Goal: Task Accomplishment & Management: Manage account settings

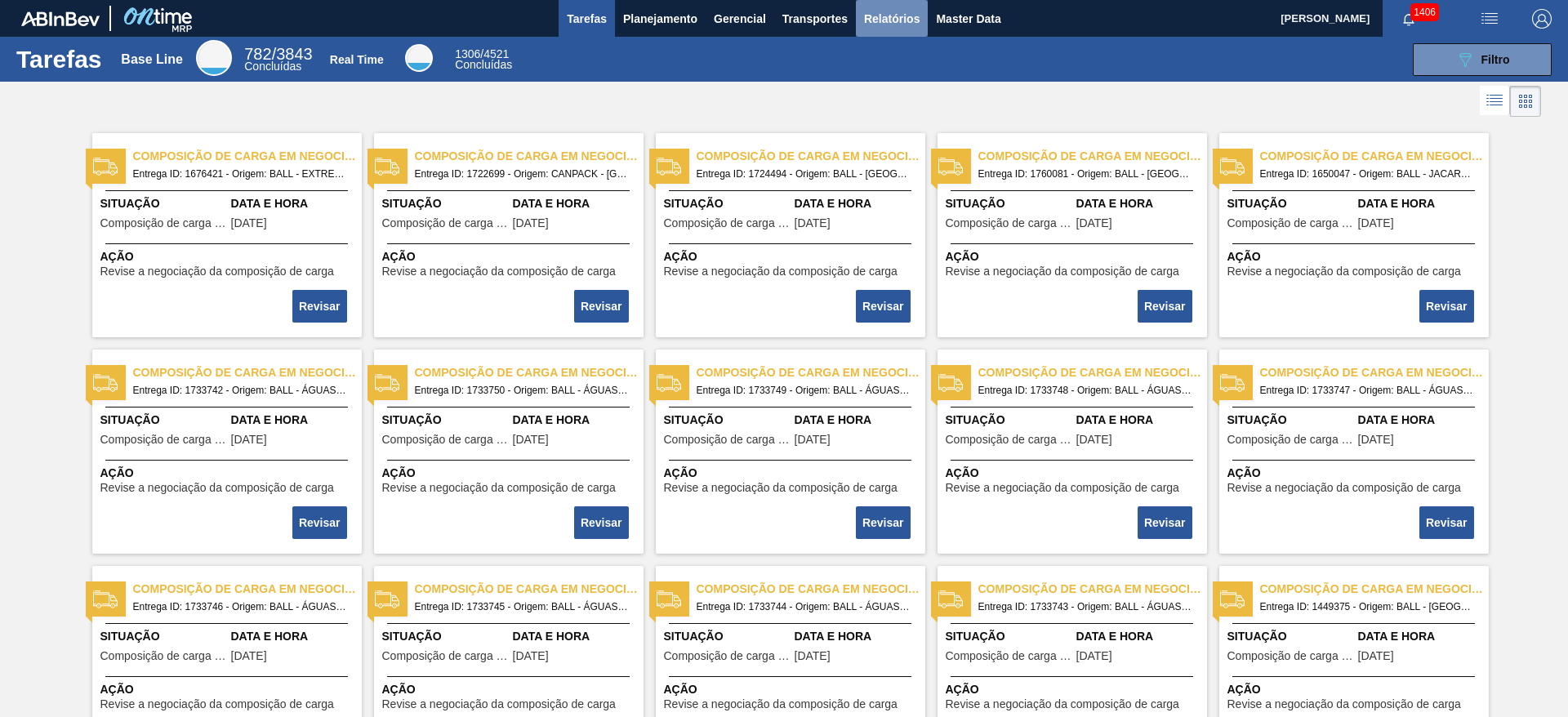
click at [879, 23] on span "Relatórios" at bounding box center [892, 19] width 56 height 19
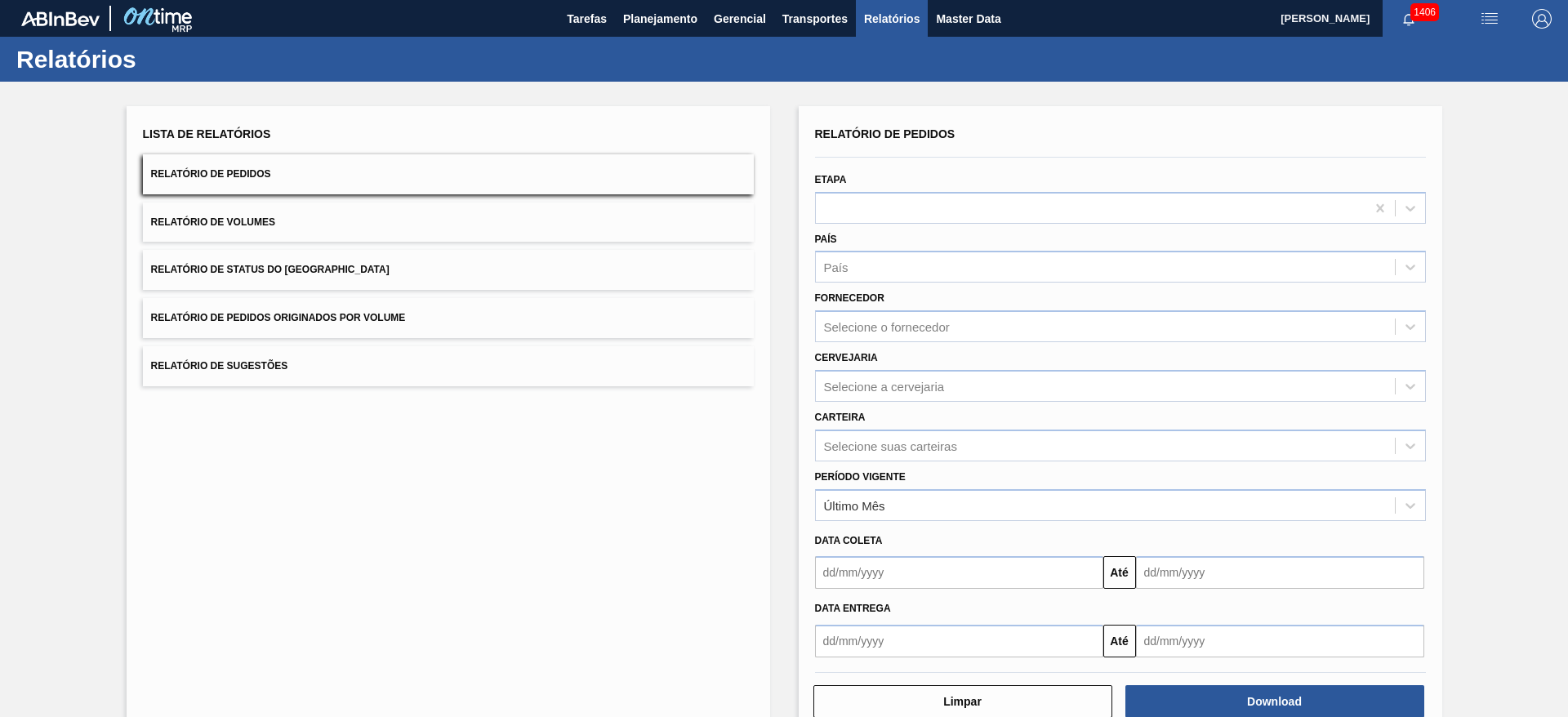
click at [463, 230] on button "Relatório de Volumes" at bounding box center [448, 222] width 611 height 40
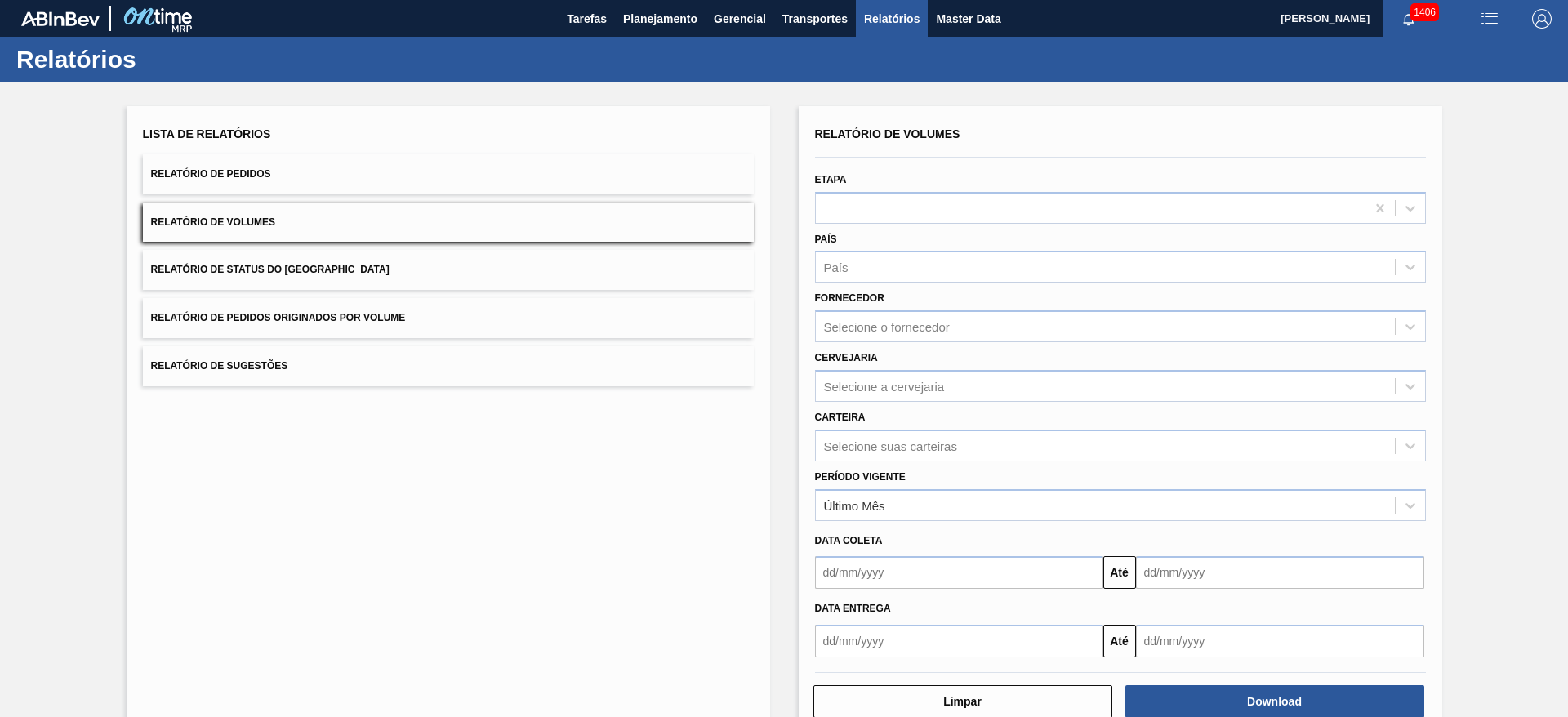
click at [359, 158] on button "Relatório de Pedidos" at bounding box center [448, 173] width 611 height 40
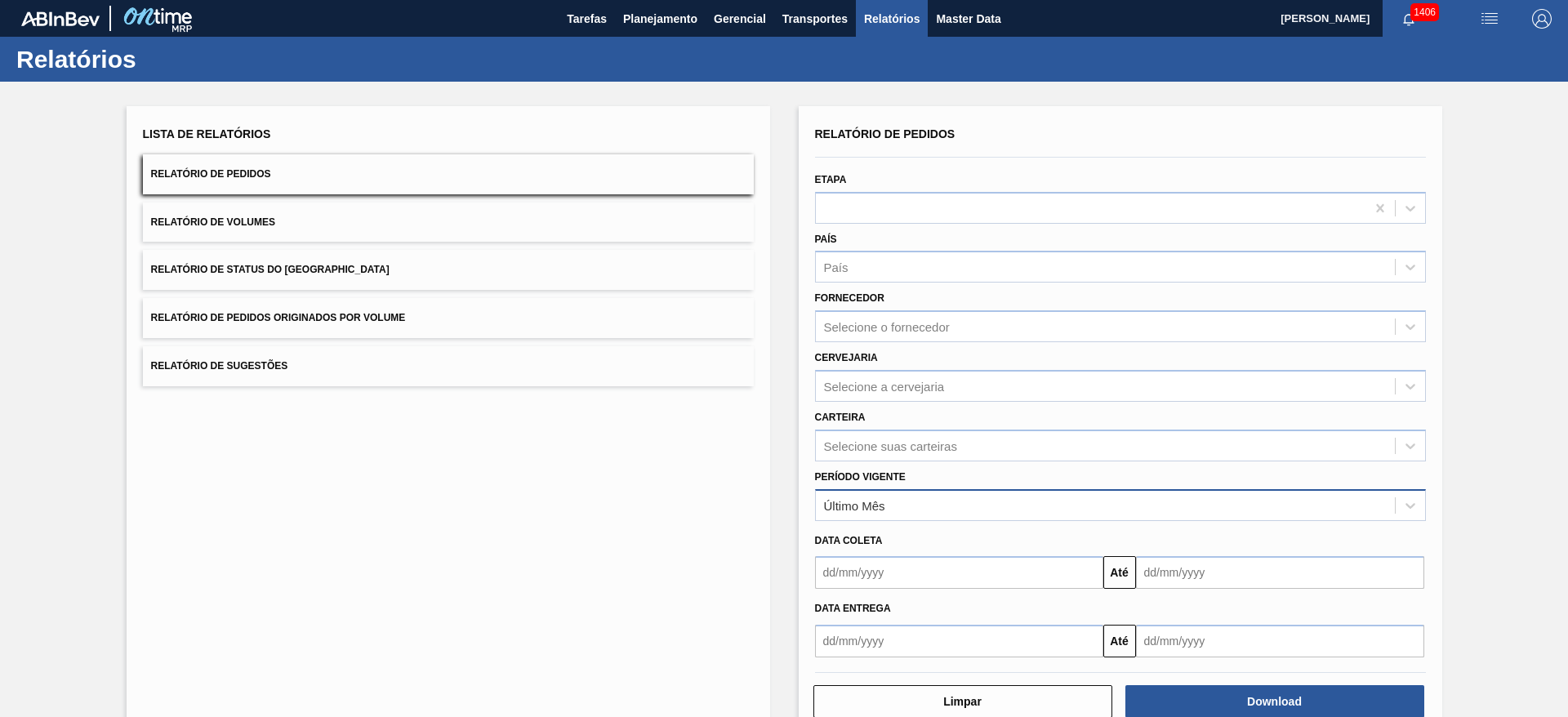
click at [872, 477] on div "Último Mês" at bounding box center [854, 505] width 61 height 14
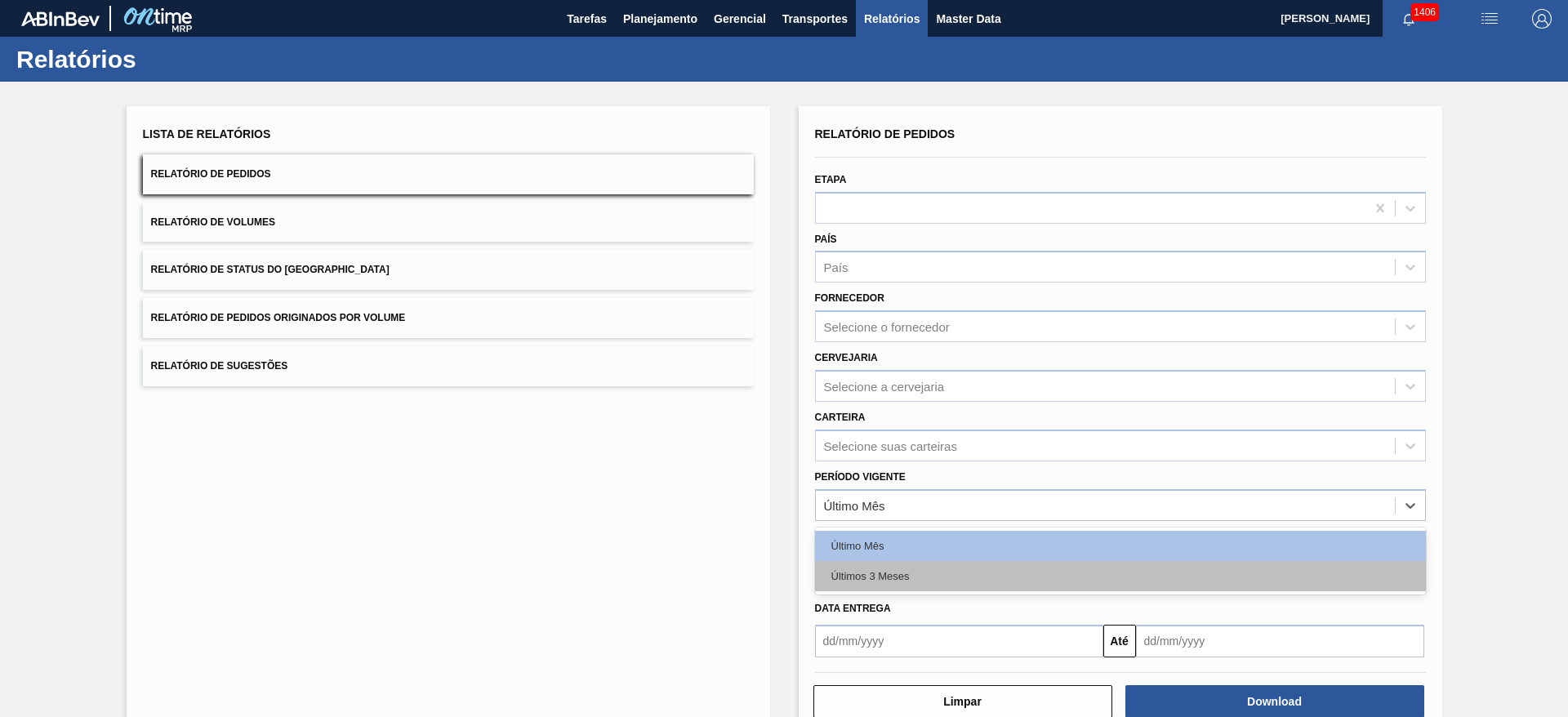
click at [900, 477] on div "Últimos 3 Meses" at bounding box center [1121, 576] width 611 height 30
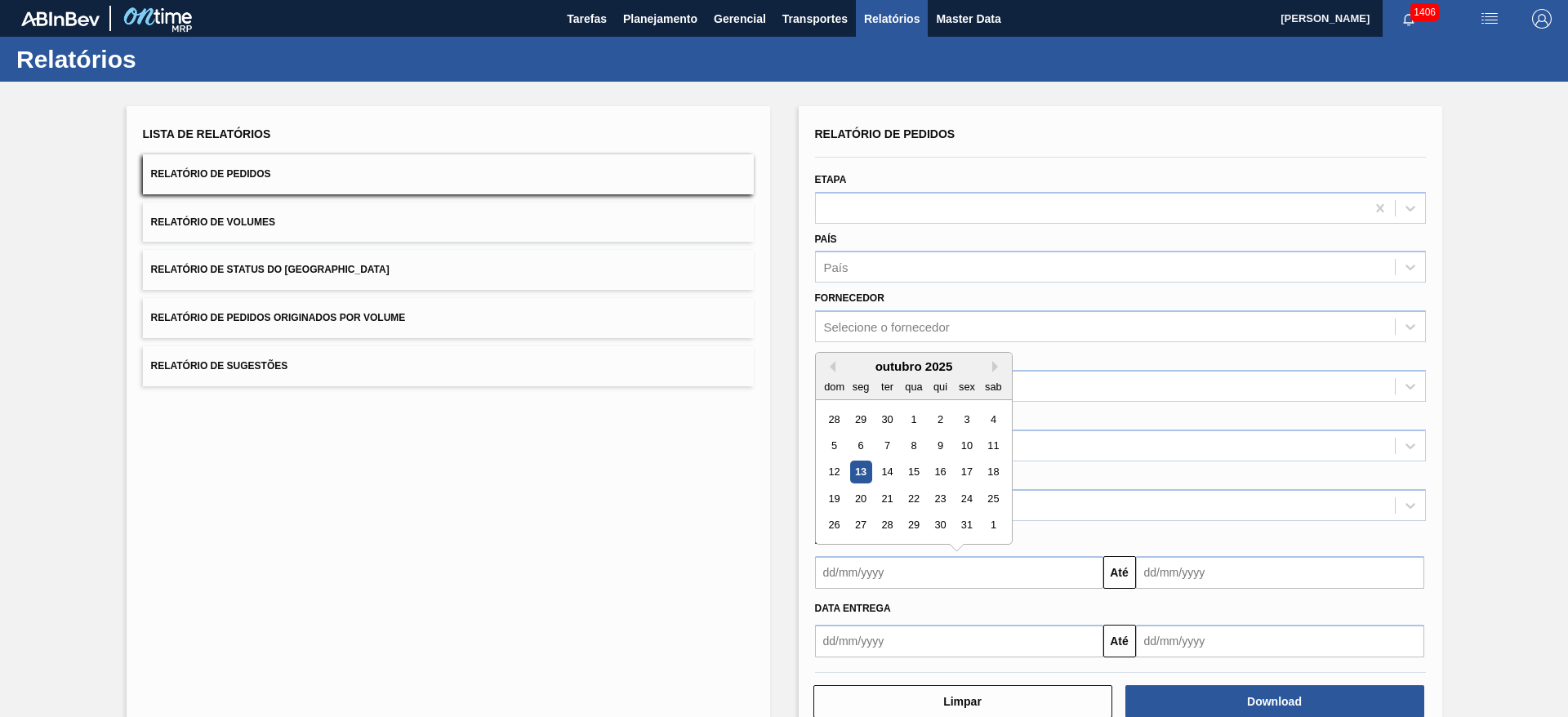
click at [899, 477] on input "text" at bounding box center [960, 572] width 289 height 33
click at [969, 448] on div "10" at bounding box center [966, 445] width 22 height 22
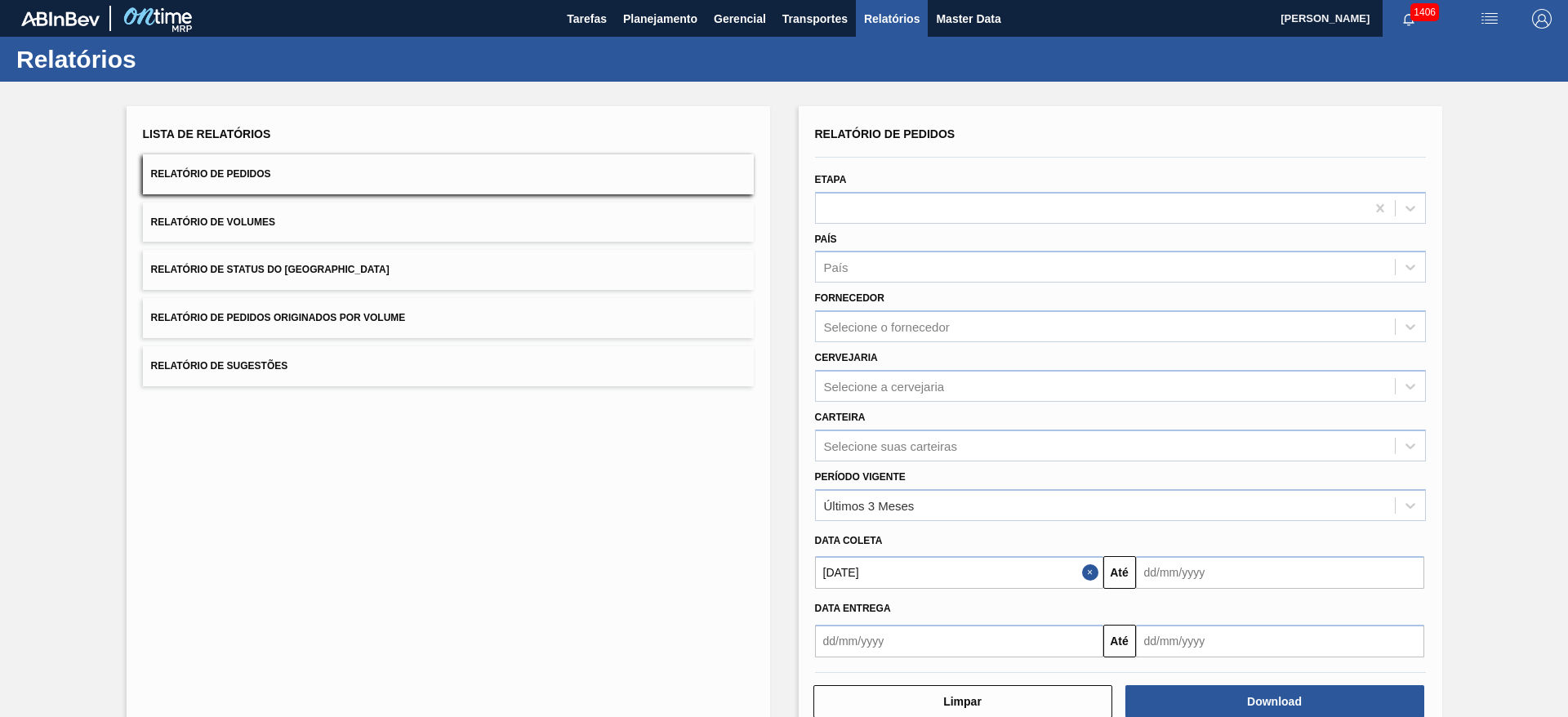
type input "[DATE]"
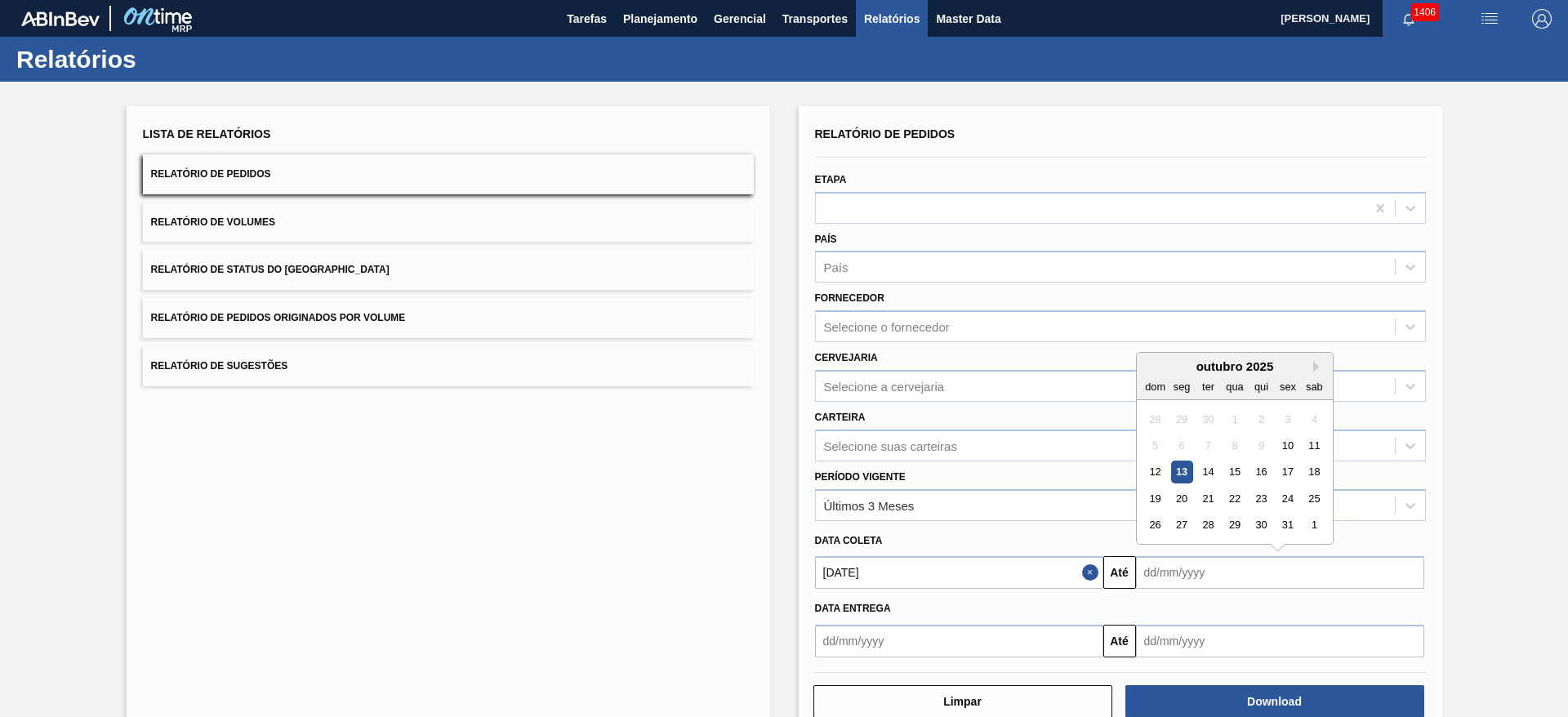
click at [1045, 477] on input "text" at bounding box center [1280, 572] width 289 height 33
click at [1045, 476] on div "12" at bounding box center [1155, 472] width 22 height 22
type input "[DATE]"
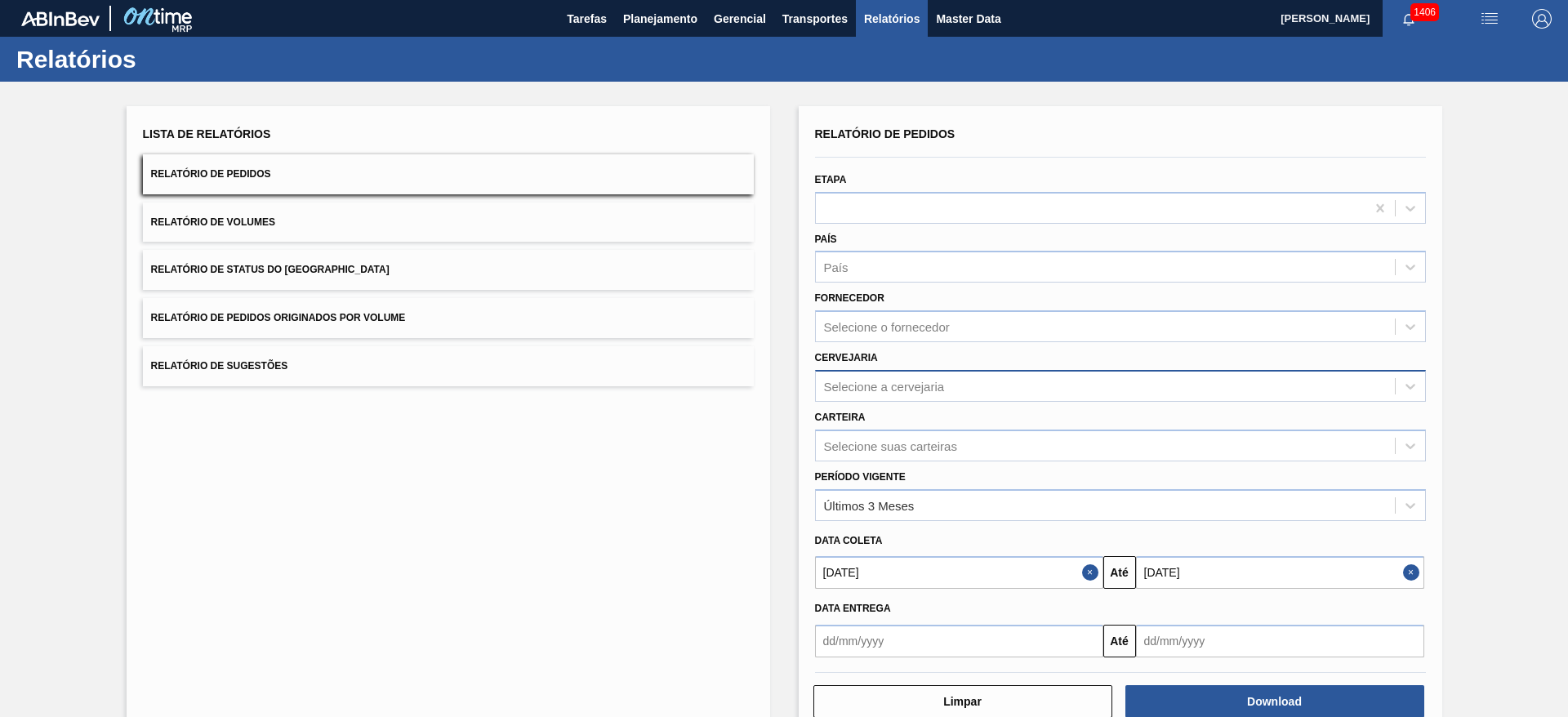
scroll to position [39, 0]
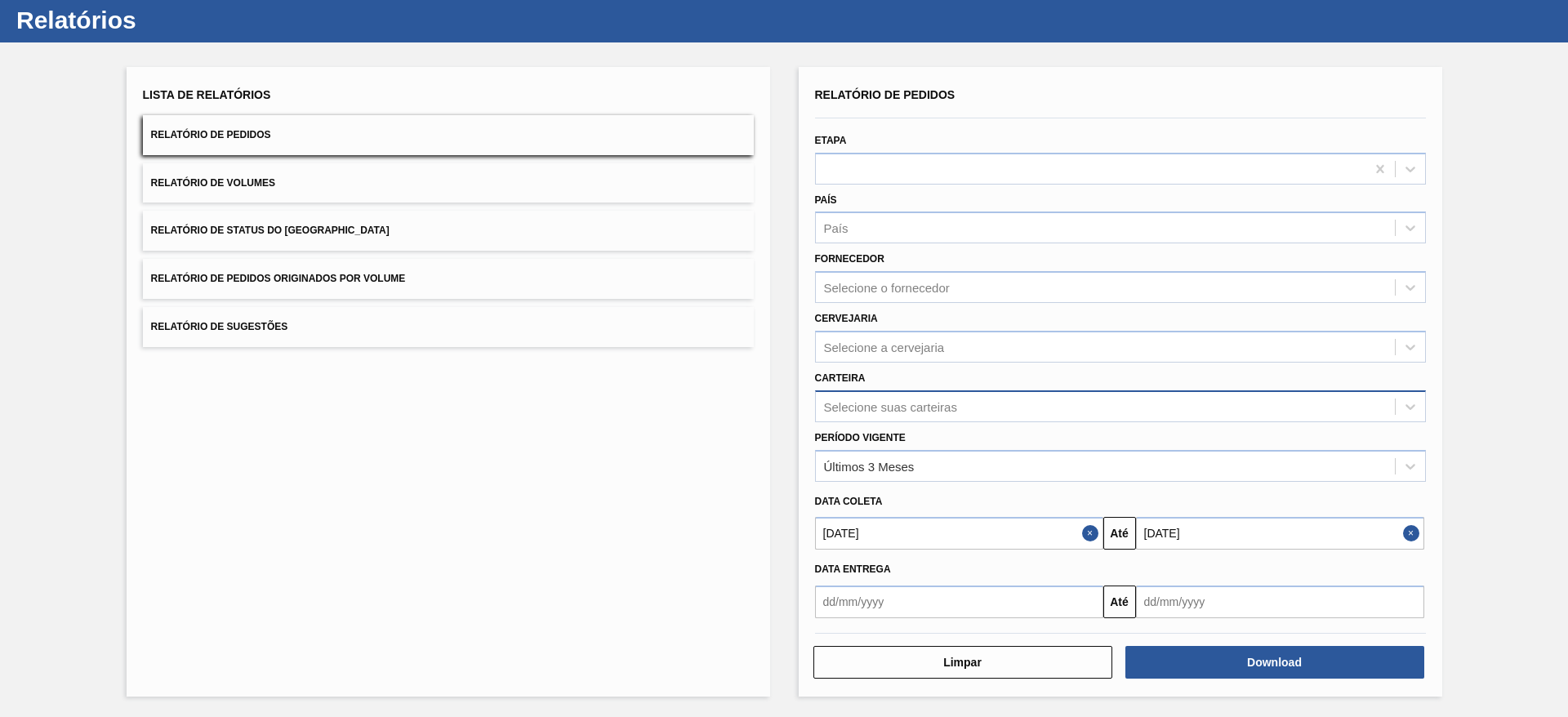
click at [997, 402] on div "Selecione suas carteiras" at bounding box center [1106, 406] width 579 height 24
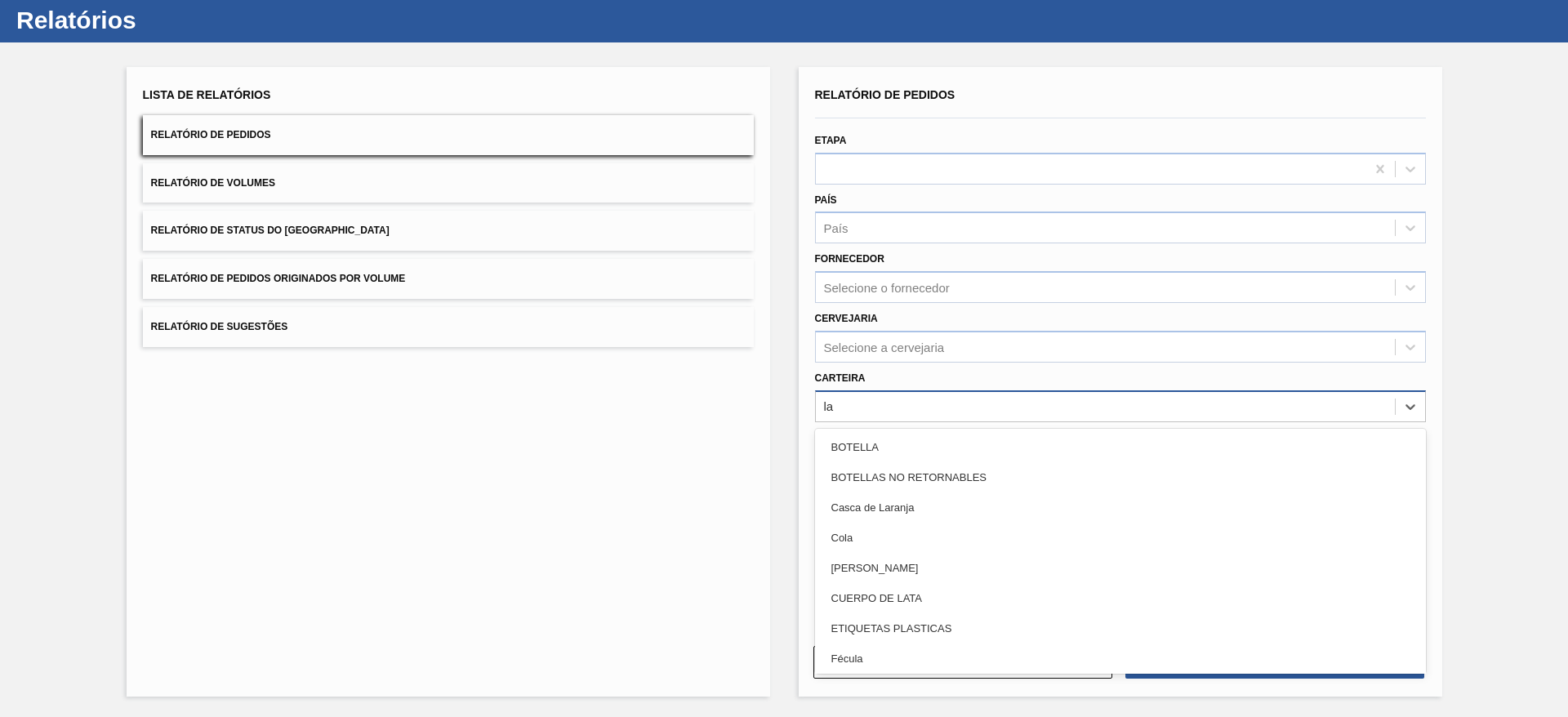
type input "lat"
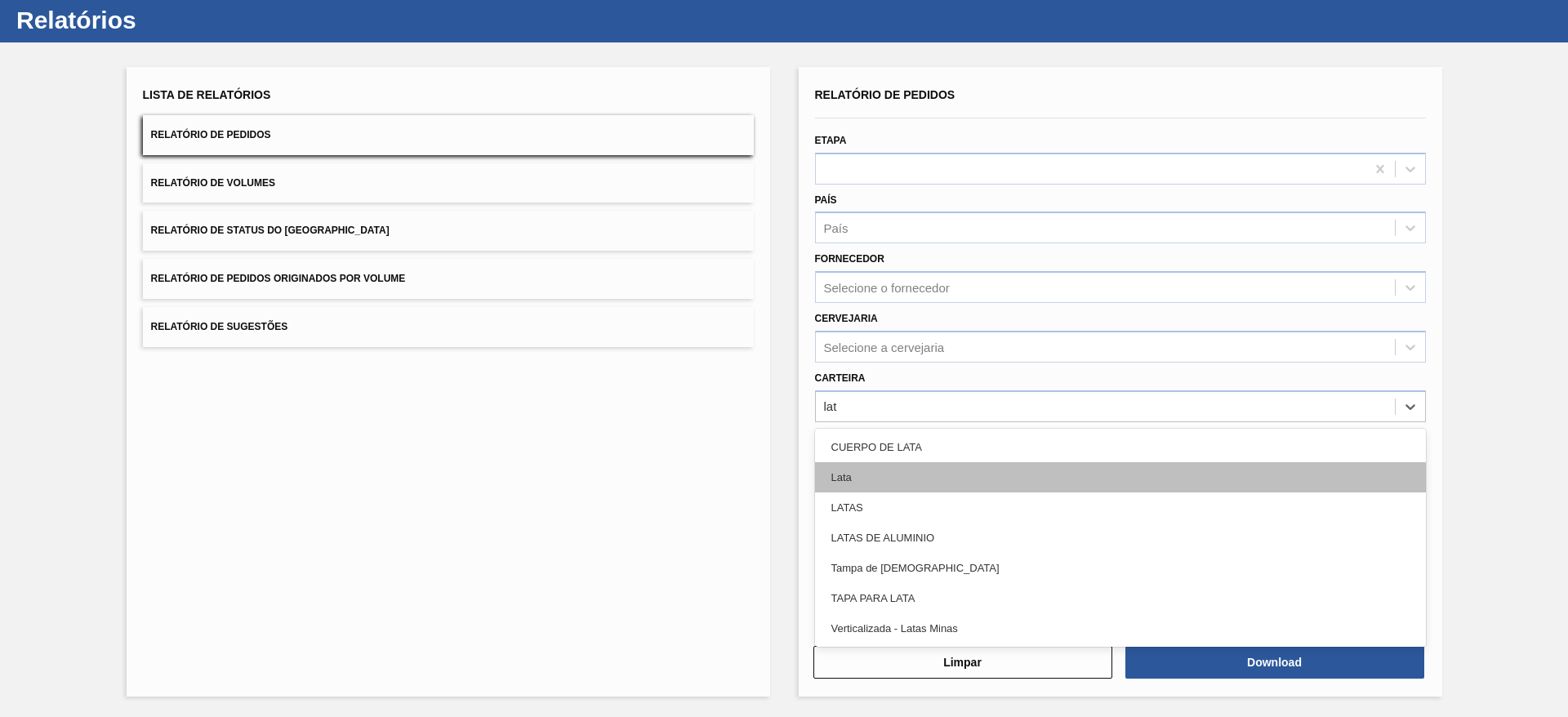
click at [900, 465] on div "Lata" at bounding box center [1121, 477] width 611 height 30
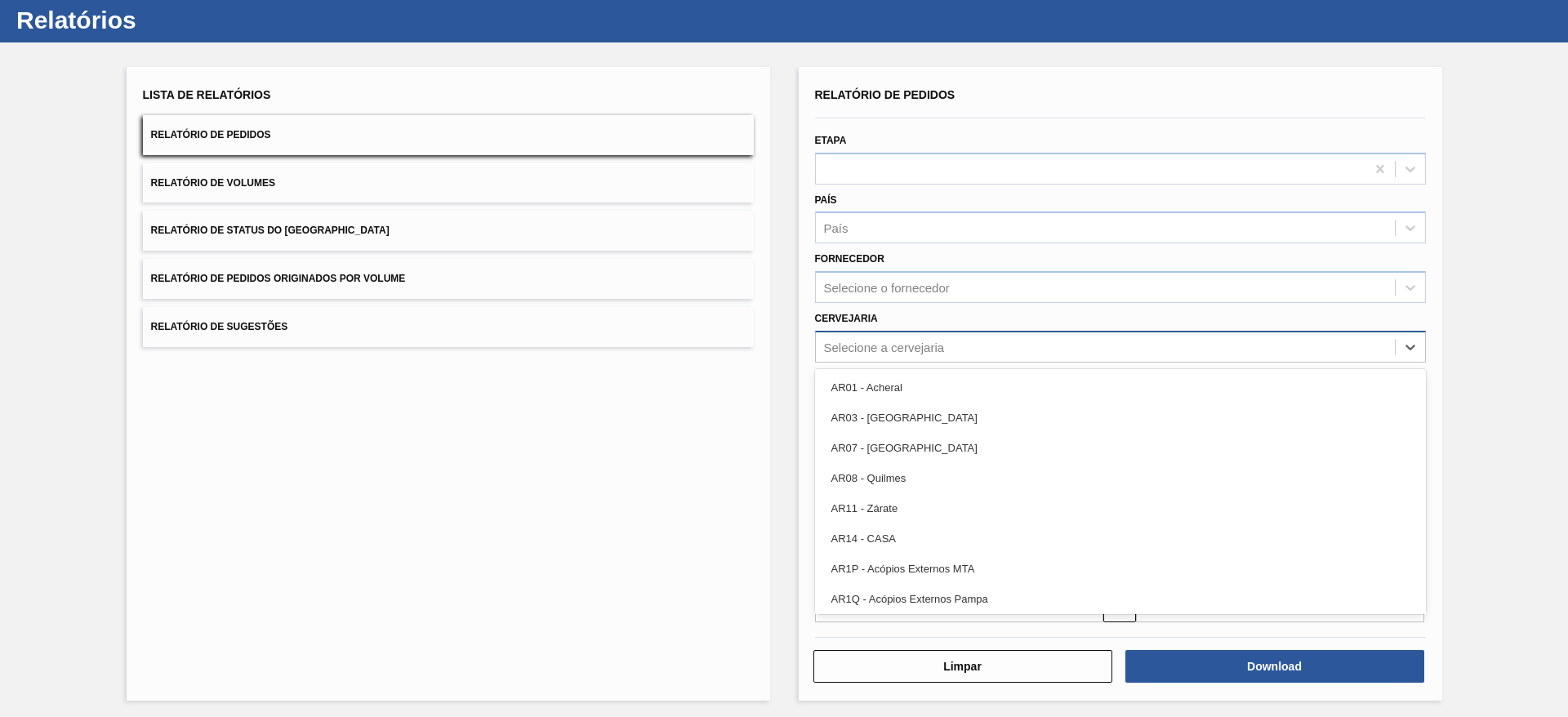
click at [906, 348] on div "Selecione a cervejaria" at bounding box center [884, 347] width 121 height 14
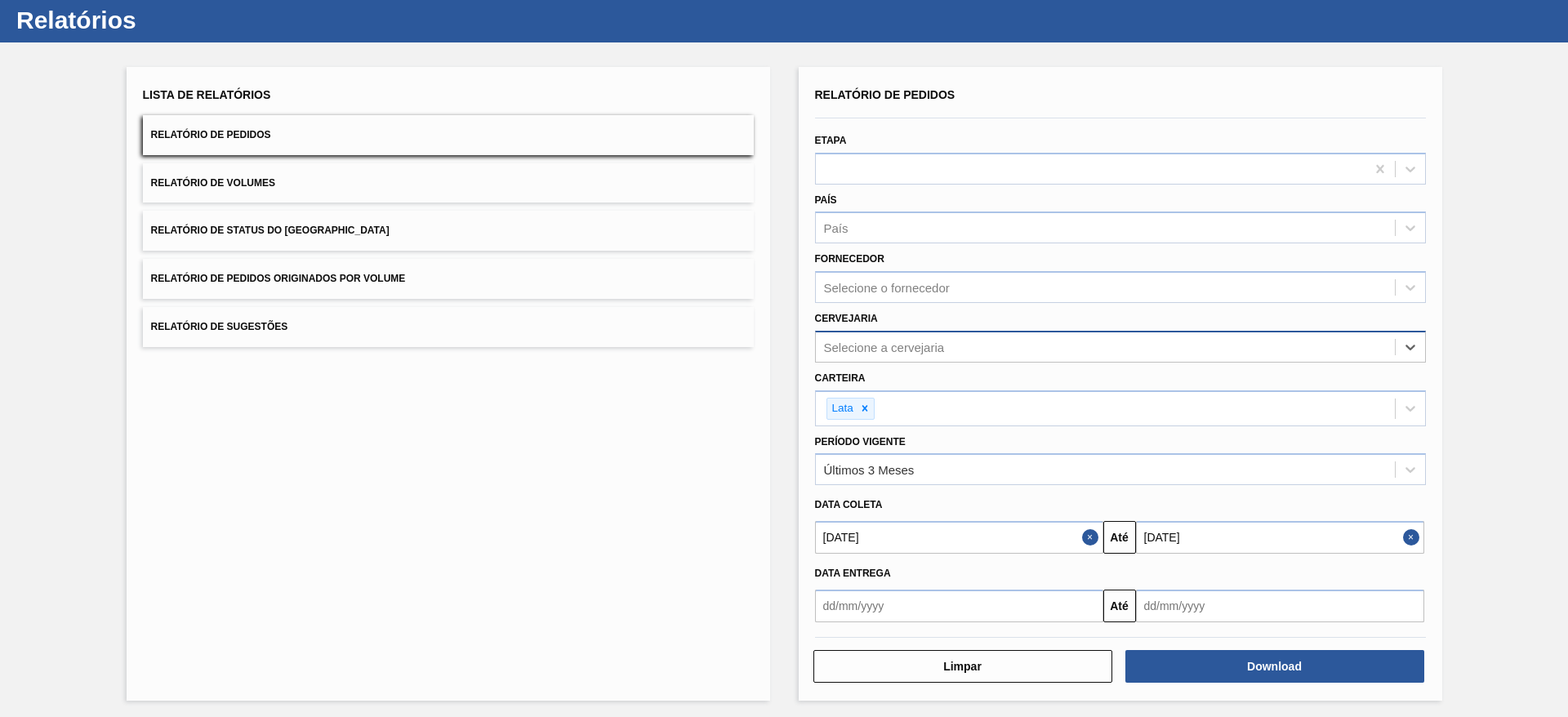
click at [906, 348] on div "Selecione a cervejaria" at bounding box center [884, 347] width 121 height 14
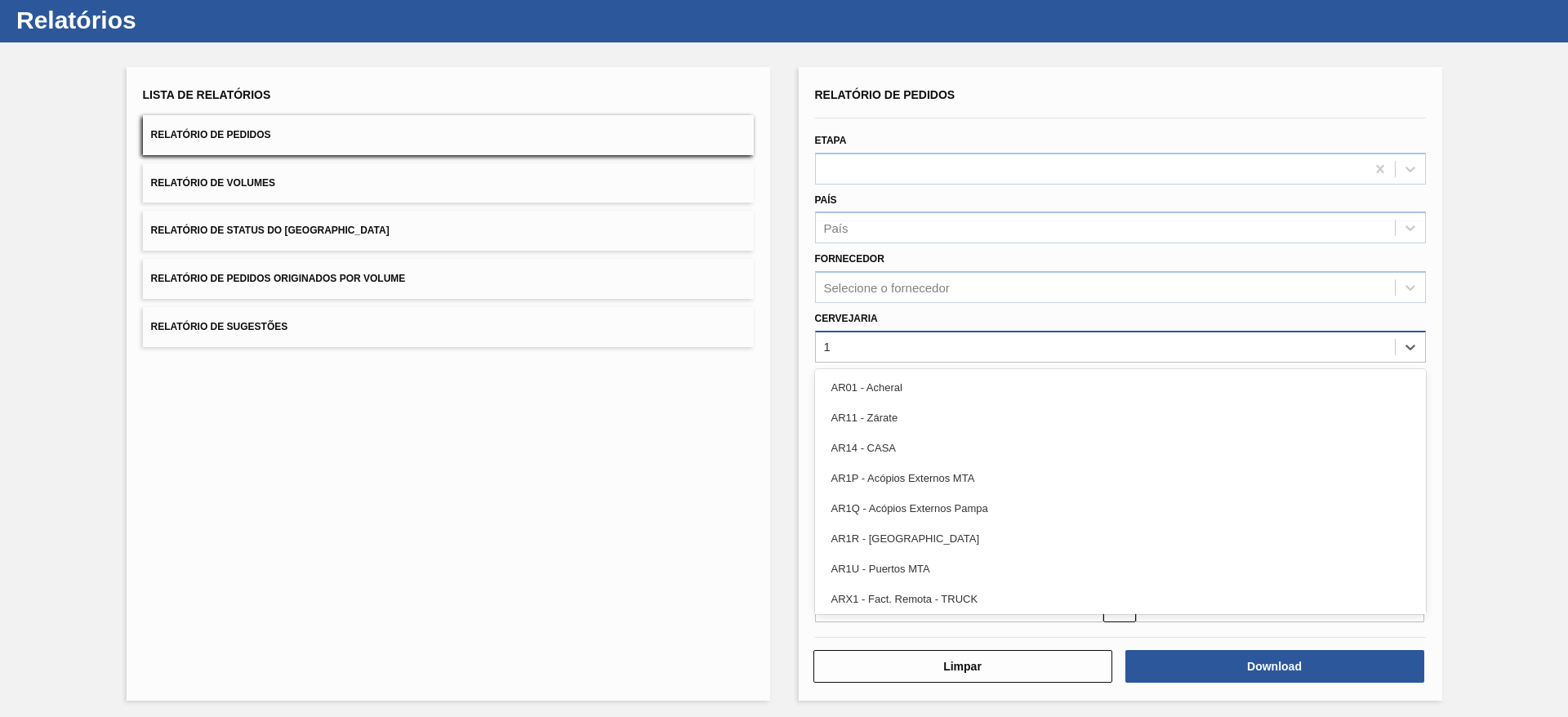
type input "10"
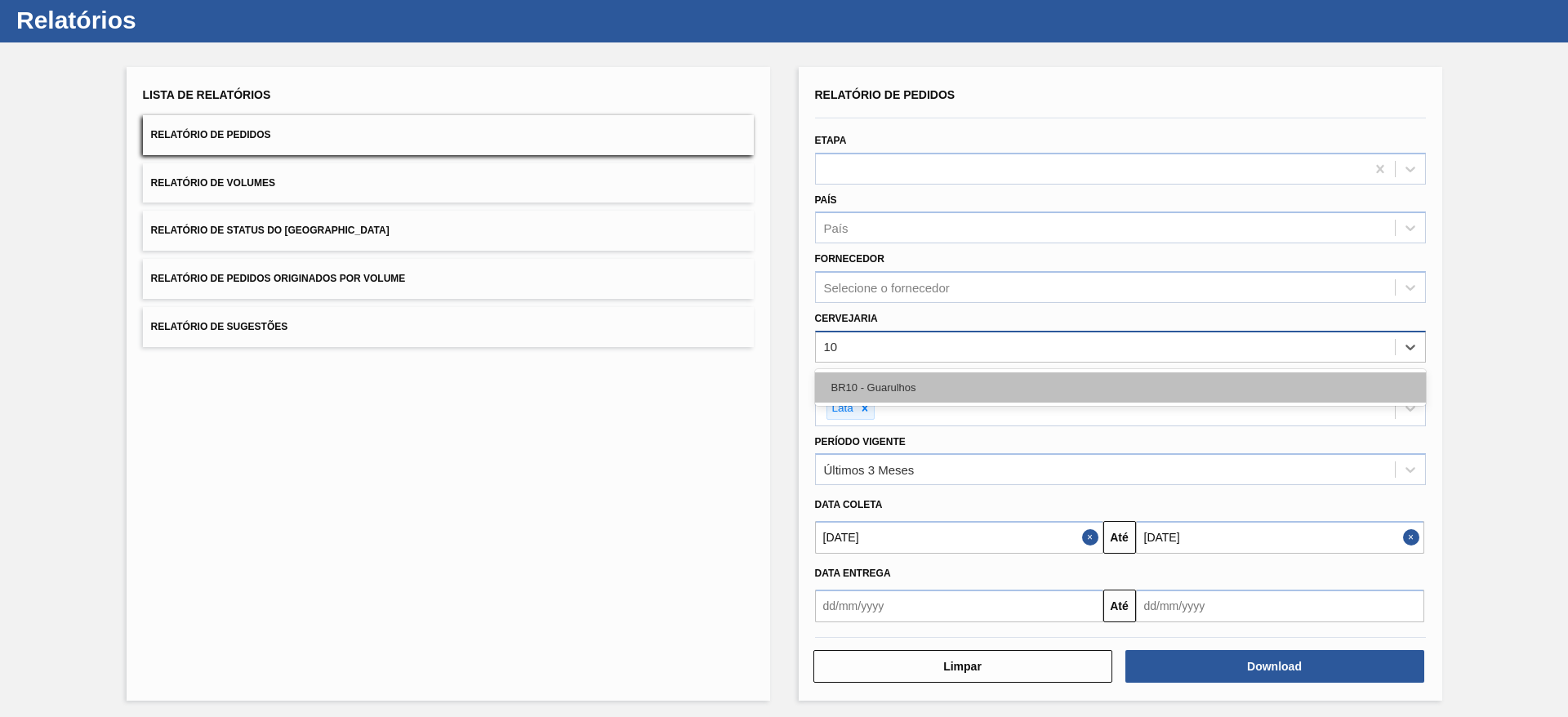
click at [891, 401] on div "BR10 - Guarulhos" at bounding box center [1121, 388] width 611 height 30
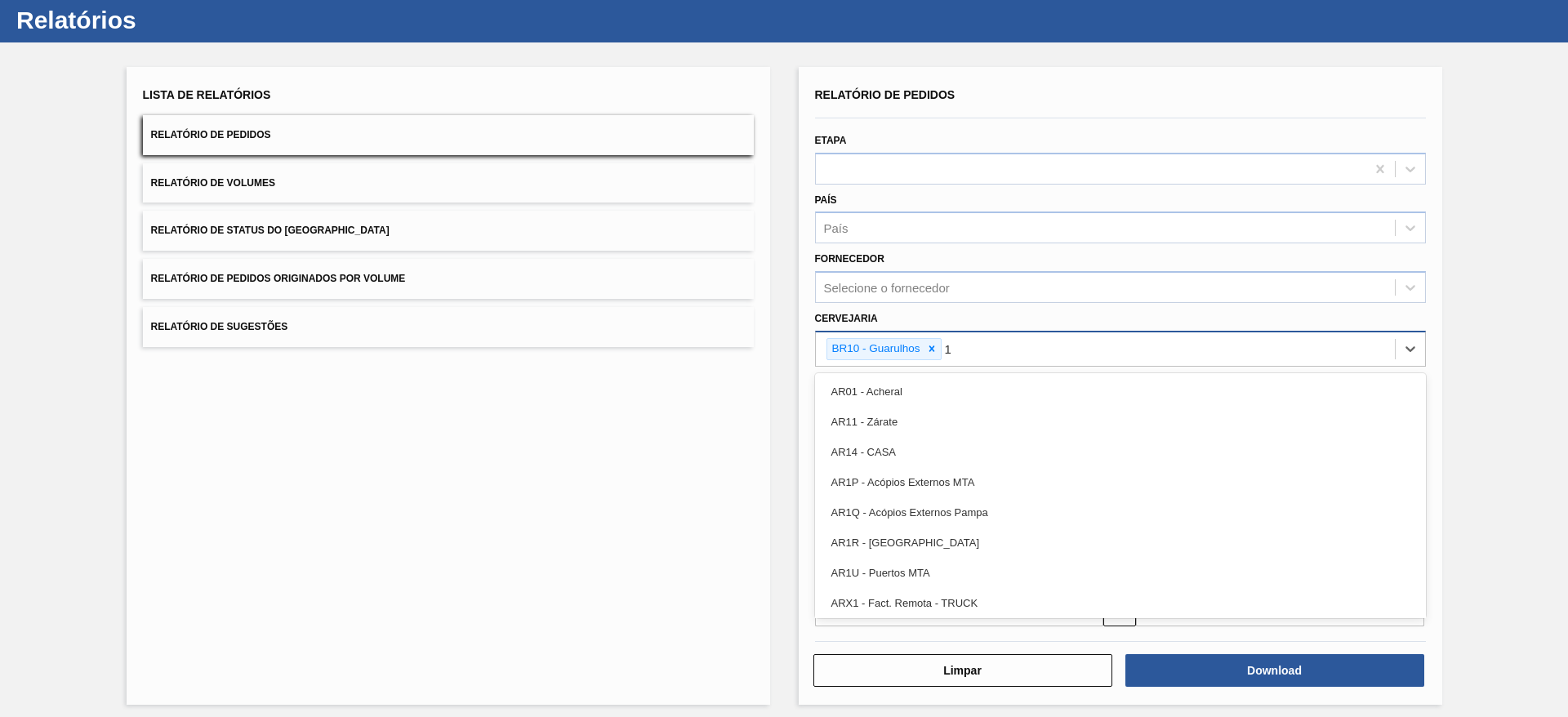
type input "13"
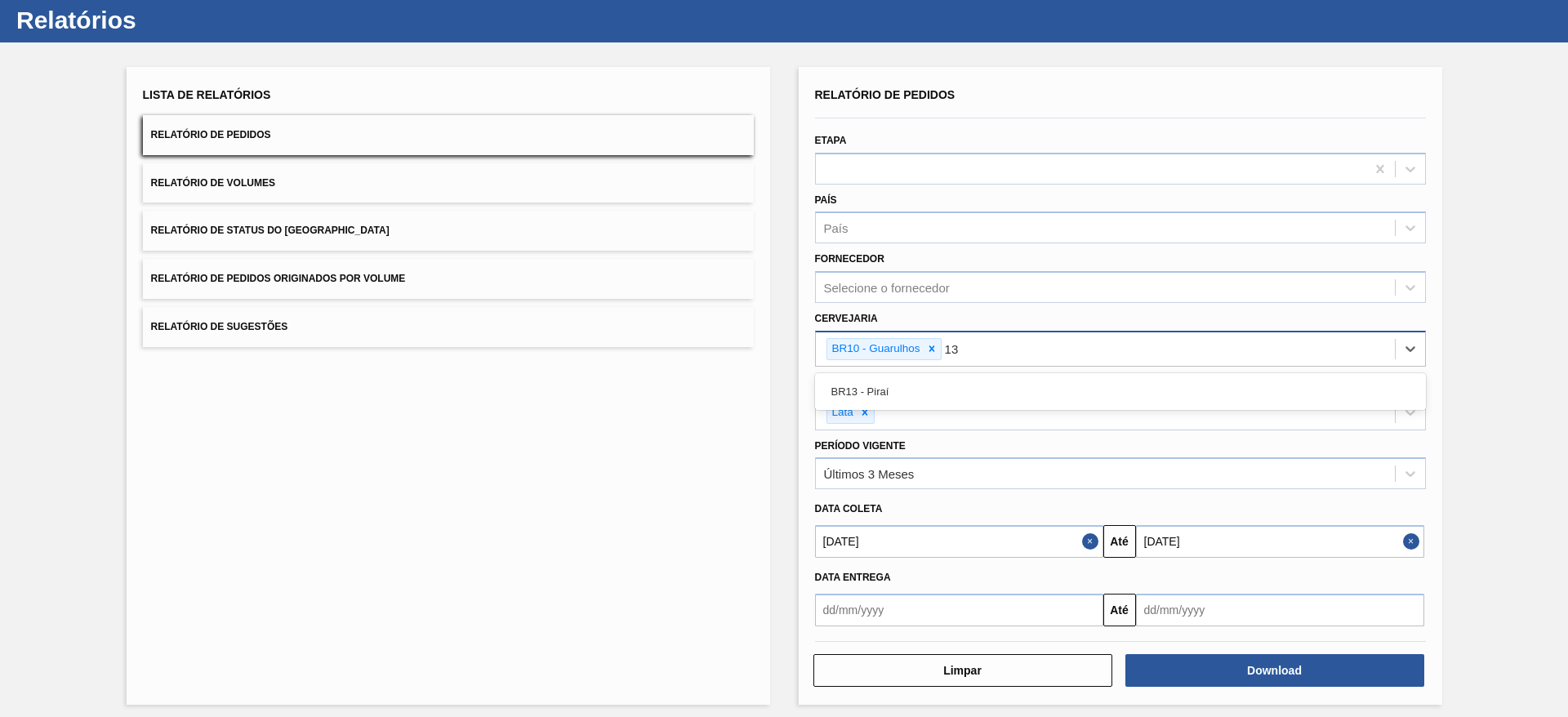
click at [891, 401] on div "BR13 - Piraí" at bounding box center [1121, 391] width 611 height 30
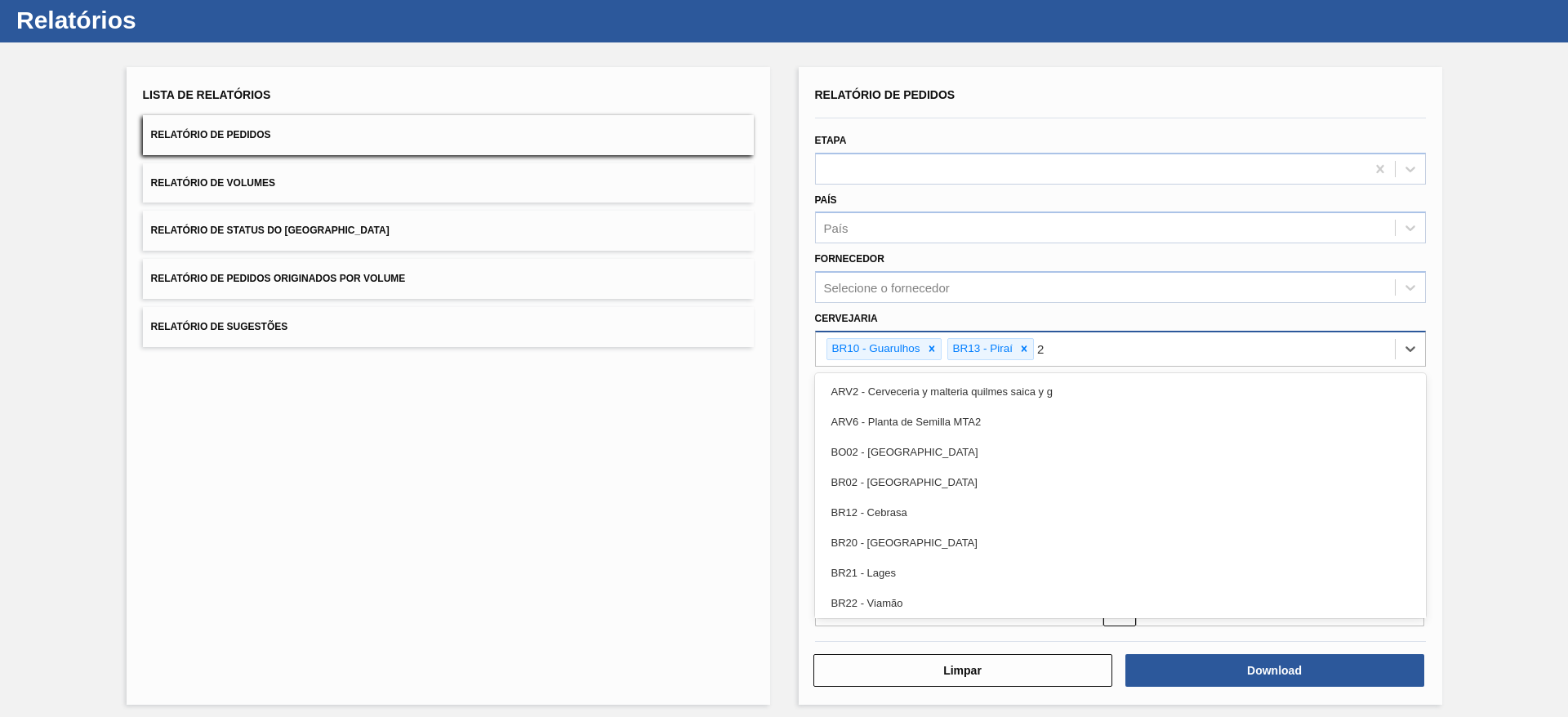
type input "23"
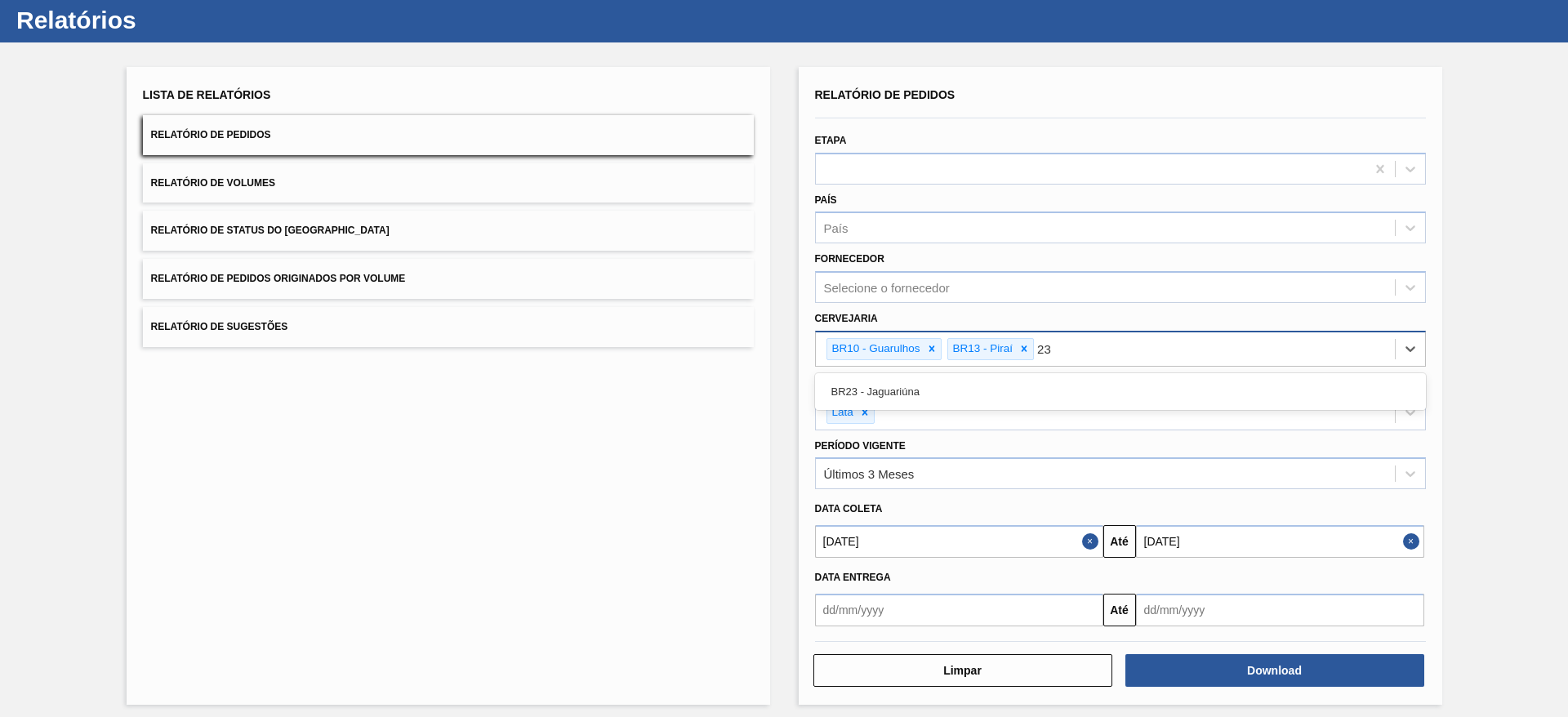
click at [891, 401] on div "BR23 - Jaguariúna" at bounding box center [1121, 391] width 611 height 30
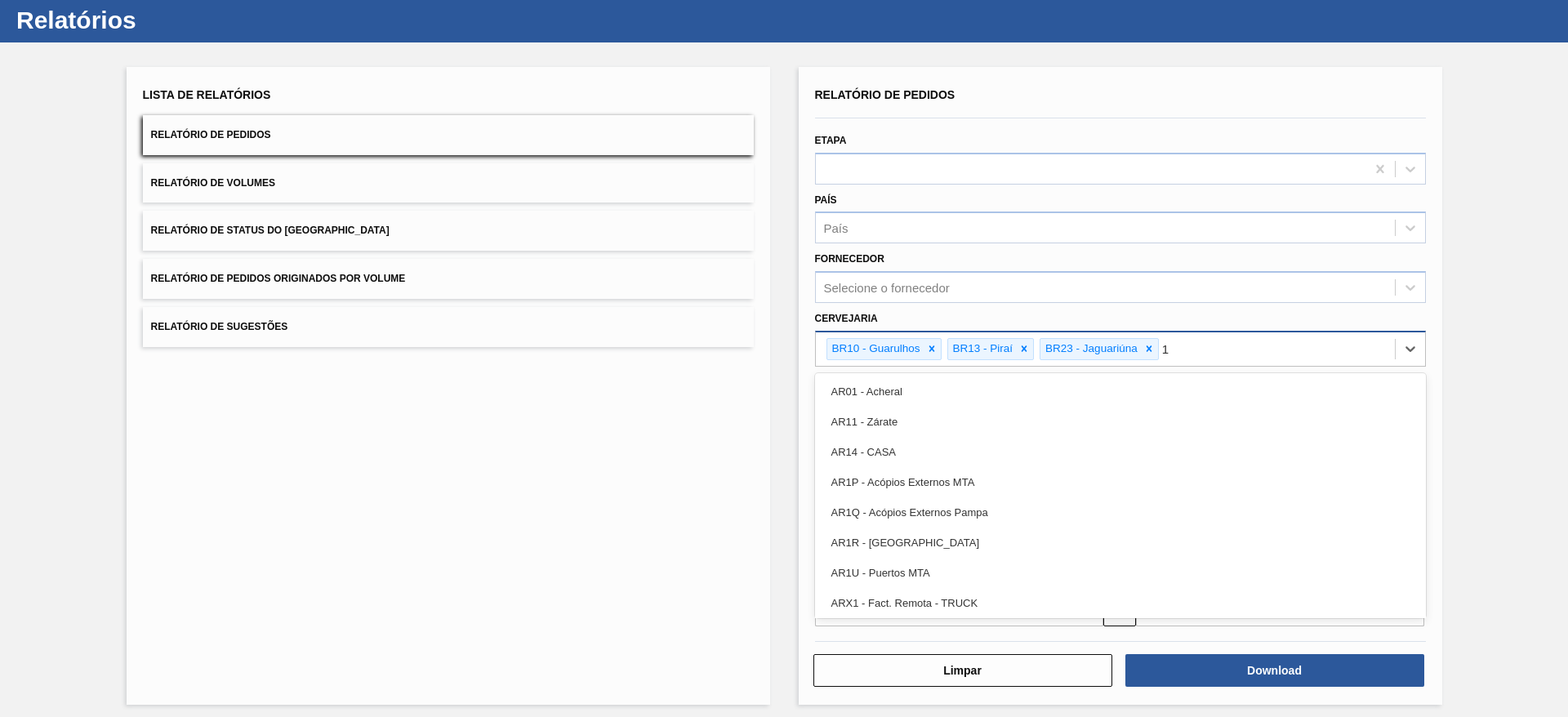
type input "19"
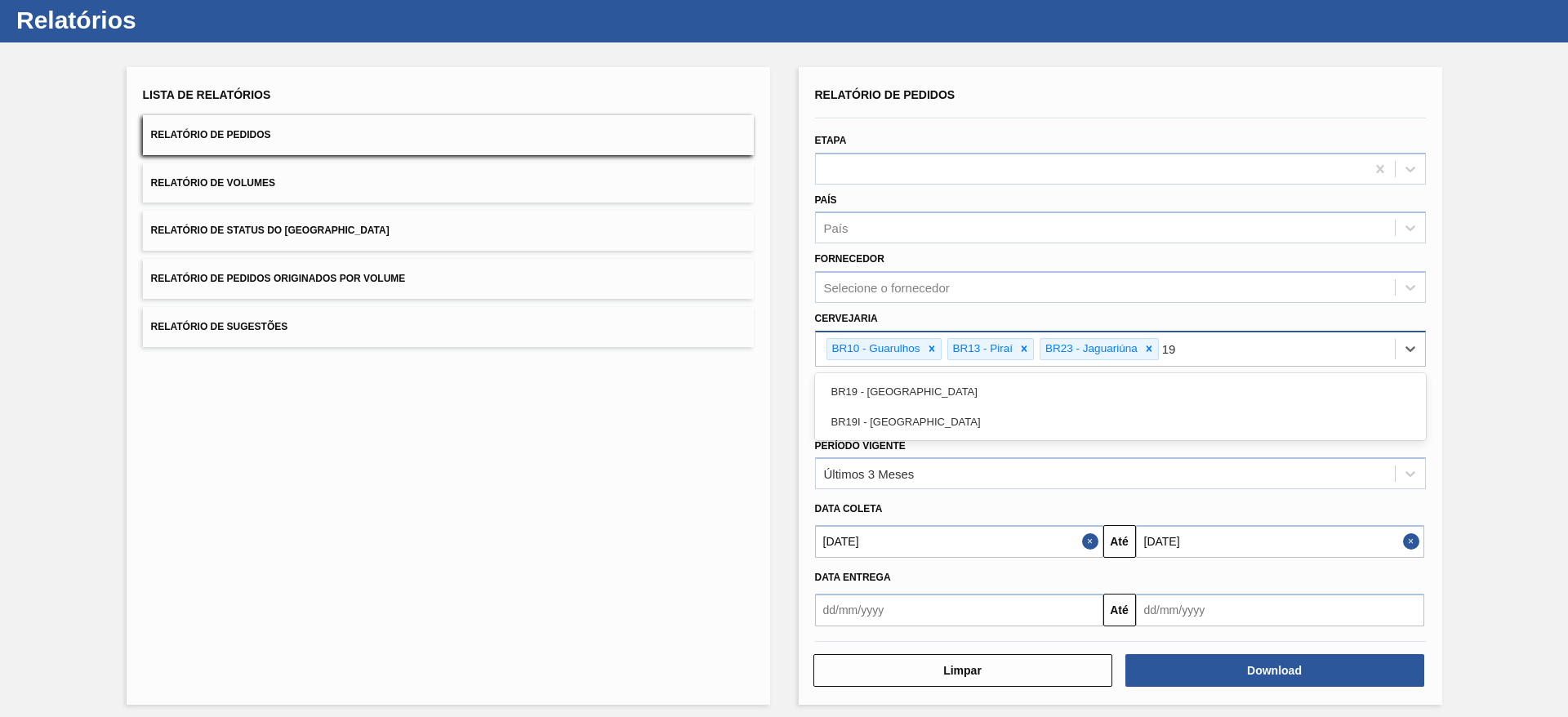
click at [891, 401] on div "BR19 - Nova Rio" at bounding box center [1121, 391] width 611 height 30
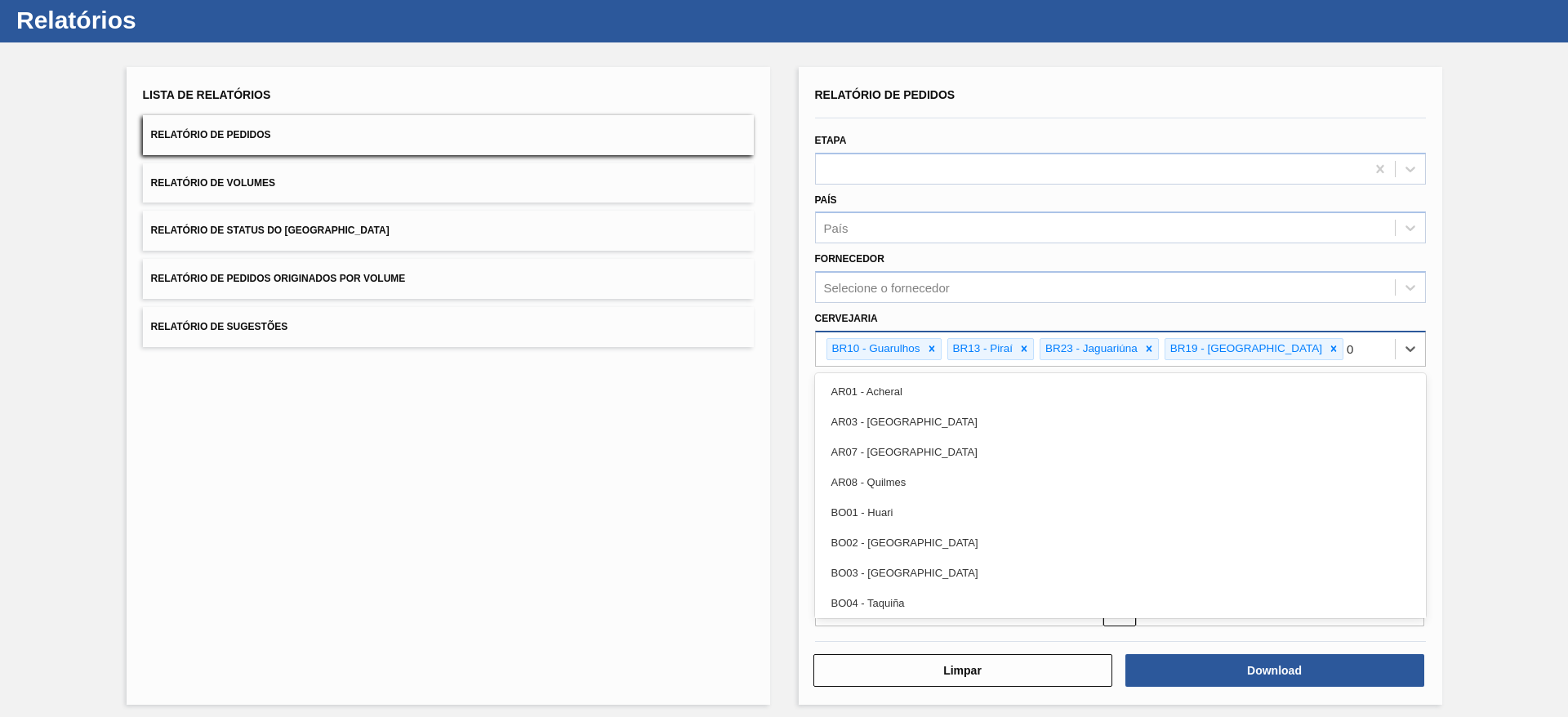
type input "07"
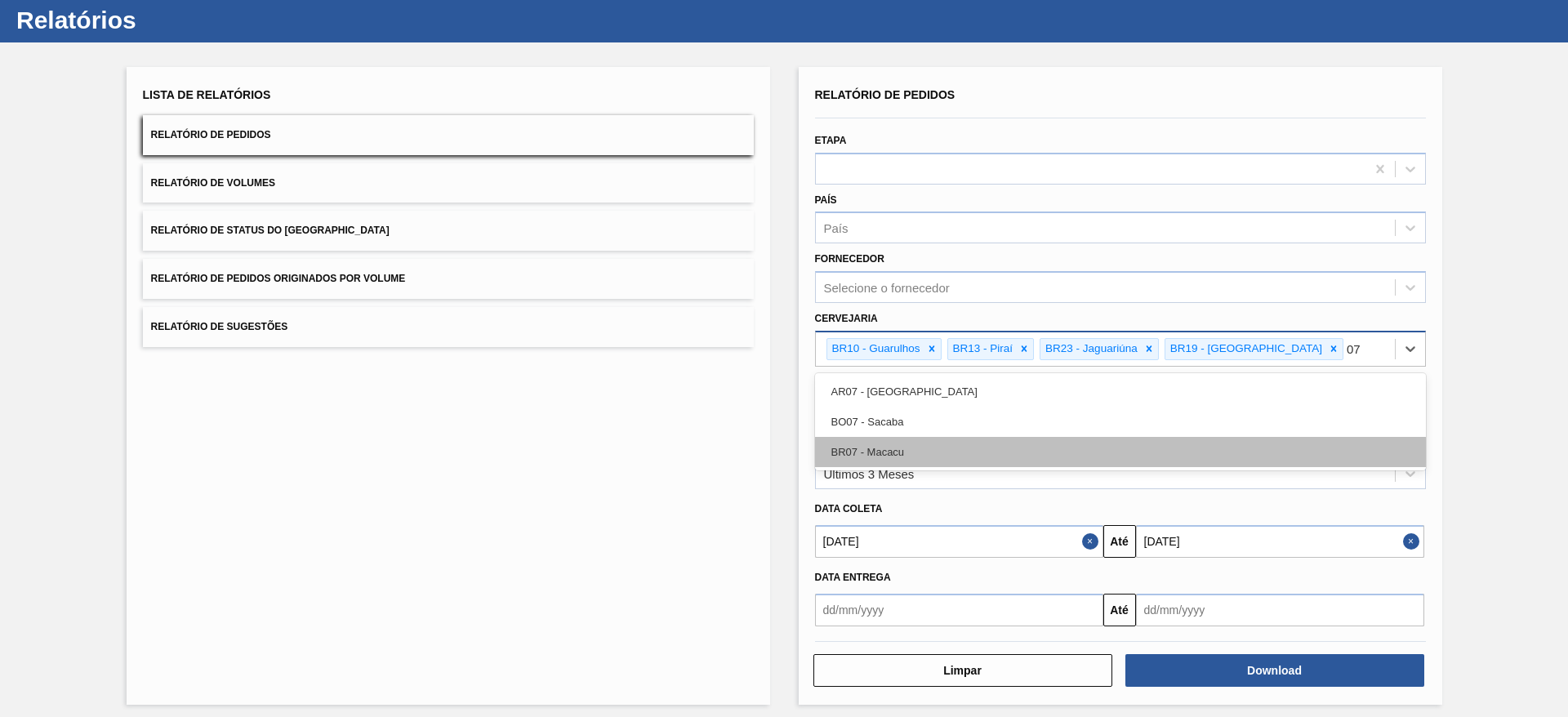
click at [900, 451] on div "BR07 - Macacu" at bounding box center [1121, 452] width 611 height 30
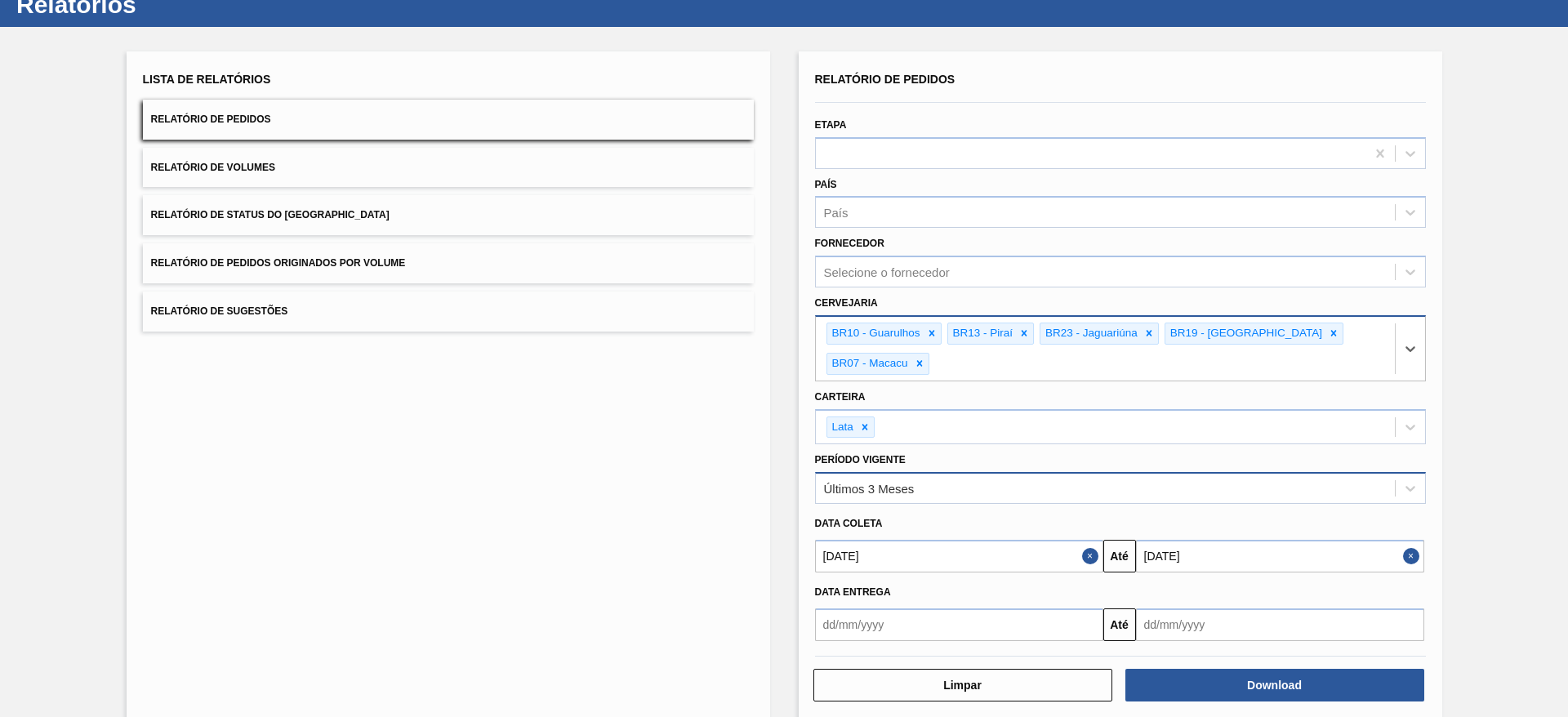
scroll to position [68, 0]
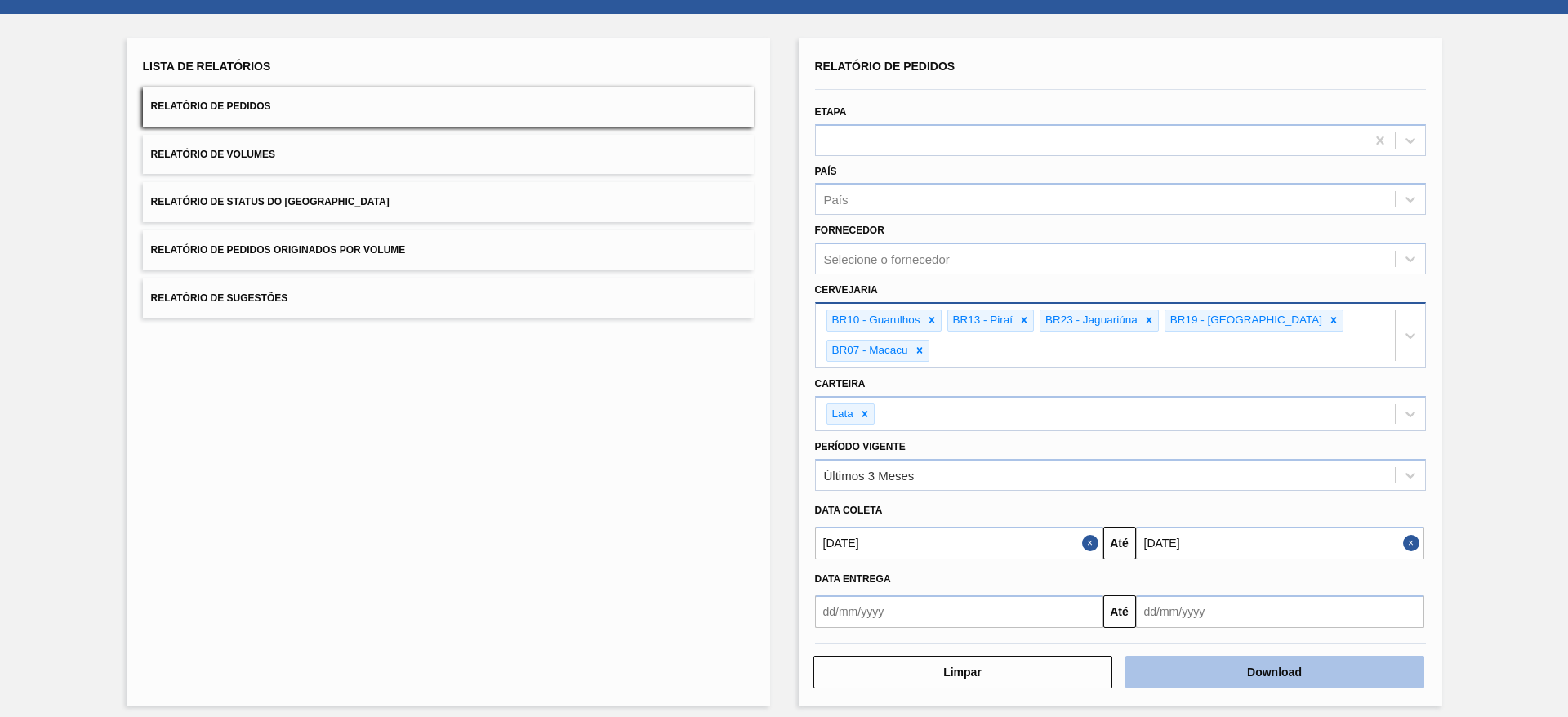
click at [1045, 477] on button "Download" at bounding box center [1275, 672] width 299 height 33
click at [1045, 477] on button "Close" at bounding box center [1093, 543] width 21 height 33
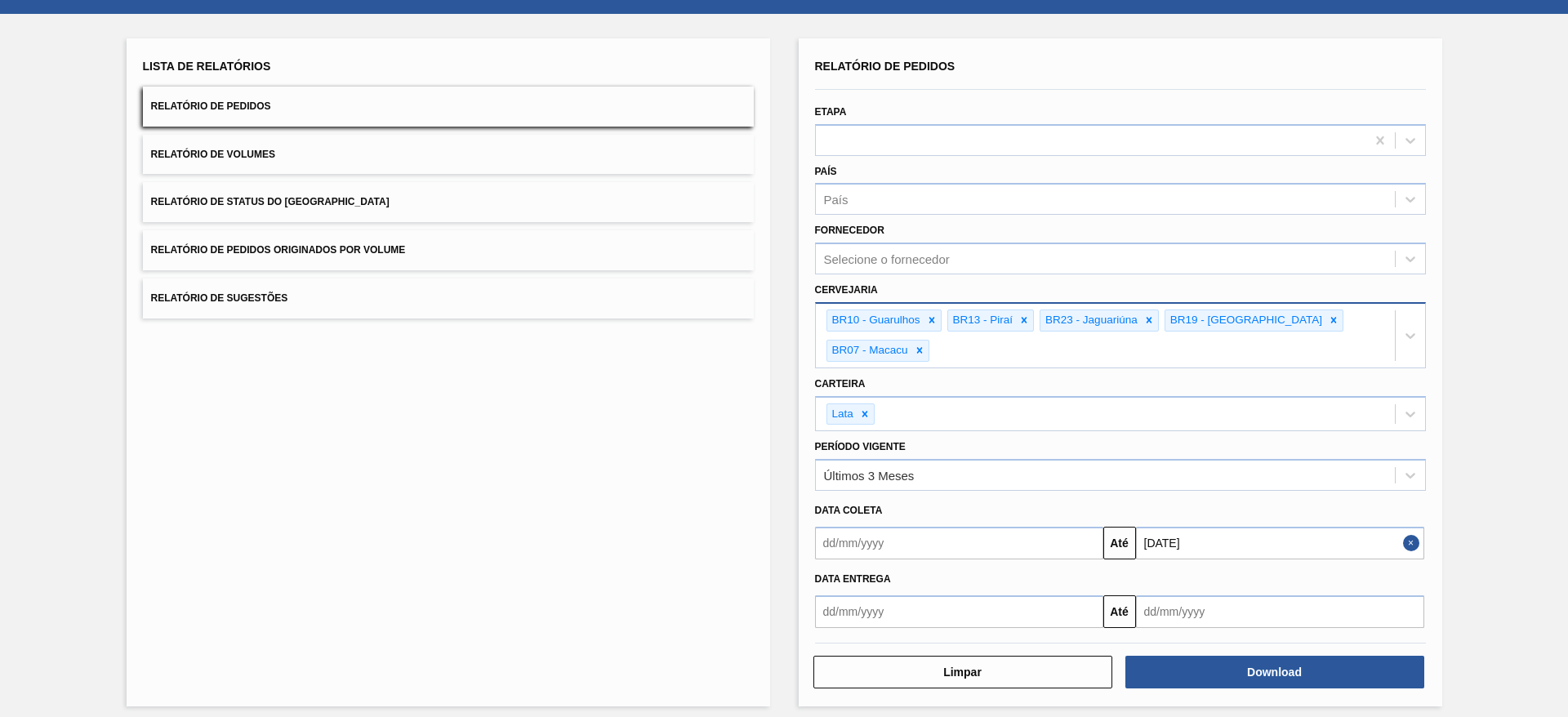
click at [1045, 477] on input "text" at bounding box center [960, 543] width 289 height 33
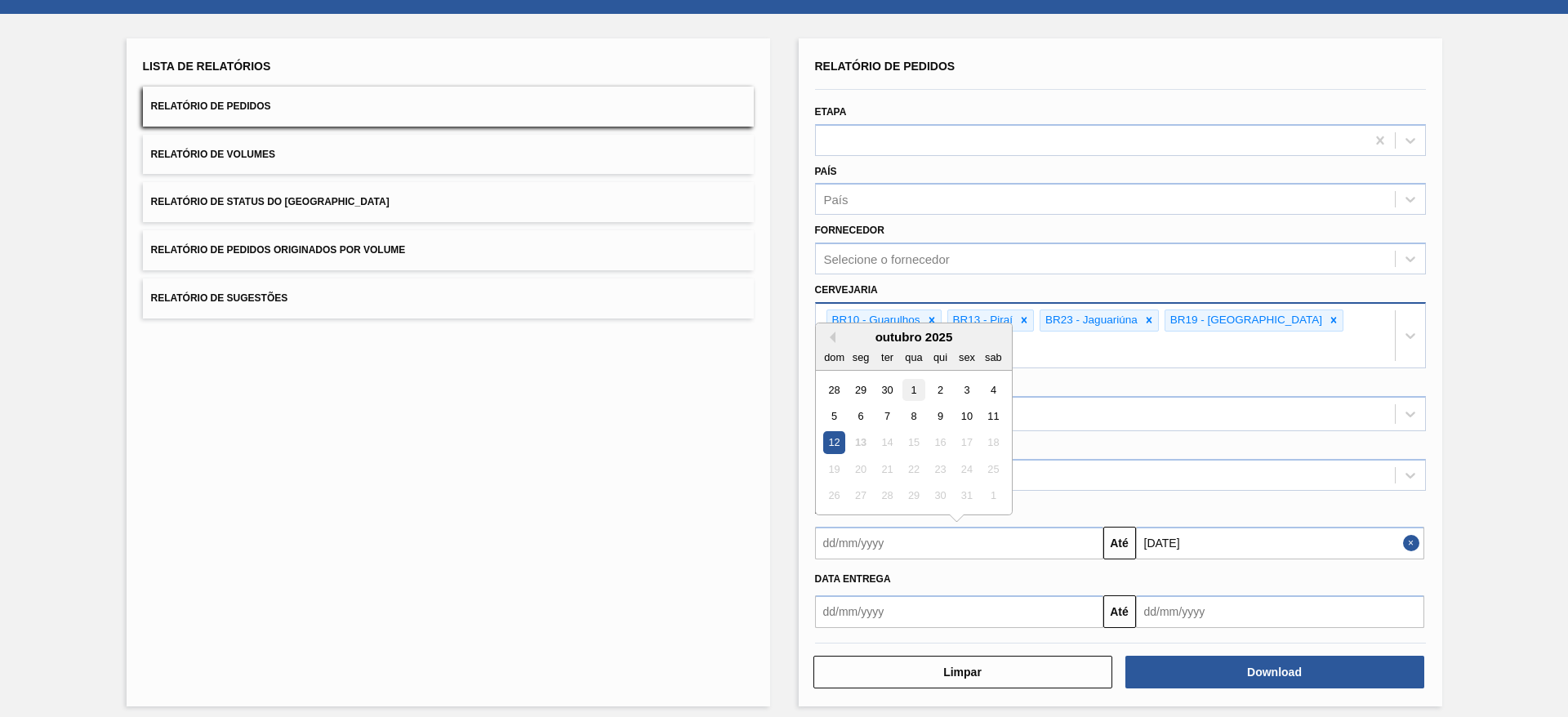
click at [909, 379] on div "1" at bounding box center [913, 389] width 22 height 22
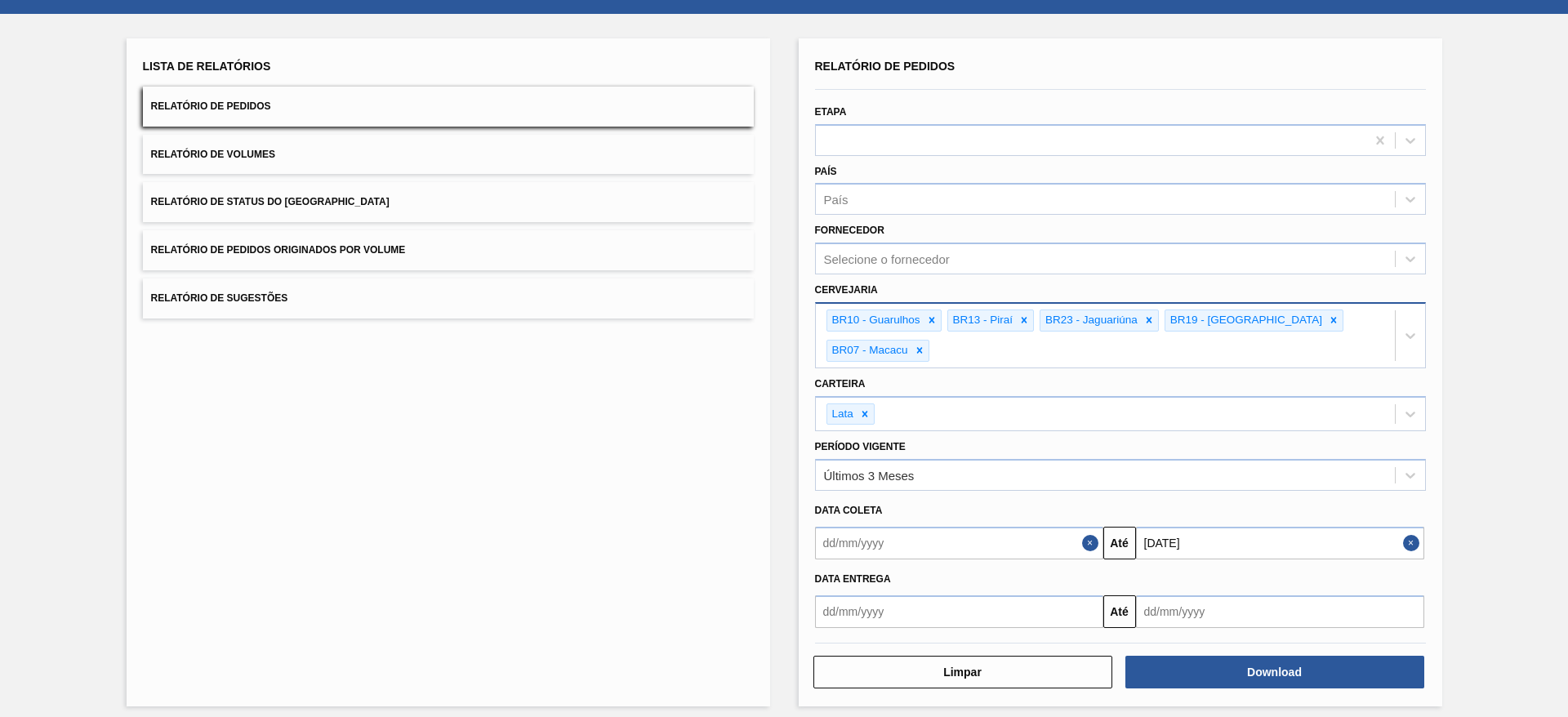
type input "01/10/2025"
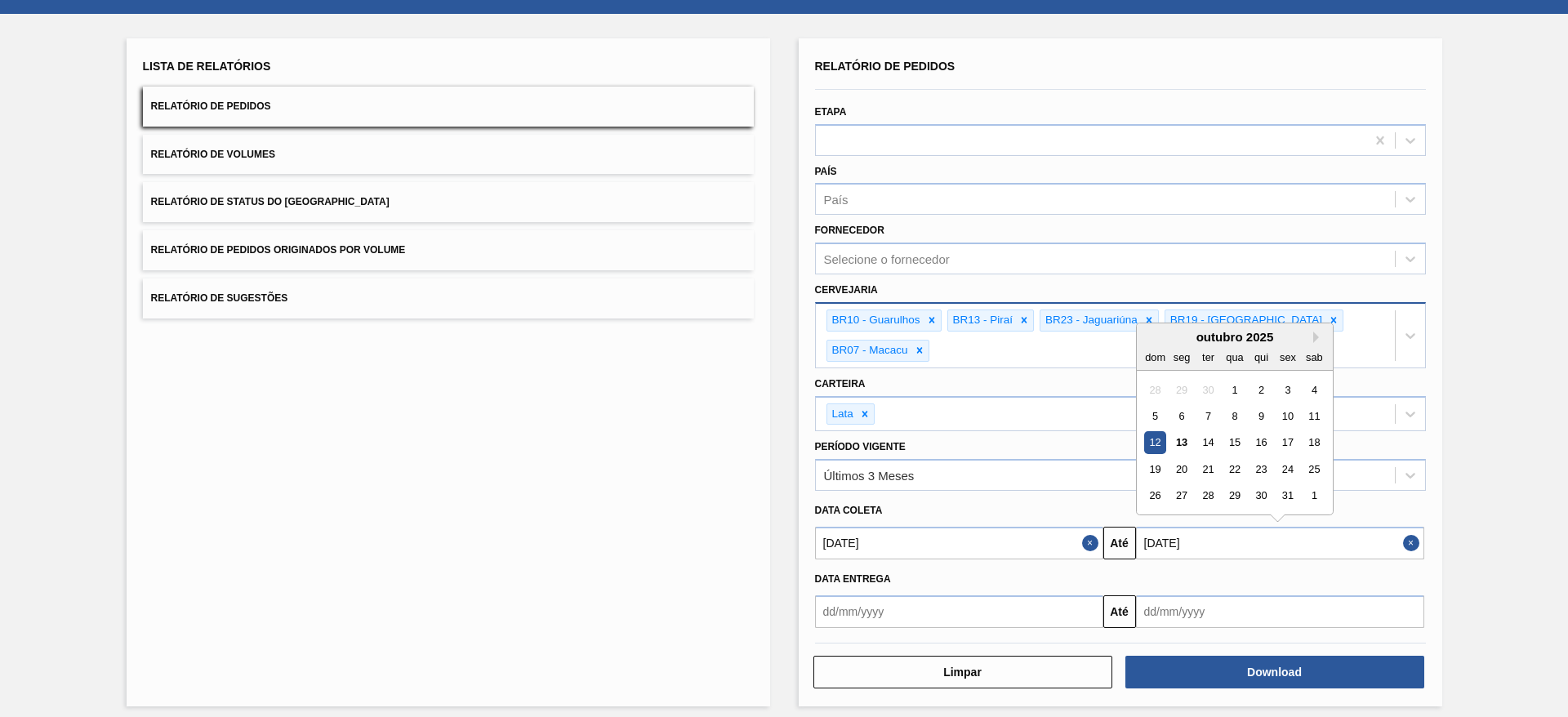
click at [1045, 477] on input "[DATE]" at bounding box center [1280, 543] width 289 height 33
click at [1045, 477] on div "1" at bounding box center [1314, 496] width 22 height 22
type input "01/11/2025"
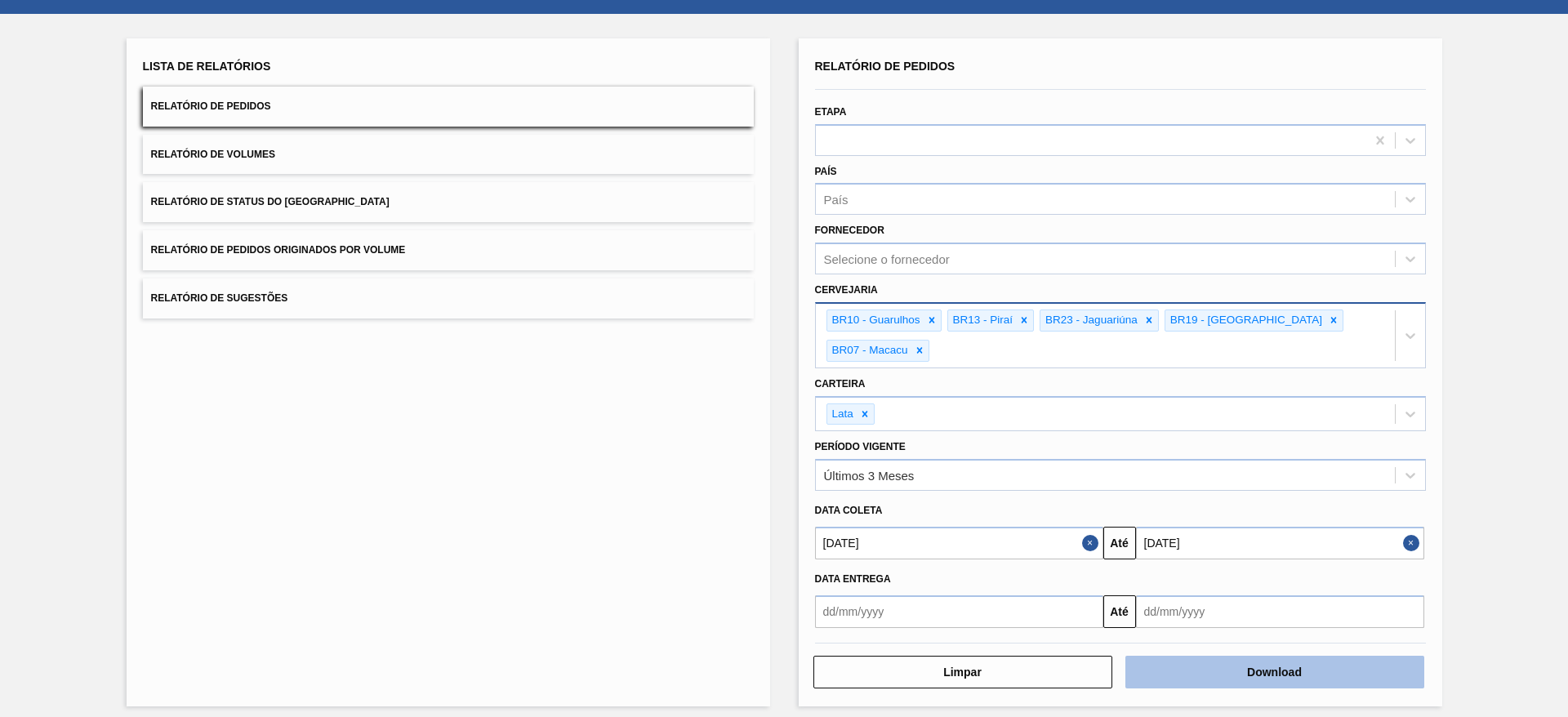
click at [1045, 477] on button "Download" at bounding box center [1275, 672] width 299 height 33
click at [381, 167] on button "Relatório de Volumes" at bounding box center [448, 154] width 611 height 40
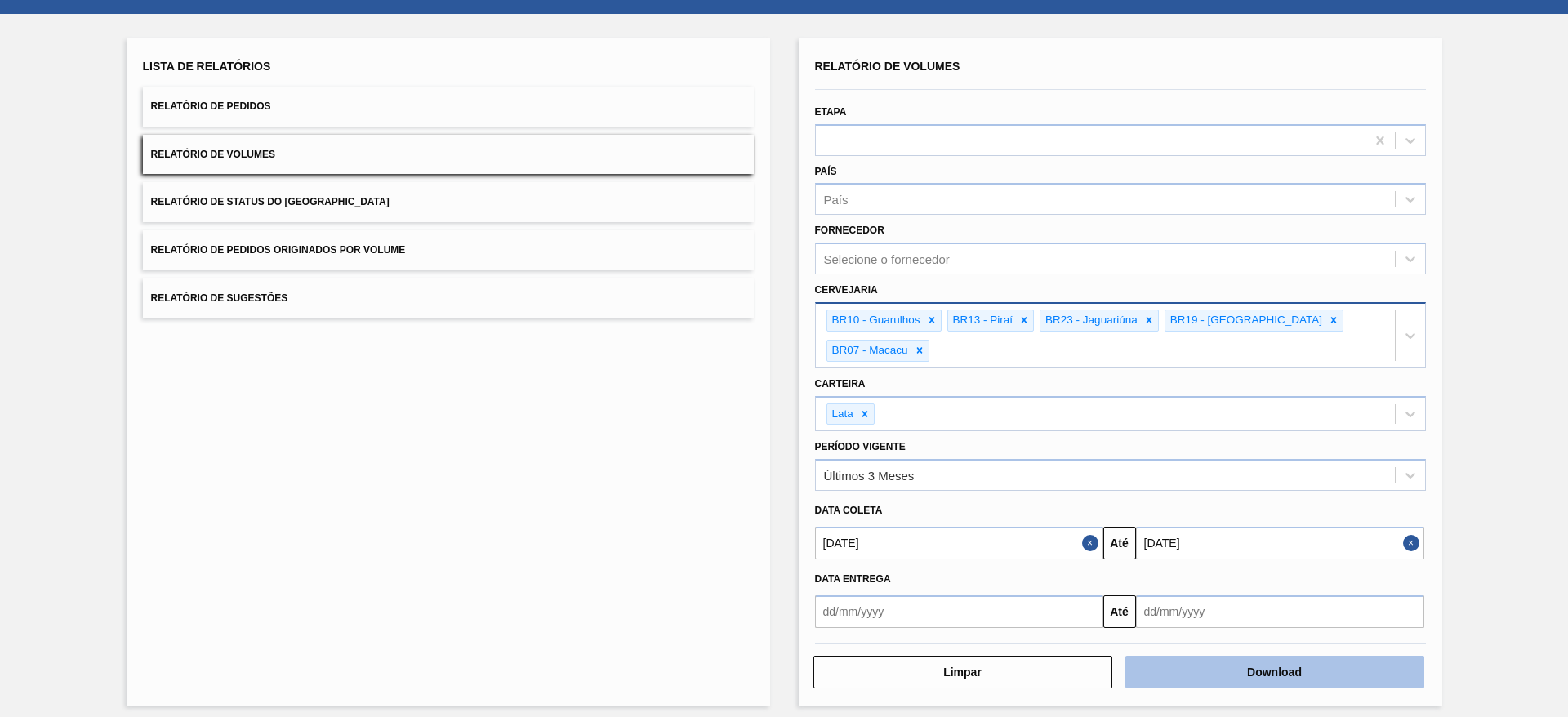
click at [1045, 477] on button "Download" at bounding box center [1275, 672] width 299 height 33
click at [449, 299] on button "Relatório de Sugestões" at bounding box center [448, 298] width 611 height 40
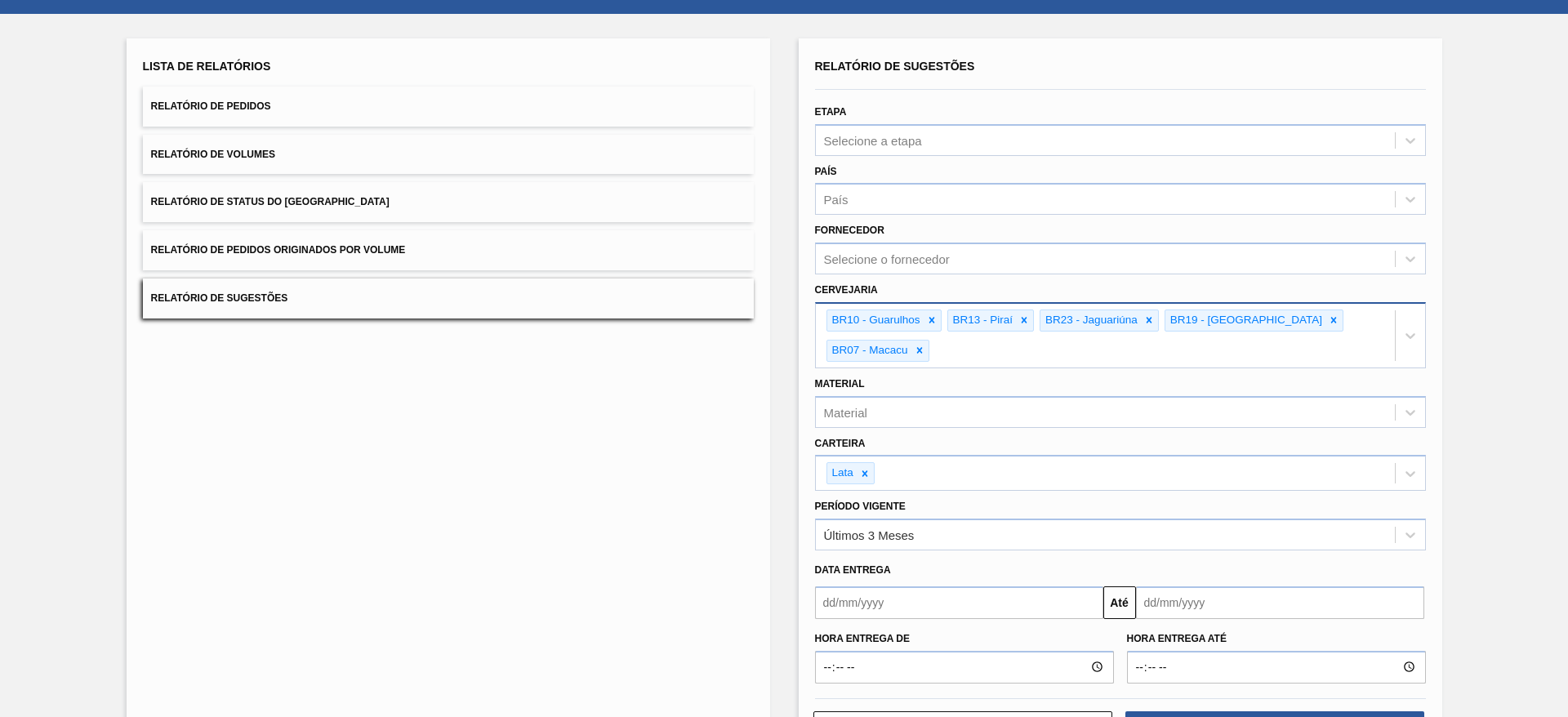
scroll to position [123, 0]
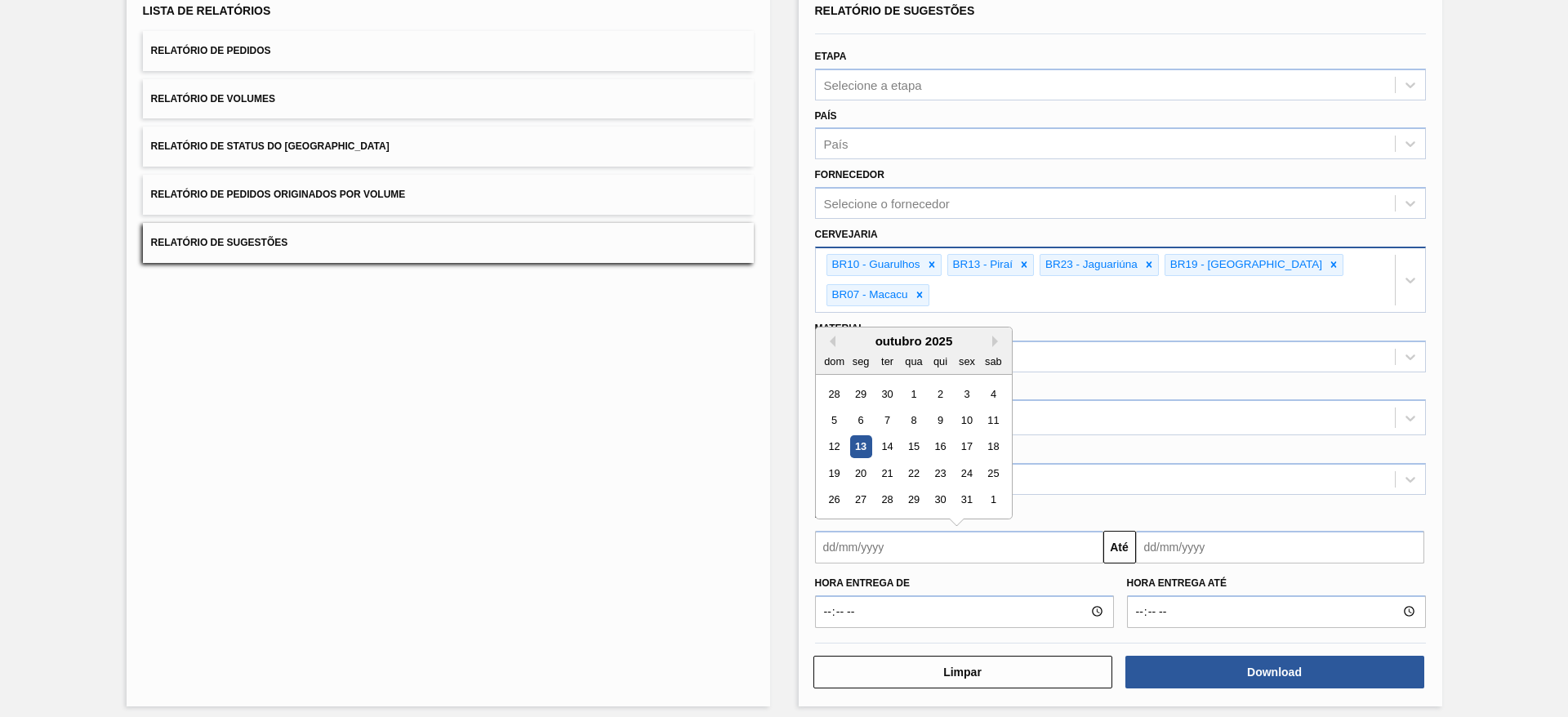
click at [935, 477] on input "text" at bounding box center [960, 547] width 289 height 33
click at [864, 436] on div "13" at bounding box center [860, 446] width 22 height 22
type input "[DATE]"
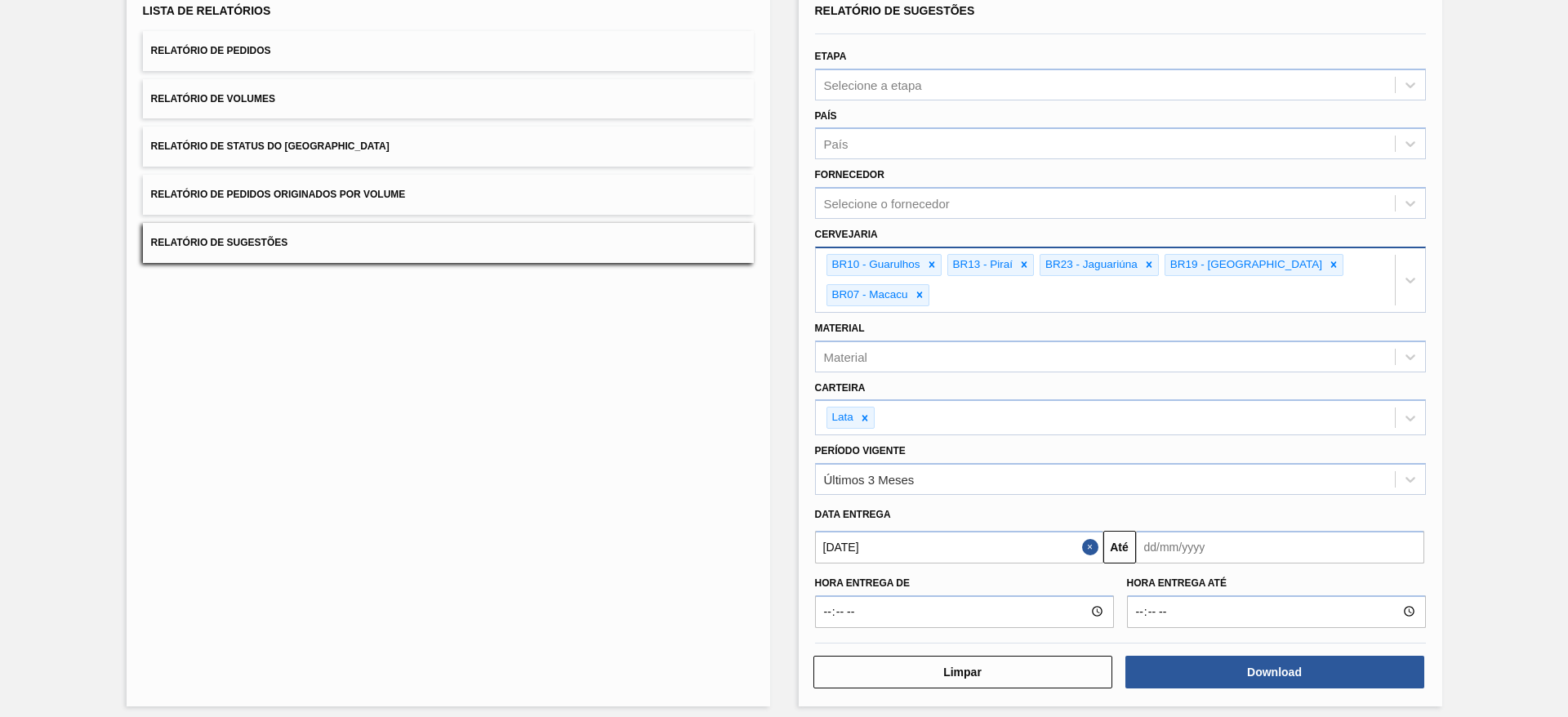
click at [1045, 477] on input "text" at bounding box center [1280, 547] width 289 height 33
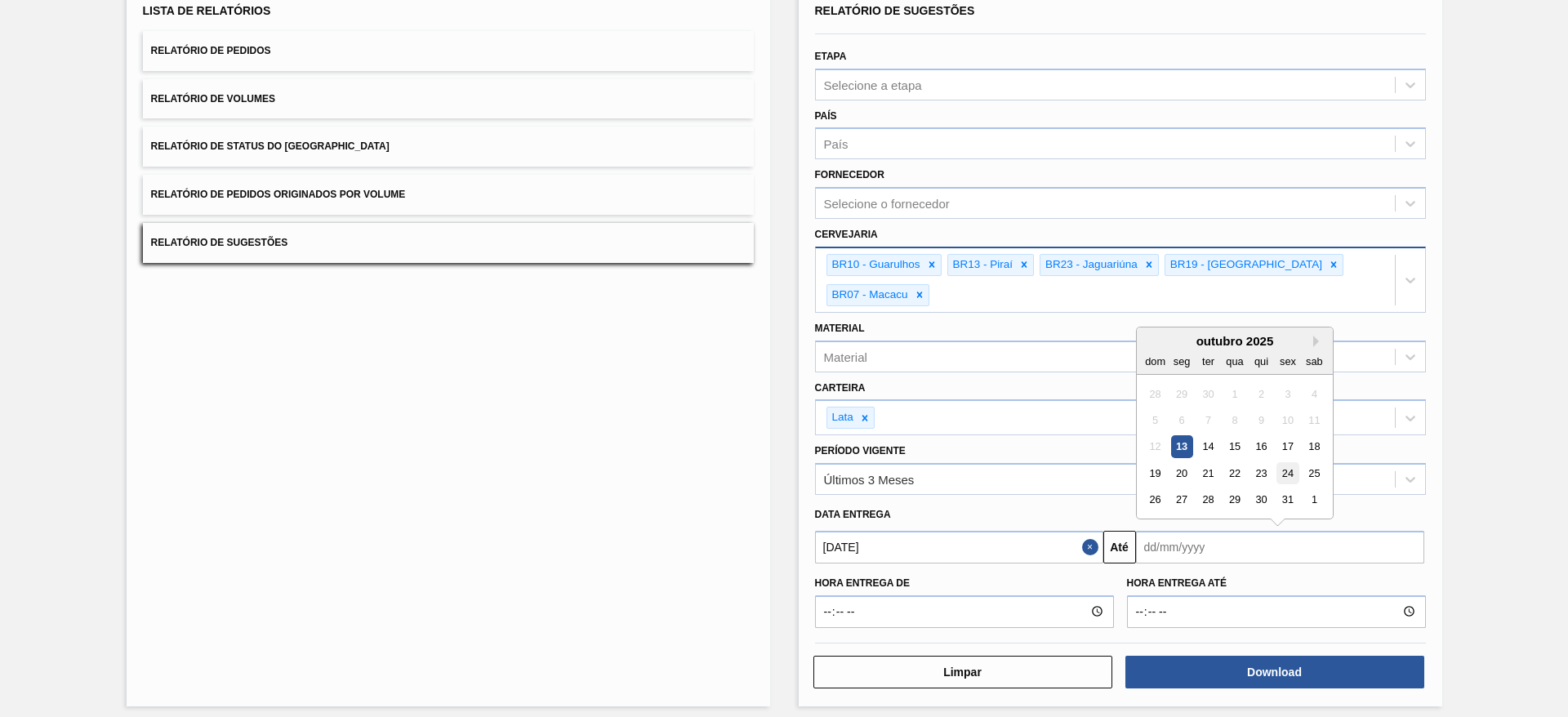
click at [1045, 465] on div "24" at bounding box center [1287, 473] width 22 height 22
type input "24/10/2025"
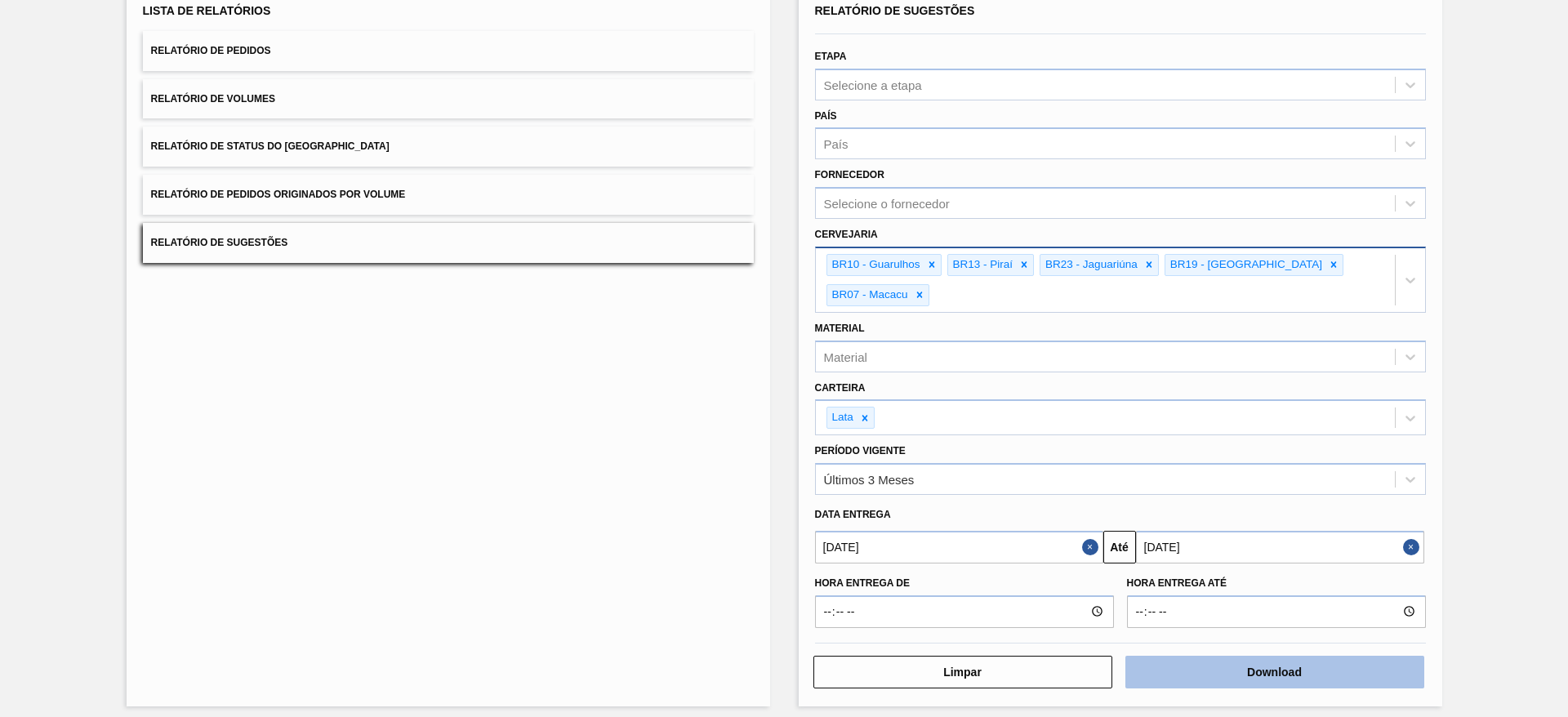
click at [1045, 477] on button "Download" at bounding box center [1275, 672] width 299 height 33
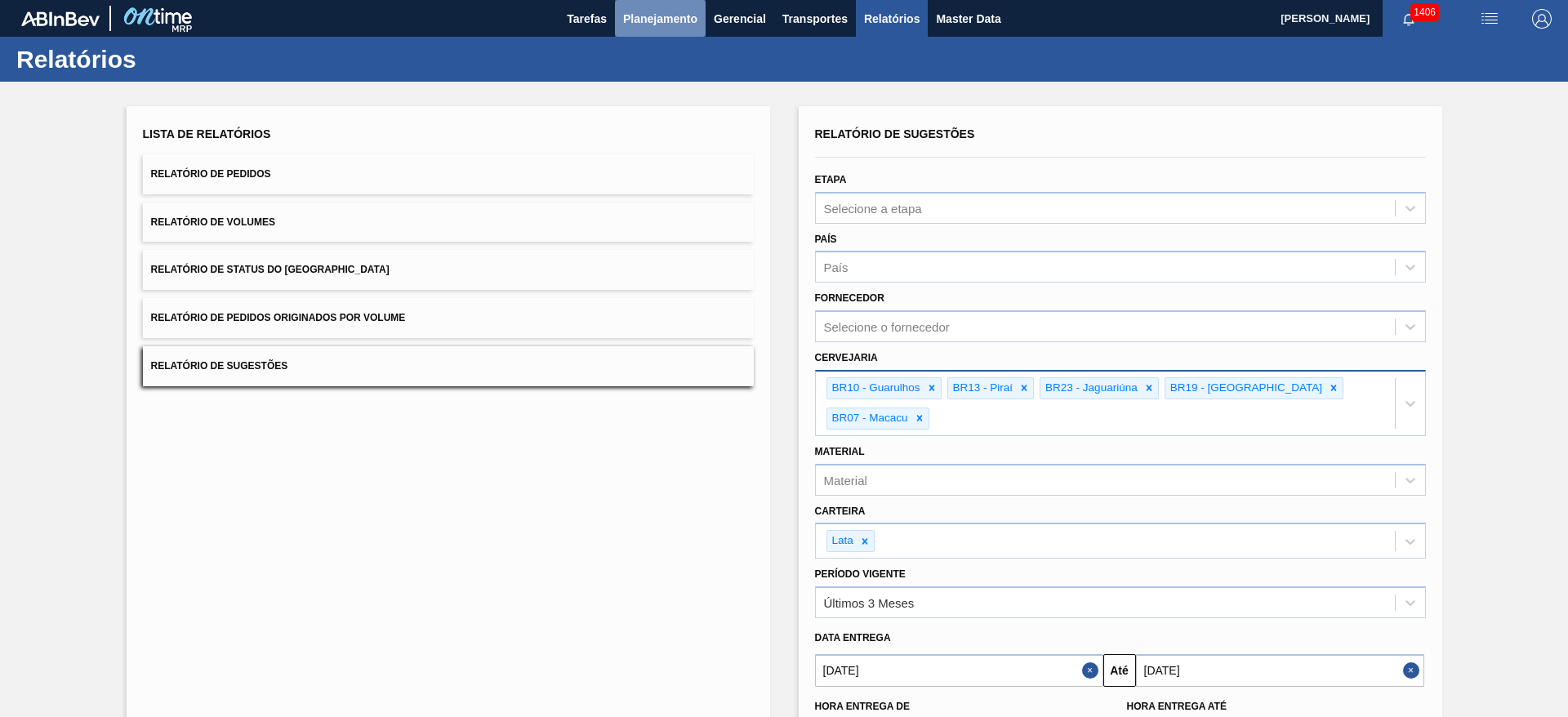
click at [656, 26] on span "Planejamento" at bounding box center [660, 19] width 74 height 19
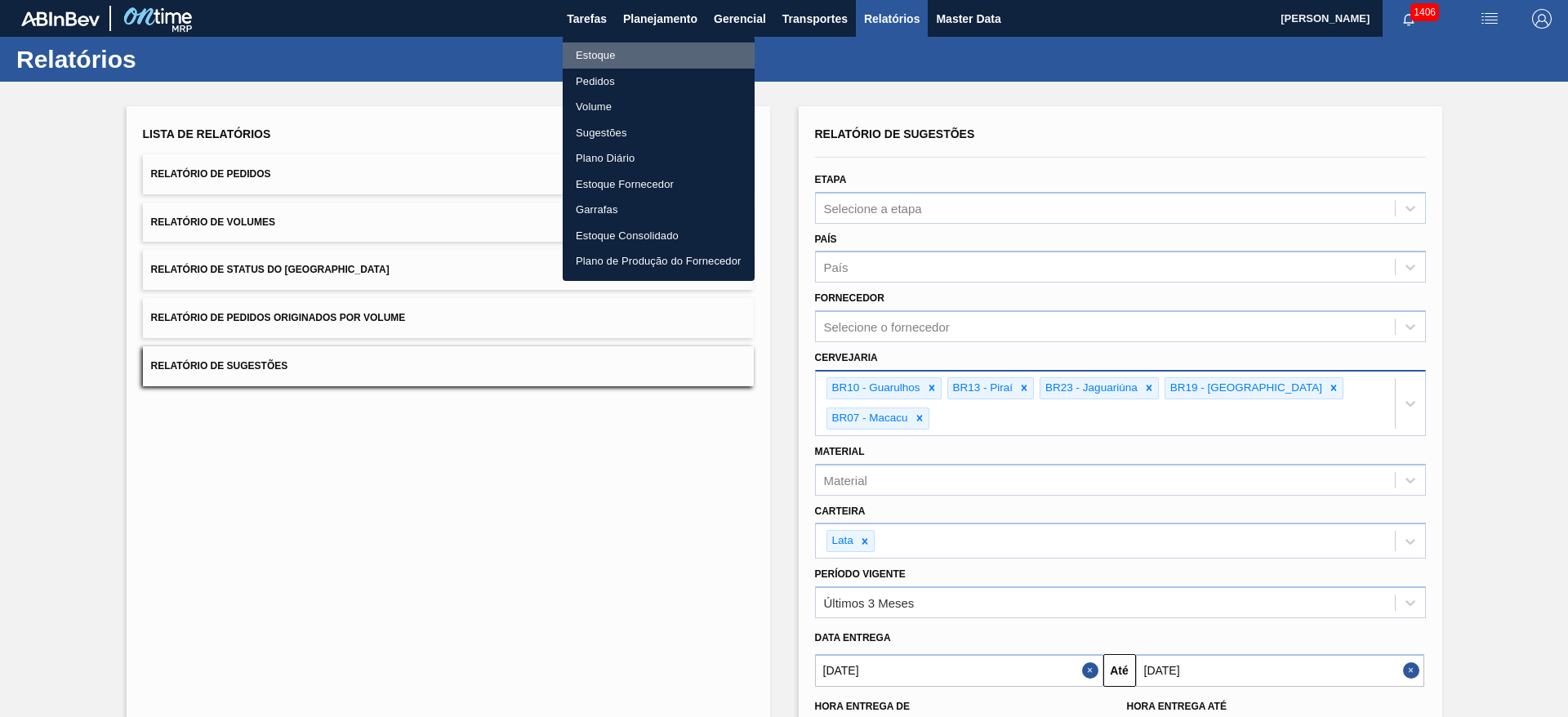
click at [606, 50] on li "Estoque" at bounding box center [659, 56] width 192 height 27
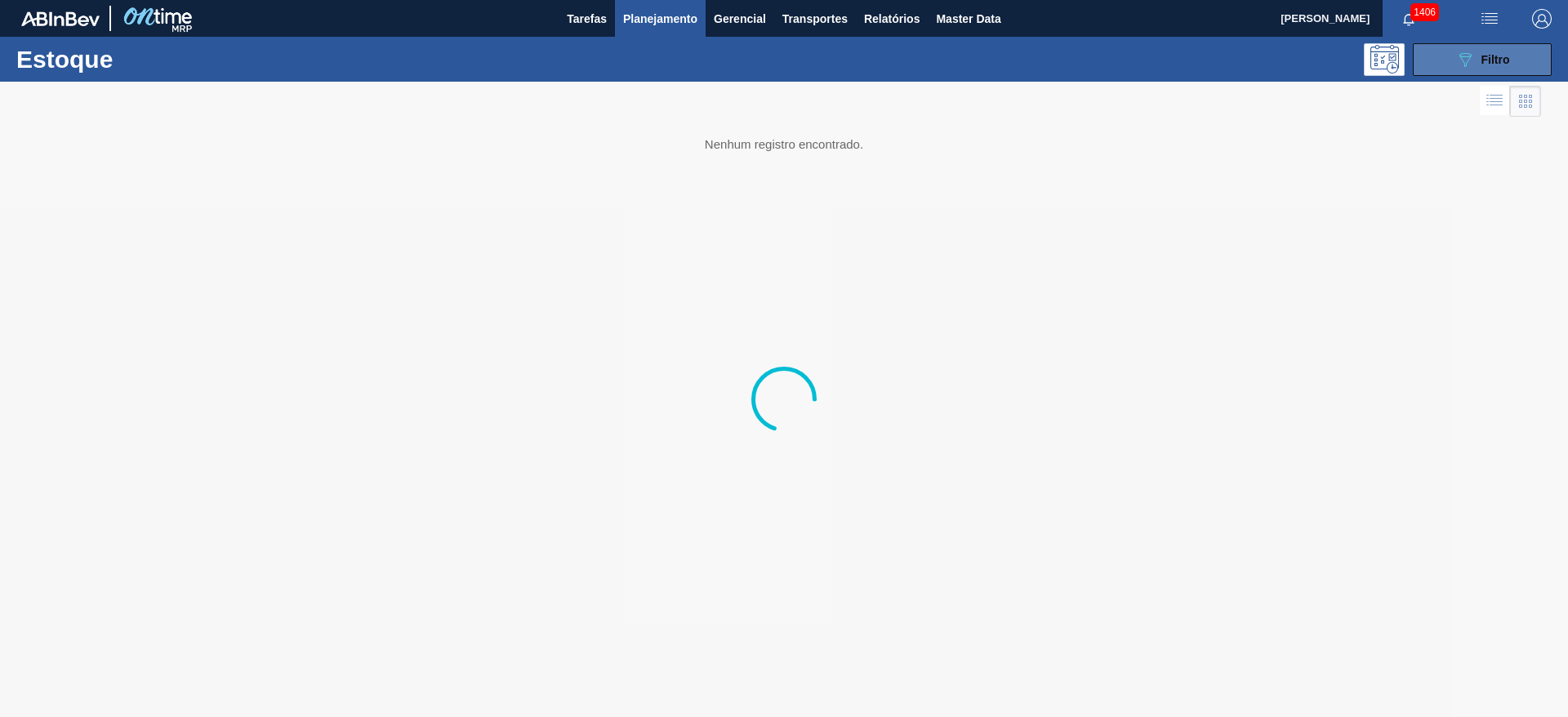
click at [1045, 50] on div "089F7B8B-B2A5-4AFE-B5C0-19BA573D28AC Filtro" at bounding box center [1483, 59] width 55 height 19
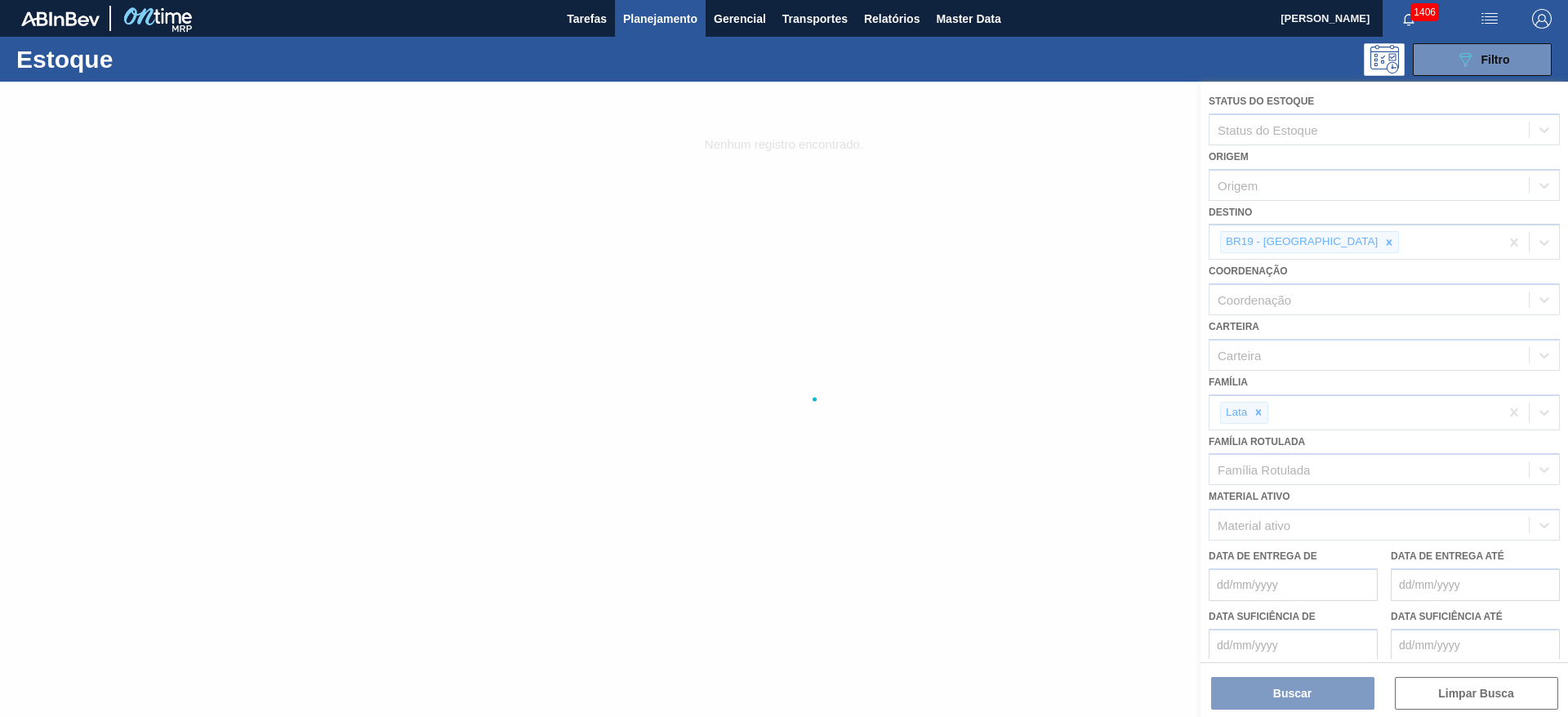
click at [1045, 238] on div at bounding box center [784, 399] width 1568 height 636
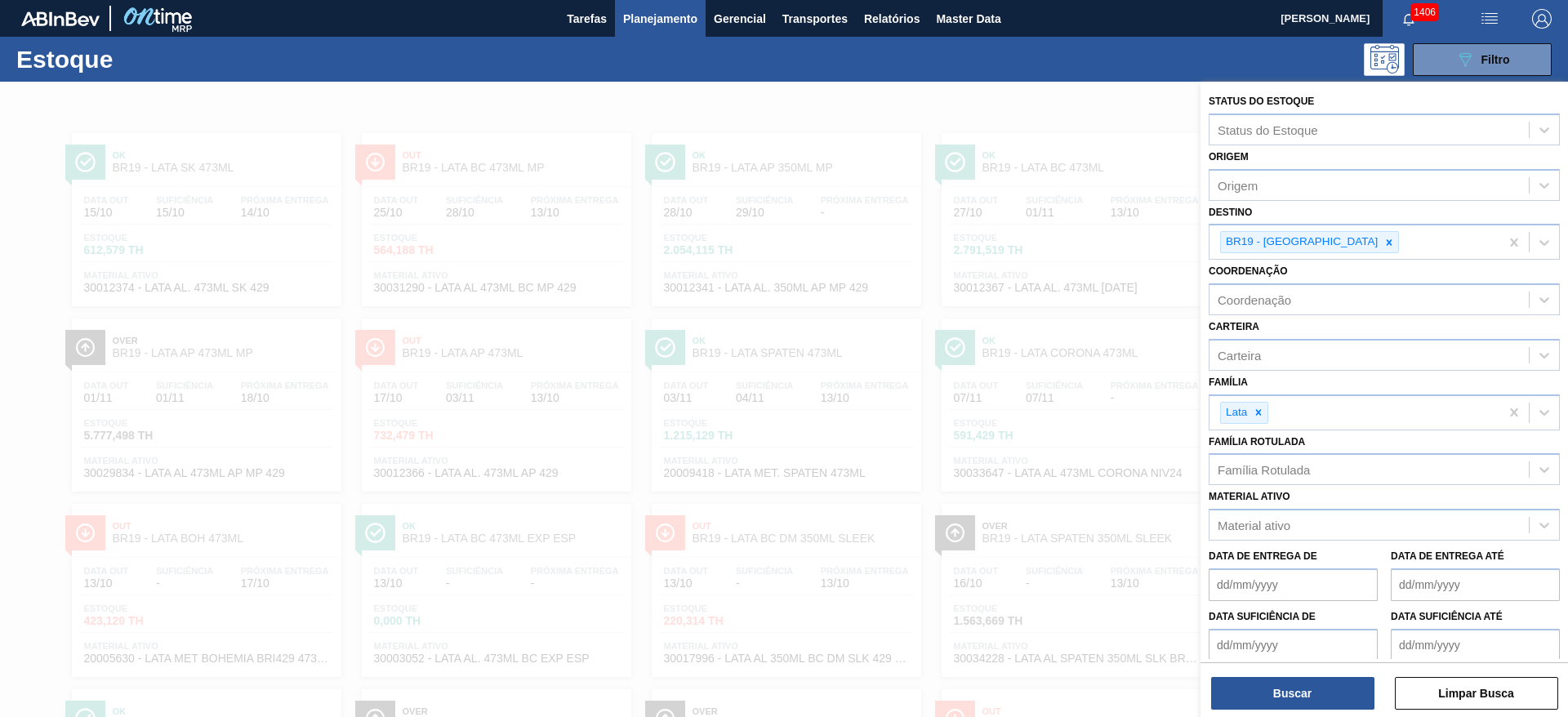
click at [1045, 238] on icon at bounding box center [1389, 243] width 12 height 12
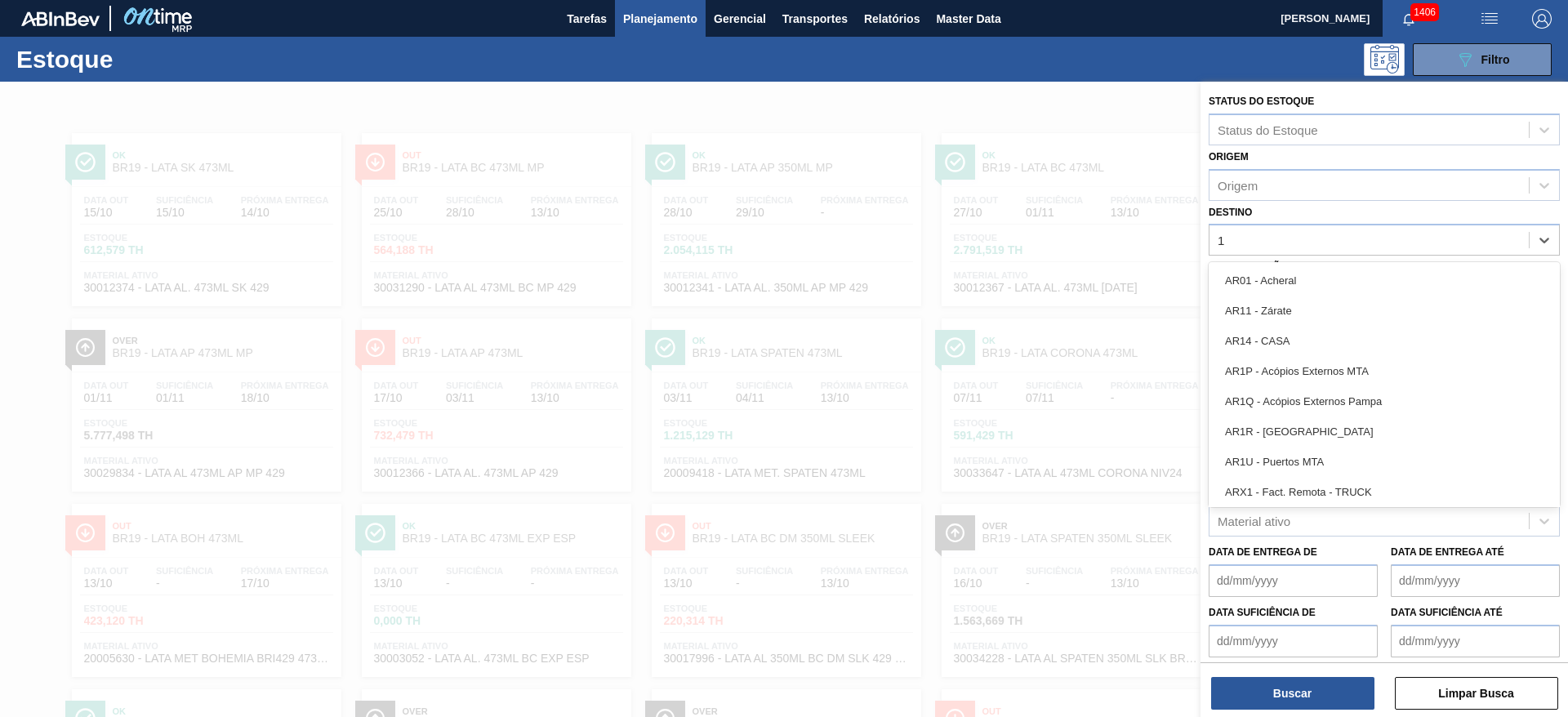
type input "10"
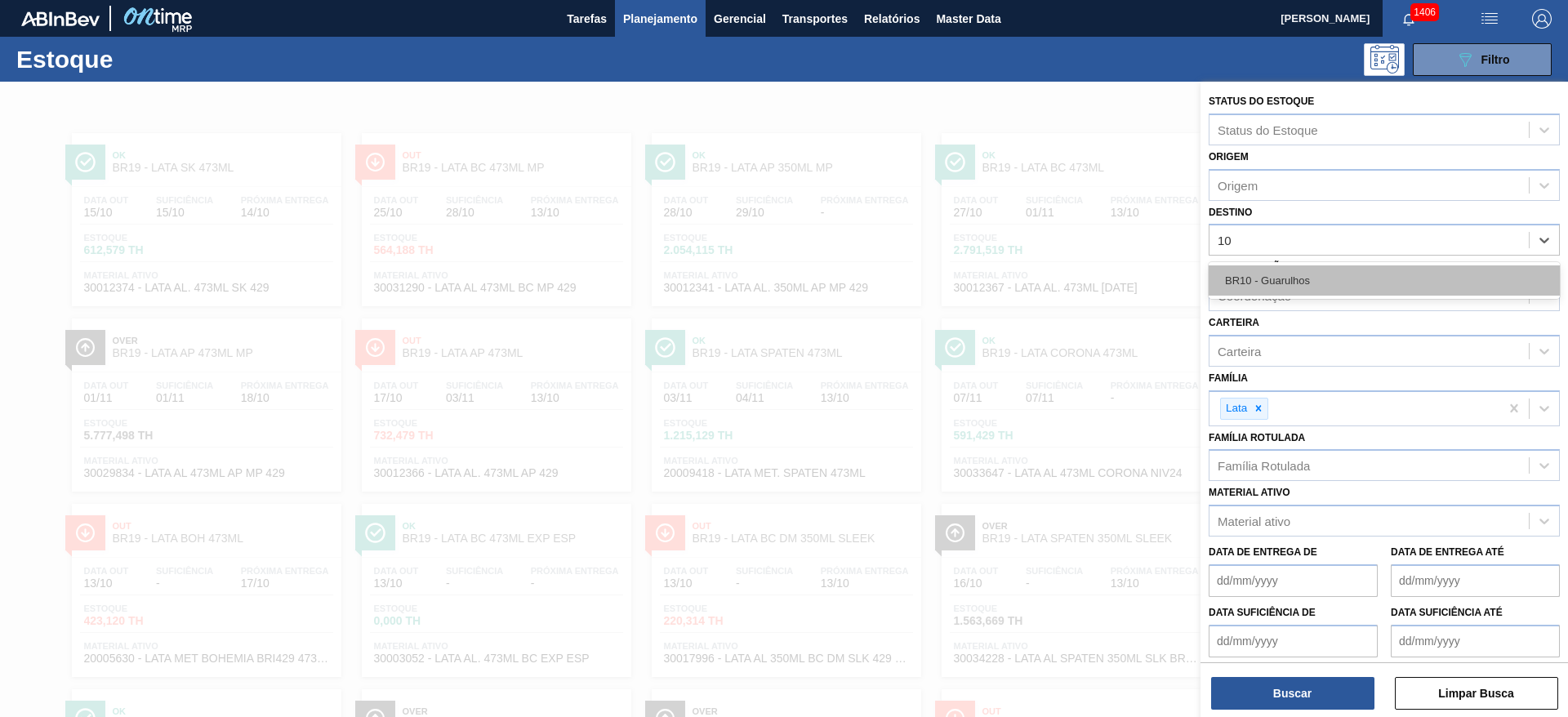
click at [1045, 268] on div "BR10 - Guarulhos" at bounding box center [1384, 281] width 351 height 30
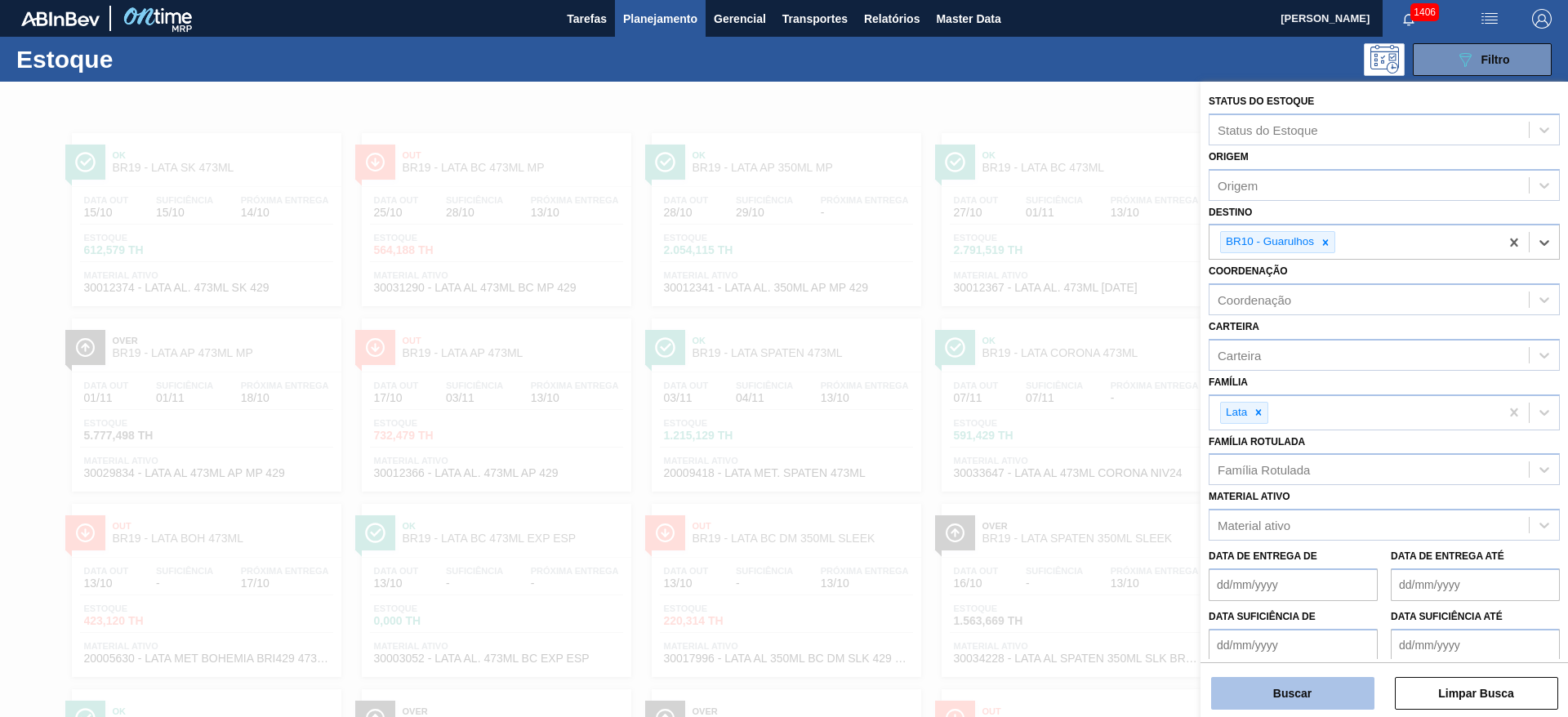
click at [1045, 477] on button "Buscar" at bounding box center [1293, 693] width 164 height 33
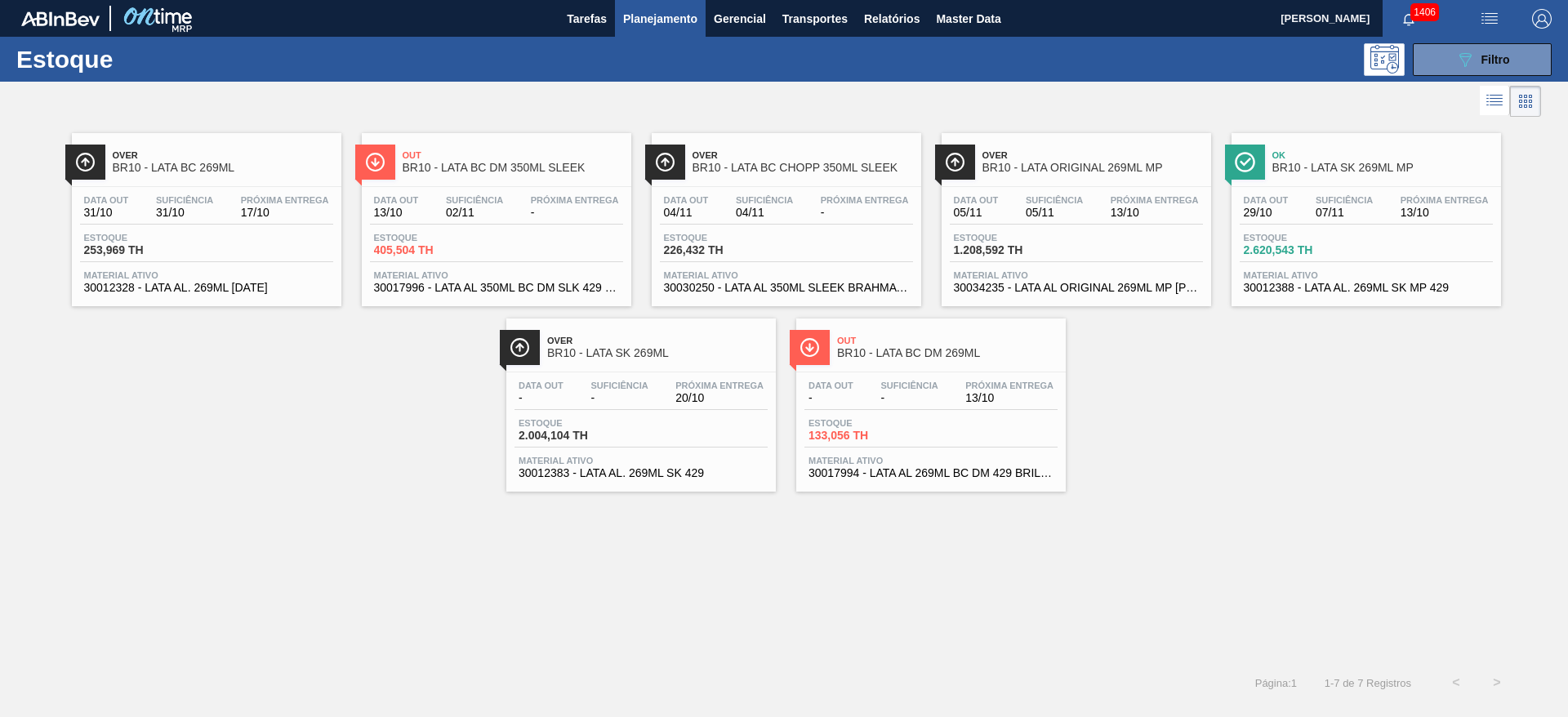
click at [1045, 256] on div "Estoque 1.208,592 TH" at bounding box center [1077, 247] width 253 height 29
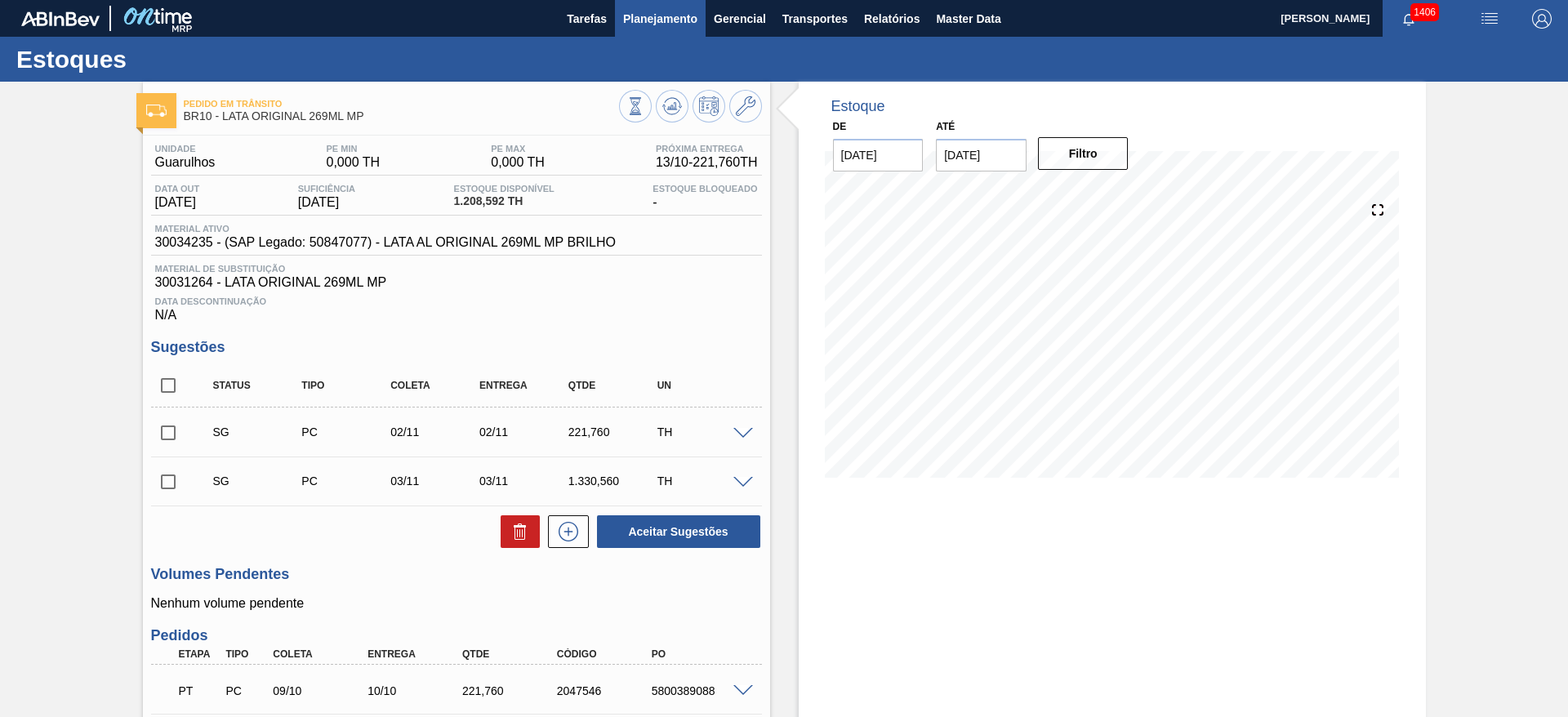
click at [650, 9] on span "Planejamento" at bounding box center [660, 19] width 74 height 19
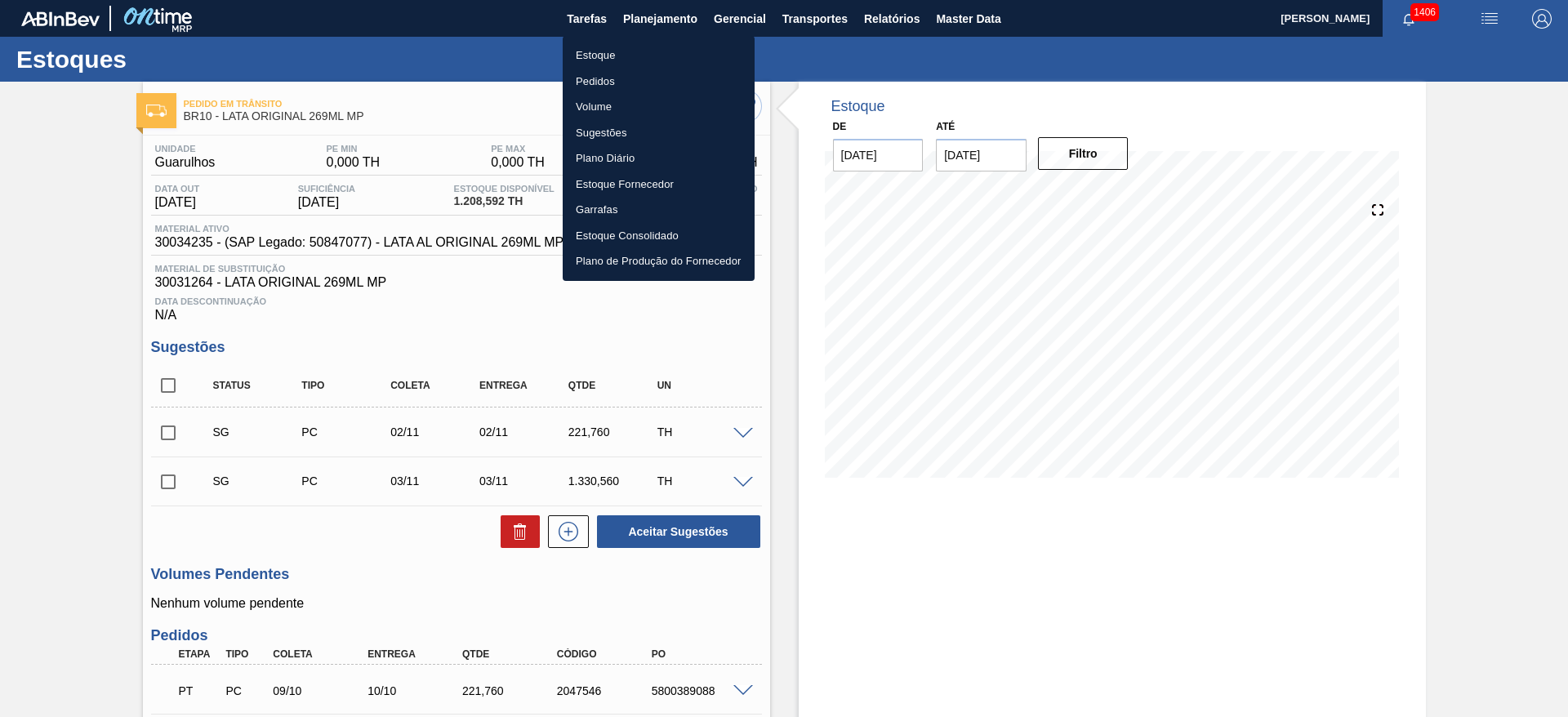
click at [626, 48] on li "Estoque" at bounding box center [659, 56] width 192 height 27
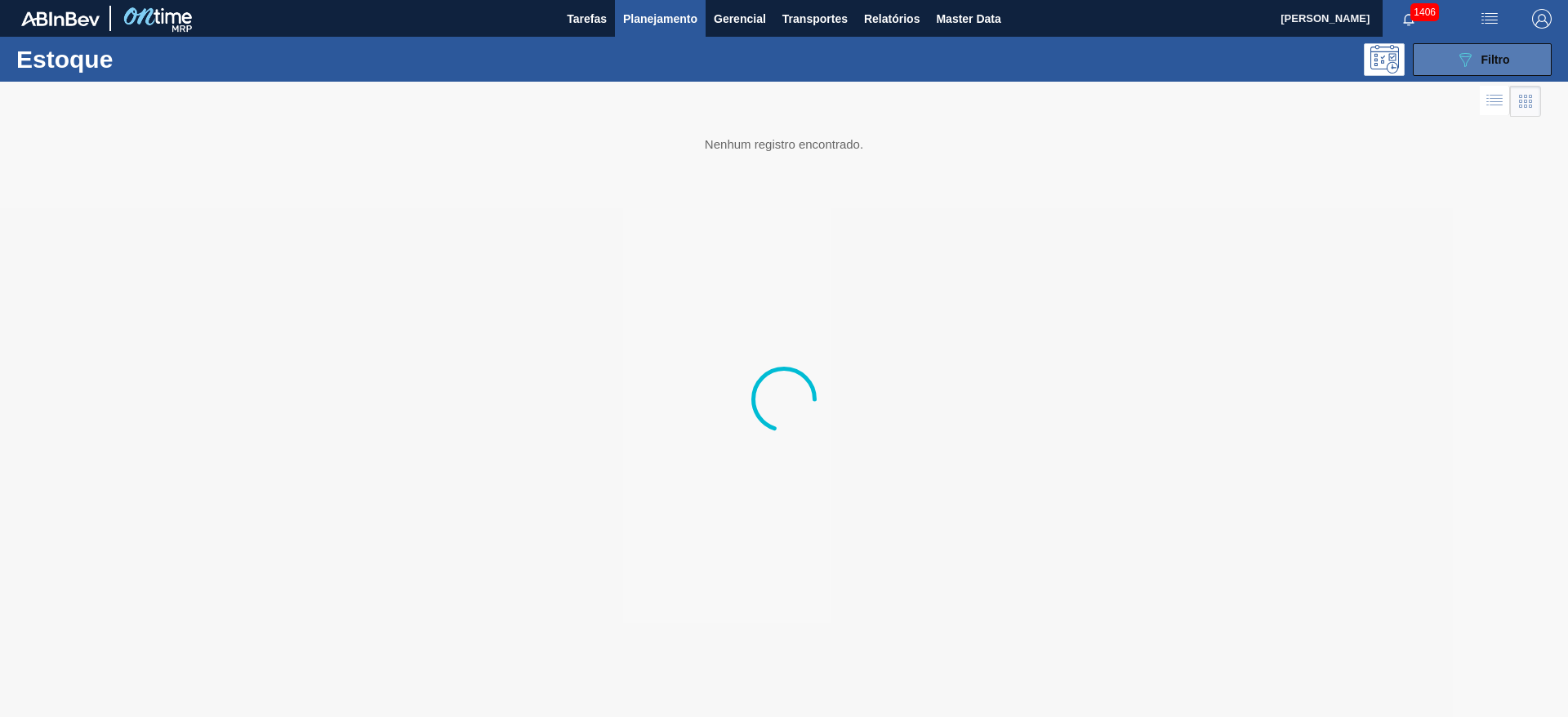
click at [1045, 60] on icon "089F7B8B-B2A5-4AFE-B5C0-19BA573D28AC" at bounding box center [1465, 59] width 19 height 19
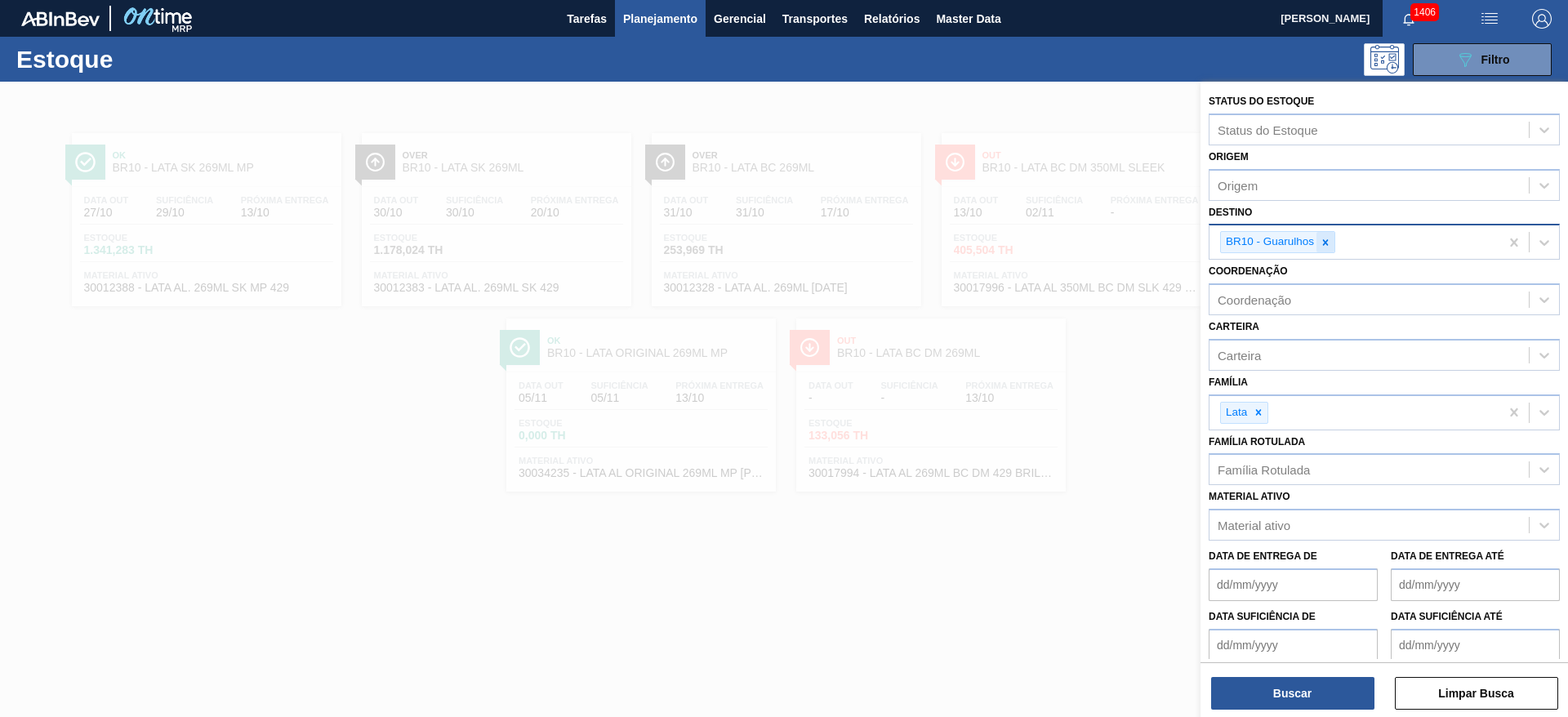
click at [1045, 245] on icon at bounding box center [1325, 243] width 12 height 12
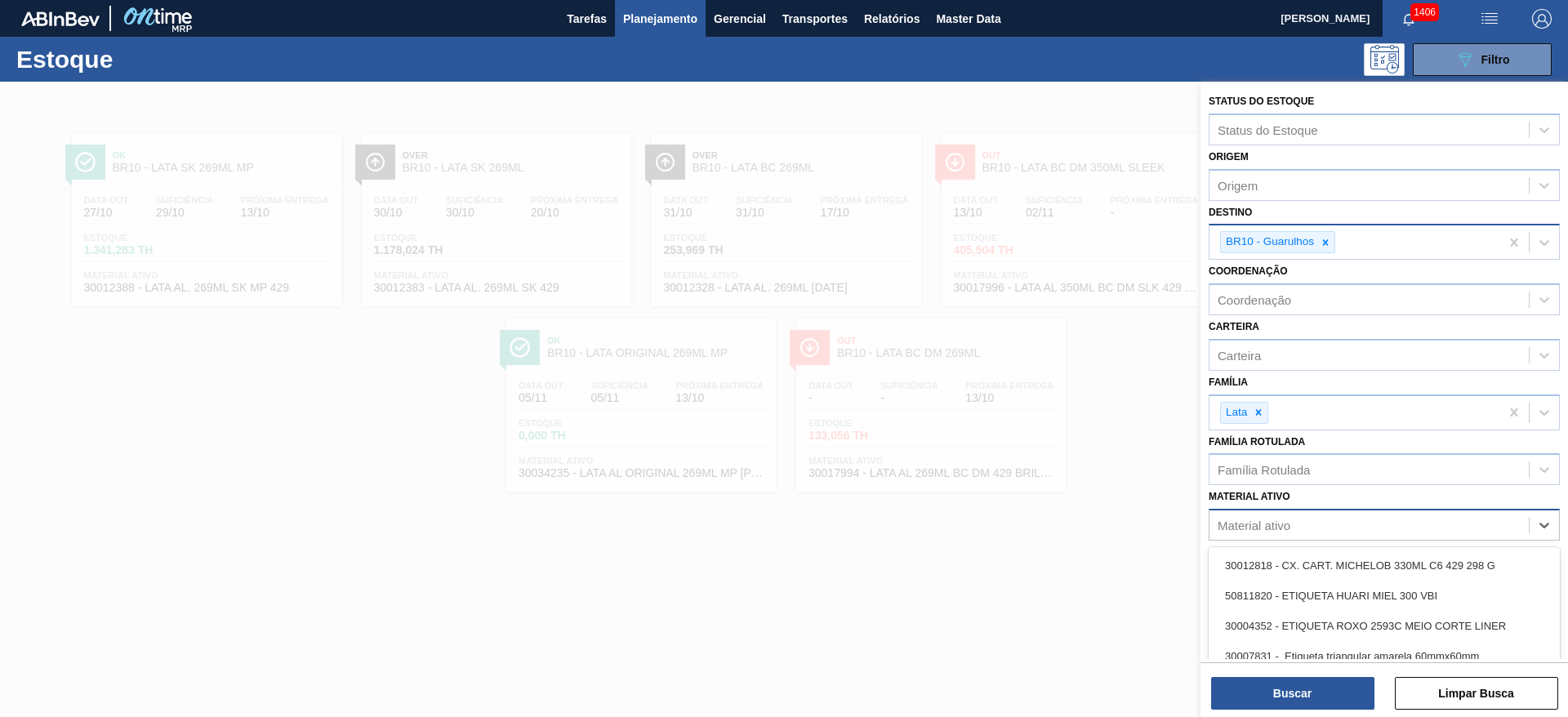
click at [1045, 477] on div "Material ativo" at bounding box center [1369, 525] width 320 height 24
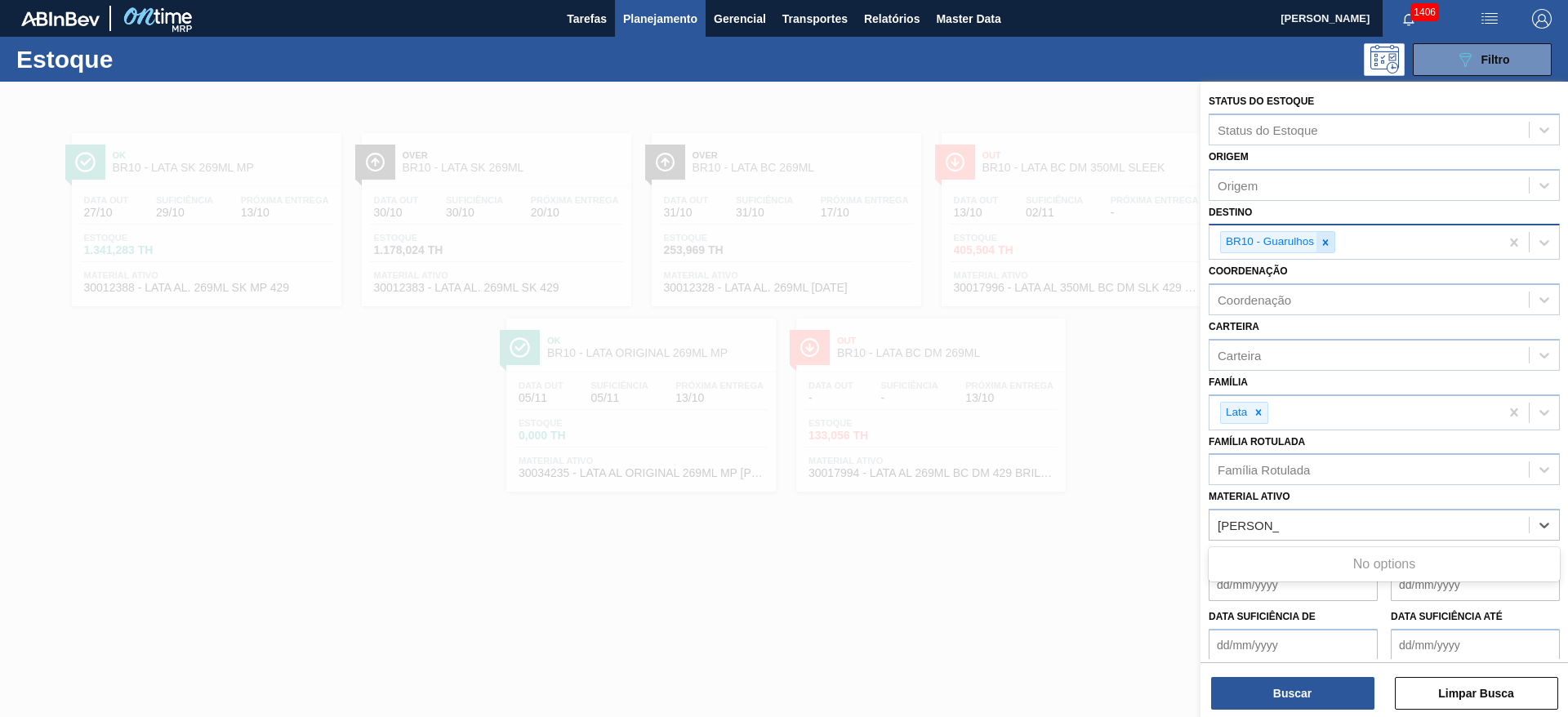
click at [1045, 241] on icon at bounding box center [1325, 243] width 12 height 12
type ativo "lata caracu"
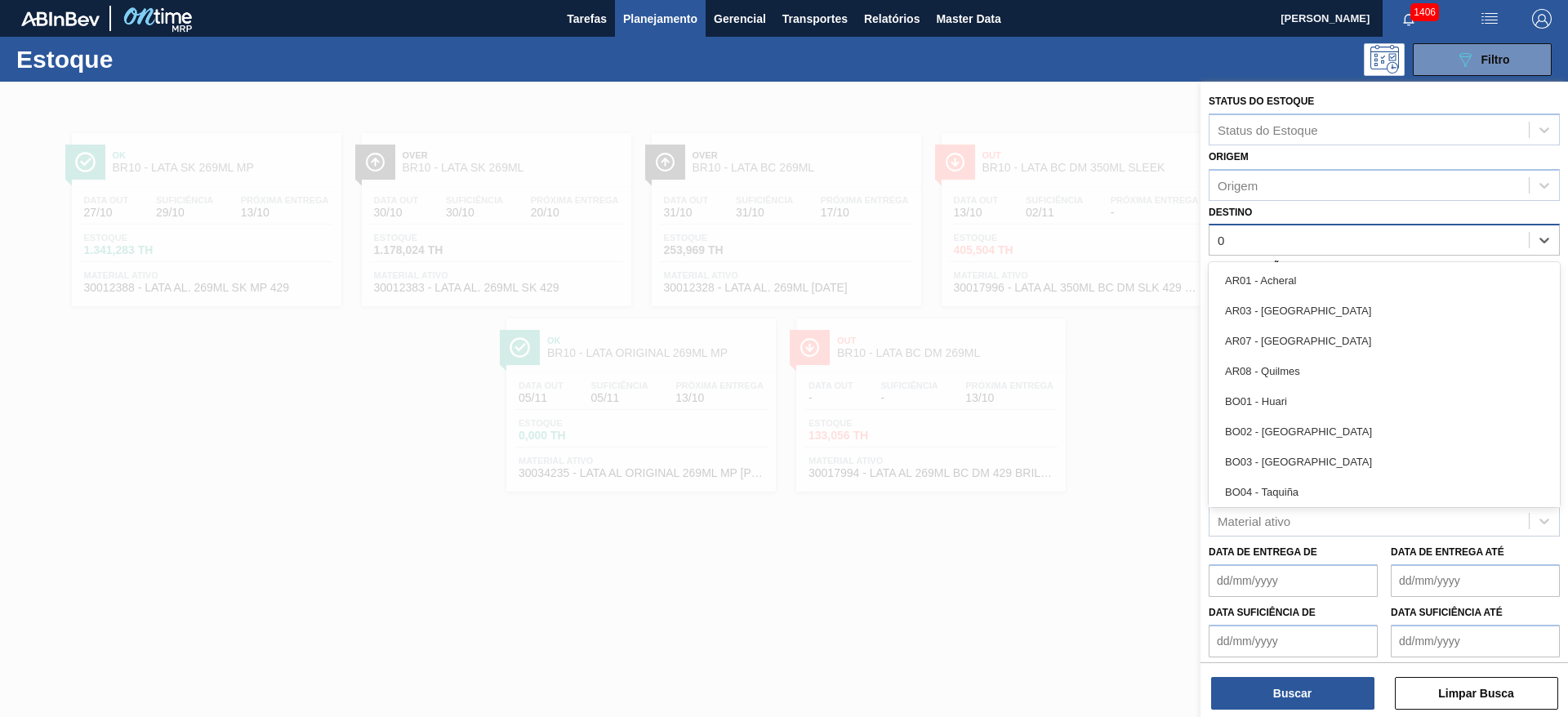
type input "07"
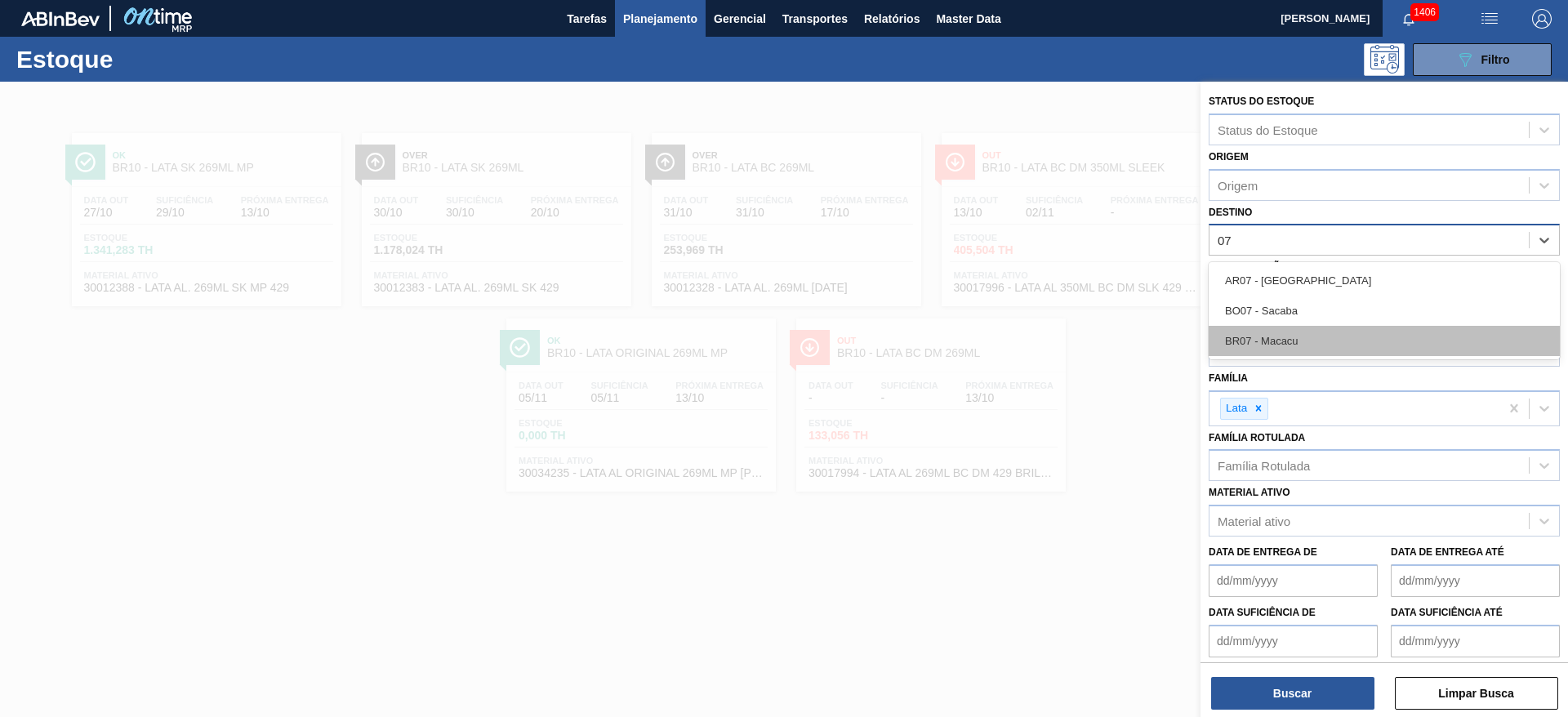
click at [1045, 332] on div "BR07 - Macacu" at bounding box center [1384, 341] width 351 height 30
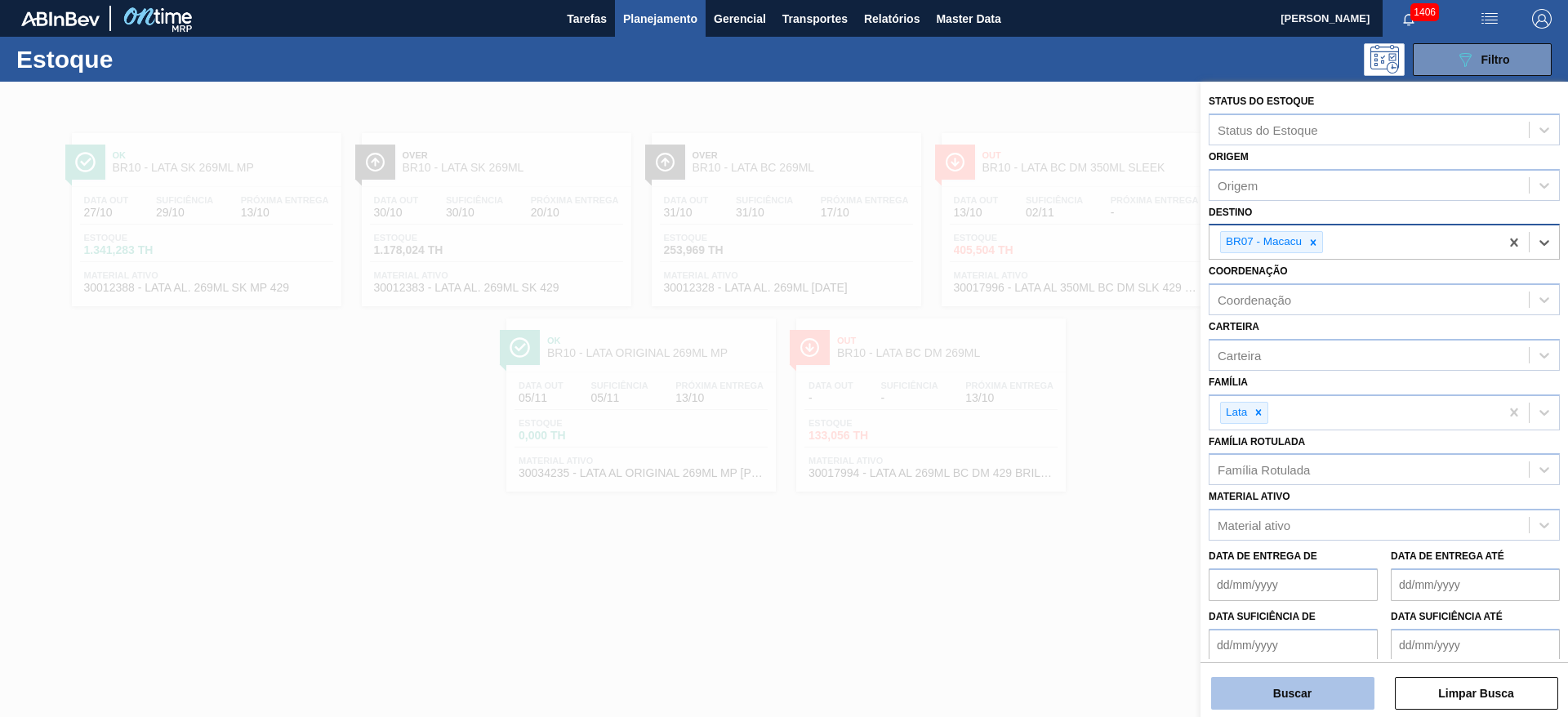
click at [1045, 477] on button "Buscar" at bounding box center [1293, 693] width 164 height 33
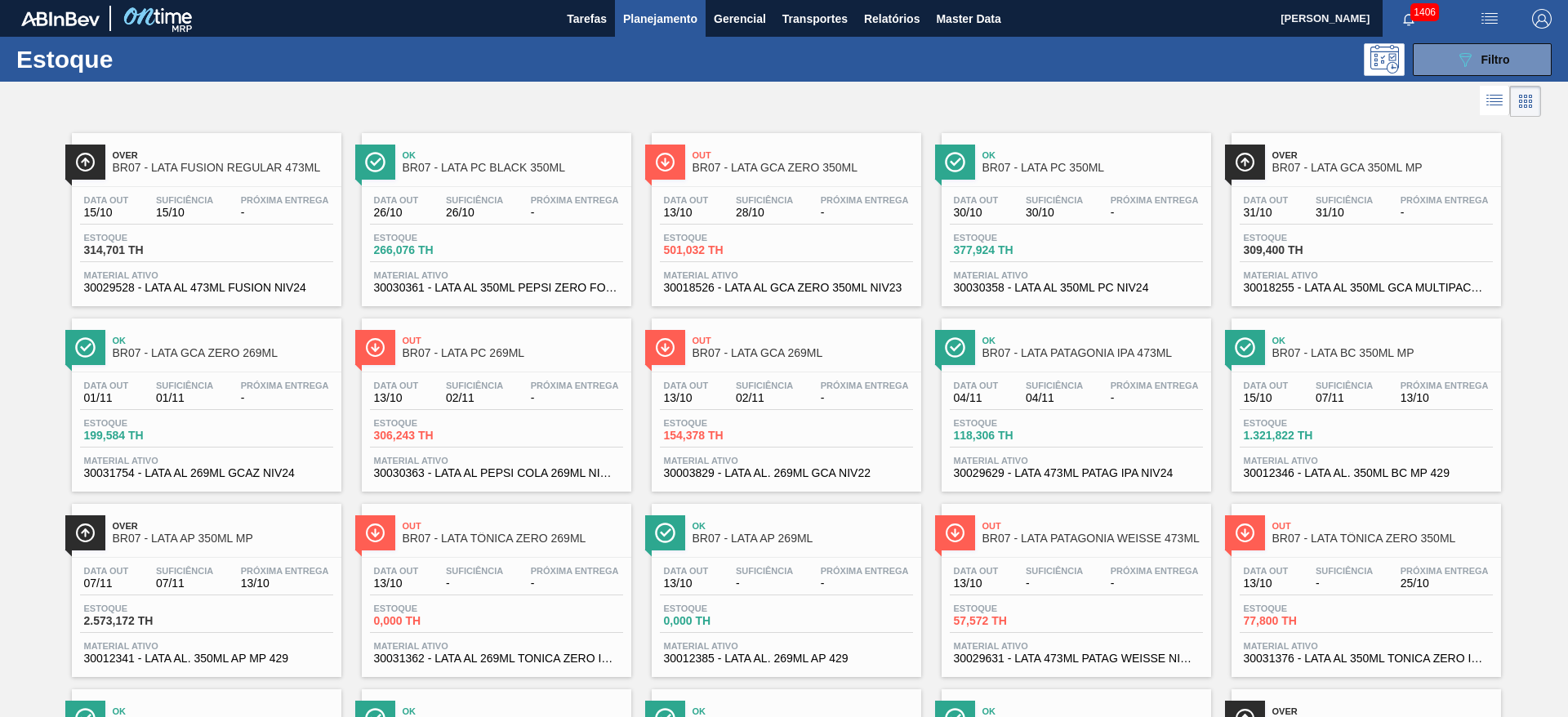
scroll to position [1292, 0]
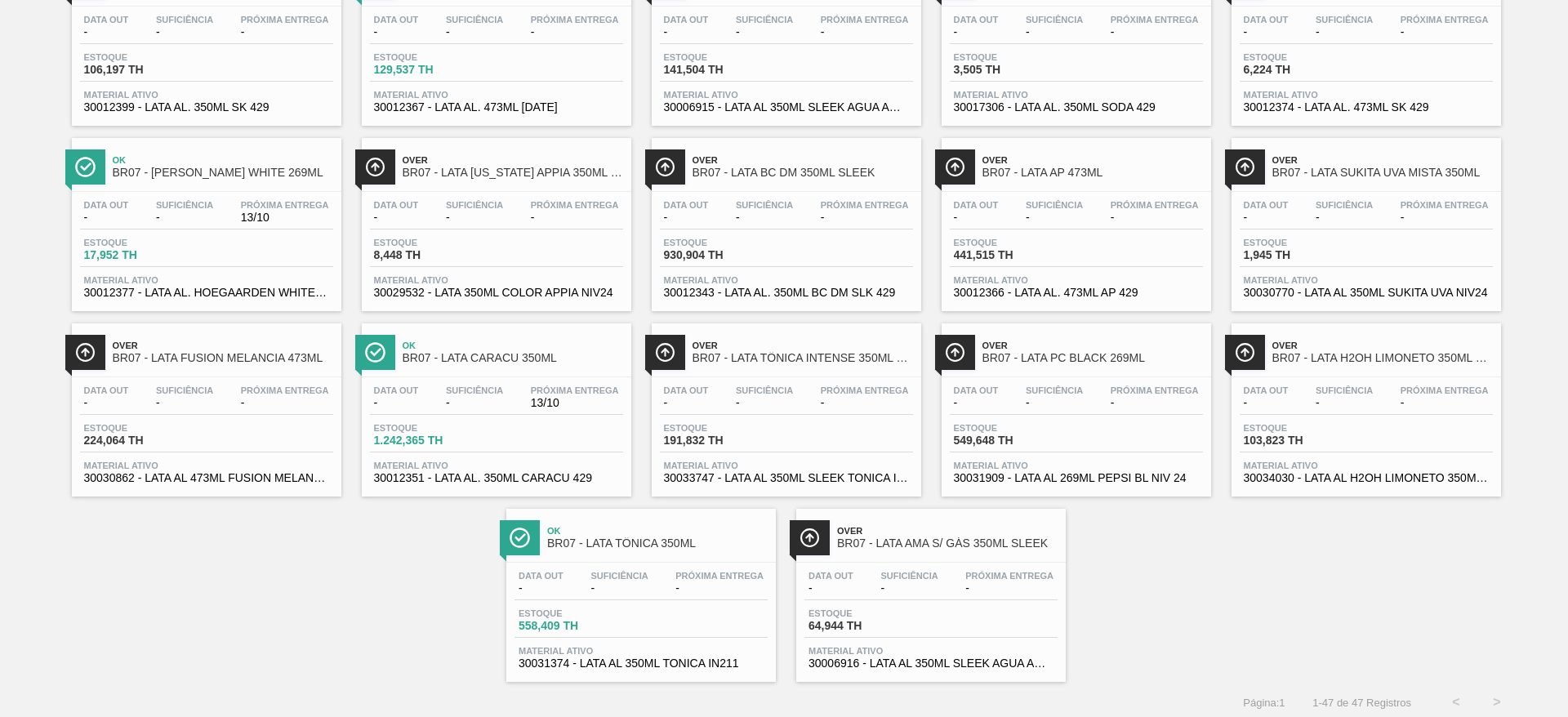
click at [458, 401] on span "-" at bounding box center [475, 403] width 58 height 12
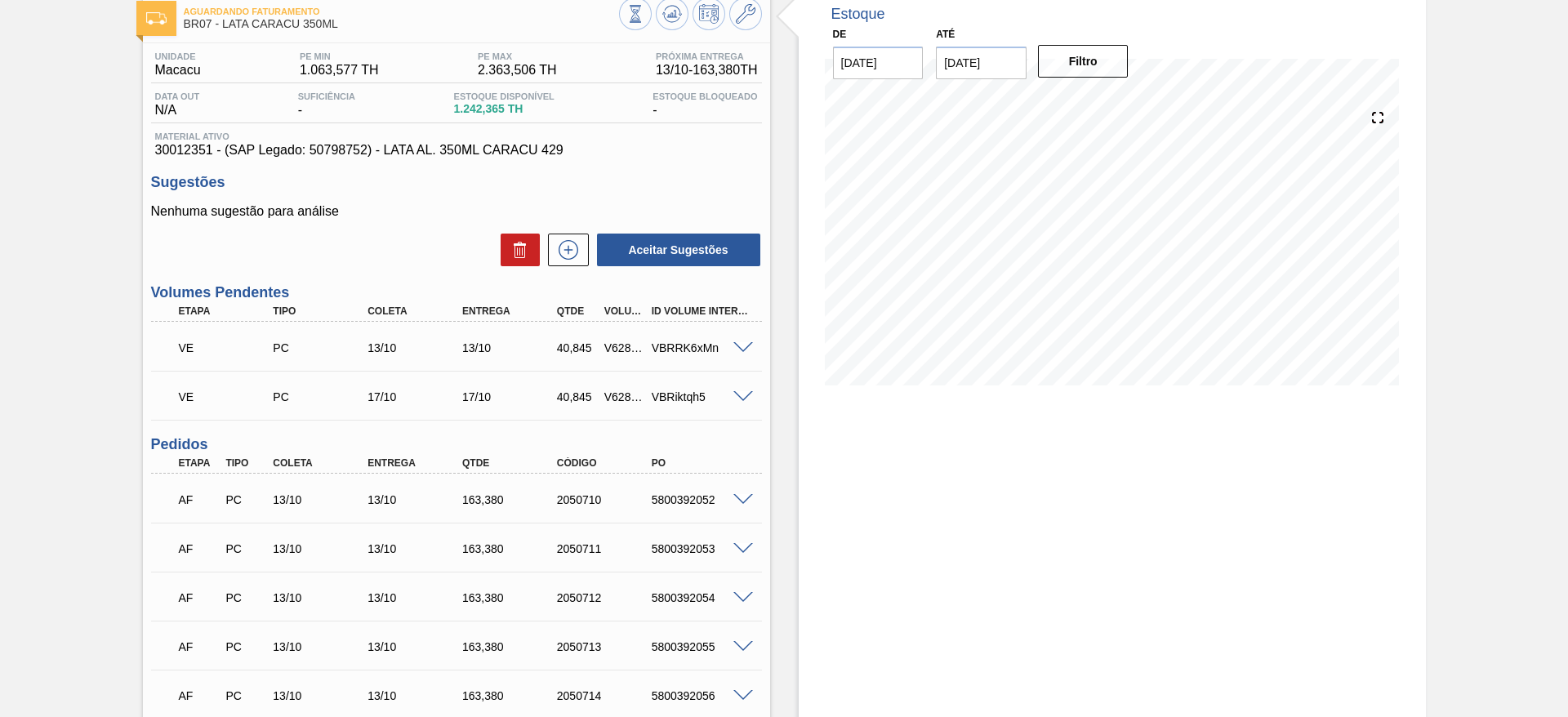
scroll to position [245, 0]
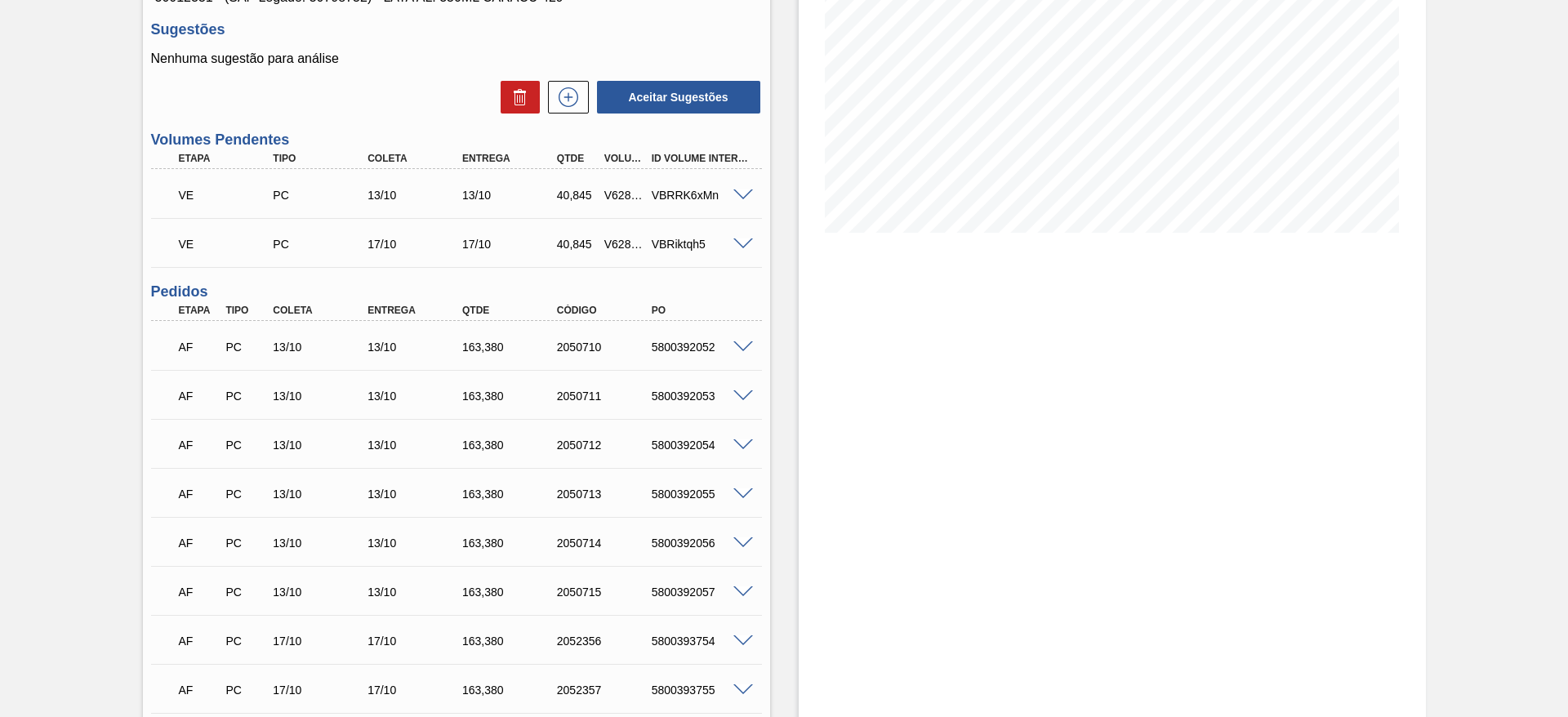
click at [740, 191] on span at bounding box center [743, 196] width 19 height 12
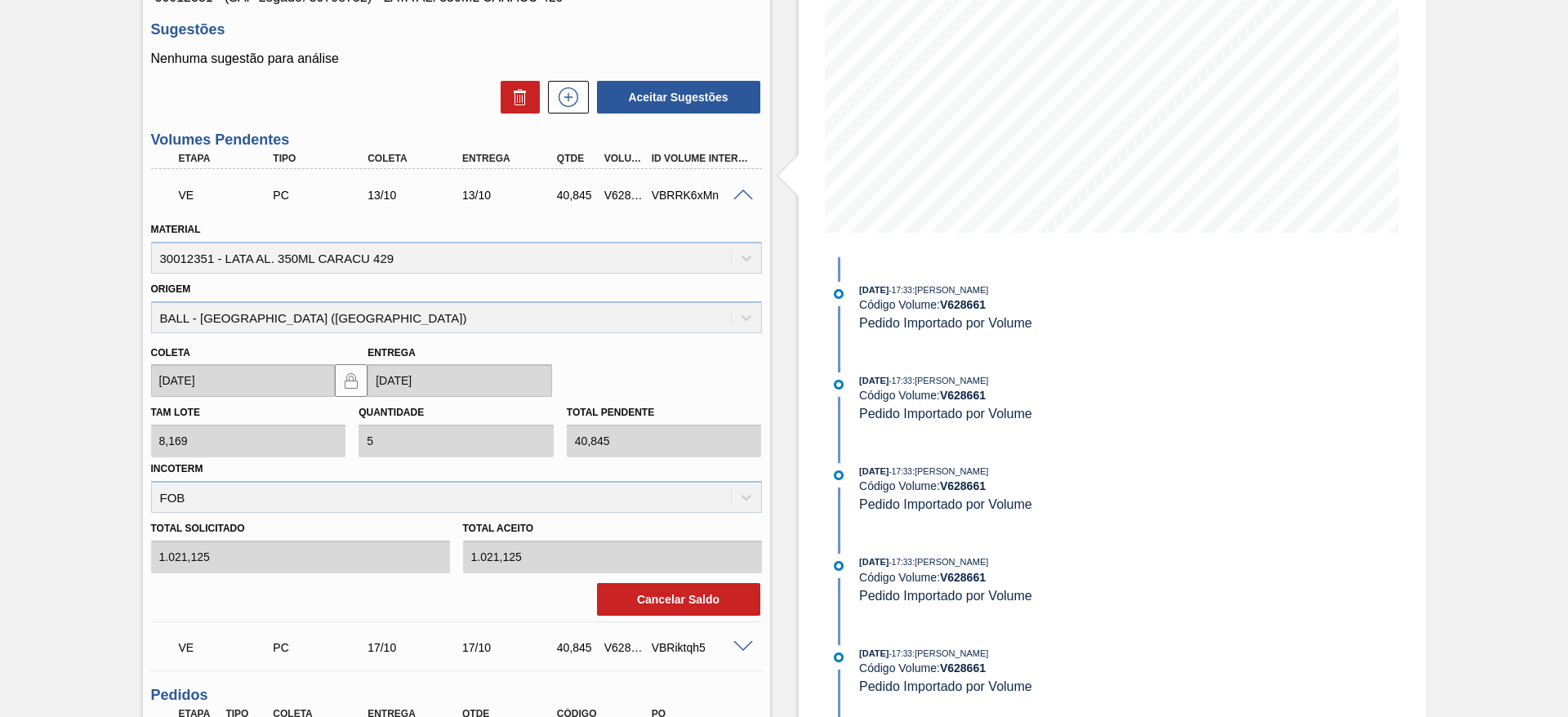
click at [679, 477] on button "Cancelar Saldo" at bounding box center [678, 599] width 164 height 33
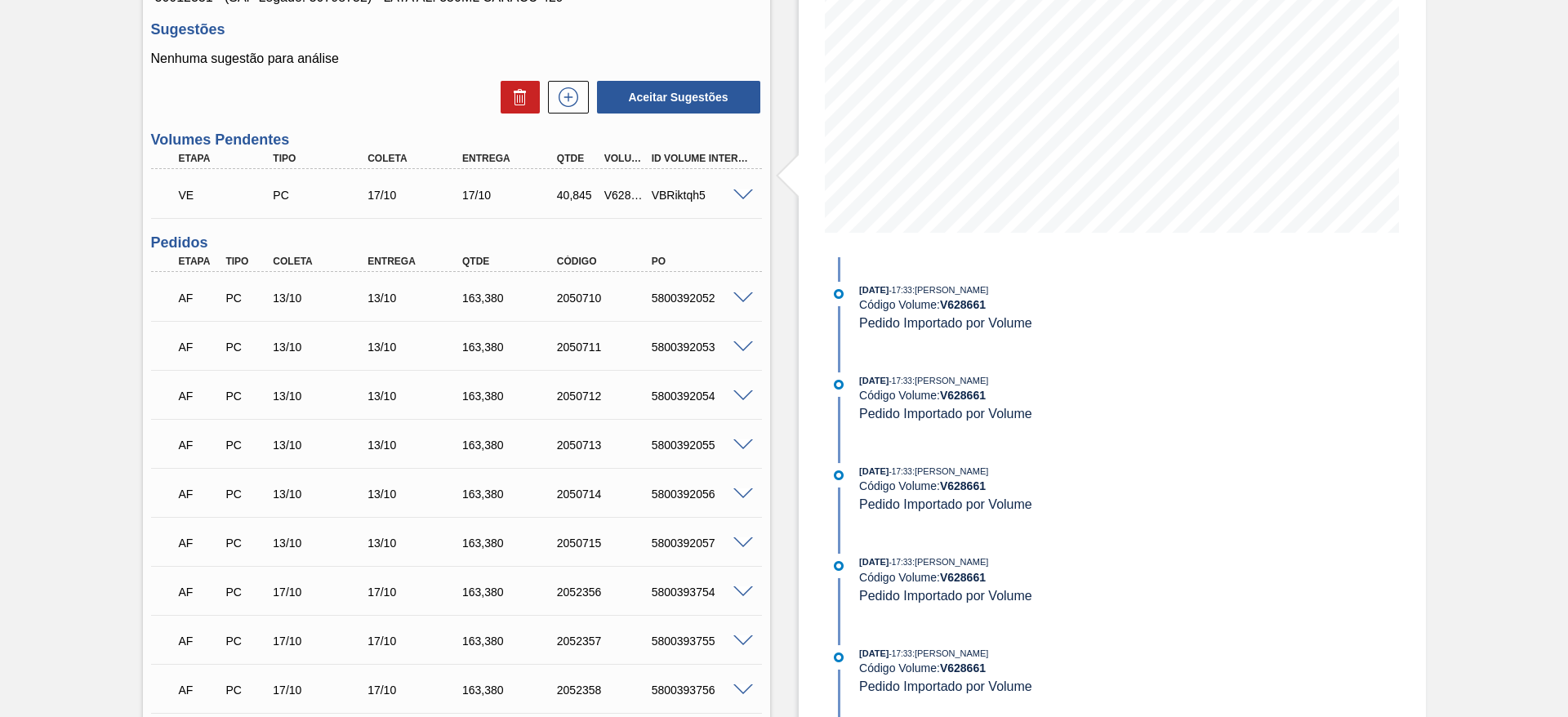
click at [746, 189] on span at bounding box center [743, 196] width 19 height 12
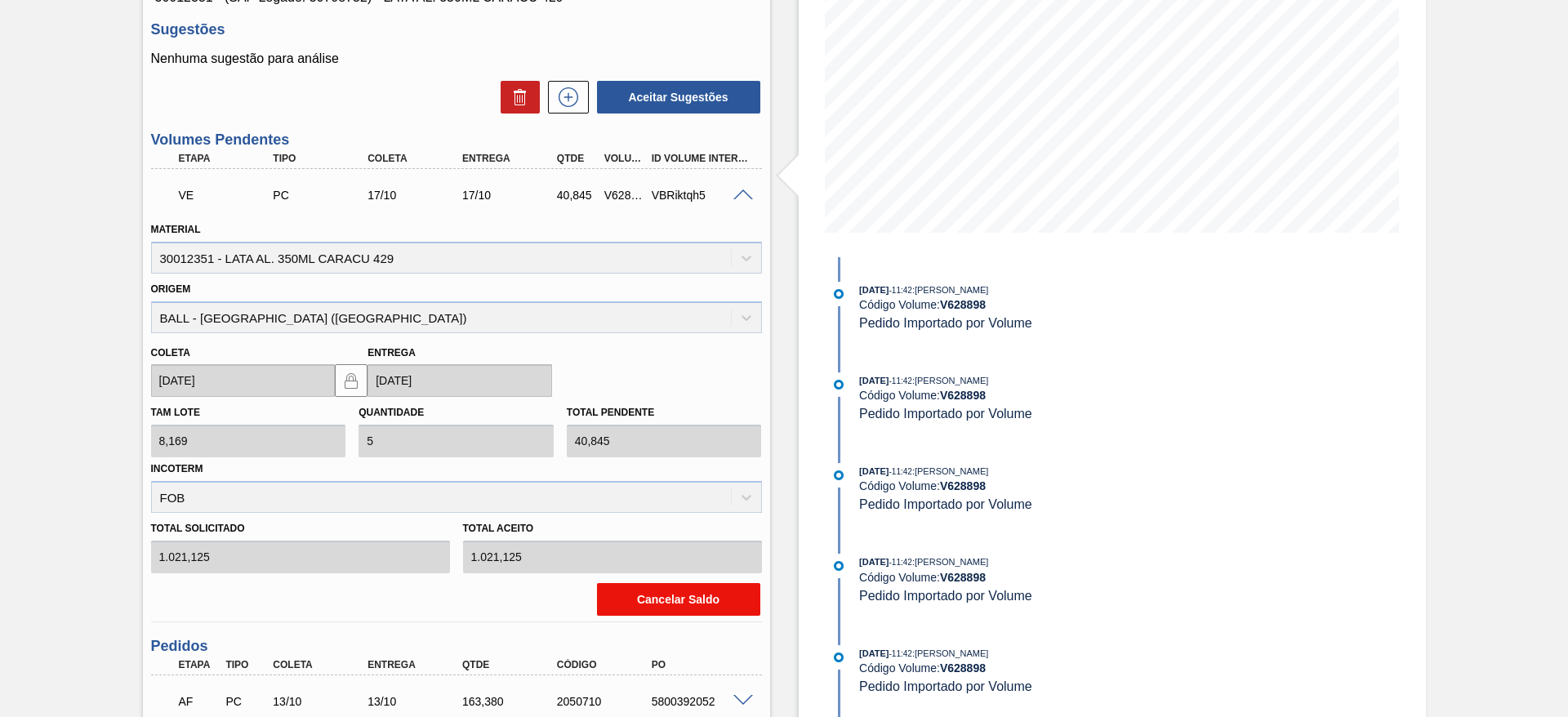
click at [674, 477] on button "Cancelar Saldo" at bounding box center [678, 599] width 164 height 33
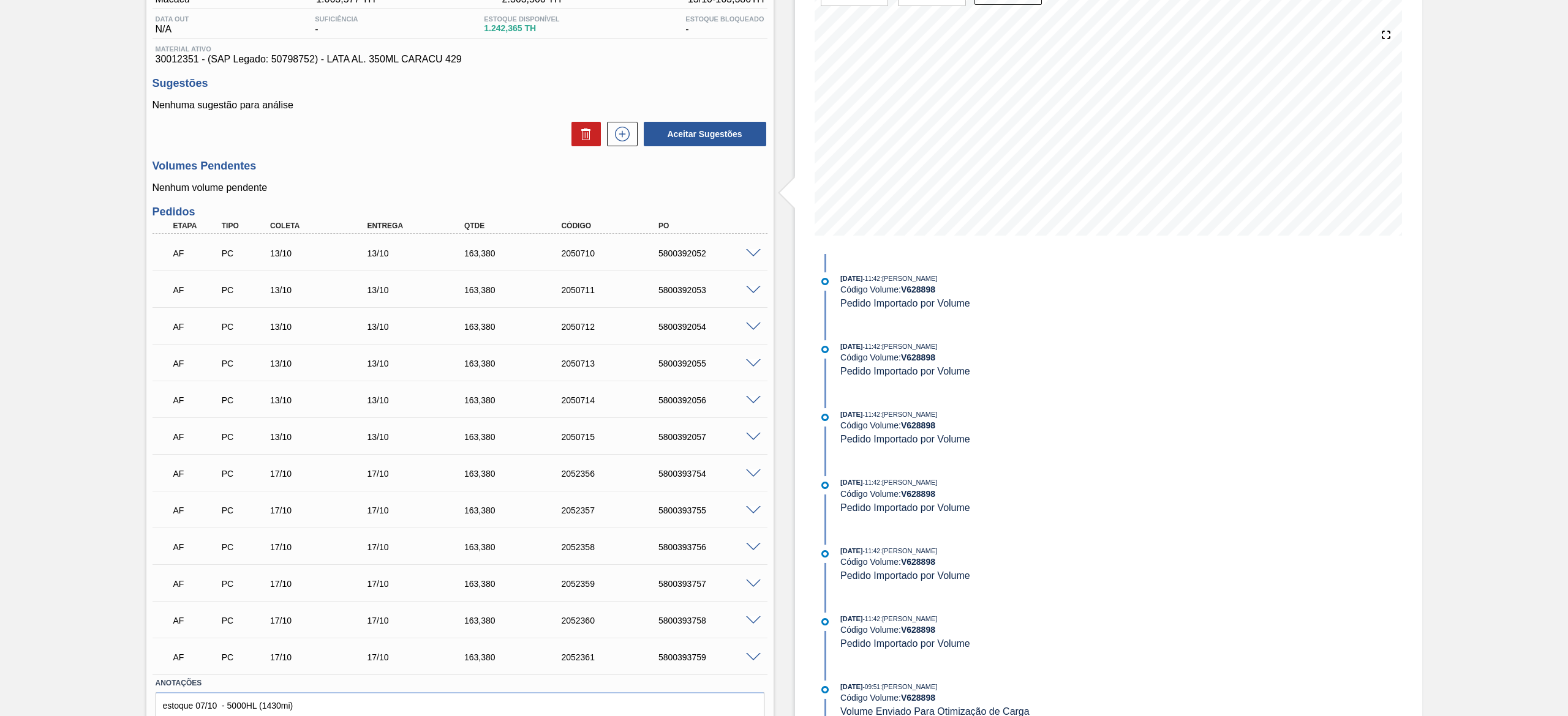
scroll to position [0, 0]
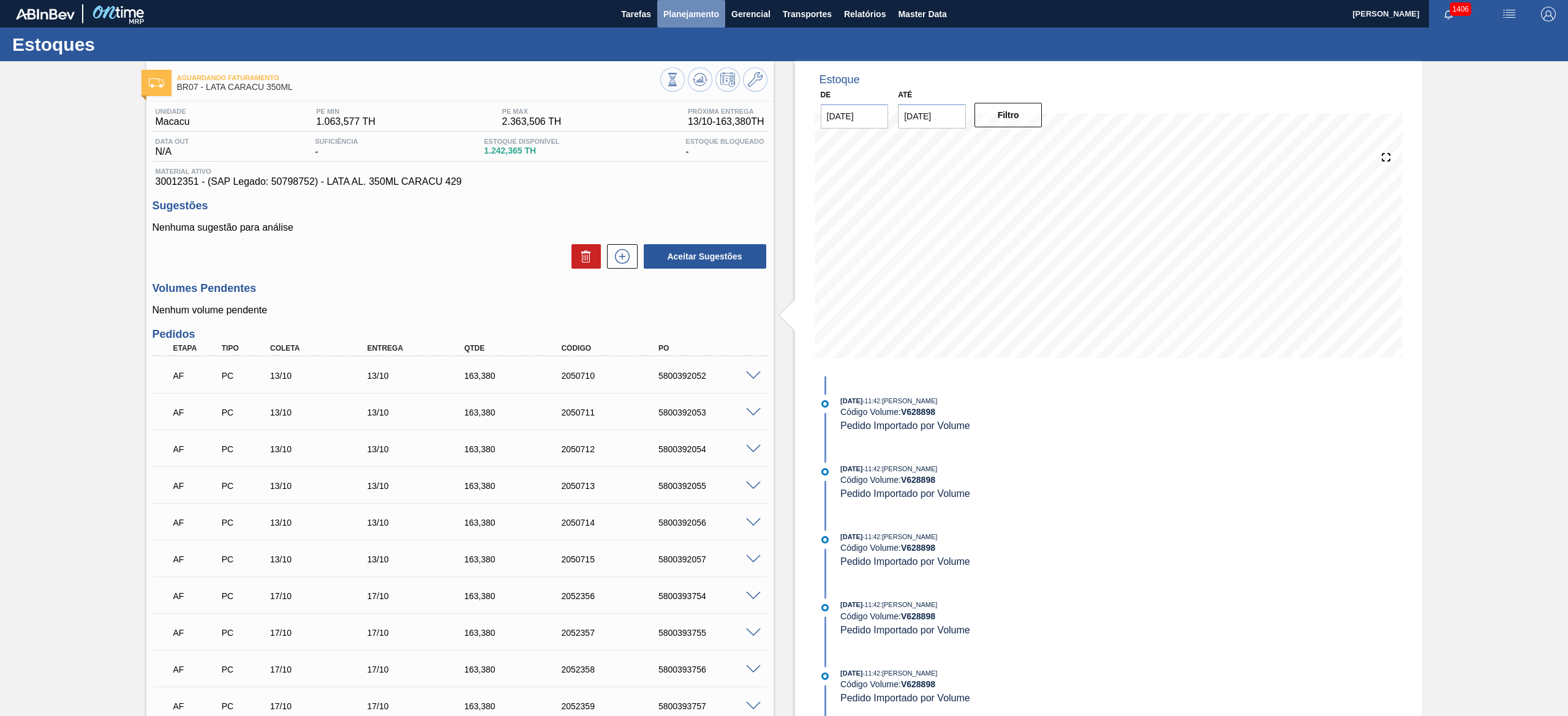
click at [686, 10] on span "Planejamento" at bounding box center [691, 14] width 56 height 15
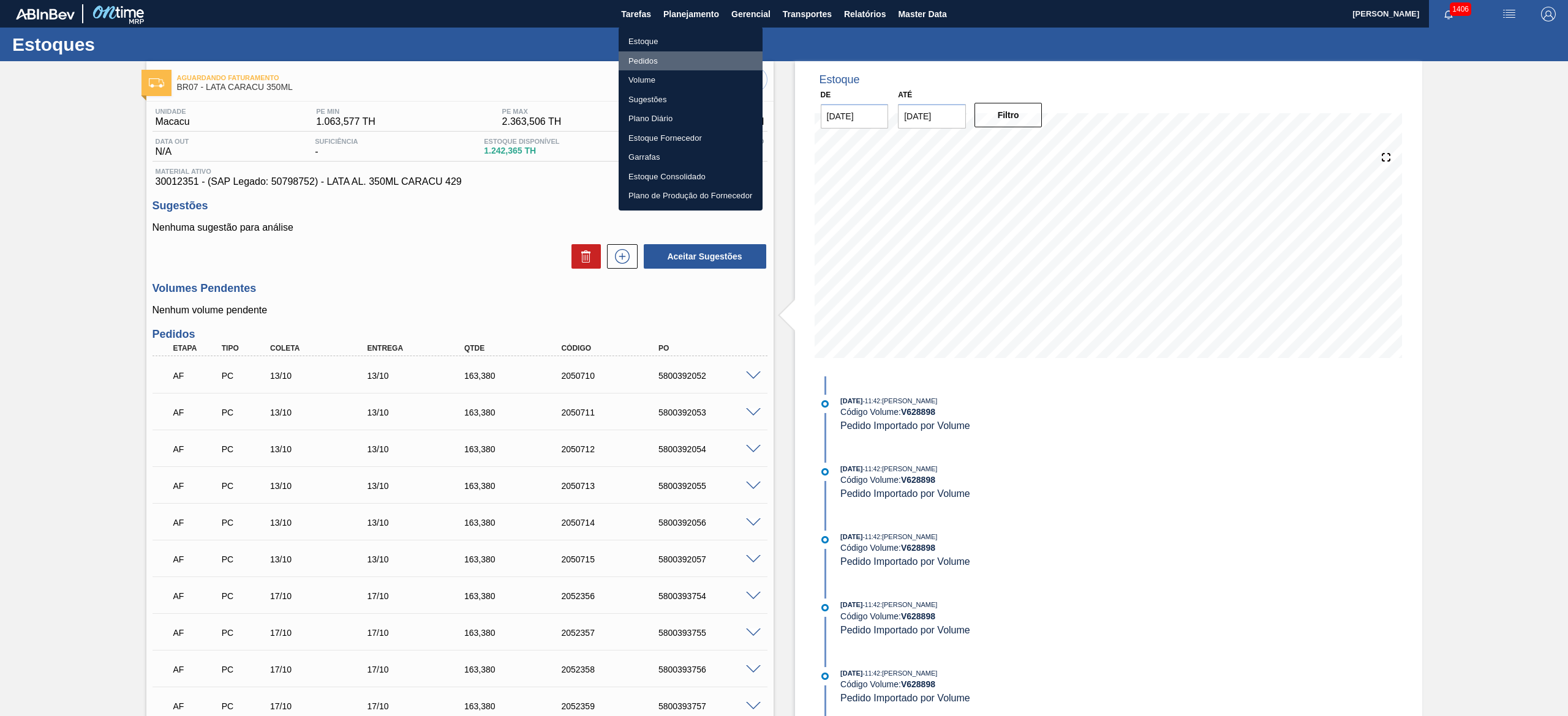
click at [678, 63] on li "Pedidos" at bounding box center [690, 61] width 144 height 20
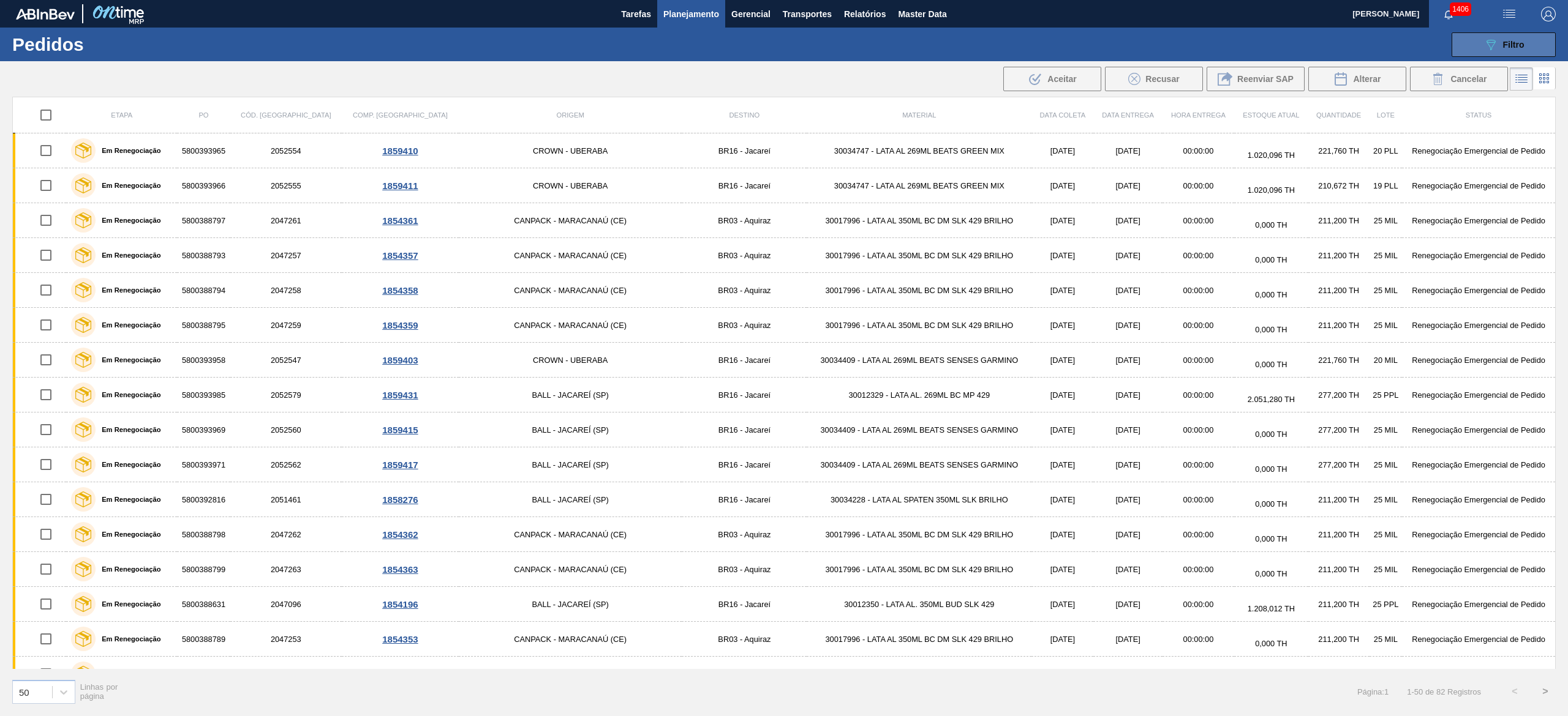
click at [783, 44] on span "Filtro" at bounding box center [1514, 44] width 21 height 10
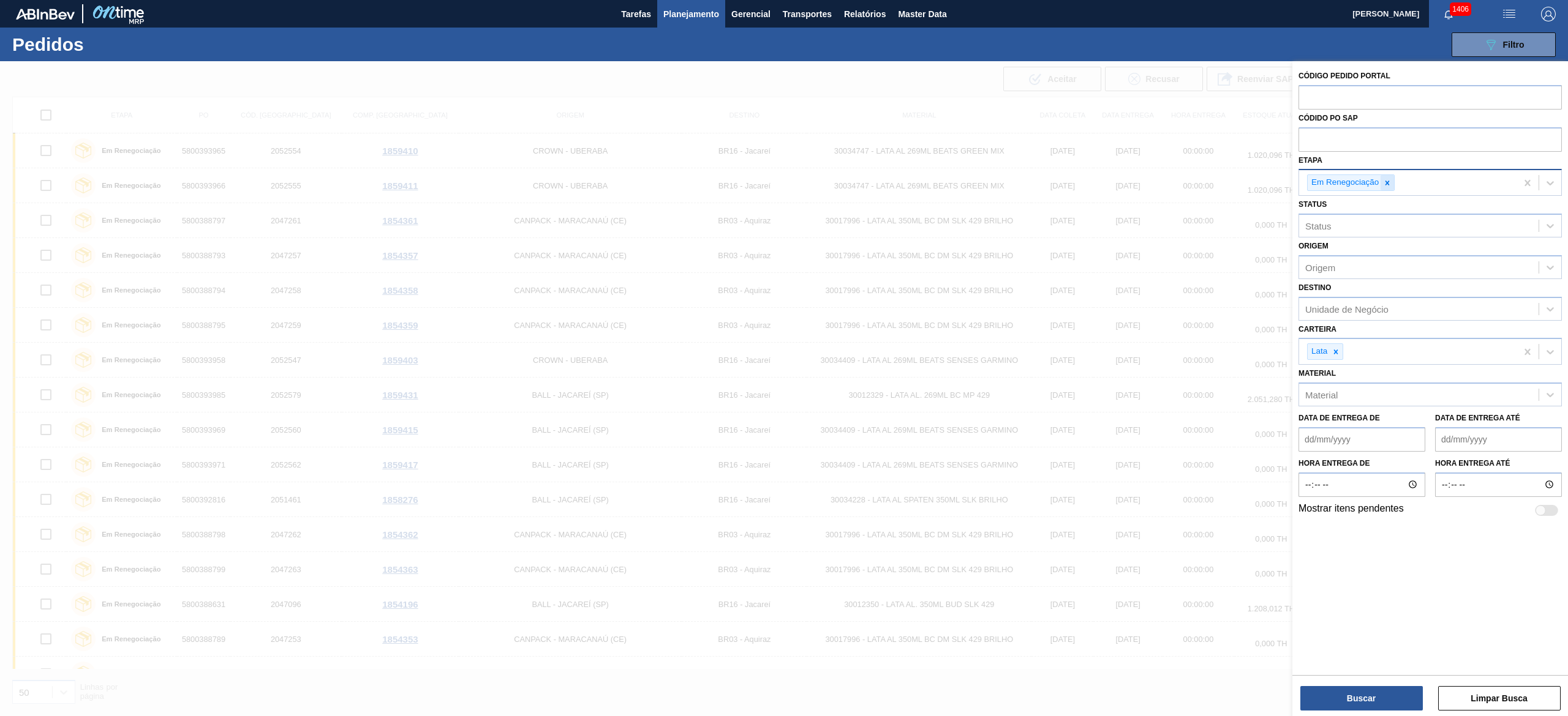
click at [783, 184] on icon at bounding box center [1387, 182] width 9 height 9
click at [698, 12] on span "Planejamento" at bounding box center [691, 14] width 56 height 15
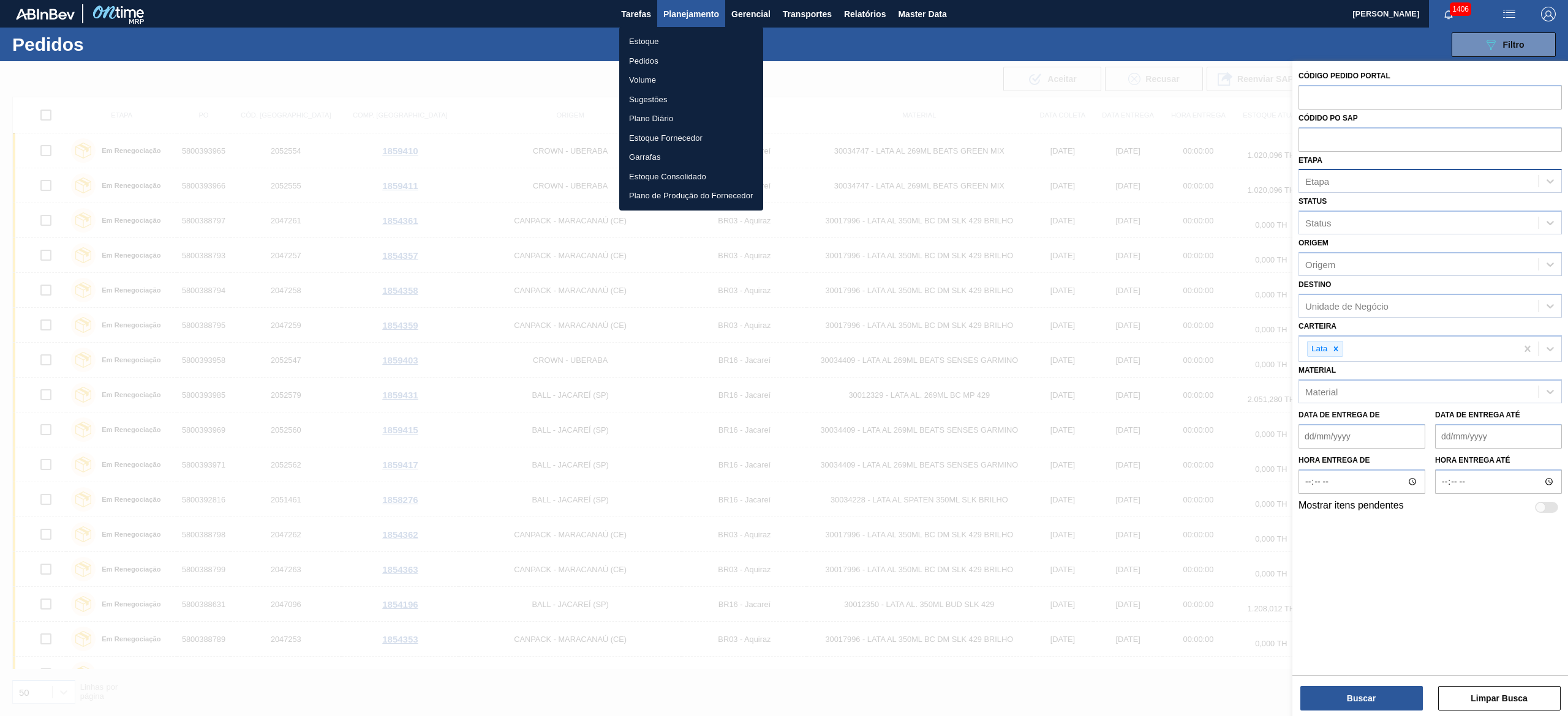
click at [671, 63] on li "Pedidos" at bounding box center [691, 61] width 144 height 20
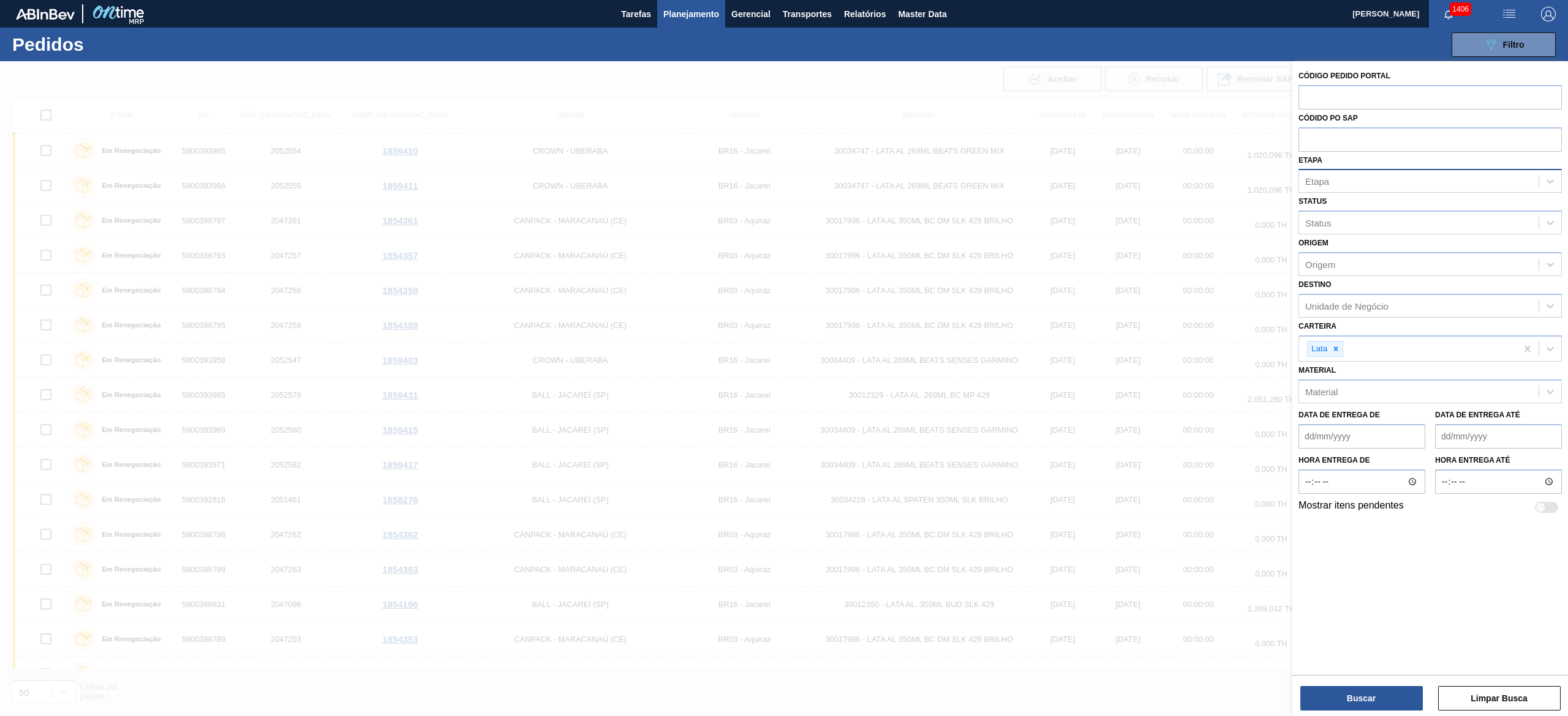
click at [783, 315] on div at bounding box center [784, 419] width 1568 height 716
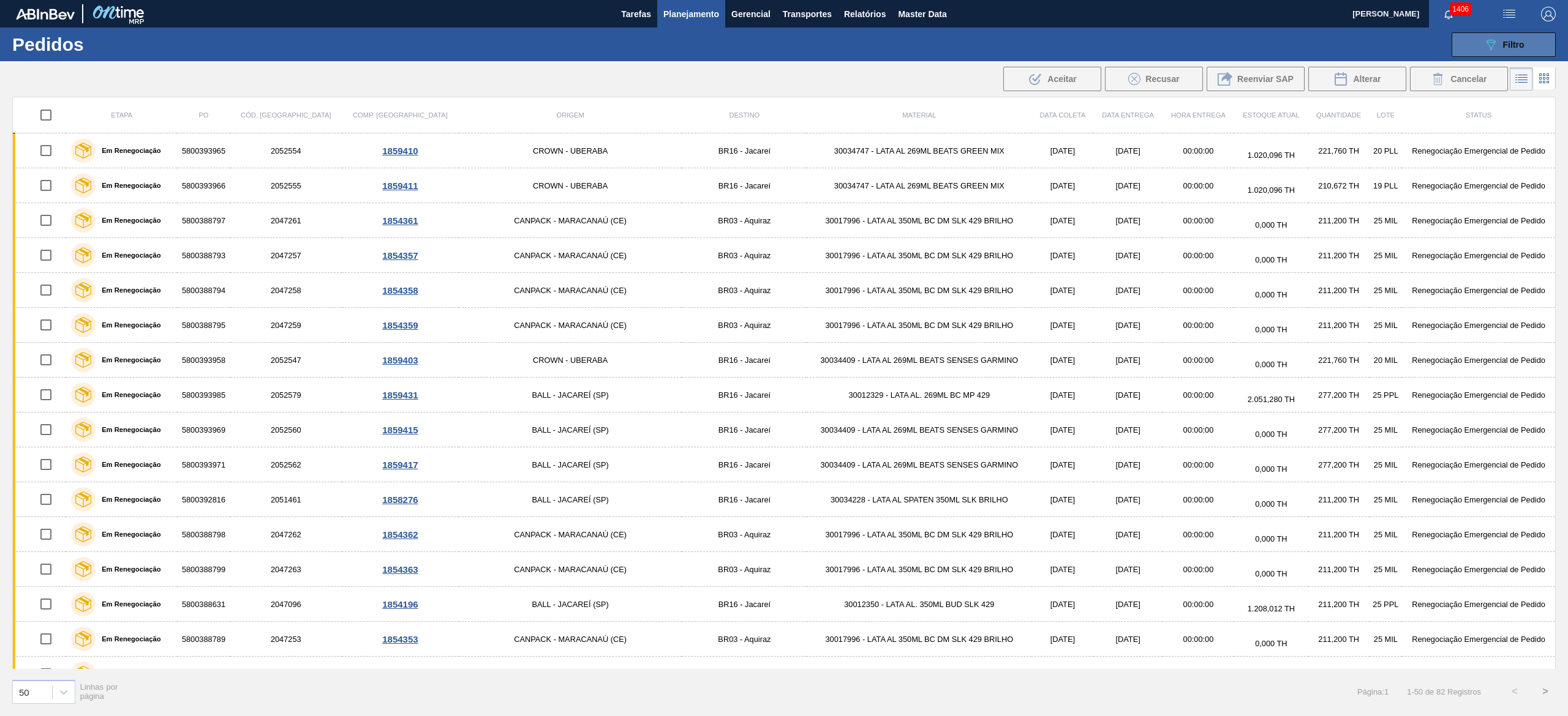
click at [783, 52] on button "089F7B8B-B2A5-4AFE-B5C0-19BA573D28AC Filtro" at bounding box center [1503, 44] width 104 height 25
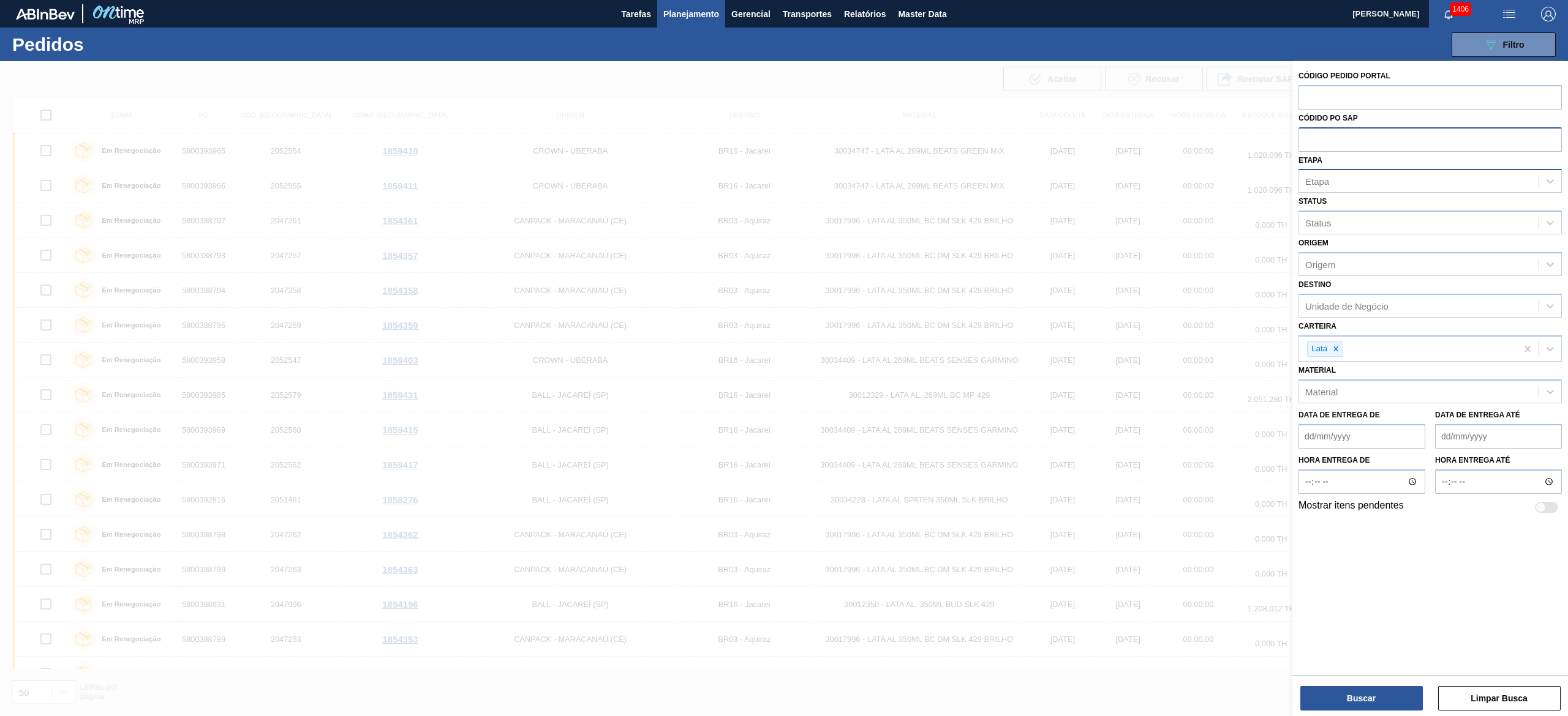
click at [783, 137] on input "text" at bounding box center [1430, 139] width 264 height 23
paste input "text"
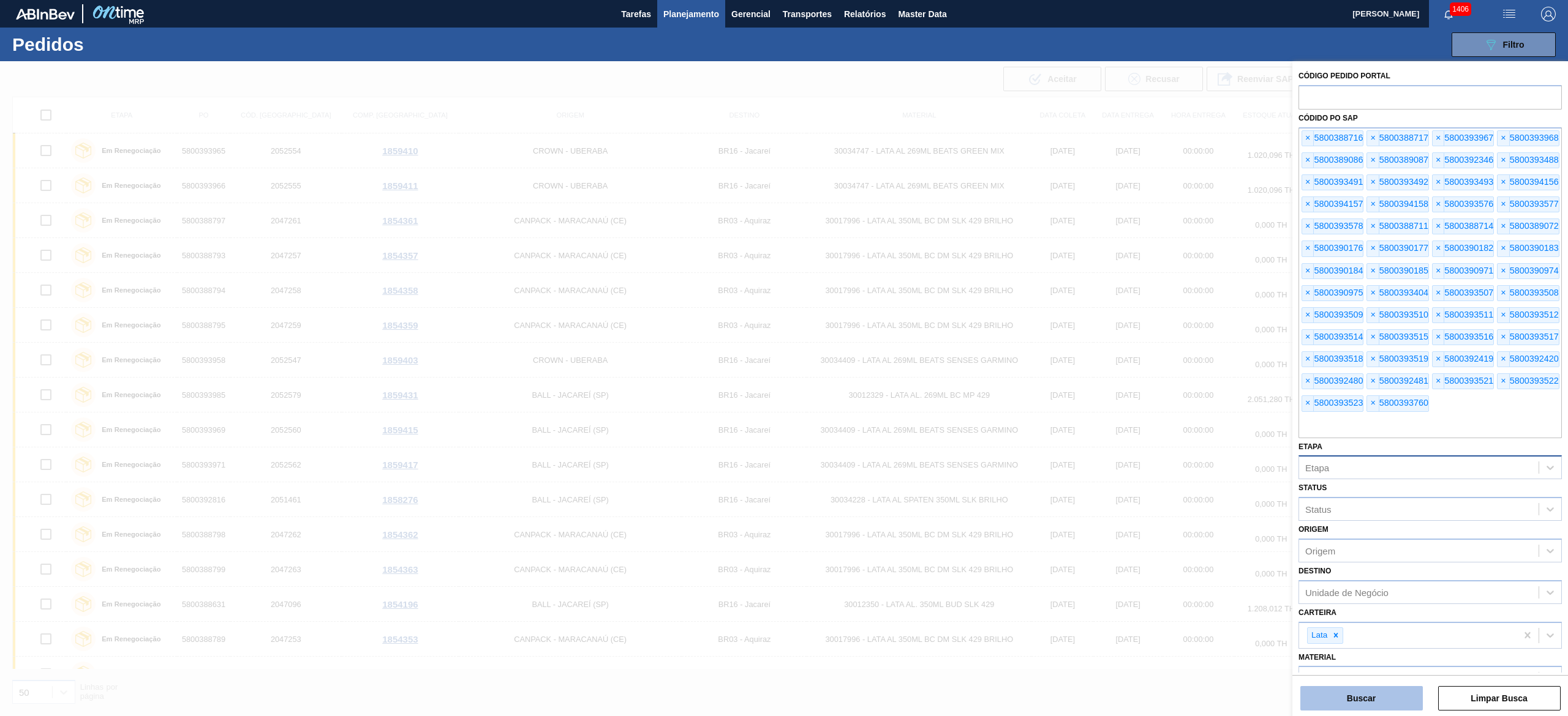
click at [783, 358] on button "Buscar" at bounding box center [1362, 698] width 123 height 25
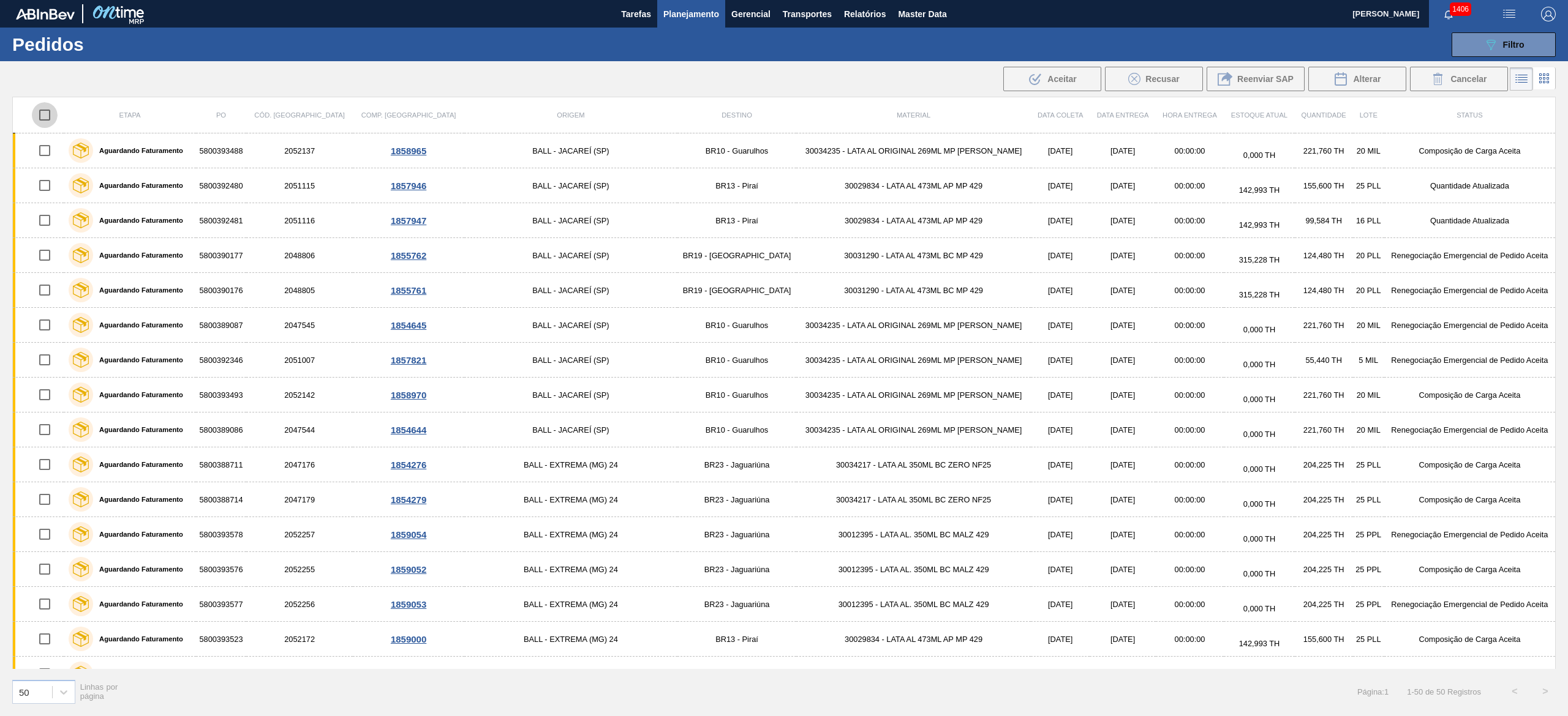
click at [55, 119] on input "checkbox" at bounding box center [44, 115] width 26 height 26
checkbox input "true"
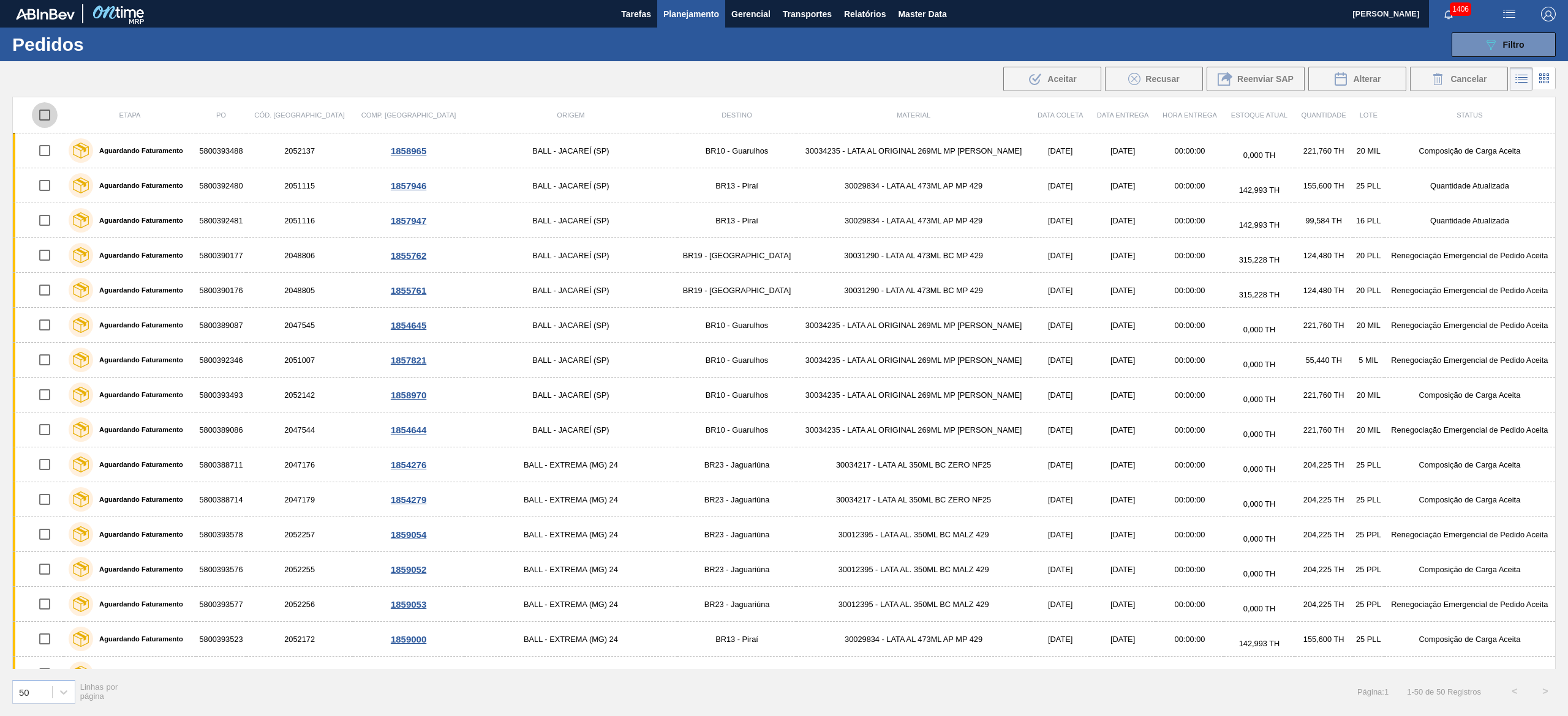
checkbox input "true"
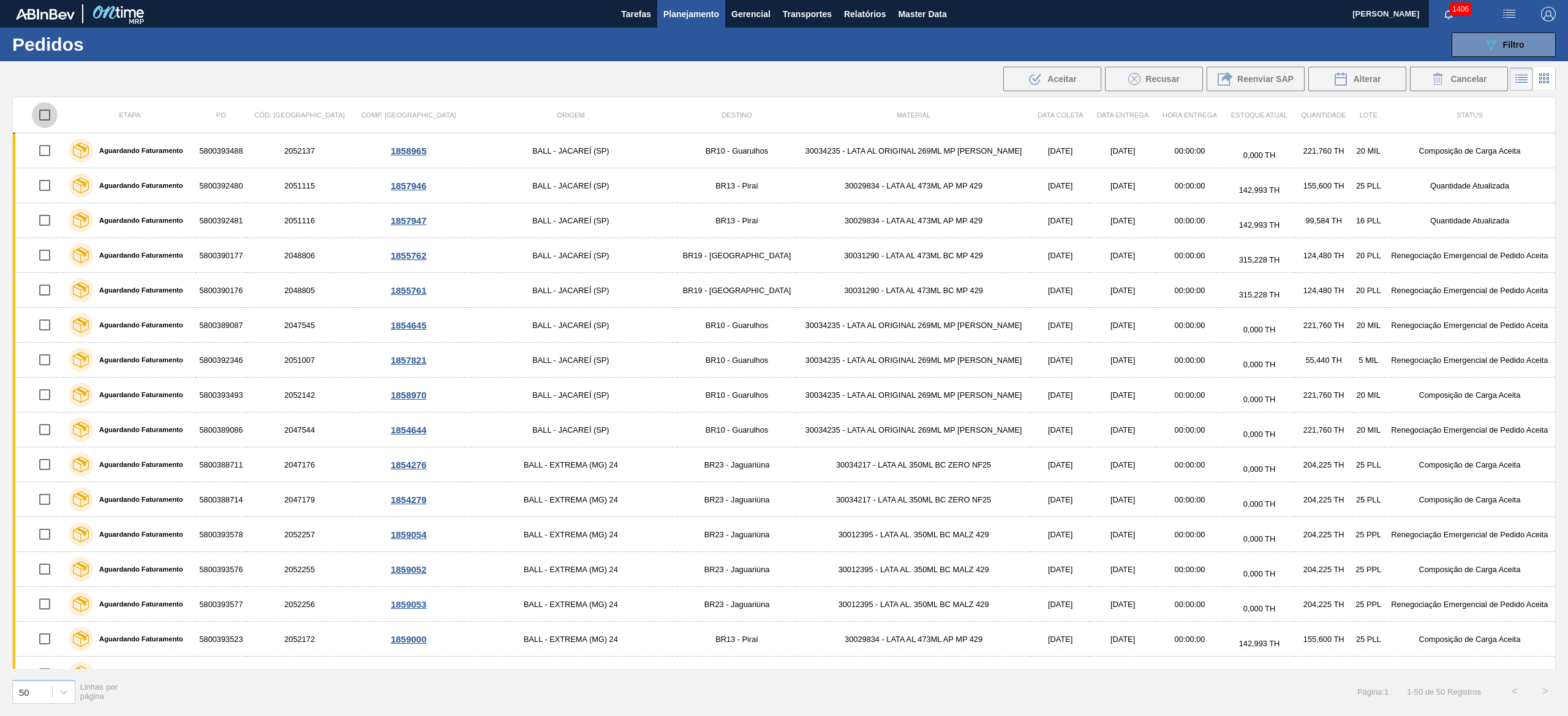
checkbox input "true"
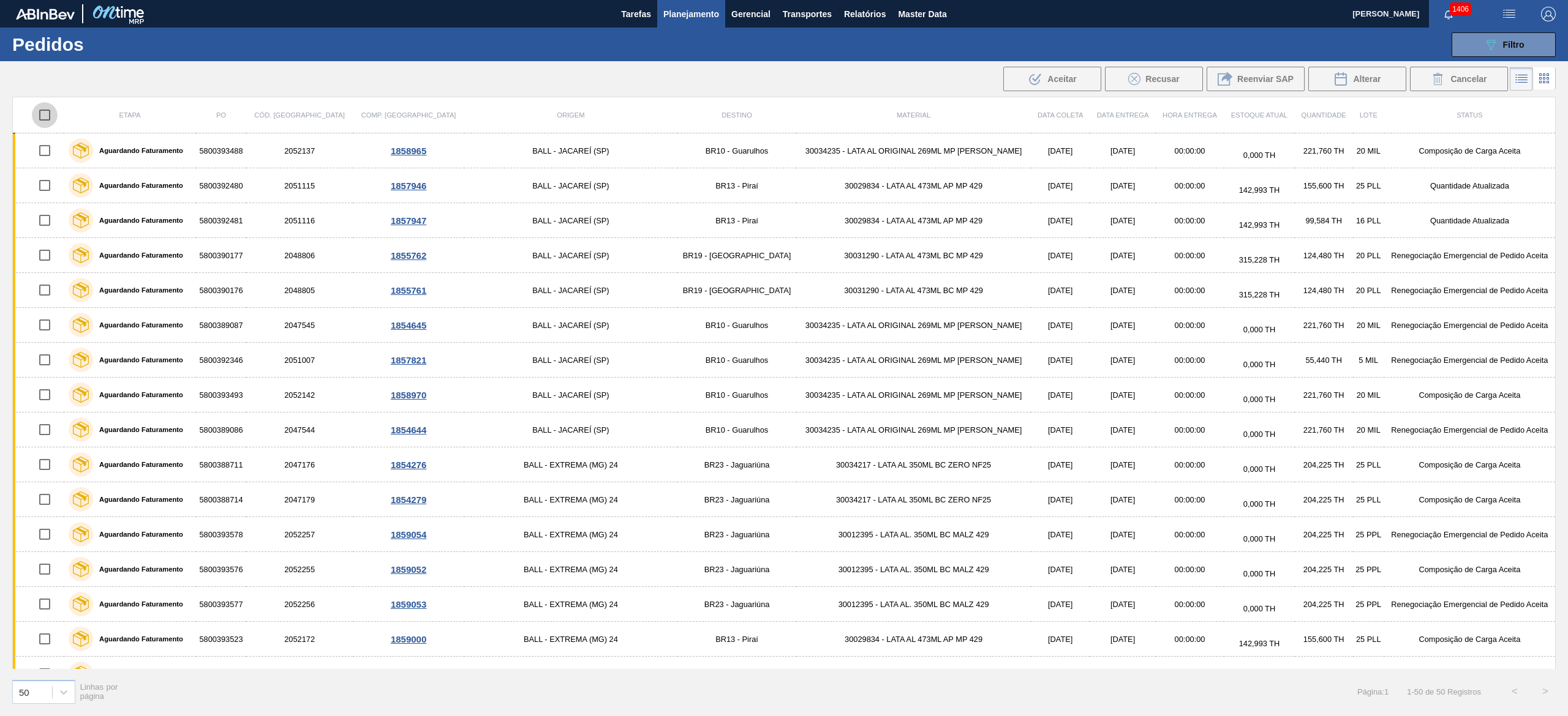
checkbox input "true"
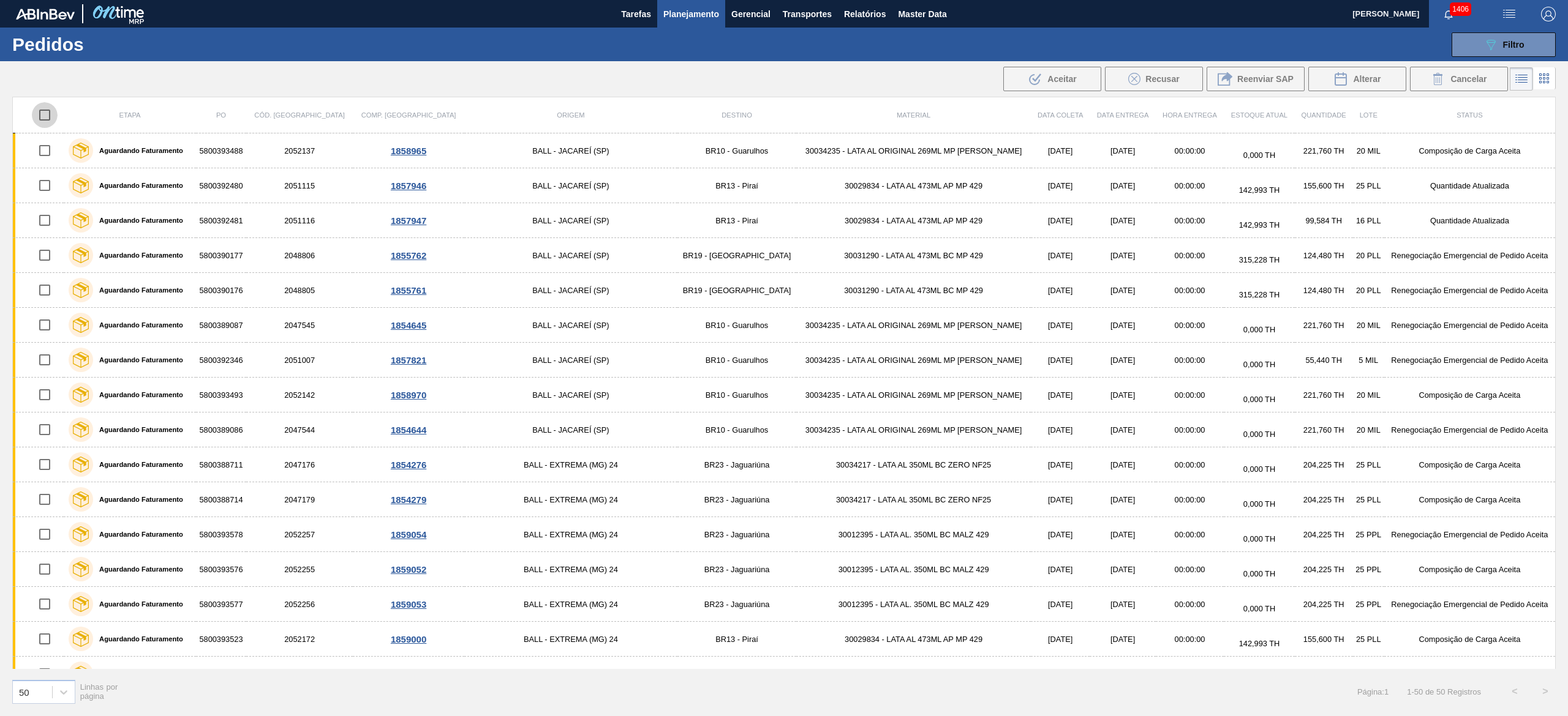
checkbox input "true"
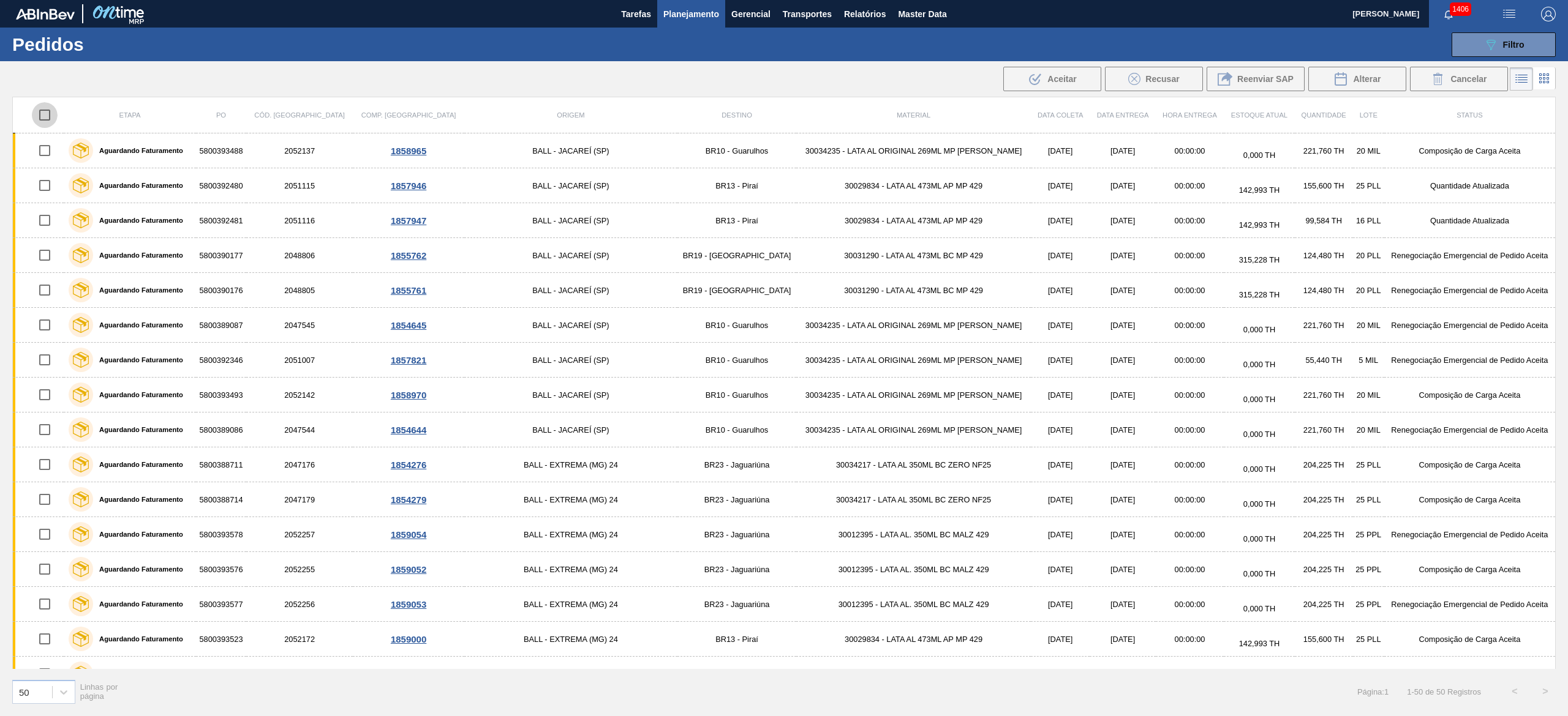
checkbox input "true"
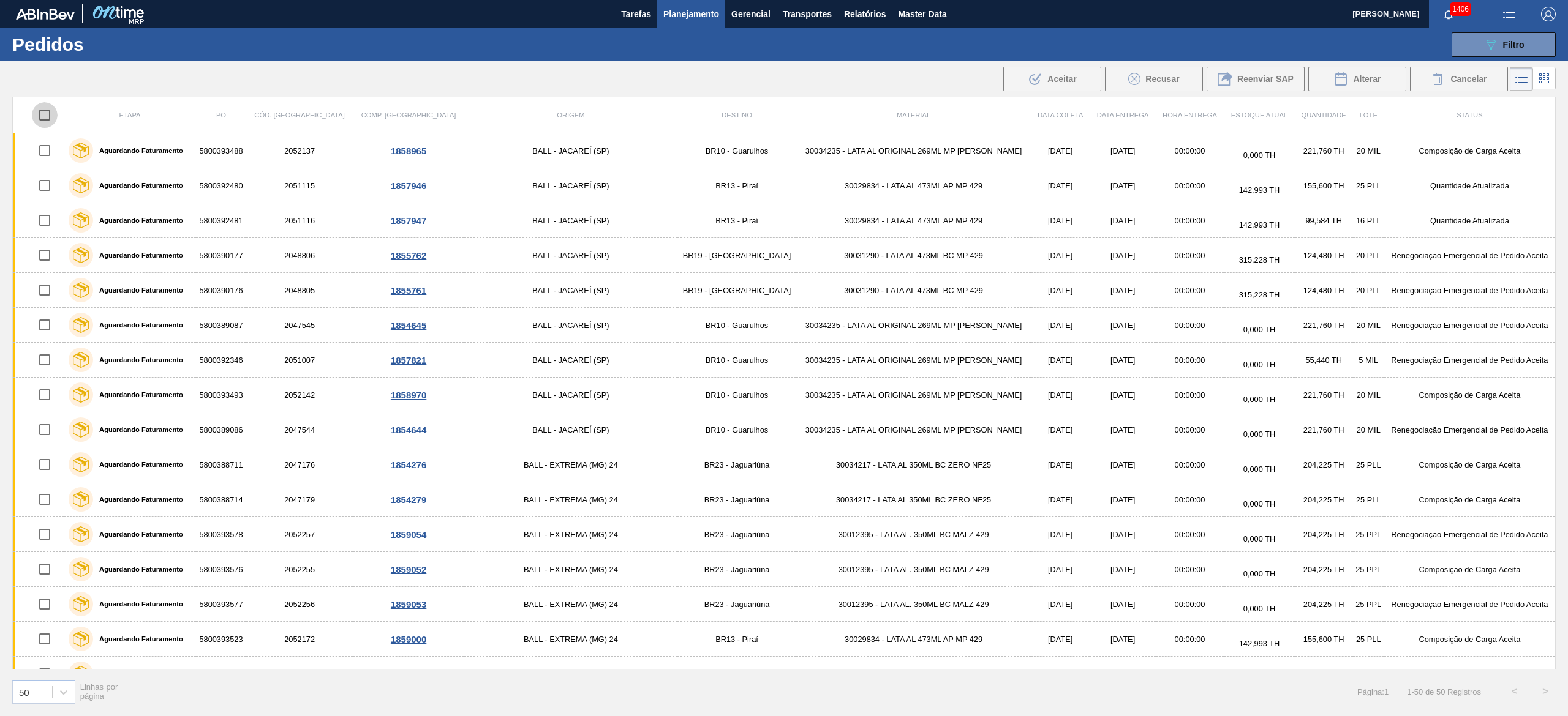
checkbox input "true"
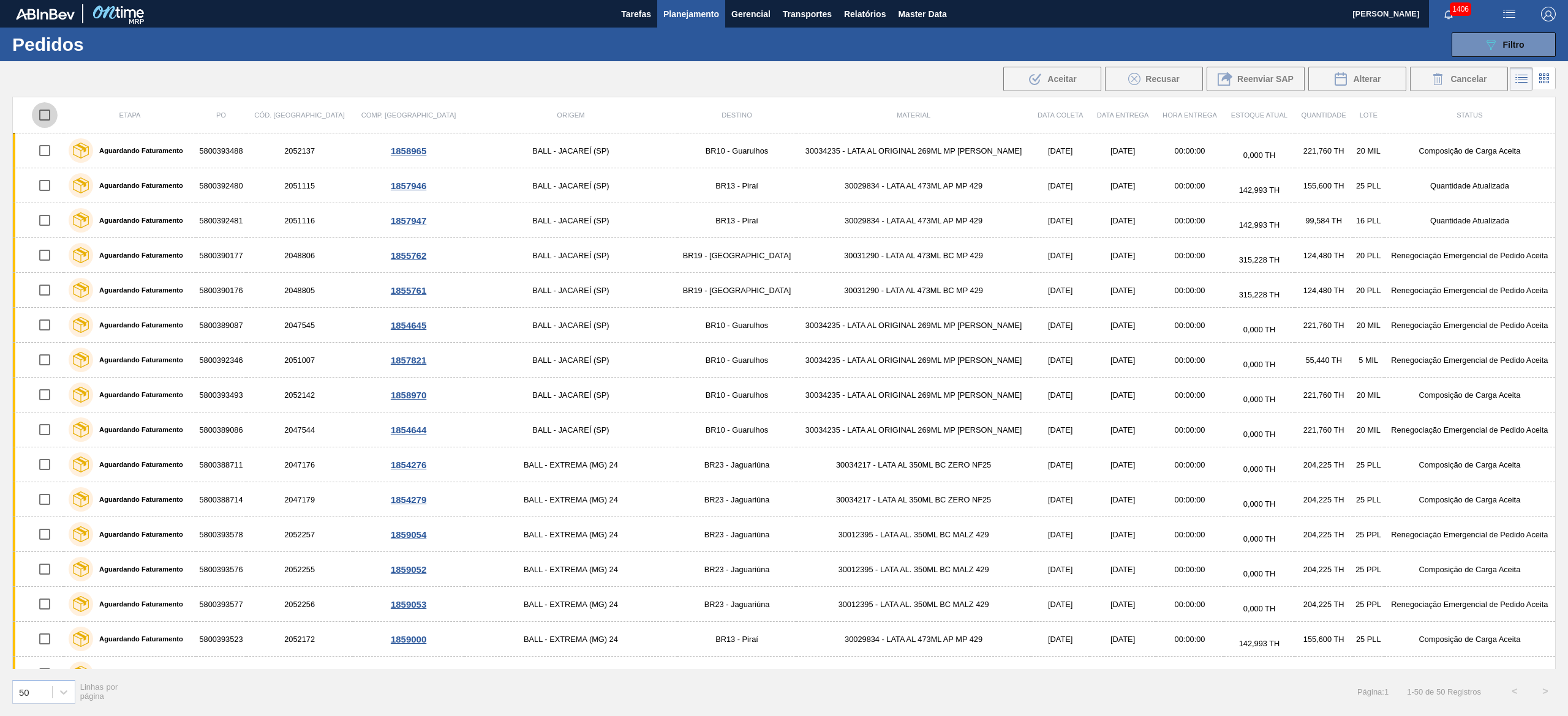
checkbox input "true"
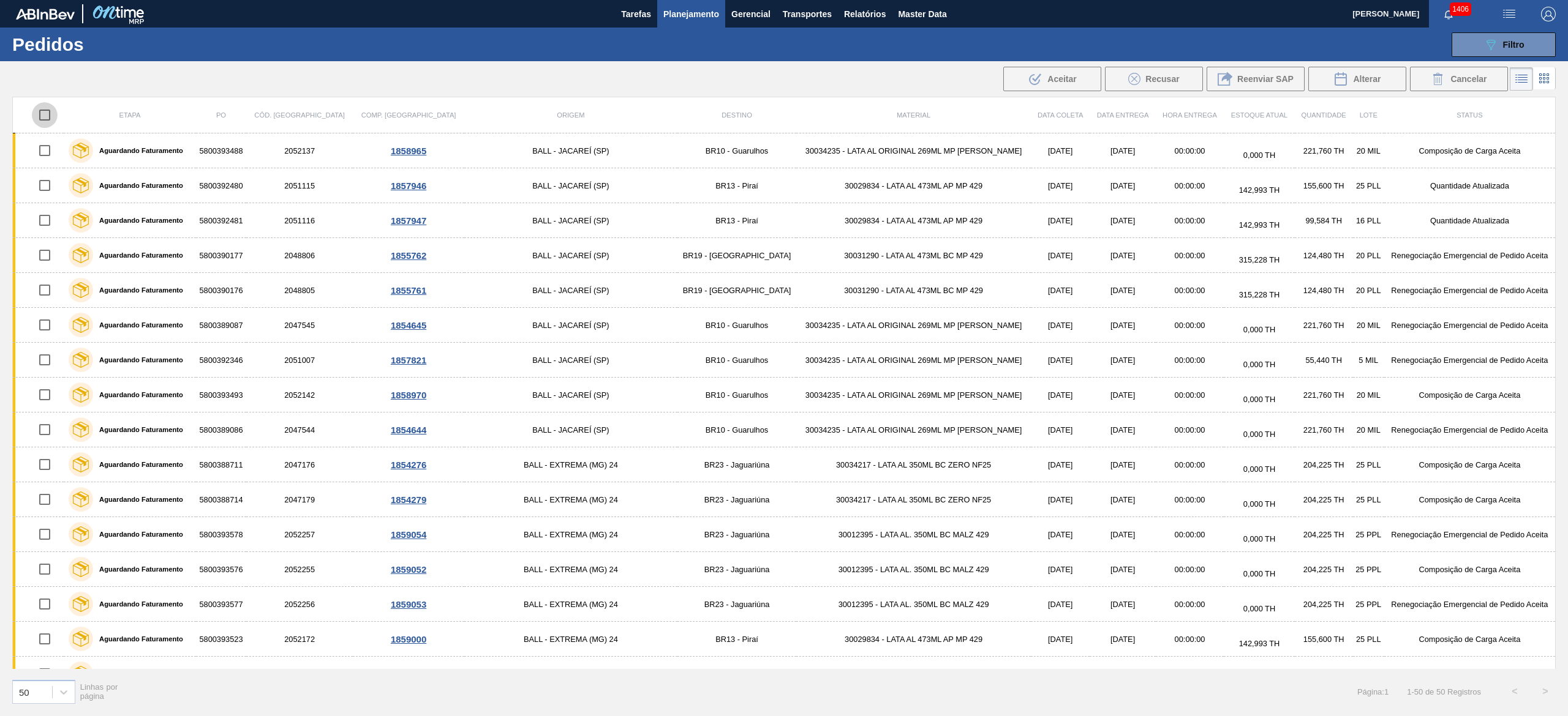
checkbox input "true"
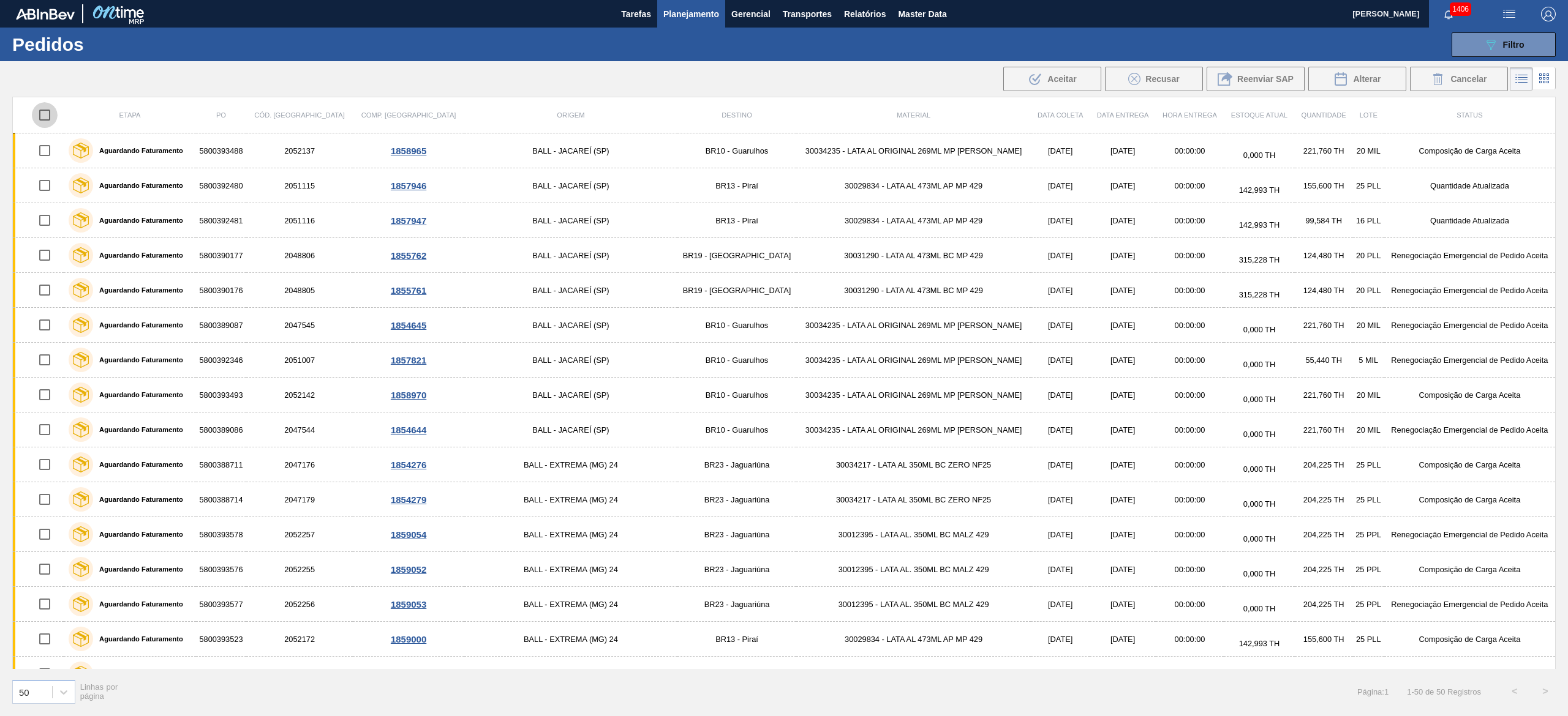
checkbox input "true"
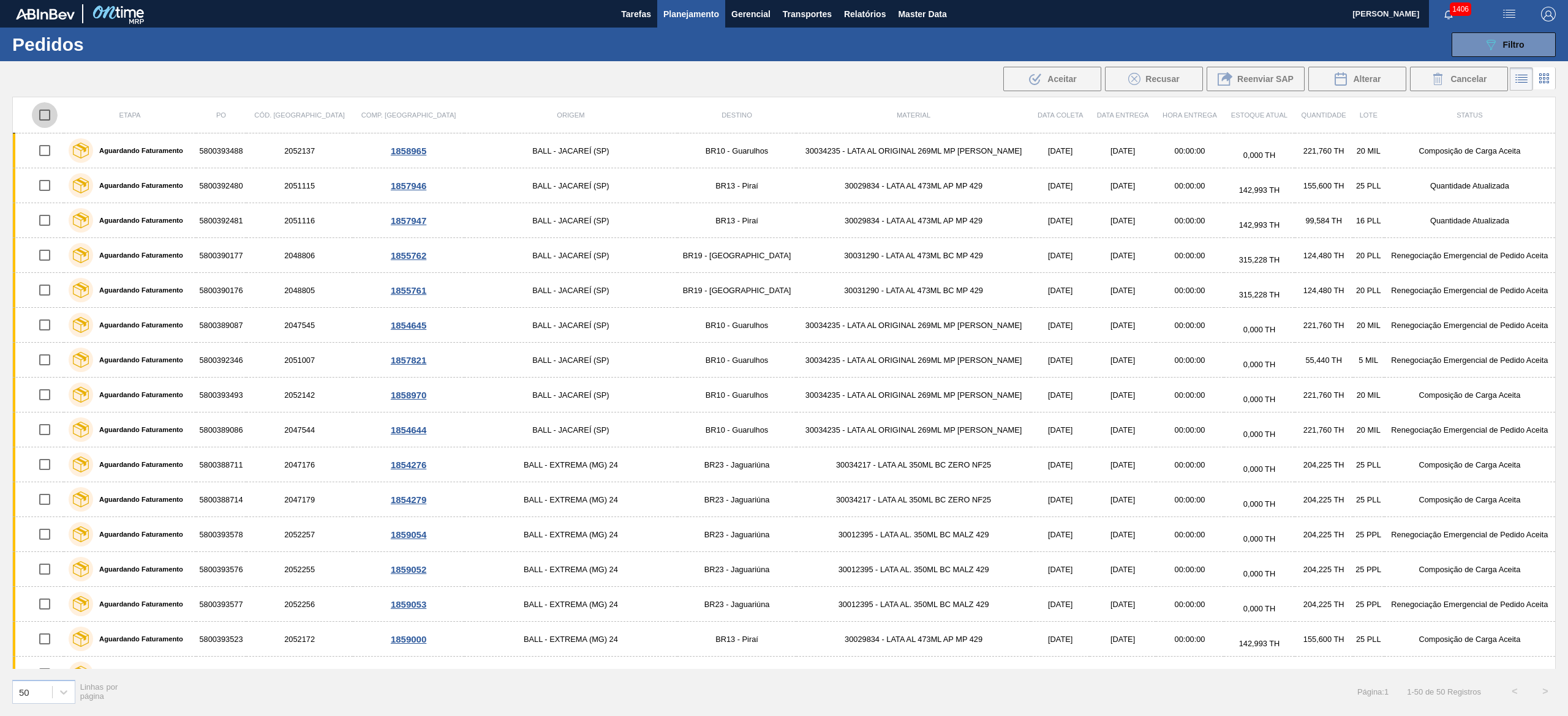
checkbox input "true"
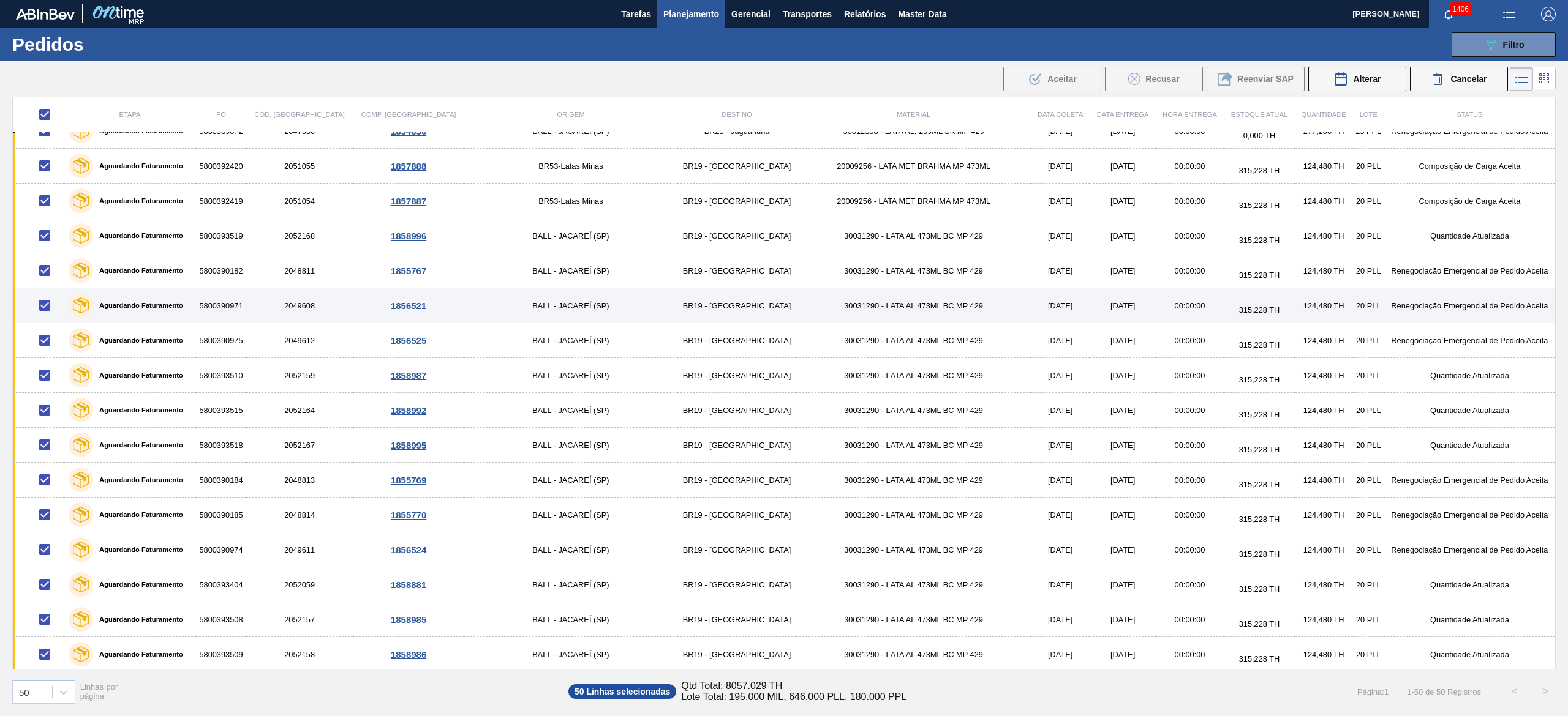
scroll to position [1220, 0]
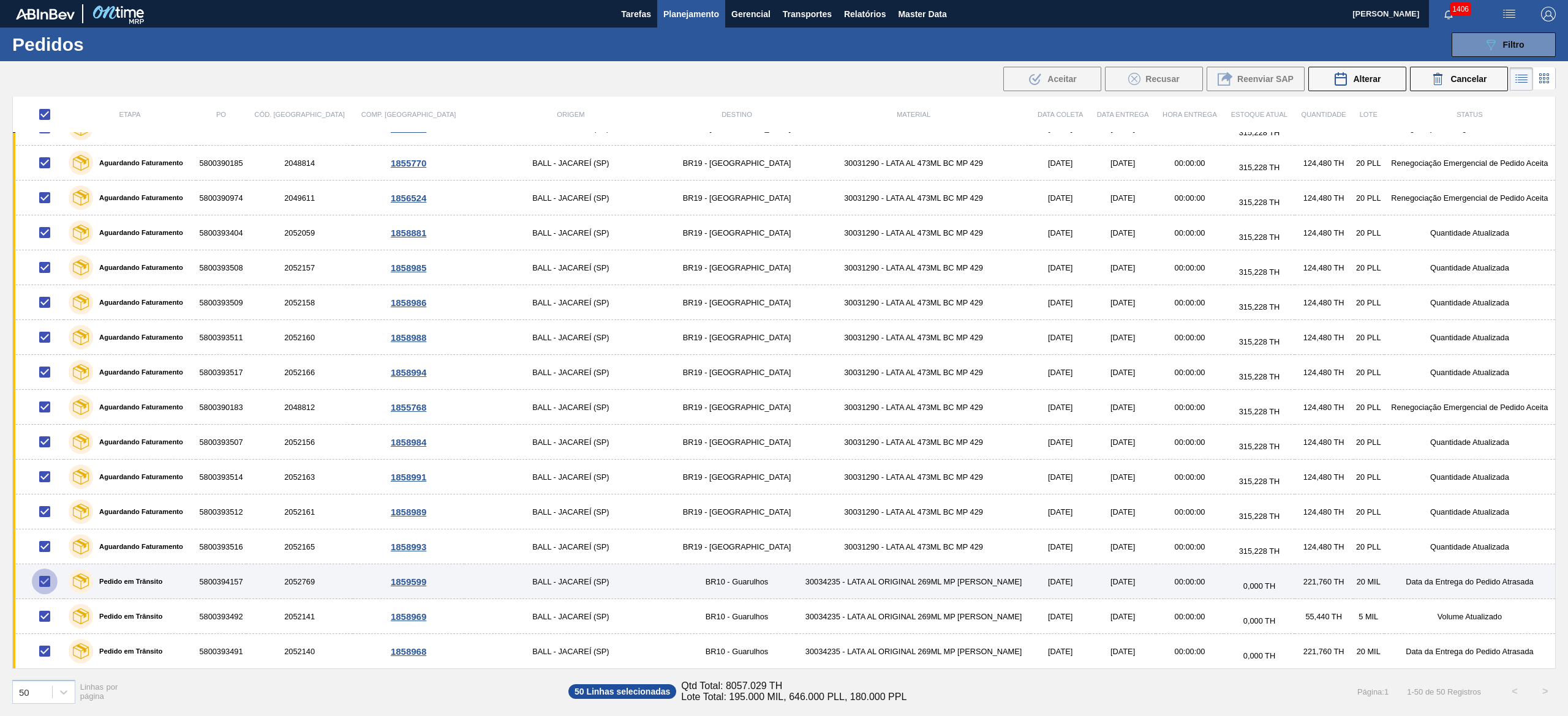
click at [54, 358] on input "checkbox" at bounding box center [44, 581] width 26 height 26
checkbox input "false"
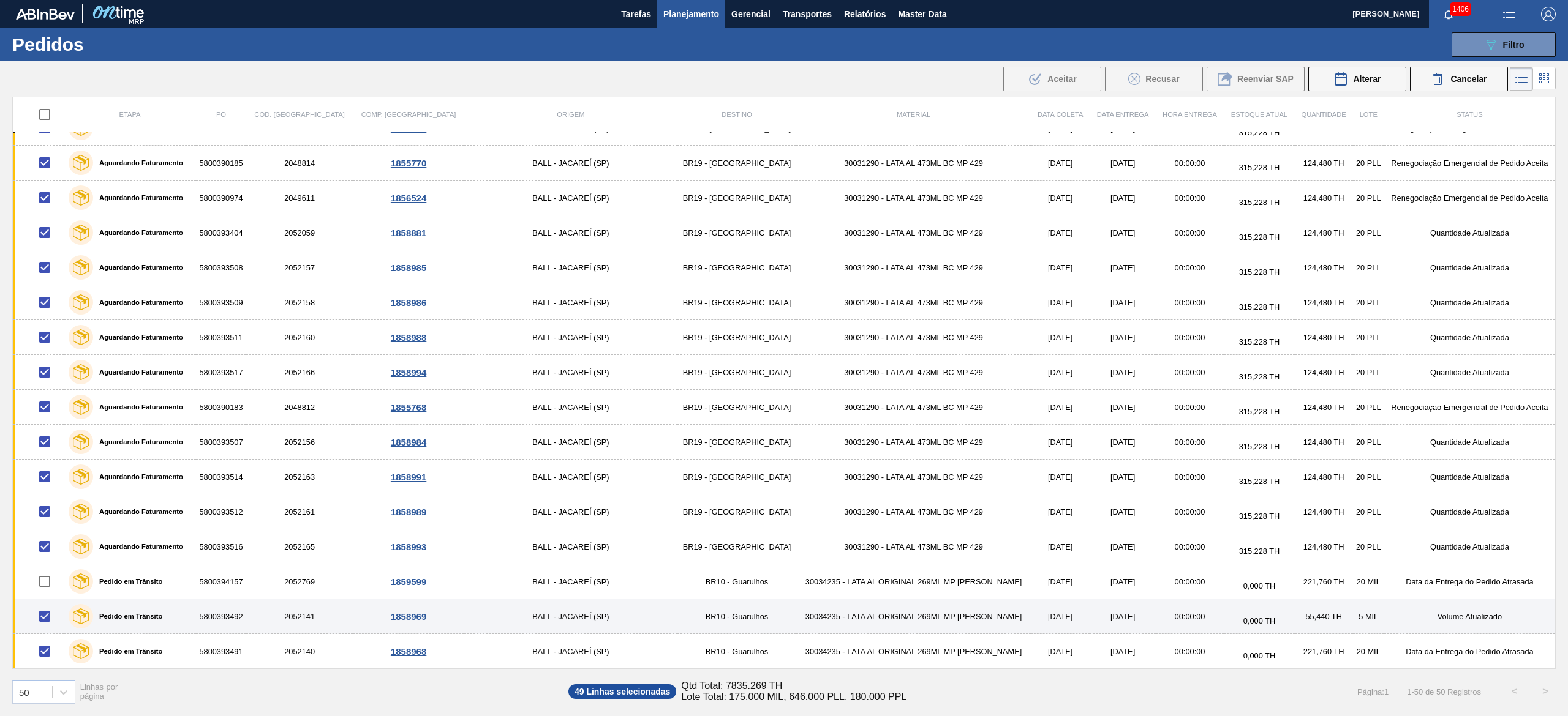
click at [50, 358] on input "checkbox" at bounding box center [44, 616] width 26 height 26
checkbox input "false"
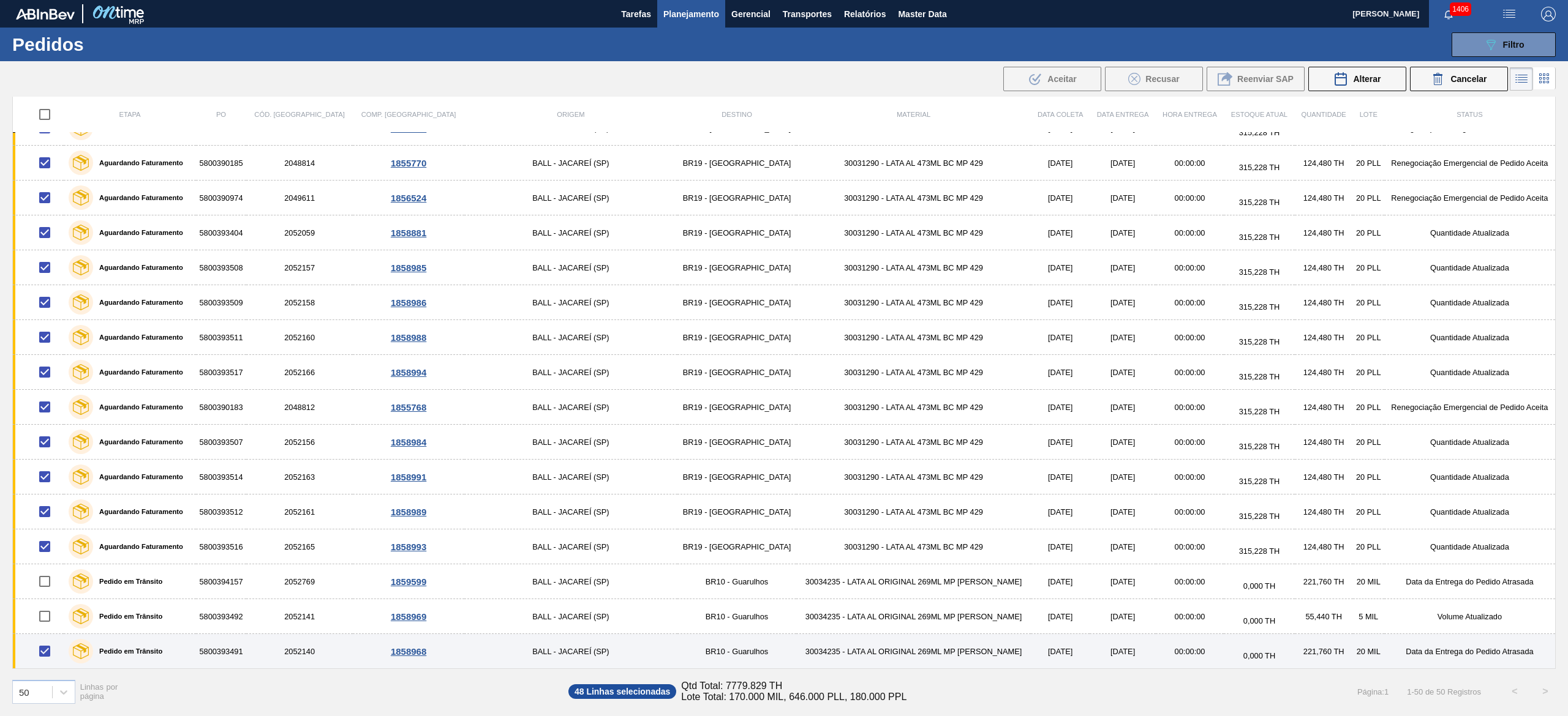
click at [49, 358] on input "checkbox" at bounding box center [44, 651] width 26 height 26
checkbox input "false"
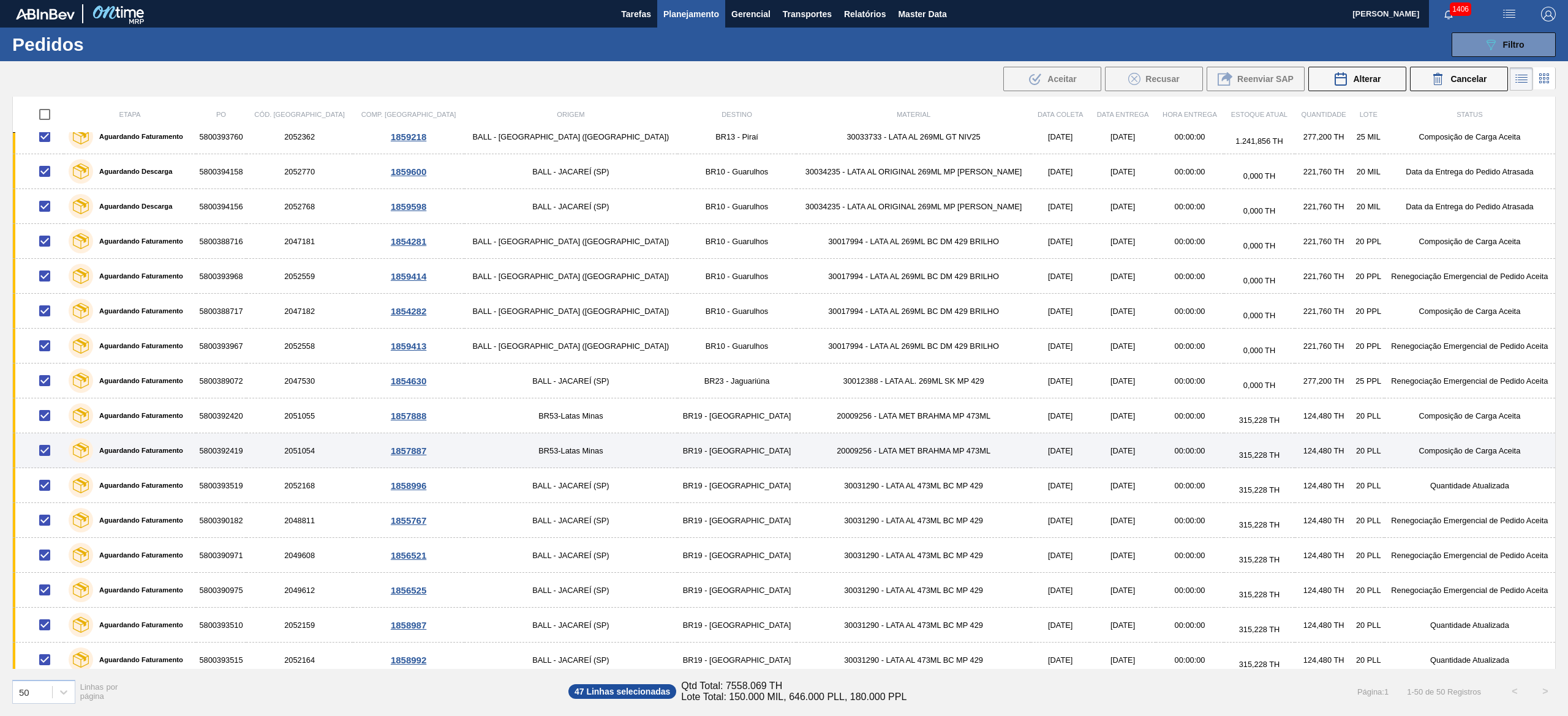
scroll to position [0, 0]
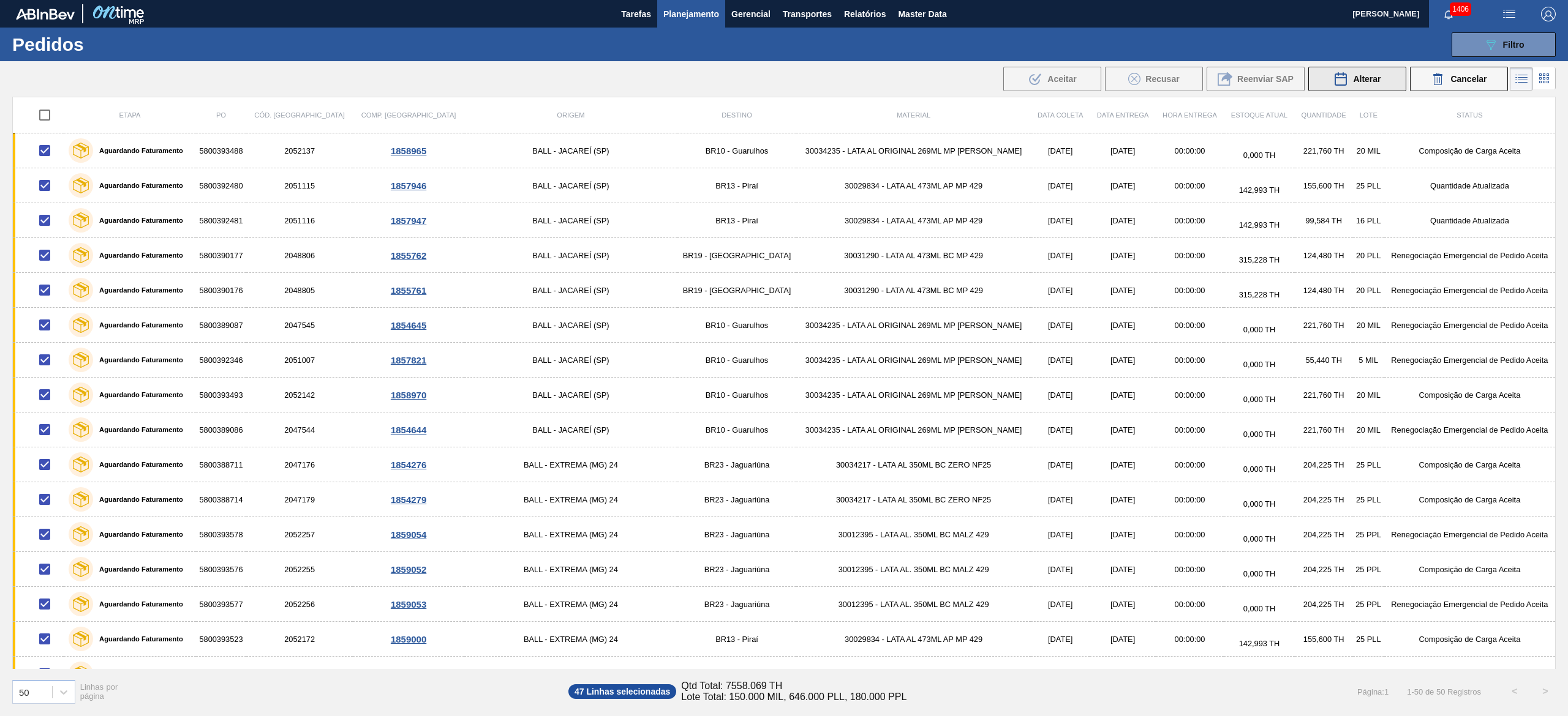
click at [783, 74] on icon at bounding box center [1340, 79] width 11 height 12
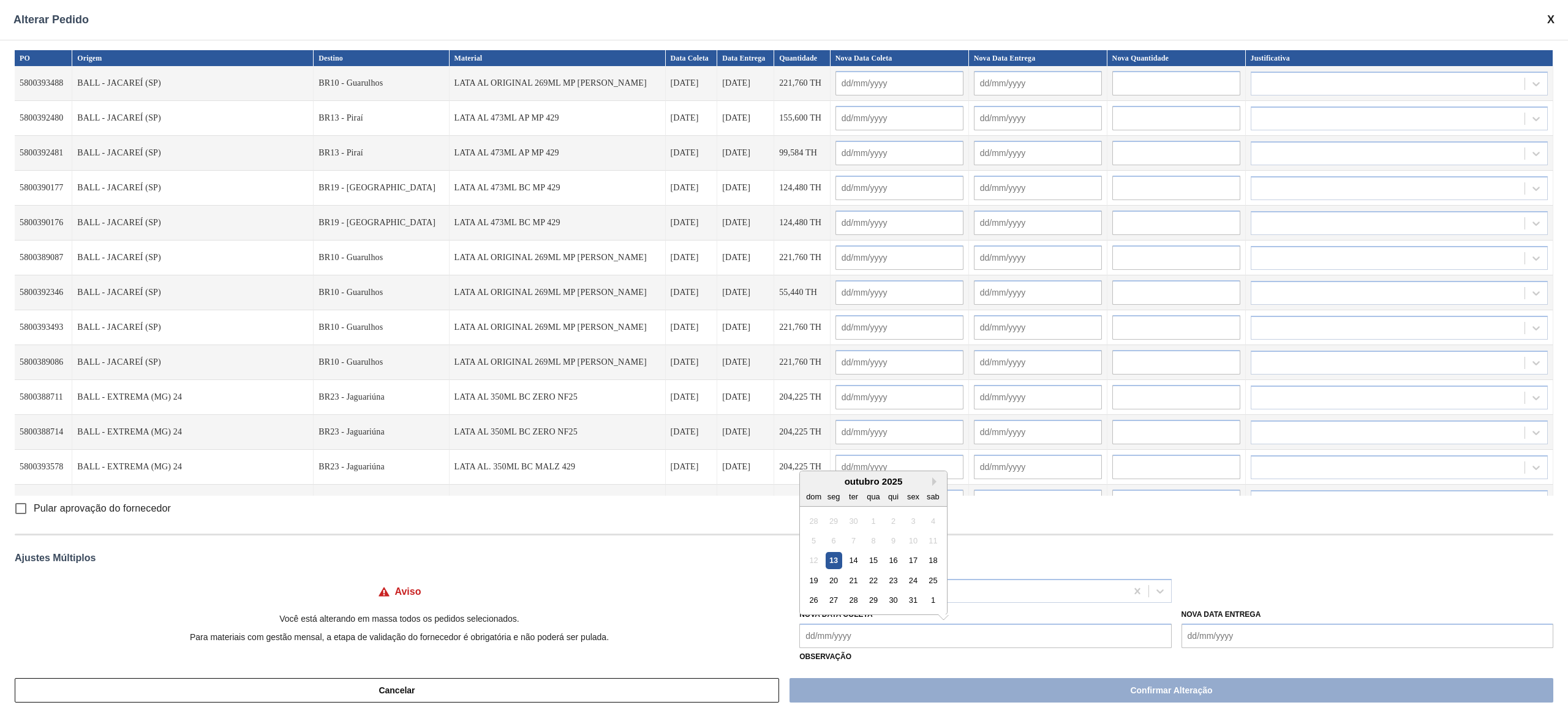
click at [783, 358] on Coleta "Nova Data Coleta" at bounding box center [985, 636] width 372 height 25
click at [783, 358] on div "13" at bounding box center [834, 560] width 17 height 17
type Coleta "[DATE]"
type input "[DATE]"
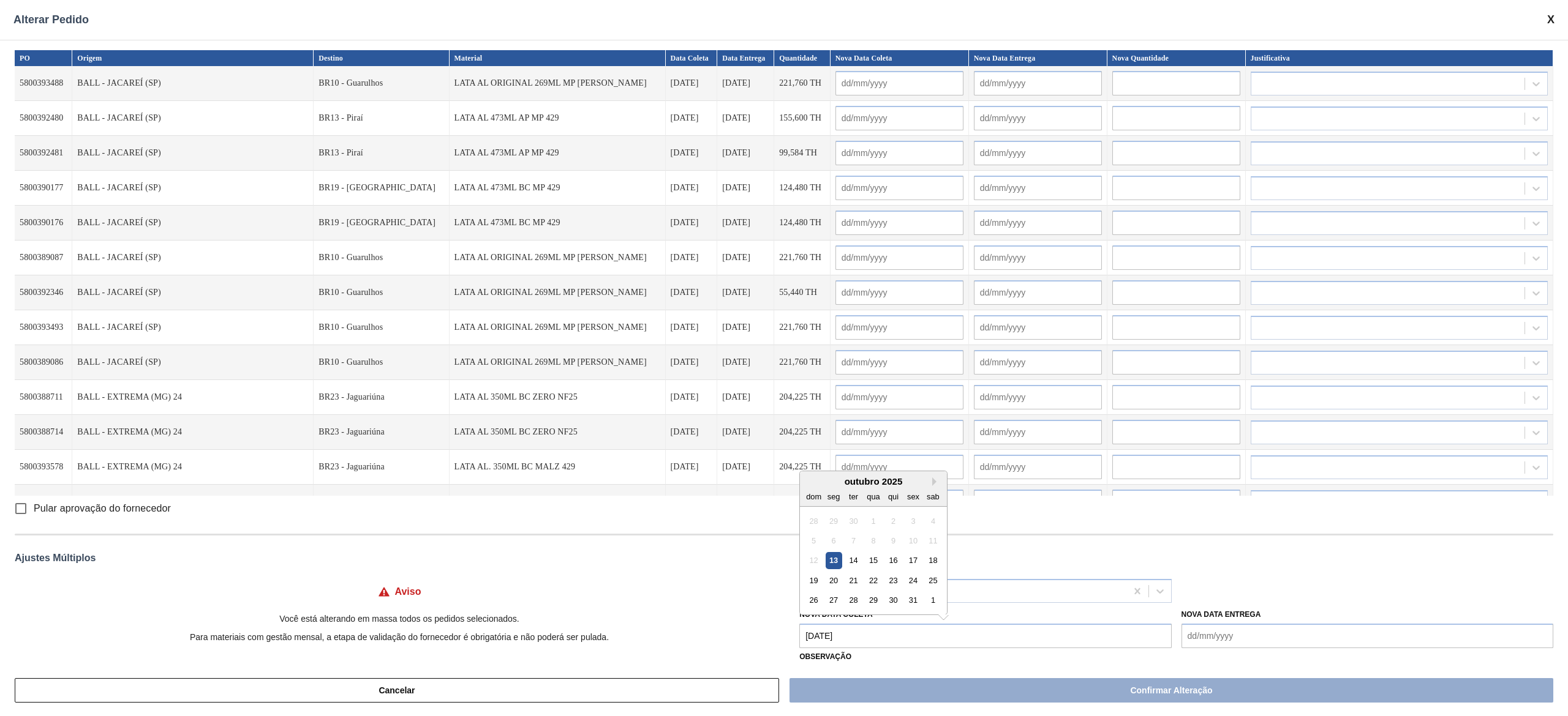
type input "[DATE]"
type input "14/10/2025"
type input "13/10/2025"
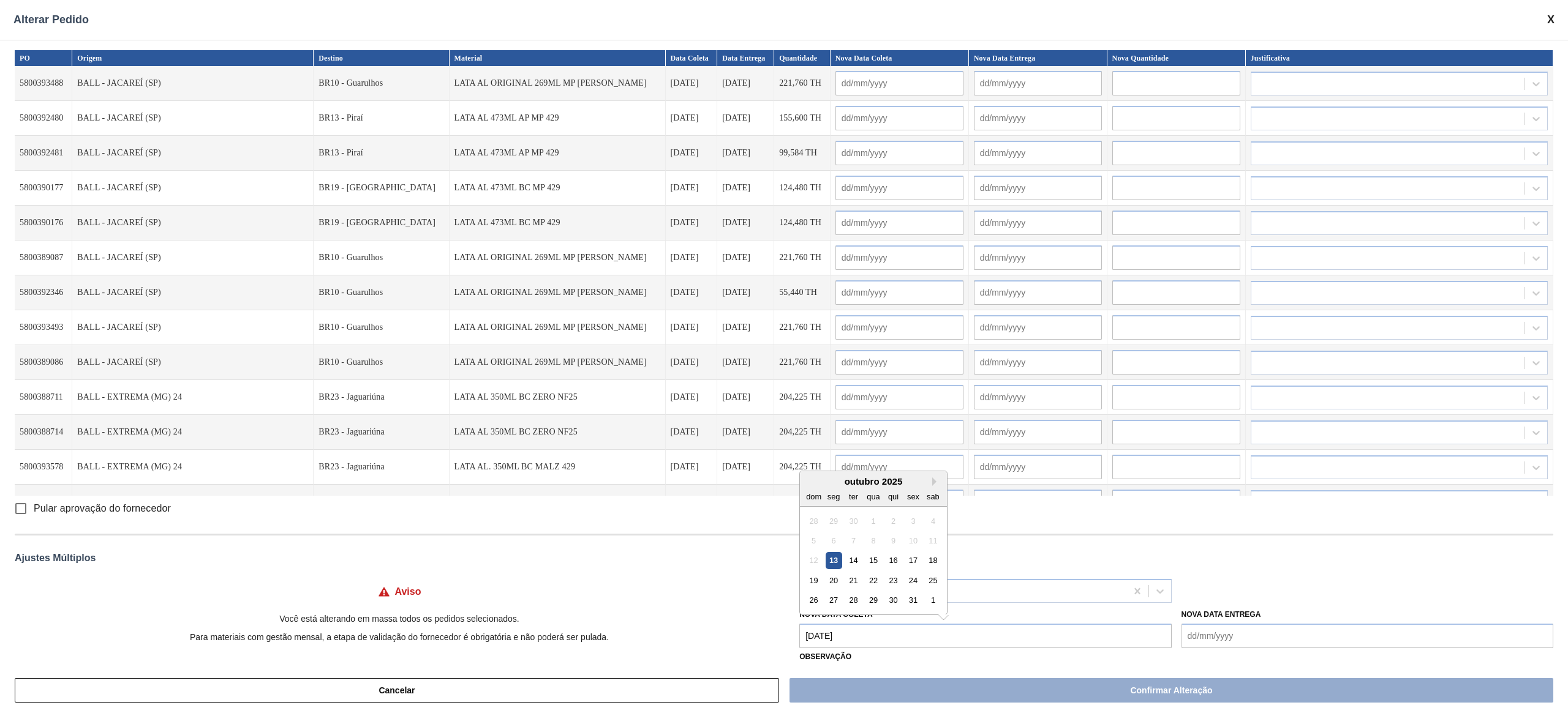
type input "14/10/2025"
type input "13/10/2025"
type input "14/10/2025"
type input "13/10/2025"
type input "[DATE]"
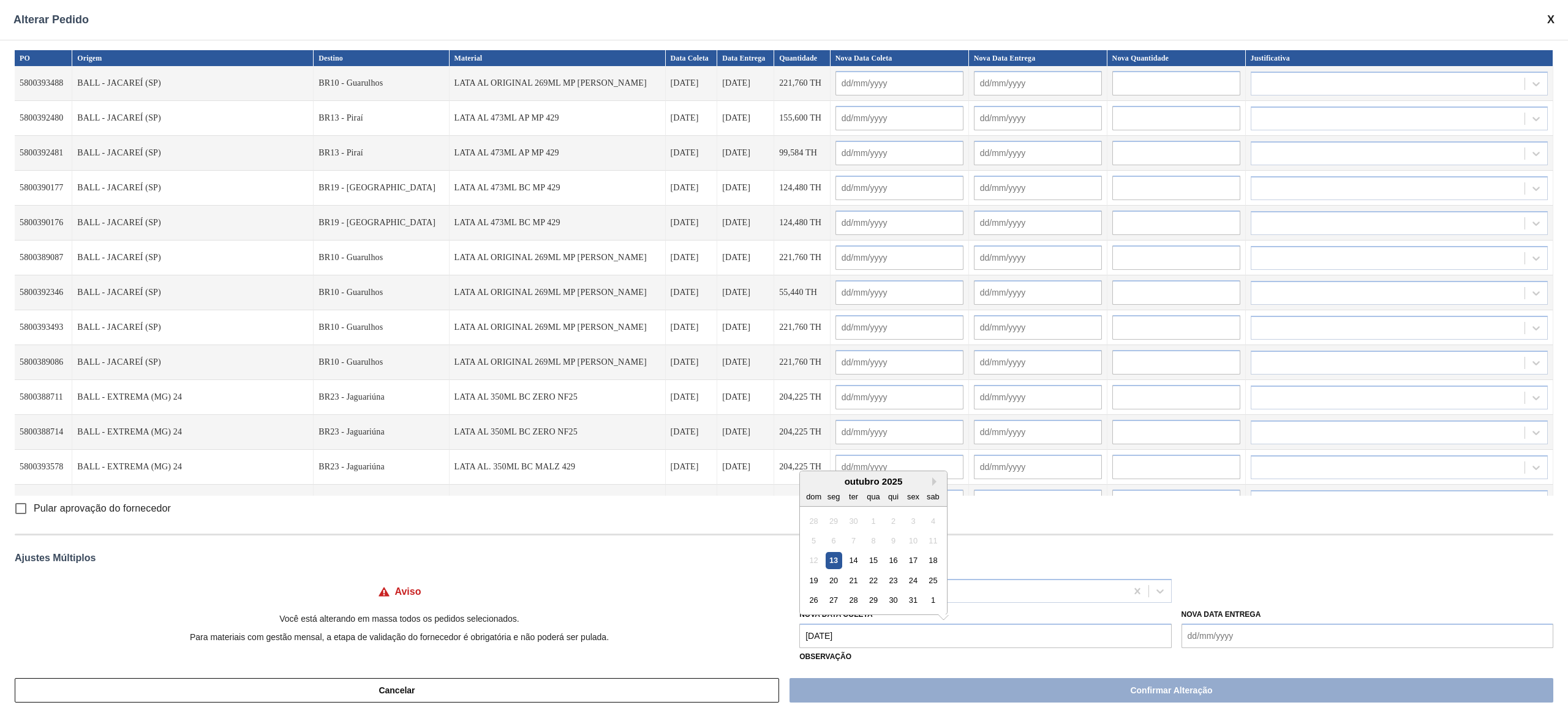
type input "[DATE]"
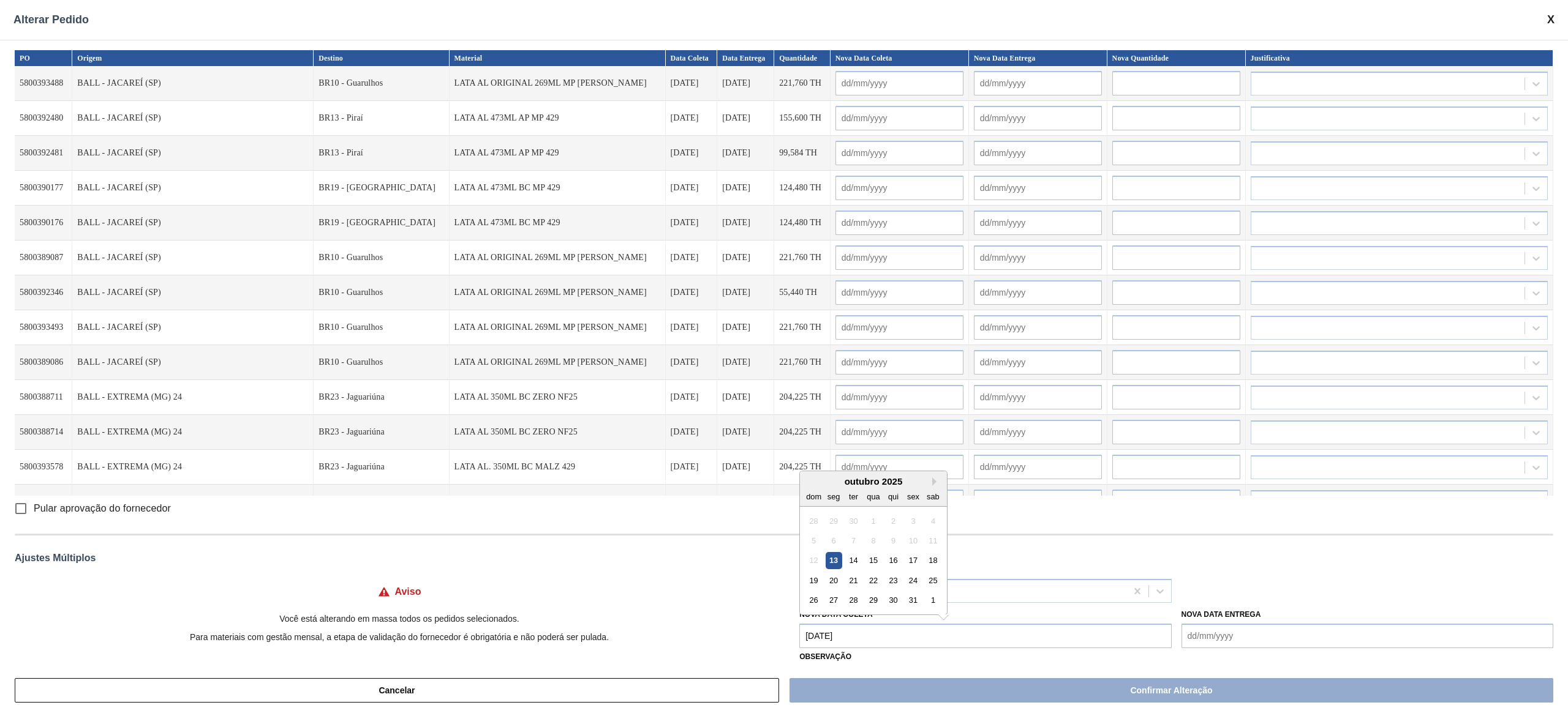
type input "[DATE]"
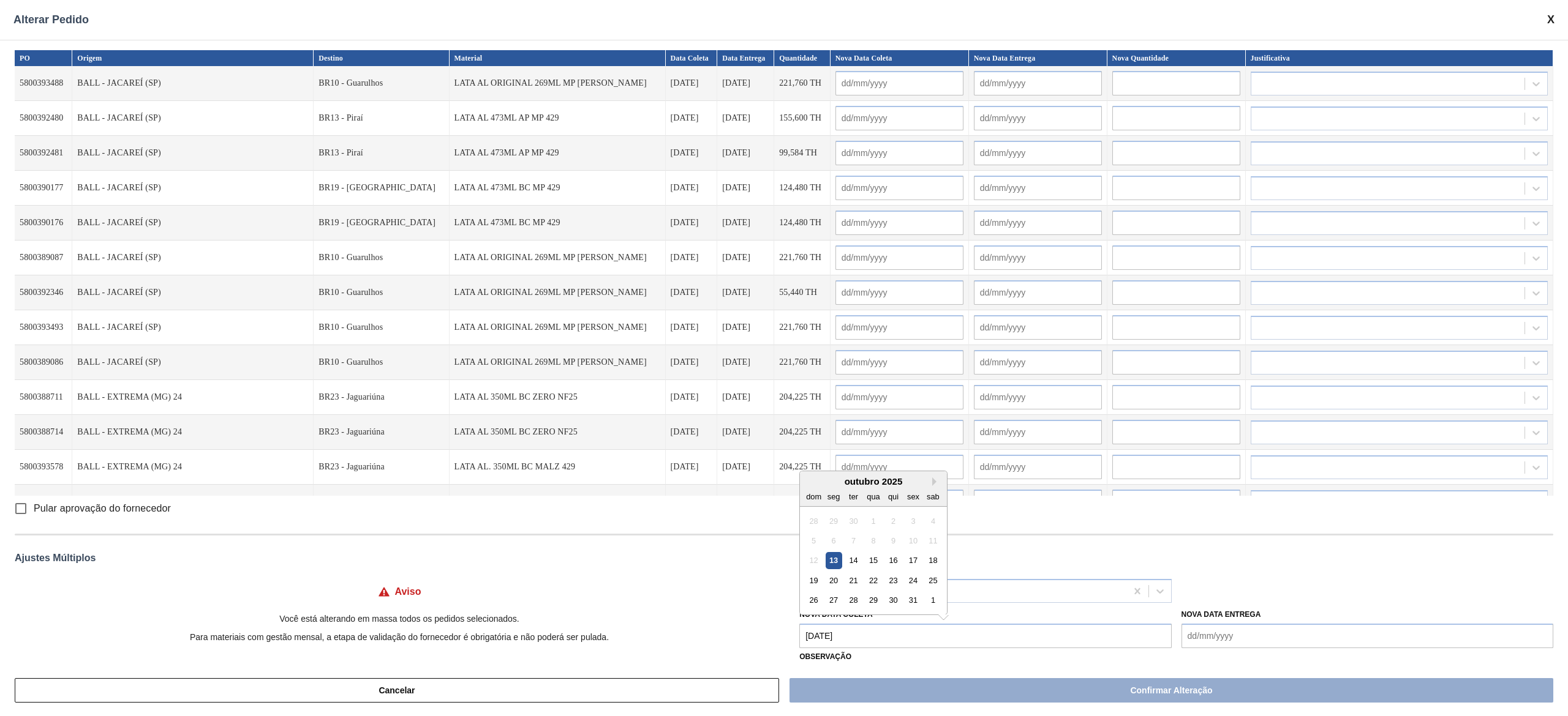
type input "[DATE]"
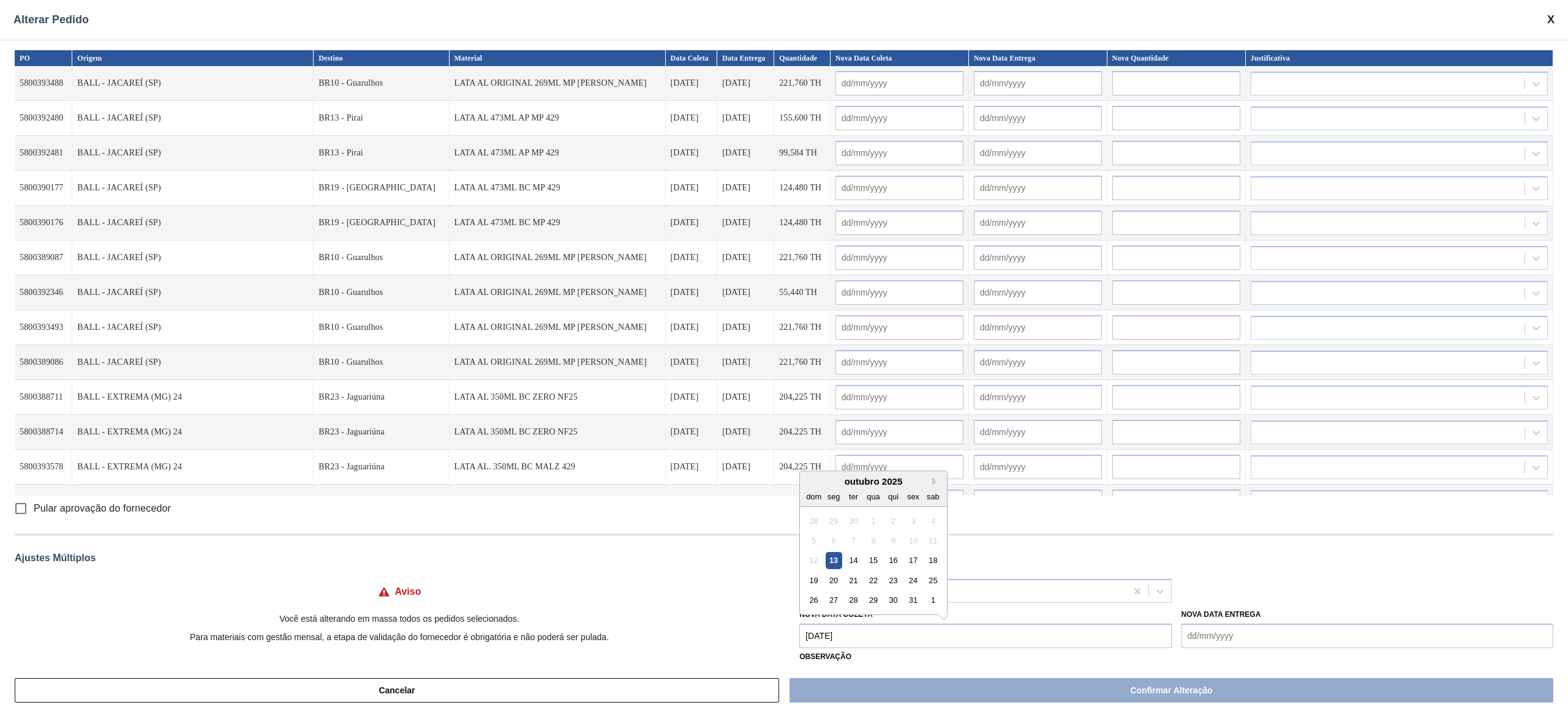
type input "[DATE]"
type input "14/10/2025"
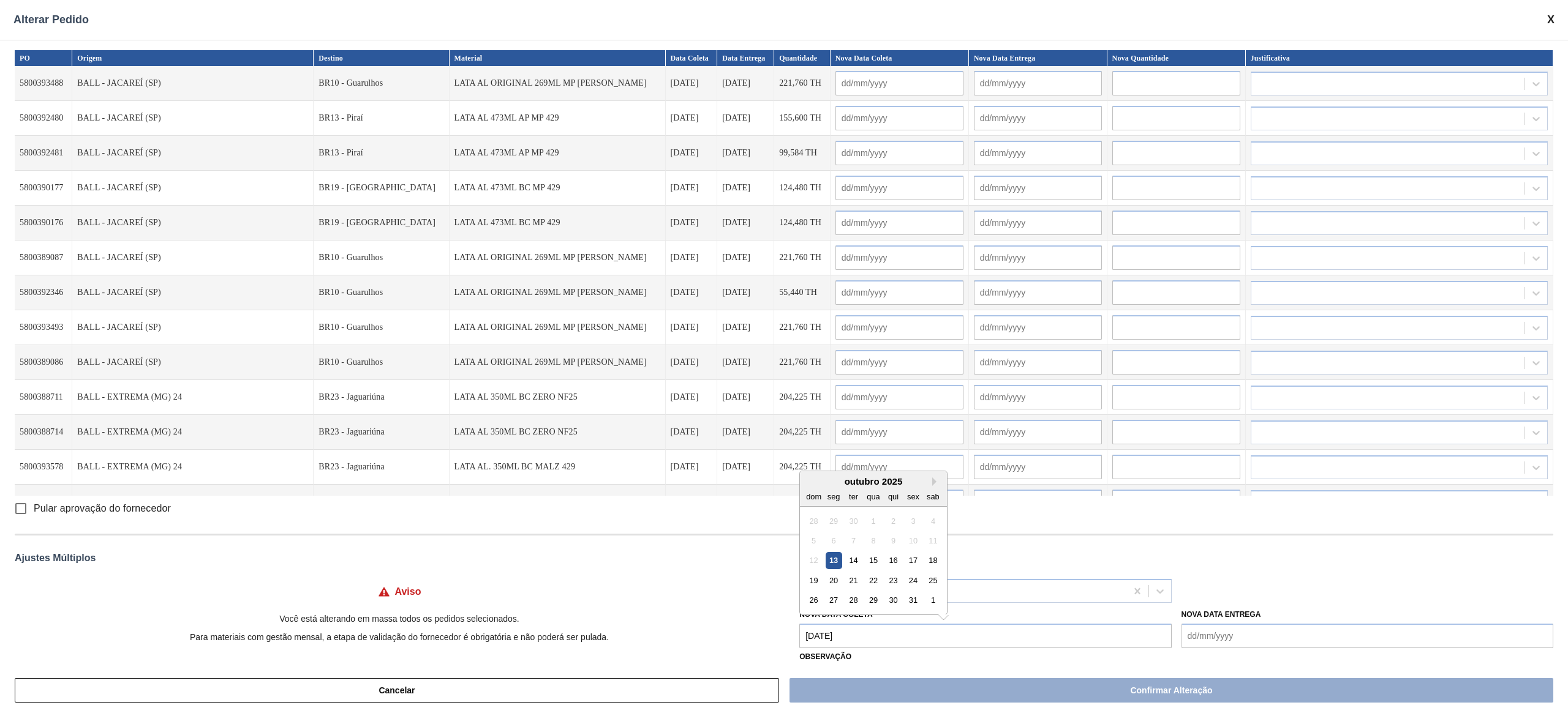
type input "[DATE]"
type input "14/10/2025"
type input "[DATE]"
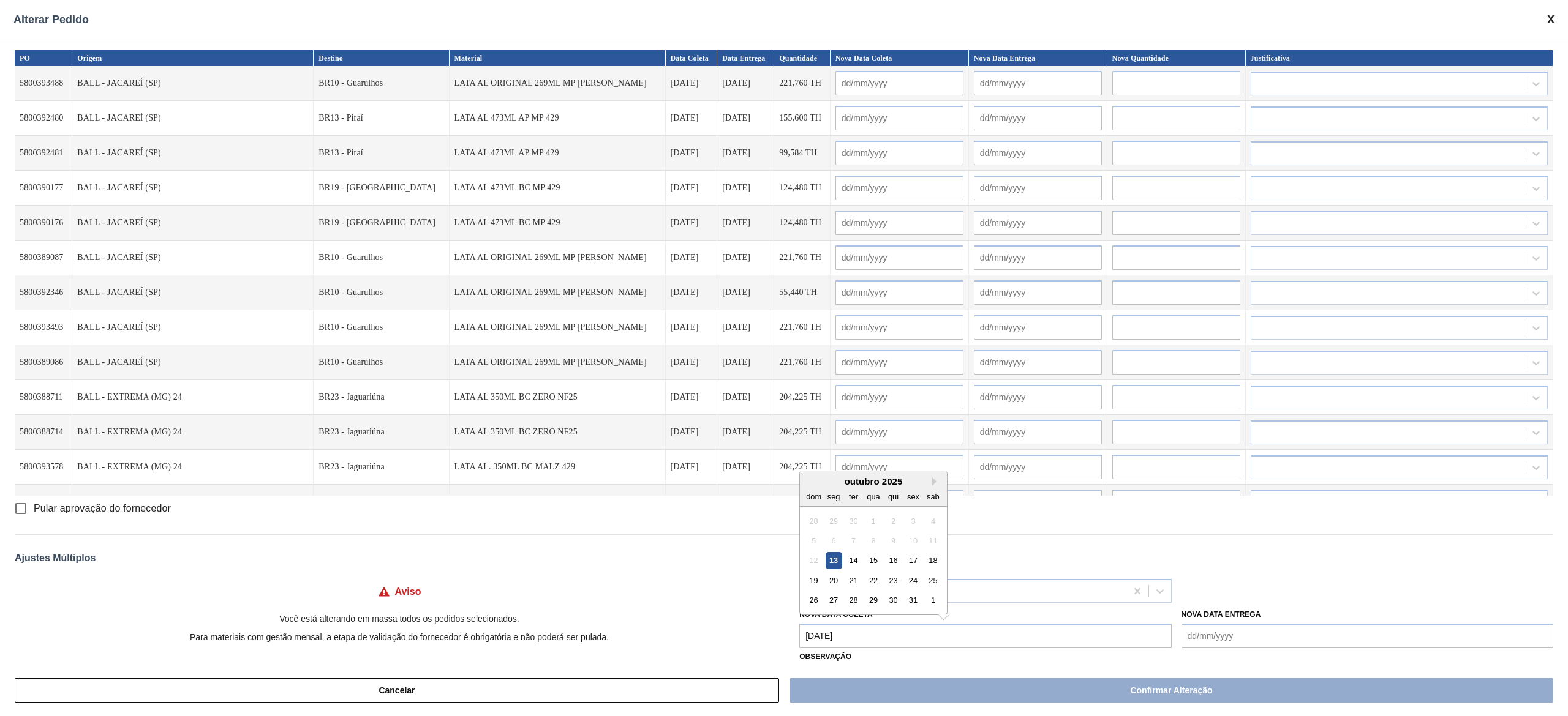
type input "14/10/2025"
type input "[DATE]"
type input "14/10/2025"
type input "[DATE]"
type input "14/10/2025"
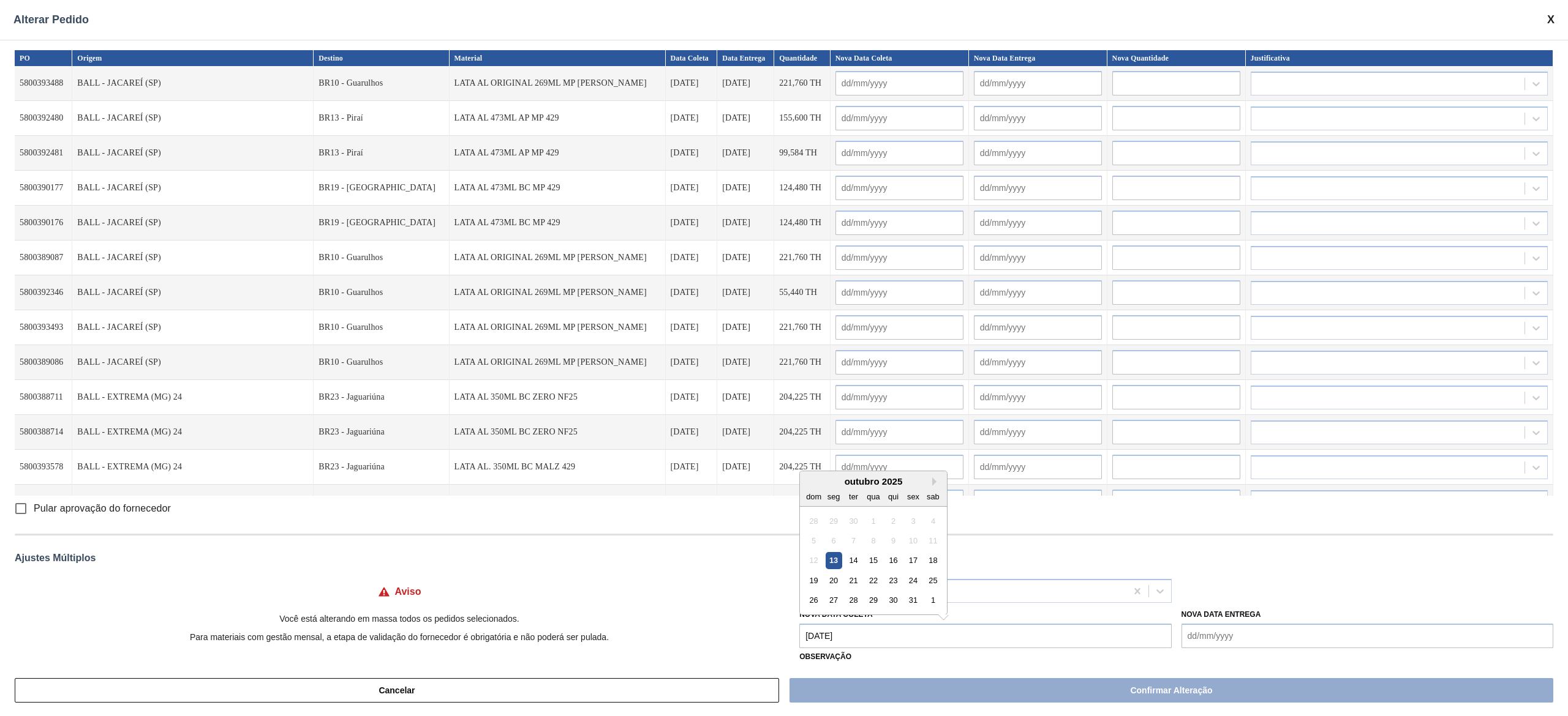
type input "[DATE]"
type input "14/10/2025"
type input "[DATE]"
type input "14/10/2025"
type input "[DATE]"
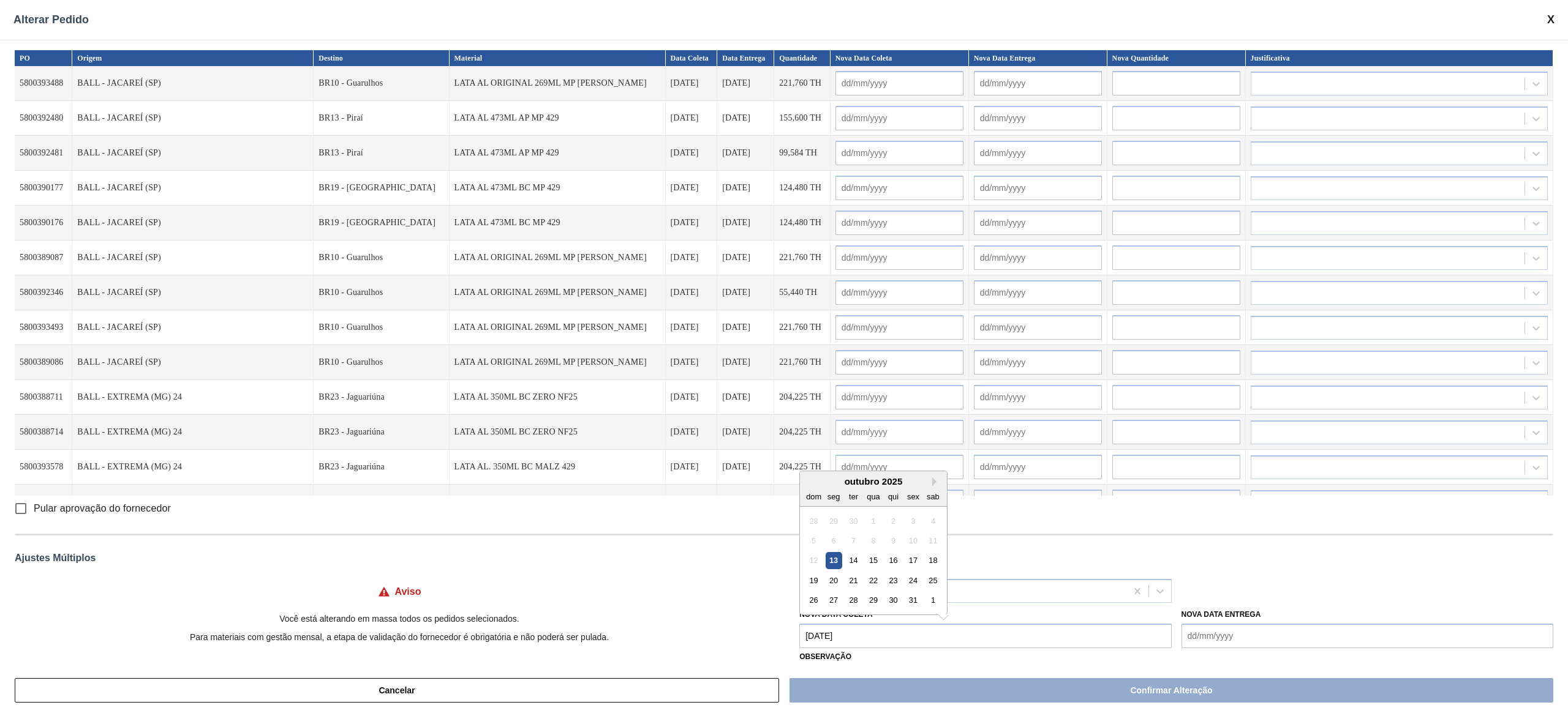
type input "[DATE]"
type input "14/10/2025"
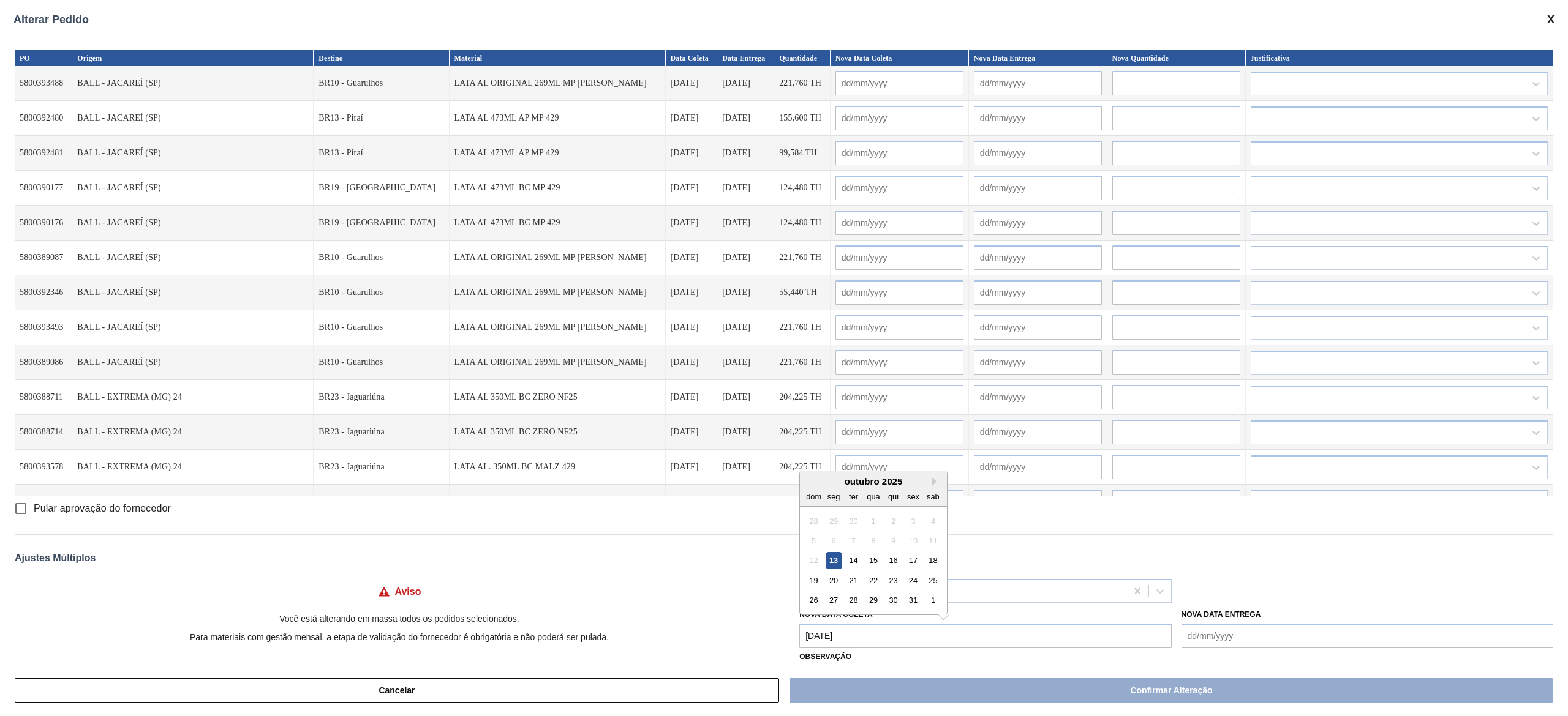
type input "[DATE]"
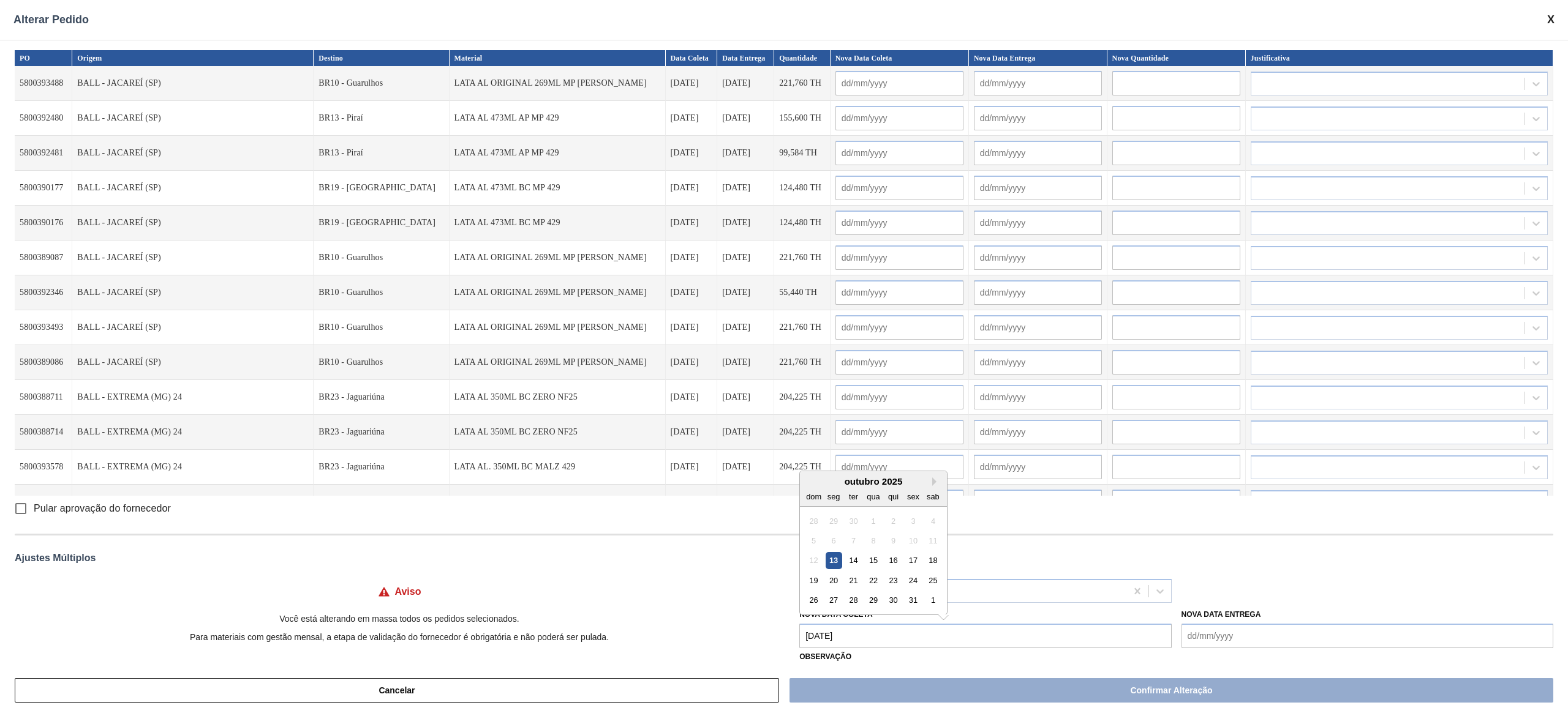
type input "[DATE]"
type input "14/10/2025"
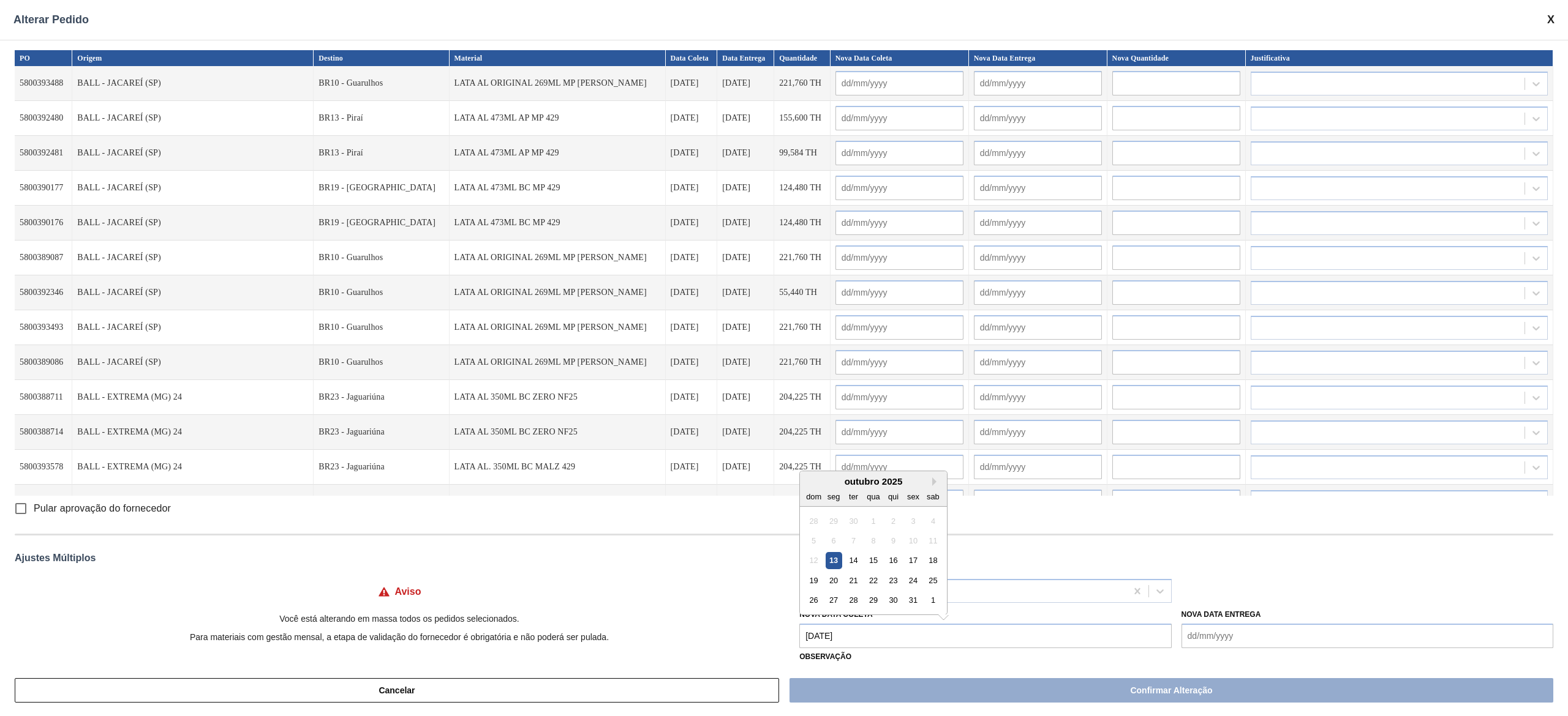
type input "[DATE]"
type input "14/10/2025"
type input "[DATE]"
type input "14/10/2025"
type input "[DATE]"
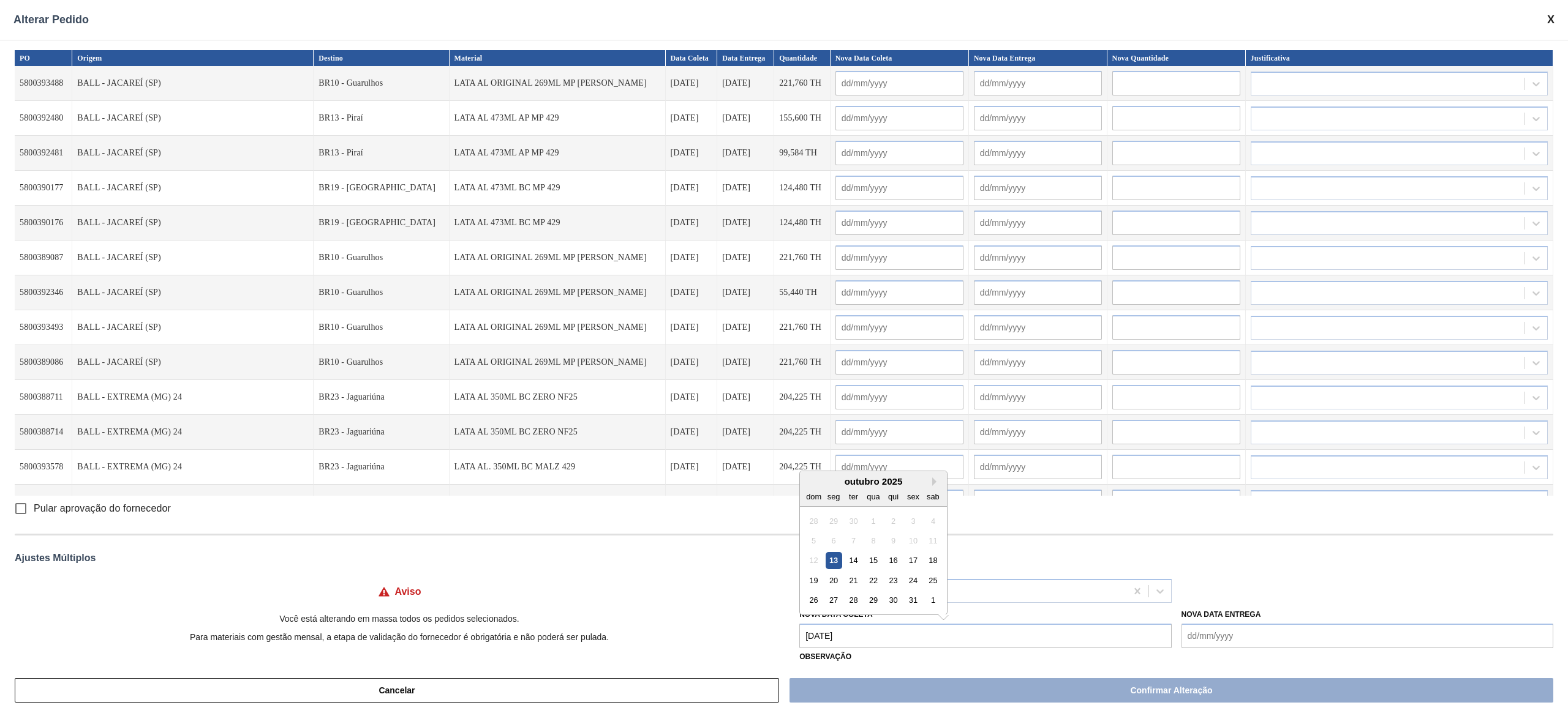
type input "14/10/2025"
type input "[DATE]"
type input "14/10/2025"
type input "[DATE]"
type input "14/10/2025"
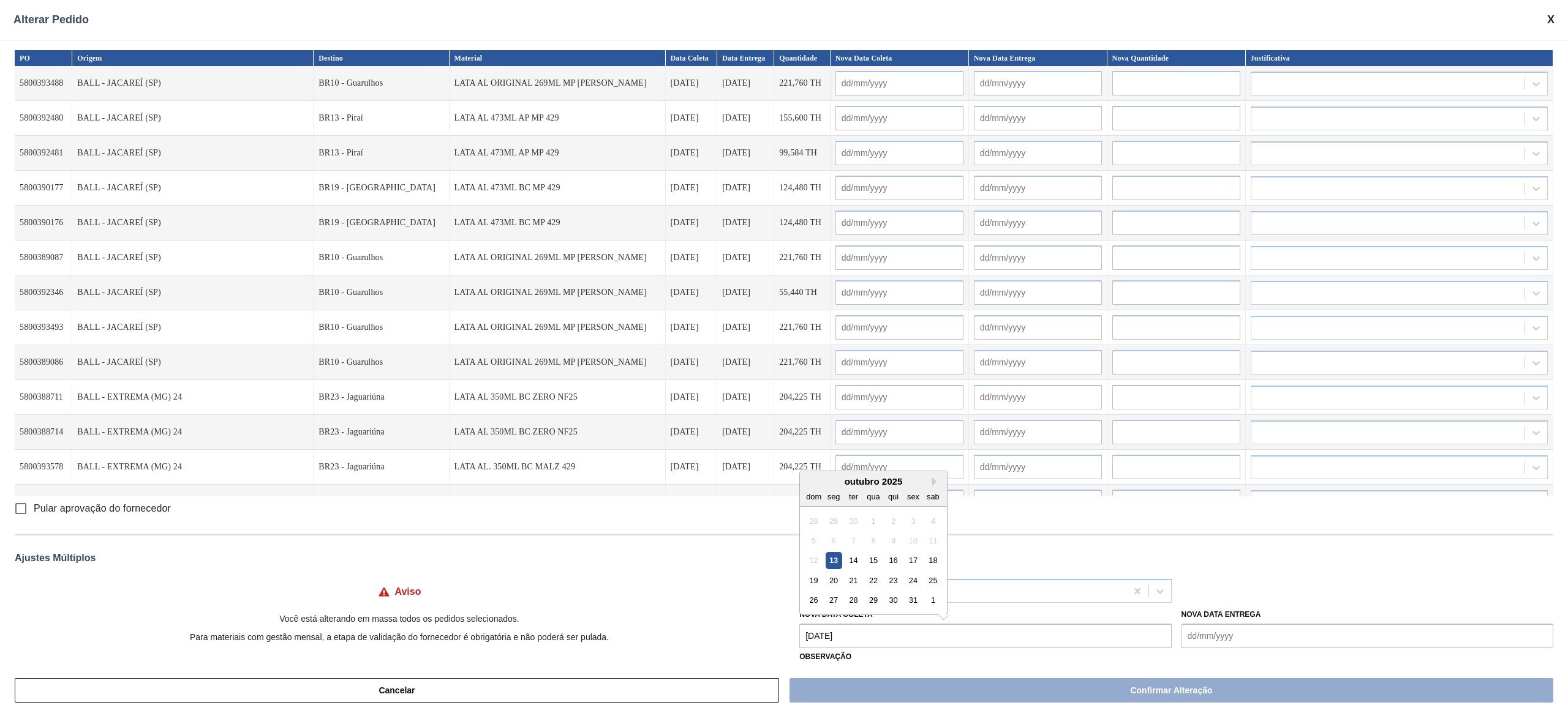
type input "[DATE]"
type input "14/10/2025"
type input "[DATE]"
type input "14/10/2025"
type input "[DATE]"
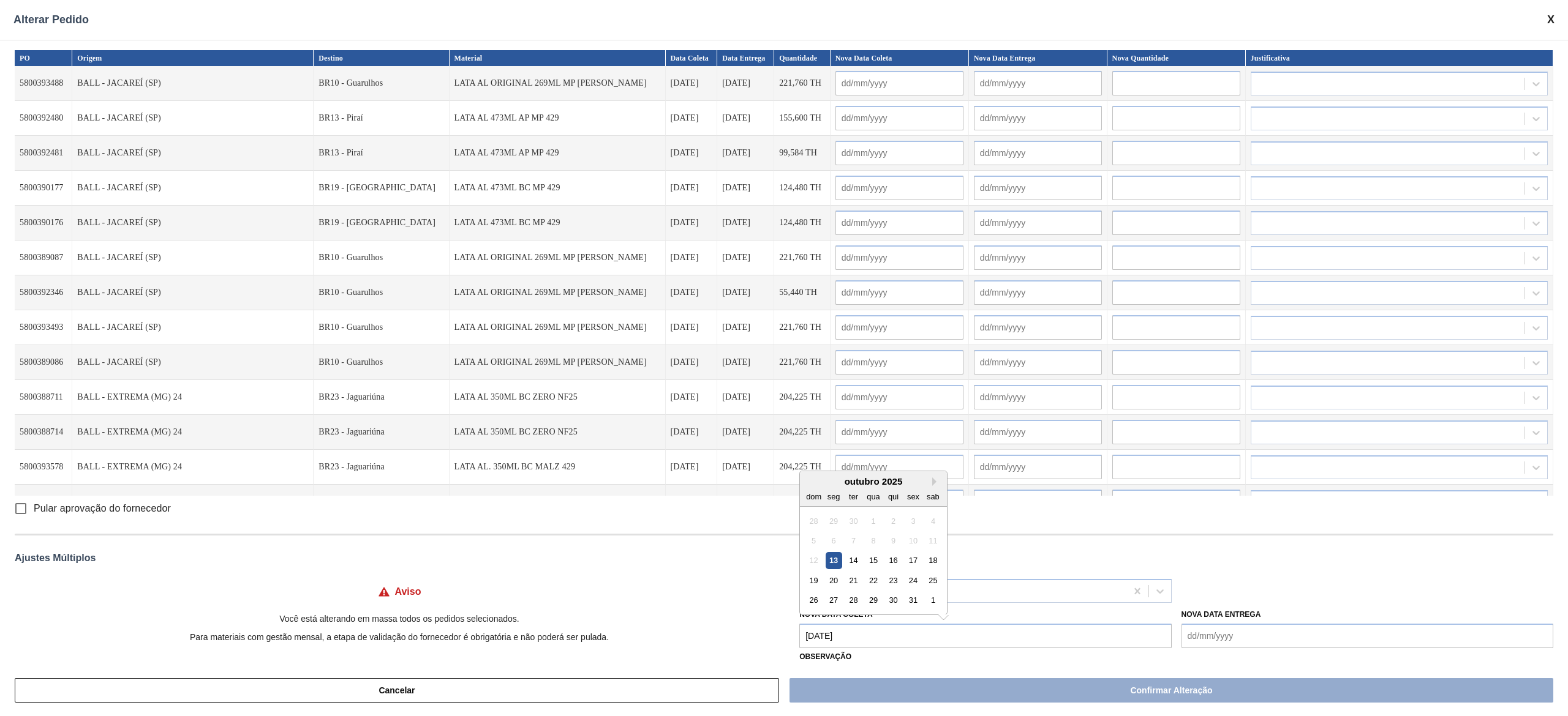
type input "14/10/2025"
type input "[DATE]"
type input "14/10/2025"
type input "[DATE]"
type input "14/10/2025"
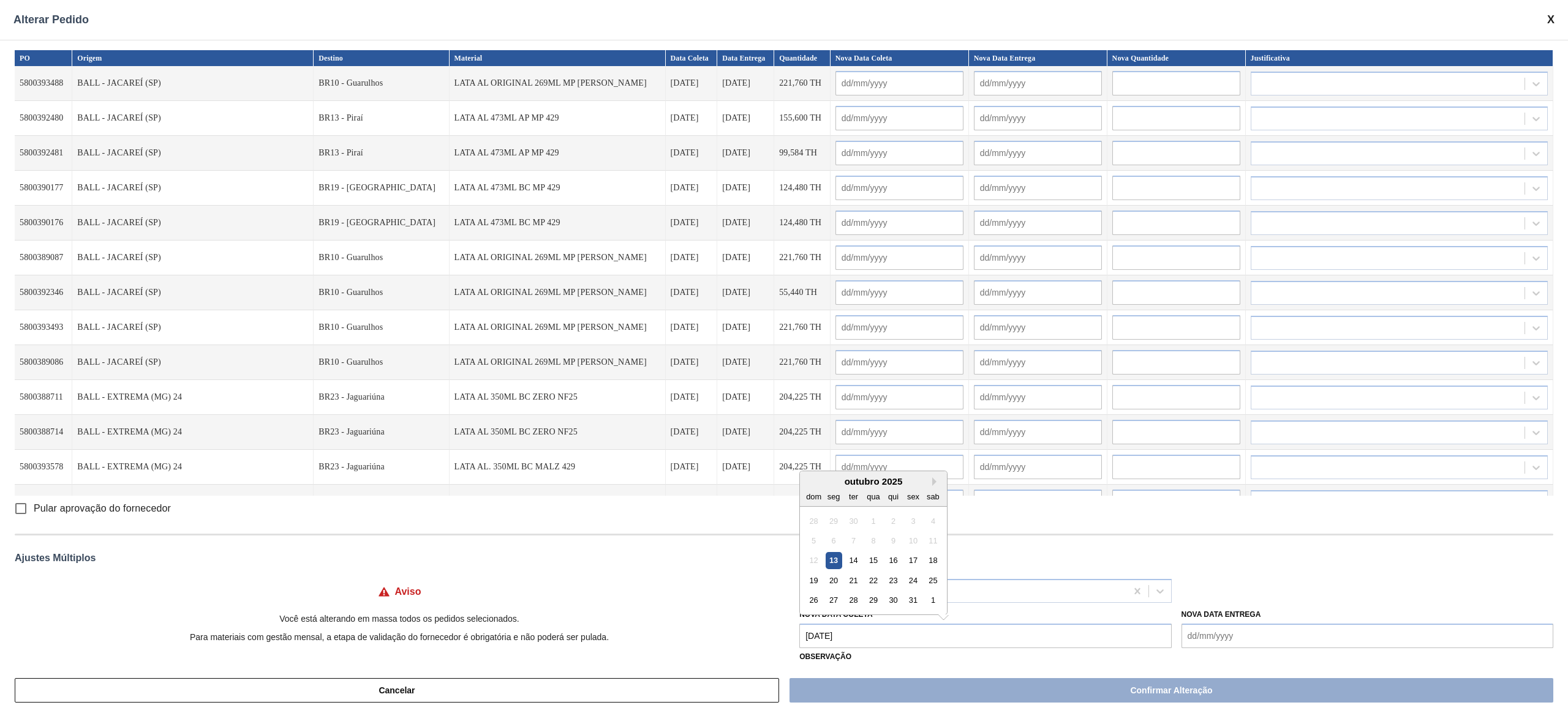
type input "[DATE]"
type input "14/10/2025"
type input "[DATE]"
type input "14/10/2025"
type input "[DATE]"
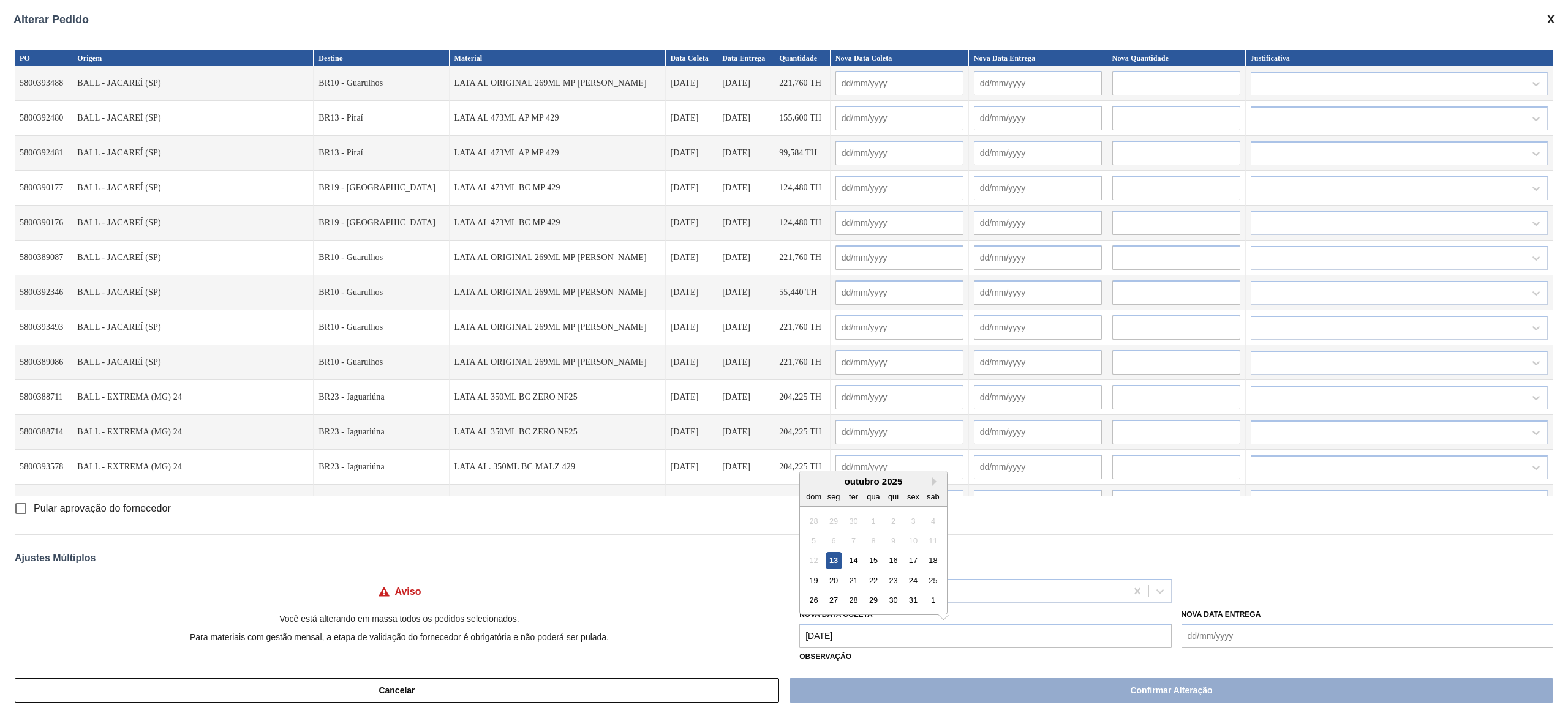
type input "14/10/2025"
type input "[DATE]"
type input "14/10/2025"
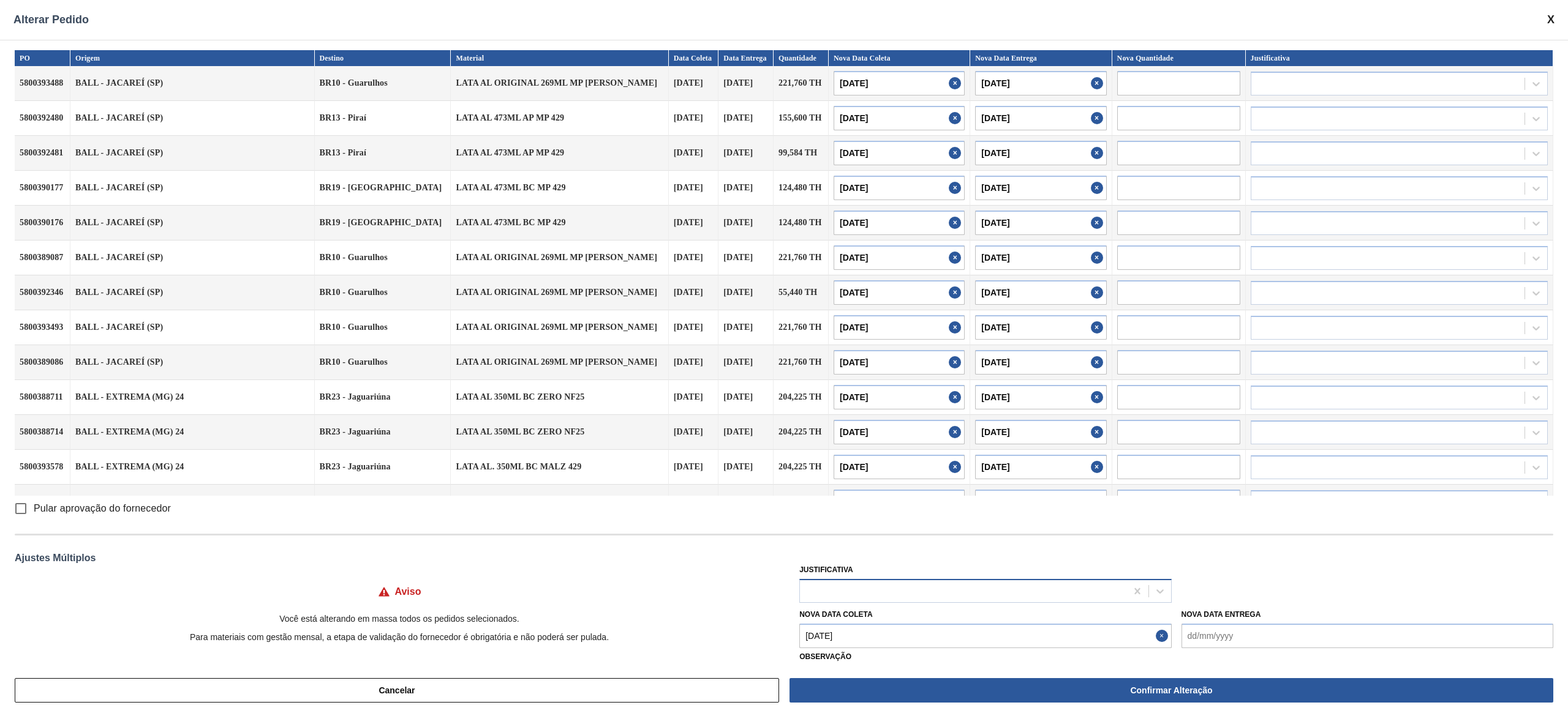
click at [783, 358] on div at bounding box center [963, 591] width 326 height 18
type input "trans"
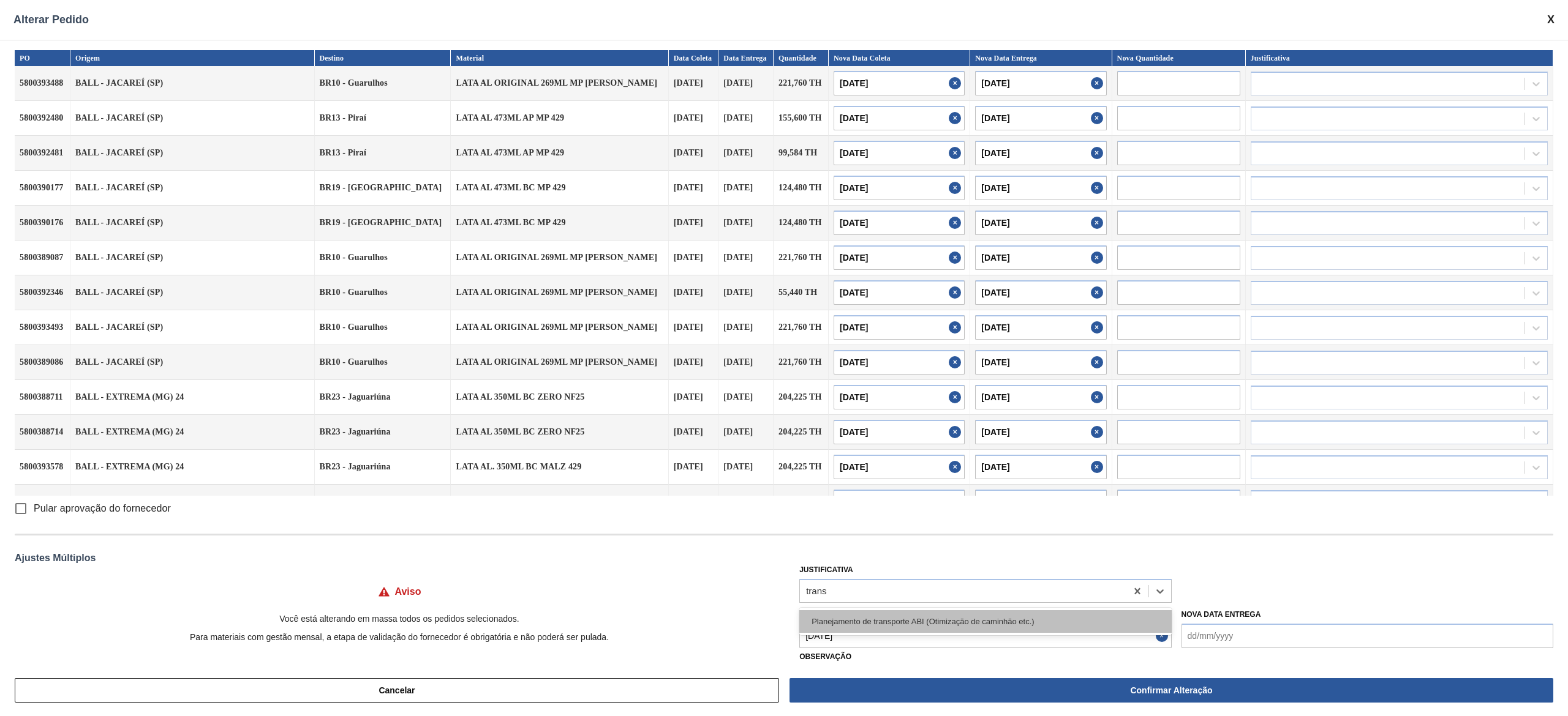
click at [783, 358] on div "Planejamento de transporte ABI (Otimização de caminhão etc.)" at bounding box center [985, 622] width 372 height 23
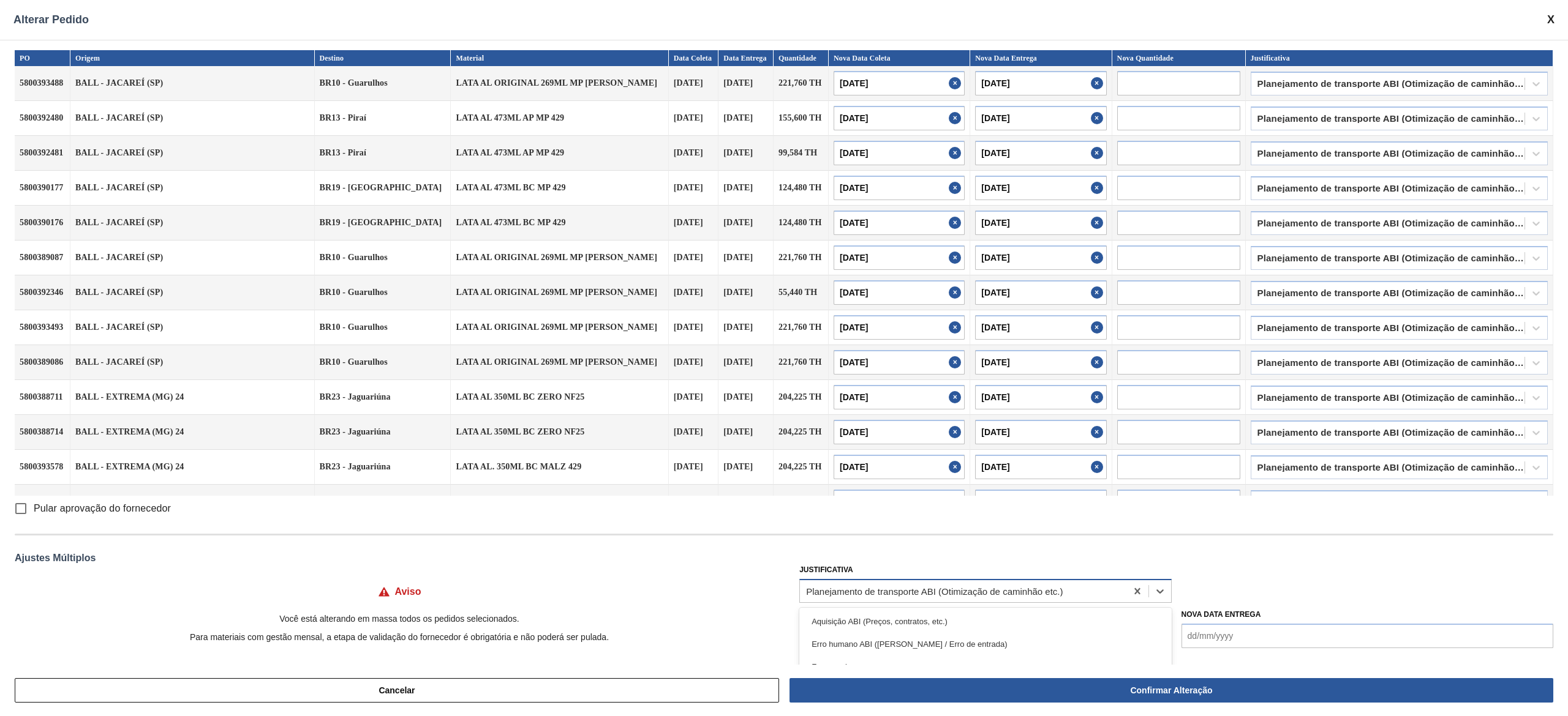
click at [783, 358] on div "Planejamento de transporte ABI (Otimização de caminhão etc.)" at bounding box center [963, 591] width 326 height 18
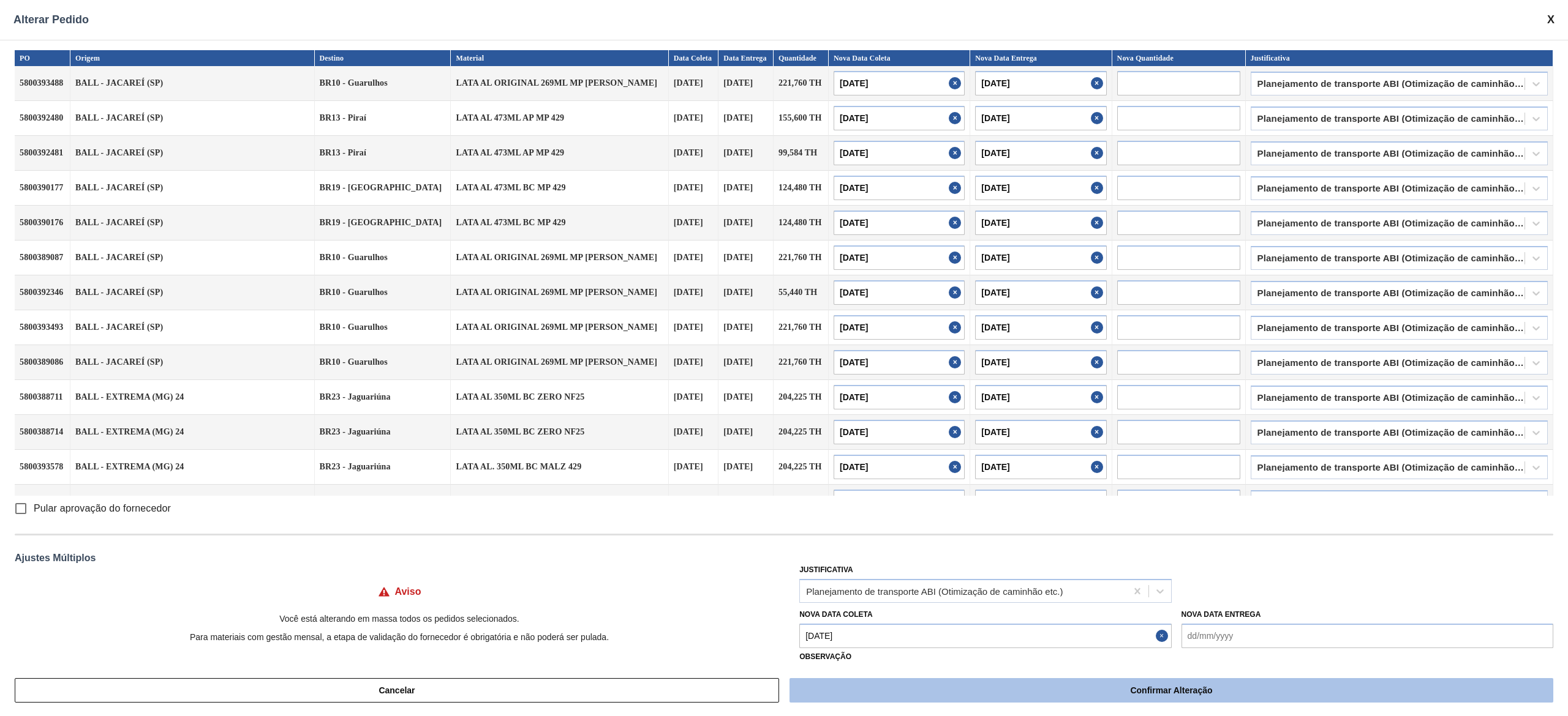
click at [783, 358] on button "Confirmar Alteração" at bounding box center [1171, 690] width 763 height 25
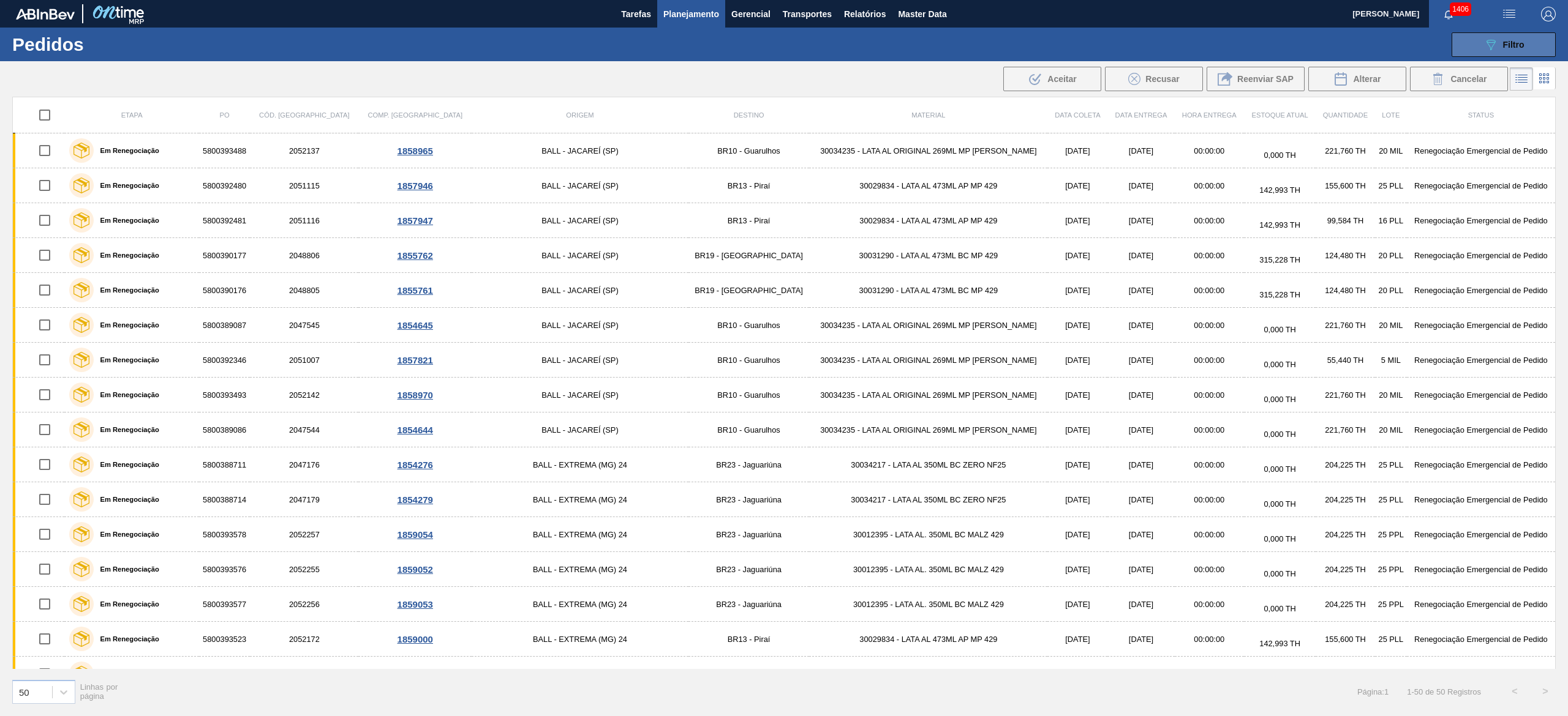
click at [783, 48] on button "089F7B8B-B2A5-4AFE-B5C0-19BA573D28AC Filtro" at bounding box center [1503, 44] width 104 height 25
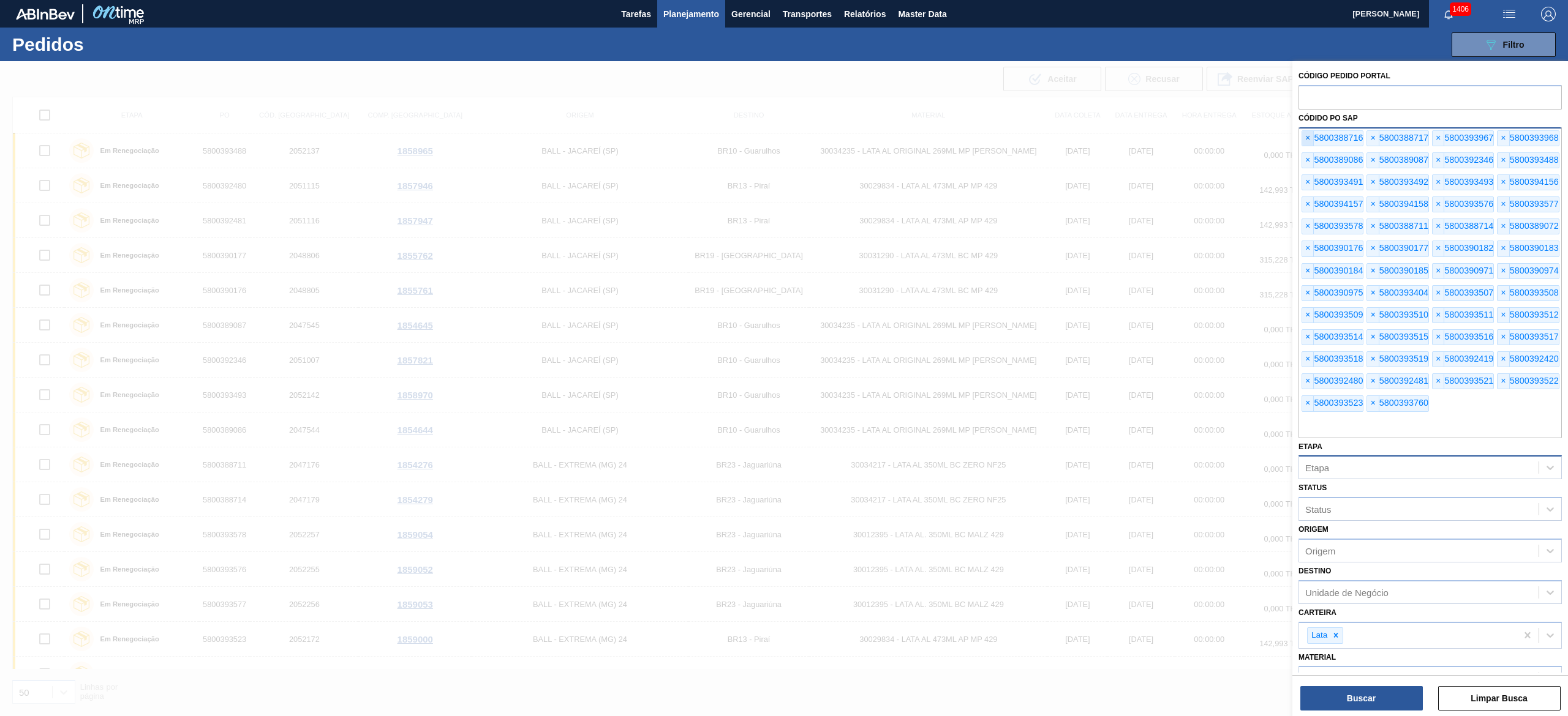
drag, startPoint x: 1304, startPoint y: 131, endPoint x: 1309, endPoint y: 136, distance: 7.1
click at [783, 131] on span "×" at bounding box center [1308, 138] width 12 height 15
click at [783, 139] on span "×" at bounding box center [1308, 138] width 12 height 15
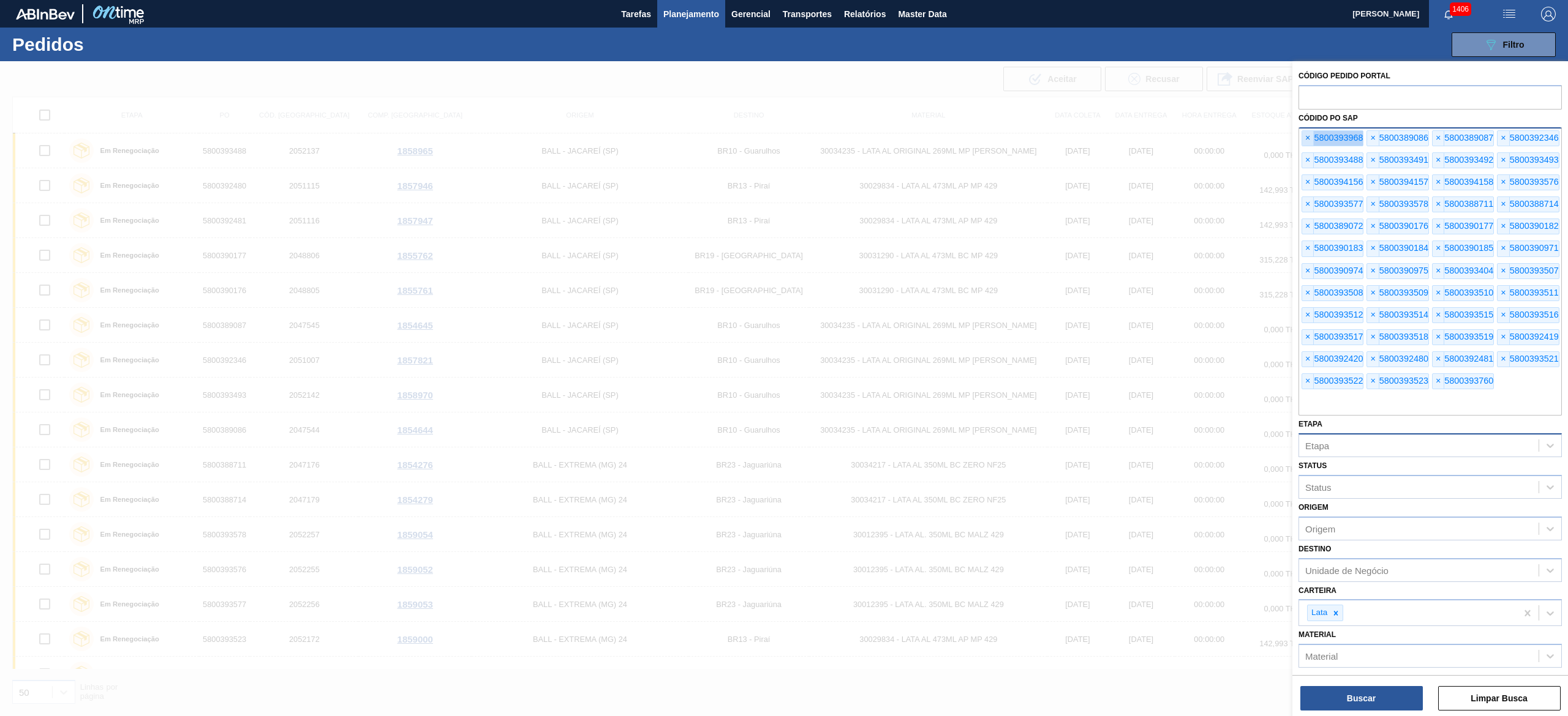
click at [783, 139] on span "×" at bounding box center [1308, 138] width 12 height 15
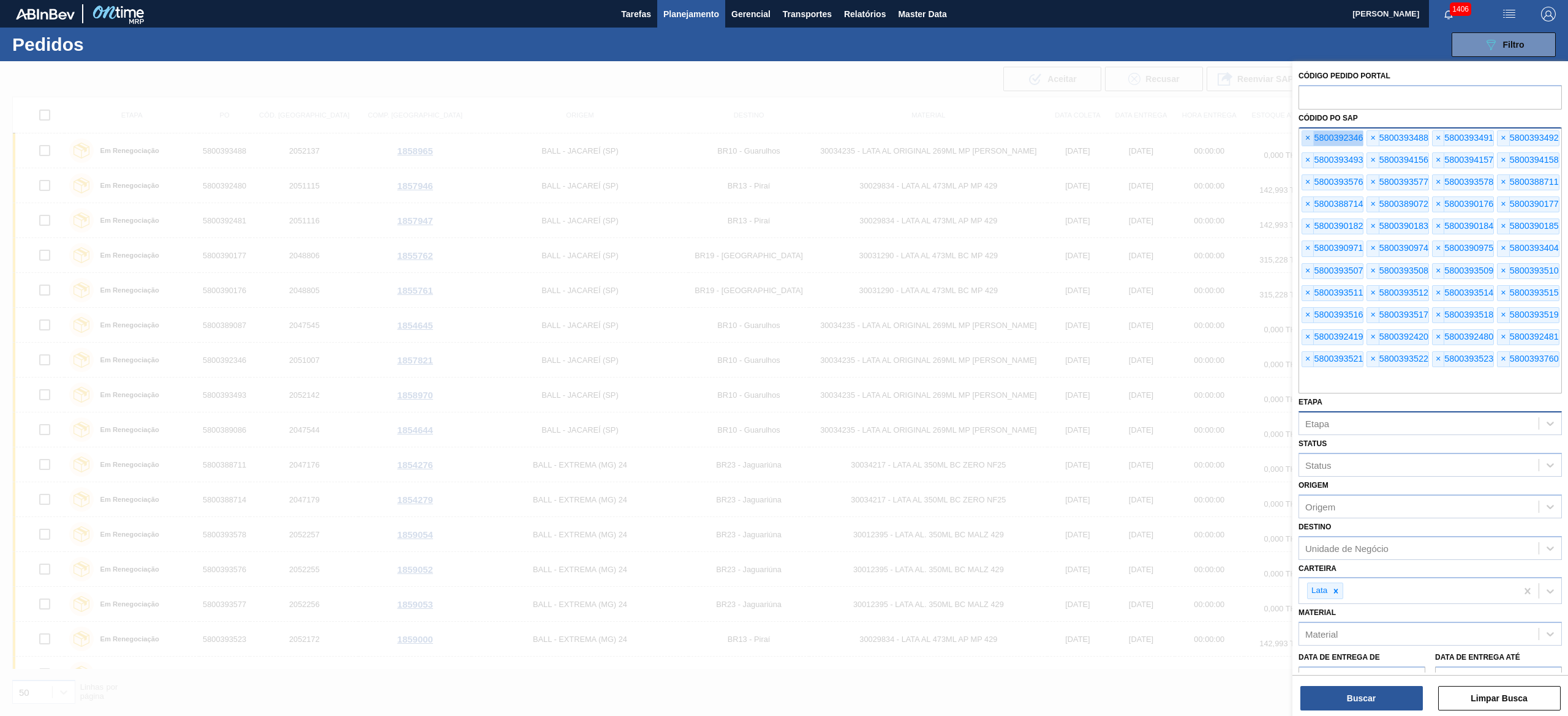
click at [783, 139] on span "×" at bounding box center [1308, 138] width 12 height 15
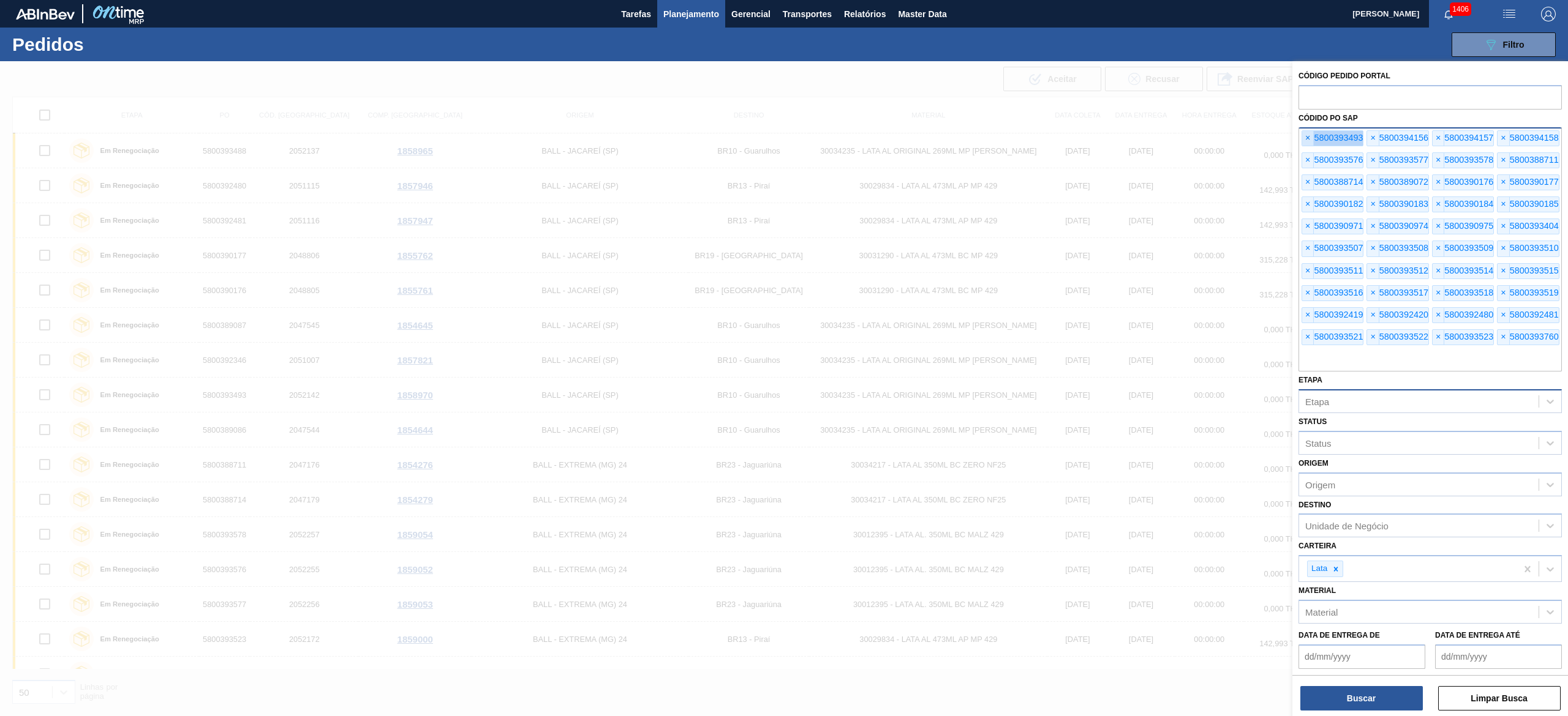
click at [783, 139] on span "×" at bounding box center [1308, 138] width 12 height 15
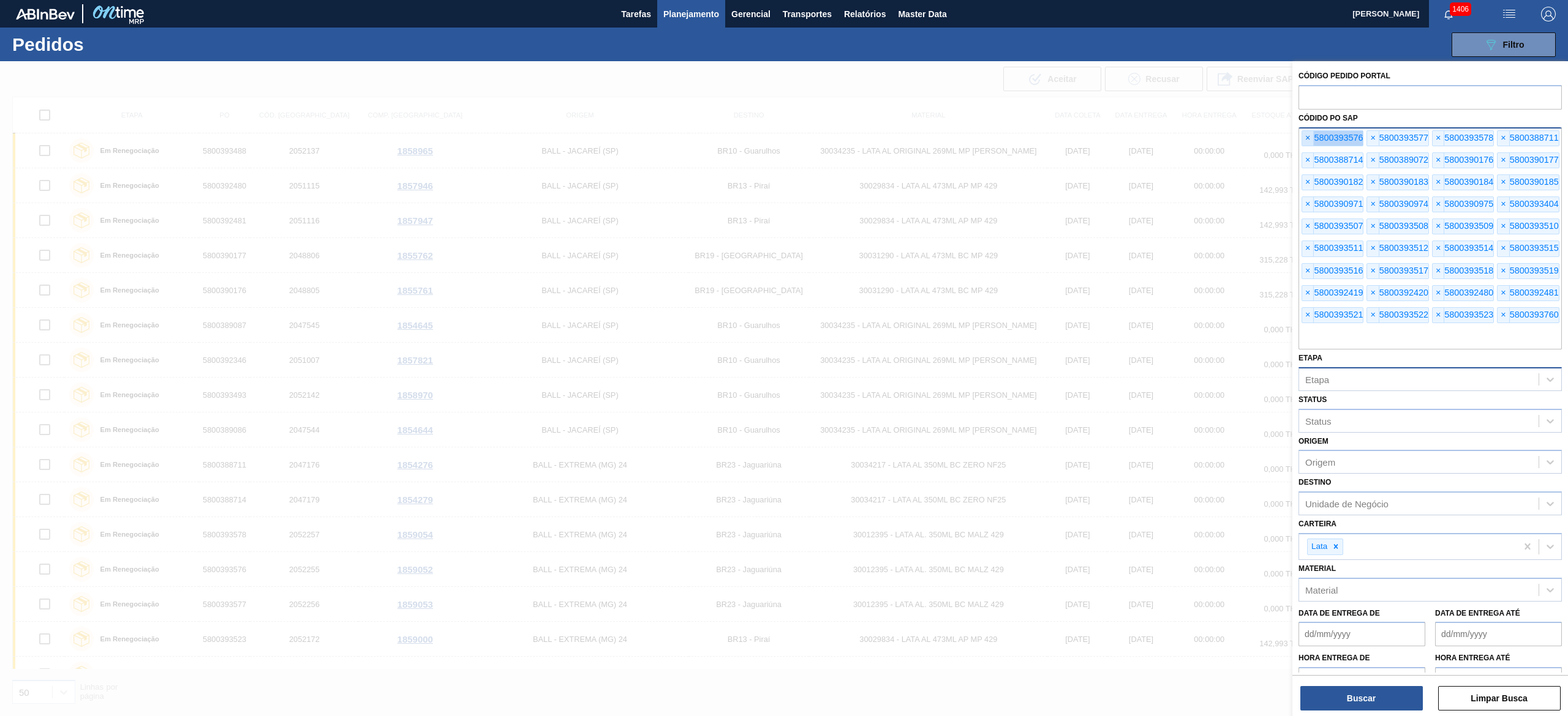
click at [783, 139] on span "×" at bounding box center [1308, 138] width 12 height 15
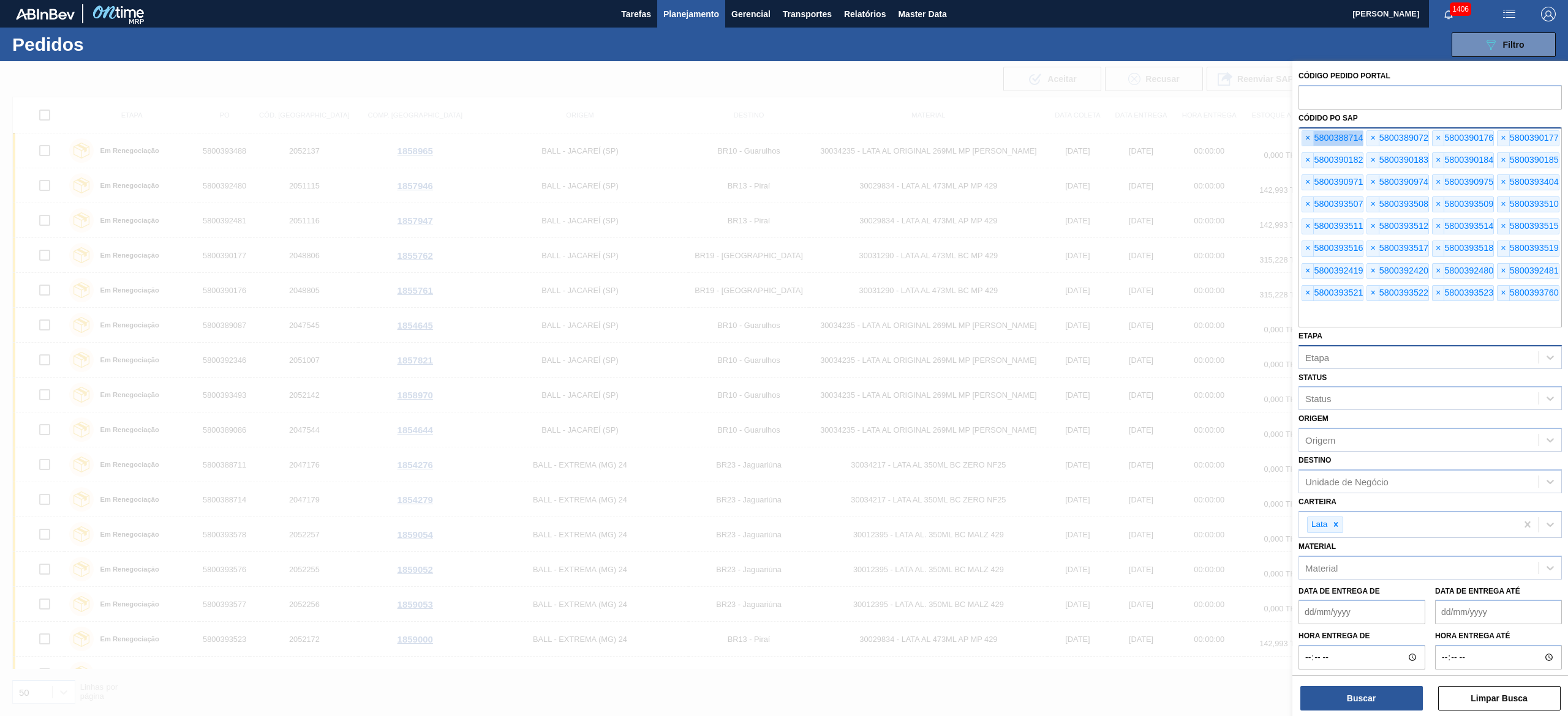
click at [783, 139] on span "×" at bounding box center [1308, 138] width 12 height 15
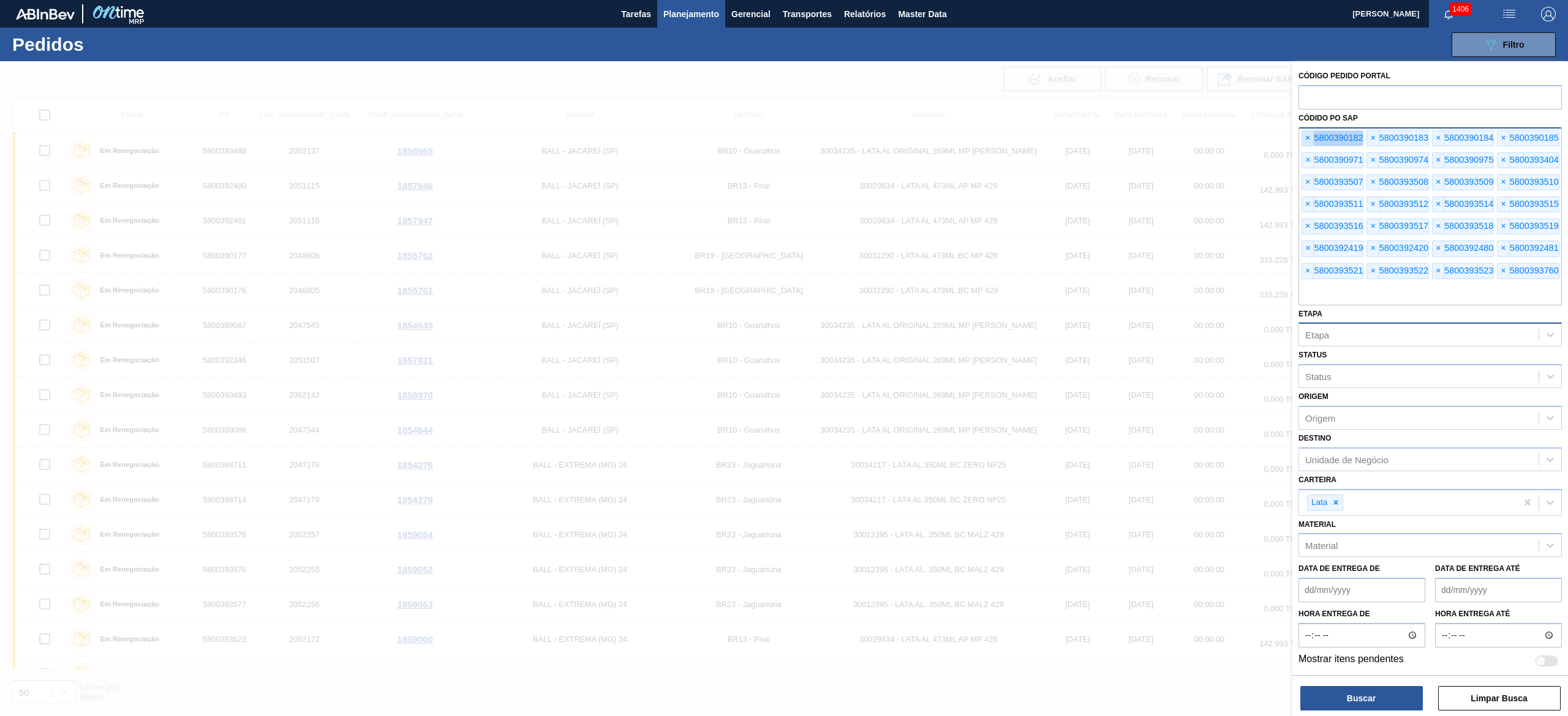
click at [783, 139] on span "×" at bounding box center [1308, 138] width 12 height 15
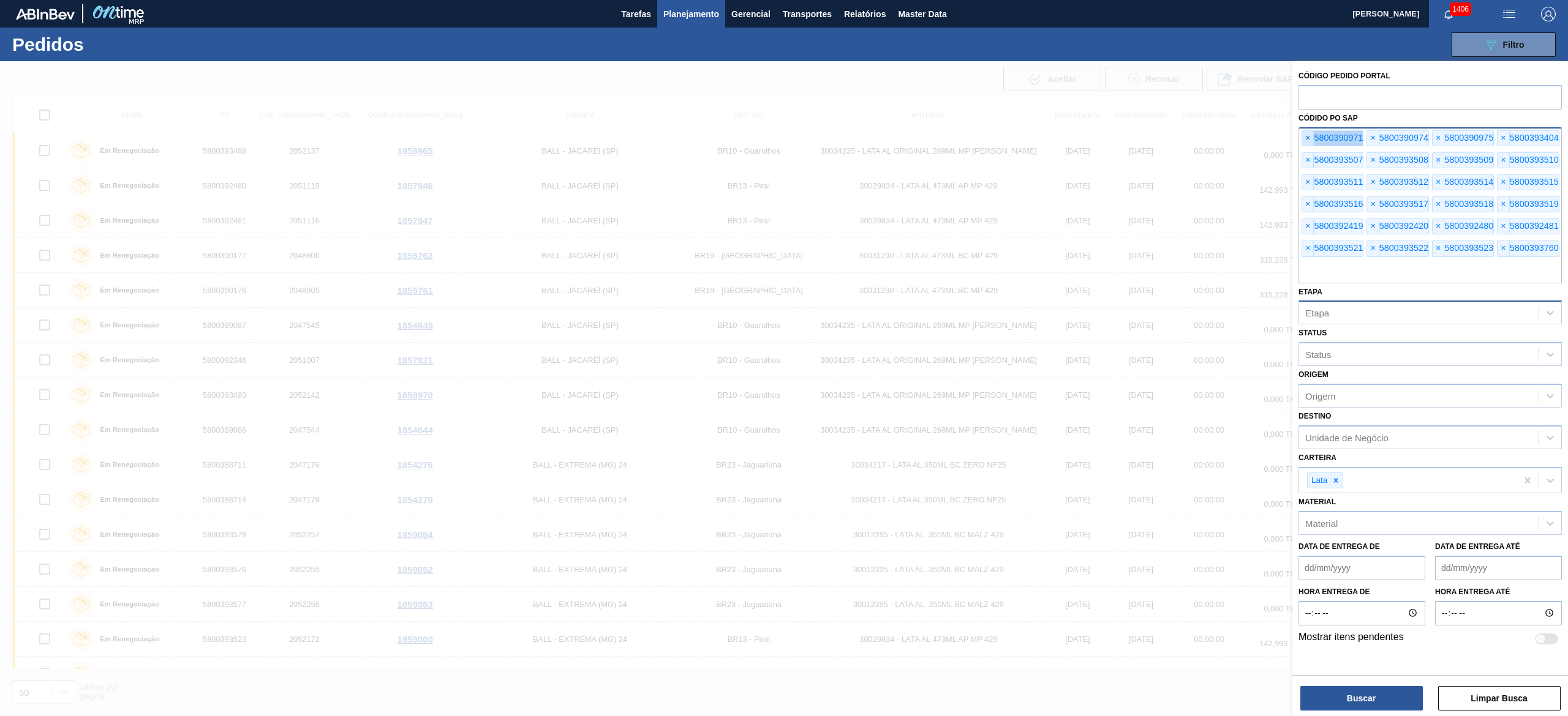
click at [783, 139] on span "×" at bounding box center [1308, 138] width 12 height 15
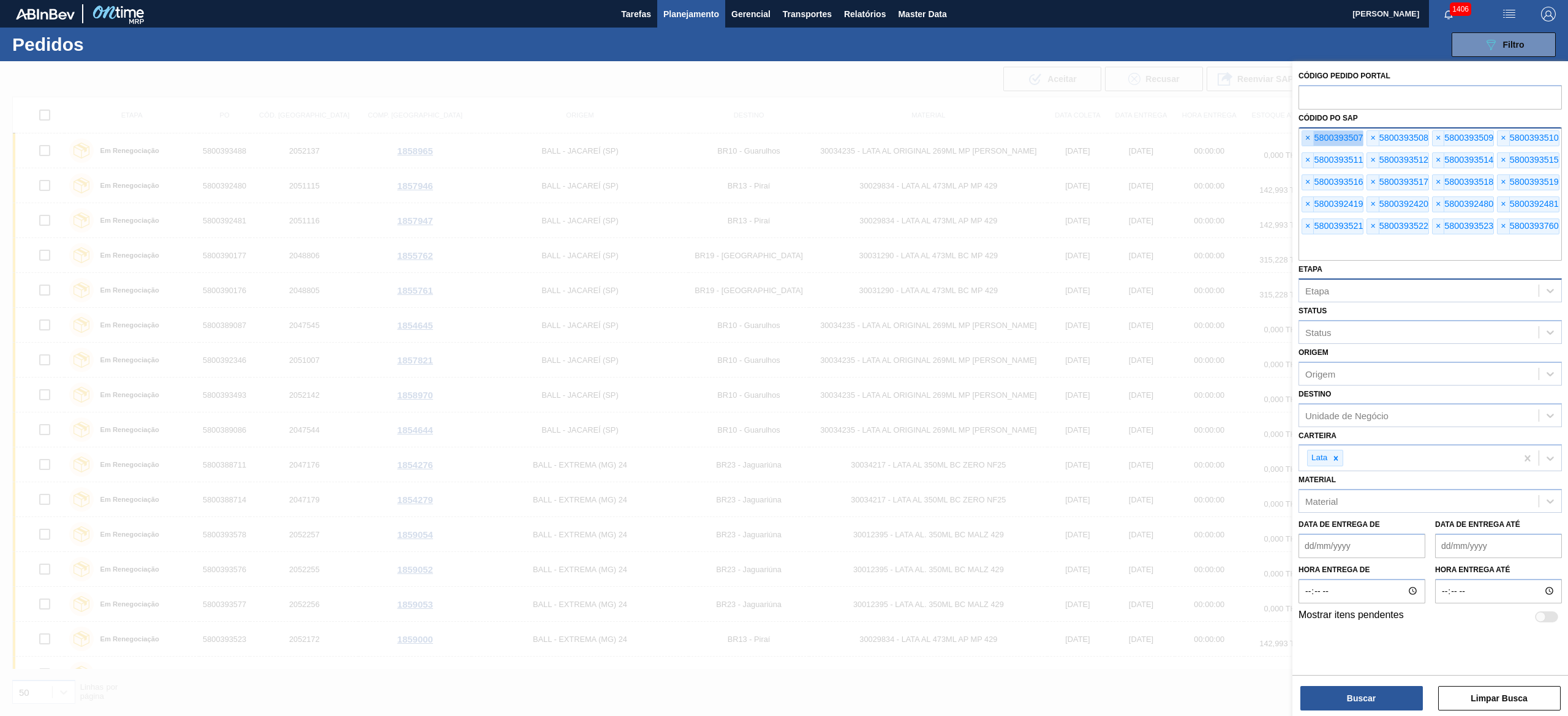
click at [783, 139] on span "×" at bounding box center [1308, 138] width 12 height 15
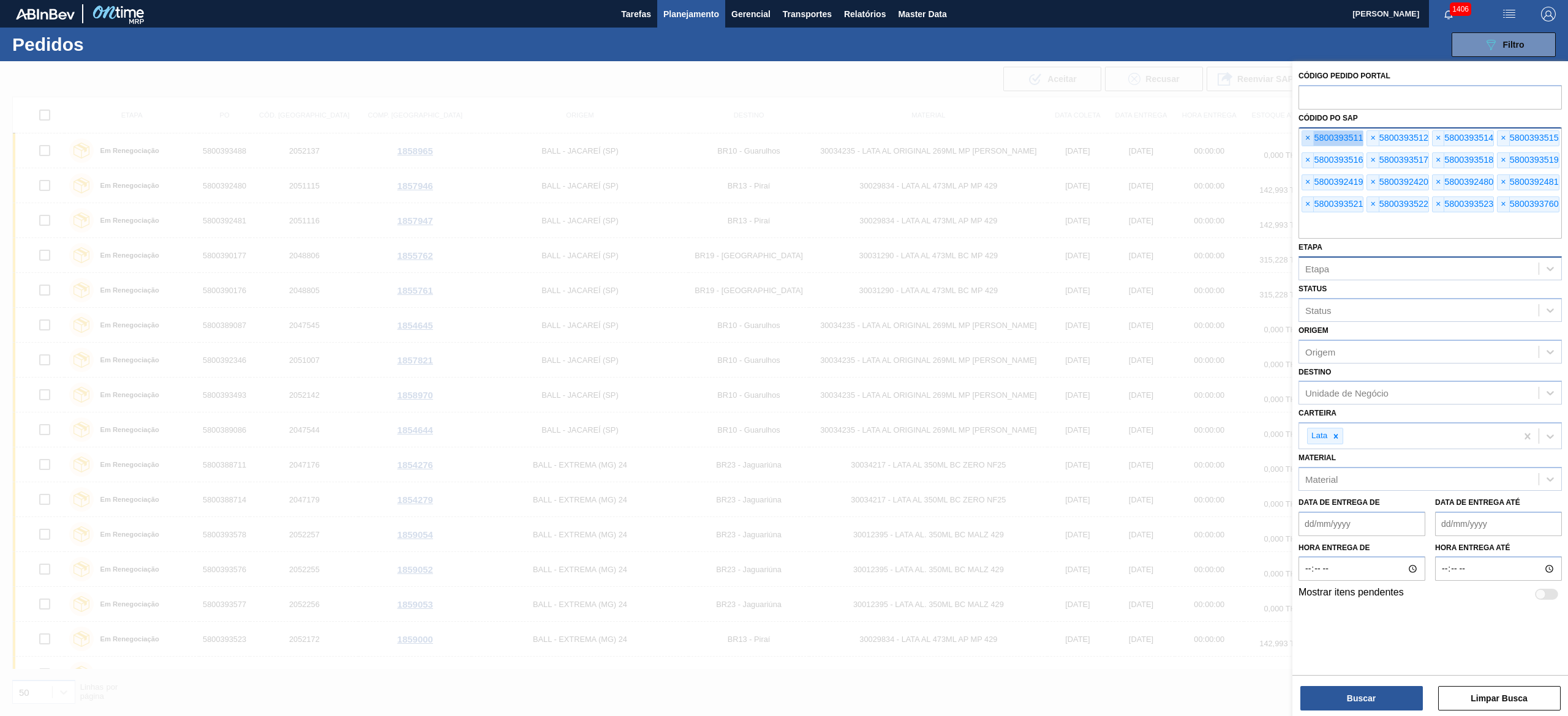
click at [783, 139] on span "×" at bounding box center [1308, 138] width 12 height 15
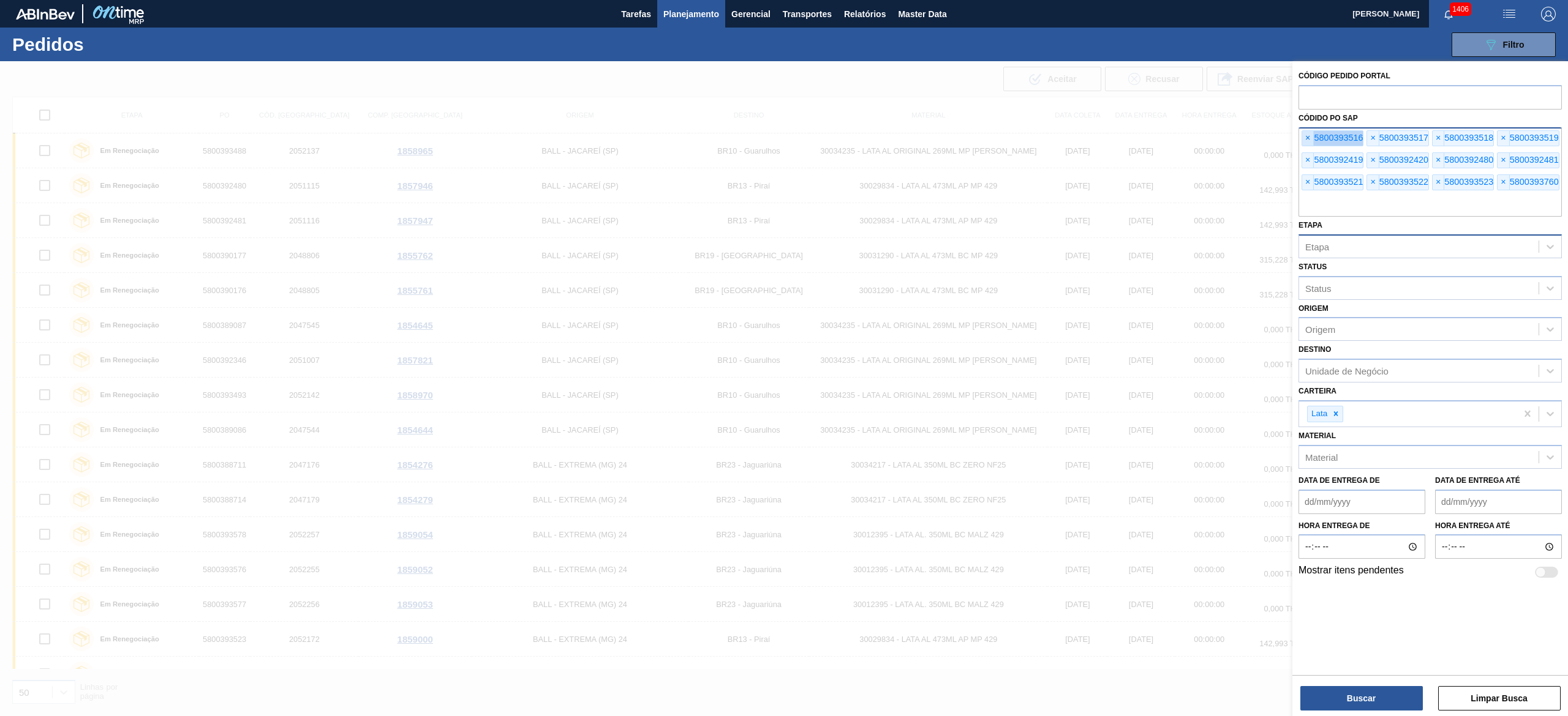
click at [783, 139] on span "×" at bounding box center [1308, 138] width 12 height 15
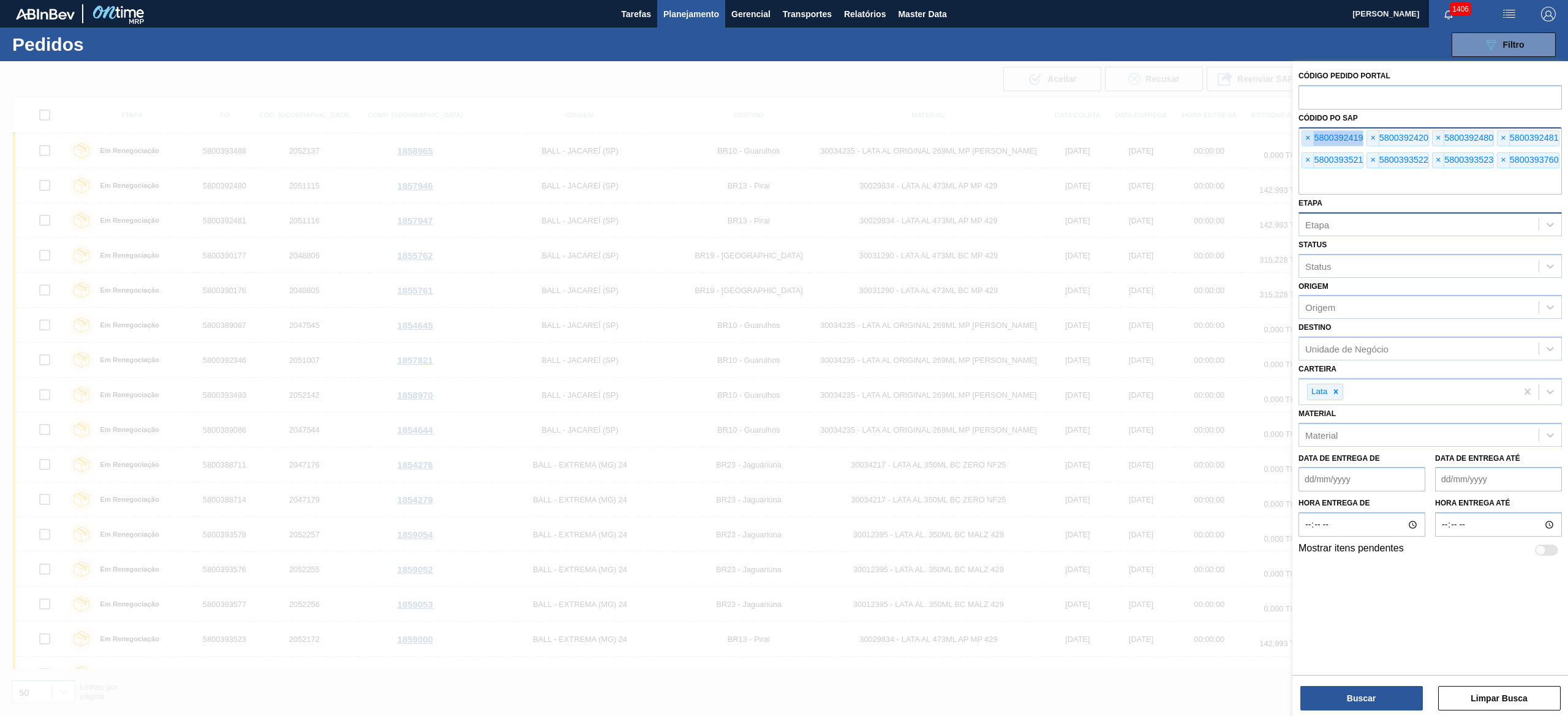
click at [783, 139] on span "×" at bounding box center [1308, 138] width 12 height 15
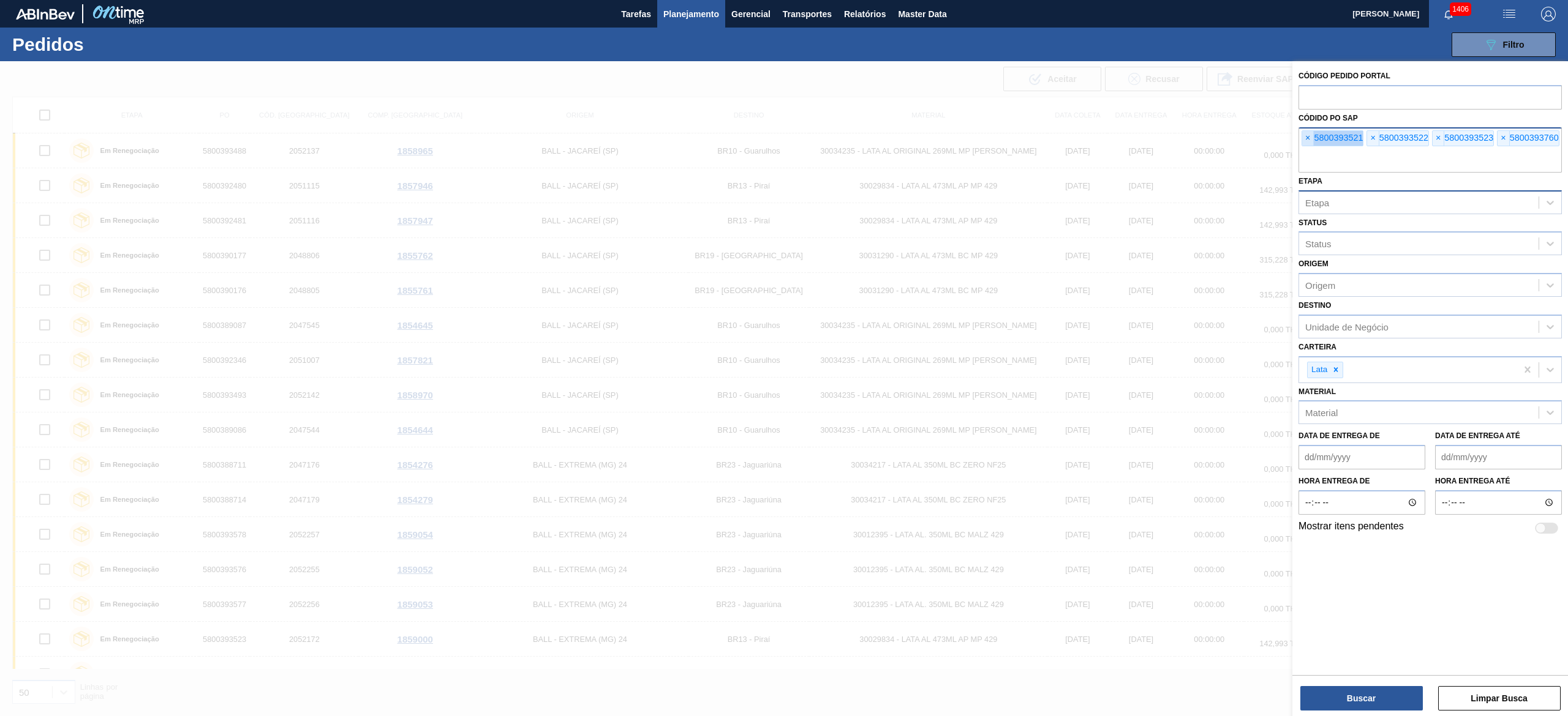
click at [783, 139] on span "×" at bounding box center [1308, 138] width 12 height 15
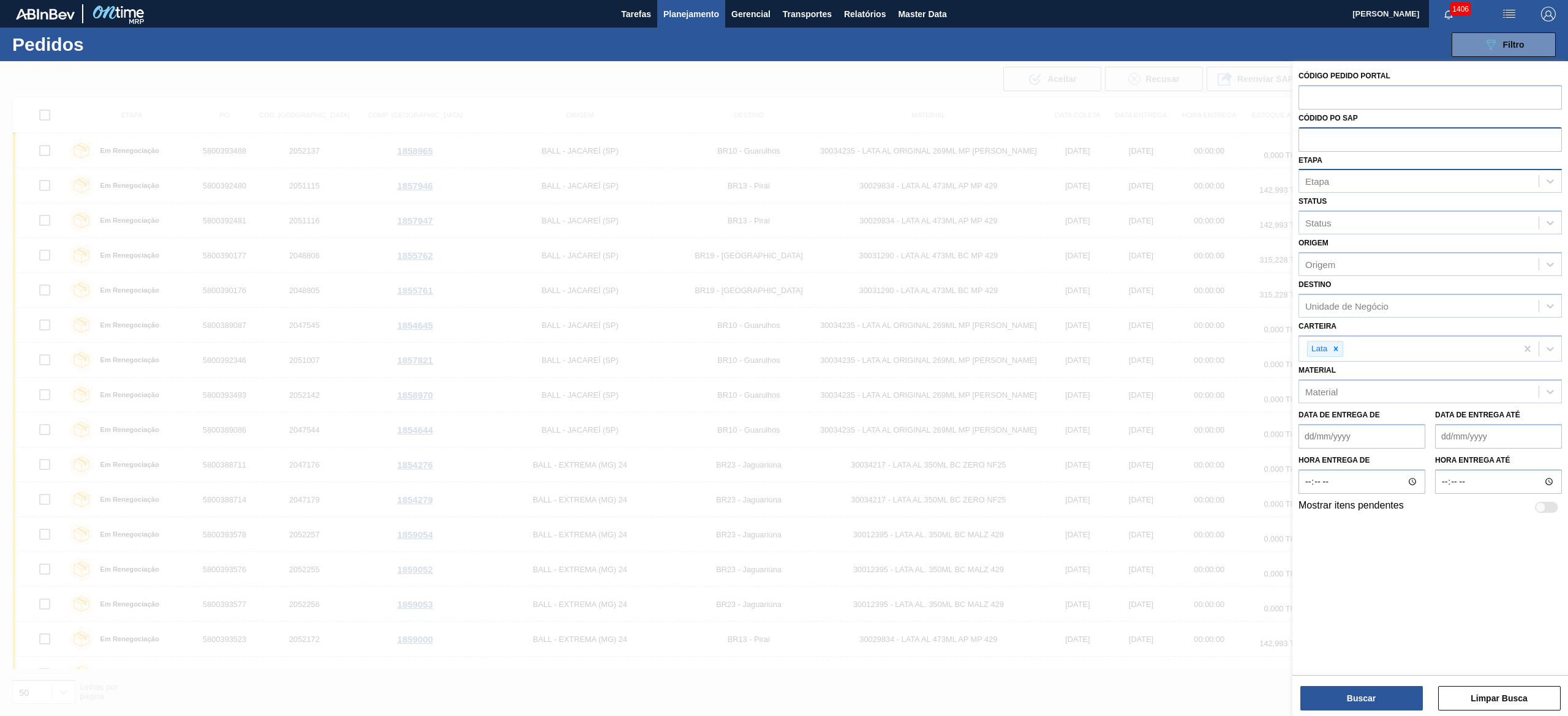
paste input "text"
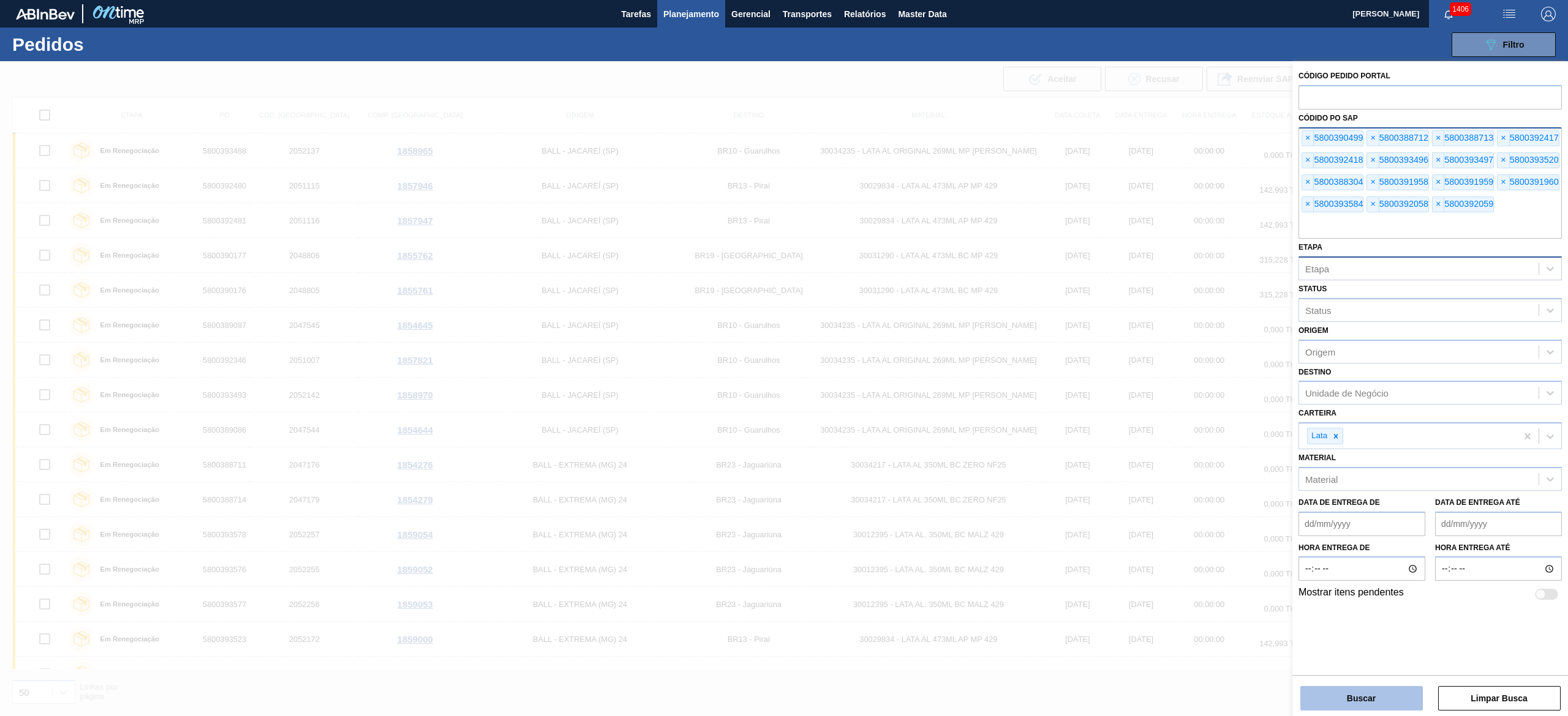
click at [783, 358] on button "Buscar" at bounding box center [1362, 698] width 123 height 25
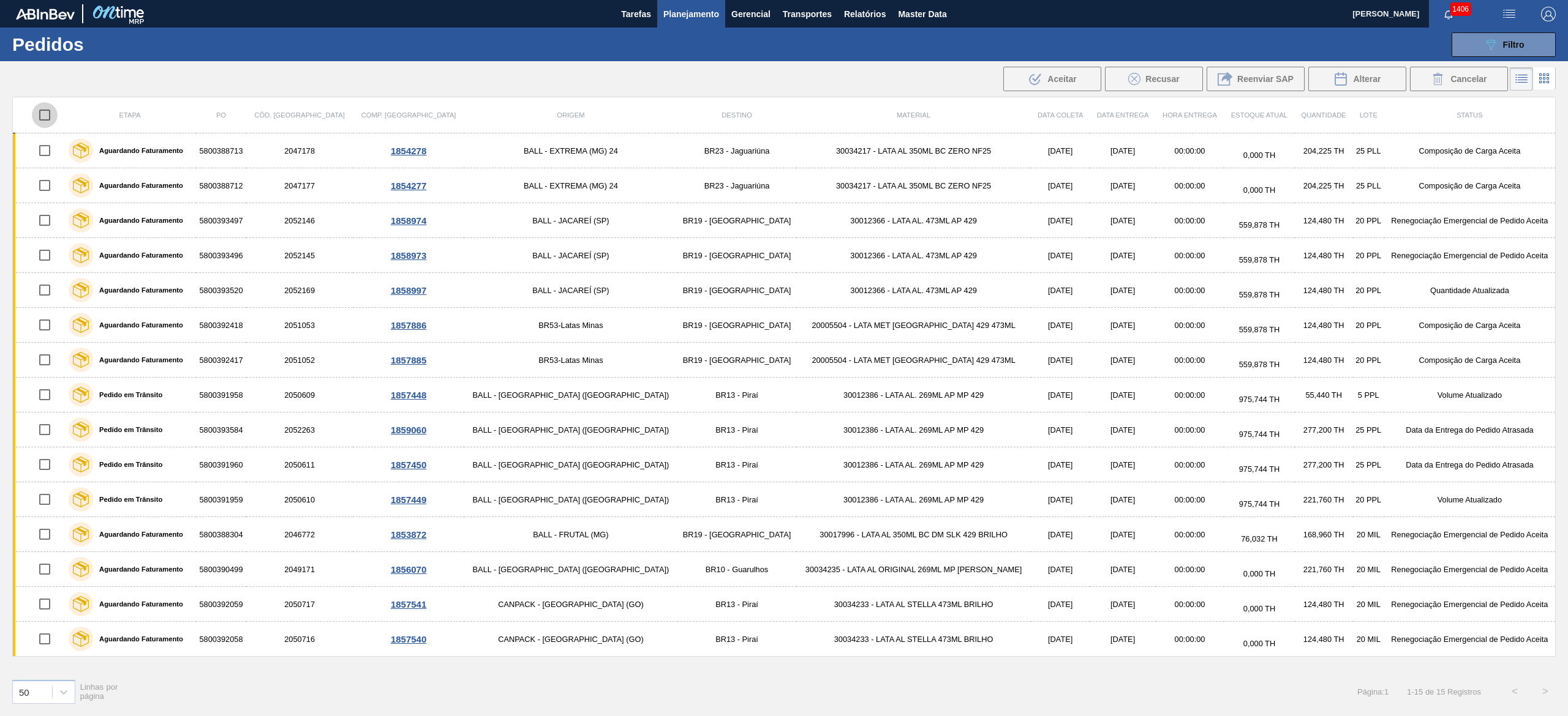
click at [49, 117] on input "checkbox" at bounding box center [44, 115] width 26 height 26
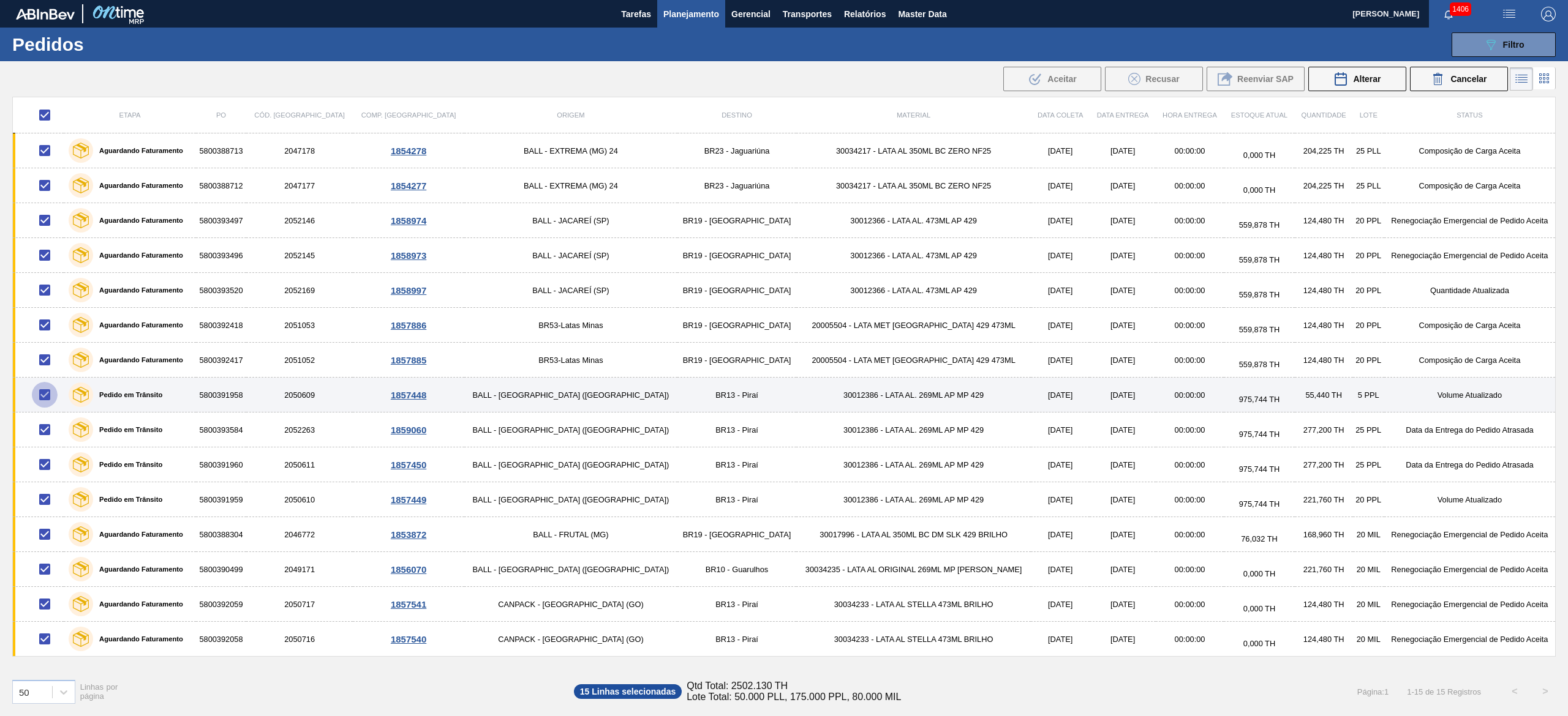
click at [44, 358] on input "checkbox" at bounding box center [44, 395] width 26 height 26
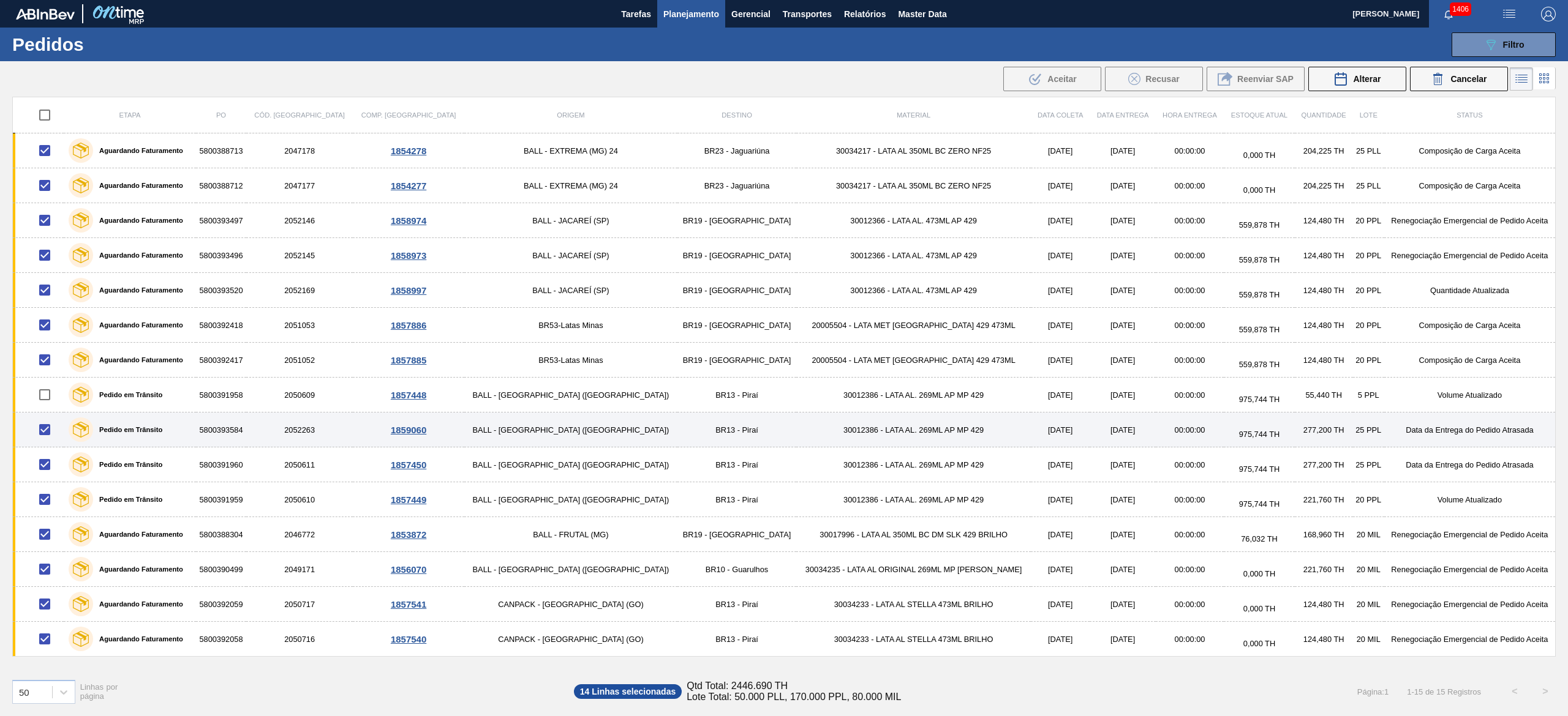
click at [54, 358] on input "checkbox" at bounding box center [44, 429] width 26 height 26
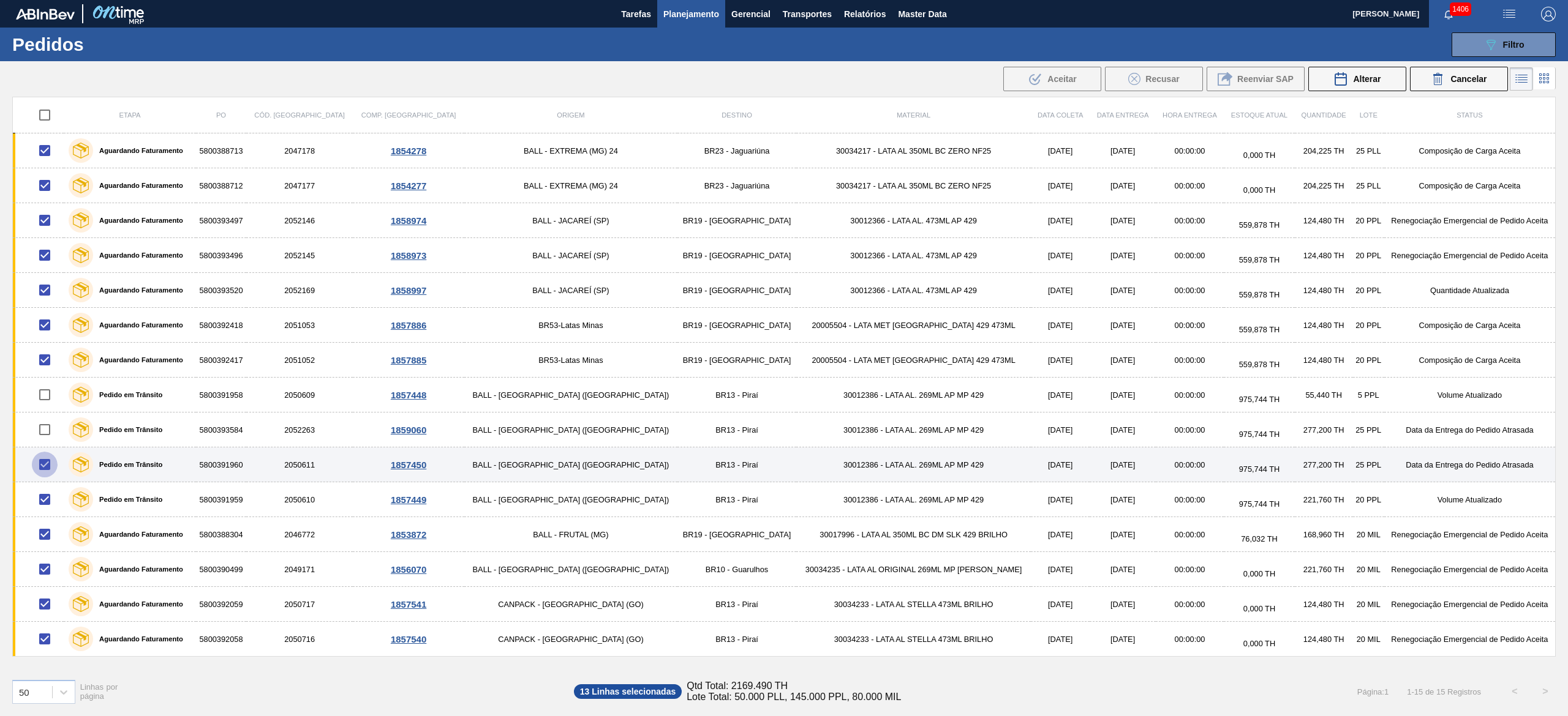
click at [52, 358] on input "checkbox" at bounding box center [44, 465] width 26 height 26
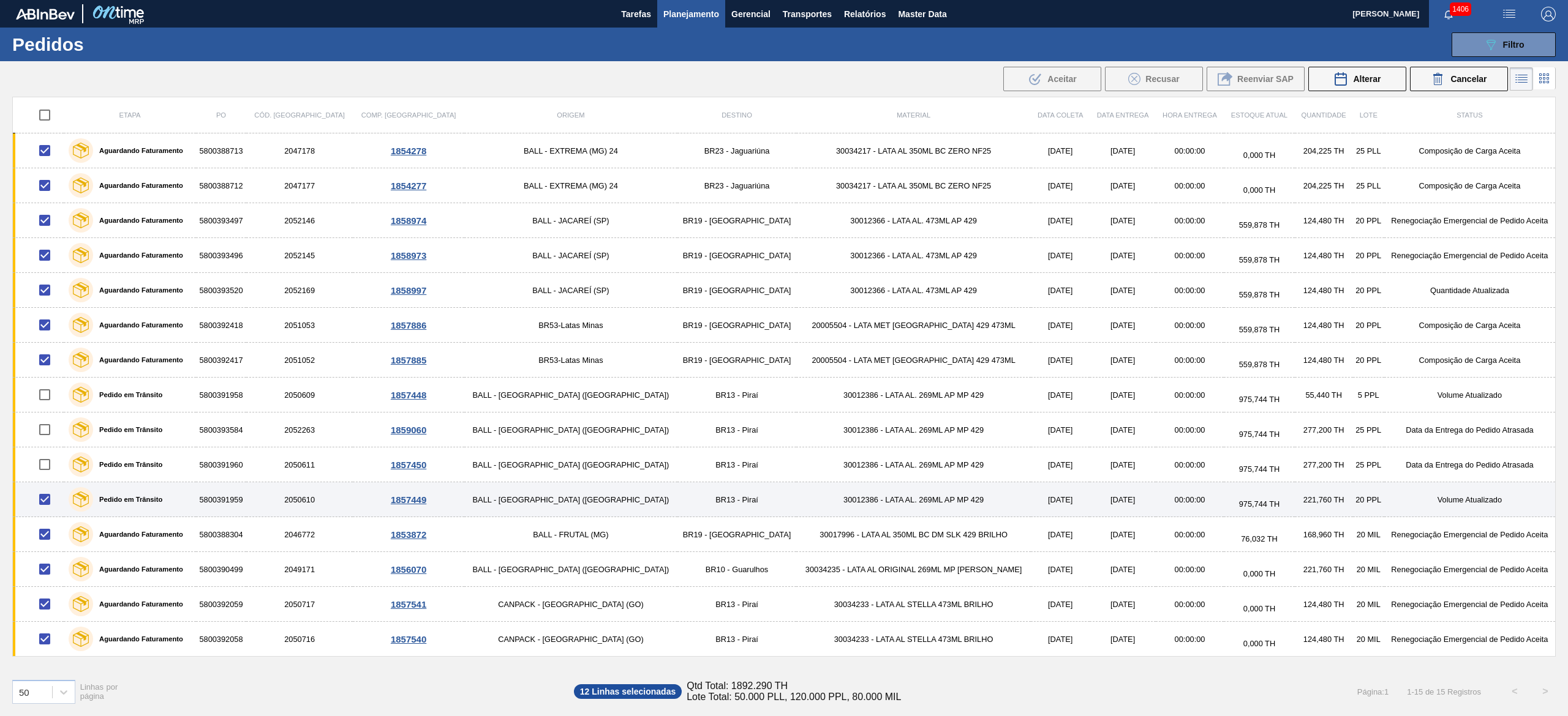
click at [52, 358] on input "checkbox" at bounding box center [44, 499] width 26 height 26
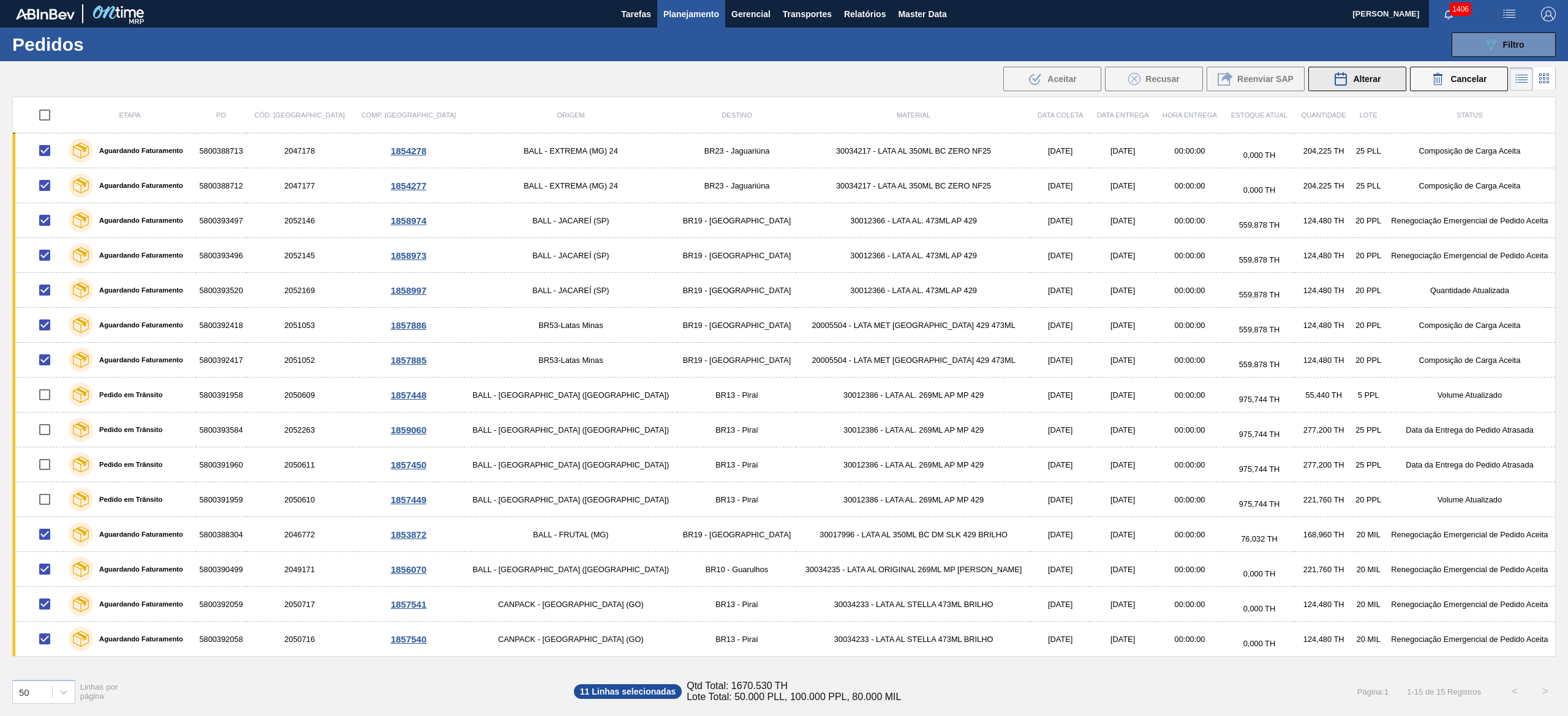
click at [783, 86] on div "Alterar" at bounding box center [1356, 79] width 47 height 15
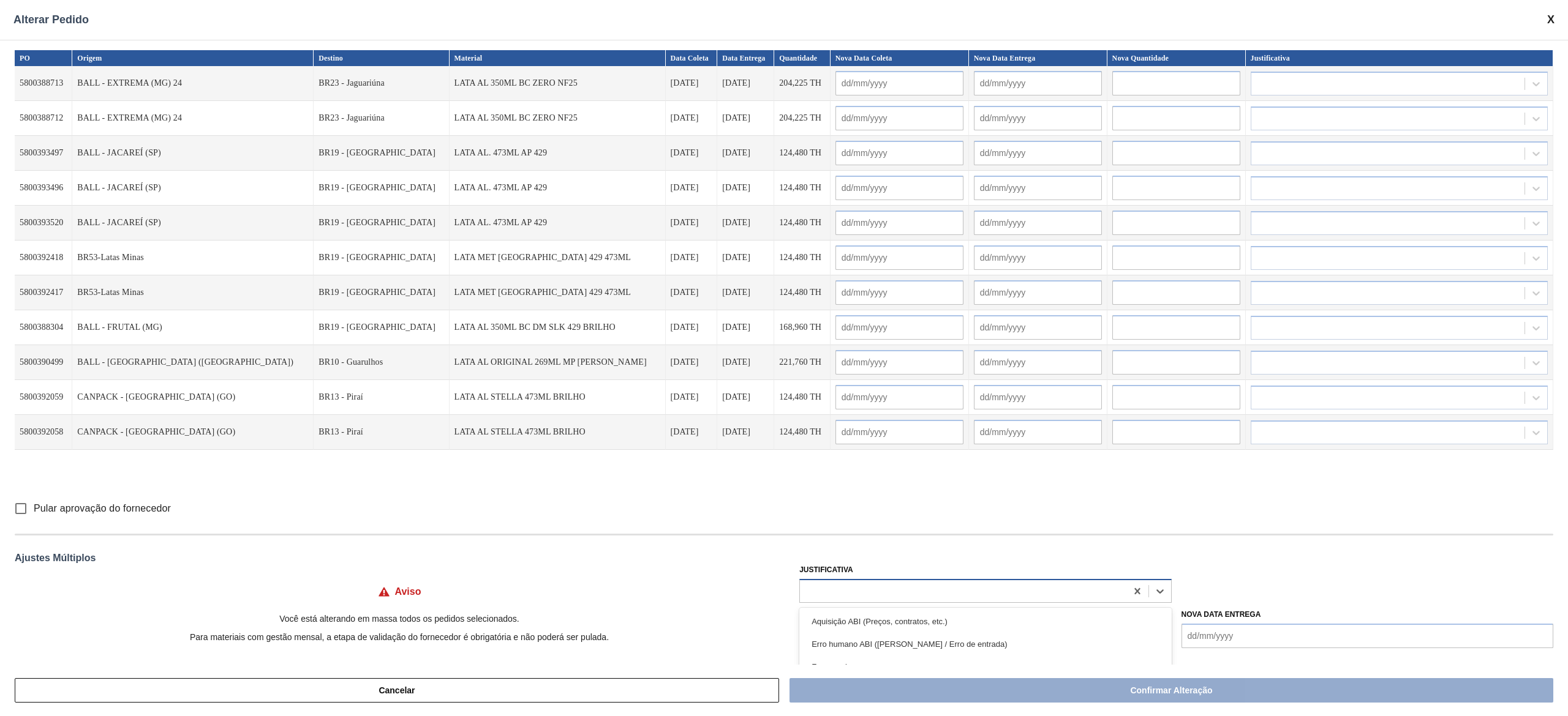
click at [783, 358] on div at bounding box center [963, 591] width 326 height 18
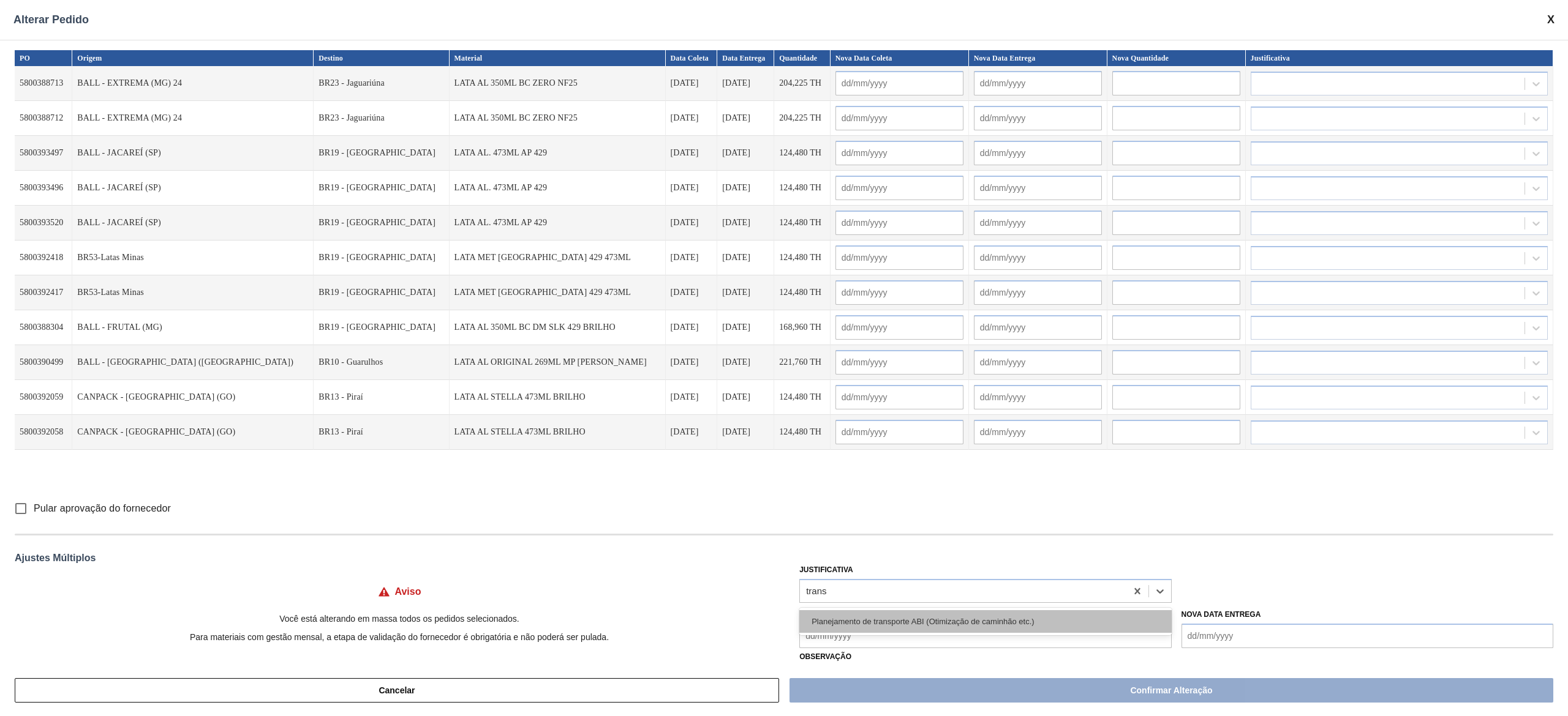
click at [783, 358] on div "Planejamento de transporte ABI (Otimização de caminhão etc.)" at bounding box center [985, 622] width 372 height 23
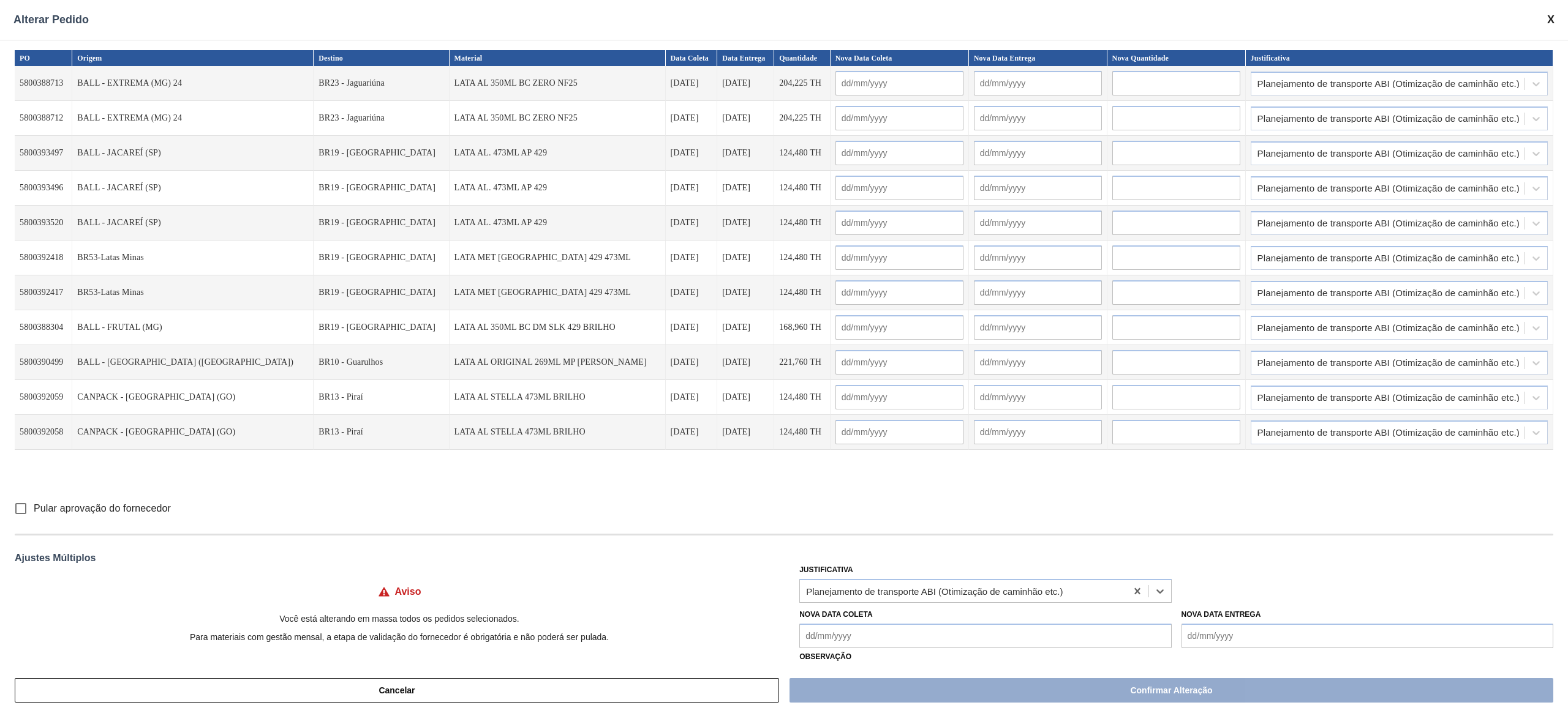
click at [783, 358] on Coleta "Nova Data Coleta" at bounding box center [985, 636] width 372 height 25
click at [783, 358] on div "14" at bounding box center [853, 560] width 17 height 17
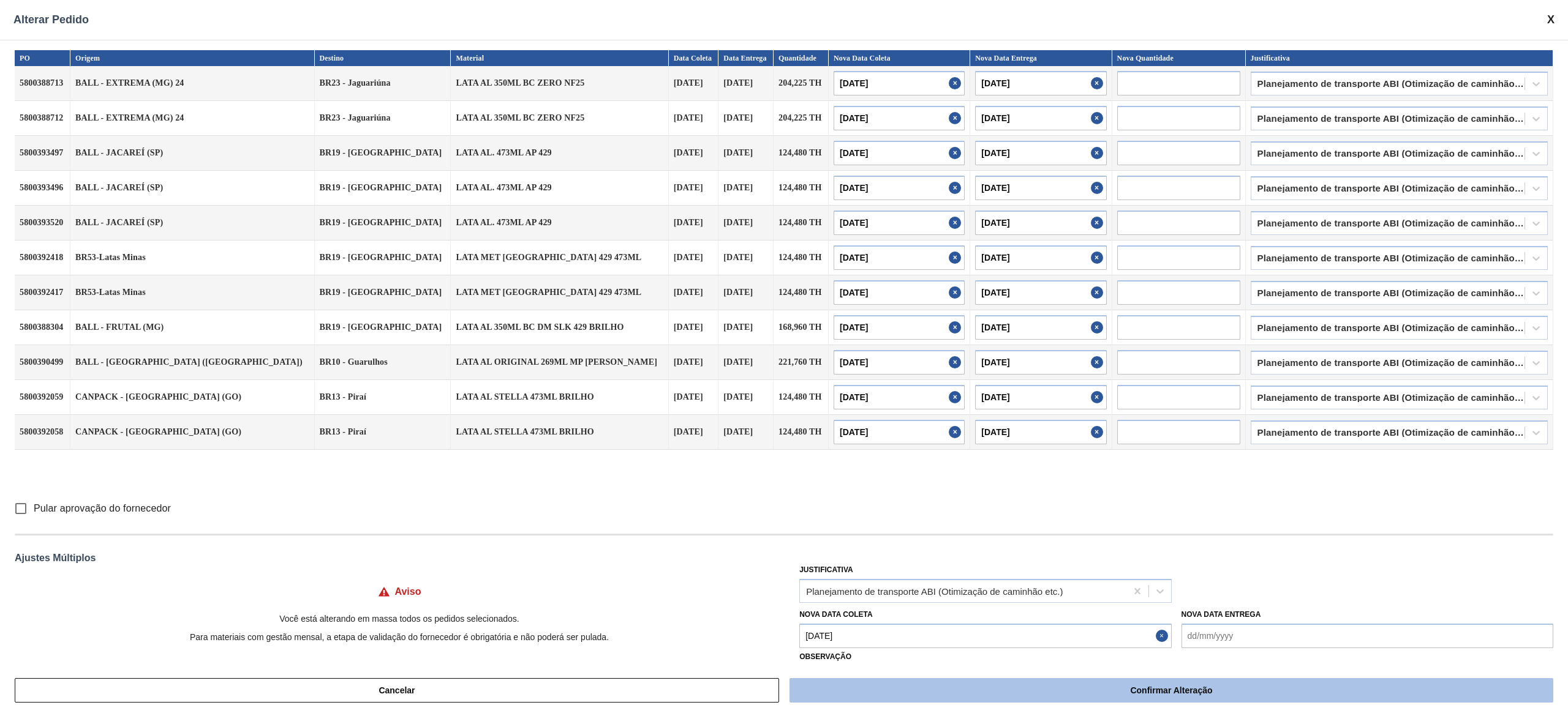
click at [783, 358] on button "Confirmar Alteração" at bounding box center [1171, 690] width 763 height 25
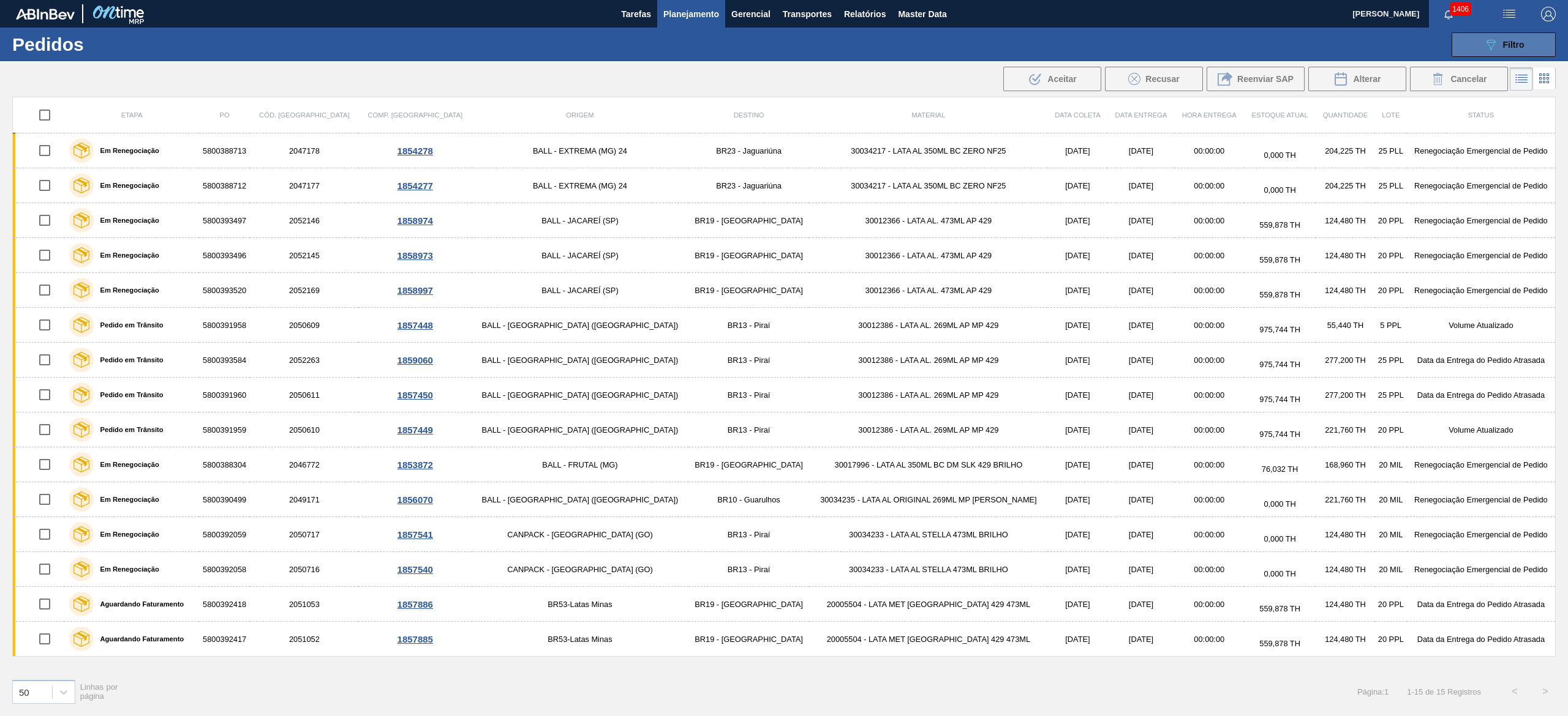
click at [783, 53] on button "089F7B8B-B2A5-4AFE-B5C0-19BA573D28AC Filtro" at bounding box center [1503, 44] width 104 height 25
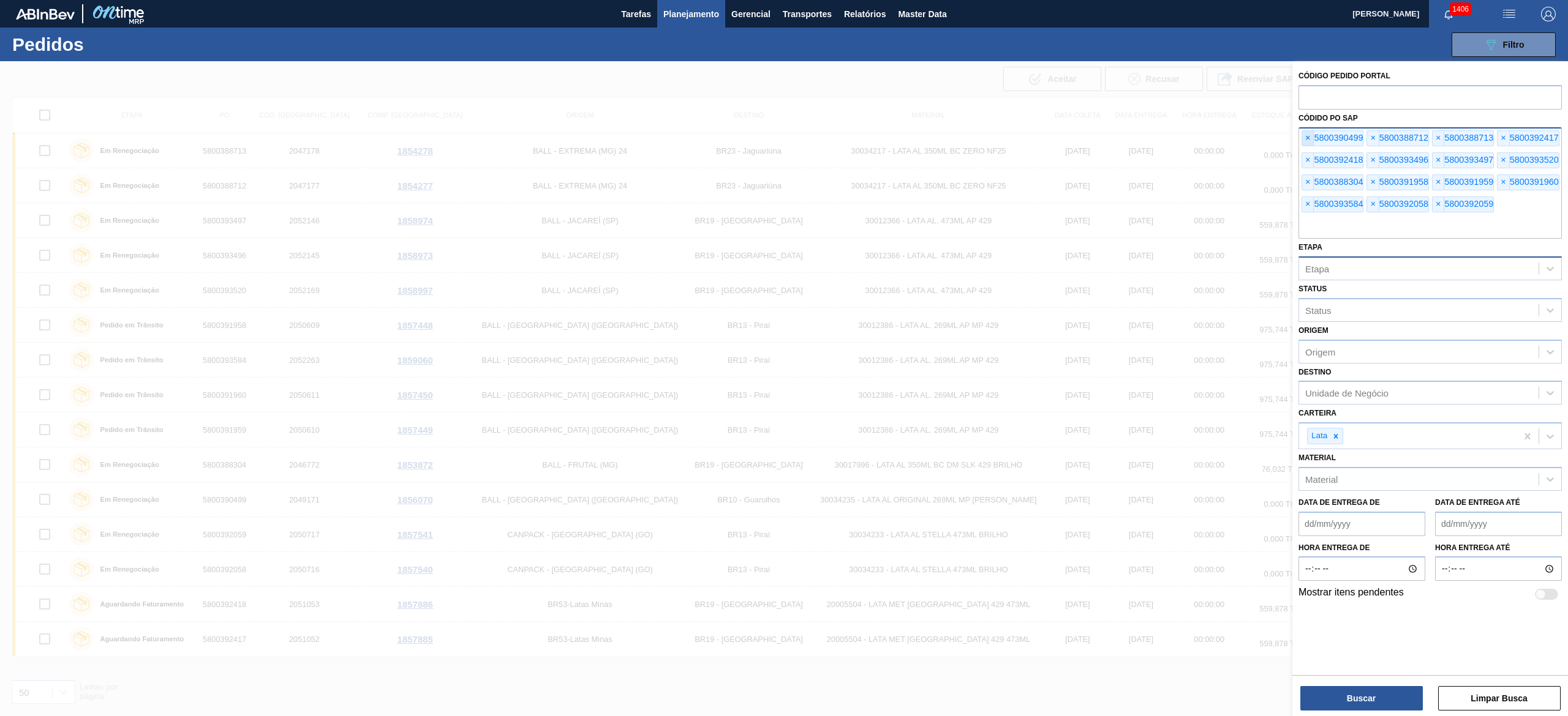
click at [783, 143] on span "×" at bounding box center [1308, 138] width 12 height 15
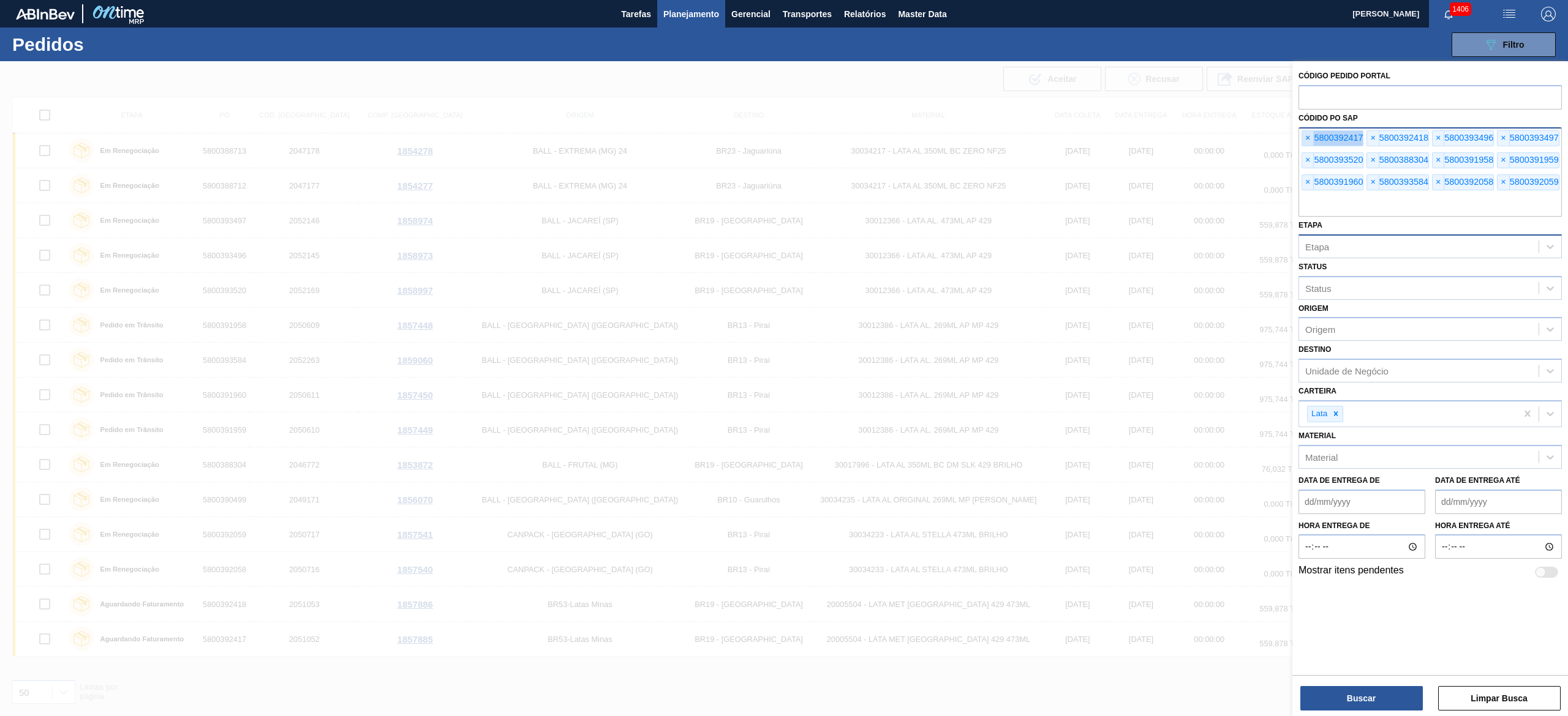
click at [783, 143] on span "×" at bounding box center [1308, 138] width 12 height 15
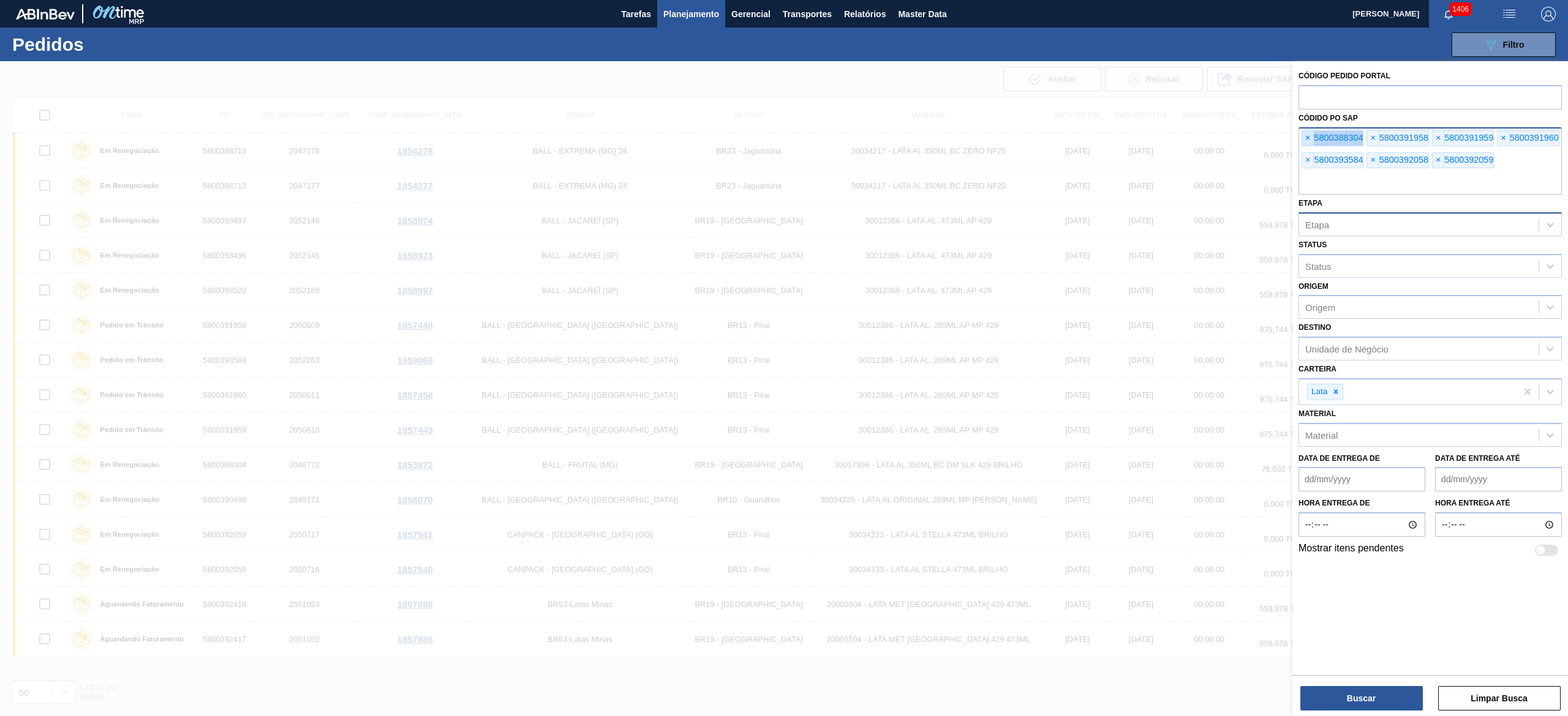
click at [783, 143] on span "×" at bounding box center [1308, 138] width 12 height 15
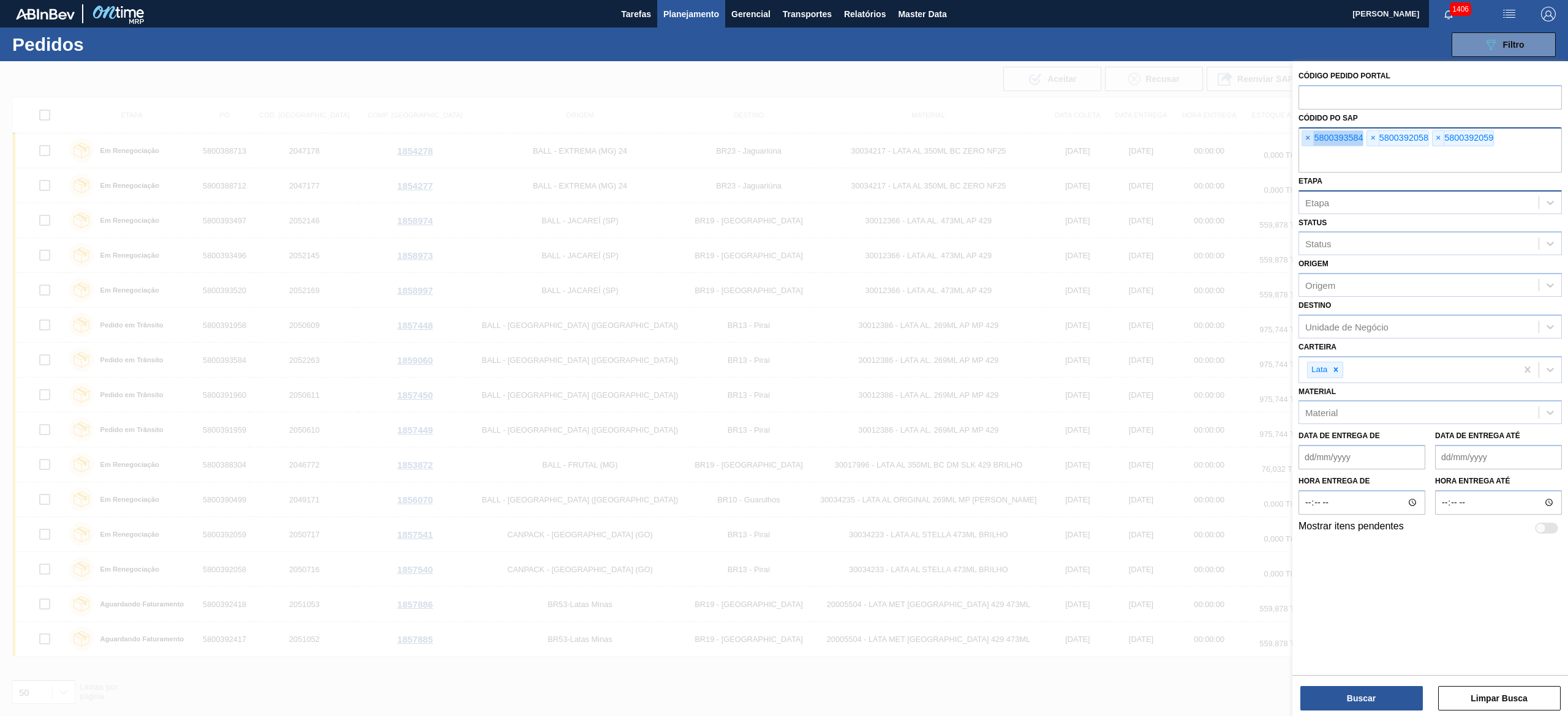
click at [783, 143] on span "×" at bounding box center [1308, 138] width 12 height 15
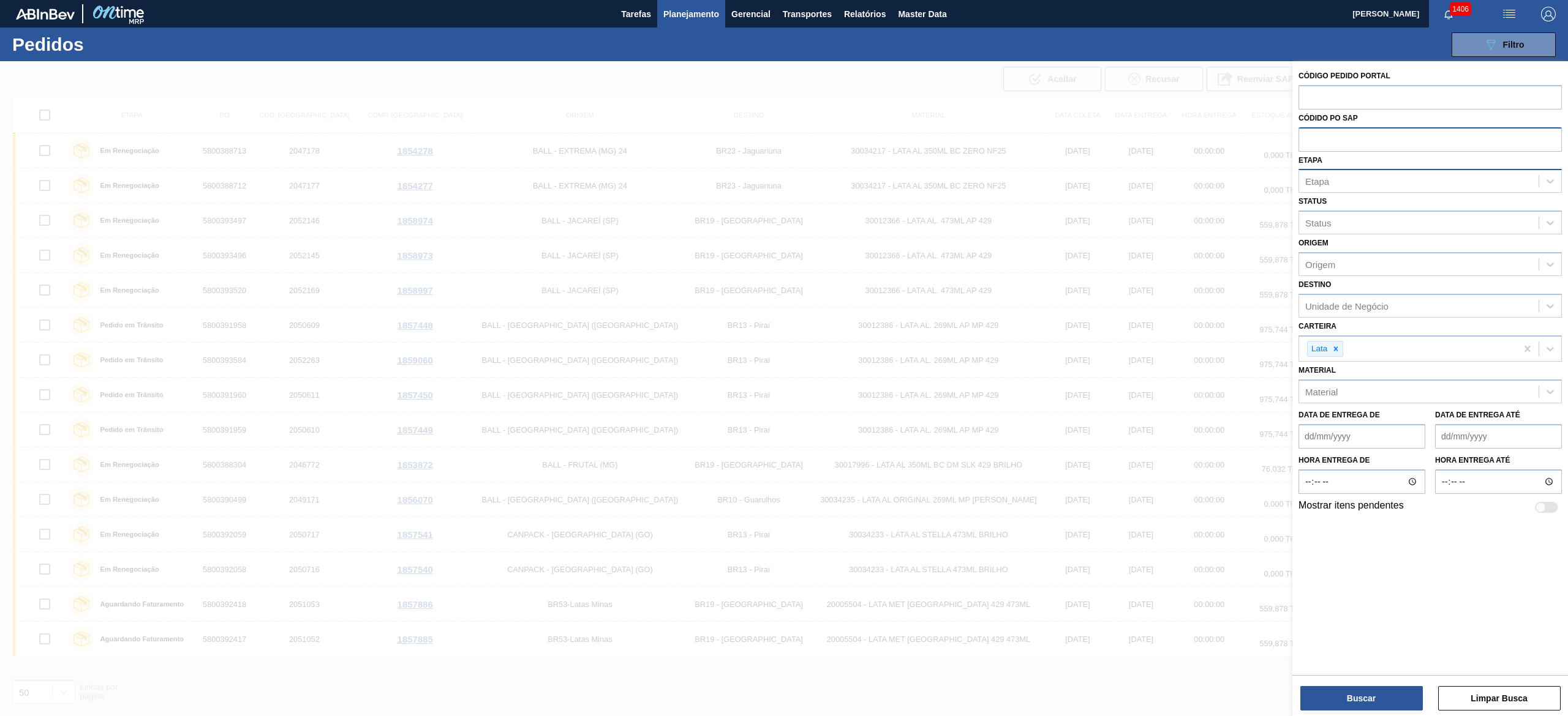
paste input "5800390499"
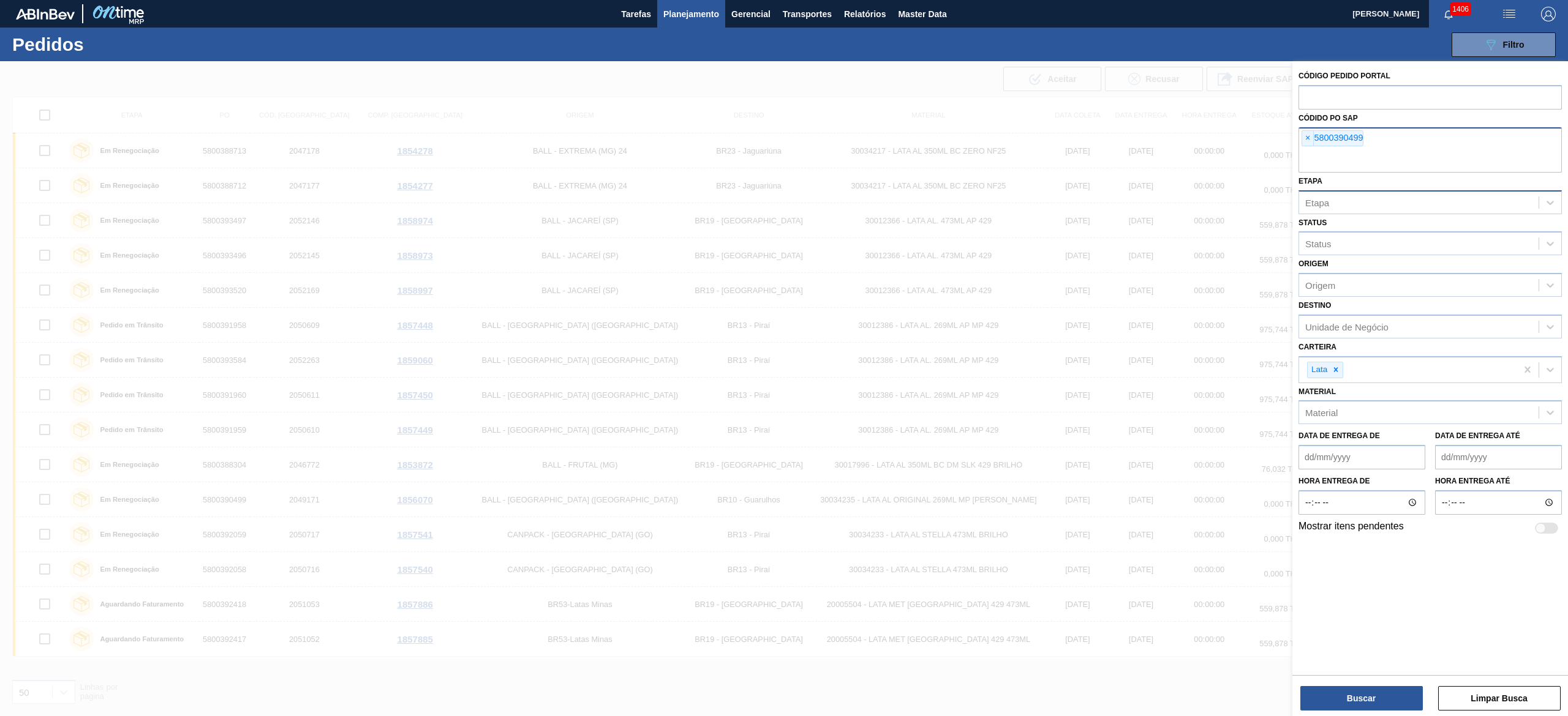
drag, startPoint x: 1358, startPoint y: 677, endPoint x: 1356, endPoint y: 683, distance: 6.3
click at [783, 358] on div "Buscar Limpar Busca" at bounding box center [1430, 693] width 275 height 35
click at [783, 358] on button "Buscar" at bounding box center [1362, 698] width 123 height 25
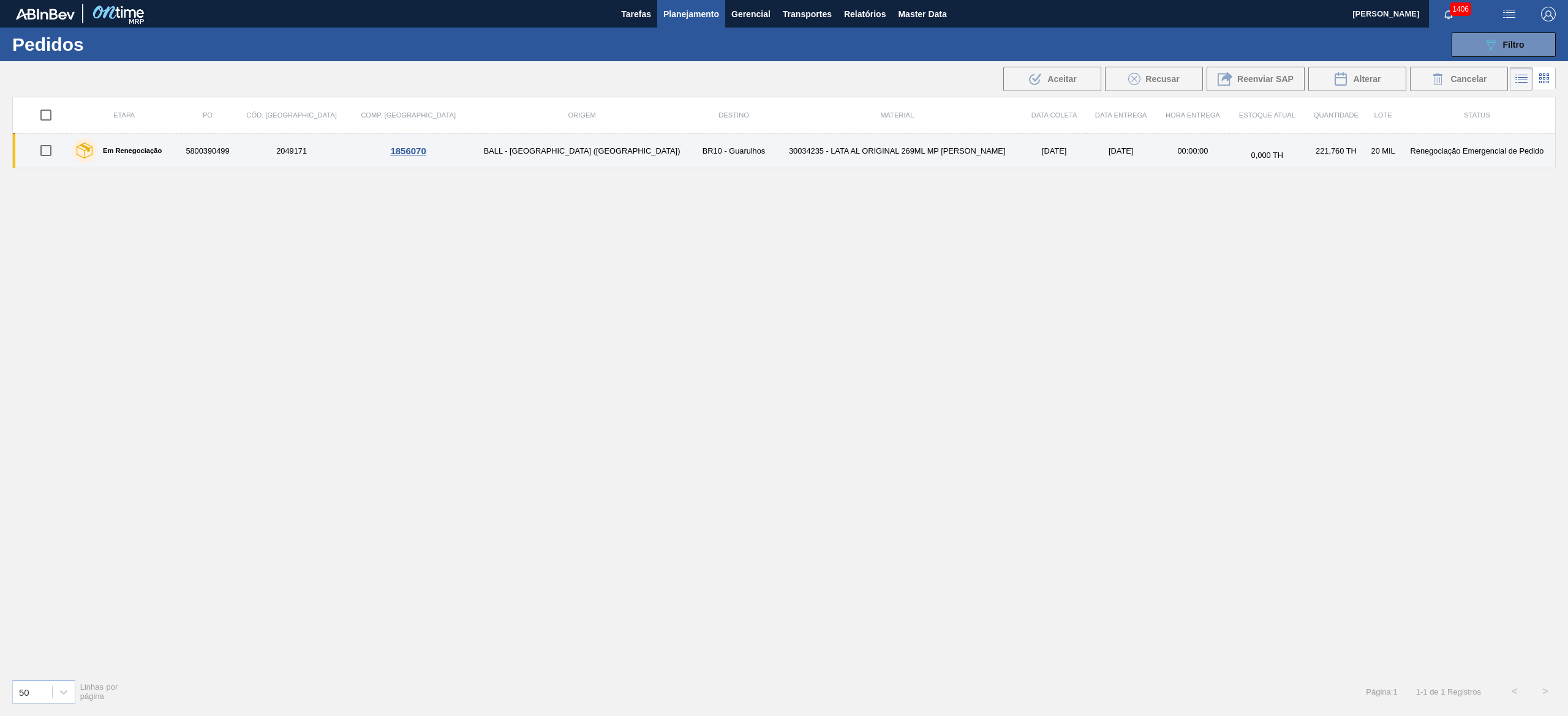
click at [783, 151] on td "14/10/2025" at bounding box center [1121, 151] width 70 height 35
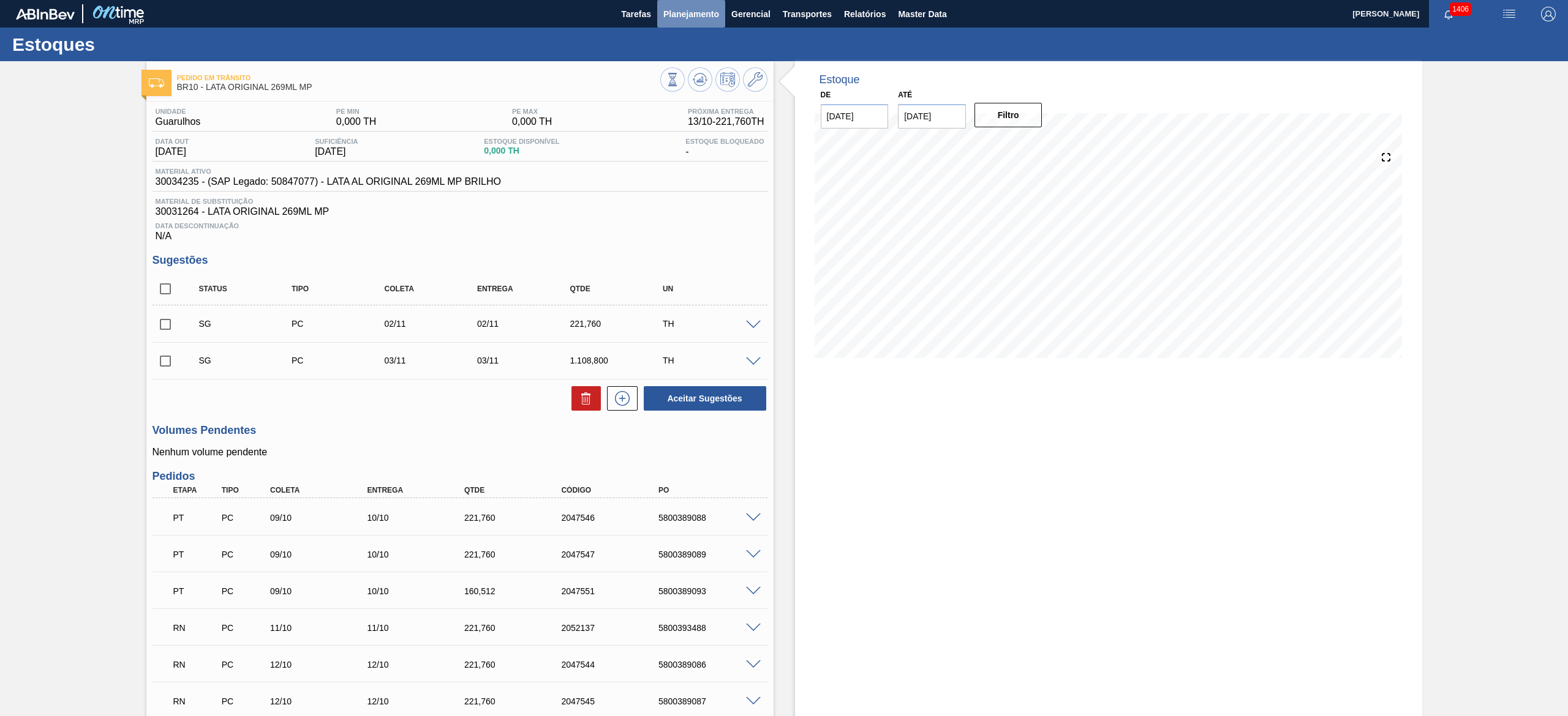
click at [682, 23] on button "Planejamento" at bounding box center [691, 14] width 68 height 28
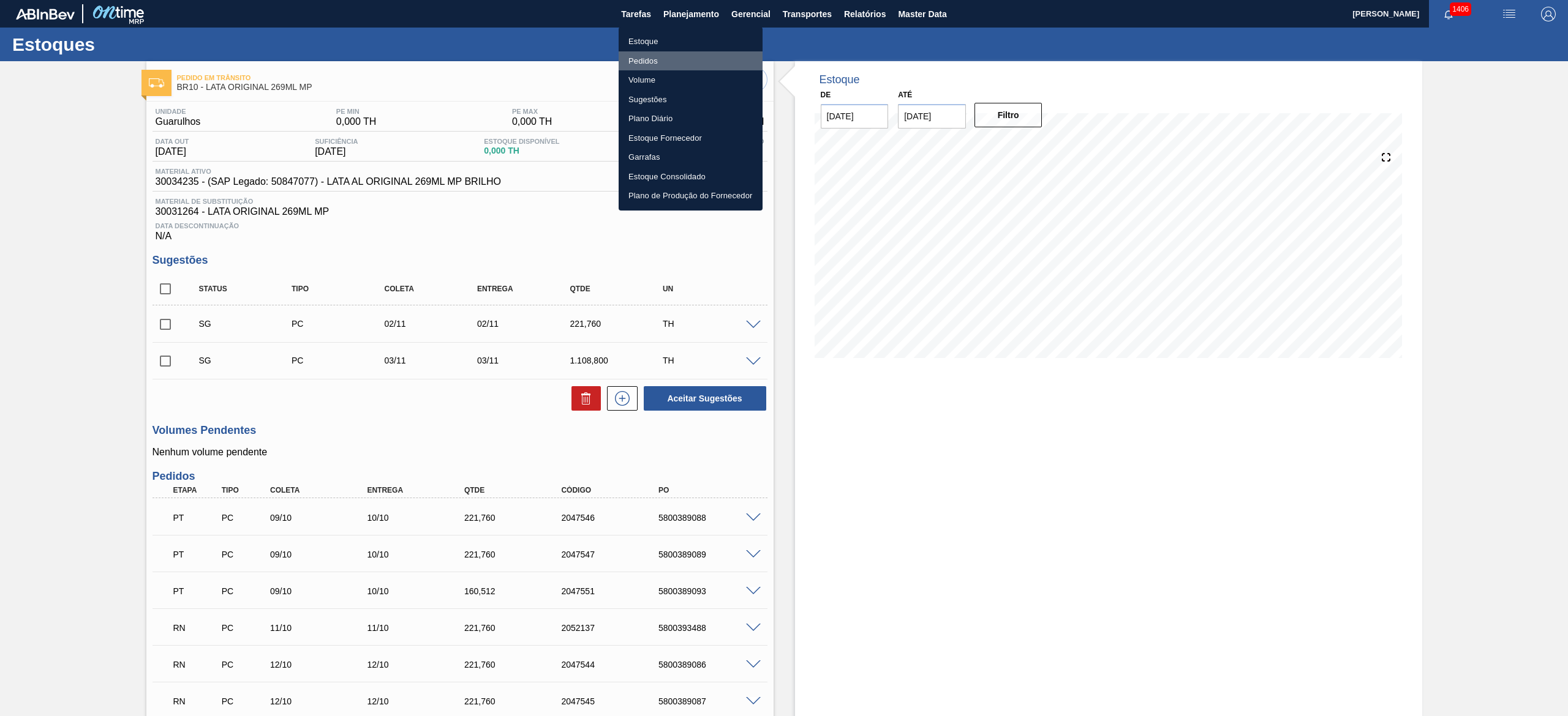
click at [670, 56] on li "Pedidos" at bounding box center [690, 61] width 144 height 20
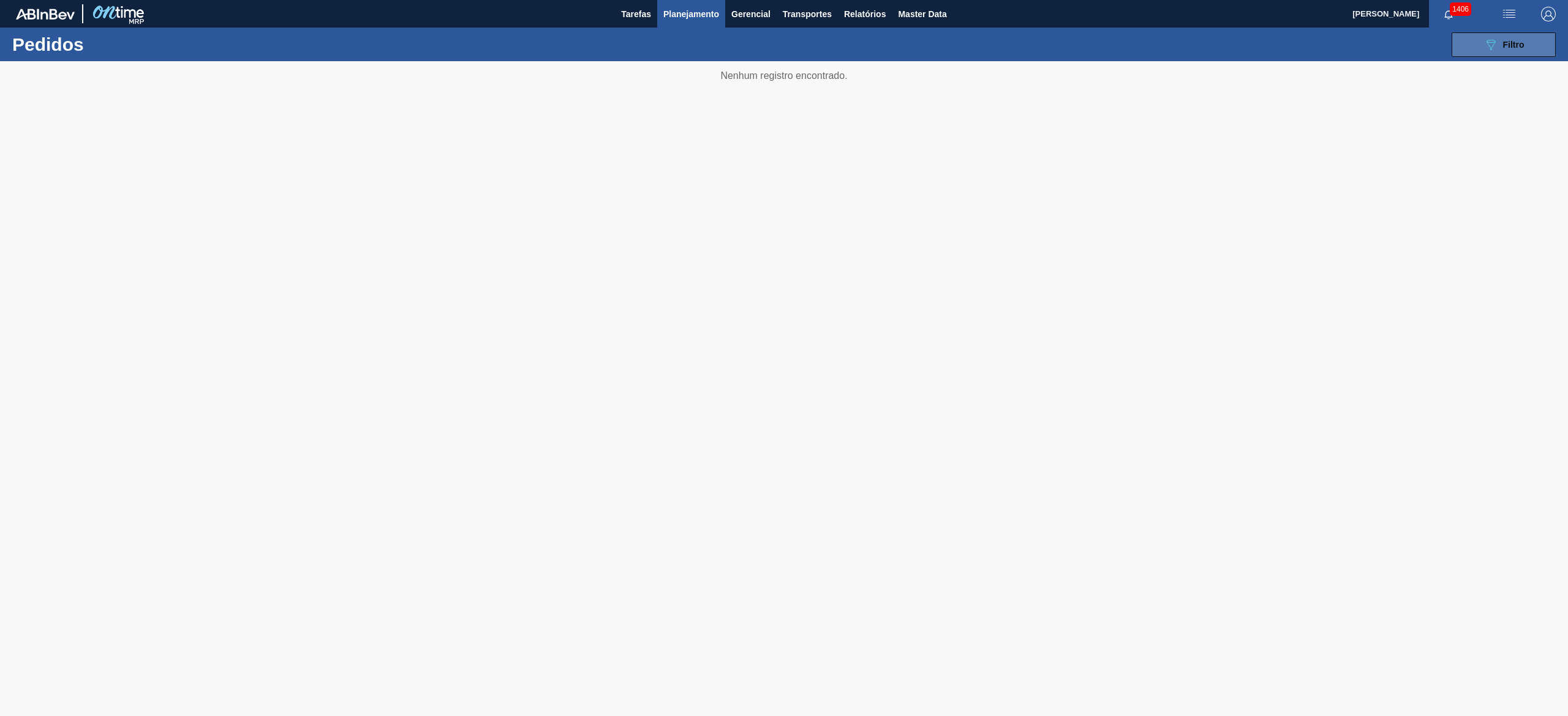
click at [783, 49] on icon "089F7B8B-B2A5-4AFE-B5C0-19BA573D28AC" at bounding box center [1490, 44] width 15 height 15
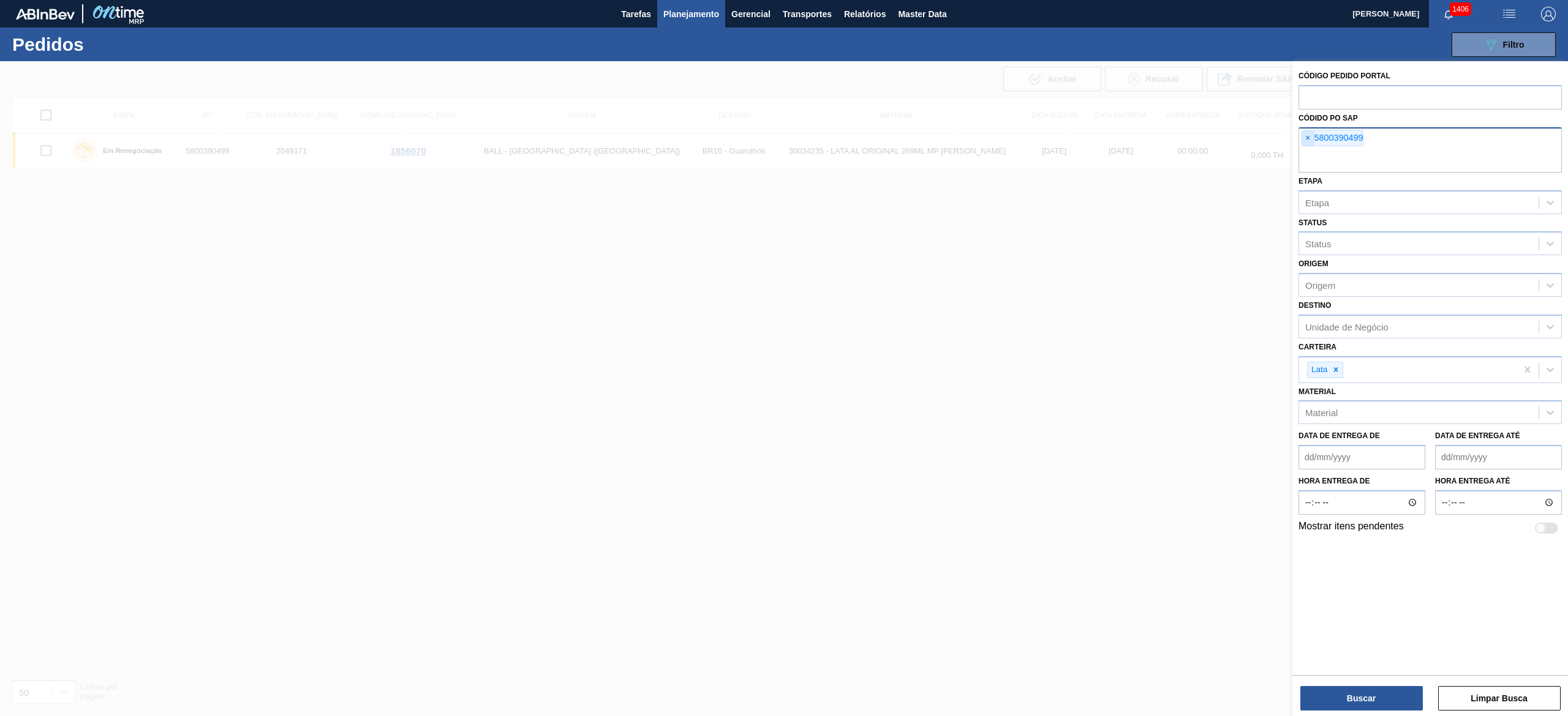
click at [783, 143] on span "×" at bounding box center [1308, 138] width 12 height 15
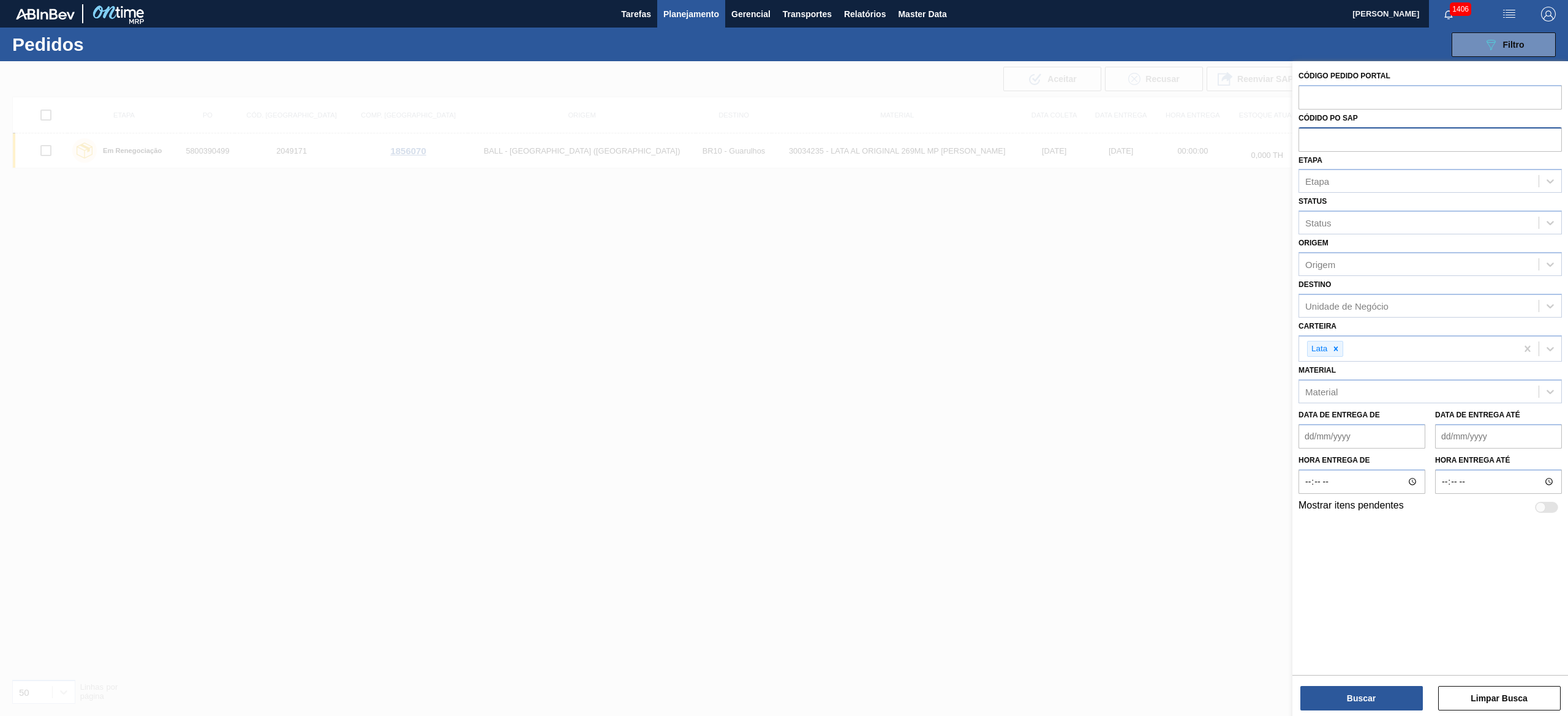
paste input "text"
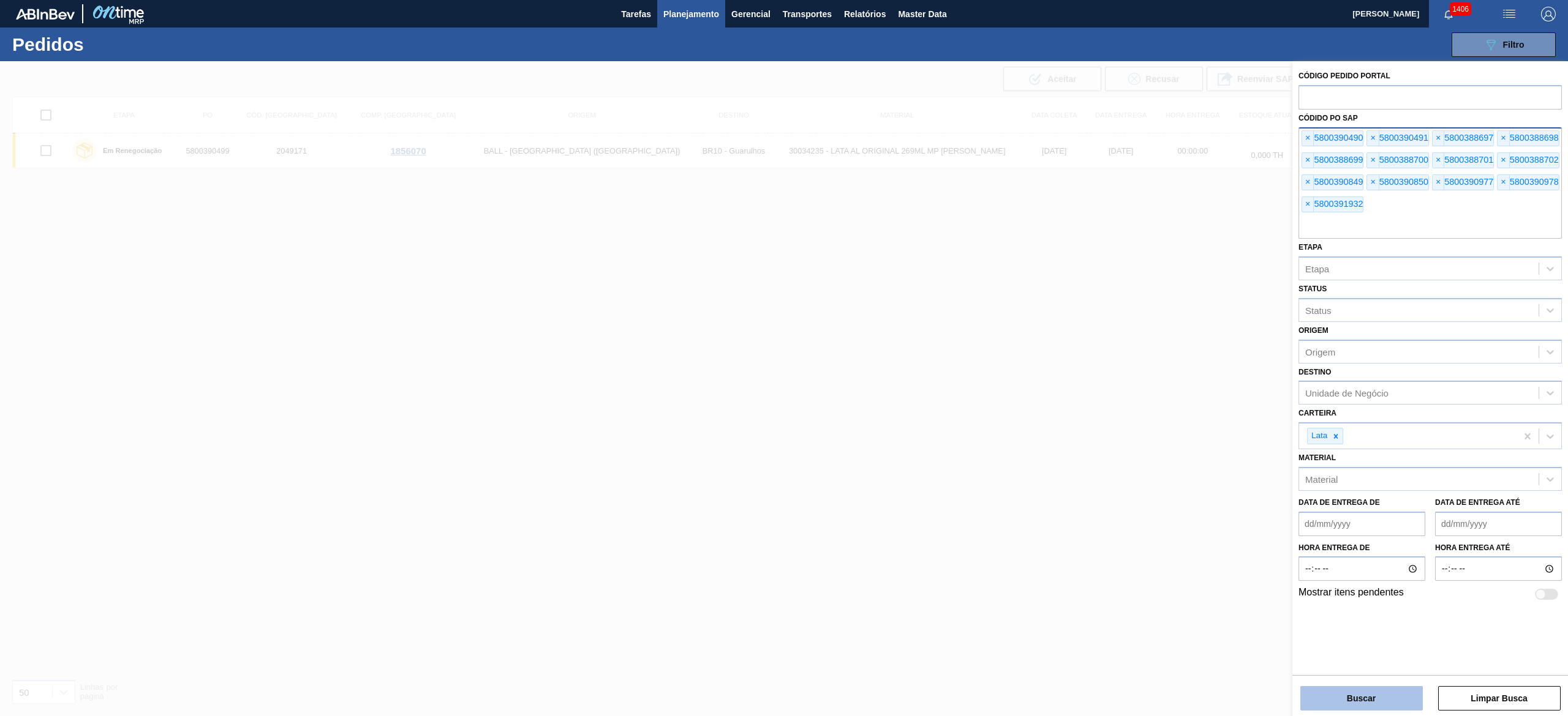
click at [783, 358] on button "Buscar" at bounding box center [1362, 698] width 123 height 25
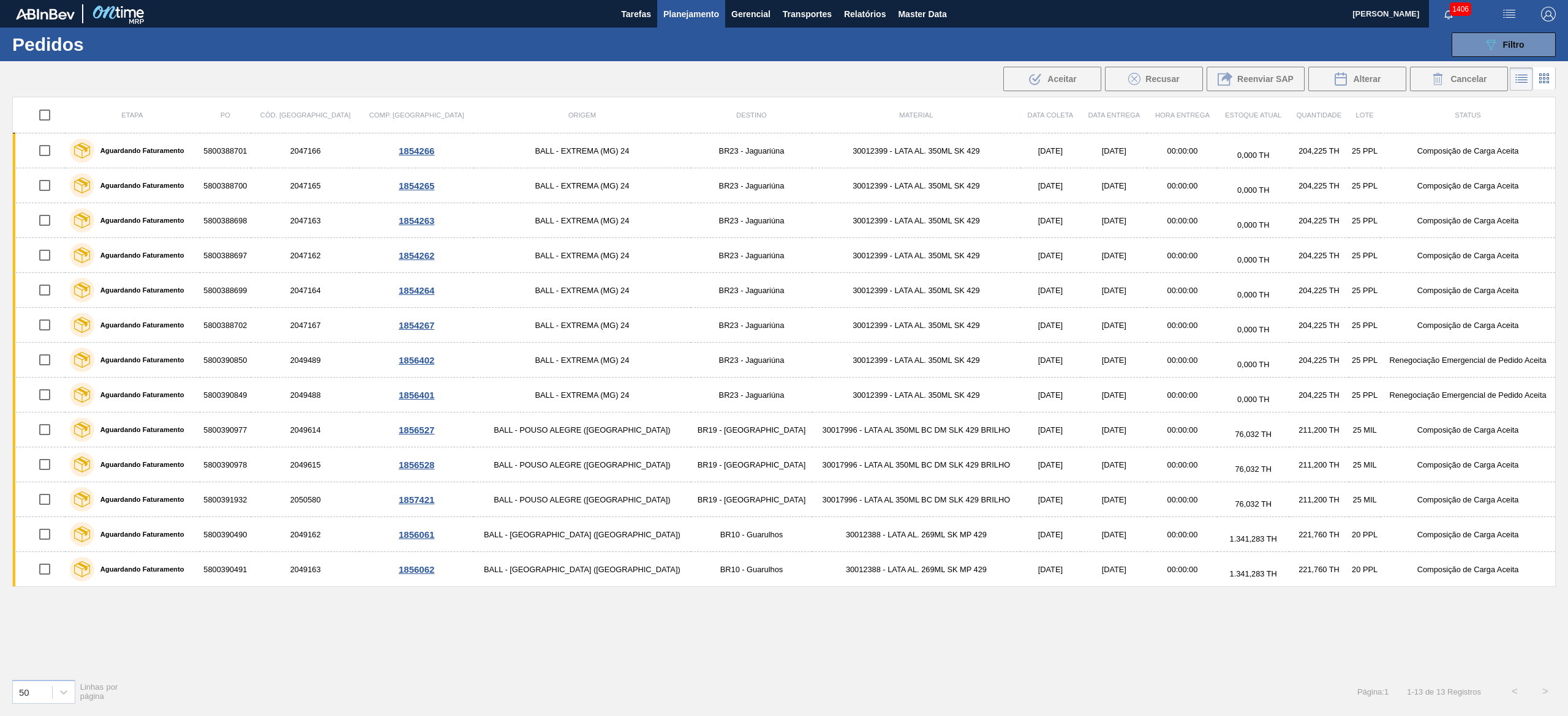
click at [44, 116] on input "checkbox" at bounding box center [44, 115] width 26 height 26
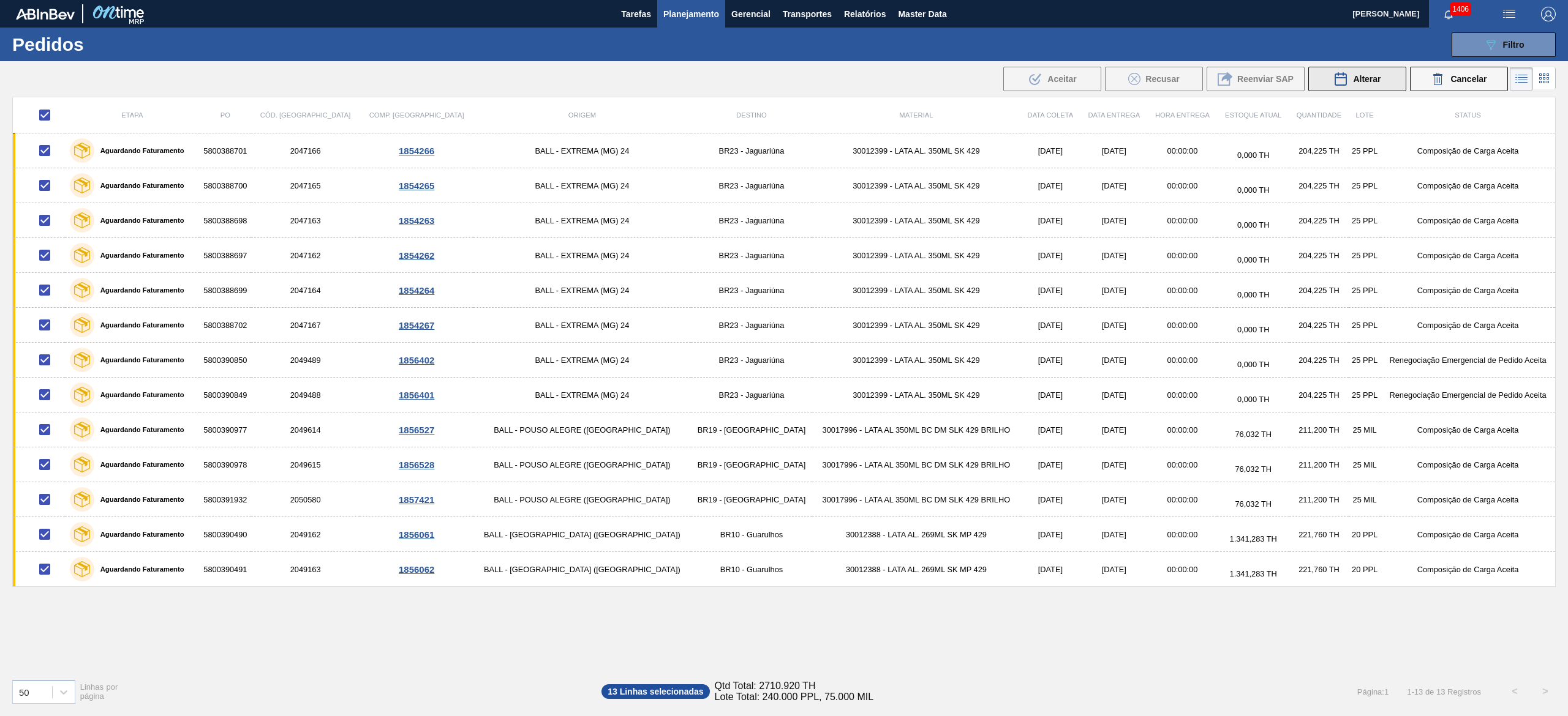
click at [783, 82] on div "Alterar" at bounding box center [1356, 79] width 47 height 15
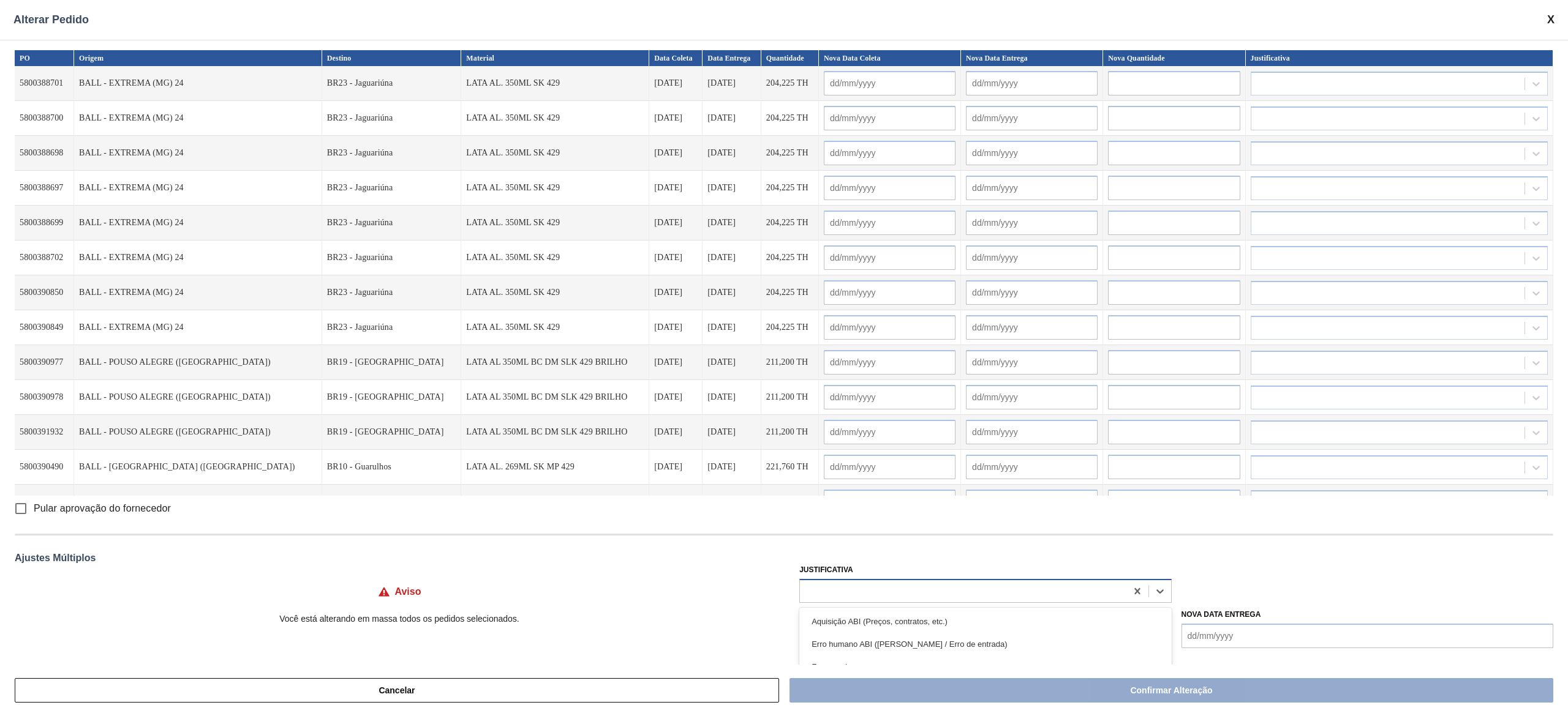
click at [783, 358] on div at bounding box center [963, 591] width 326 height 18
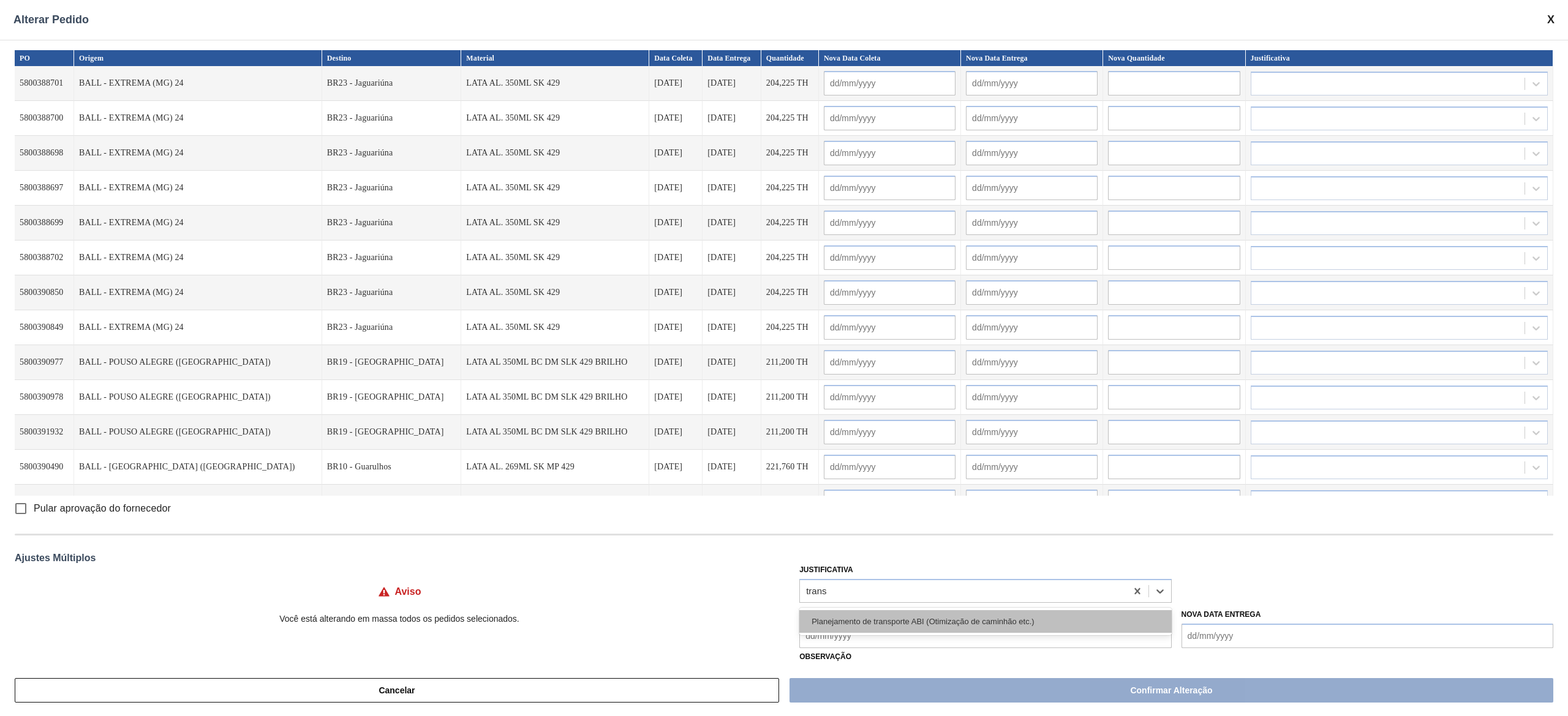
click at [783, 358] on div "Planejamento de transporte ABI (Otimização de caminhão etc.)" at bounding box center [985, 622] width 372 height 23
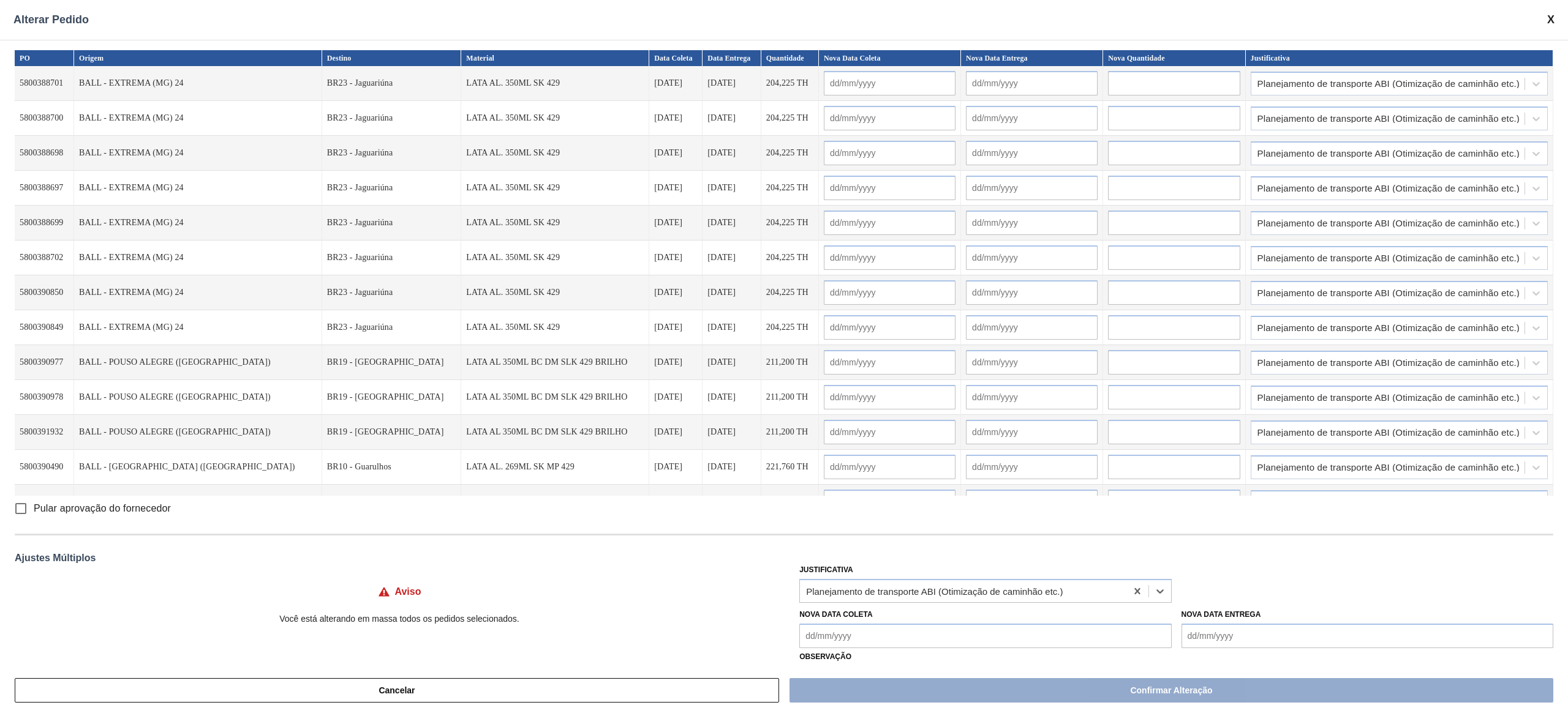
click at [783, 358] on Coleta "Nova Data Coleta" at bounding box center [985, 636] width 372 height 25
click at [783, 358] on div "15" at bounding box center [874, 560] width 17 height 17
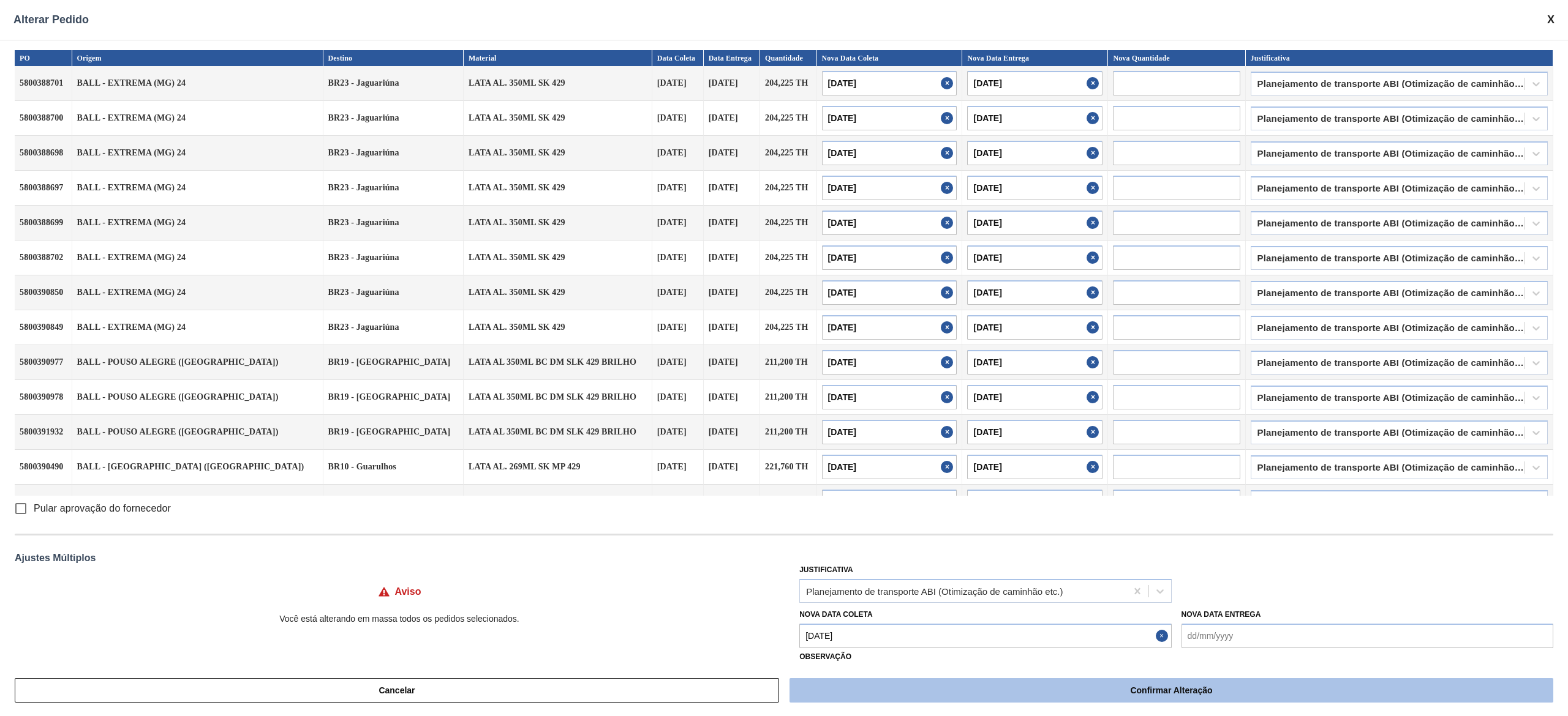
click at [783, 358] on button "Confirmar Alteração" at bounding box center [1171, 690] width 763 height 25
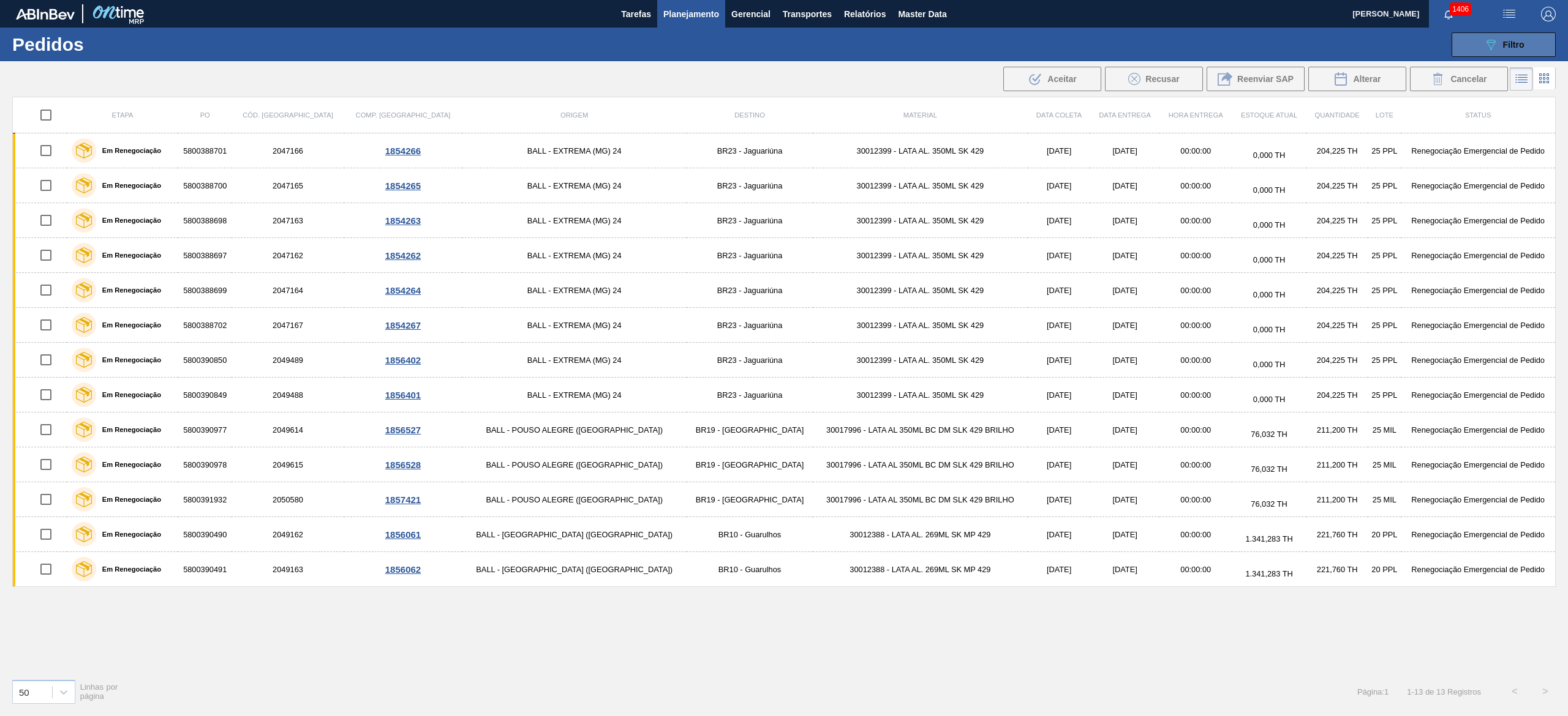
click at [783, 44] on button "089F7B8B-B2A5-4AFE-B5C0-19BA573D28AC Filtro" at bounding box center [1503, 44] width 104 height 25
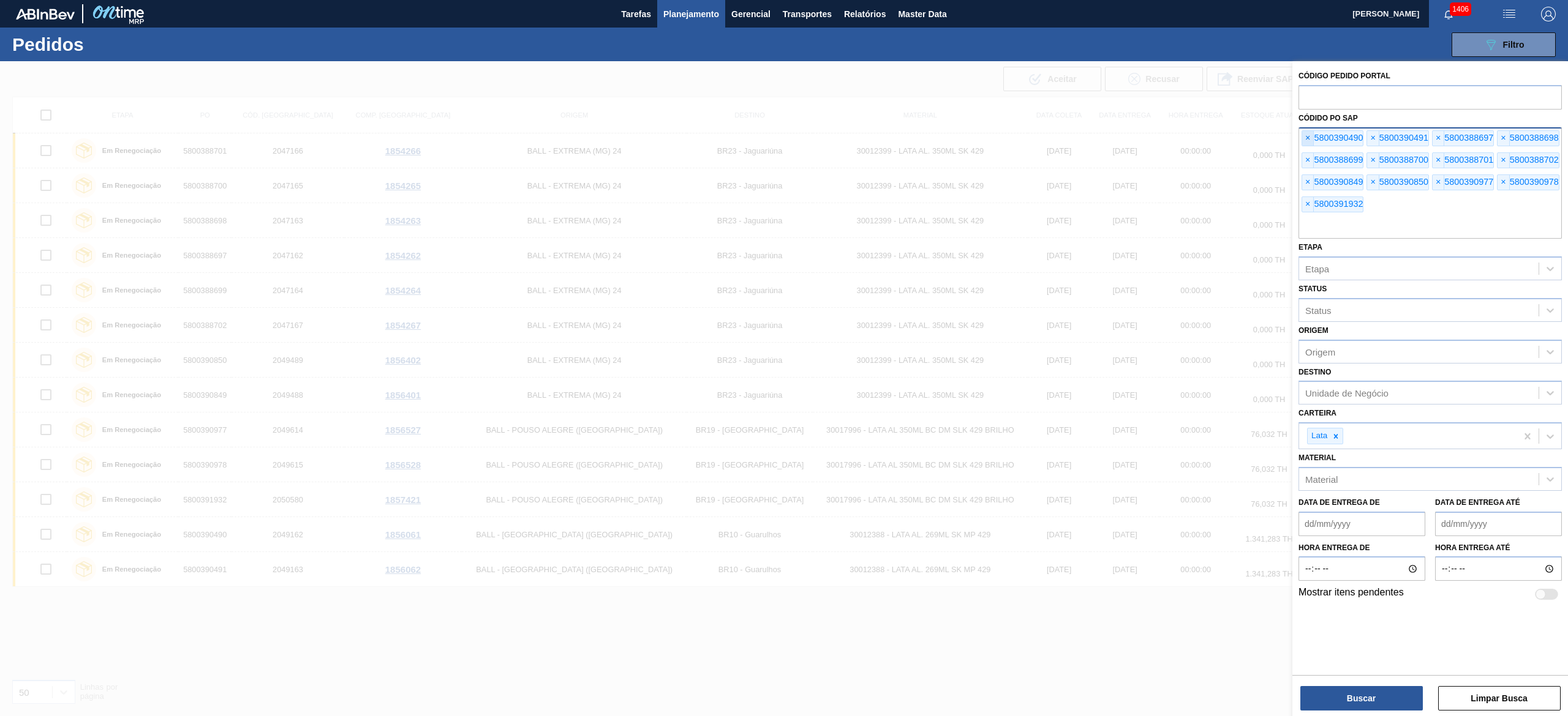
drag, startPoint x: 1309, startPoint y: 127, endPoint x: 1308, endPoint y: 137, distance: 10.0
click at [783, 137] on div "× 5800390490 × 5800390491 × 5800388697 × 5800388698 × 5800388699 × 5800388700 ×…" at bounding box center [1430, 183] width 264 height 112
click at [783, 137] on span "×" at bounding box center [1308, 138] width 12 height 15
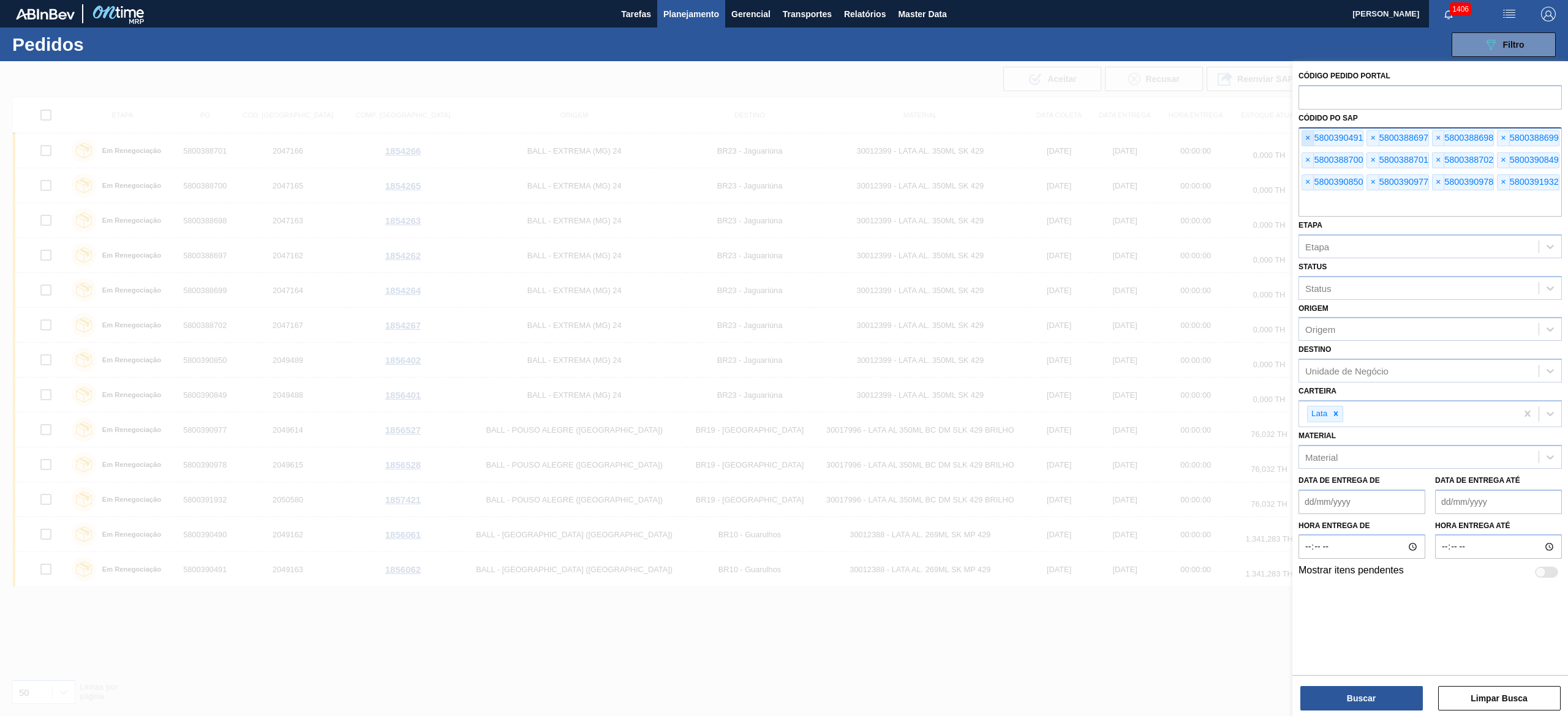
click at [783, 137] on span "×" at bounding box center [1308, 138] width 12 height 15
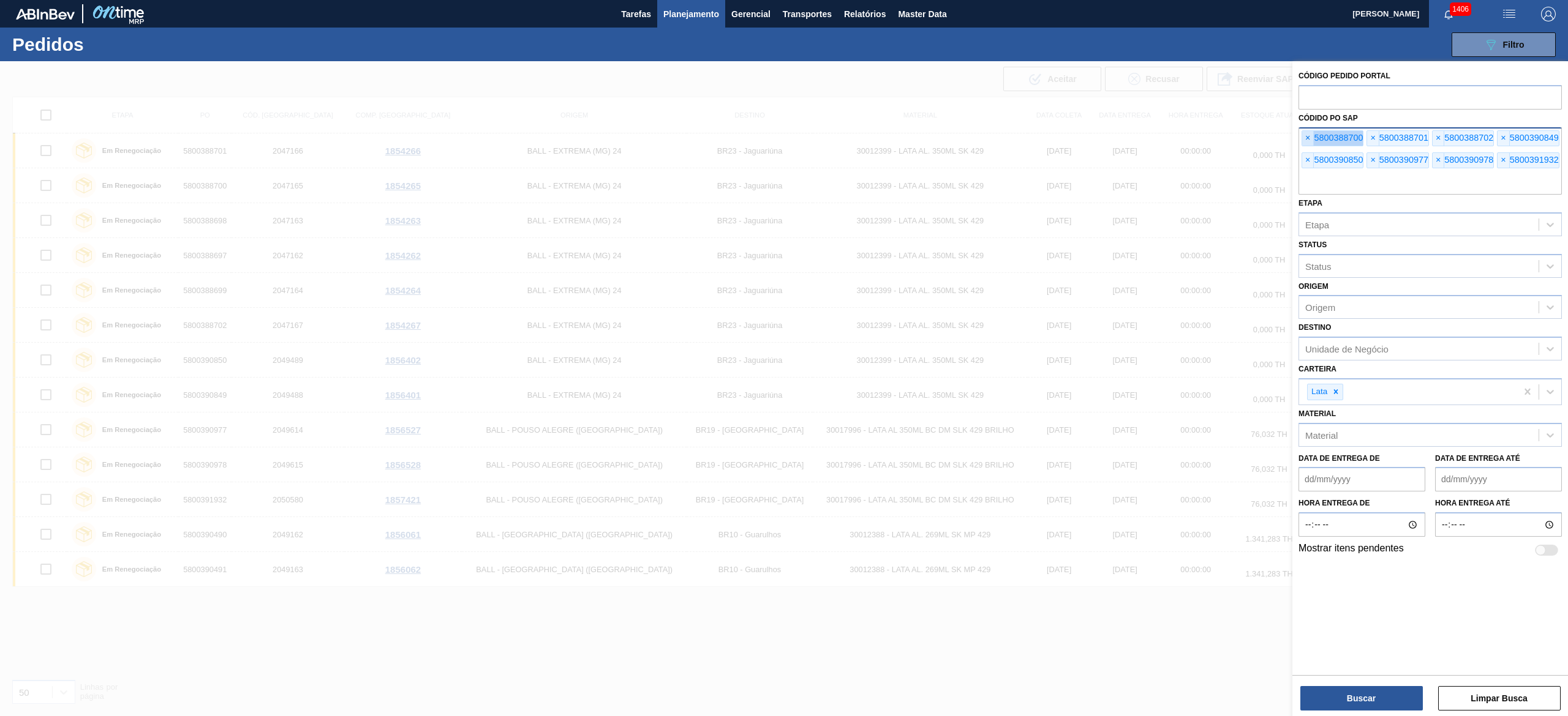
click at [783, 137] on span "×" at bounding box center [1308, 138] width 12 height 15
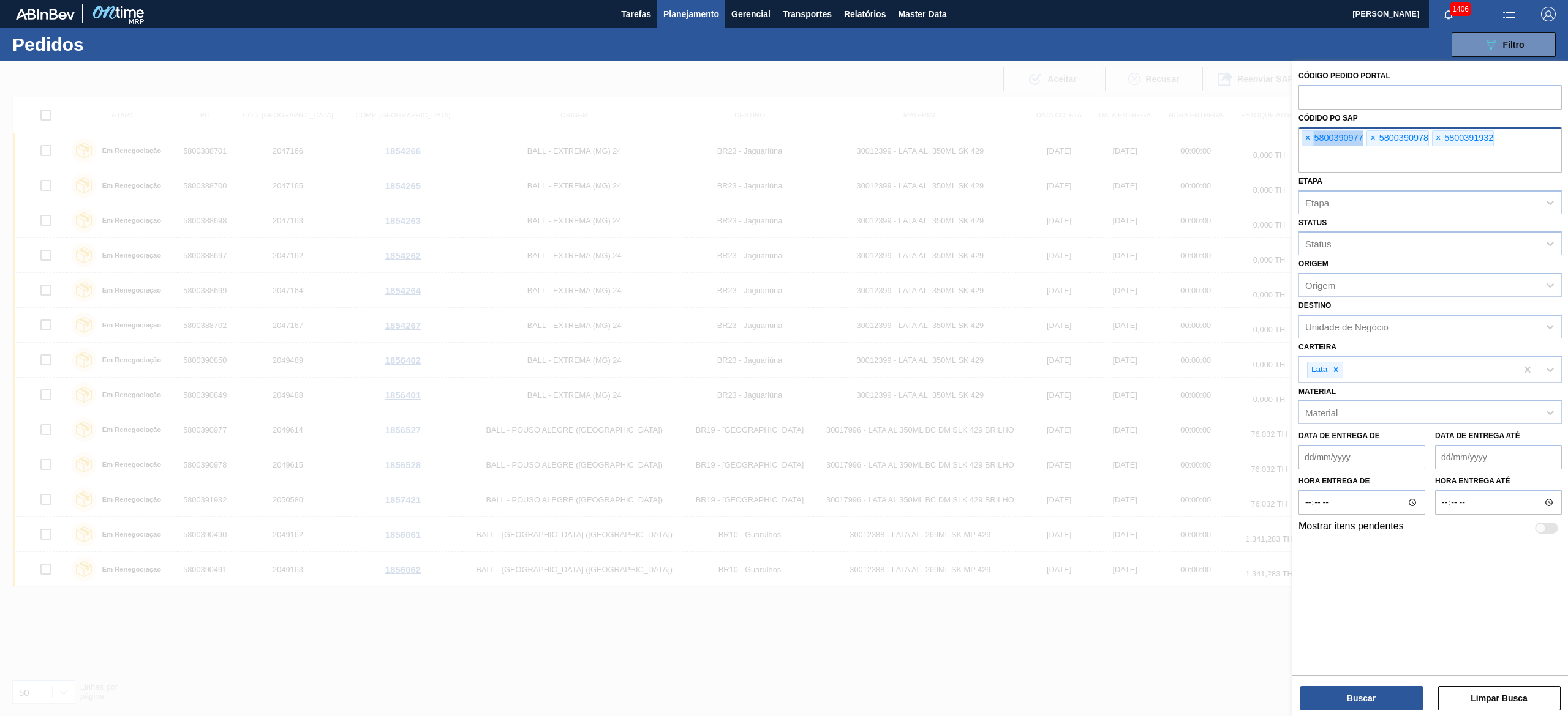
click at [783, 137] on span "×" at bounding box center [1308, 138] width 12 height 15
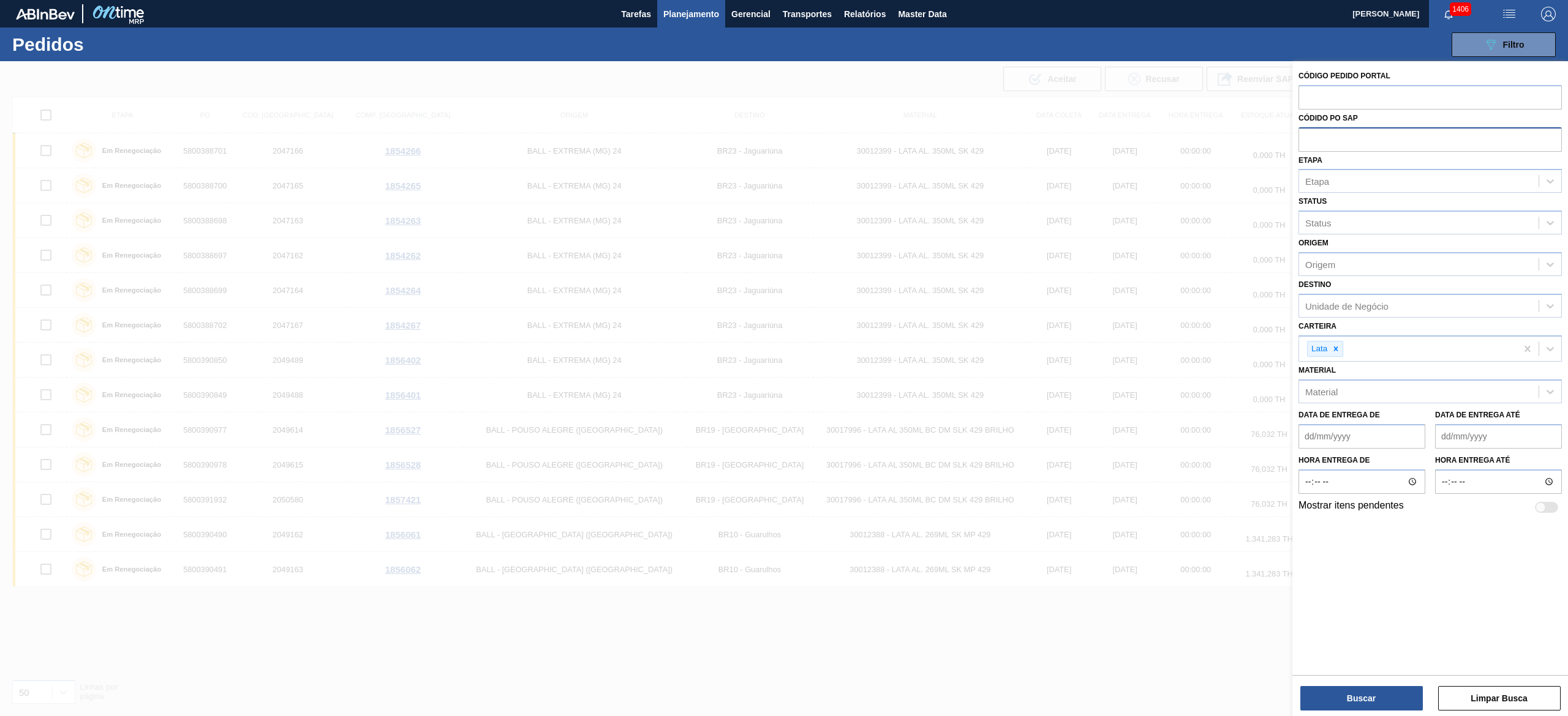
paste input "text"
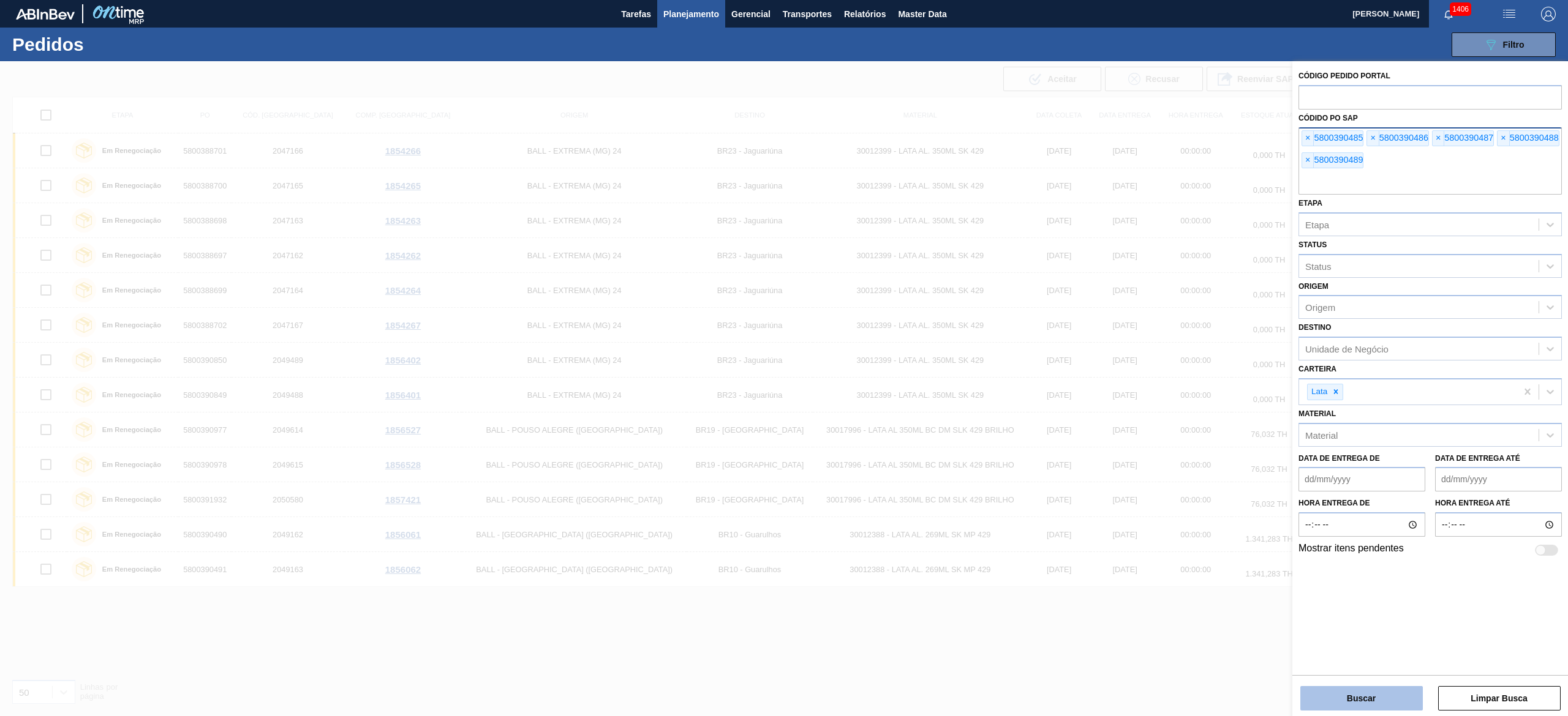
click at [783, 358] on button "Buscar" at bounding box center [1362, 698] width 123 height 25
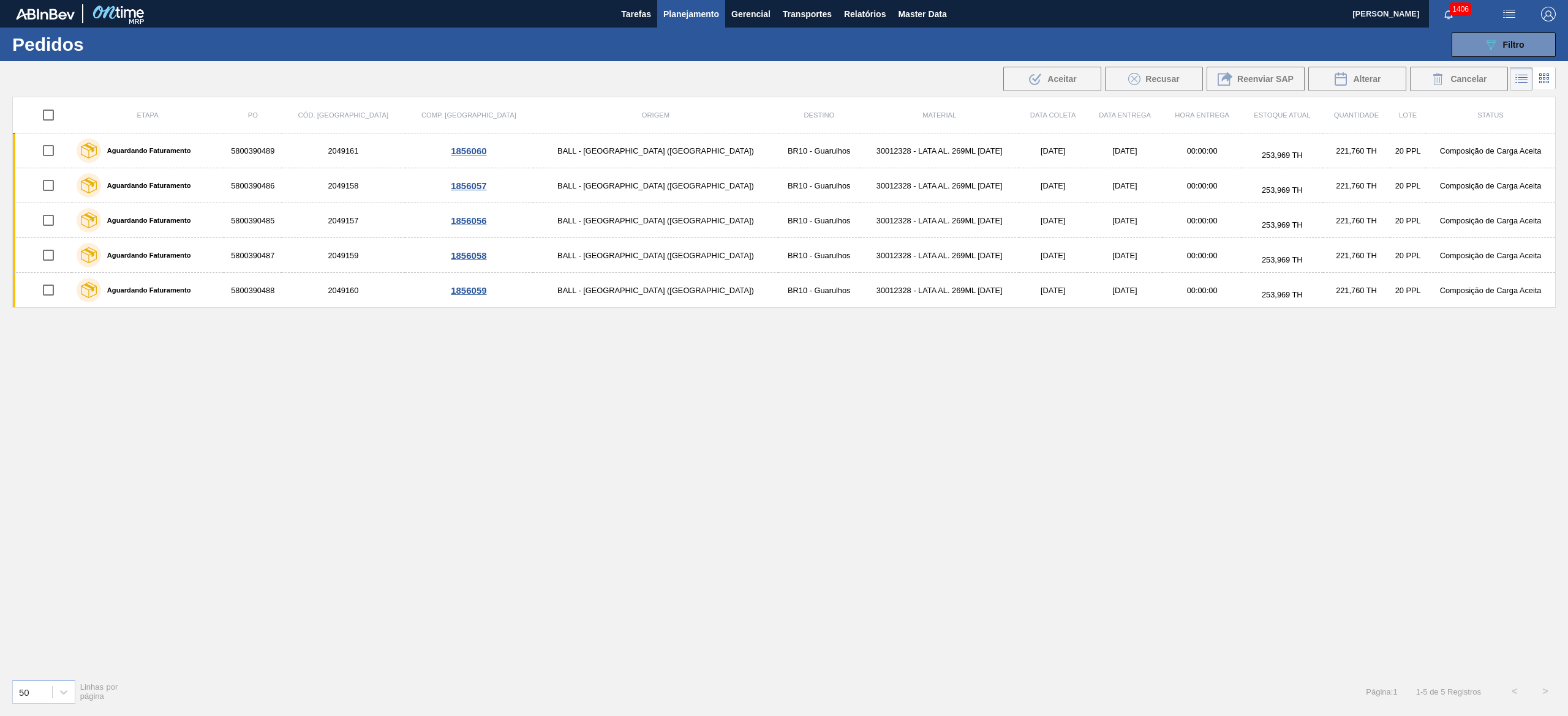
click at [61, 115] on input "checkbox" at bounding box center [48, 115] width 26 height 26
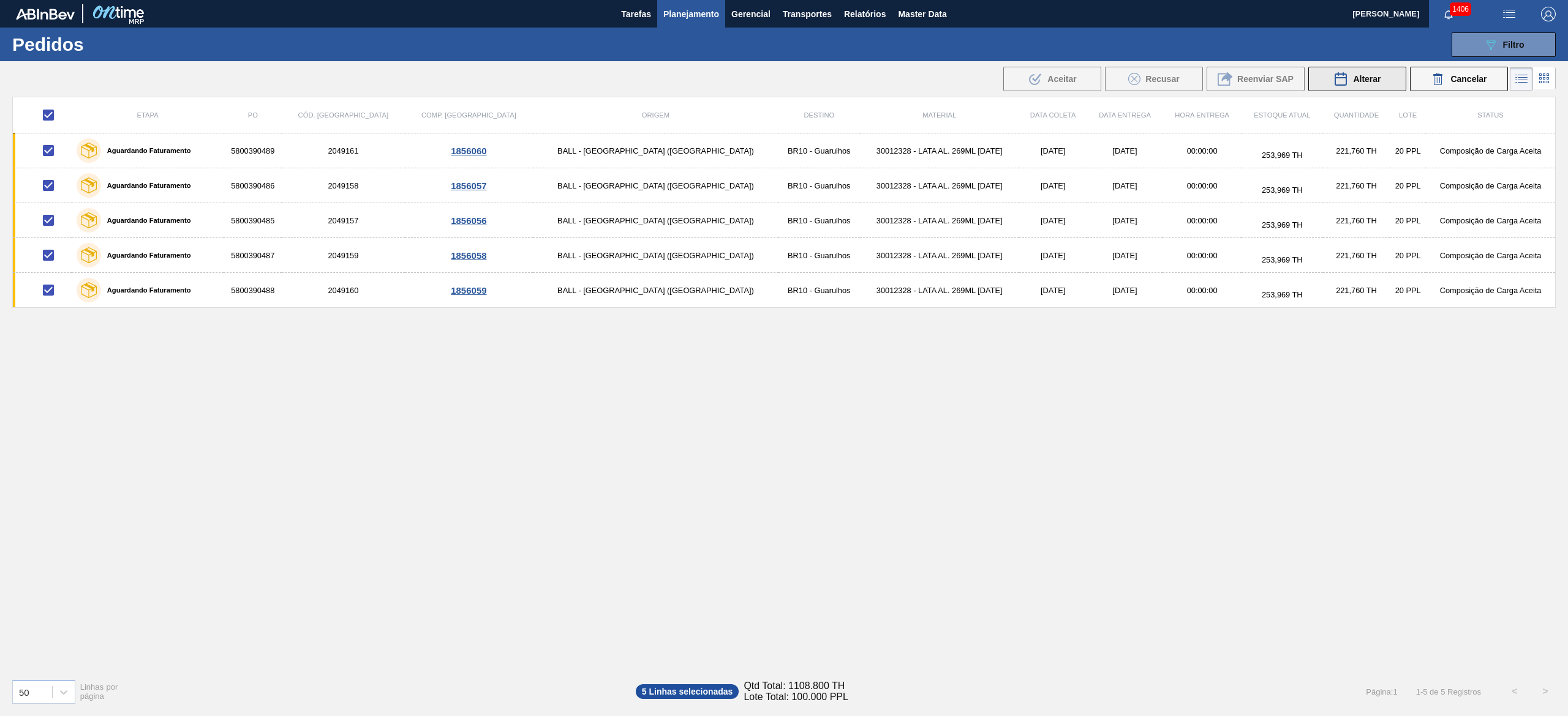
click at [783, 68] on button "Alterar" at bounding box center [1358, 79] width 98 height 25
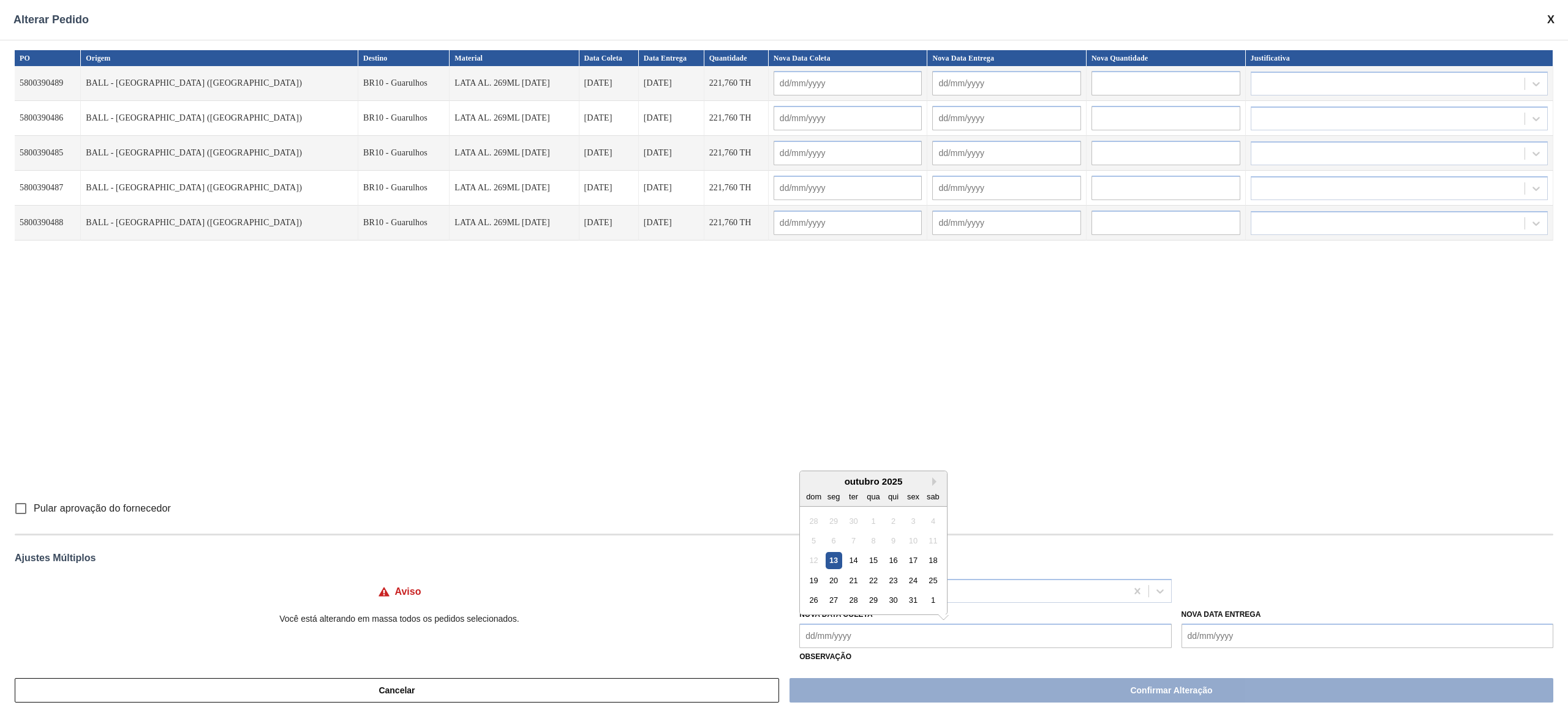
click at [783, 358] on Coleta "Nova Data Coleta" at bounding box center [985, 636] width 372 height 25
click at [783, 358] on div "17" at bounding box center [913, 560] width 17 height 17
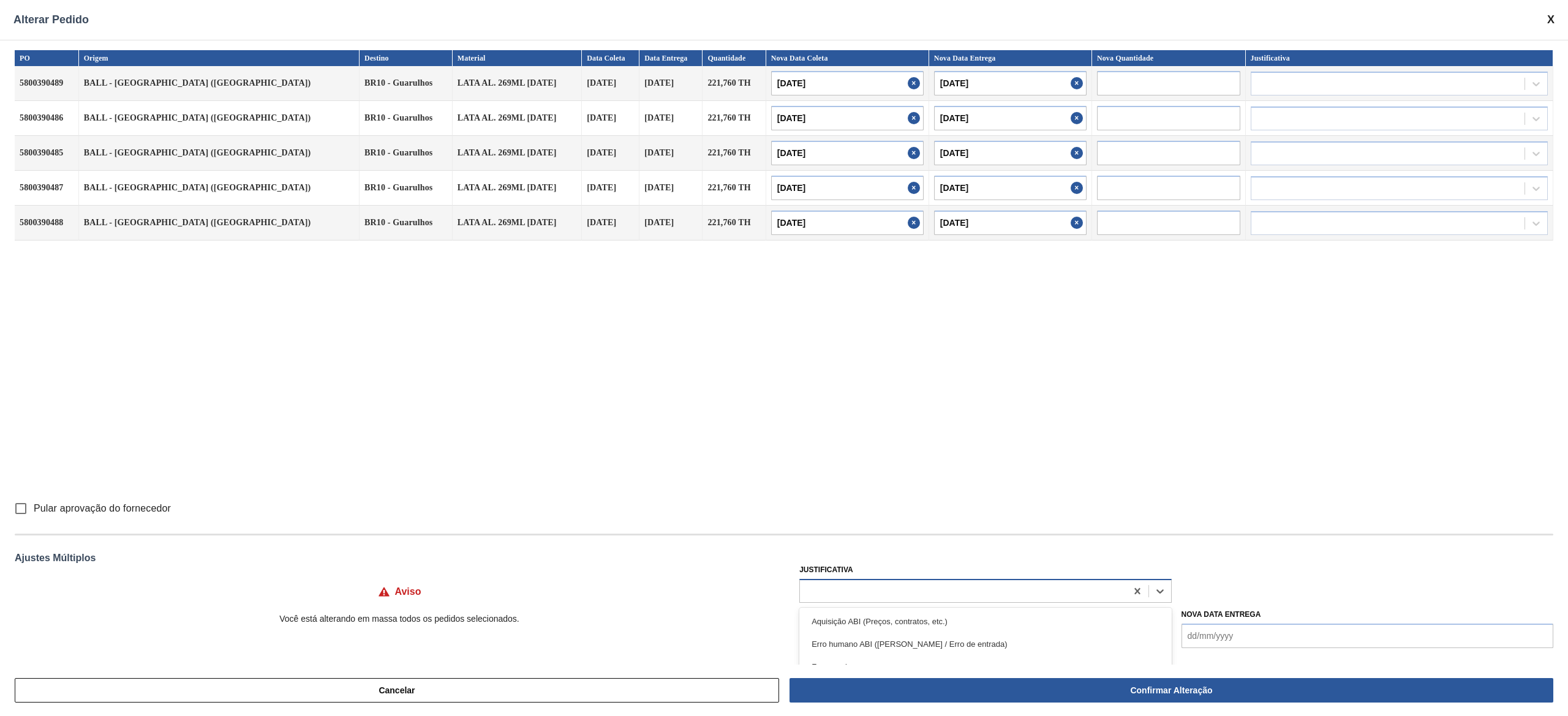
click at [783, 358] on div at bounding box center [963, 591] width 326 height 18
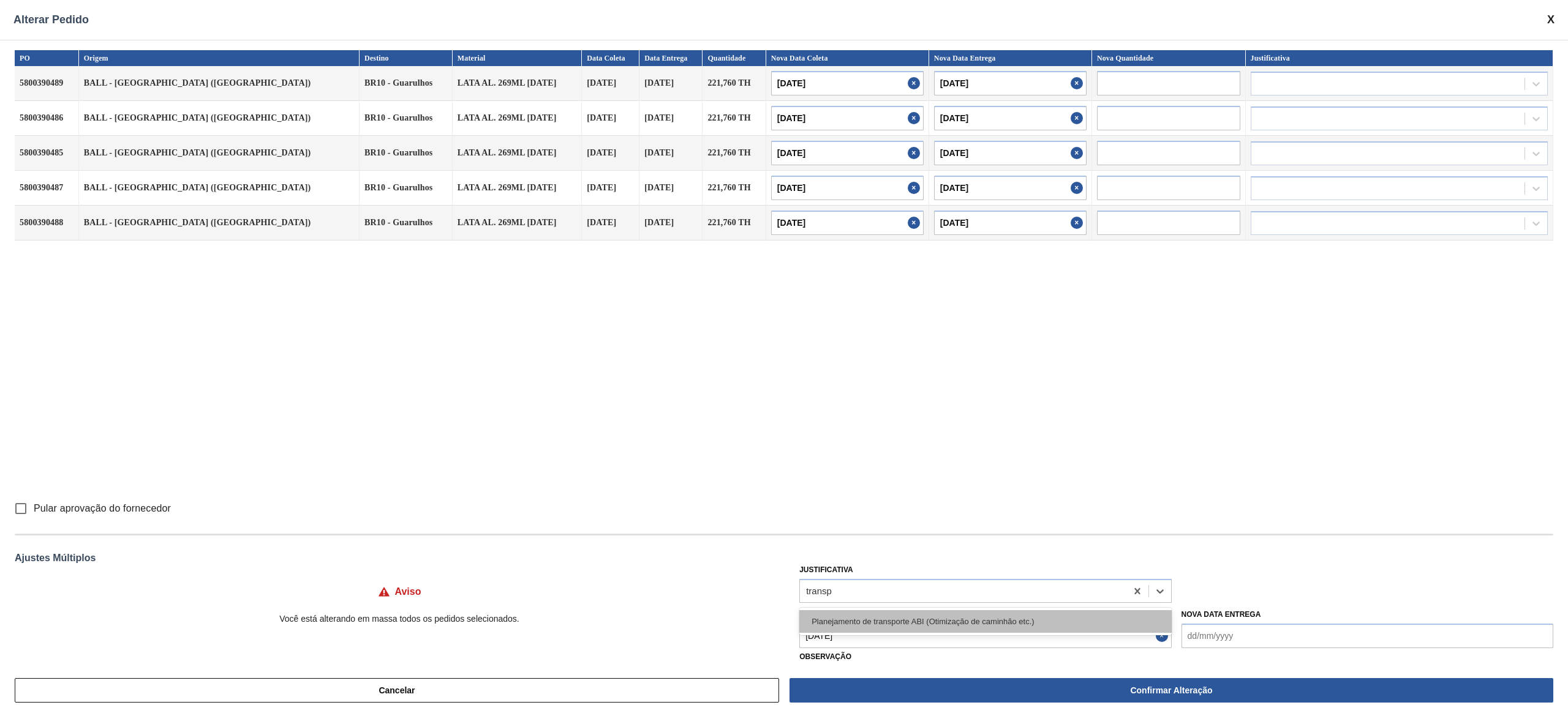
click at [783, 358] on div "Planejamento de transporte ABI (Otimização de caminhão etc.)" at bounding box center [985, 622] width 372 height 23
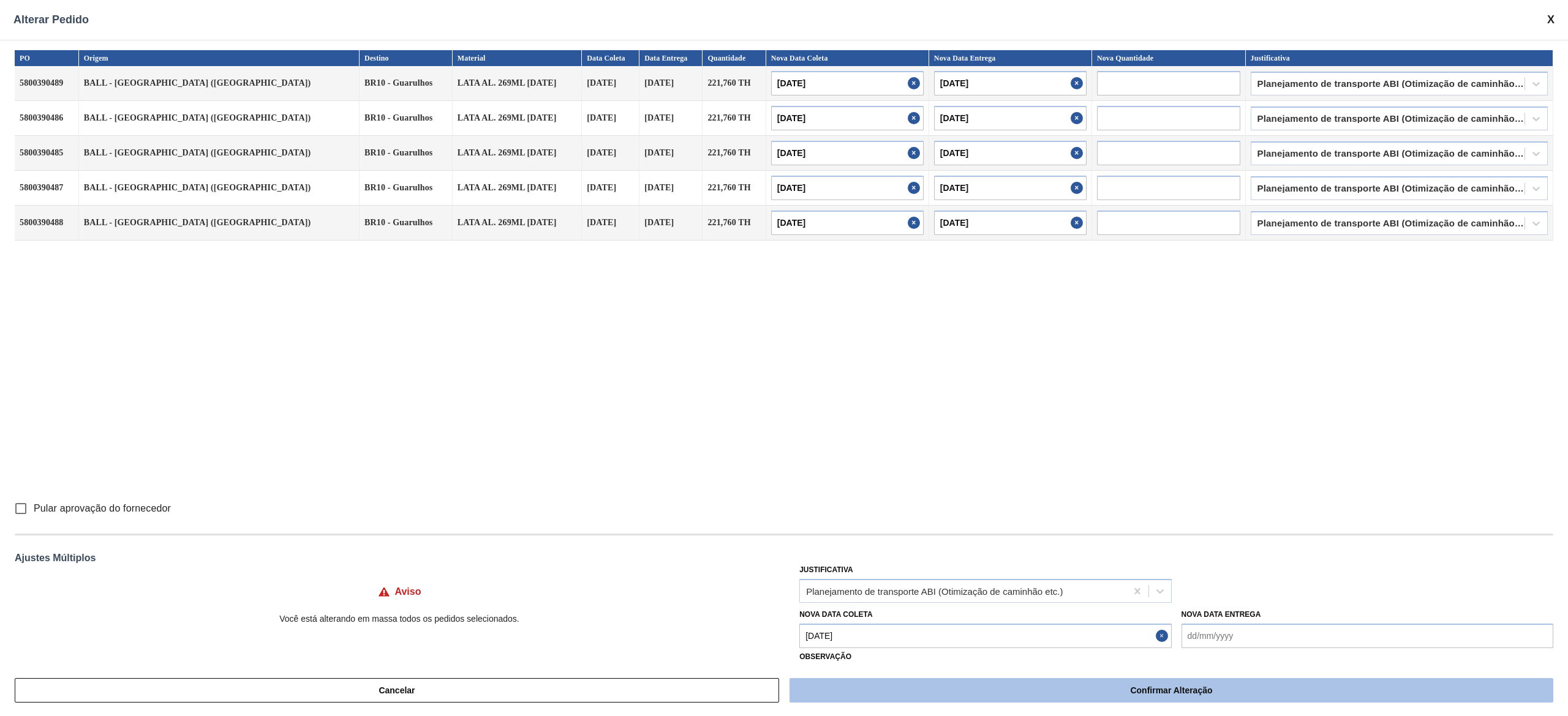
click at [783, 358] on button "Confirmar Alteração" at bounding box center [1171, 690] width 763 height 25
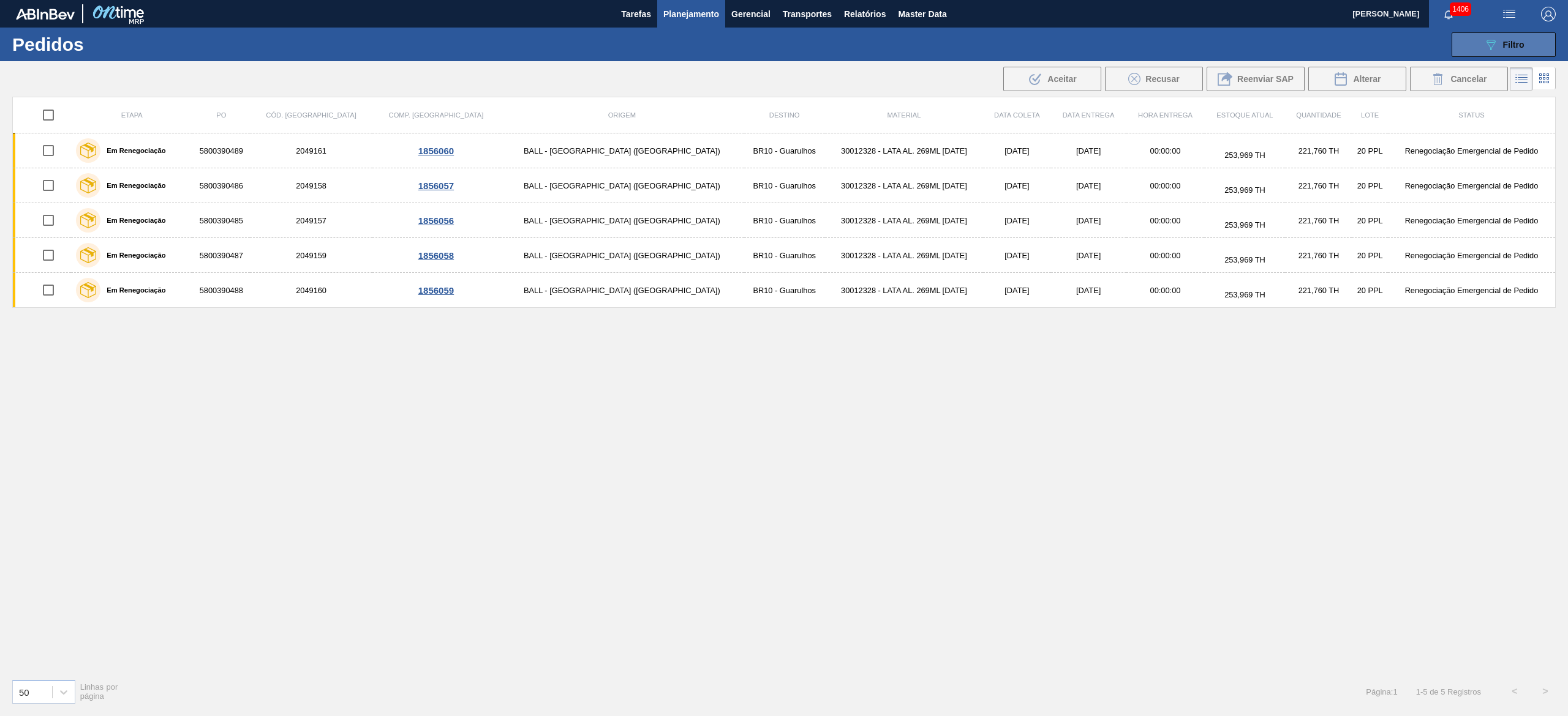
click at [783, 43] on span "Filtro" at bounding box center [1514, 44] width 21 height 10
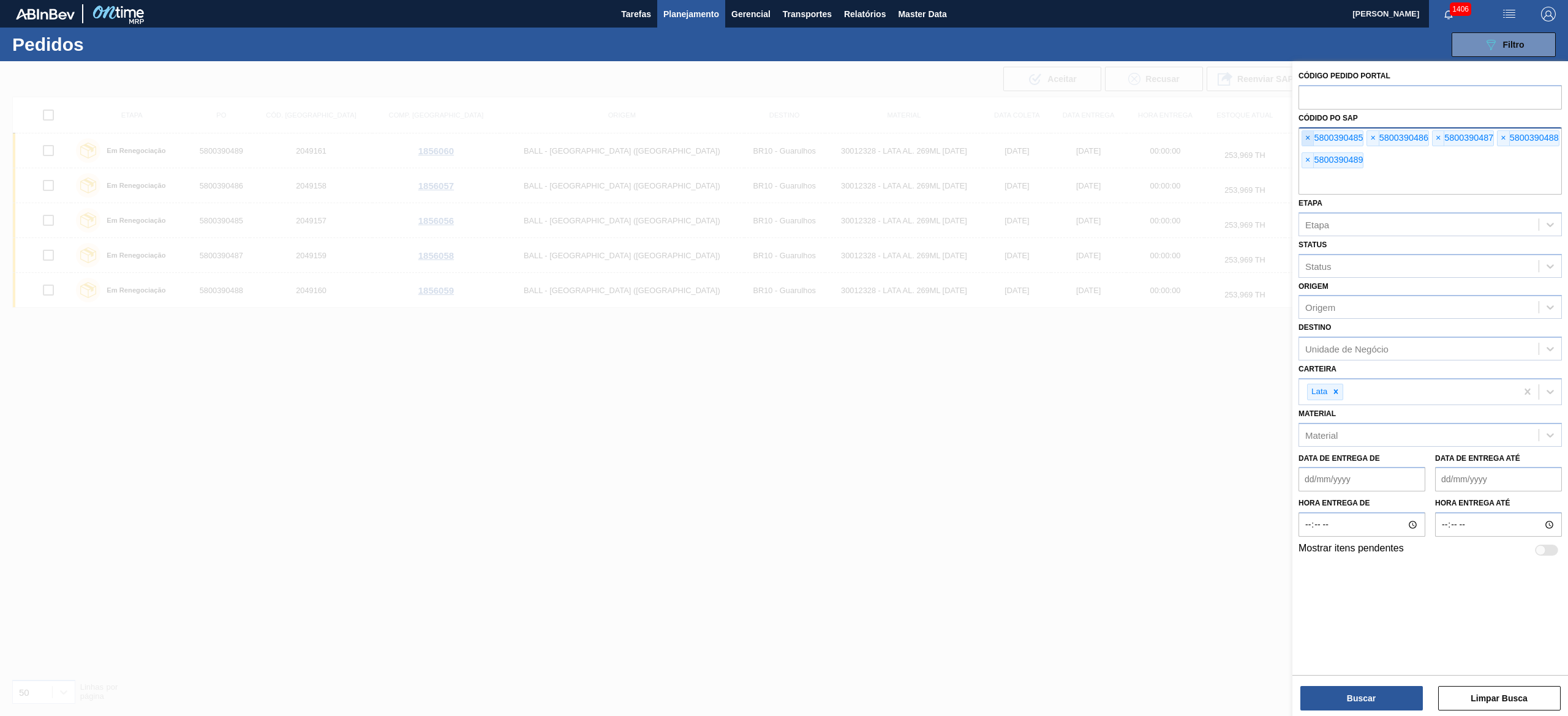
click at [783, 141] on span "×" at bounding box center [1308, 138] width 12 height 15
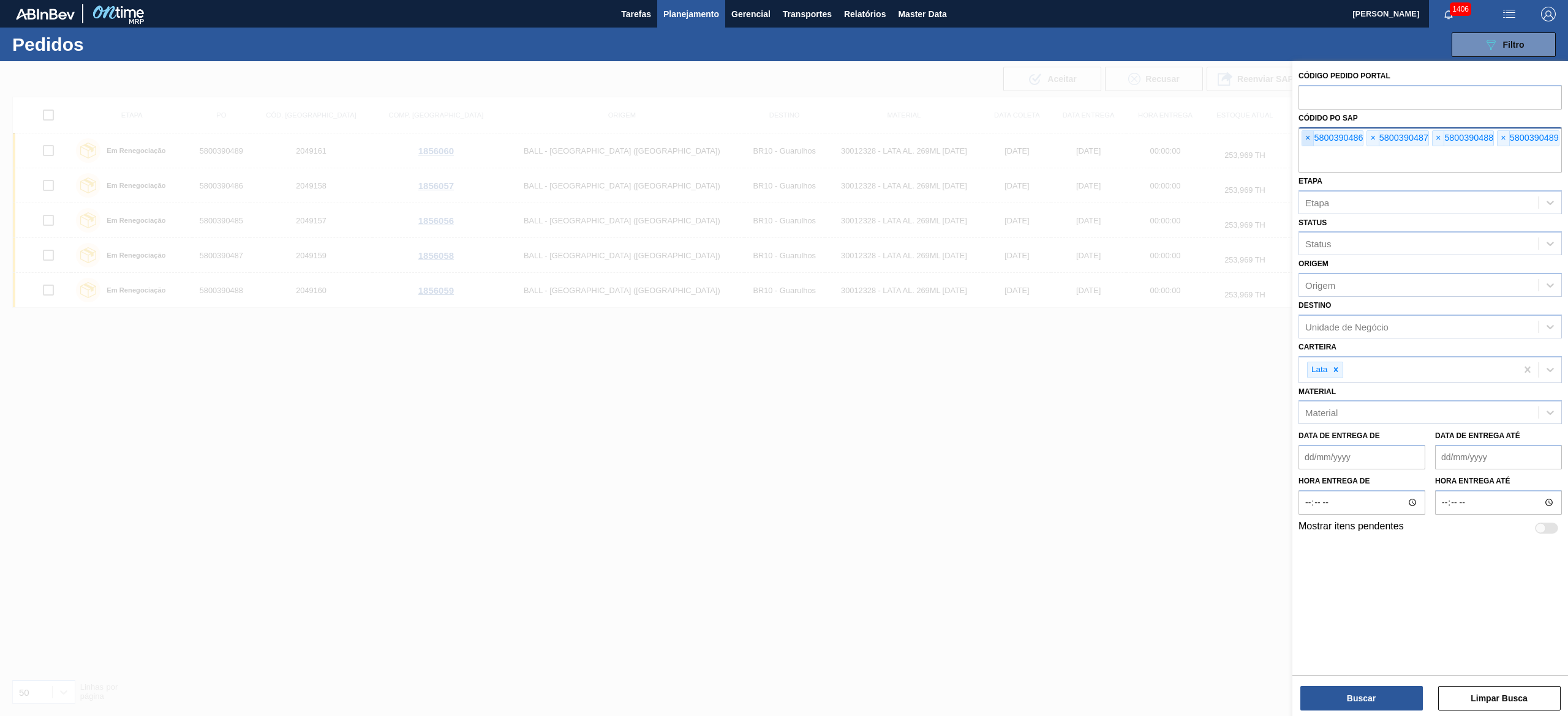
click at [783, 141] on span "×" at bounding box center [1308, 138] width 12 height 15
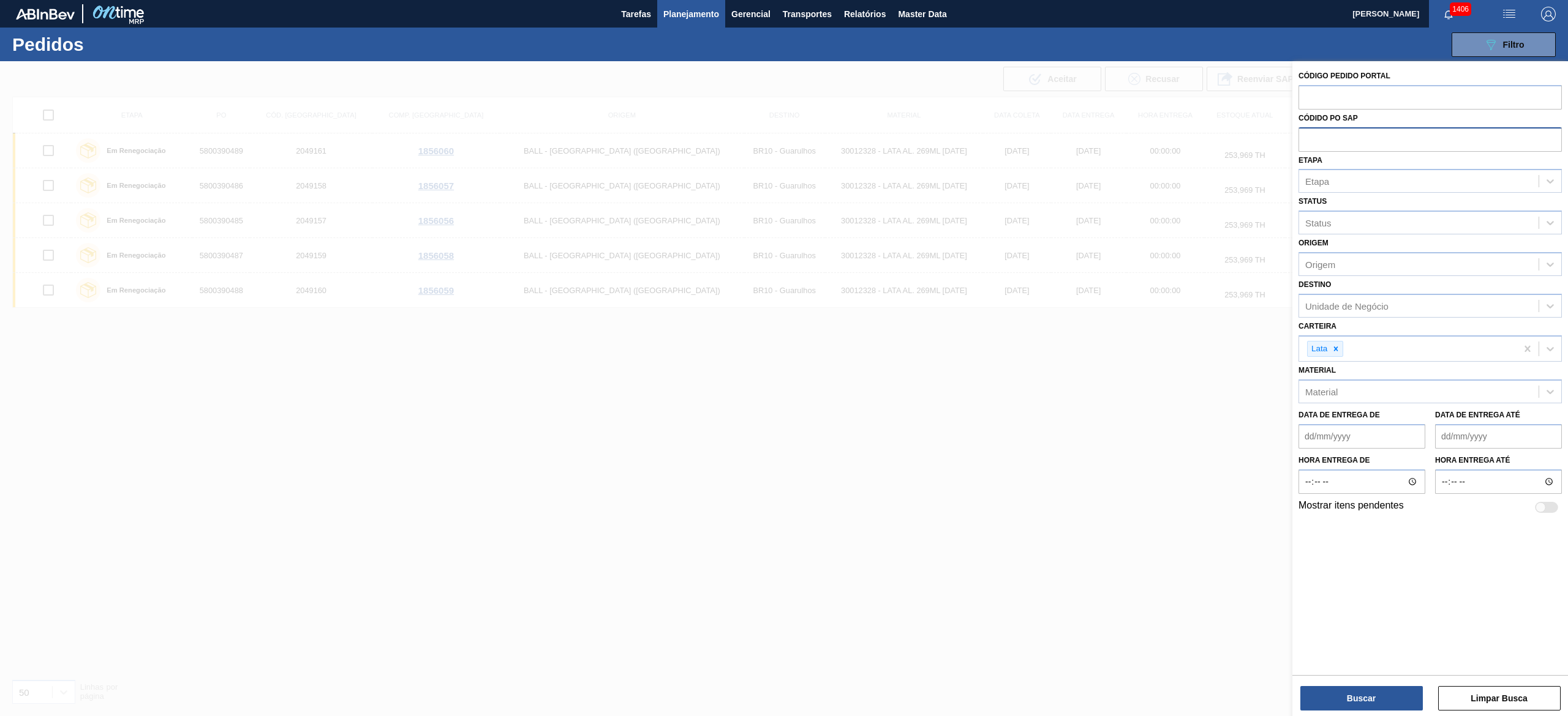
paste input "text"
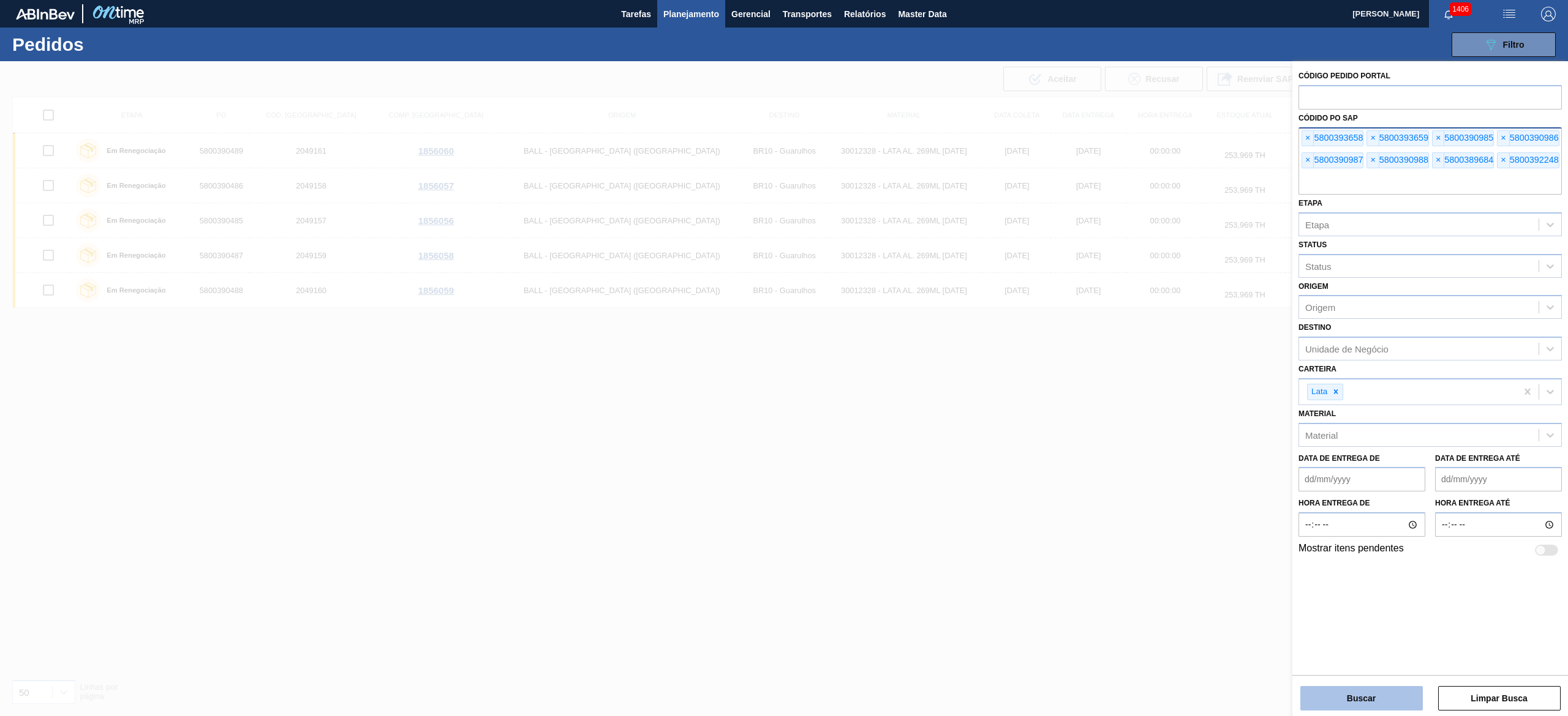
click at [783, 358] on button "Buscar" at bounding box center [1362, 698] width 123 height 25
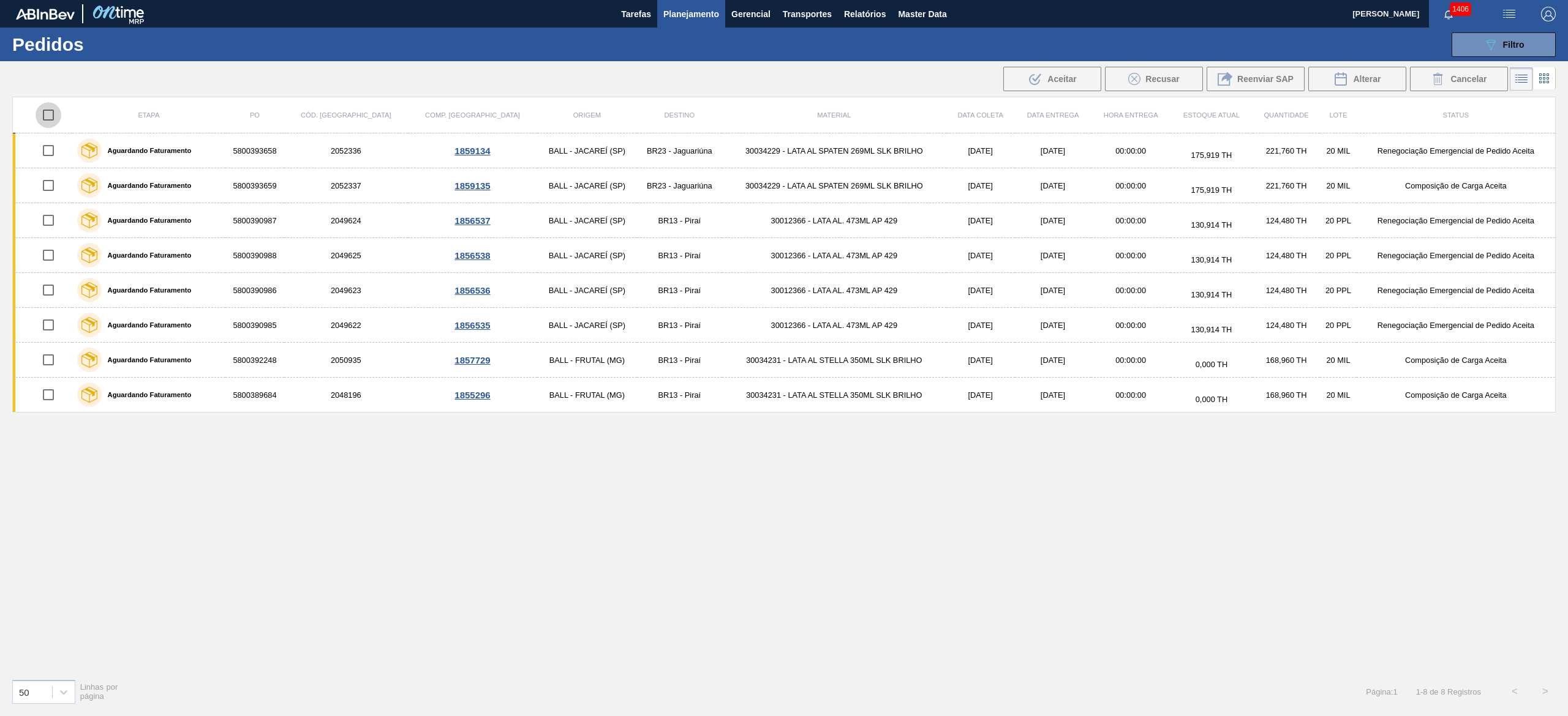
click at [49, 115] on input "checkbox" at bounding box center [48, 115] width 26 height 26
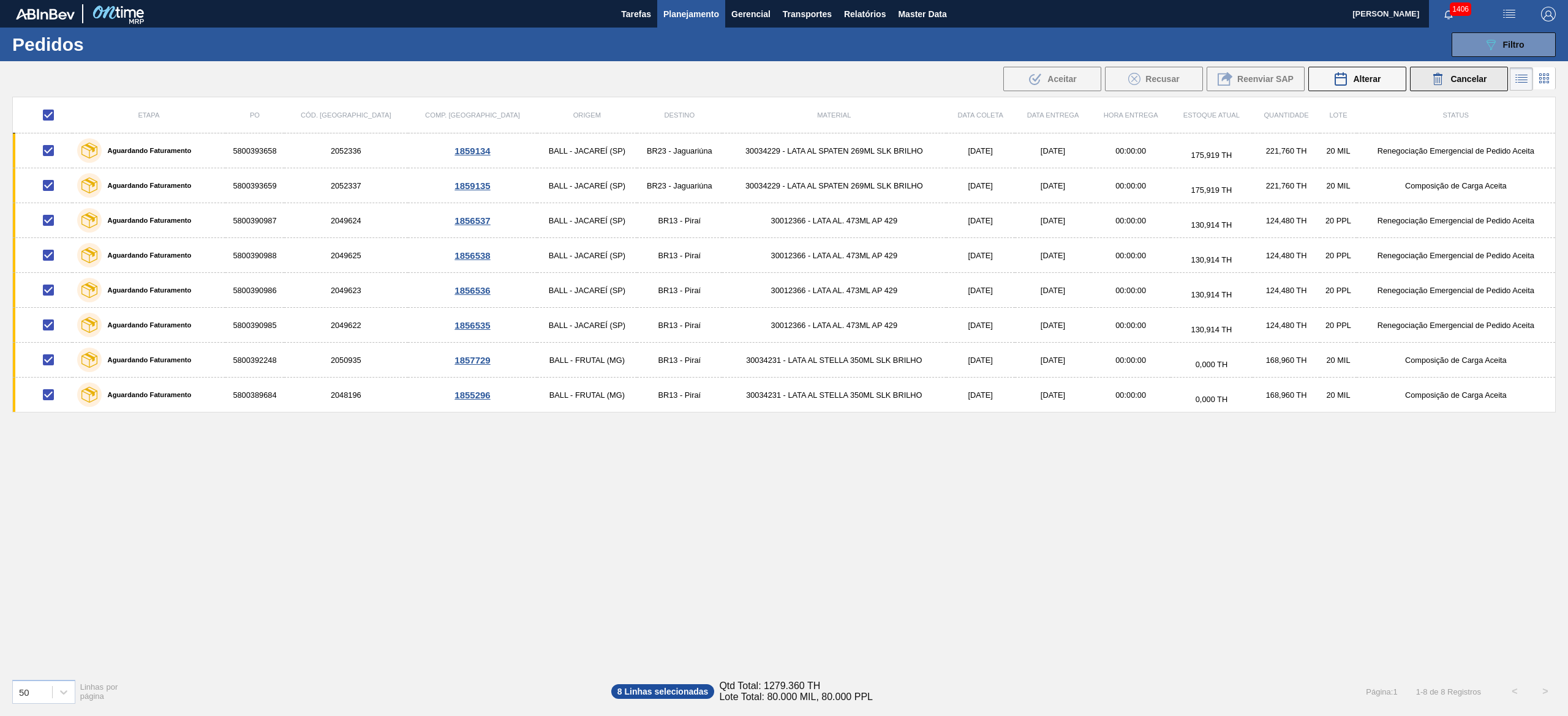
click at [783, 73] on div "Cancelar" at bounding box center [1458, 79] width 56 height 15
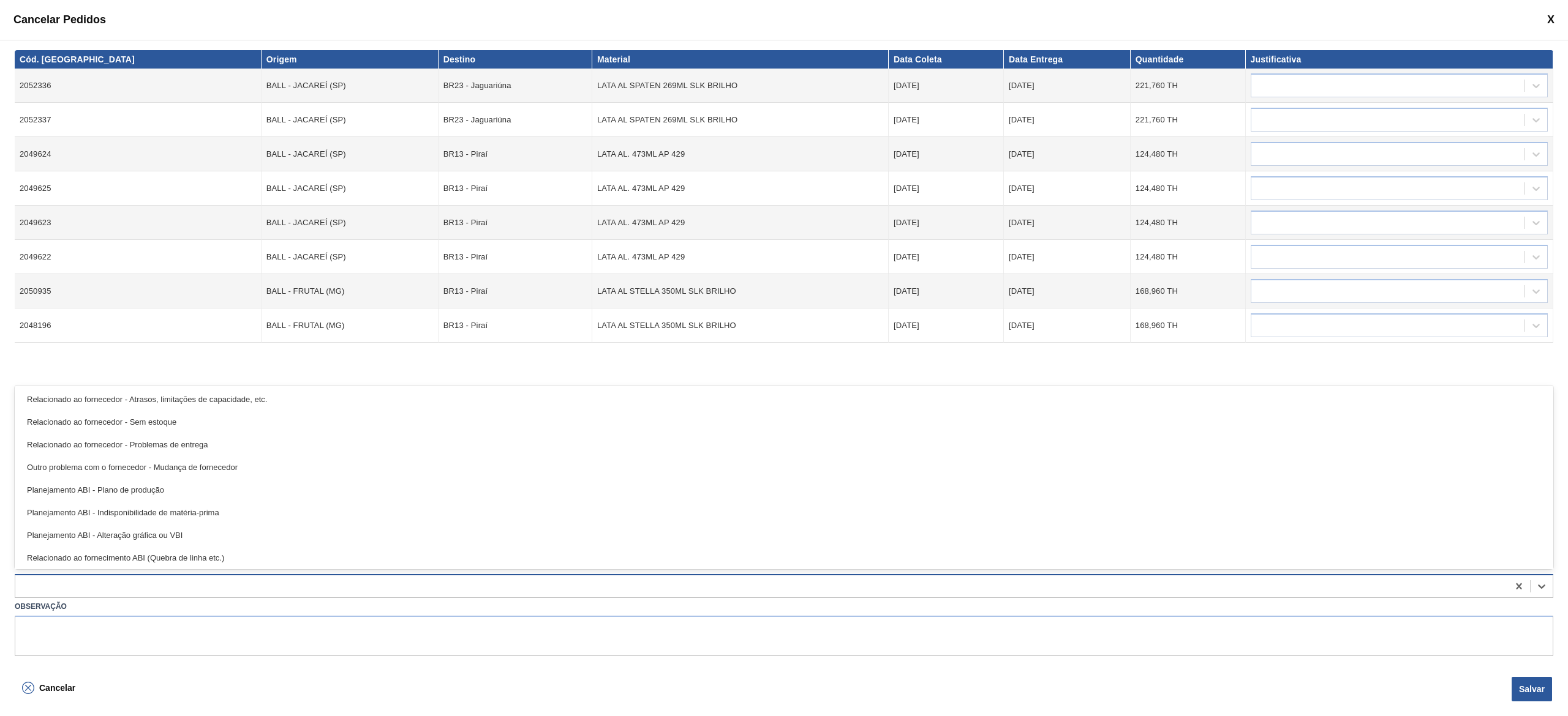
click at [94, 358] on div at bounding box center [761, 587] width 1492 height 18
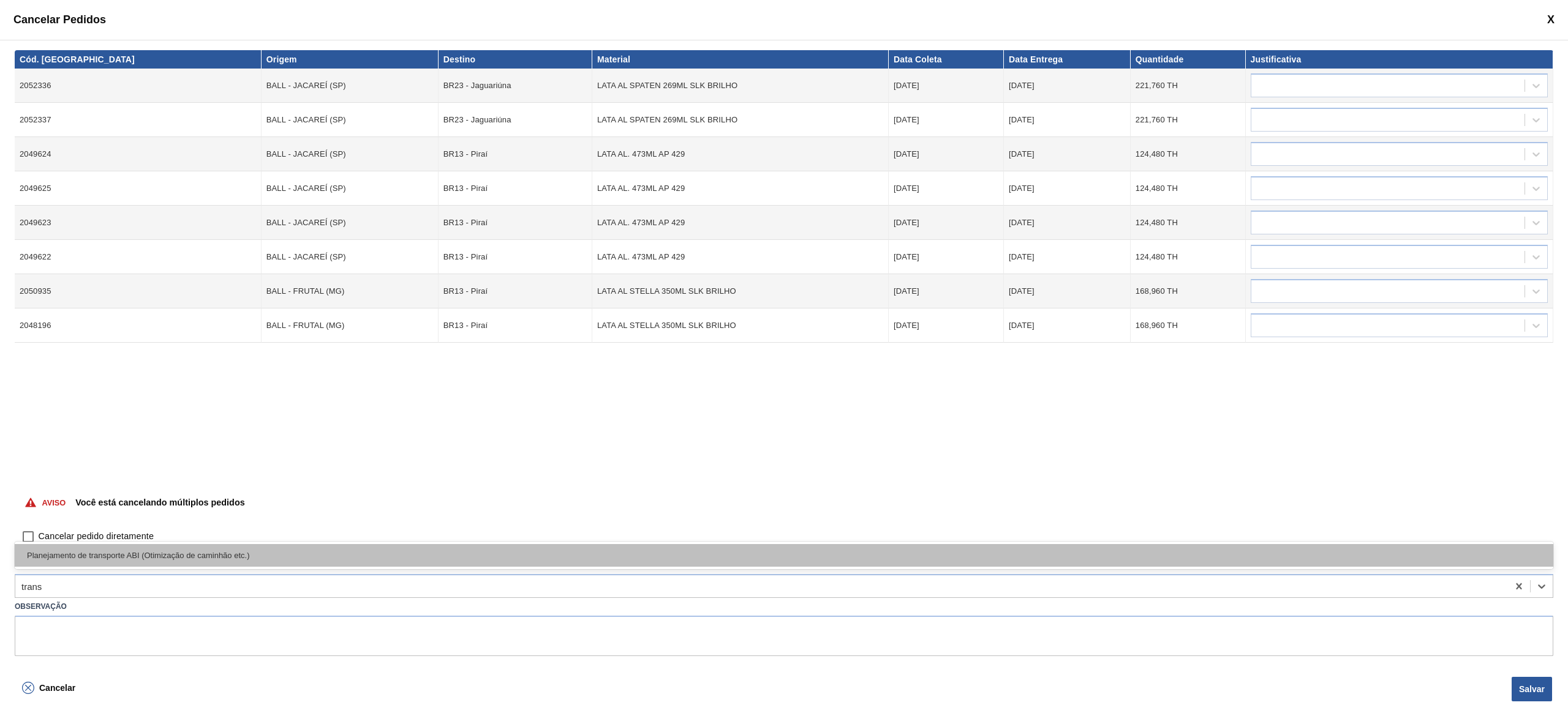
click at [268, 358] on div "Planejamento de transporte ABI (Otimização de caminhão etc.)" at bounding box center [784, 555] width 1539 height 23
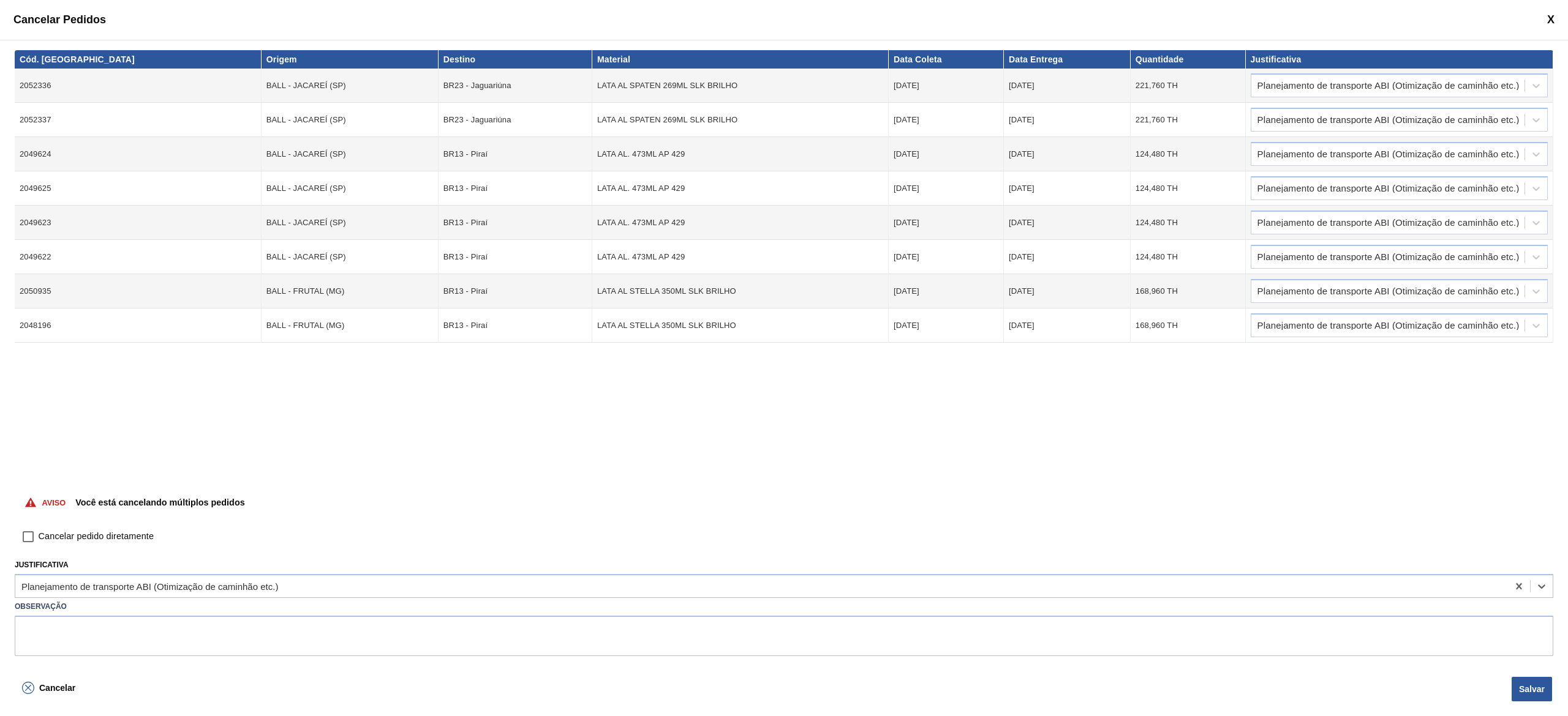
click at [783, 358] on button "Salvar" at bounding box center [1531, 689] width 40 height 25
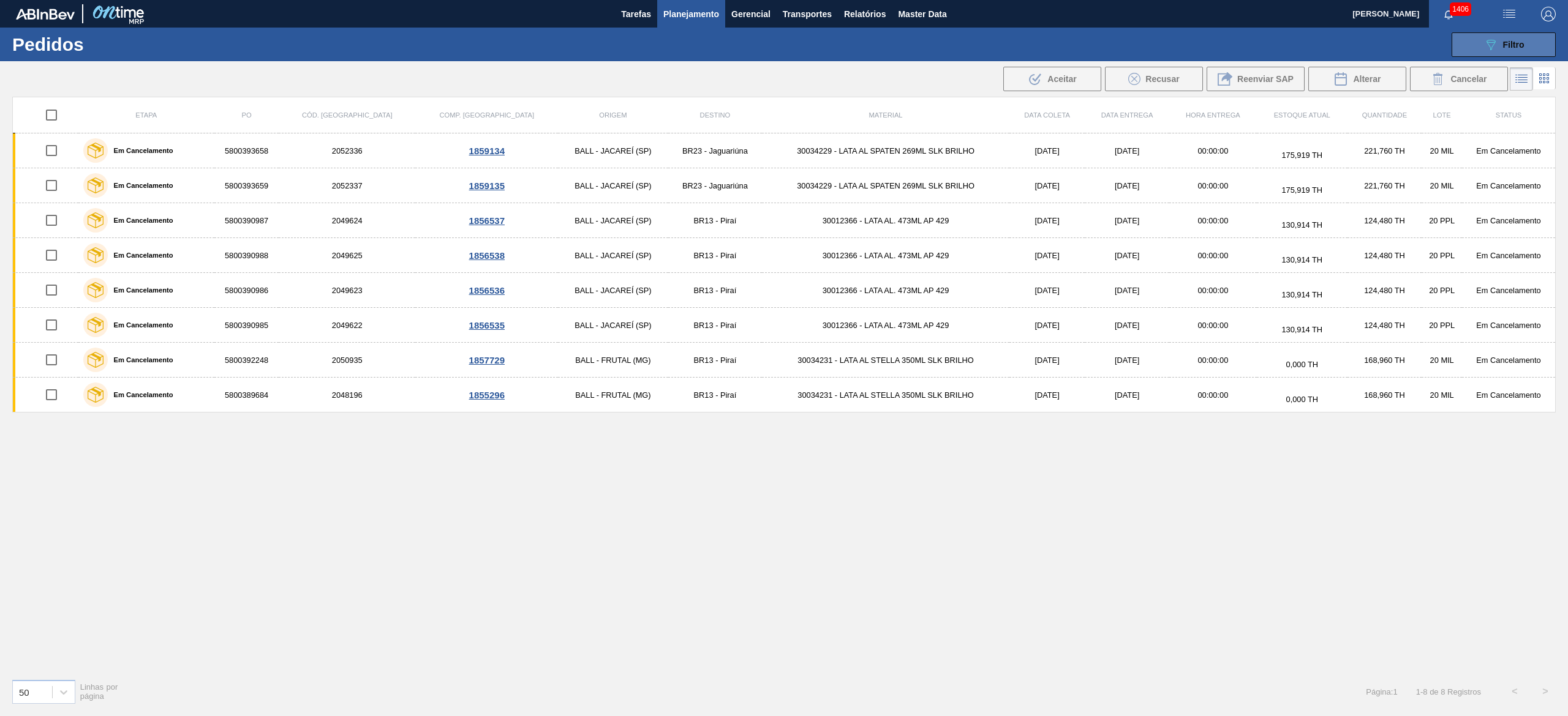
click at [783, 48] on icon "089F7B8B-B2A5-4AFE-B5C0-19BA573D28AC" at bounding box center [1490, 44] width 15 height 15
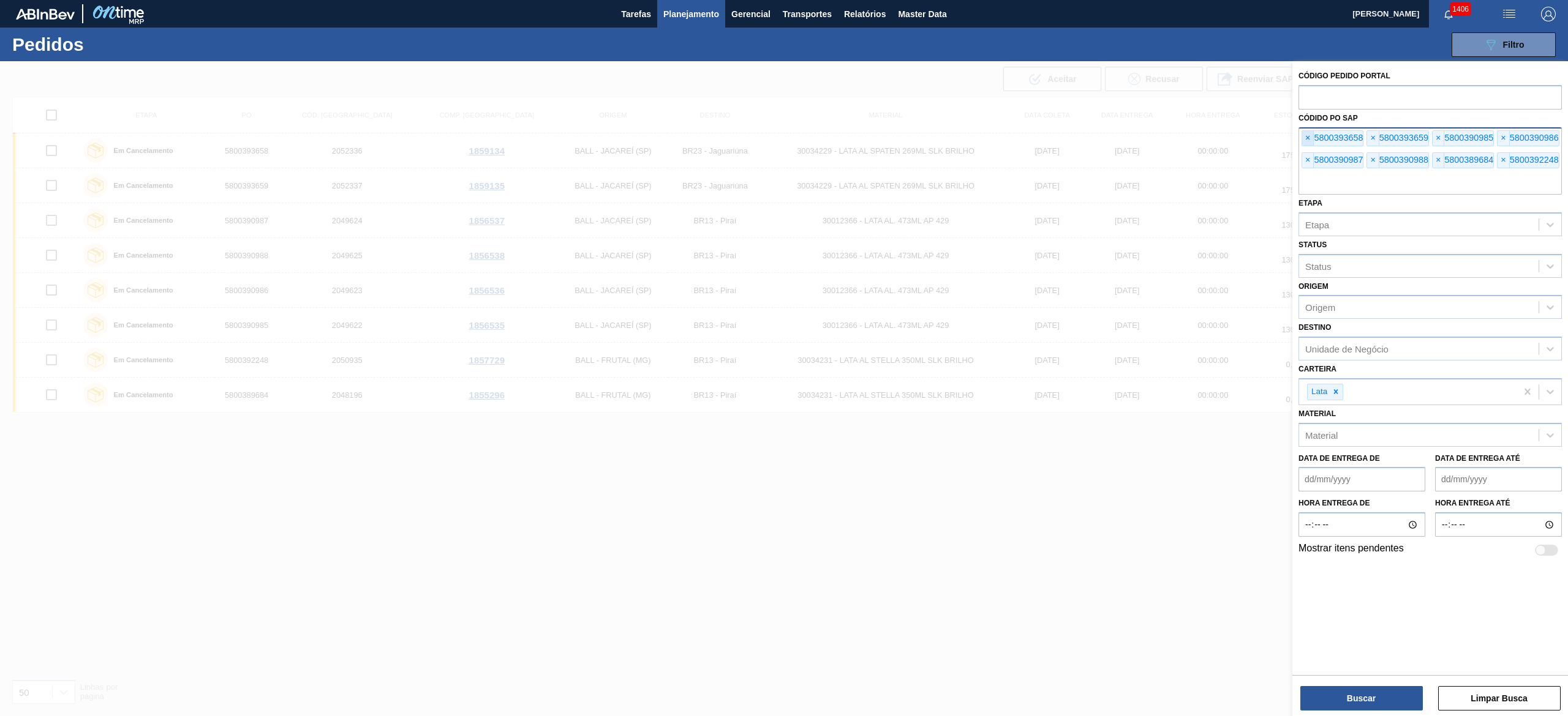
click at [783, 139] on span "×" at bounding box center [1308, 138] width 12 height 15
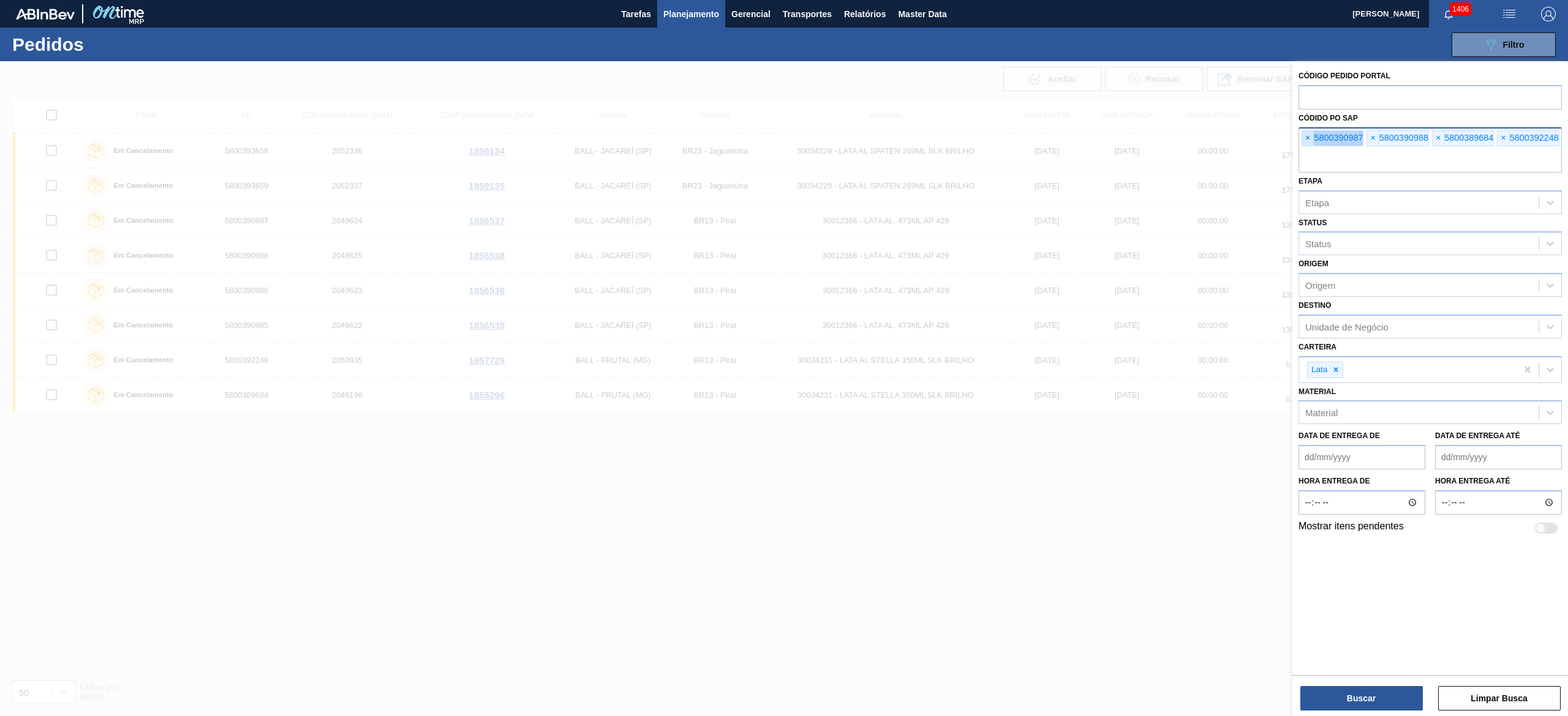
click at [783, 139] on span "×" at bounding box center [1308, 138] width 12 height 15
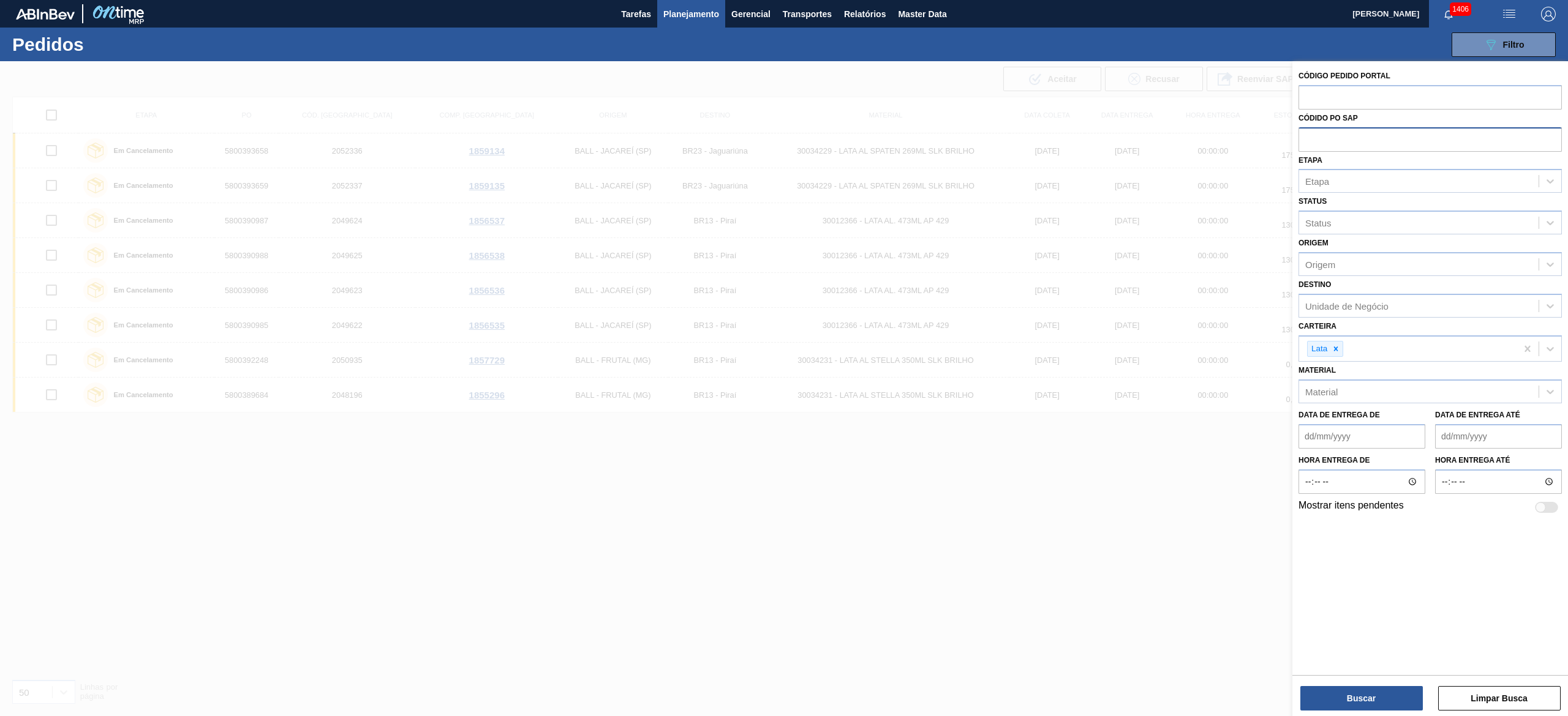
click at [487, 358] on div at bounding box center [784, 419] width 1568 height 716
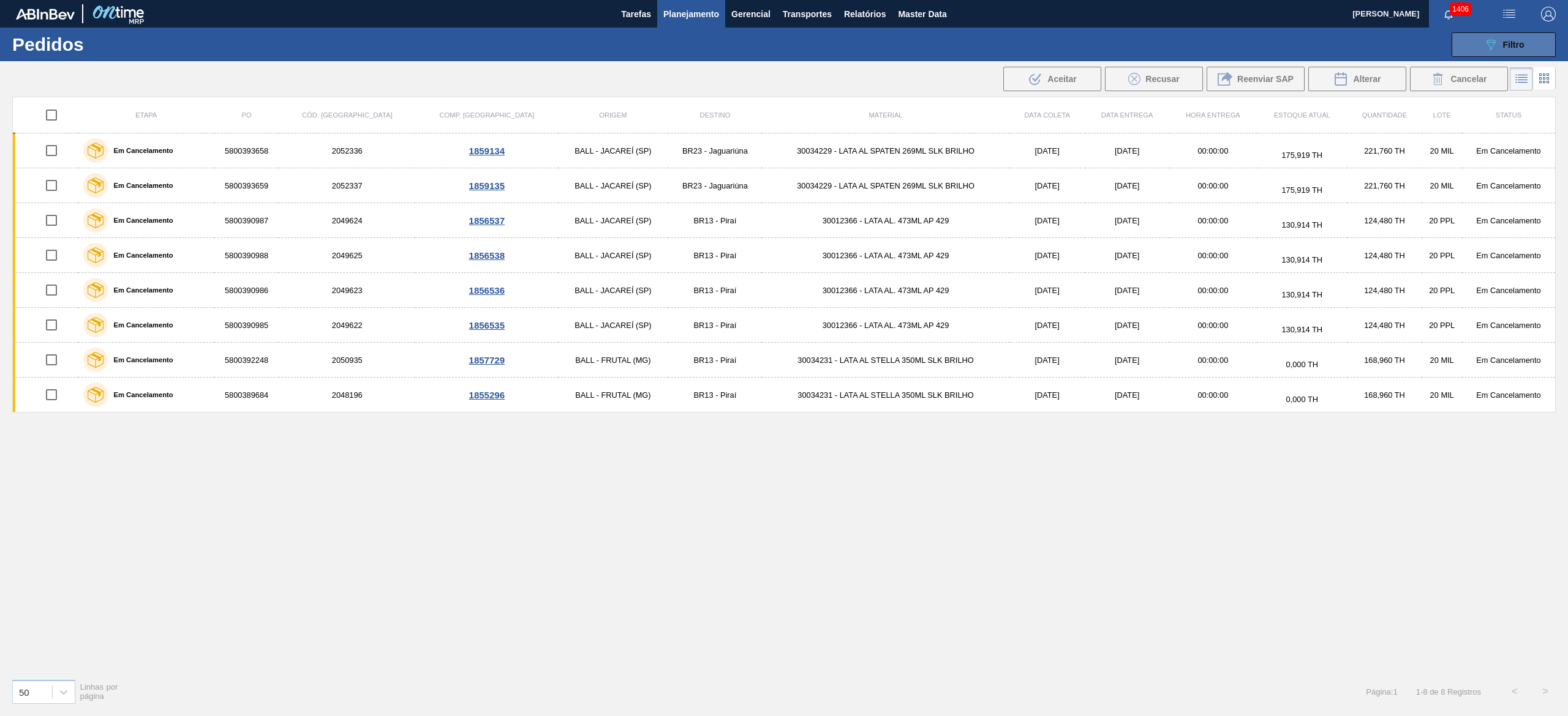
click at [783, 40] on span "Filtro" at bounding box center [1514, 44] width 21 height 10
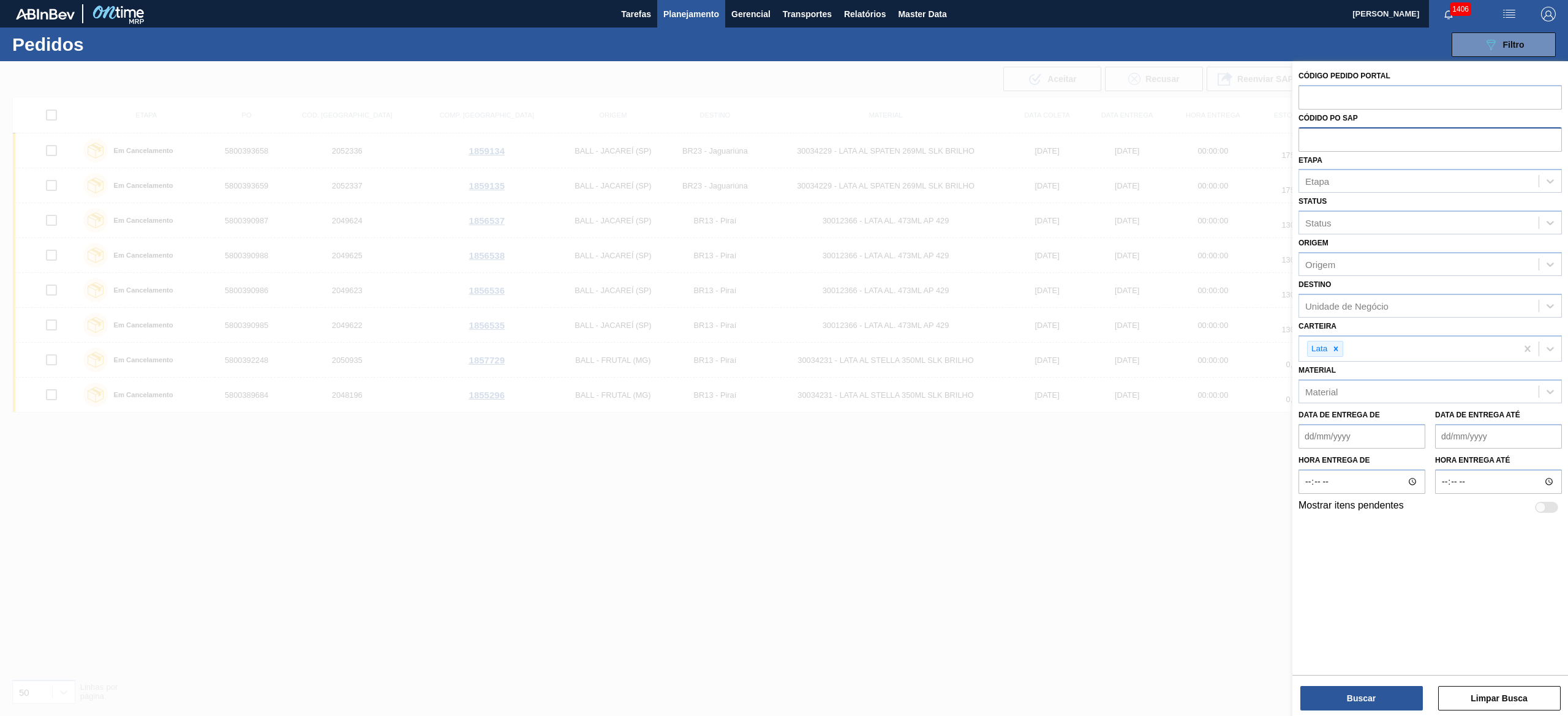
click at [783, 142] on input "text" at bounding box center [1430, 139] width 264 height 23
paste input "text"
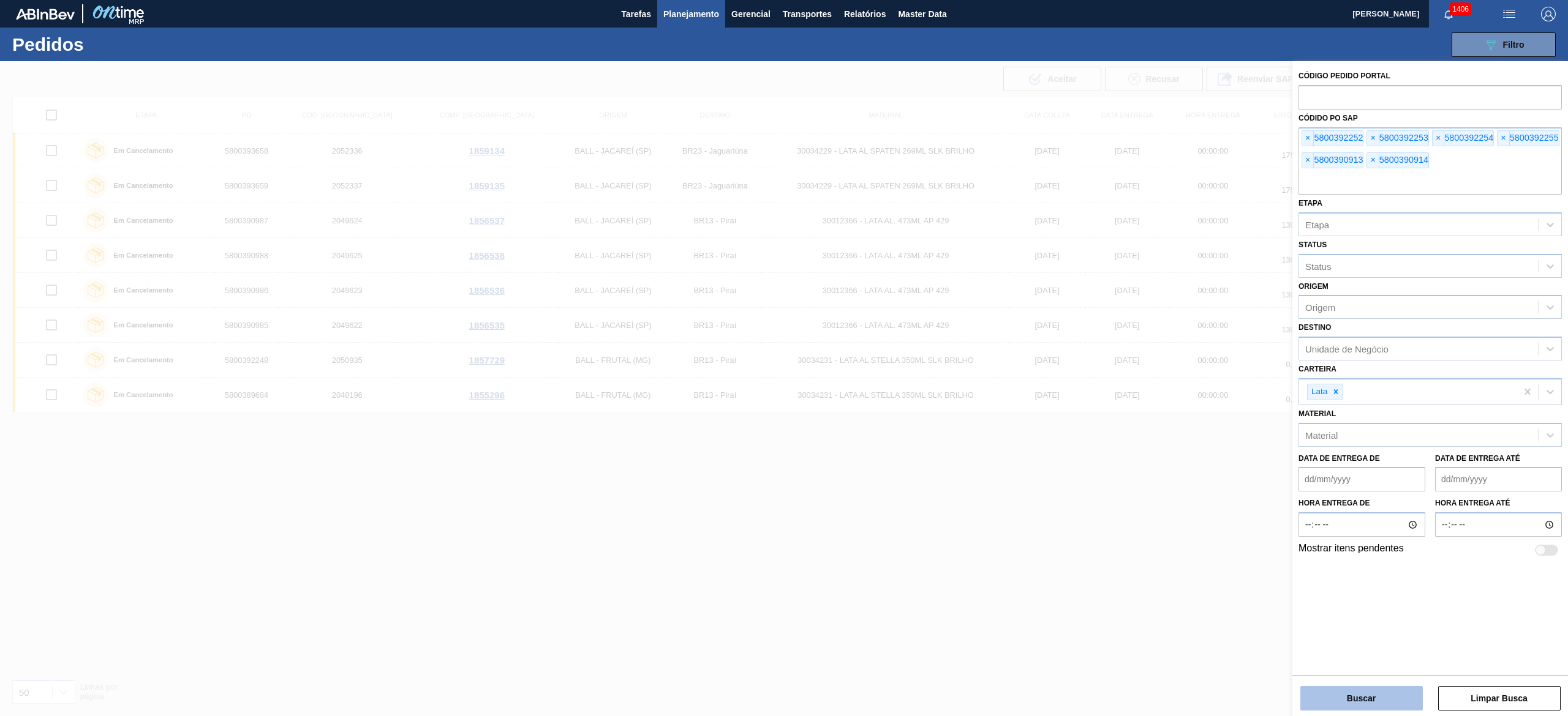
click at [783, 358] on button "Buscar" at bounding box center [1362, 698] width 123 height 25
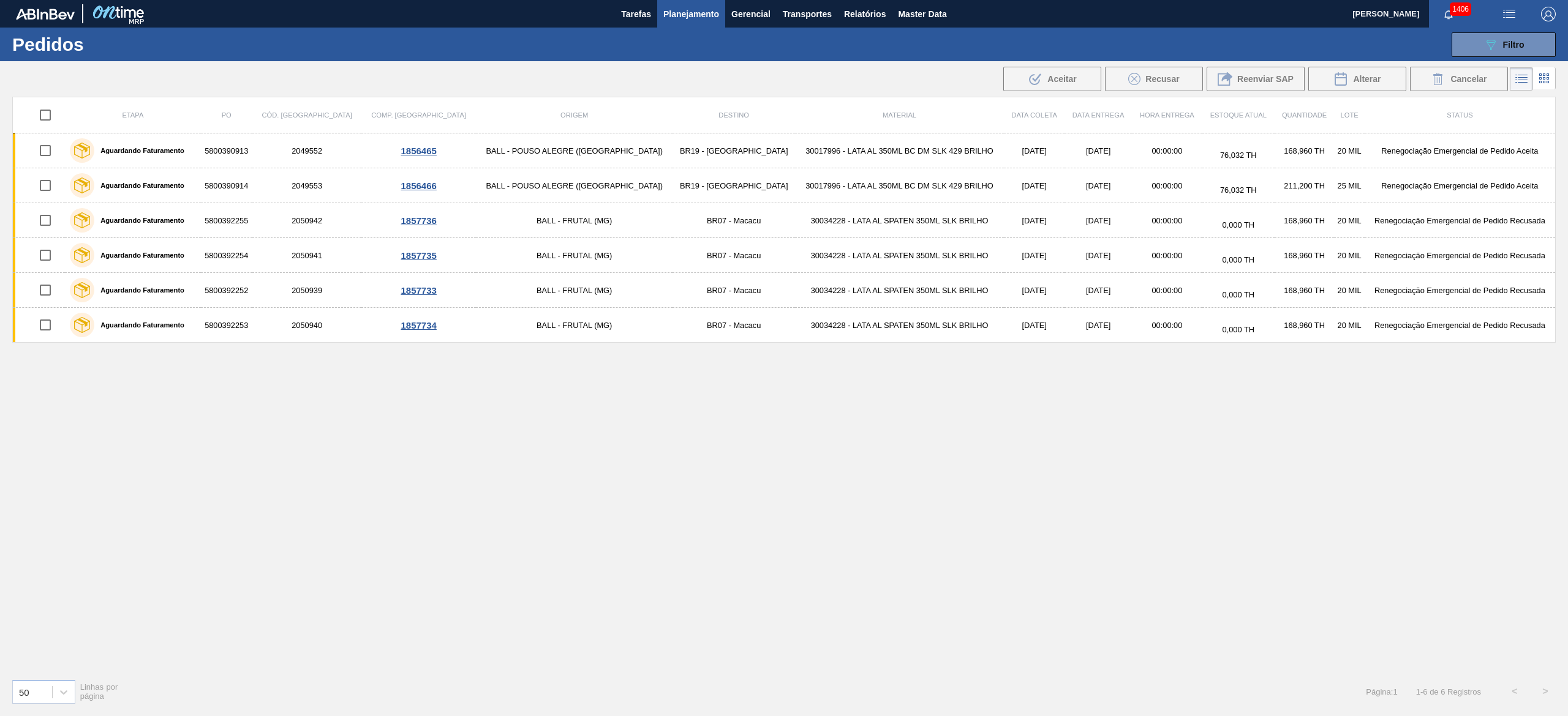
click at [49, 113] on input "checkbox" at bounding box center [45, 115] width 26 height 26
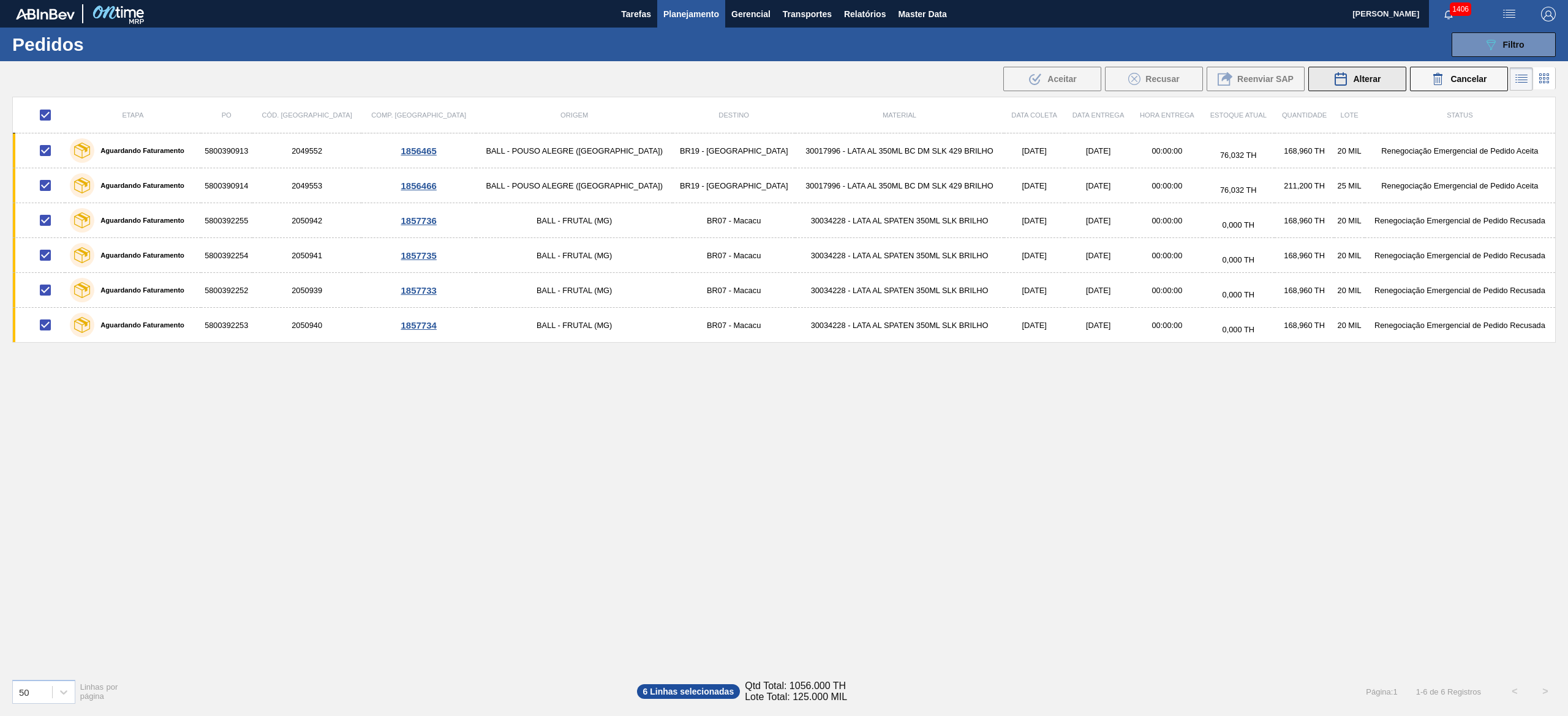
click at [783, 80] on icon at bounding box center [1340, 79] width 15 height 15
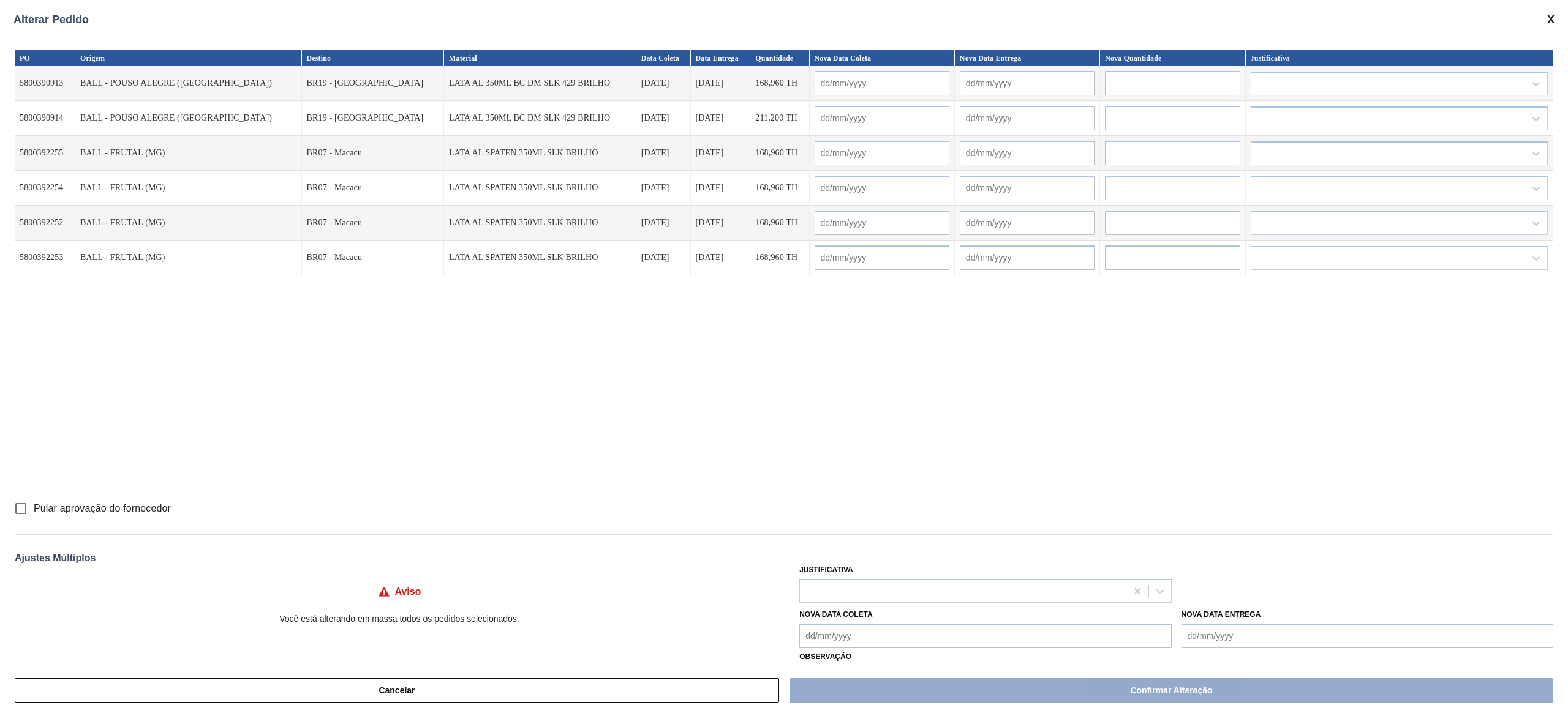
click at [783, 358] on Coleta "Nova Data Coleta" at bounding box center [985, 636] width 372 height 25
click at [783, 358] on div "15" at bounding box center [874, 560] width 17 height 17
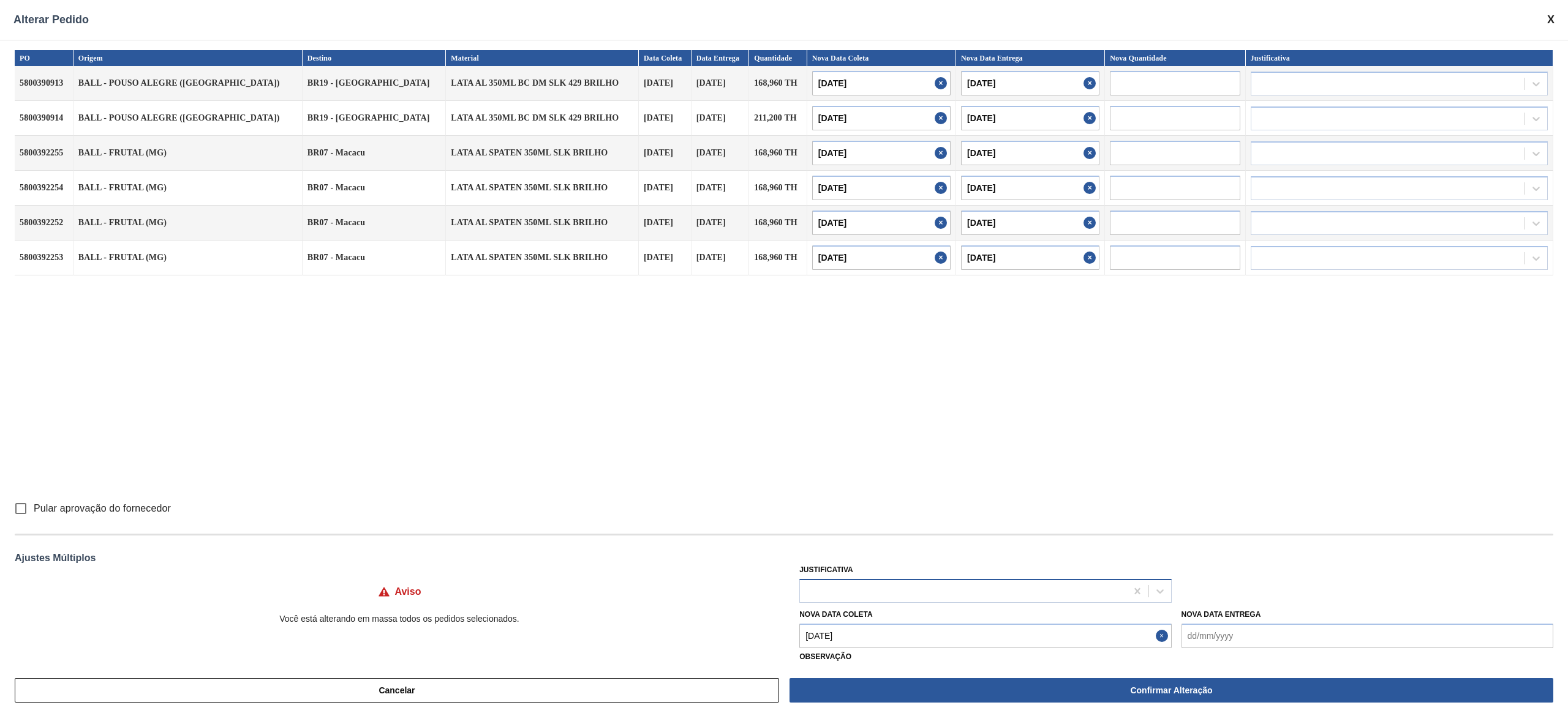
click at [783, 358] on div at bounding box center [963, 591] width 326 height 18
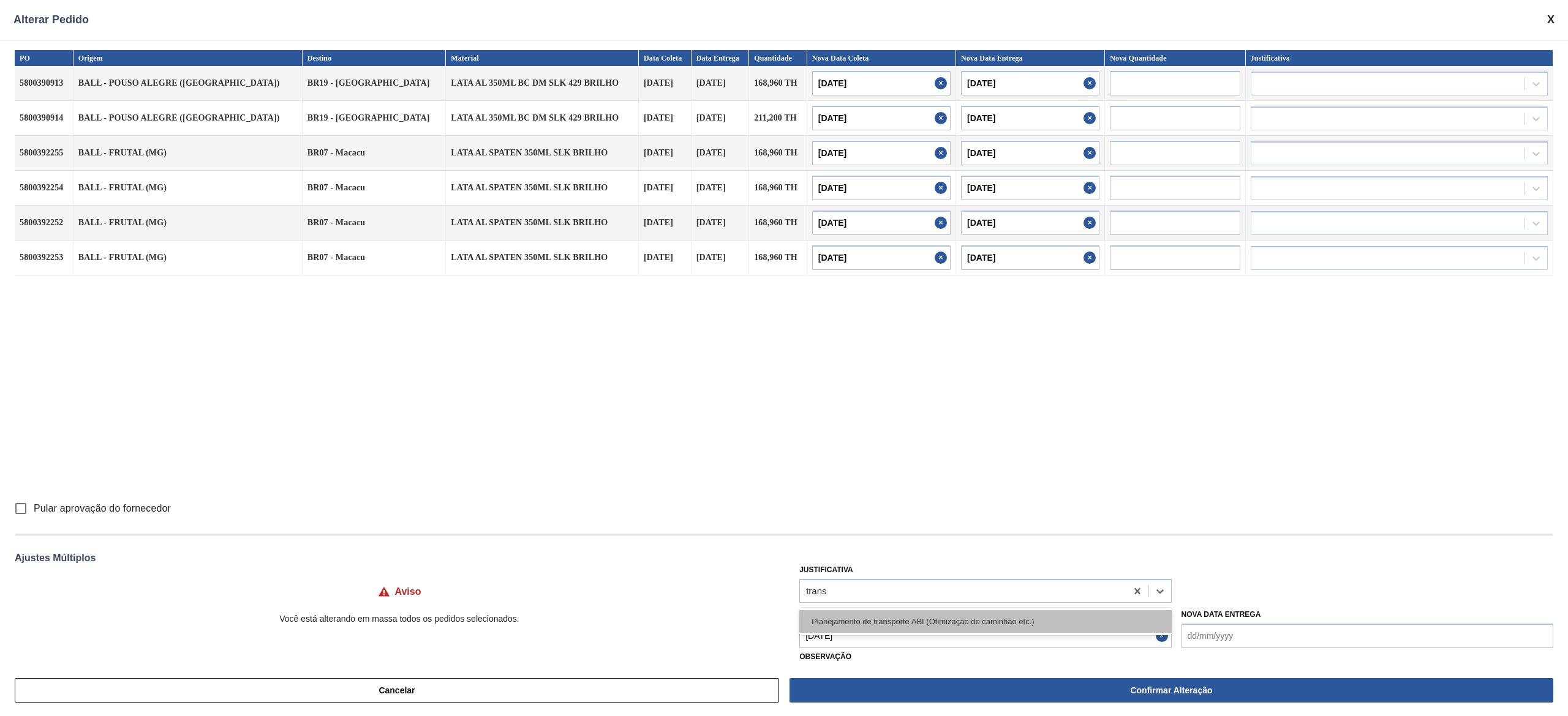
click at [783, 358] on div "Planejamento de transporte ABI (Otimização de caminhão etc.)" at bounding box center [985, 622] width 372 height 23
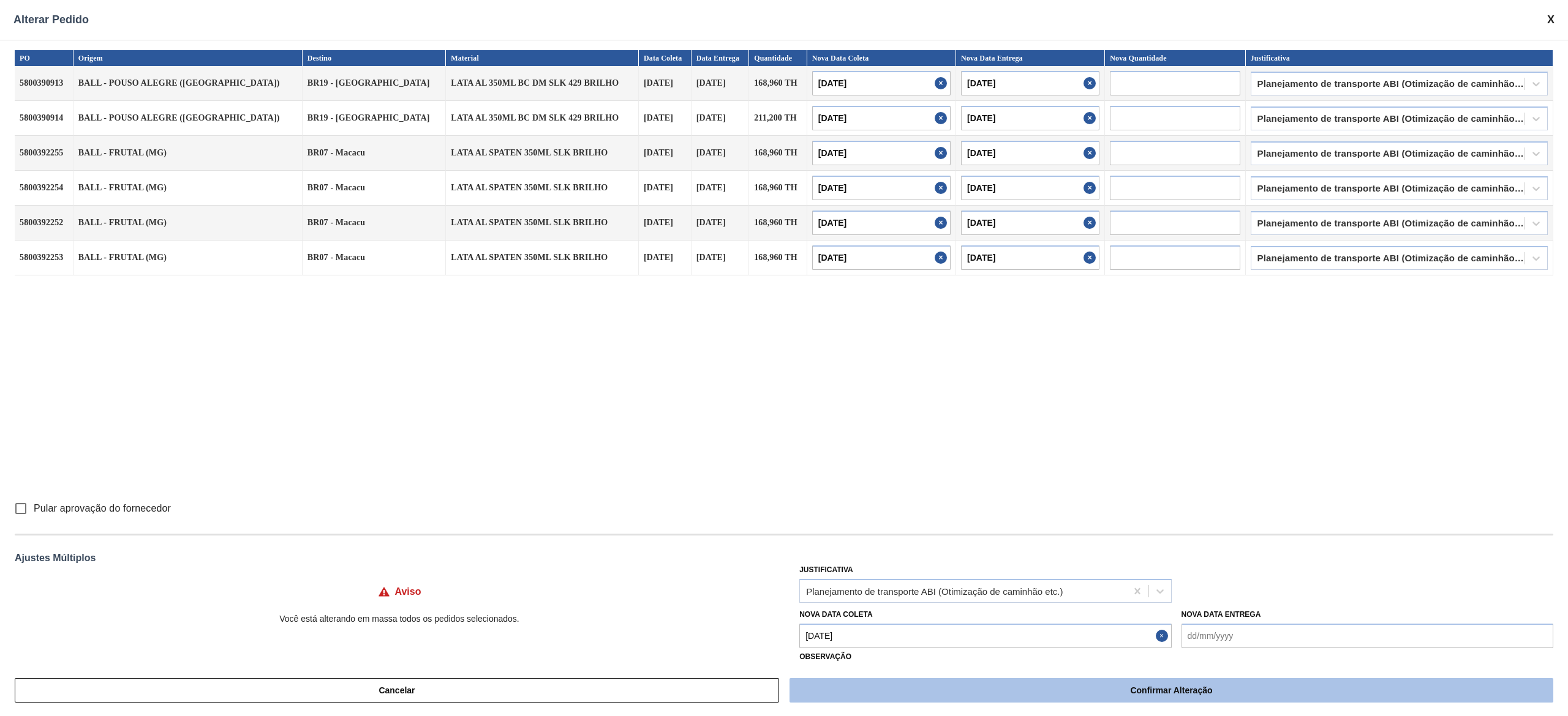
click at [783, 358] on button "Confirmar Alteração" at bounding box center [1171, 690] width 763 height 25
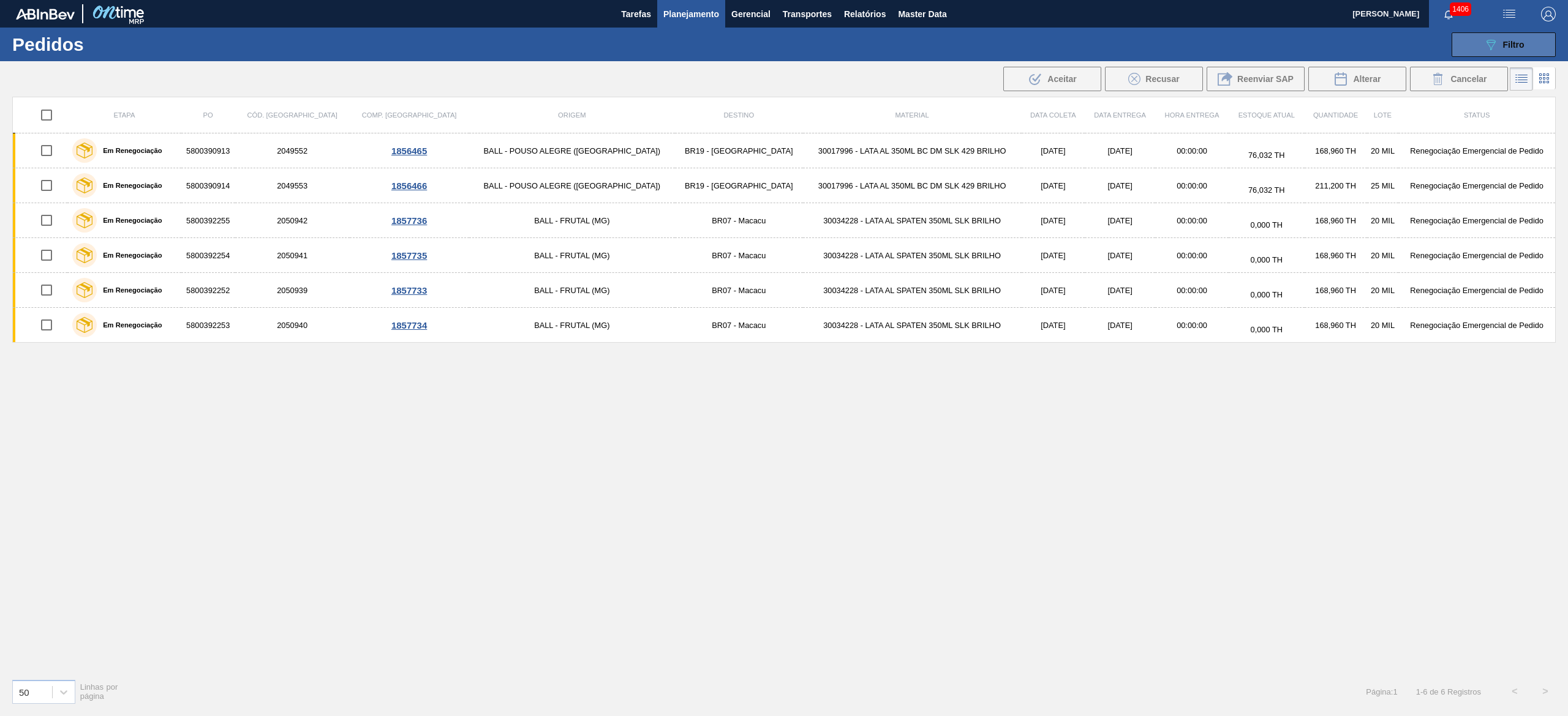
click at [783, 55] on button "089F7B8B-B2A5-4AFE-B5C0-19BA573D28AC Filtro" at bounding box center [1503, 44] width 104 height 25
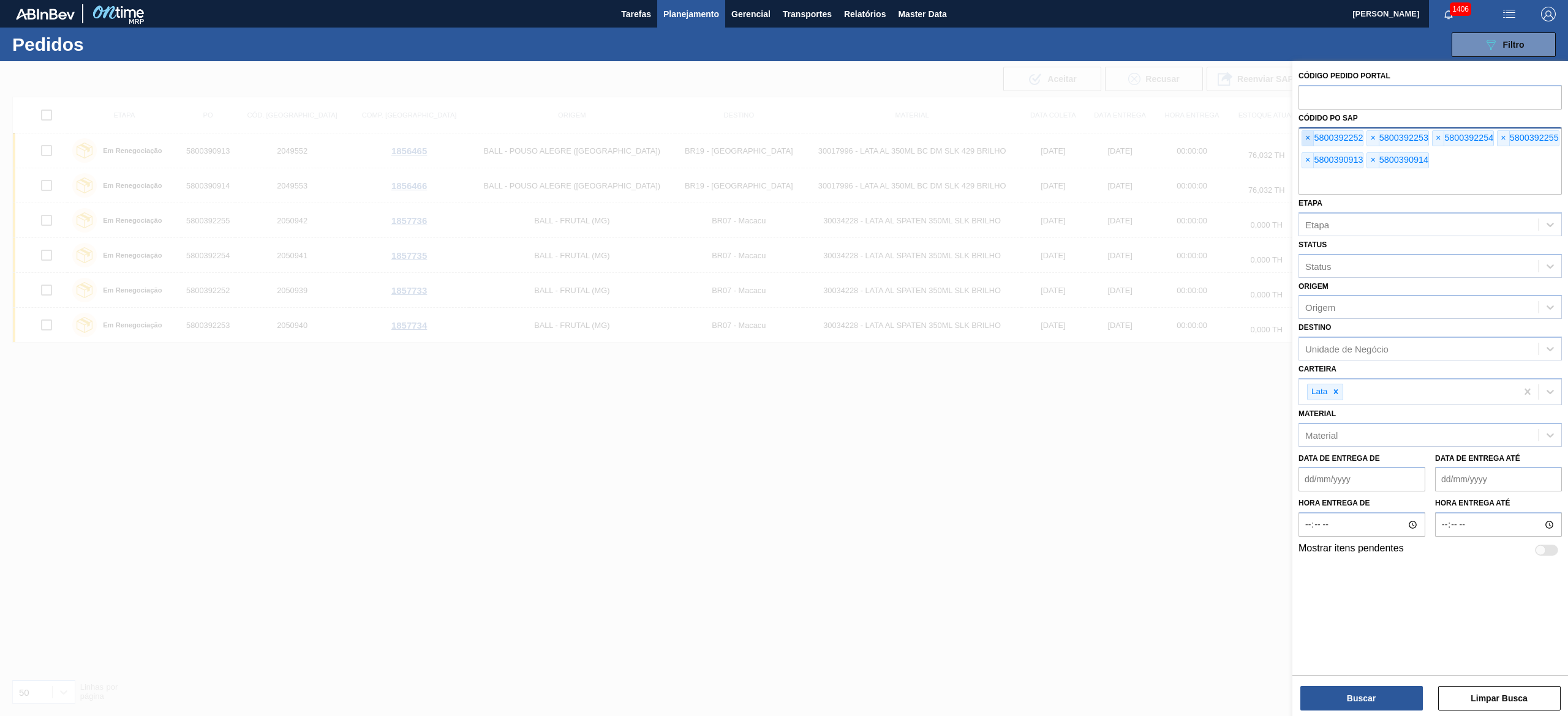
click at [783, 144] on span "×" at bounding box center [1308, 138] width 12 height 15
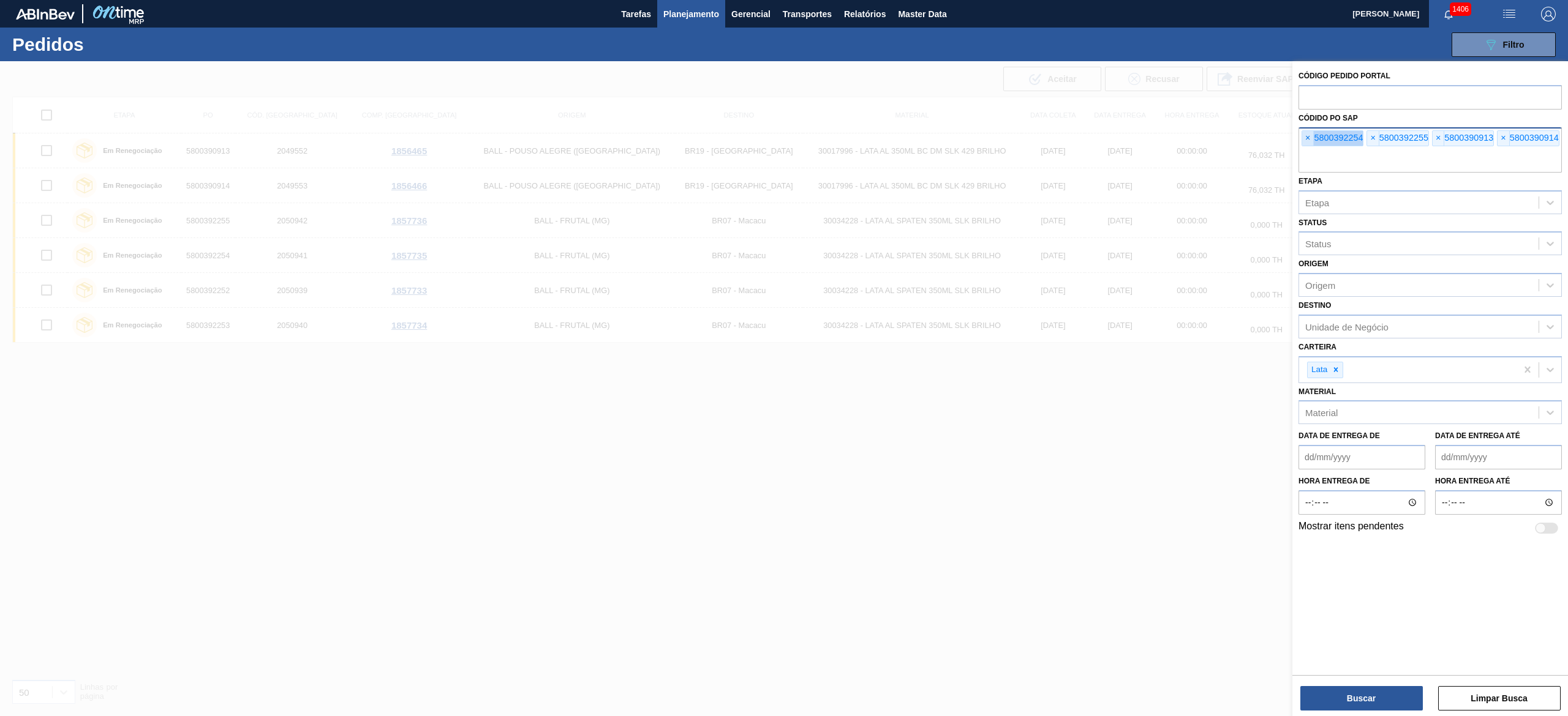
click at [783, 144] on span "×" at bounding box center [1308, 138] width 12 height 15
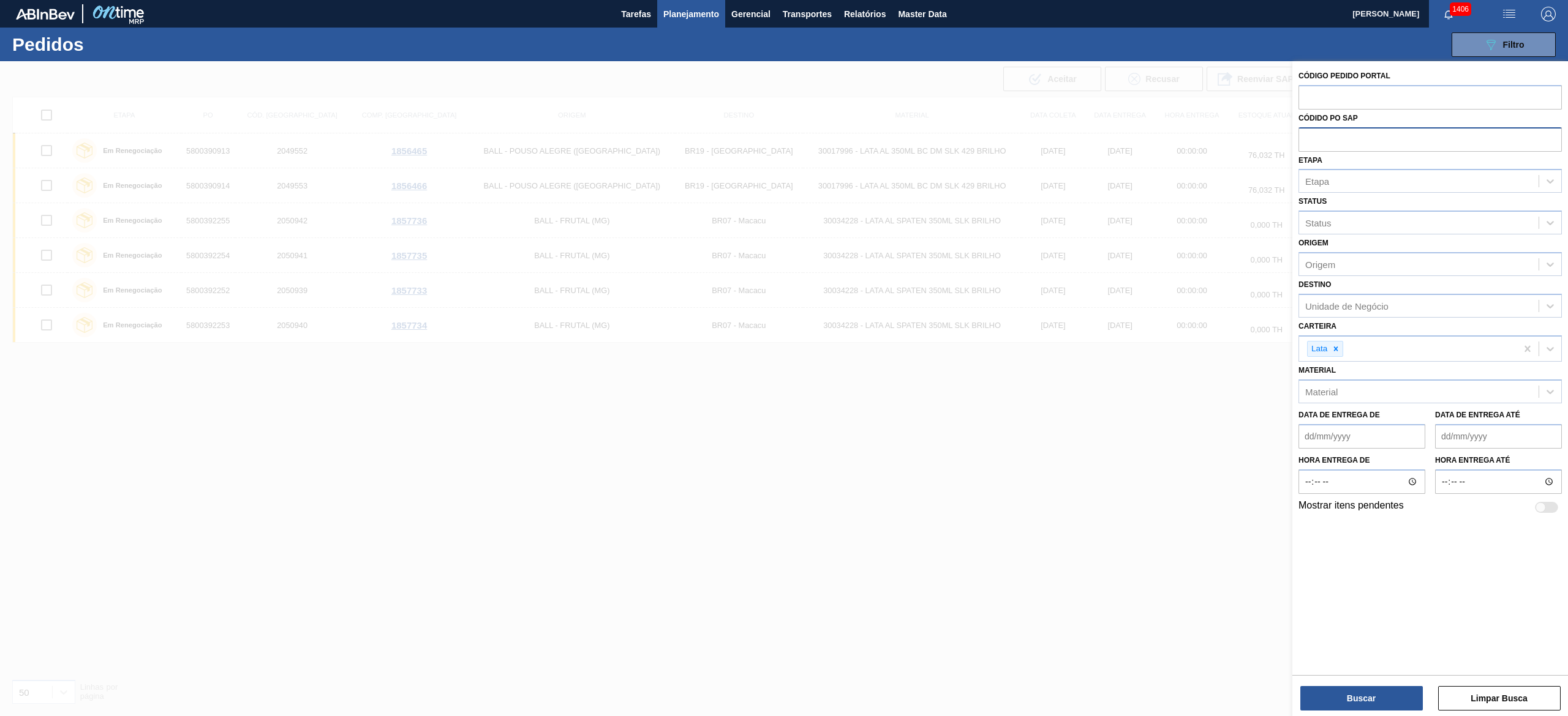
paste input "text"
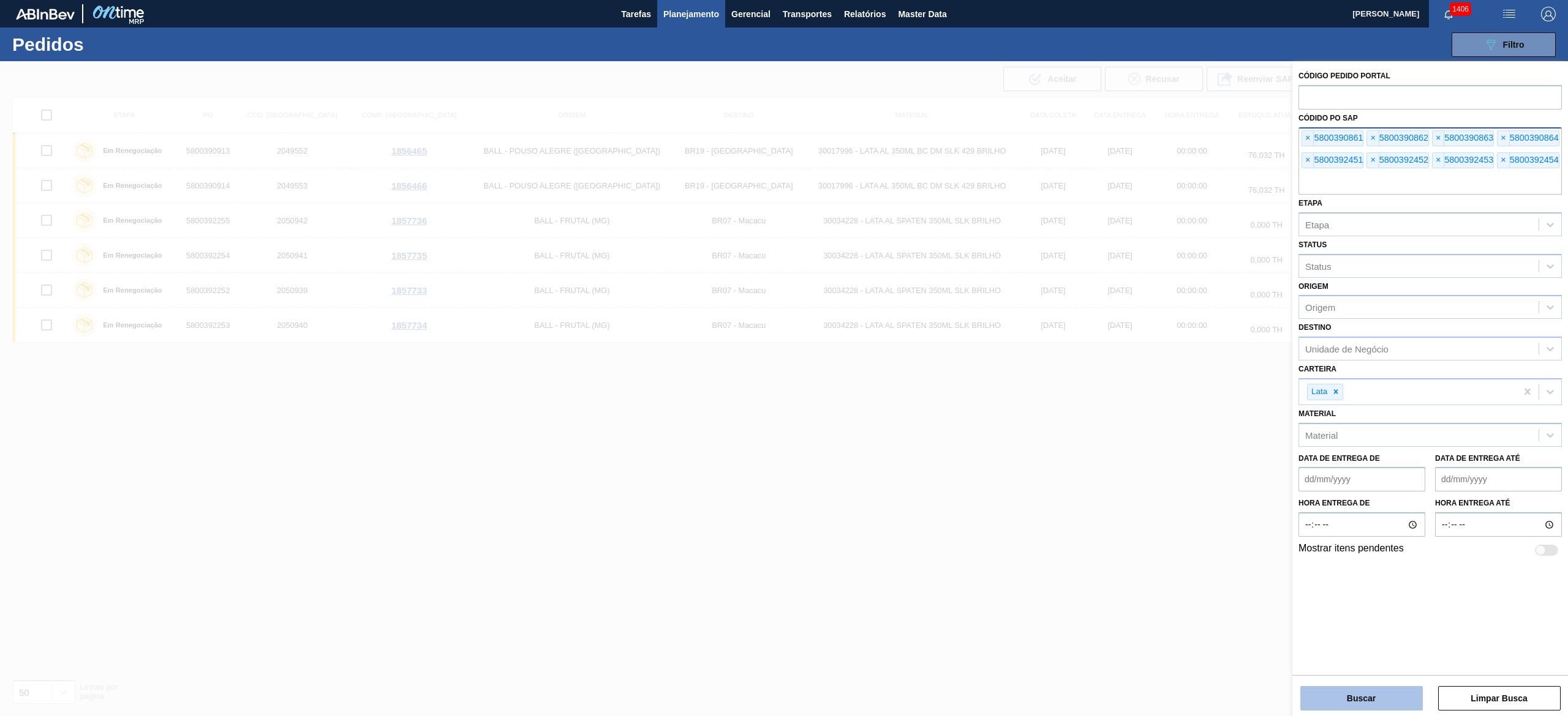
click at [783, 358] on button "Buscar" at bounding box center [1362, 698] width 123 height 25
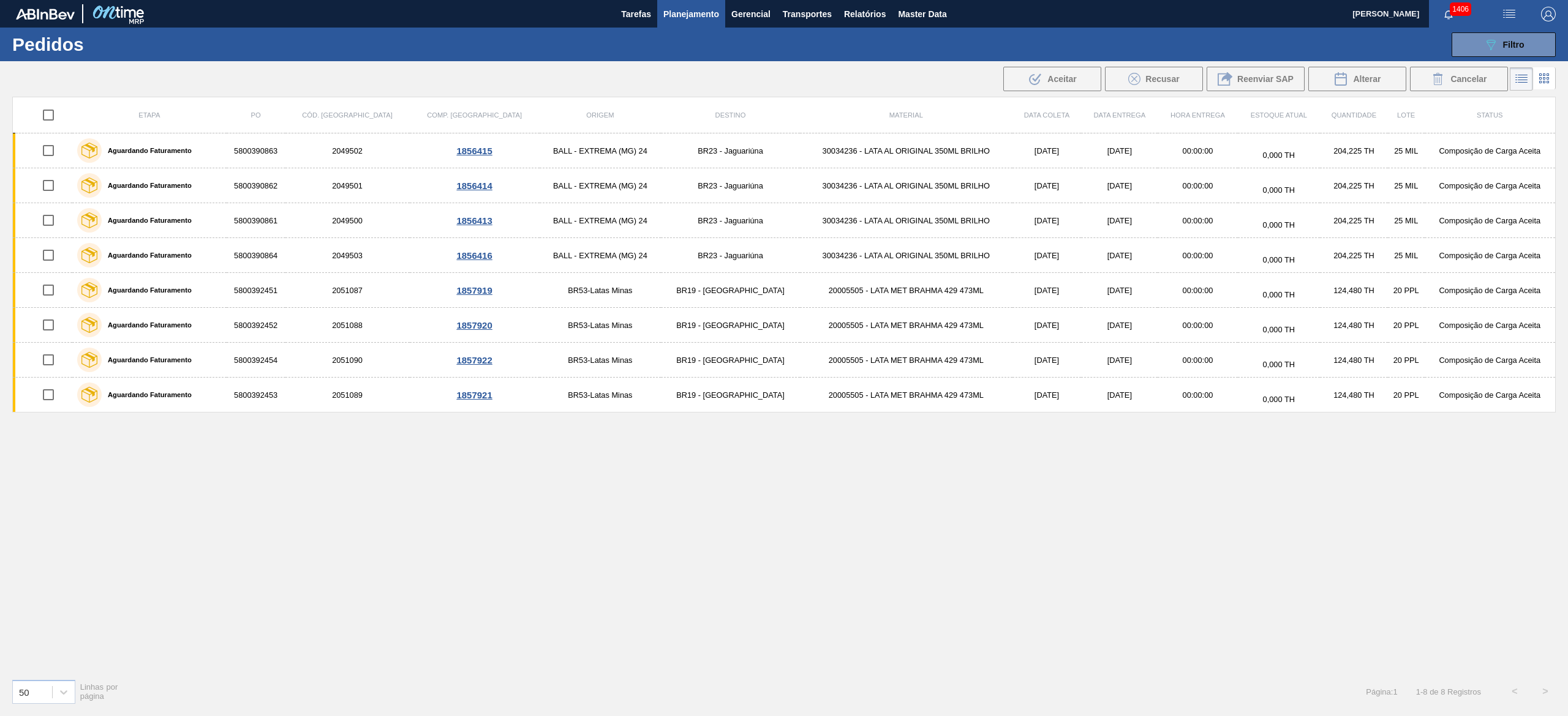
click at [52, 109] on input "checkbox" at bounding box center [48, 115] width 26 height 26
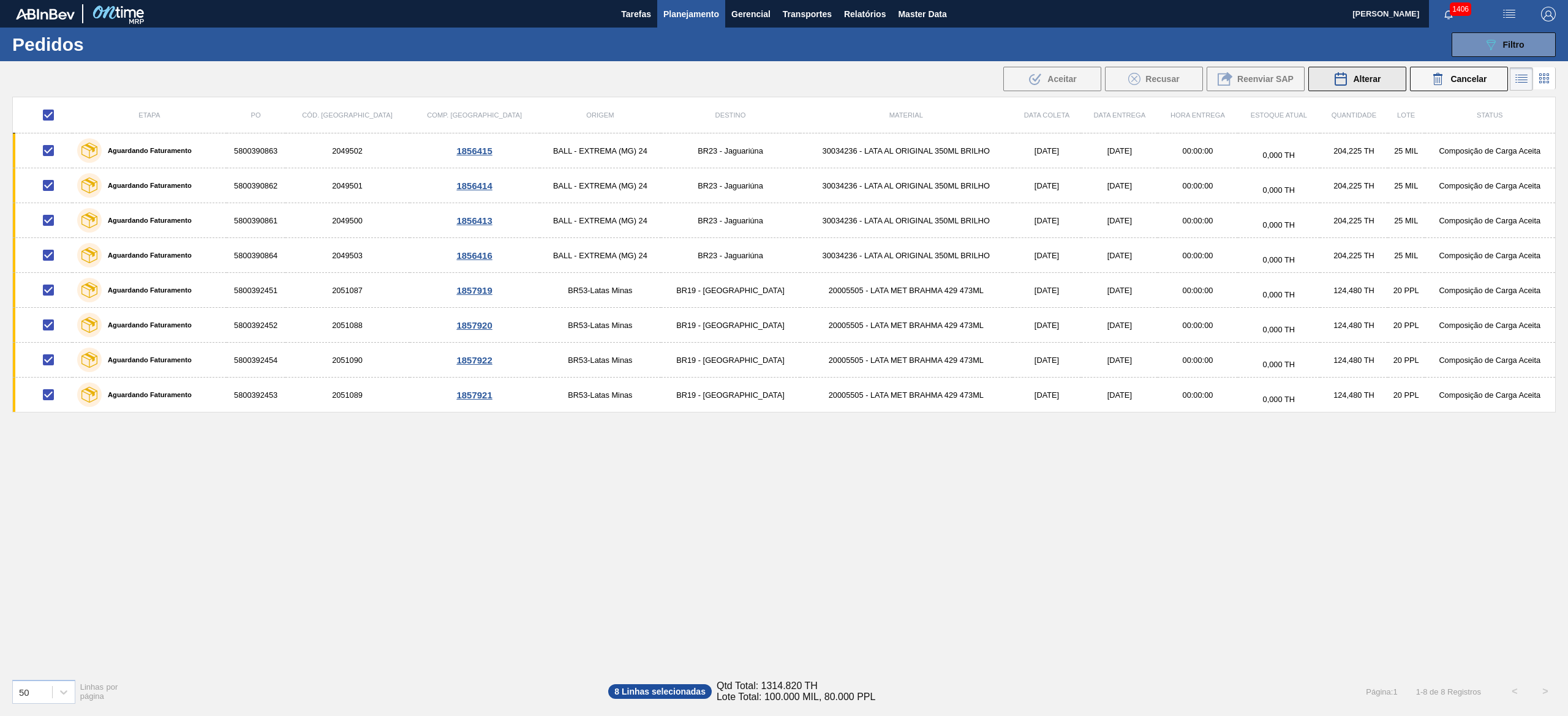
click at [783, 83] on icon at bounding box center [1340, 79] width 15 height 15
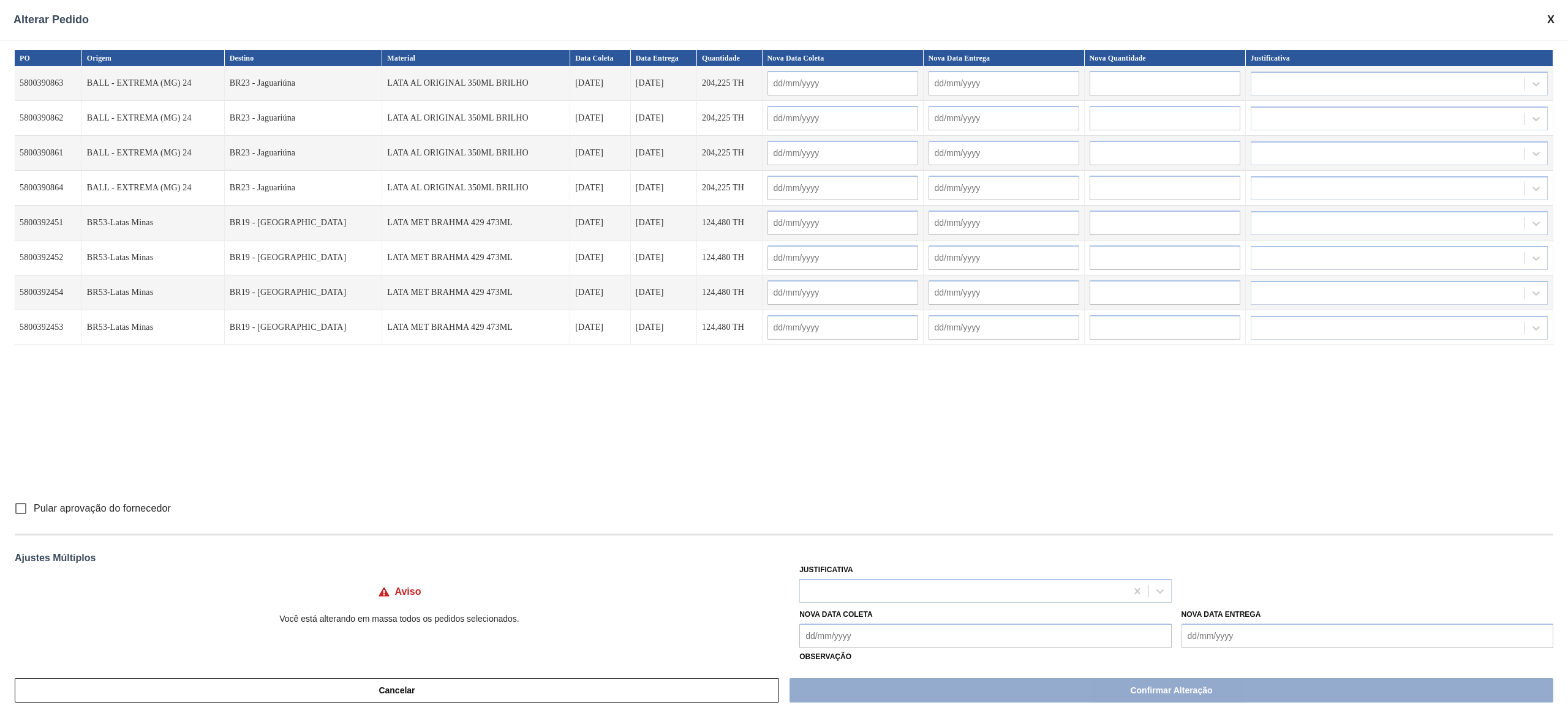
drag, startPoint x: 937, startPoint y: 599, endPoint x: 949, endPoint y: 578, distance: 24.2
click at [783, 358] on div at bounding box center [963, 591] width 326 height 18
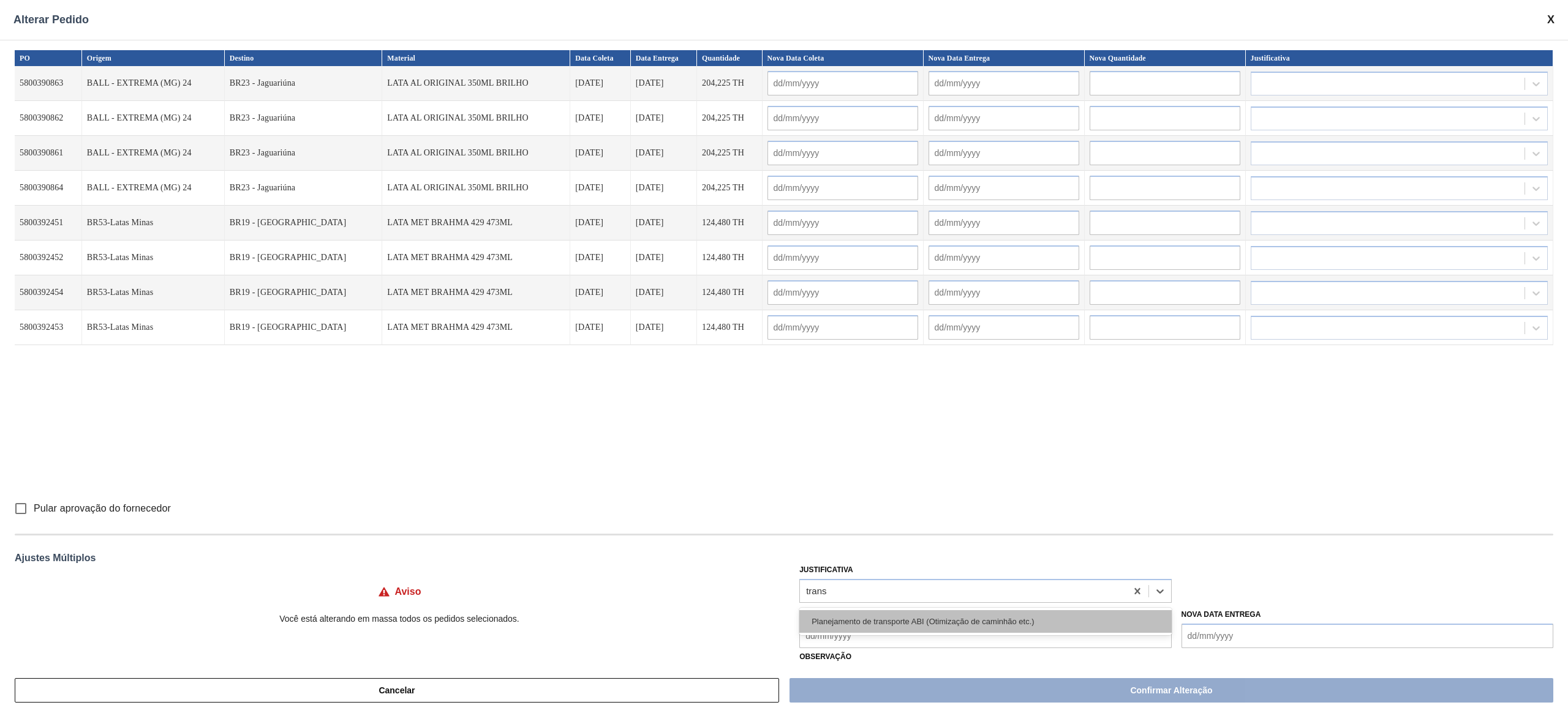
click at [783, 358] on div "Planejamento de transporte ABI (Otimização de caminhão etc.)" at bounding box center [985, 622] width 372 height 23
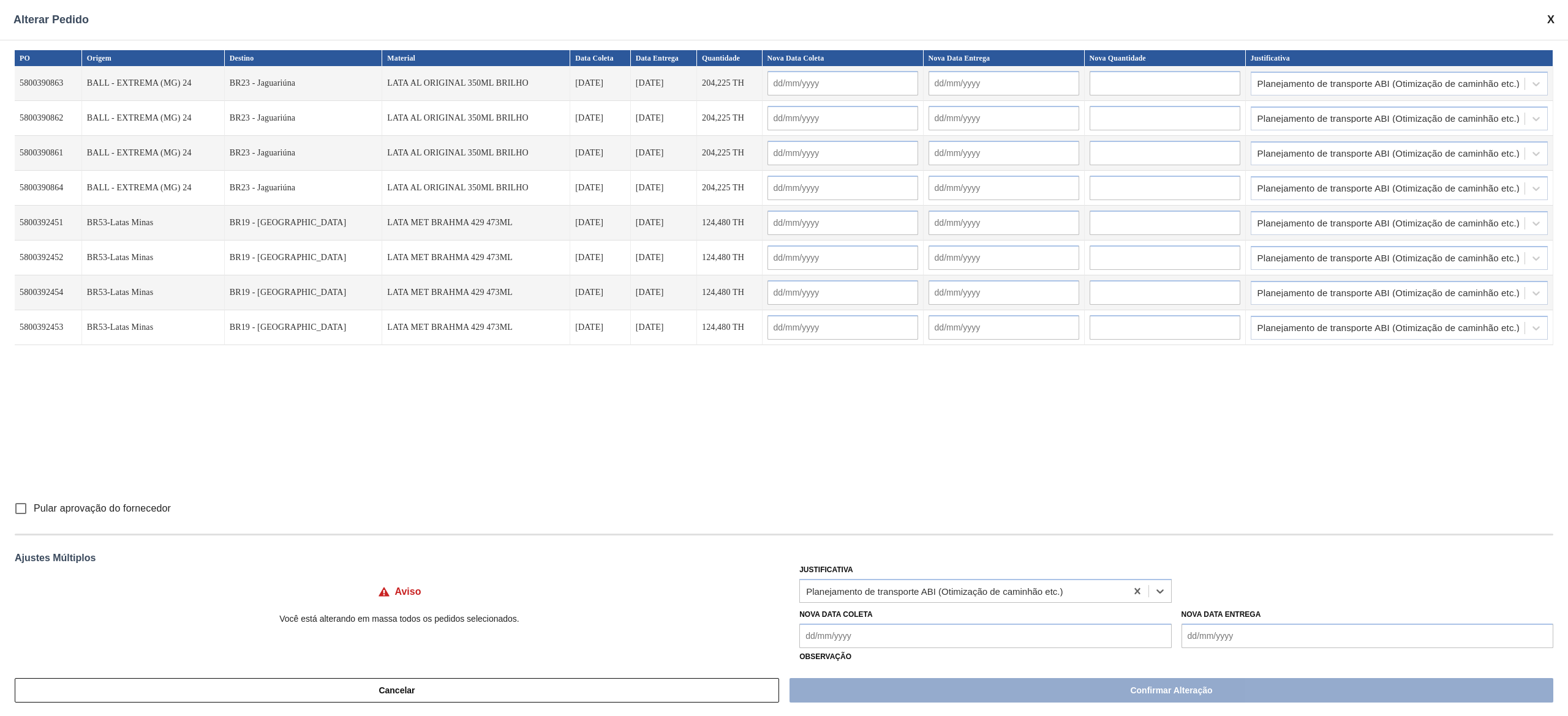
click at [783, 358] on Coleta "Nova Data Coleta" at bounding box center [985, 636] width 372 height 25
click at [783, 358] on div "18" at bounding box center [933, 560] width 17 height 17
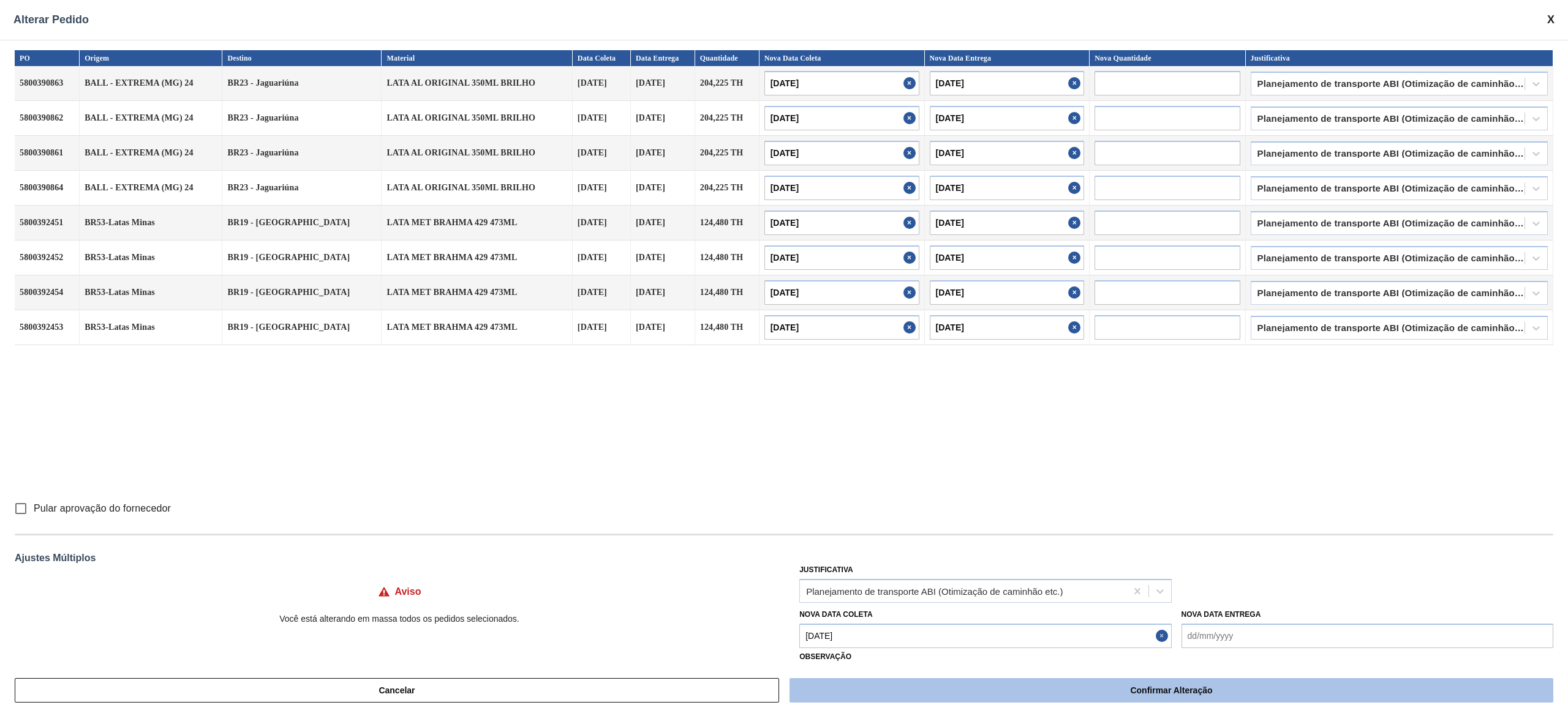
click at [783, 358] on button "Confirmar Alteração" at bounding box center [1171, 690] width 763 height 25
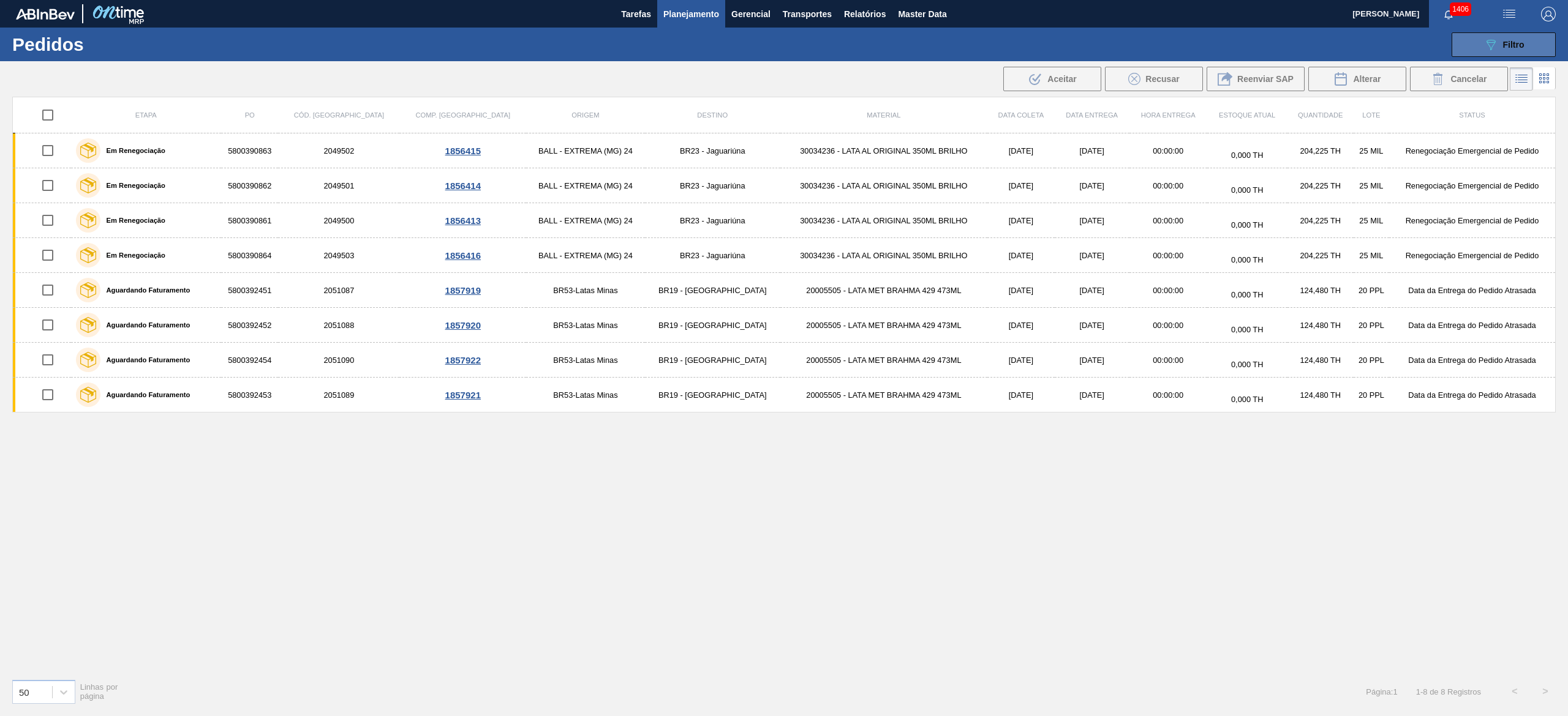
click at [783, 48] on button "089F7B8B-B2A5-4AFE-B5C0-19BA573D28AC Filtro" at bounding box center [1503, 44] width 104 height 25
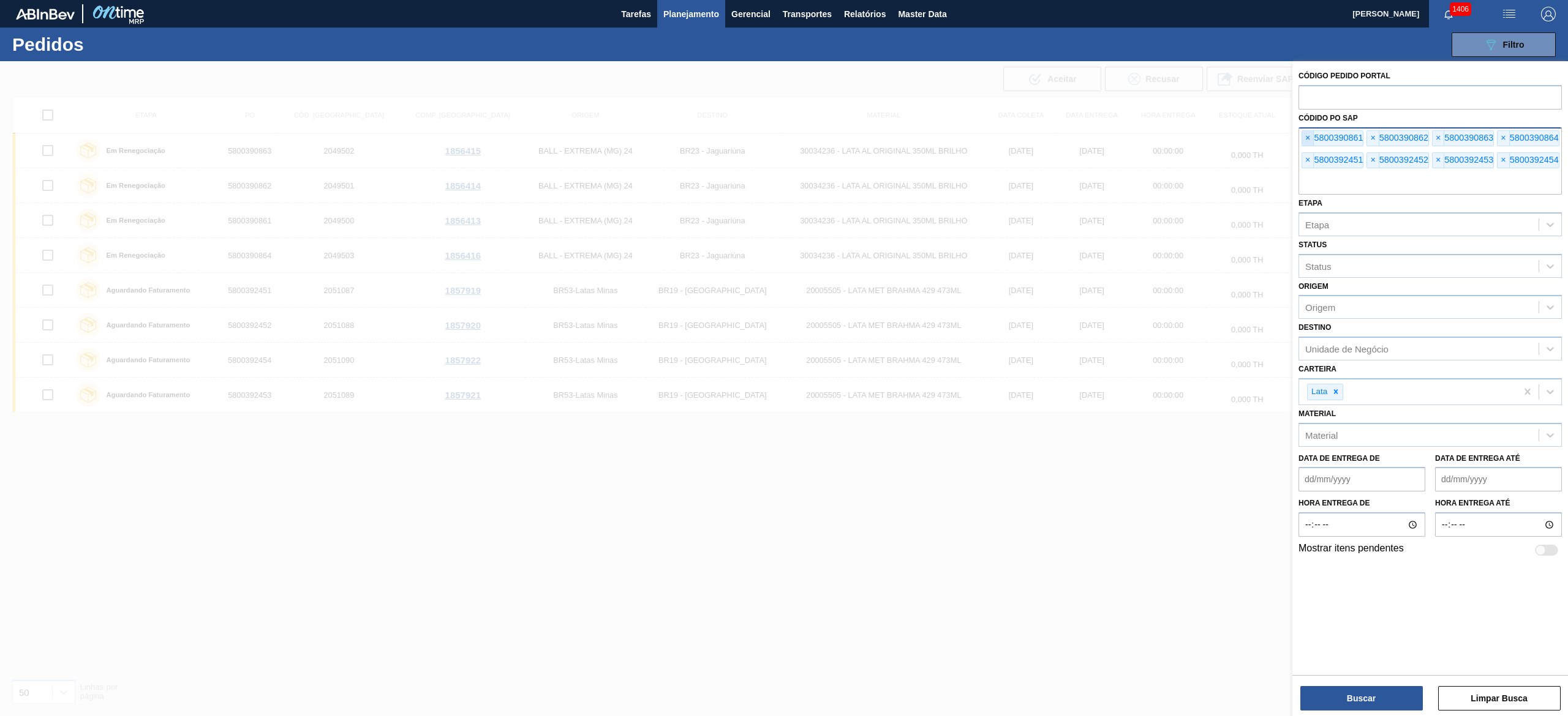
click at [783, 135] on span "×" at bounding box center [1308, 138] width 12 height 15
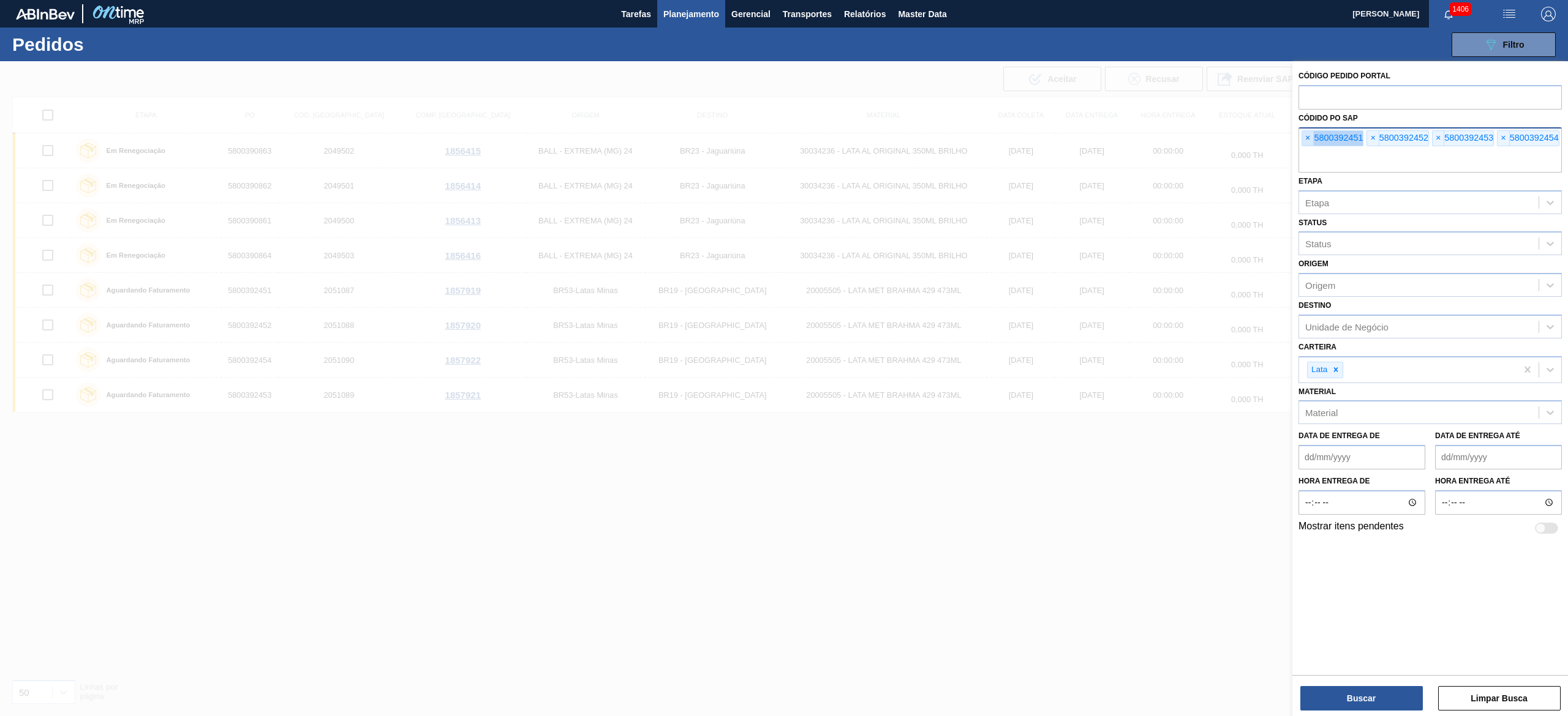
click at [783, 135] on span "×" at bounding box center [1308, 138] width 12 height 15
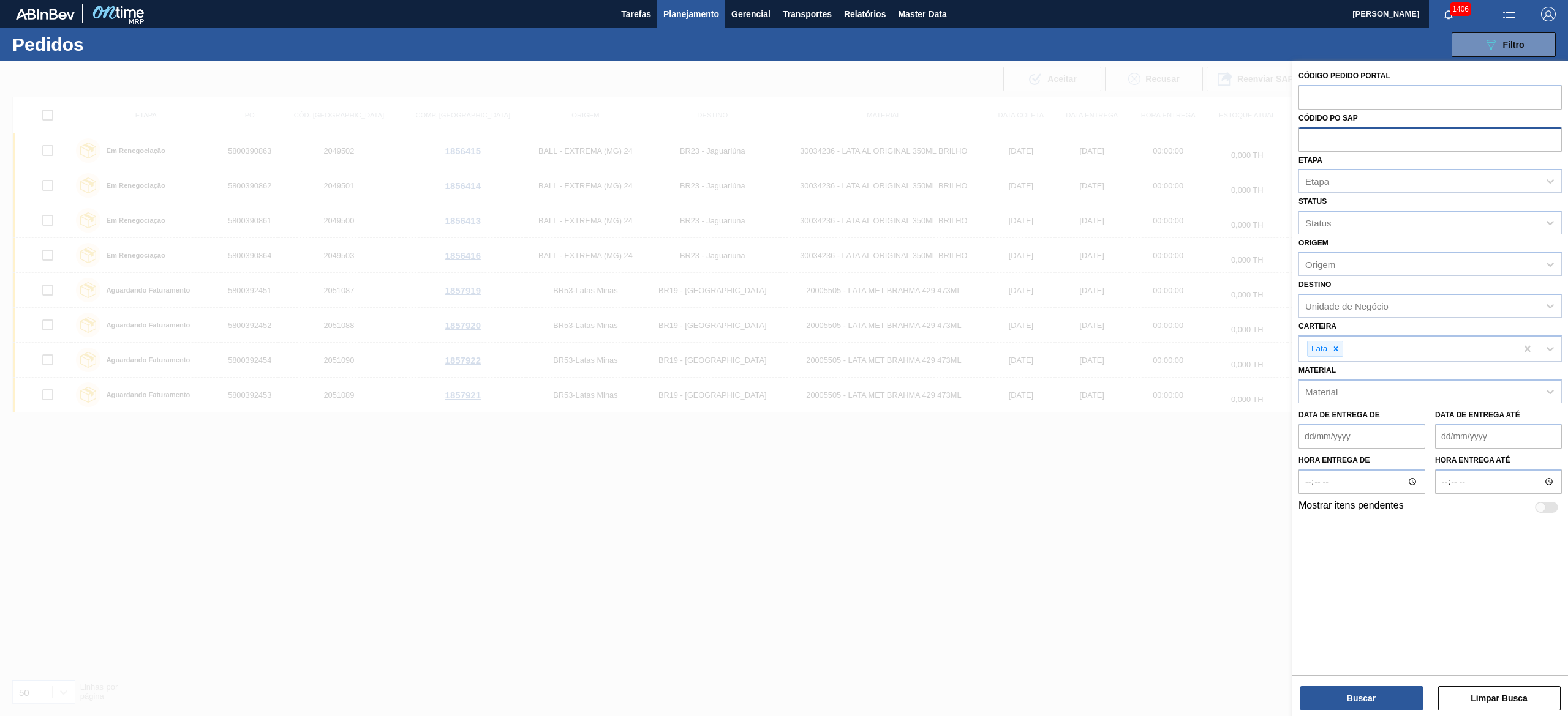
paste input "text"
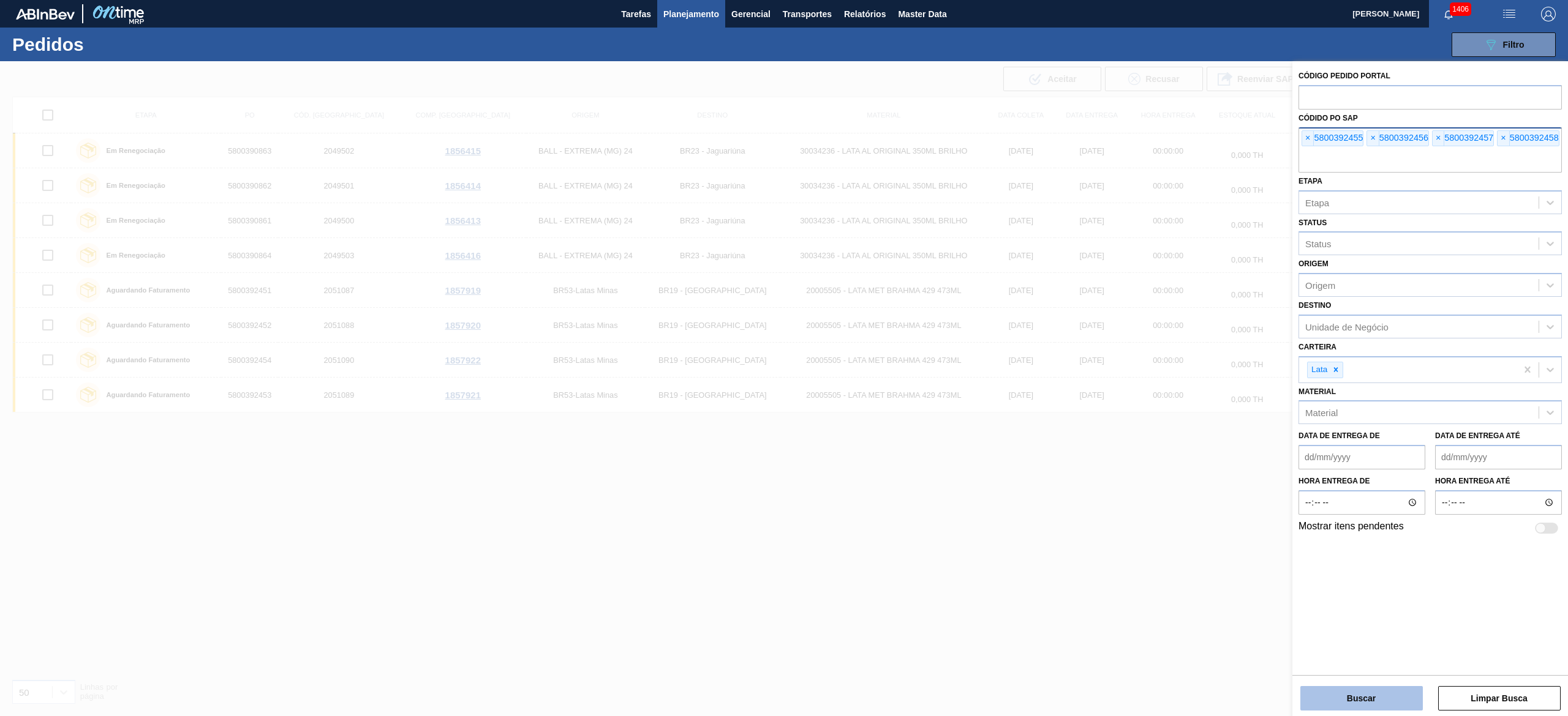
click at [783, 358] on button "Buscar" at bounding box center [1362, 698] width 123 height 25
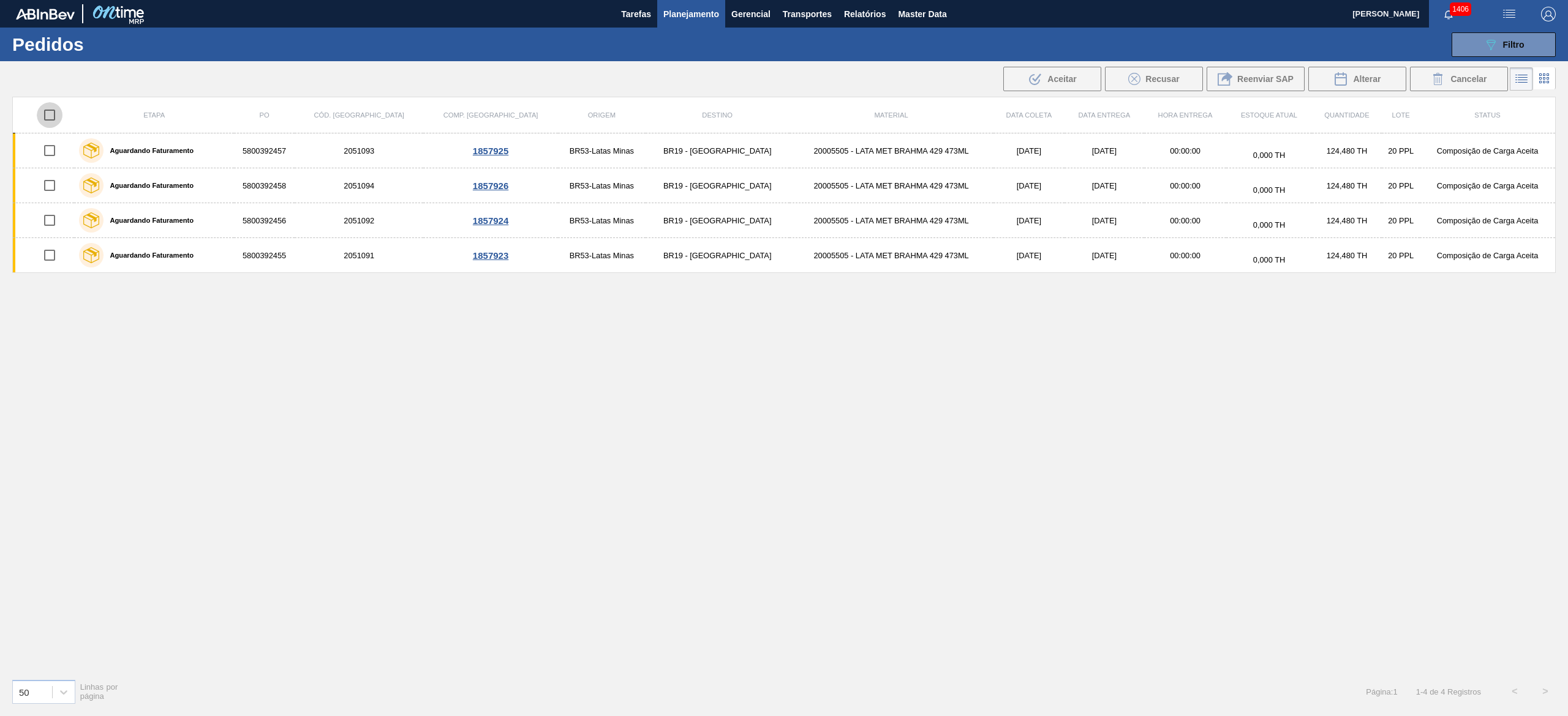
click at [55, 106] on input "checkbox" at bounding box center [49, 115] width 26 height 26
click at [54, 109] on input "checkbox" at bounding box center [49, 115] width 26 height 26
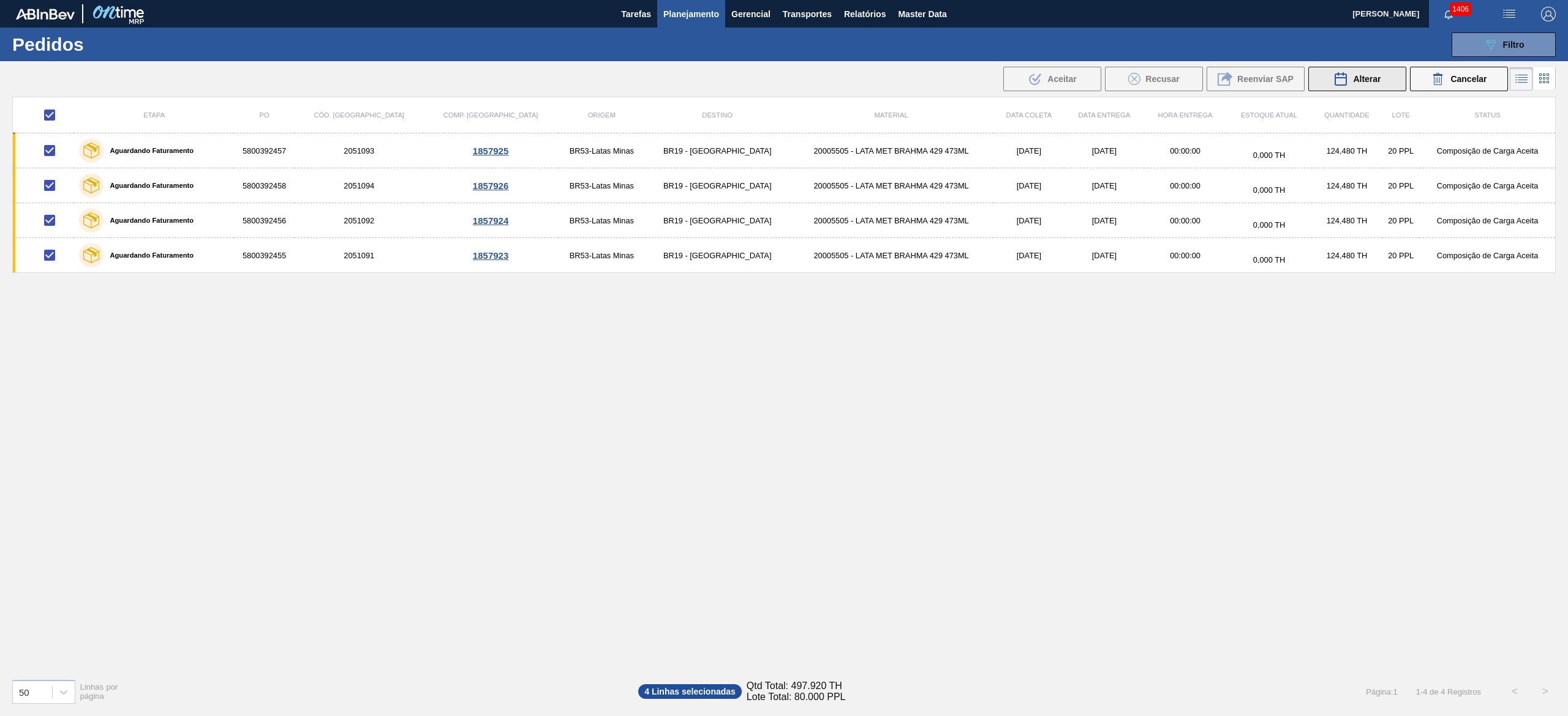
click at [783, 91] on button "Alterar" at bounding box center [1358, 79] width 98 height 25
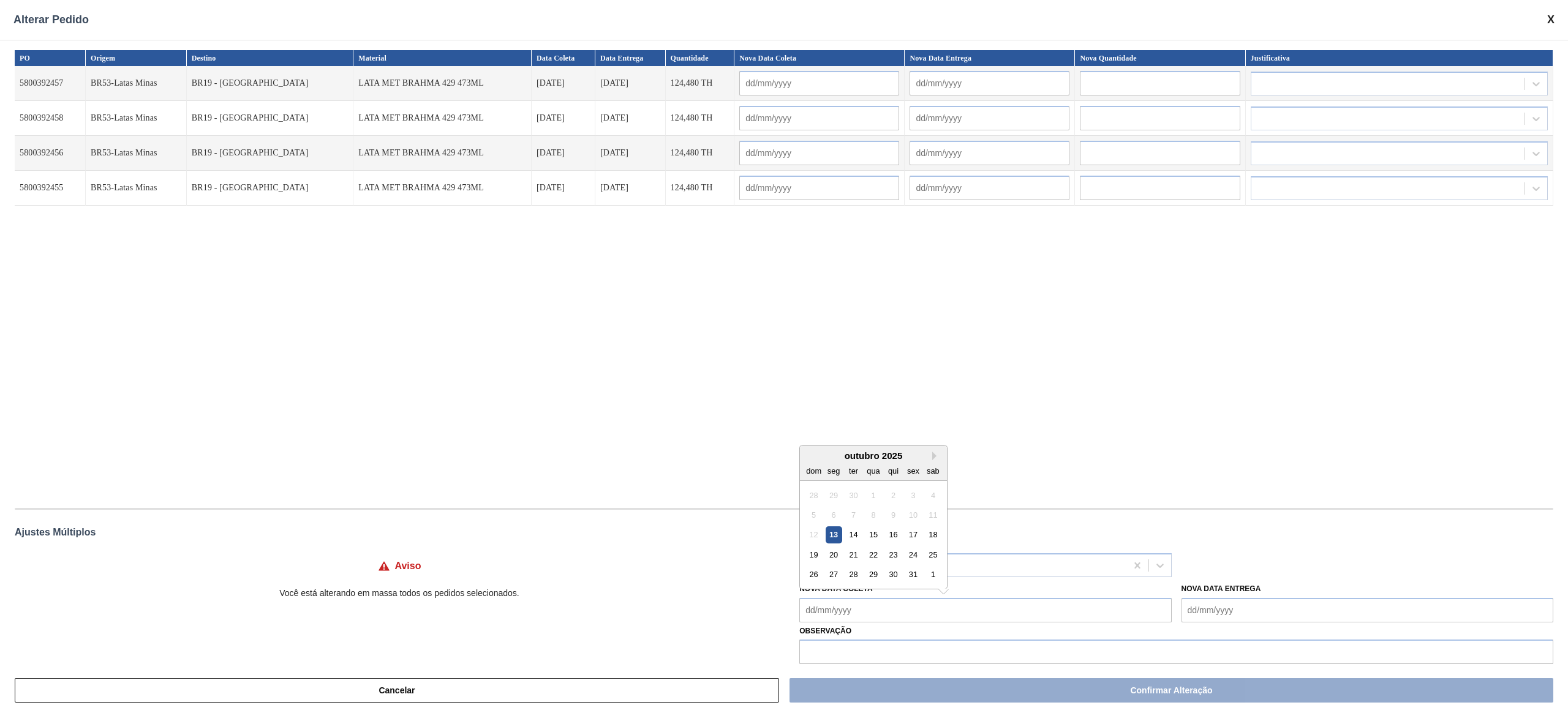
click at [783, 358] on Coleta "Nova Data Coleta" at bounding box center [985, 610] width 372 height 25
click at [783, 358] on div "19" at bounding box center [813, 555] width 17 height 17
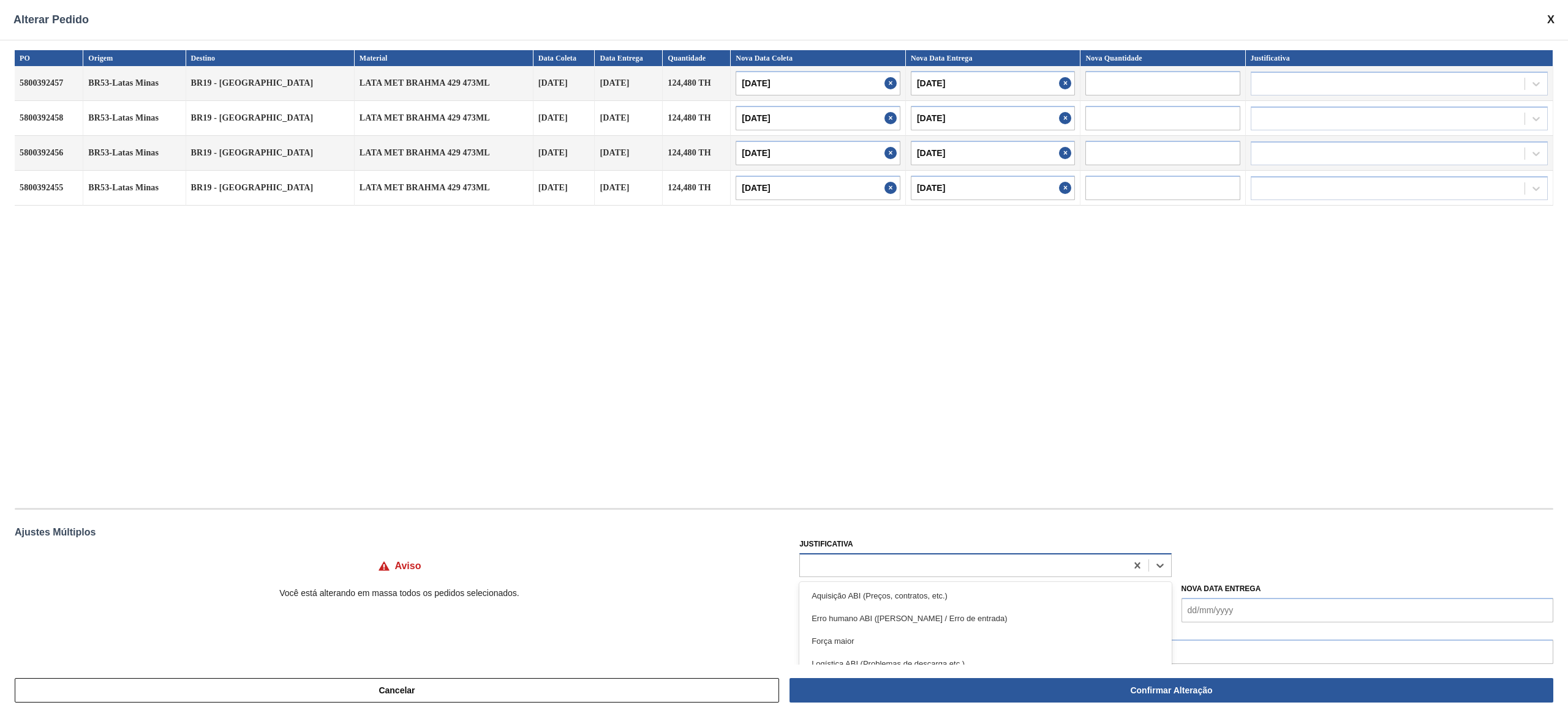
click at [783, 358] on div at bounding box center [963, 565] width 326 height 18
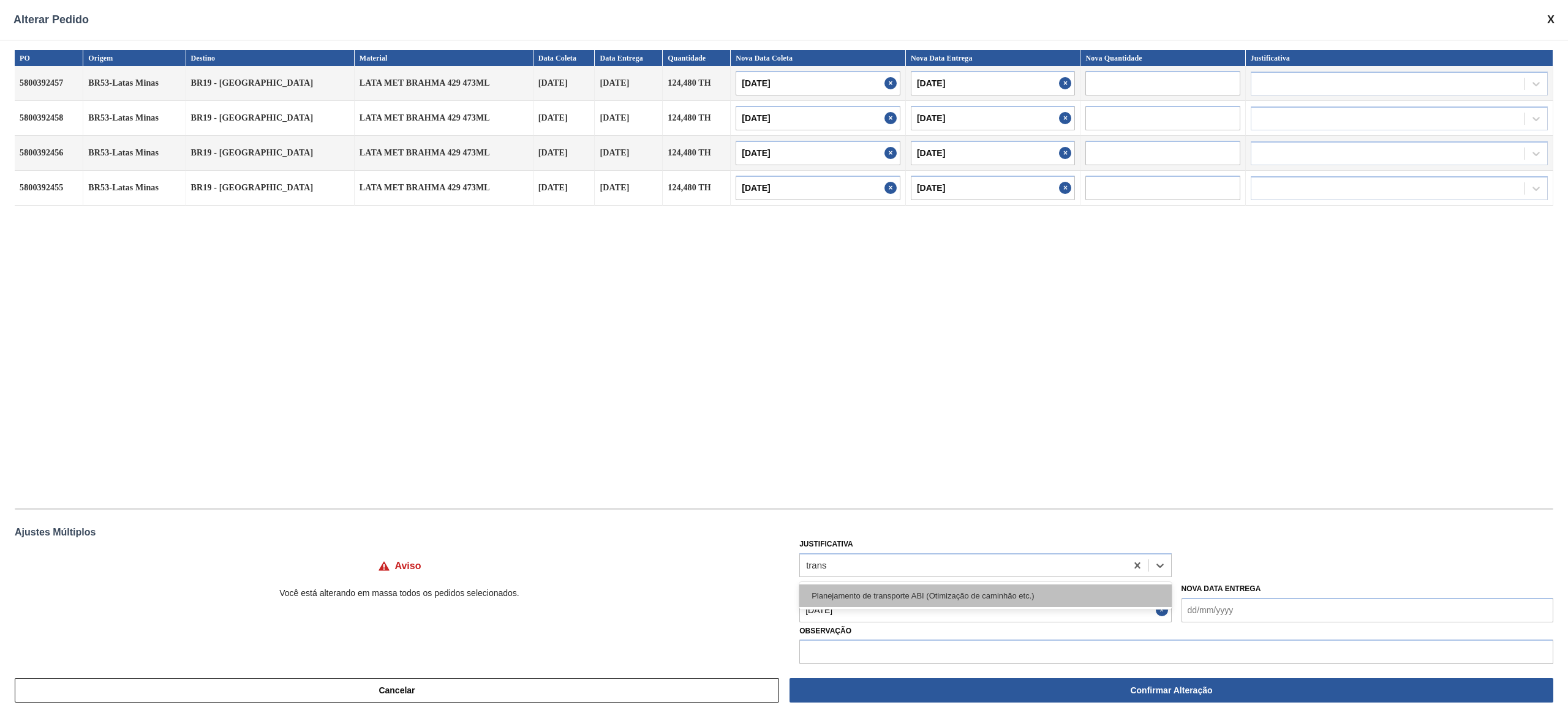
click at [783, 358] on div "Planejamento de transporte ABI (Otimização de caminhão etc.)" at bounding box center [985, 596] width 372 height 23
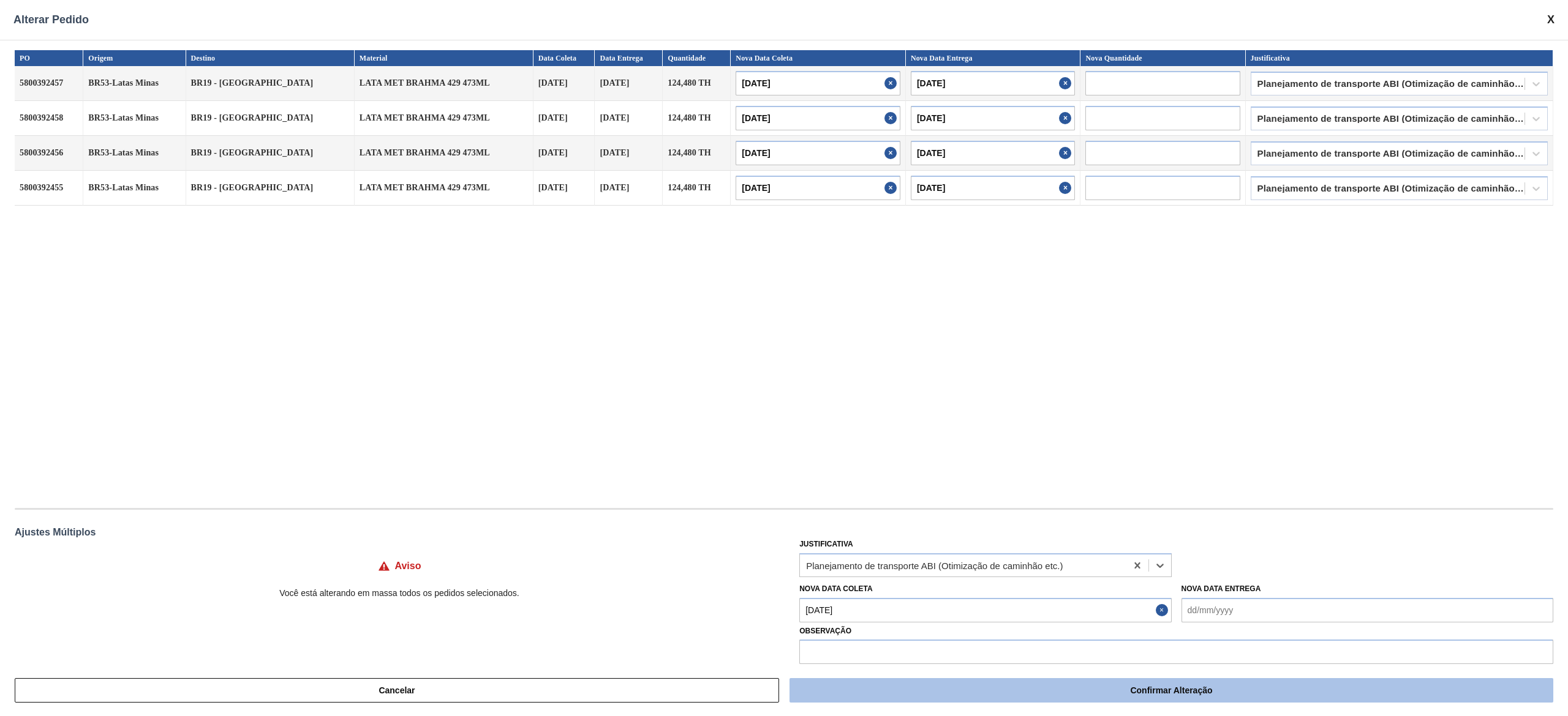
click at [783, 358] on button "Confirmar Alteração" at bounding box center [1171, 690] width 763 height 25
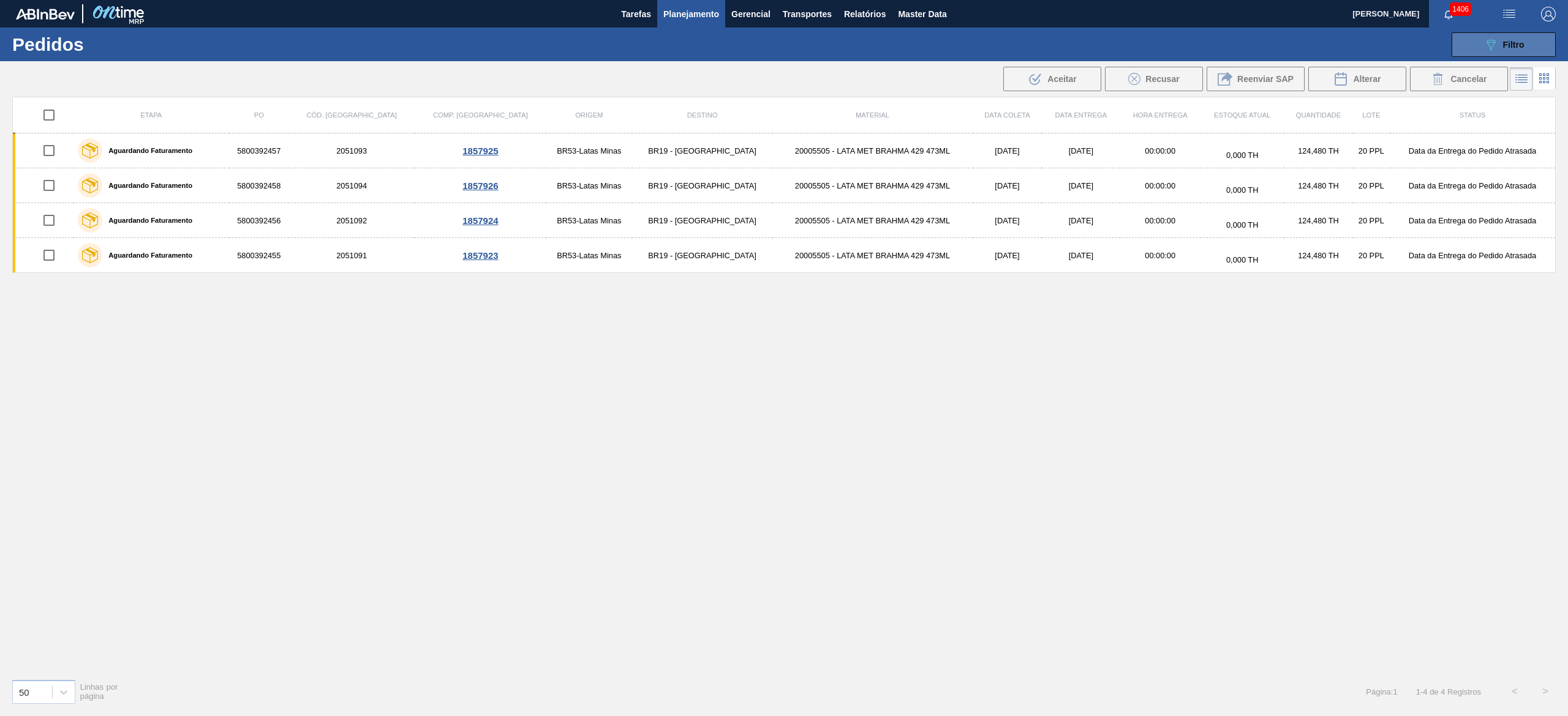
click at [783, 43] on button "089F7B8B-B2A5-4AFE-B5C0-19BA573D28AC Filtro" at bounding box center [1503, 44] width 104 height 25
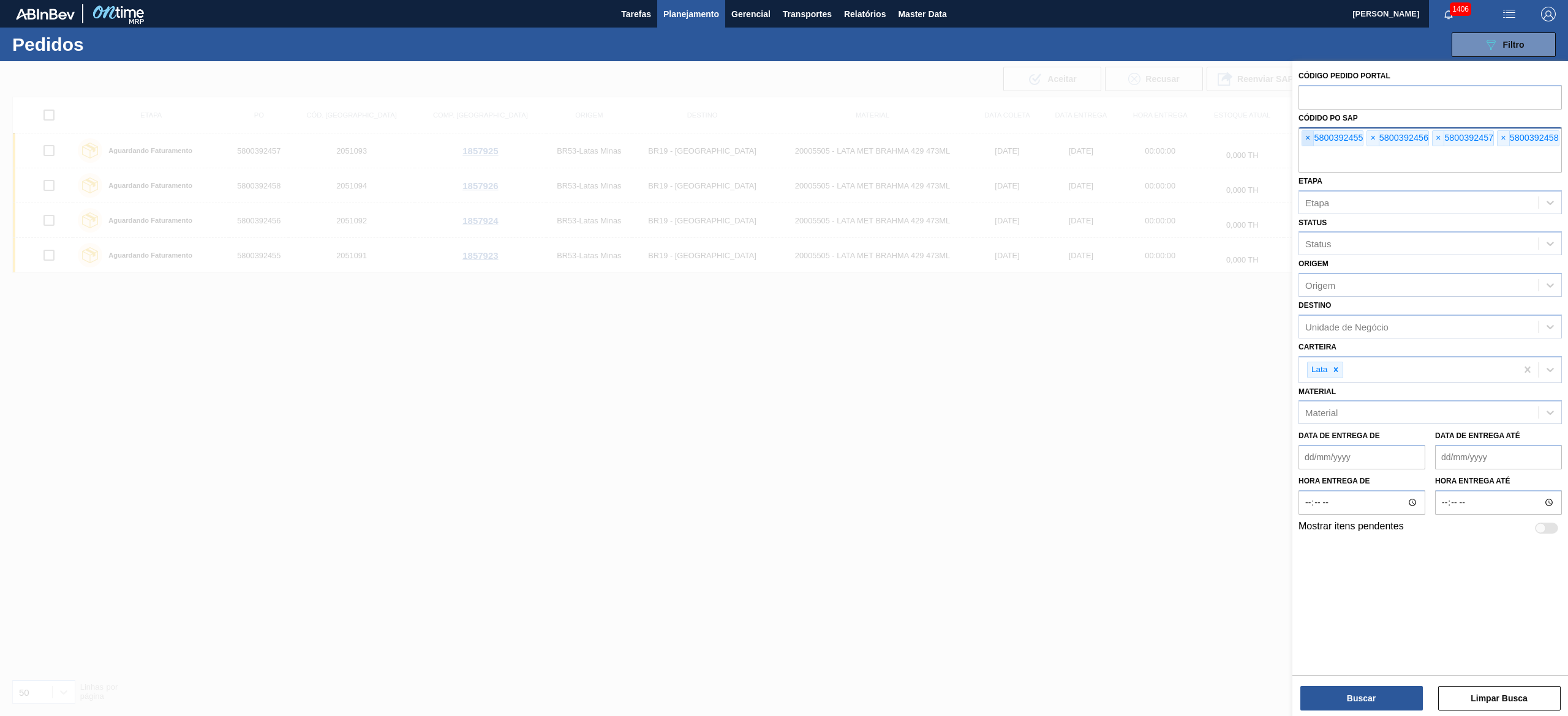
click at [783, 134] on span "×" at bounding box center [1308, 138] width 12 height 15
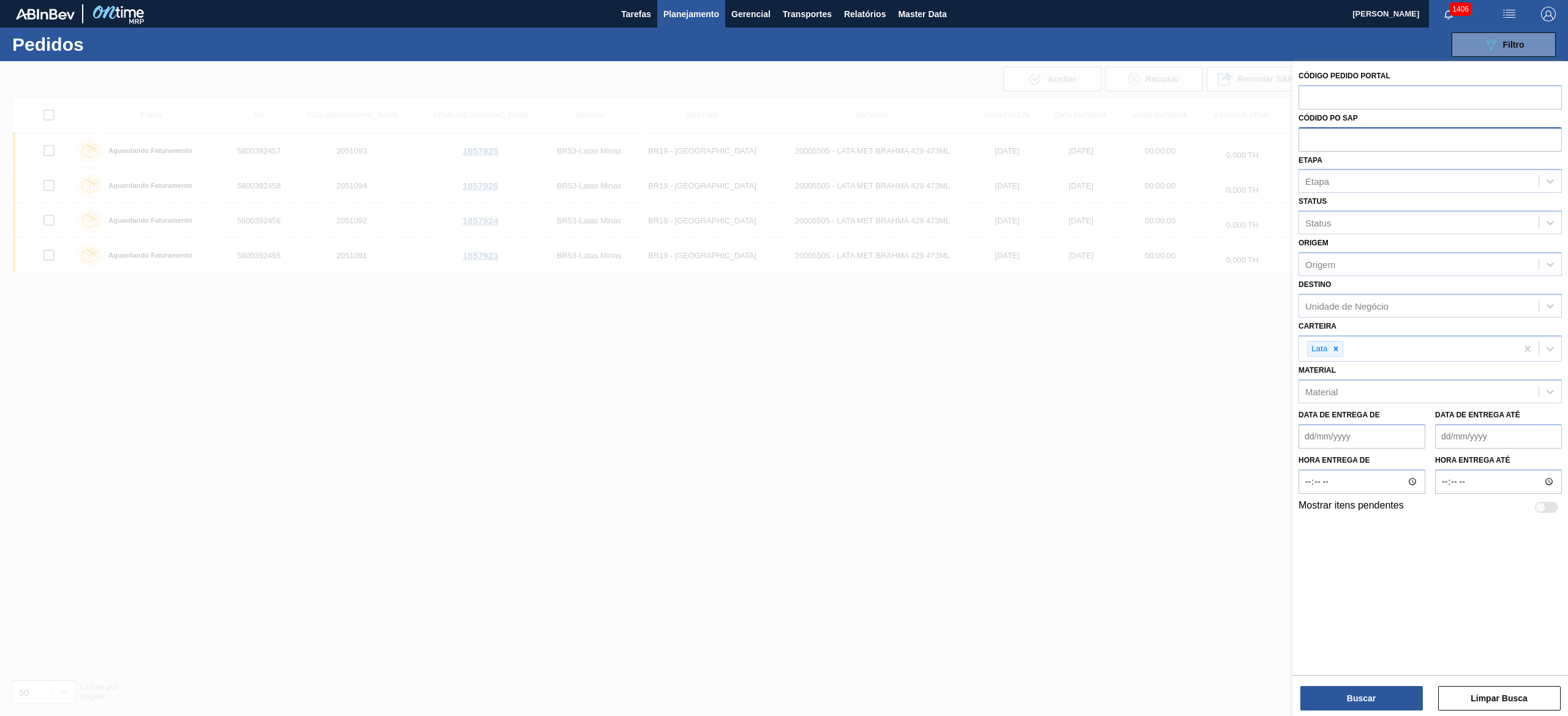
paste input "text"
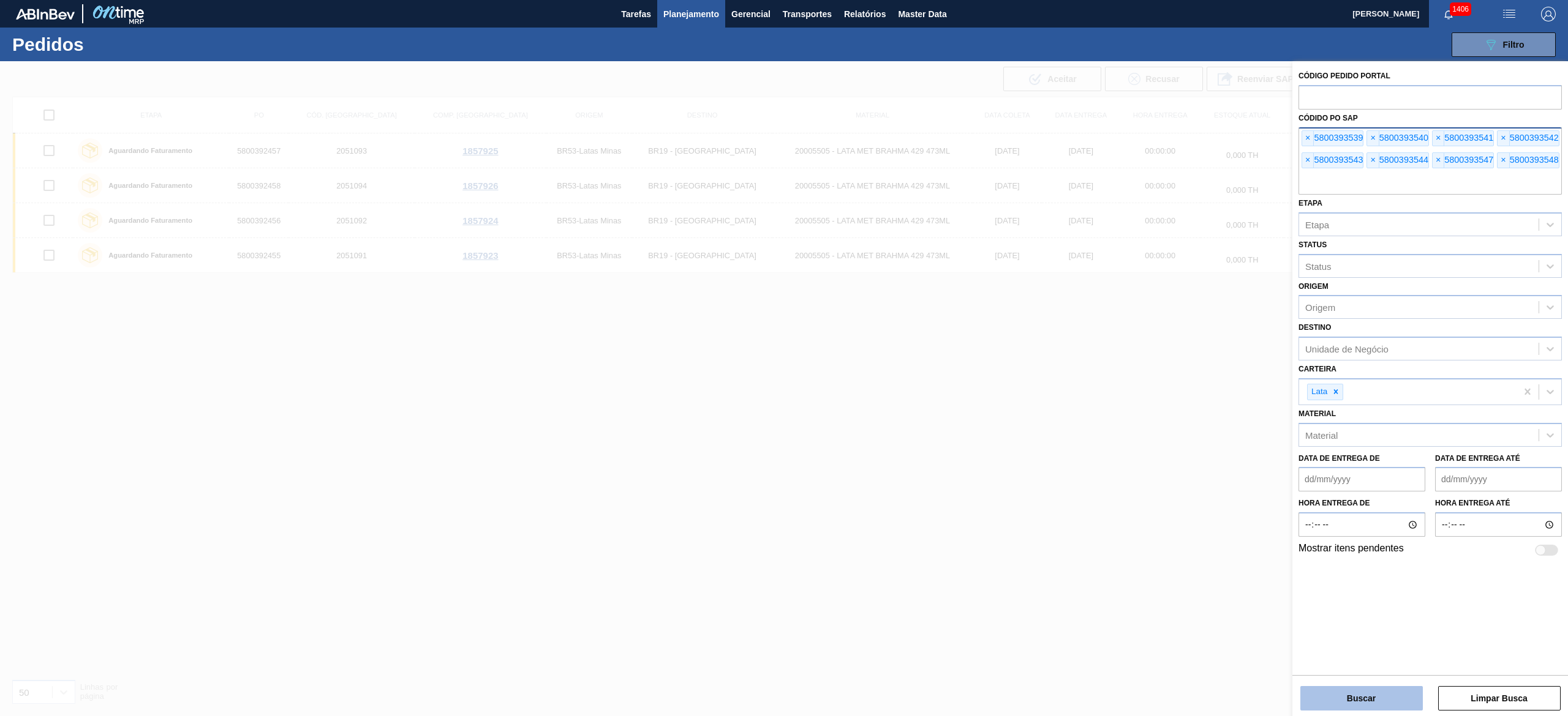
click at [783, 358] on button "Buscar" at bounding box center [1362, 698] width 123 height 25
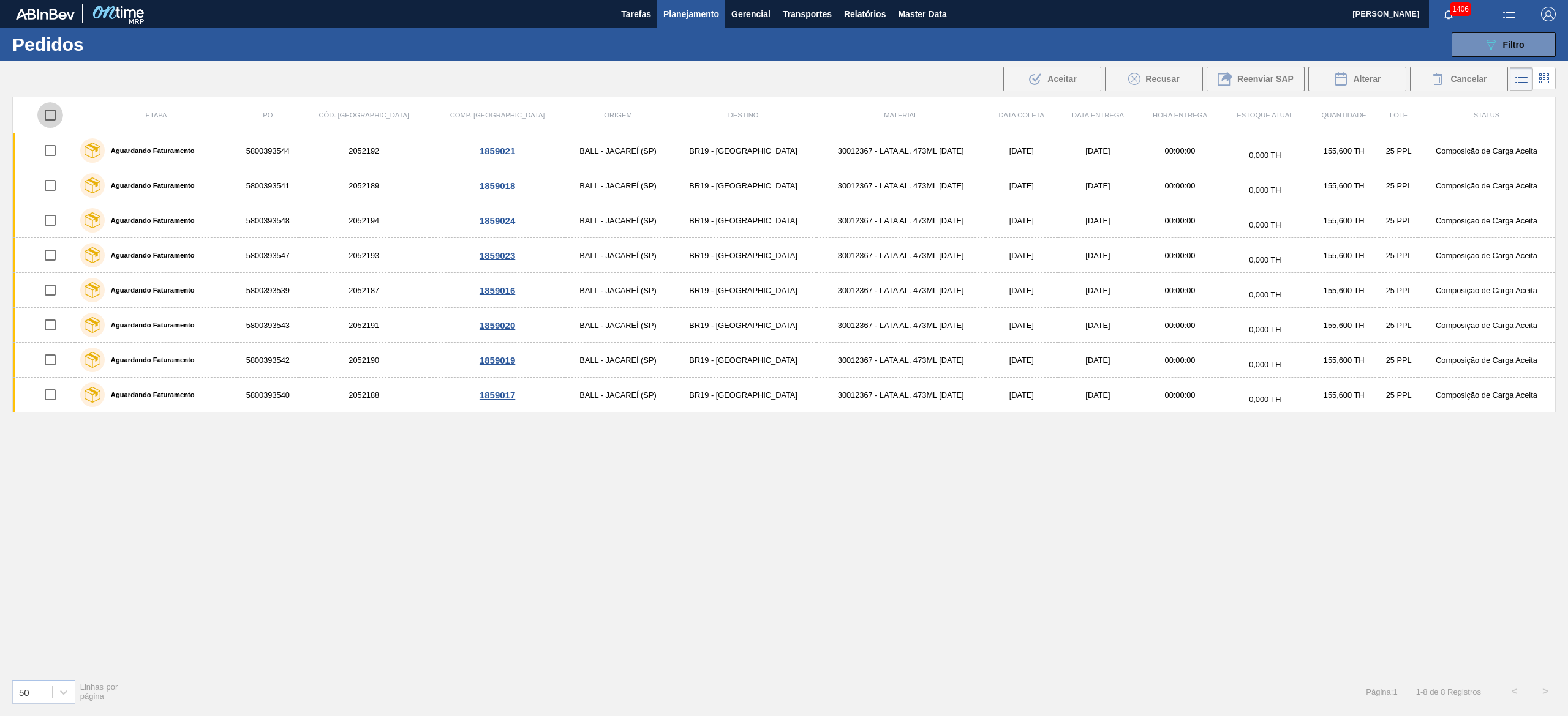
click at [55, 120] on input "checkbox" at bounding box center [50, 115] width 26 height 26
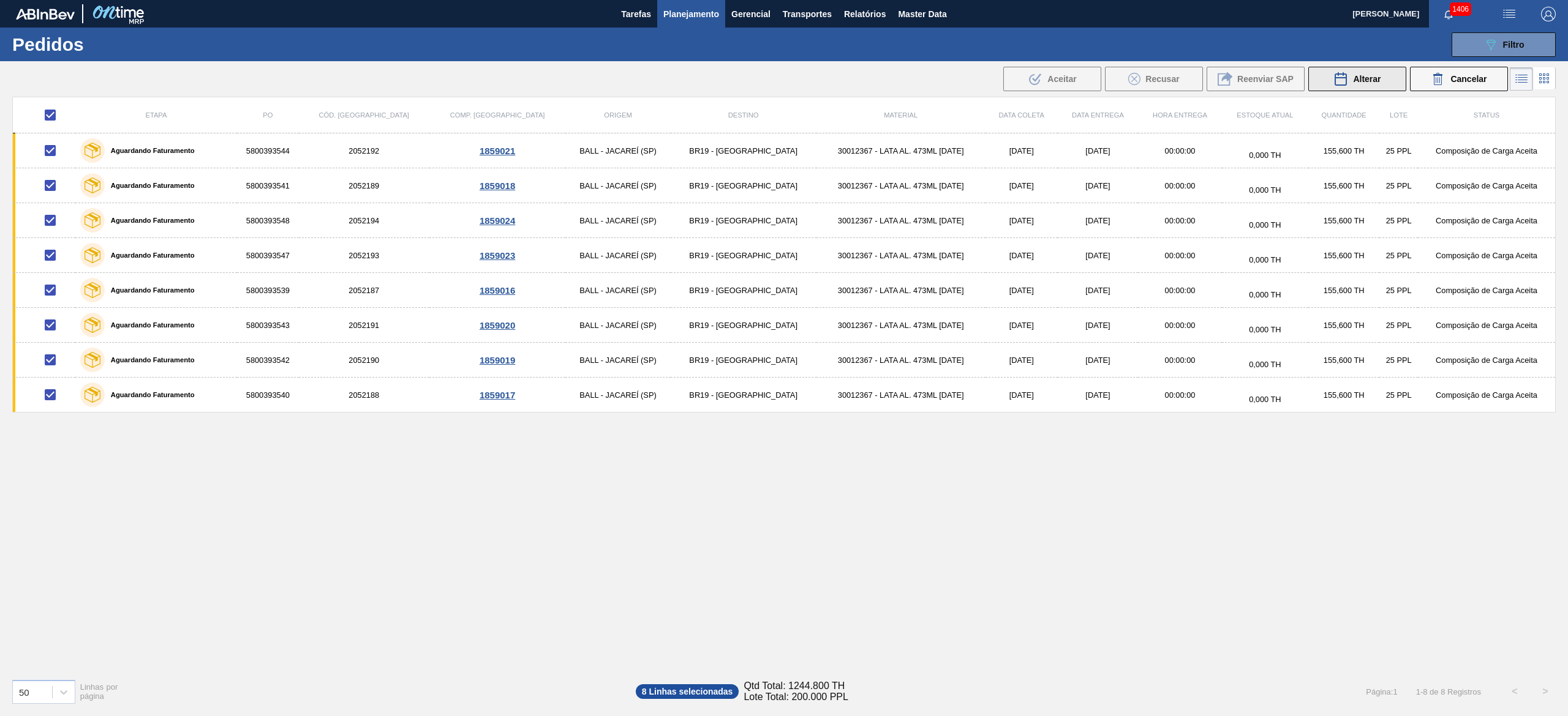
click at [783, 75] on icon at bounding box center [1340, 79] width 15 height 15
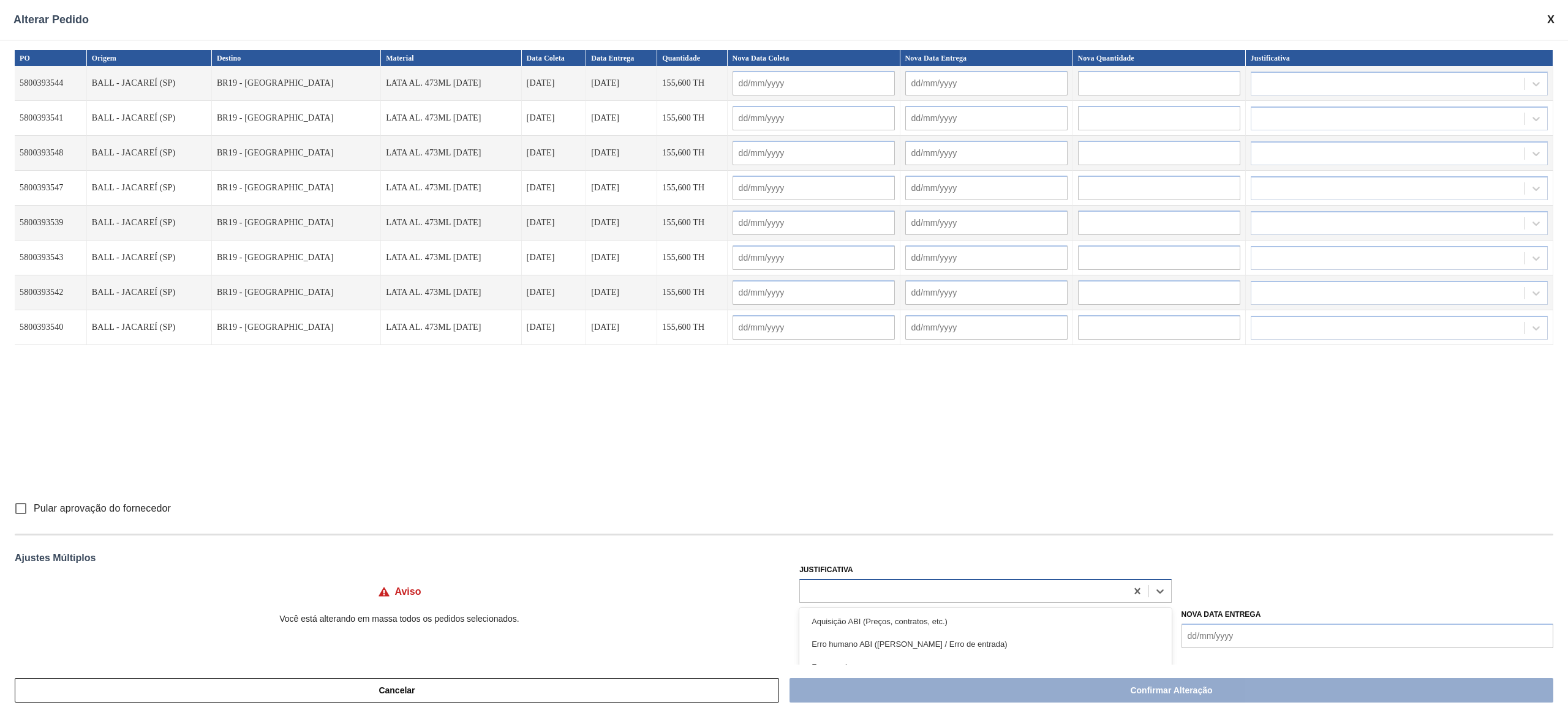
click at [783, 358] on div at bounding box center [963, 591] width 326 height 18
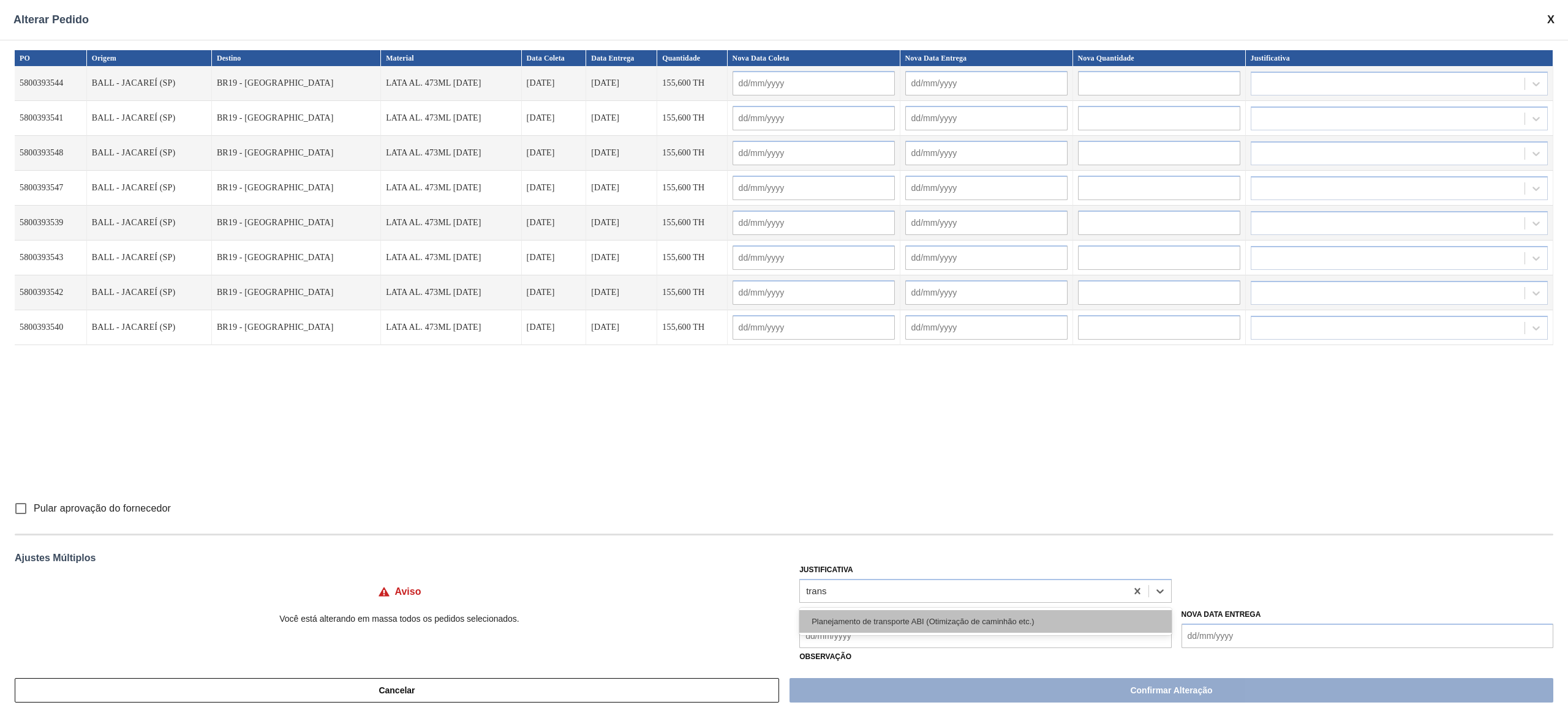
click at [783, 358] on div "Planejamento de transporte ABI (Otimização de caminhão etc.)" at bounding box center [985, 622] width 372 height 23
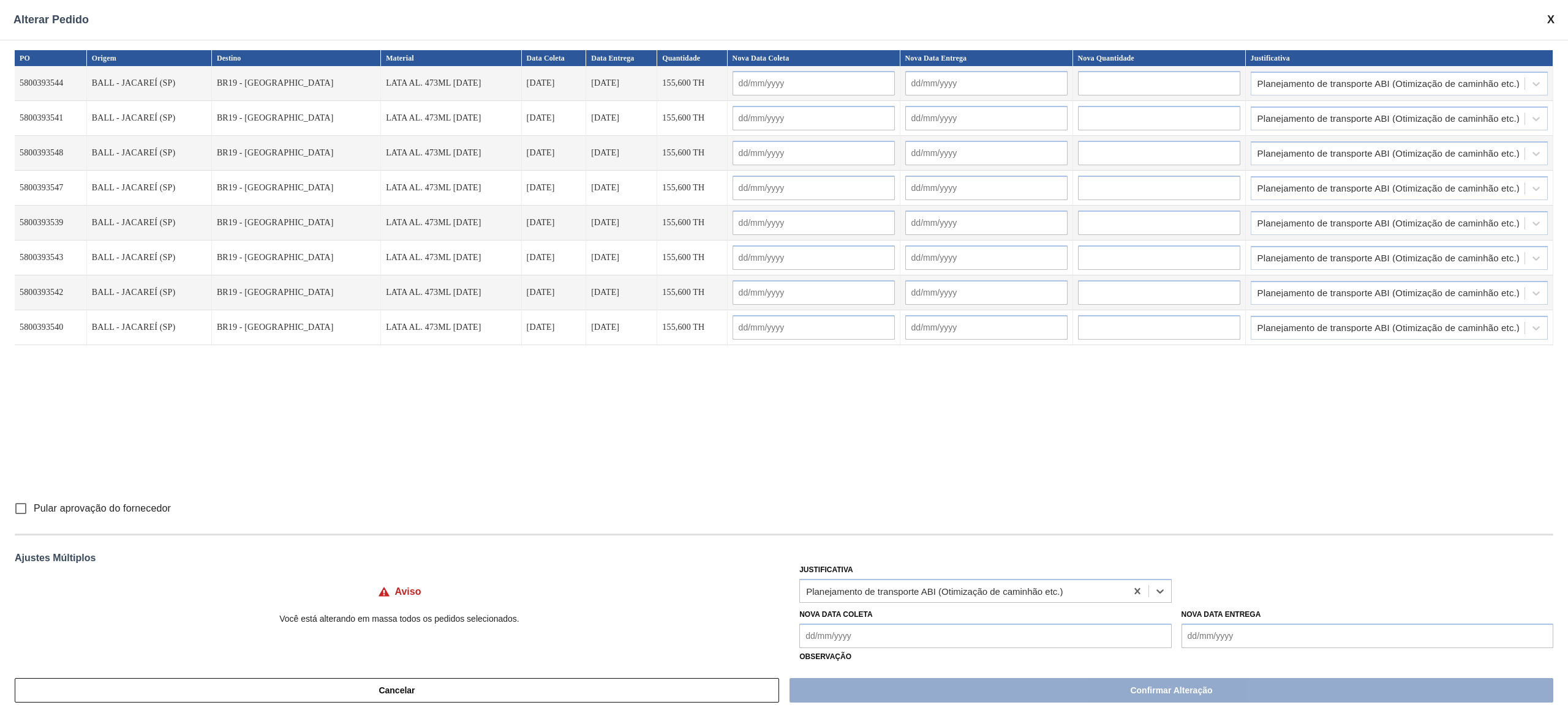
click at [783, 358] on Coleta "Nova Data Coleta" at bounding box center [985, 636] width 372 height 25
click at [783, 358] on div "20" at bounding box center [834, 581] width 17 height 17
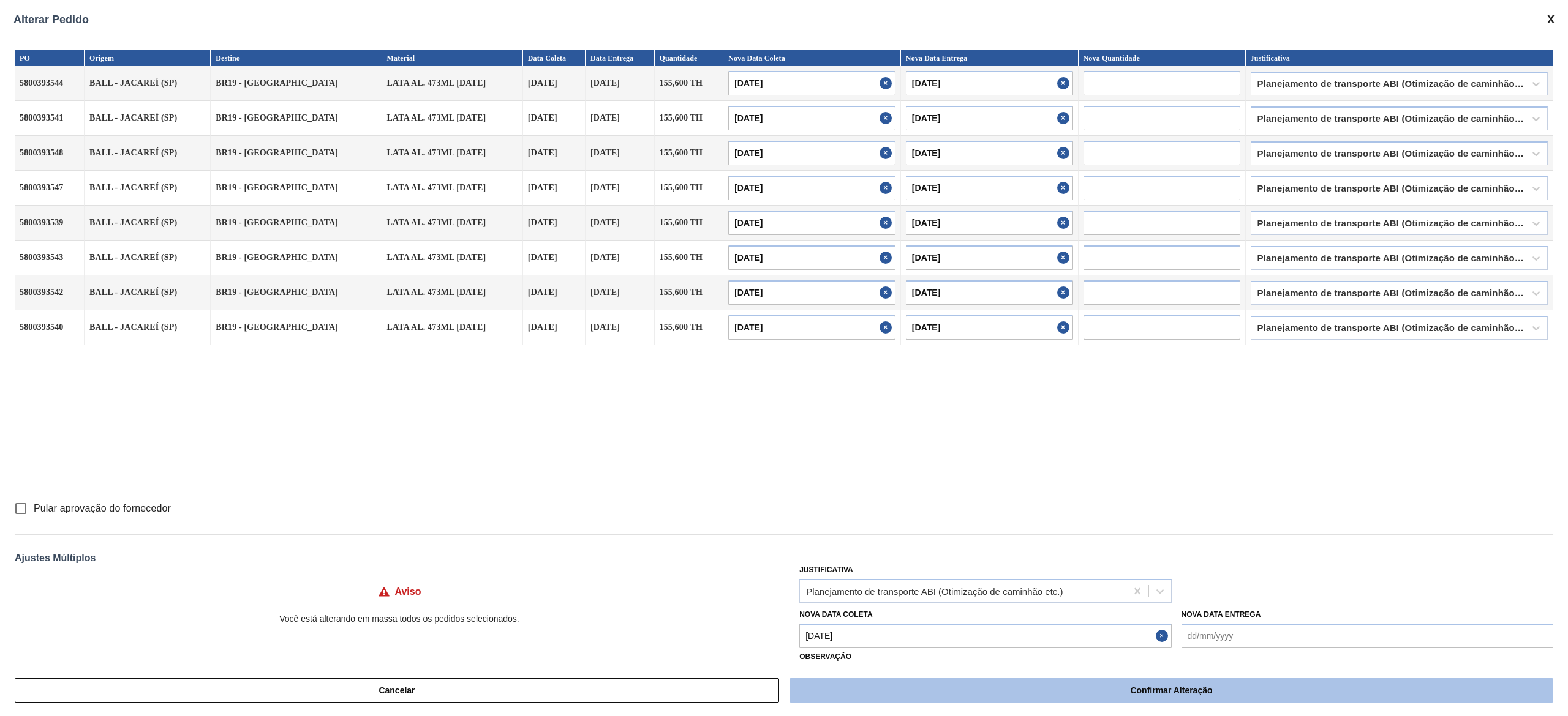
click at [783, 358] on button "Confirmar Alteração" at bounding box center [1171, 690] width 763 height 25
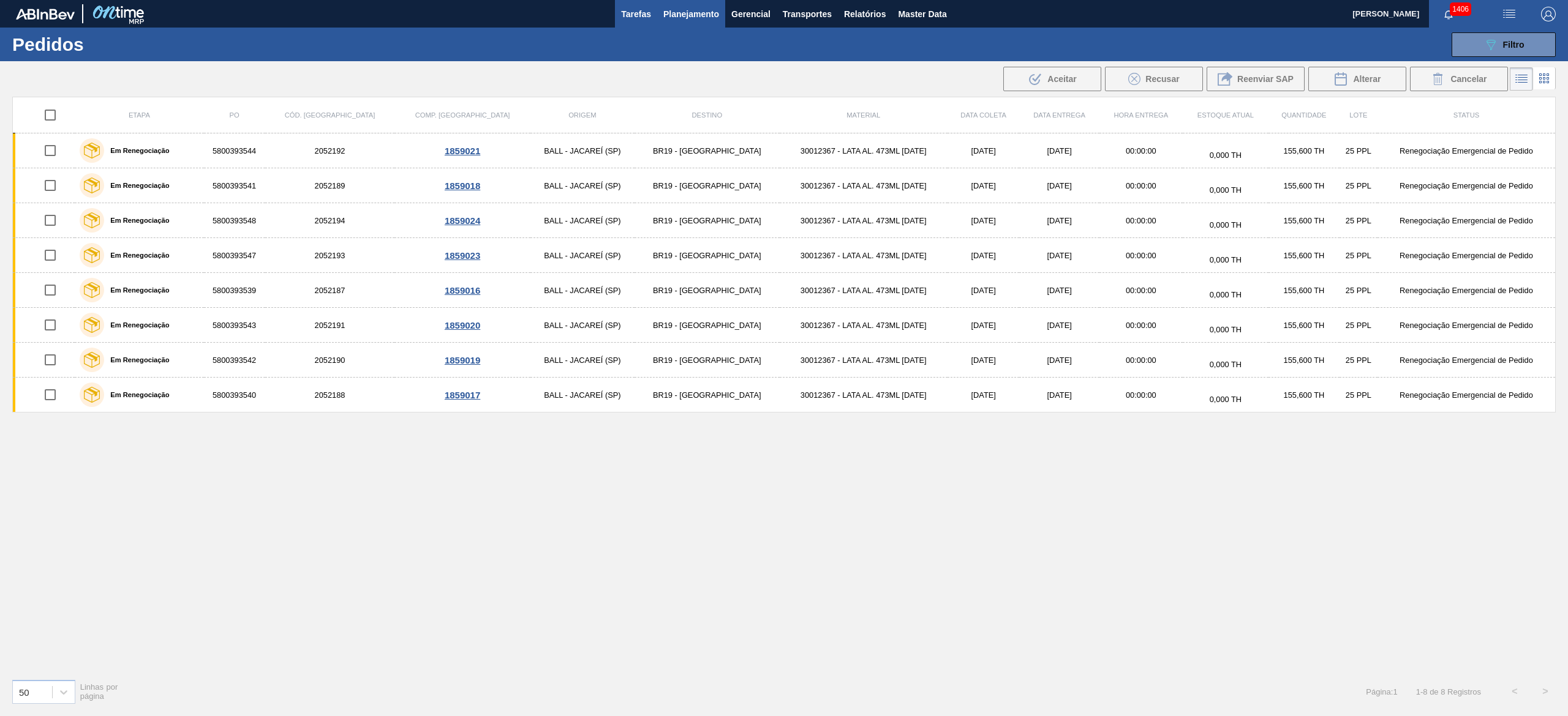
click at [653, 23] on button "Tarefas" at bounding box center [636, 14] width 42 height 28
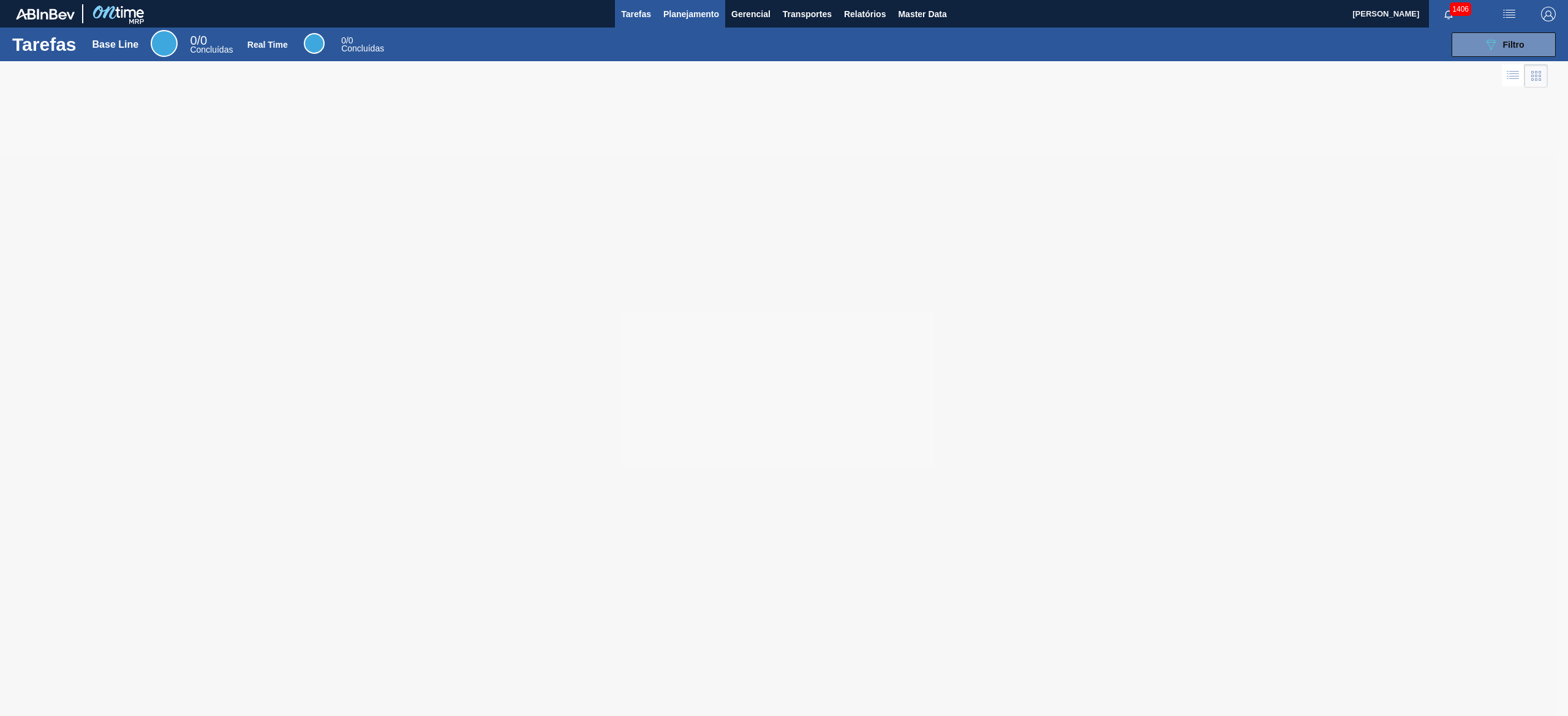
click at [670, 5] on button "Planejamento" at bounding box center [691, 14] width 68 height 28
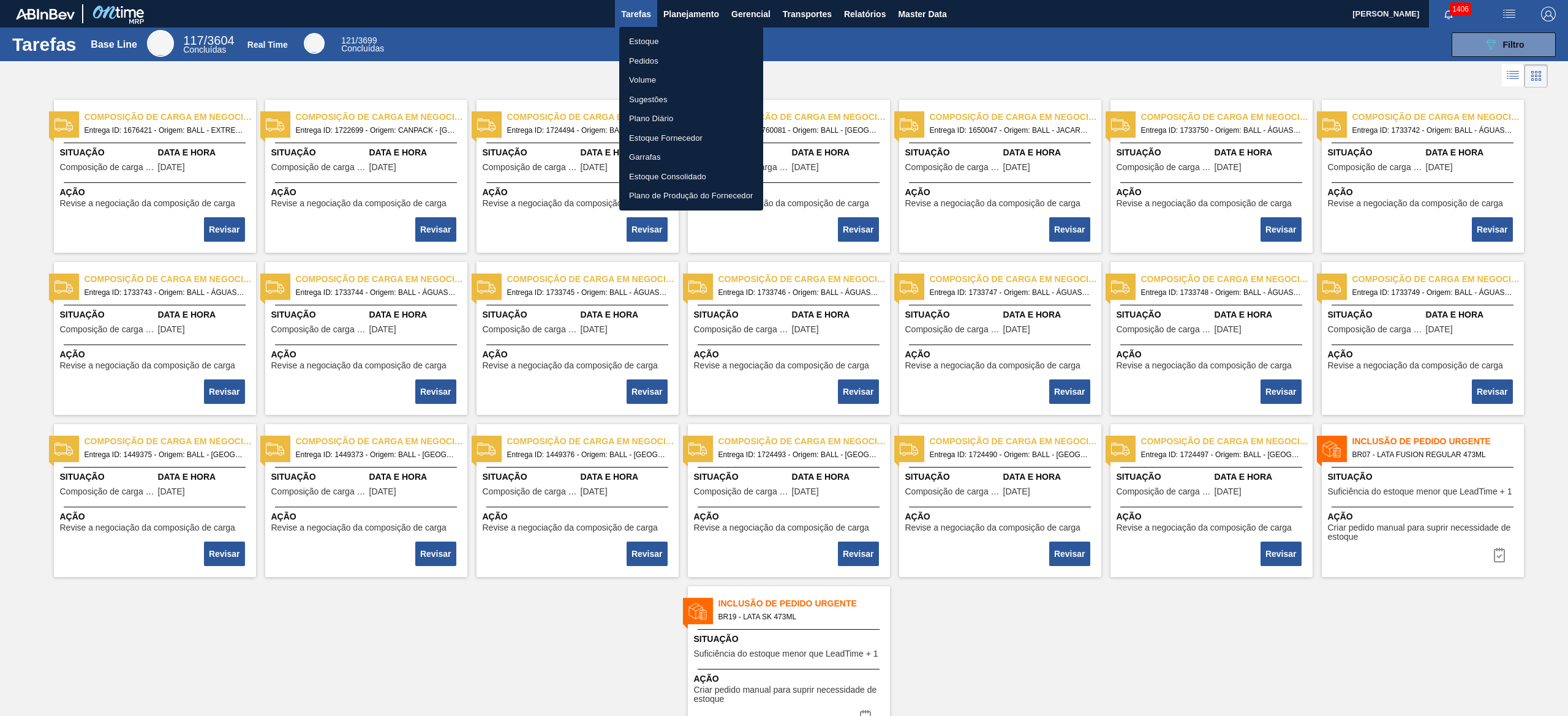
click at [677, 16] on div at bounding box center [784, 358] width 1568 height 716
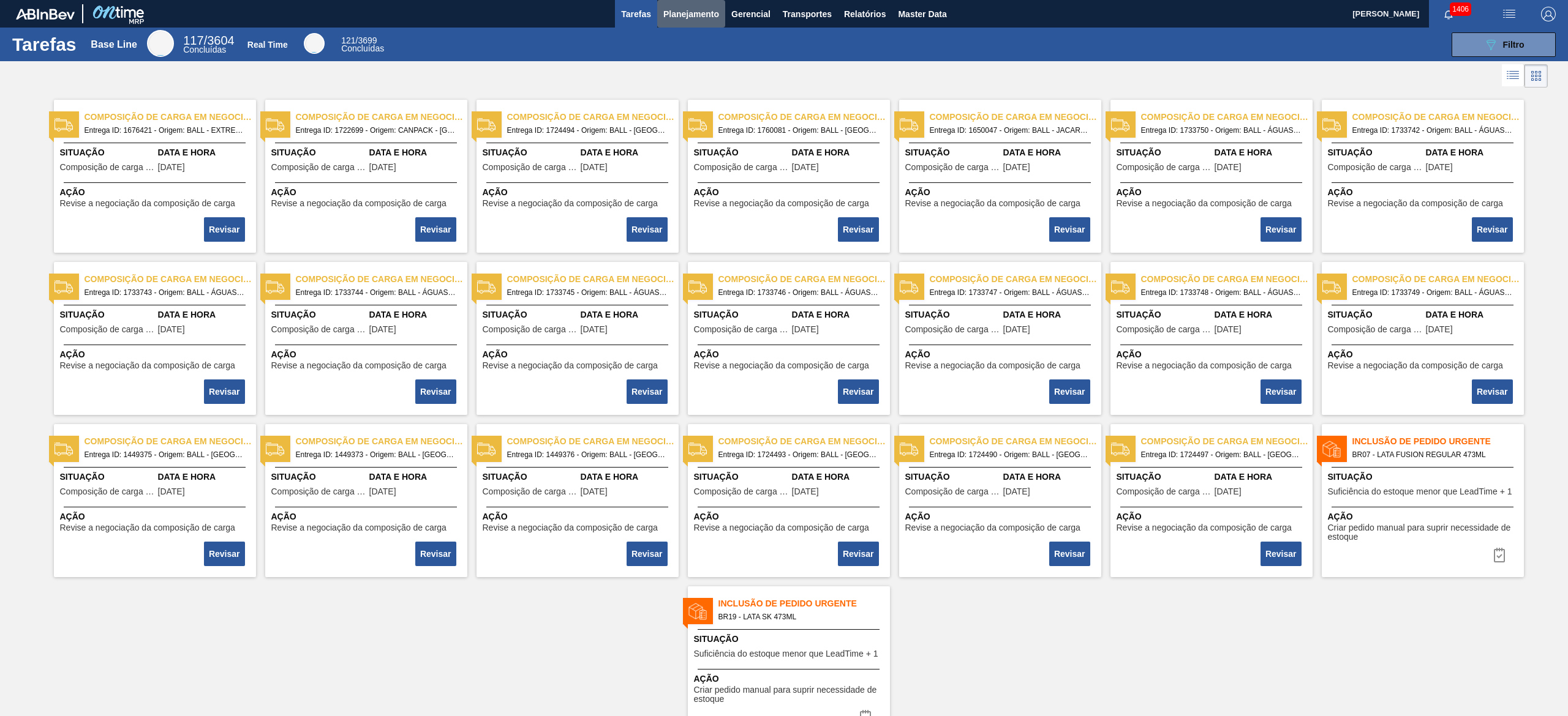
click at [677, 16] on span "Planejamento" at bounding box center [691, 14] width 56 height 15
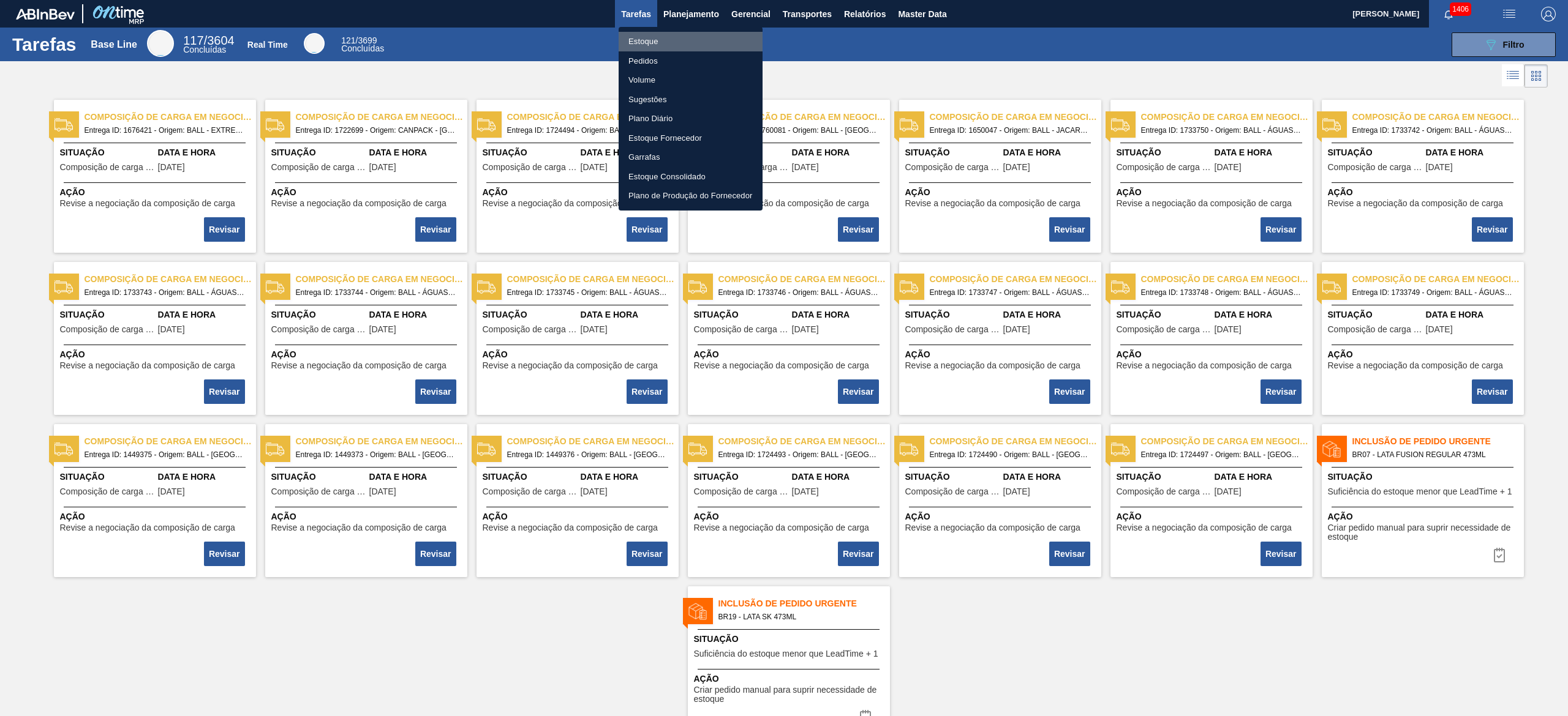
click at [661, 41] on li "Estoque" at bounding box center [690, 42] width 144 height 20
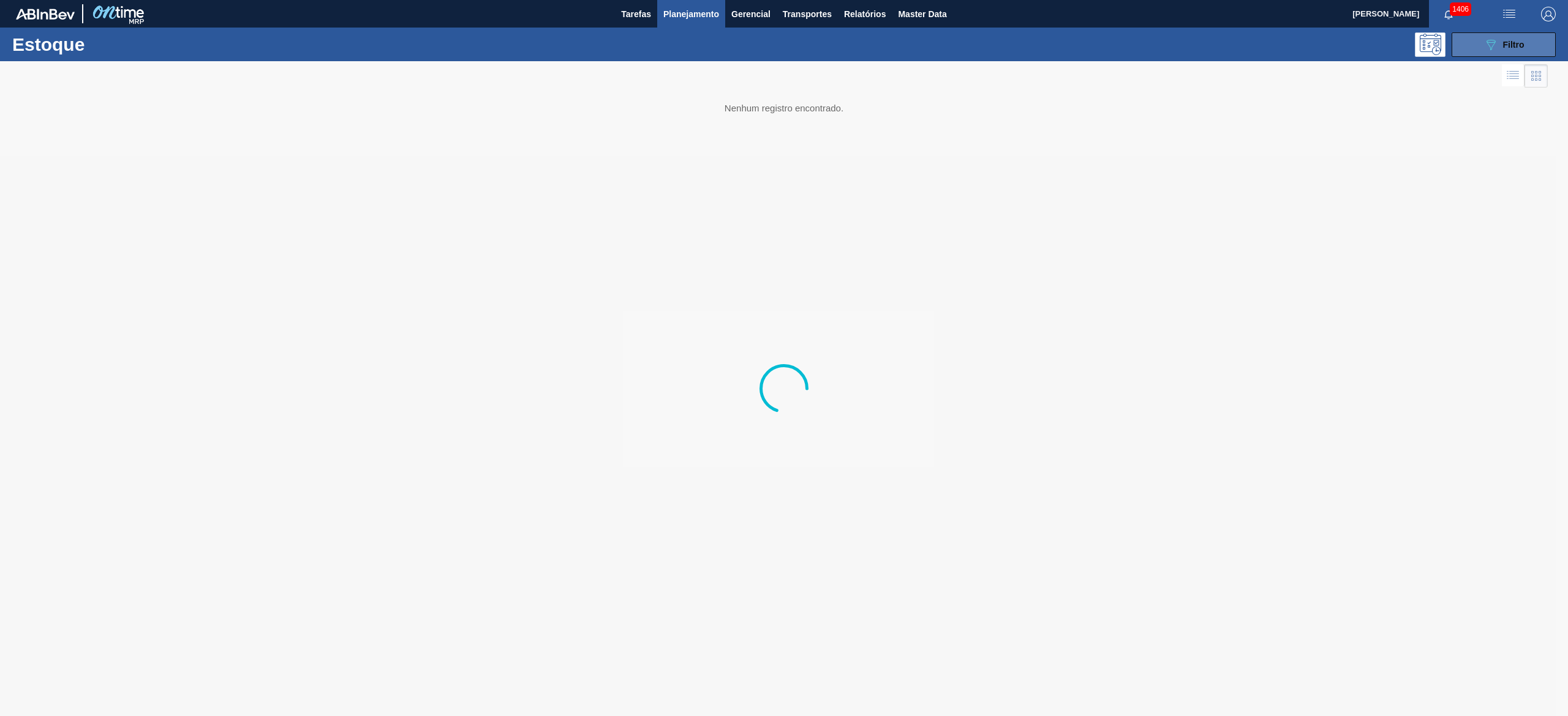
click at [783, 46] on span "Filtro" at bounding box center [1514, 44] width 21 height 10
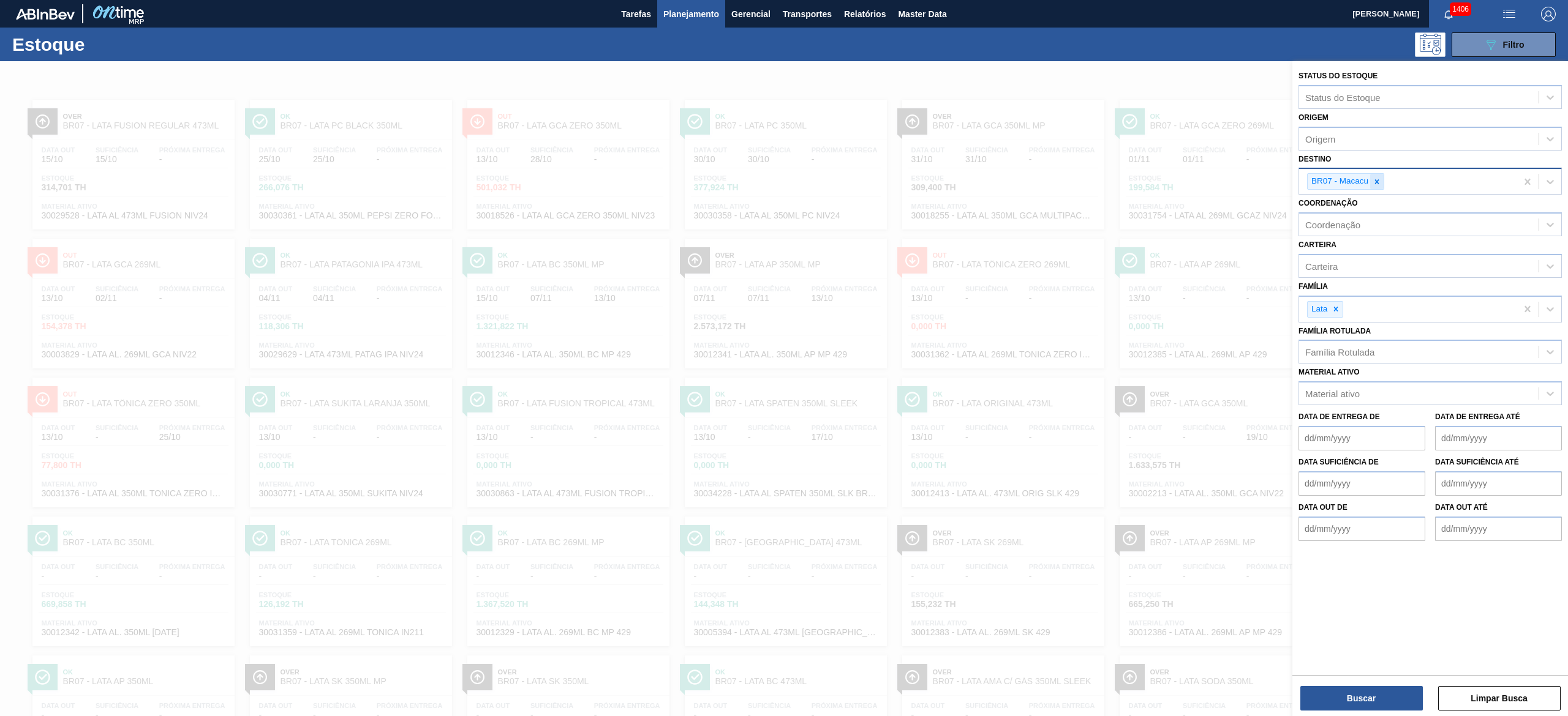
click at [783, 185] on icon at bounding box center [1376, 182] width 9 height 9
click at [783, 212] on div "BR19 - Nova Rio" at bounding box center [1430, 210] width 264 height 23
click at [783, 358] on button "Buscar" at bounding box center [1362, 698] width 123 height 25
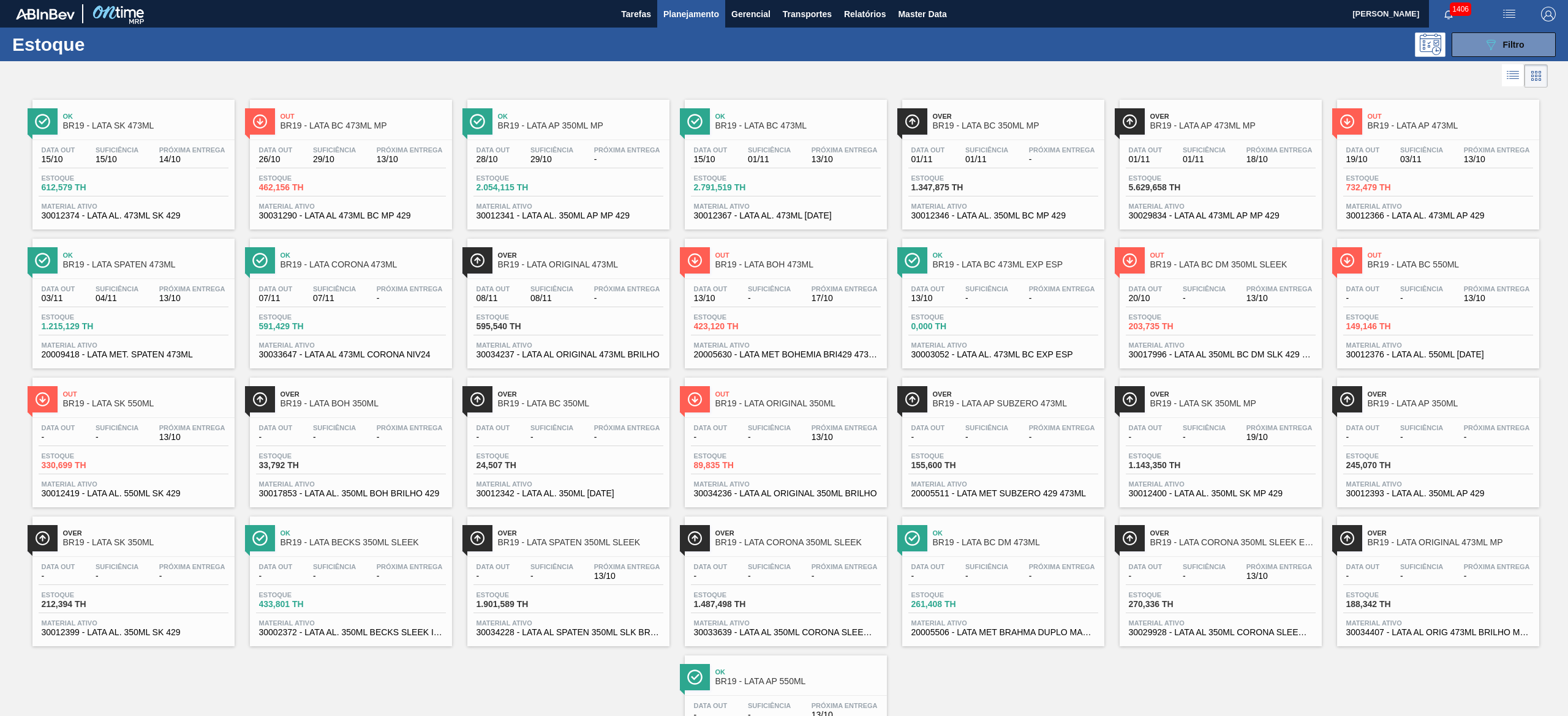
click at [196, 117] on span "Ok" at bounding box center [145, 116] width 165 height 7
click at [783, 159] on div "Próxima Entrega 13/10" at bounding box center [1496, 155] width 72 height 18
click at [783, 304] on div "Data out 13/10 Suficiência - Próxima Entrega 17/10" at bounding box center [786, 296] width 190 height 22
click at [783, 293] on div "Suficiência -" at bounding box center [1204, 294] width 49 height 18
click at [528, 358] on div "Suficiência -" at bounding box center [552, 572] width 49 height 18
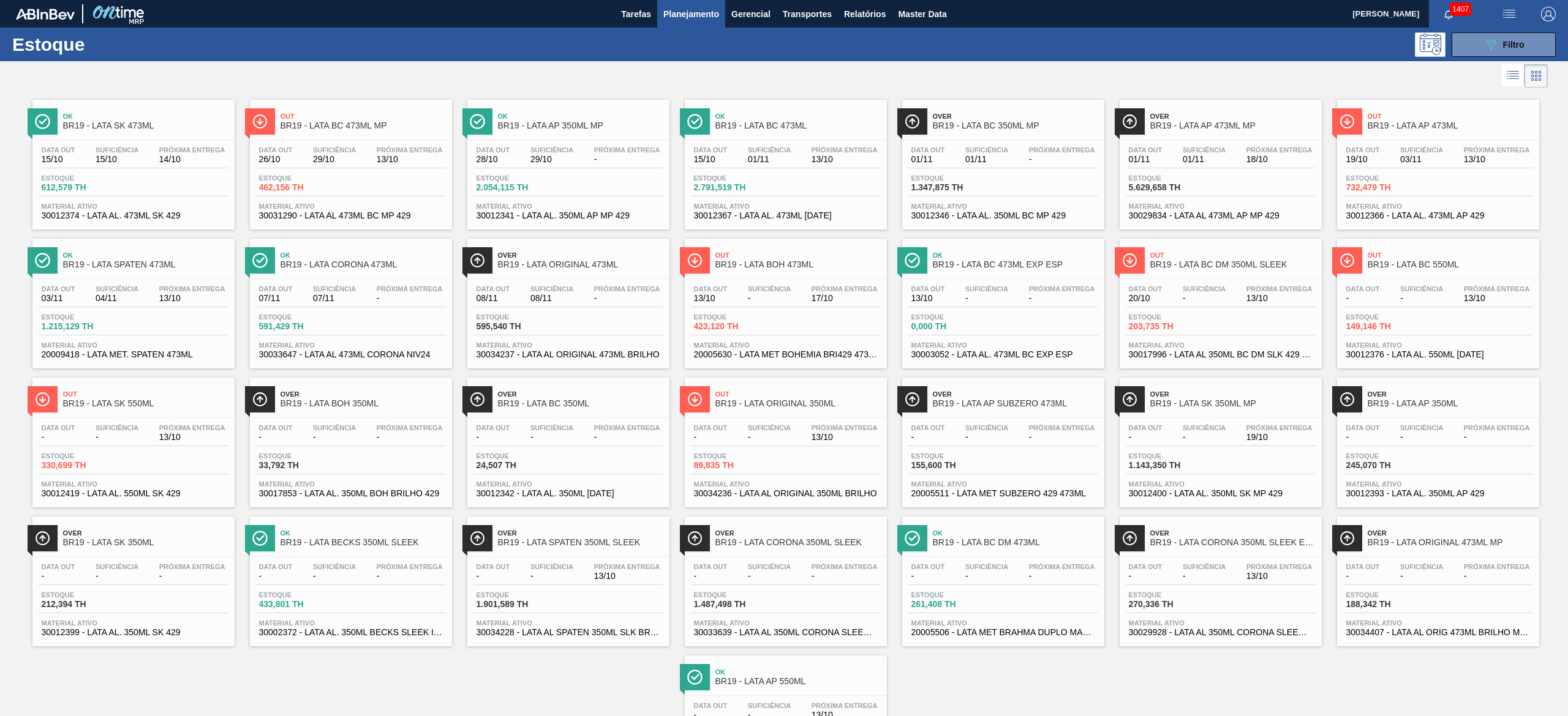
click at [143, 133] on div "Ok BR19 - LATA SK 473ML" at bounding box center [145, 121] width 165 height 28
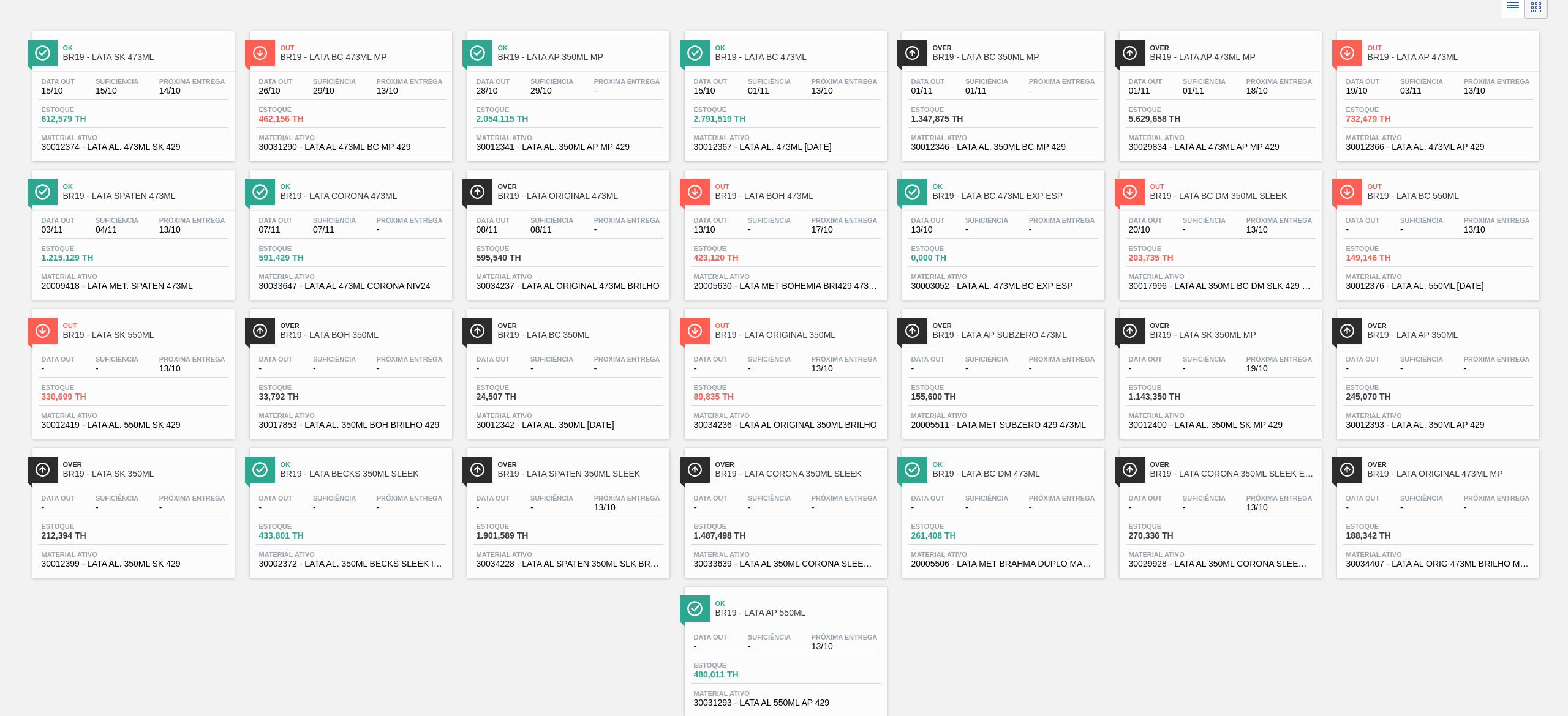
scroll to position [102, 0]
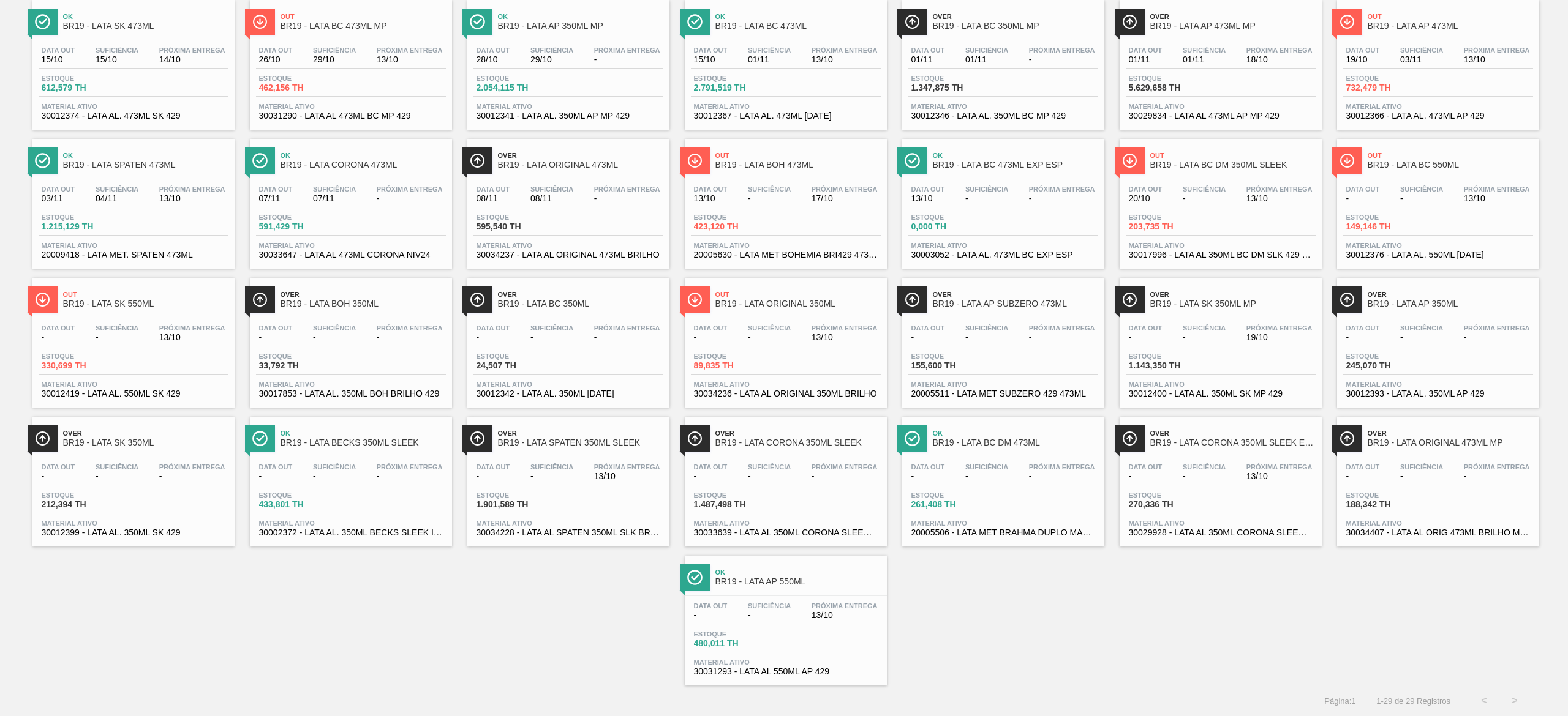
click at [167, 324] on span "Próxima Entrega" at bounding box center [193, 328] width 66 height 7
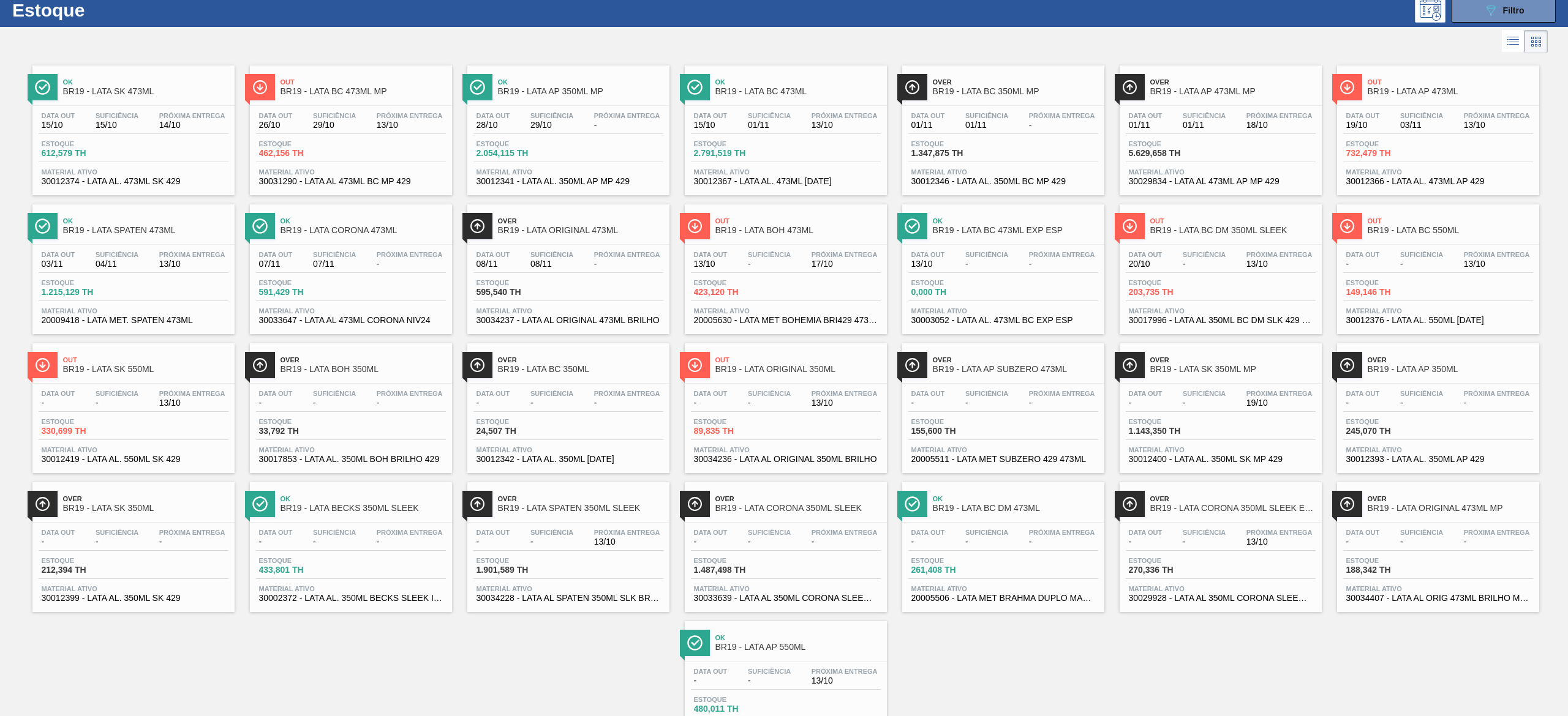
scroll to position [0, 0]
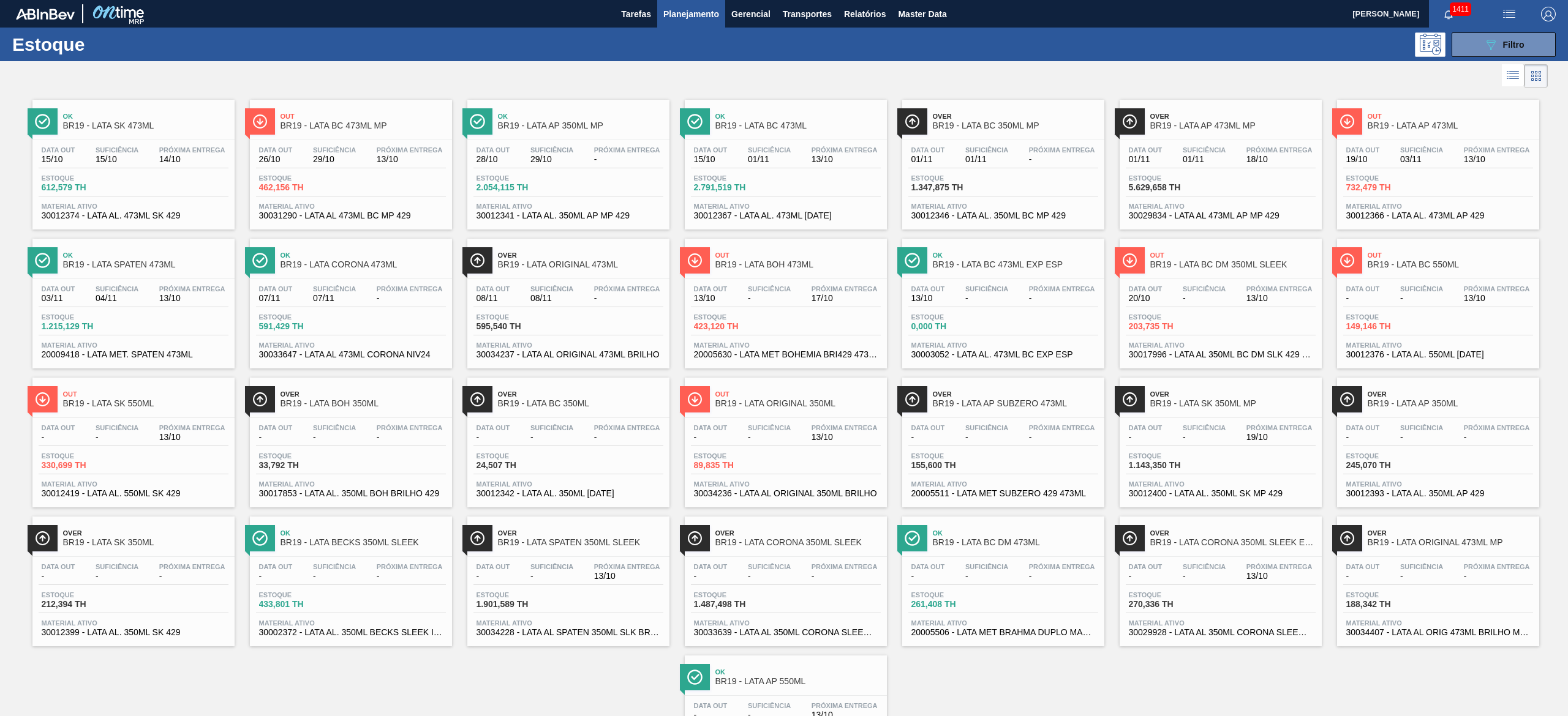
click at [107, 161] on span "15/10" at bounding box center [117, 159] width 43 height 9
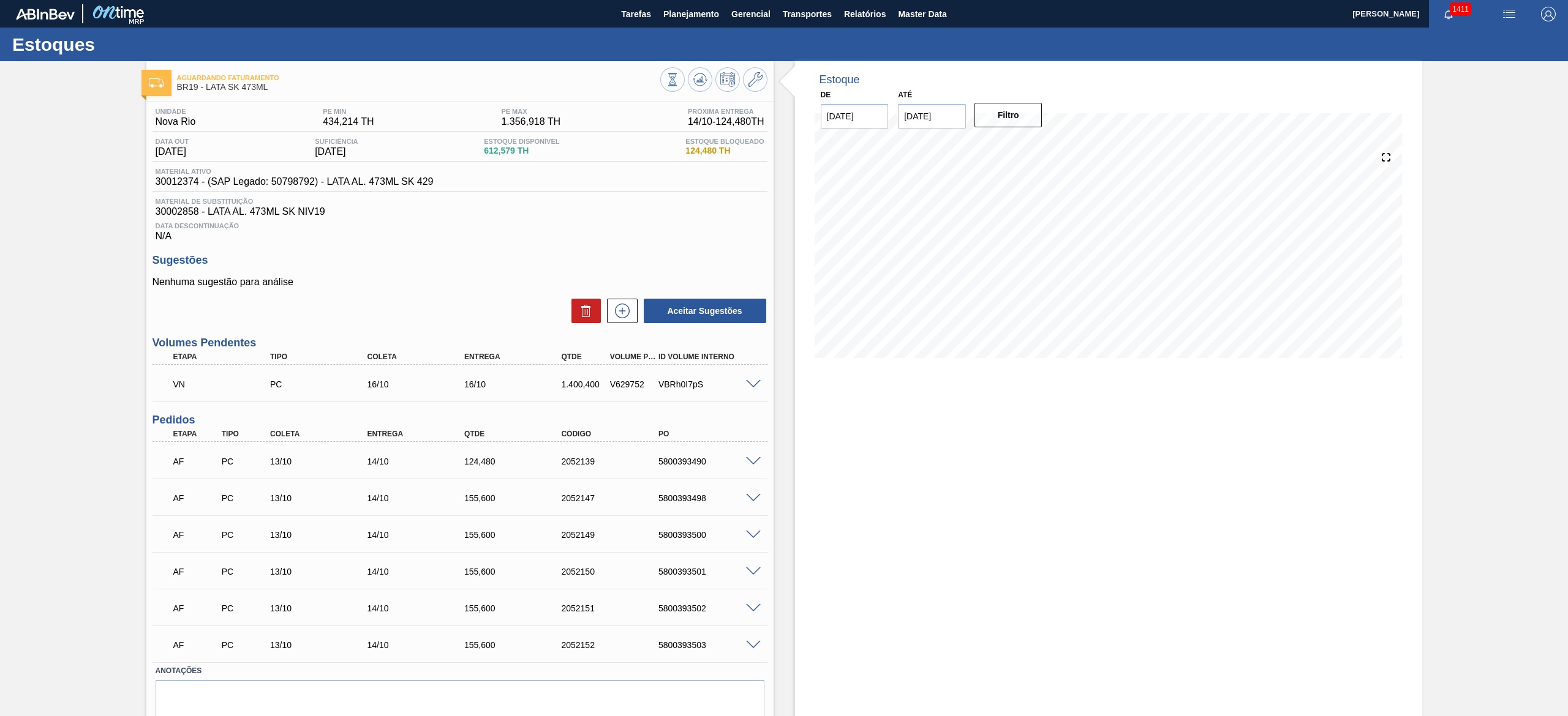
click at [755, 358] on span at bounding box center [753, 385] width 15 height 9
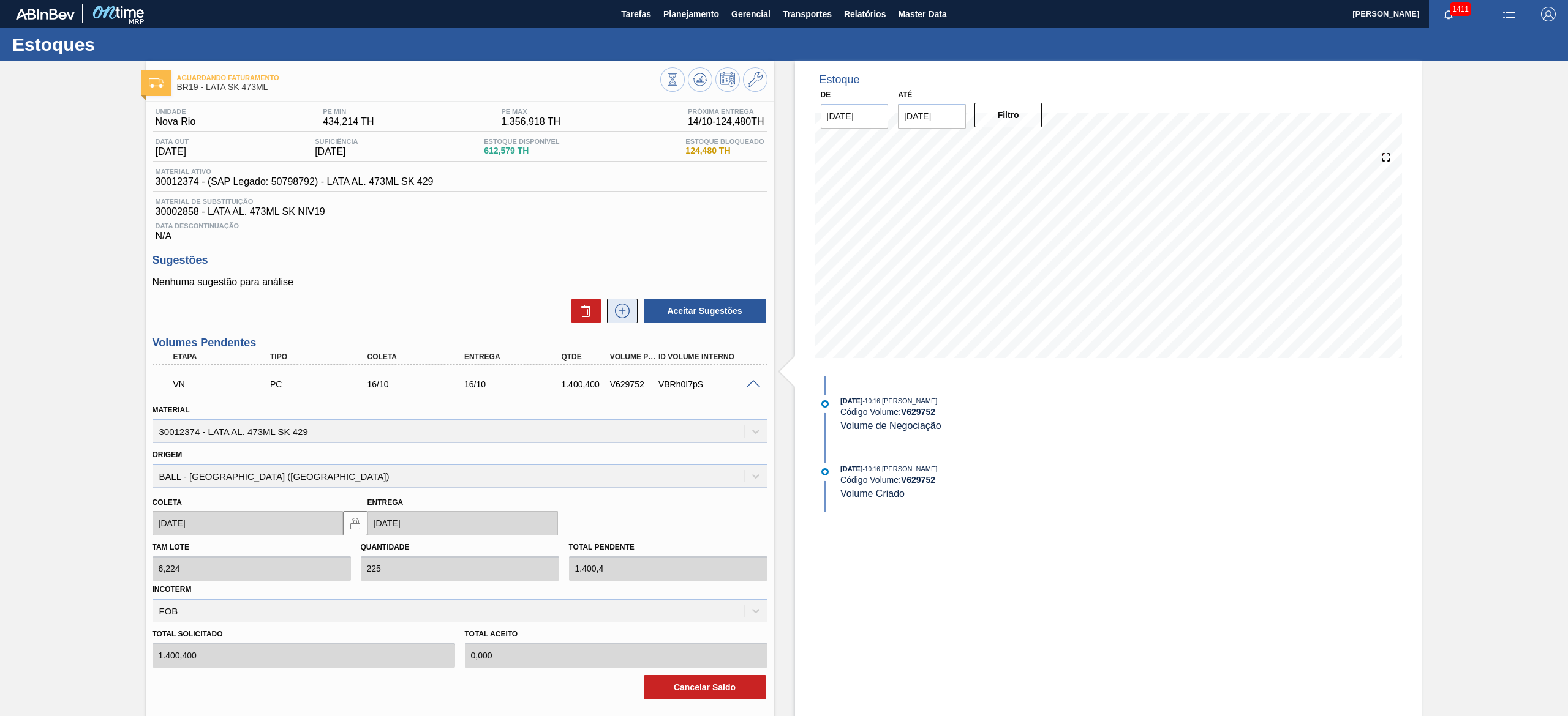
click at [630, 315] on icon at bounding box center [623, 311] width 20 height 15
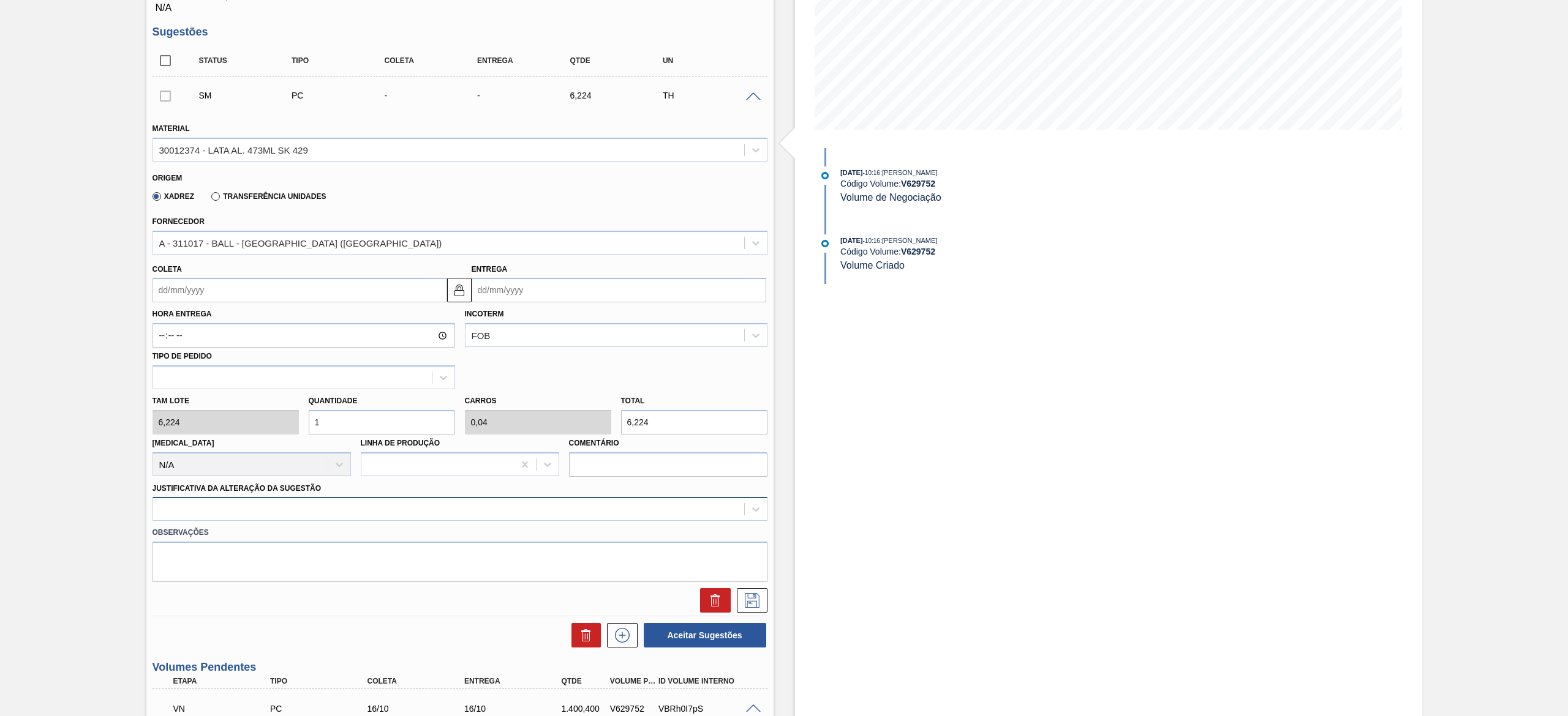
scroll to position [368, 0]
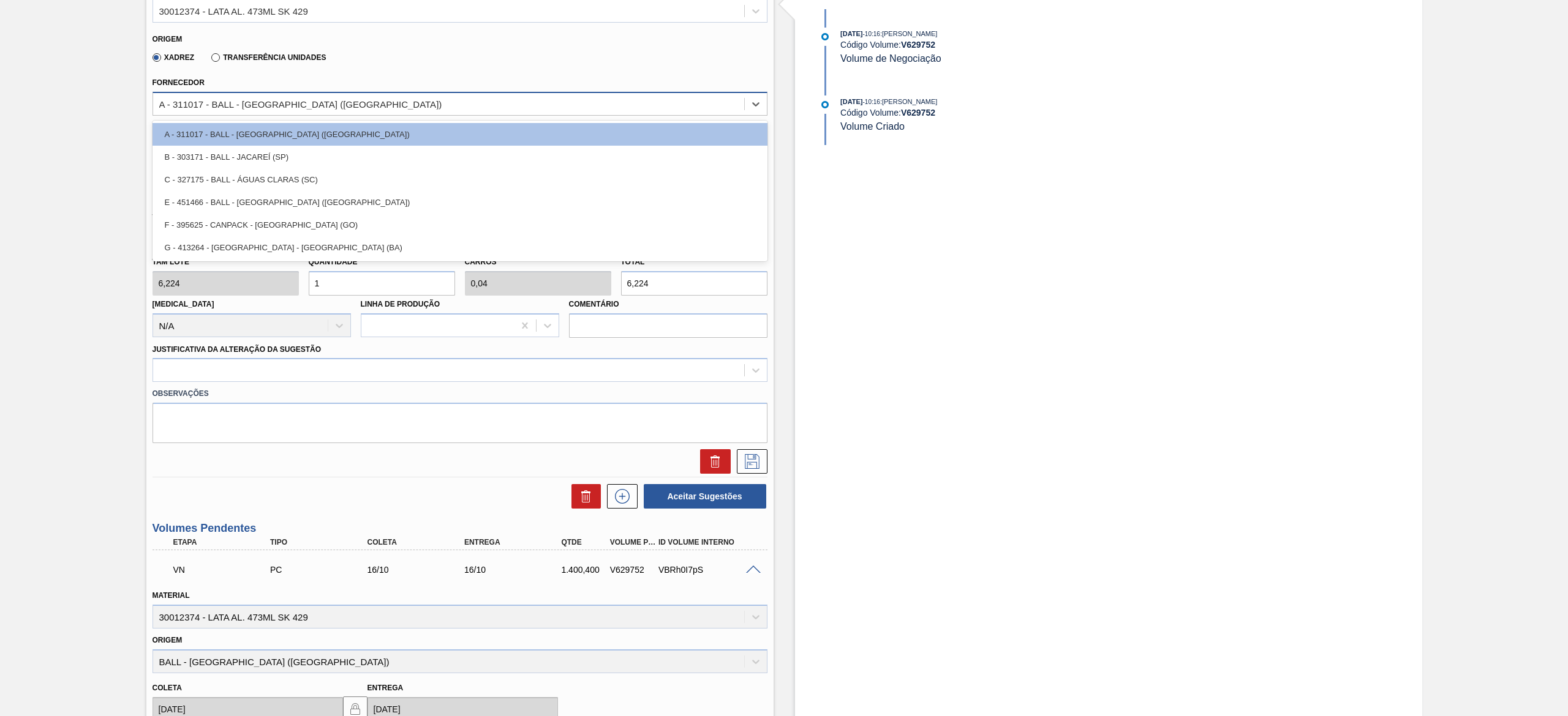
click at [281, 113] on div "A - 311017 - BALL - TRÊS RIOS (RJ)" at bounding box center [449, 104] width 591 height 18
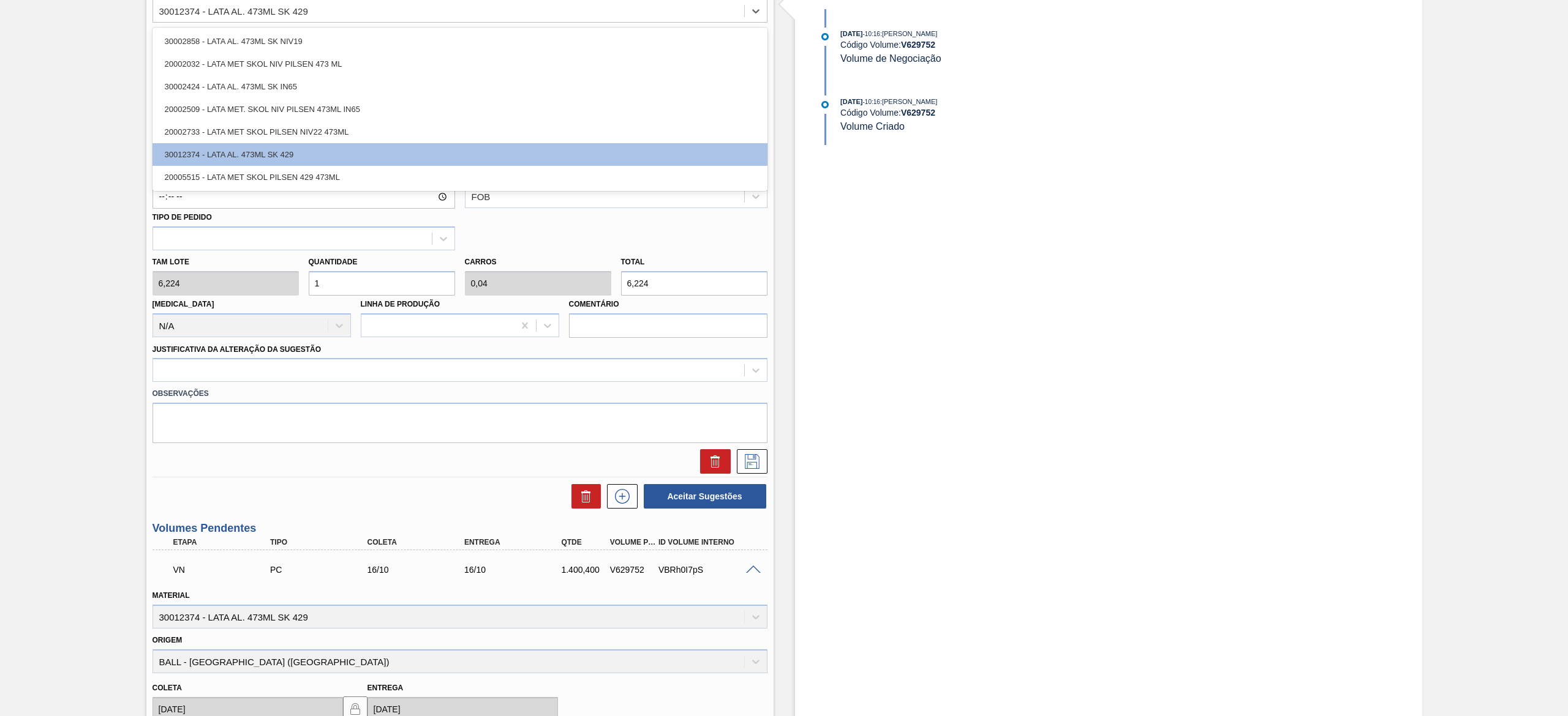
click at [236, 5] on div "30012374 - LATA AL. 473ML SK 429" at bounding box center [449, 11] width 591 height 18
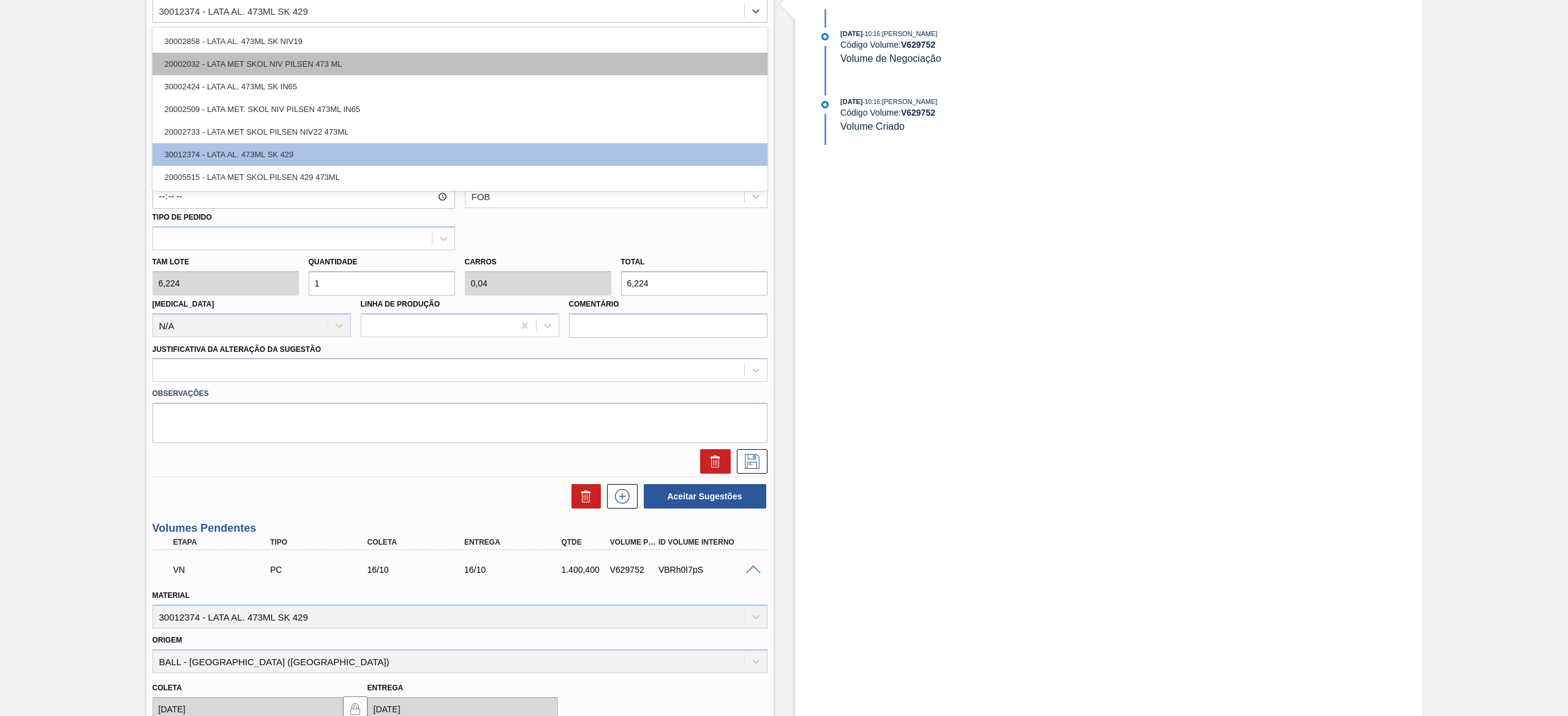
click at [270, 66] on div "20002032 - LATA MET SKOL NIV PILSEN 473 ML" at bounding box center [460, 64] width 615 height 23
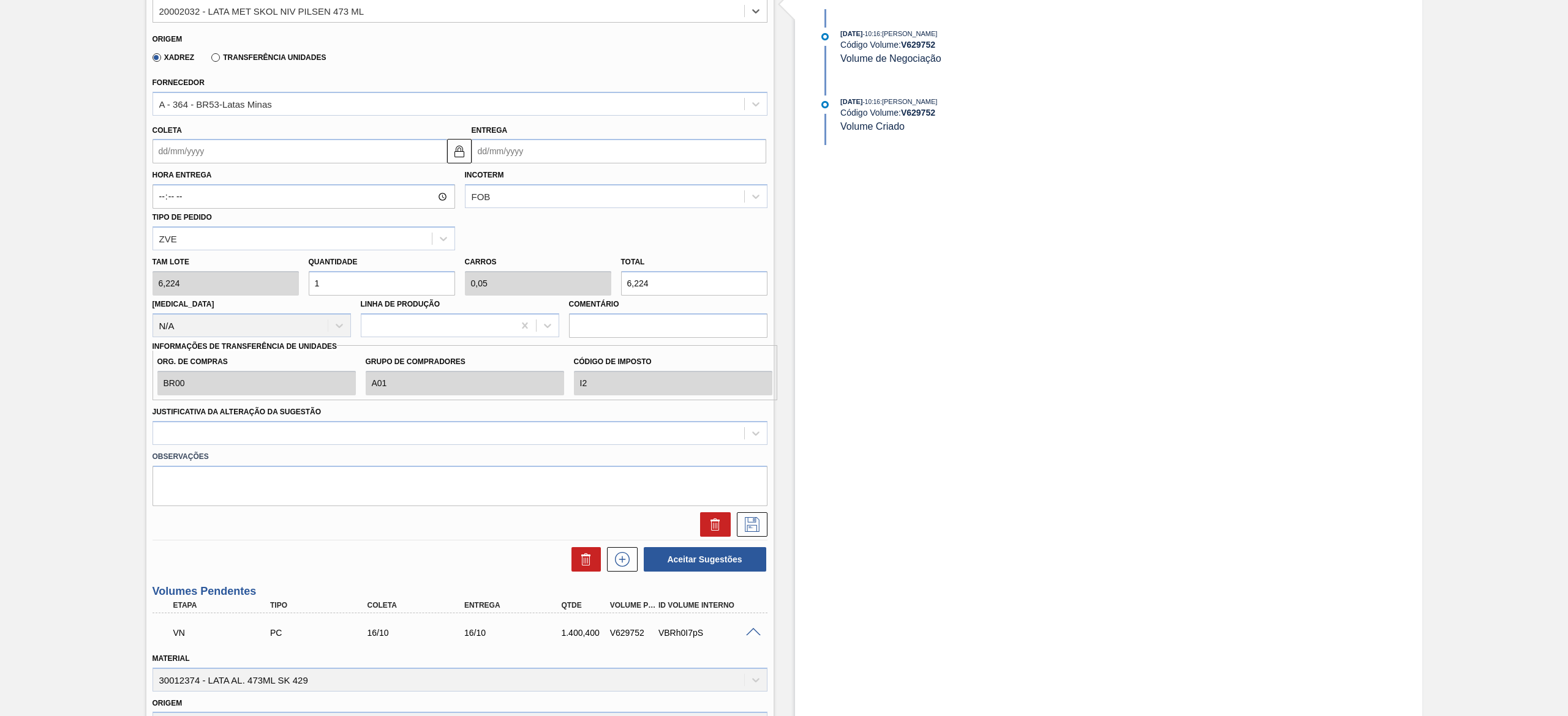
click at [287, 159] on input "Coleta" at bounding box center [300, 151] width 295 height 25
click at [194, 259] on div "13" at bounding box center [186, 259] width 17 height 17
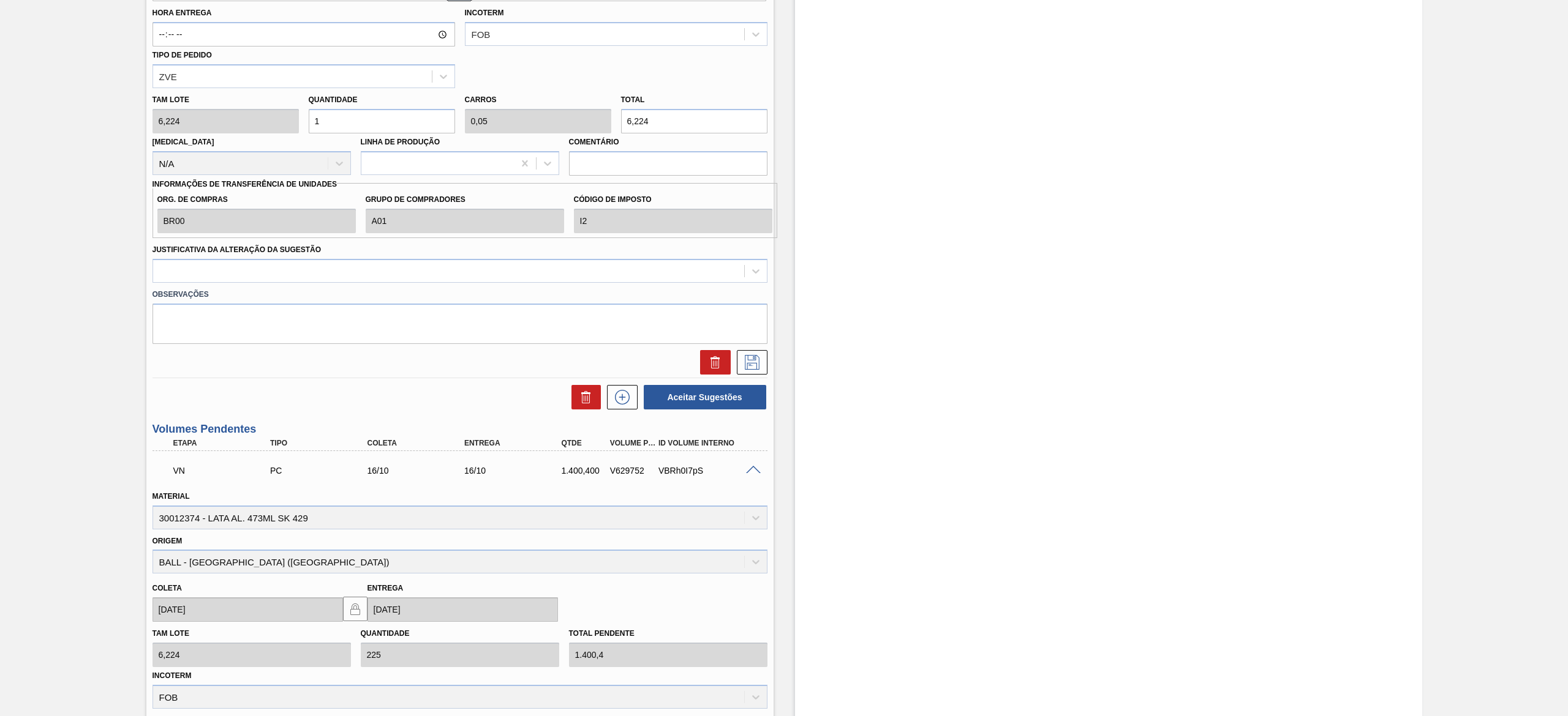
scroll to position [612, 0]
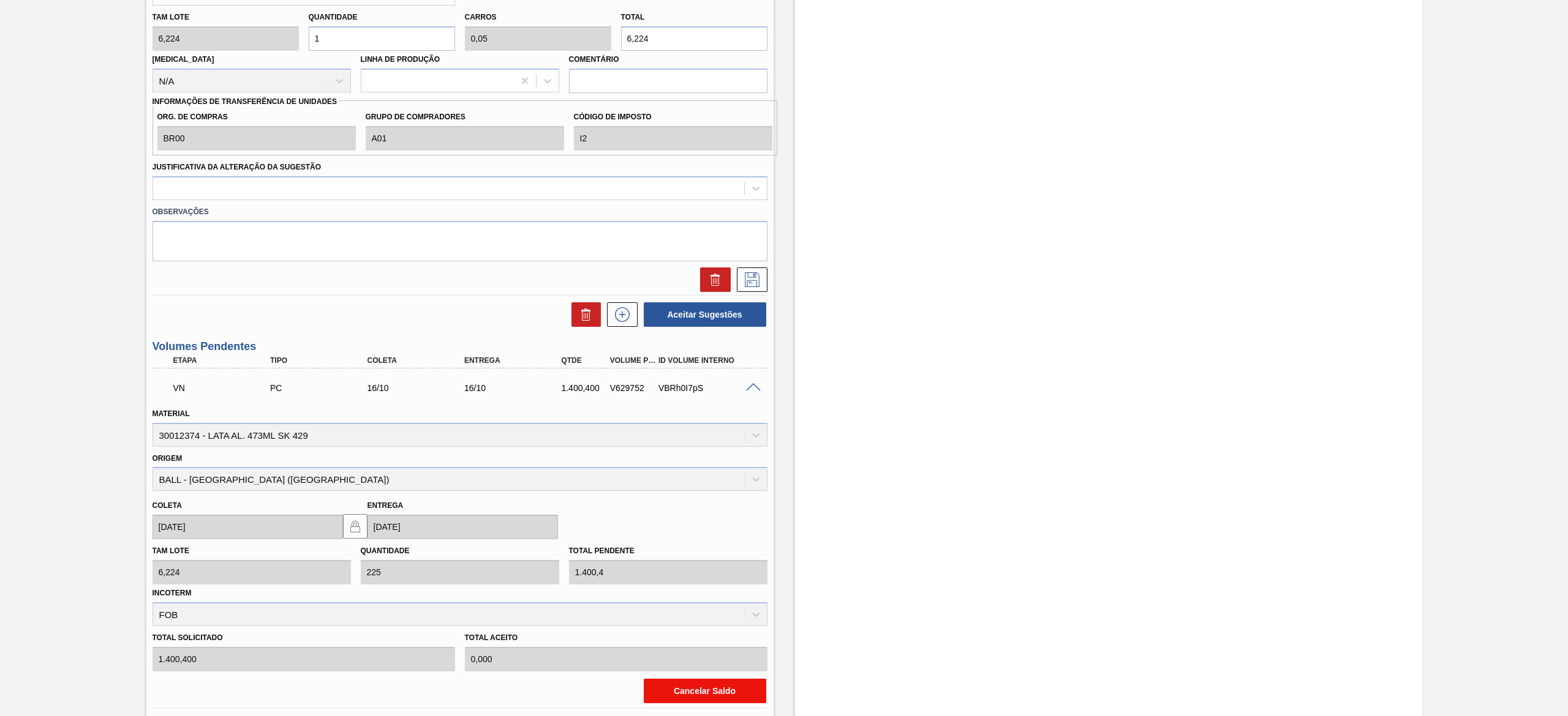
click at [721, 358] on button "Cancelar Saldo" at bounding box center [705, 691] width 123 height 25
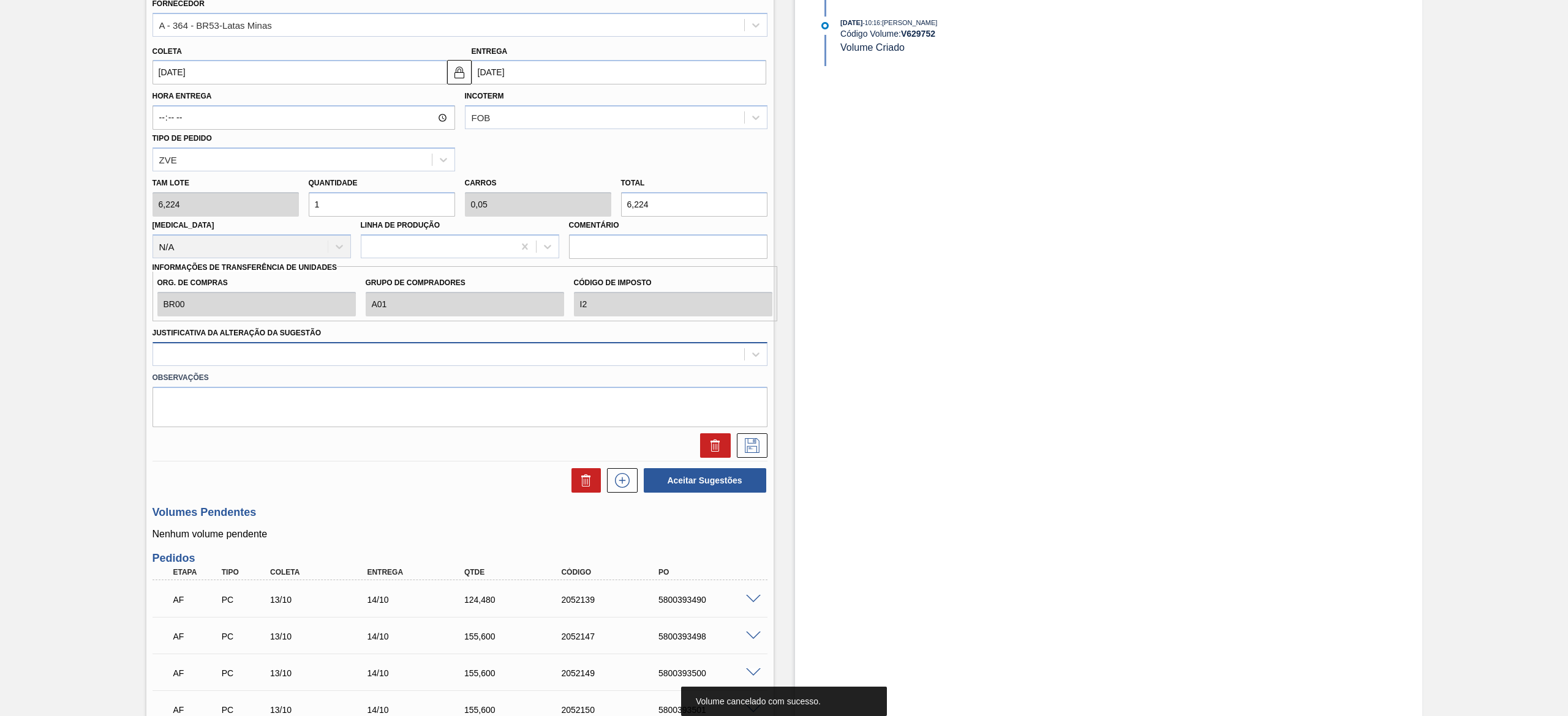
scroll to position [368, 0]
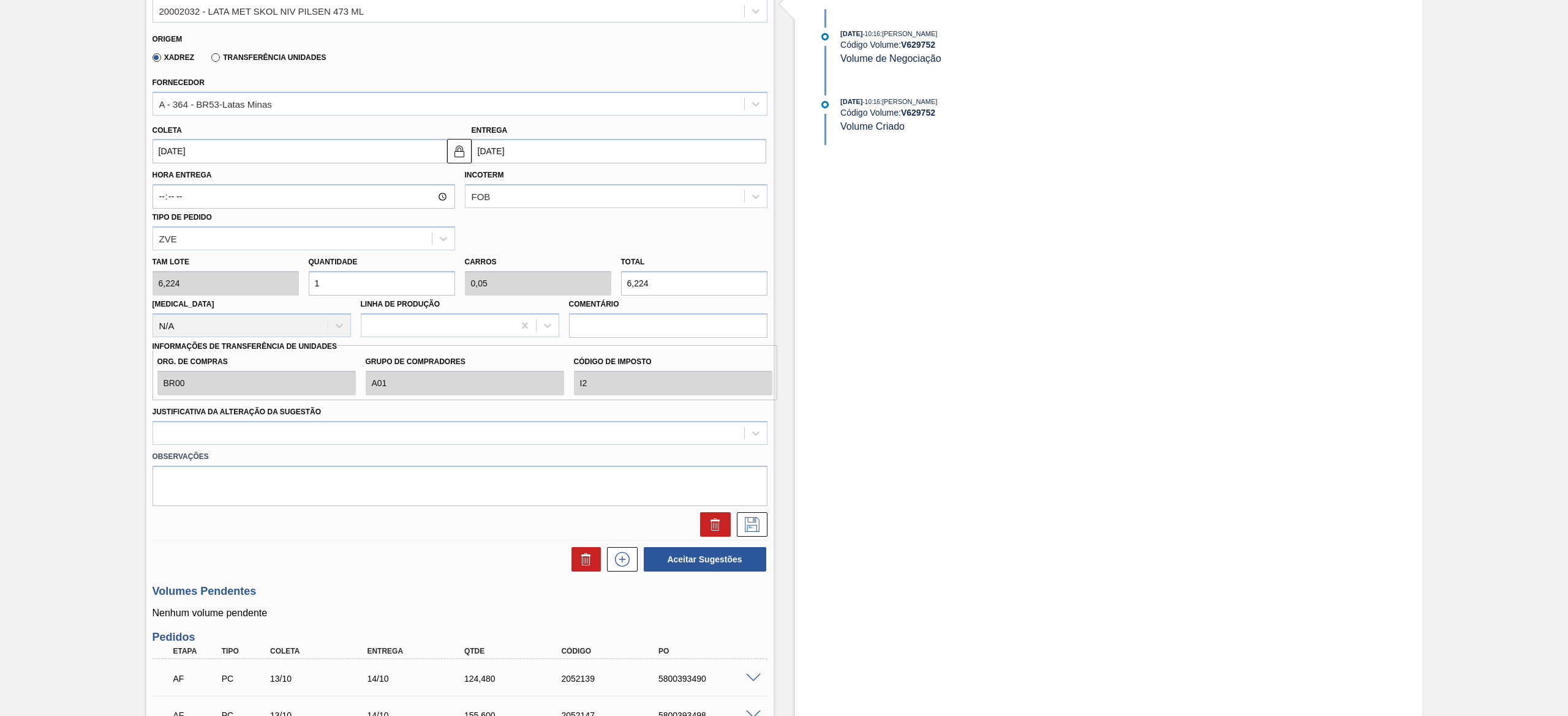
drag, startPoint x: 325, startPoint y: 284, endPoint x: 277, endPoint y: 269, distance: 50.3
click at [277, 269] on div "Tam lote 6,224 Quantidade 1 Carros 0,05 Total 6,224 Doca N/A Linha de Produção …" at bounding box center [459, 294] width 625 height 88
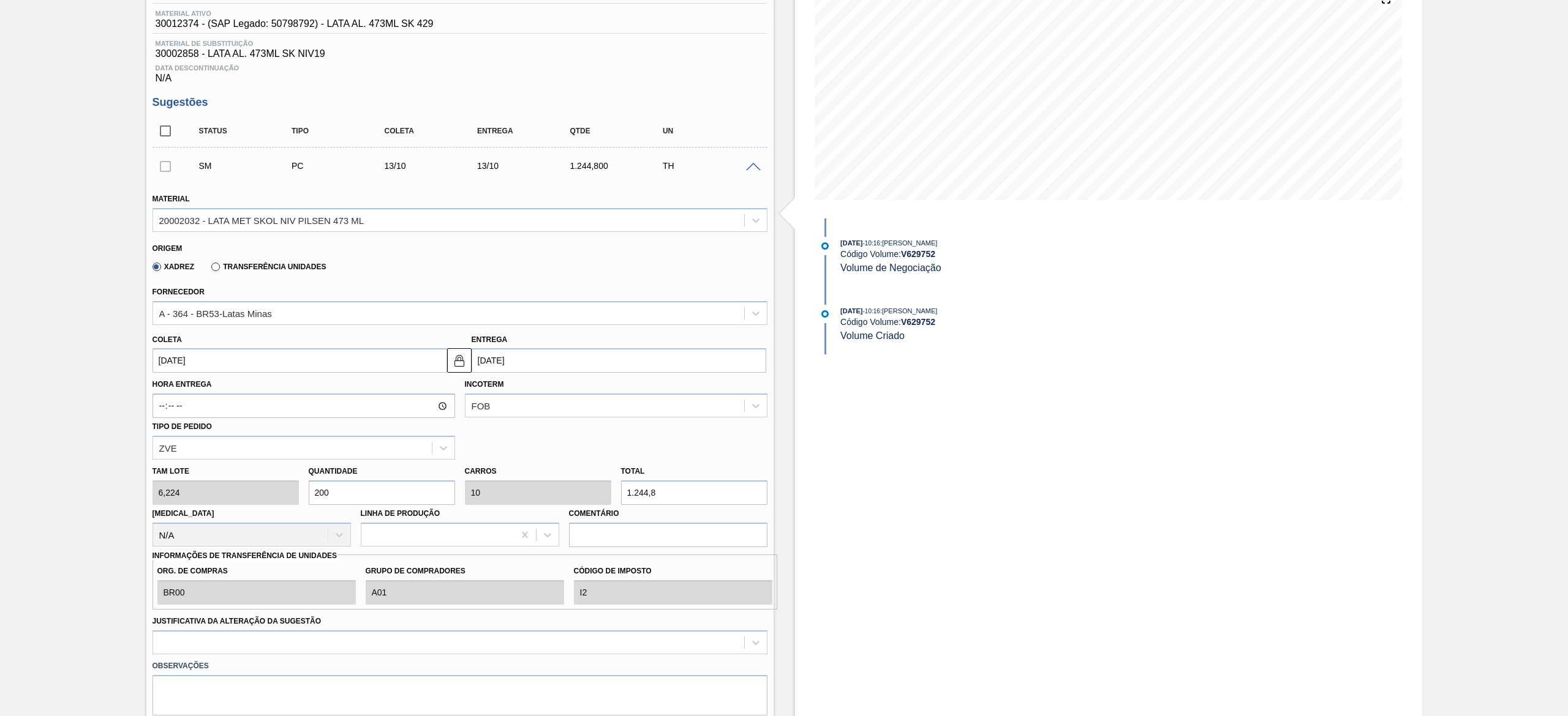
scroll to position [123, 0]
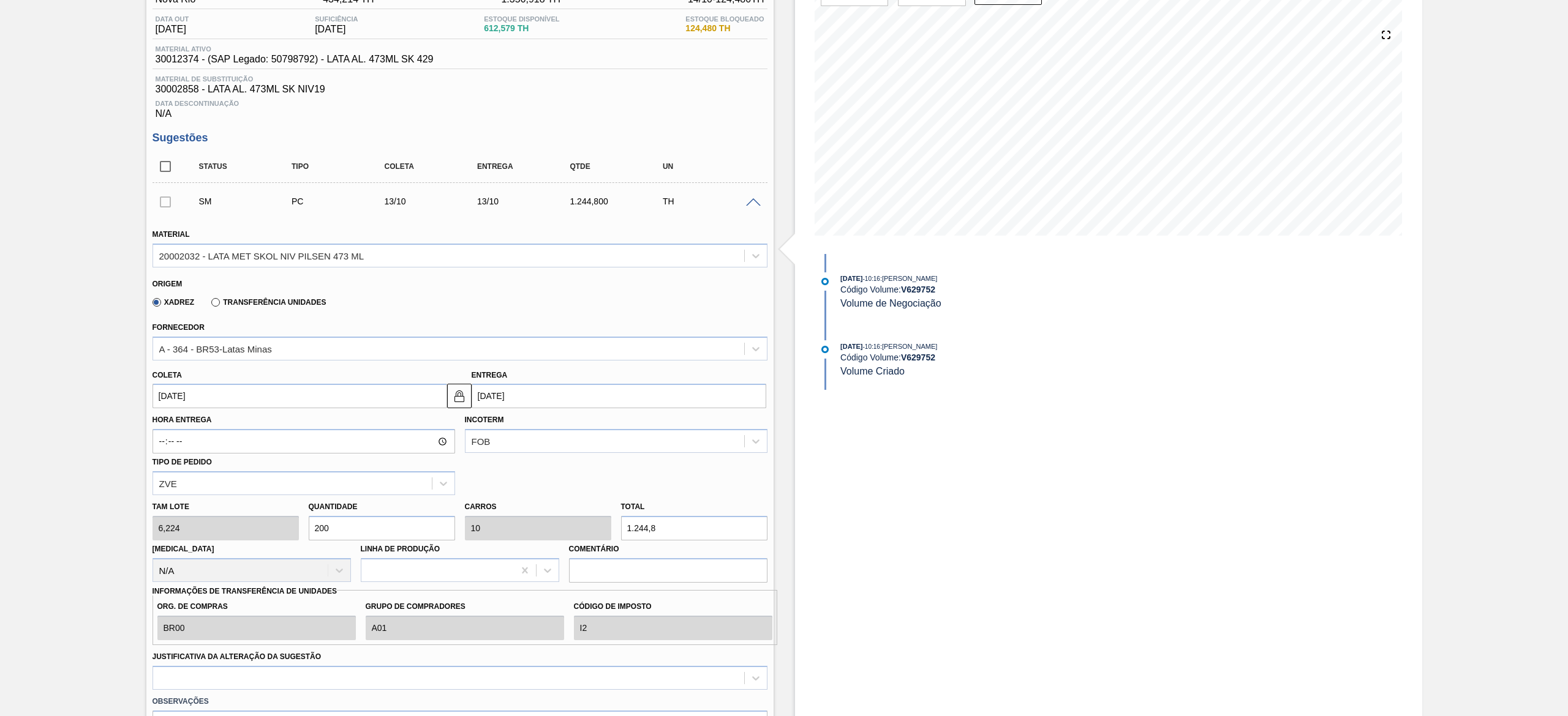
click at [501, 358] on input "[DATE]" at bounding box center [619, 395] width 295 height 25
click at [569, 358] on div "16" at bounding box center [565, 504] width 17 height 17
click at [394, 263] on div "20002032 - LATA MET SKOL NIV PILSEN 473 ML" at bounding box center [449, 255] width 591 height 18
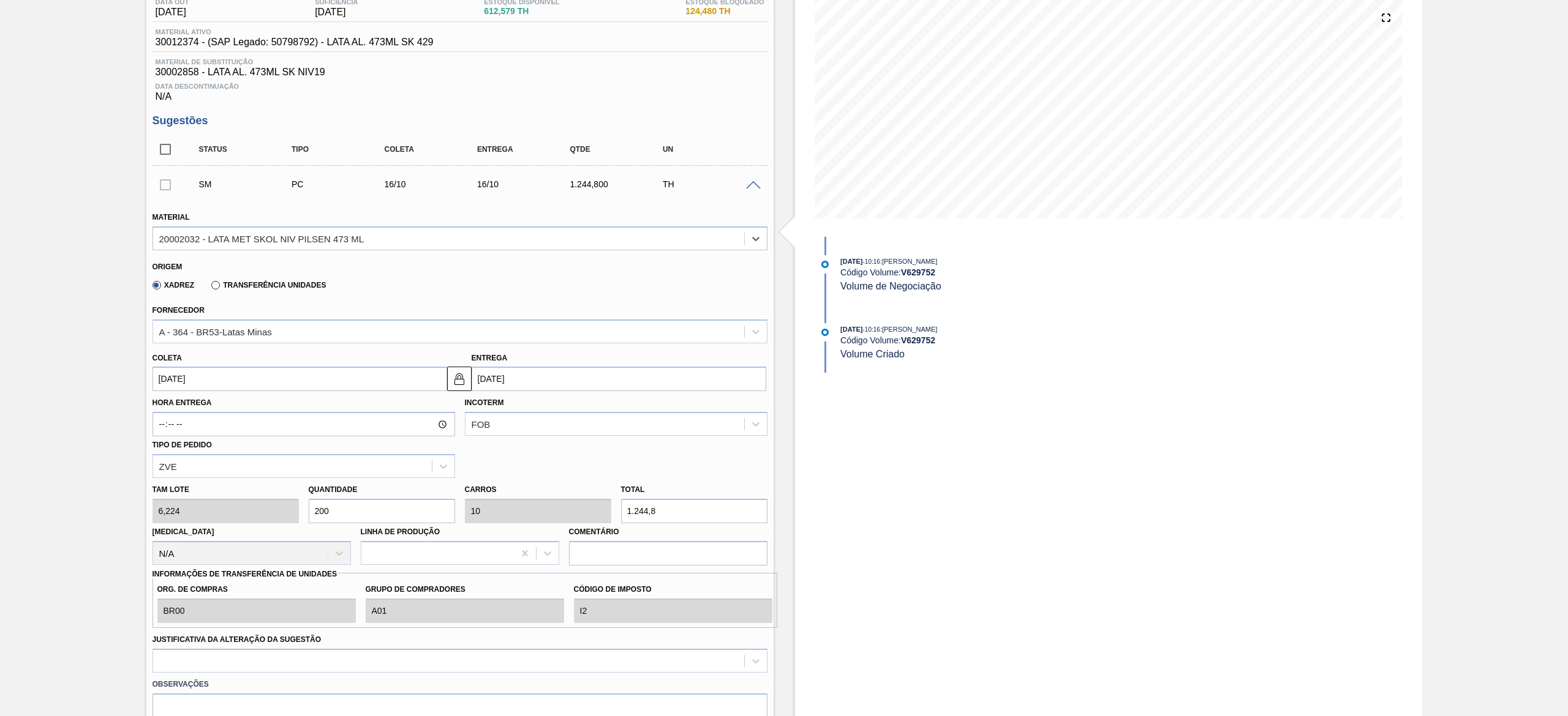
scroll to position [245, 0]
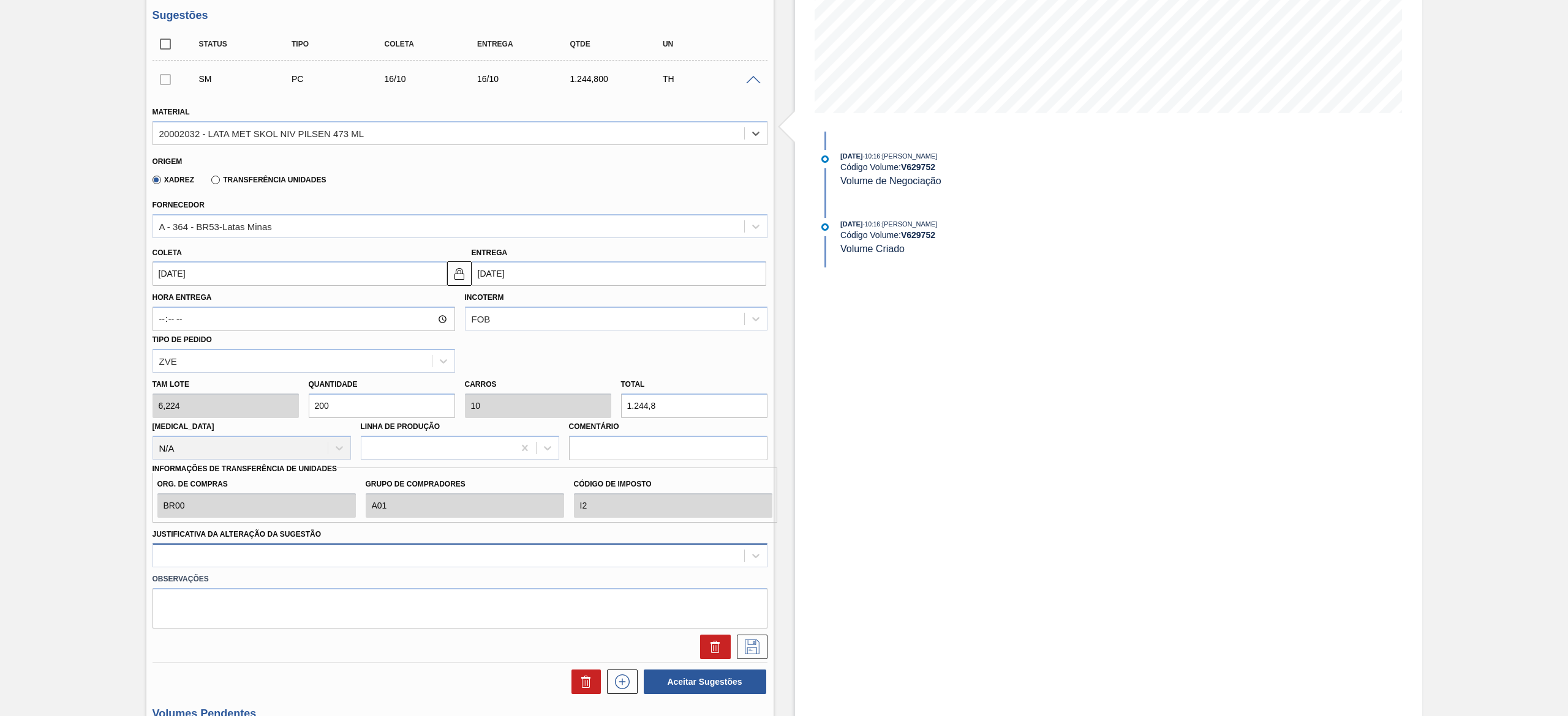
drag, startPoint x: 363, startPoint y: 540, endPoint x: 360, endPoint y: 559, distance: 19.2
click at [360, 358] on div "Justificativa da Alteração da Sugestão" at bounding box center [460, 546] width 615 height 42
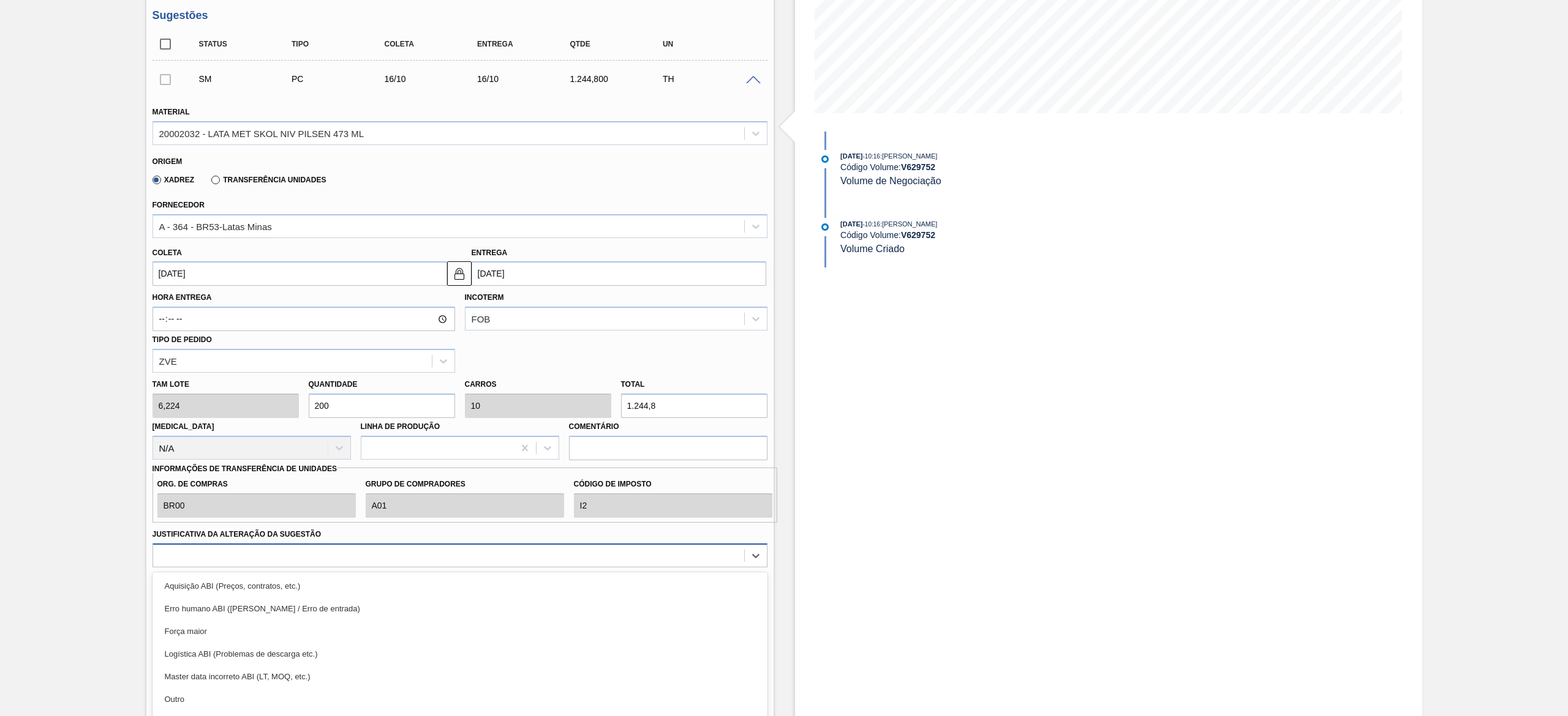
click at [360, 358] on div "option Erro humano ABI (Cálculo / Erro de entrada) focused, 2 of 18. 18 results…" at bounding box center [460, 555] width 615 height 24
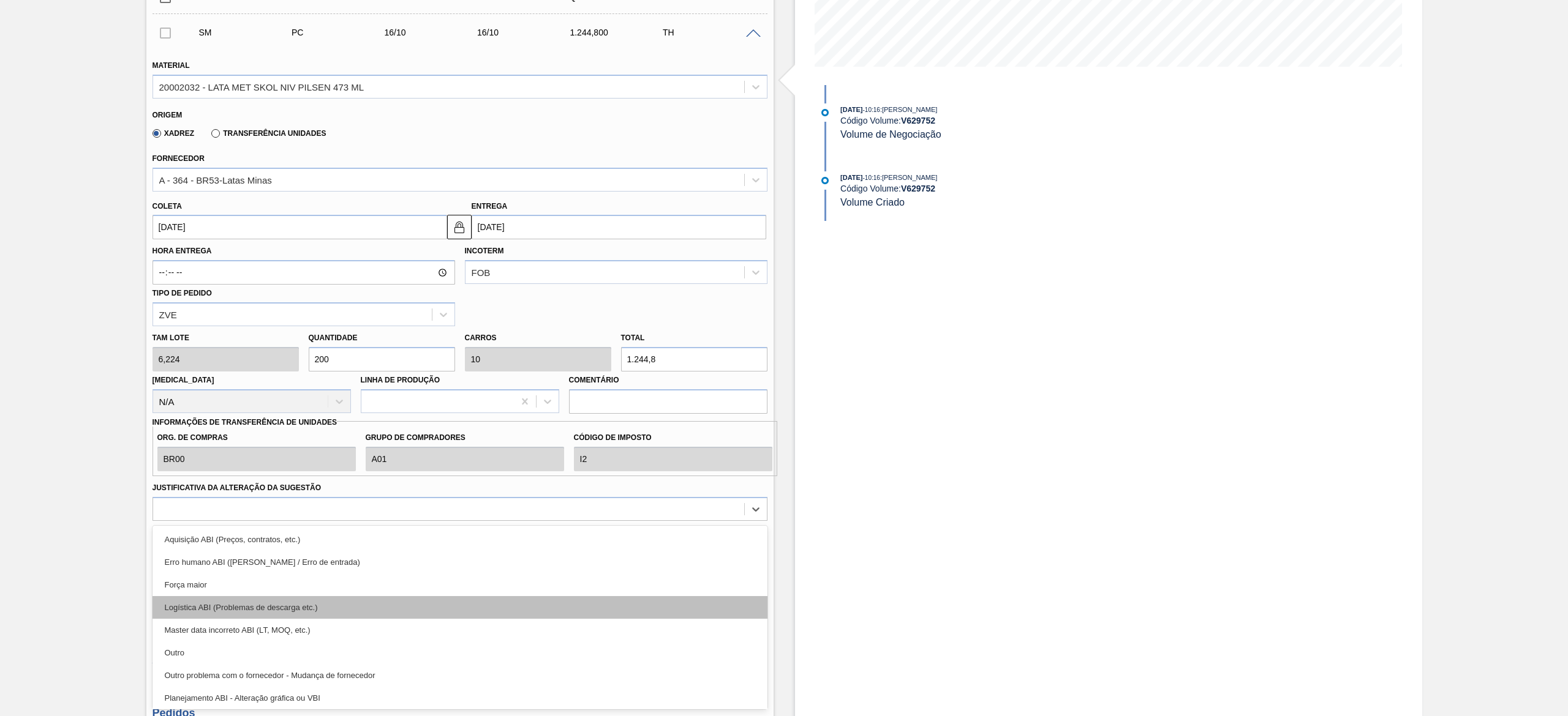
click at [297, 358] on div "Logística ABI (Problemas de descarga etc.)" at bounding box center [460, 608] width 615 height 23
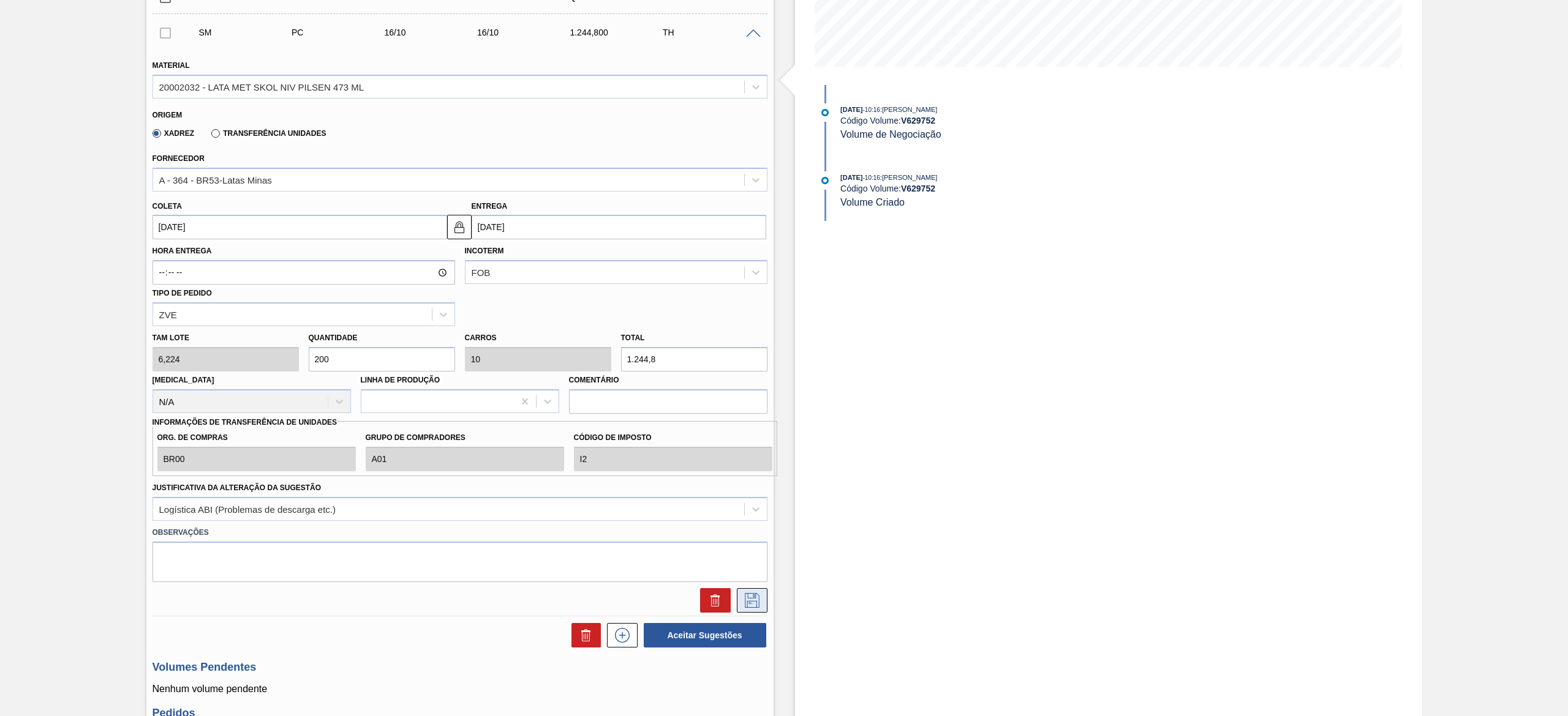
click at [748, 358] on icon at bounding box center [752, 601] width 20 height 15
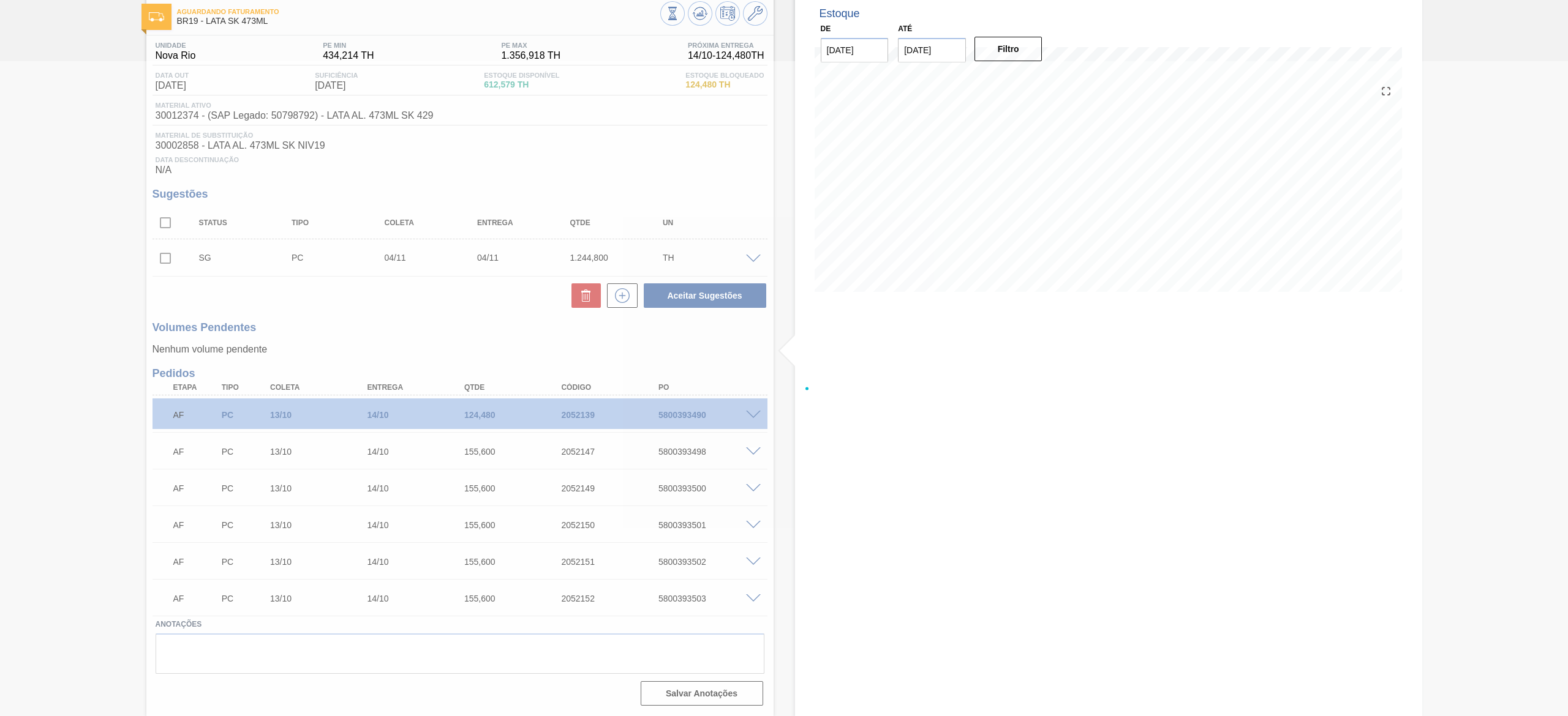
scroll to position [67, 0]
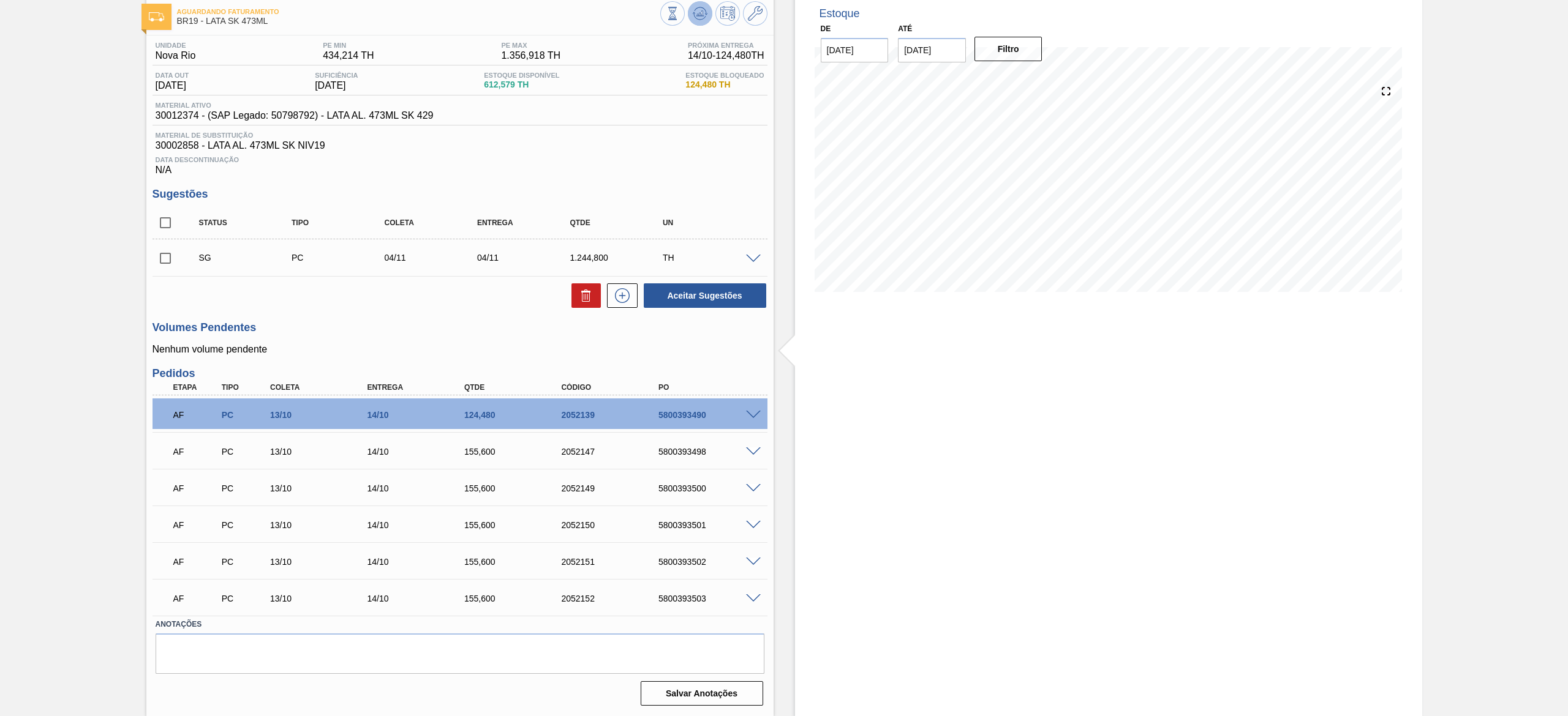
click at [692, 11] on icon at bounding box center [700, 13] width 15 height 15
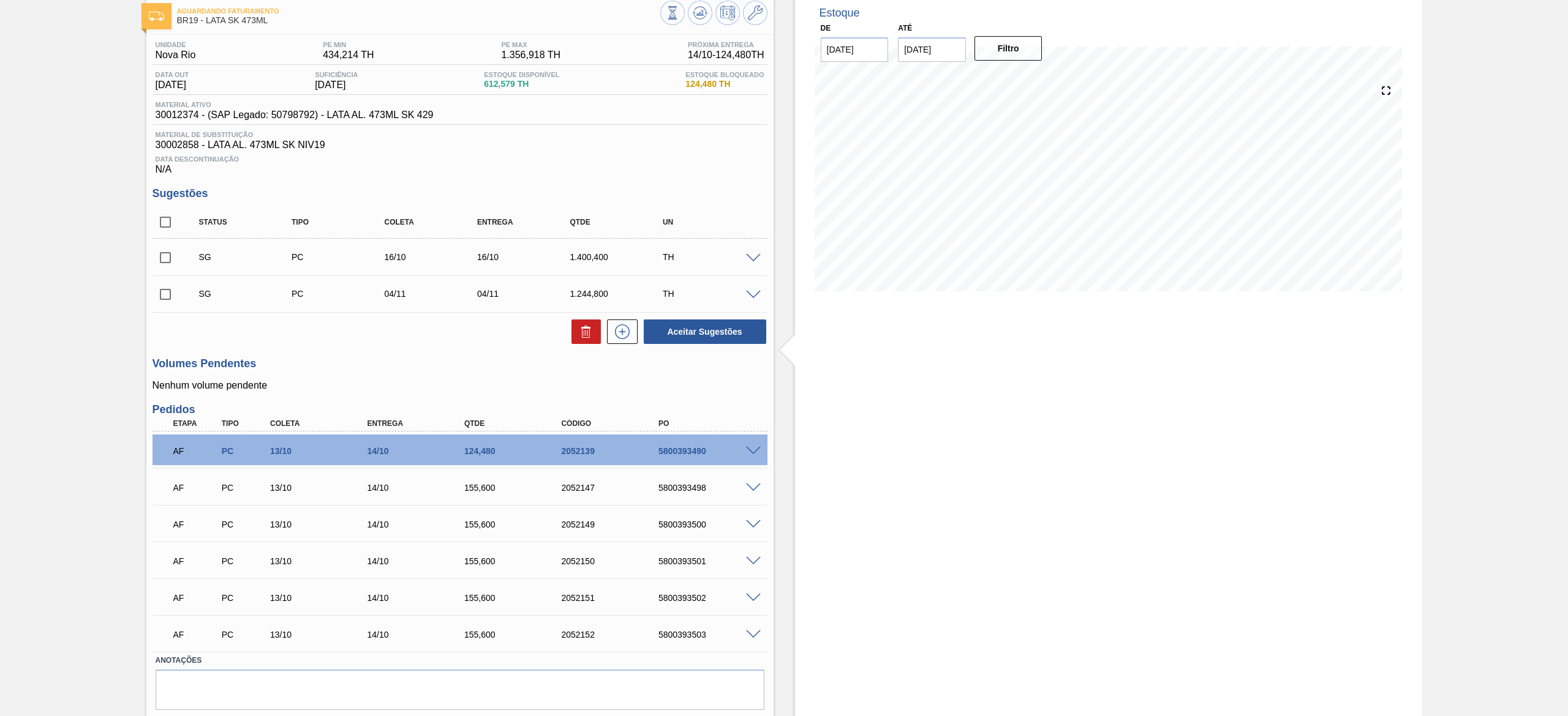
click at [753, 253] on div "SG PC 16/10 16/10 1.400,400 TH" at bounding box center [460, 257] width 615 height 31
click at [748, 259] on span at bounding box center [753, 259] width 15 height 9
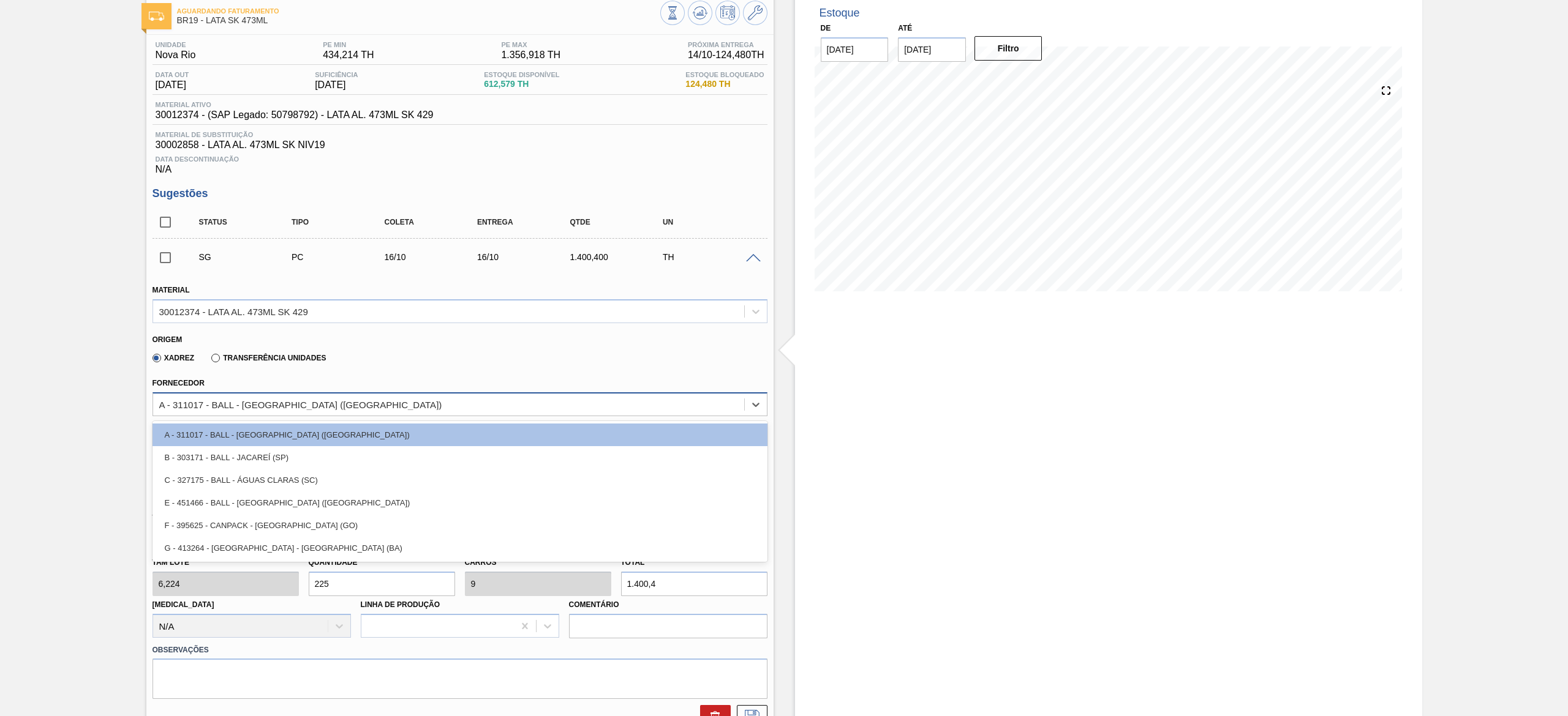
click at [288, 358] on div "A - 311017 - BALL - TRÊS RIOS (RJ)" at bounding box center [301, 405] width 283 height 11
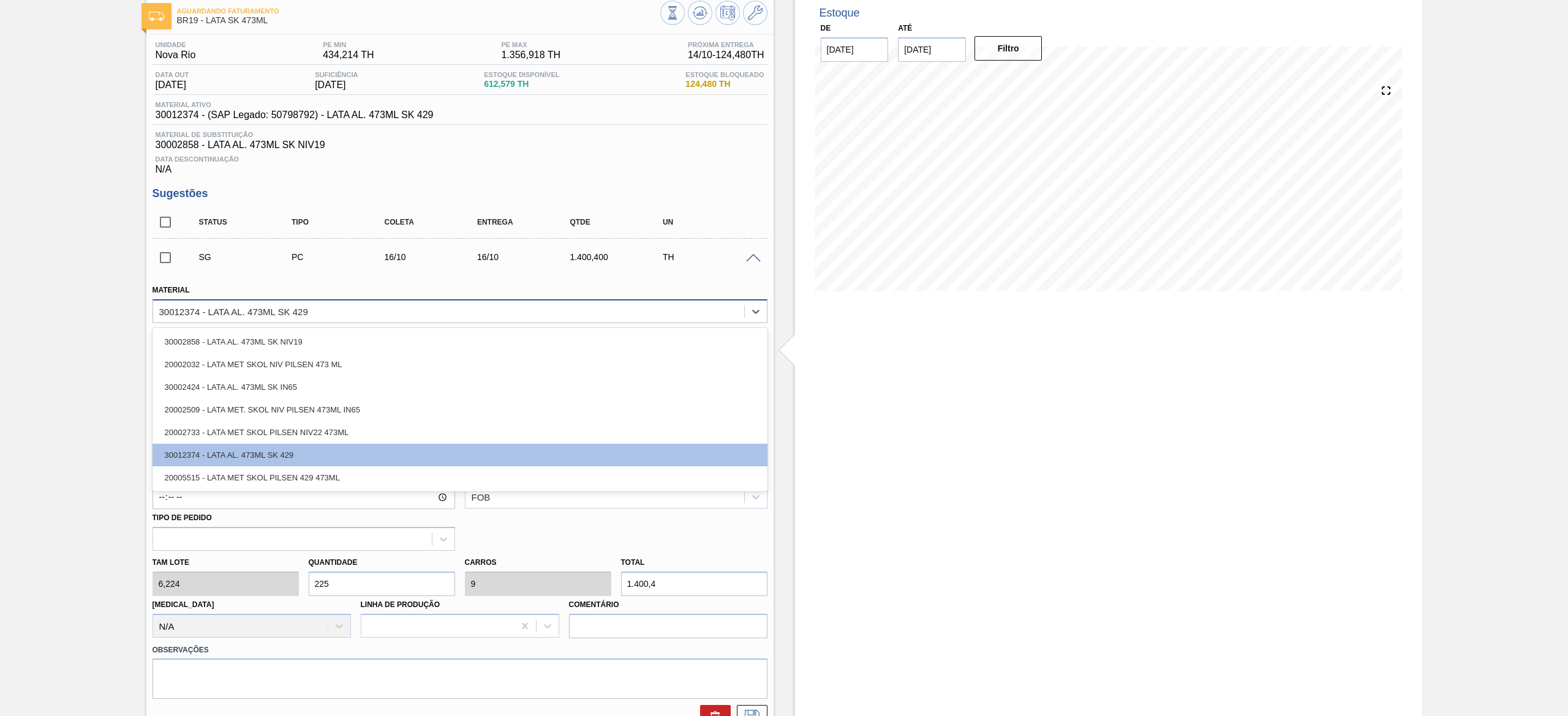
click at [306, 303] on div "30012374 - LATA AL. 473ML SK 429" at bounding box center [460, 311] width 615 height 24
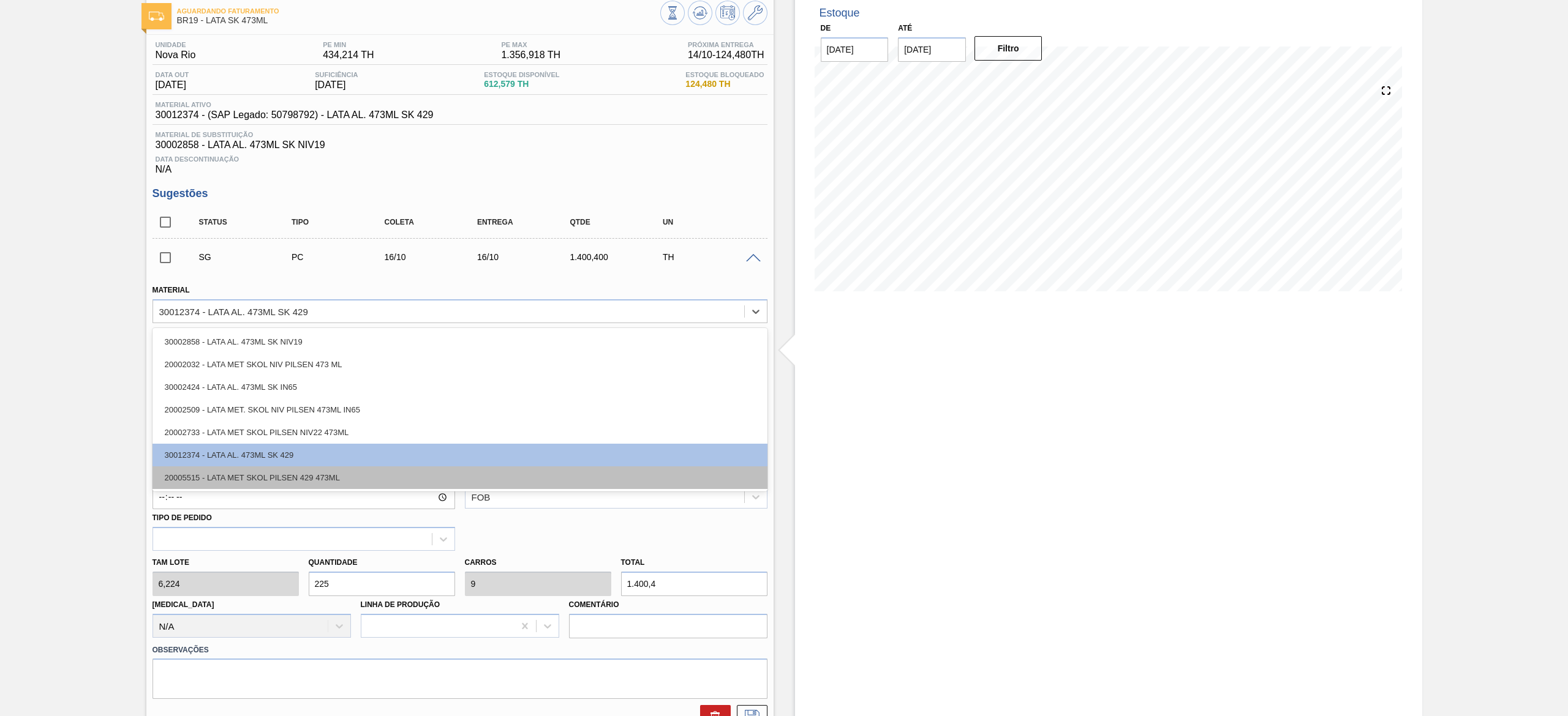
click at [287, 358] on div "20005515 - LATA MET SKOL PILSEN 429 473ML" at bounding box center [460, 478] width 615 height 23
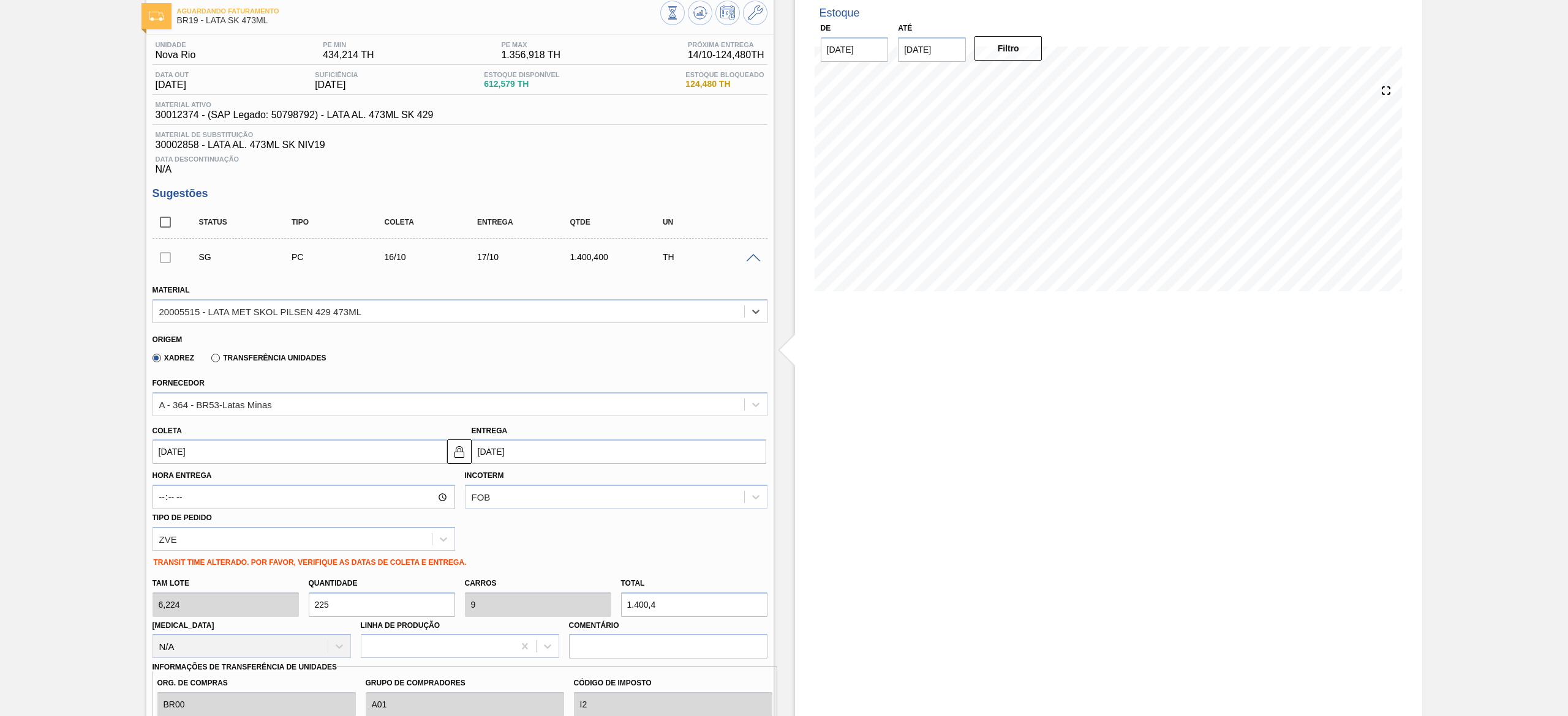
click at [281, 358] on input "16/10/2025" at bounding box center [300, 451] width 295 height 25
click at [576, 358] on div "TRANSIT TIME ALTERADO. POR FAVOR, VERIFIQUE AS DATAS DE COLETA E ENTREGA." at bounding box center [459, 561] width 625 height 21
click at [522, 358] on input "17/10/2025" at bounding box center [619, 451] width 295 height 25
click at [568, 358] on div "16" at bounding box center [565, 560] width 17 height 17
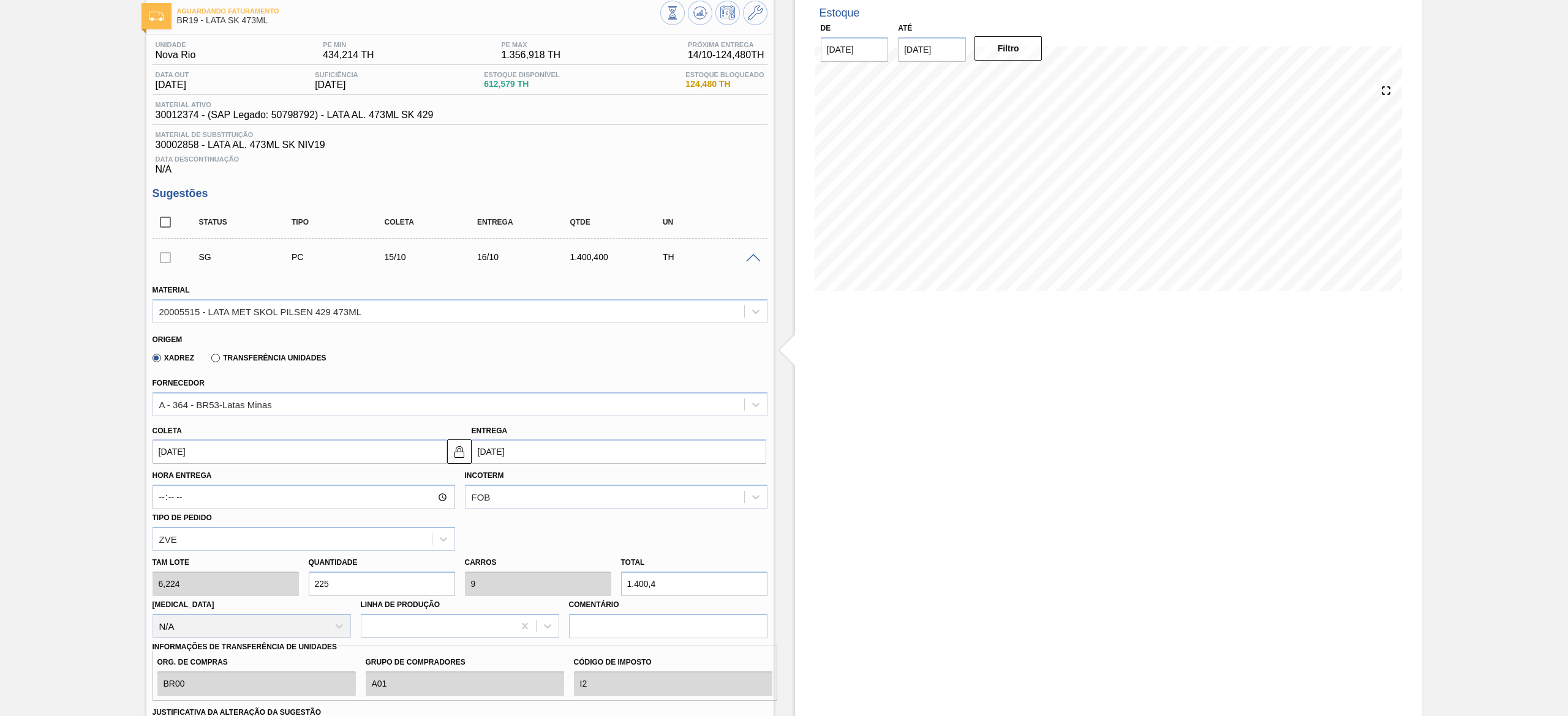
click at [275, 358] on div "Tam lote 6,224 Quantidade 225 Carros 9 Total 1.400,4 Doca N/A Linha de Produção…" at bounding box center [459, 595] width 625 height 88
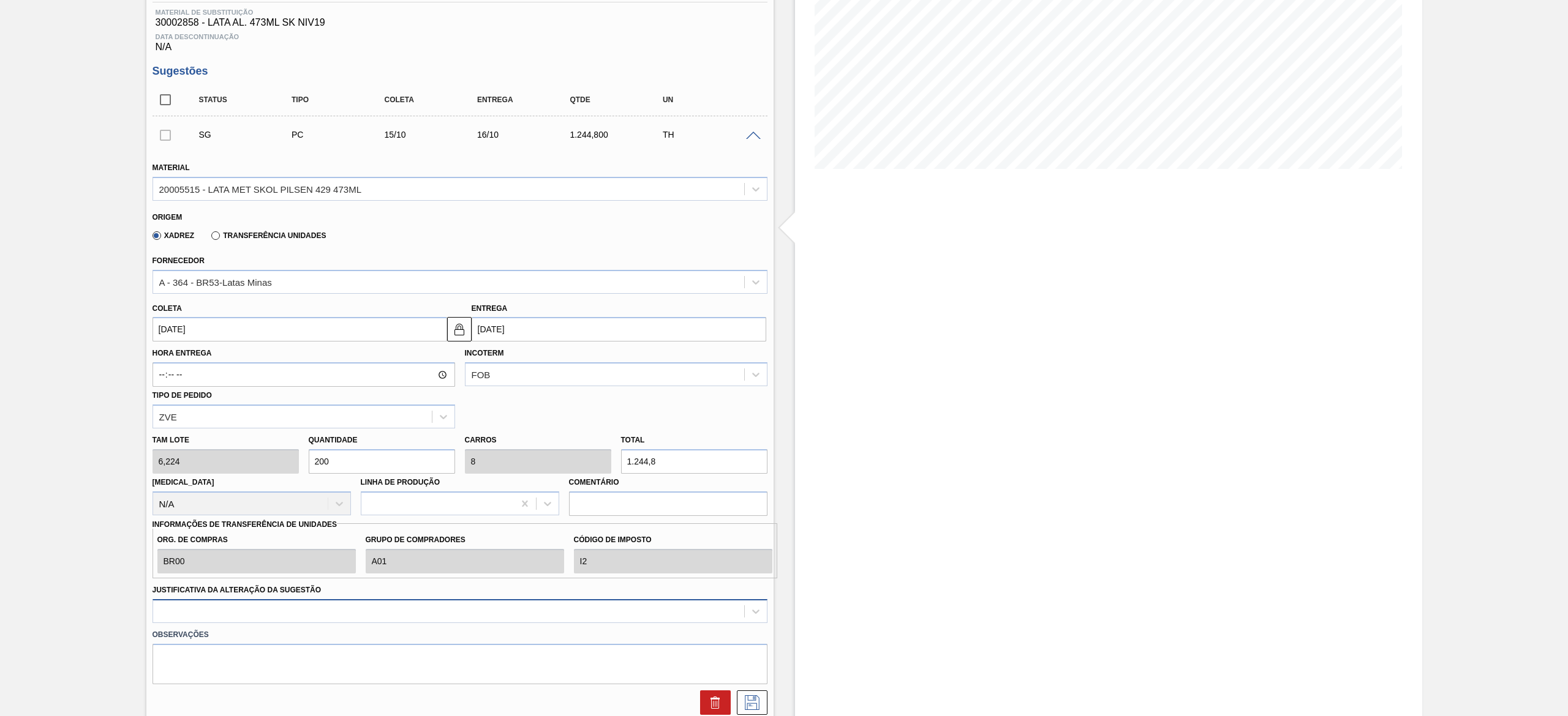
click at [265, 358] on div at bounding box center [460, 611] width 615 height 24
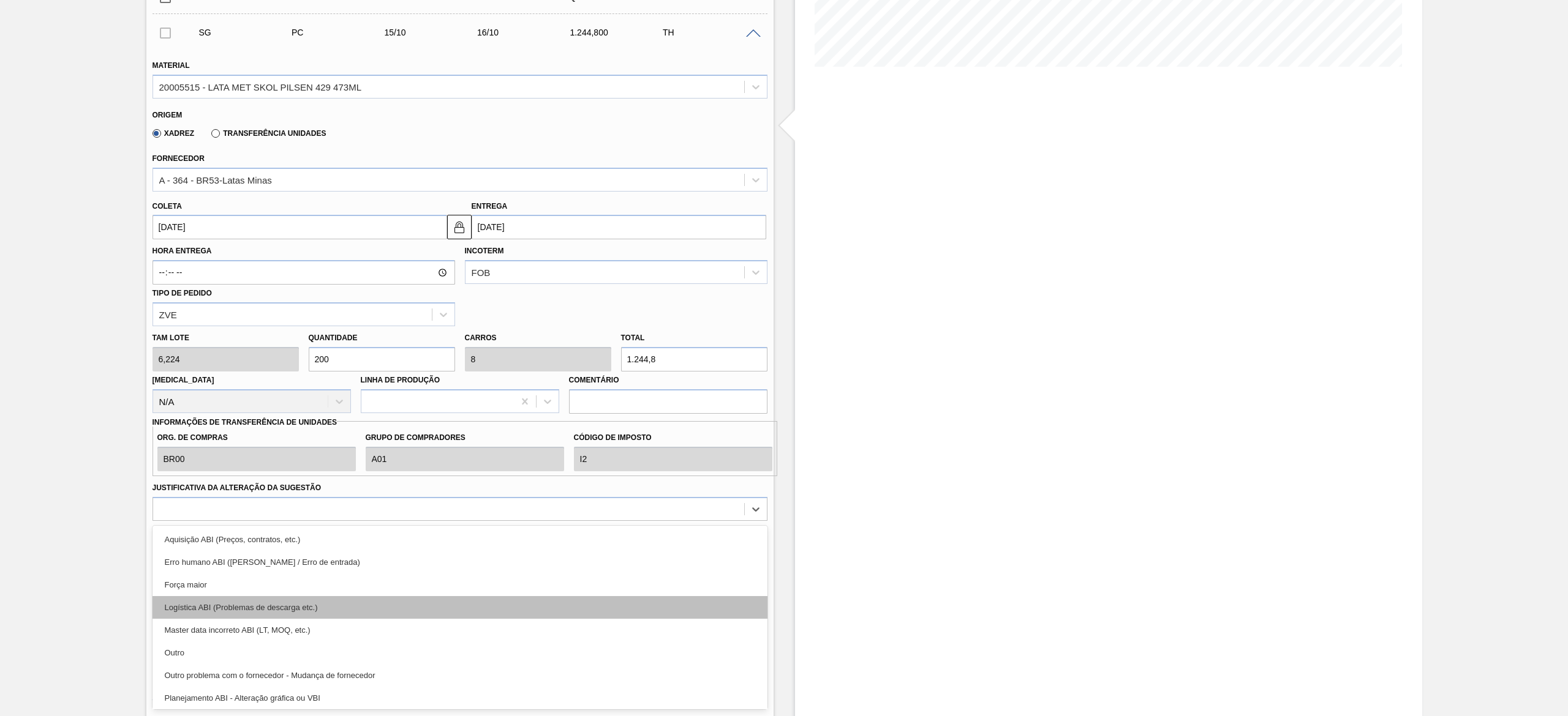
click at [266, 358] on div "Logística ABI (Problemas de descarga etc.)" at bounding box center [460, 608] width 615 height 23
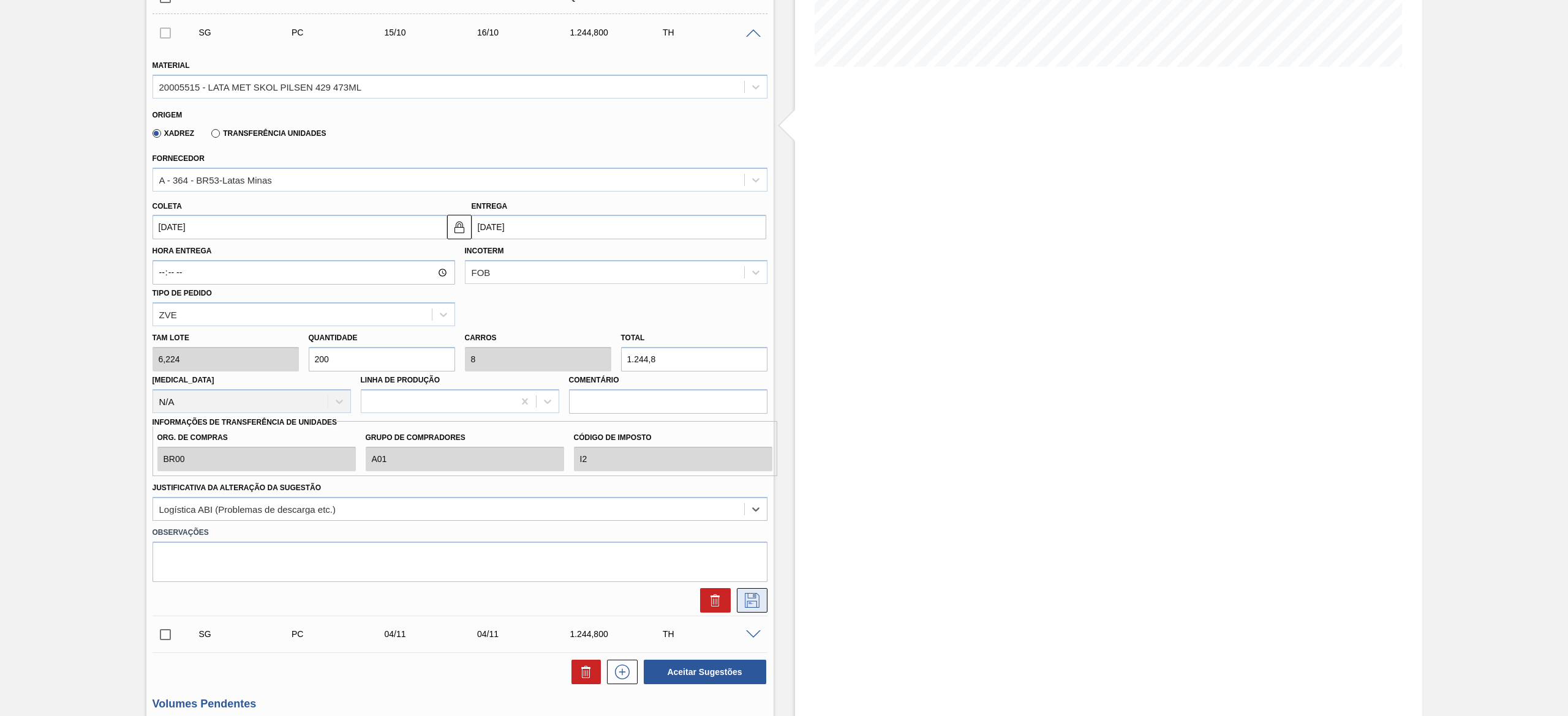
click at [745, 358] on icon at bounding box center [752, 601] width 15 height 15
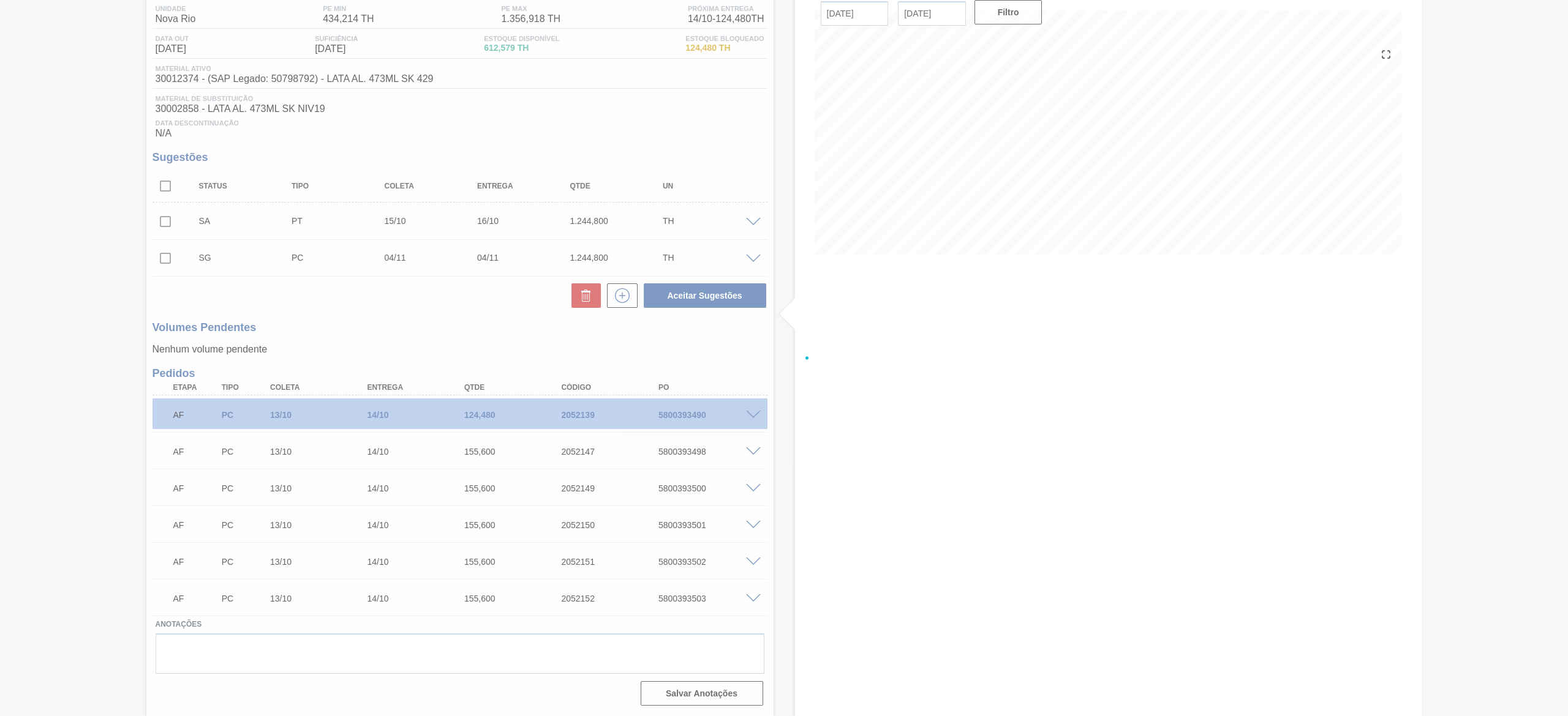
scroll to position [104, 0]
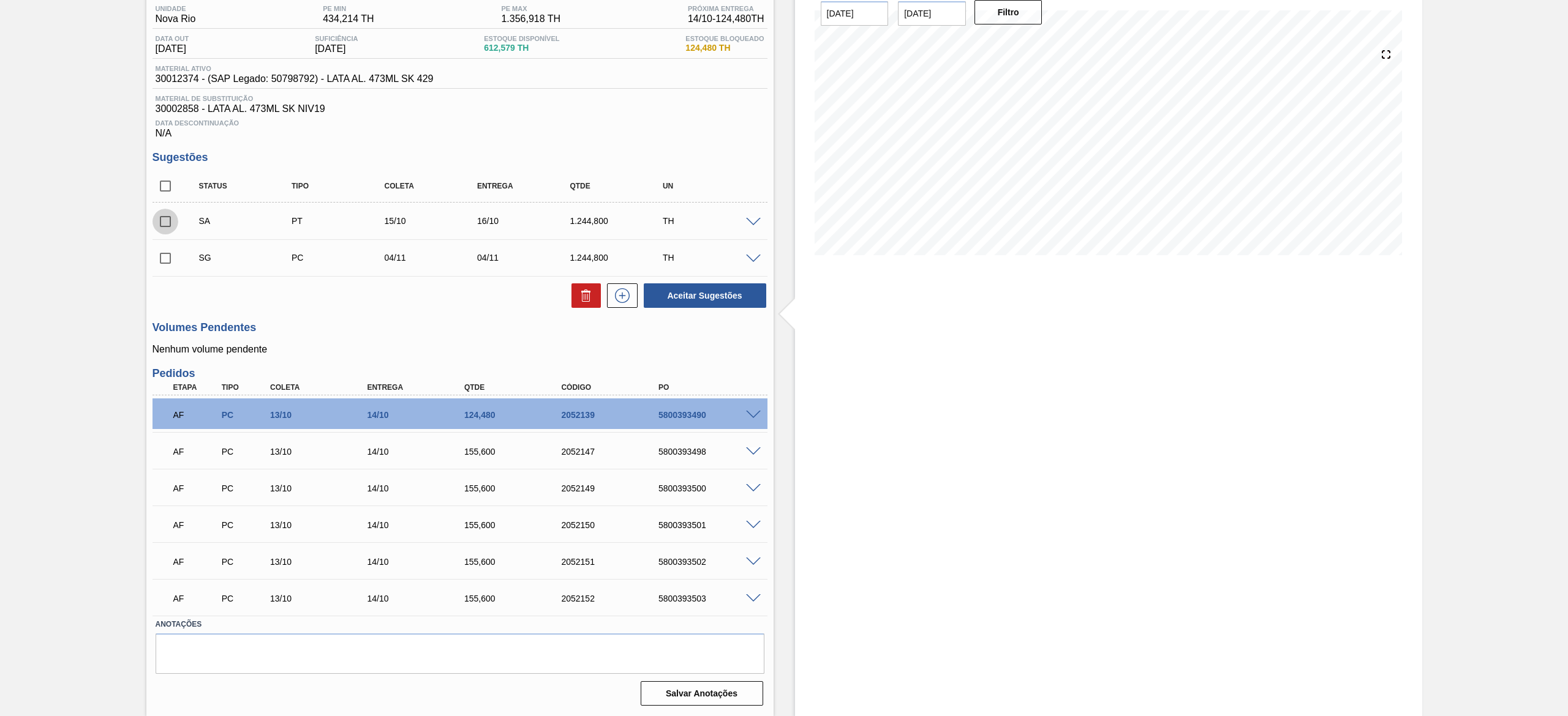
click at [170, 220] on input "checkbox" at bounding box center [165, 222] width 26 height 26
click at [716, 294] on button "Aceitar Sugestões" at bounding box center [705, 295] width 123 height 25
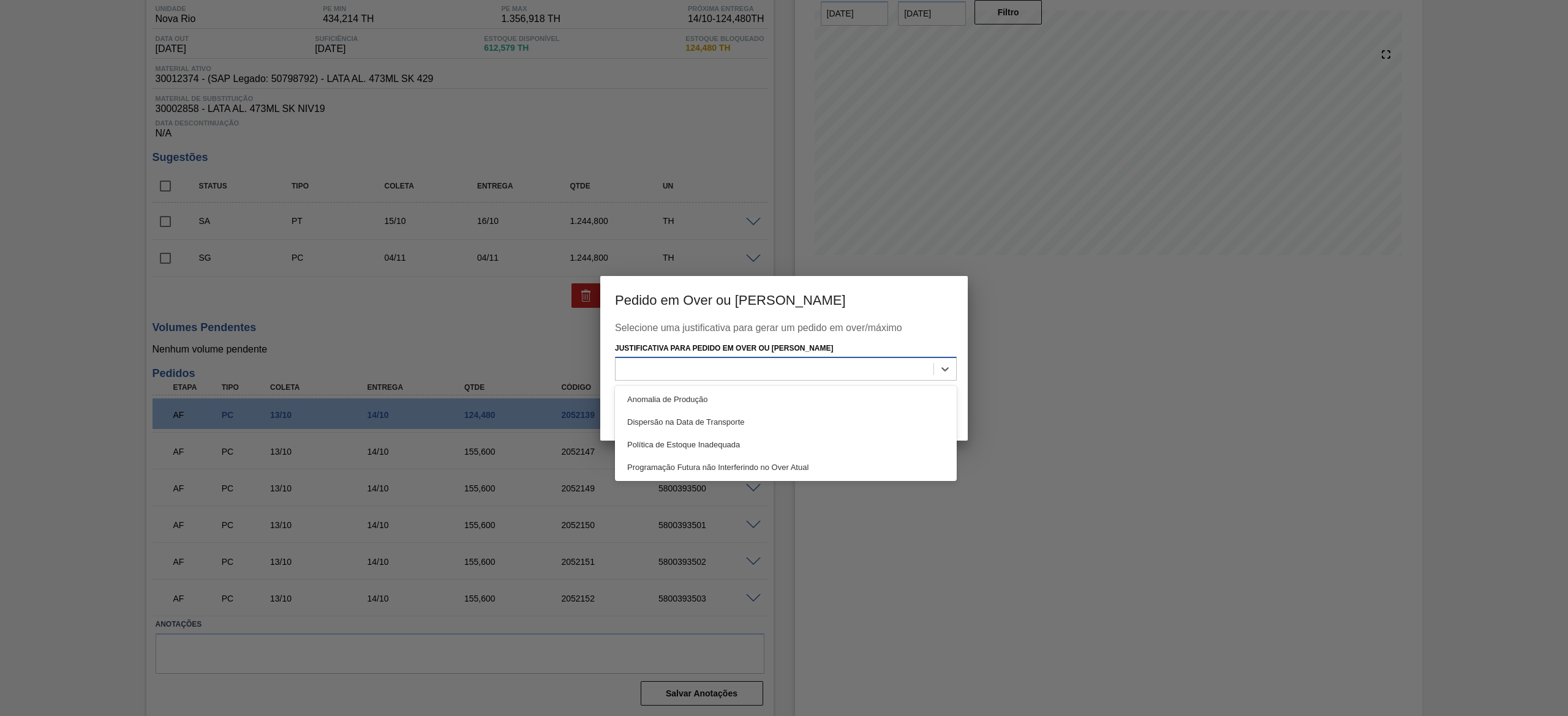
click at [767, 358] on div at bounding box center [785, 369] width 342 height 24
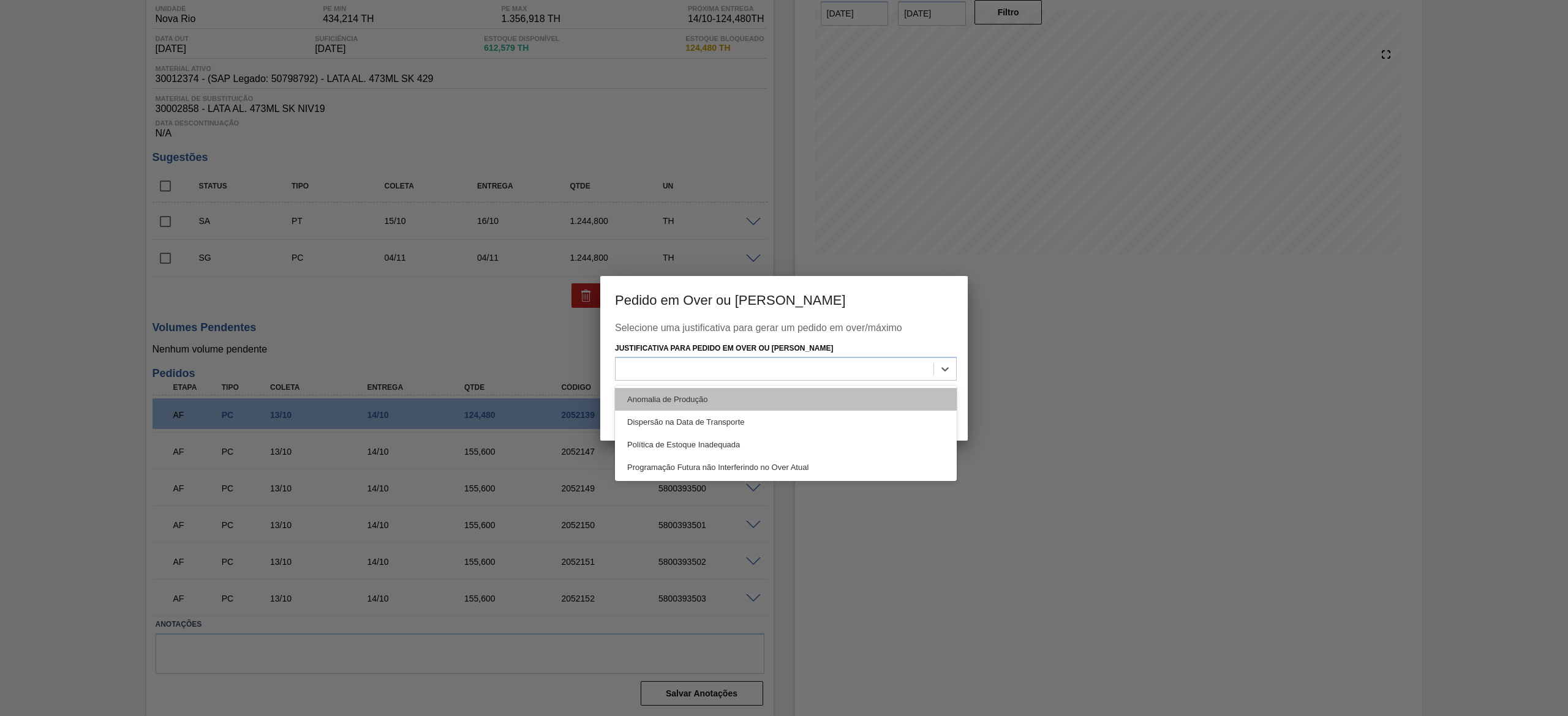
click at [723, 358] on div "Anomalia de Produção" at bounding box center [785, 399] width 342 height 23
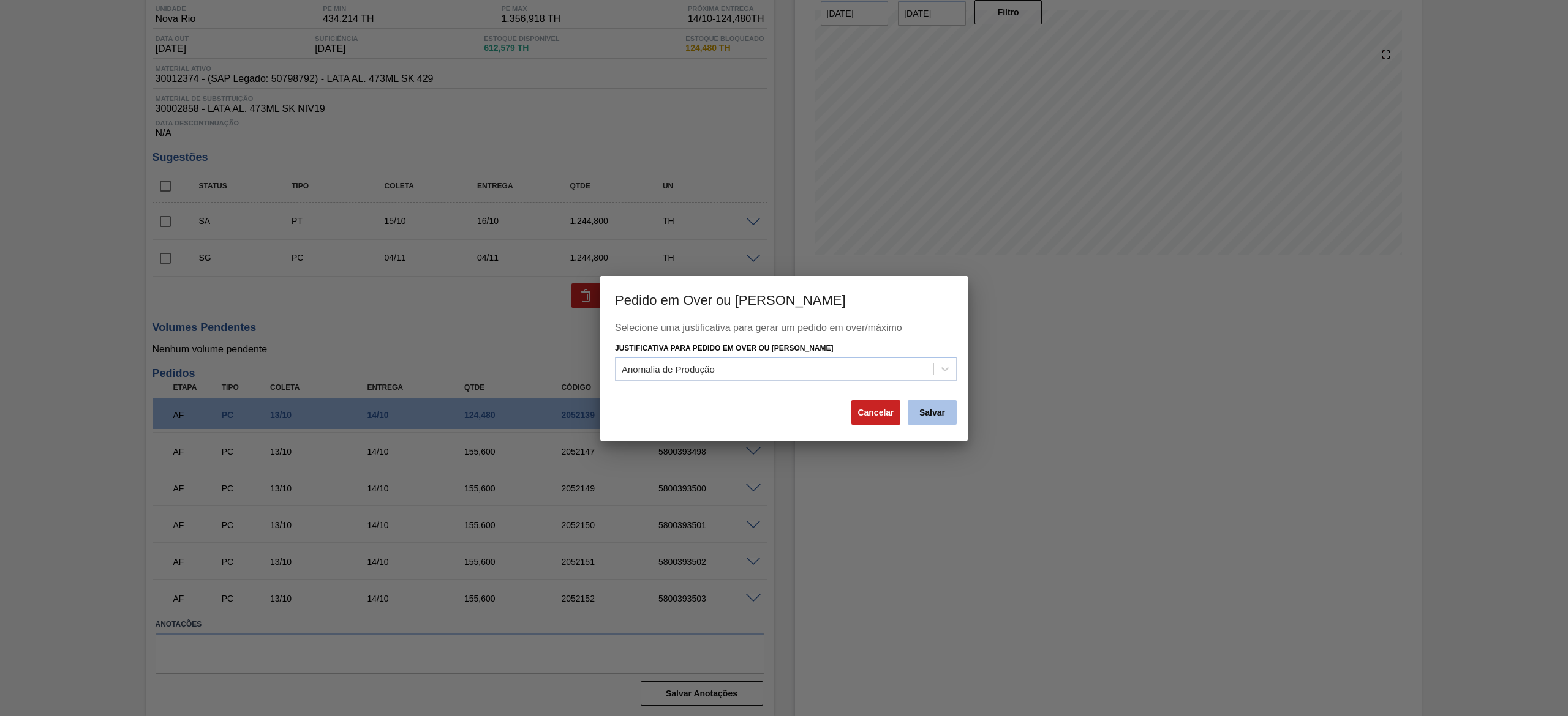
click at [783, 358] on button "Salvar" at bounding box center [932, 412] width 49 height 25
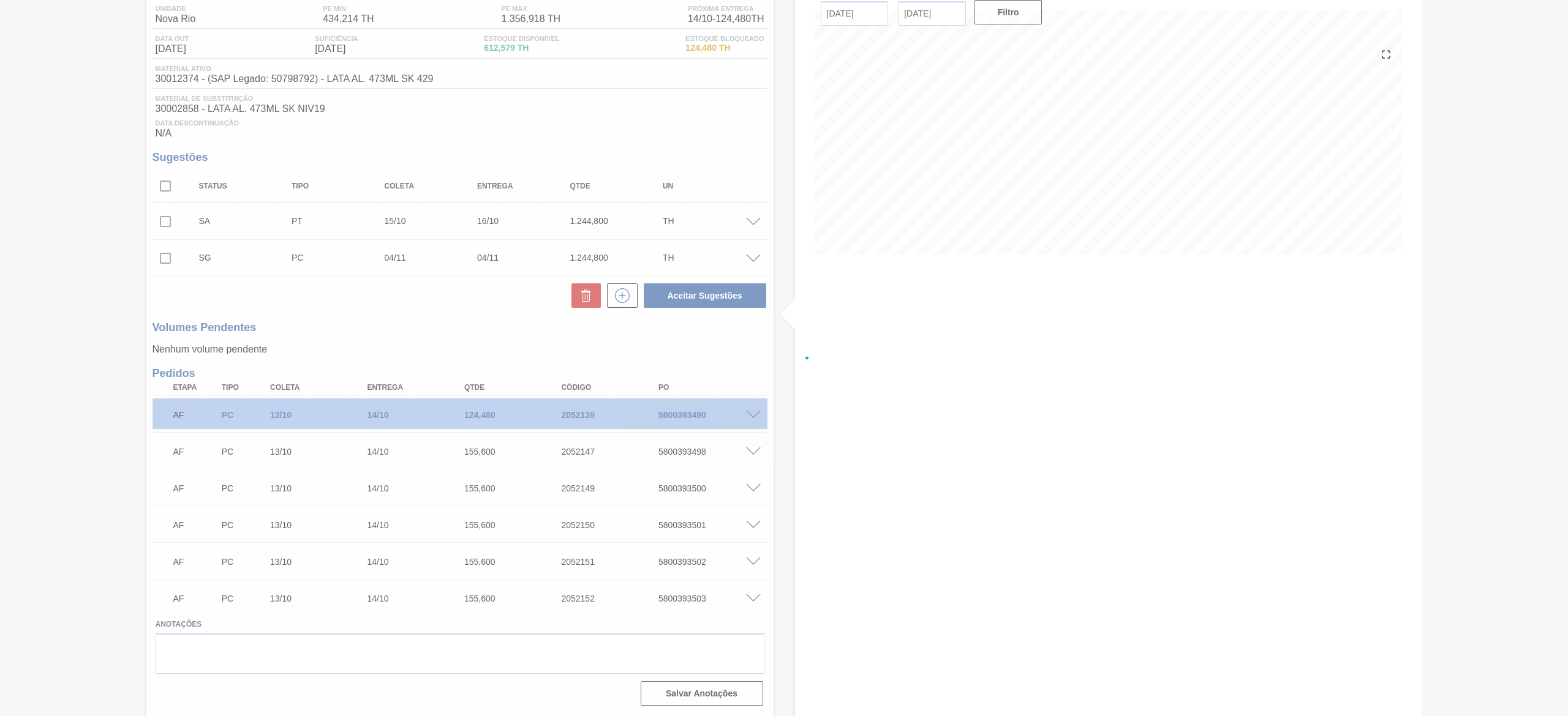
scroll to position [97, 0]
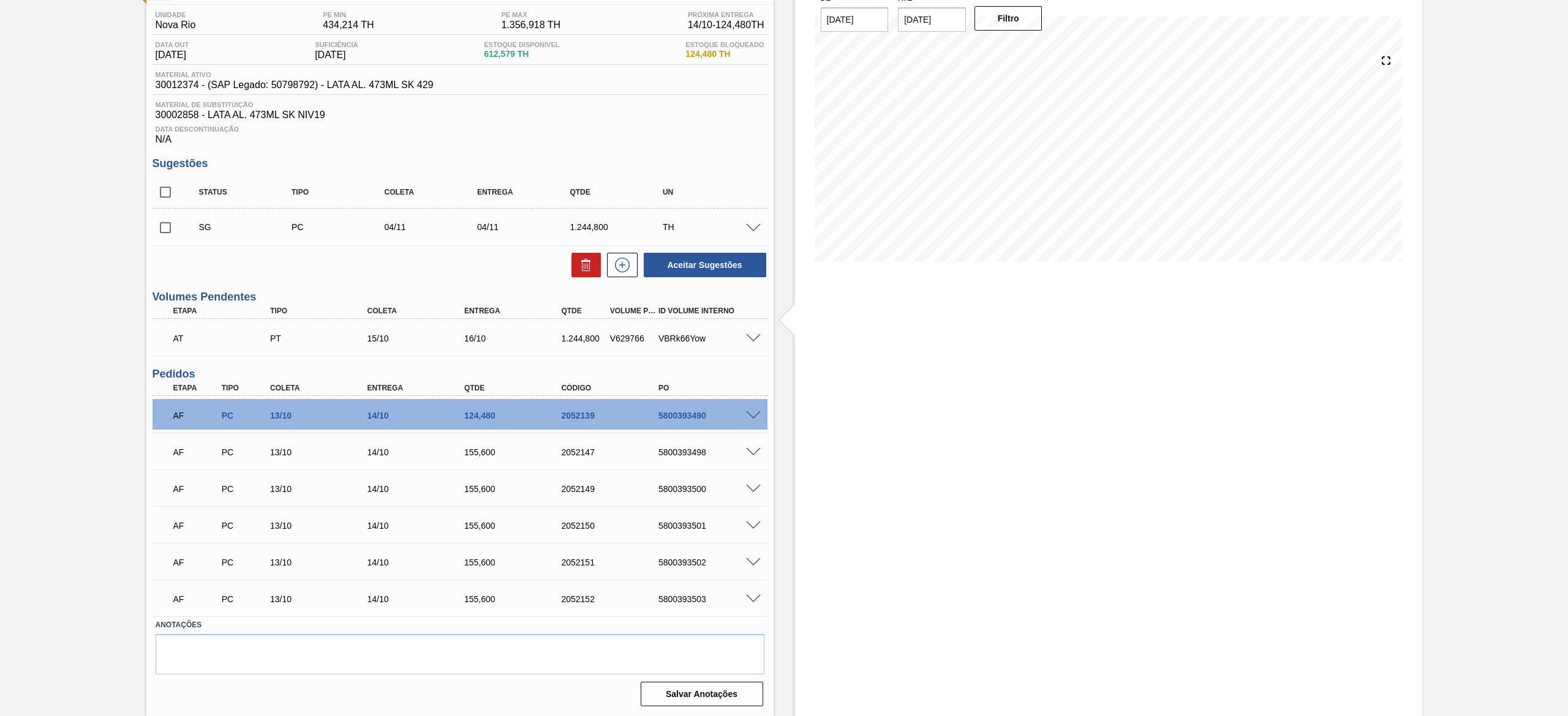
click at [753, 340] on span at bounding box center [753, 339] width 15 height 9
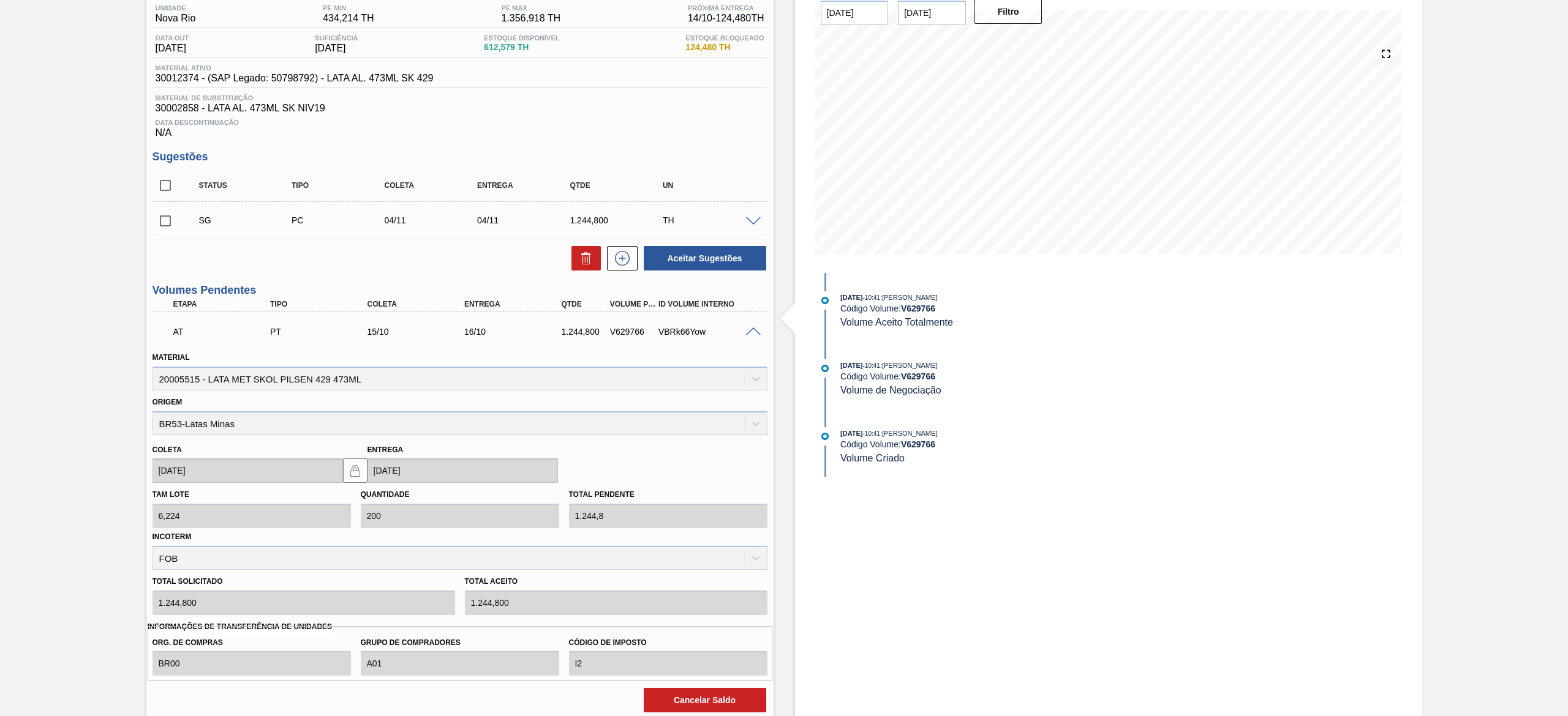
scroll to position [0, 0]
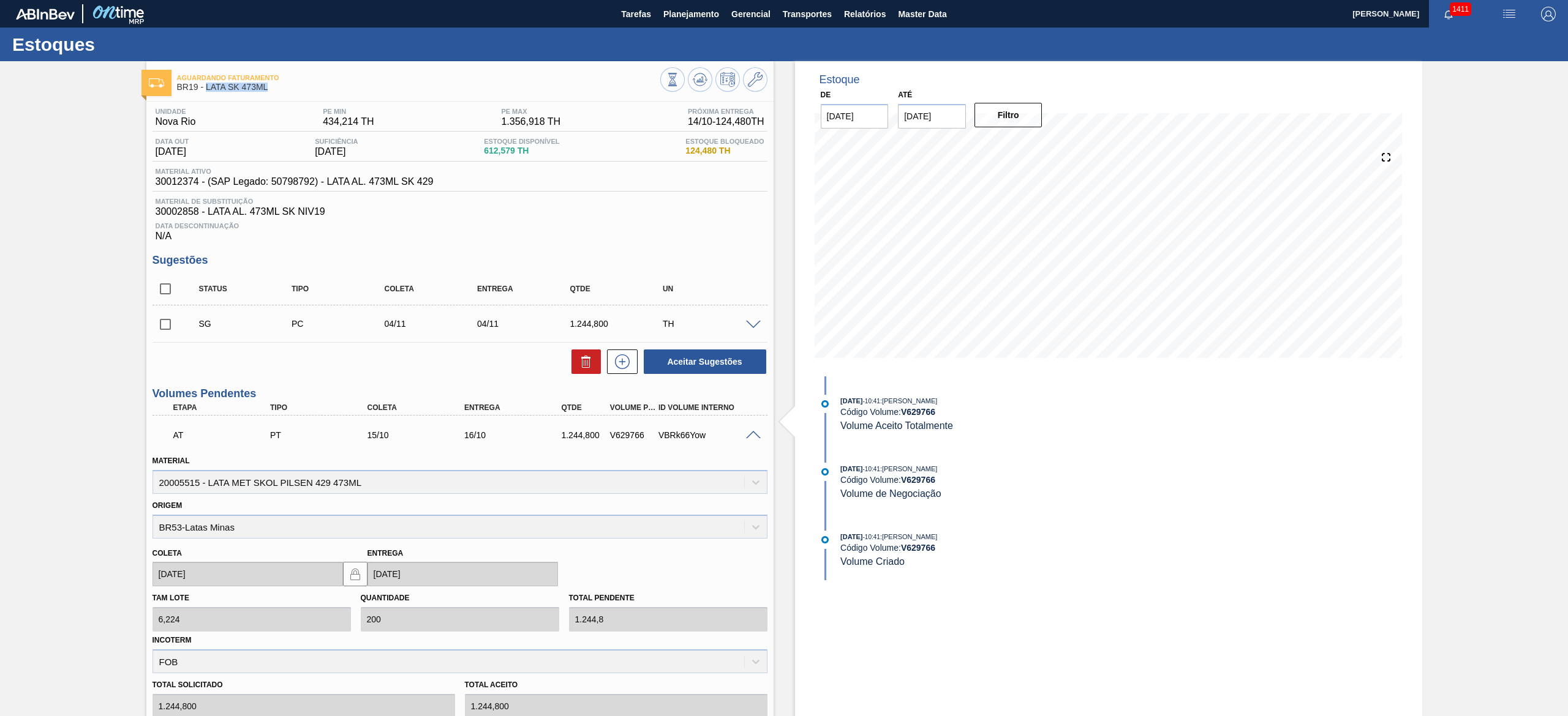
drag, startPoint x: 272, startPoint y: 84, endPoint x: 206, endPoint y: 90, distance: 66.3
click at [206, 90] on span "BR19 - LATA SK 473ML" at bounding box center [419, 88] width 483 height 9
copy span "LATA SK 473ML"
drag, startPoint x: 433, startPoint y: 435, endPoint x: 506, endPoint y: 439, distance: 73.1
click at [506, 358] on div "AT PT 15/10 16/10 1.244,800 V629766 VBRk66Yow" at bounding box center [456, 434] width 582 height 25
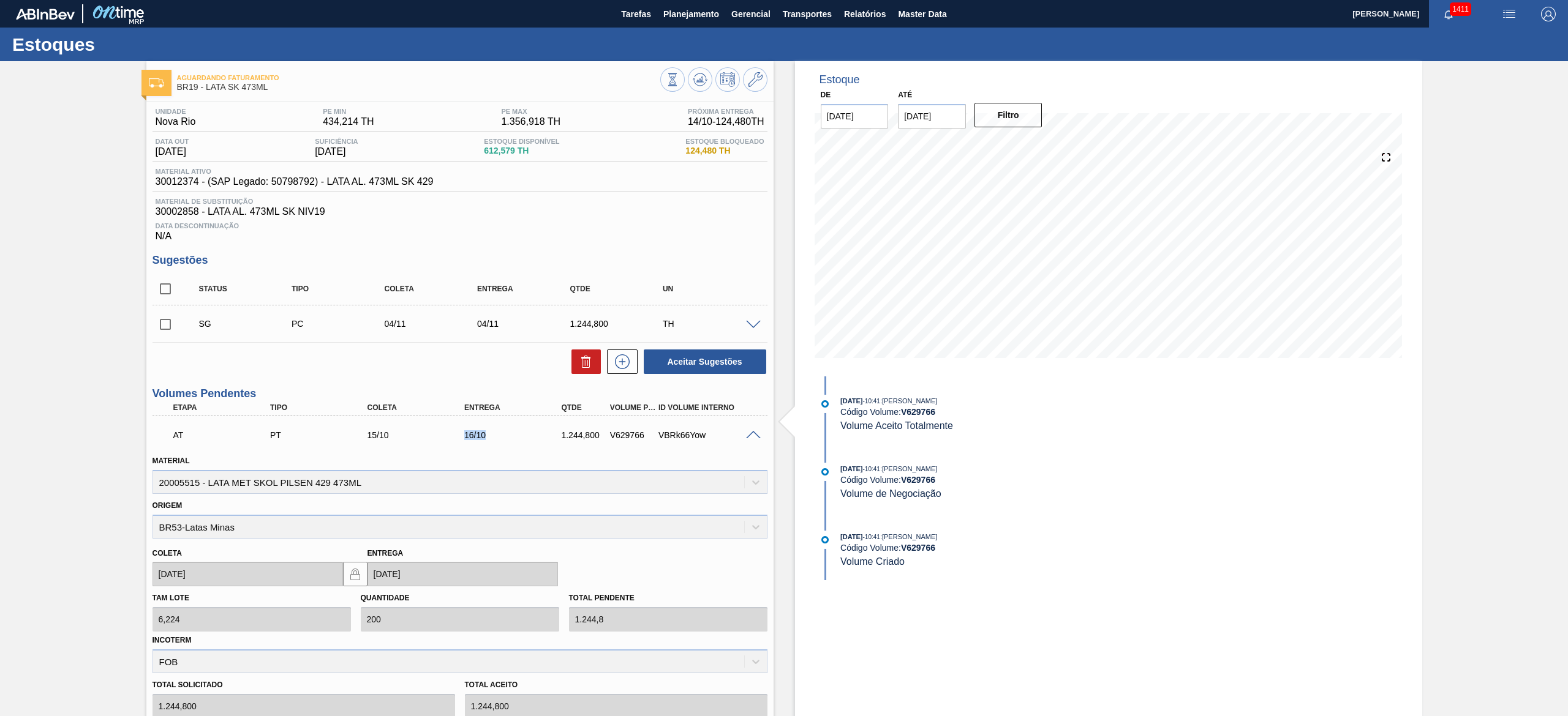
copy div "16/10"
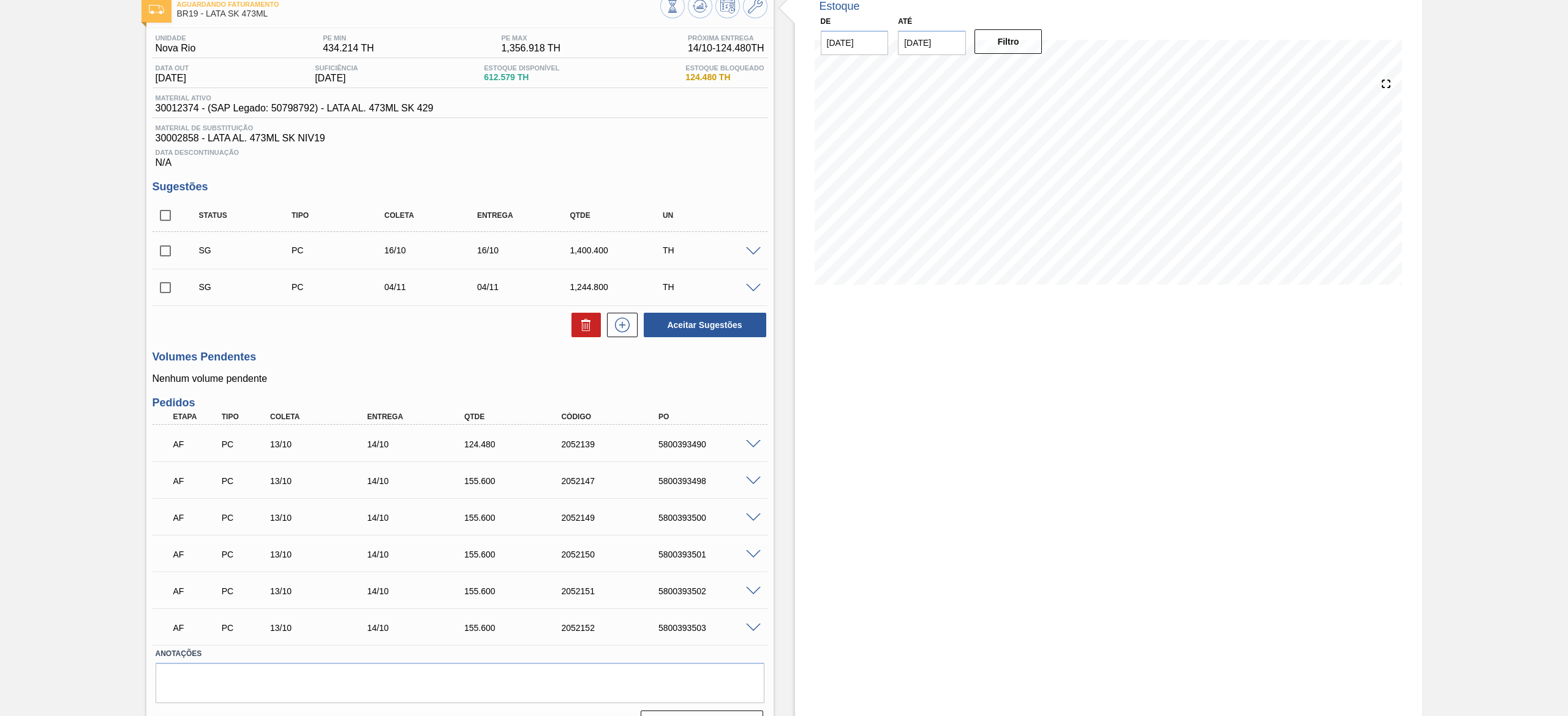
scroll to position [104, 0]
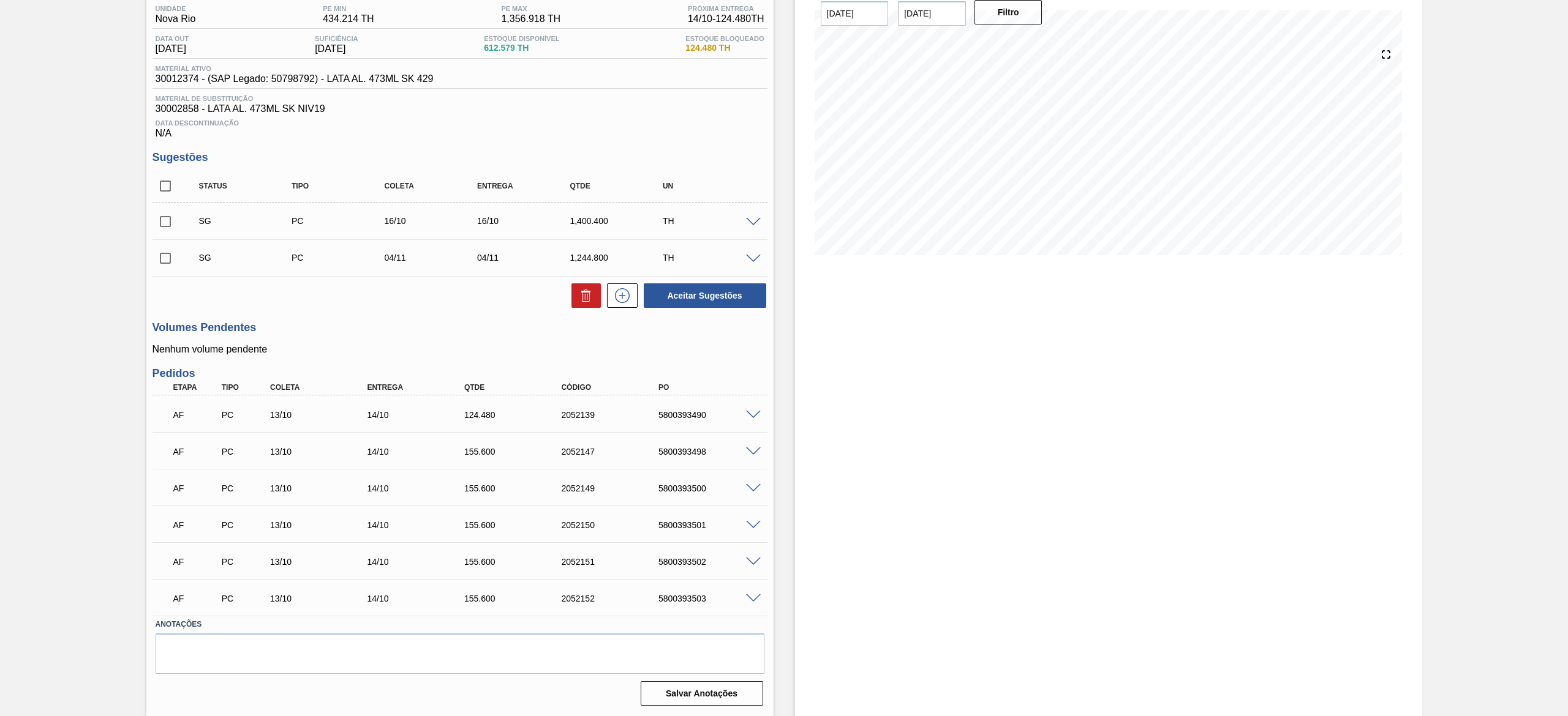
click at [165, 187] on input "checkbox" at bounding box center [165, 186] width 26 height 26
checkbox input "true"
click at [581, 296] on icon at bounding box center [586, 296] width 15 height 15
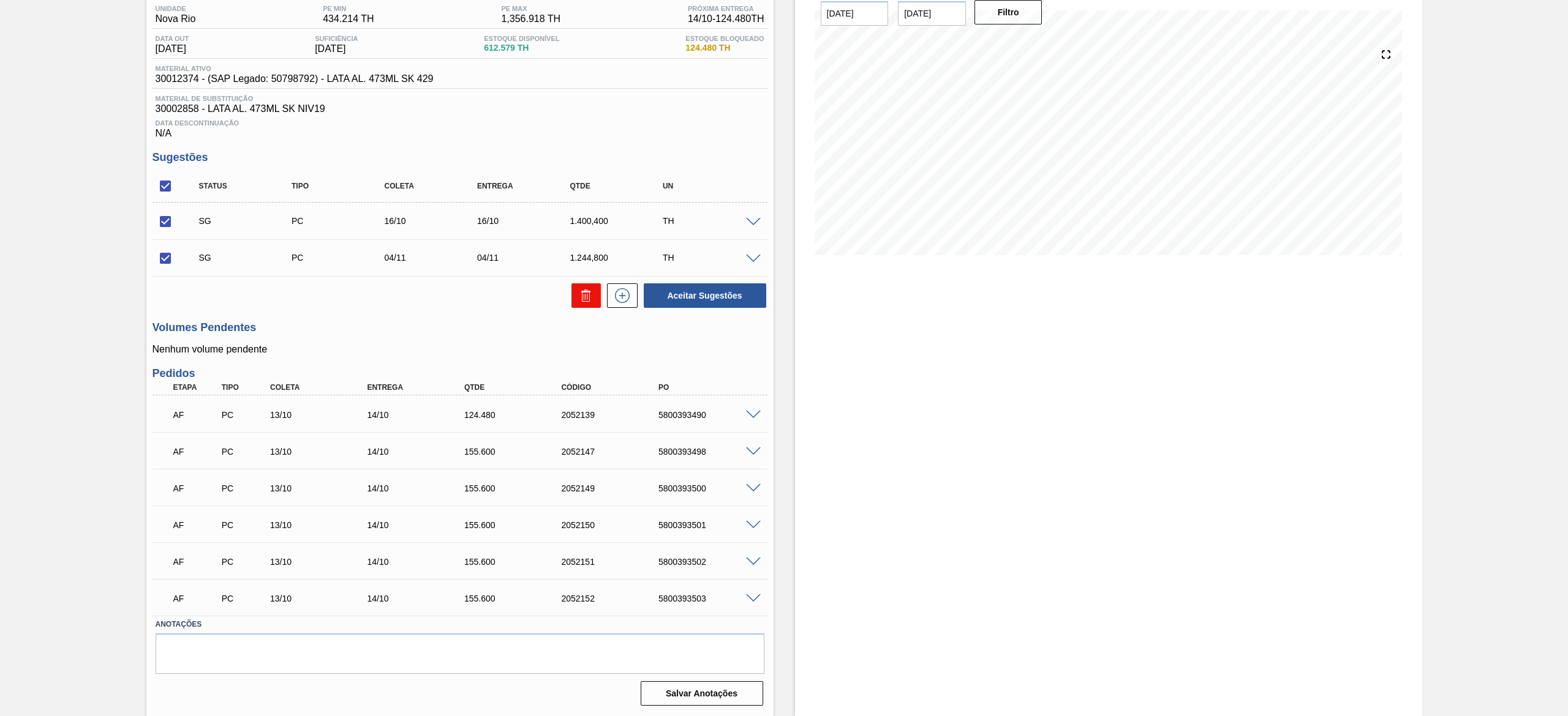
checkbox input "false"
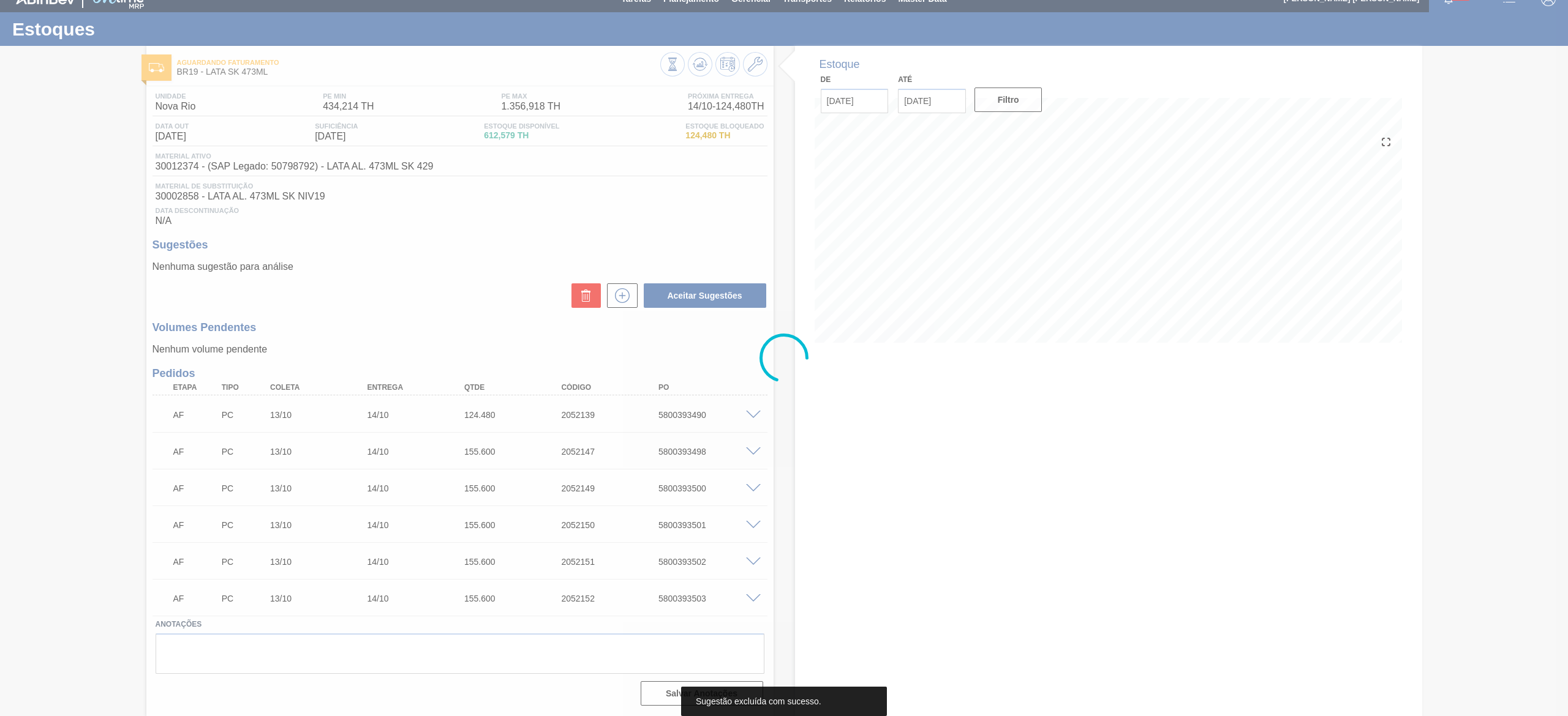
scroll to position [16, 0]
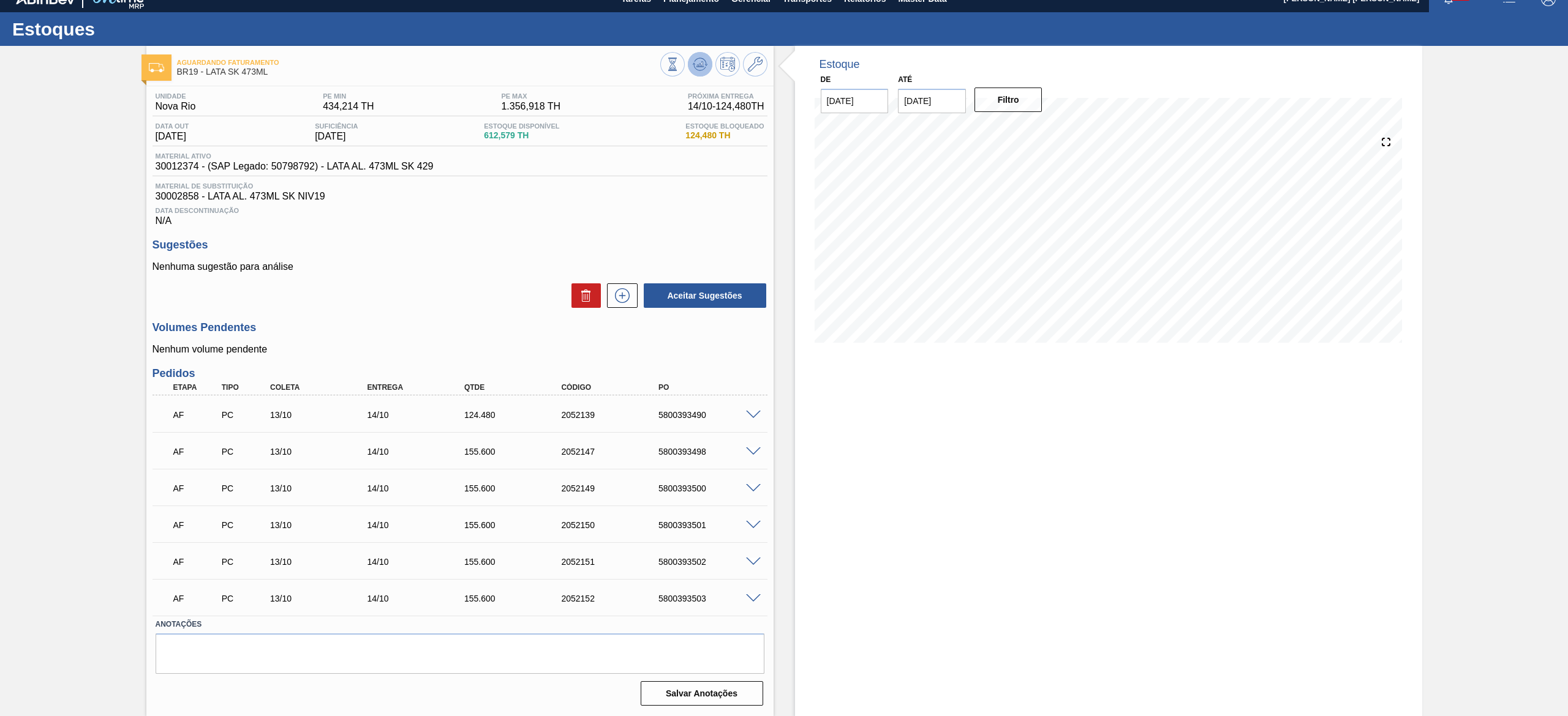
click at [706, 67] on button at bounding box center [700, 64] width 25 height 25
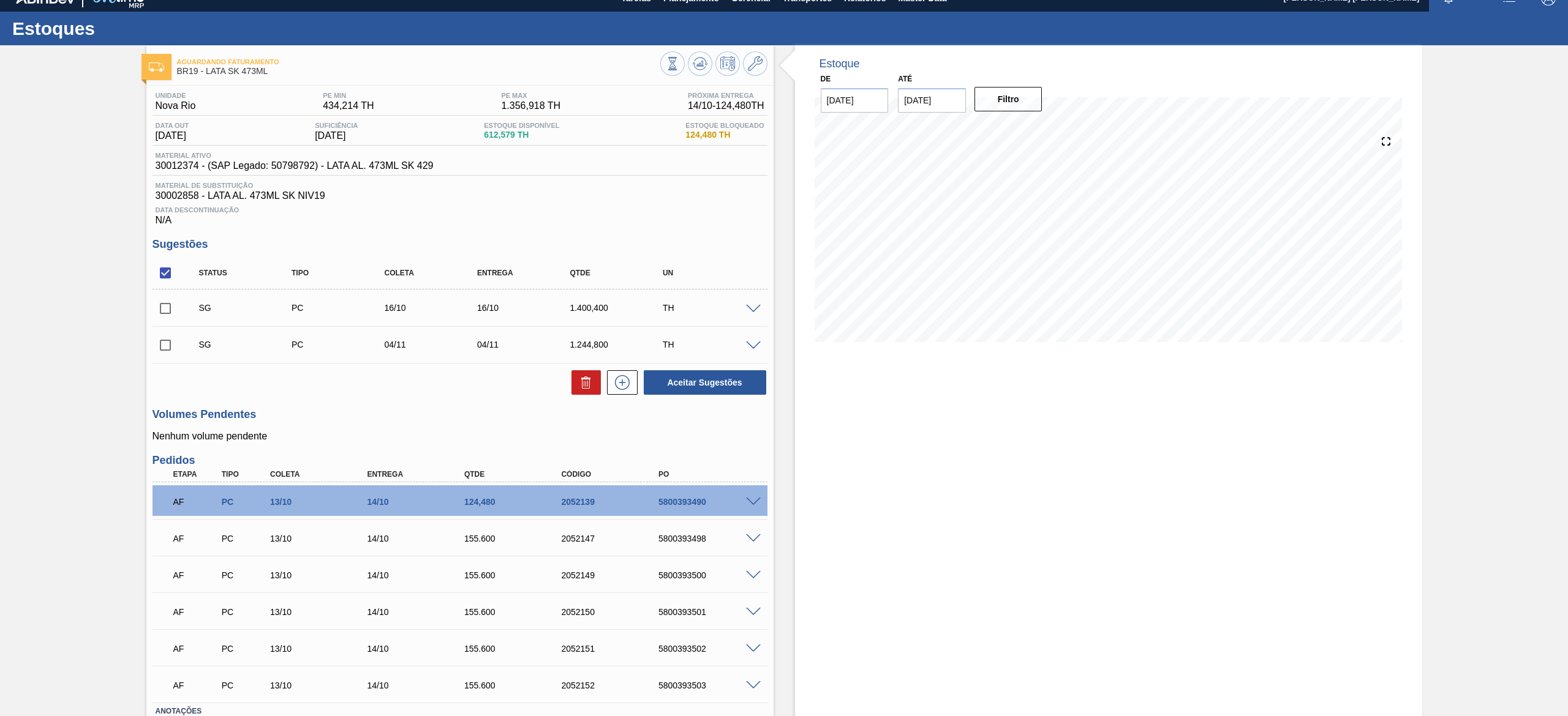
click at [758, 313] on span at bounding box center [753, 309] width 15 height 9
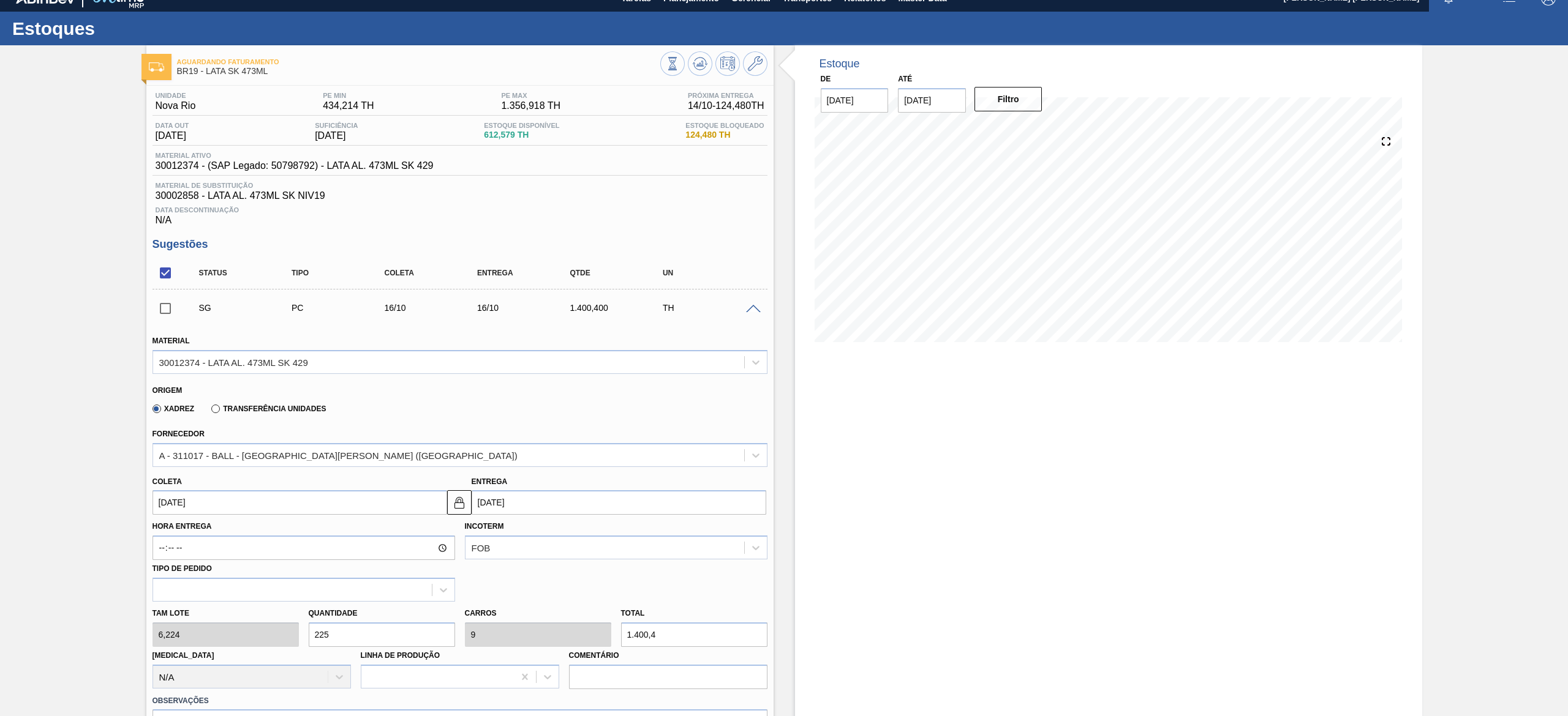
click at [164, 313] on input "checkbox" at bounding box center [165, 309] width 26 height 26
checkbox input "true"
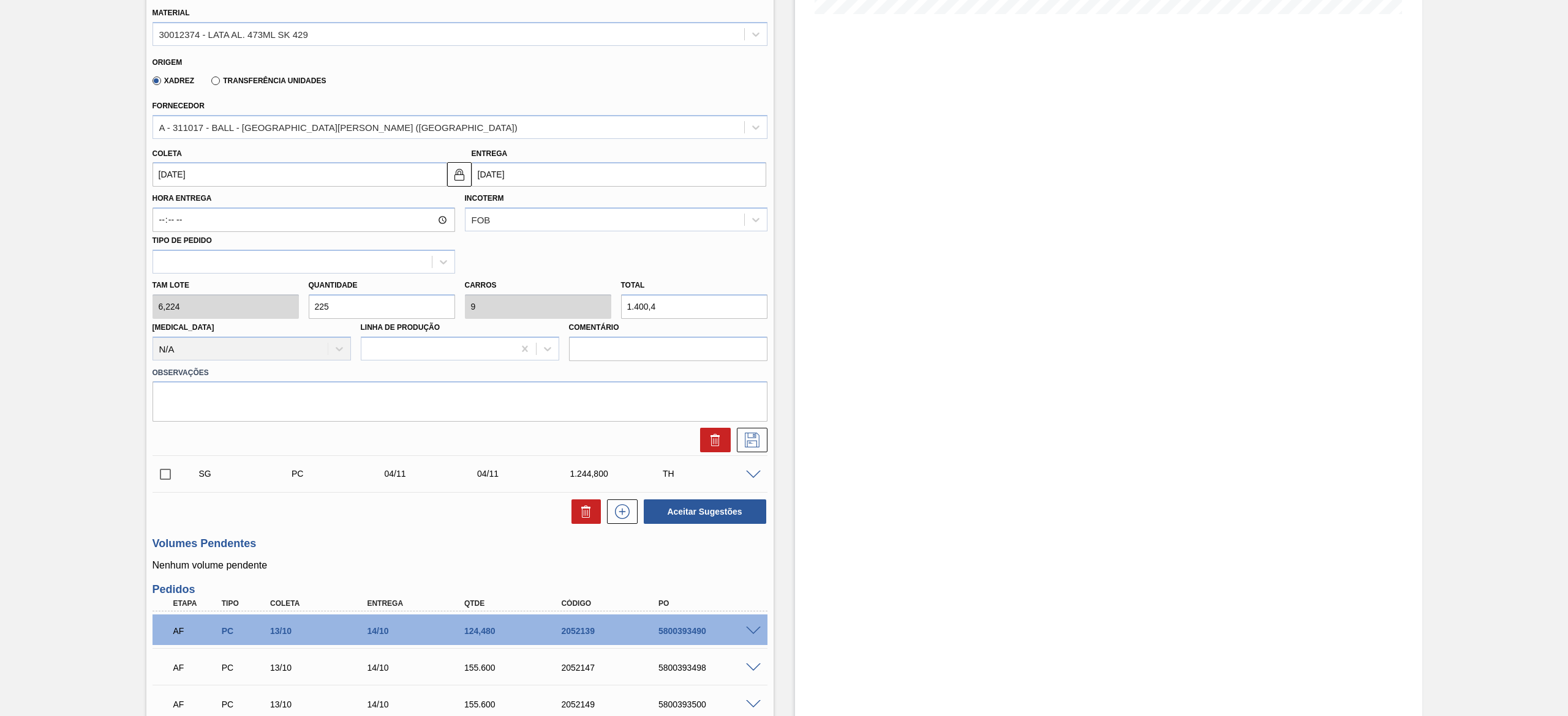
scroll to position [506, 0]
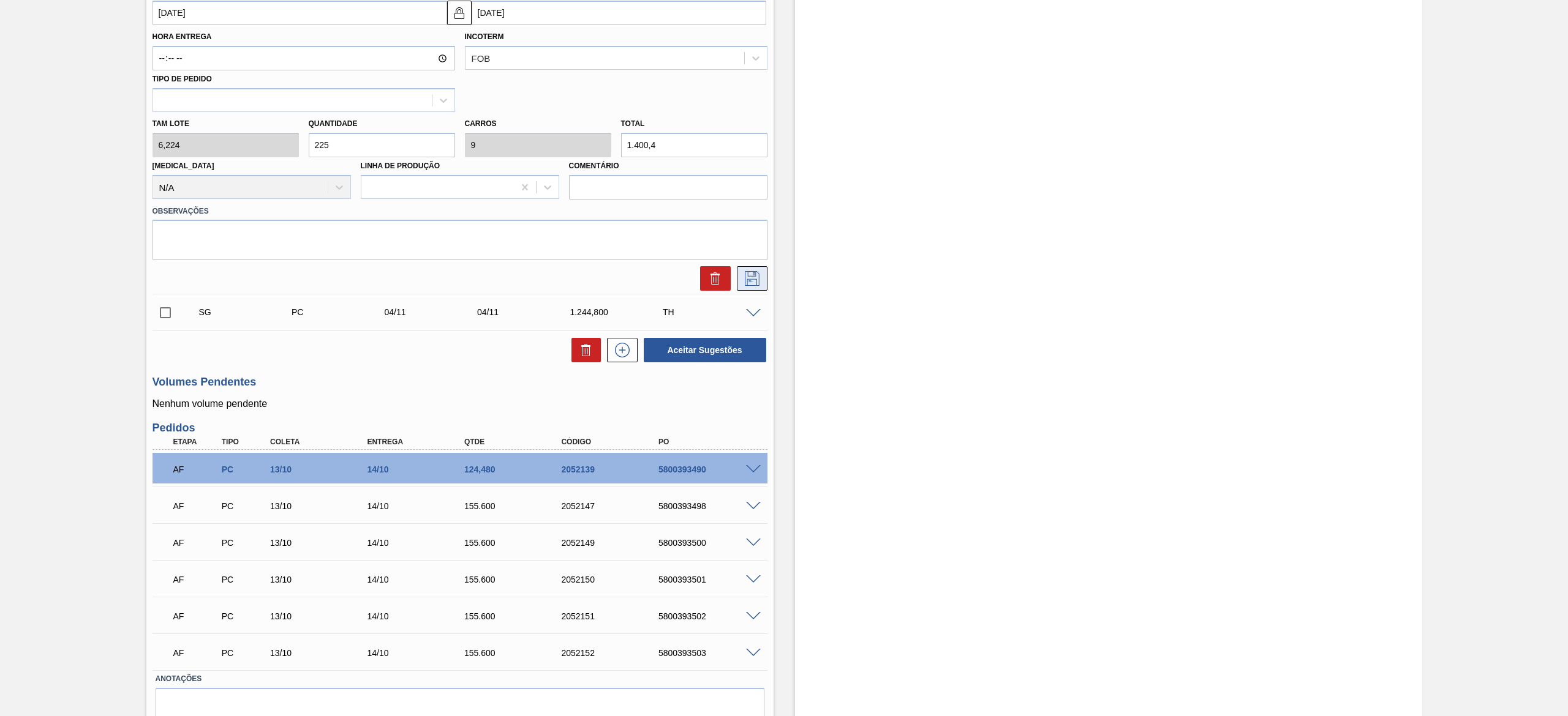
click at [760, 289] on button at bounding box center [752, 278] width 31 height 25
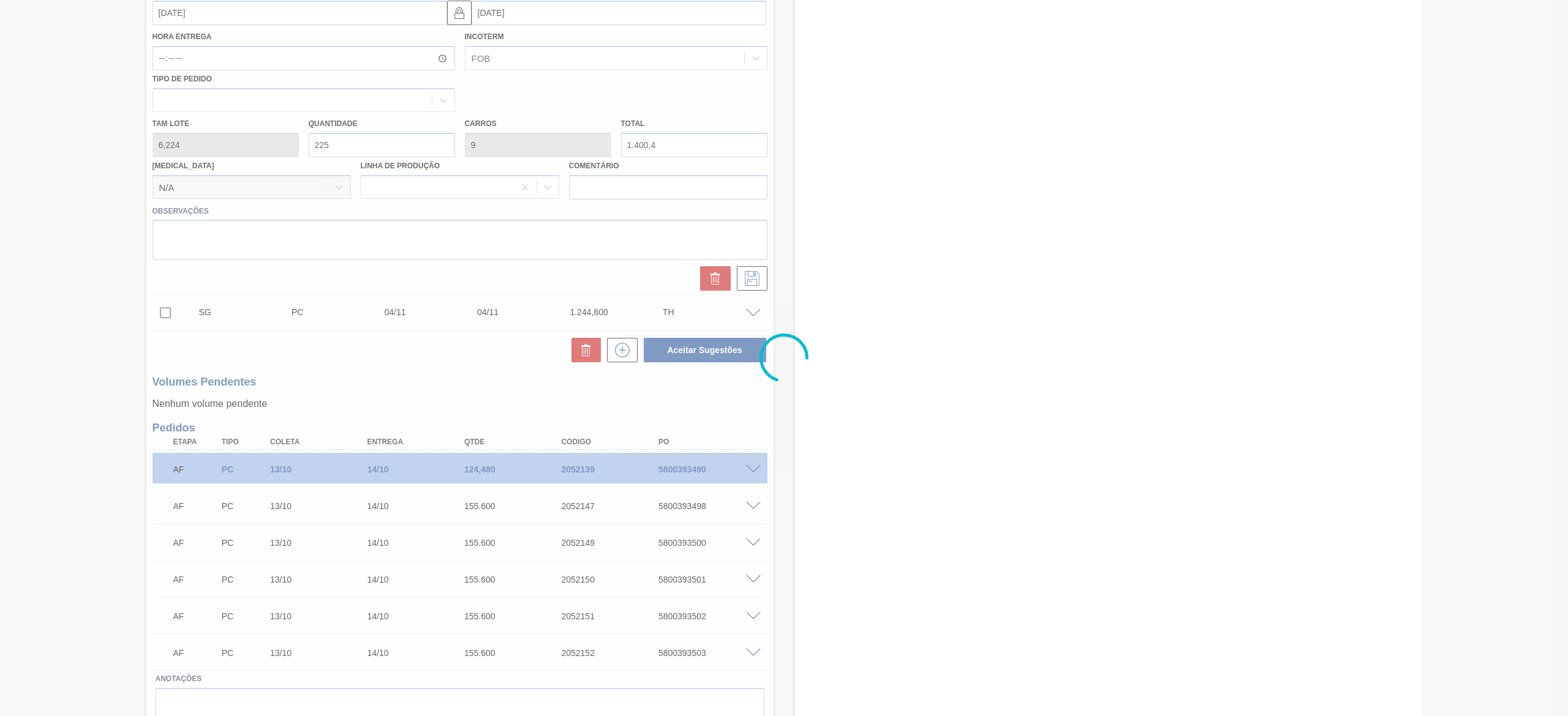
click at [373, 296] on div at bounding box center [784, 358] width 1568 height 716
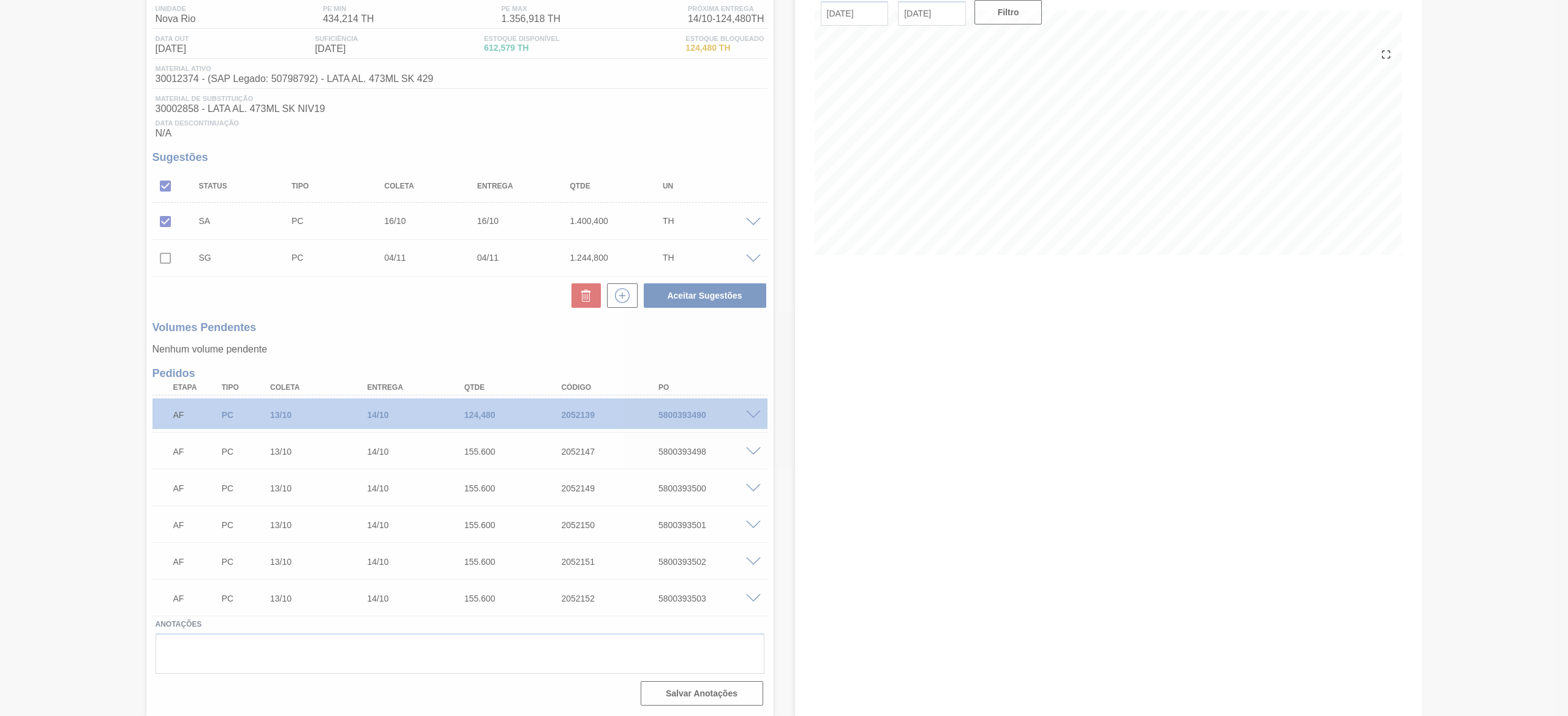
scroll to position [104, 0]
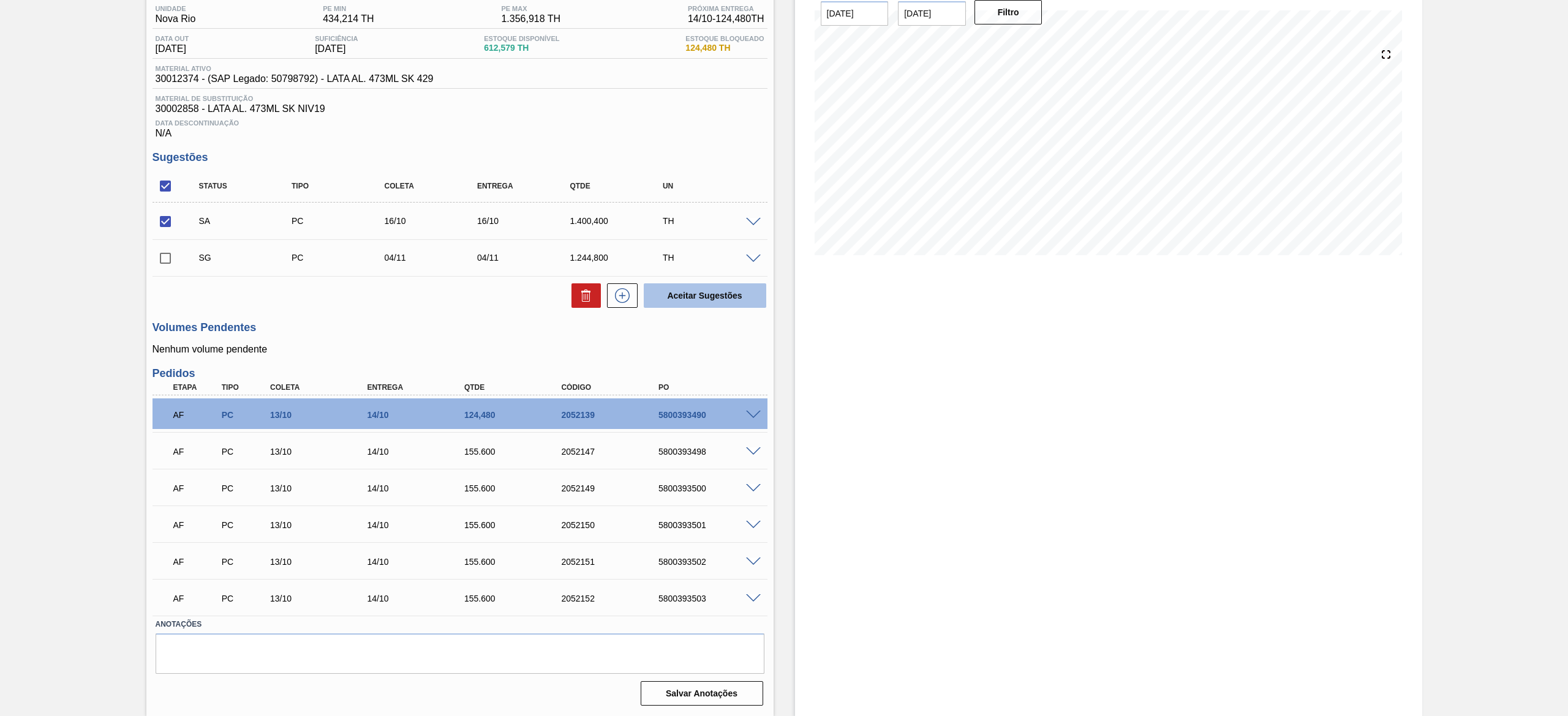
click at [674, 298] on button "Aceitar Sugestões" at bounding box center [705, 295] width 123 height 25
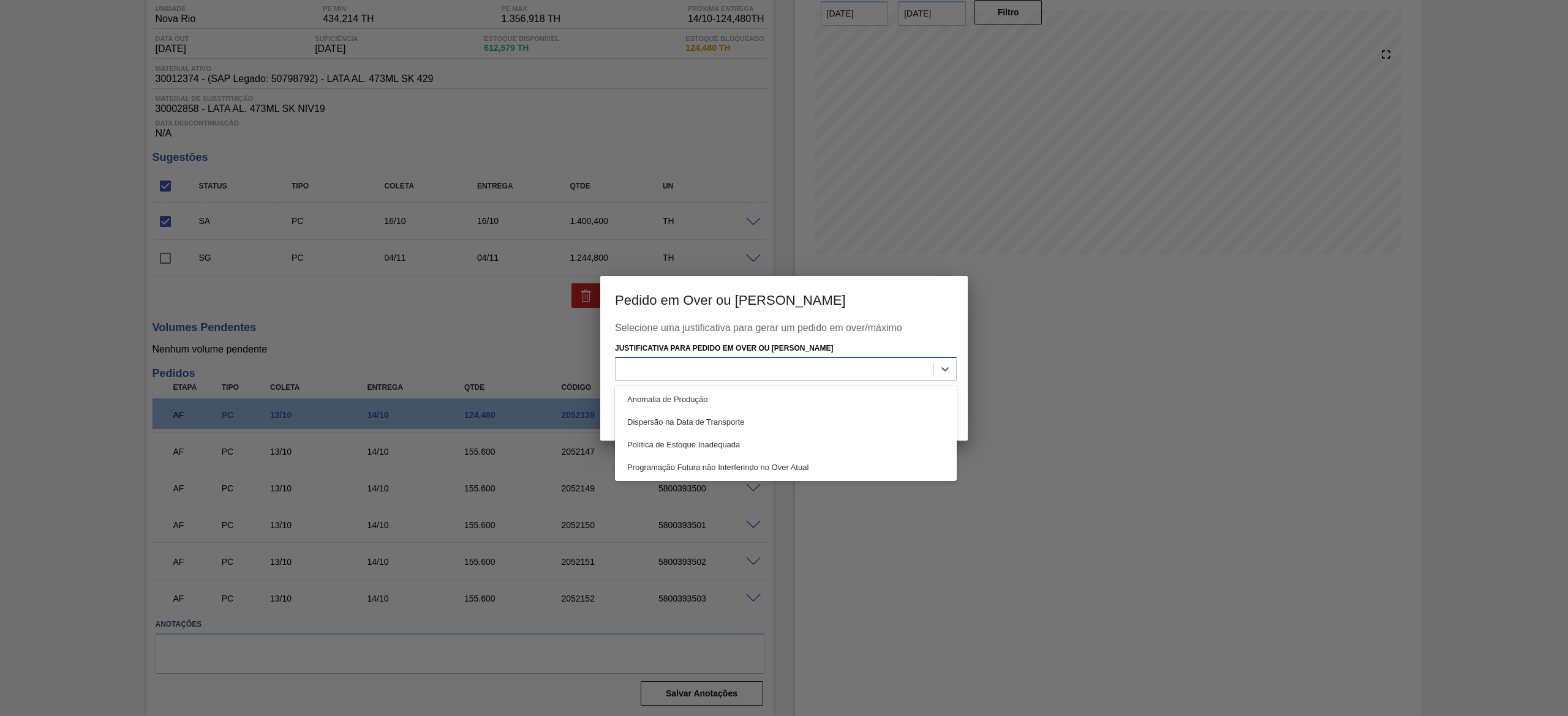
click at [792, 369] on div at bounding box center [774, 369] width 318 height 18
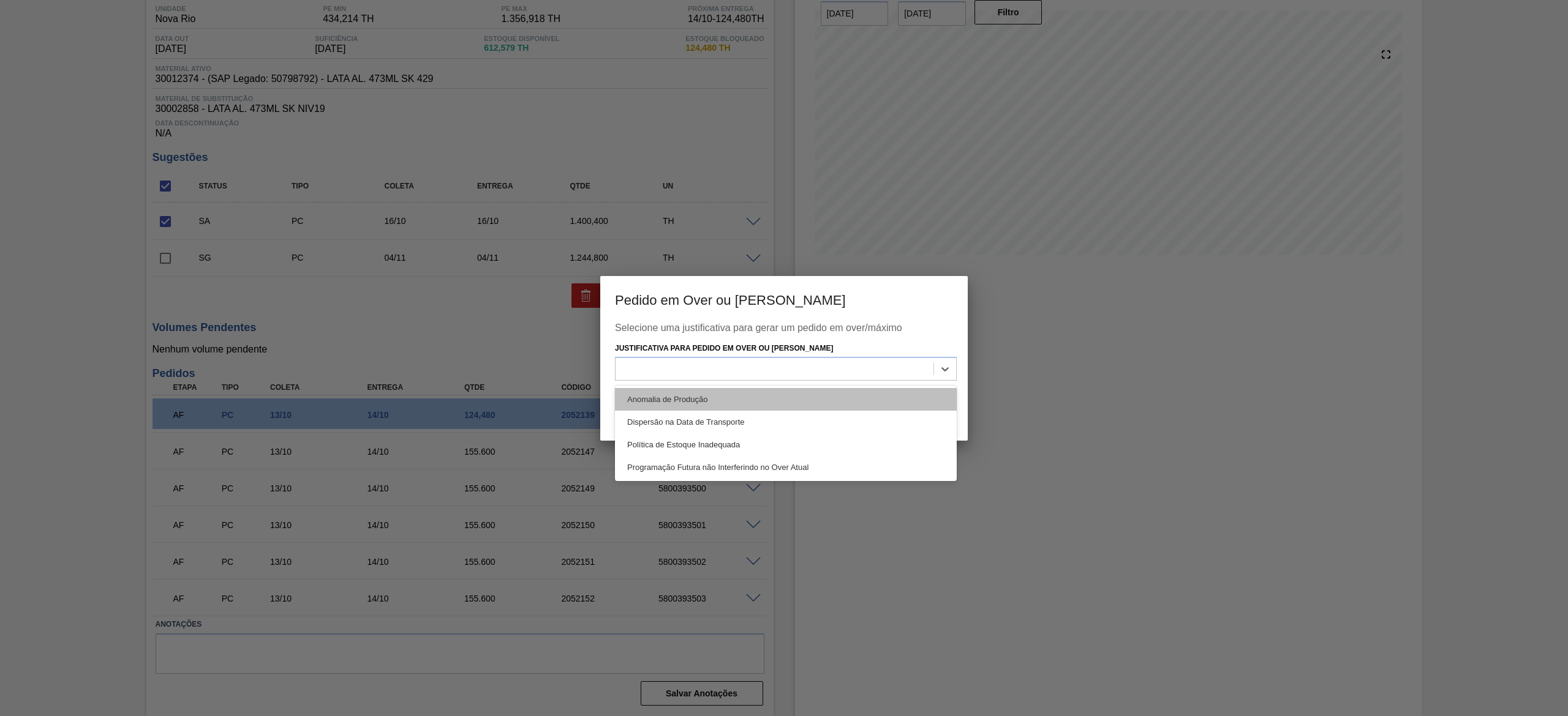
click at [785, 397] on div "Anomalia de Produção" at bounding box center [785, 399] width 342 height 23
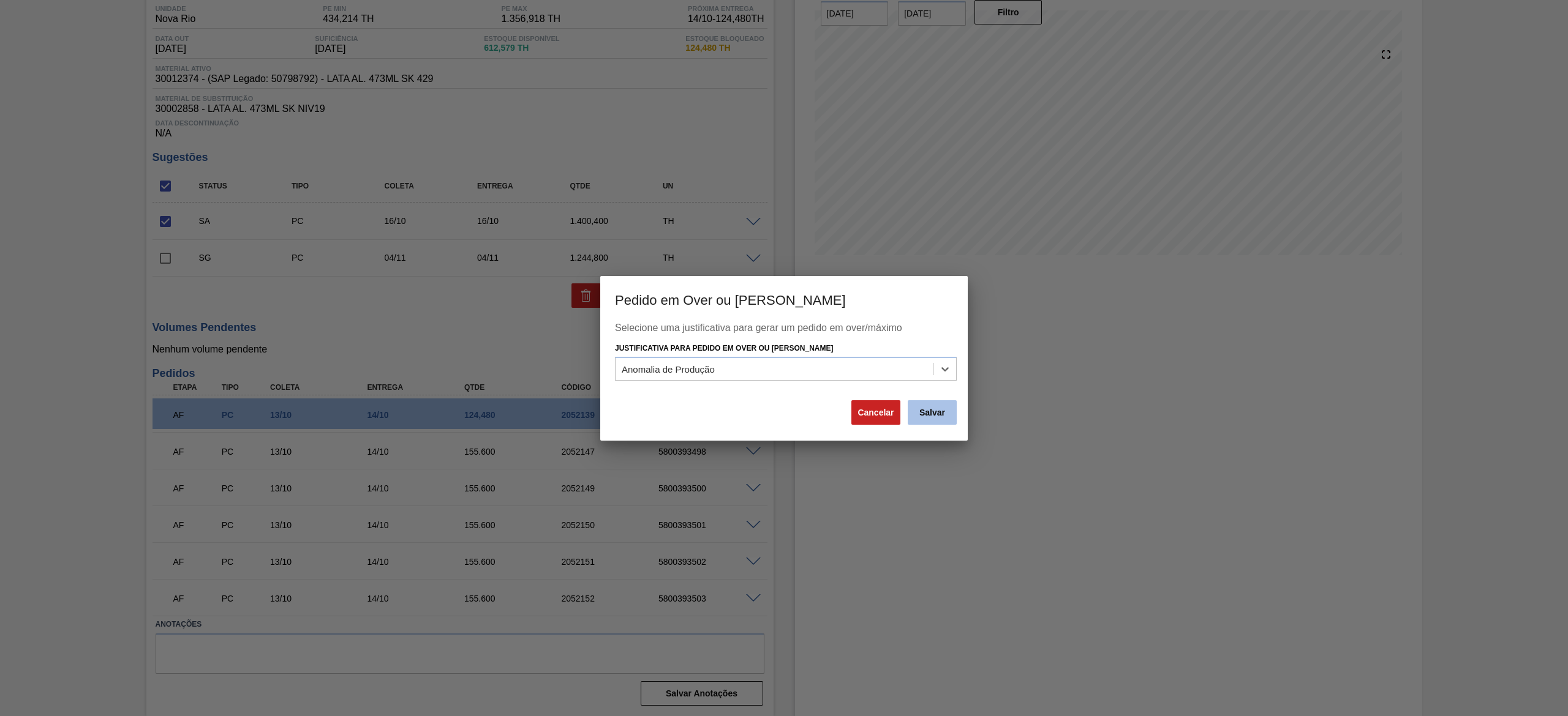
click at [921, 413] on button "Salvar" at bounding box center [932, 412] width 49 height 25
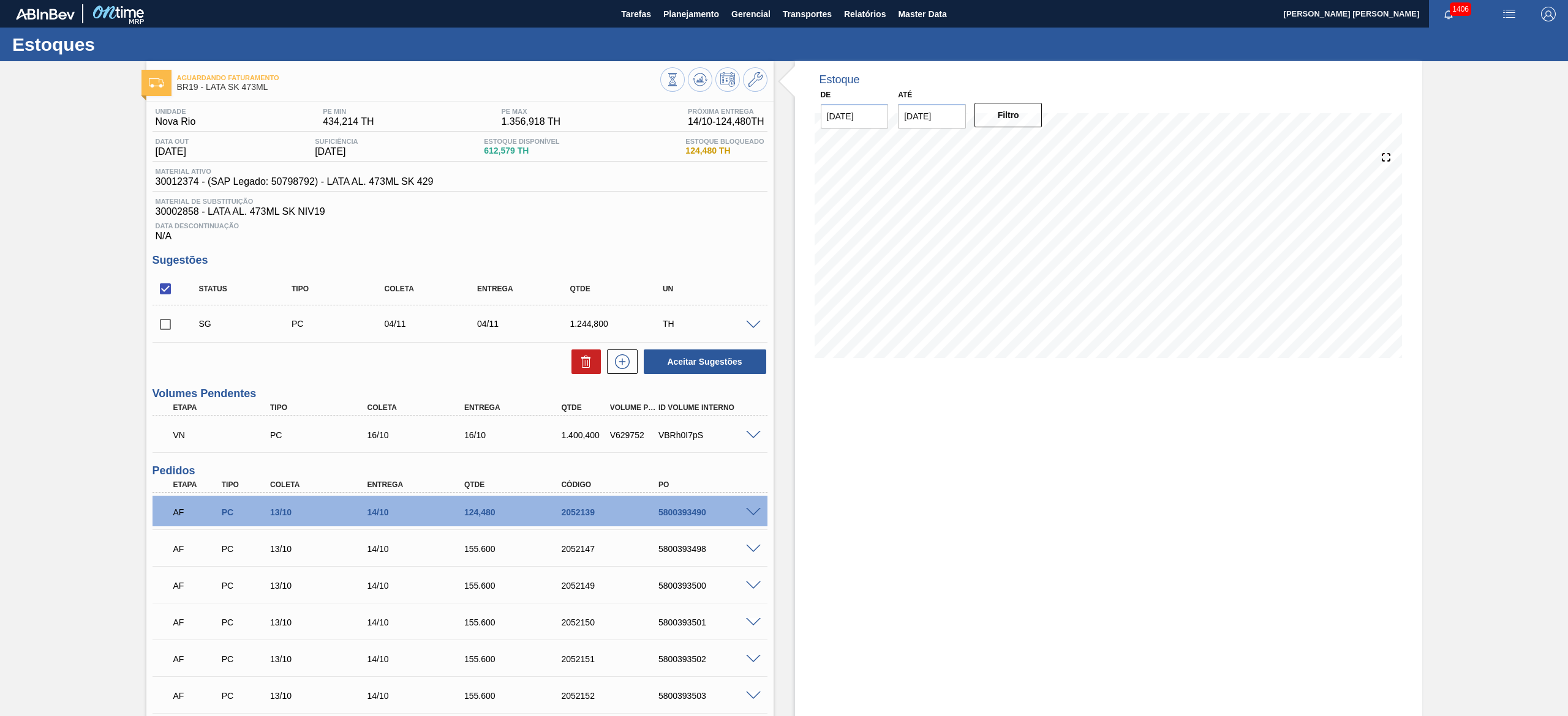
scroll to position [97, 0]
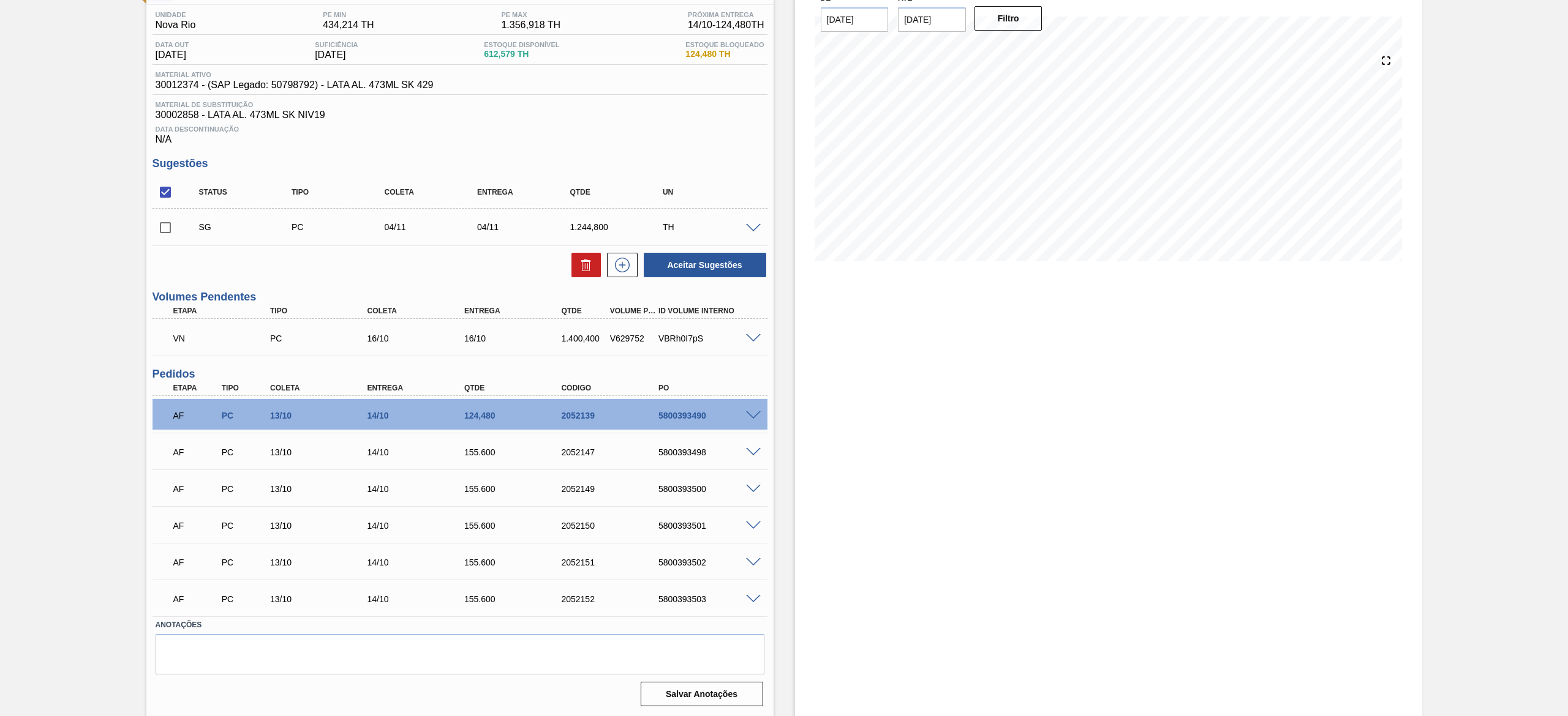
click at [746, 524] on span at bounding box center [753, 526] width 15 height 9
type input "6,224"
type input "155,6"
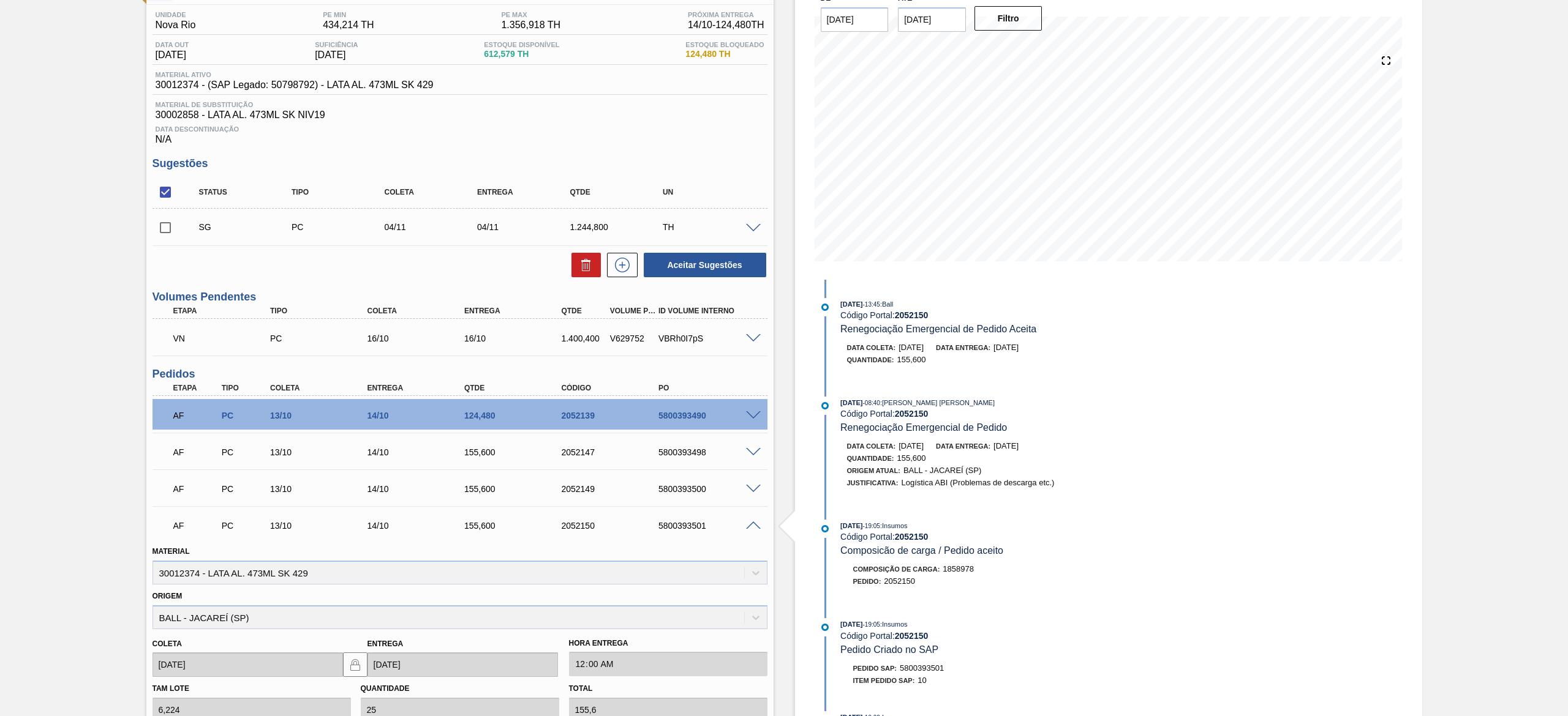
click at [746, 524] on span at bounding box center [753, 526] width 15 height 9
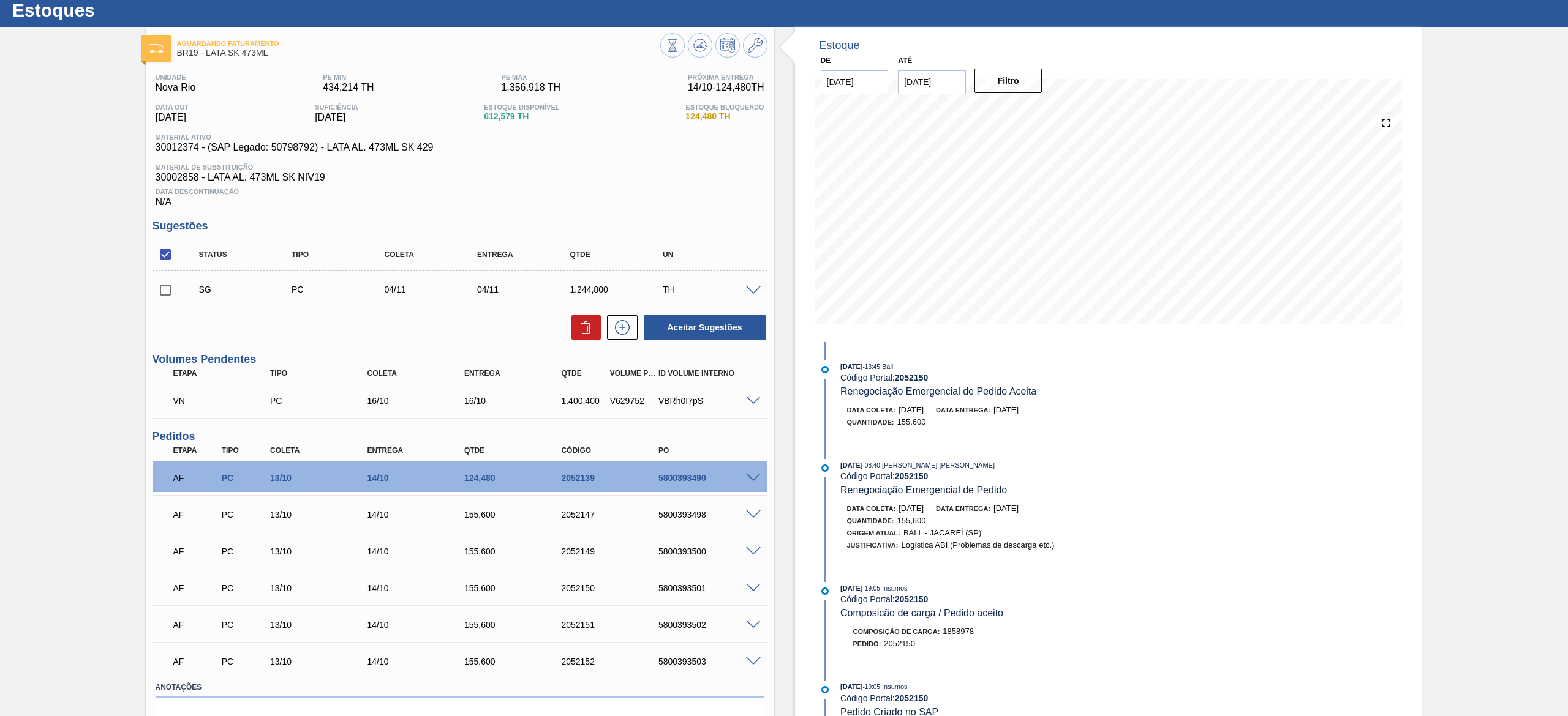
scroll to position [0, 0]
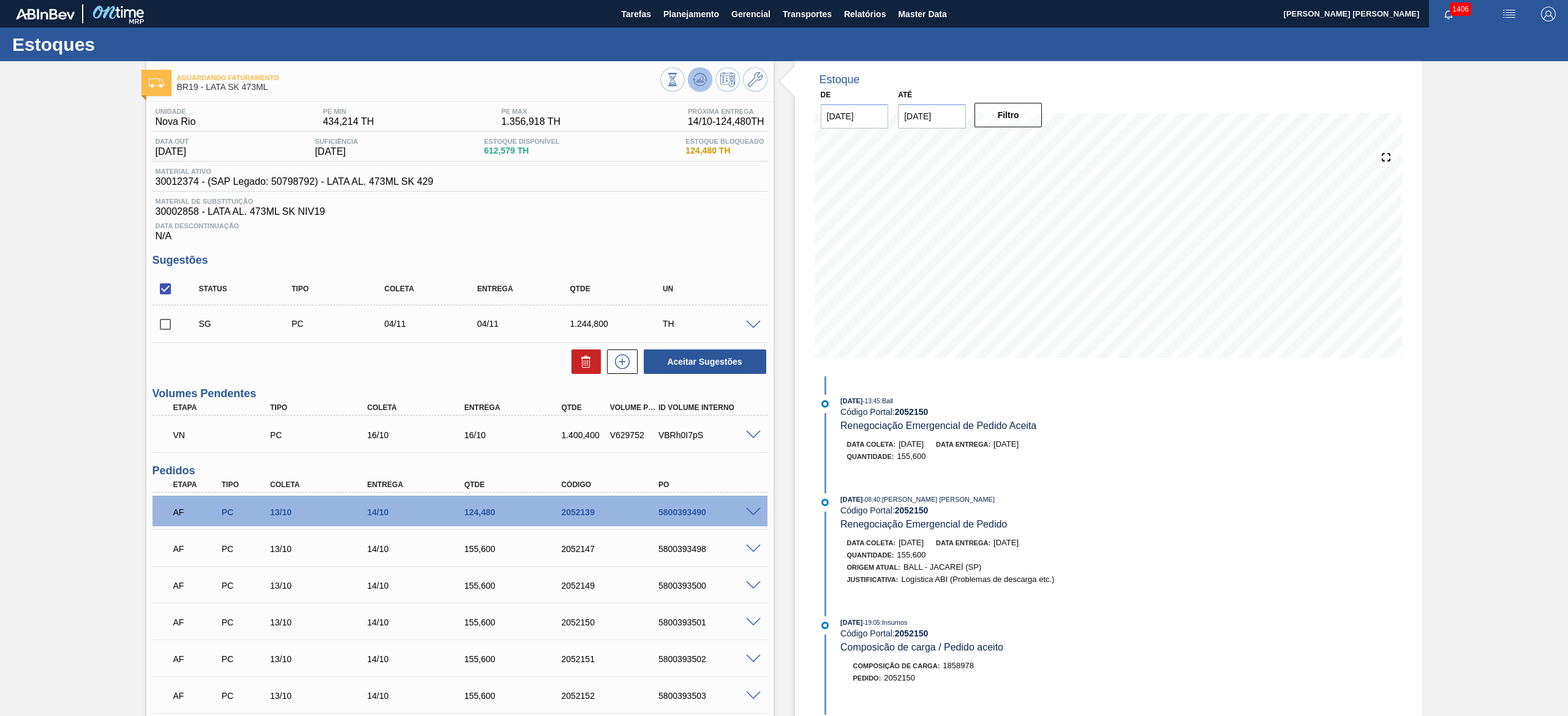
click at [708, 71] on button at bounding box center [700, 79] width 25 height 25
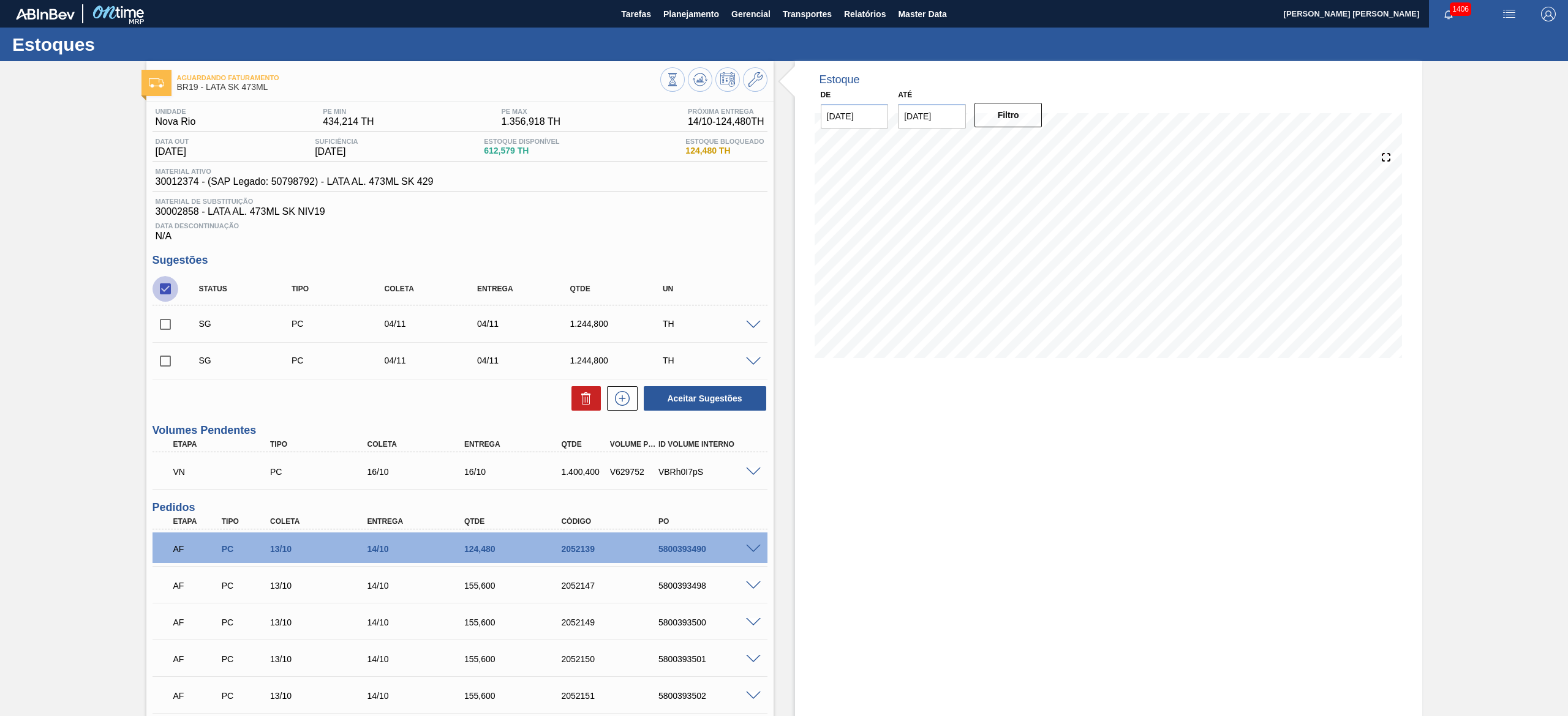
click at [167, 293] on input "checkbox" at bounding box center [165, 289] width 26 height 26
checkbox input "true"
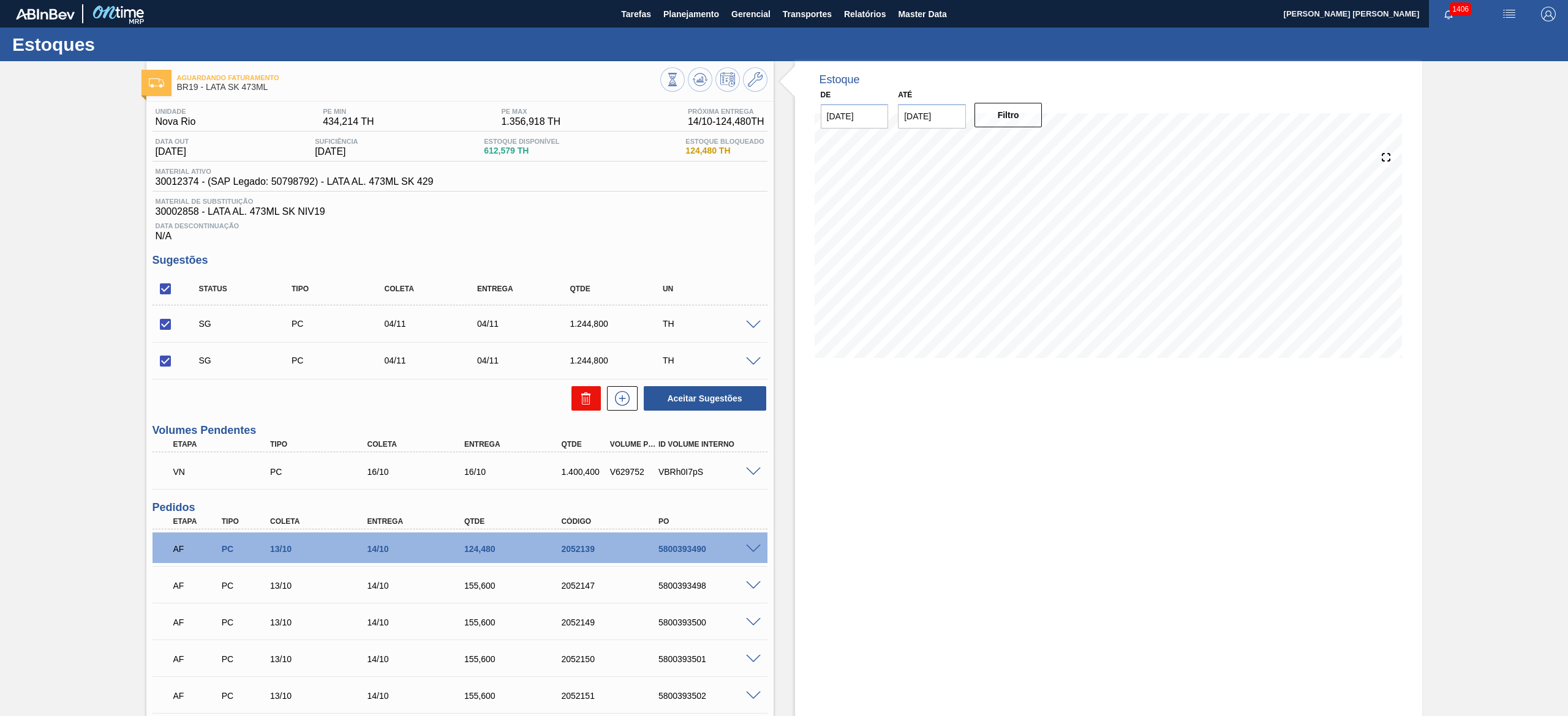
click at [572, 406] on button at bounding box center [586, 398] width 29 height 25
checkbox input "false"
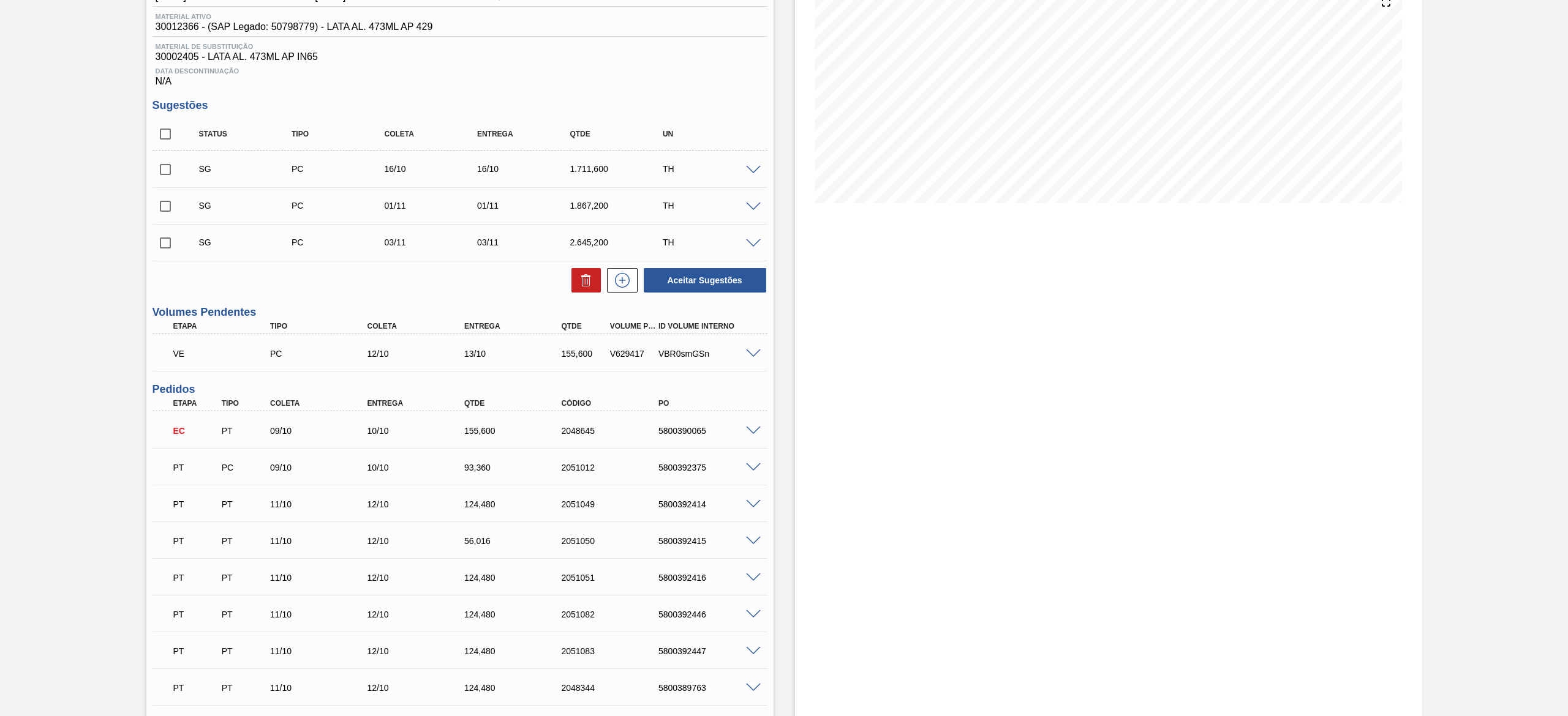
scroll to position [123, 0]
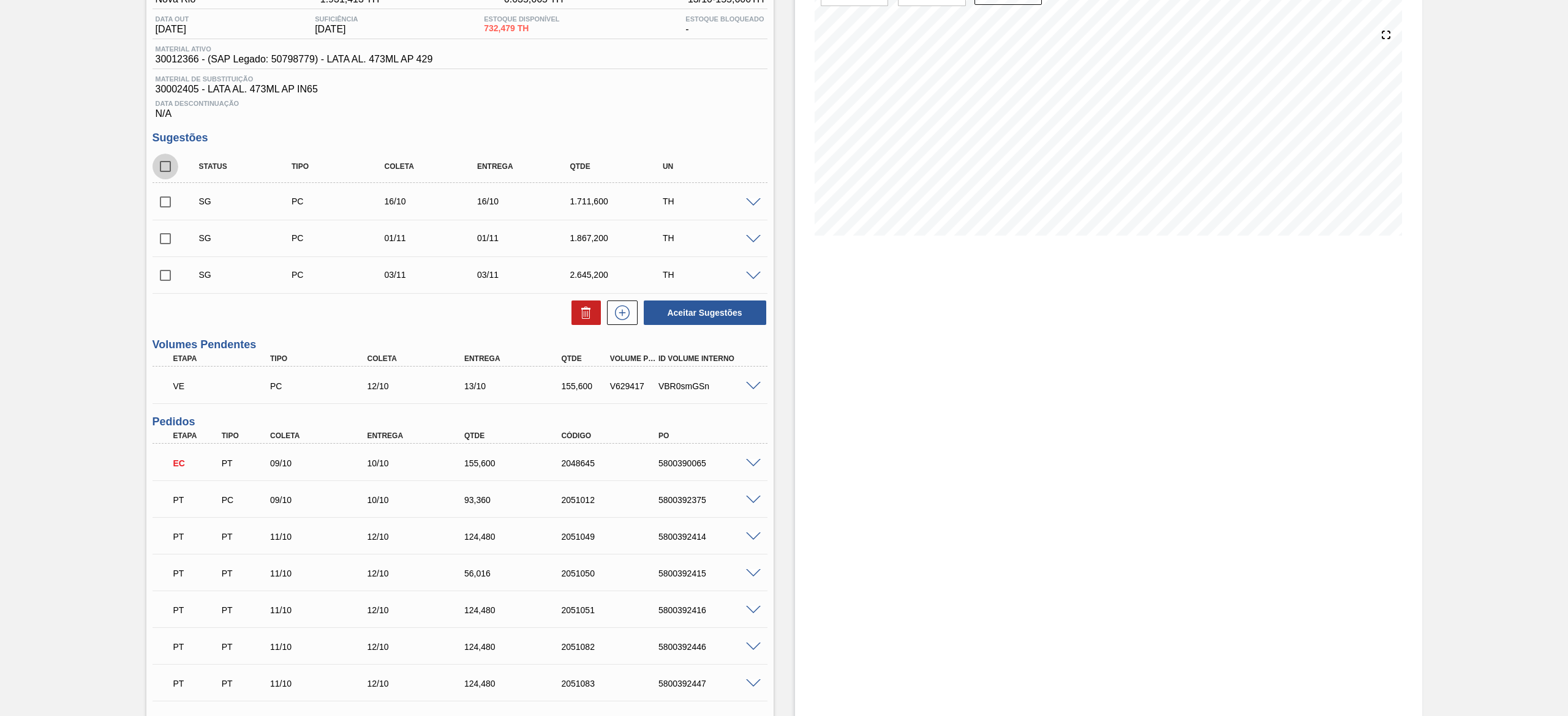
click at [167, 173] on input "checkbox" at bounding box center [165, 167] width 26 height 26
checkbox input "true"
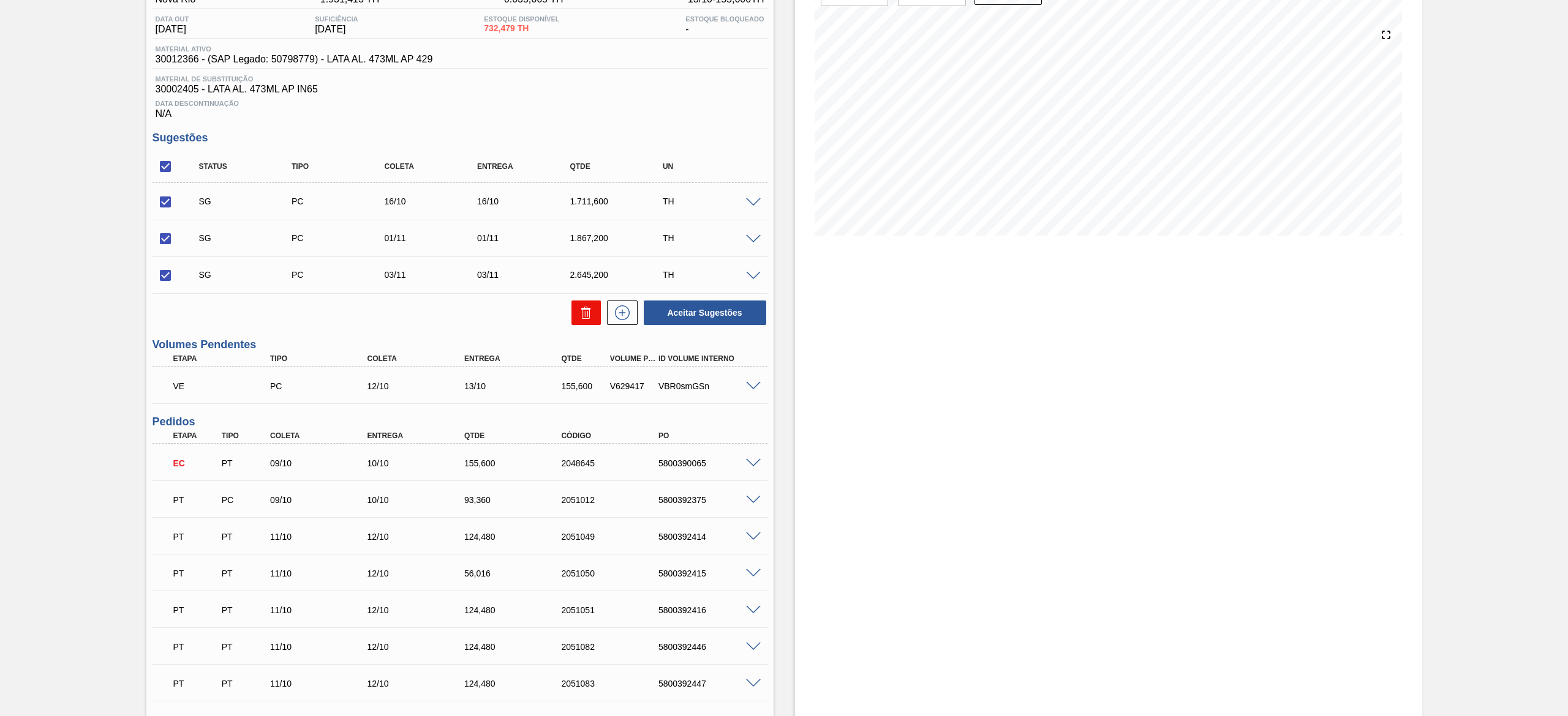
click at [591, 315] on icon at bounding box center [586, 313] width 15 height 15
checkbox input "false"
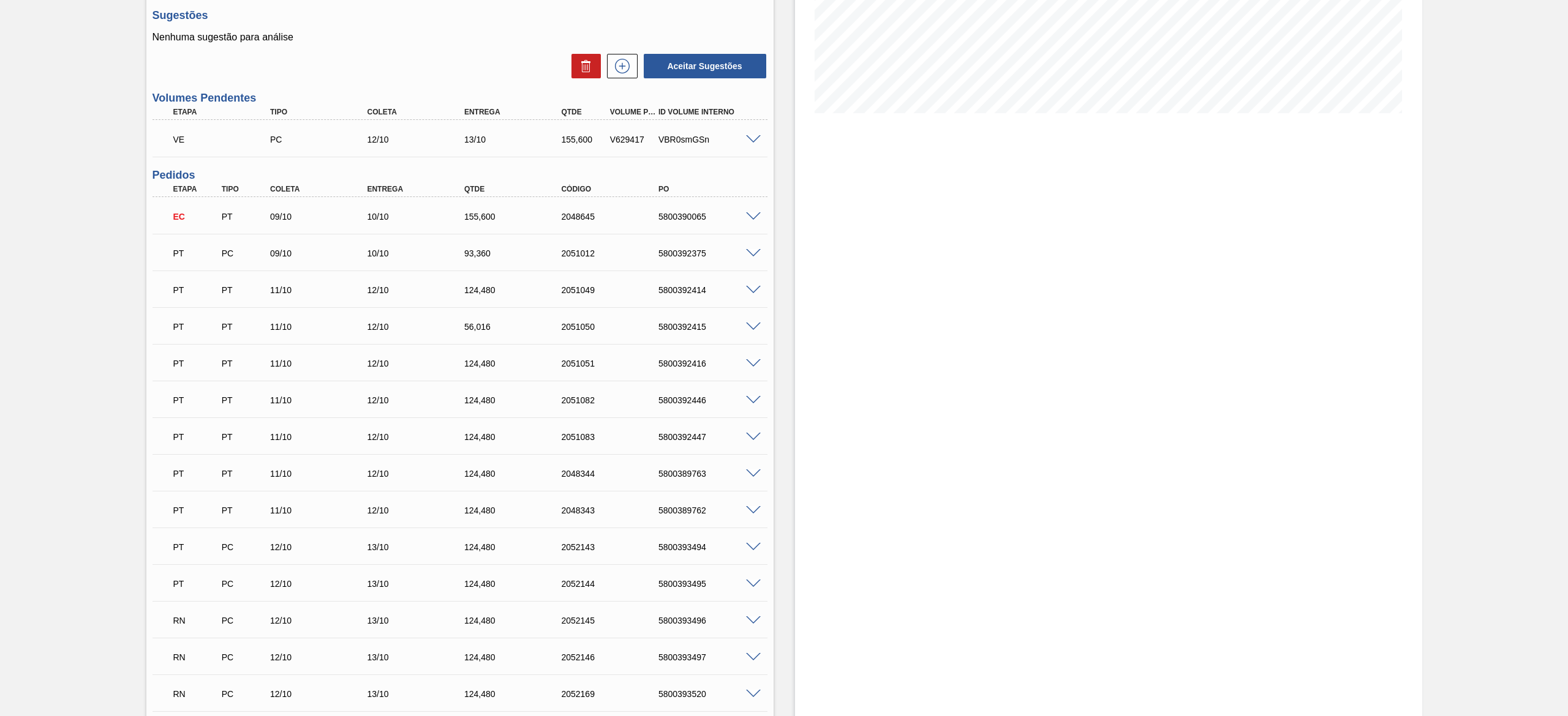
scroll to position [0, 0]
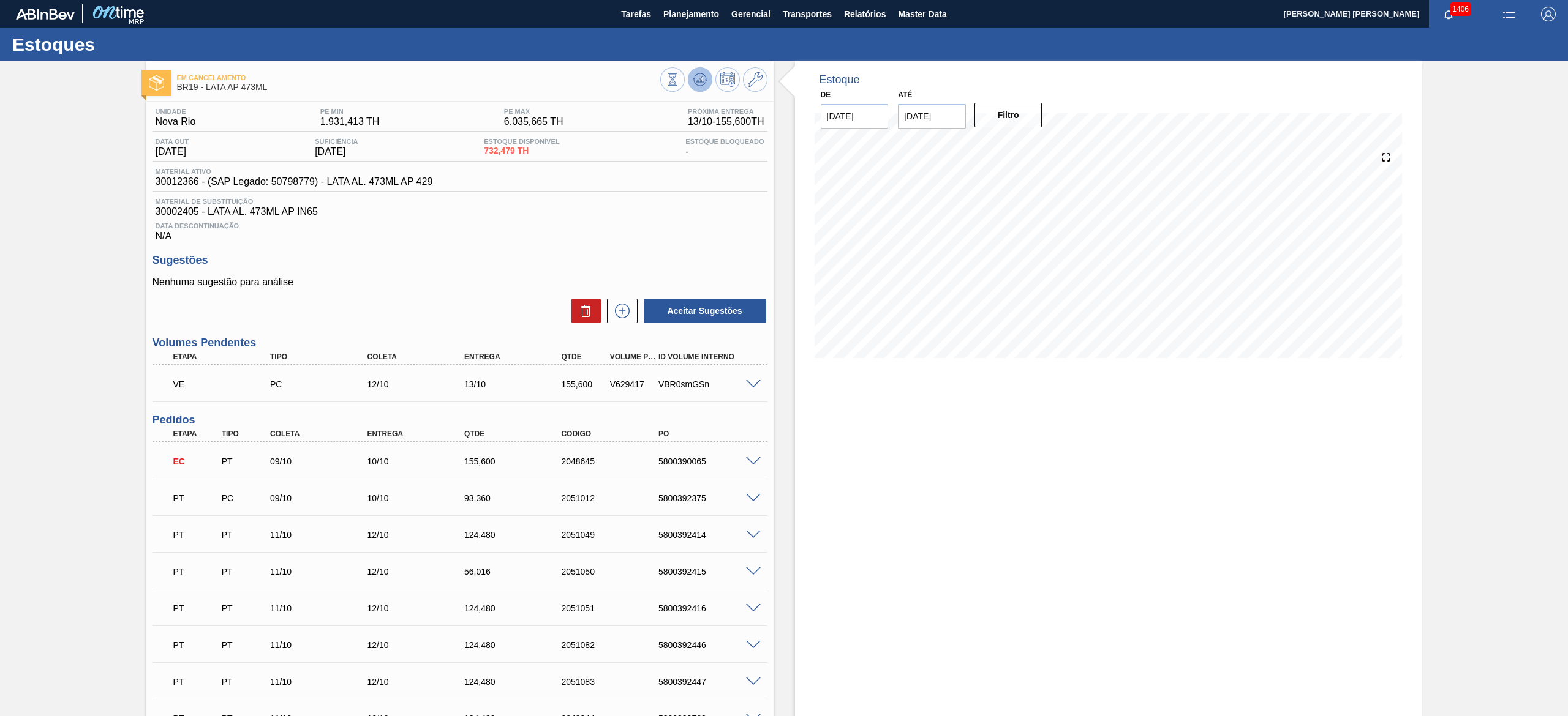
click at [696, 75] on icon at bounding box center [700, 80] width 15 height 15
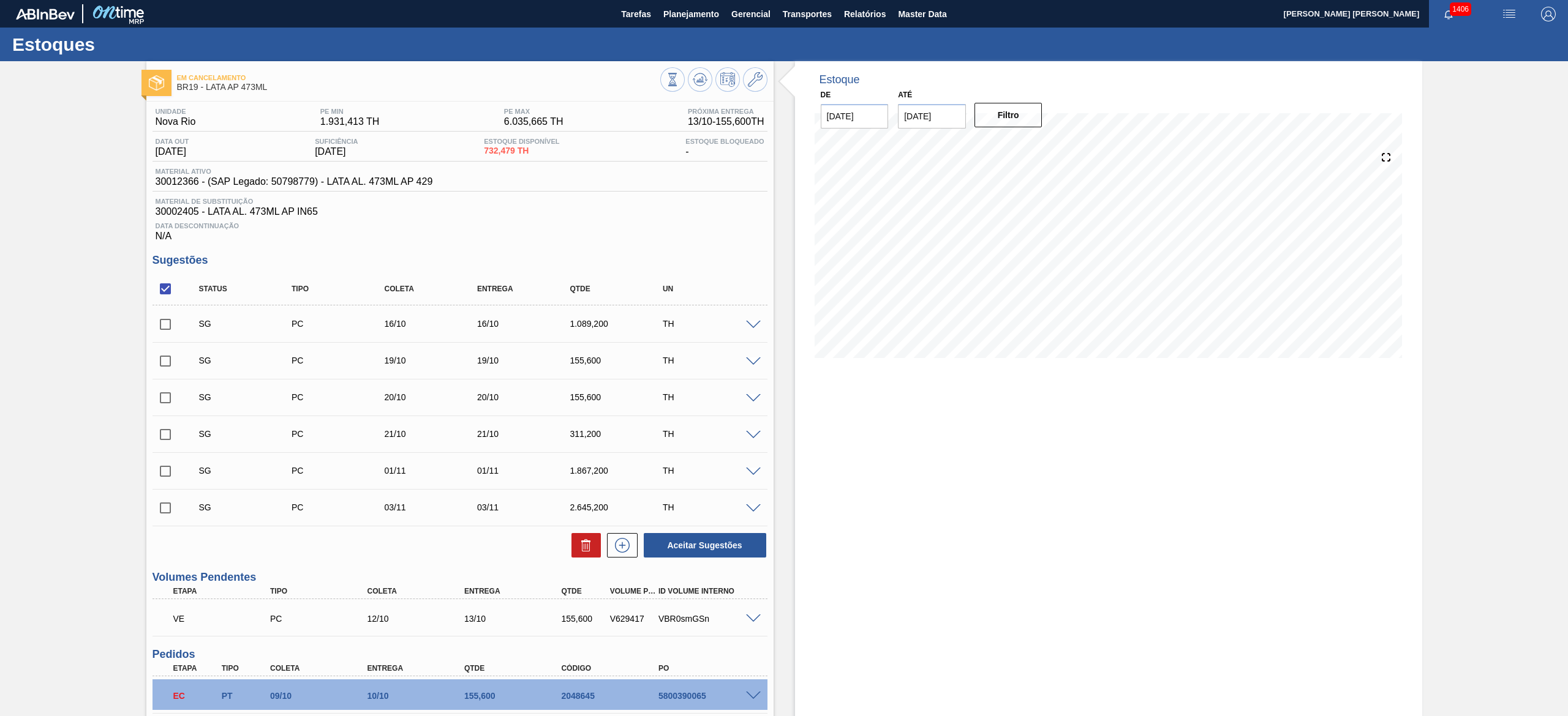
click at [746, 622] on span at bounding box center [753, 619] width 15 height 9
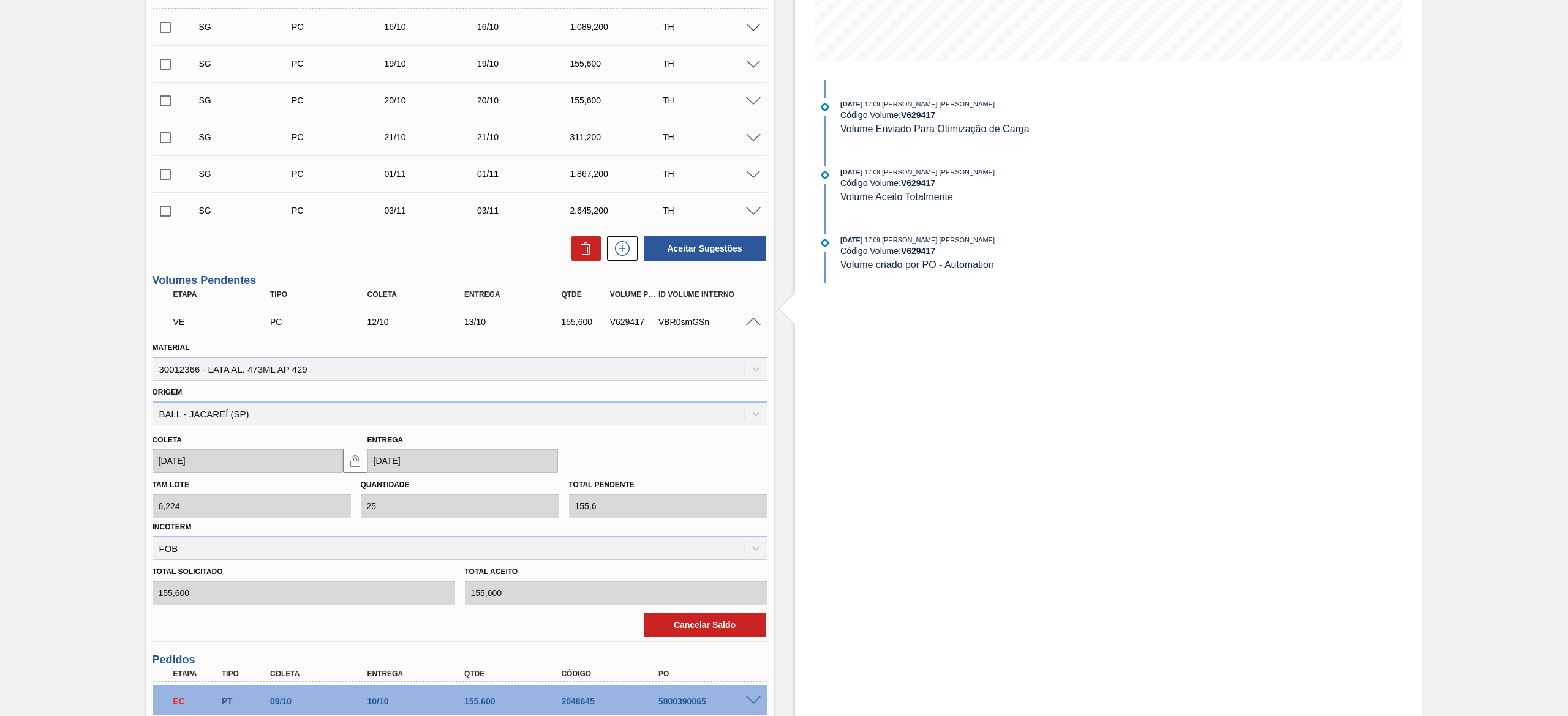
scroll to position [368, 0]
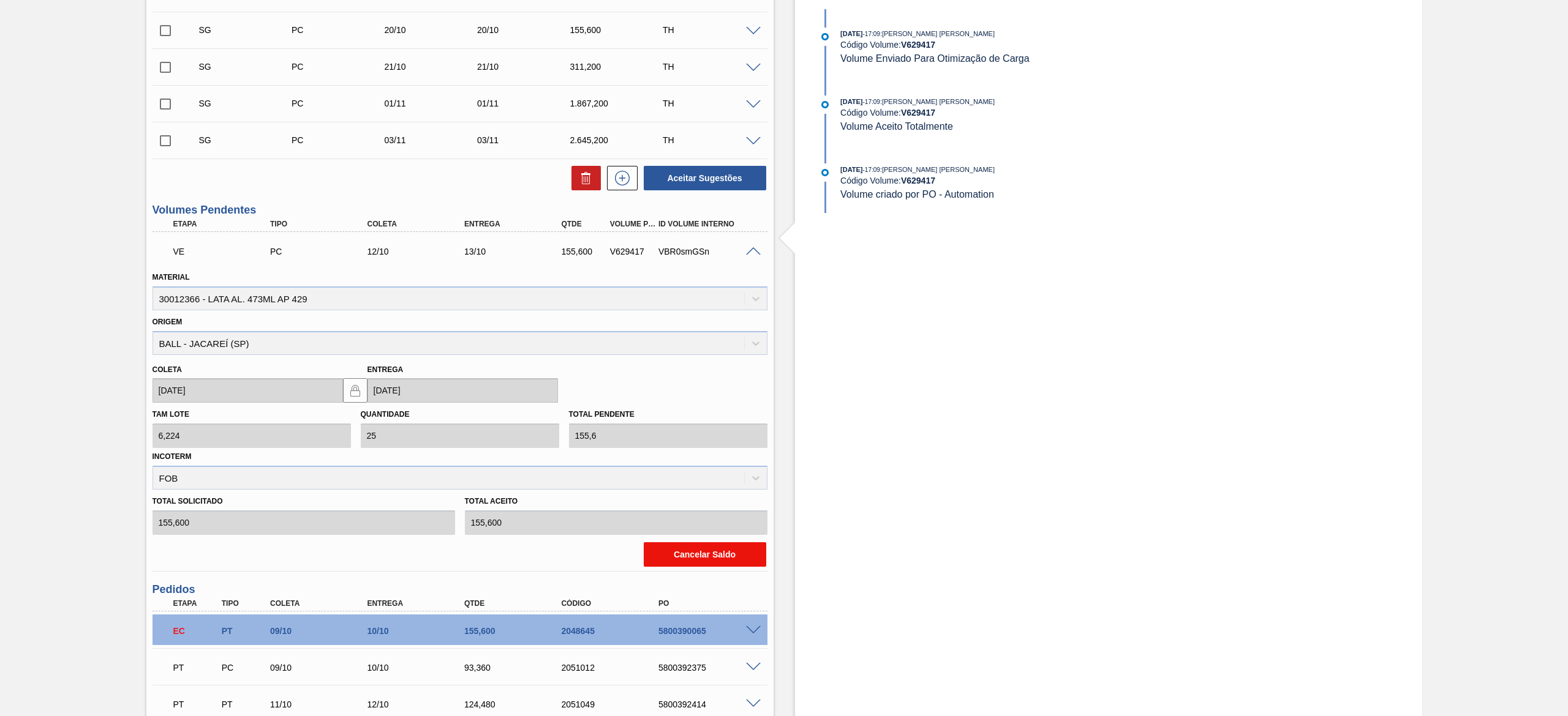
click at [696, 563] on button "Cancelar Saldo" at bounding box center [705, 554] width 123 height 25
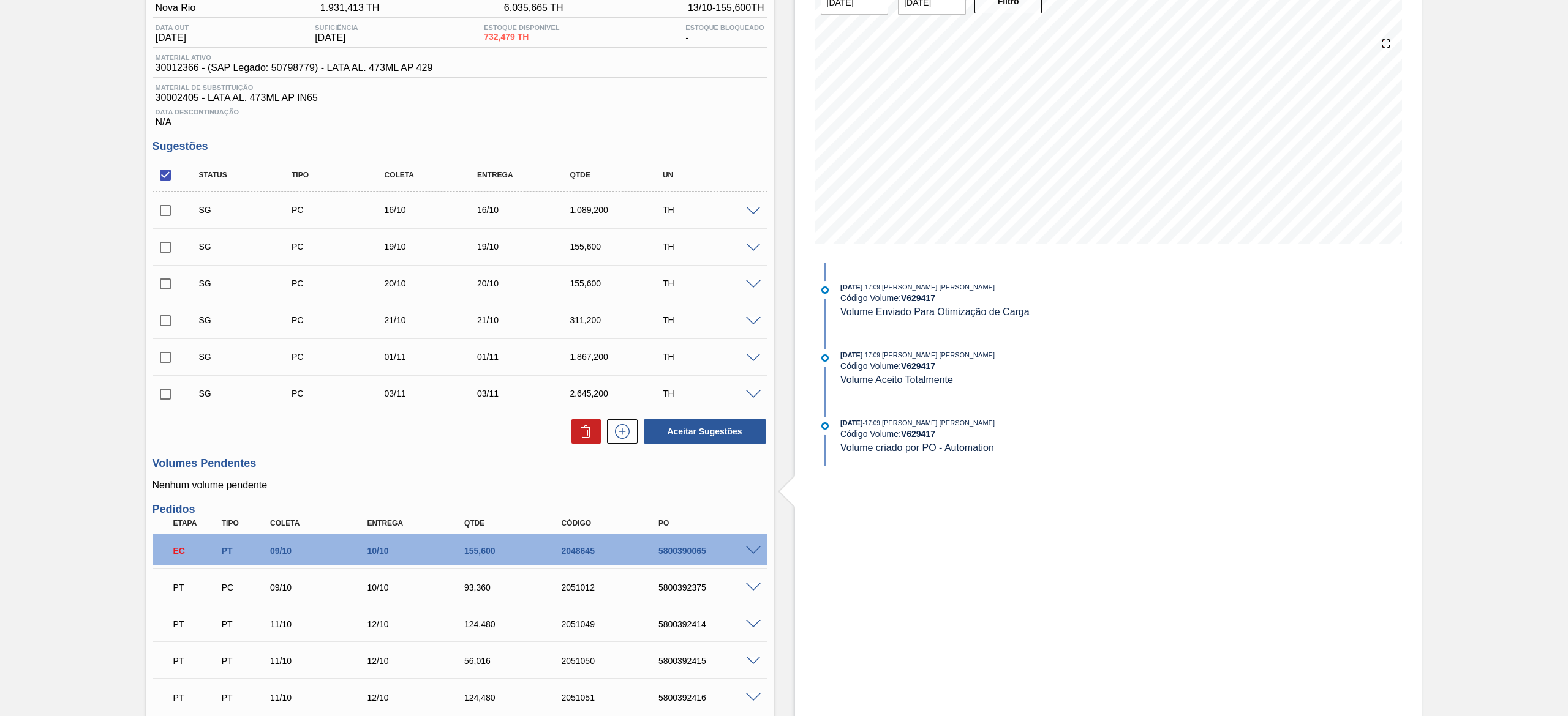
scroll to position [0, 0]
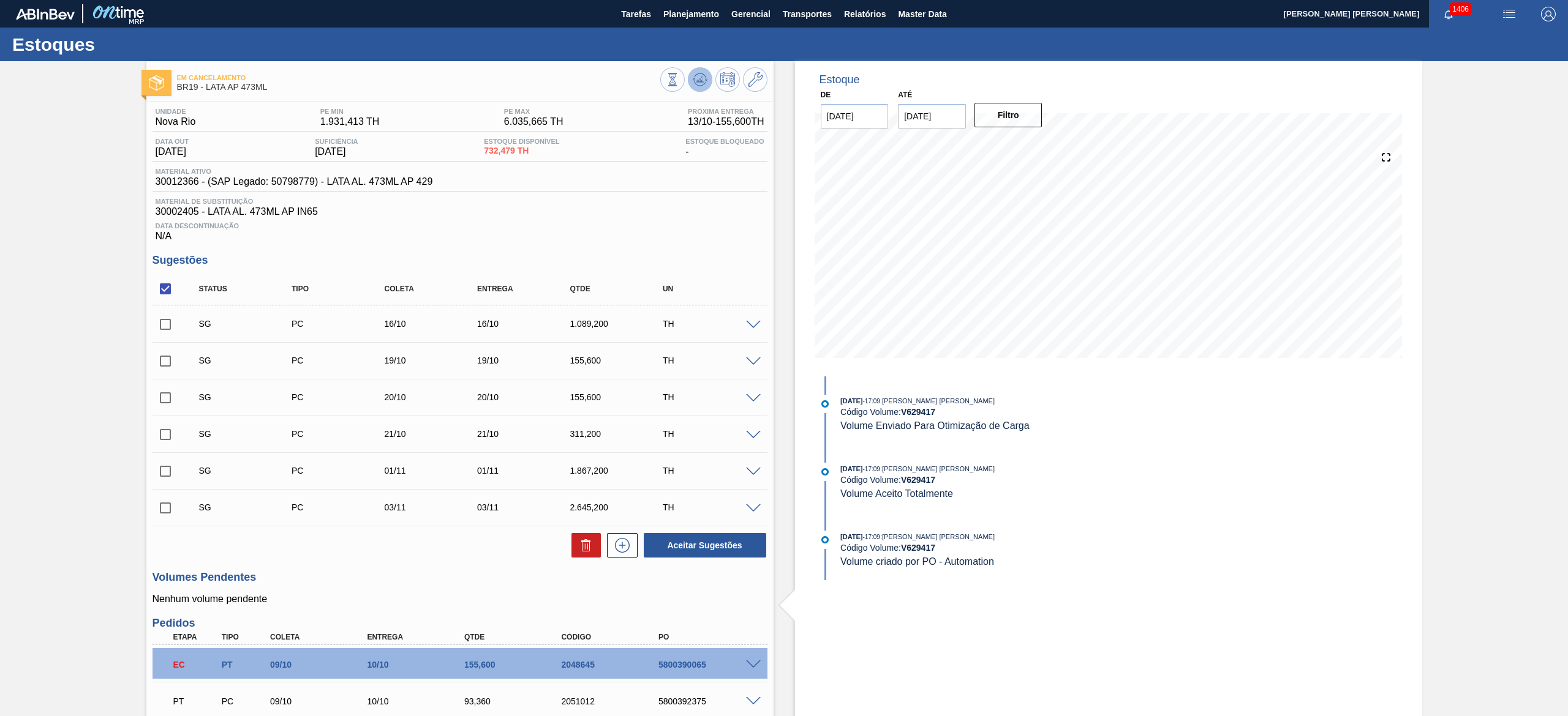
click at [699, 73] on icon at bounding box center [700, 80] width 15 height 15
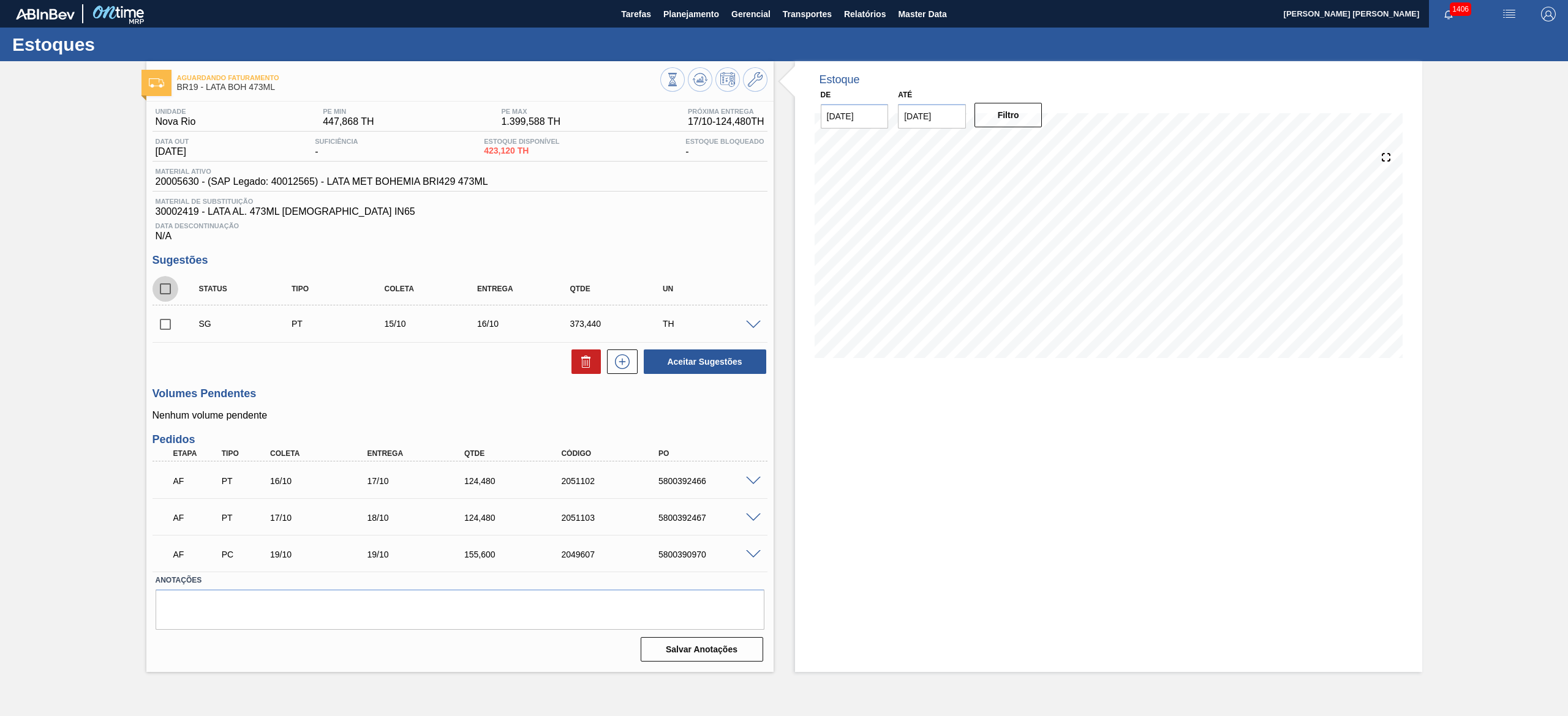
click at [167, 297] on input "checkbox" at bounding box center [165, 289] width 26 height 26
checkbox input "true"
click at [591, 372] on button at bounding box center [586, 362] width 29 height 25
checkbox input "false"
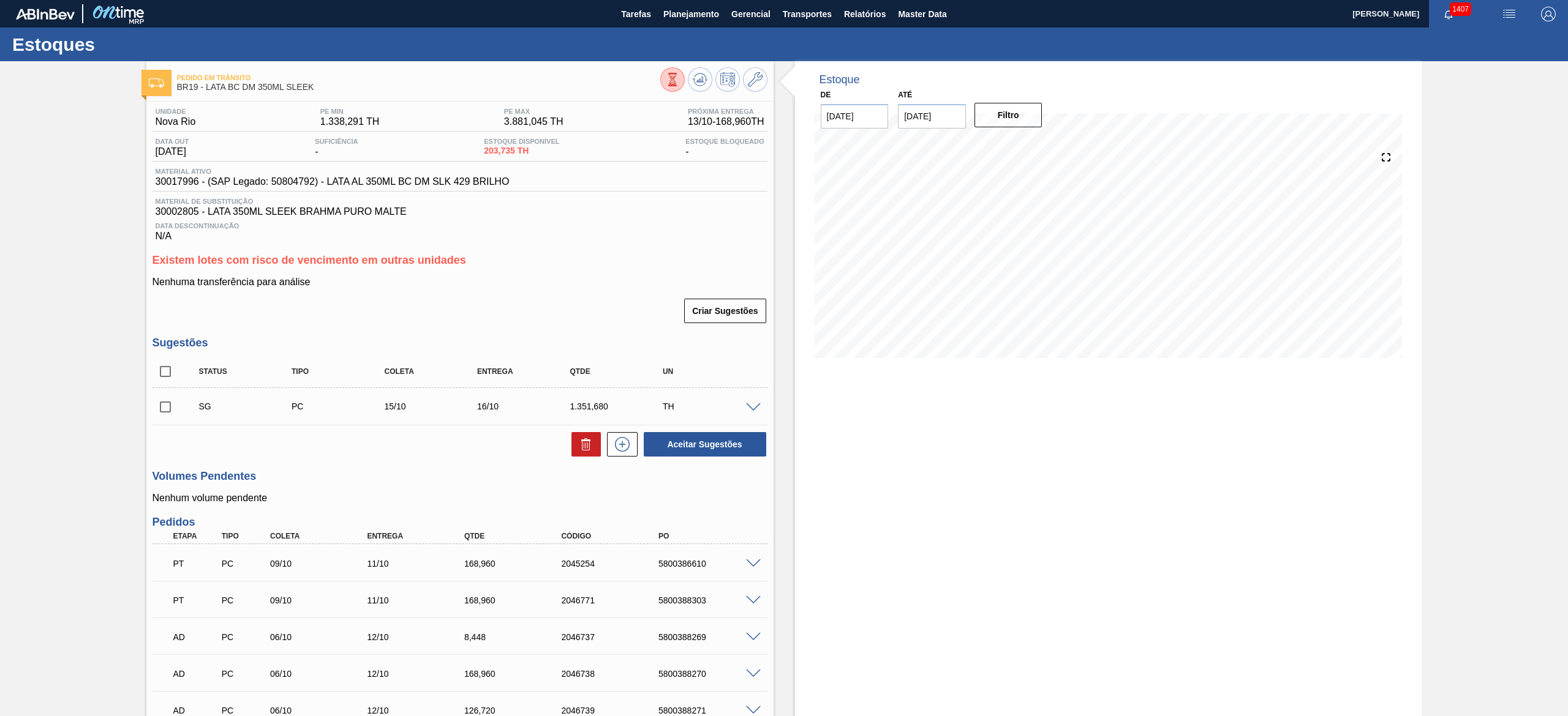
scroll to position [123, 0]
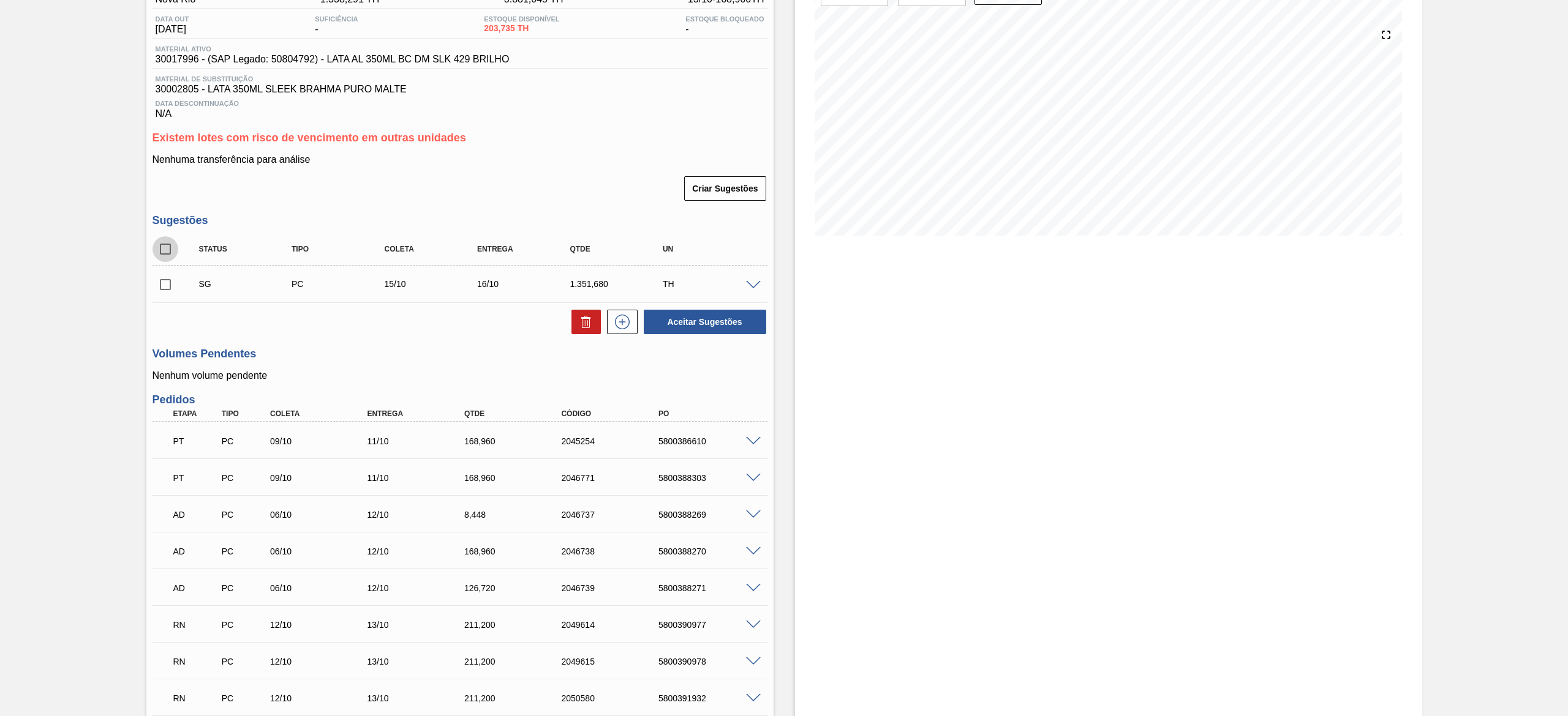
drag, startPoint x: 161, startPoint y: 249, endPoint x: 171, endPoint y: 248, distance: 10.0
click at [165, 249] on input "checkbox" at bounding box center [165, 249] width 26 height 26
checkbox input "true"
click at [582, 318] on icon at bounding box center [586, 322] width 15 height 15
checkbox input "false"
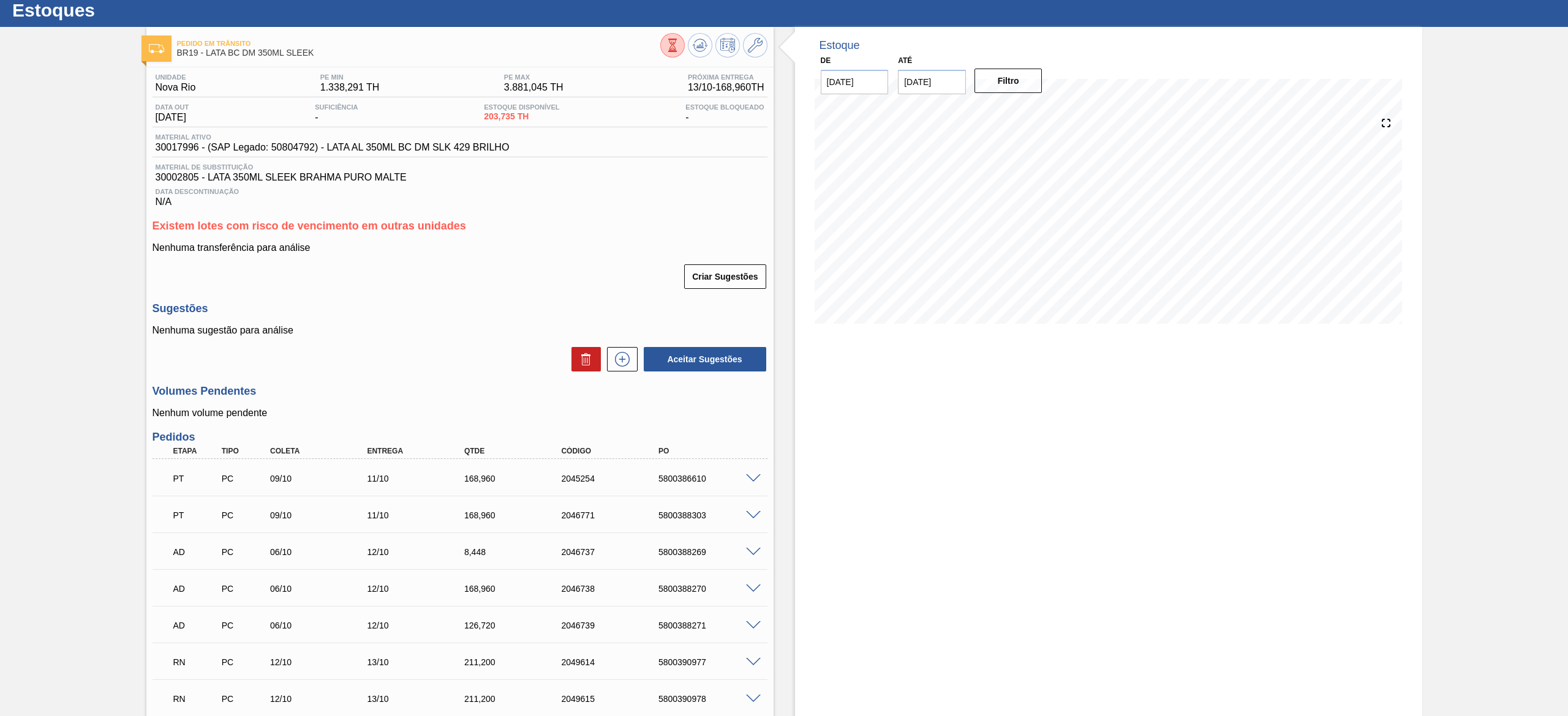
scroll to position [0, 0]
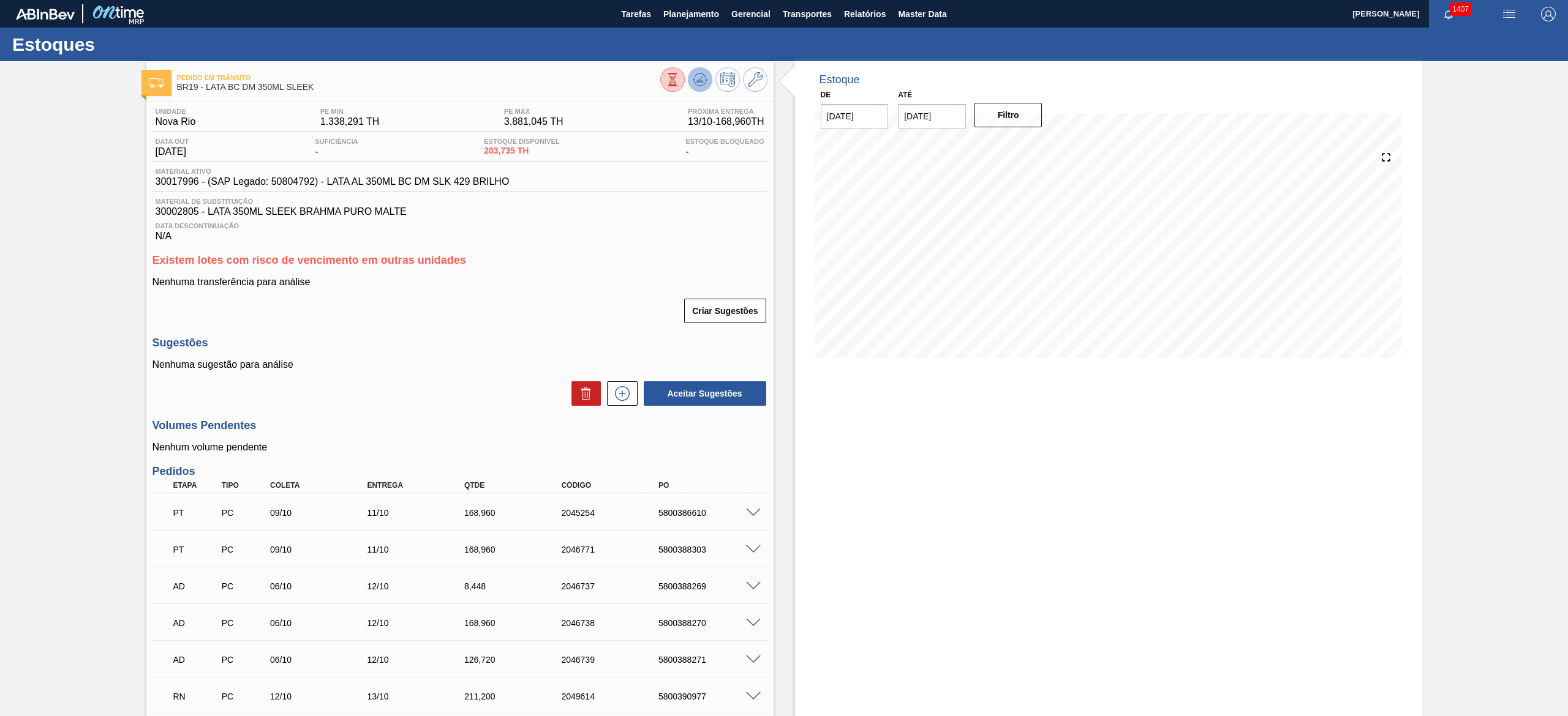
click at [700, 78] on icon at bounding box center [700, 80] width 15 height 15
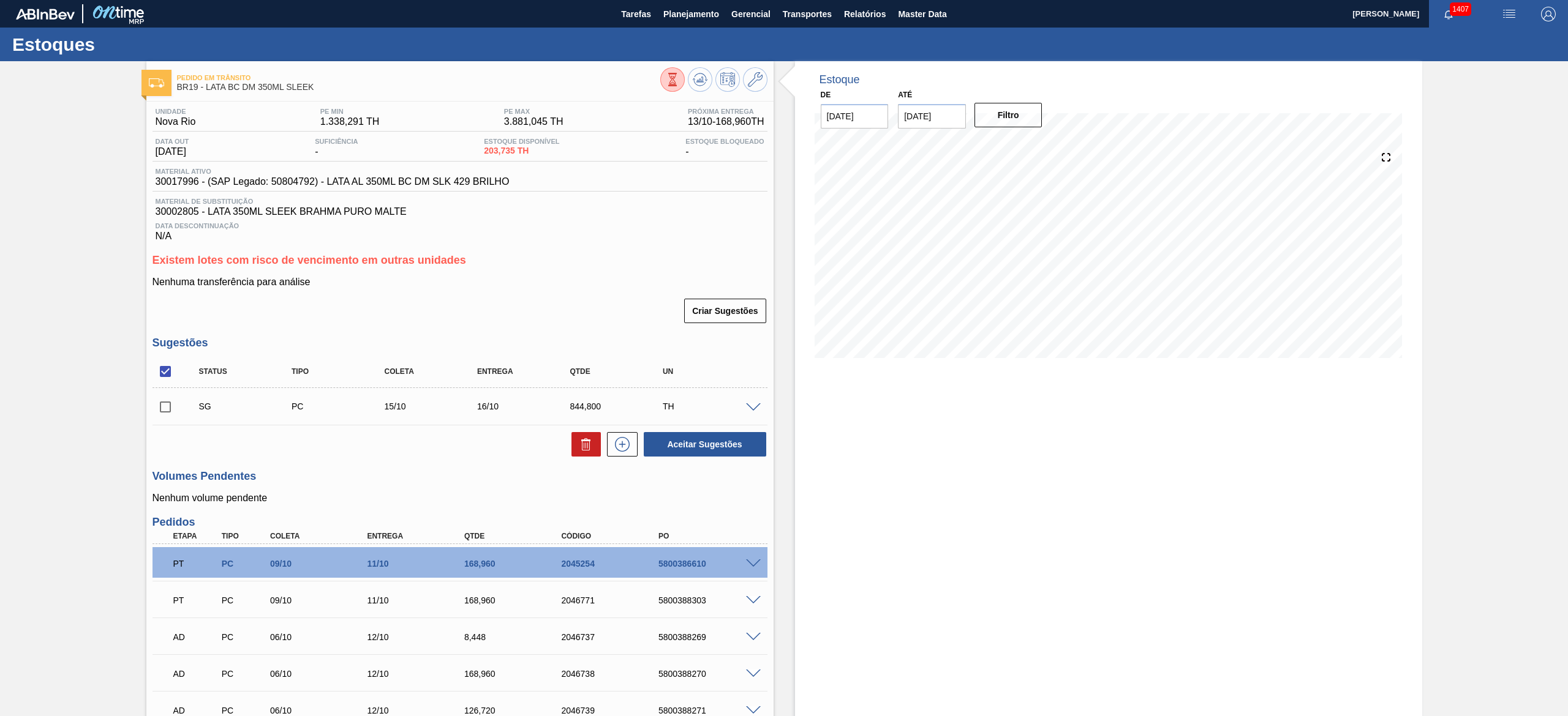
click at [987, 476] on div "Estoque De [DATE] Até [DATE] Filtro" at bounding box center [1108, 646] width 627 height 1171
click at [755, 413] on span at bounding box center [753, 408] width 15 height 9
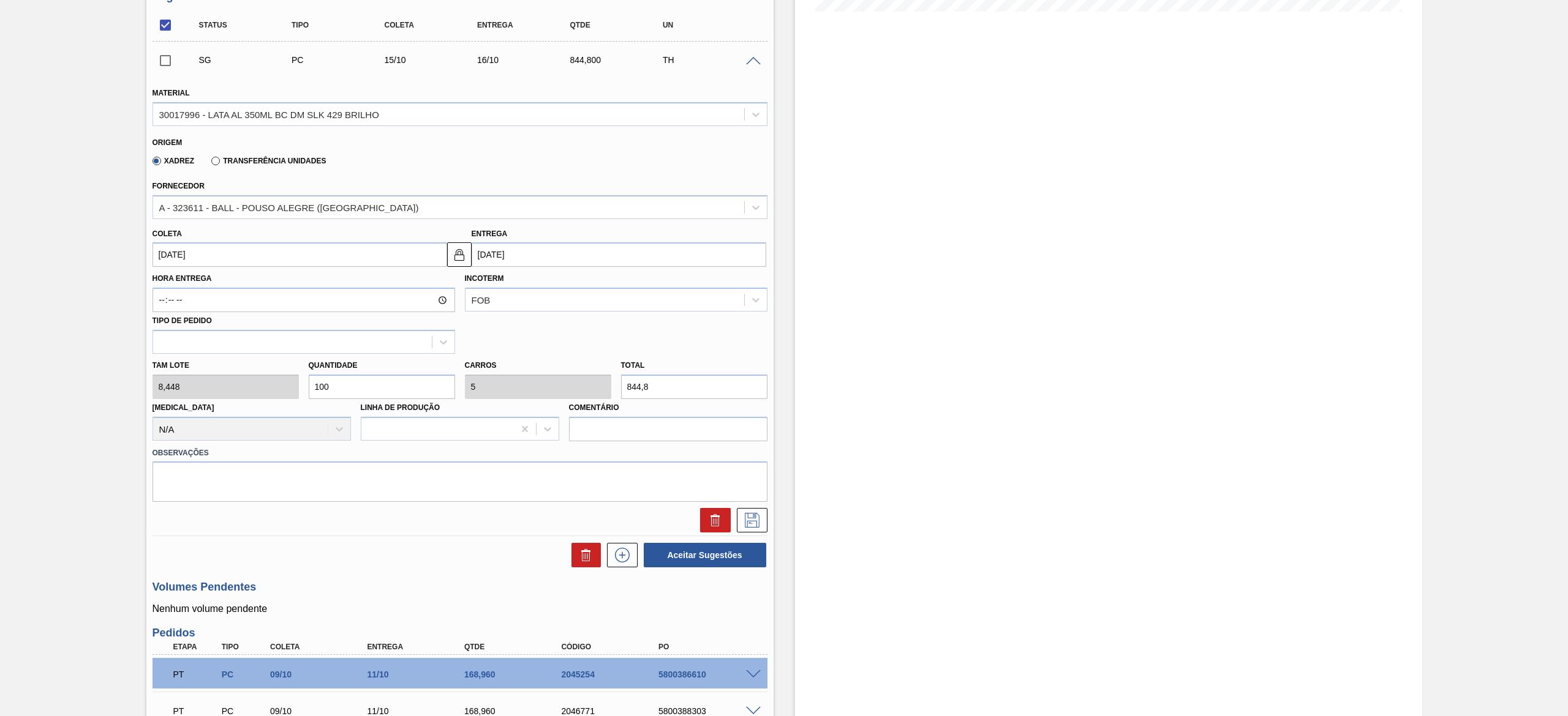
scroll to position [368, 0]
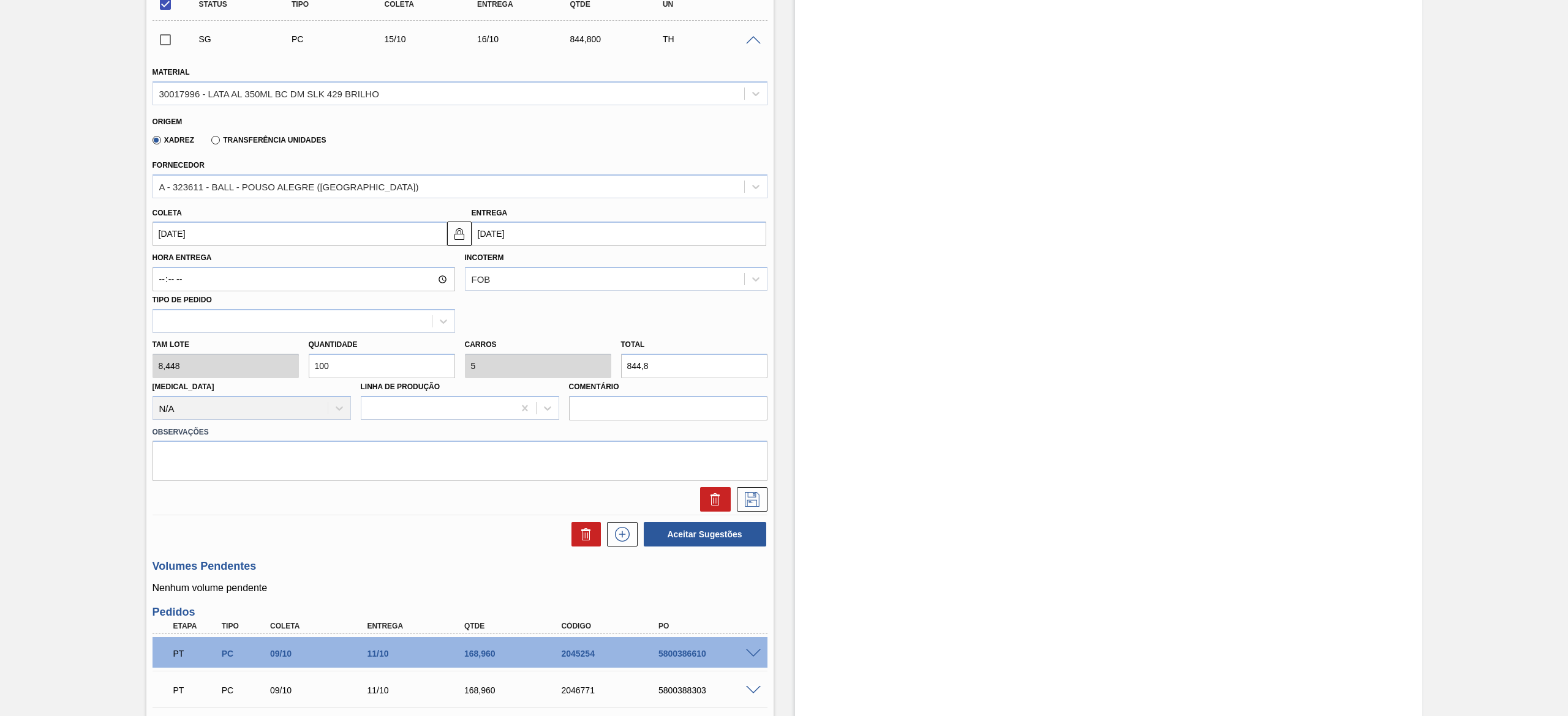
click at [285, 234] on input "[DATE]" at bounding box center [300, 234] width 295 height 25
click at [271, 337] on div "17" at bounding box center [266, 342] width 17 height 17
type input "[DATE]"
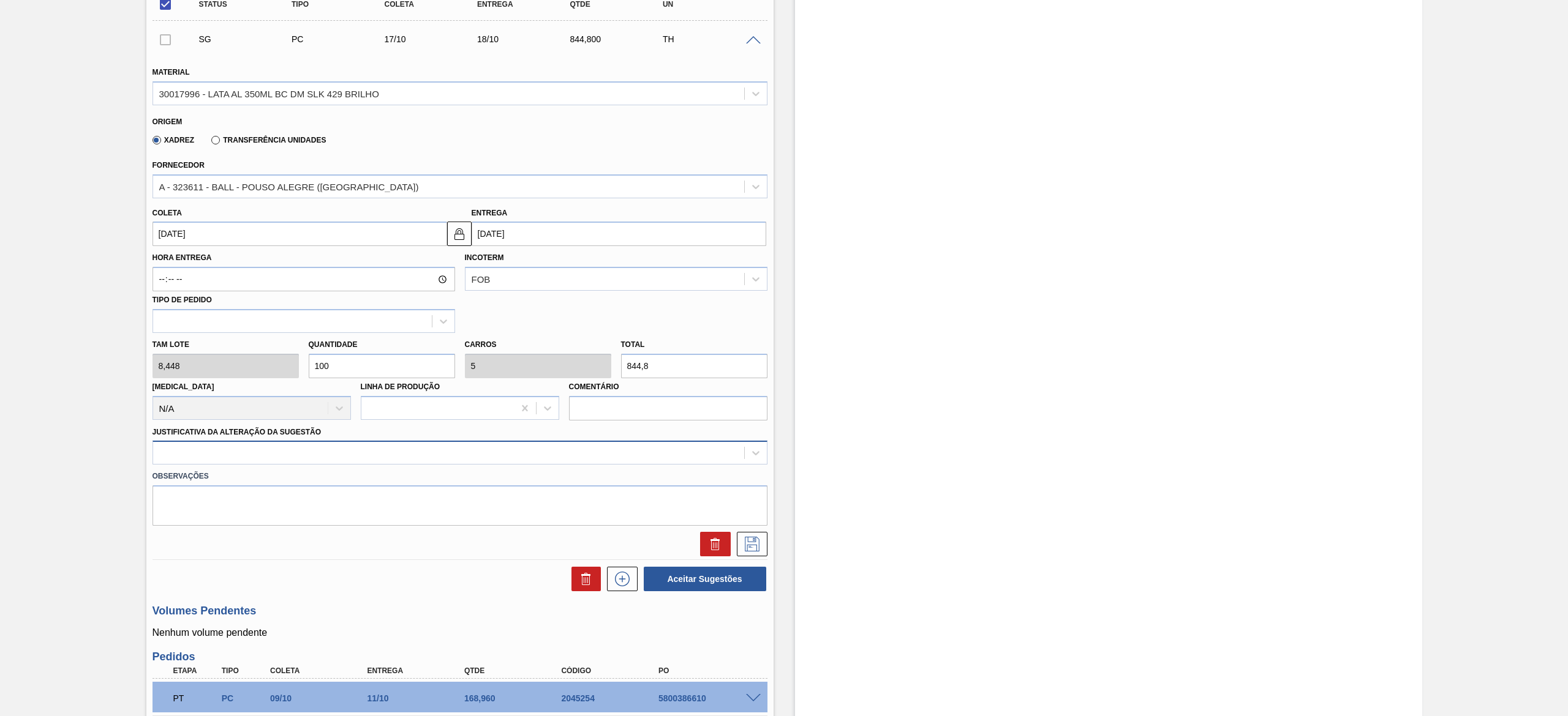
click at [324, 451] on div at bounding box center [449, 453] width 591 height 18
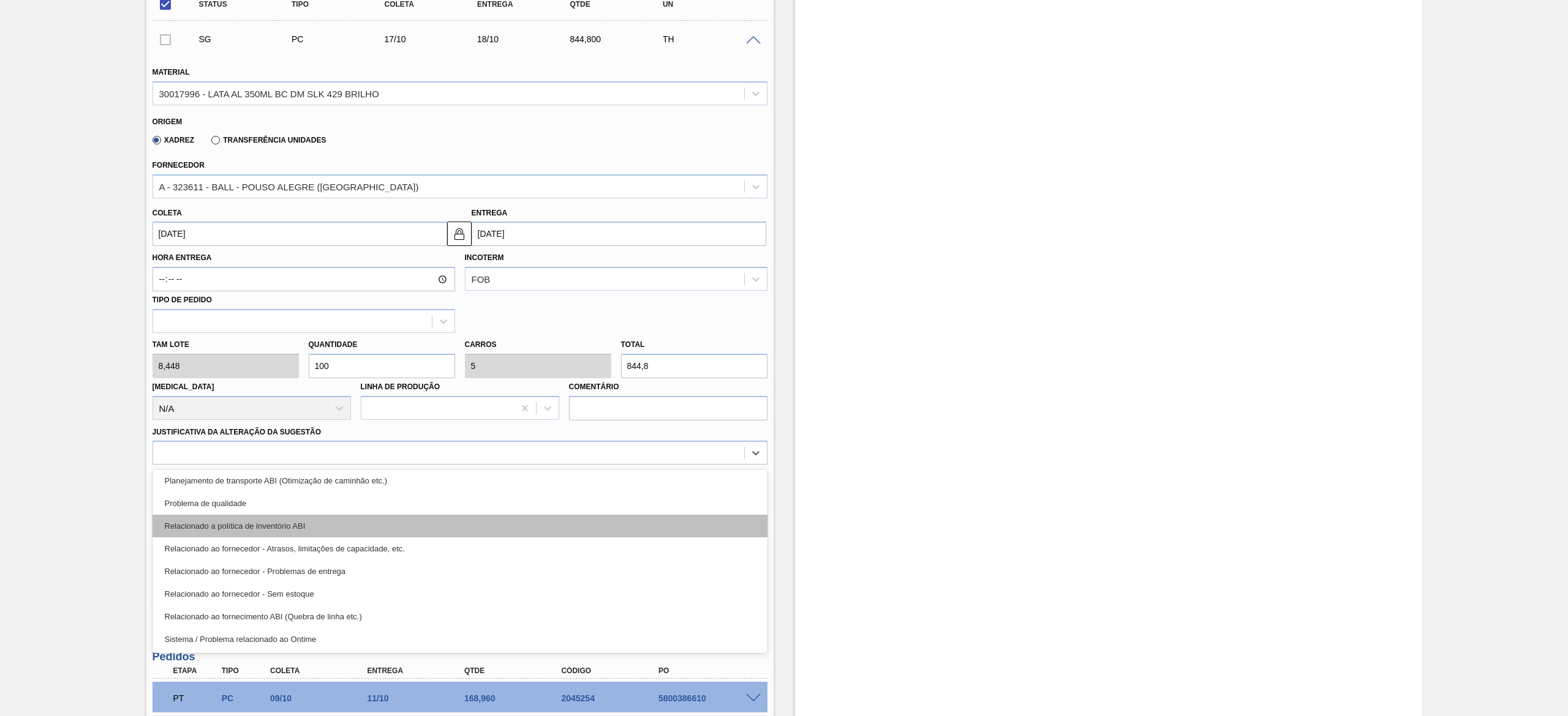
scroll to position [0, 0]
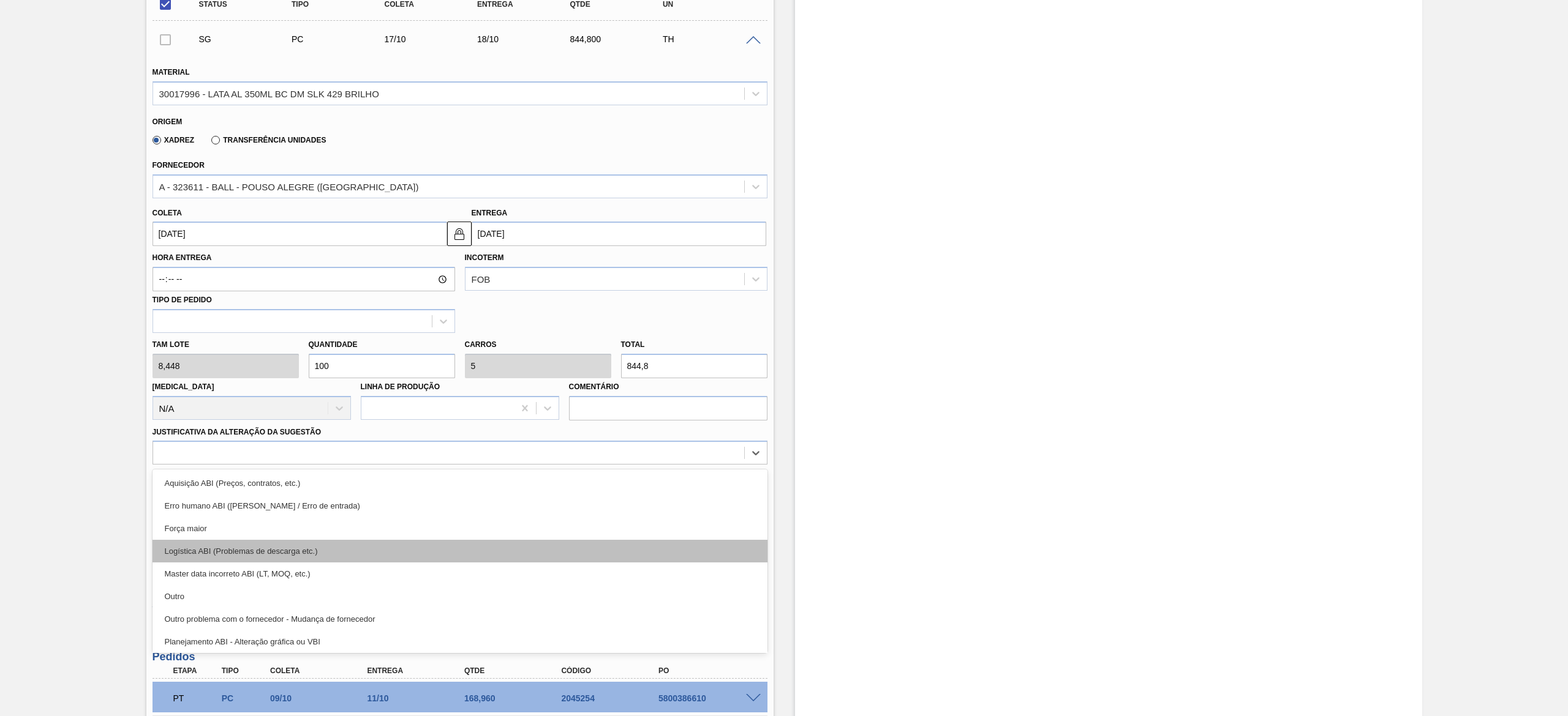
click at [353, 551] on div "Logística ABI (Problemas de descarga etc.)" at bounding box center [460, 551] width 615 height 23
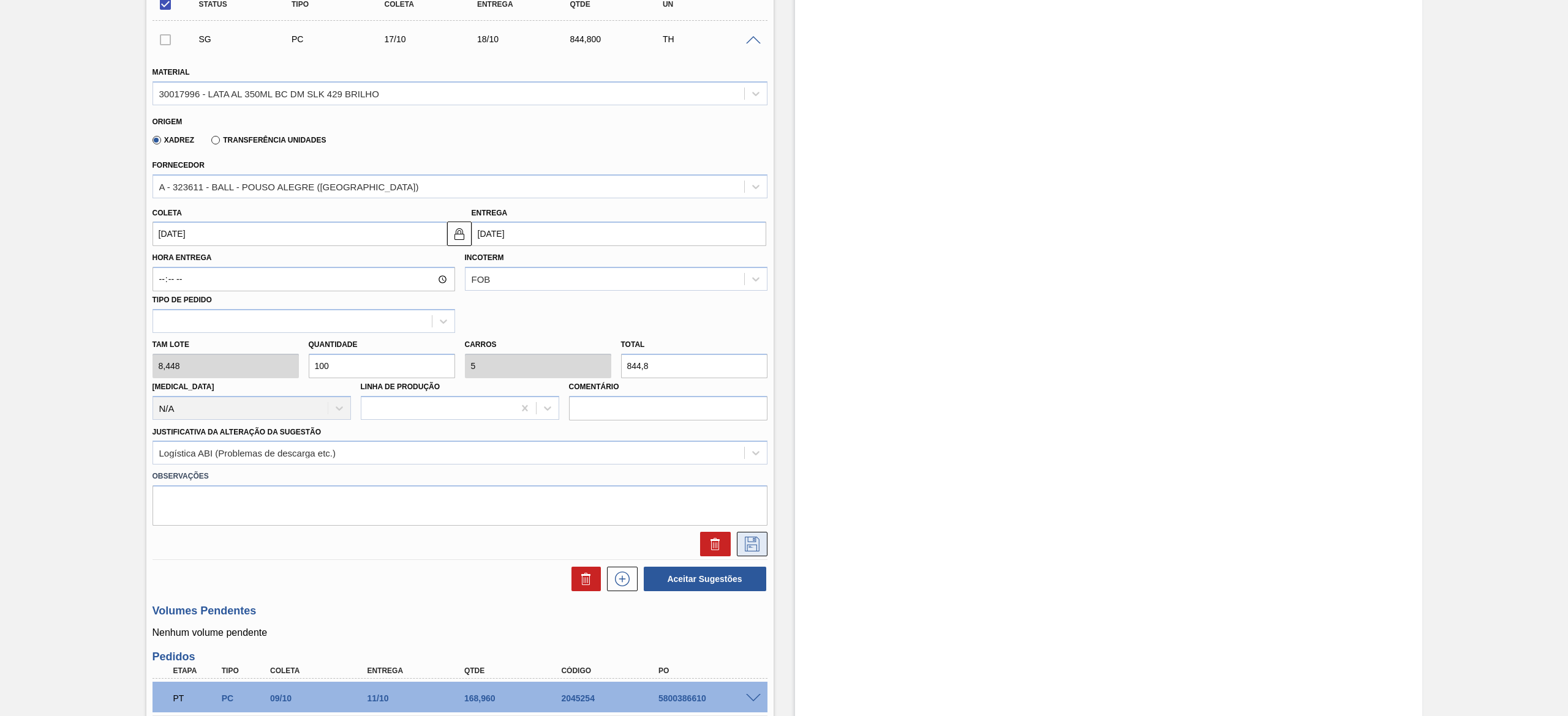
click at [755, 543] on icon at bounding box center [752, 544] width 20 height 15
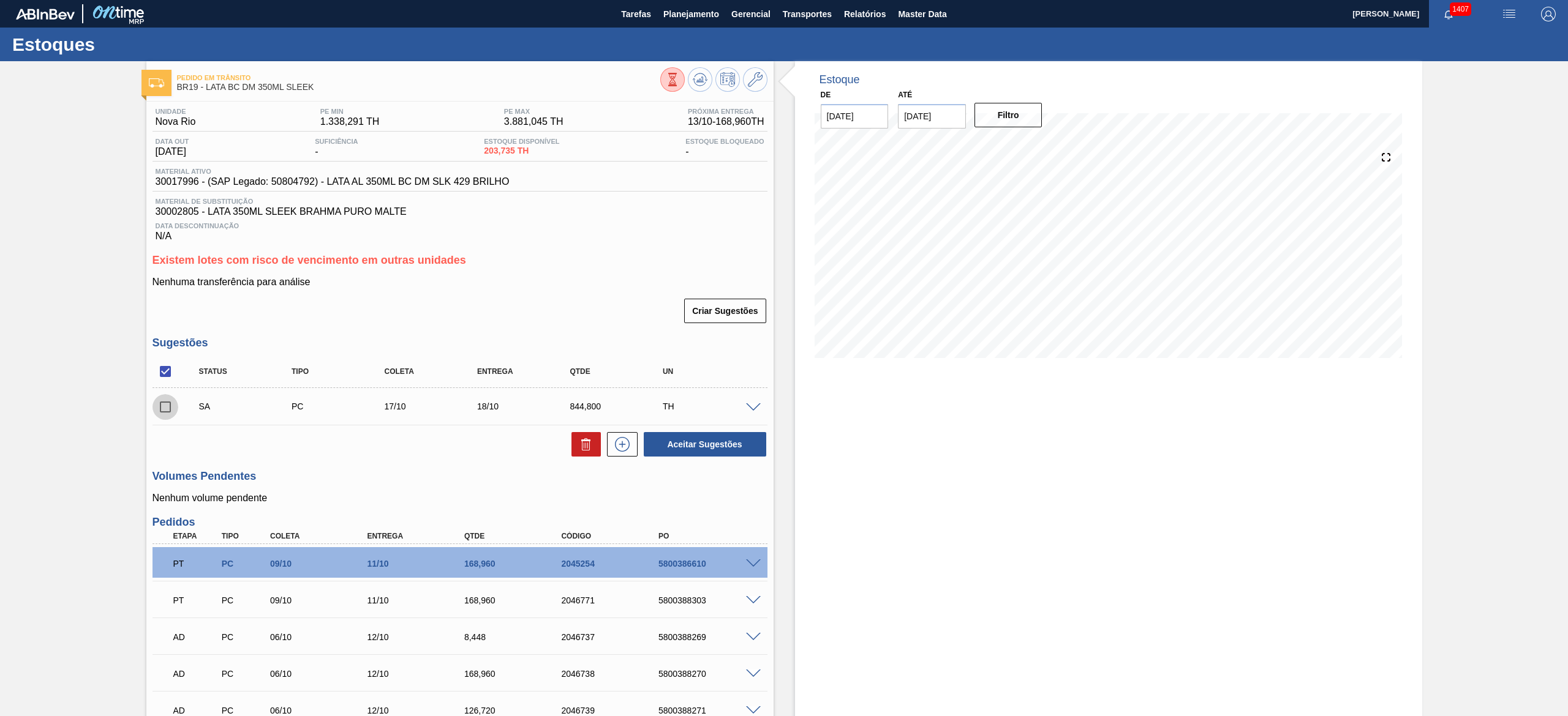
click at [169, 407] on input "checkbox" at bounding box center [165, 407] width 26 height 26
click at [692, 449] on button "Aceitar Sugestões" at bounding box center [705, 444] width 123 height 25
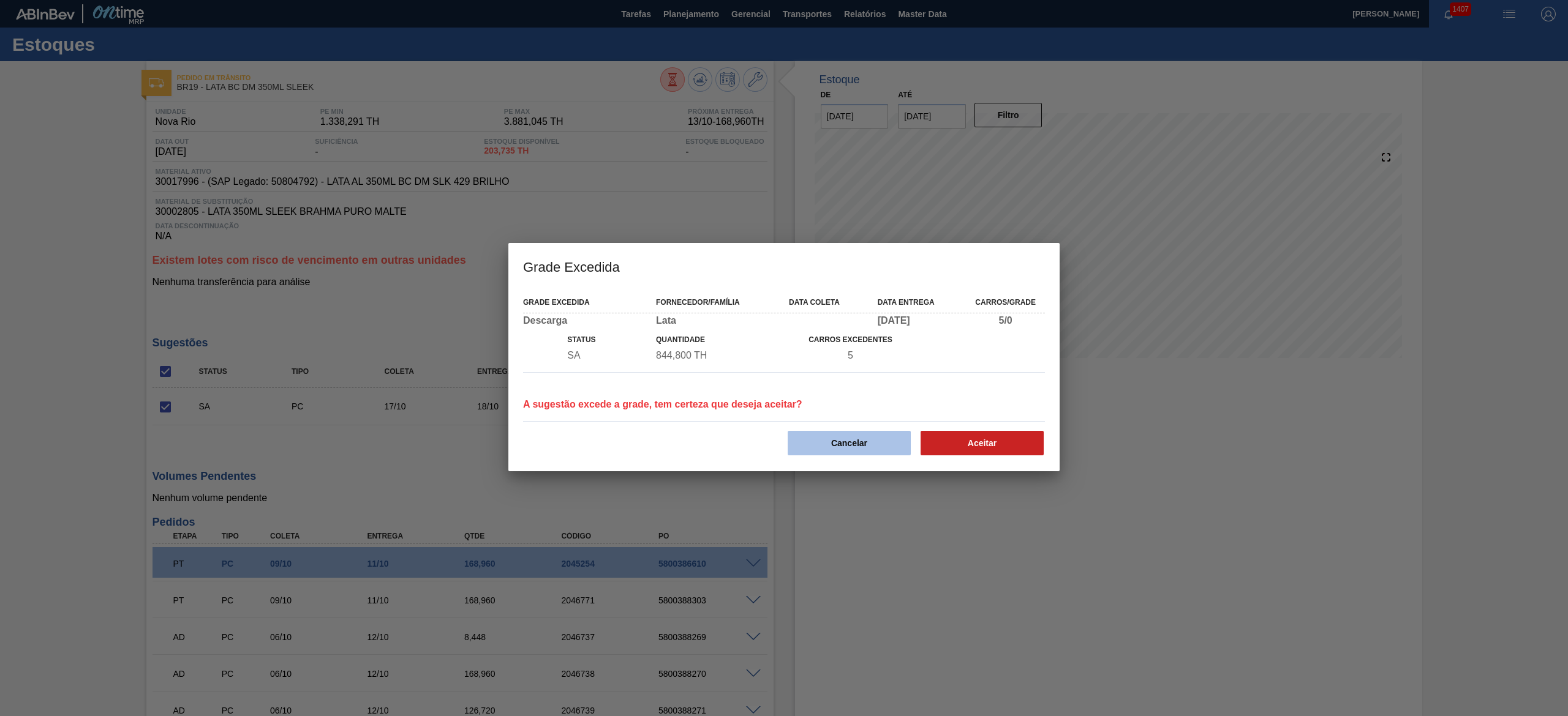
click at [858, 445] on button "Cancelar" at bounding box center [848, 443] width 123 height 25
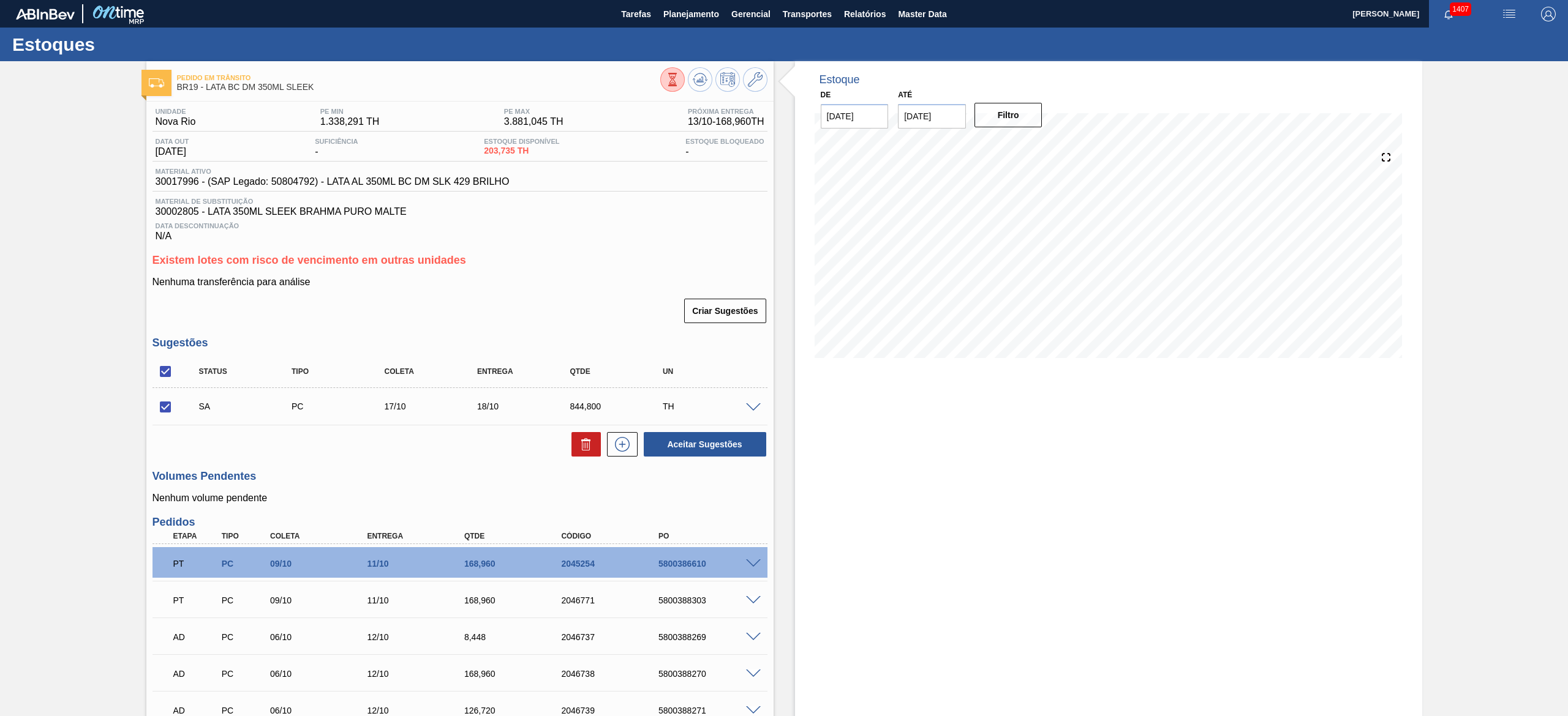
click at [755, 409] on span at bounding box center [753, 408] width 15 height 9
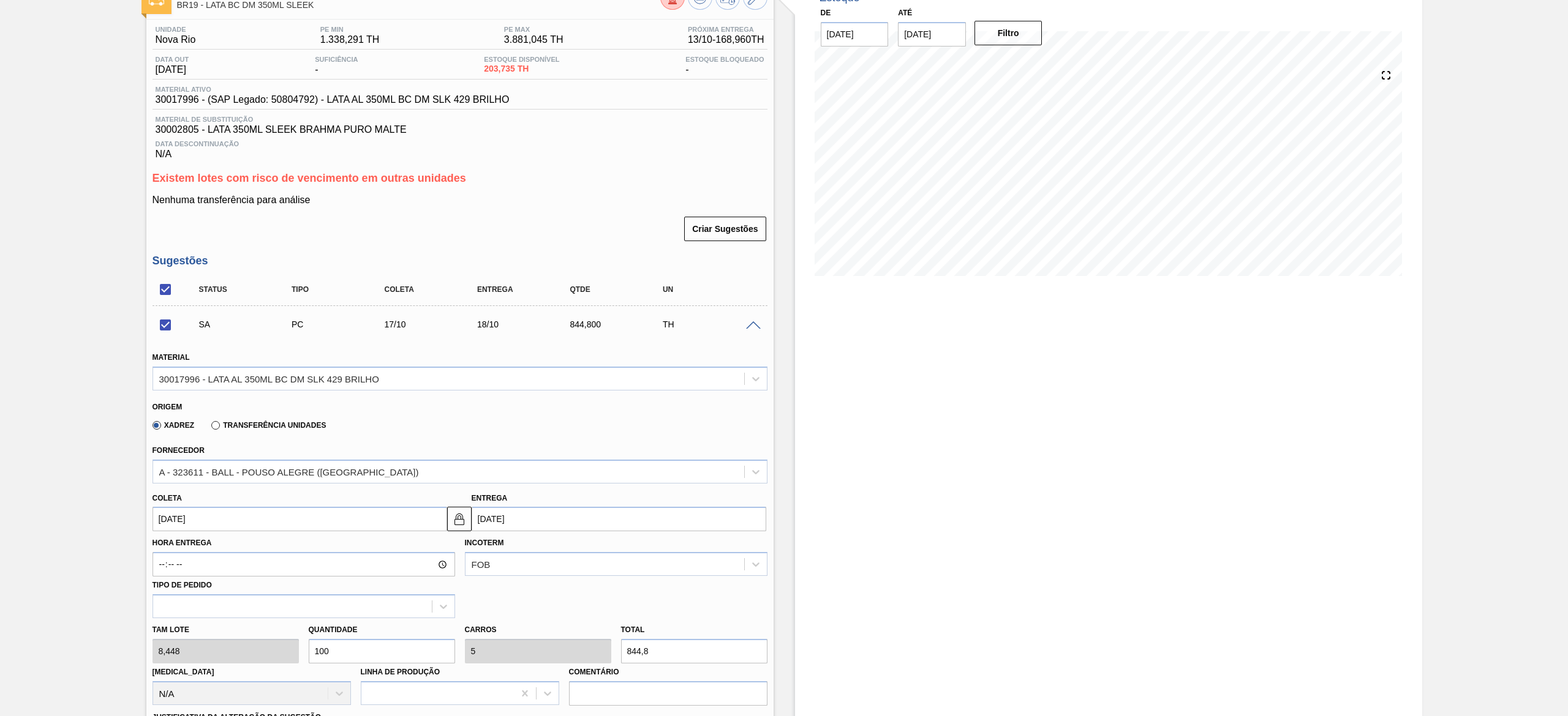
scroll to position [245, 0]
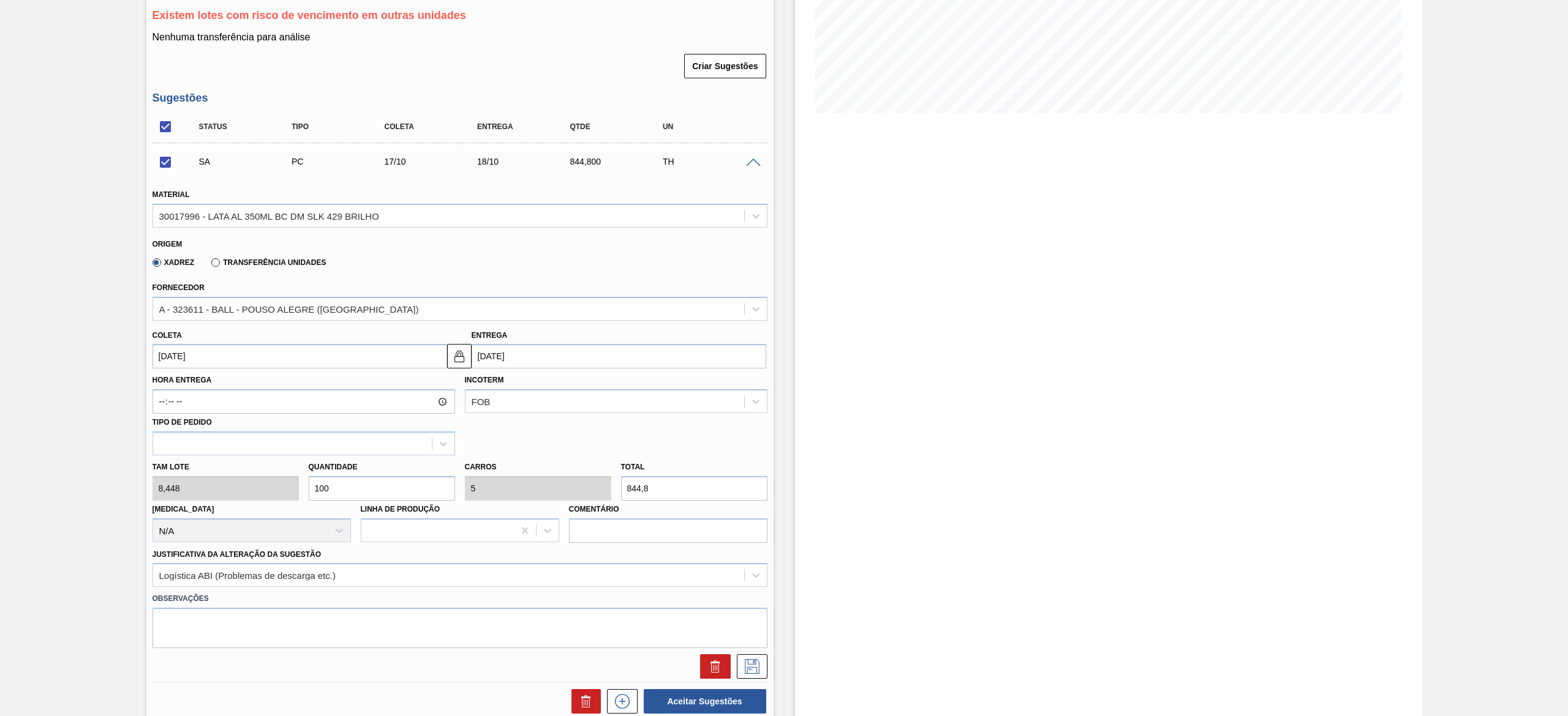
drag, startPoint x: 366, startPoint y: 480, endPoint x: 297, endPoint y: 465, distance: 70.6
click at [297, 465] on div "Tam lote 8,448 Quantidade 100 Carros 5 Total 844,8 Doca N/A Linha de Produção C…" at bounding box center [459, 499] width 625 height 88
checkbox input "false"
type input "2"
type input "0,1"
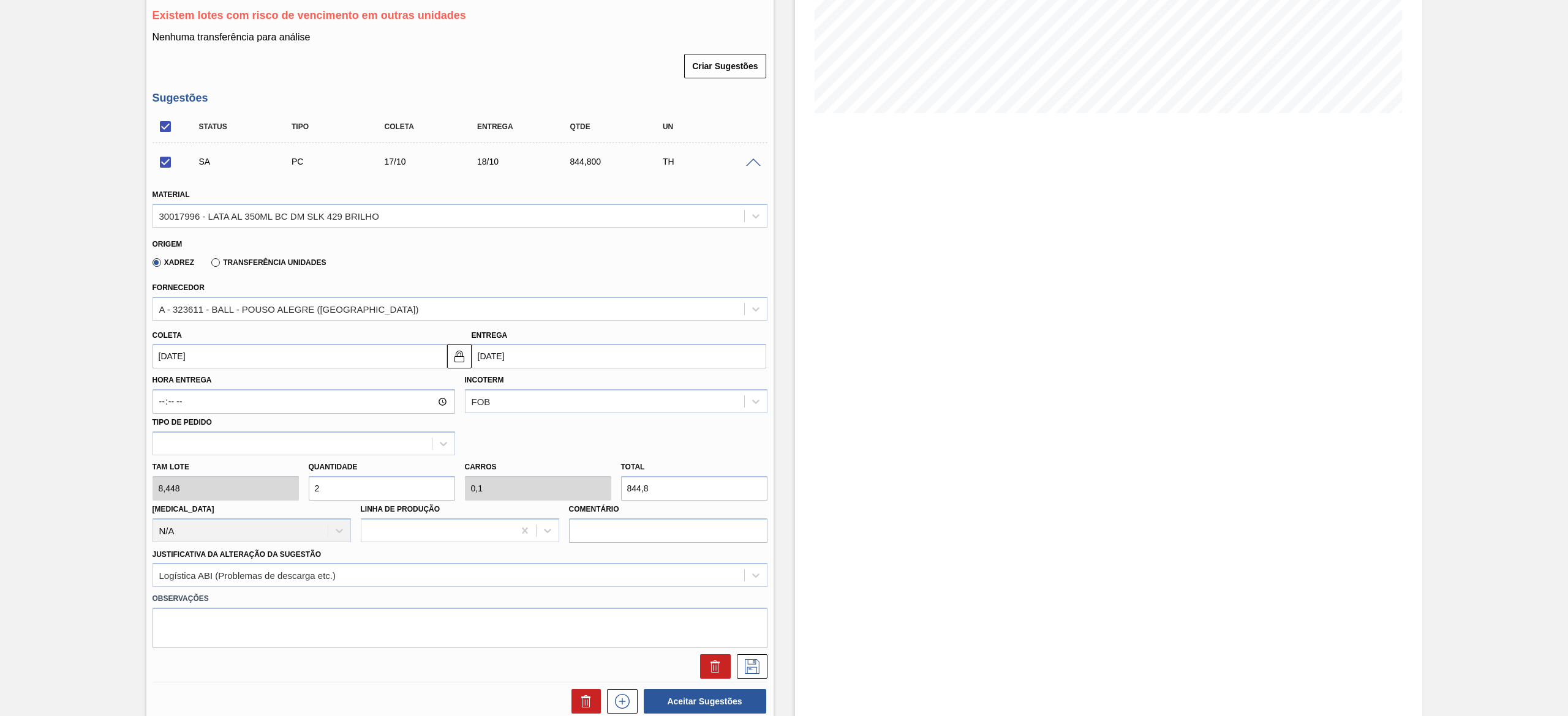
type input "16,896"
type input "20"
type input "1"
type input "168,96"
type input "2"
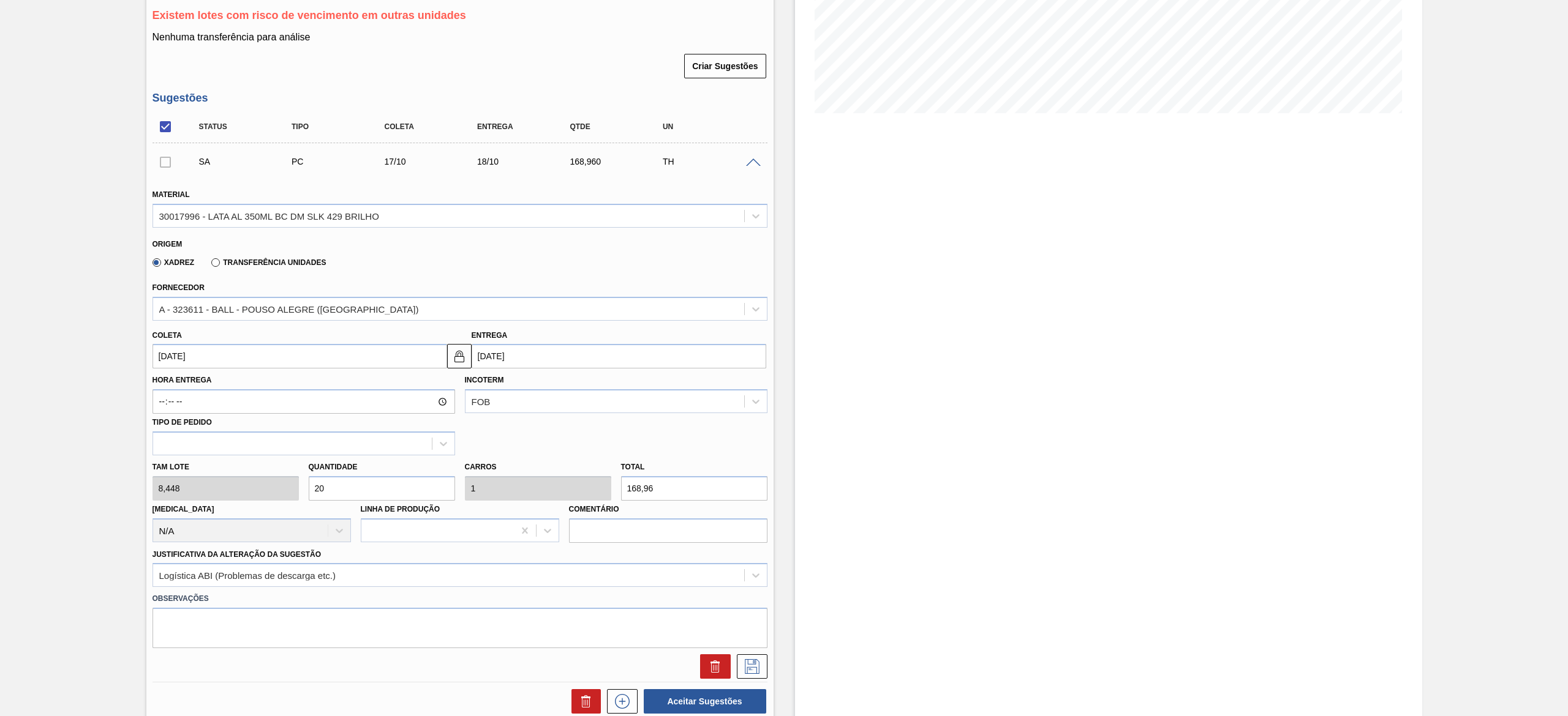
type input "0,1"
type input "16,896"
type input "0"
type input "8"
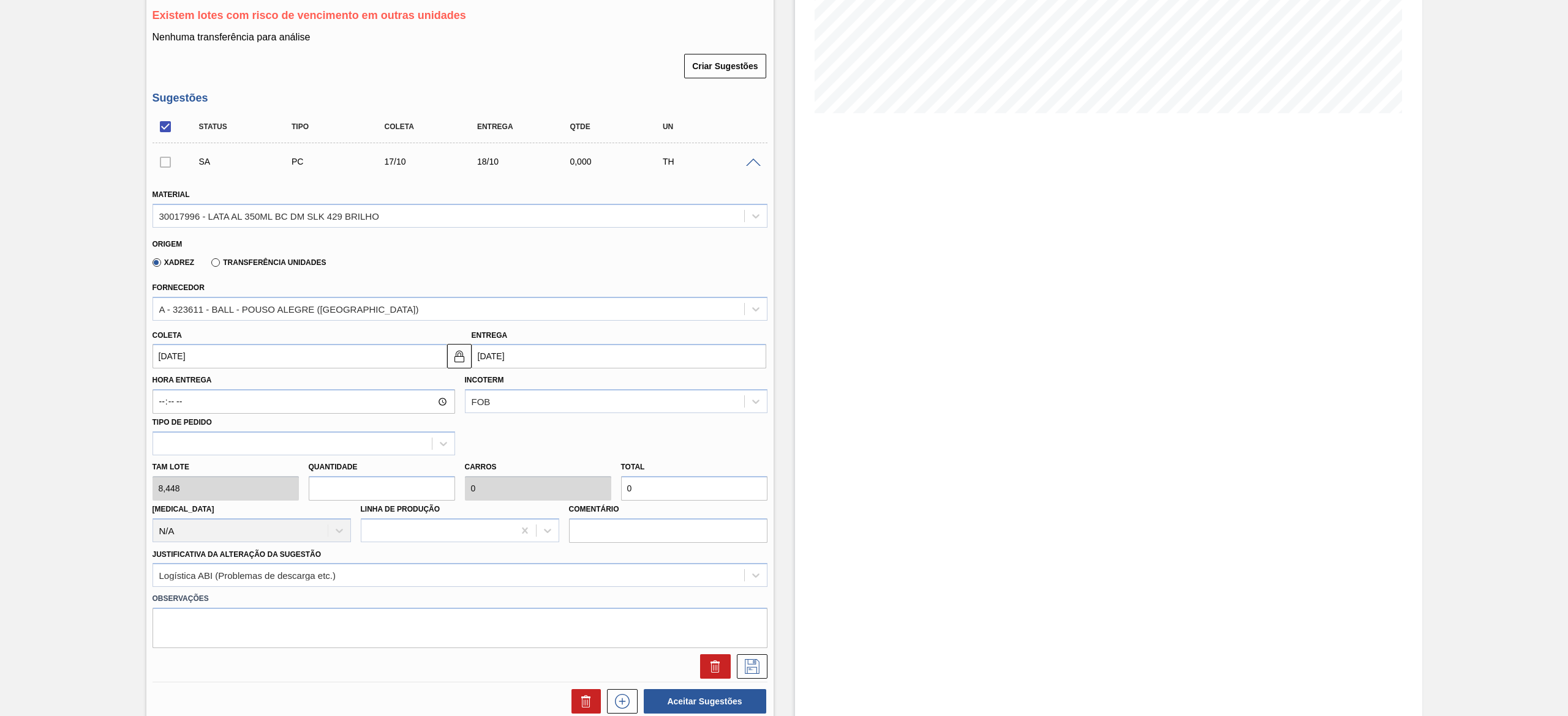
type input "0,4"
type input "67,584"
type input "80"
type input "4"
type input "675,84"
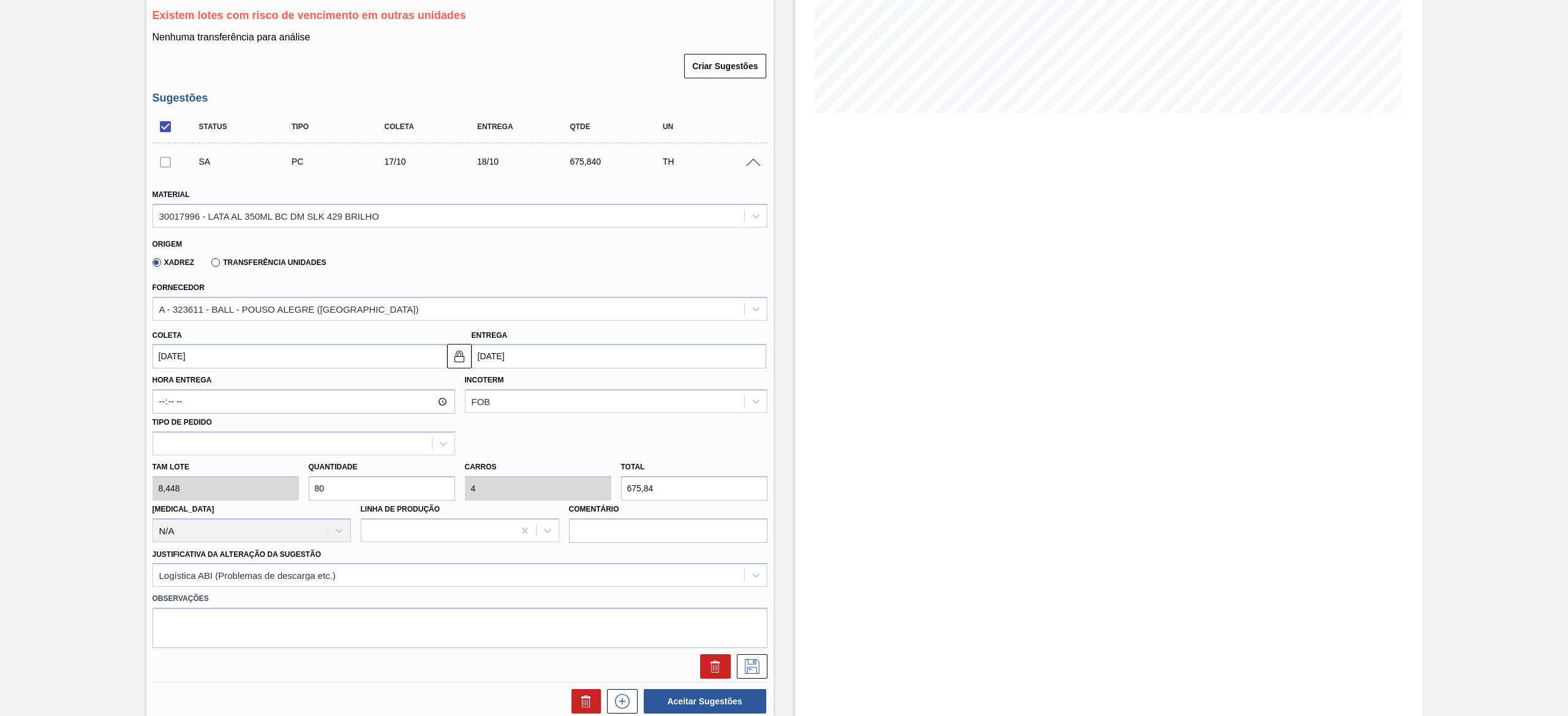
scroll to position [490, 0]
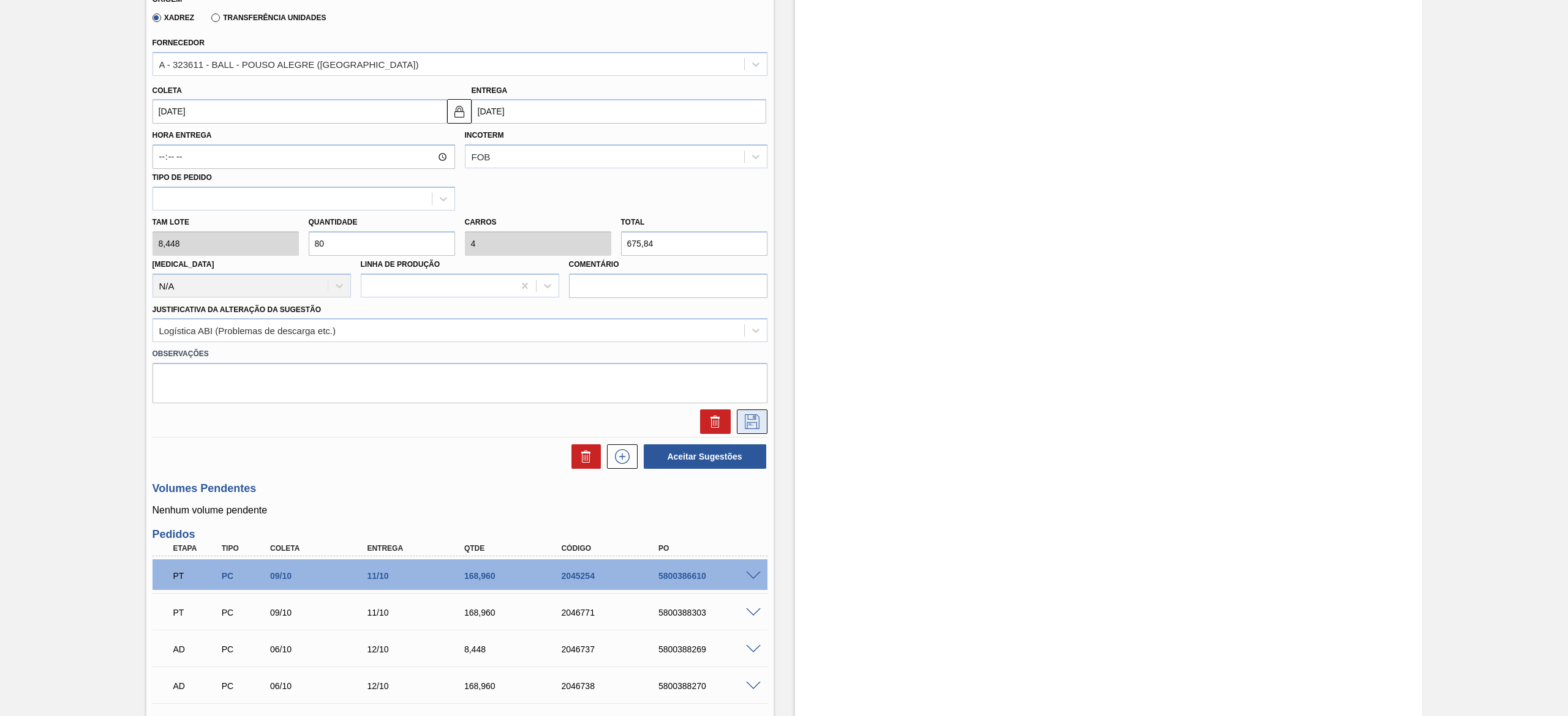
type input "80"
click at [747, 415] on icon at bounding box center [752, 422] width 15 height 15
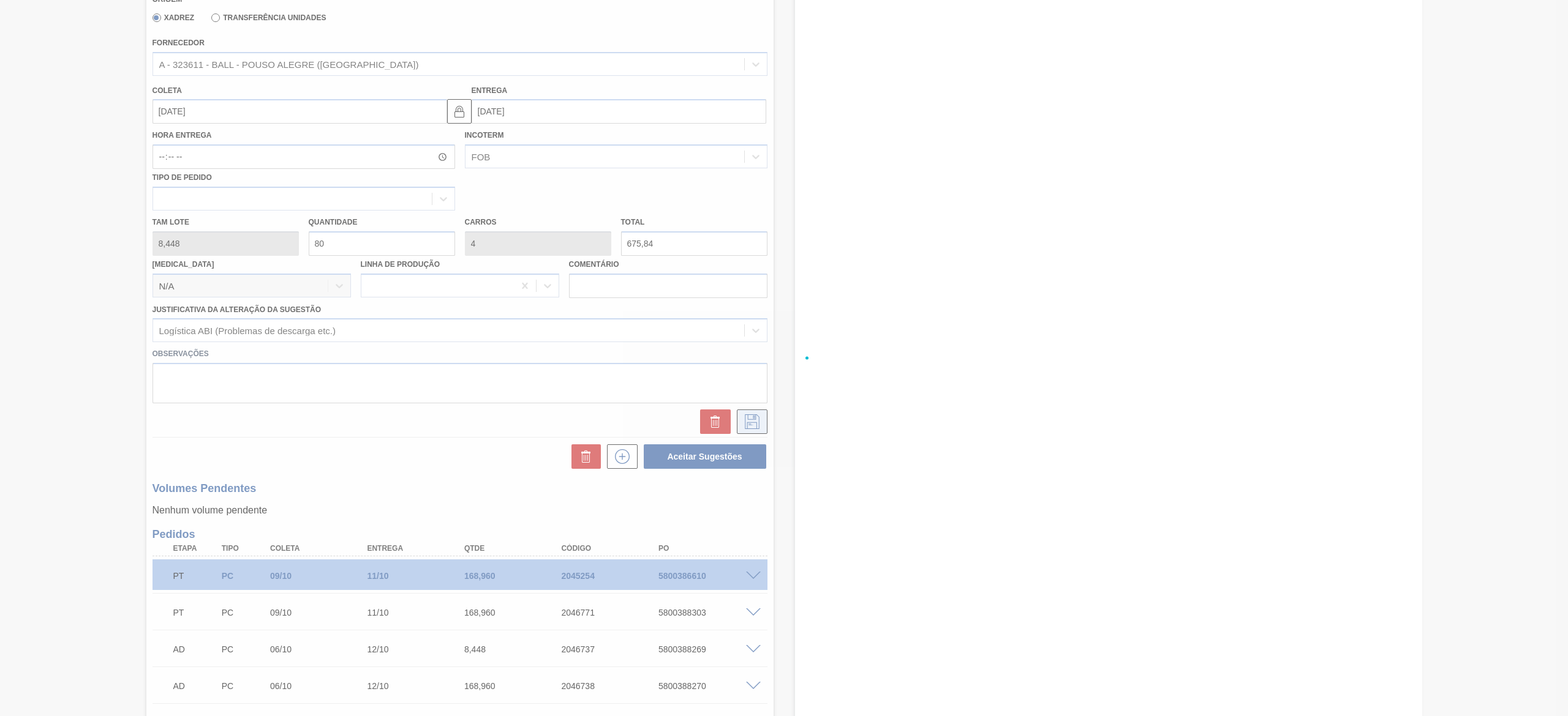
checkbox input "true"
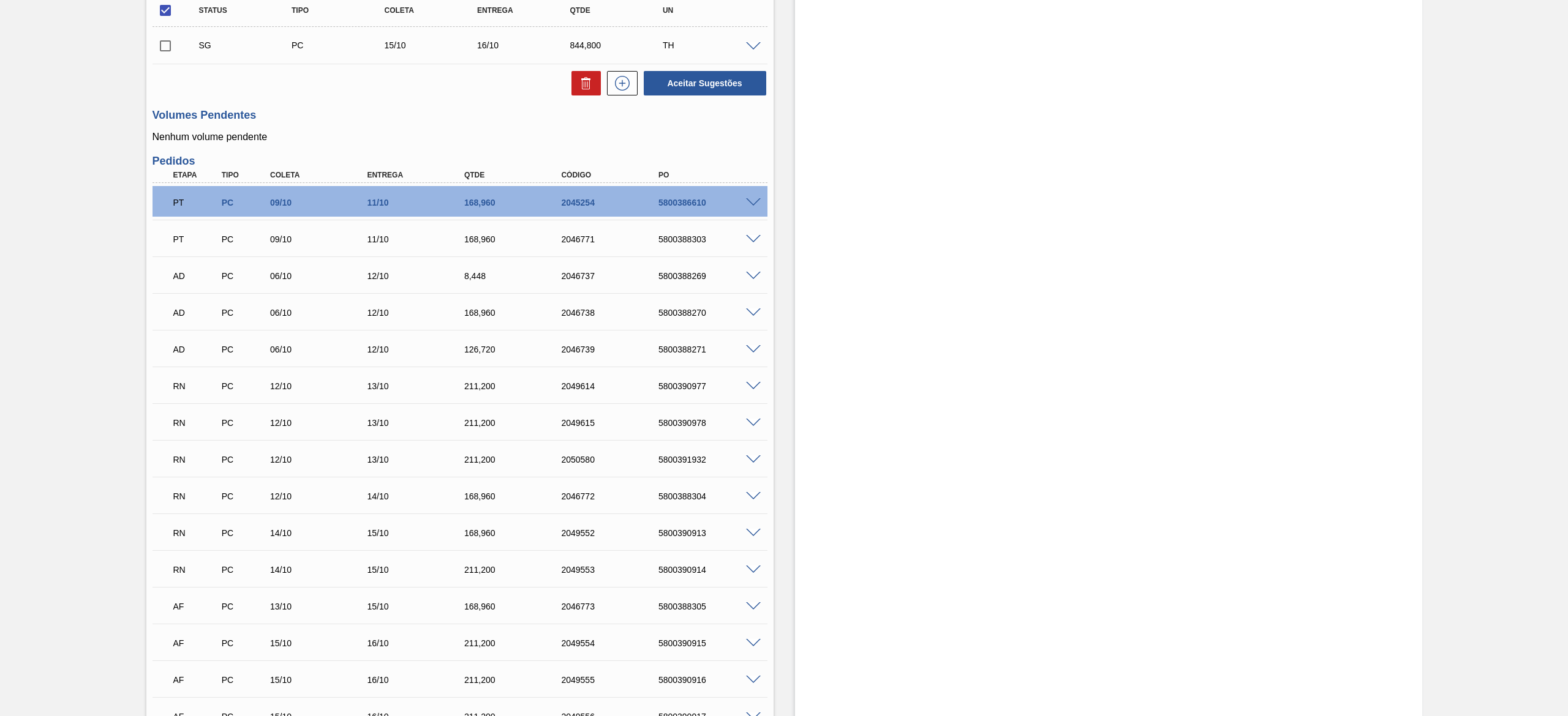
scroll to position [0, 0]
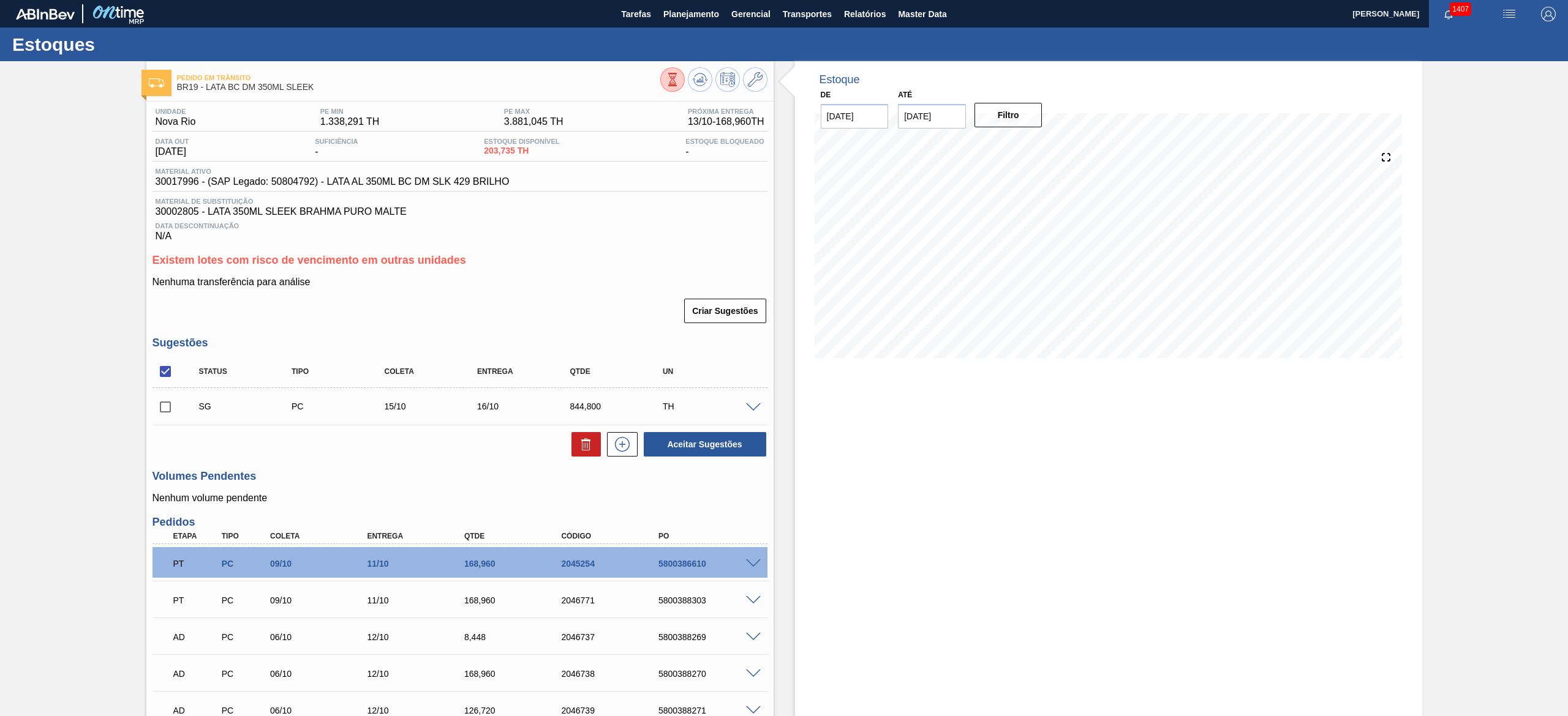
click at [734, 407] on div "TH" at bounding box center [713, 406] width 106 height 10
click at [746, 411] on span at bounding box center [753, 408] width 15 height 9
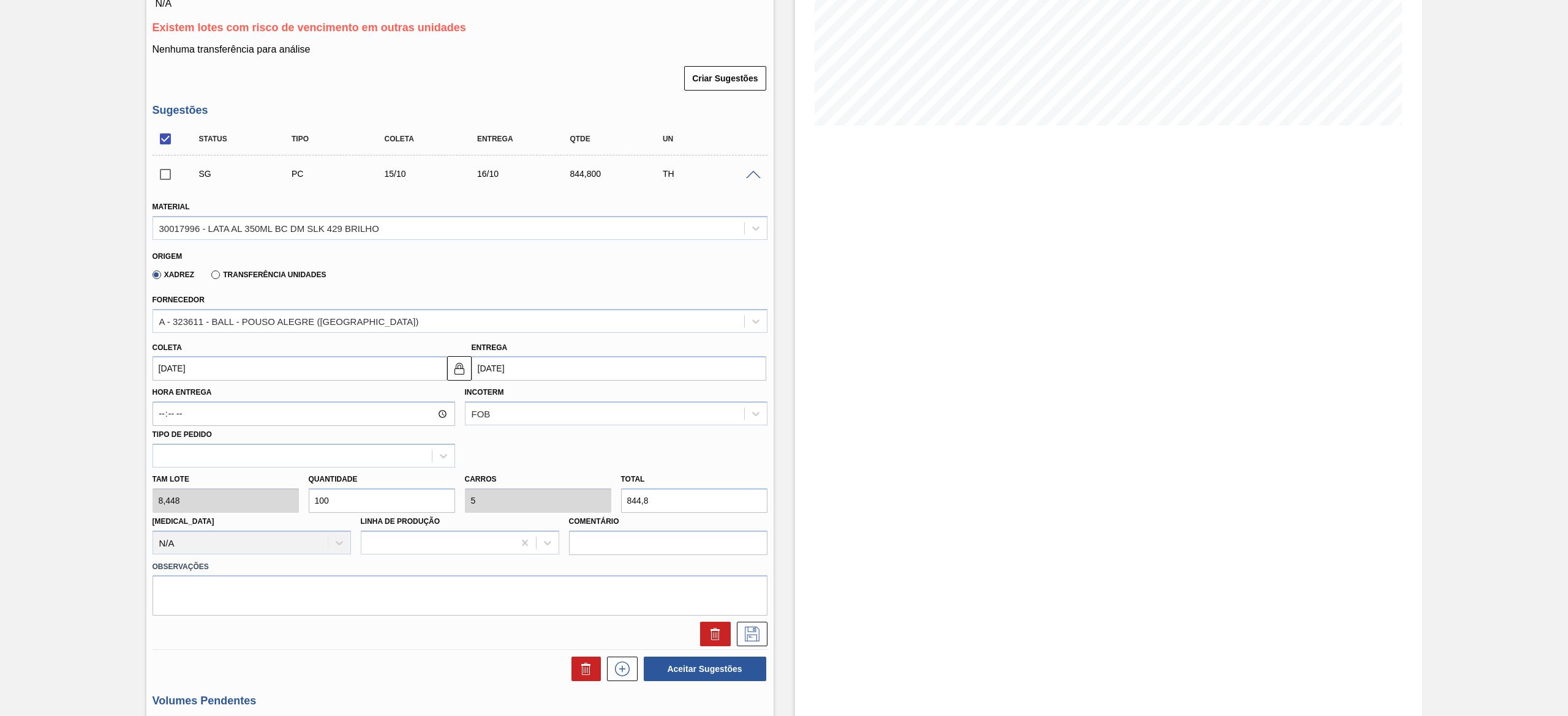
scroll to position [368, 0]
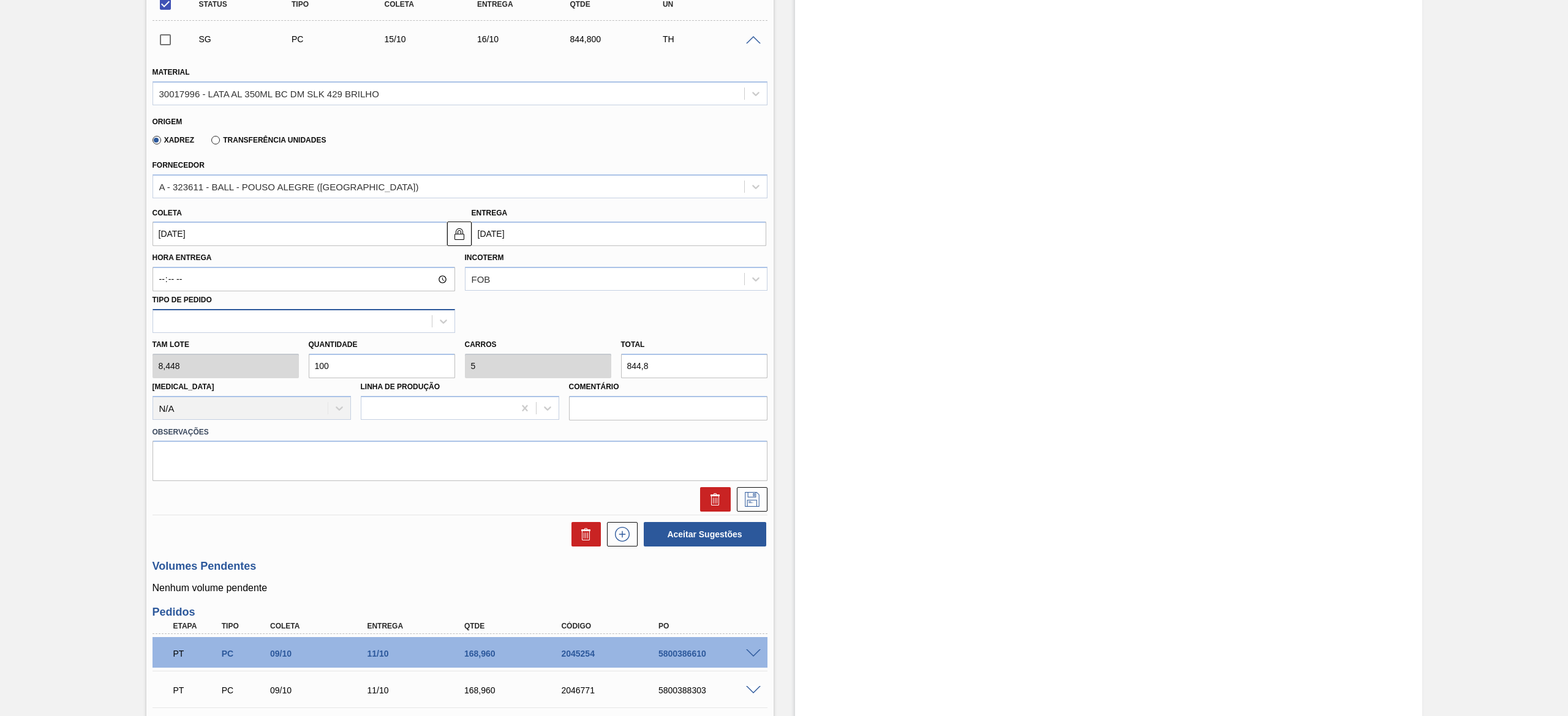
click at [234, 326] on div "Material 30017996 - LATA AL 350ML BC DM SLK 429 BRILHO Origem Xadrez Transferên…" at bounding box center [460, 283] width 615 height 457
type input "8"
type input "0,4"
type input "67,584"
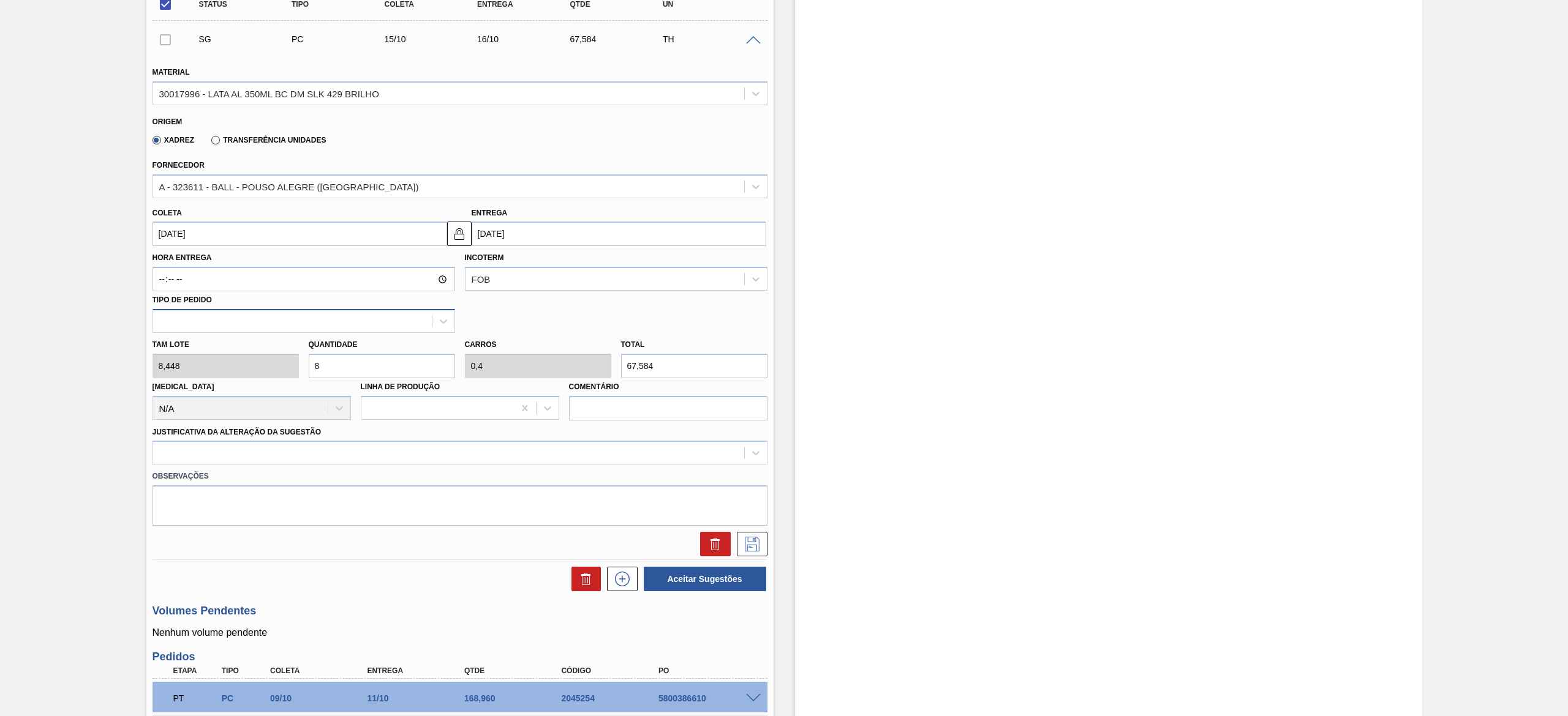
type input "80"
type input "4"
type input "675,84"
type input "80"
click at [214, 239] on input "[DATE]" at bounding box center [300, 234] width 295 height 25
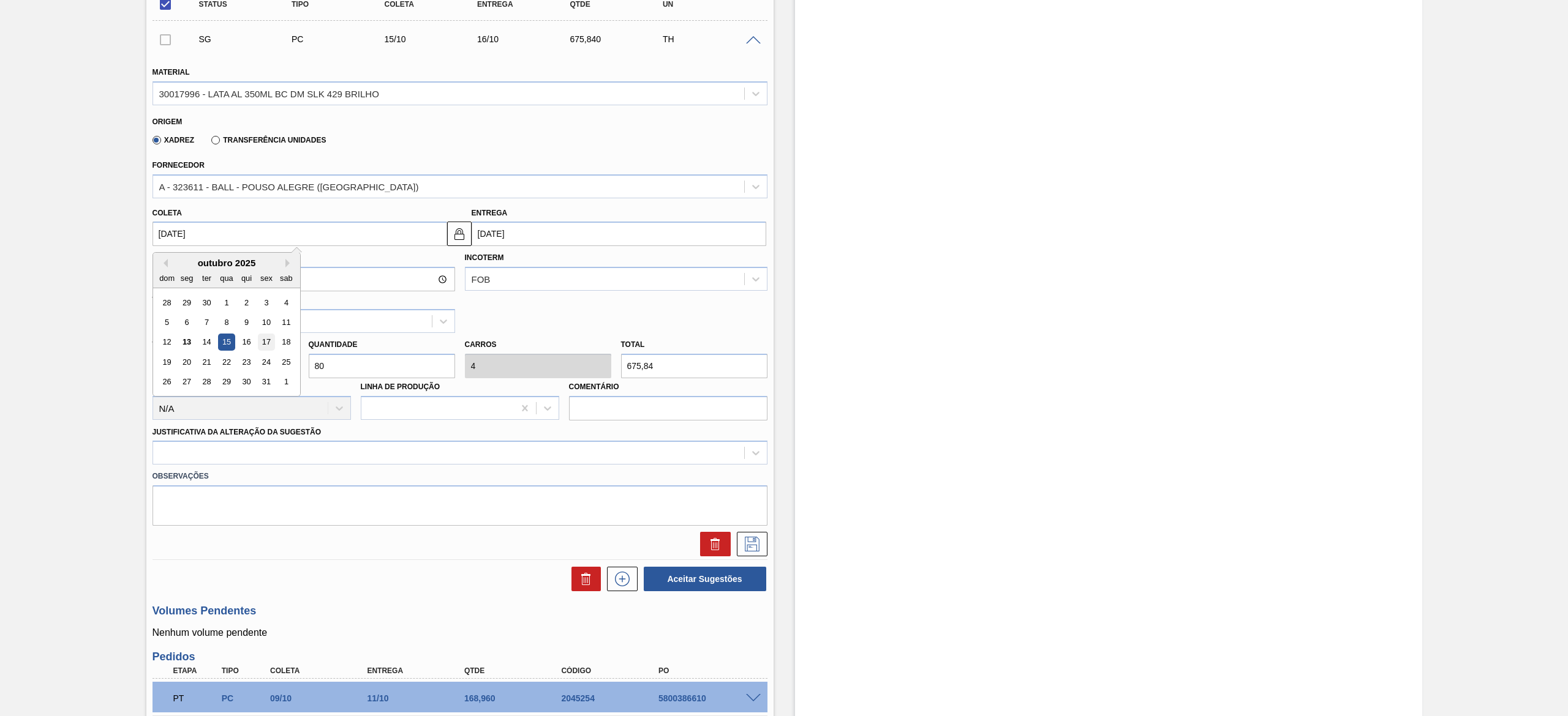
click at [270, 342] on div "17" at bounding box center [266, 342] width 17 height 17
type input "17/10/2025"
type input "[DATE]"
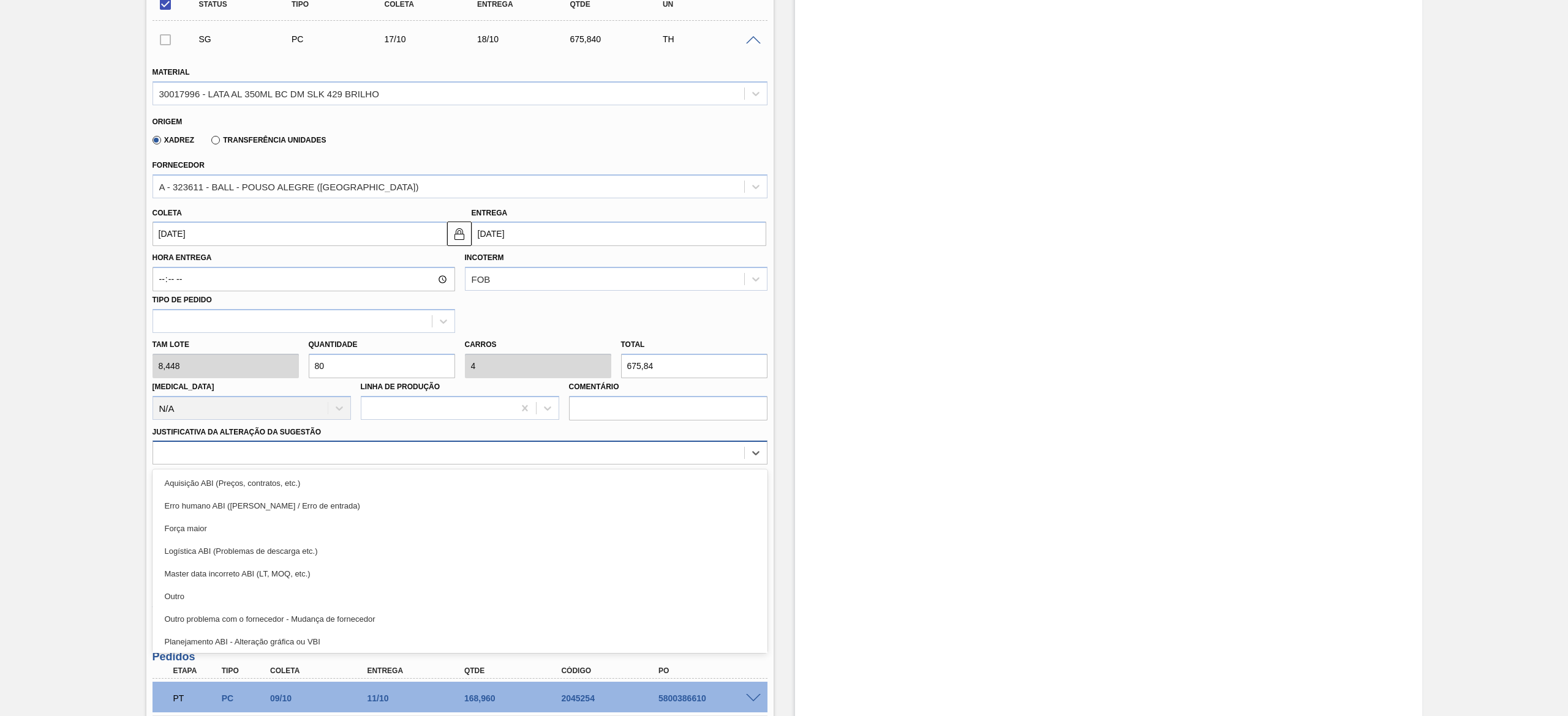
click at [301, 457] on div at bounding box center [449, 453] width 591 height 18
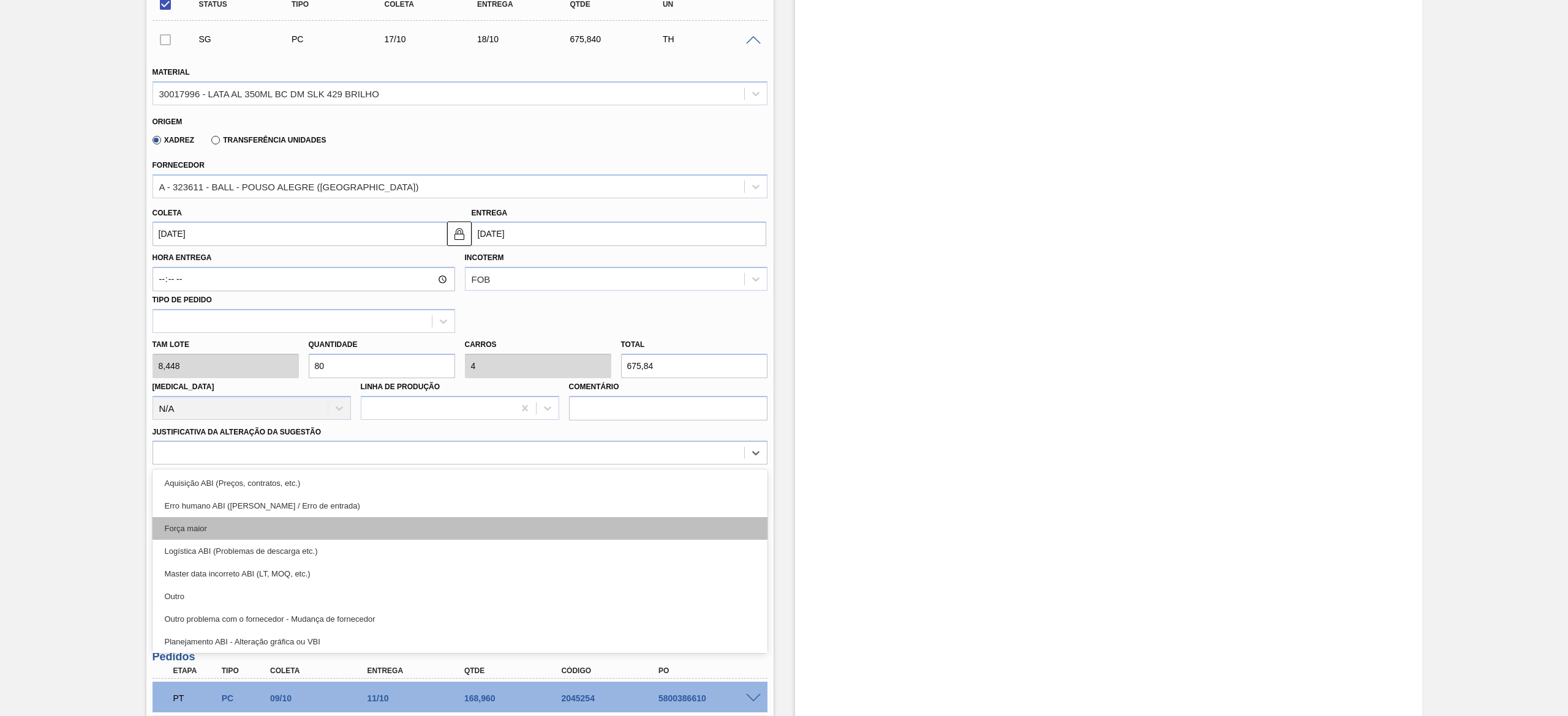
click at [268, 538] on div "Força maior" at bounding box center [460, 529] width 615 height 23
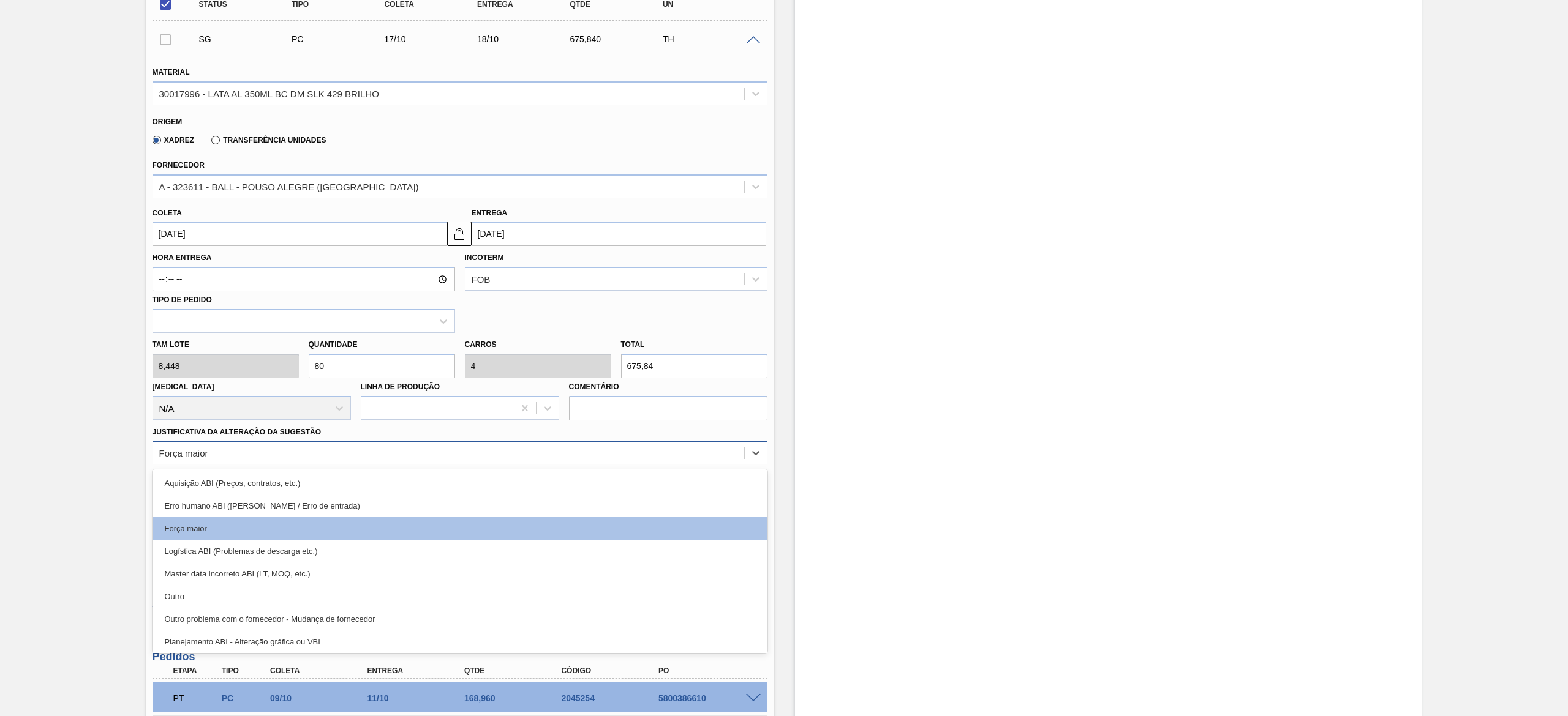
click at [488, 457] on div "Força maior" at bounding box center [449, 453] width 591 height 18
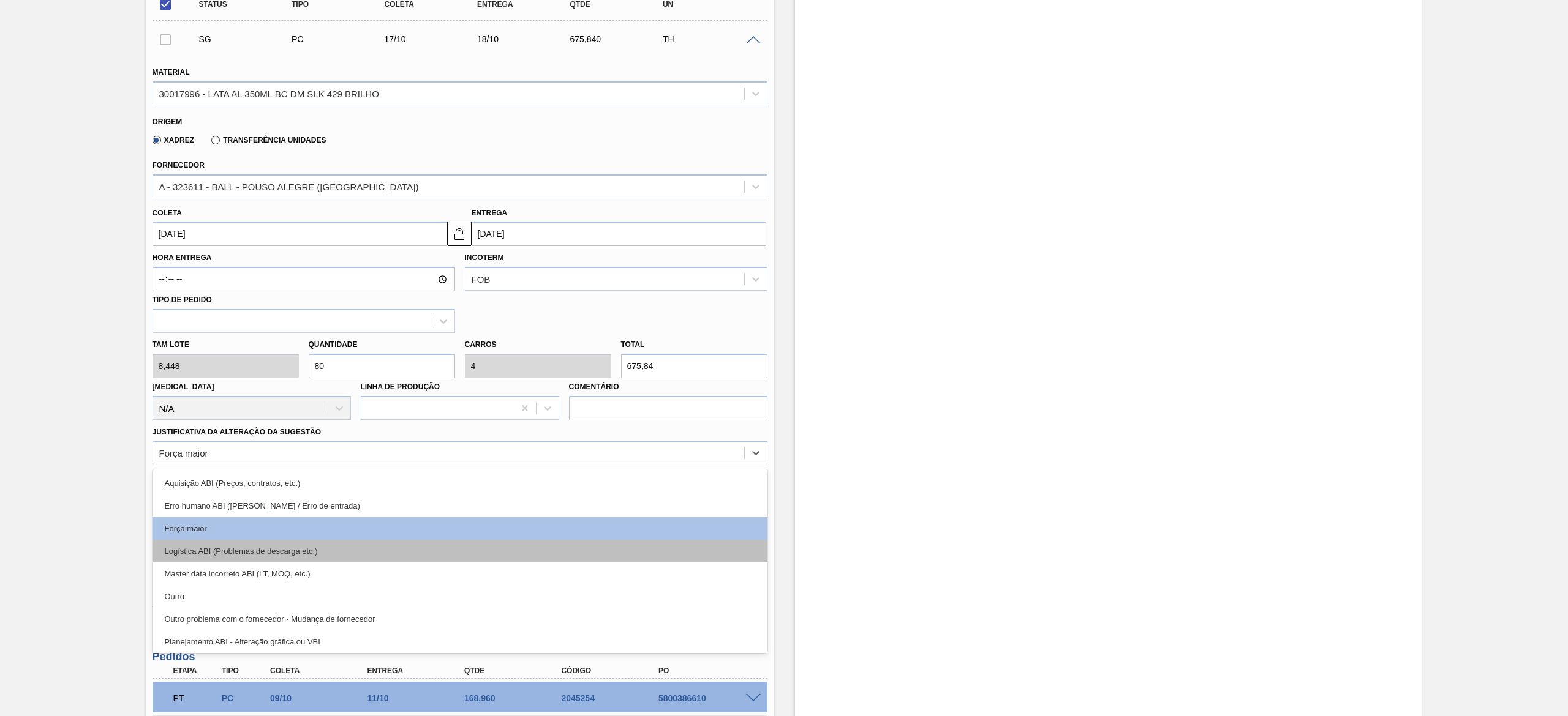
click at [329, 545] on div "Logística ABI (Problemas de descarga etc.)" at bounding box center [460, 551] width 615 height 23
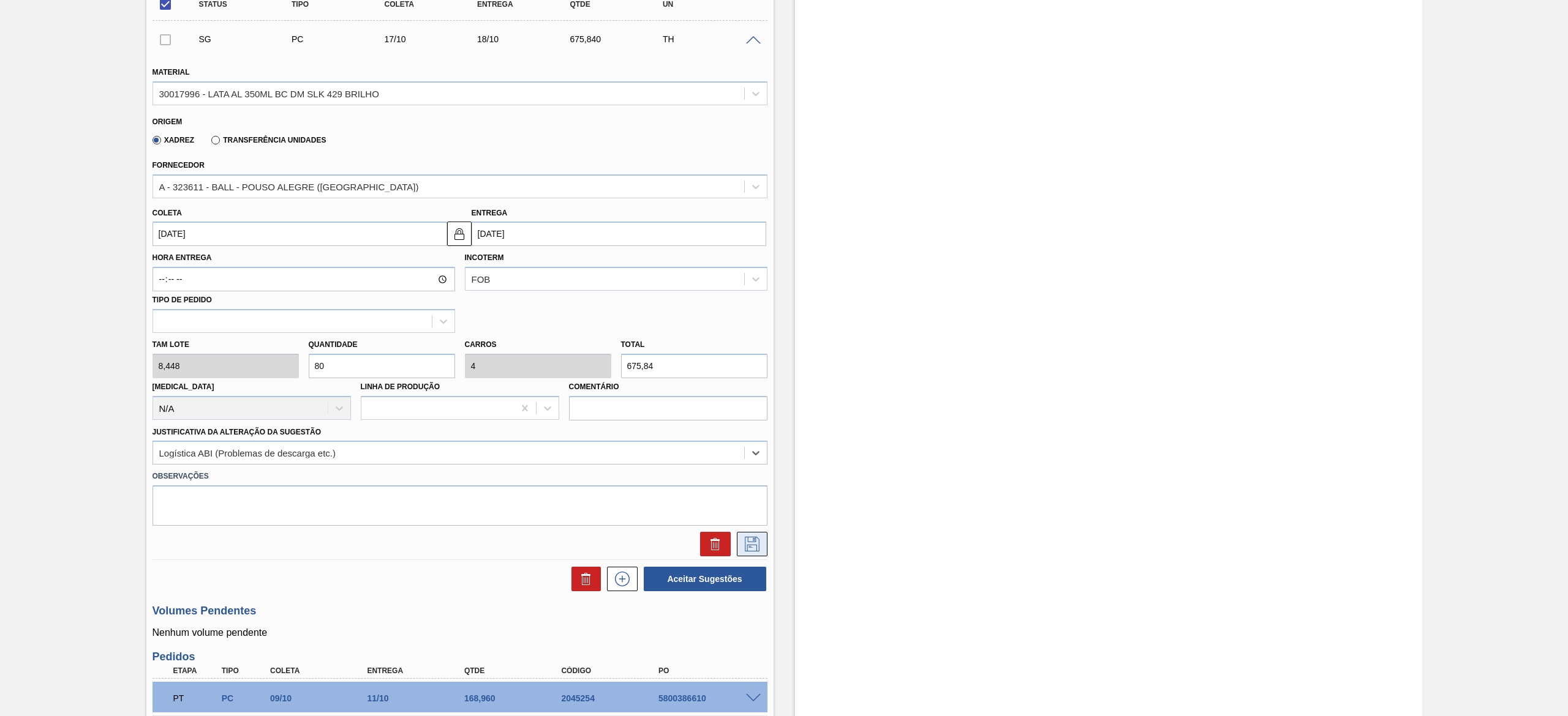
click at [737, 543] on button at bounding box center [752, 544] width 31 height 25
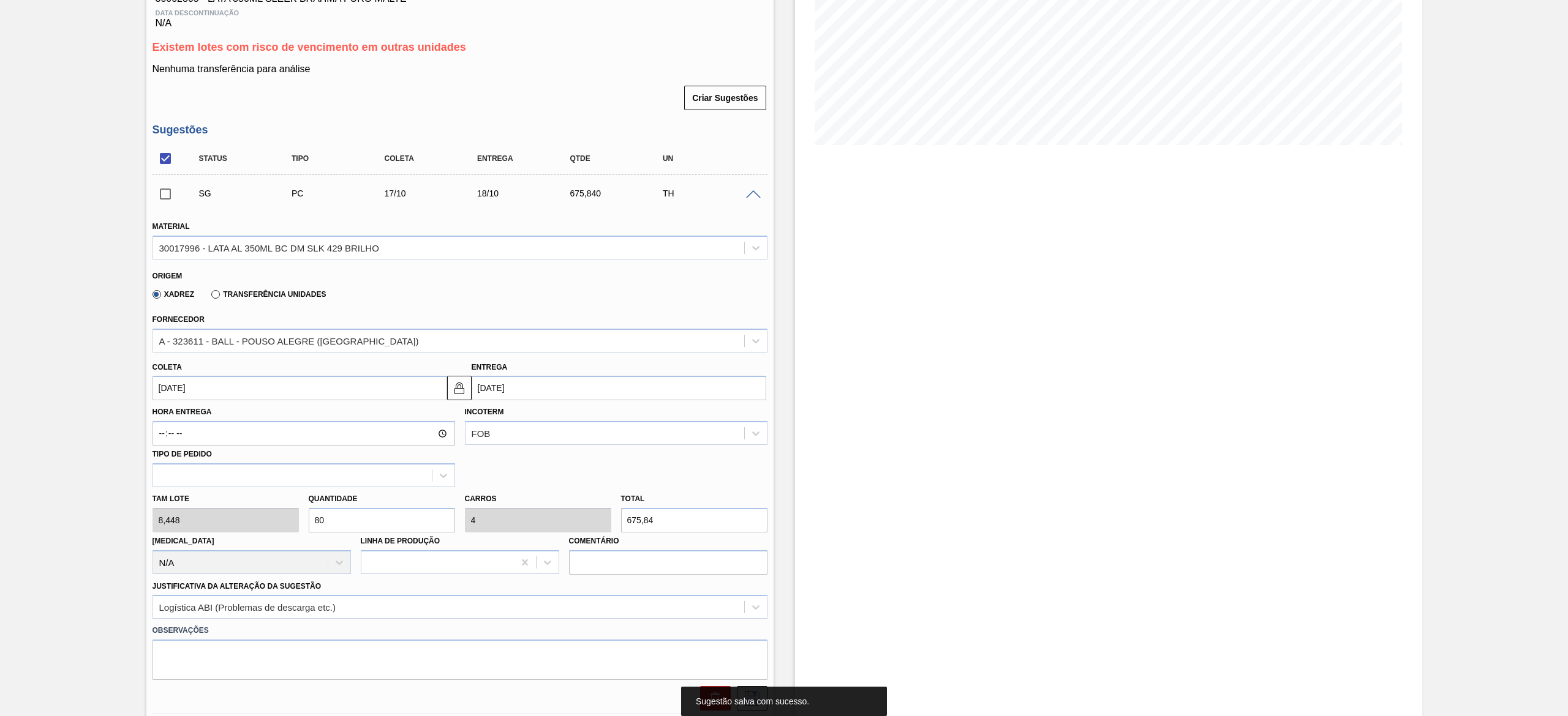
scroll to position [0, 0]
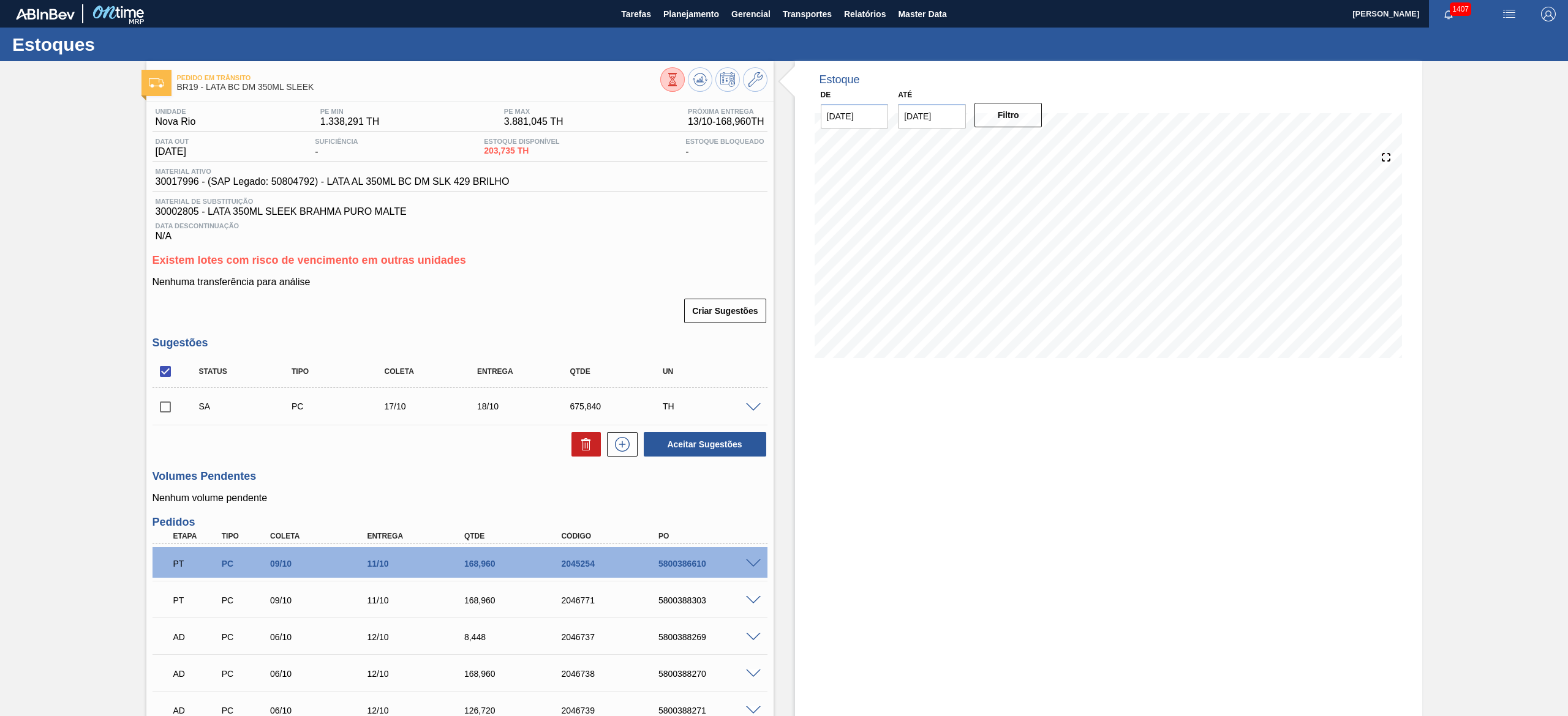
click at [750, 407] on span at bounding box center [753, 408] width 15 height 9
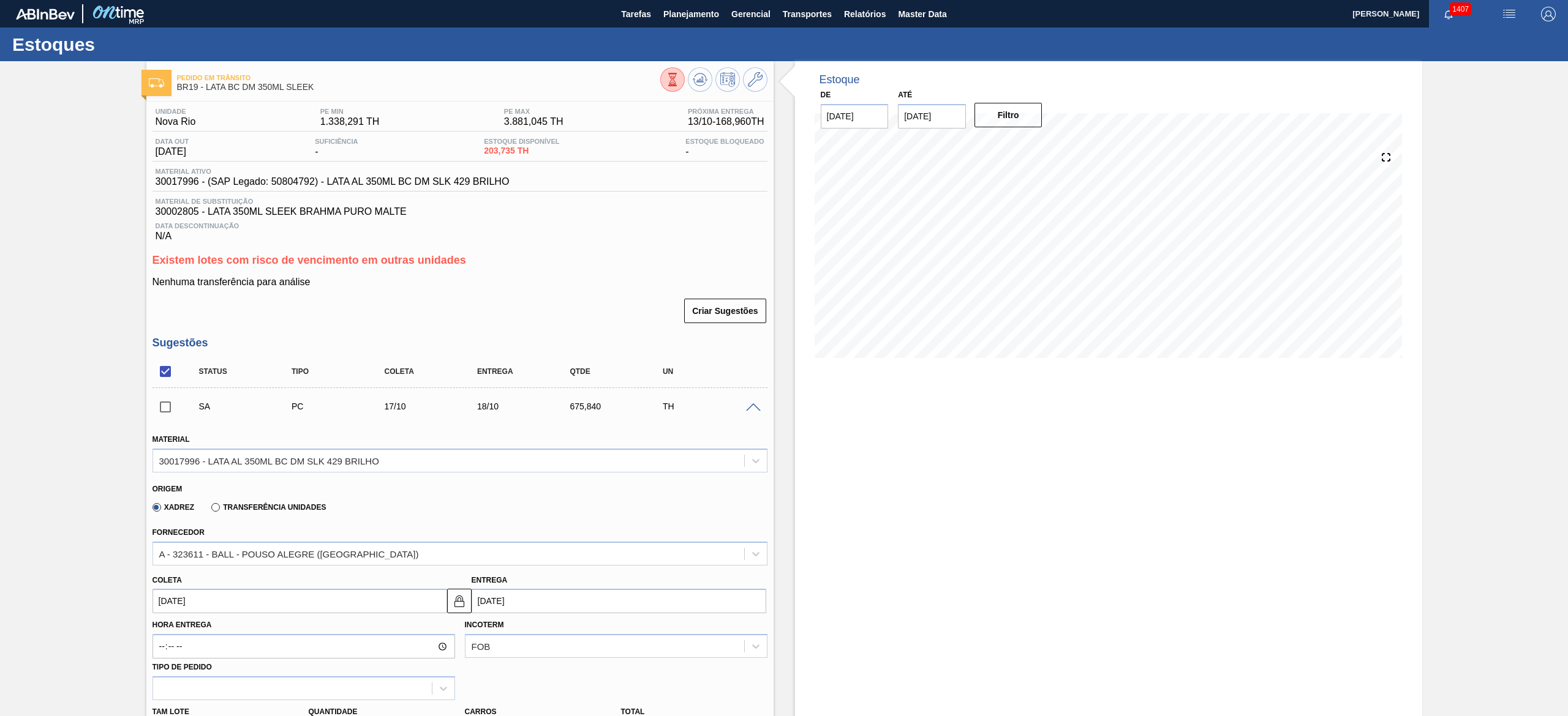
click at [750, 407] on span at bounding box center [753, 408] width 15 height 9
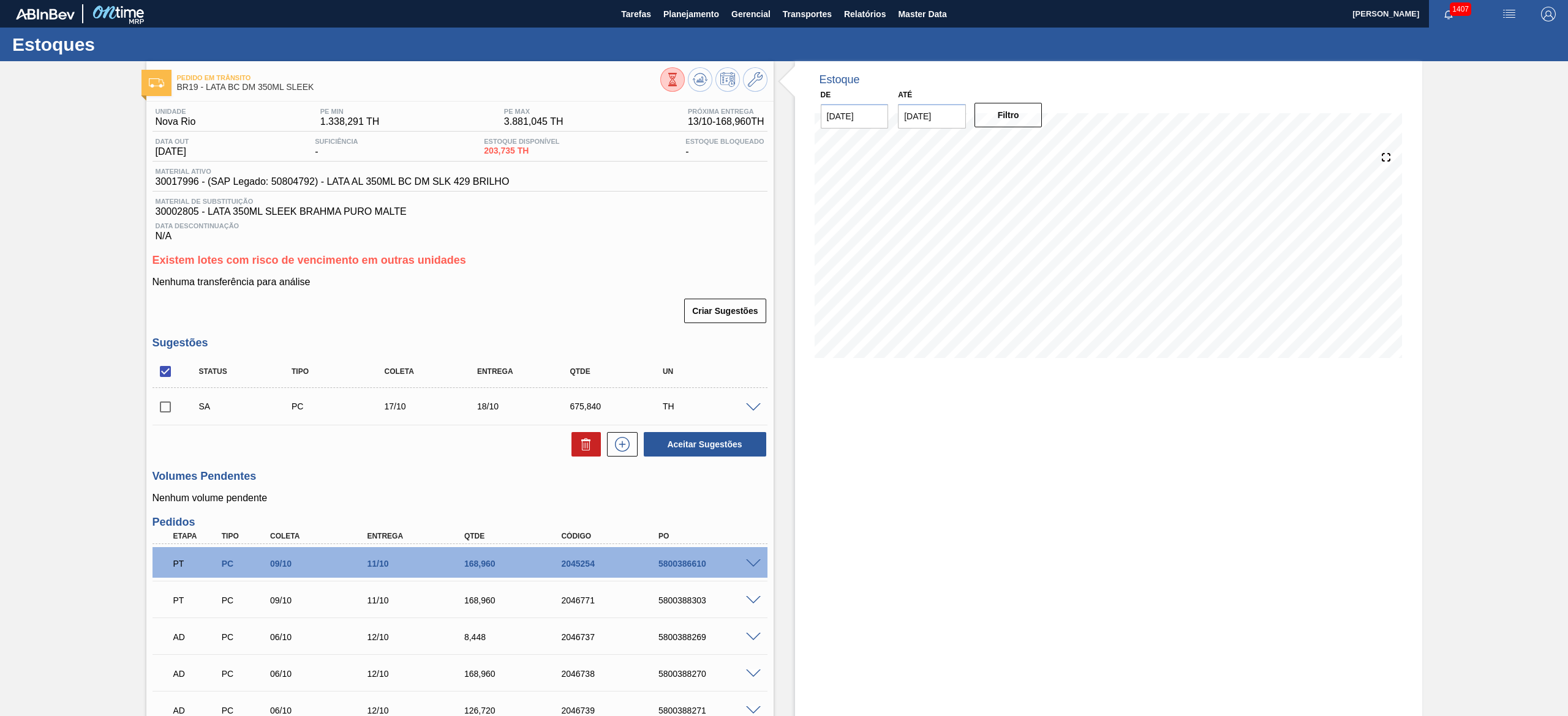
drag, startPoint x: 165, startPoint y: 411, endPoint x: 172, endPoint y: 415, distance: 8.1
click at [165, 413] on input "checkbox" at bounding box center [165, 407] width 26 height 26
click at [676, 443] on button "Aceitar Sugestões" at bounding box center [705, 444] width 123 height 25
checkbox input "false"
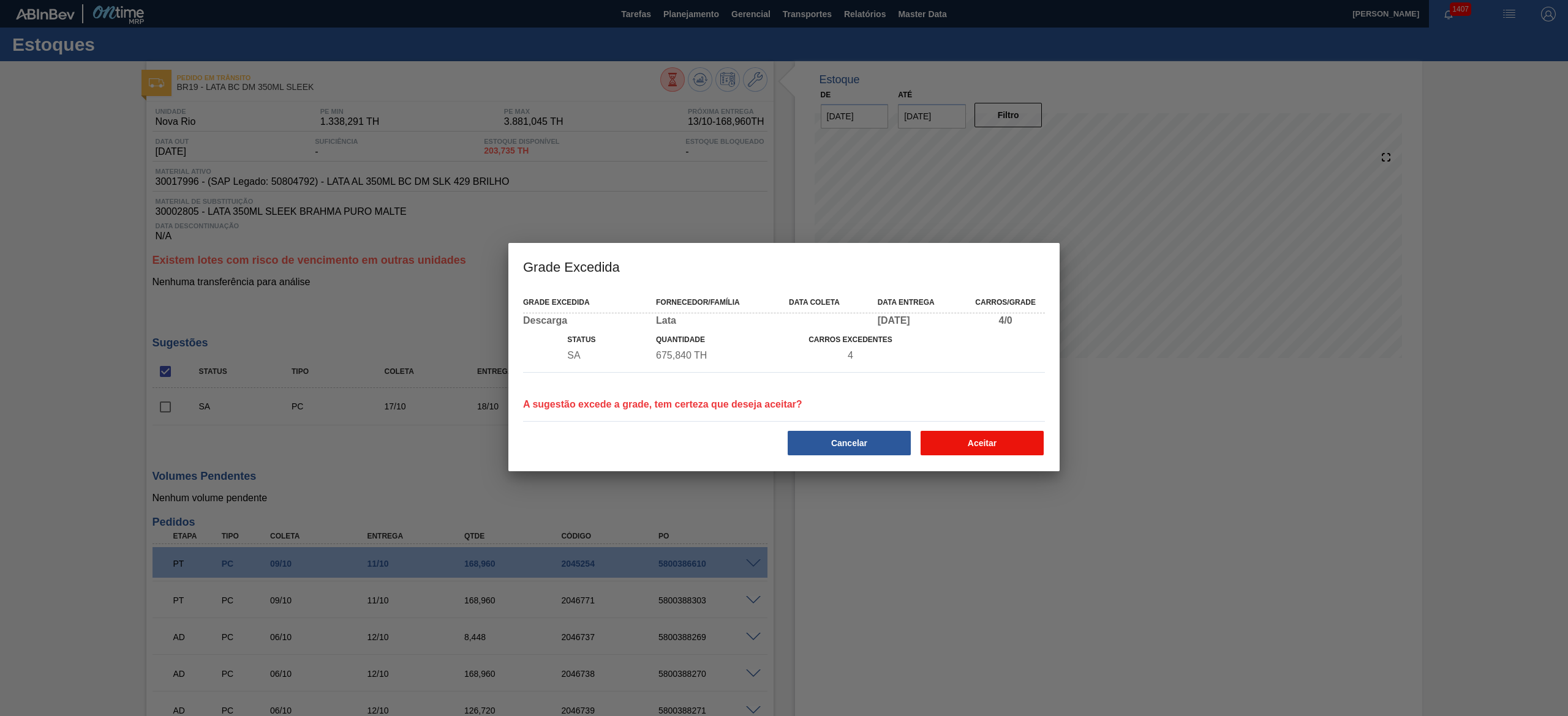
click at [996, 435] on button "Aceitar" at bounding box center [982, 443] width 123 height 25
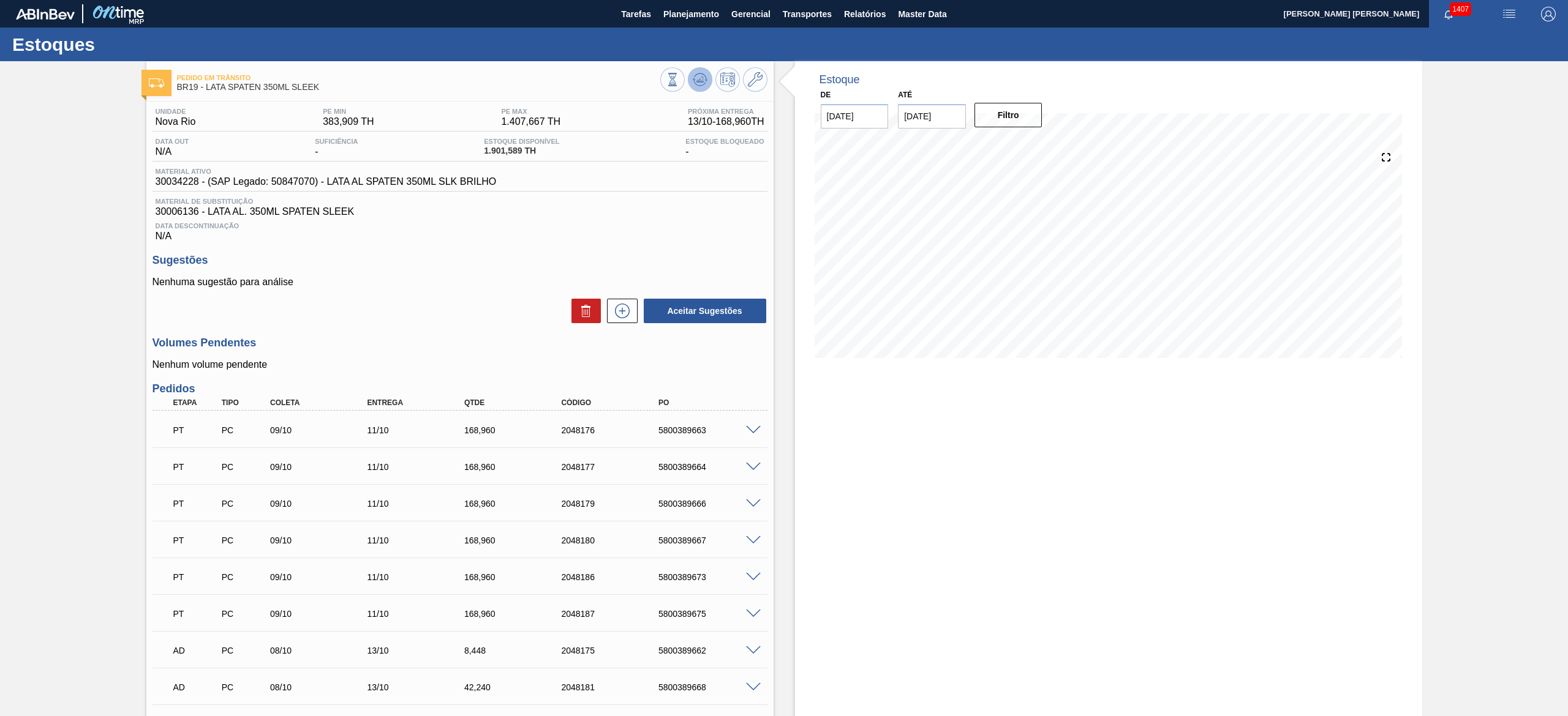
click at [698, 80] on icon at bounding box center [700, 79] width 8 height 5
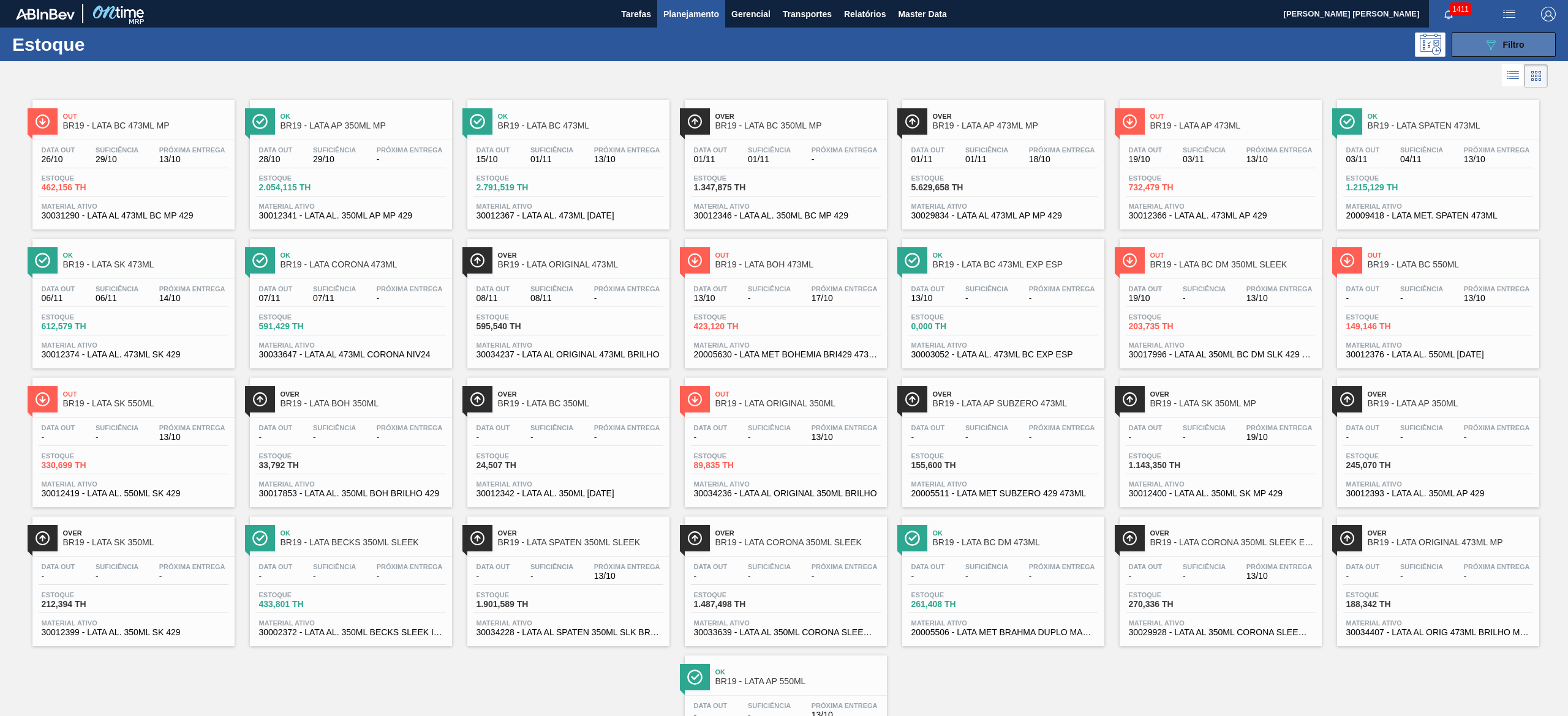
click at [1500, 44] on div "089F7B8B-B2A5-4AFE-B5C0-19BA573D28AC Filtro" at bounding box center [1504, 44] width 41 height 15
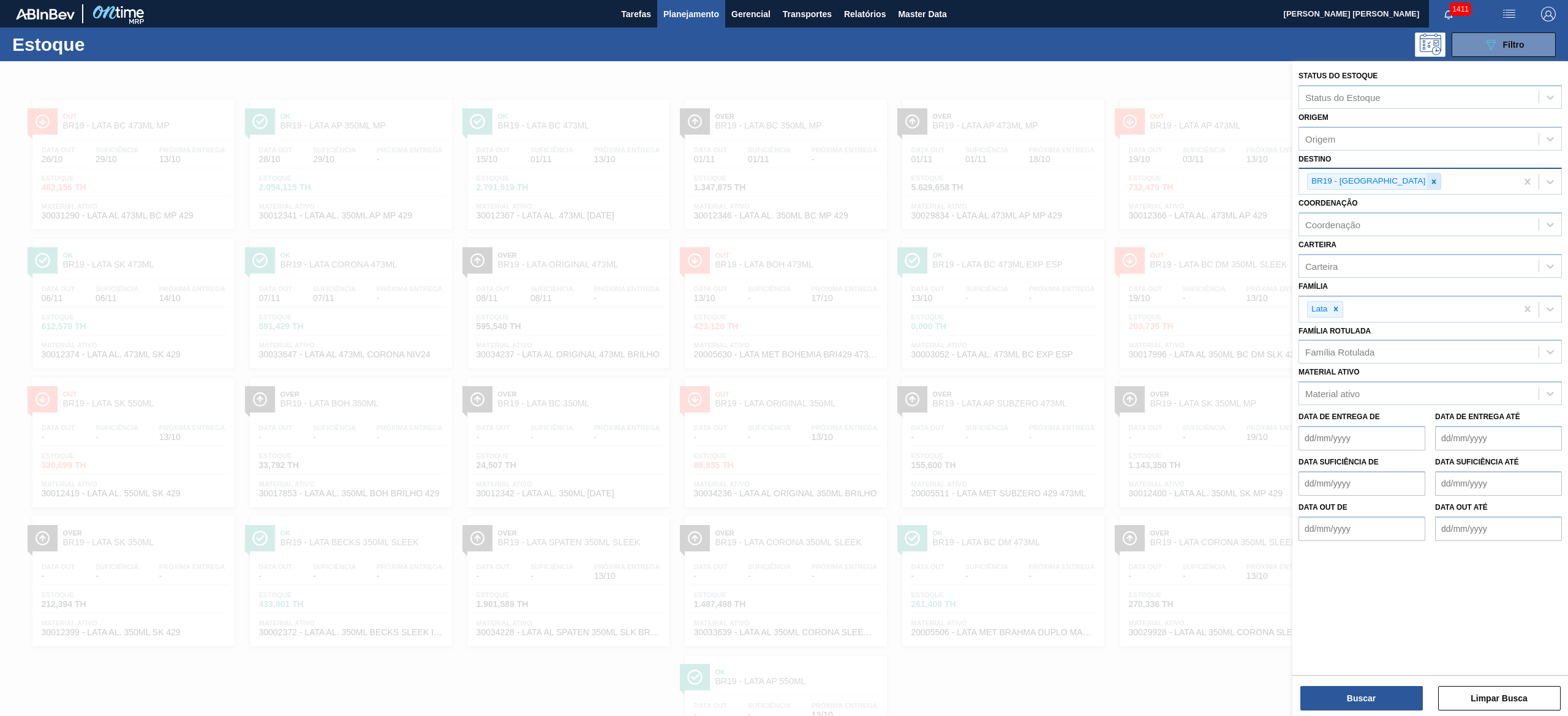
click at [1429, 184] on icon at bounding box center [1433, 182] width 9 height 9
type input "07"
click at [1375, 262] on div "BR07 - Macacu" at bounding box center [1430, 255] width 264 height 23
click at [1383, 694] on button "Buscar" at bounding box center [1362, 698] width 123 height 25
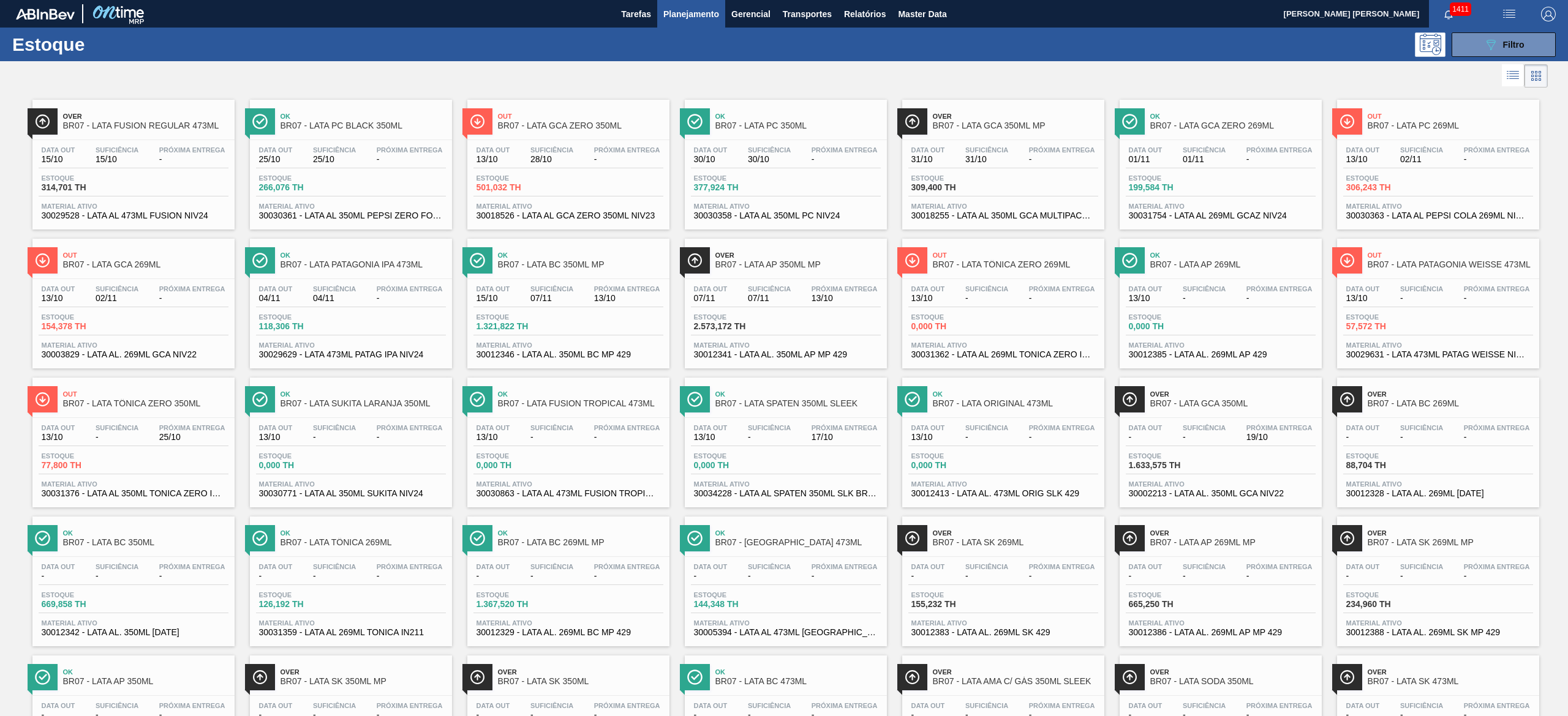
click at [781, 278] on div "Over BR07 - LATA AP 350ML MP Data out 07/11 Suficiência 07/11 Próxima Entrega 1…" at bounding box center [785, 304] width 202 height 130
click at [615, 293] on span "Próxima Entrega" at bounding box center [627, 289] width 66 height 7
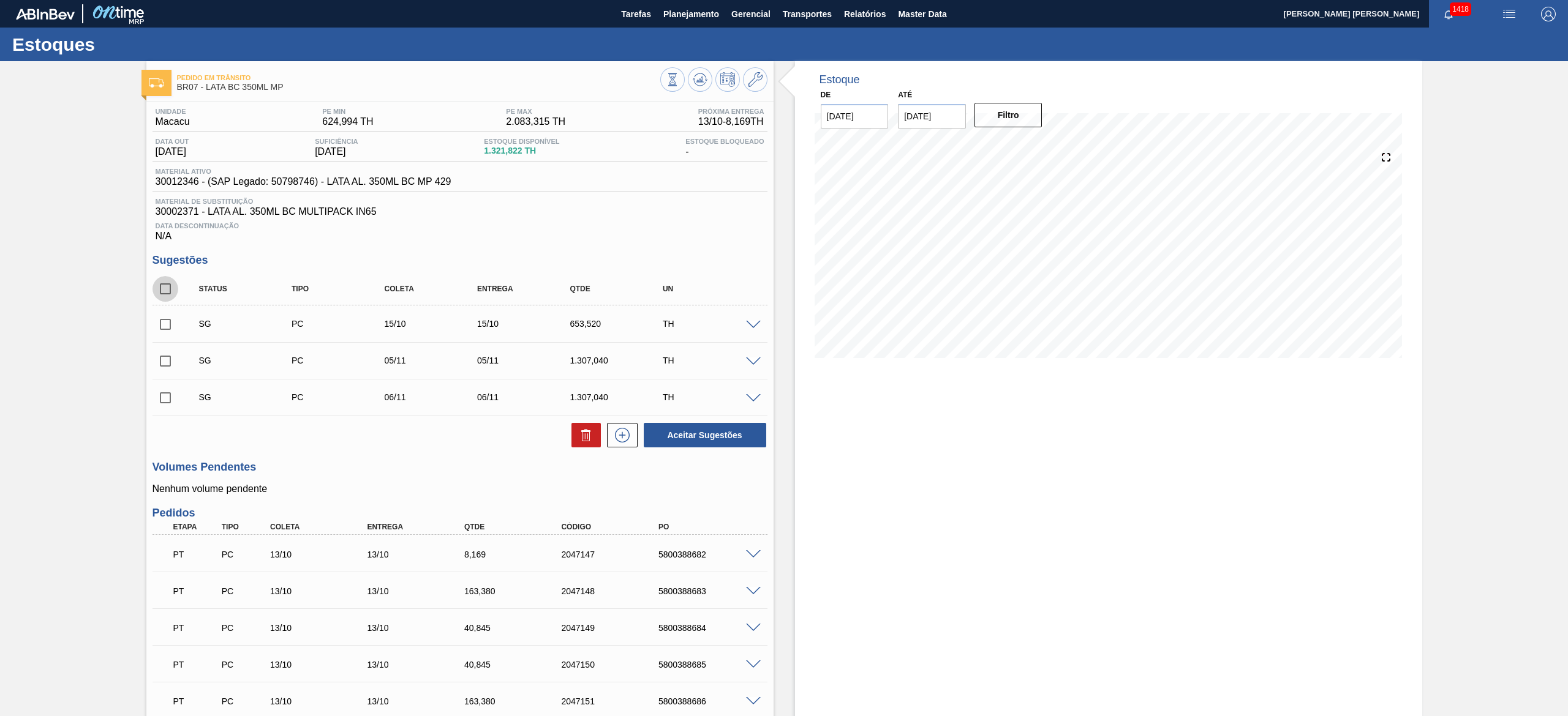
click at [168, 291] on input "checkbox" at bounding box center [165, 289] width 26 height 26
checkbox input "true"
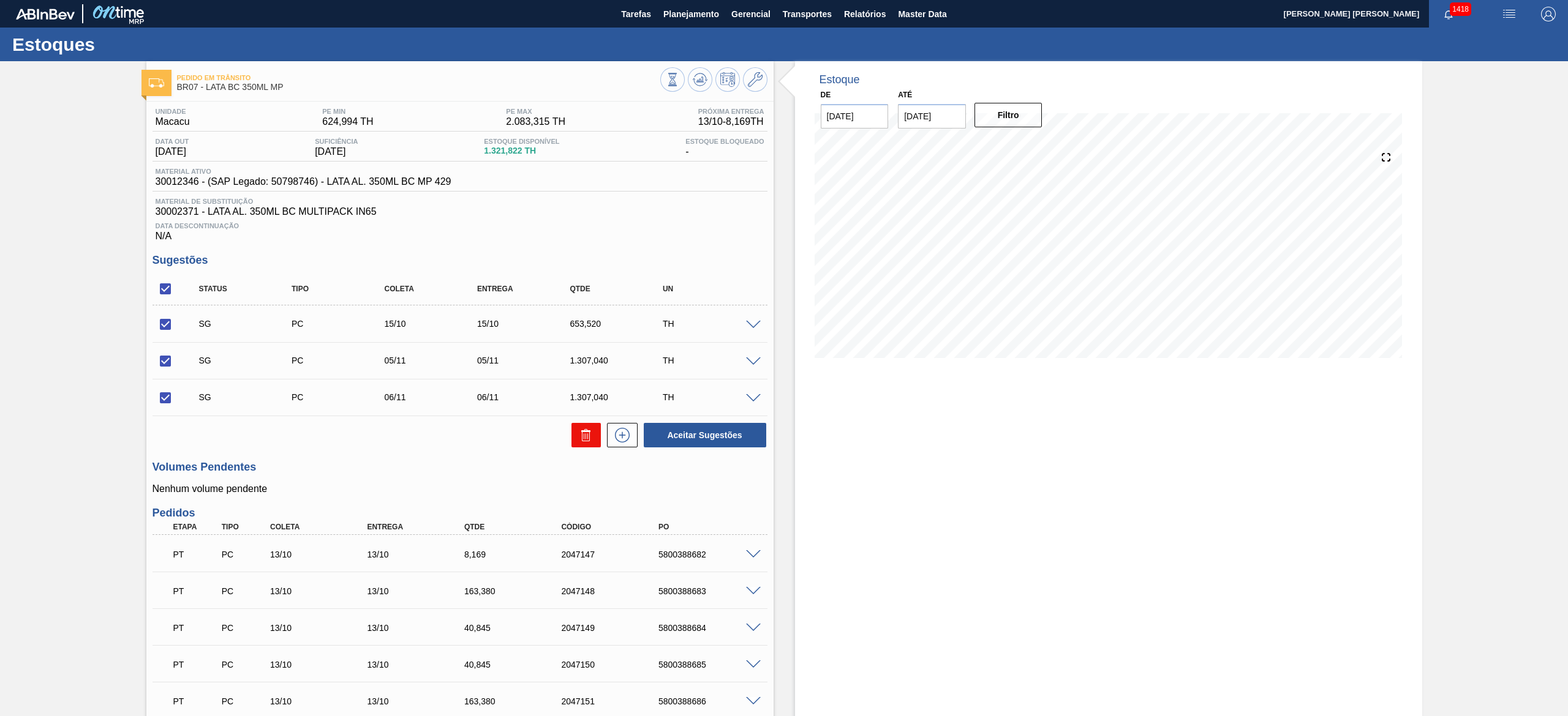
click at [584, 439] on icon at bounding box center [584, 436] width 1 height 6
checkbox input "false"
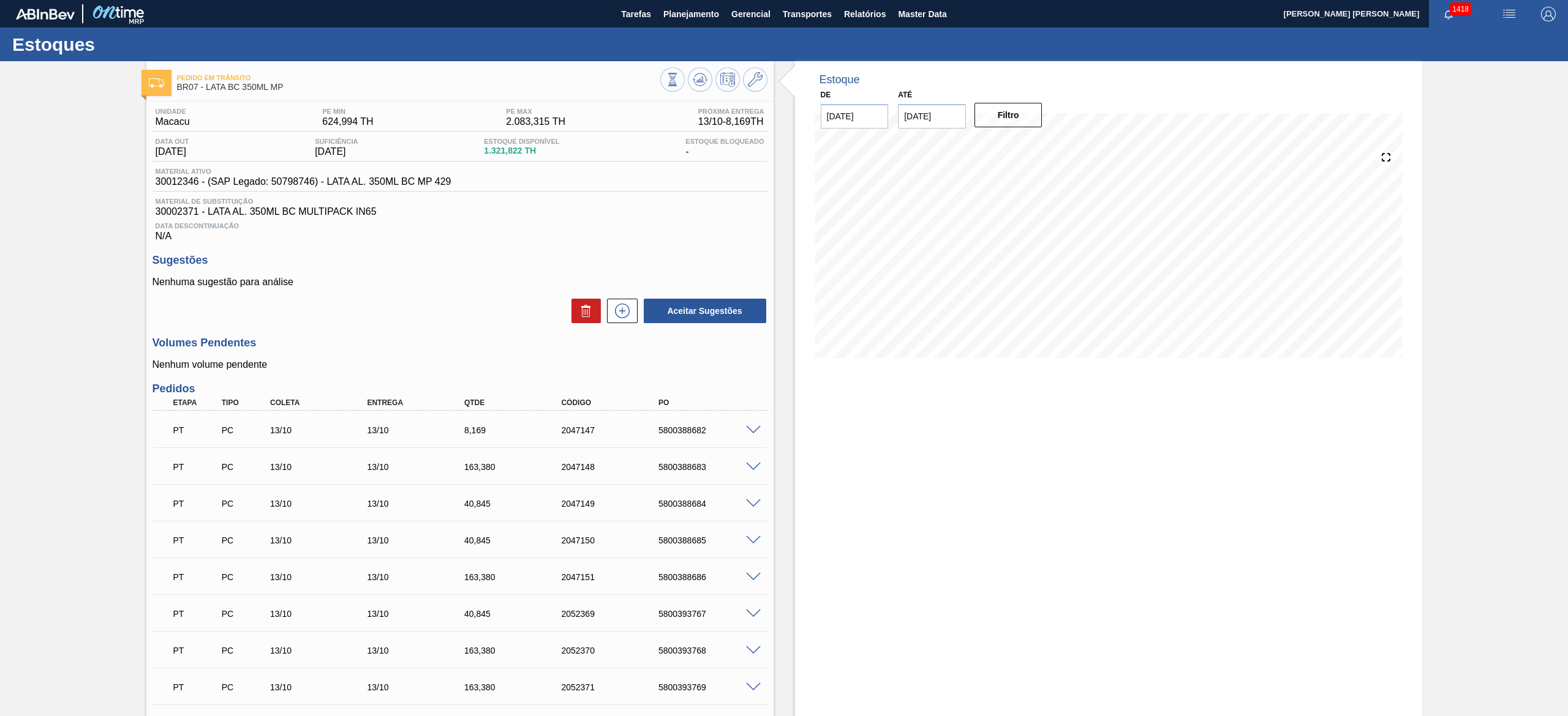
click at [1510, 9] on img "button" at bounding box center [1509, 14] width 15 height 15
click at [698, 15] on div at bounding box center [784, 358] width 1568 height 716
click at [691, 16] on span "Planejamento" at bounding box center [691, 14] width 56 height 15
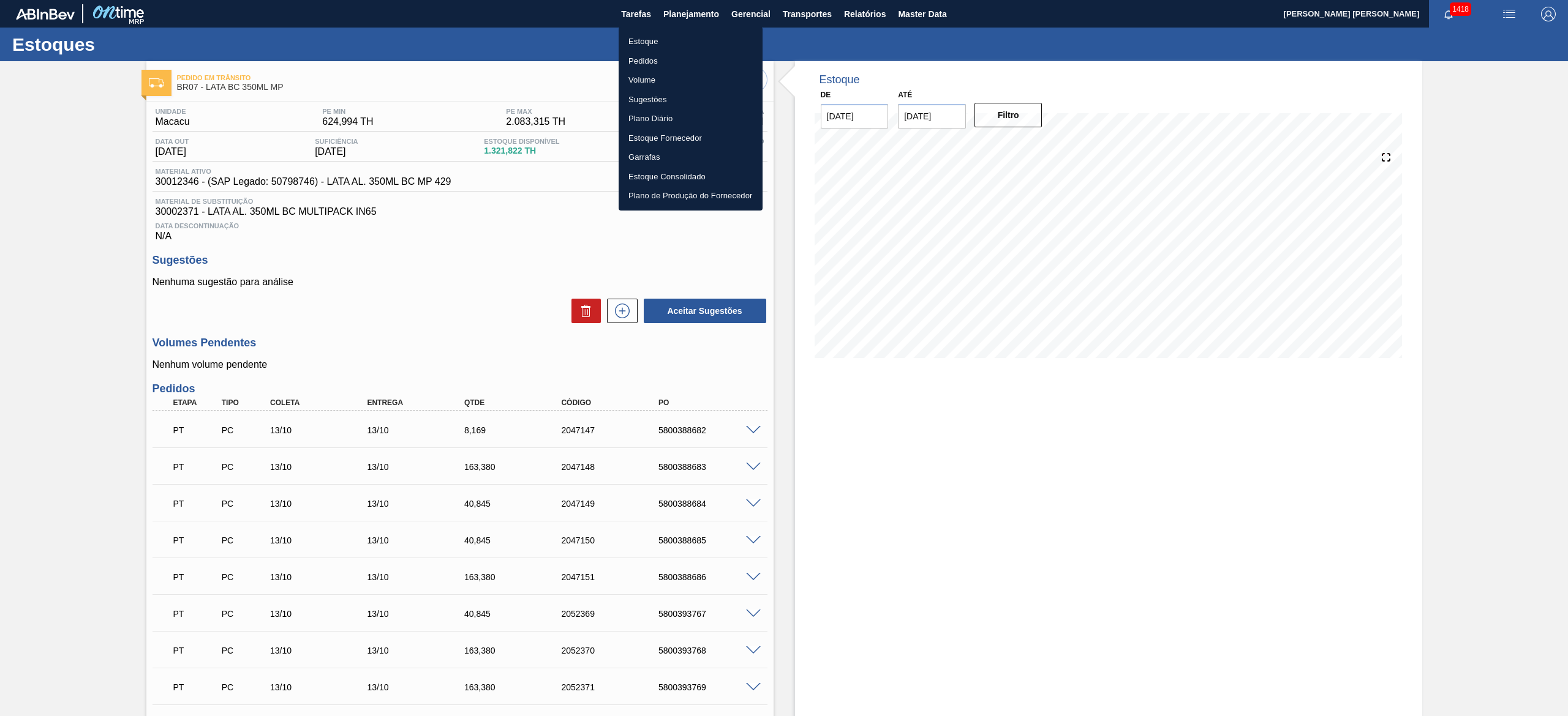
click at [680, 41] on li "Estoque" at bounding box center [690, 42] width 144 height 20
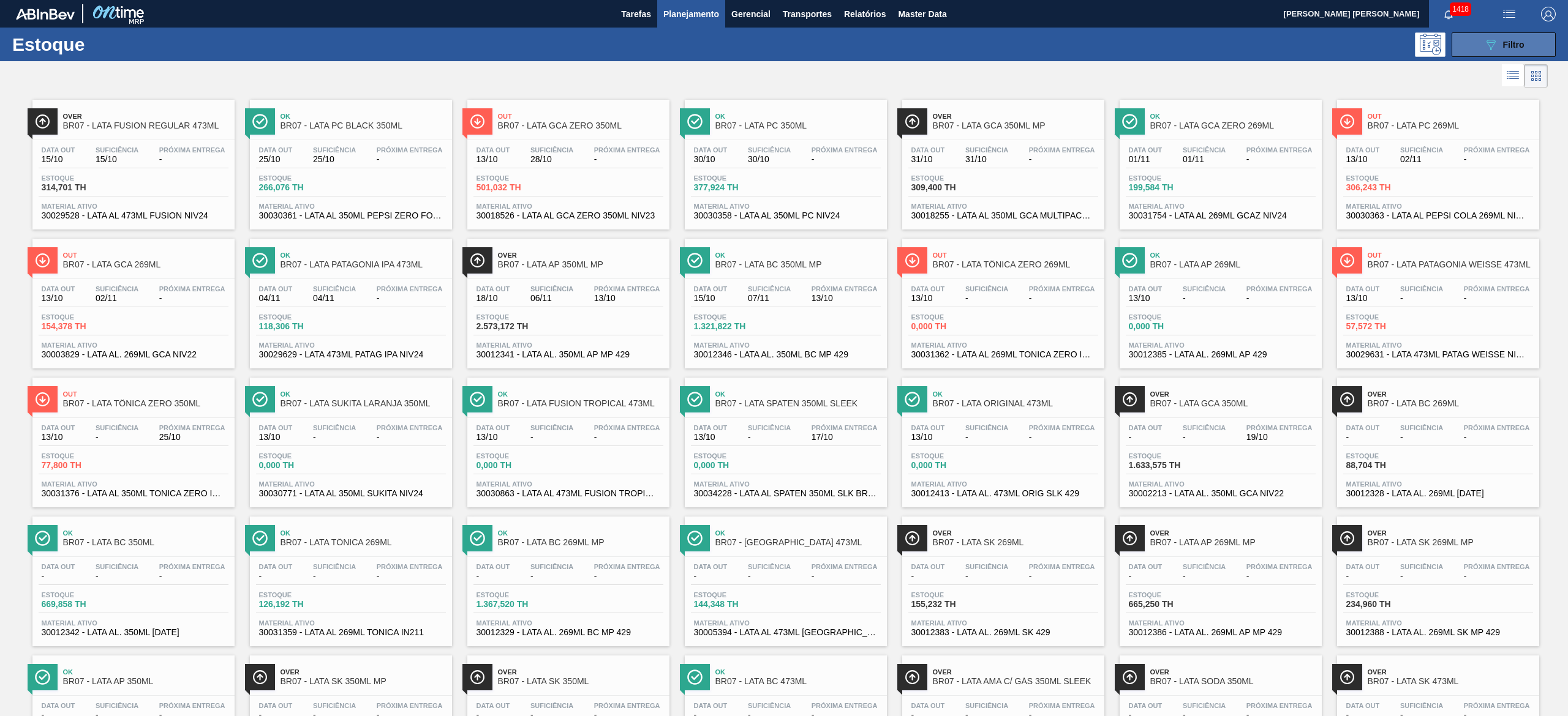
click at [1506, 56] on button "089F7B8B-B2A5-4AFE-B5C0-19BA573D28AC Filtro" at bounding box center [1503, 44] width 104 height 25
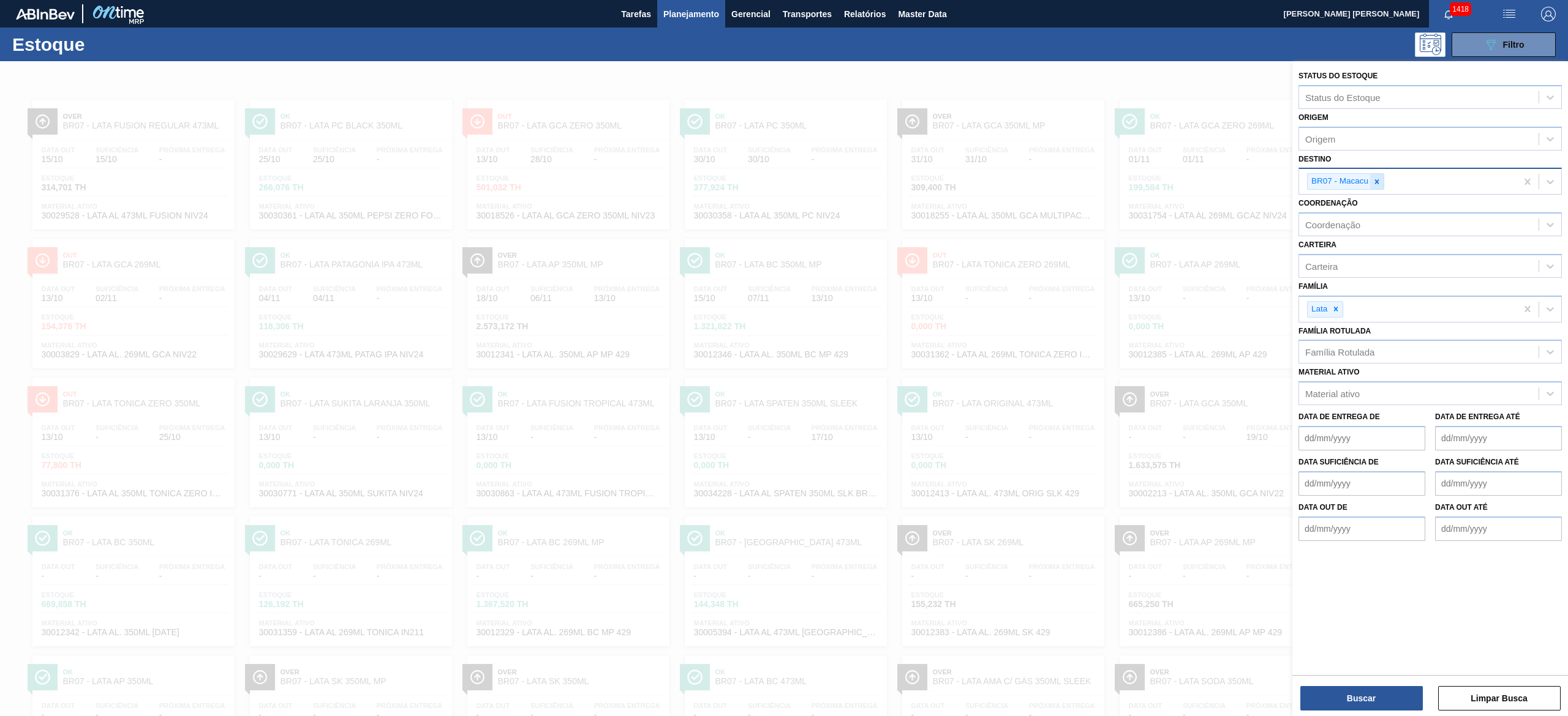
click at [1380, 180] on icon at bounding box center [1376, 182] width 9 height 9
type input "13"
type input "2"
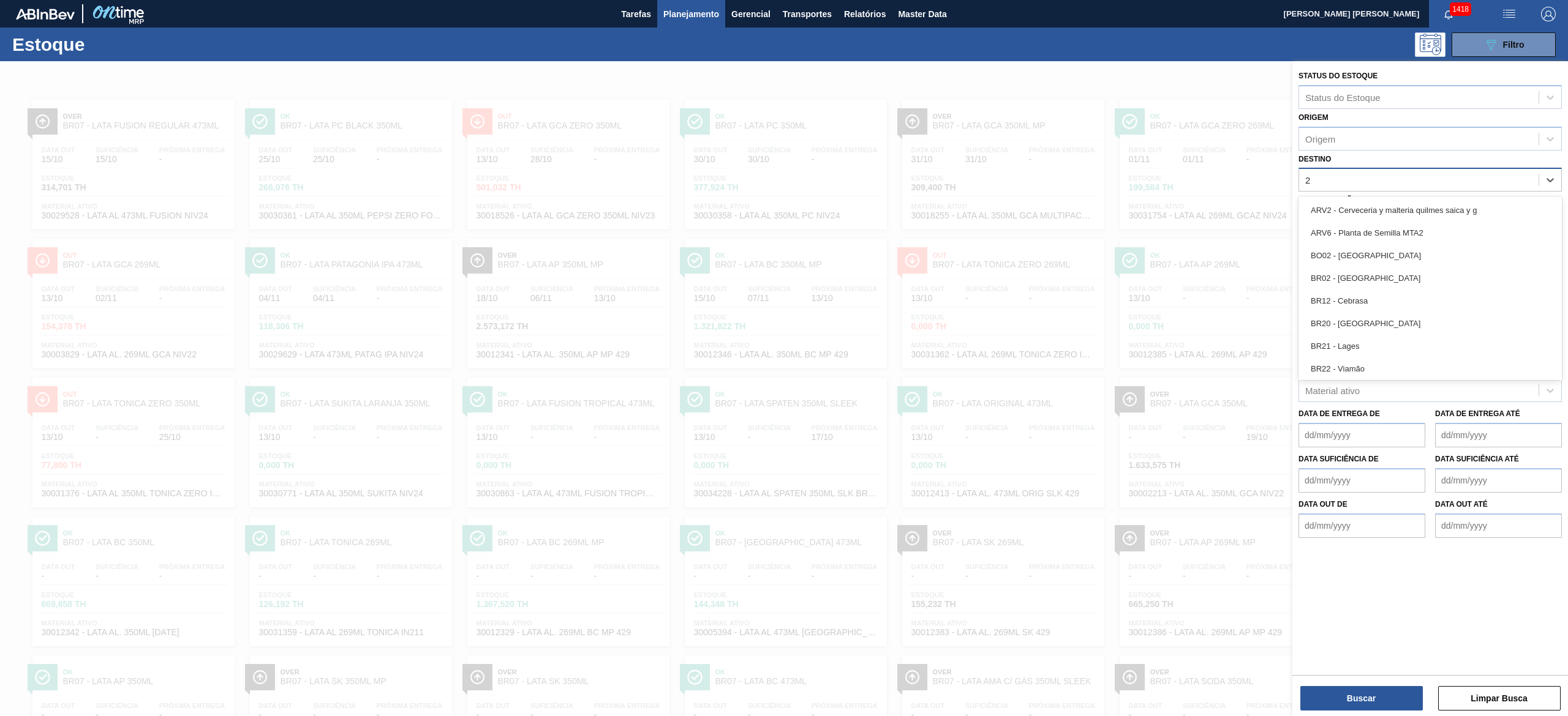
type input "23"
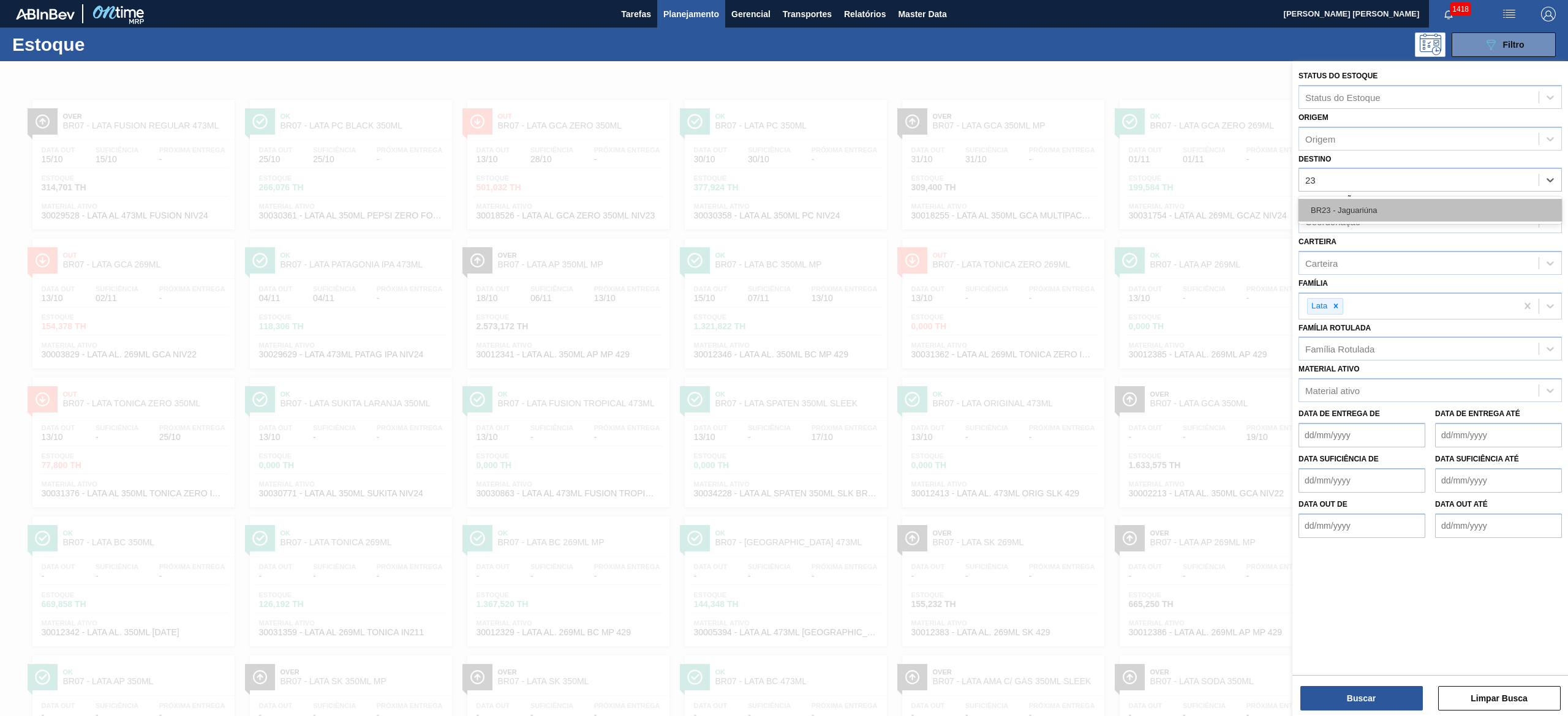
click at [1368, 216] on div "BR23 - Jaguariúna" at bounding box center [1430, 210] width 264 height 23
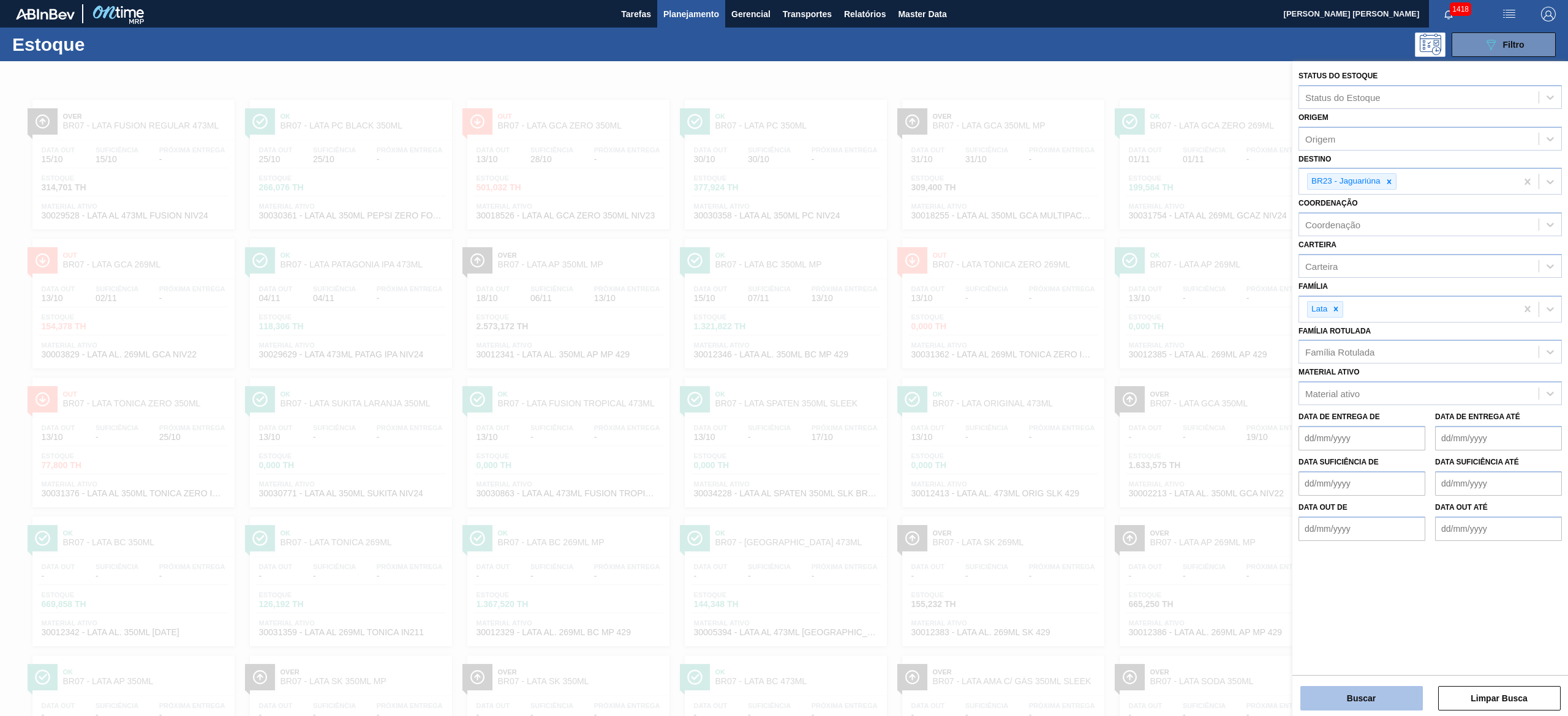
click at [1370, 692] on button "Buscar" at bounding box center [1362, 698] width 123 height 25
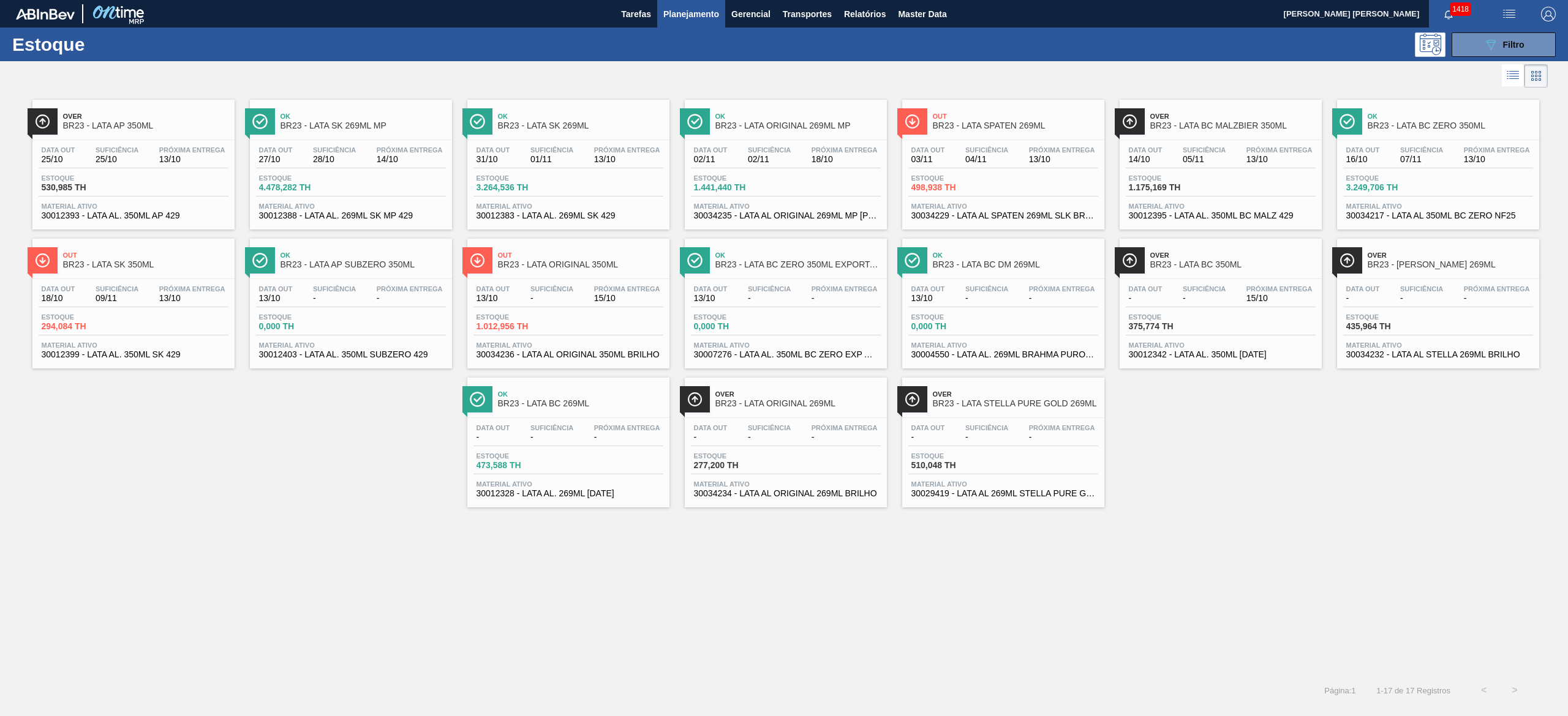
click at [1215, 180] on div "Estoque 1.175,169 TH" at bounding box center [1172, 183] width 92 height 18
click at [1407, 156] on span "07/11" at bounding box center [1421, 159] width 43 height 9
click at [110, 276] on div "Out BR23 - LATA SK 350ML Data out 18/10 Suficiência 09/11 Próxima Entrega 13/10…" at bounding box center [133, 304] width 202 height 130
click at [1494, 36] on button "089F7B8B-B2A5-4AFE-B5C0-19BA573D28AC Filtro" at bounding box center [1503, 44] width 104 height 25
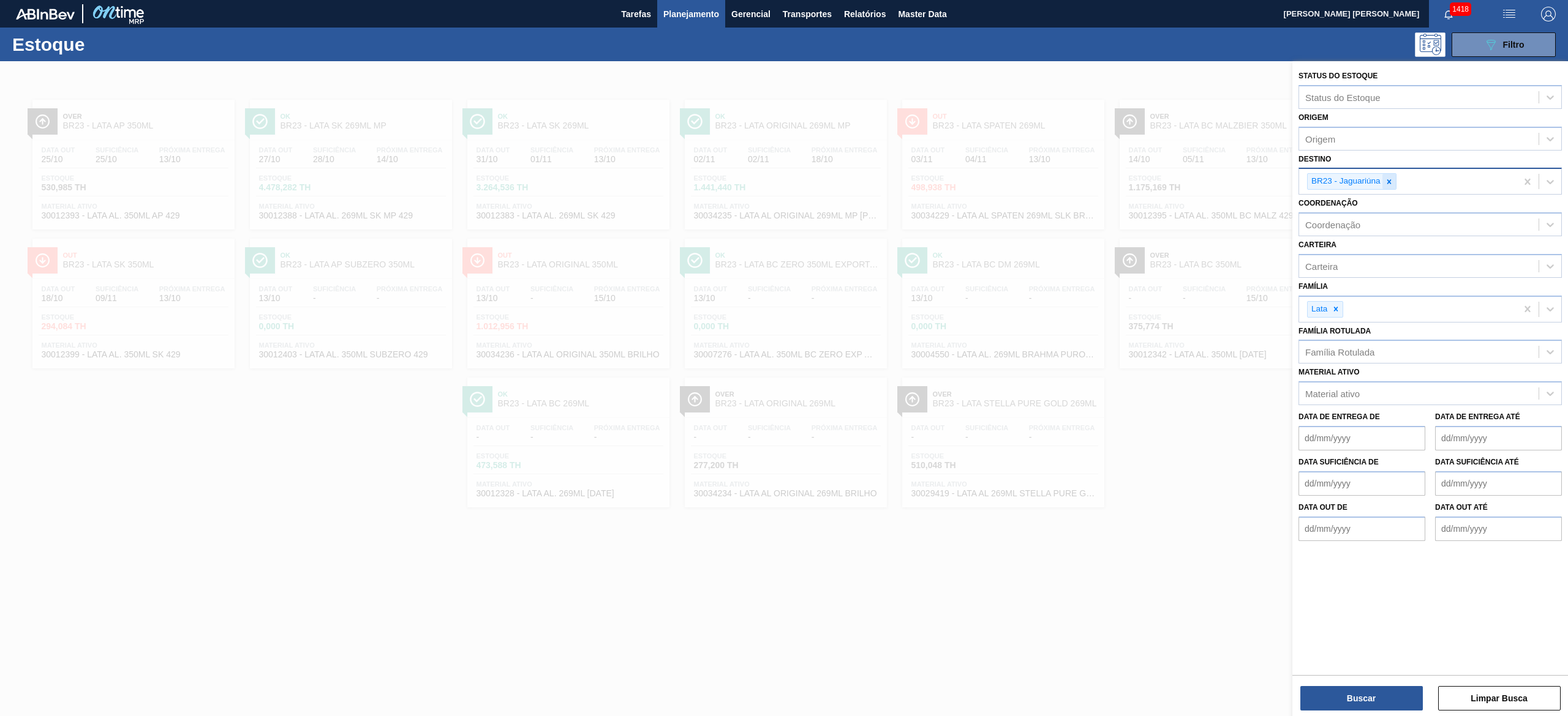
click at [1388, 178] on icon at bounding box center [1389, 182] width 9 height 9
type input "pir"
click at [1370, 212] on div "BR13 - Piraí" at bounding box center [1430, 210] width 264 height 23
click at [1355, 707] on button "Buscar" at bounding box center [1362, 698] width 123 height 25
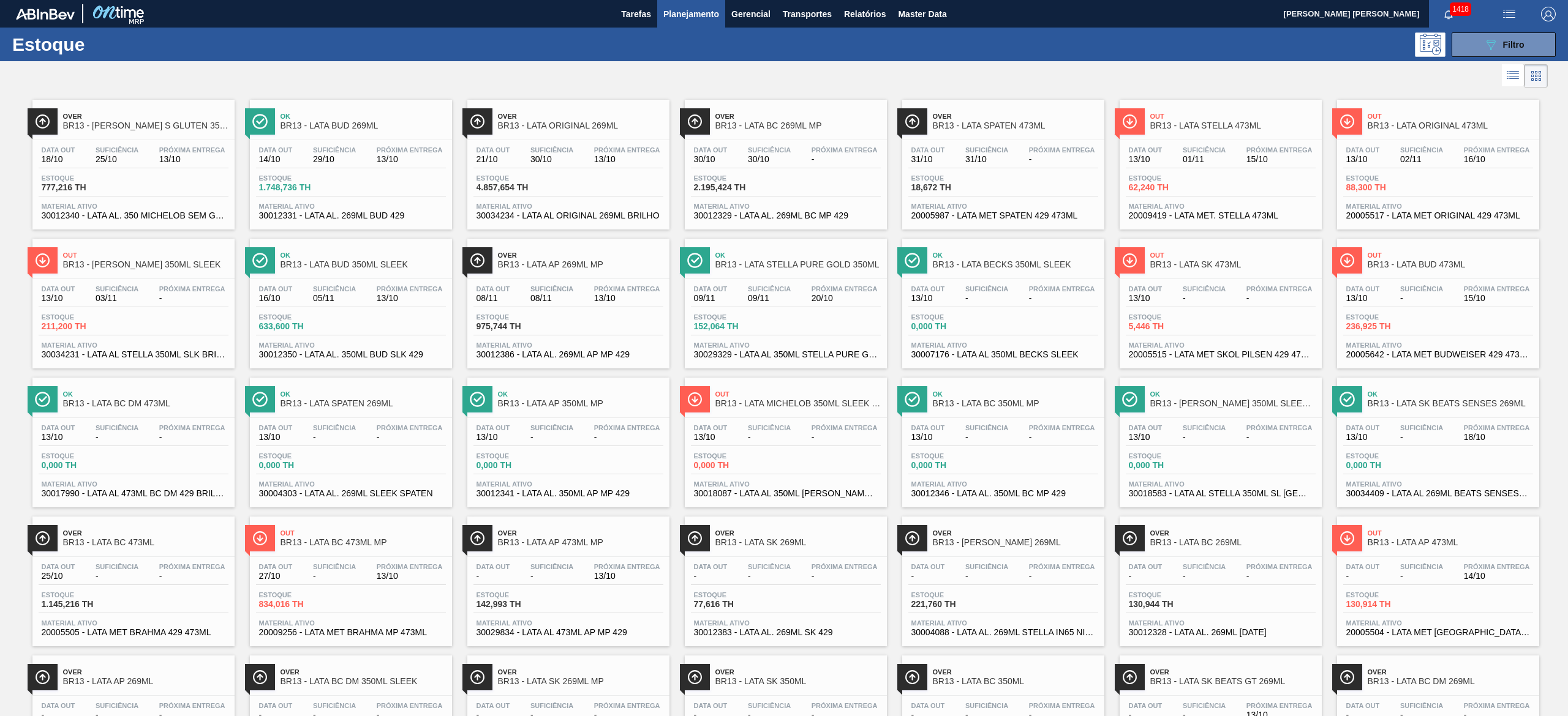
click at [1198, 149] on span "Suficiência" at bounding box center [1204, 149] width 43 height 7
click at [376, 155] on span "13/10" at bounding box center [410, 159] width 66 height 9
click at [1400, 303] on span "-" at bounding box center [1421, 299] width 43 height 9
click at [1245, 304] on div "Data out 13/10 Suficiência - Próxima Entrega -" at bounding box center [1221, 296] width 190 height 22
click at [380, 300] on span "13/10" at bounding box center [410, 299] width 66 height 9
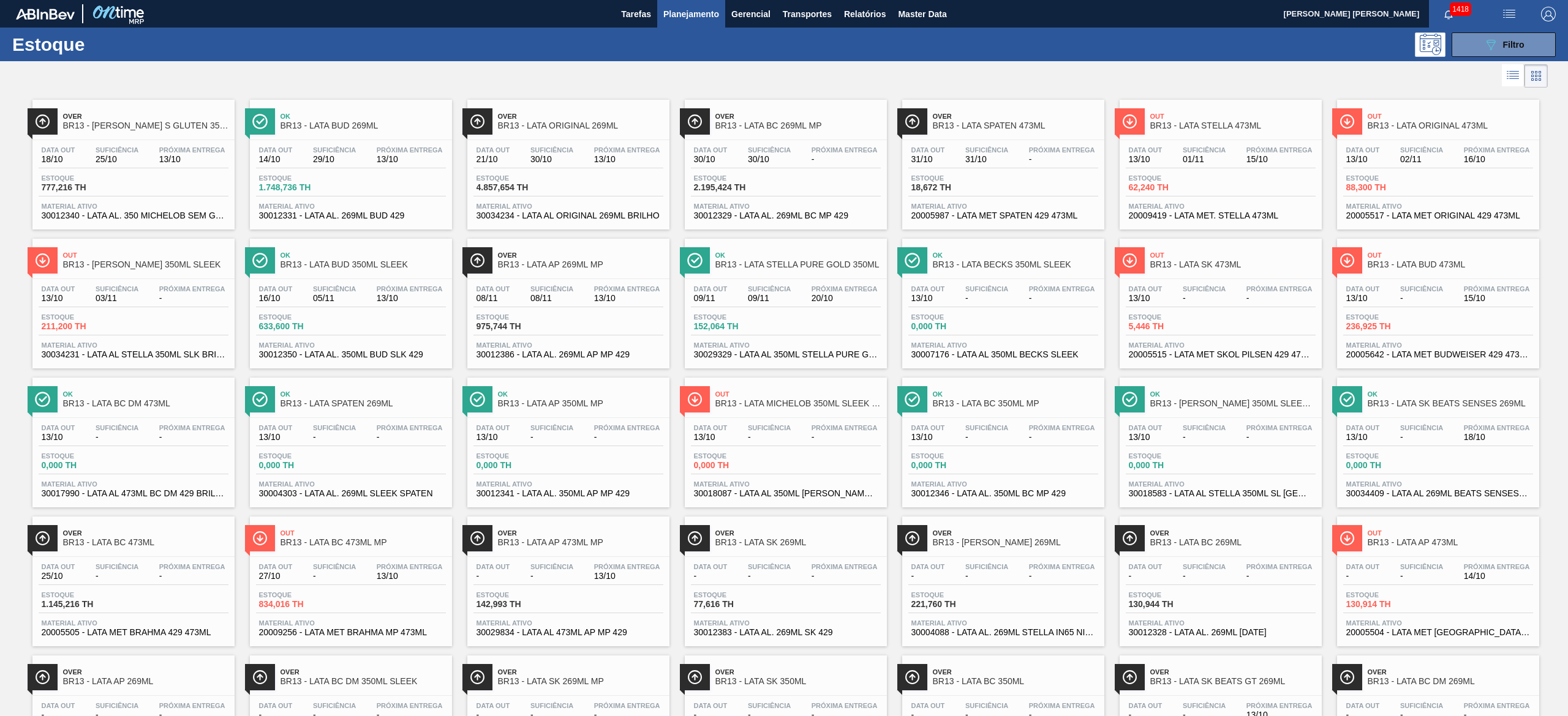
click at [574, 561] on div "Data out - Suficiência - Próxima Entrega 13/10 Estoque 142,993 TH Material ativ…" at bounding box center [568, 599] width 202 height 83
click at [1507, 54] on button "089F7B8B-B2A5-4AFE-B5C0-19BA573D28AC Filtro" at bounding box center [1503, 44] width 104 height 25
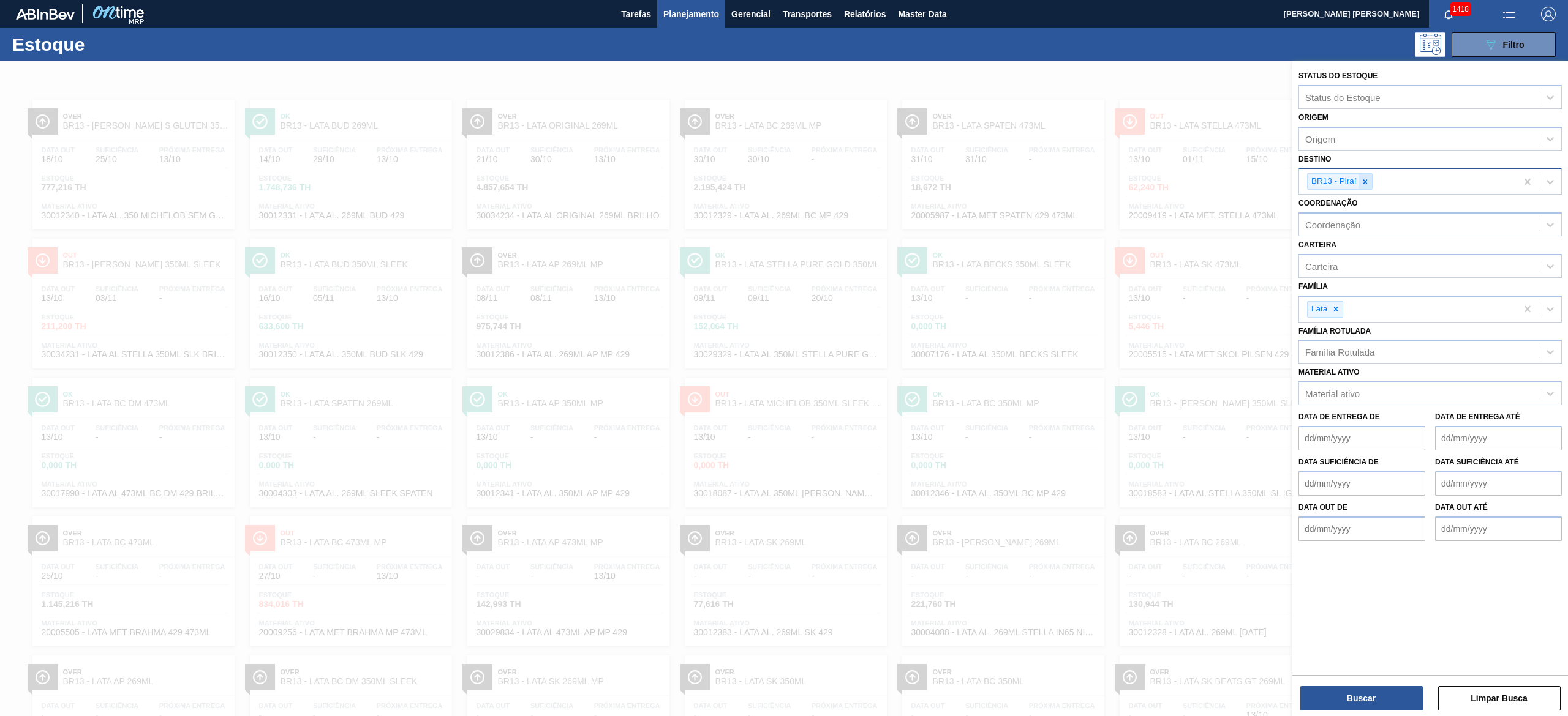
click at [1361, 182] on icon at bounding box center [1365, 182] width 9 height 9
type input "19"
click at [1354, 210] on div "BR19 - Nova Rio" at bounding box center [1430, 210] width 264 height 23
click at [1385, 704] on button "Buscar" at bounding box center [1362, 698] width 123 height 25
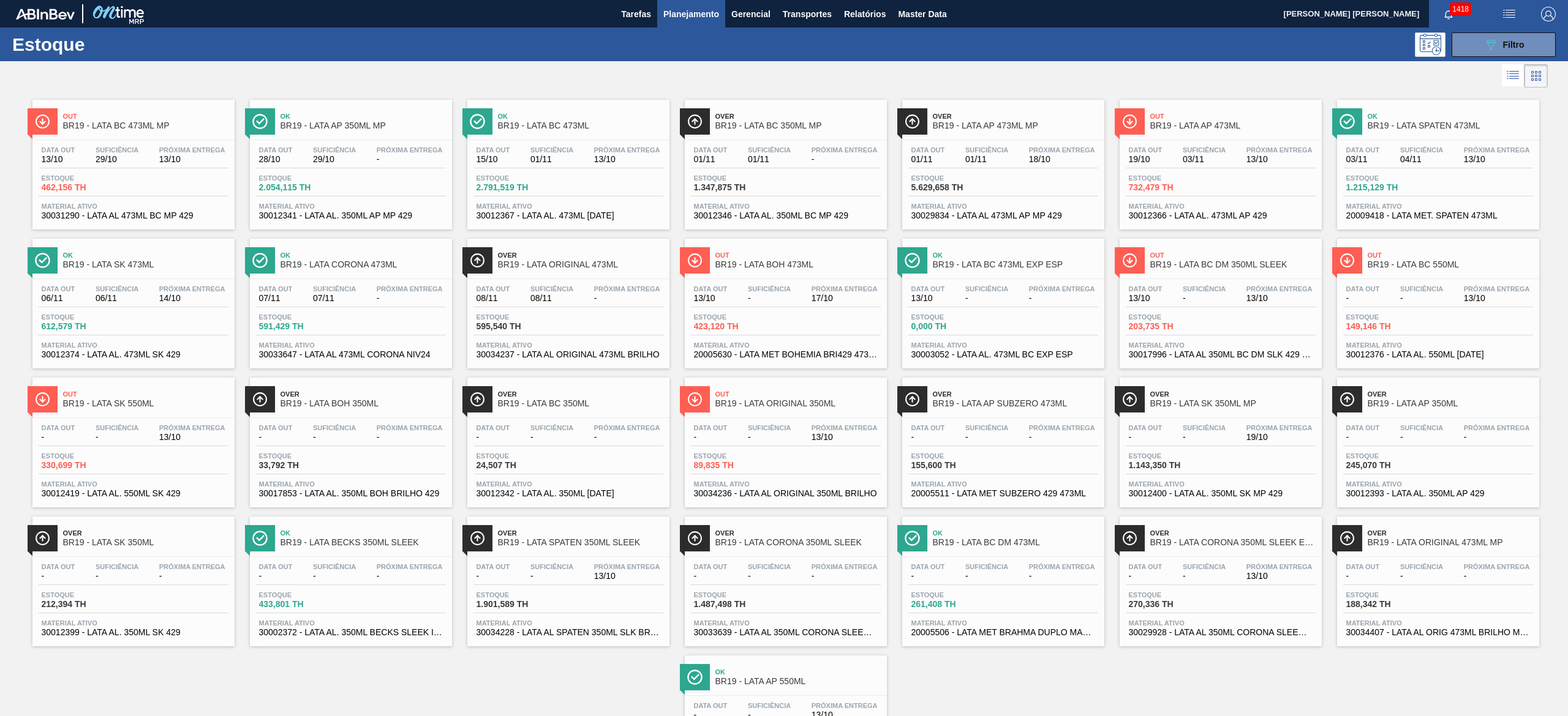
click at [1194, 575] on span "-" at bounding box center [1204, 577] width 43 height 9
click at [1484, 37] on icon "089F7B8B-B2A5-4AFE-B5C0-19BA573D28AC" at bounding box center [1490, 44] width 15 height 15
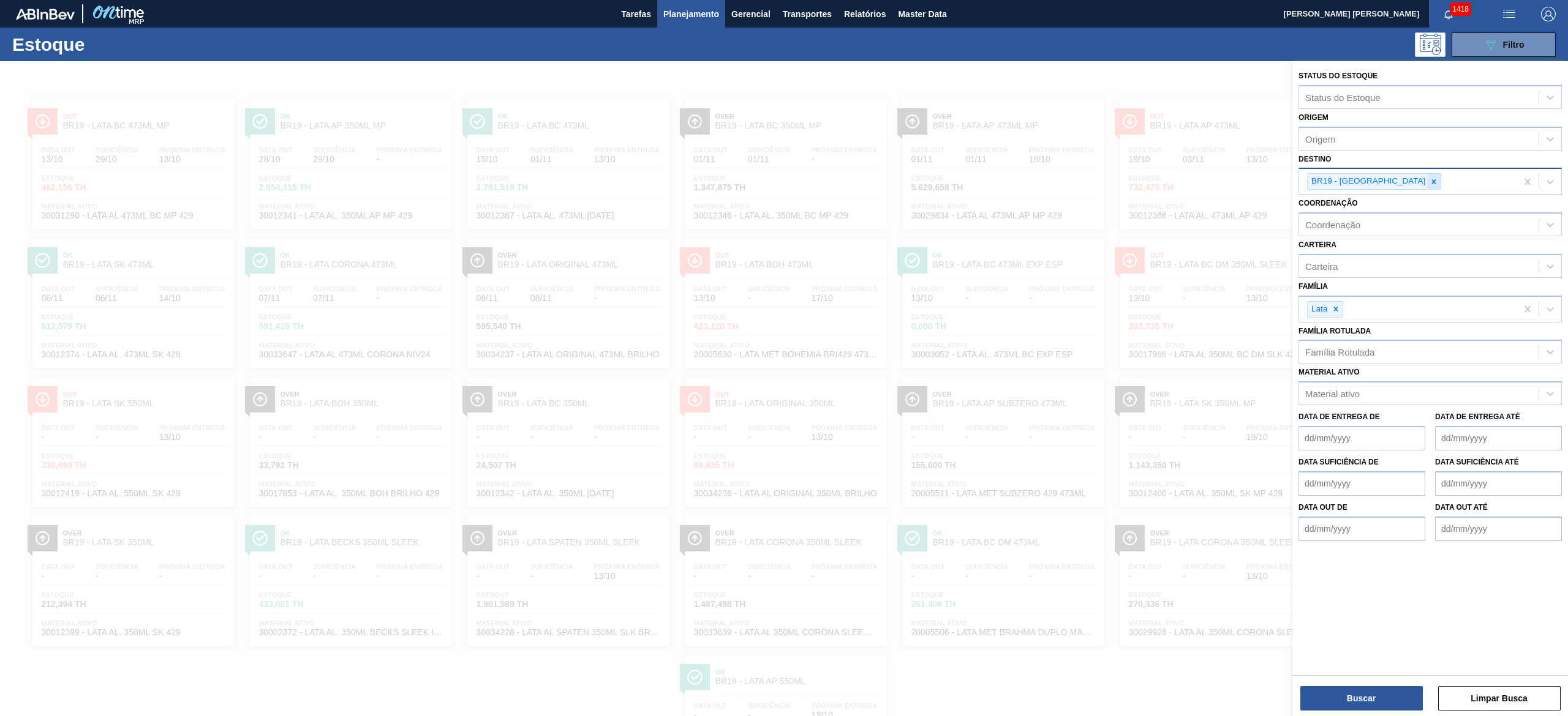
click at [1427, 180] on div at bounding box center [1434, 181] width 13 height 15
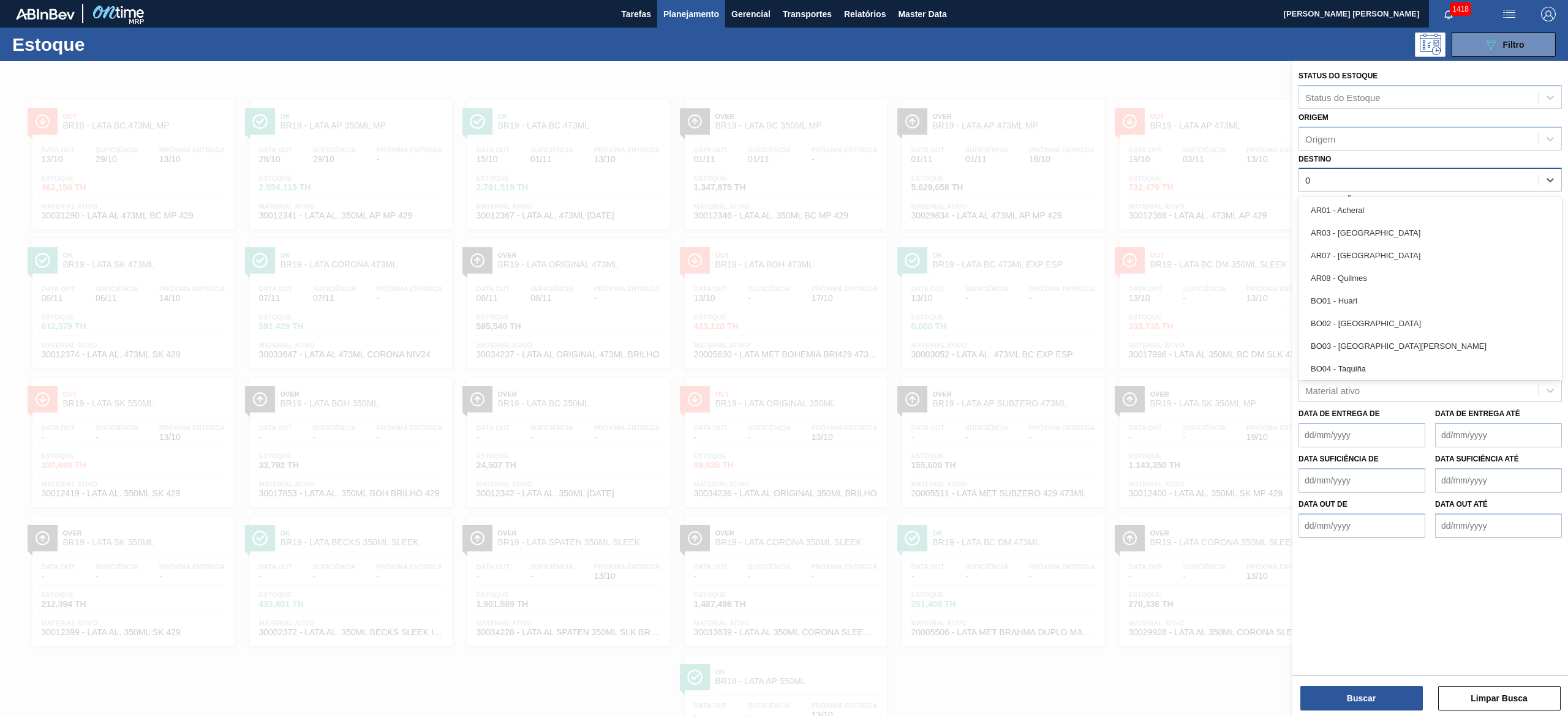
type input "07"
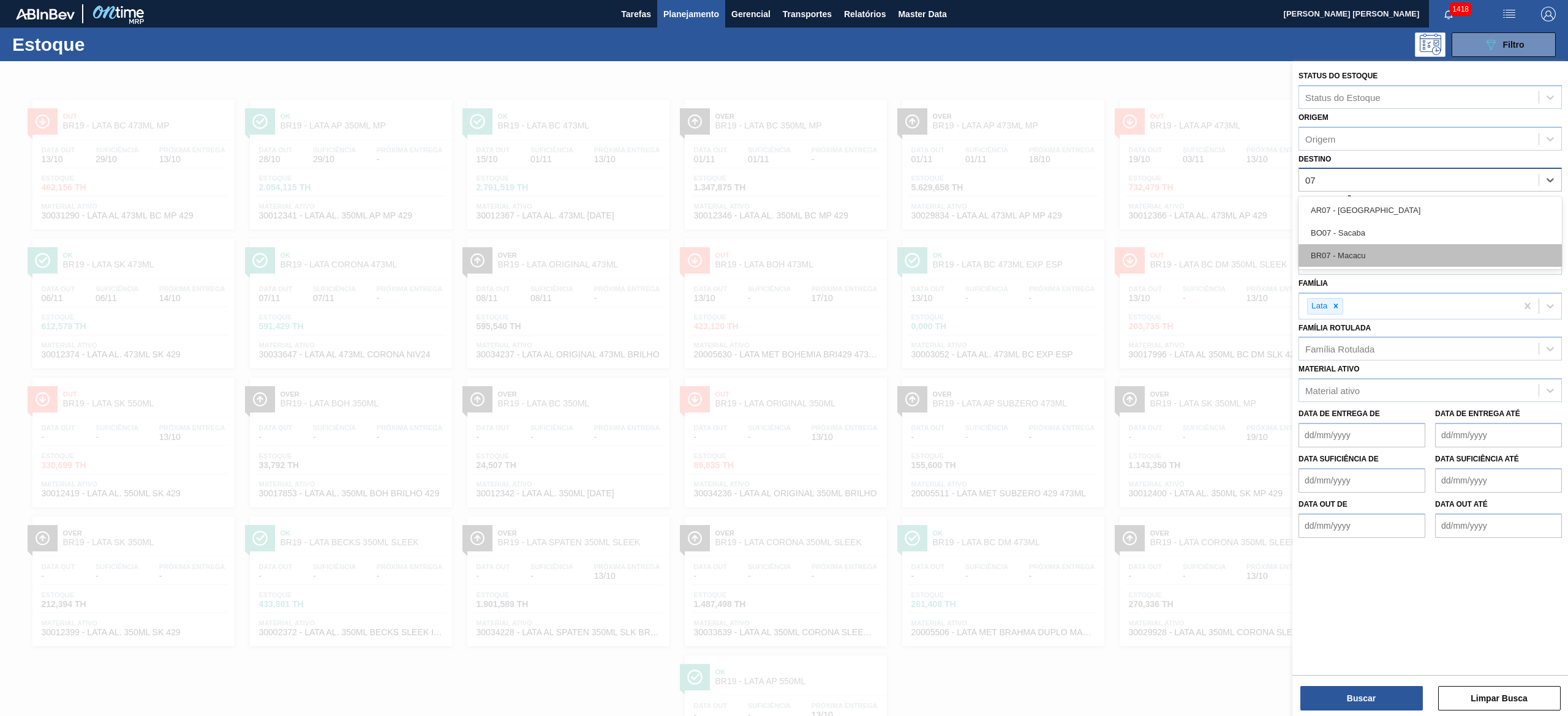
click at [1387, 253] on div "BR07 - Macacu" at bounding box center [1430, 255] width 264 height 23
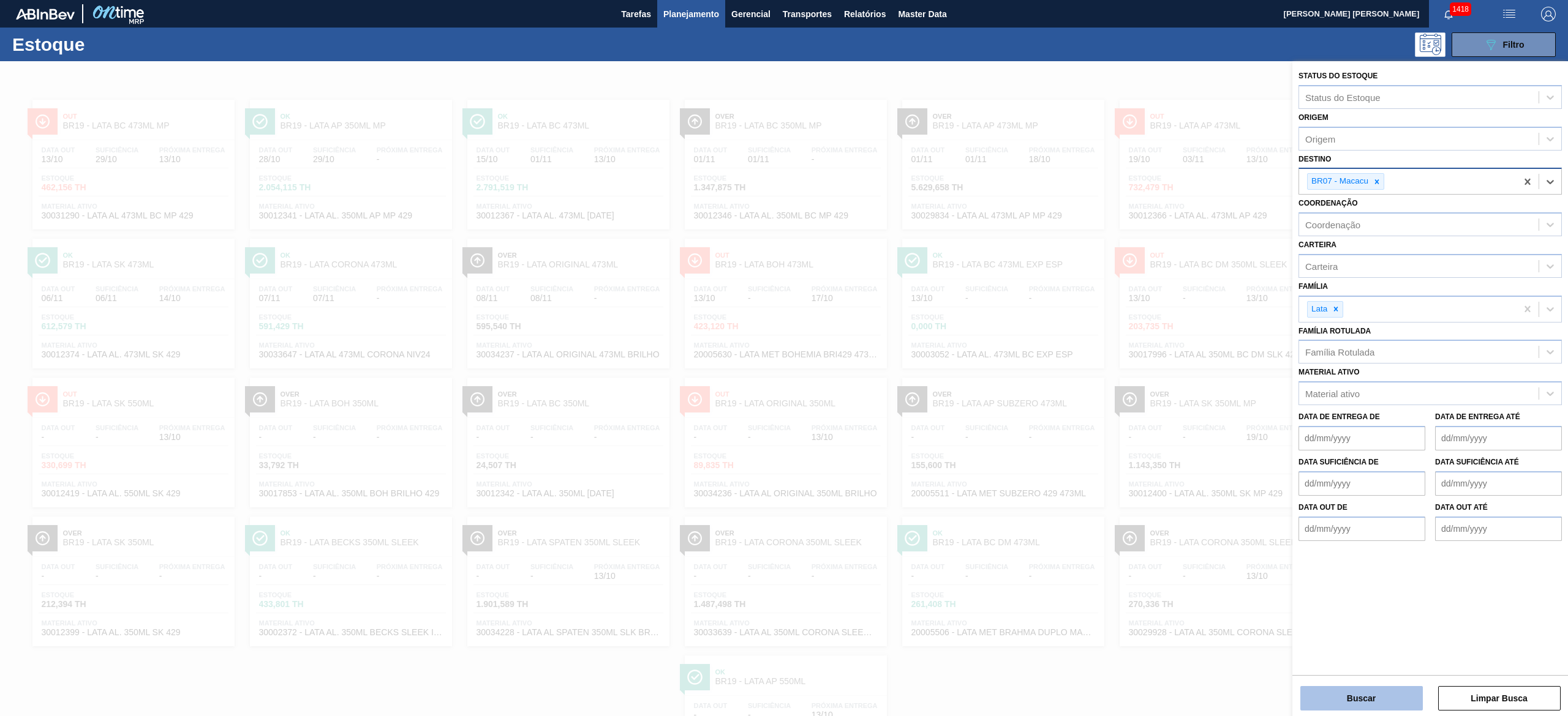
click at [1374, 693] on button "Buscar" at bounding box center [1362, 698] width 123 height 25
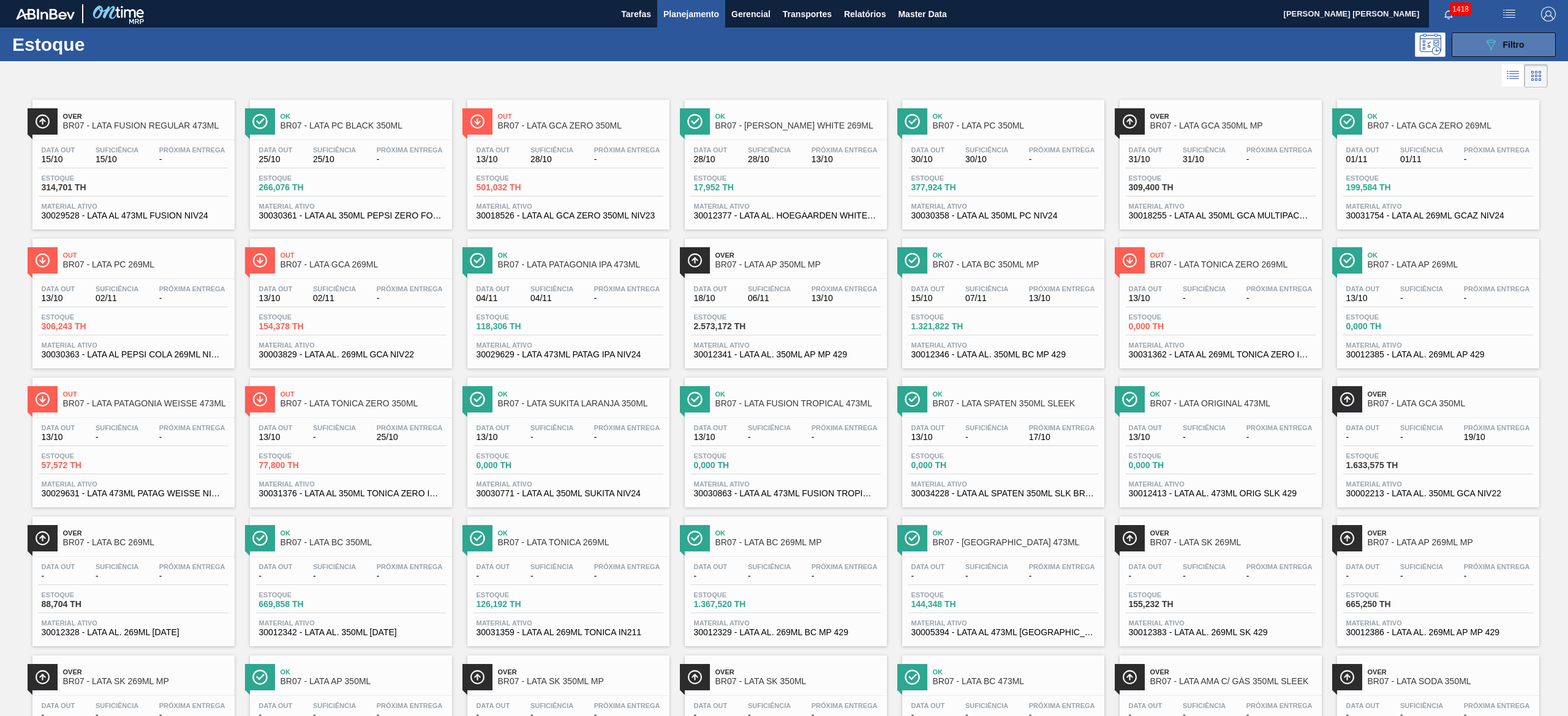
click at [1483, 48] on icon "089F7B8B-B2A5-4AFE-B5C0-19BA573D28AC" at bounding box center [1490, 44] width 15 height 15
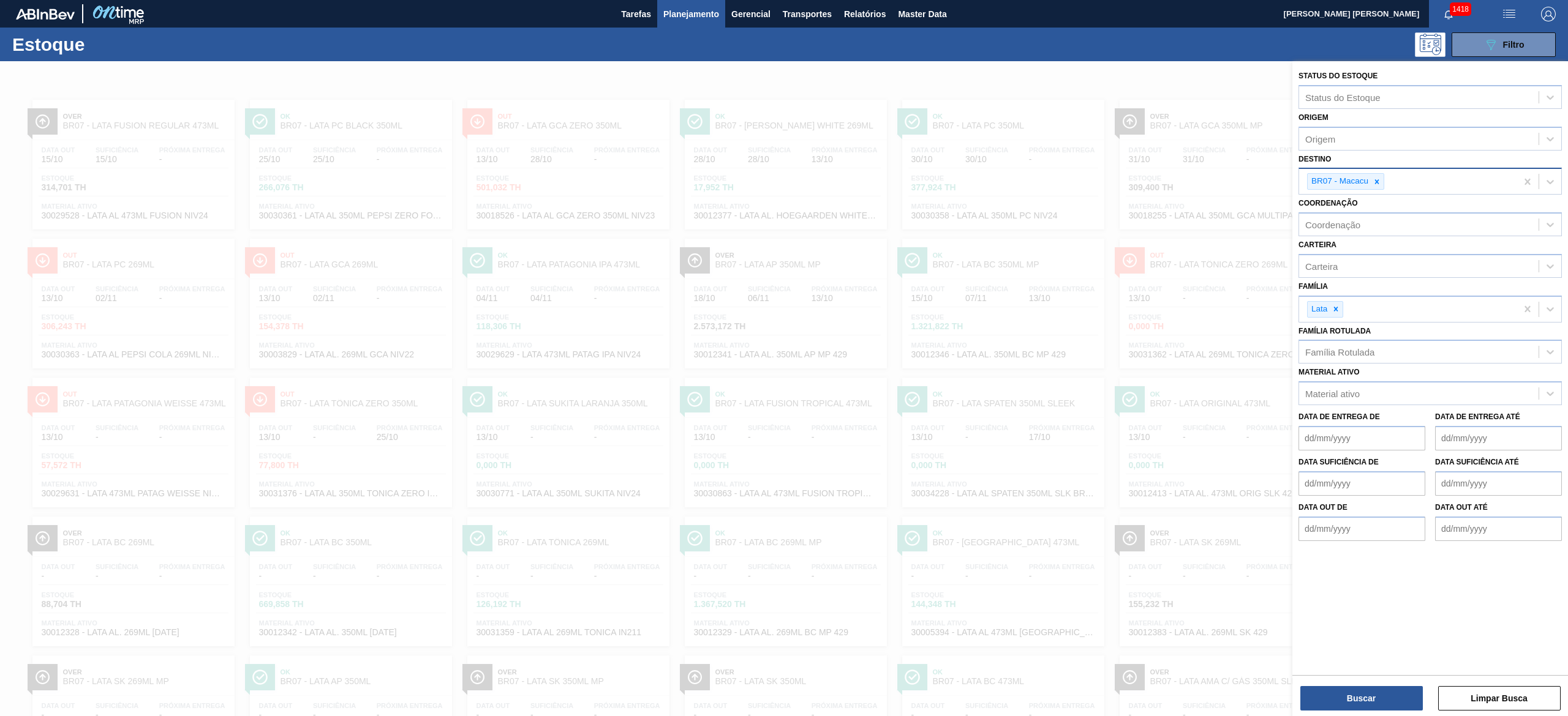
click at [1113, 370] on div at bounding box center [784, 419] width 1568 height 716
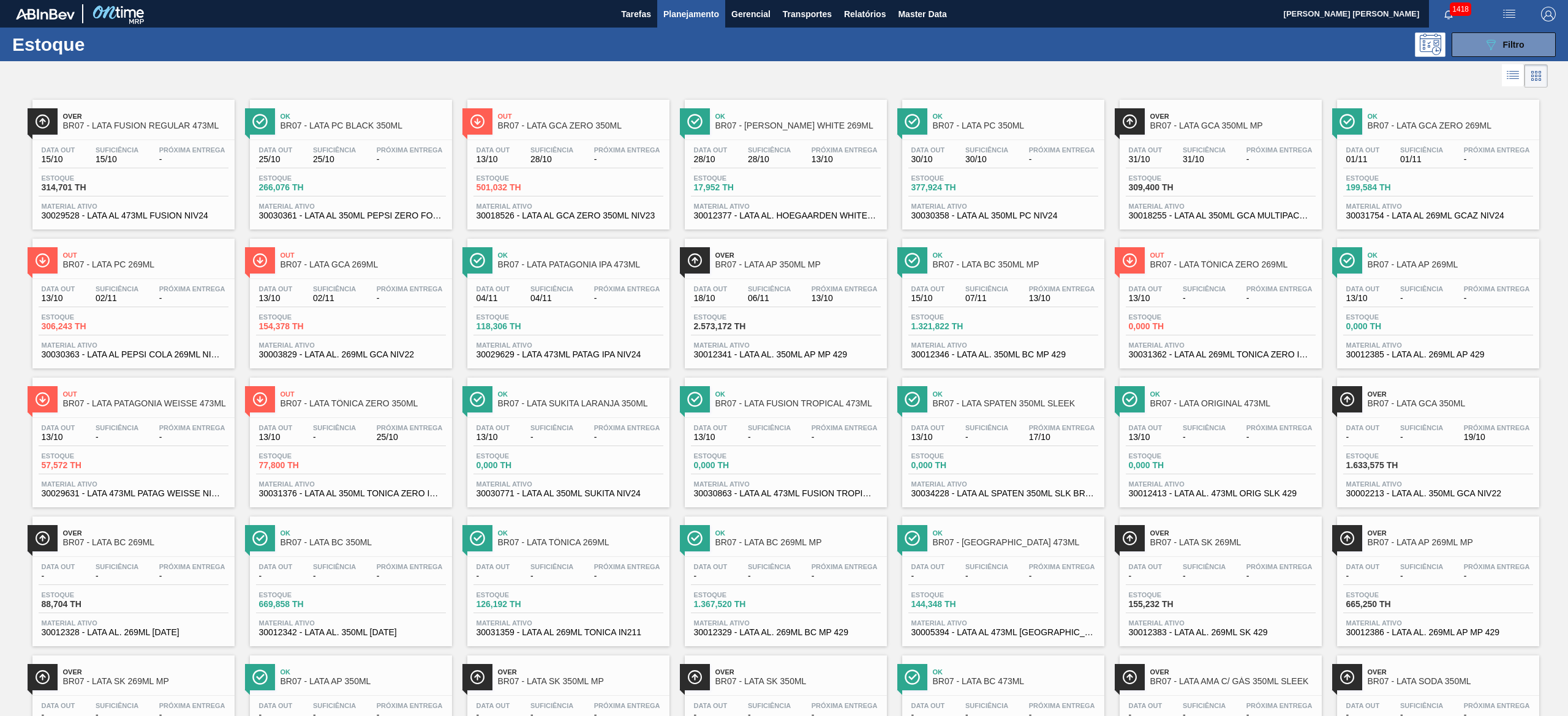
click at [378, 171] on div "Data out 25/10 Suficiência 25/10 Próxima Entrega - Estoque 266,076 TH Material …" at bounding box center [351, 181] width 202 height 83
click at [998, 181] on div "Estoque 377,924 TH" at bounding box center [954, 183] width 92 height 18
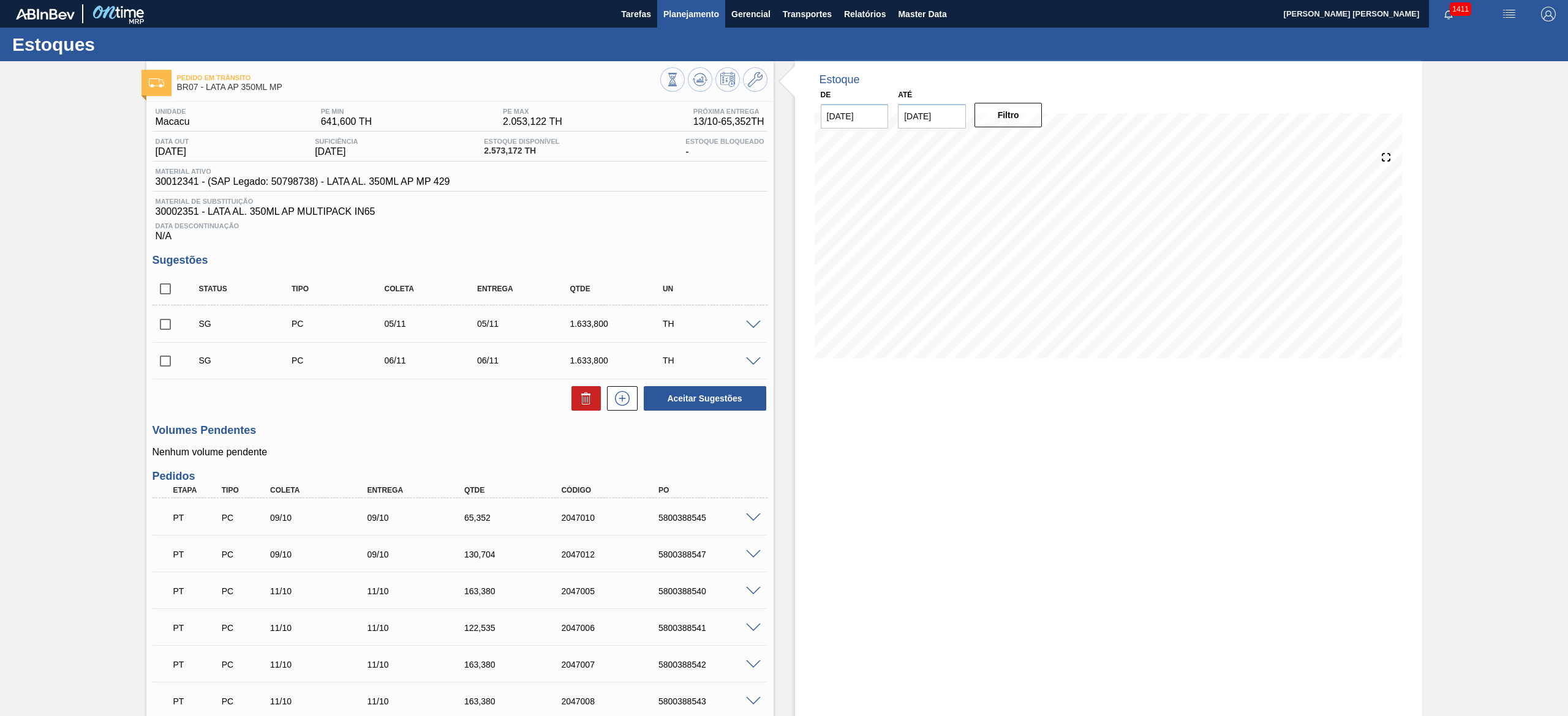
click at [700, 17] on span "Planejamento" at bounding box center [691, 14] width 56 height 15
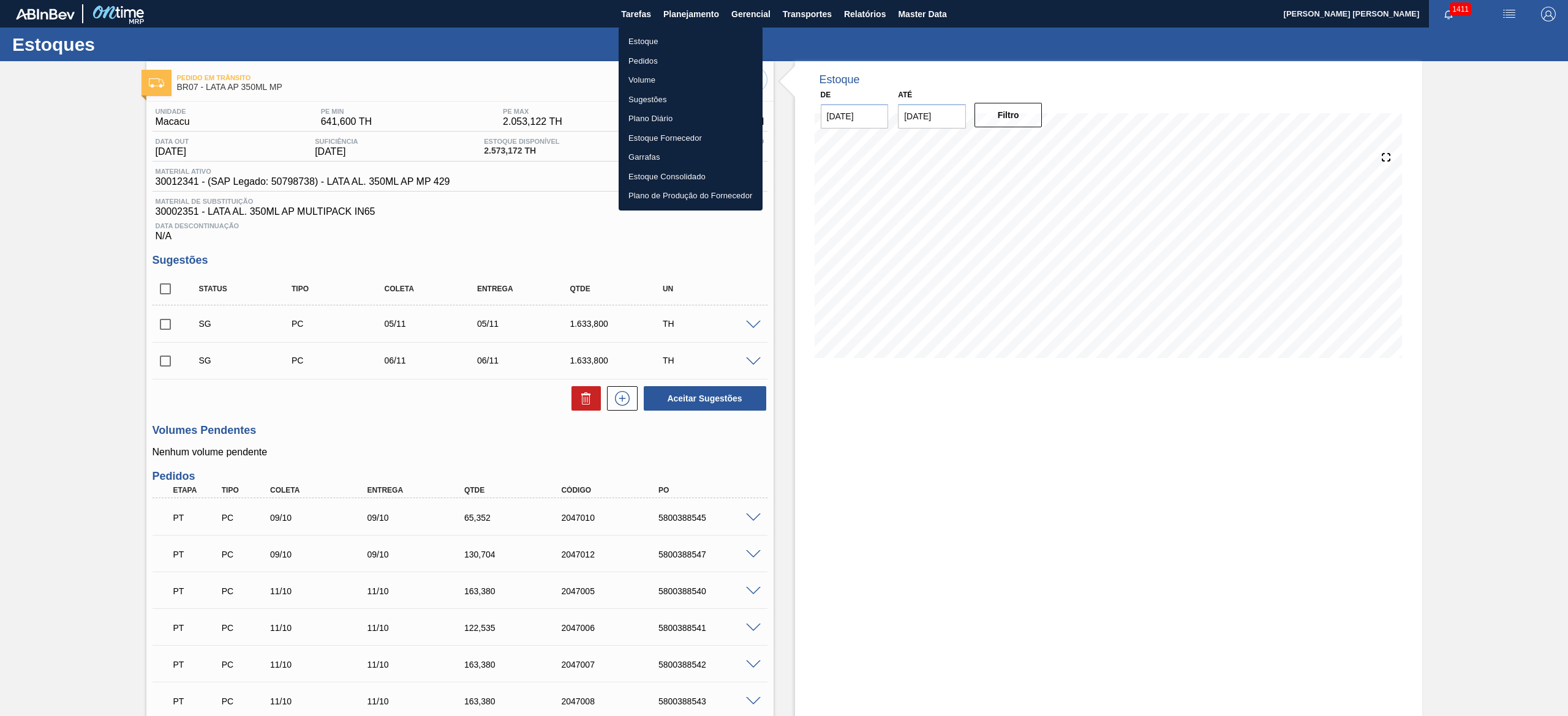
click at [661, 63] on li "Pedidos" at bounding box center [690, 61] width 144 height 20
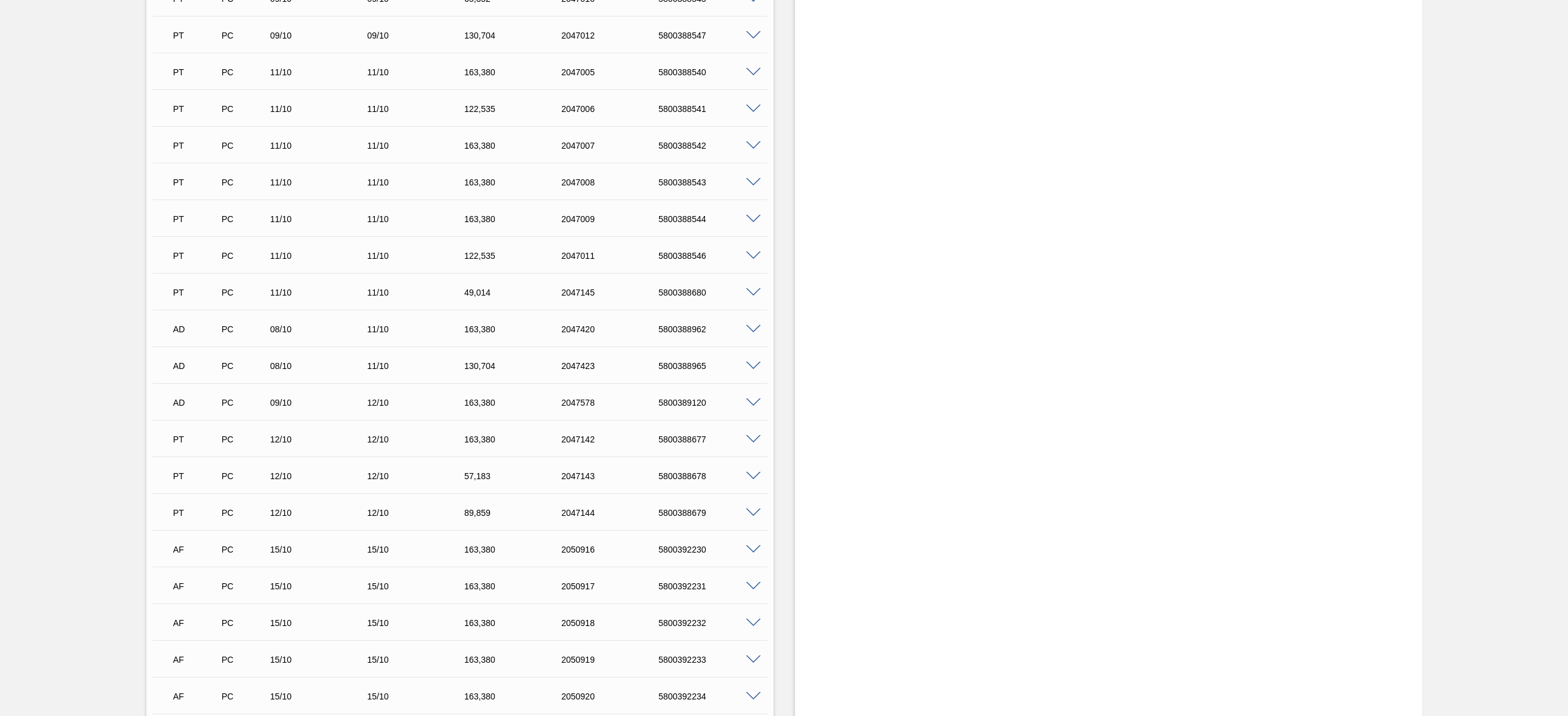
scroll to position [735, 0]
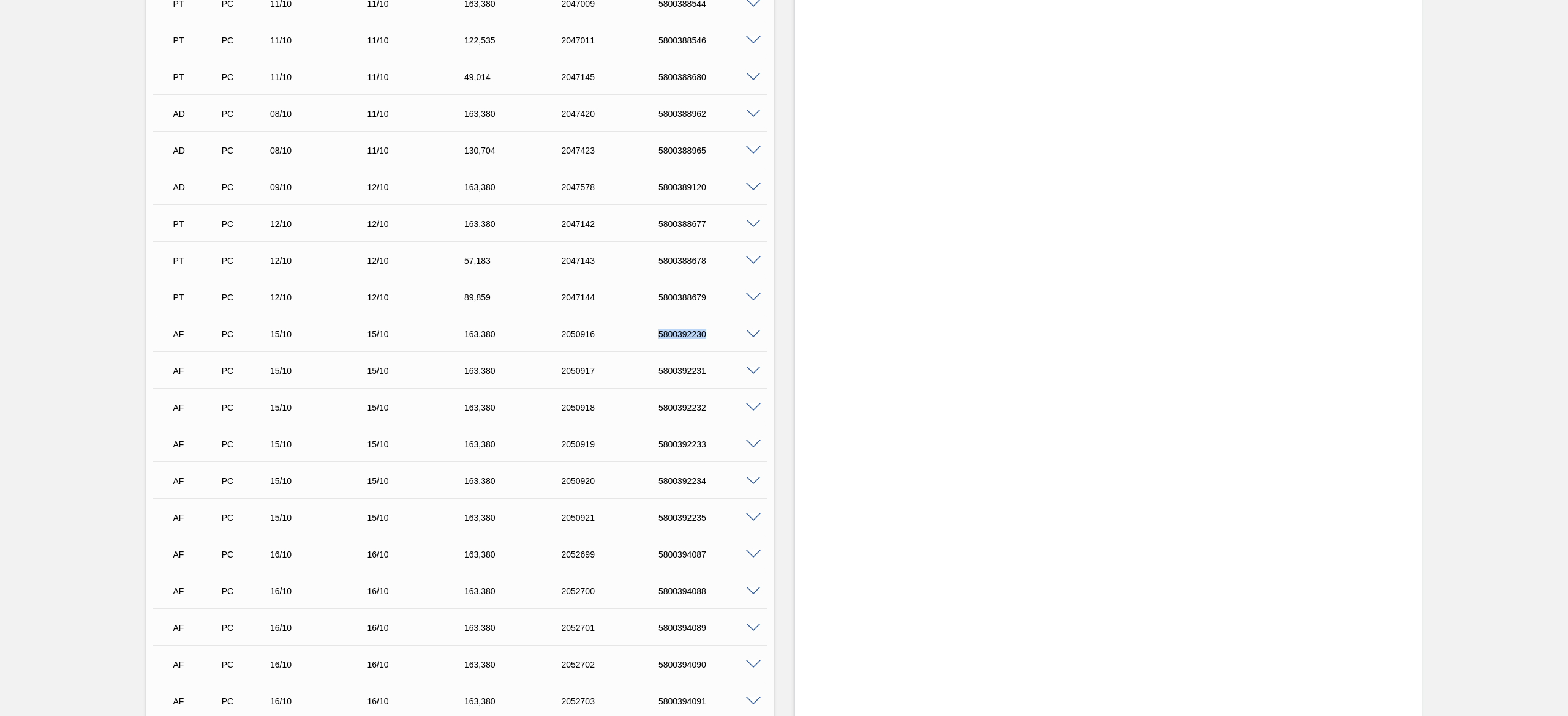
drag, startPoint x: 652, startPoint y: 337, endPoint x: 708, endPoint y: 337, distance: 56.0
click at [708, 337] on div "5800392230" at bounding box center [699, 334] width 97 height 10
click at [672, 371] on div "5800392231" at bounding box center [710, 371] width 111 height 10
drag, startPoint x: 659, startPoint y: 374, endPoint x: 706, endPoint y: 380, distance: 47.4
click at [706, 380] on div "AF PC 15/10 15/10 163,[PHONE_NUMBER] 5800392231" at bounding box center [456, 370] width 582 height 25
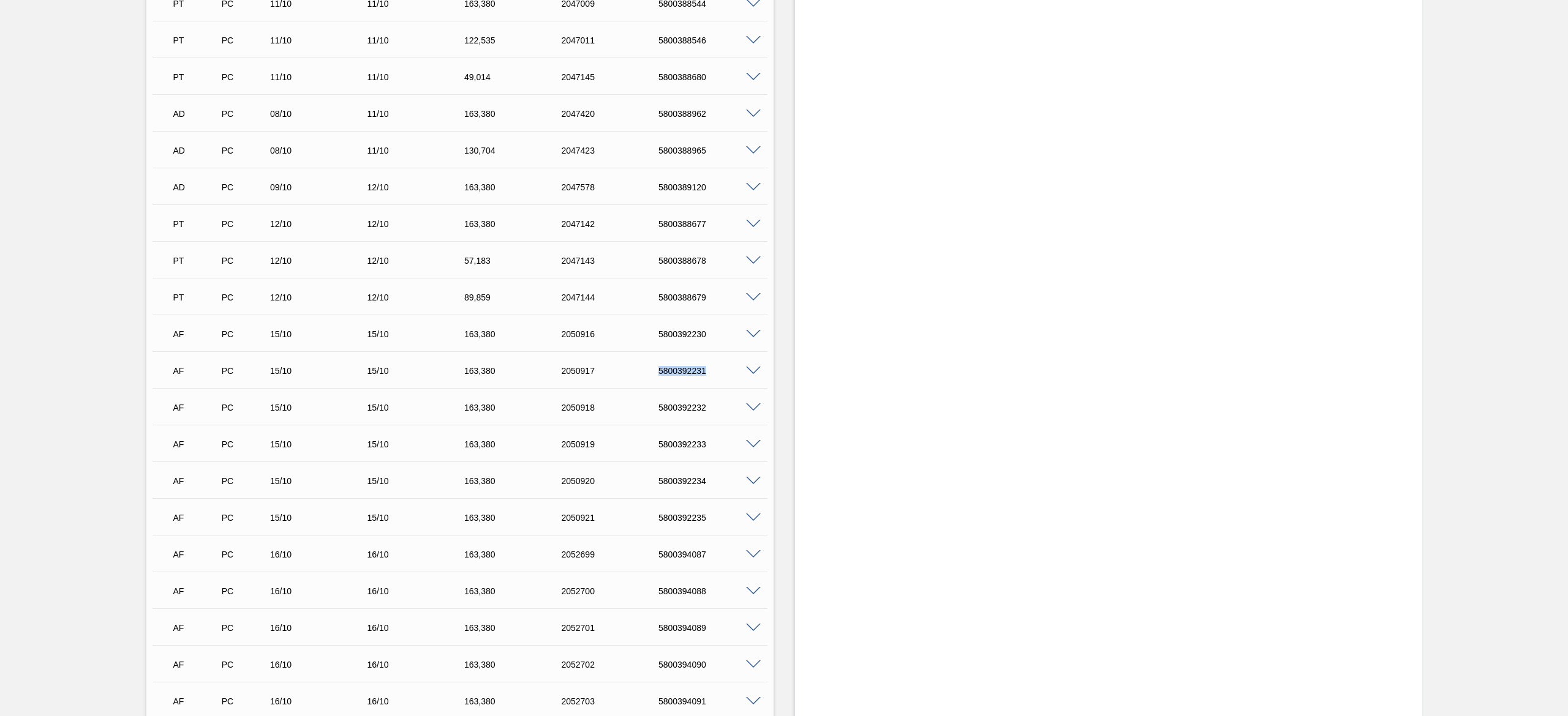
copy div "5800392231"
drag, startPoint x: 665, startPoint y: 417, endPoint x: 658, endPoint y: 415, distance: 7.3
click at [665, 417] on div "AF PC 15/10 15/10 163,[PHONE_NUMBER] 5800392232" at bounding box center [456, 406] width 582 height 25
drag, startPoint x: 654, startPoint y: 411, endPoint x: 714, endPoint y: 401, distance: 60.8
click at [714, 401] on div "AF PC 15/10 15/10 163,[PHONE_NUMBER] 5800392232" at bounding box center [456, 406] width 582 height 25
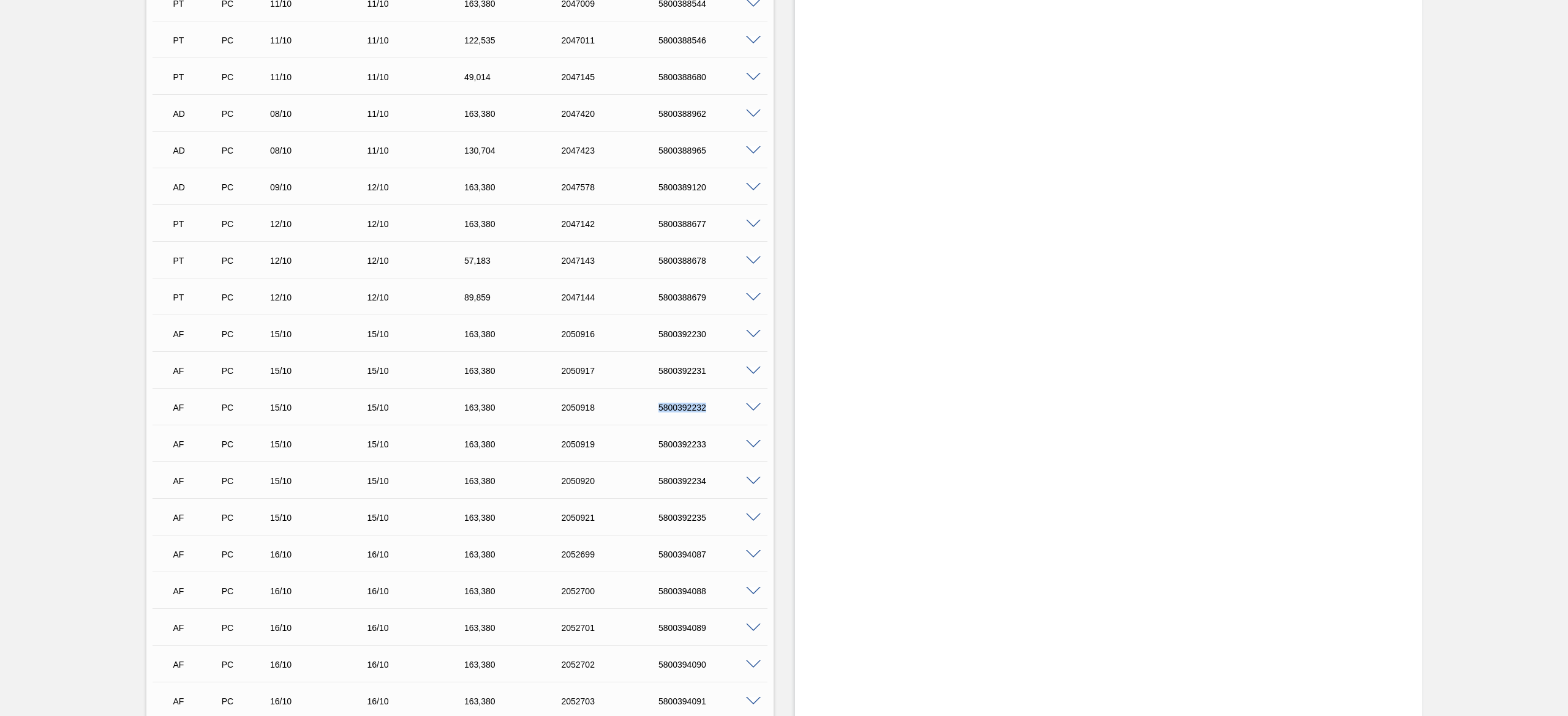
copy div "5800392232"
click at [657, 439] on div "AF PC 15/10 15/10 163,[PHONE_NUMBER] 5800392233" at bounding box center [456, 443] width 582 height 25
drag, startPoint x: 645, startPoint y: 446, endPoint x: 704, endPoint y: 447, distance: 59.0
click at [704, 447] on div "AF PC 15/10 15/10 163,[PHONE_NUMBER] 5800392233" at bounding box center [456, 443] width 582 height 25
copy div "5800392233"
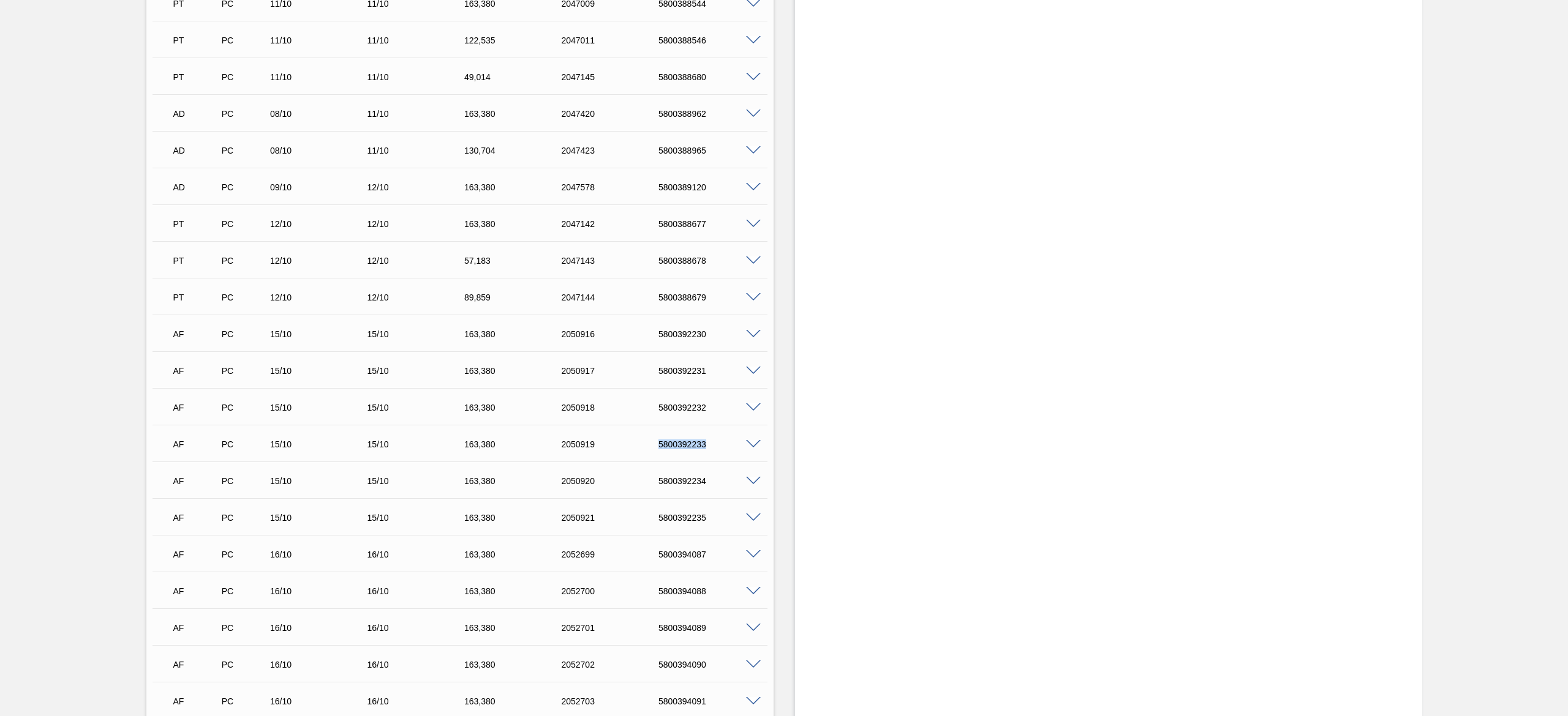
click at [633, 482] on div "2050920" at bounding box center [613, 481] width 111 height 10
drag, startPoint x: 647, startPoint y: 484, endPoint x: 706, endPoint y: 488, distance: 59.1
click at [706, 488] on div "AF PC 15/10 15/10 163,[PHONE_NUMBER] 5800392234" at bounding box center [456, 480] width 582 height 25
copy div "5800392234"
click at [643, 521] on div "2050921" at bounding box center [613, 518] width 111 height 10
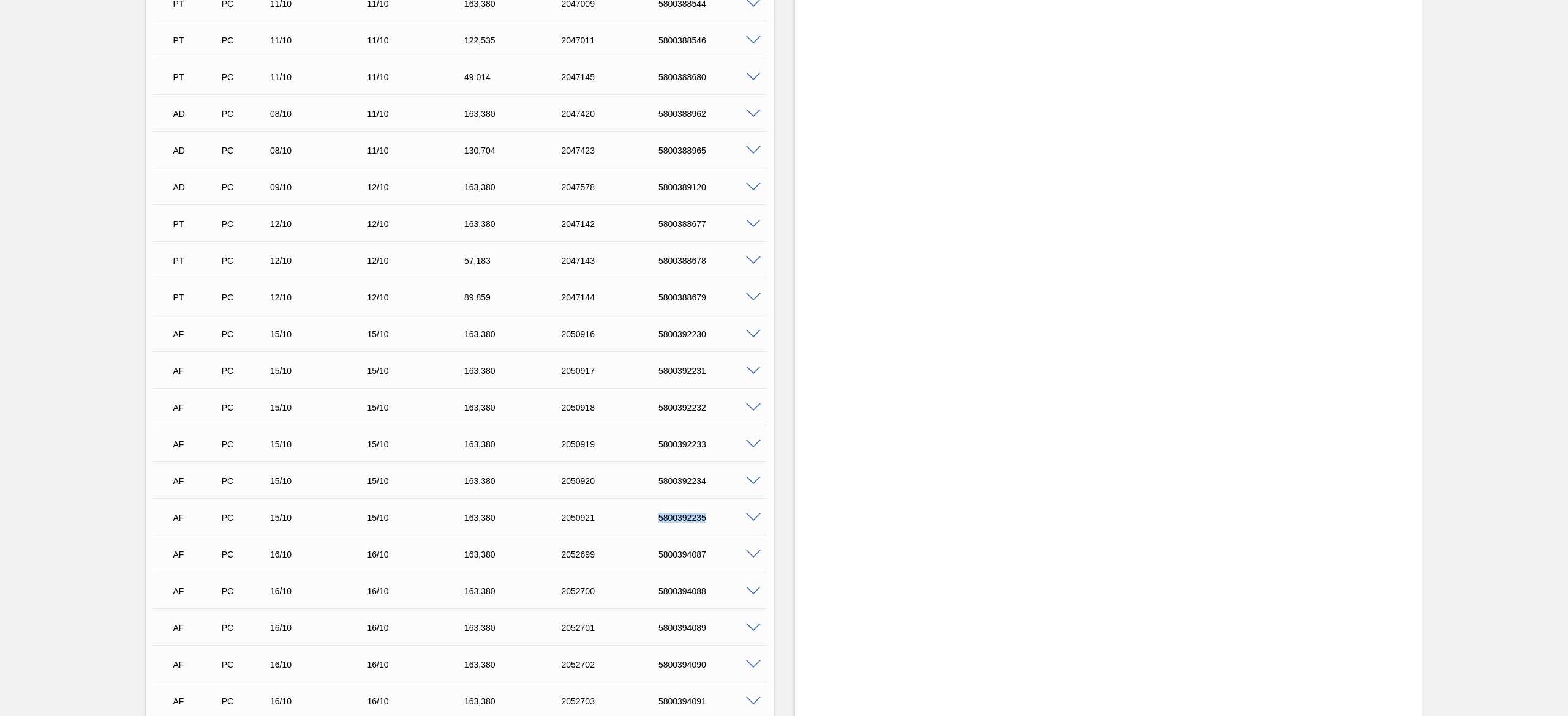
drag, startPoint x: 654, startPoint y: 524, endPoint x: 704, endPoint y: 523, distance: 50.0
click at [704, 523] on div "AF PC 15/10 15/10 163,[PHONE_NUMBER] 5800392235" at bounding box center [456, 516] width 582 height 25
copy div "5800392235"
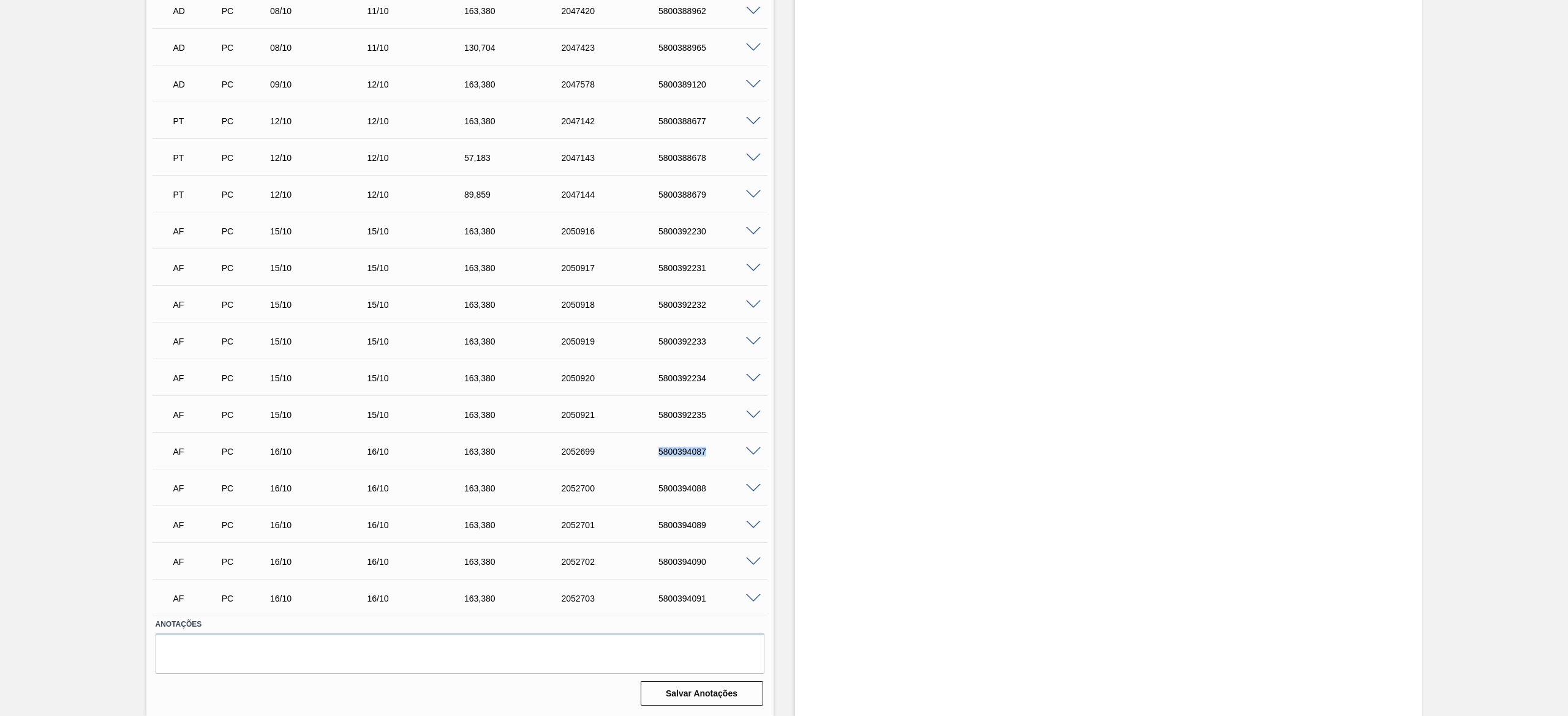
drag, startPoint x: 652, startPoint y: 449, endPoint x: 713, endPoint y: 447, distance: 61.0
click at [713, 447] on div "5800394087" at bounding box center [699, 451] width 97 height 10
copy div "5800394087"
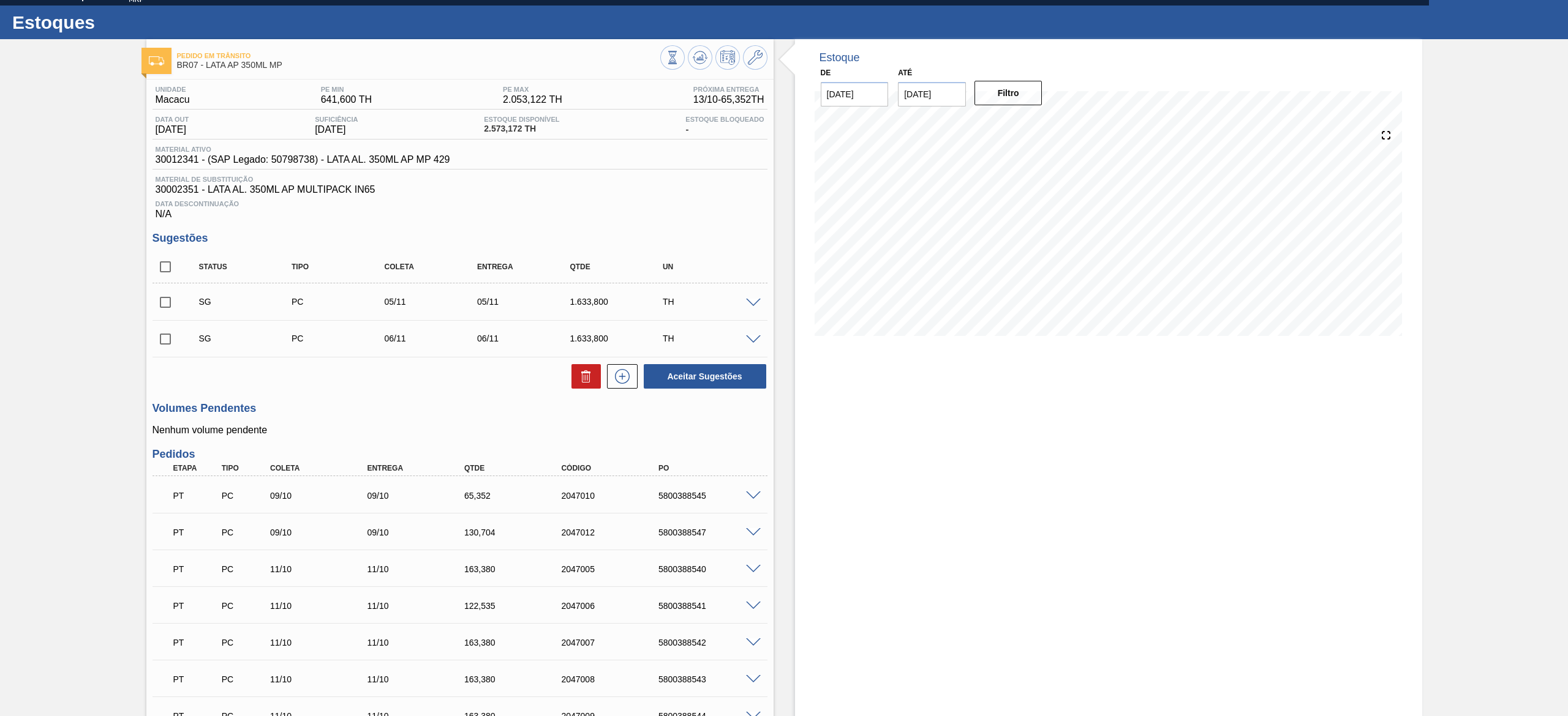
scroll to position [0, 0]
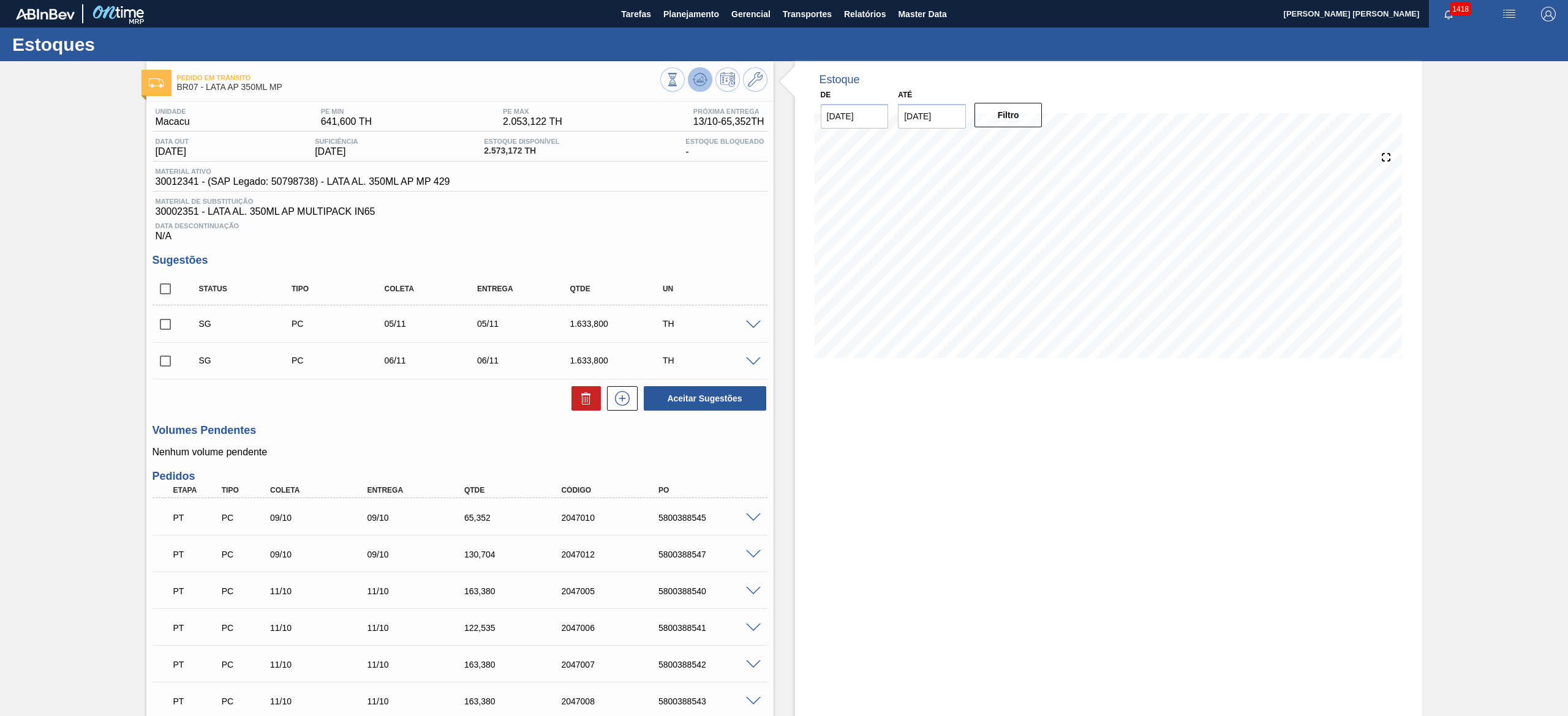
click at [704, 80] on icon at bounding box center [706, 80] width 3 height 2
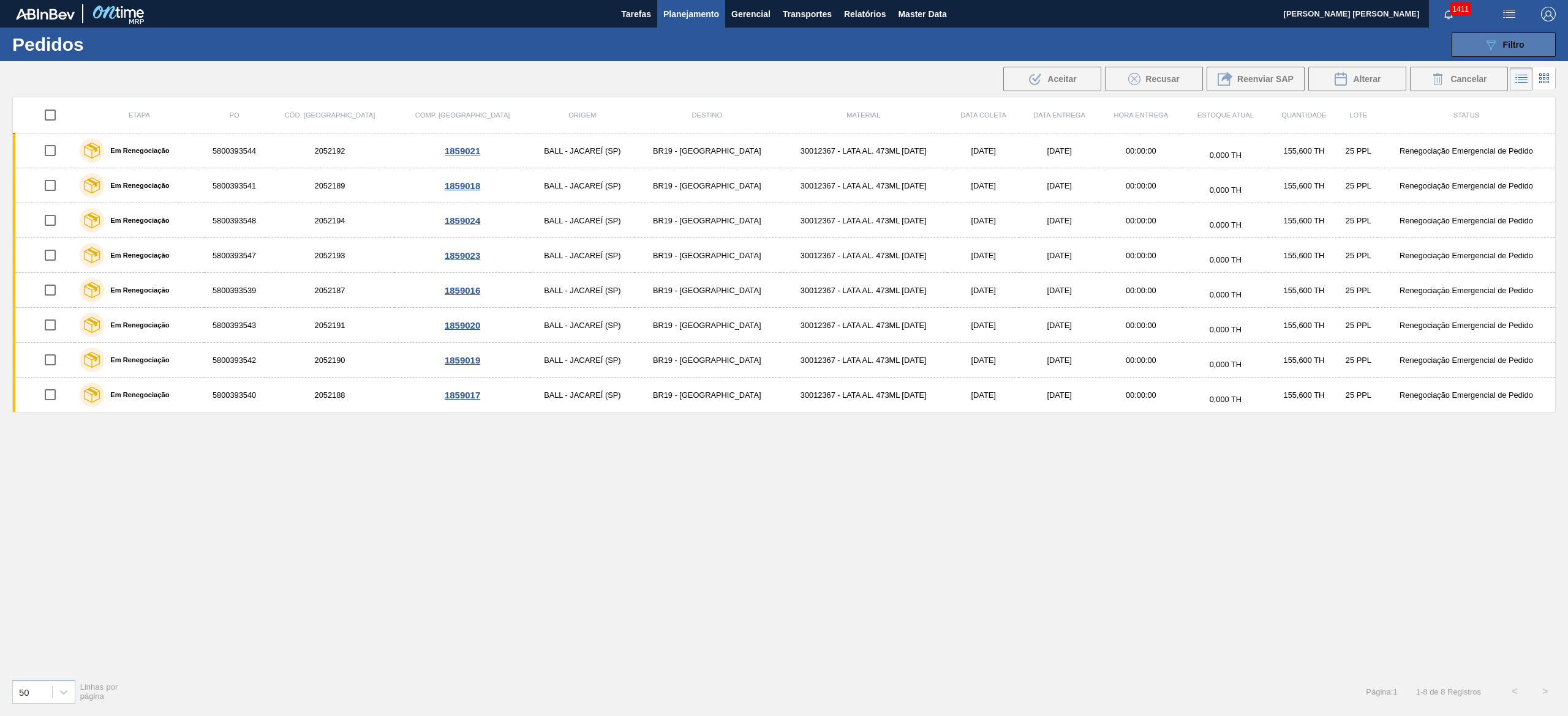
click at [1500, 49] on div "089F7B8B-B2A5-4AFE-B5C0-19BA573D28AC Filtro" at bounding box center [1504, 44] width 41 height 15
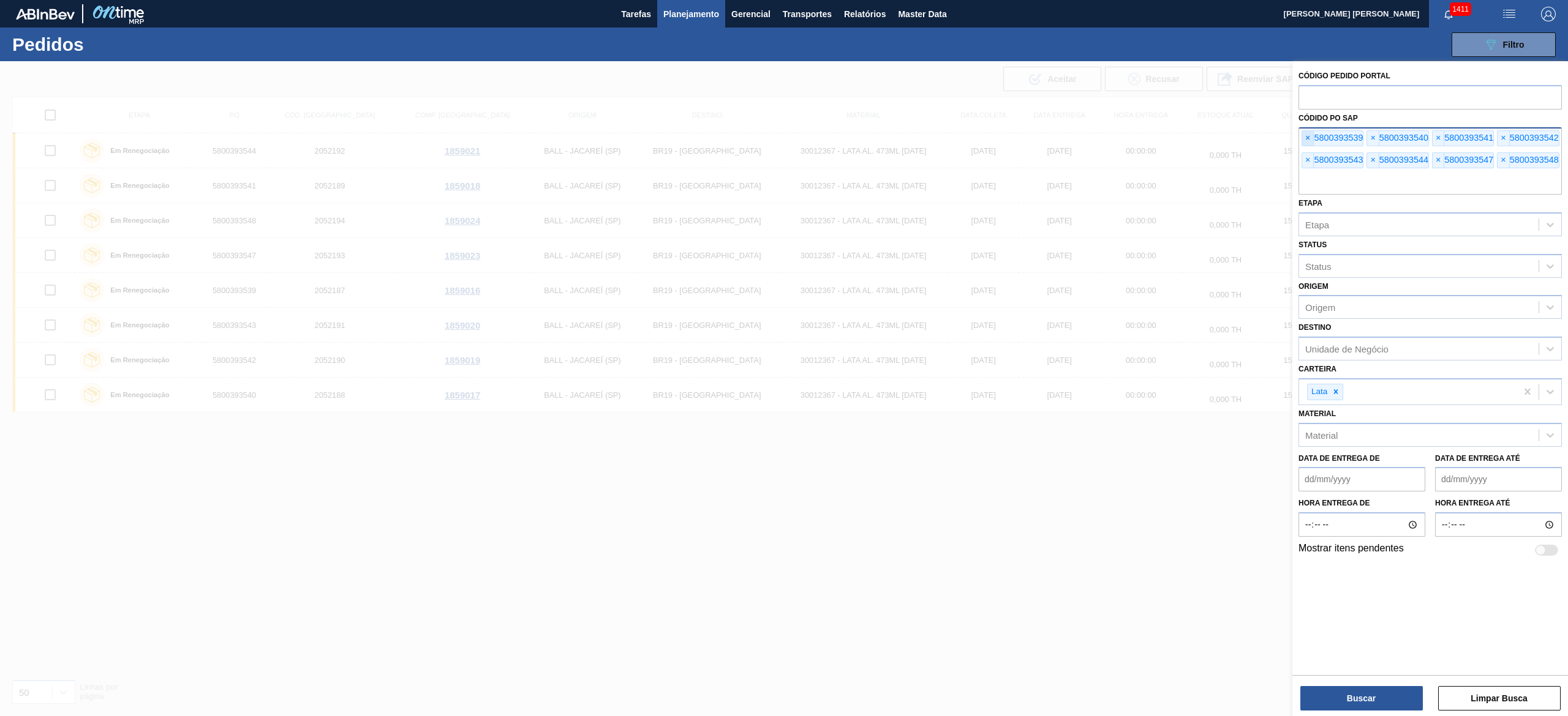
click at [1307, 137] on span "×" at bounding box center [1308, 138] width 12 height 15
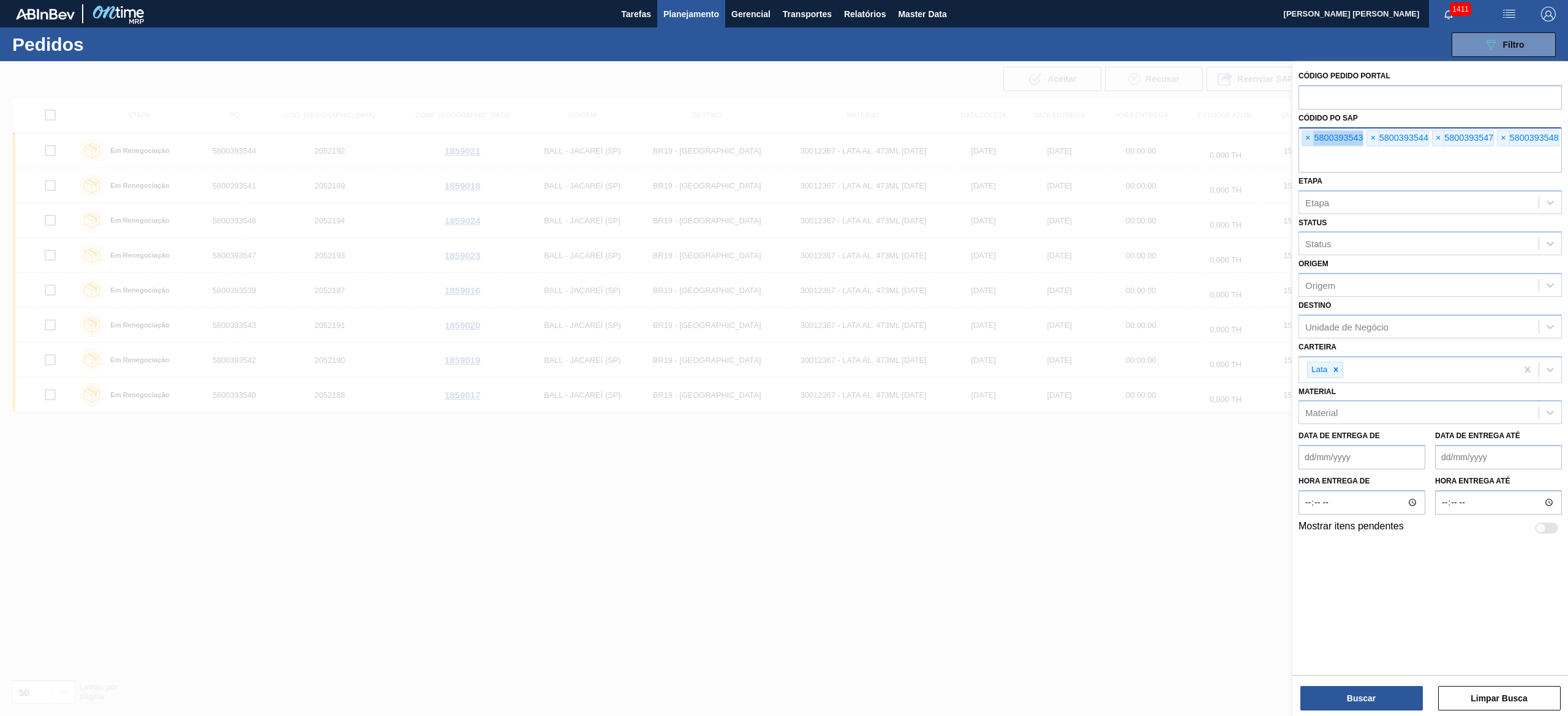
click at [1307, 137] on span "×" at bounding box center [1308, 138] width 12 height 15
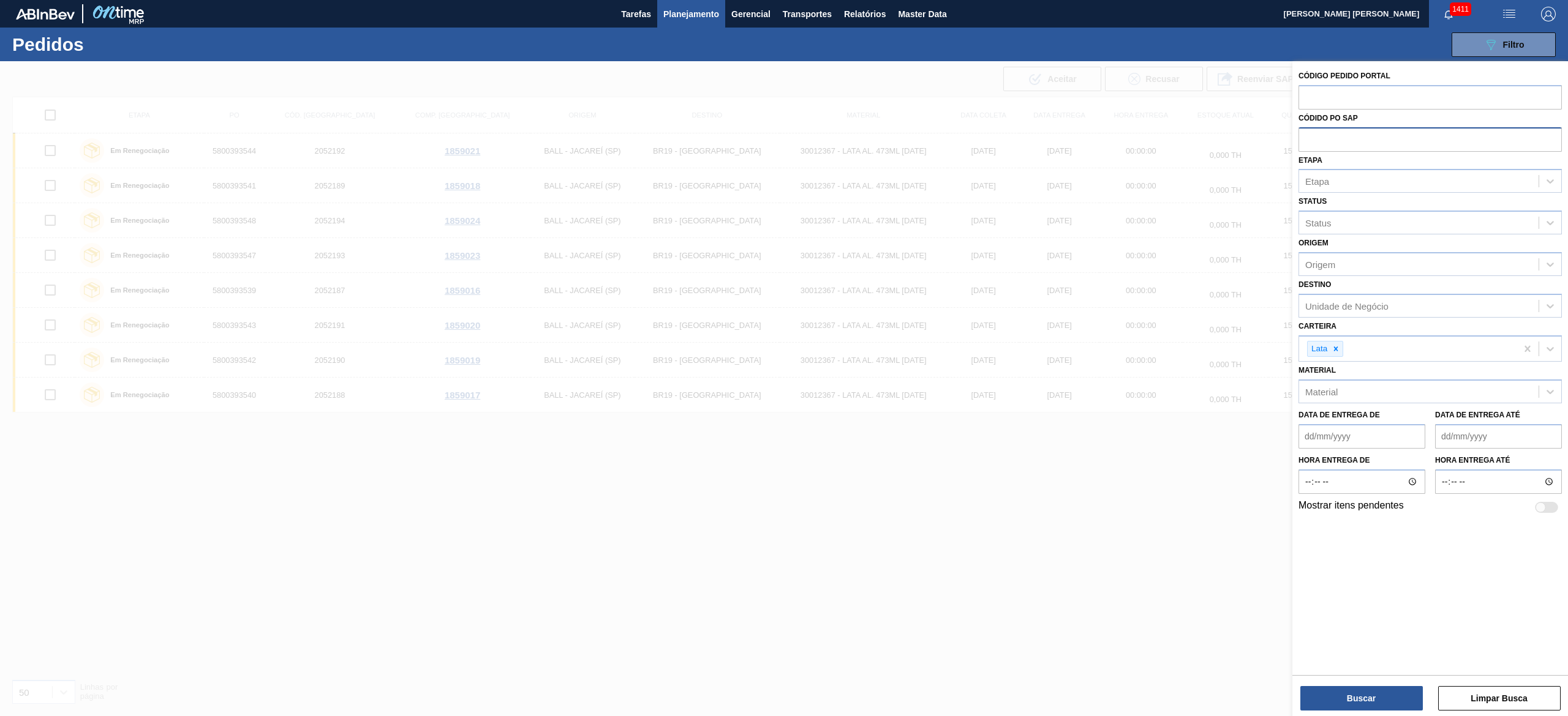
paste input "text"
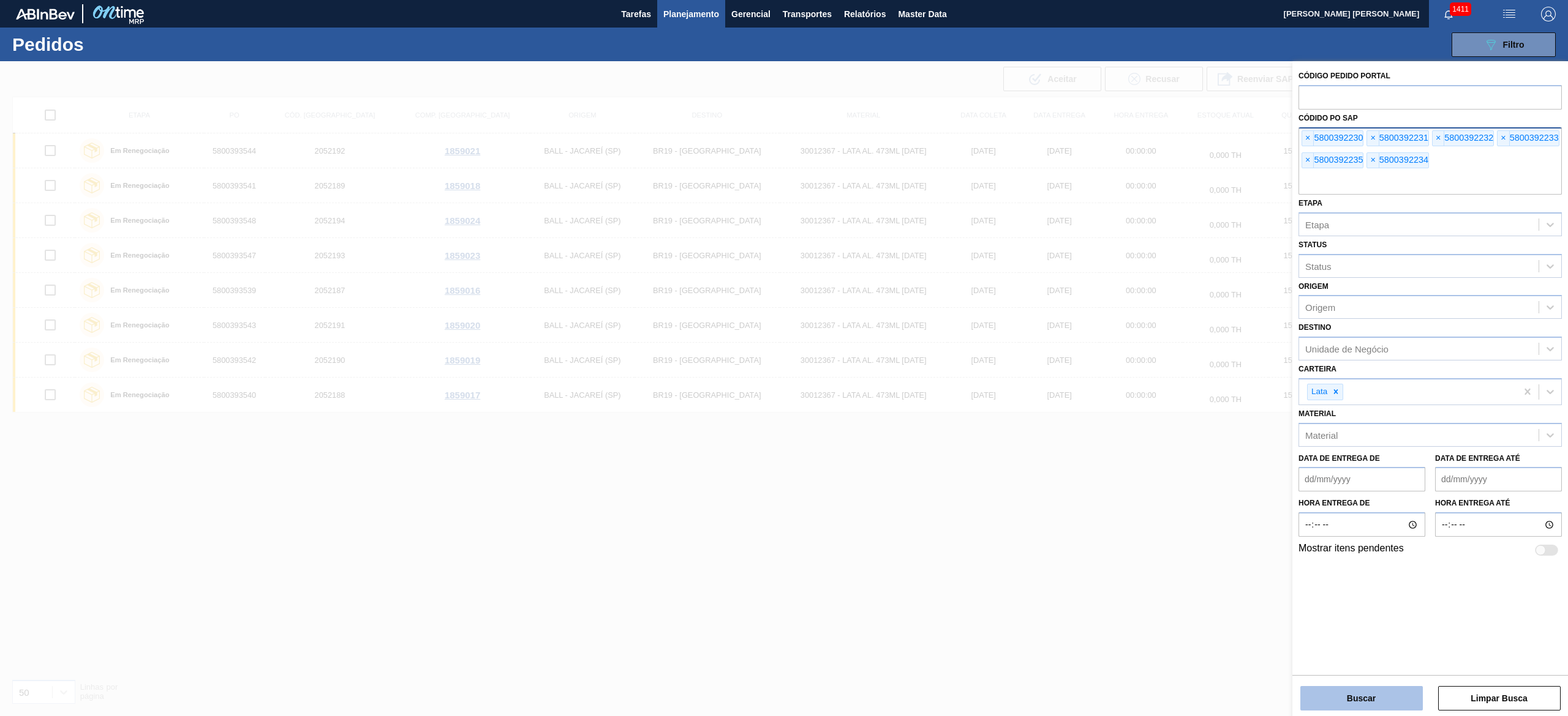
click at [1356, 701] on button "Buscar" at bounding box center [1362, 698] width 123 height 25
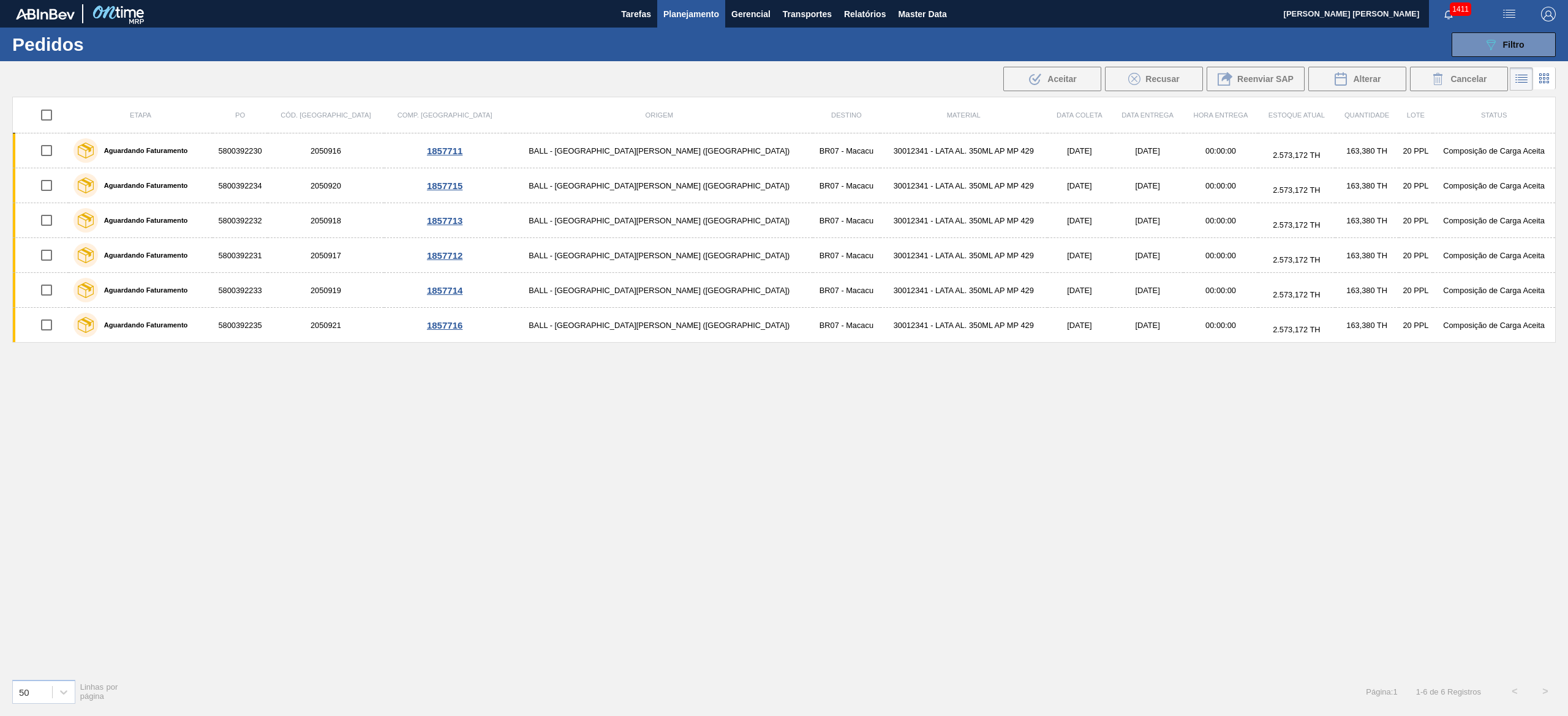
click at [50, 117] on input "checkbox" at bounding box center [46, 115] width 26 height 26
checkbox input "true"
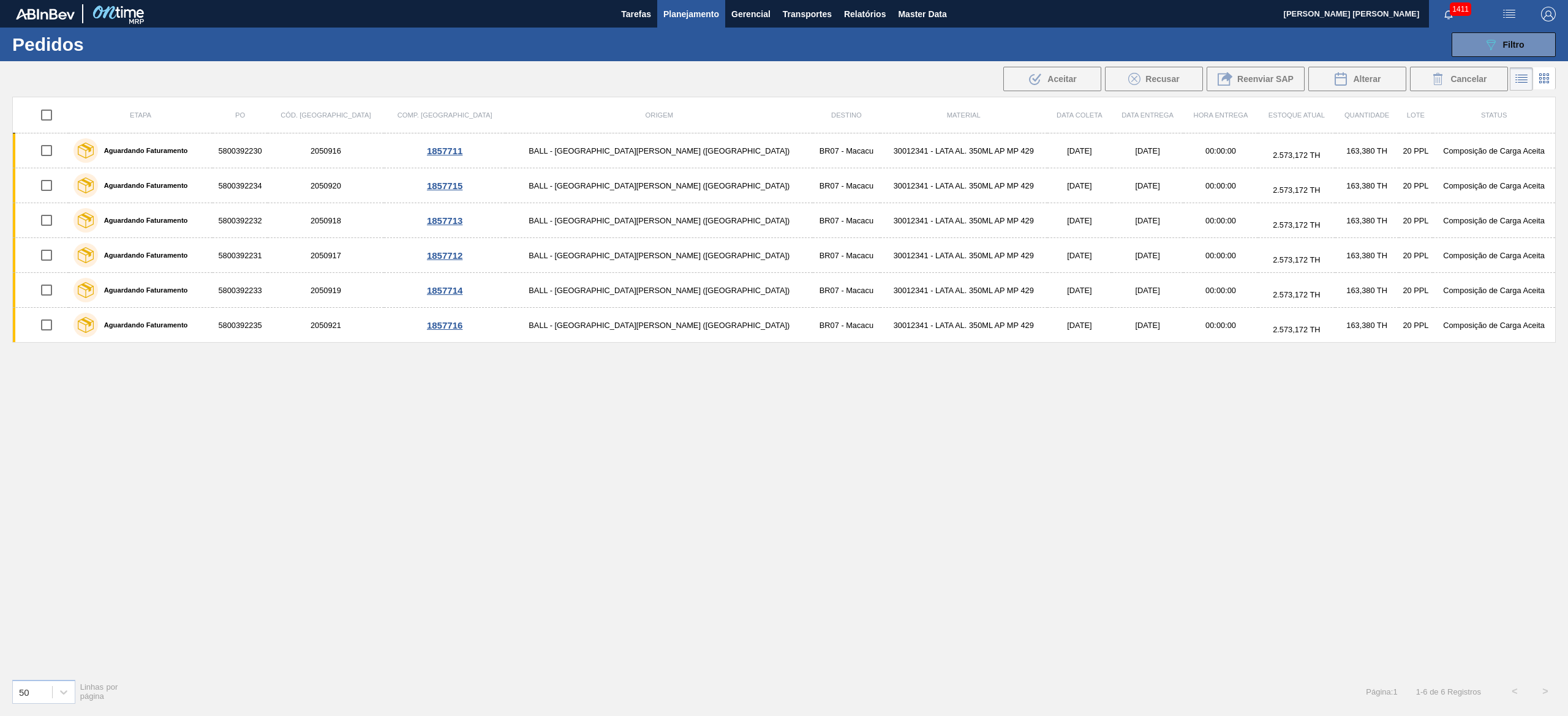
checkbox input "true"
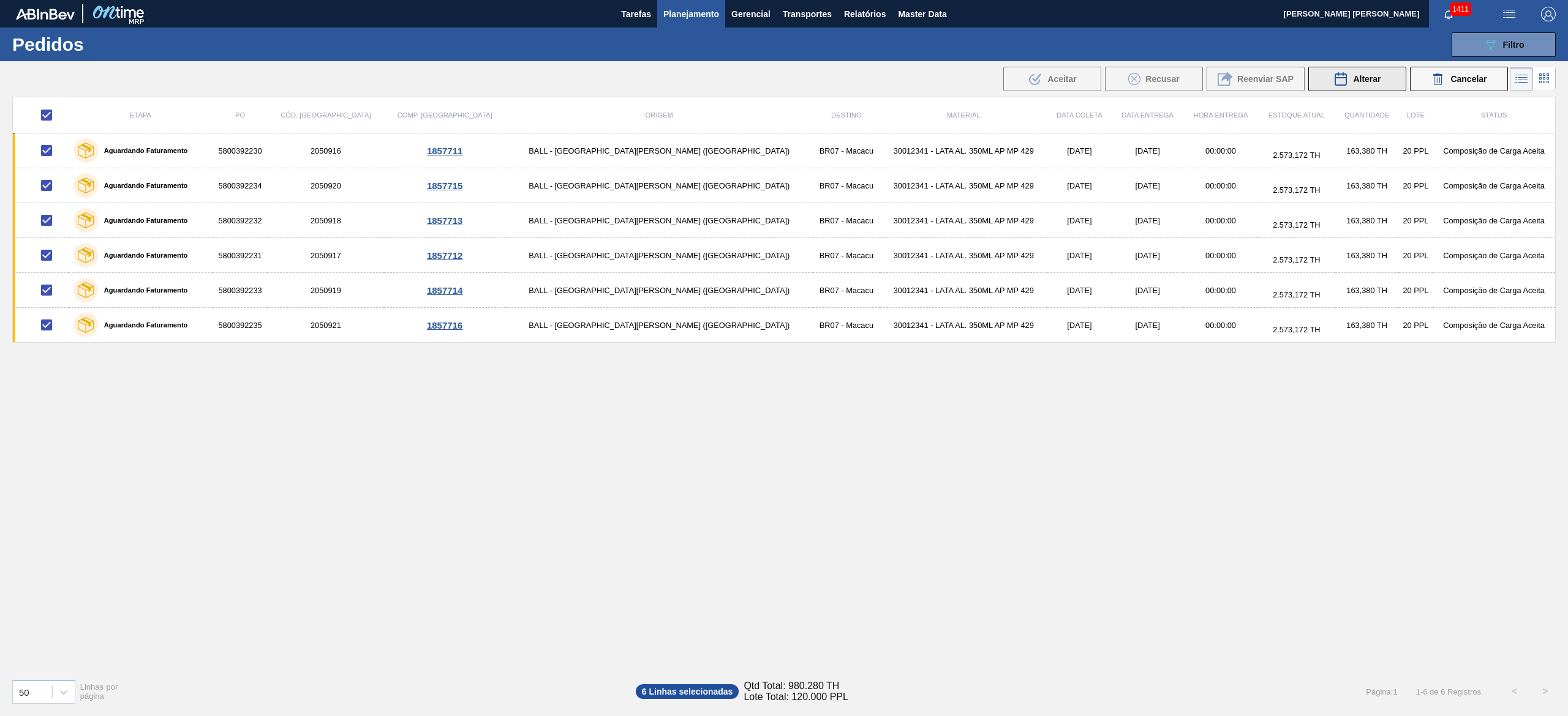
click at [1333, 85] on icon at bounding box center [1340, 79] width 15 height 15
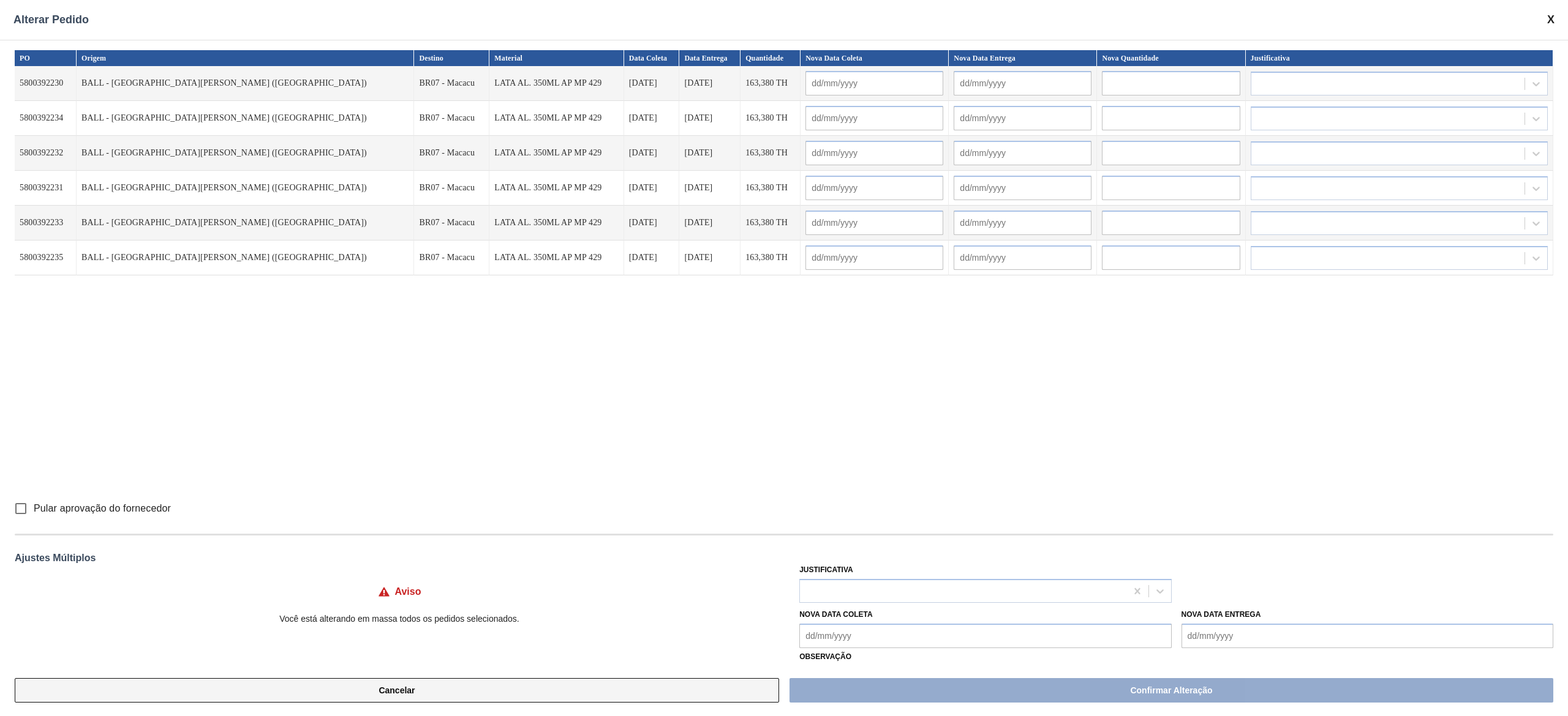
click at [471, 683] on button "Cancelar" at bounding box center [396, 690] width 764 height 25
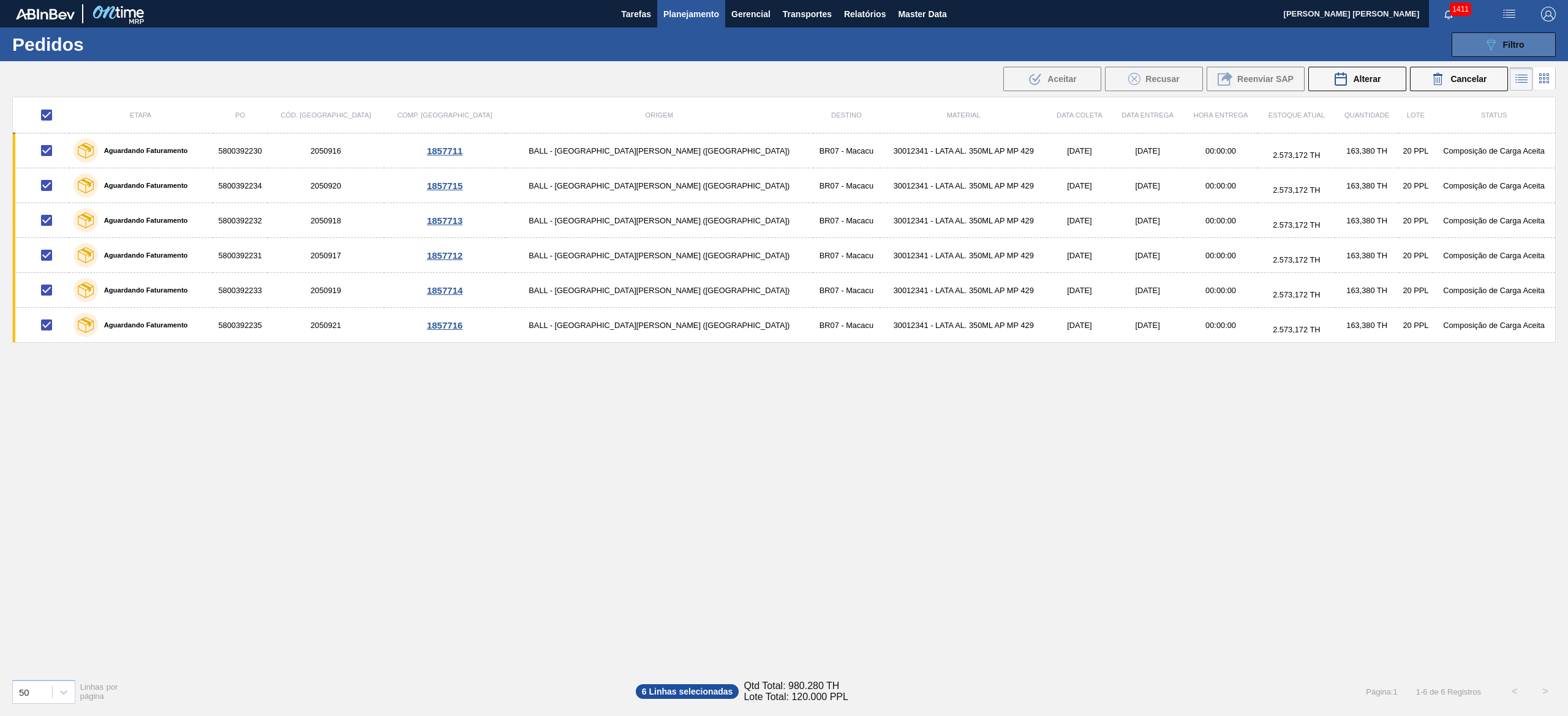
click at [1491, 37] on icon "089F7B8B-B2A5-4AFE-B5C0-19BA573D28AC" at bounding box center [1490, 44] width 15 height 15
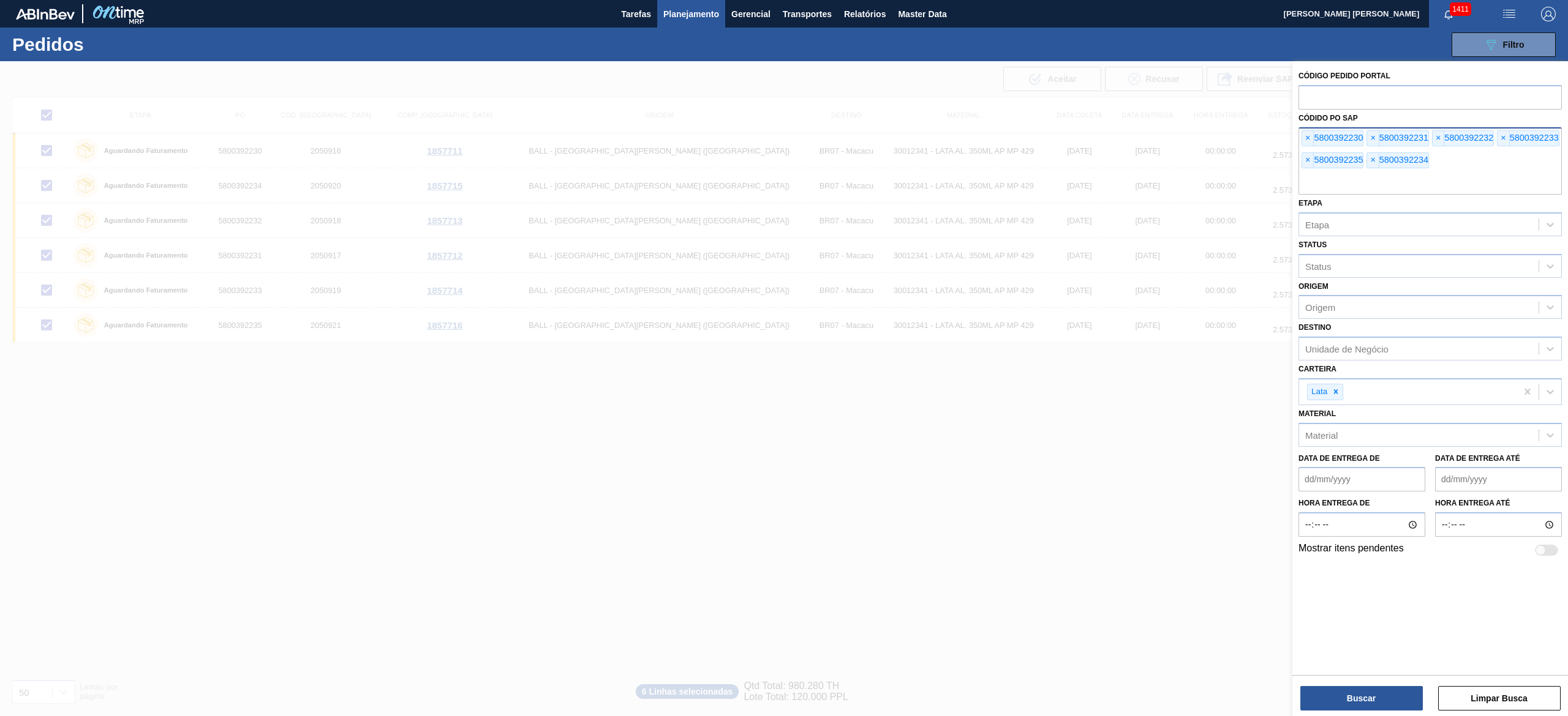
click at [1460, 161] on div "× 5800392230 × 5800392231 × 5800392232 × 5800392233 × 5800392235 × 5800392234" at bounding box center [1430, 161] width 264 height 67
paste input "5800394087"
type input "5800394087"
click at [1382, 702] on button "Buscar" at bounding box center [1362, 698] width 123 height 25
checkbox input "false"
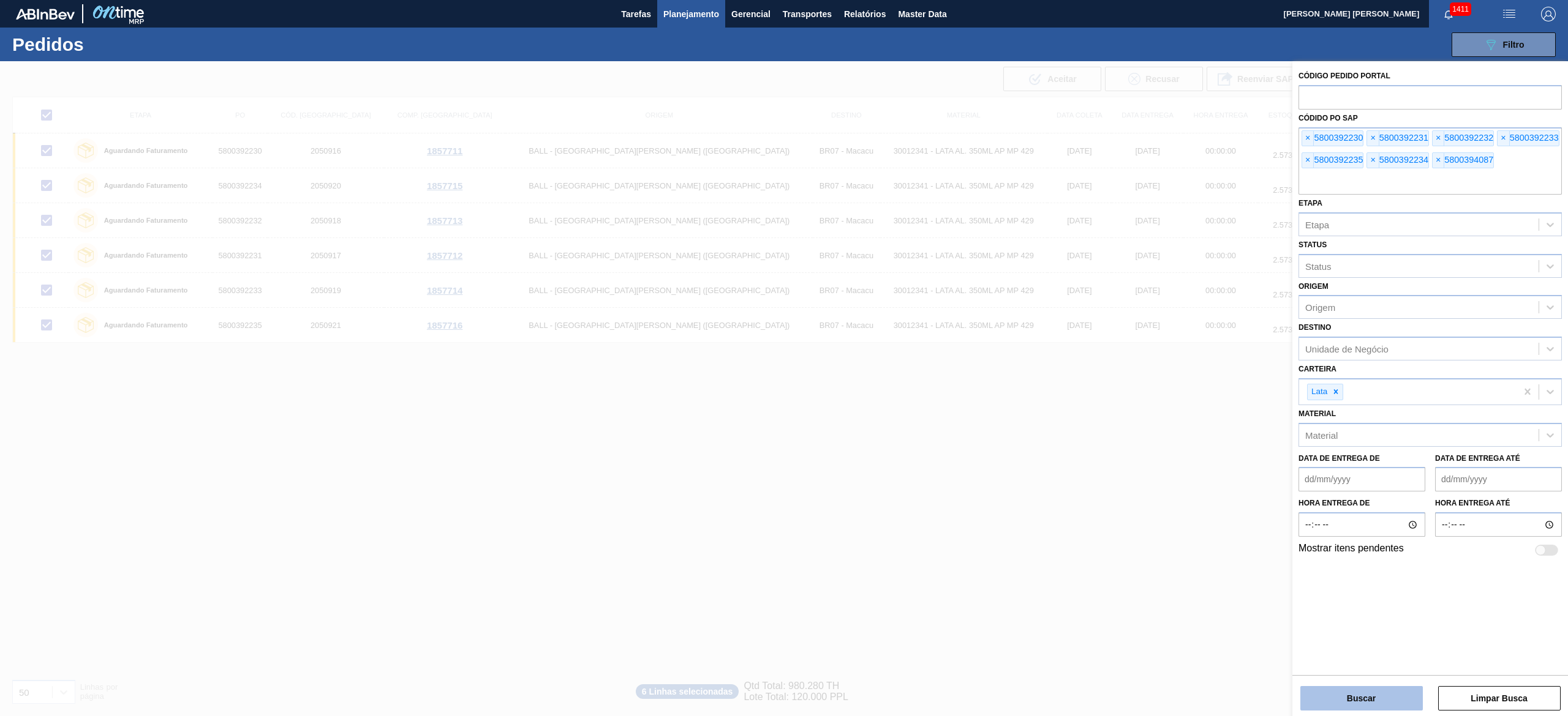
checkbox input "false"
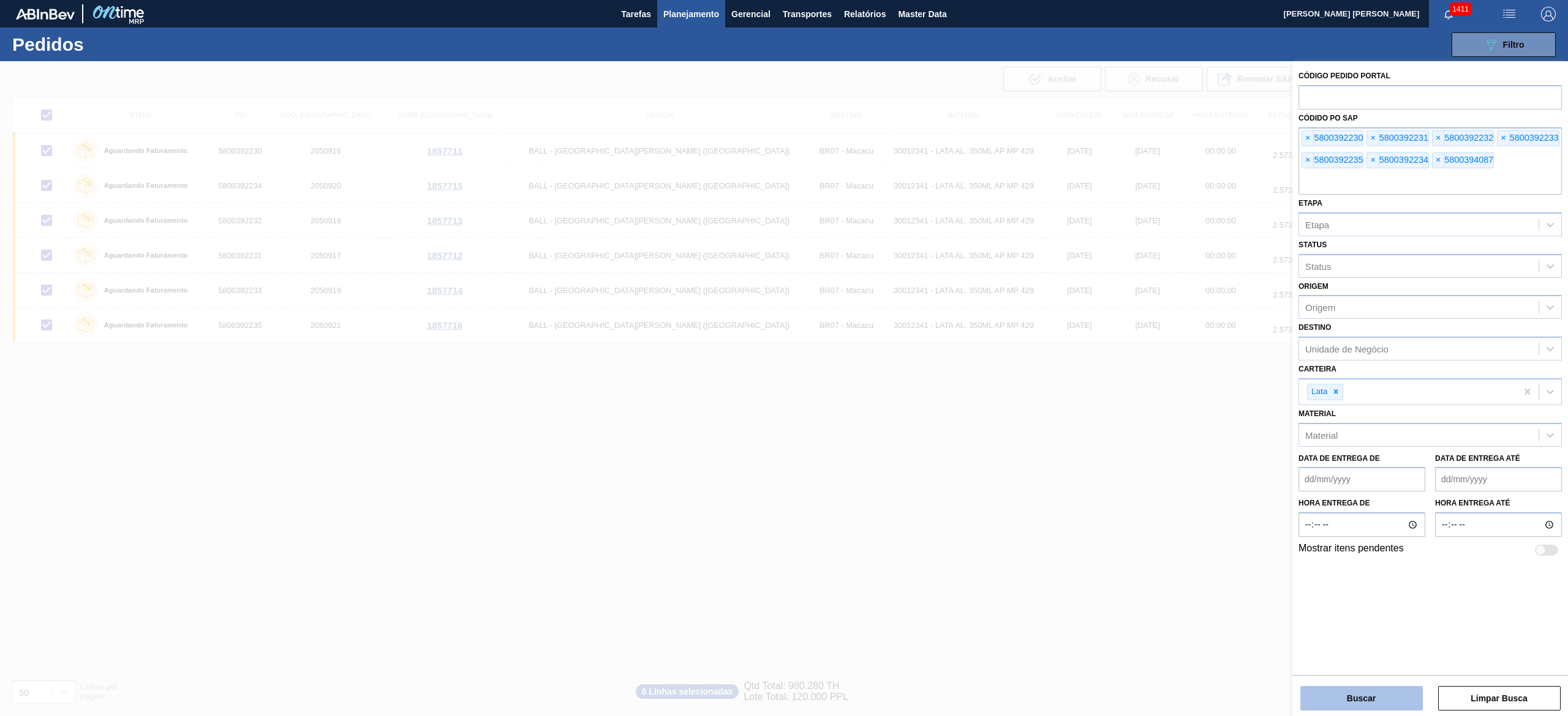
checkbox input "false"
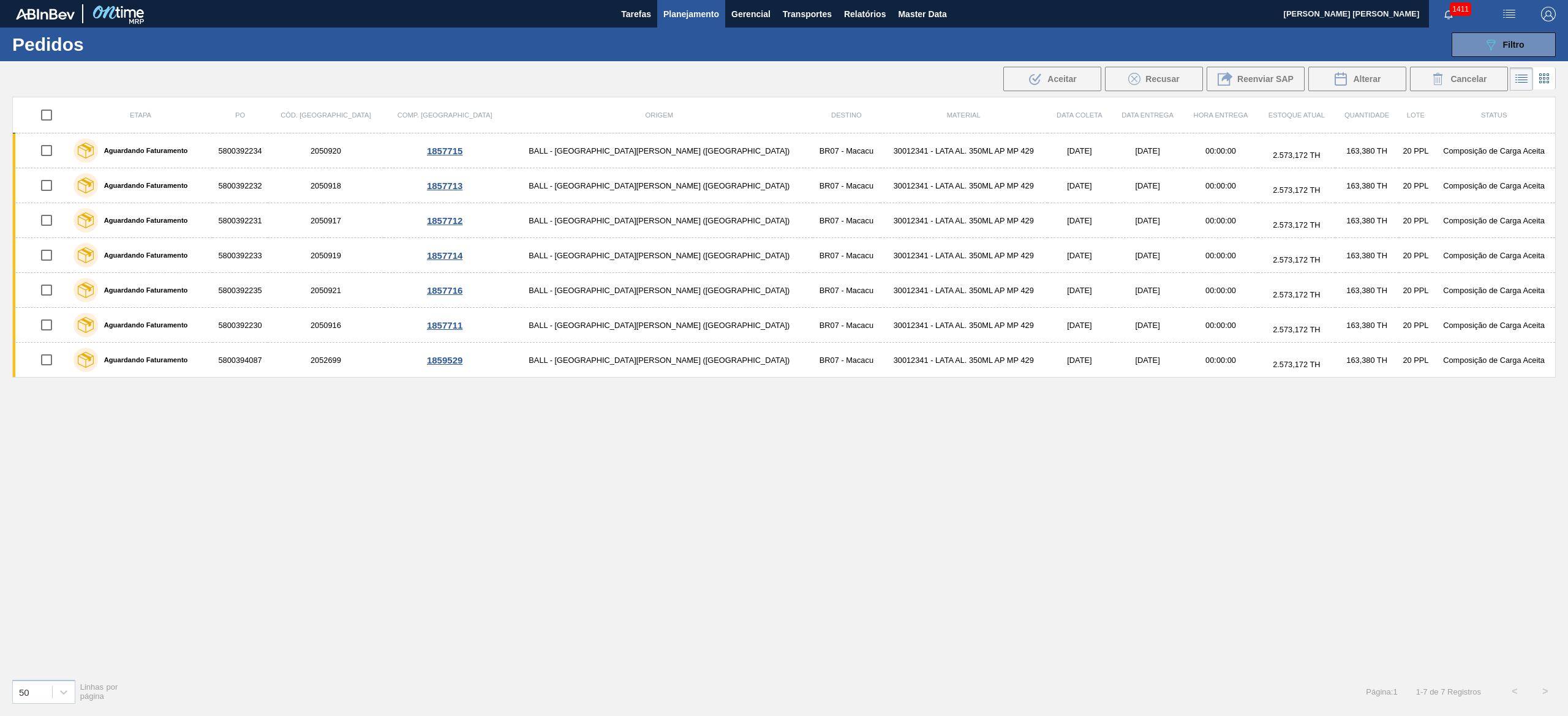
click at [54, 112] on input "checkbox" at bounding box center [46, 115] width 26 height 26
checkbox input "true"
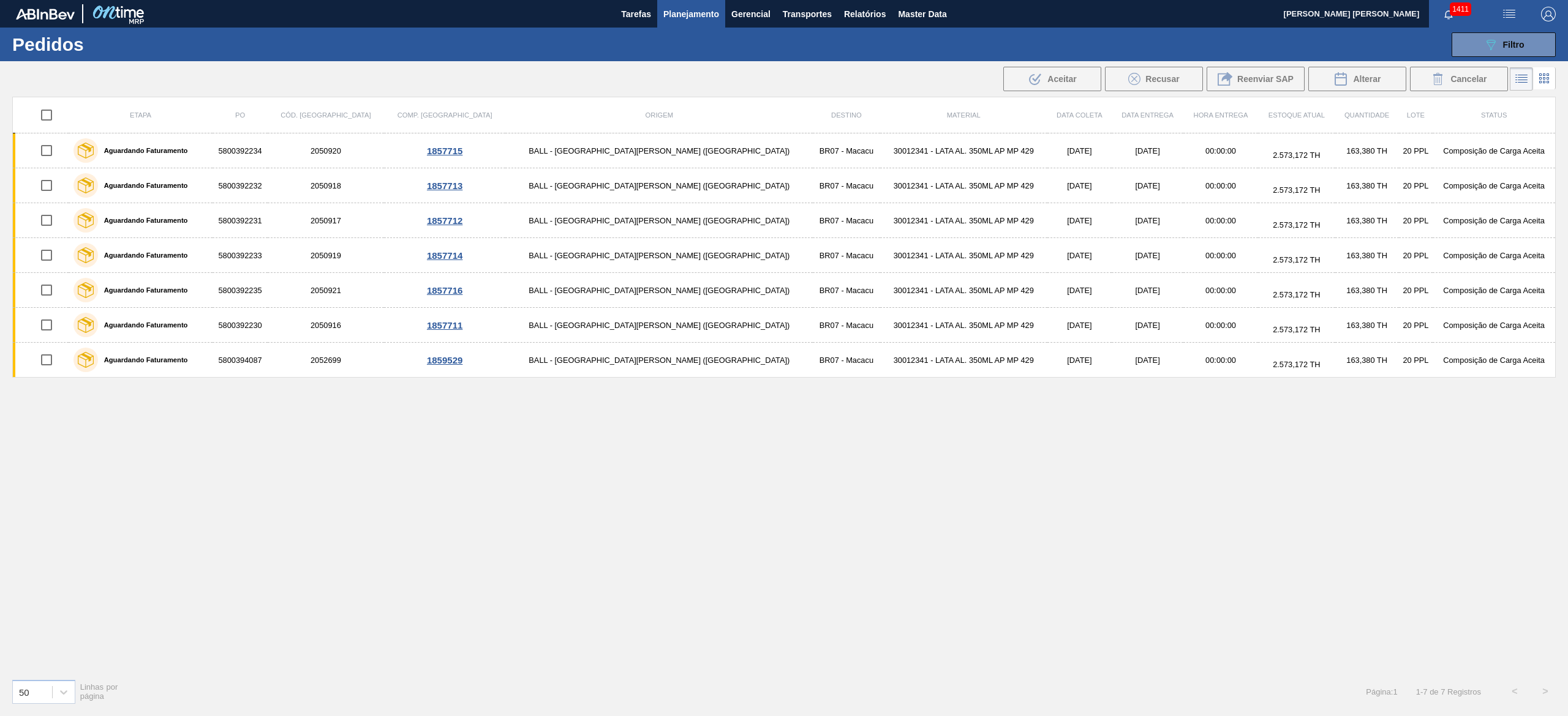
checkbox input "true"
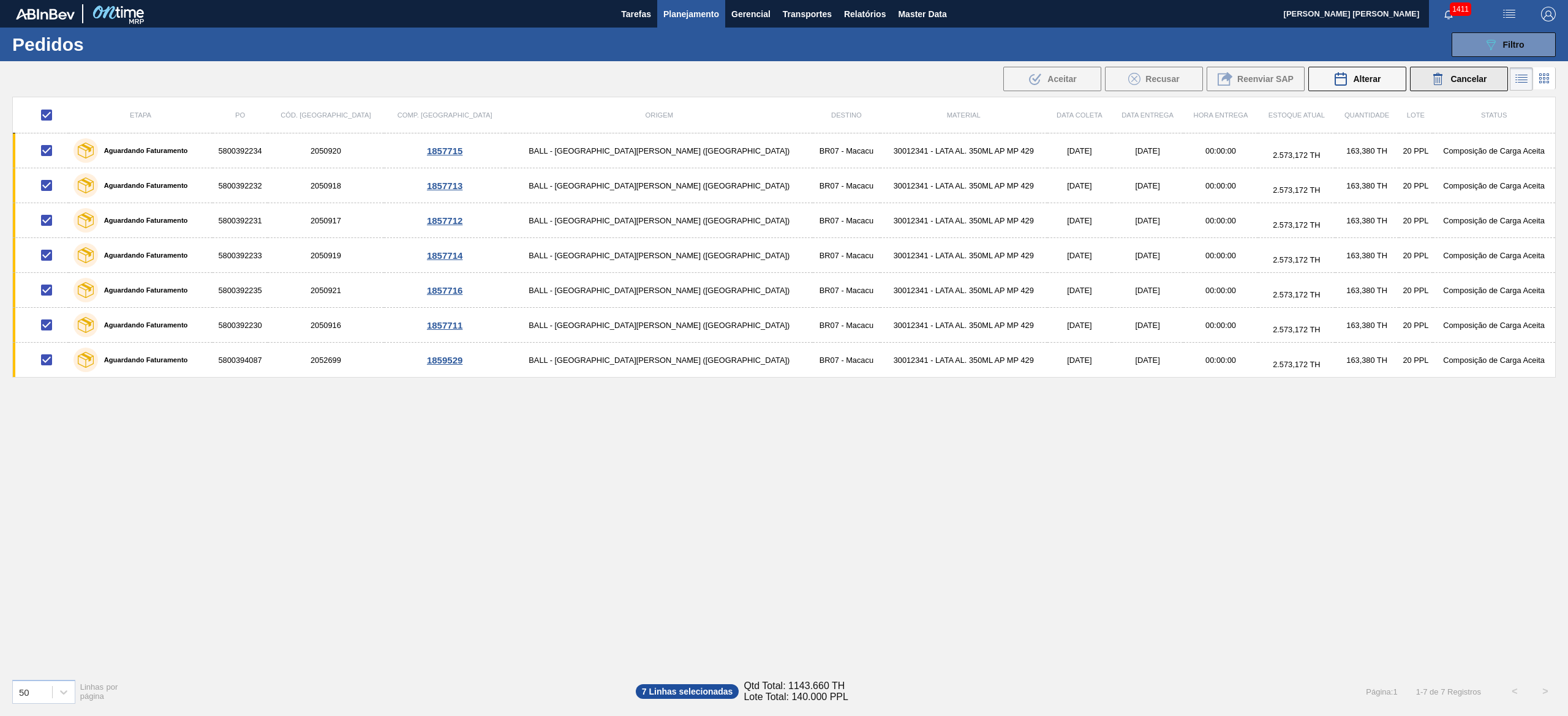
click at [1434, 75] on icon at bounding box center [1438, 75] width 9 height 2
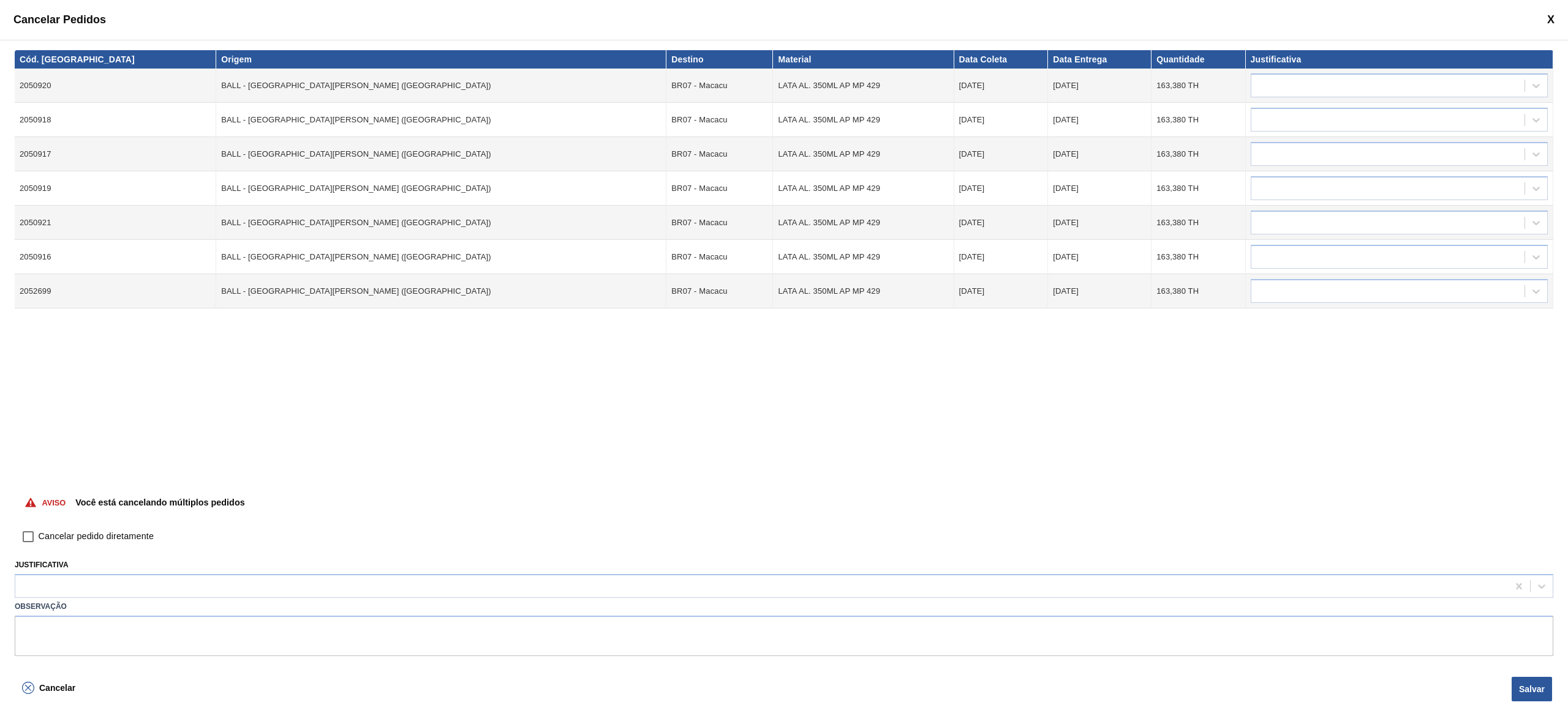
click at [80, 541] on span "Cancelar pedido diretamente" at bounding box center [96, 537] width 115 height 13
click at [39, 541] on input "Cancelar pedido diretamente" at bounding box center [28, 536] width 21 height 21
checkbox input "true"
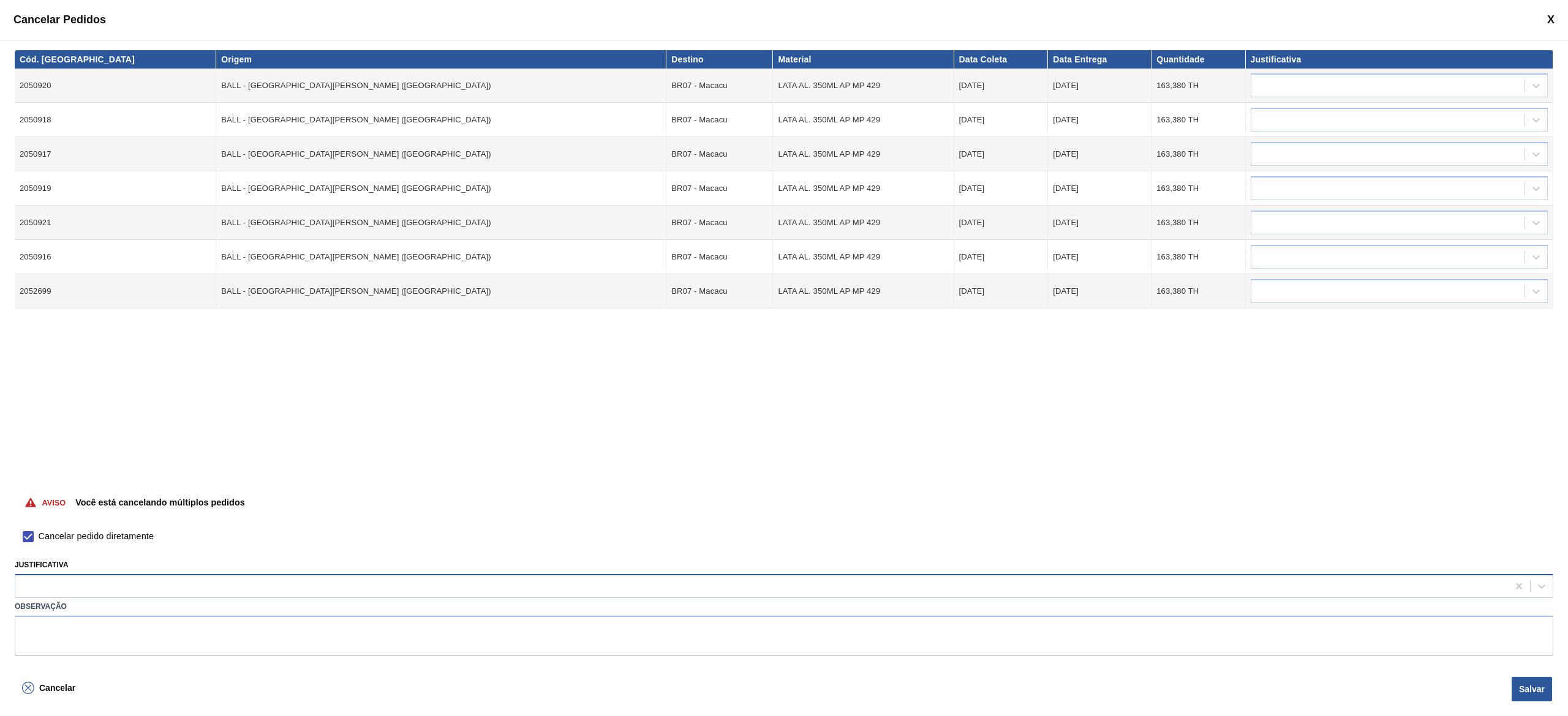
click at [131, 579] on div at bounding box center [761, 587] width 1492 height 18
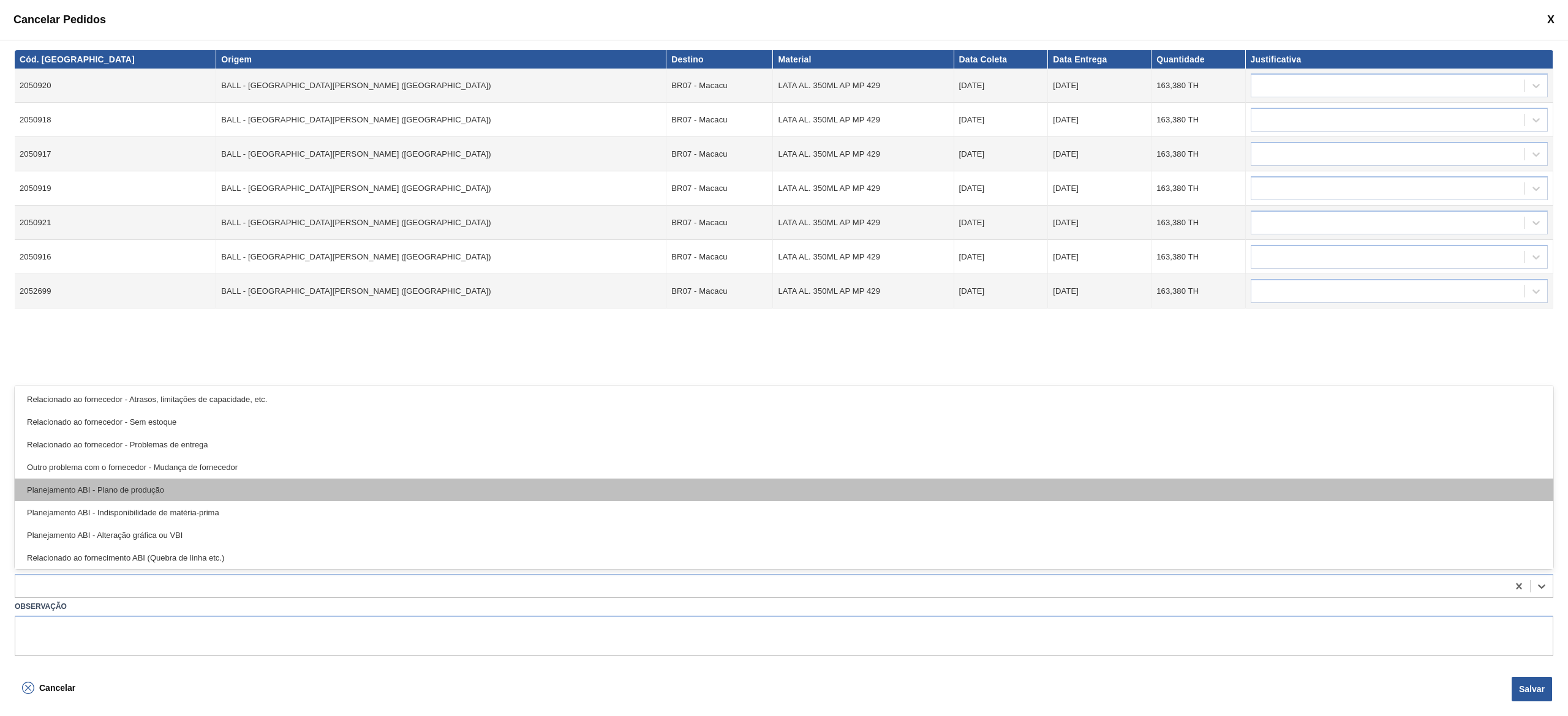
click at [143, 489] on div "Planejamento ABI - Plano de produção" at bounding box center [784, 490] width 1539 height 23
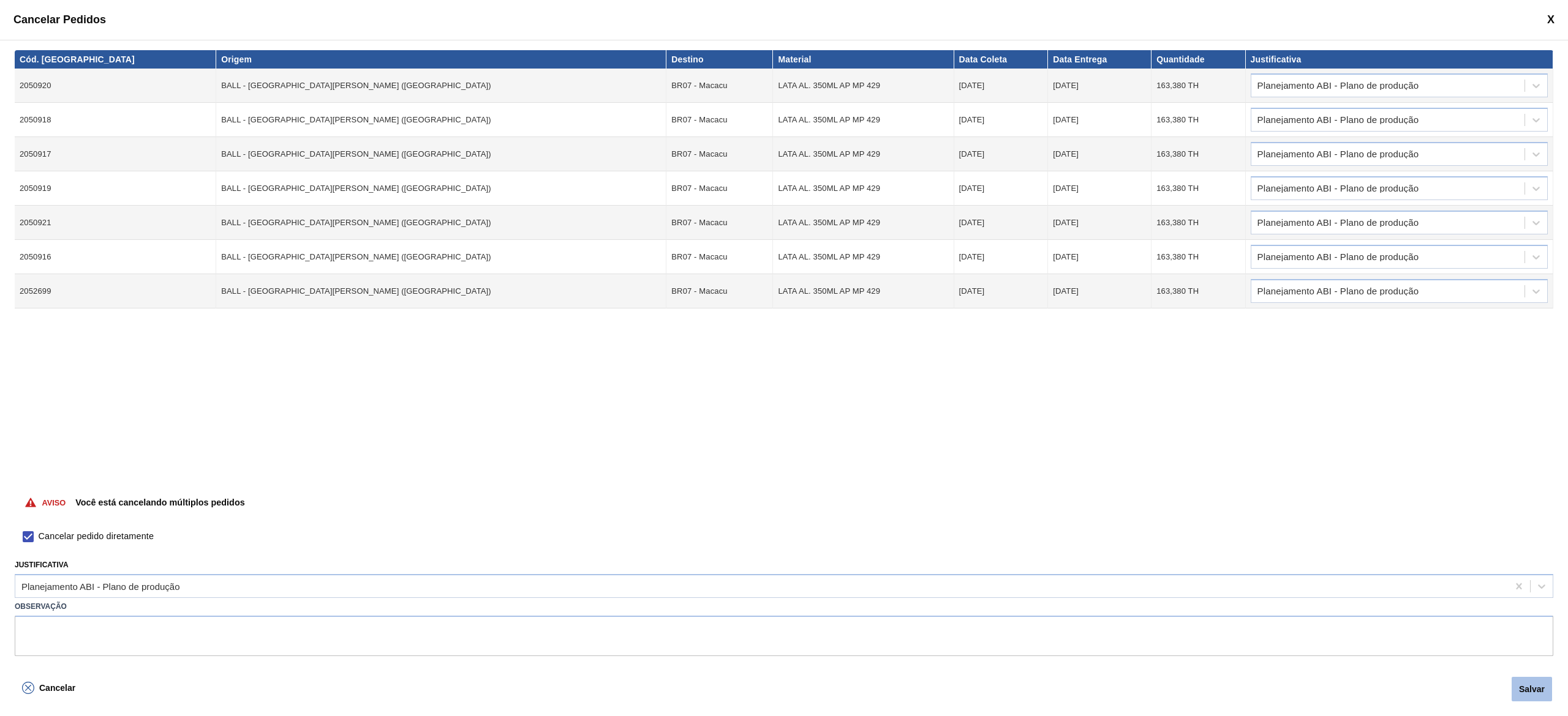
click at [1536, 688] on button "Salvar" at bounding box center [1531, 689] width 40 height 25
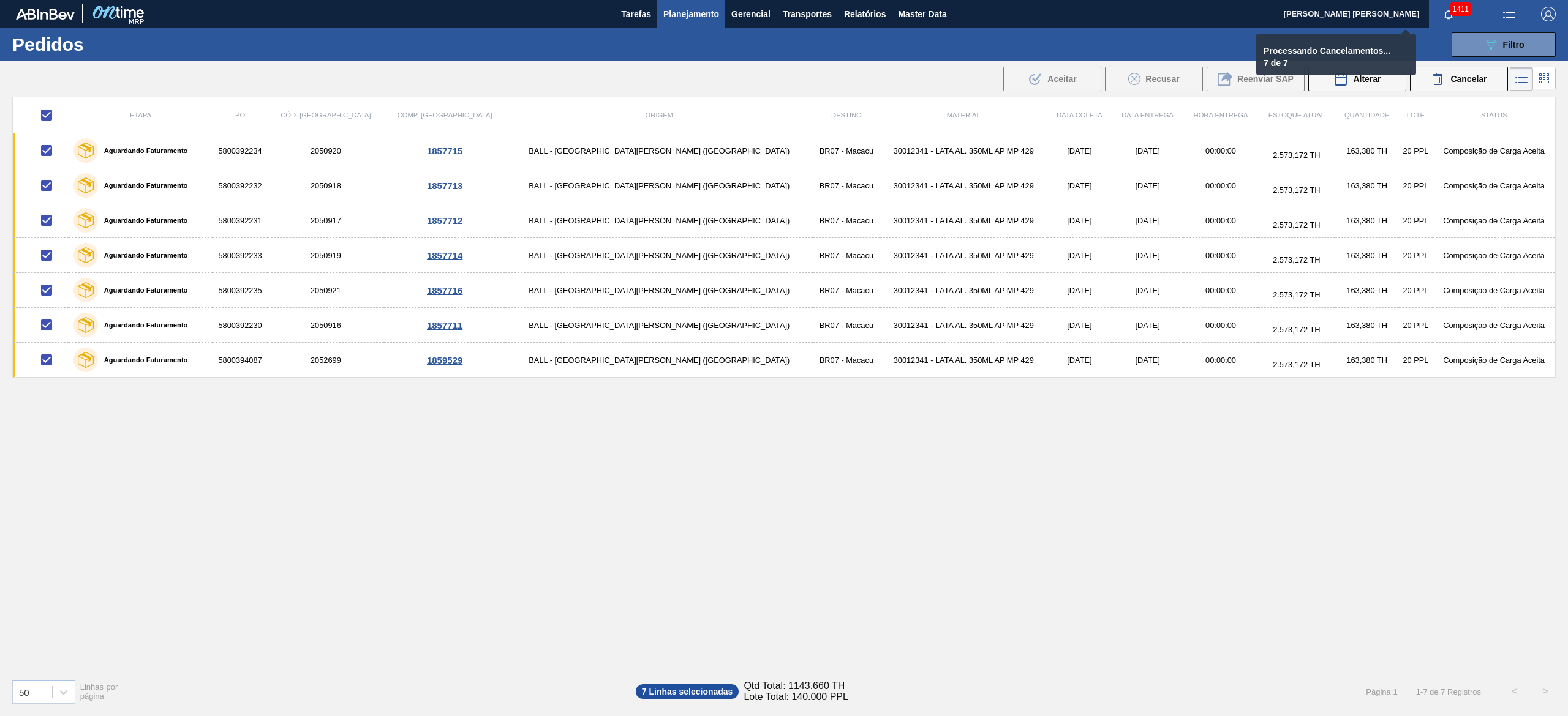
checkbox input "false"
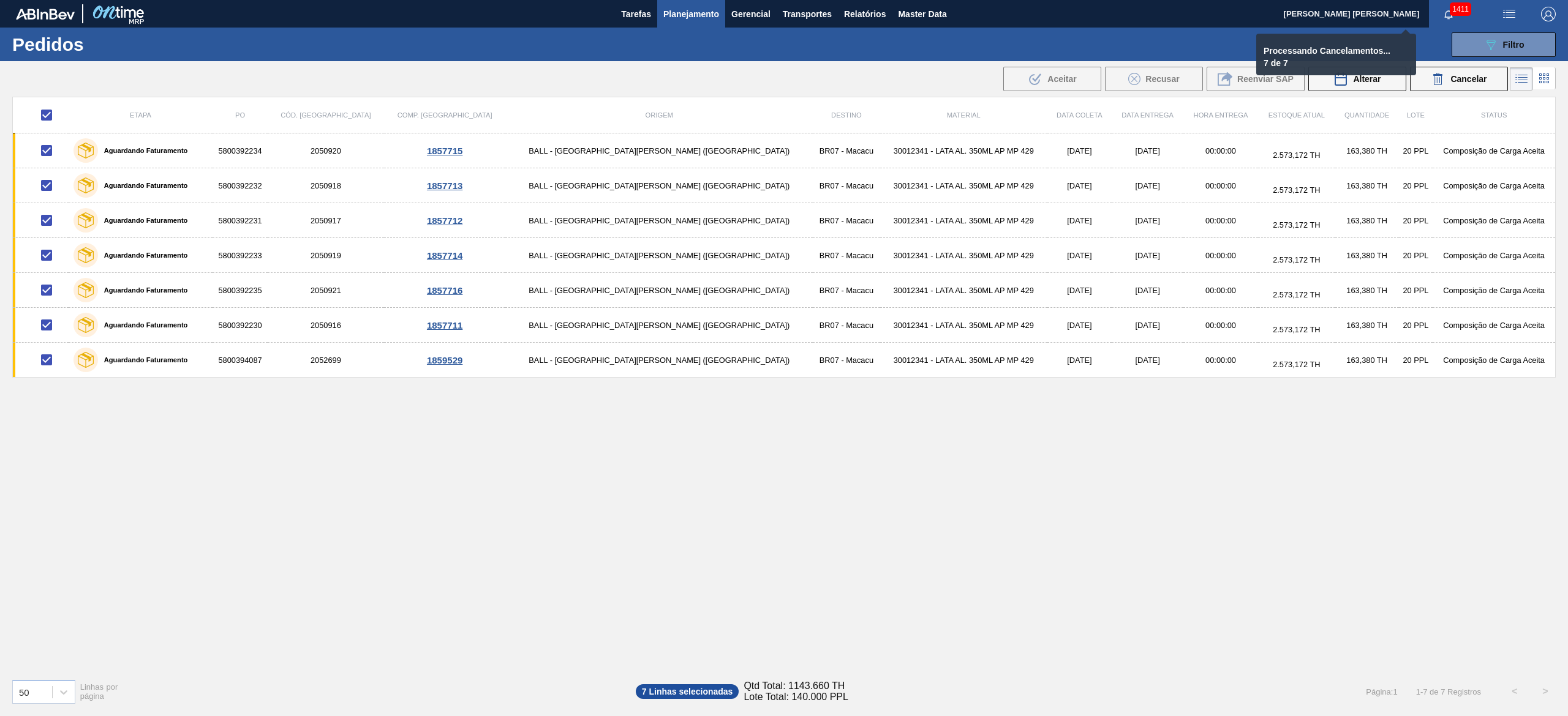
checkbox input "false"
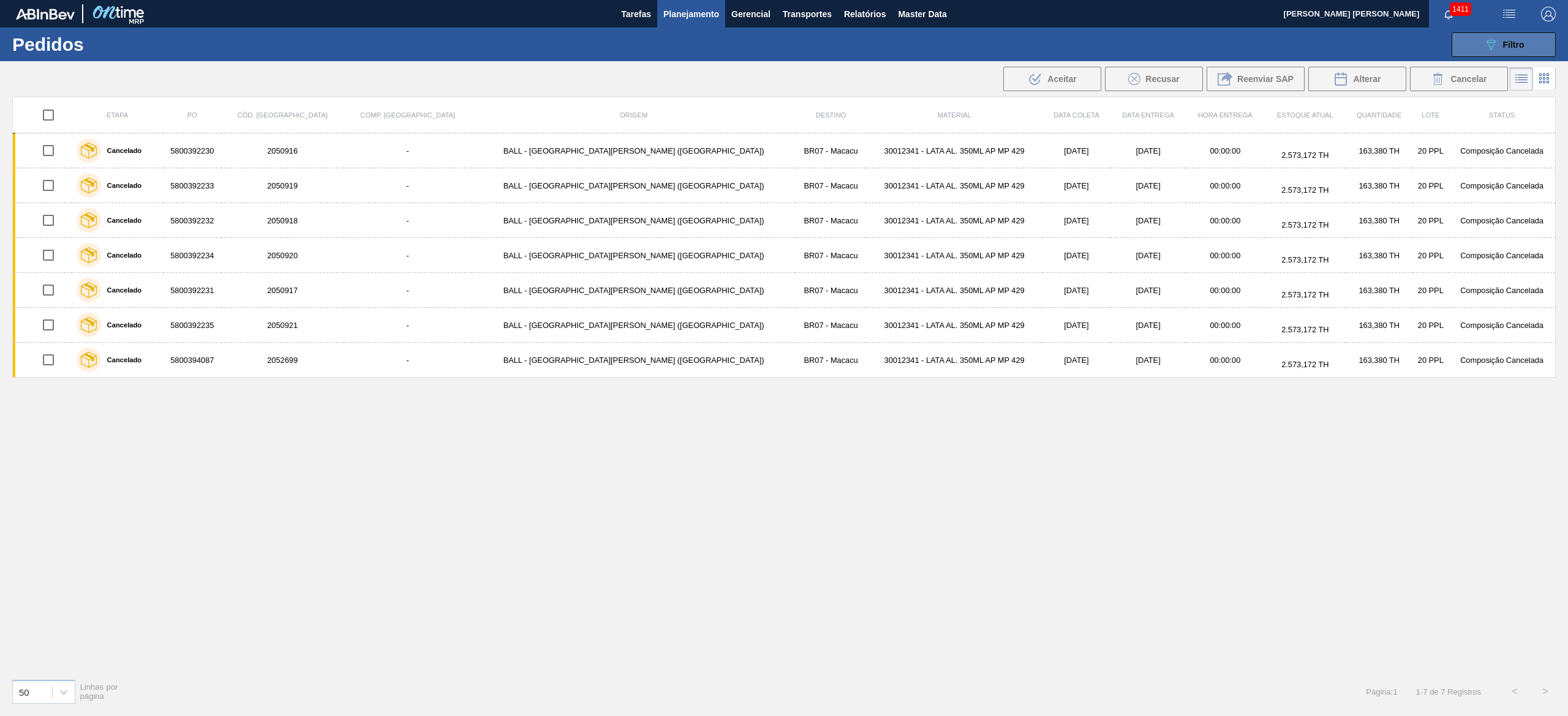
click at [1527, 41] on button "089F7B8B-B2A5-4AFE-B5C0-19BA573D28AC Filtro" at bounding box center [1503, 44] width 104 height 25
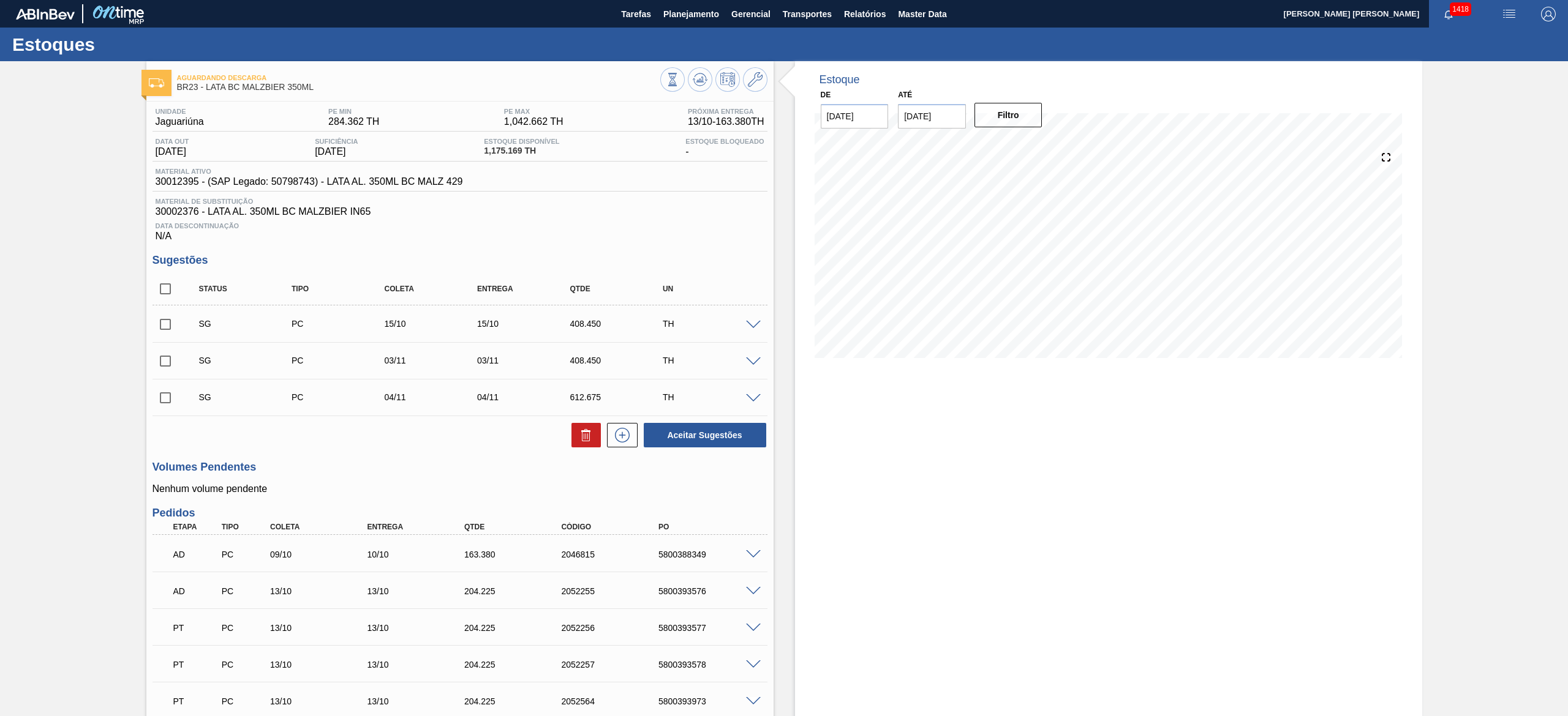
click at [164, 287] on input "checkbox" at bounding box center [165, 289] width 26 height 26
checkbox input "true"
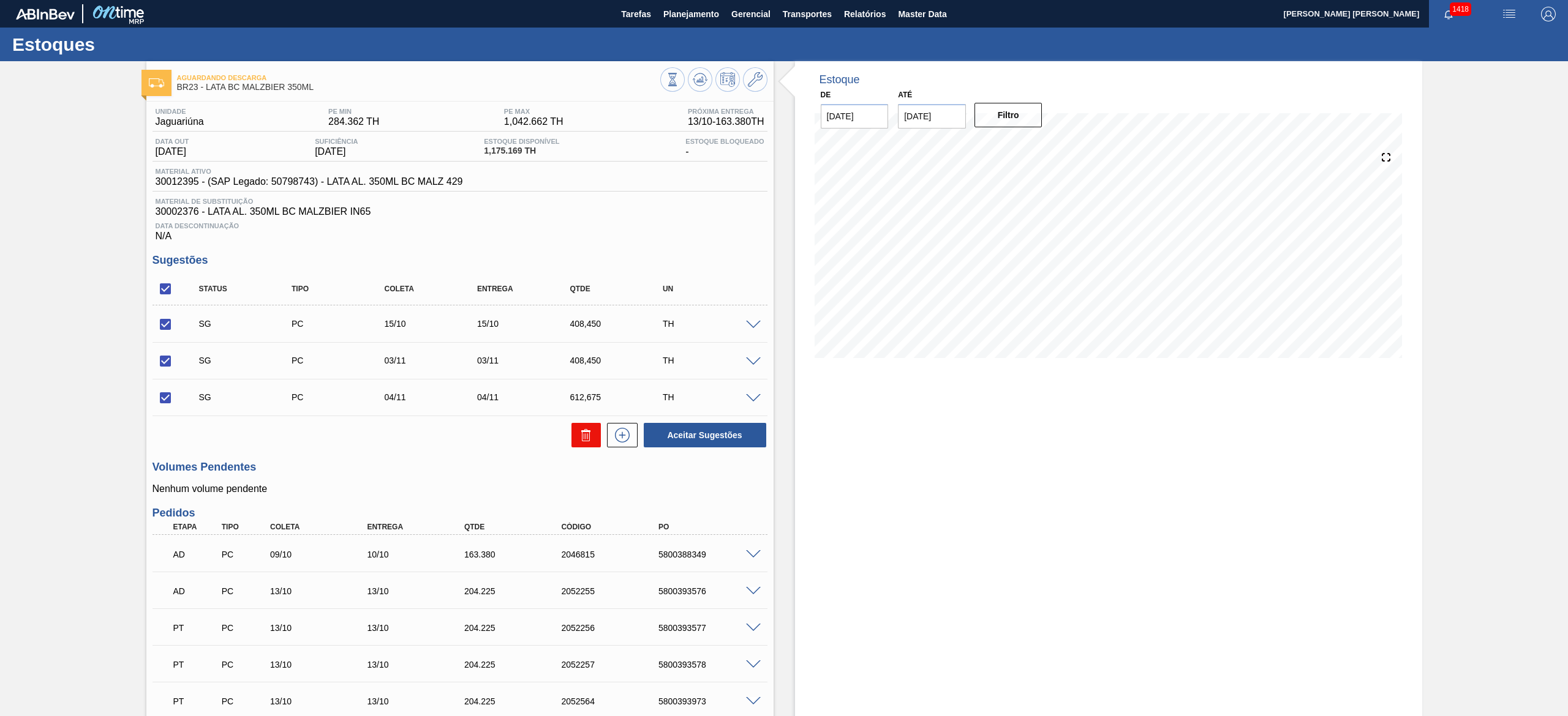
click at [584, 438] on icon at bounding box center [586, 435] width 15 height 15
checkbox input "false"
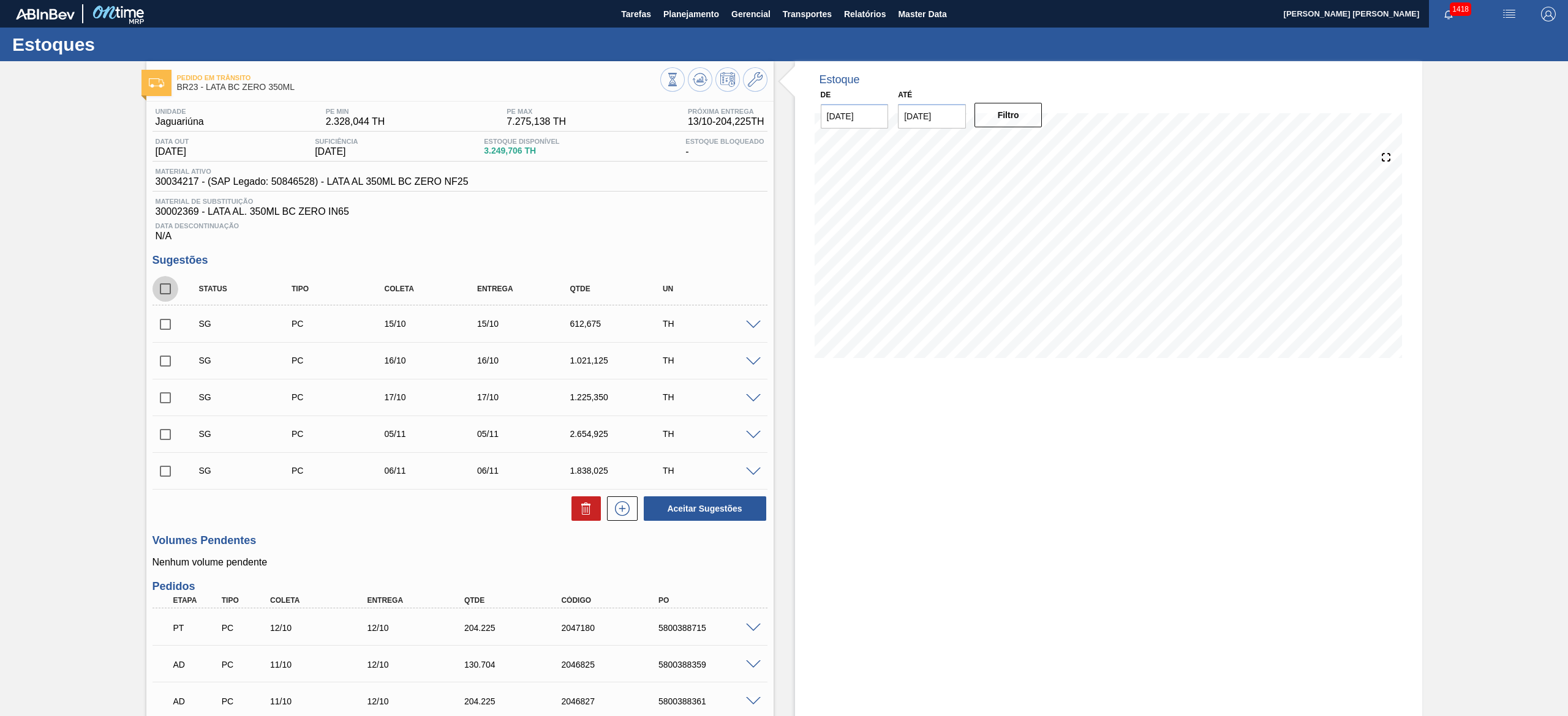
click at [171, 293] on input "checkbox" at bounding box center [165, 289] width 26 height 26
checkbox input "true"
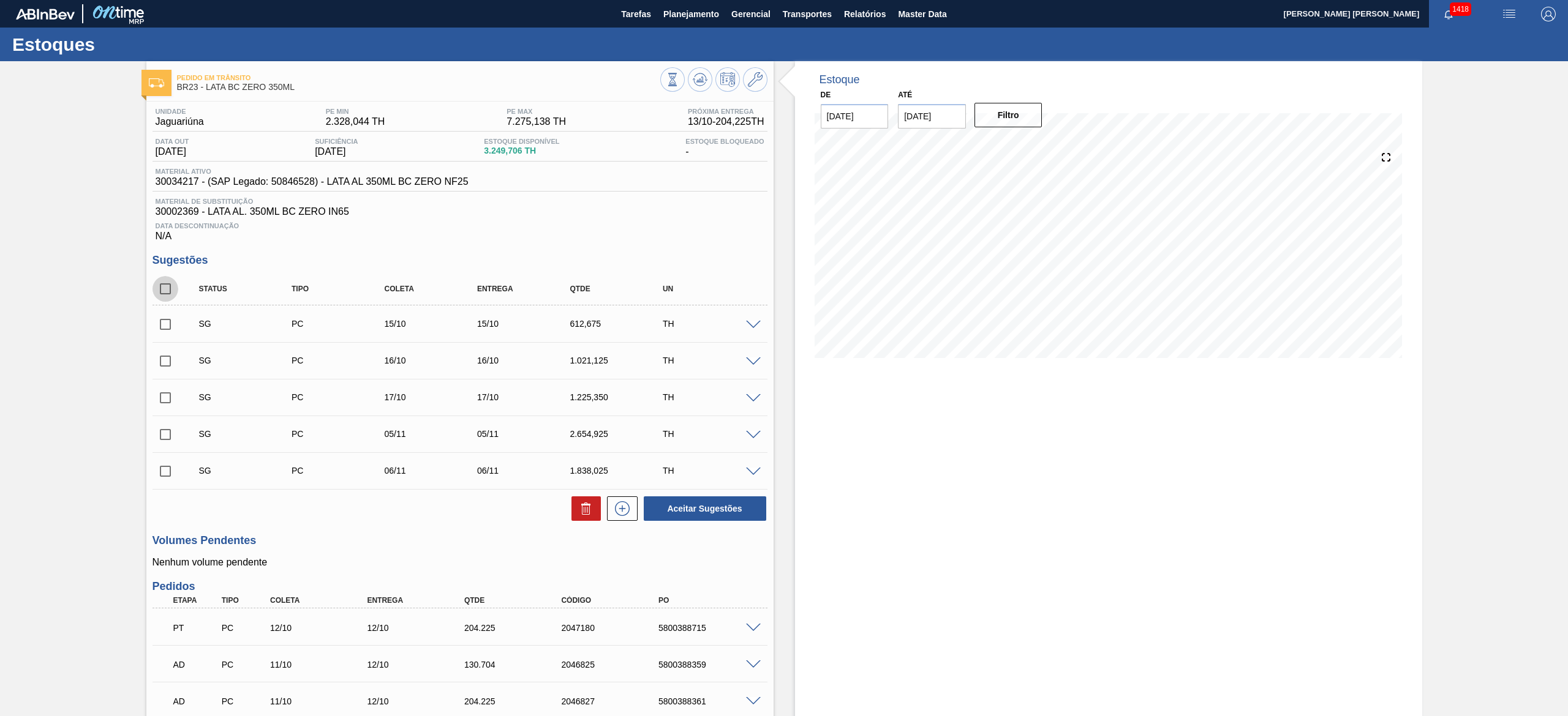
checkbox input "true"
click at [579, 512] on icon at bounding box center [586, 509] width 15 height 15
checkbox input "false"
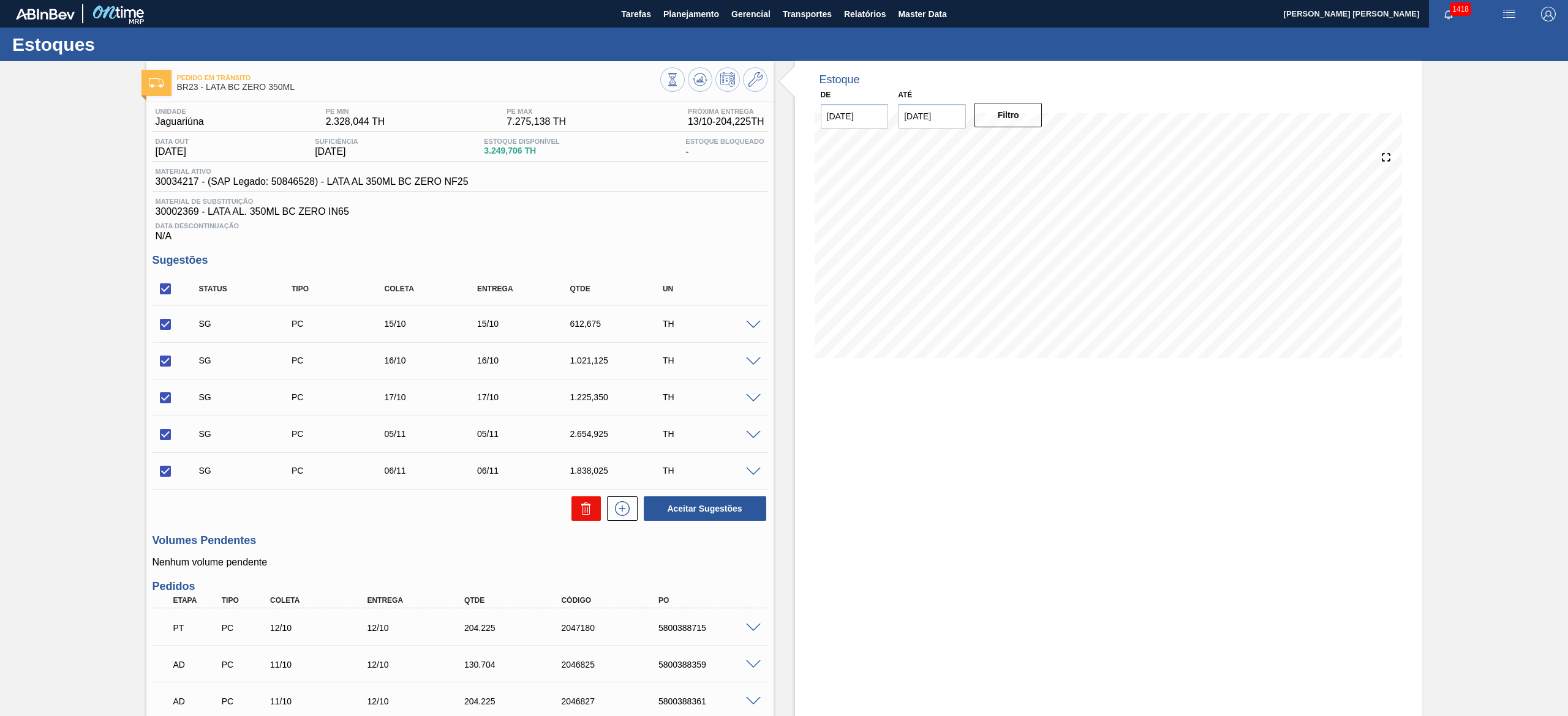
checkbox input "false"
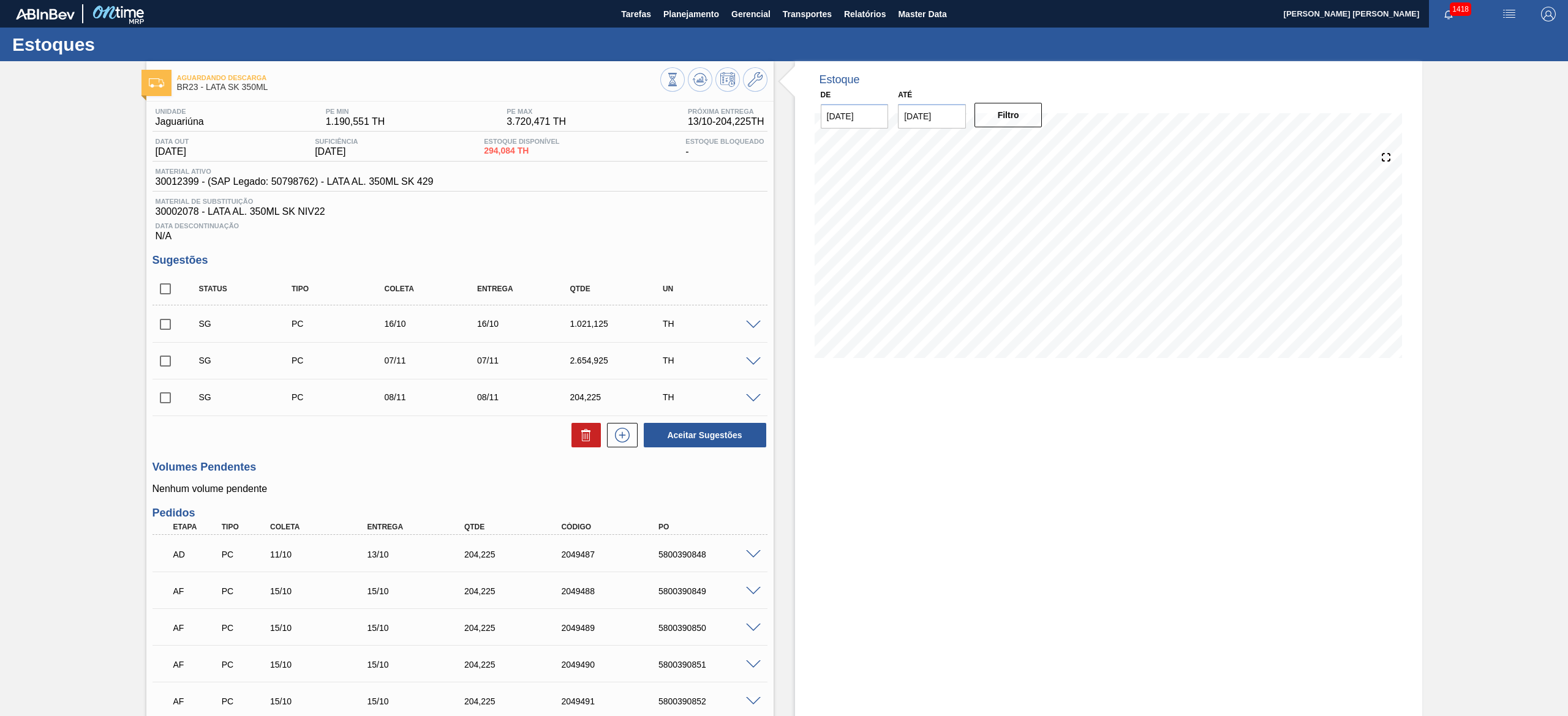
click at [169, 285] on input "checkbox" at bounding box center [165, 289] width 26 height 26
checkbox input "true"
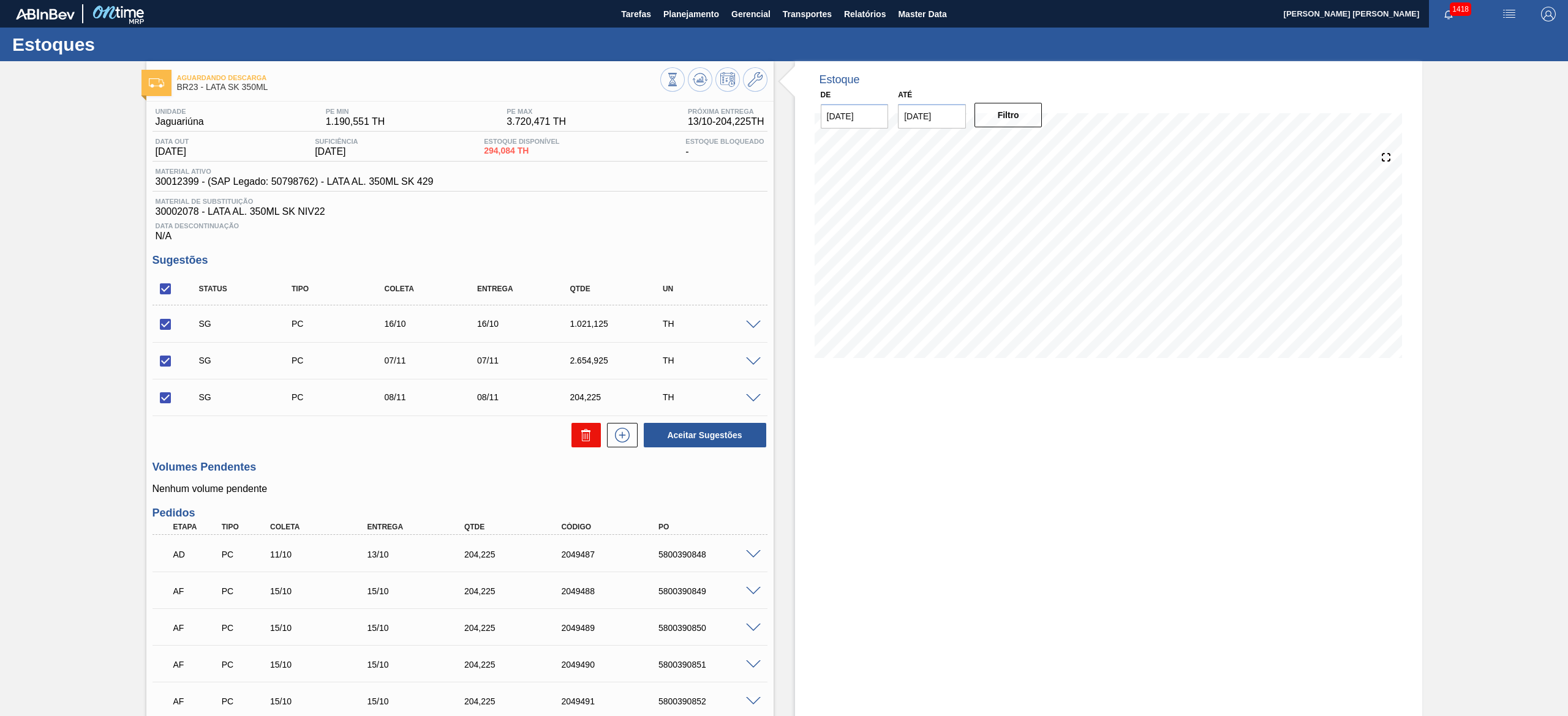
click at [589, 440] on icon at bounding box center [586, 435] width 15 height 15
checkbox input "false"
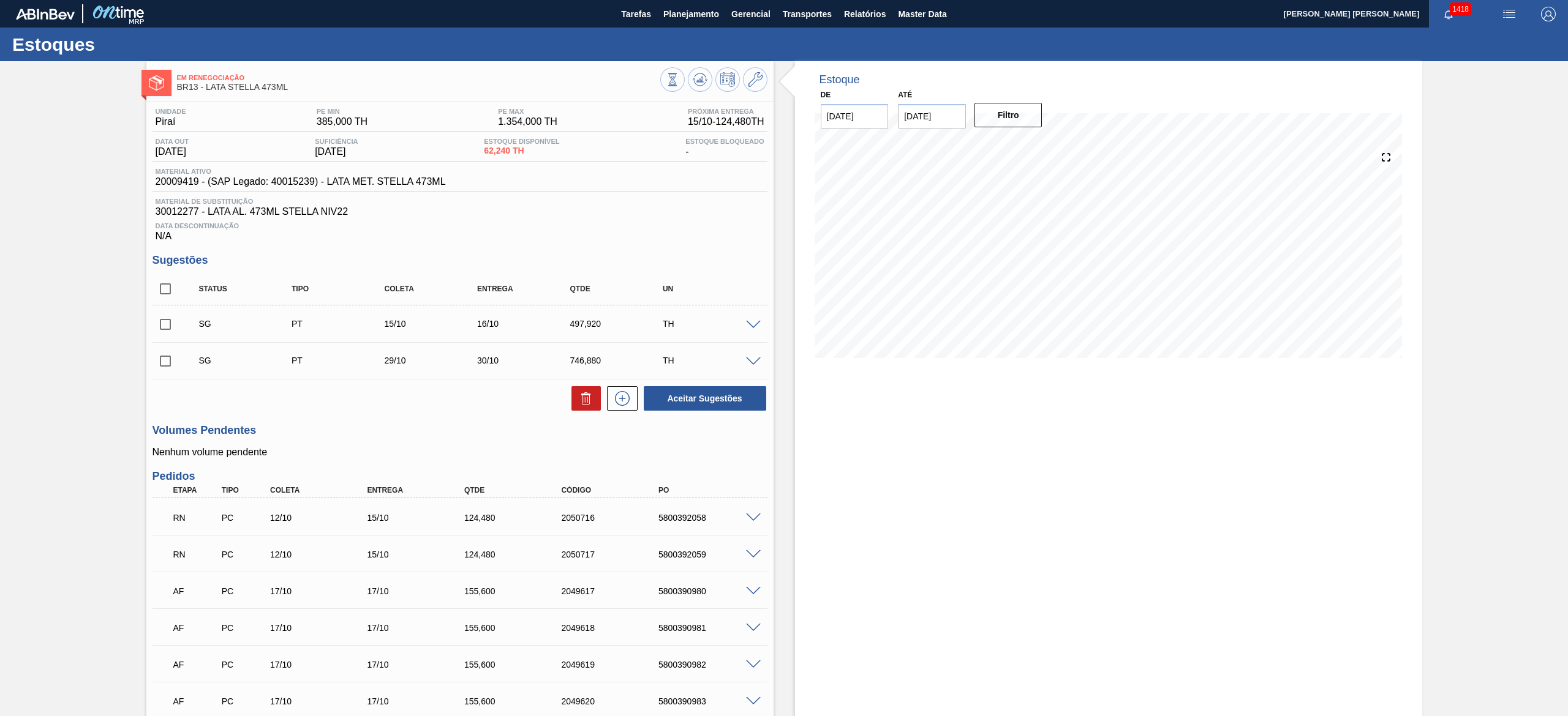
click at [165, 294] on input "checkbox" at bounding box center [165, 289] width 26 height 26
checkbox input "true"
click at [574, 401] on button at bounding box center [586, 398] width 29 height 25
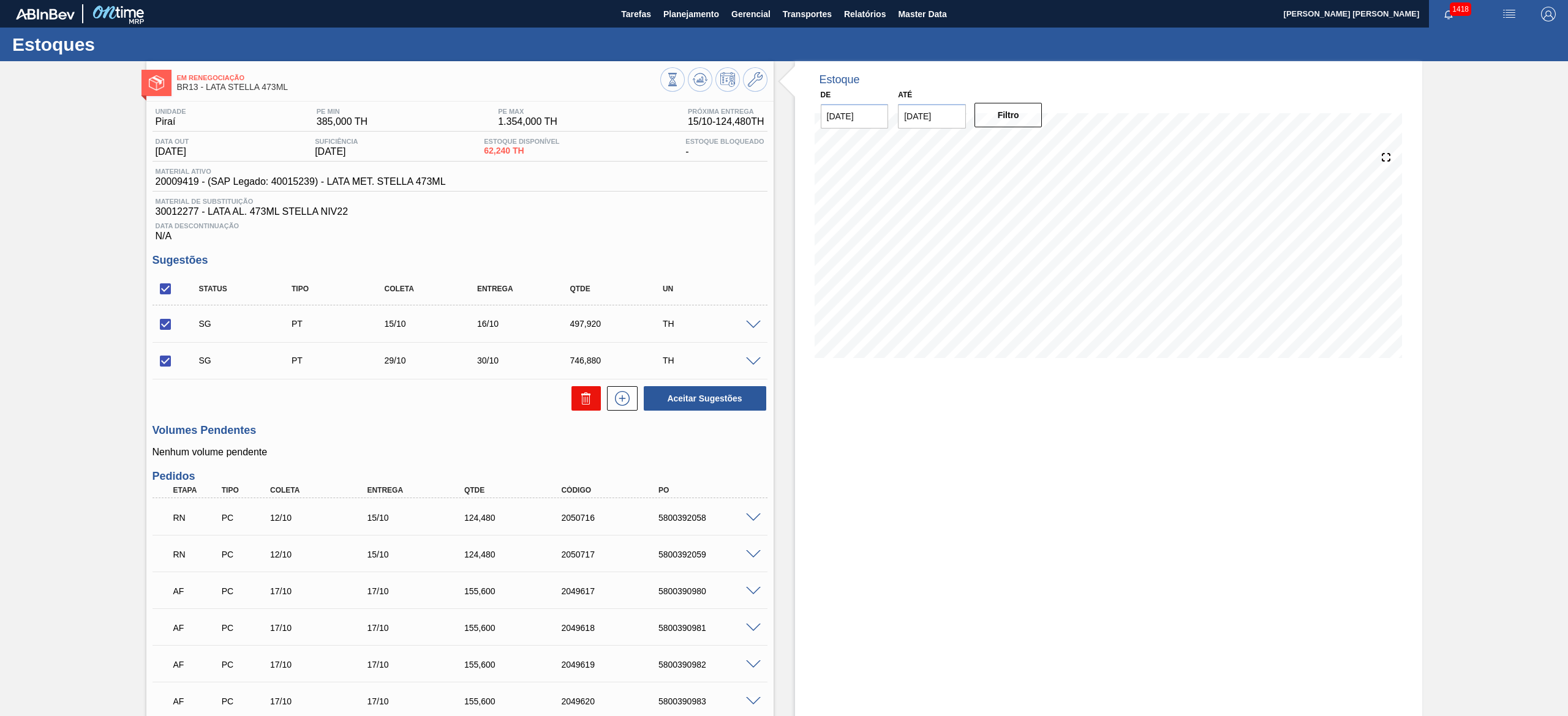
checkbox input "false"
click at [161, 299] on input "checkbox" at bounding box center [165, 289] width 26 height 26
checkbox input "true"
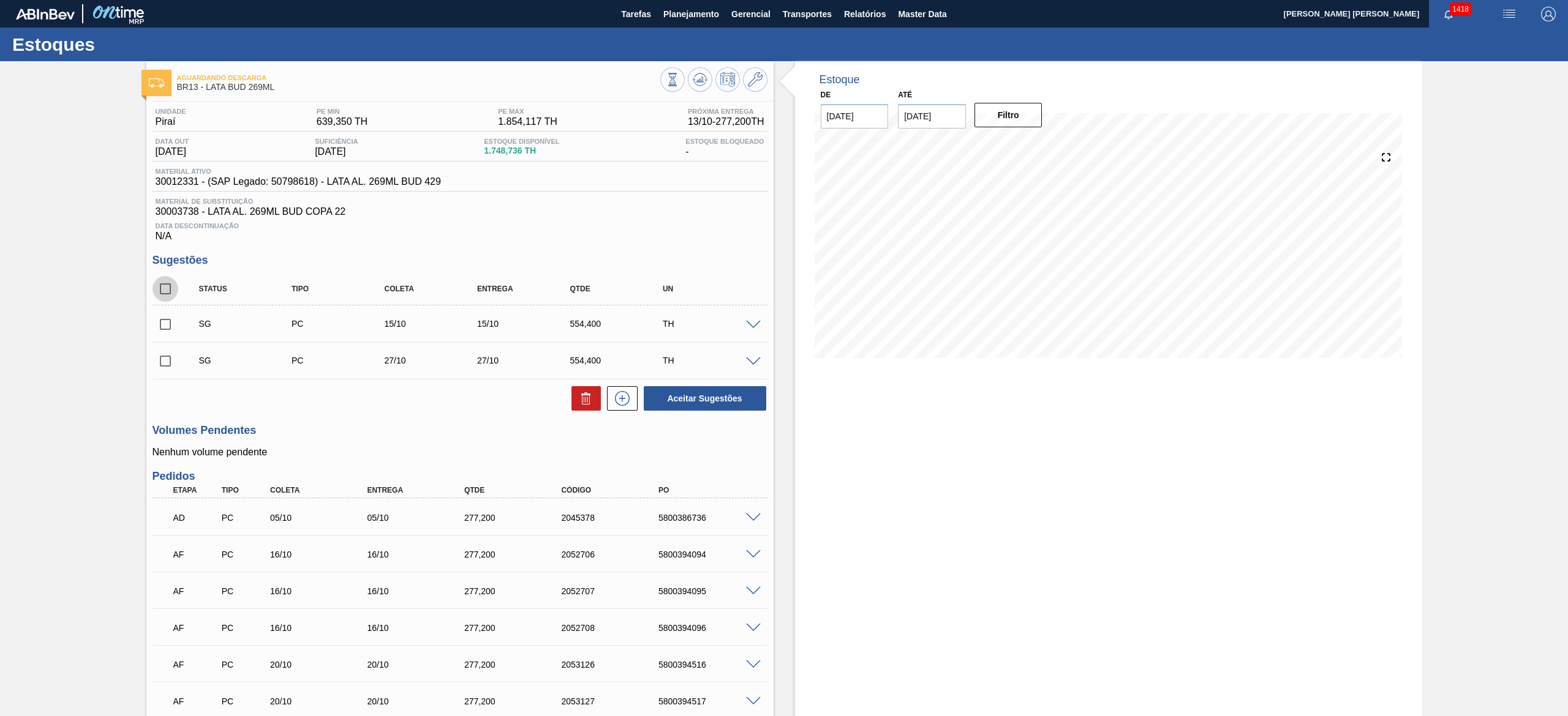
checkbox input "true"
click at [584, 400] on icon at bounding box center [584, 399] width 1 height 6
checkbox input "false"
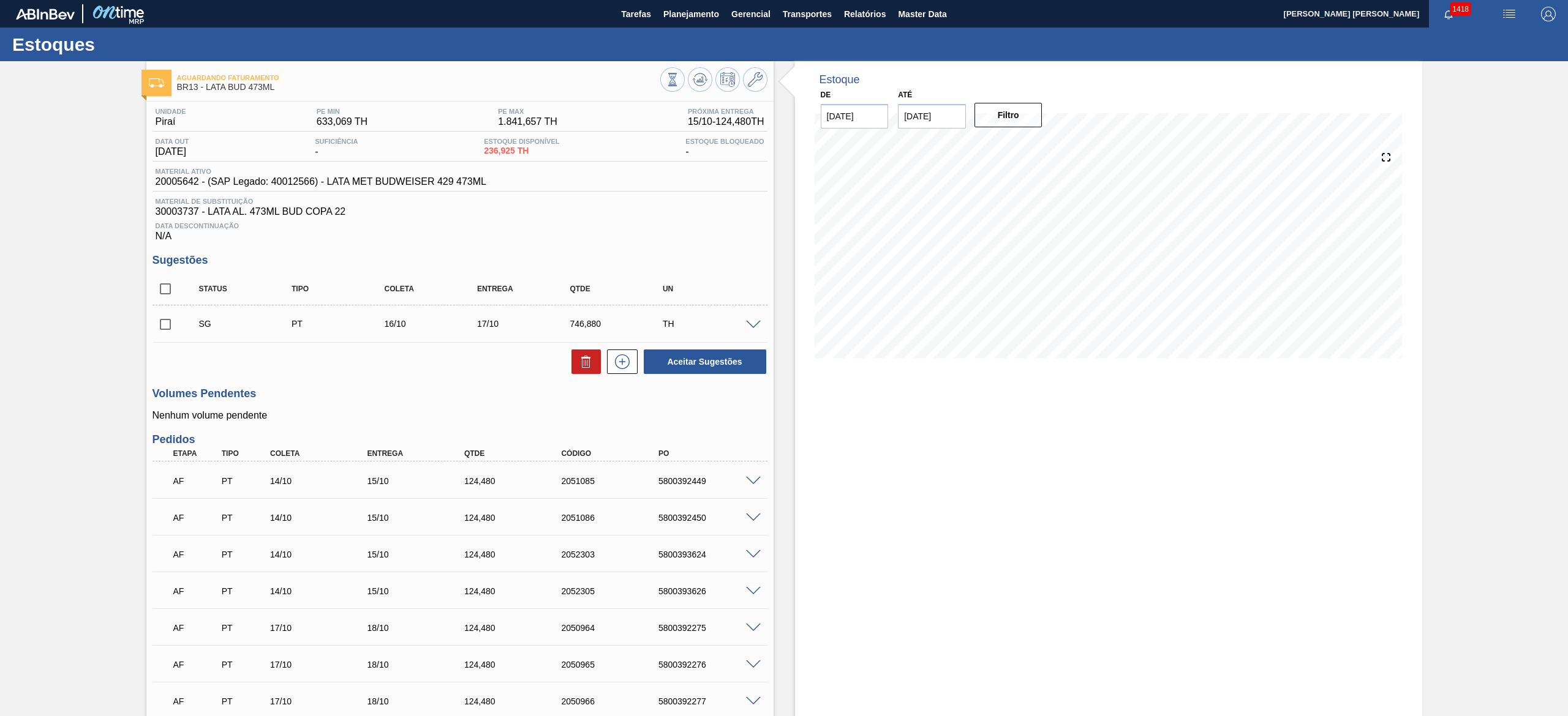
click at [170, 291] on input "checkbox" at bounding box center [165, 289] width 26 height 26
checkbox input "true"
click at [574, 362] on button at bounding box center [586, 362] width 29 height 25
checkbox input "false"
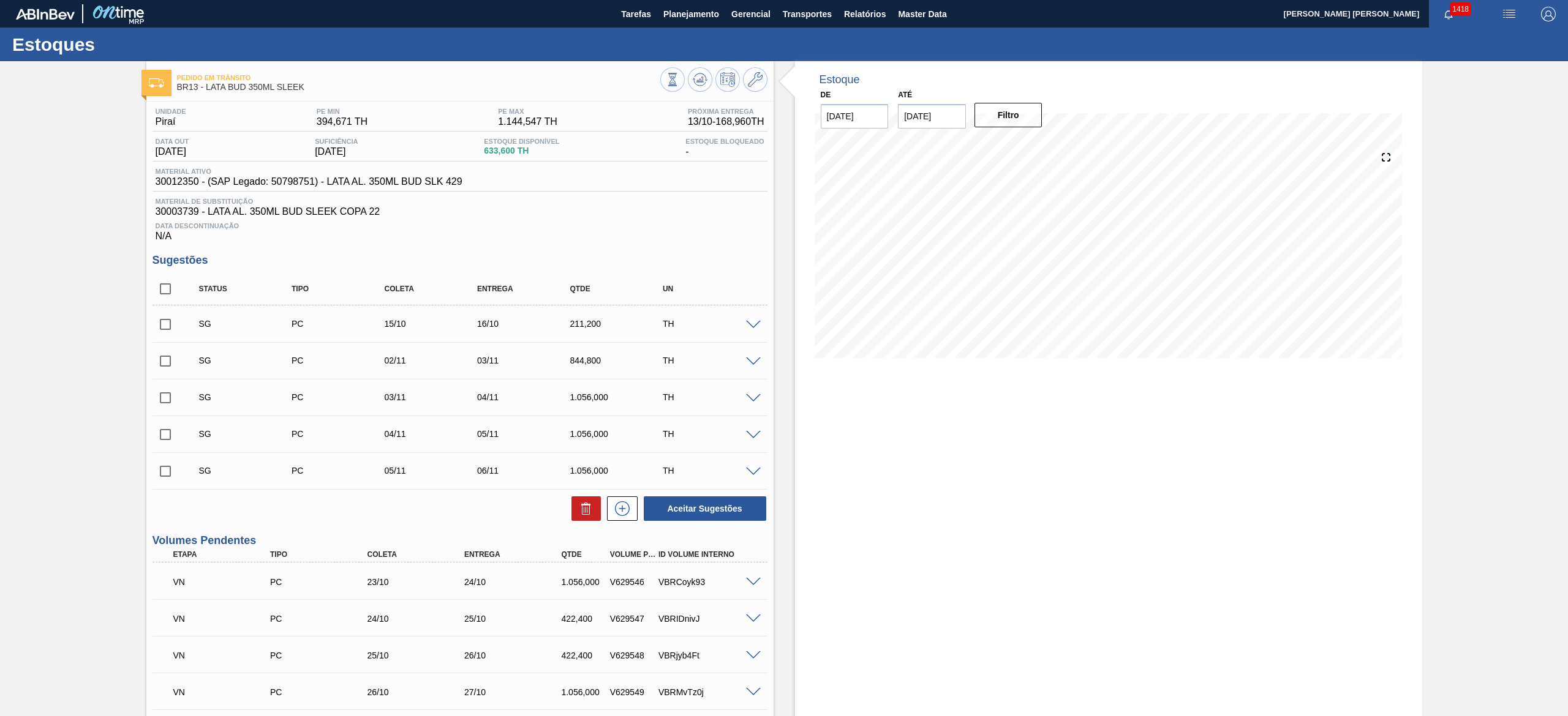
click at [173, 299] on input "checkbox" at bounding box center [165, 289] width 26 height 26
checkbox input "true"
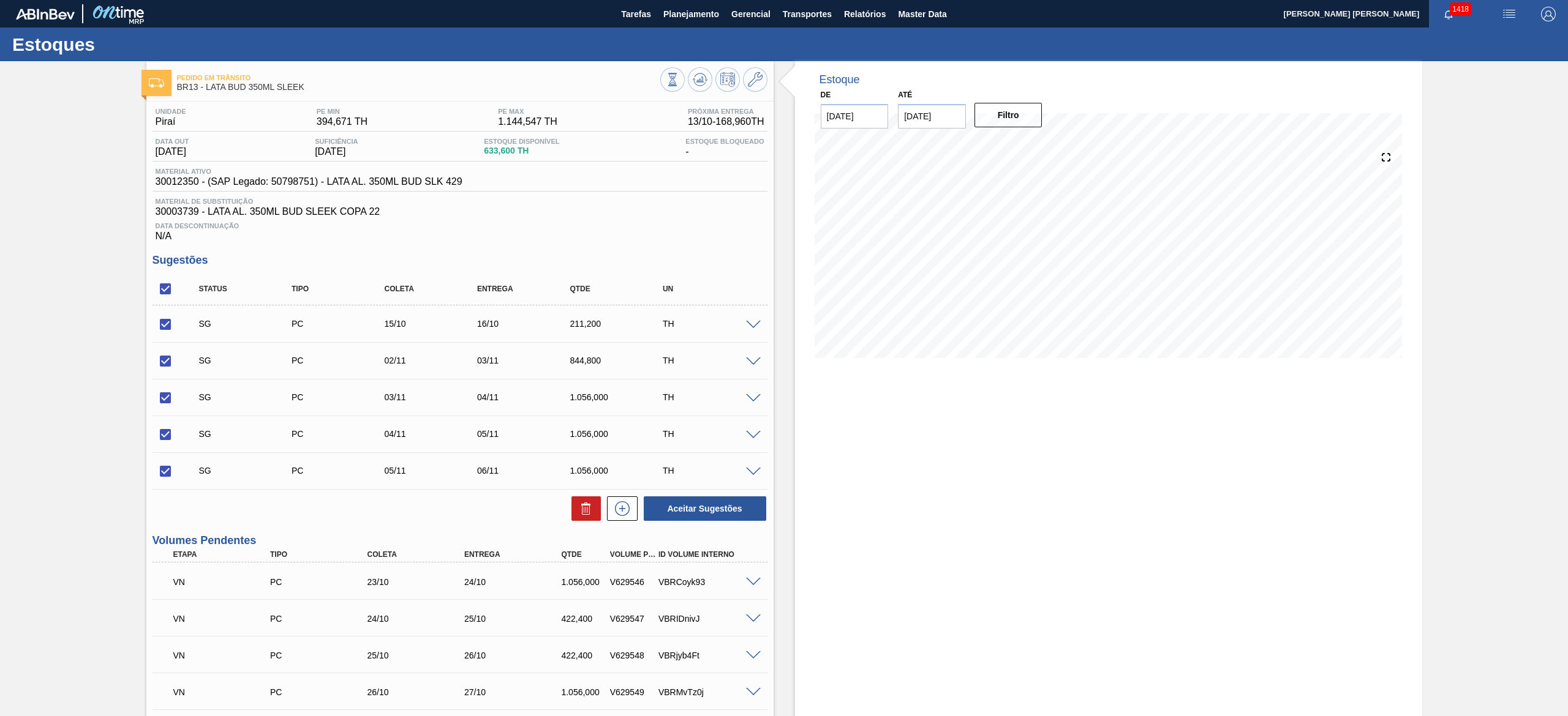
checkbox input "true"
click at [579, 512] on icon at bounding box center [586, 509] width 15 height 15
checkbox input "false"
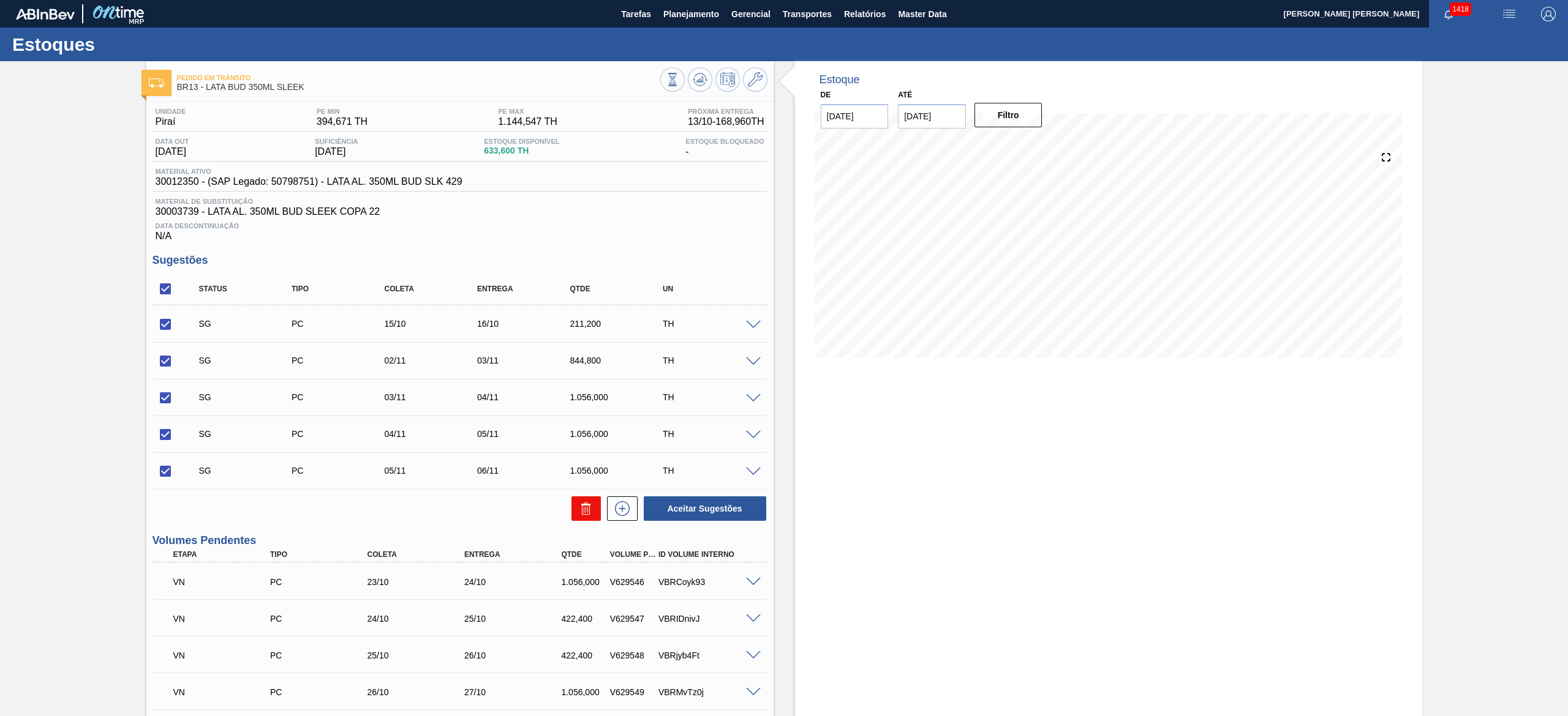
checkbox input "false"
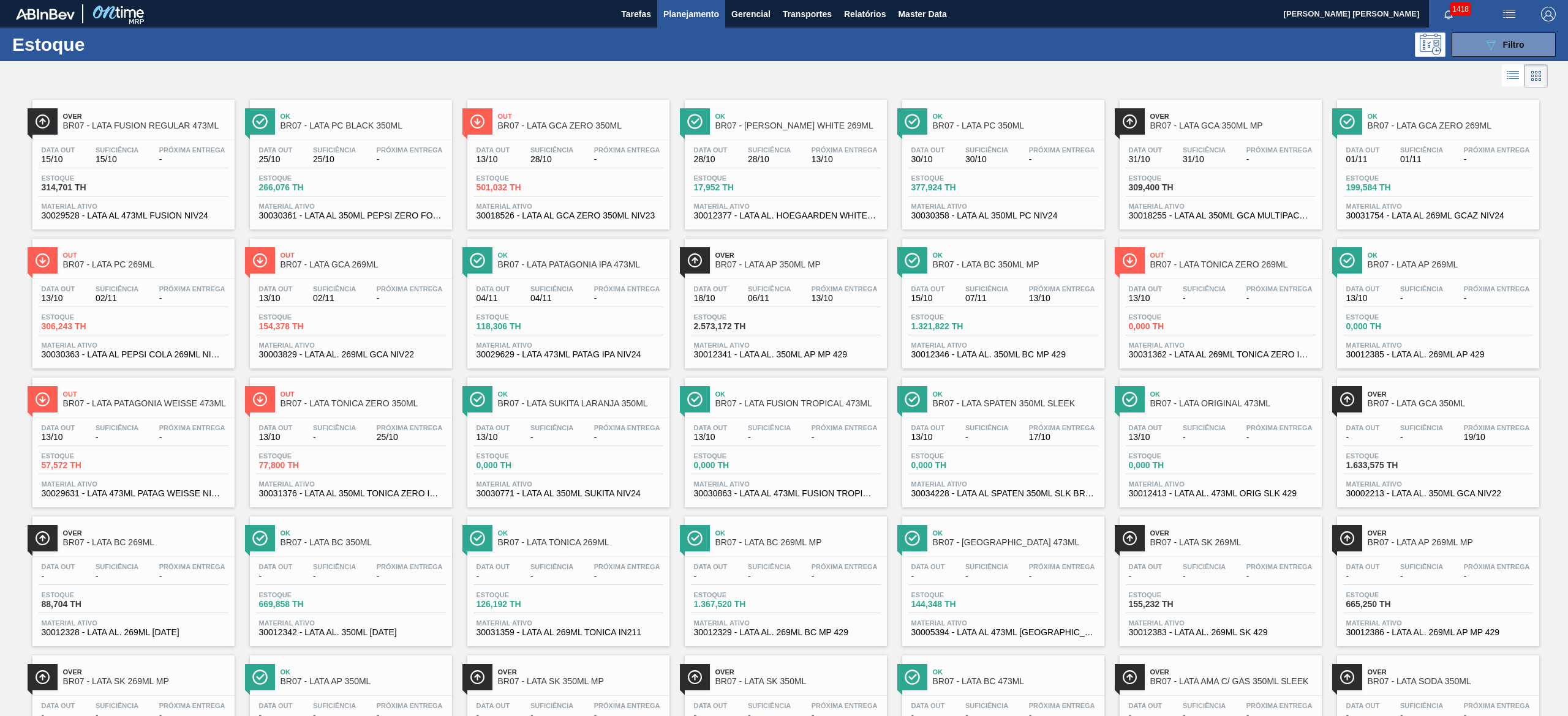
scroll to position [123, 0]
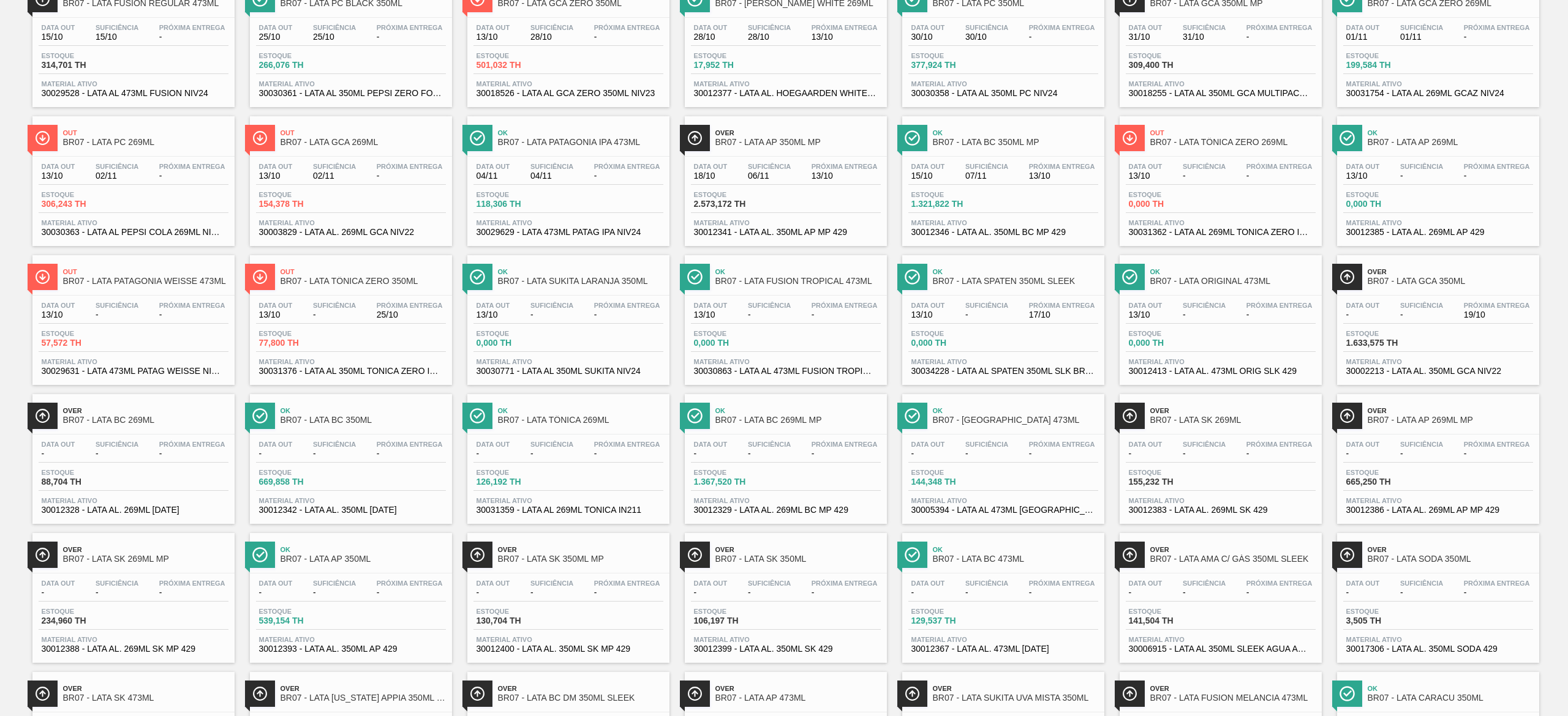
click at [1446, 279] on span "BR07 - LATA GCA 350ML" at bounding box center [1450, 281] width 165 height 9
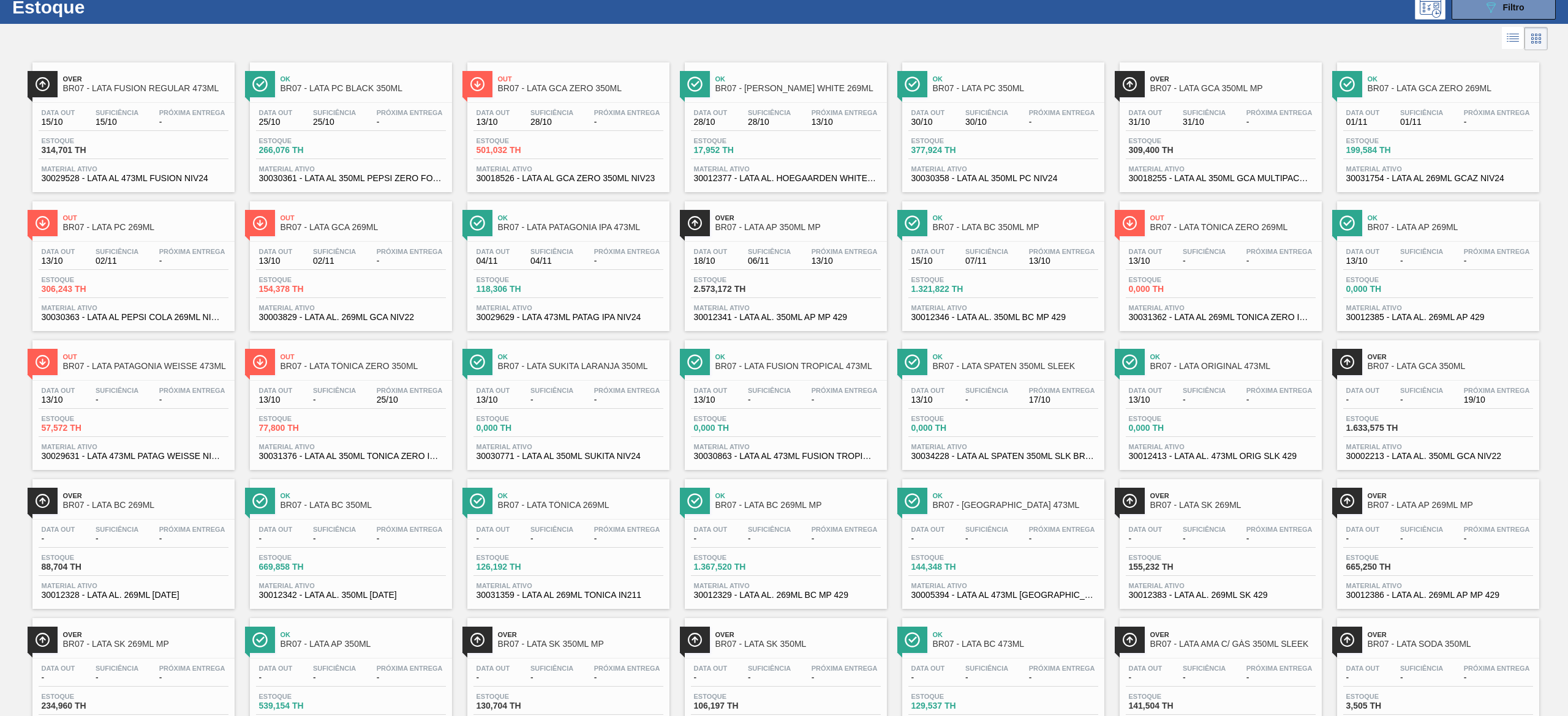
scroll to position [0, 0]
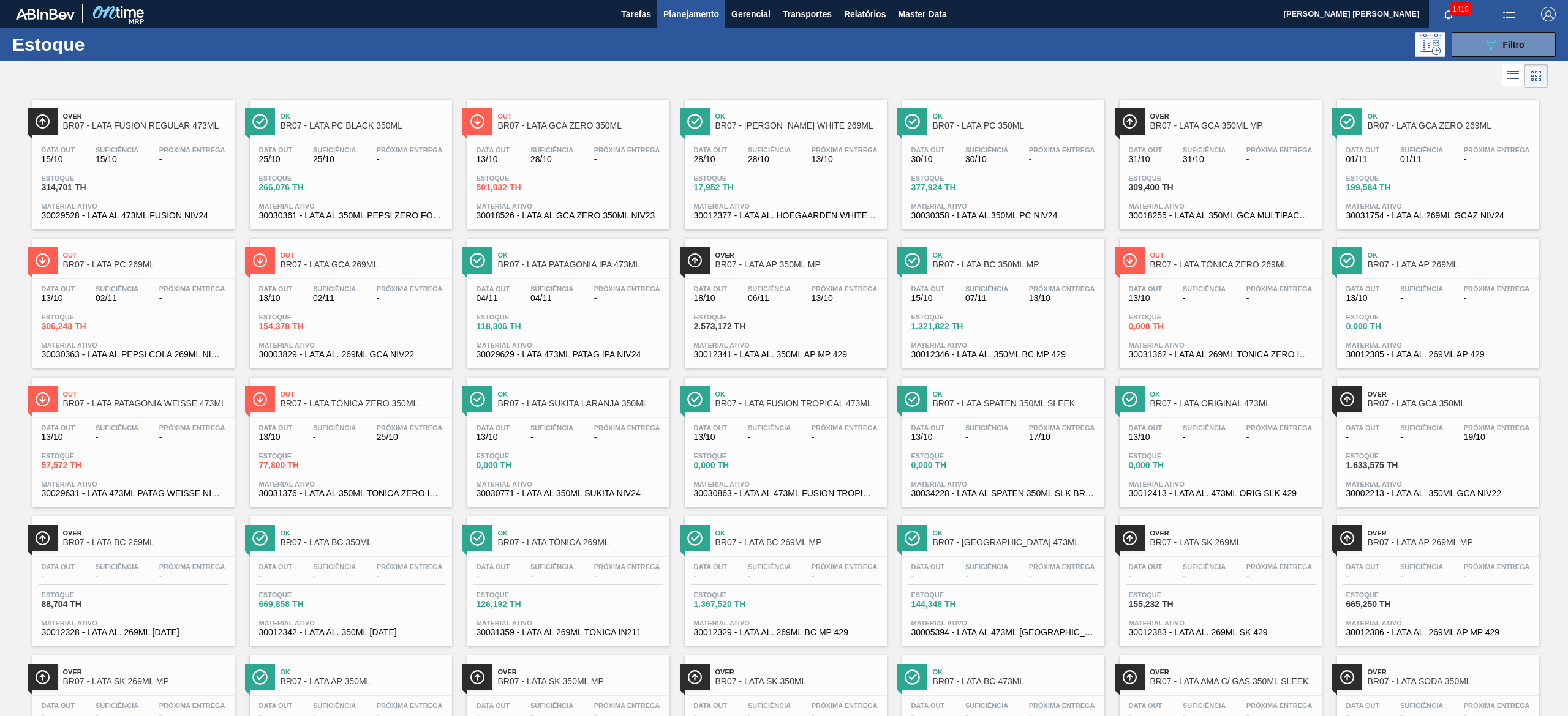
click at [339, 163] on span "25/10" at bounding box center [334, 159] width 43 height 9
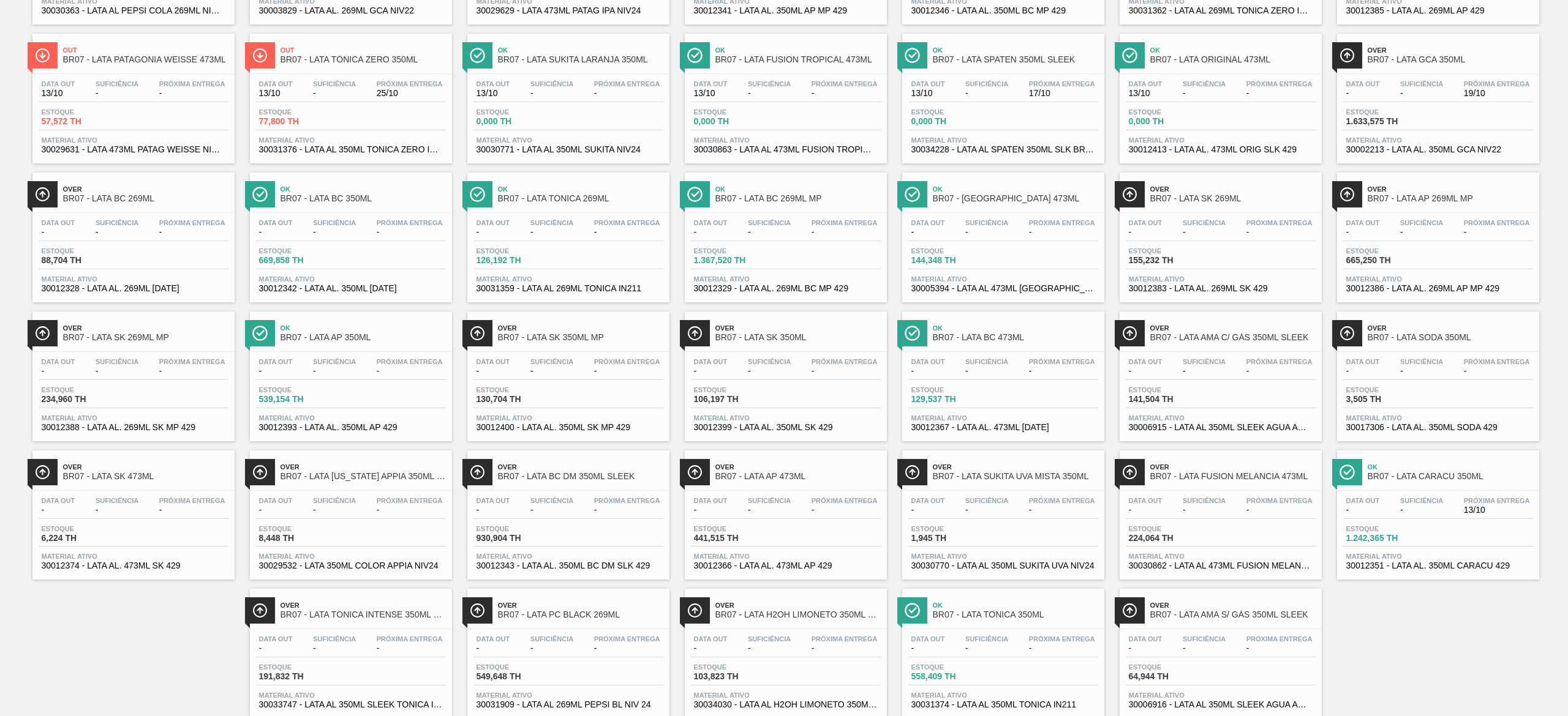
scroll to position [368, 0]
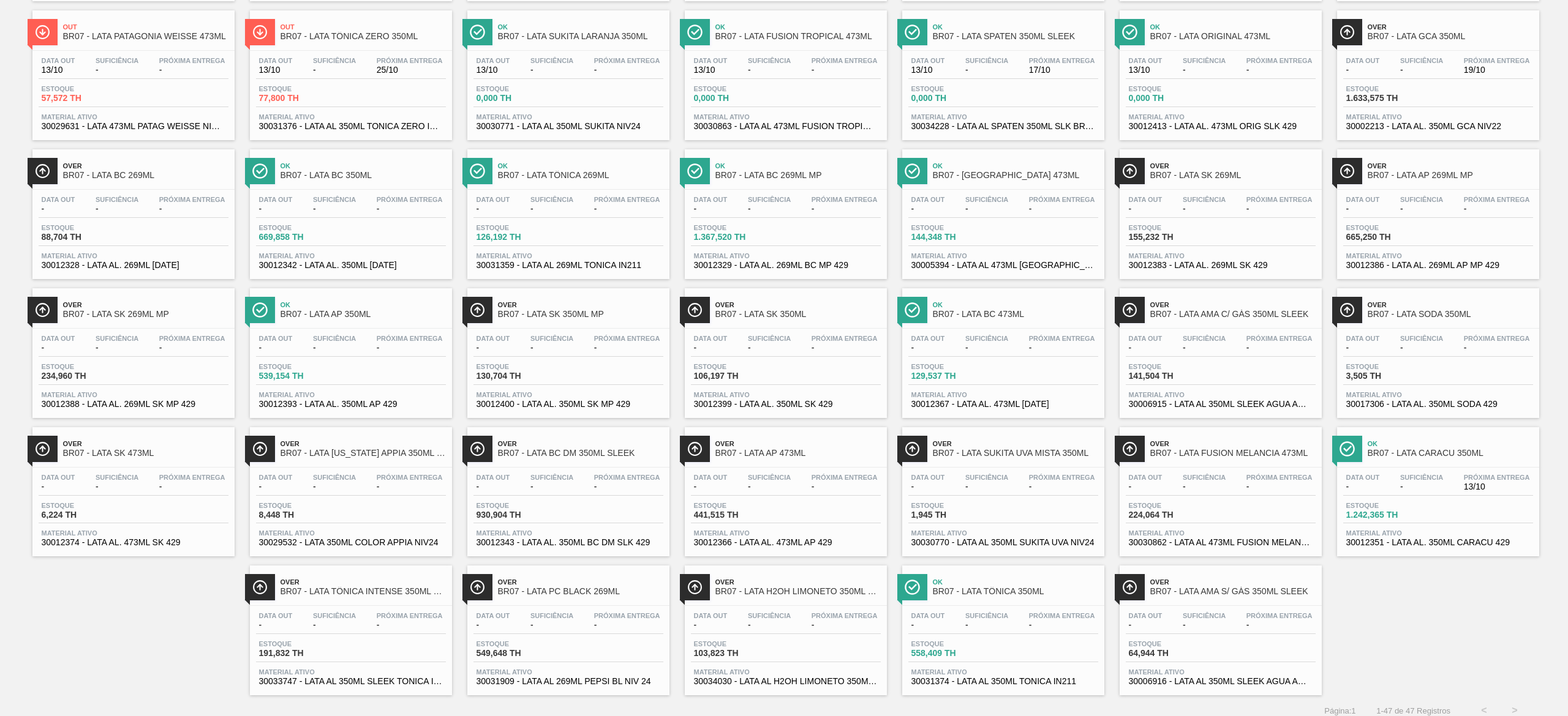
click at [1002, 617] on span "Suficiência" at bounding box center [986, 616] width 43 height 7
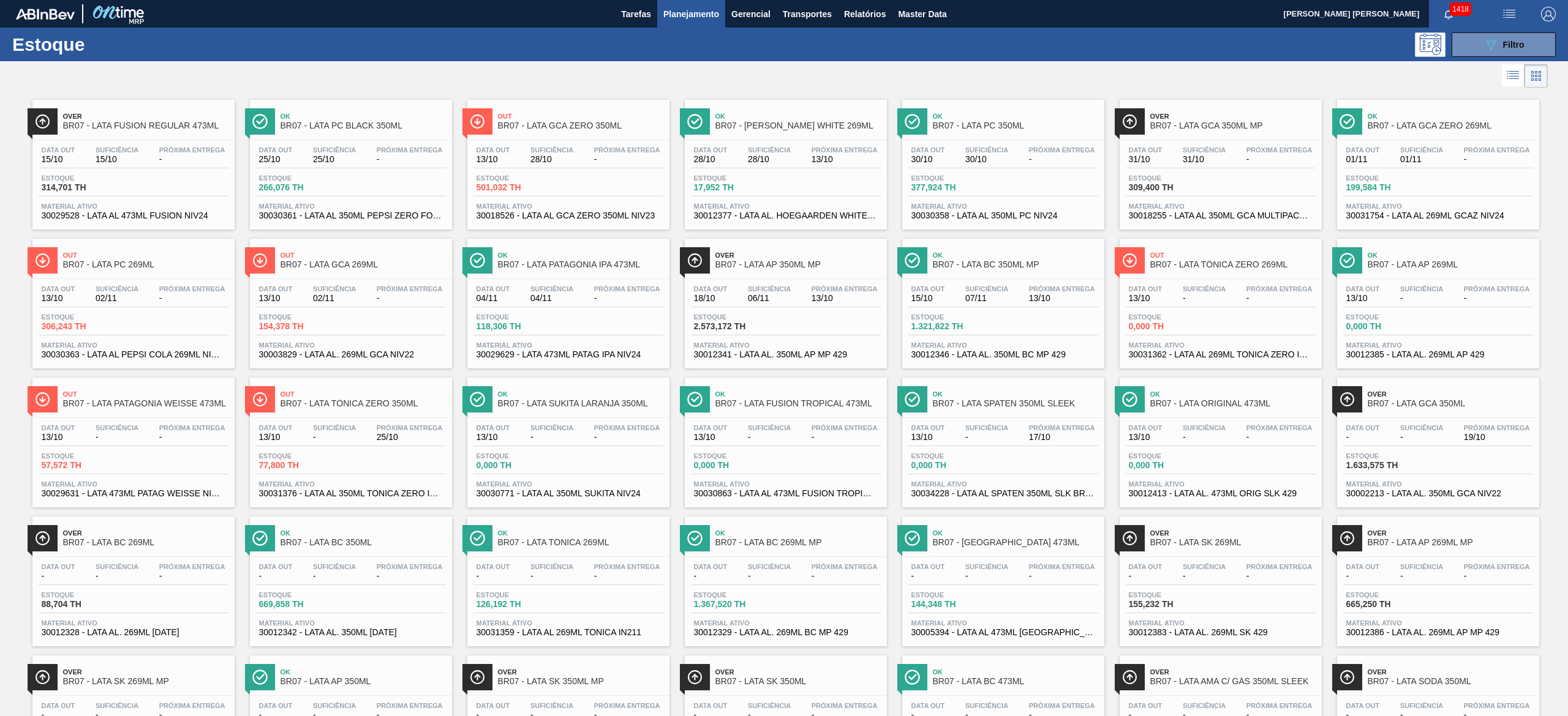
click at [1058, 291] on span "Próxima Entrega" at bounding box center [1062, 289] width 66 height 7
click at [846, 261] on span "BR07 - LATA AP 350ML MP" at bounding box center [798, 265] width 165 height 9
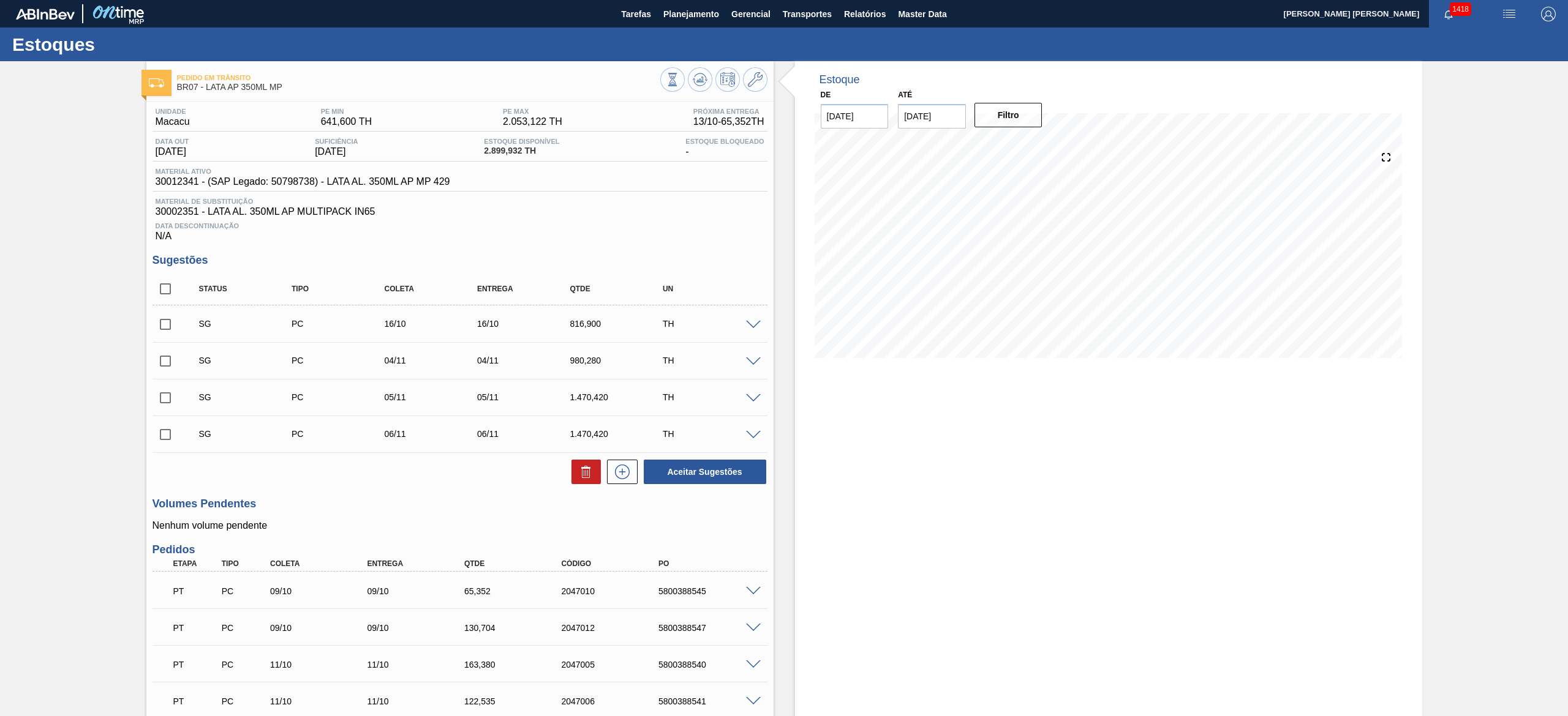
click at [168, 291] on input "checkbox" at bounding box center [165, 289] width 26 height 26
checkbox input "true"
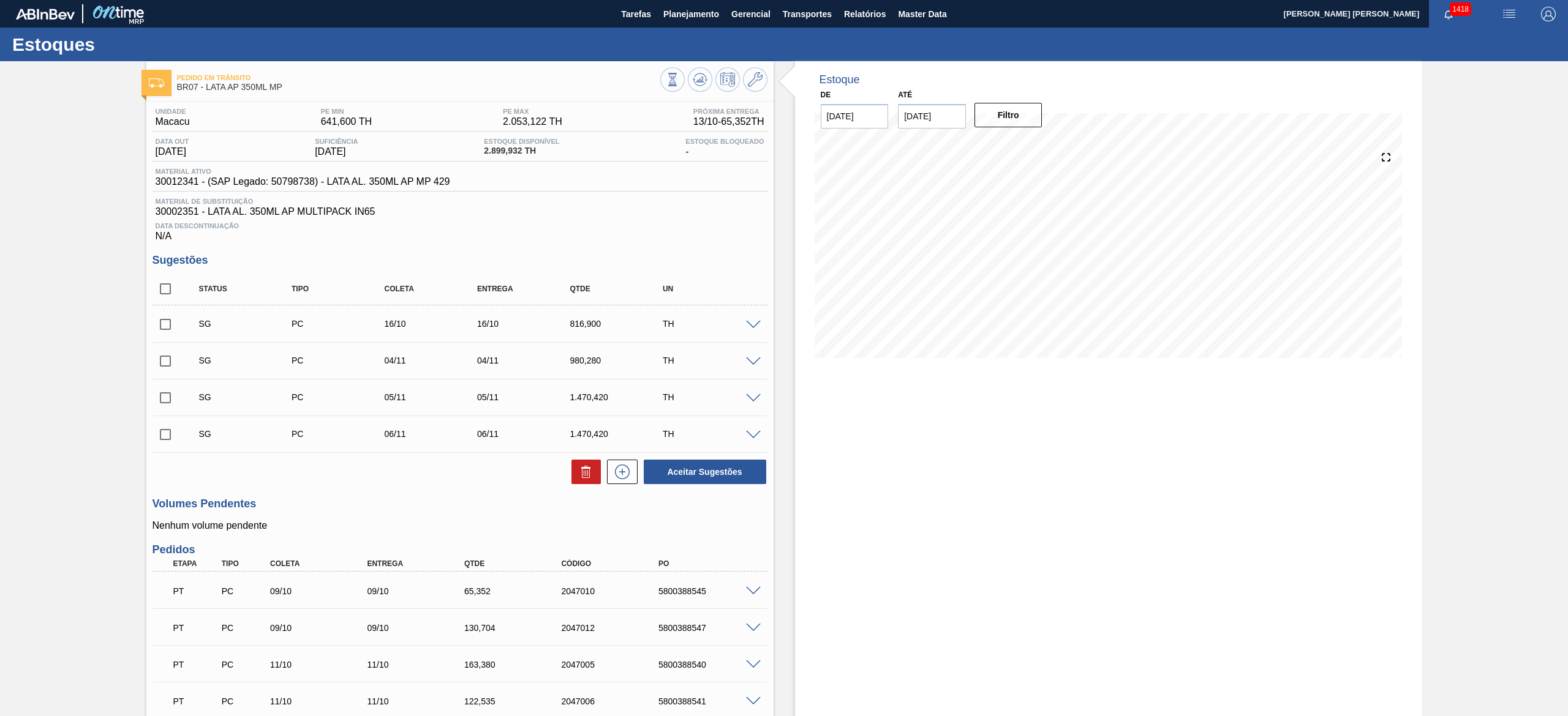
checkbox input "true"
click at [582, 462] on button at bounding box center [586, 472] width 29 height 25
checkbox input "false"
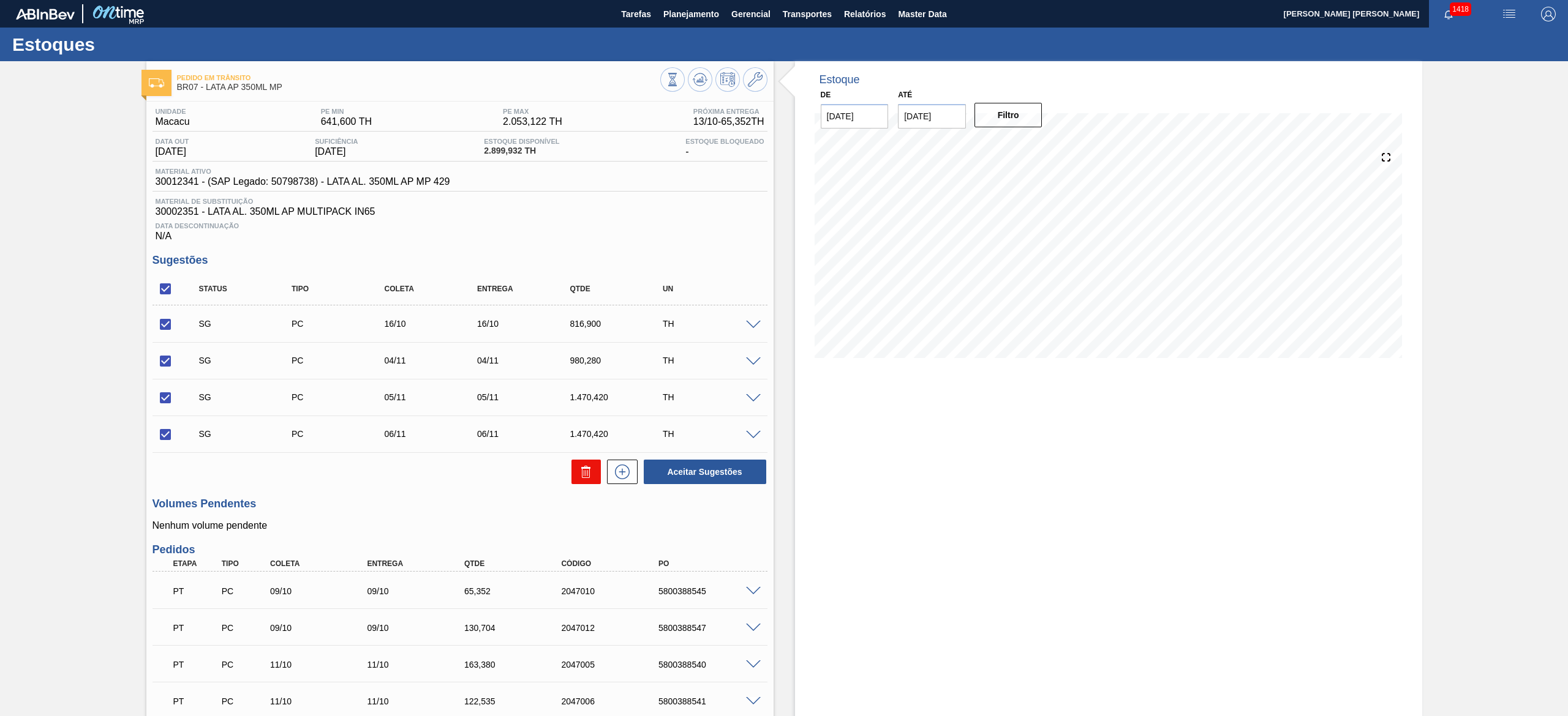
checkbox input "false"
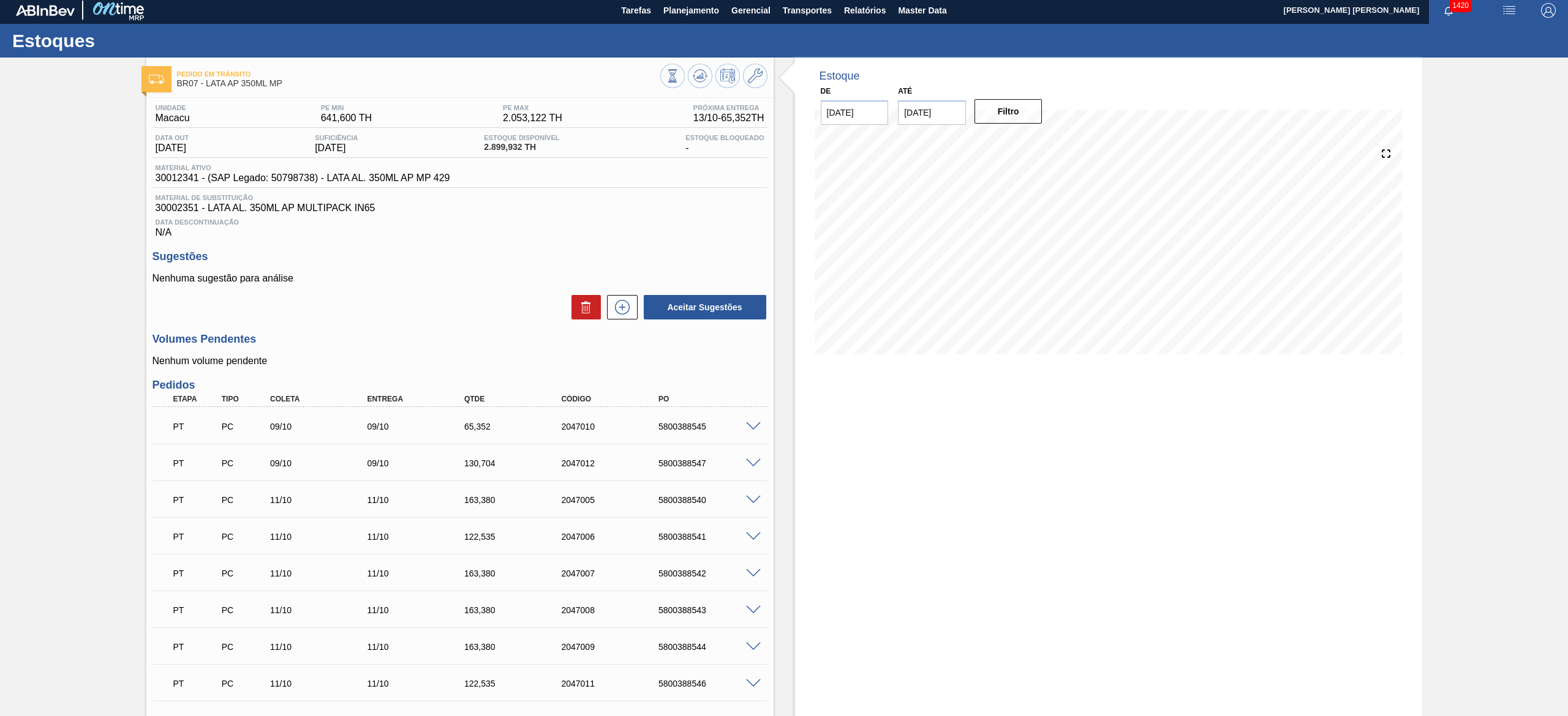
scroll to position [494, 0]
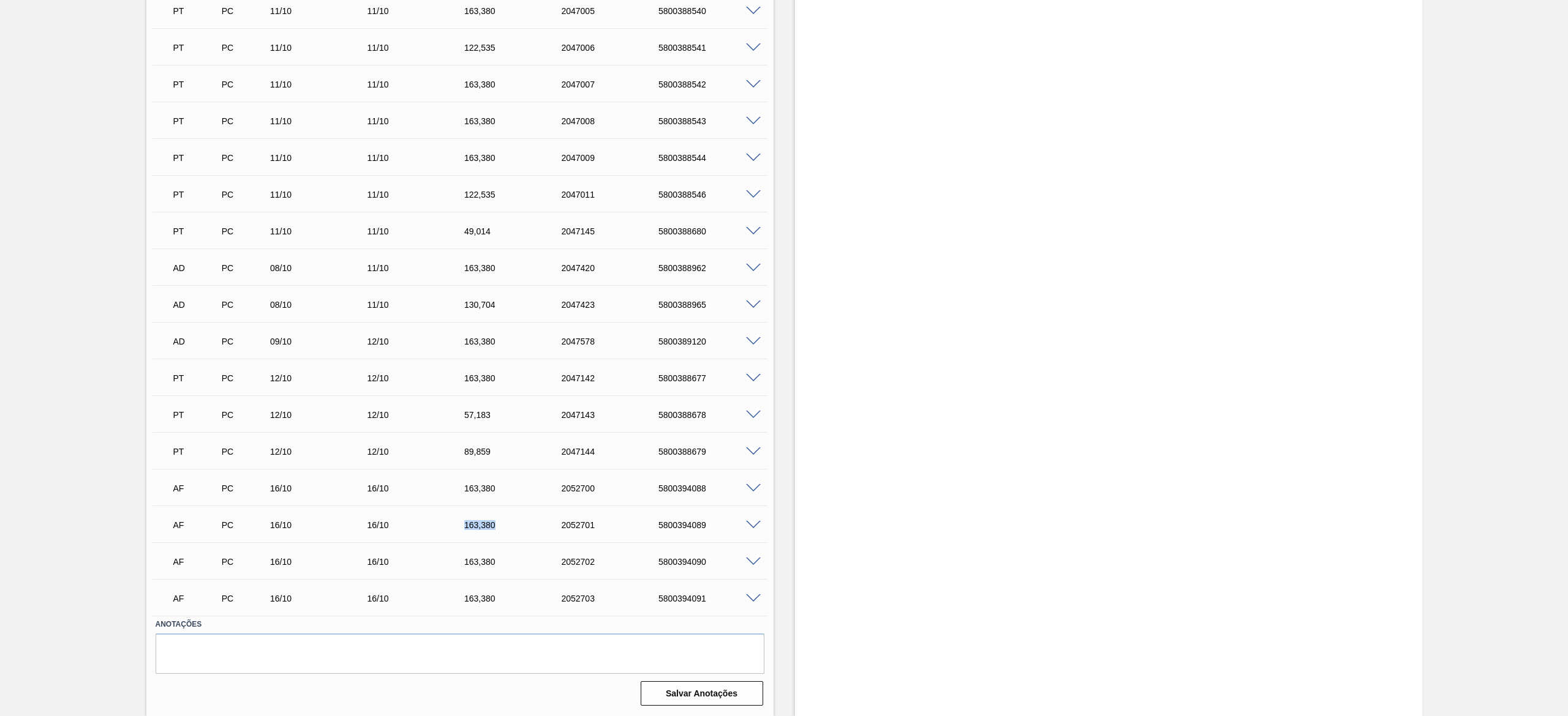
drag, startPoint x: 462, startPoint y: 524, endPoint x: 503, endPoint y: 526, distance: 41.0
click at [503, 526] on div "163,380" at bounding box center [516, 525] width 111 height 10
copy div "163,380"
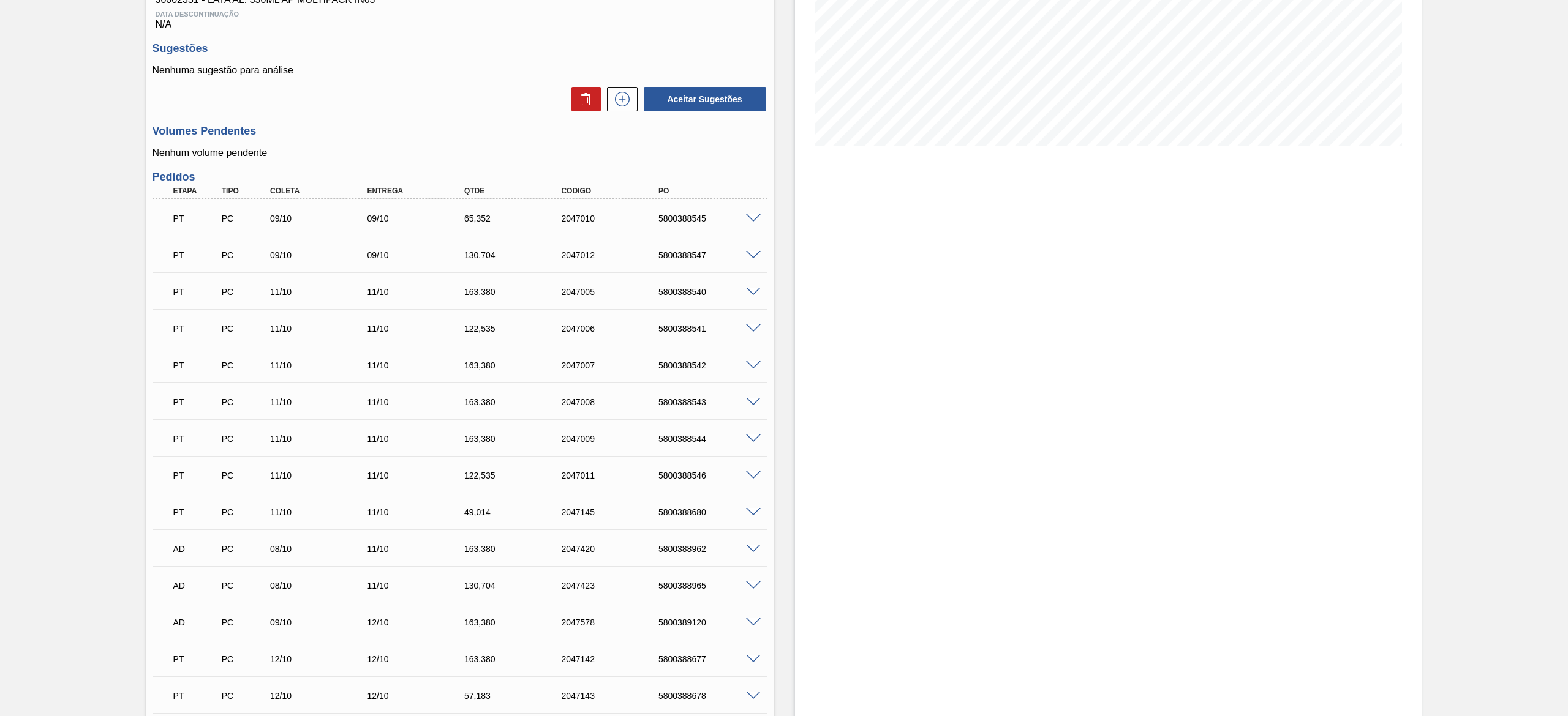
scroll to position [4, 0]
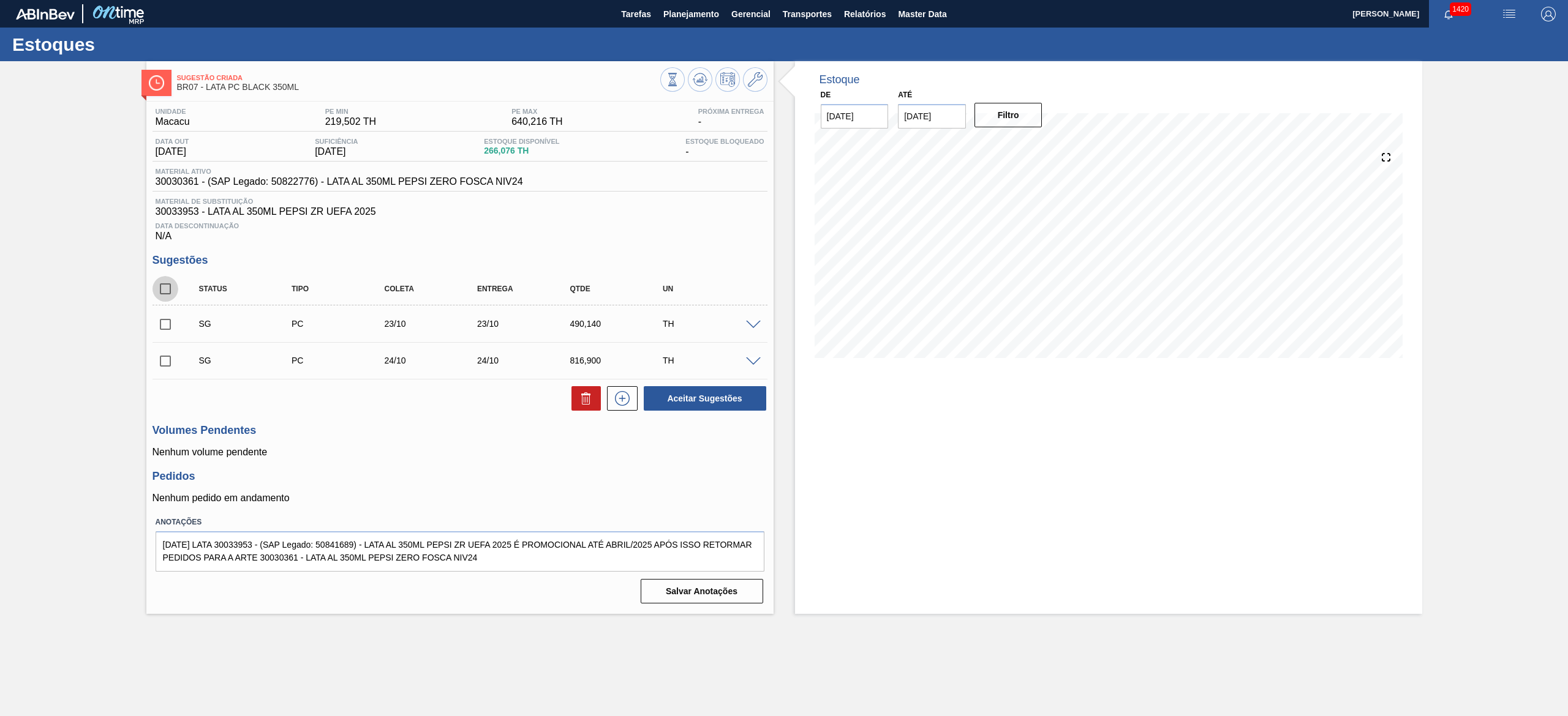
click at [158, 294] on input "checkbox" at bounding box center [165, 289] width 26 height 26
checkbox input "true"
click at [696, 401] on button "Aceitar Sugestões" at bounding box center [705, 398] width 123 height 25
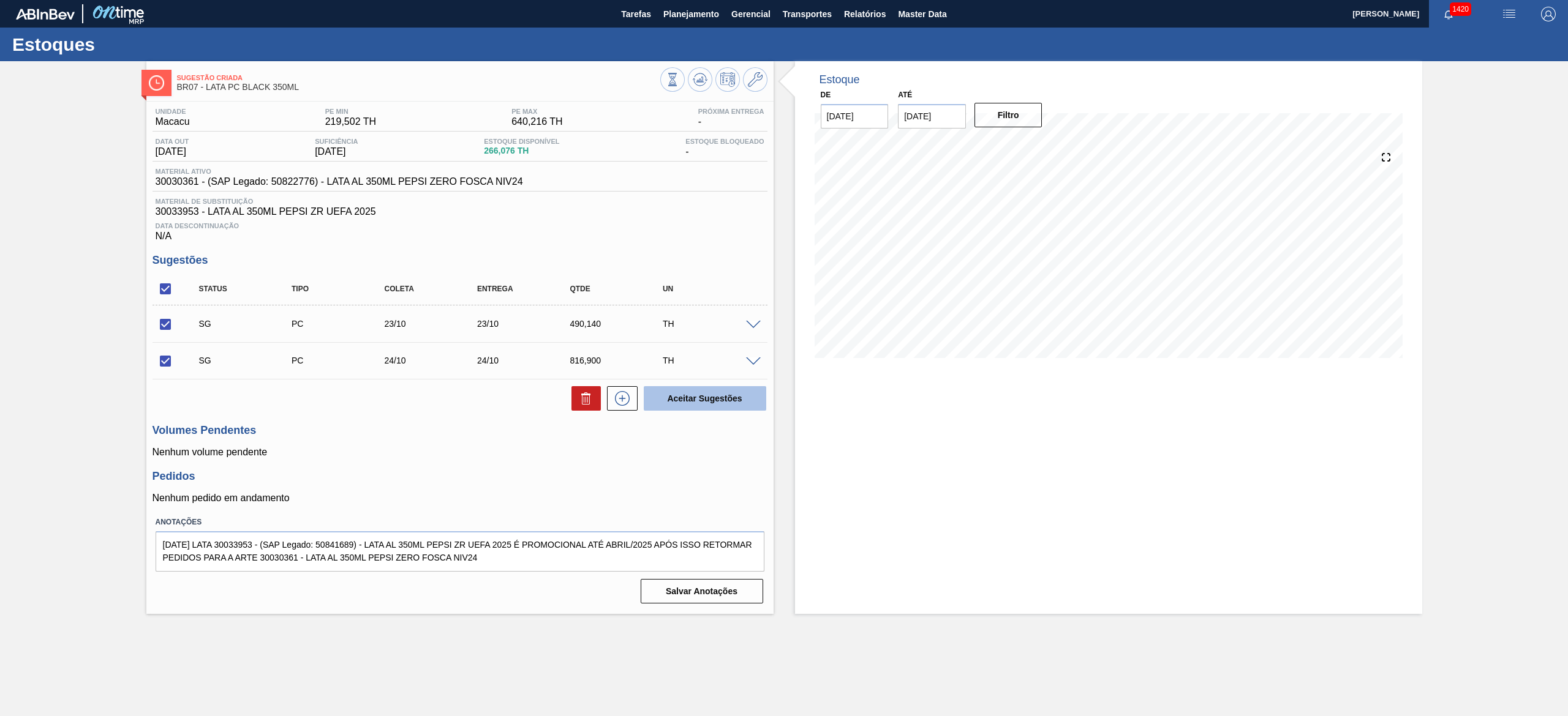
checkbox input "false"
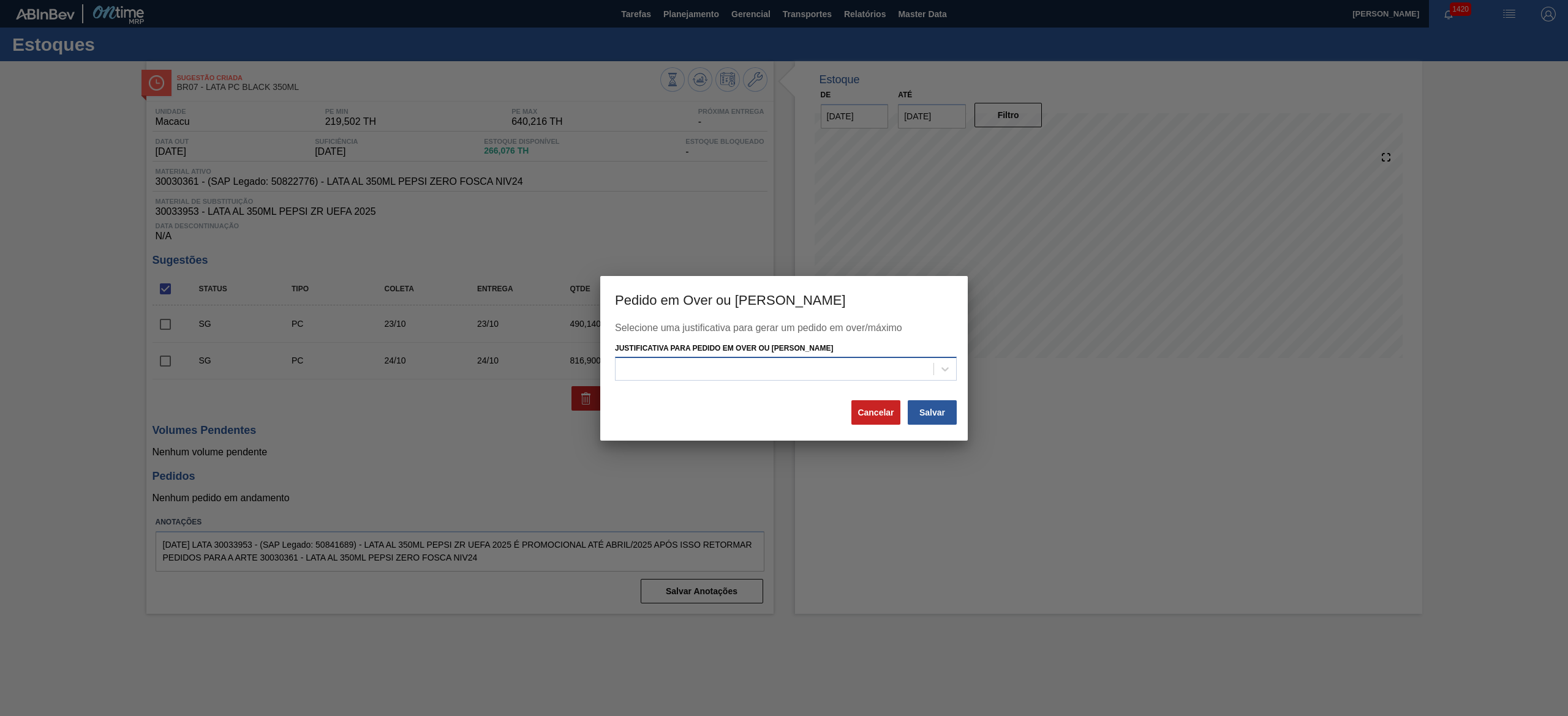
click at [800, 366] on div at bounding box center [774, 369] width 318 height 18
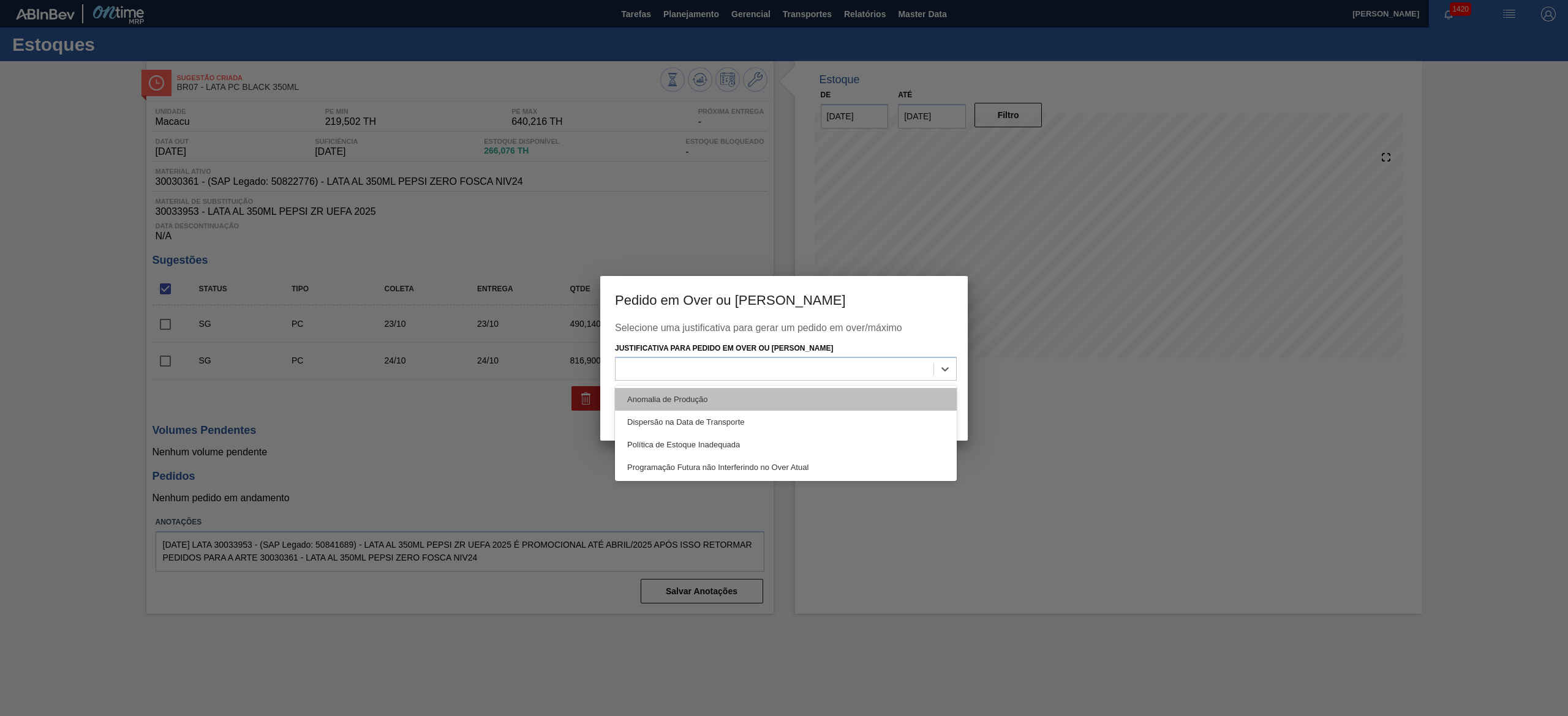
click at [783, 397] on div "Anomalia de Produção" at bounding box center [785, 399] width 342 height 23
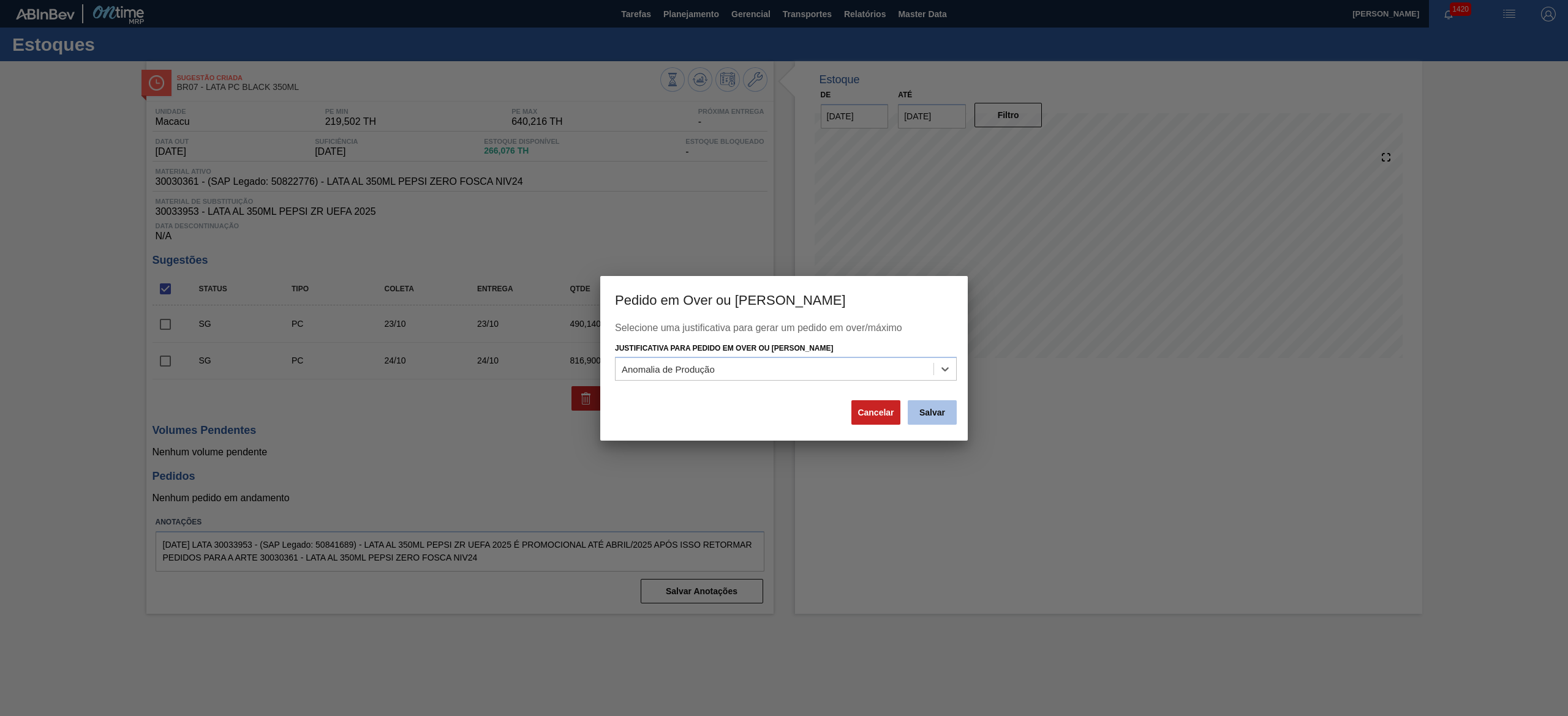
click at [938, 413] on button "Salvar" at bounding box center [932, 412] width 49 height 25
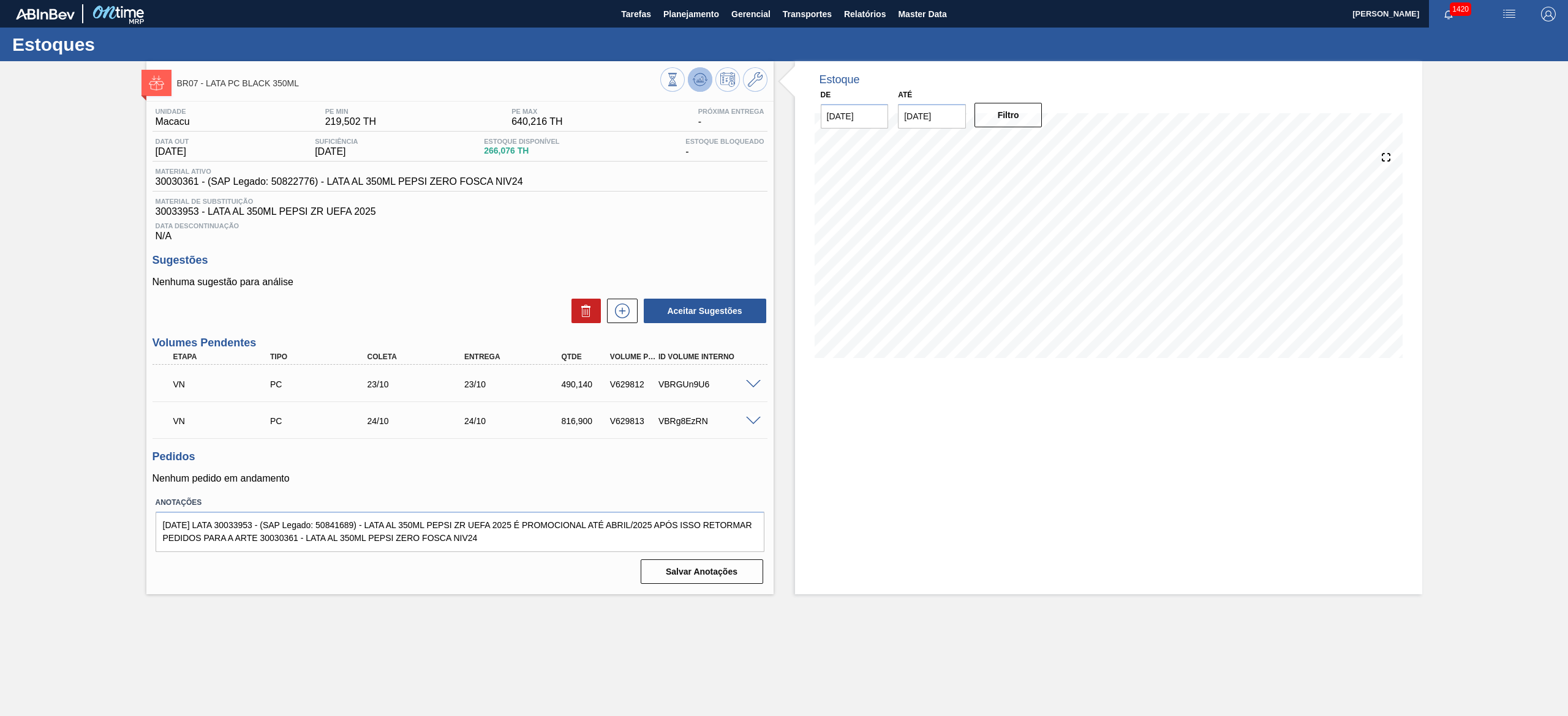
click at [694, 90] on button at bounding box center [700, 79] width 25 height 25
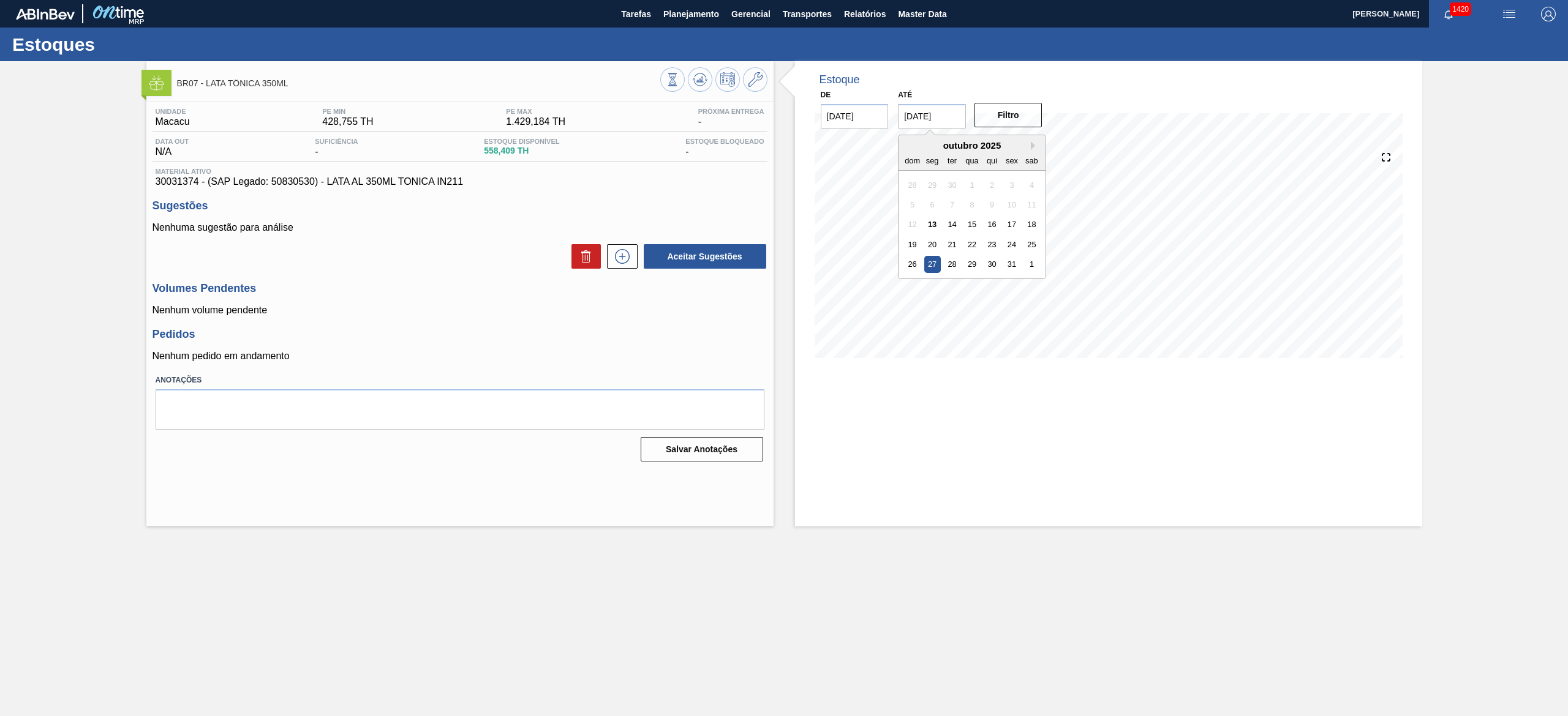
click at [945, 122] on input "[DATE]" at bounding box center [931, 116] width 68 height 25
click at [1022, 265] on div "26 27 28 29 30 31 1" at bounding box center [972, 265] width 139 height 20
click at [1007, 257] on div "31" at bounding box center [1012, 264] width 17 height 17
type input "[DATE]"
click at [1004, 119] on button "Filtro" at bounding box center [1008, 115] width 68 height 25
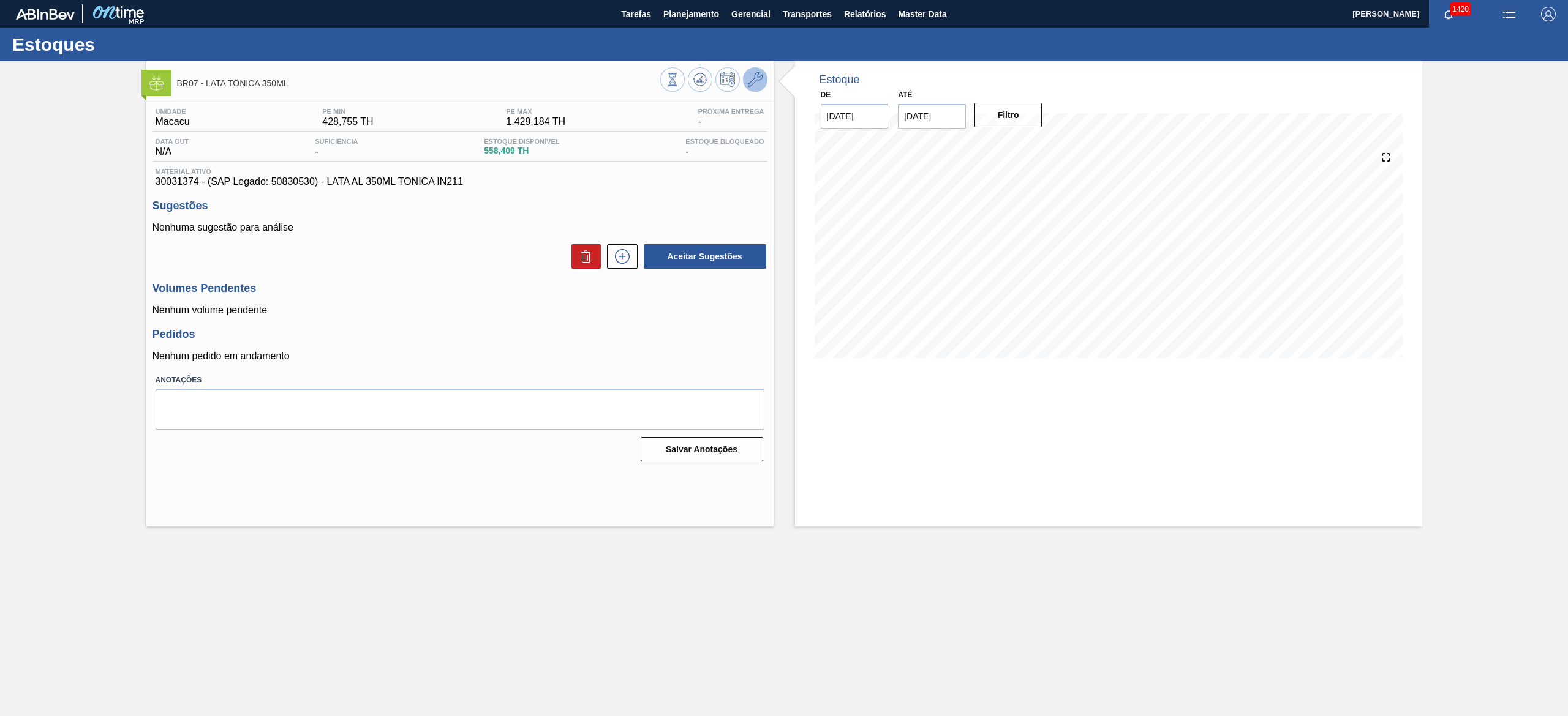
click at [749, 90] on button at bounding box center [755, 79] width 25 height 25
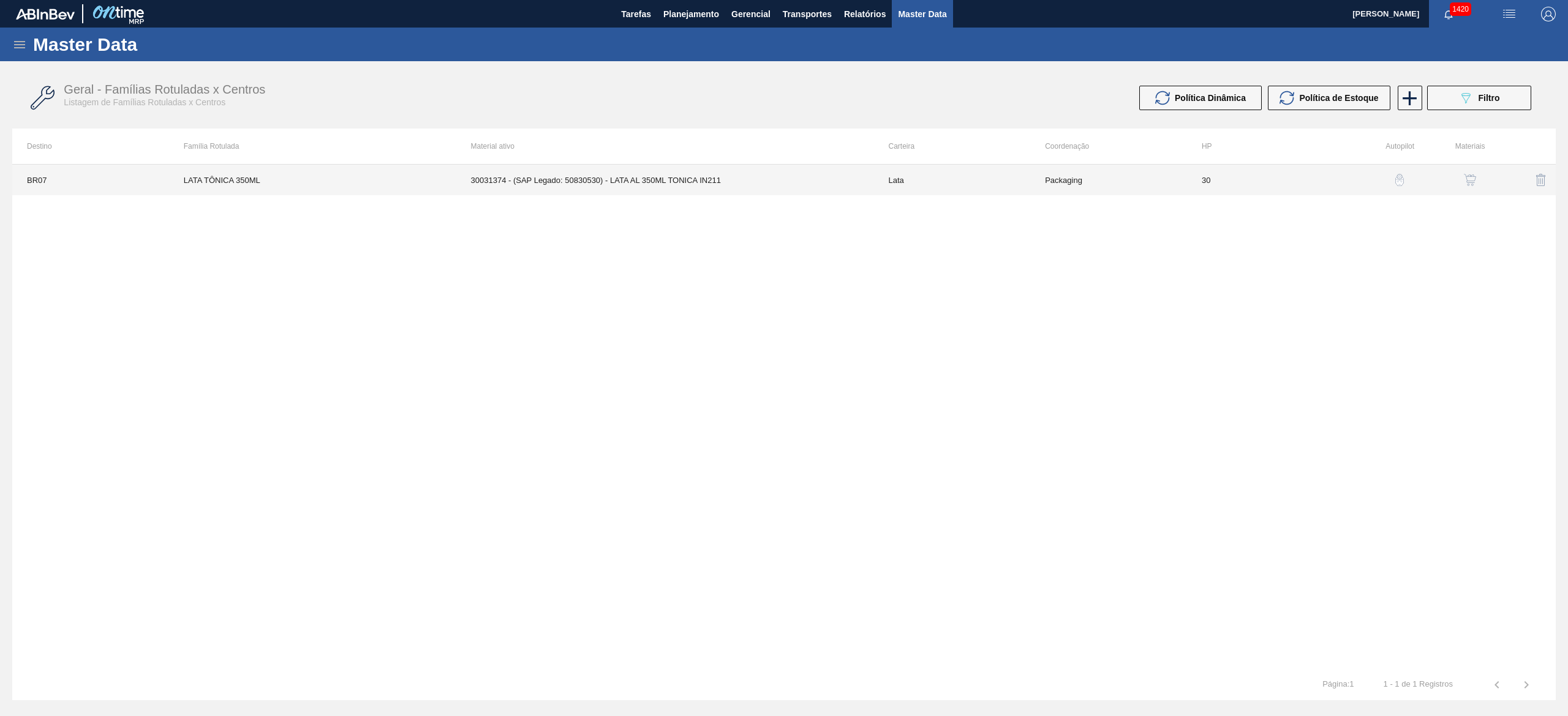
click at [635, 186] on td "30031374 - (SAP Legado: 50830530) - LATA AL 350ML TONICA IN211" at bounding box center [665, 180] width 418 height 31
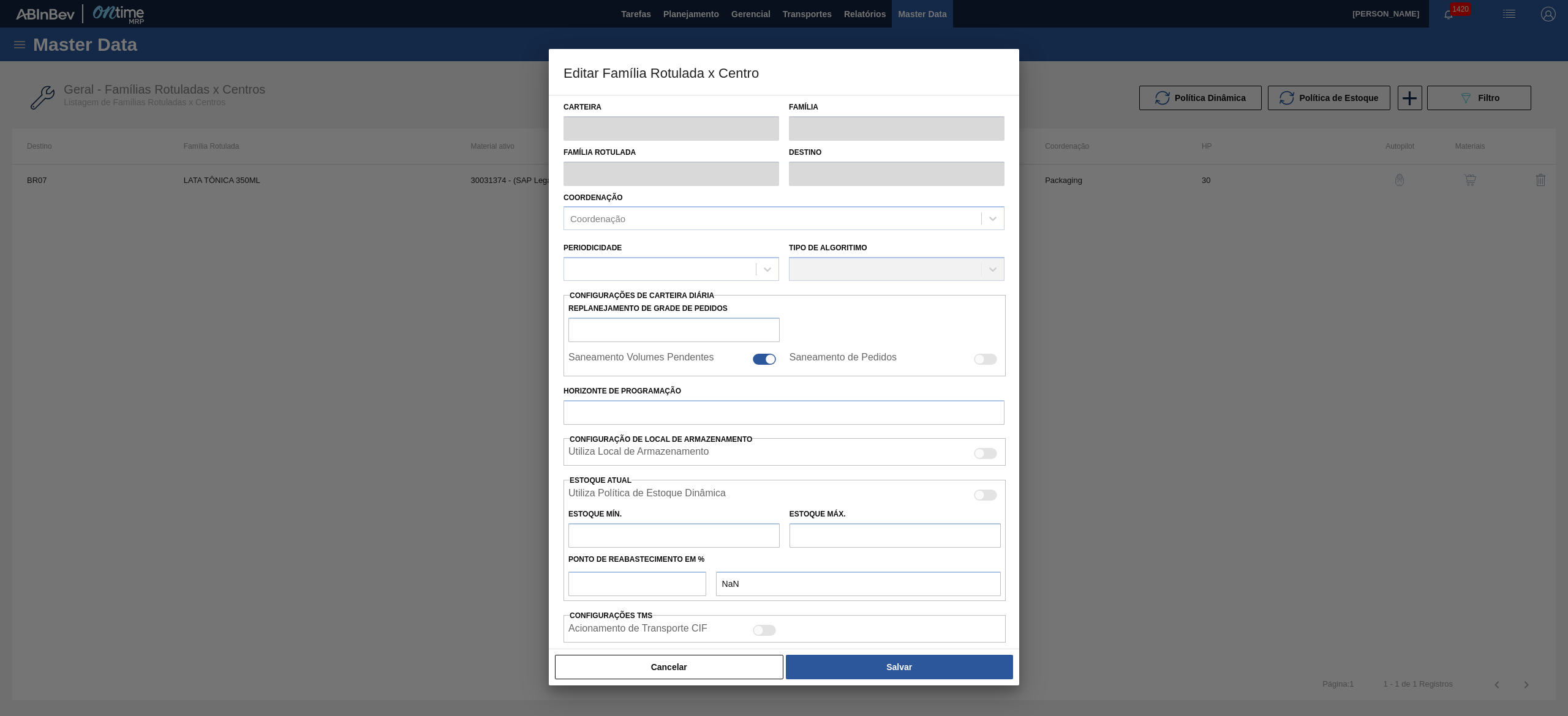
type input "Lata"
type input "LATA TÔNICA 350ML"
type input "BR07 - Macacu"
type input "0"
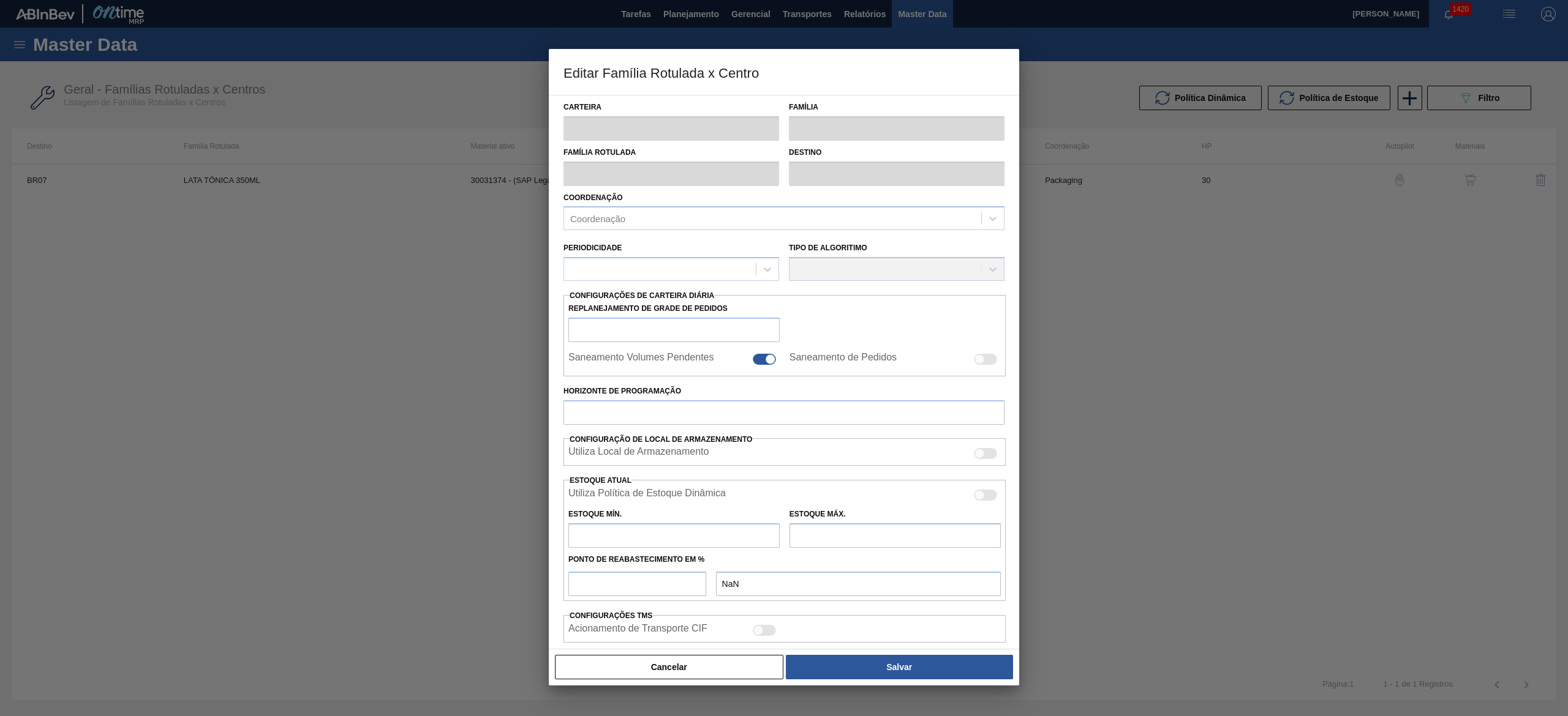
checkbox input "false"
type input "30"
type input "428,755"
type input "1.429,184"
type input "43"
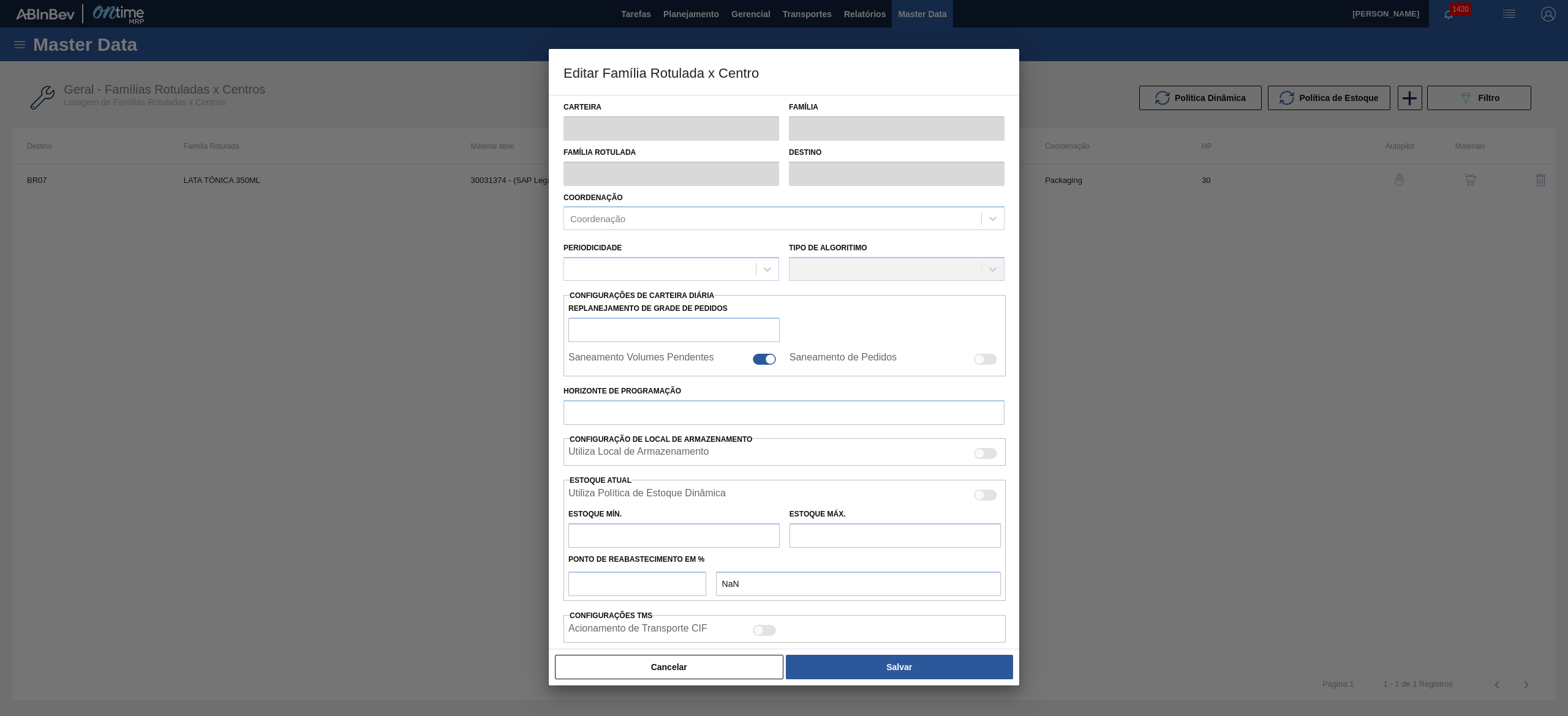
type input "858,939"
checkbox input "true"
click at [631, 670] on button "Cancelar" at bounding box center [669, 667] width 228 height 25
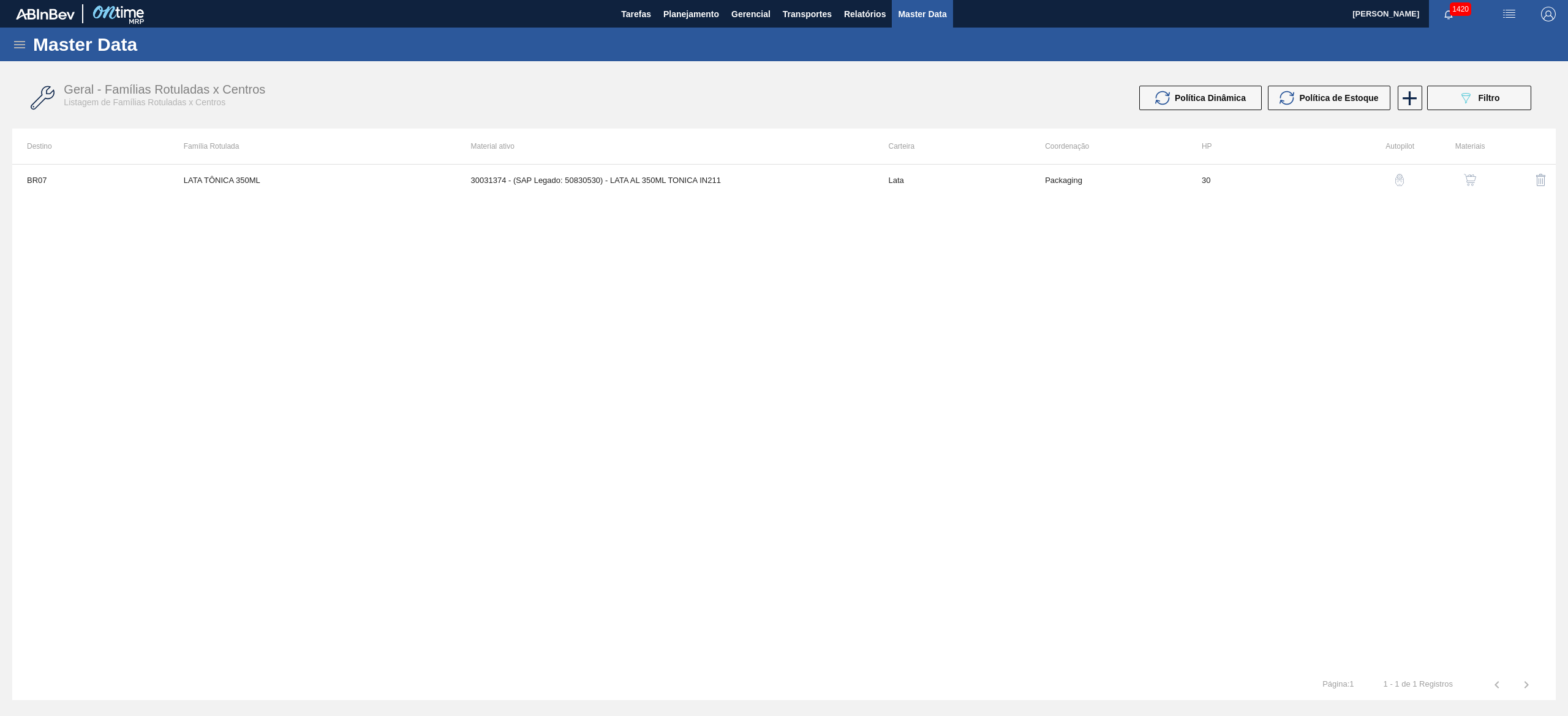
click at [1473, 179] on img "button" at bounding box center [1470, 180] width 12 height 12
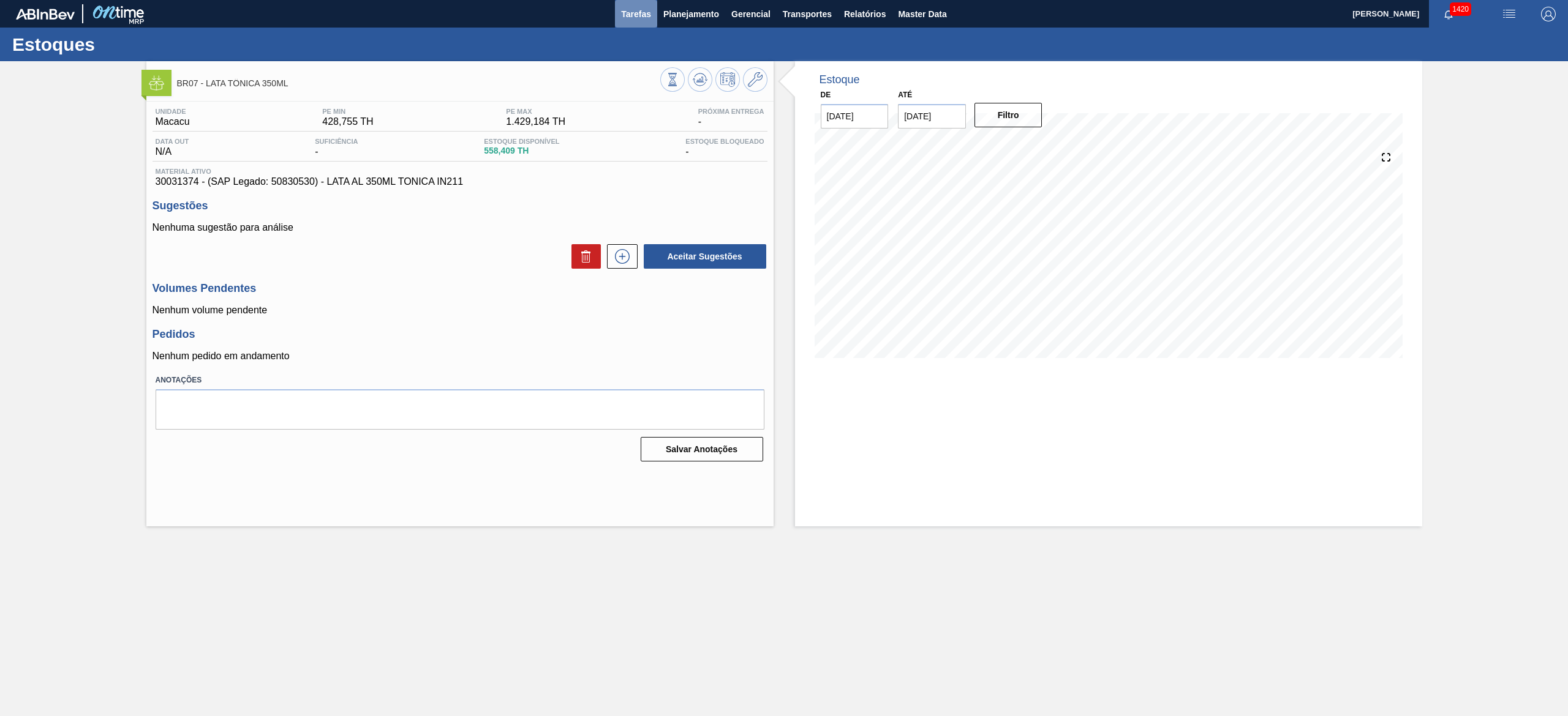
click at [638, 14] on span "Tarefas" at bounding box center [635, 14] width 30 height 15
click at [692, 17] on span "Planejamento" at bounding box center [691, 14] width 56 height 15
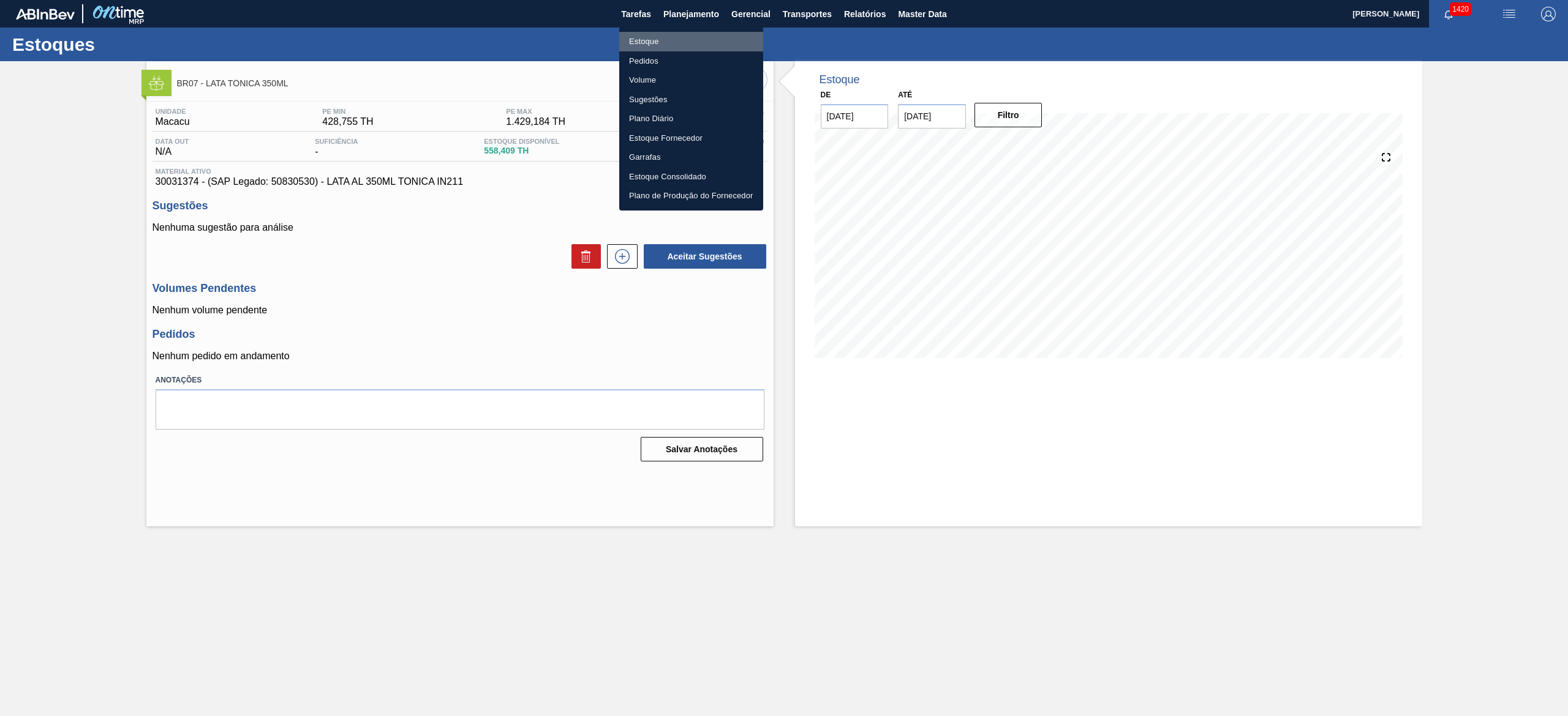
click at [660, 46] on li "Estoque" at bounding box center [691, 42] width 144 height 20
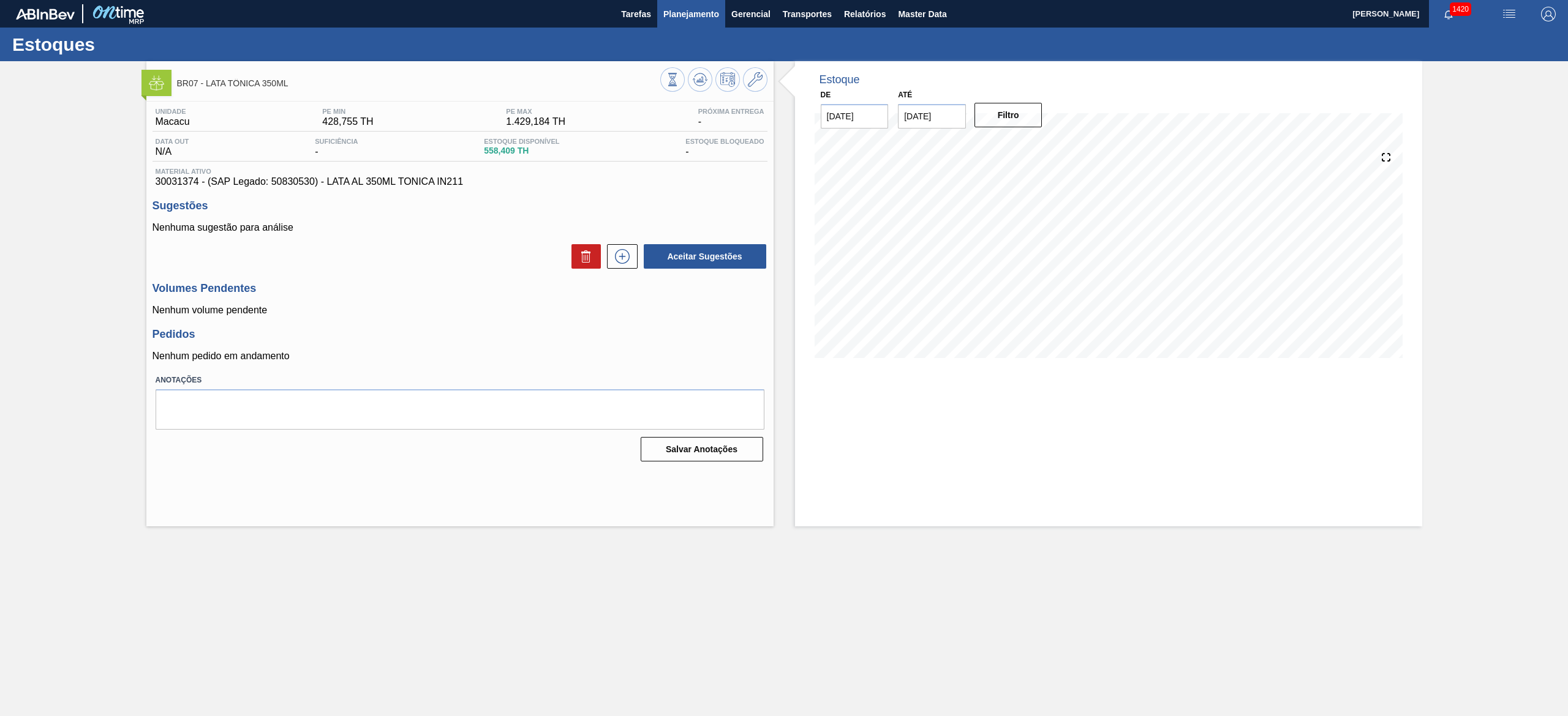
click at [703, 13] on span "Planejamento" at bounding box center [691, 14] width 56 height 15
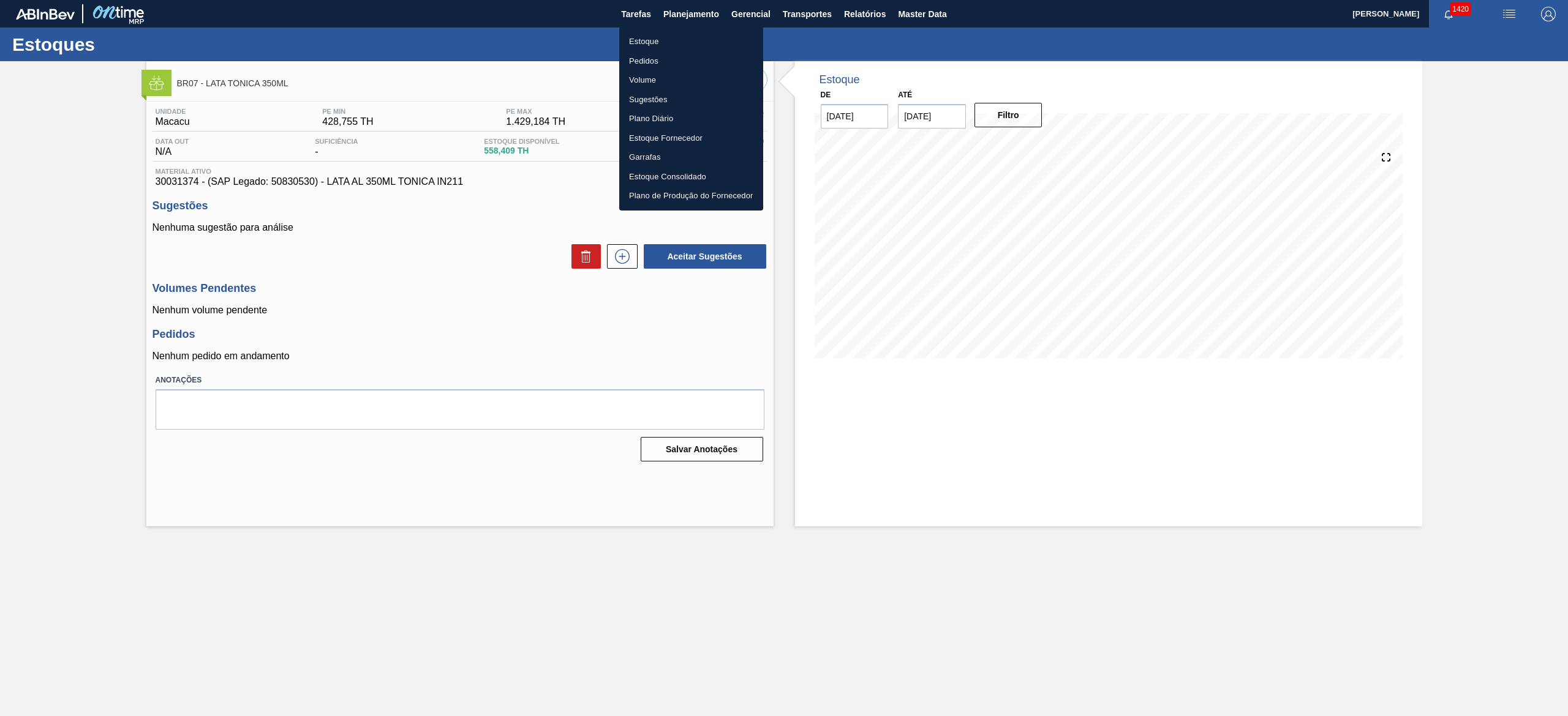
click at [682, 39] on li "Estoque" at bounding box center [691, 42] width 144 height 20
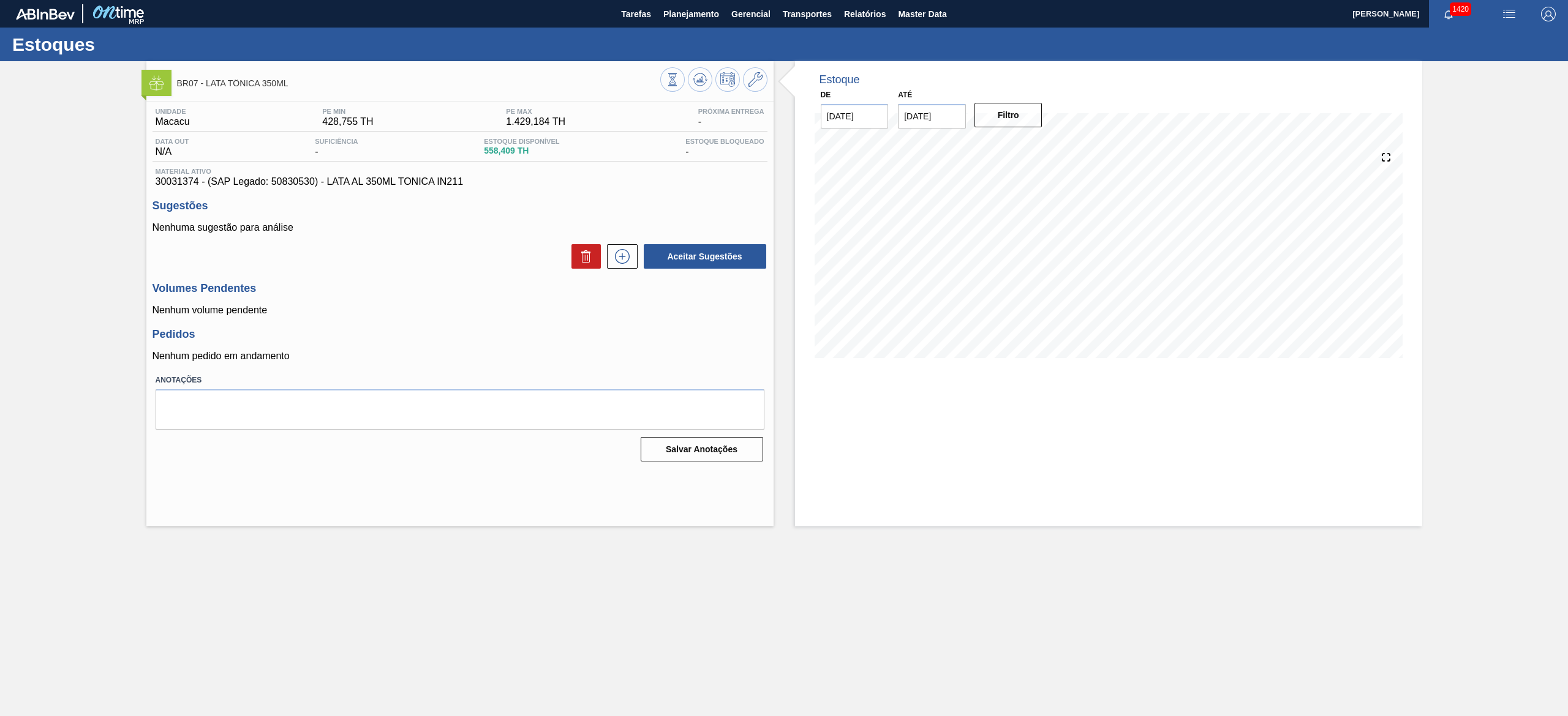
click at [657, 0] on button "Planejamento" at bounding box center [691, 14] width 68 height 28
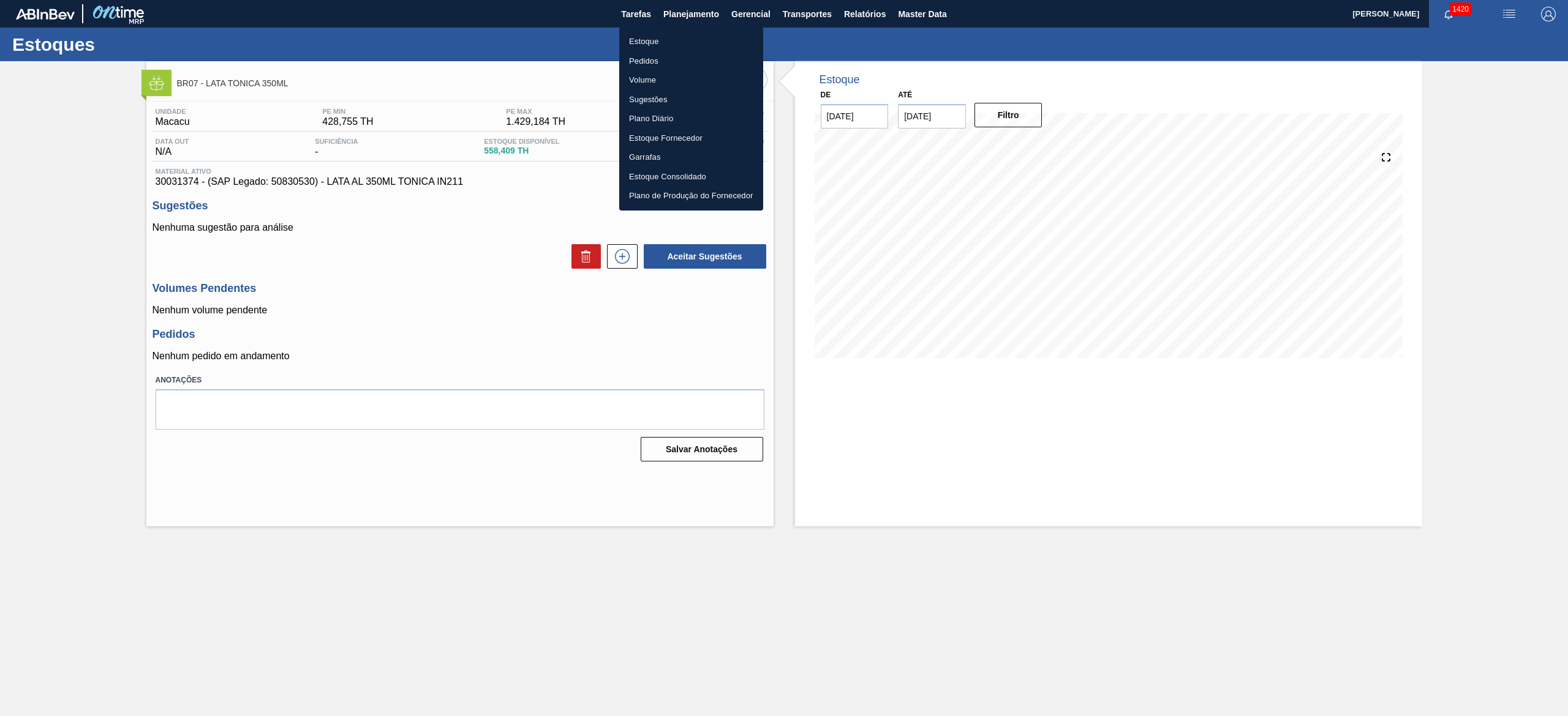
drag, startPoint x: 475, startPoint y: 309, endPoint x: 540, endPoint y: 148, distance: 173.6
click at [475, 308] on div at bounding box center [784, 358] width 1568 height 716
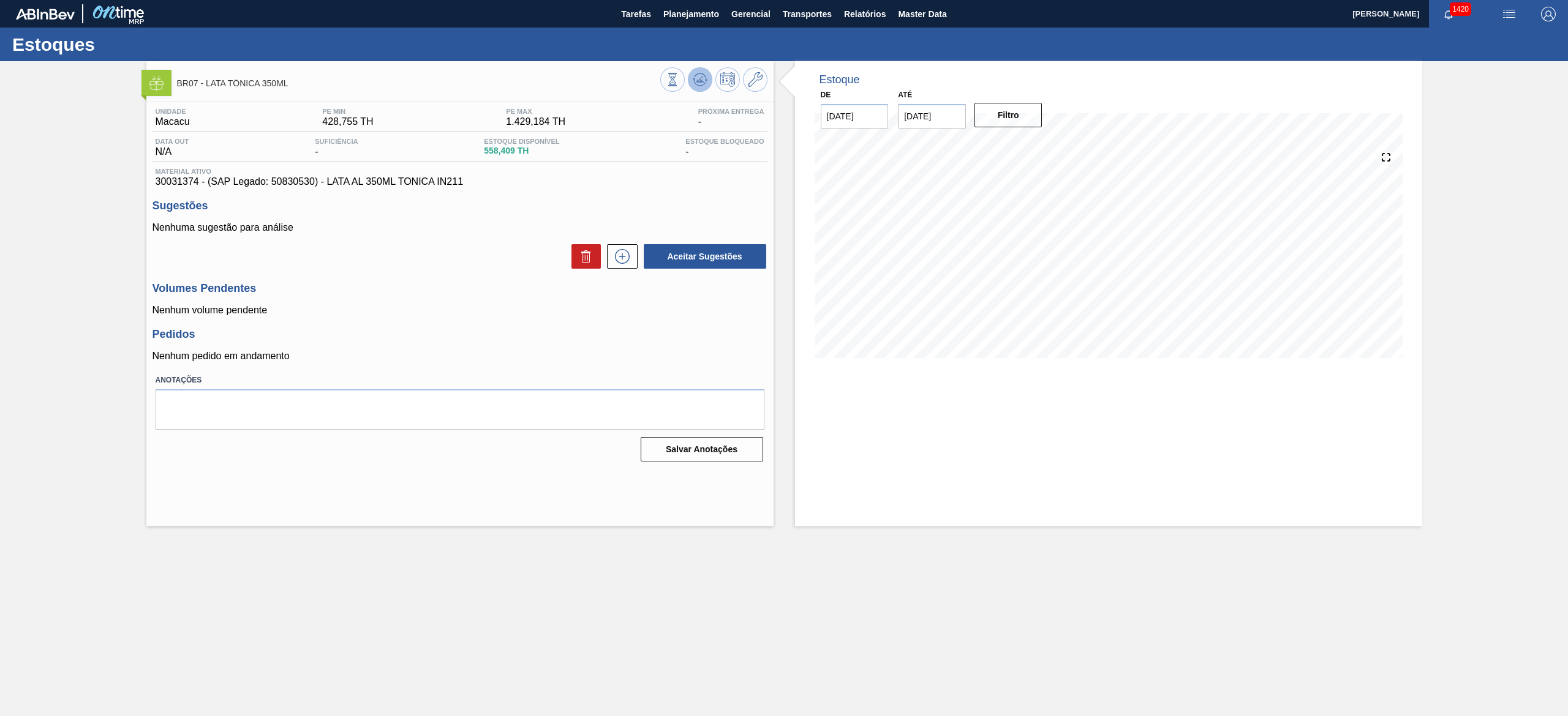
click at [699, 80] on icon at bounding box center [700, 79] width 8 height 5
click at [699, 78] on icon at bounding box center [700, 79] width 8 height 5
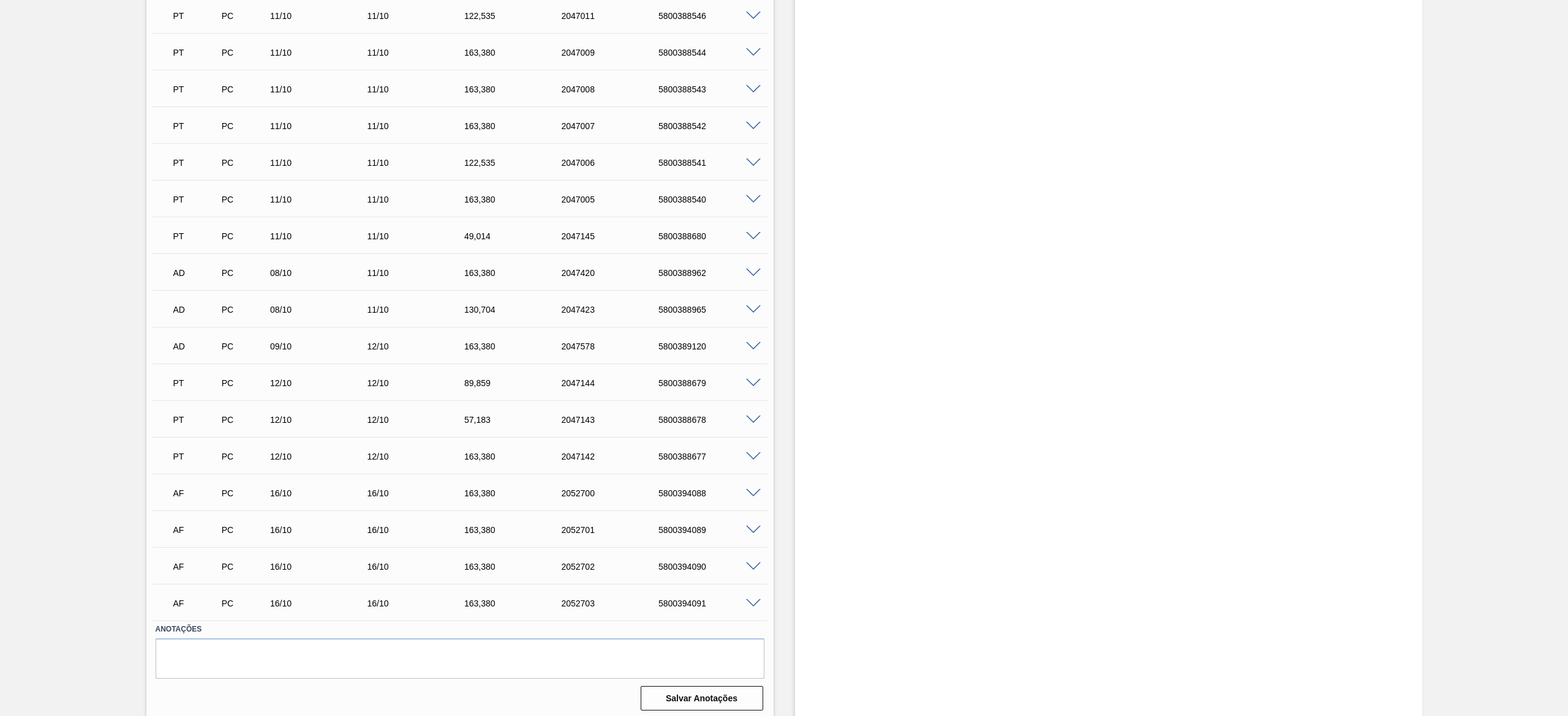
scroll to position [618, 0]
click at [755, 491] on span at bounding box center [753, 489] width 15 height 9
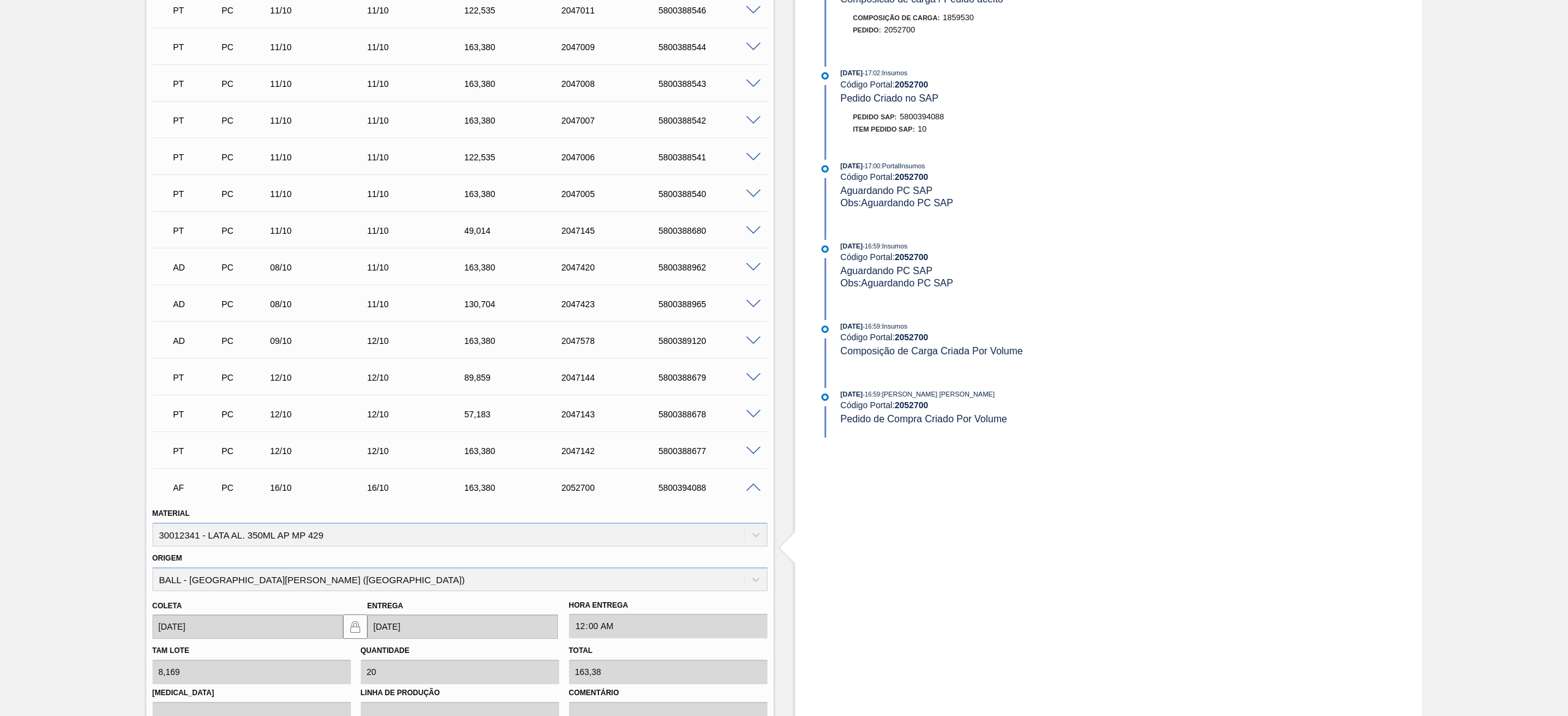
scroll to position [914, 0]
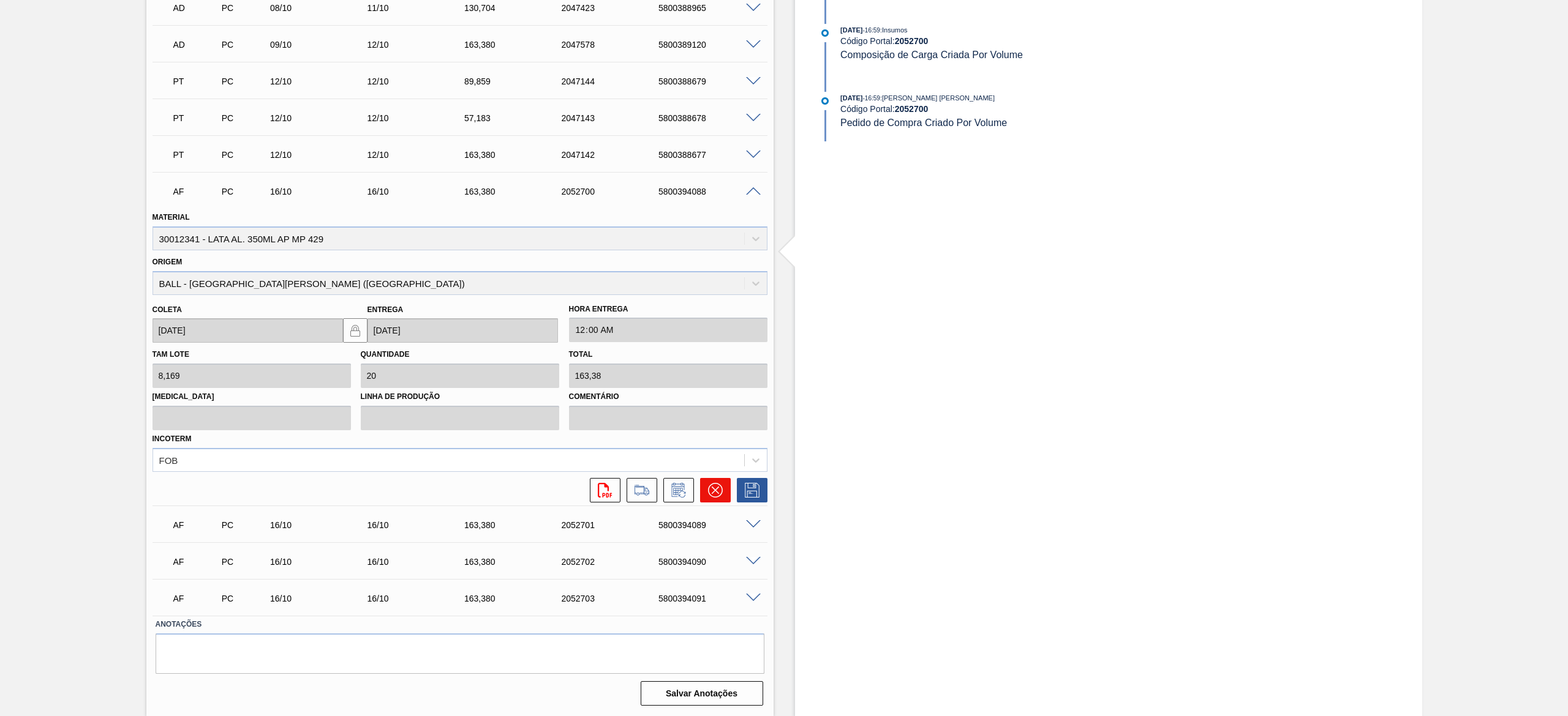
click at [714, 491] on icon at bounding box center [714, 490] width 7 height 7
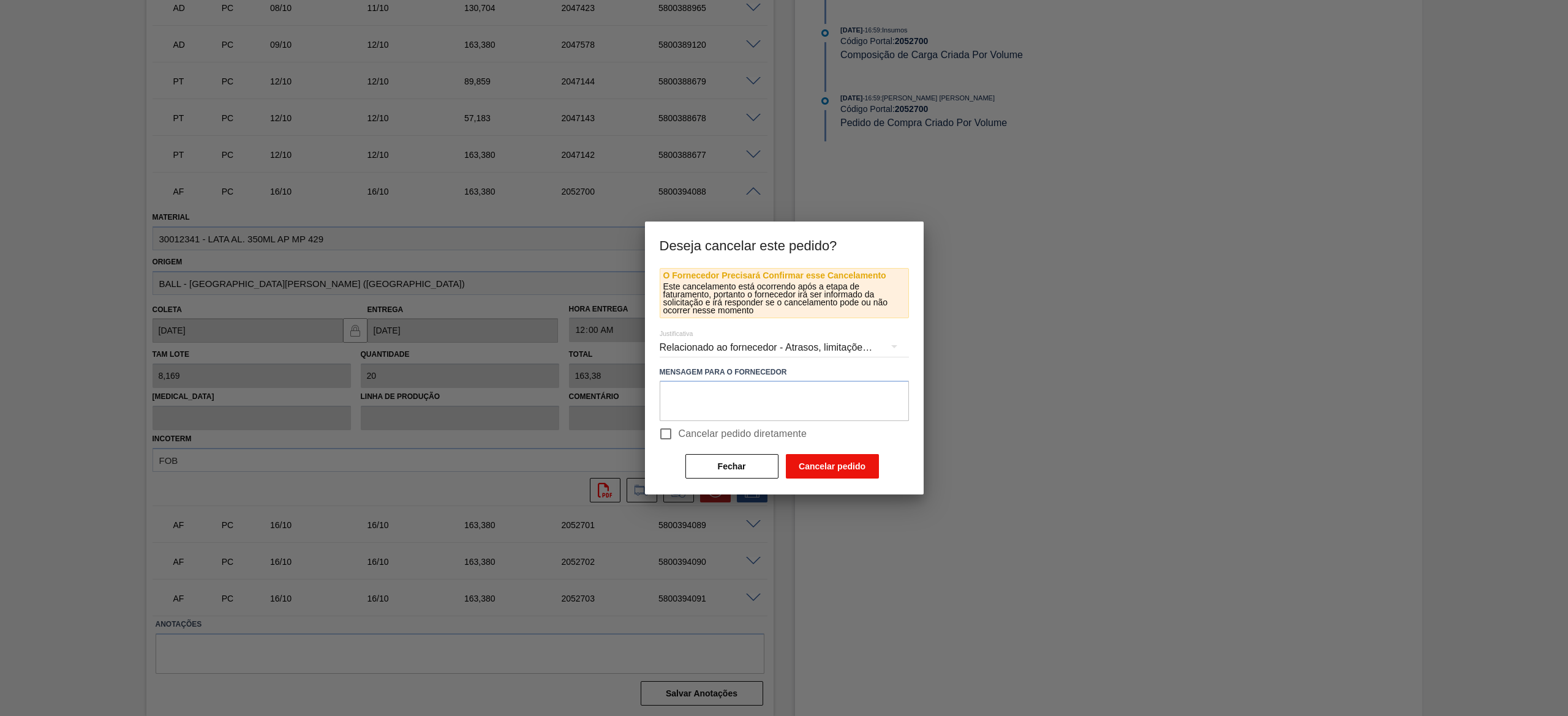
click at [799, 470] on button "Cancelar pedido" at bounding box center [832, 466] width 93 height 25
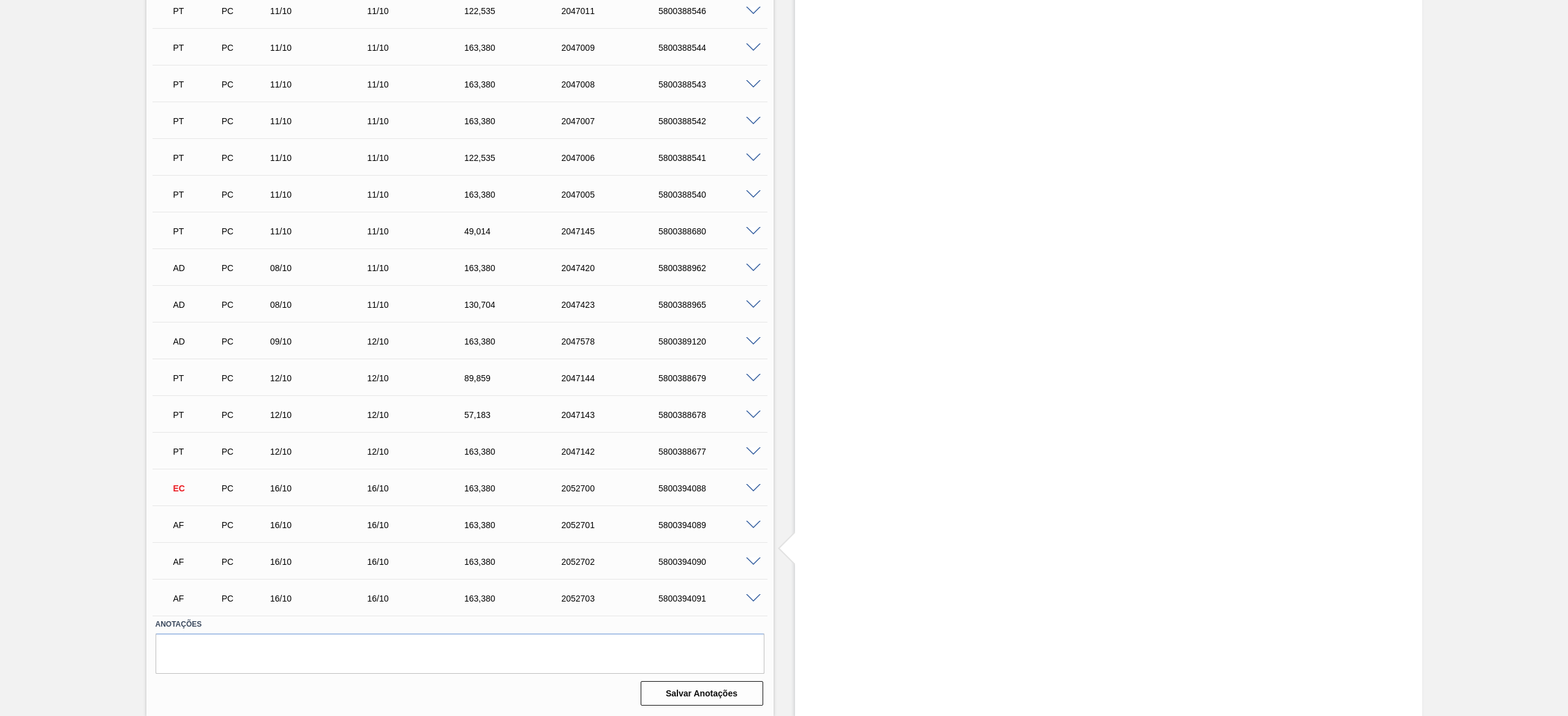
scroll to position [618, 0]
click at [750, 526] on span at bounding box center [753, 526] width 15 height 9
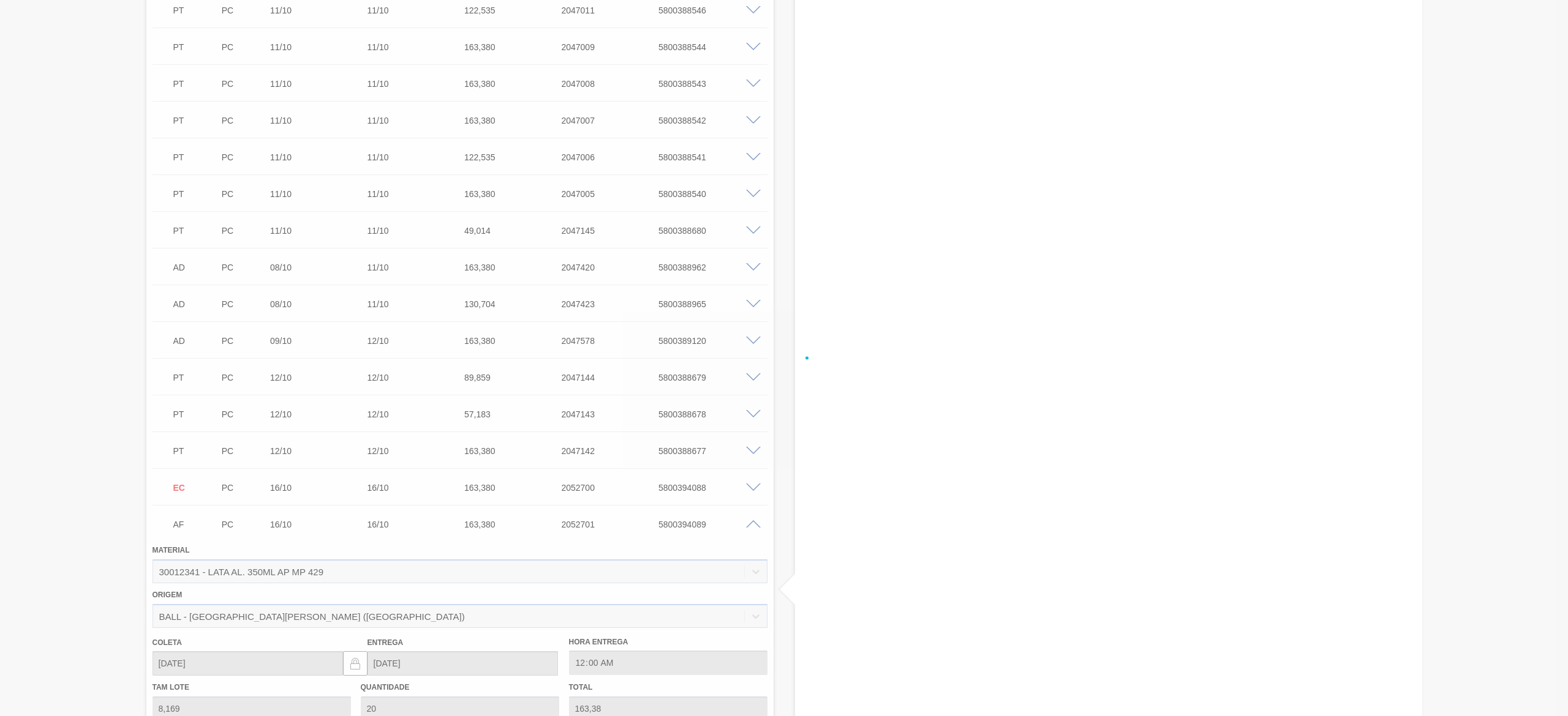
scroll to position [914, 0]
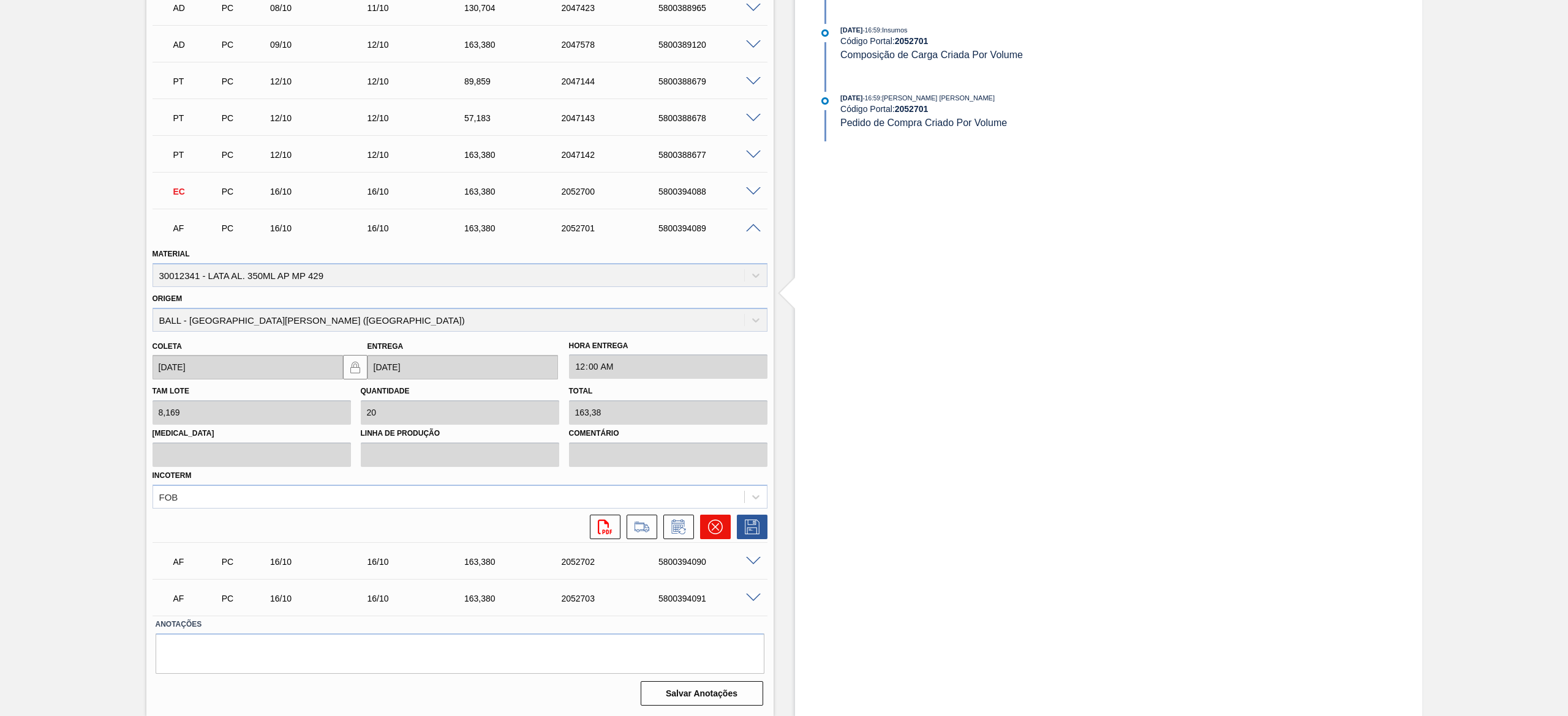
click at [721, 533] on icon at bounding box center [715, 527] width 15 height 15
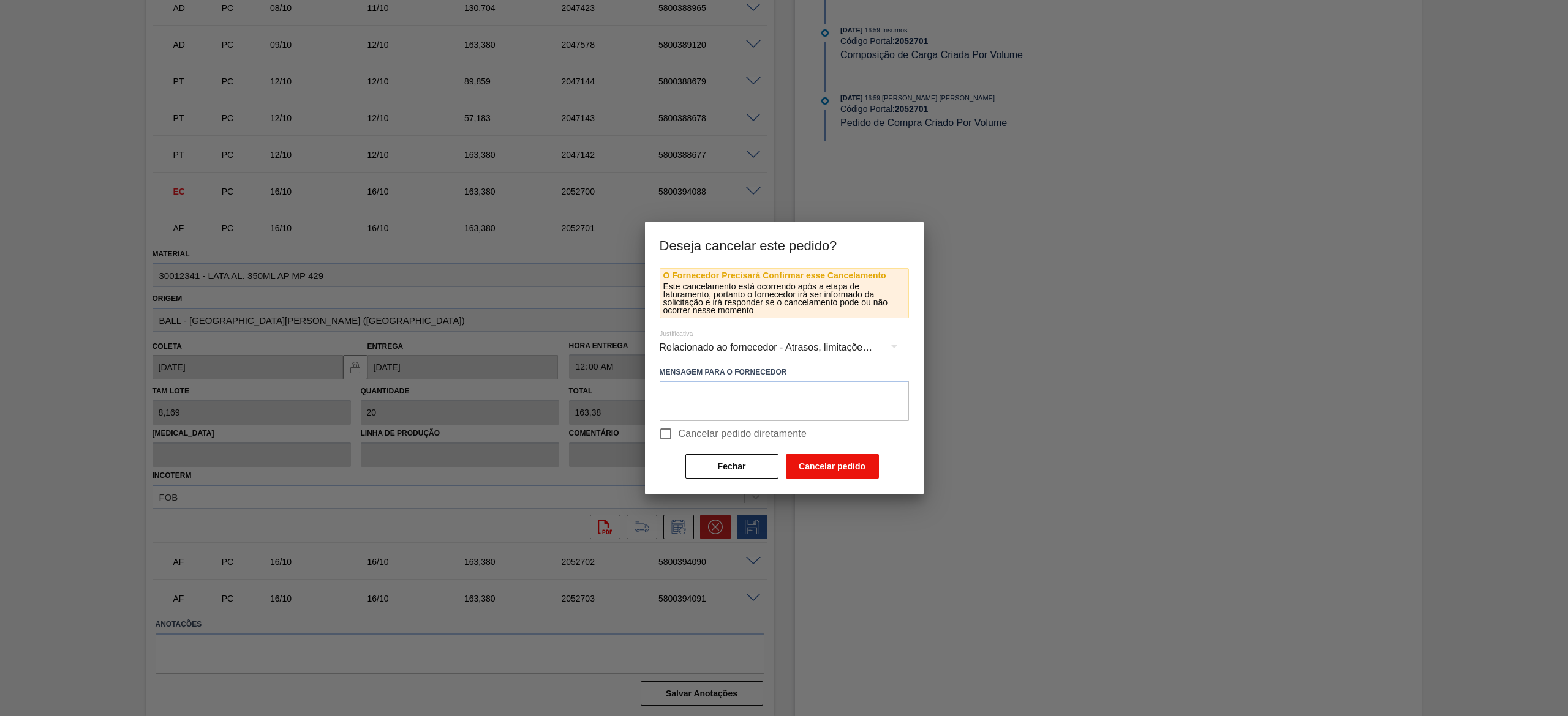
click at [821, 474] on button "Cancelar pedido" at bounding box center [832, 466] width 93 height 25
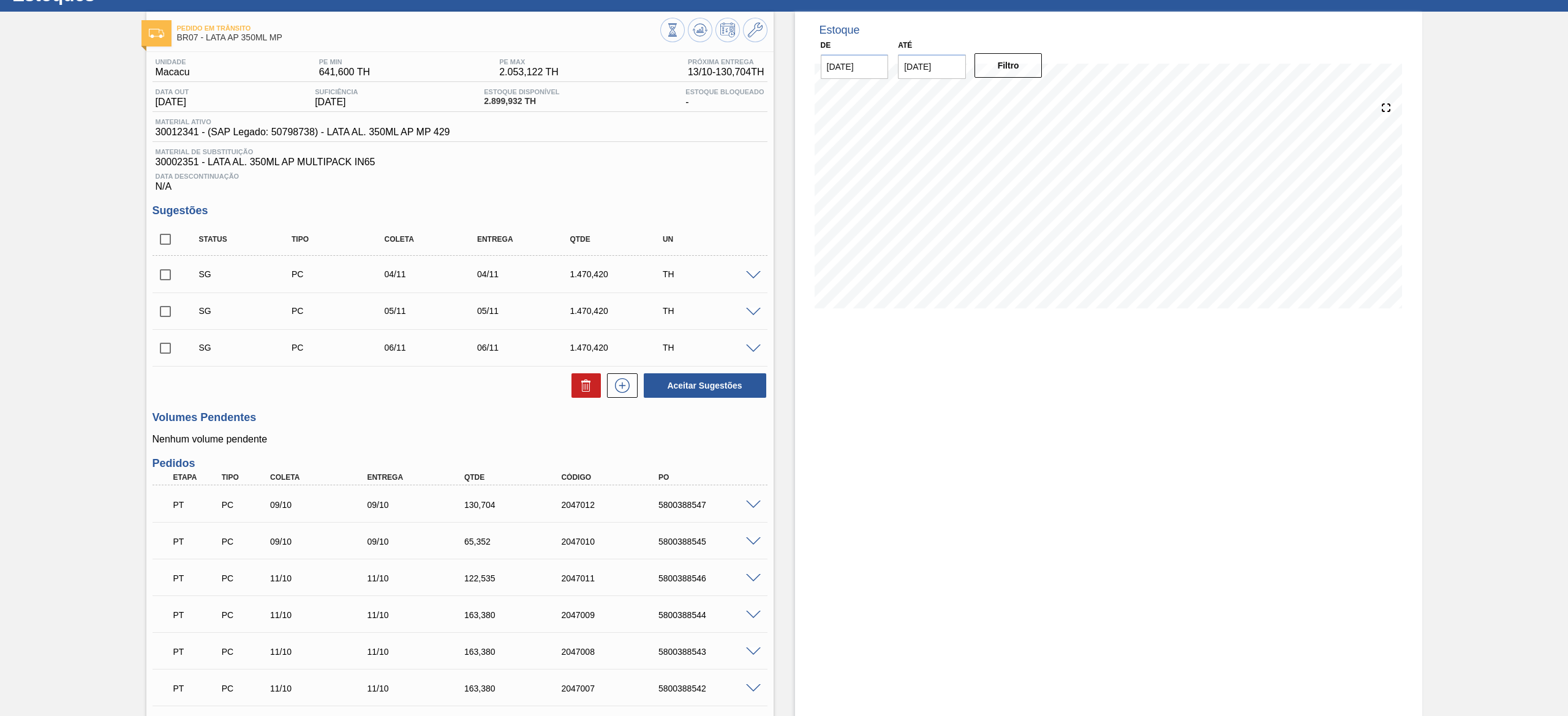
scroll to position [0, 0]
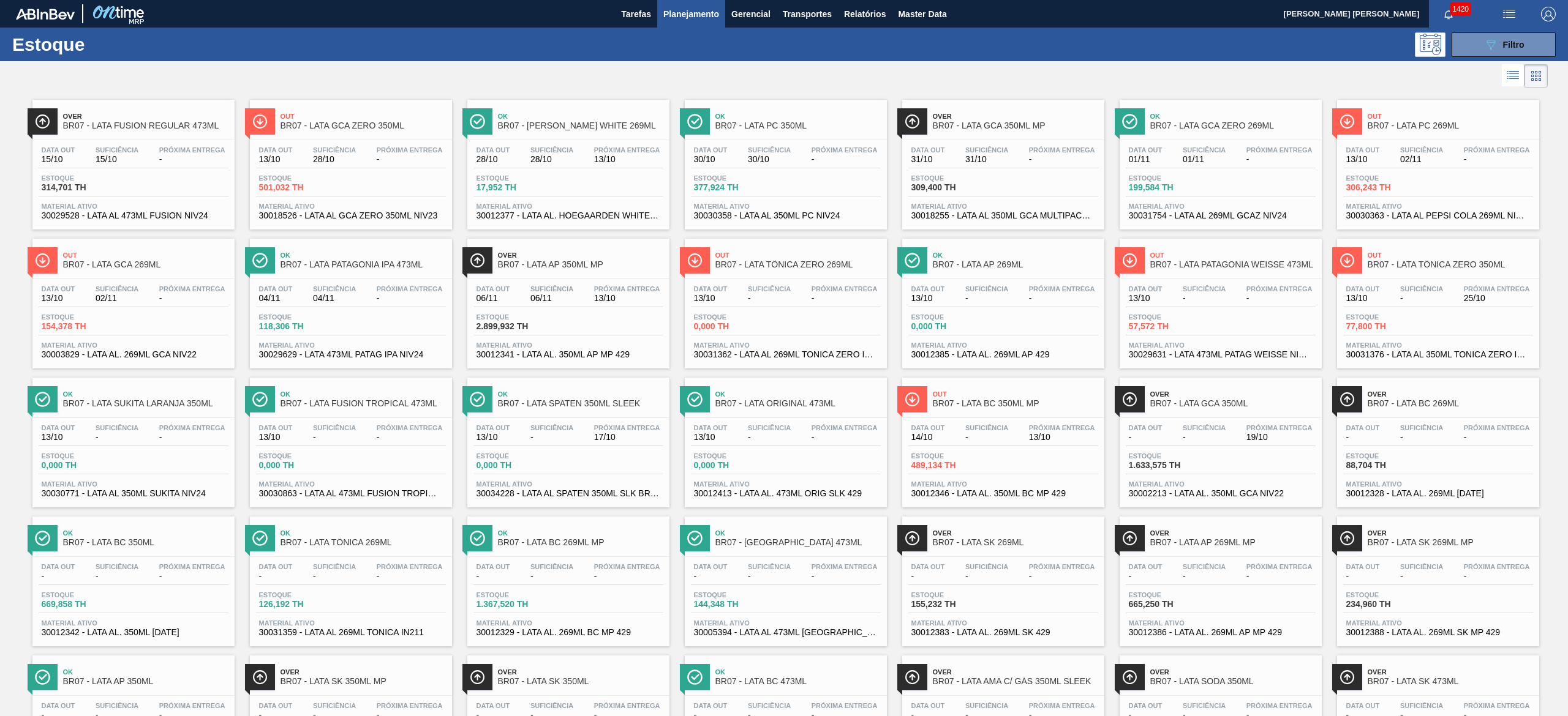
click at [619, 433] on span "17/10" at bounding box center [627, 437] width 66 height 9
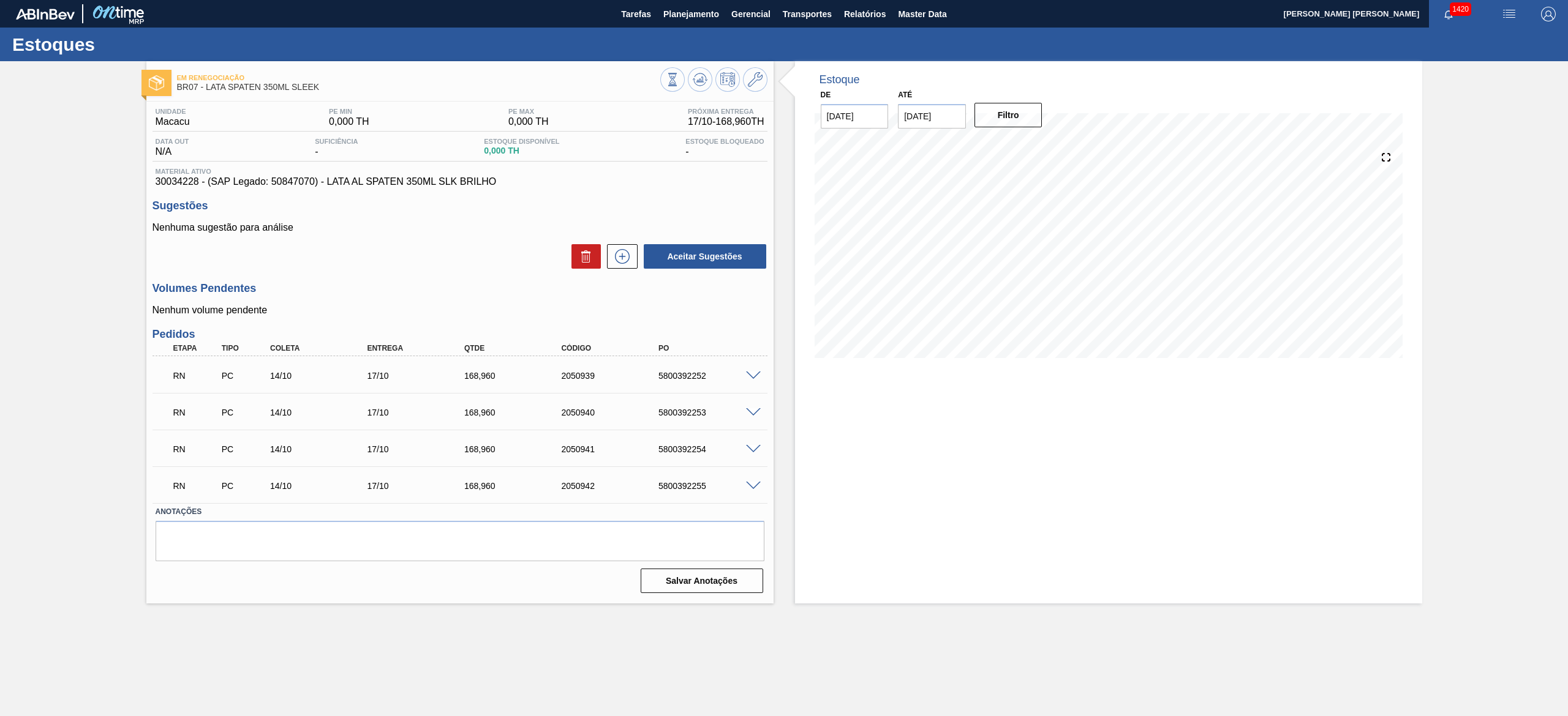
click at [750, 370] on div at bounding box center [755, 375] width 25 height 9
click at [752, 376] on span at bounding box center [753, 376] width 15 height 9
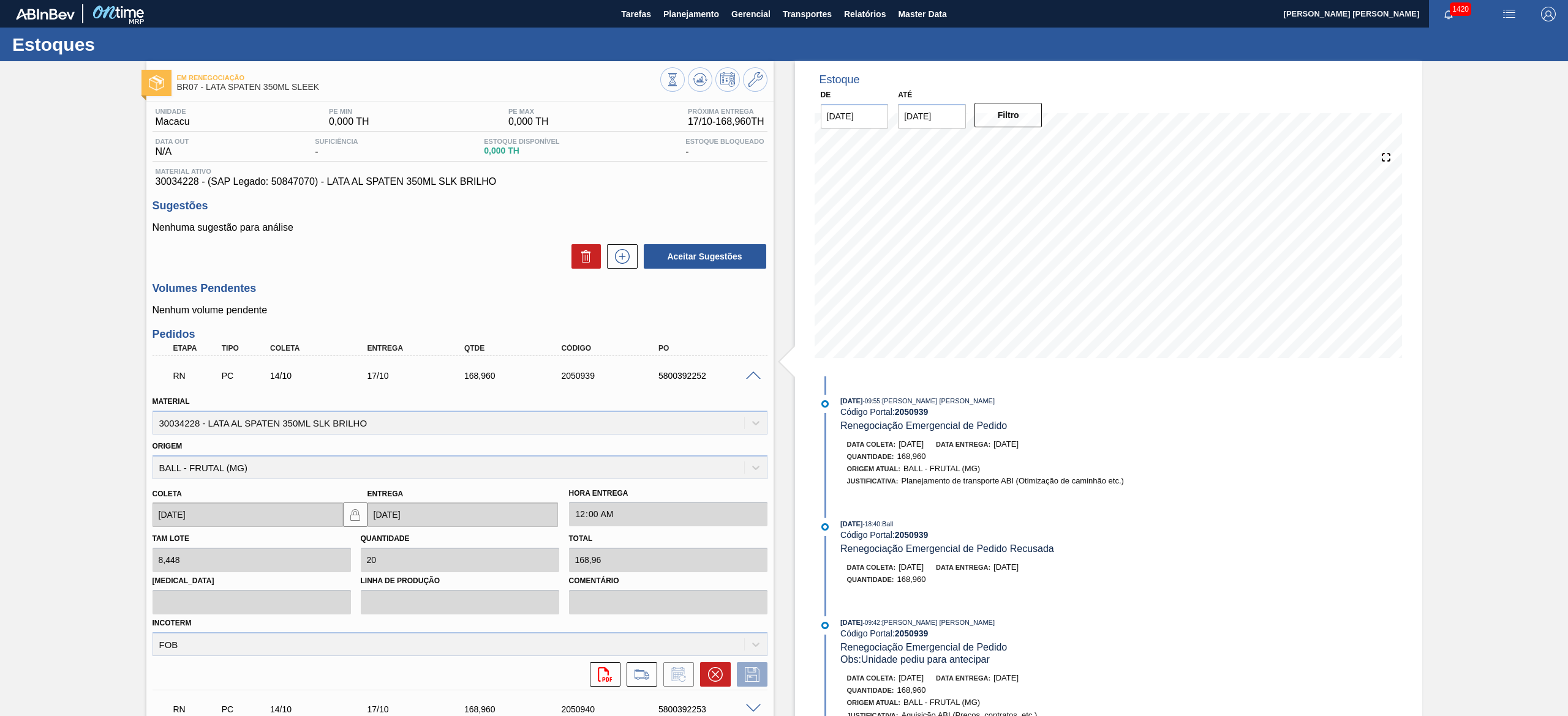
click at [752, 376] on span at bounding box center [753, 376] width 15 height 9
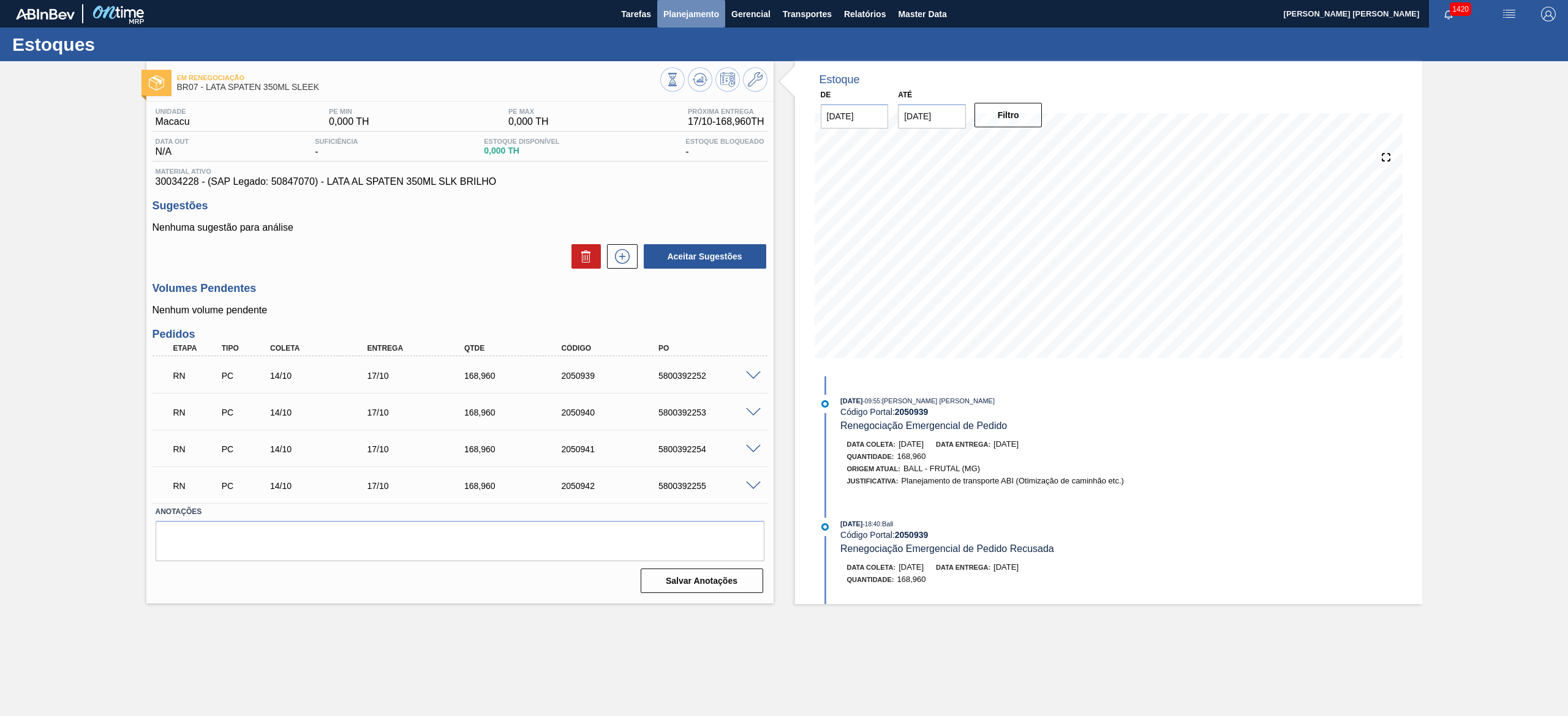
click at [681, 9] on span "Planejamento" at bounding box center [691, 14] width 56 height 15
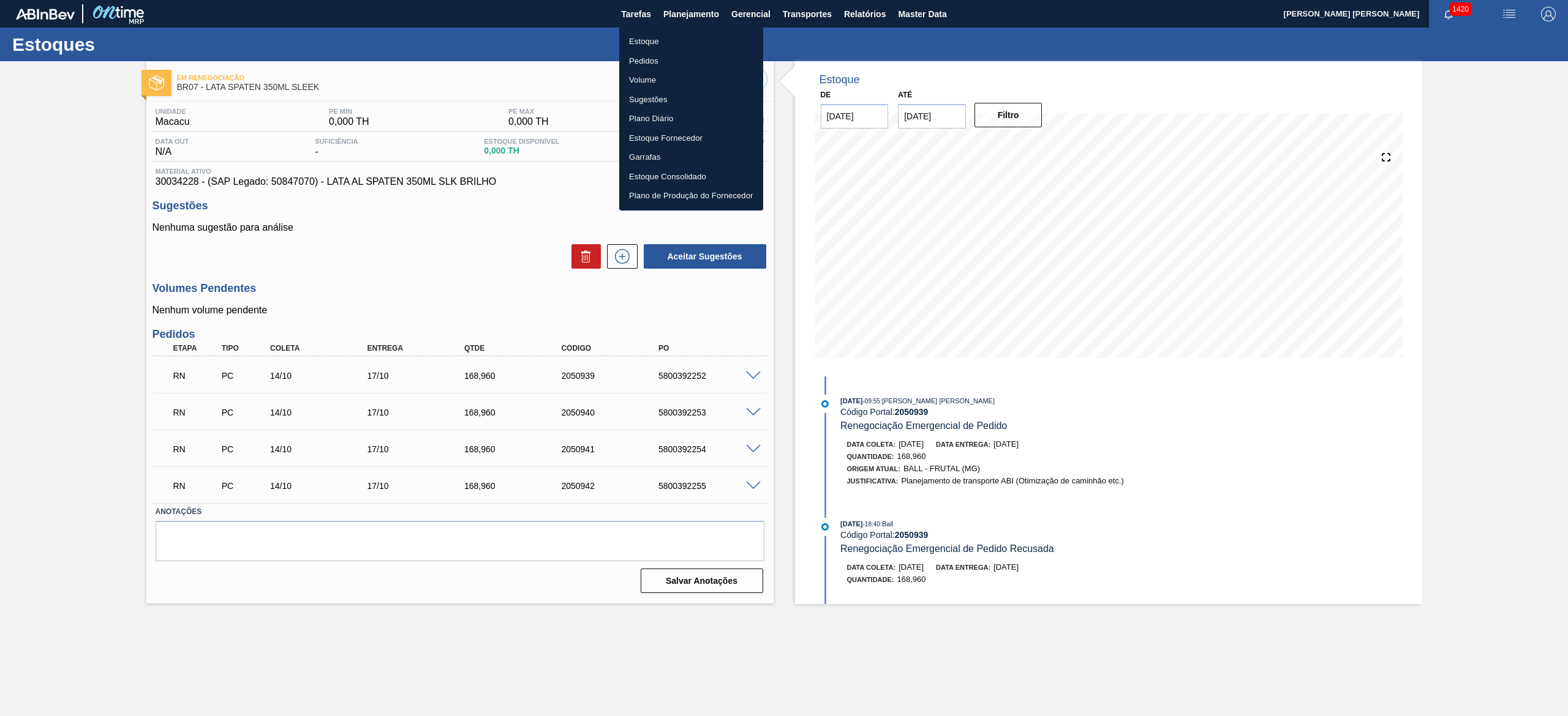
click at [661, 41] on li "Estoque" at bounding box center [691, 42] width 144 height 20
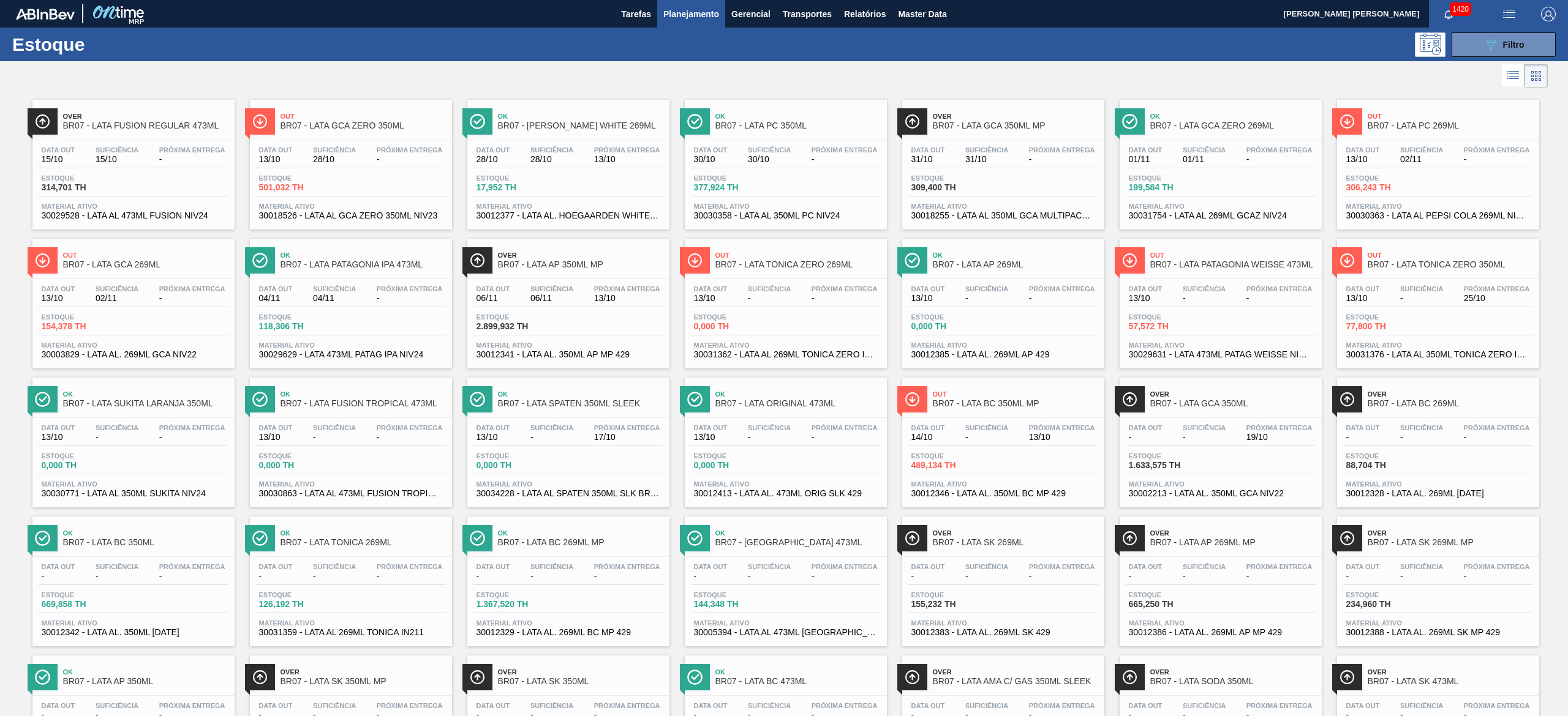
click at [626, 466] on div "Estoque 0,000 TH" at bounding box center [568, 463] width 190 height 22
click at [1495, 38] on icon "089F7B8B-B2A5-4AFE-B5C0-19BA573D28AC" at bounding box center [1490, 44] width 15 height 15
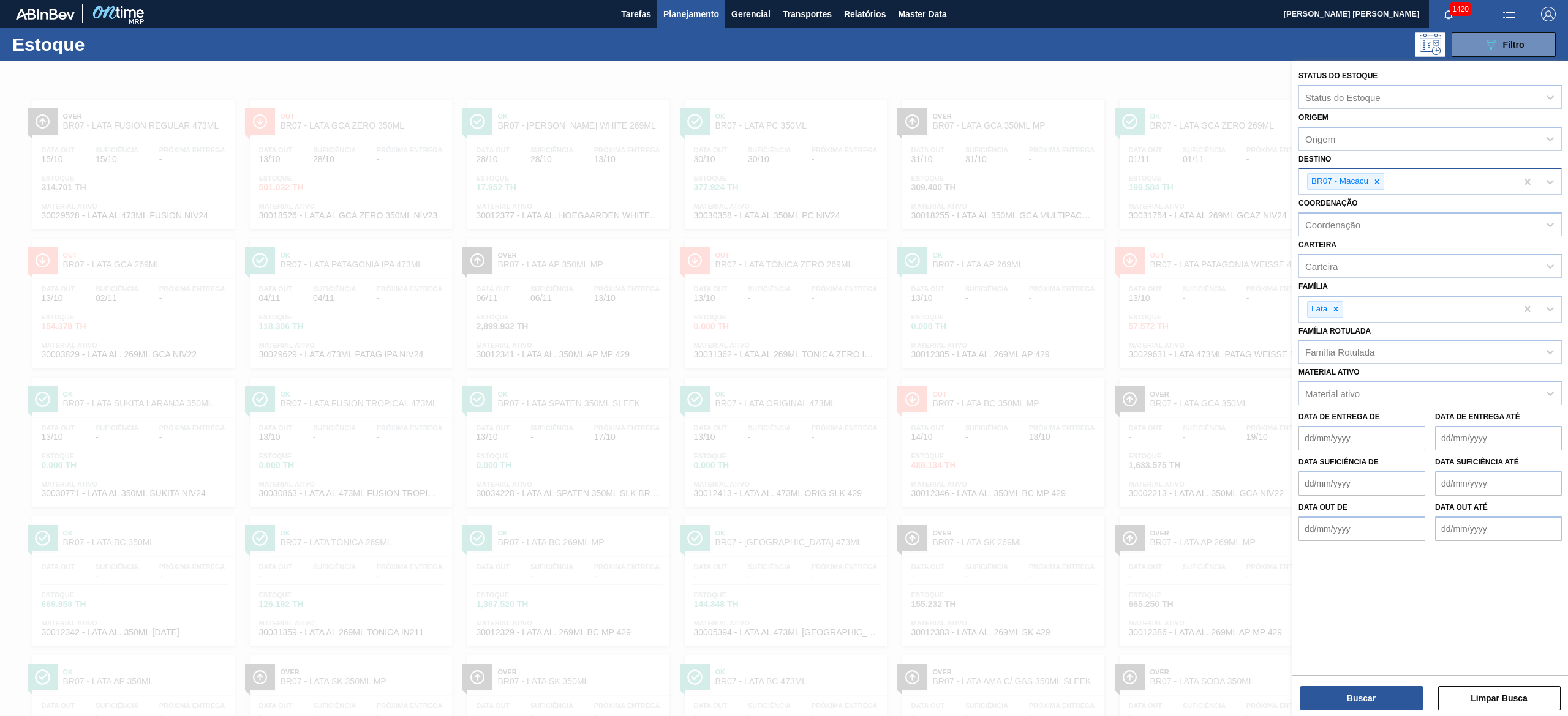
click at [1385, 181] on div "BR07 - Macacu" at bounding box center [1408, 182] width 218 height 25
click at [1380, 186] on div at bounding box center [1377, 181] width 13 height 15
type input "13"
click at [1384, 214] on div "BR13 - Piraí" at bounding box center [1430, 210] width 264 height 23
click at [1338, 701] on button "Buscar" at bounding box center [1362, 698] width 123 height 25
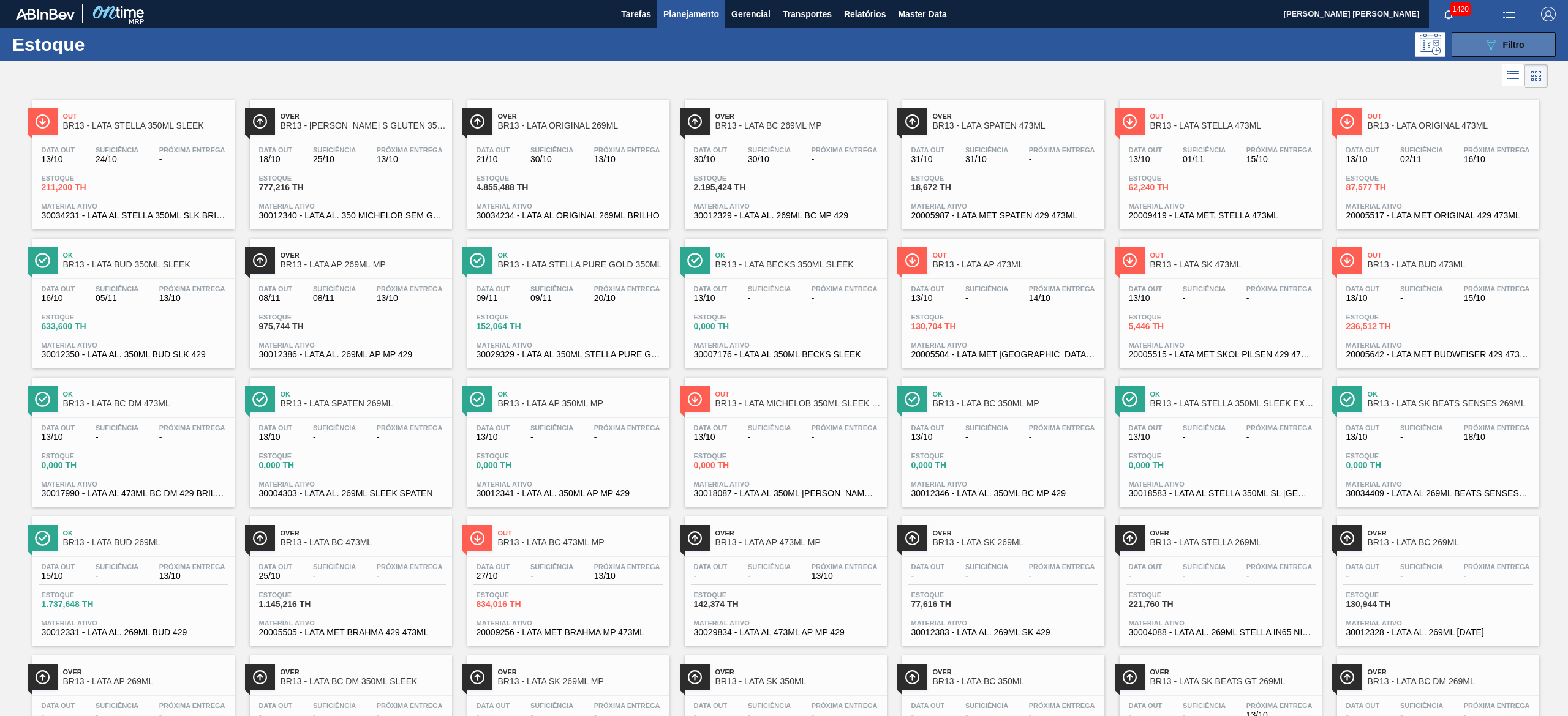
click at [1491, 38] on icon "089F7B8B-B2A5-4AFE-B5C0-19BA573D28AC" at bounding box center [1490, 44] width 15 height 15
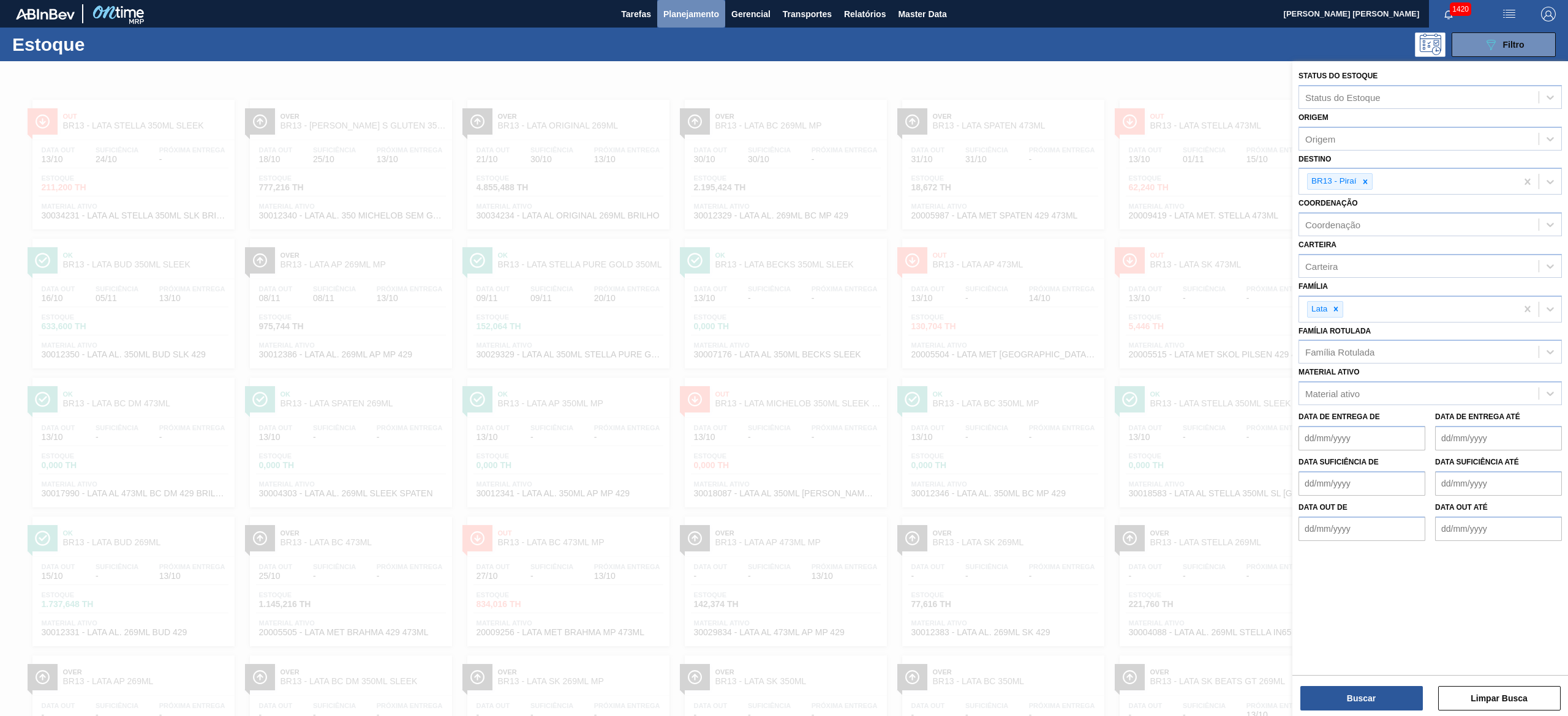
click at [680, 5] on button "Planejamento" at bounding box center [691, 14] width 68 height 28
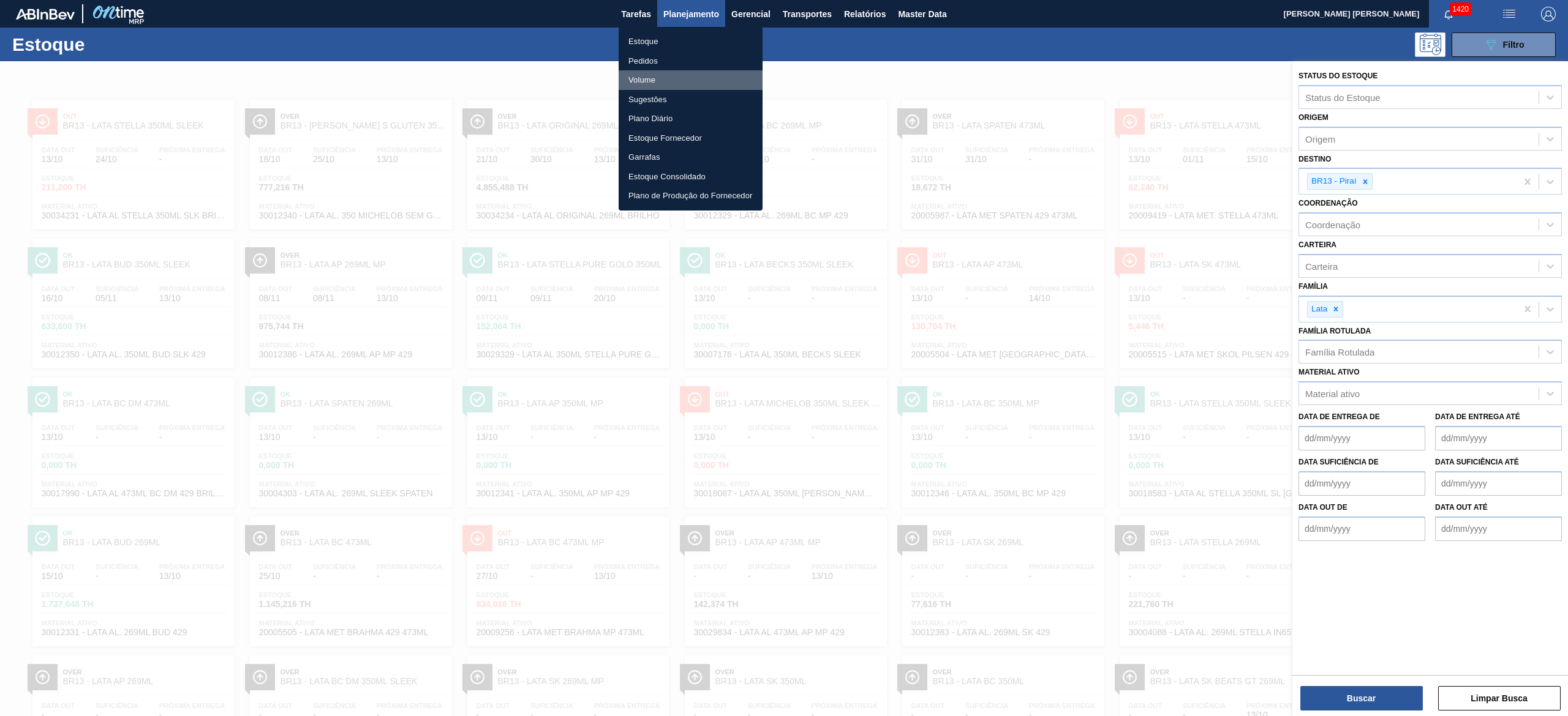
click at [655, 75] on li "Volume" at bounding box center [690, 80] width 144 height 20
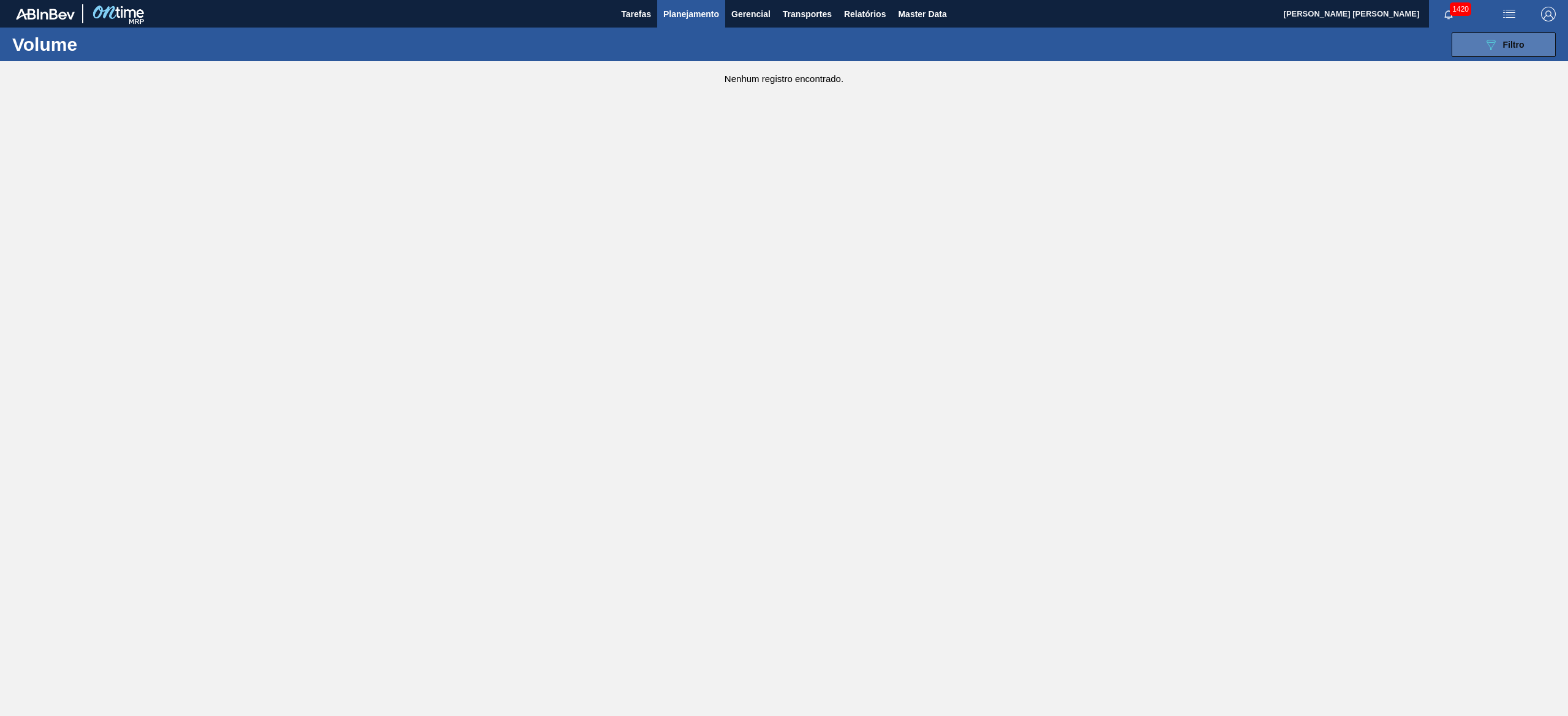
click at [1508, 46] on span "Filtro" at bounding box center [1514, 44] width 21 height 10
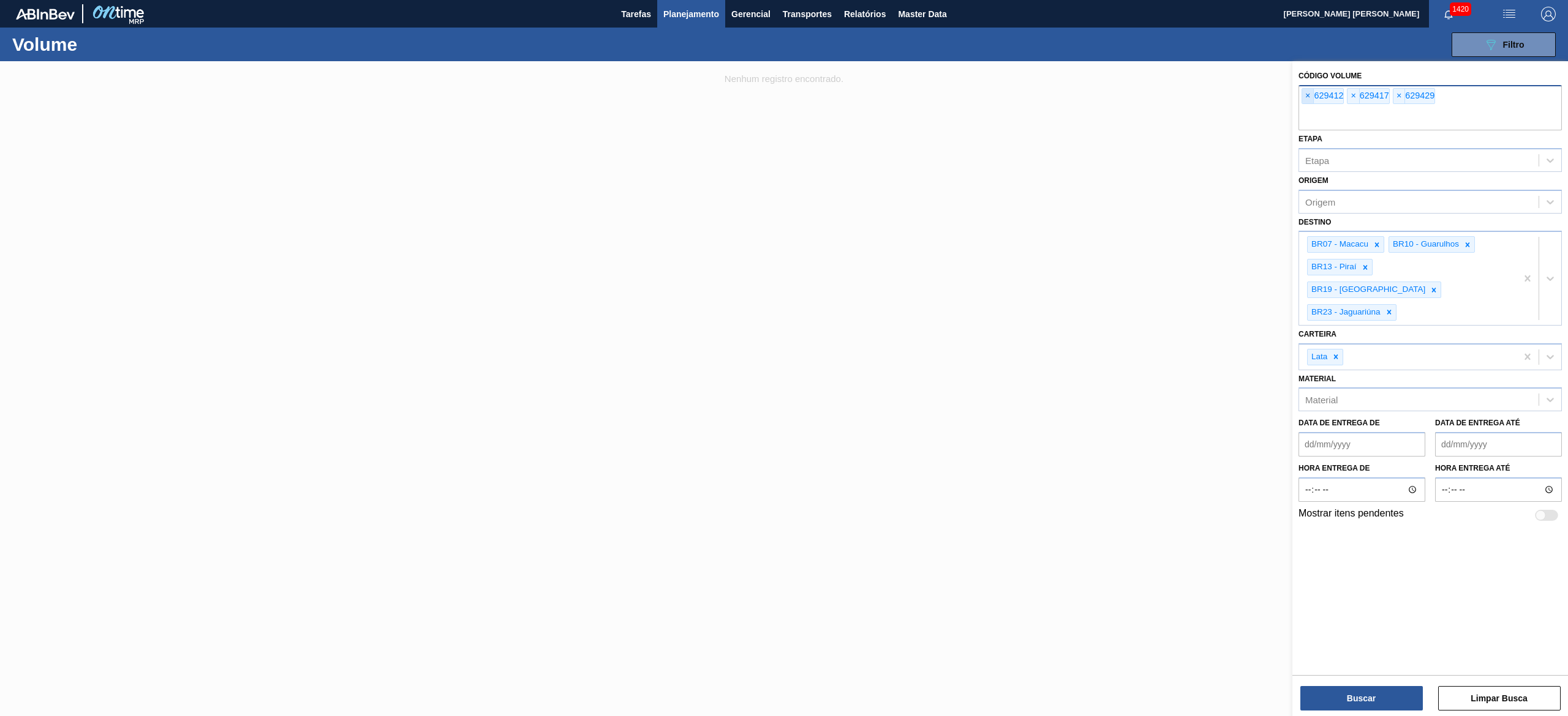
click at [1311, 97] on span "×" at bounding box center [1308, 96] width 12 height 15
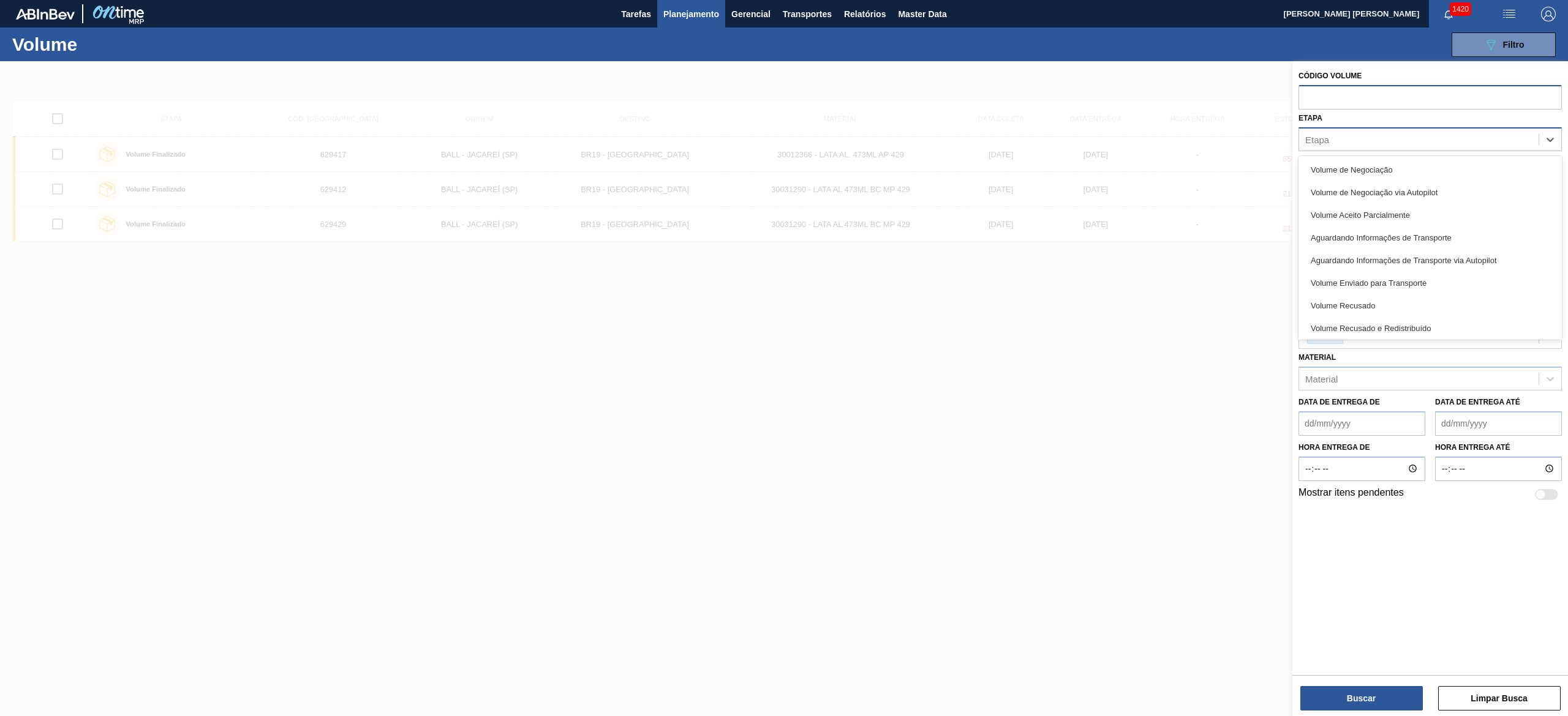
click at [1329, 136] on div "Etapa" at bounding box center [1419, 139] width 240 height 18
click at [1403, 328] on div "Aguardando Confirmação de Aceite Parcial" at bounding box center [1430, 326] width 264 height 23
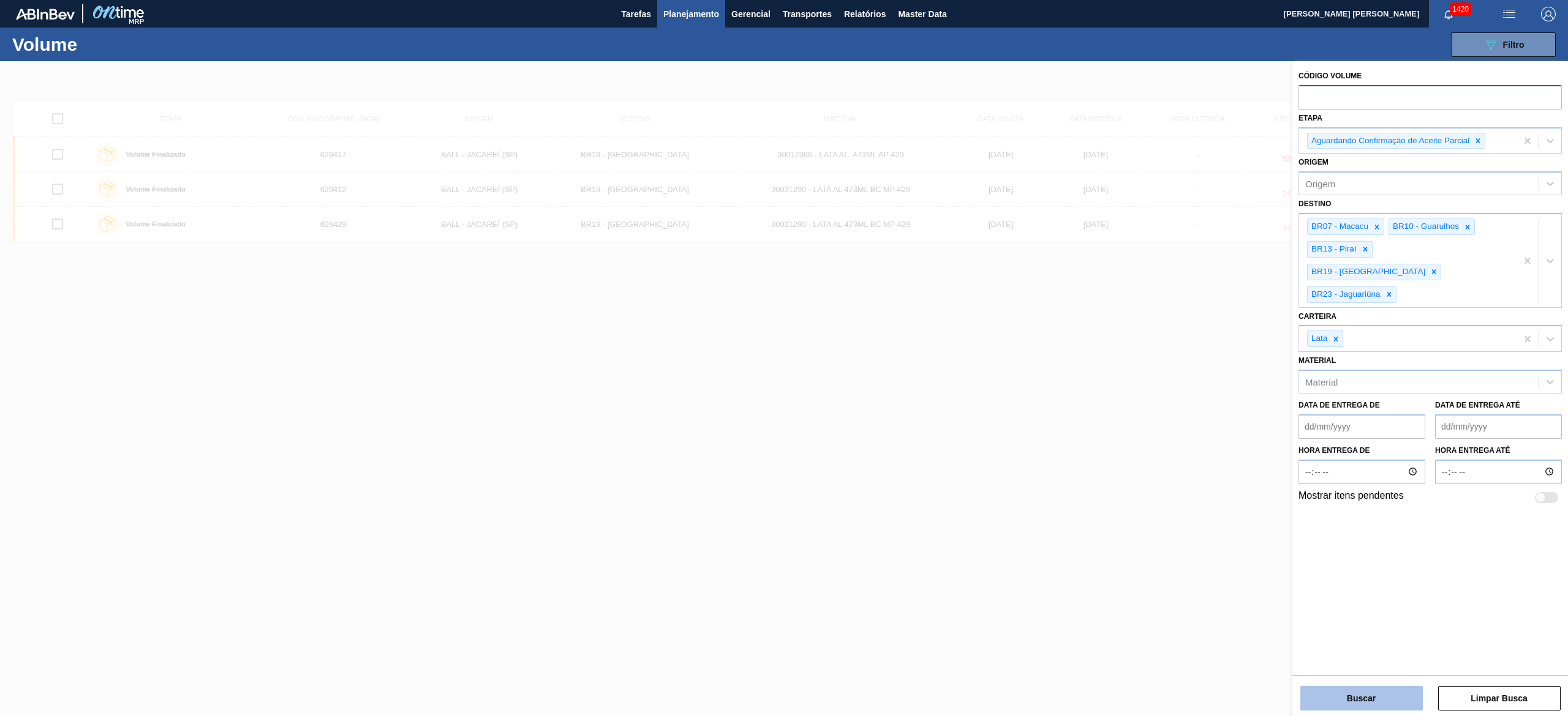
click at [1404, 699] on button "Buscar" at bounding box center [1362, 698] width 123 height 25
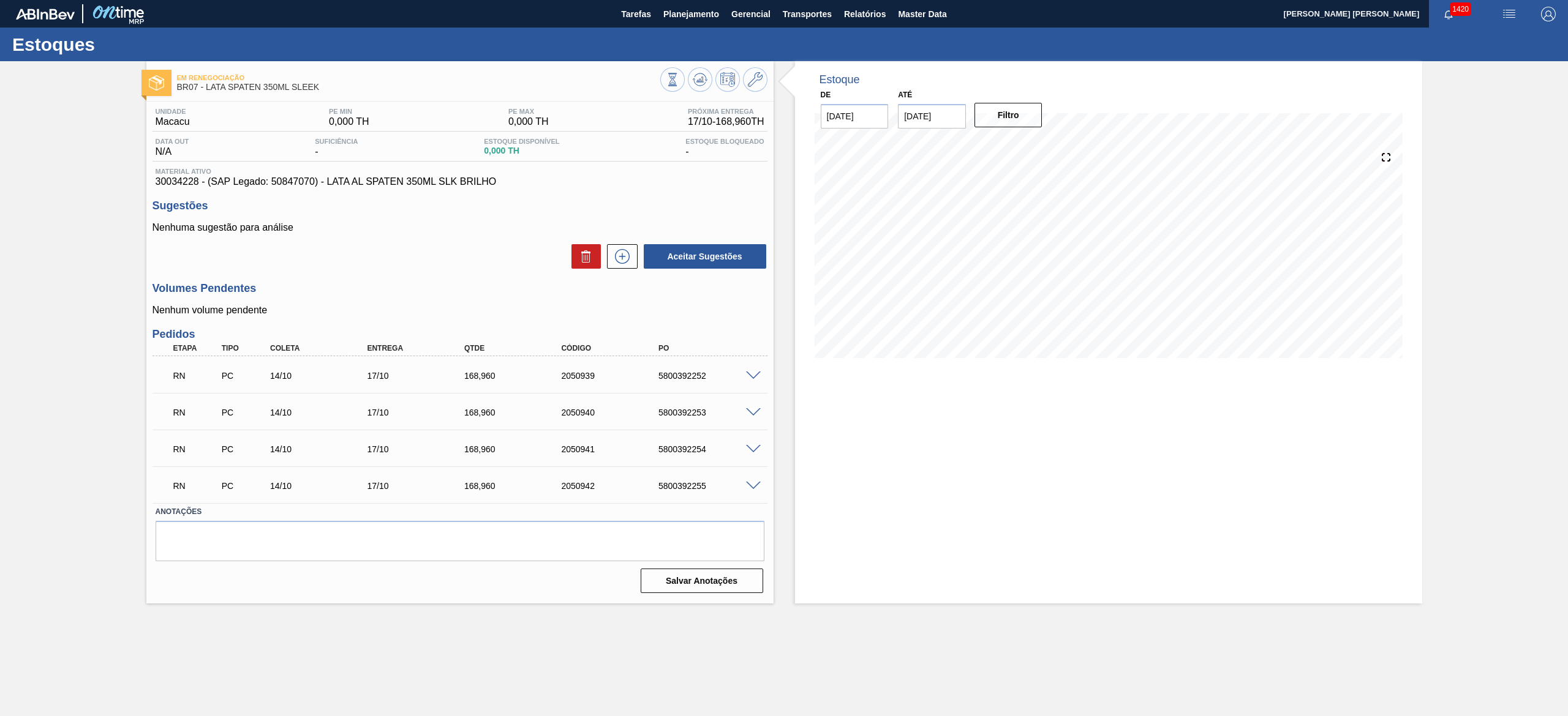
click at [752, 374] on span at bounding box center [753, 376] width 15 height 9
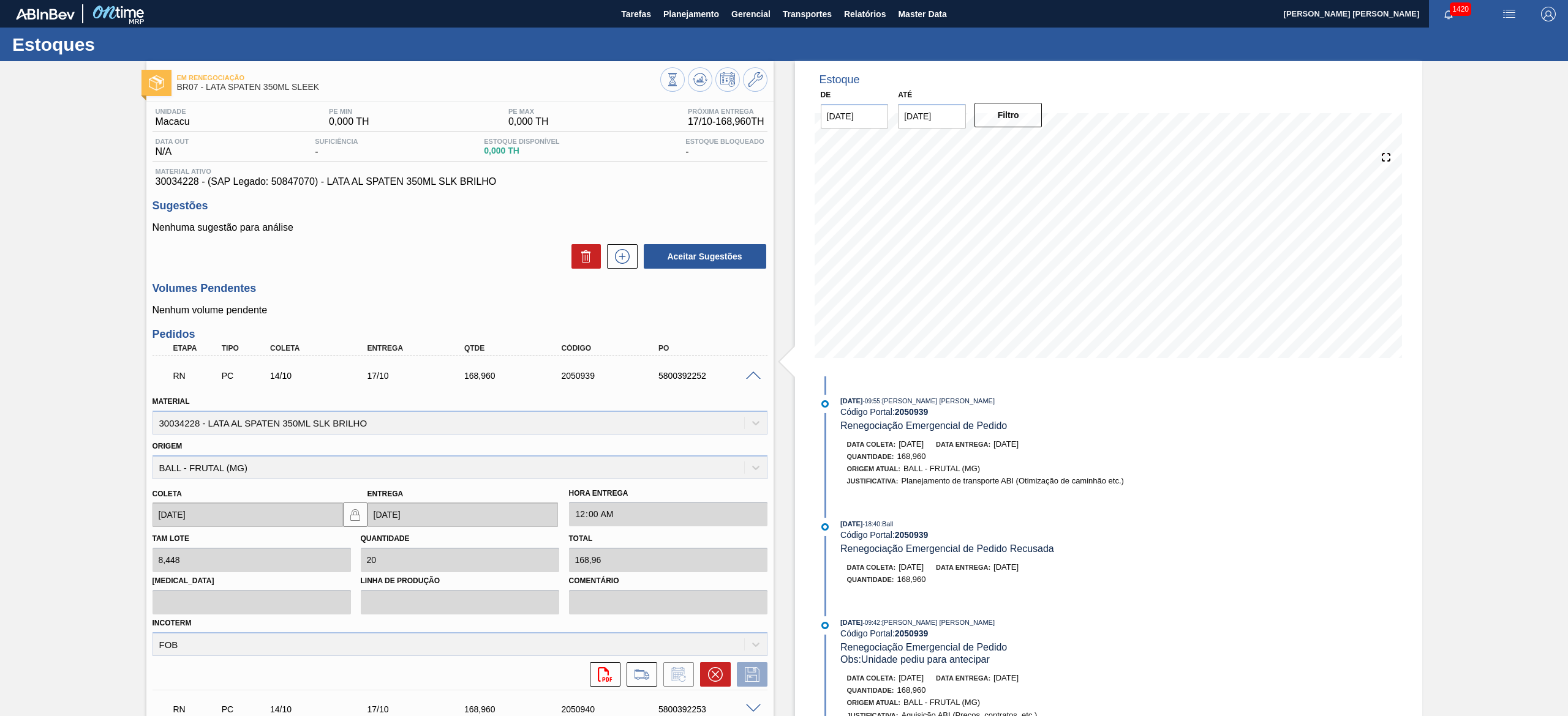
click at [755, 375] on span at bounding box center [753, 376] width 15 height 9
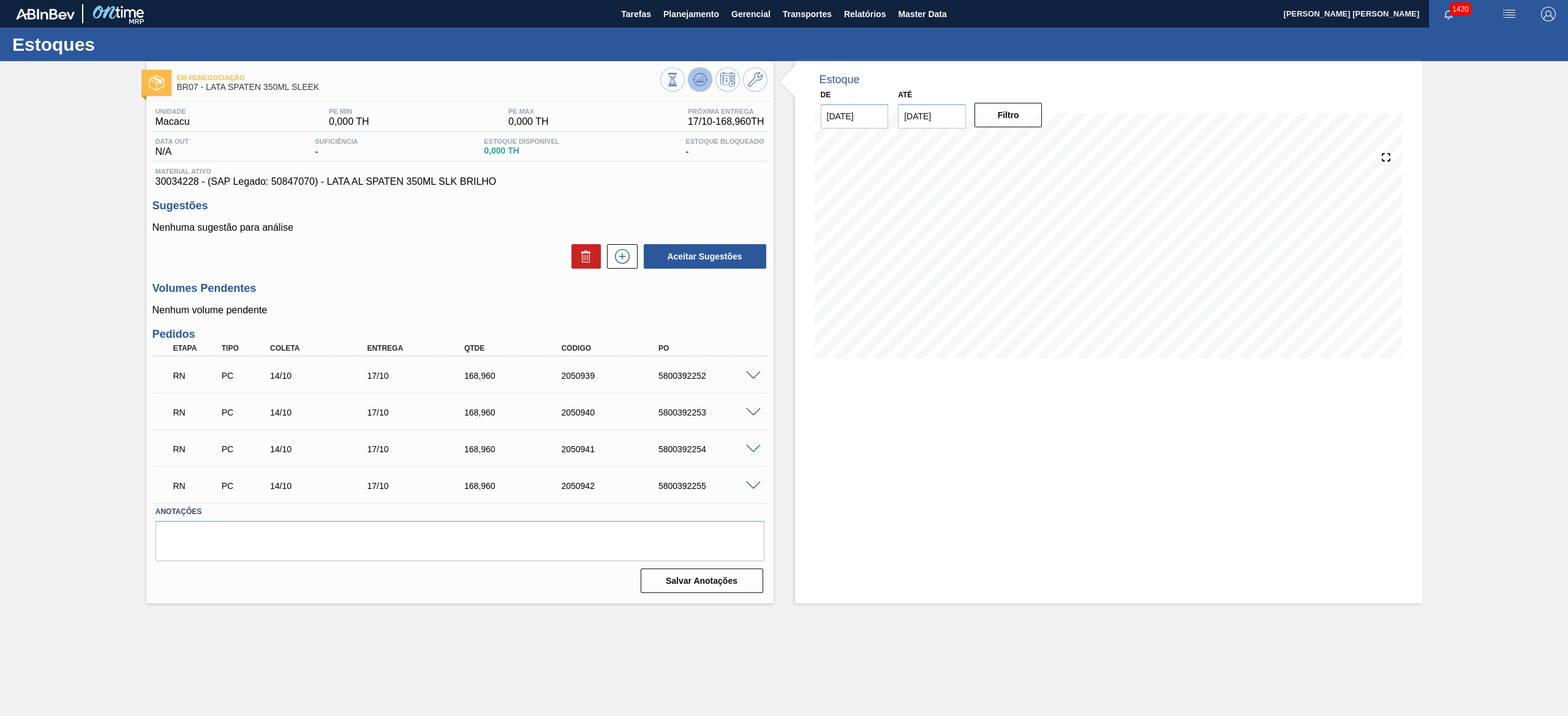
click at [702, 82] on icon at bounding box center [700, 79] width 8 height 5
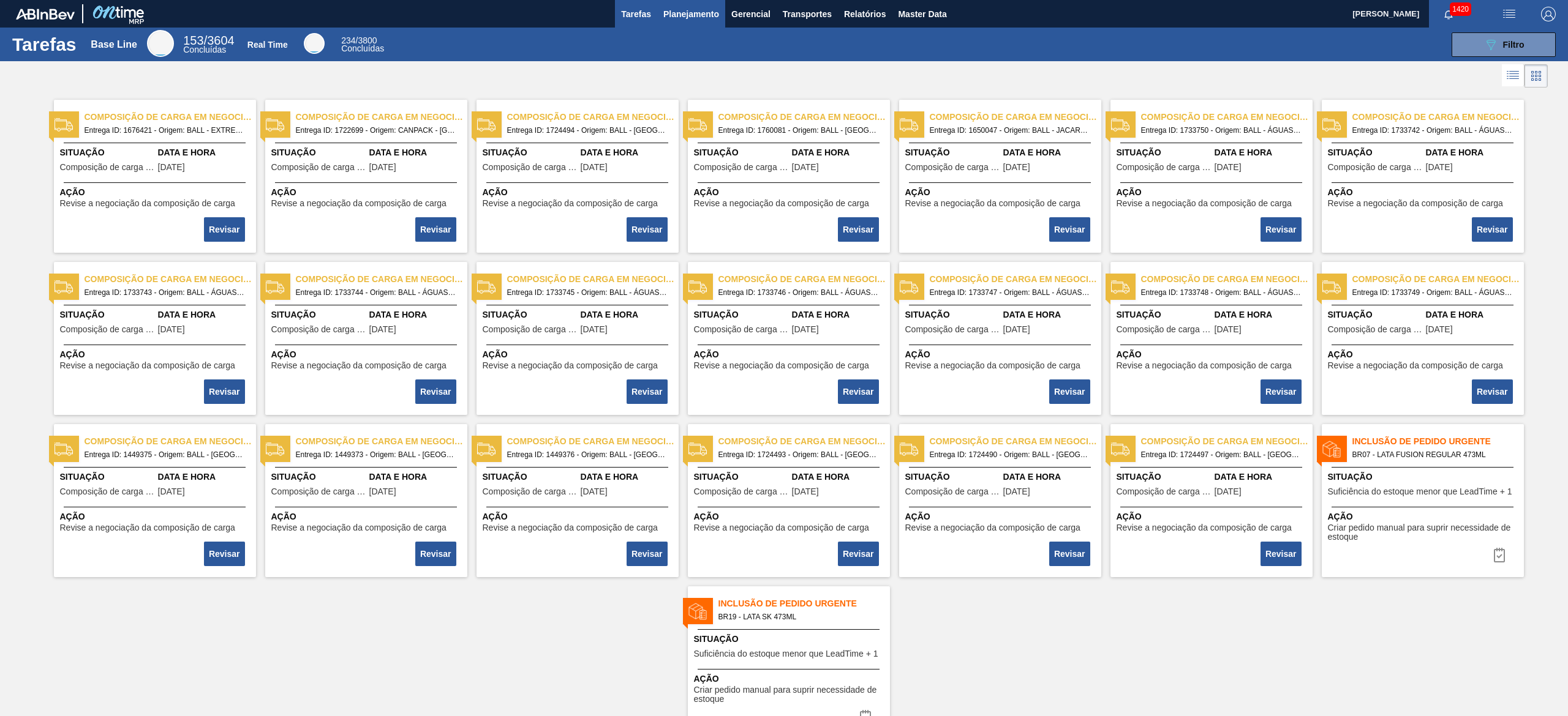
click at [714, 7] on span "Planejamento" at bounding box center [691, 14] width 56 height 15
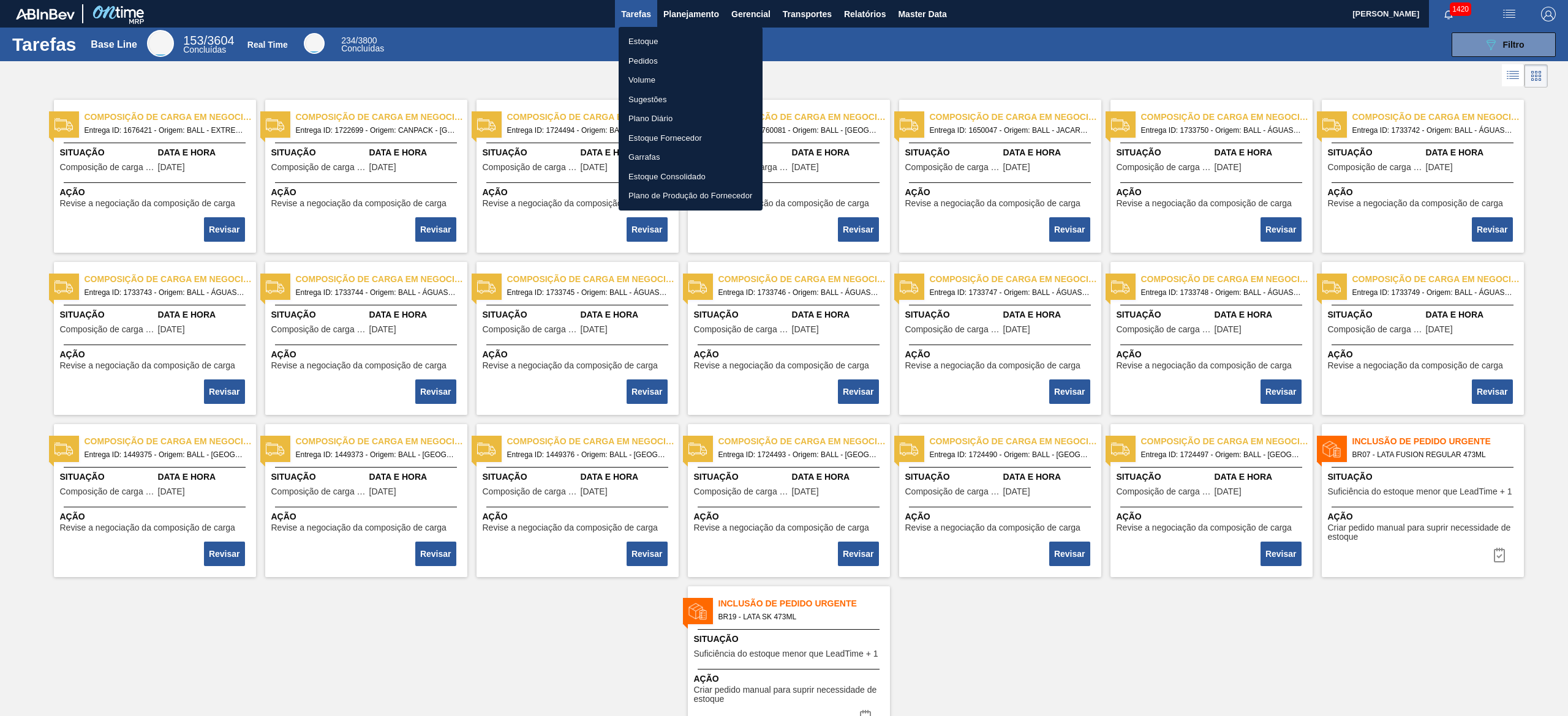
click at [668, 46] on li "Estoque" at bounding box center [690, 42] width 144 height 20
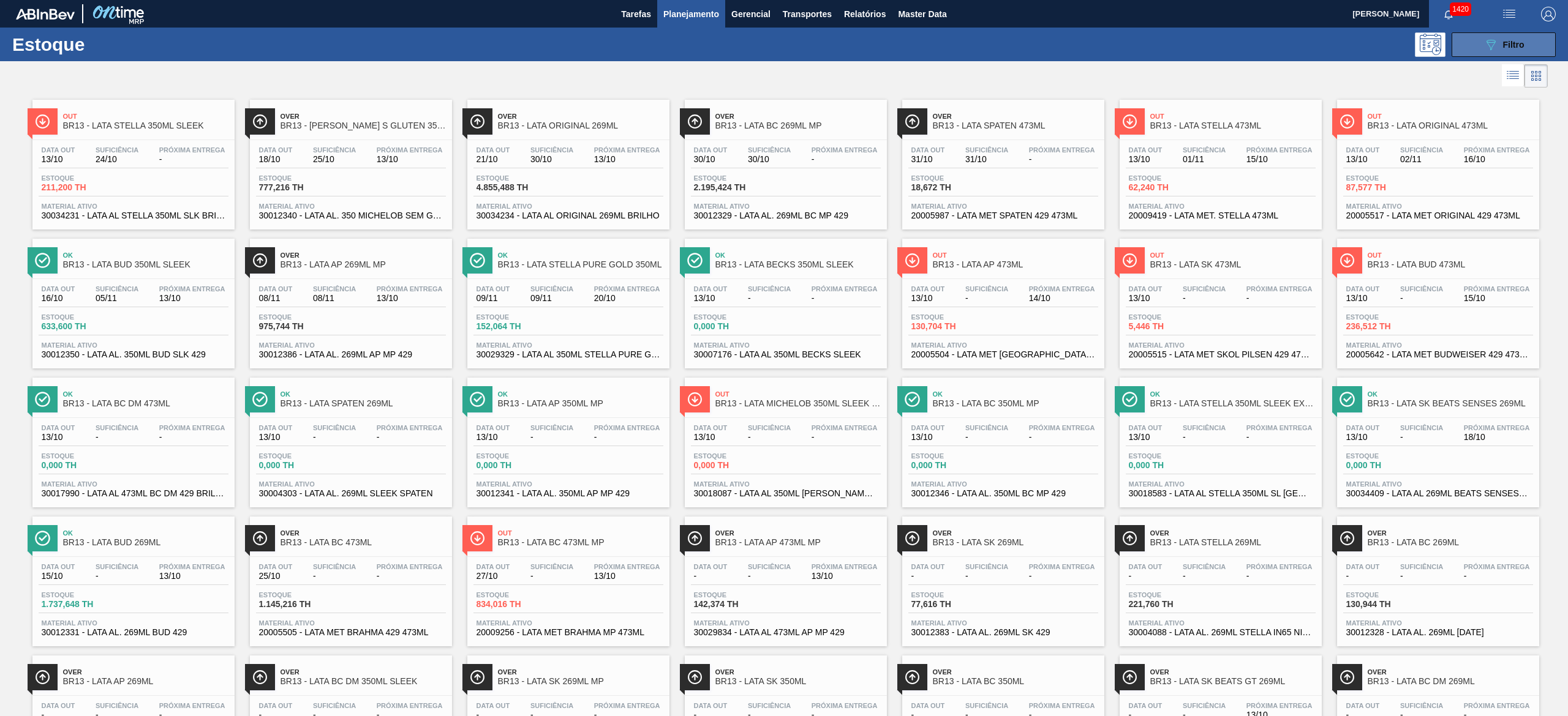
click at [1487, 50] on icon "089F7B8B-B2A5-4AFE-B5C0-19BA573D28AC" at bounding box center [1490, 44] width 15 height 15
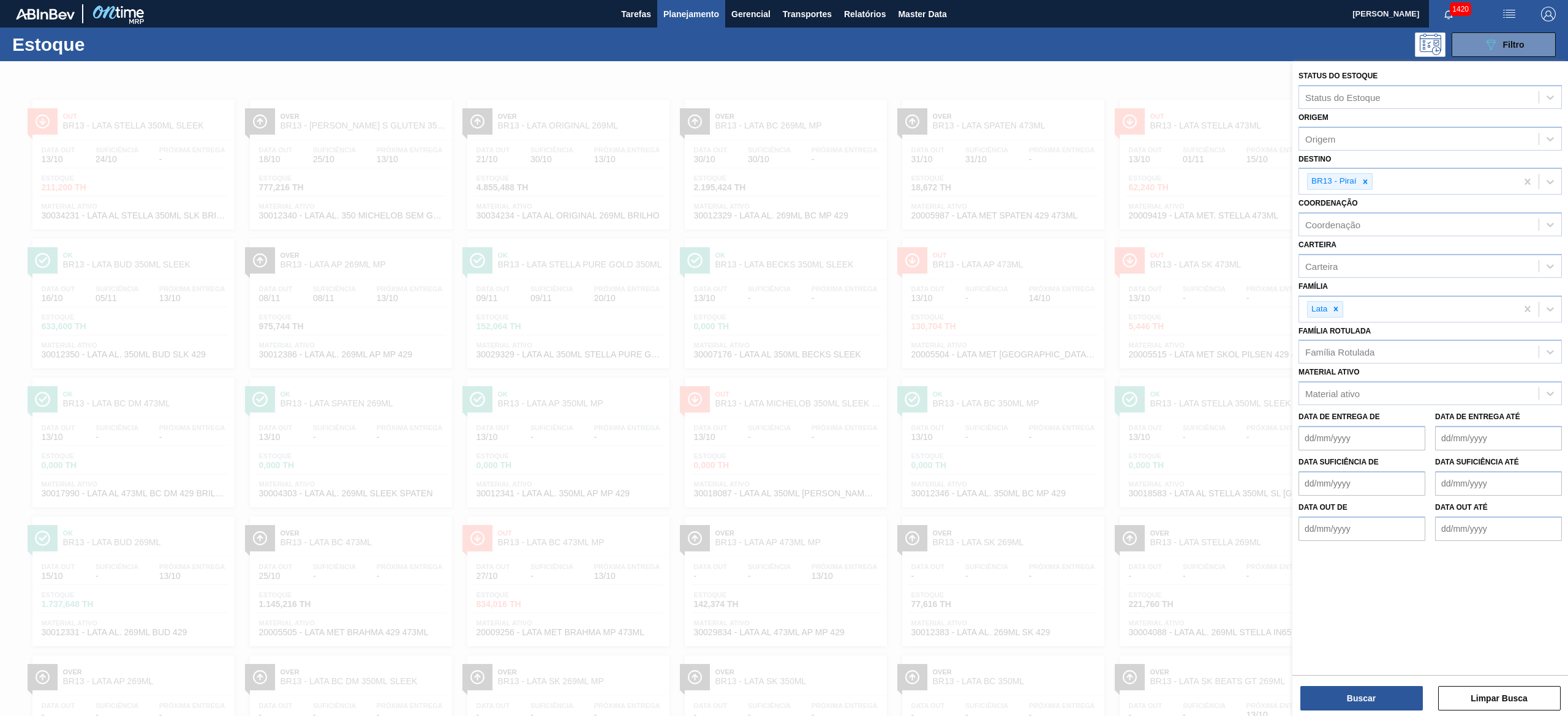
click at [1028, 269] on div at bounding box center [784, 419] width 1568 height 716
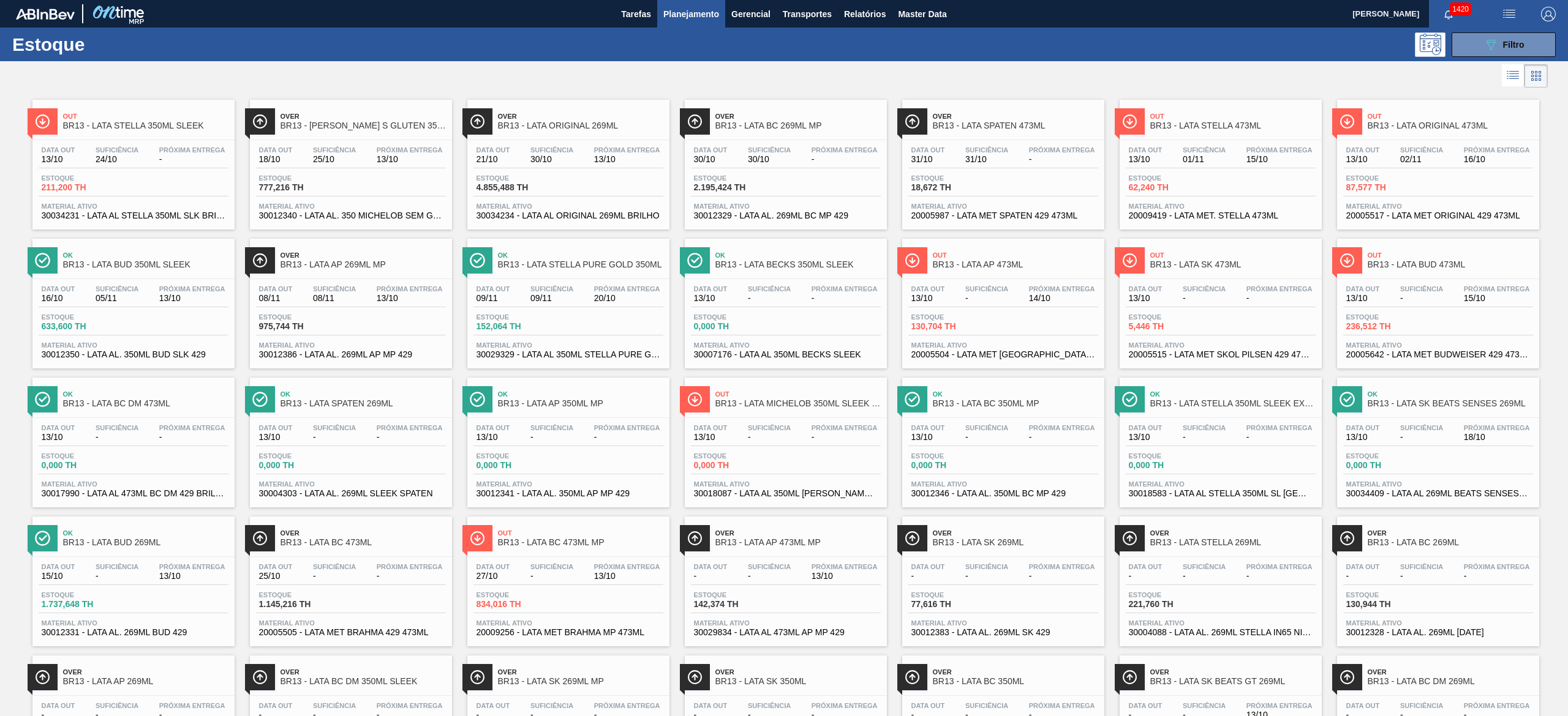
scroll to position [380, 0]
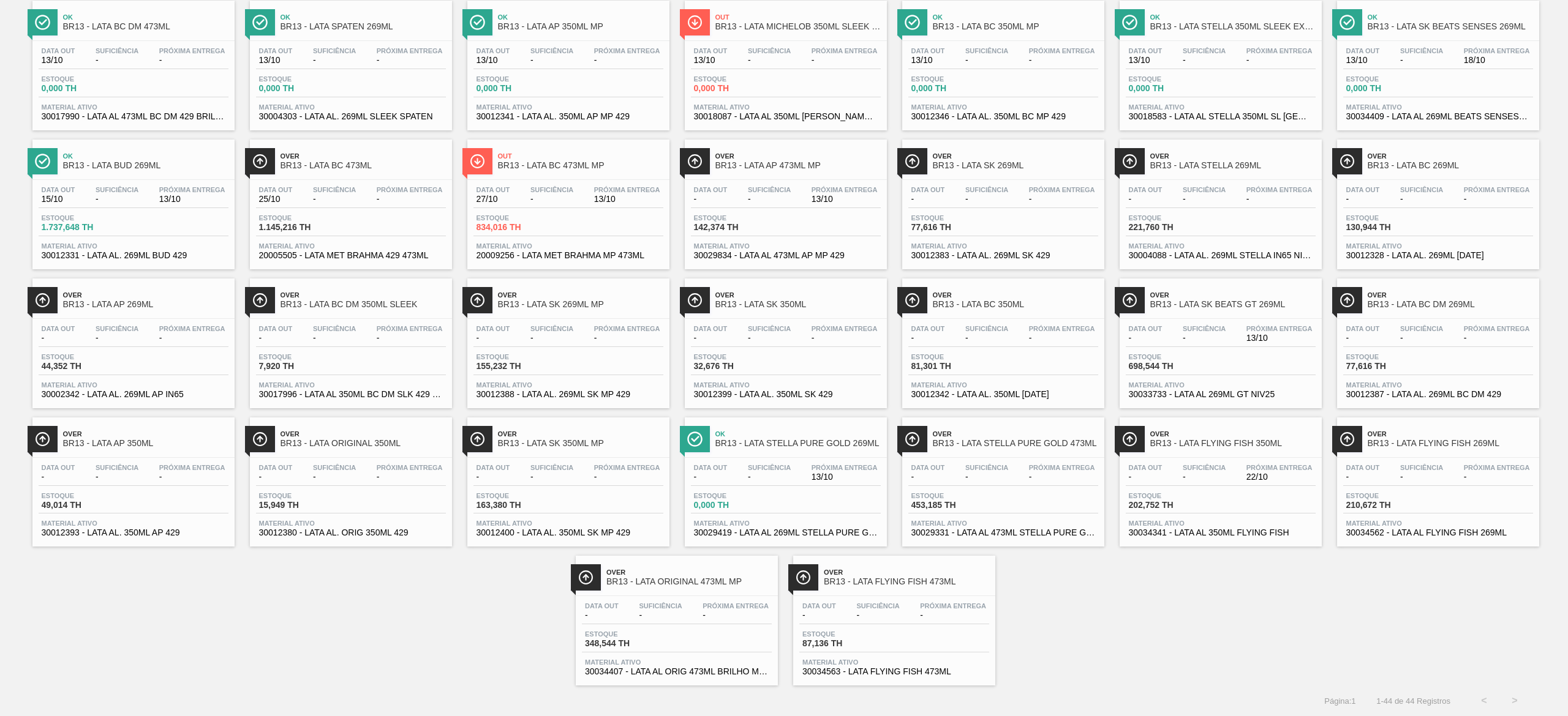
click at [884, 597] on div "Data out - Suficiência - Próxima Entrega - Estoque 87,136 TH Material ativo 300…" at bounding box center [894, 638] width 202 height 83
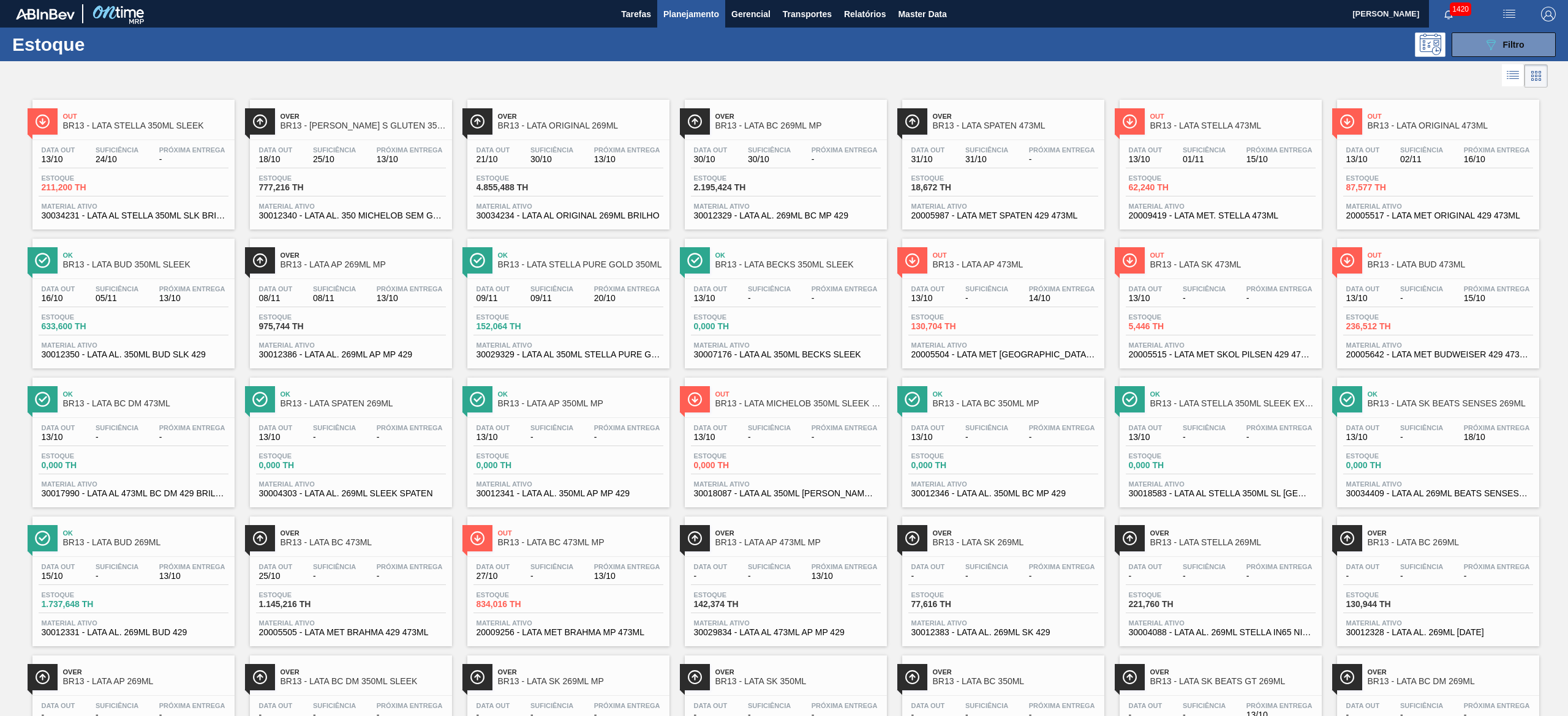
click at [351, 148] on span "Suficiência" at bounding box center [334, 149] width 43 height 7
click at [180, 303] on span "13/10" at bounding box center [193, 299] width 66 height 9
click at [139, 151] on div "Suficiência 24/10" at bounding box center [117, 155] width 49 height 18
click at [770, 437] on span "-" at bounding box center [769, 437] width 43 height 9
click at [1228, 147] on div "Data out 13/10 Suficiência 01/11 Próxima Entrega 15/10" at bounding box center [1221, 157] width 190 height 22
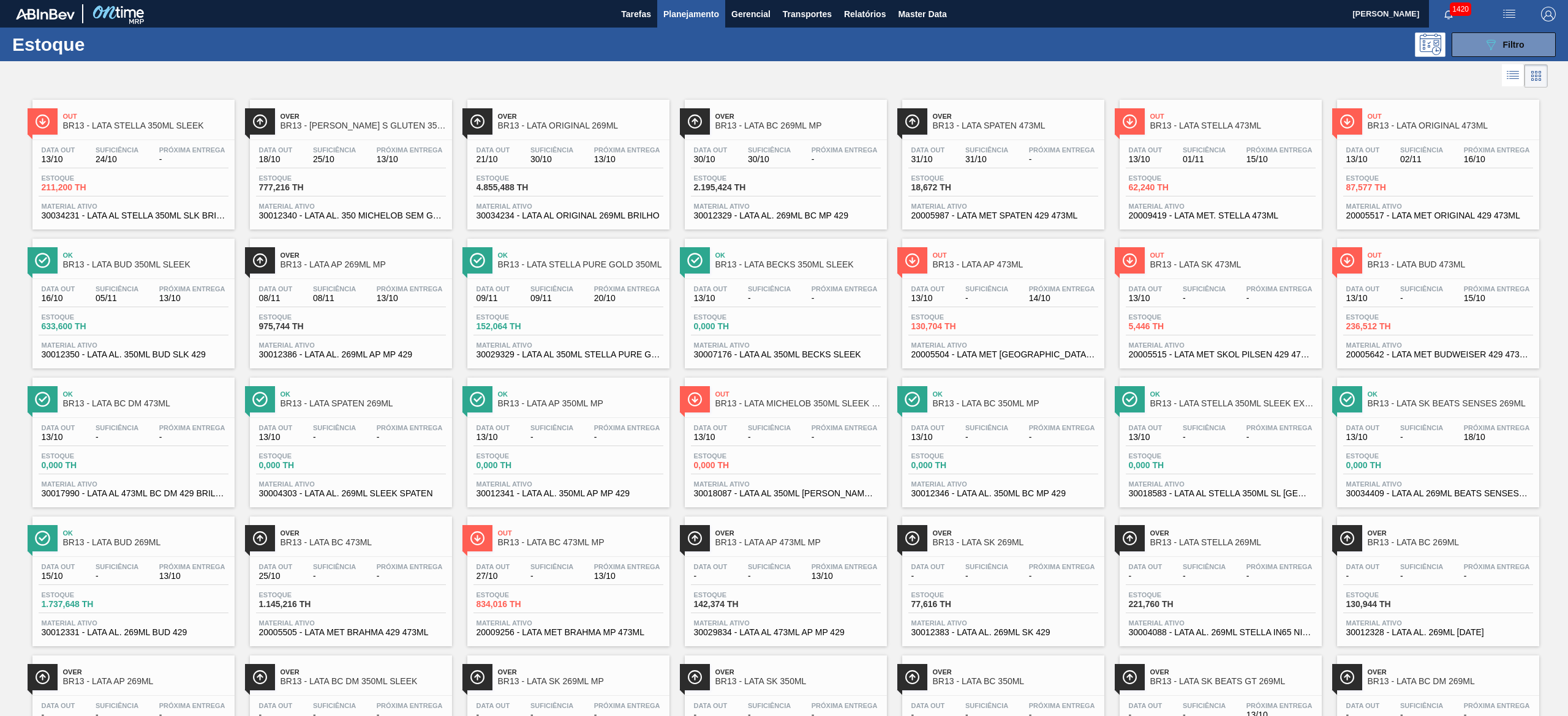
scroll to position [123, 0]
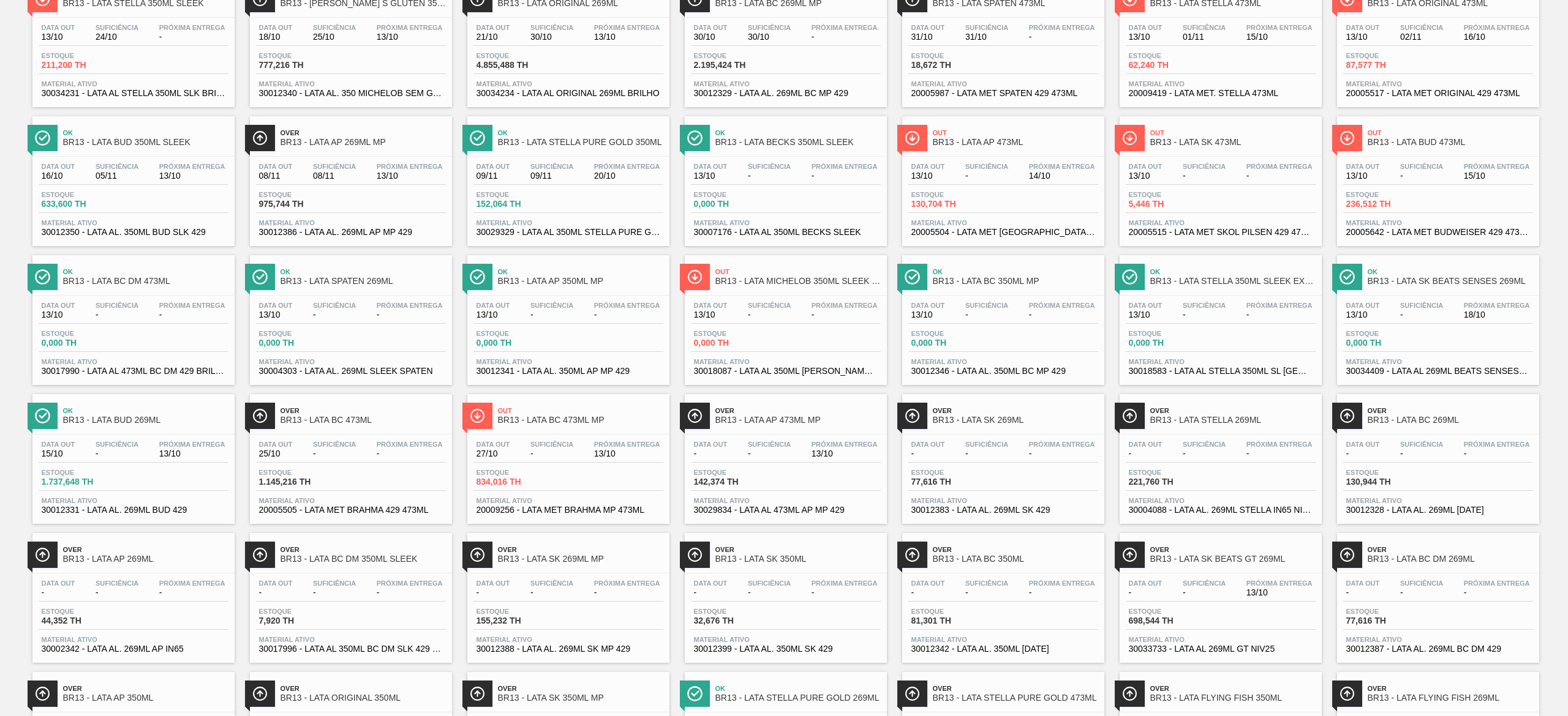
click at [807, 441] on div "Data out - Suficiência - Próxima Entrega 13/10 Estoque 142,374 TH Material ativ…" at bounding box center [785, 476] width 202 height 83
click at [1435, 309] on span "Suficiência" at bounding box center [1421, 305] width 43 height 7
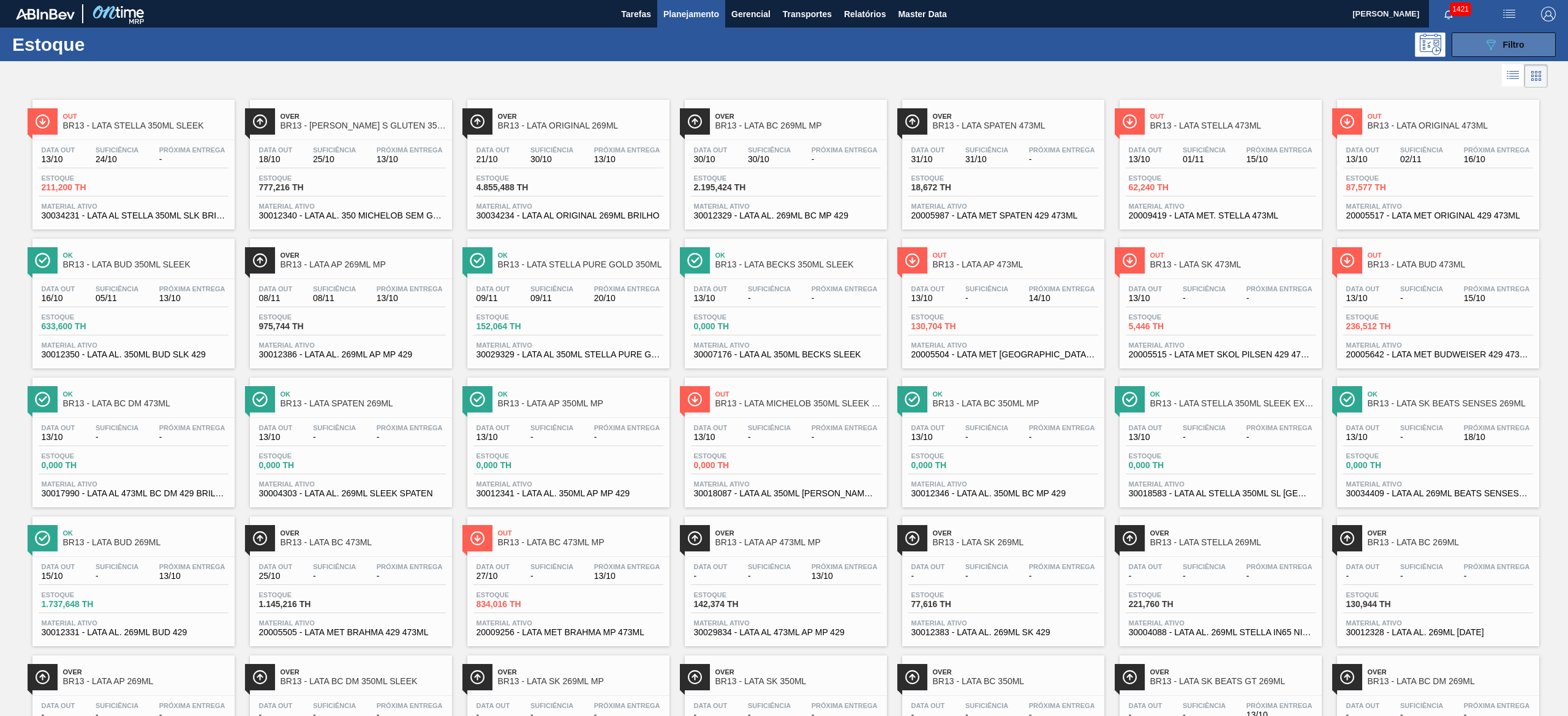
click at [1483, 35] on button "089F7B8B-B2A5-4AFE-B5C0-19BA573D28AC Filtro" at bounding box center [1503, 44] width 104 height 25
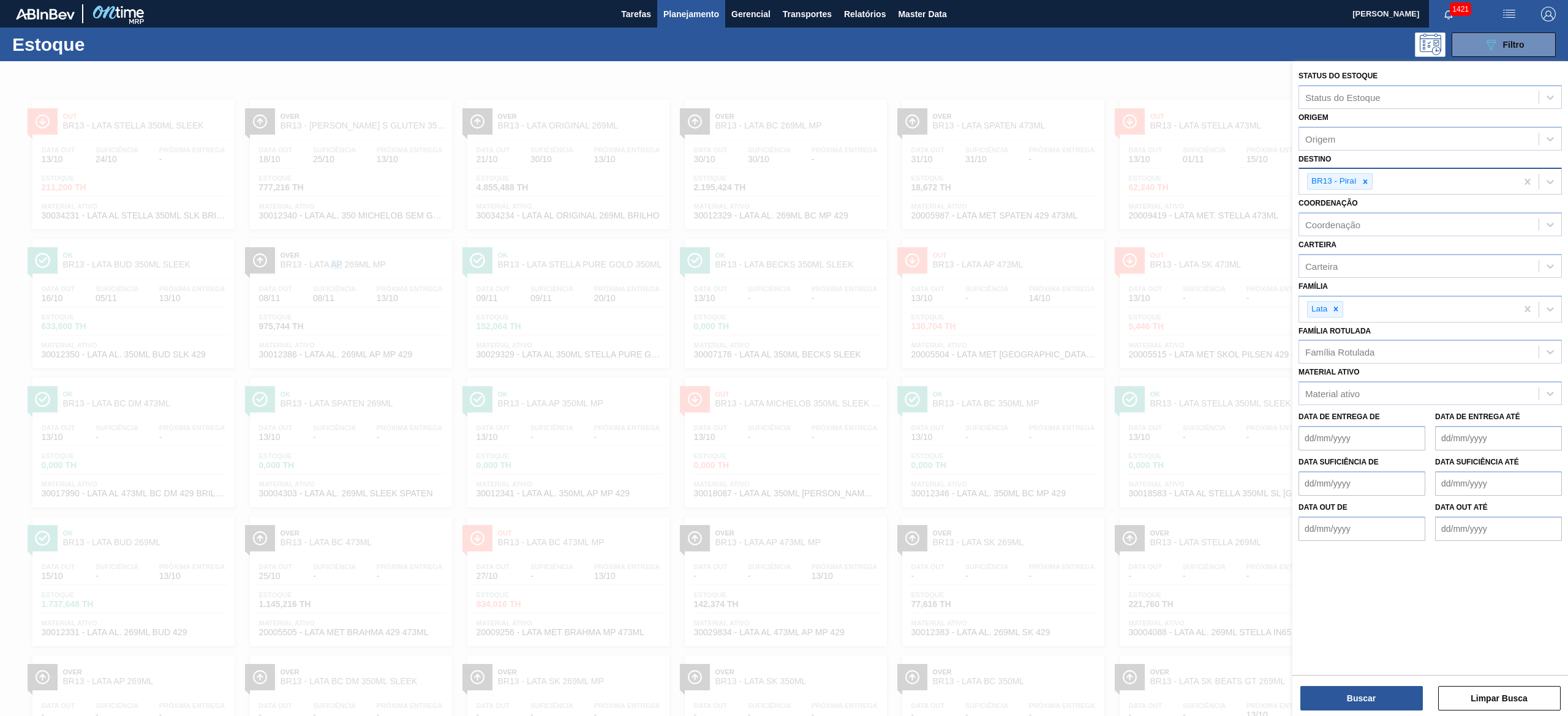
drag, startPoint x: 1370, startPoint y: 182, endPoint x: 1377, endPoint y: 178, distance: 8.1
click at [1370, 181] on icon at bounding box center [1365, 182] width 9 height 9
type input "jag"
click at [1371, 210] on div "BR23 - Jaguariúna" at bounding box center [1430, 210] width 264 height 23
click at [1392, 695] on button "Buscar" at bounding box center [1362, 698] width 123 height 25
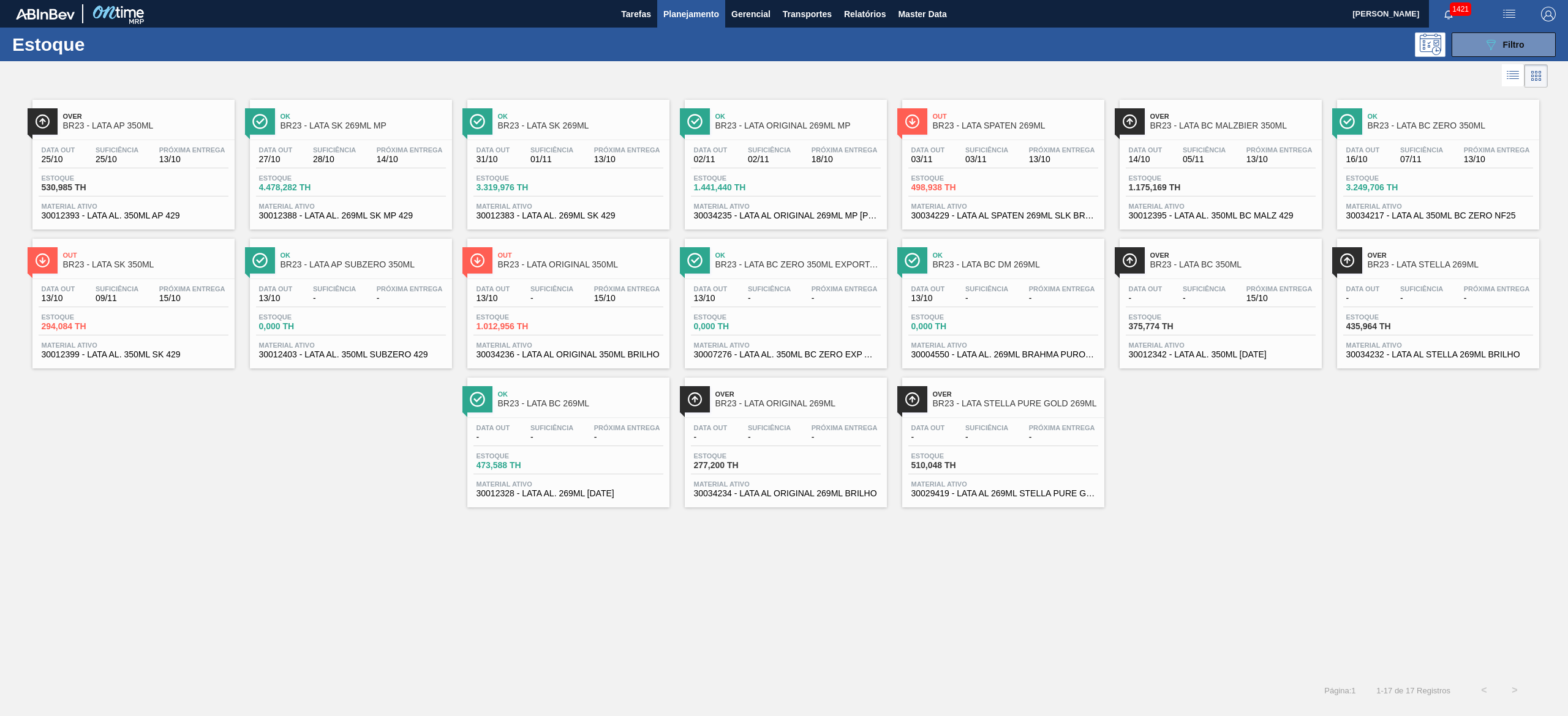
click at [1389, 131] on div "Ok BR23 - LATA BC ZERO 350ML" at bounding box center [1450, 121] width 165 height 28
click at [168, 317] on div "Estoque 294,084 TH" at bounding box center [133, 324] width 190 height 22
click at [1483, 45] on icon "089F7B8B-B2A5-4AFE-B5C0-19BA573D28AC" at bounding box center [1490, 44] width 15 height 15
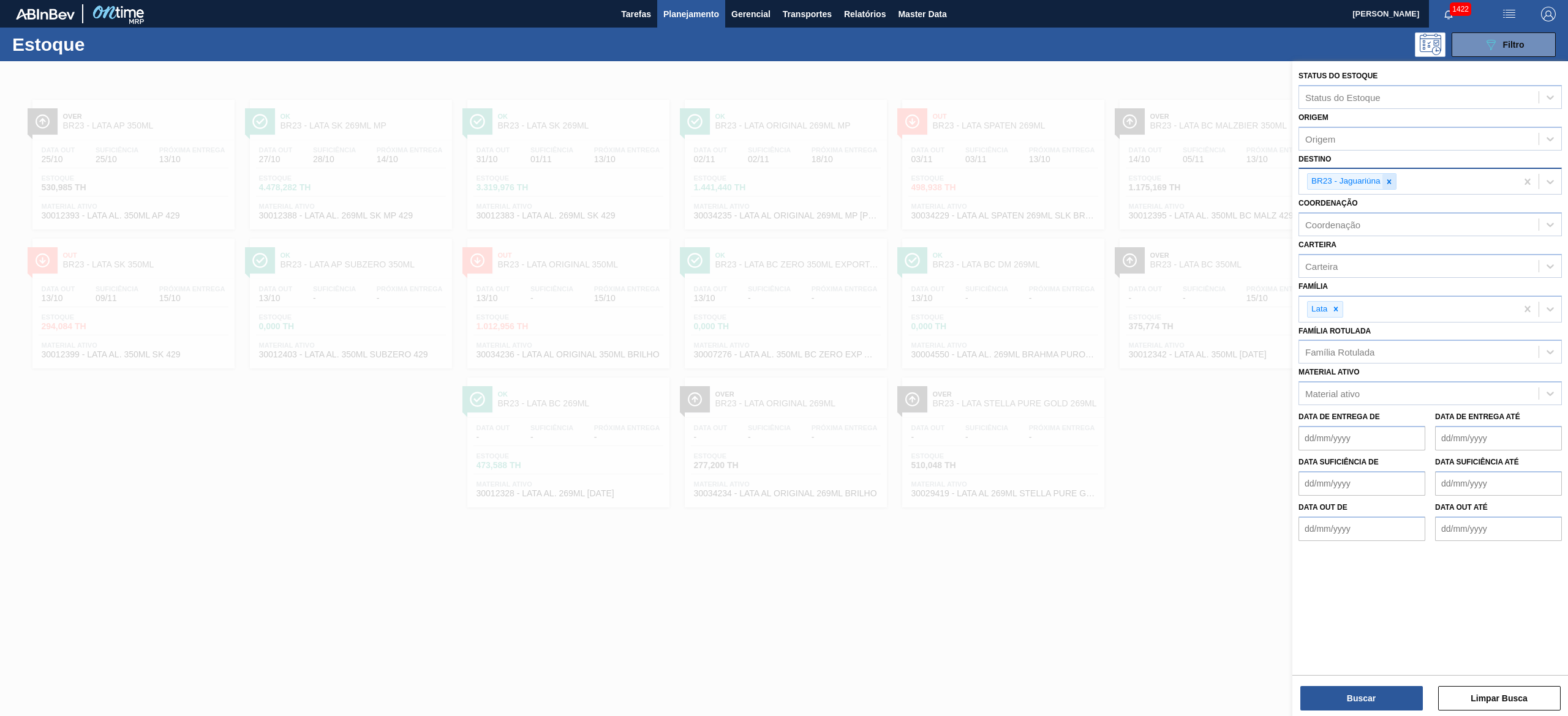
click at [1385, 186] on div at bounding box center [1389, 181] width 13 height 15
type input "19"
click at [1358, 216] on div "BR19 - Nova Rio" at bounding box center [1430, 210] width 264 height 23
click at [1393, 692] on button "Buscar" at bounding box center [1362, 698] width 123 height 25
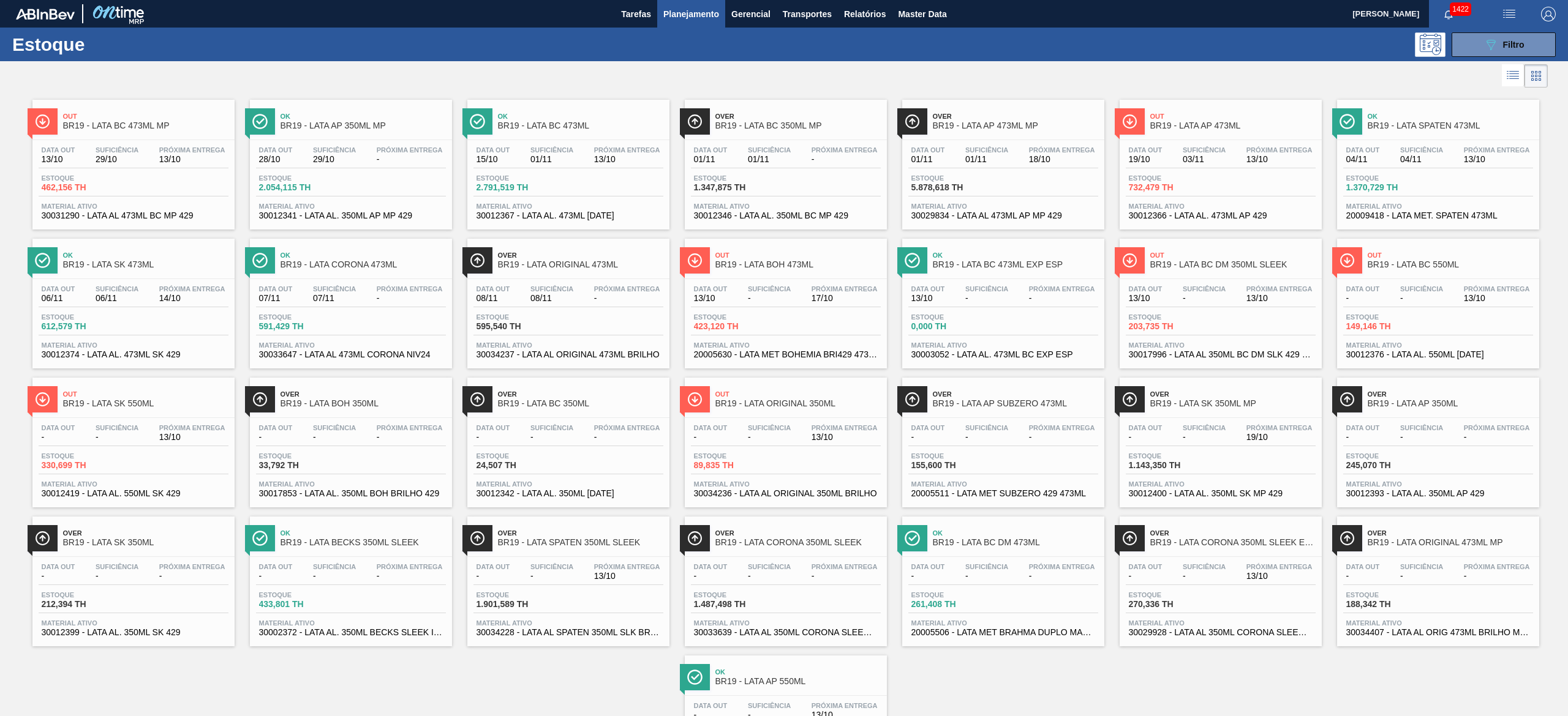
click at [1448, 315] on div "Estoque 149,146 TH" at bounding box center [1438, 324] width 190 height 22
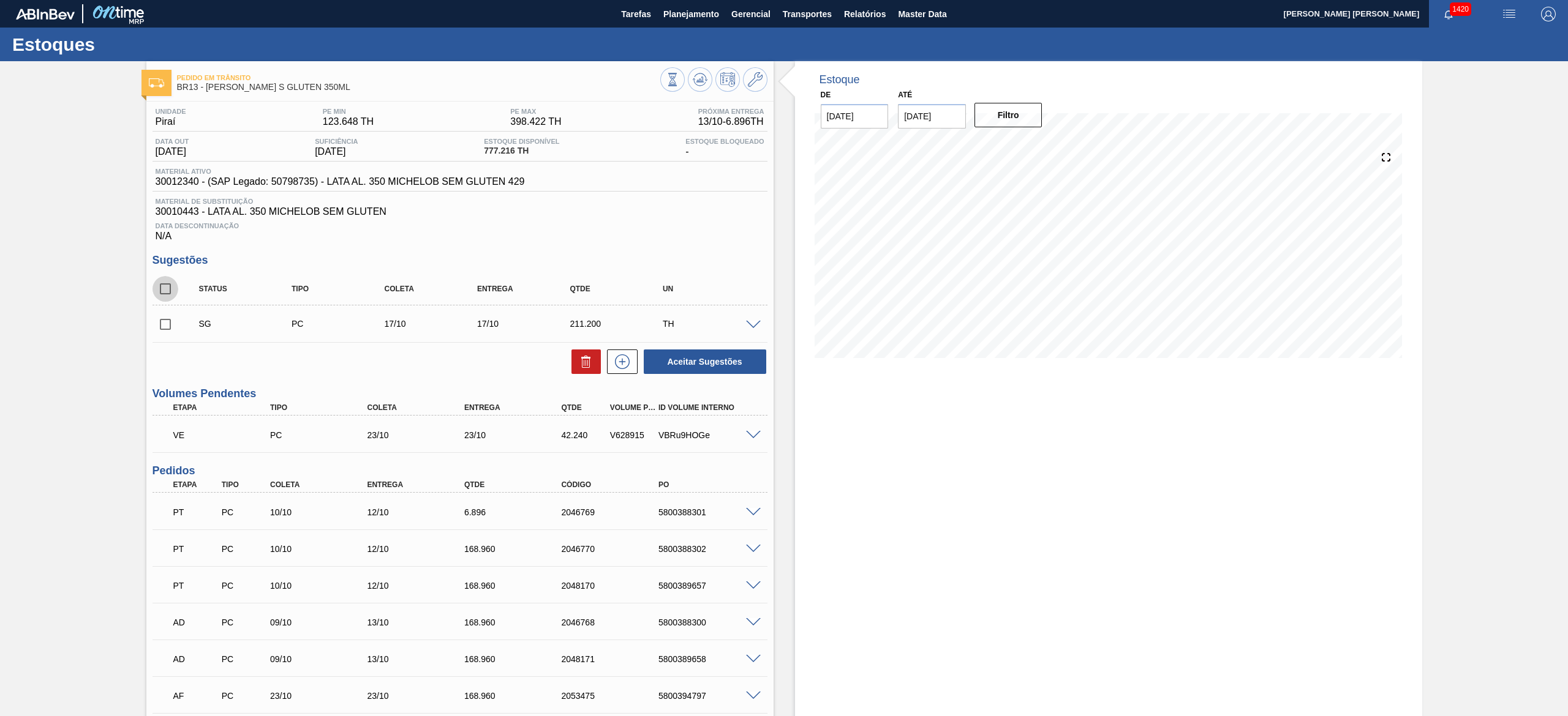
click at [169, 288] on input "checkbox" at bounding box center [165, 289] width 26 height 26
checkbox input "true"
click at [674, 368] on button "Aceitar Sugestões" at bounding box center [705, 362] width 123 height 25
checkbox input "false"
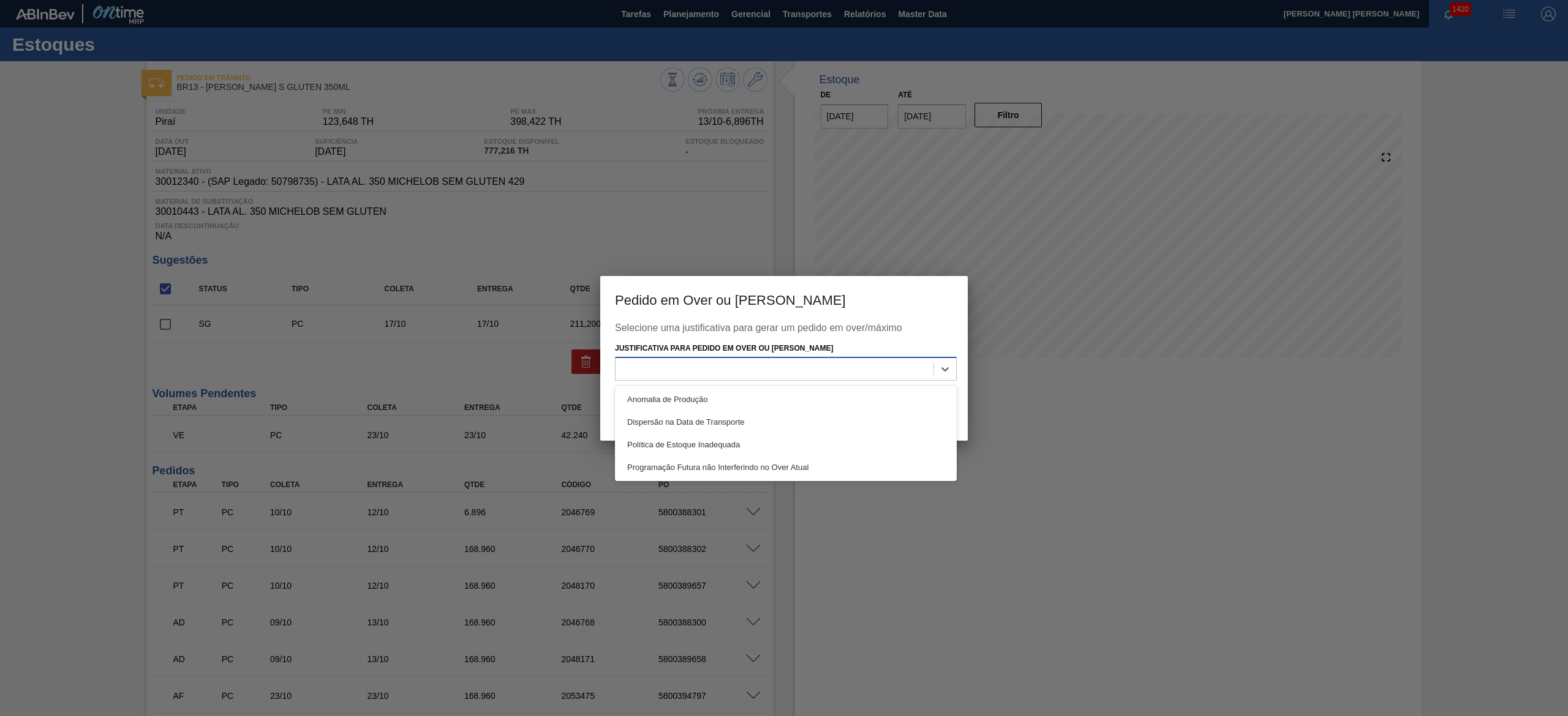
click at [677, 368] on div at bounding box center [774, 369] width 318 height 18
click at [686, 416] on div "Dispersão na Data de Transporte" at bounding box center [785, 422] width 342 height 23
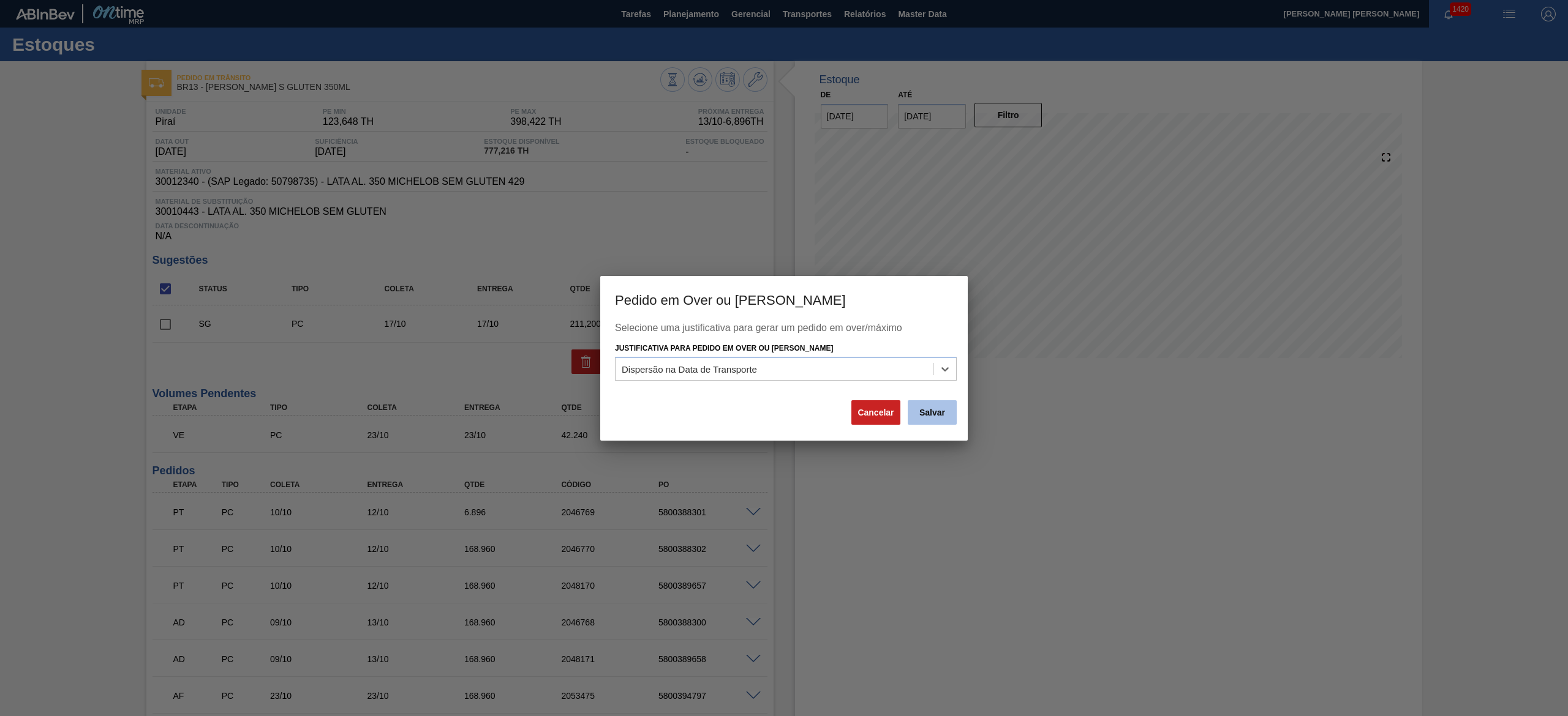
click at [924, 416] on button "Salvar" at bounding box center [932, 412] width 49 height 25
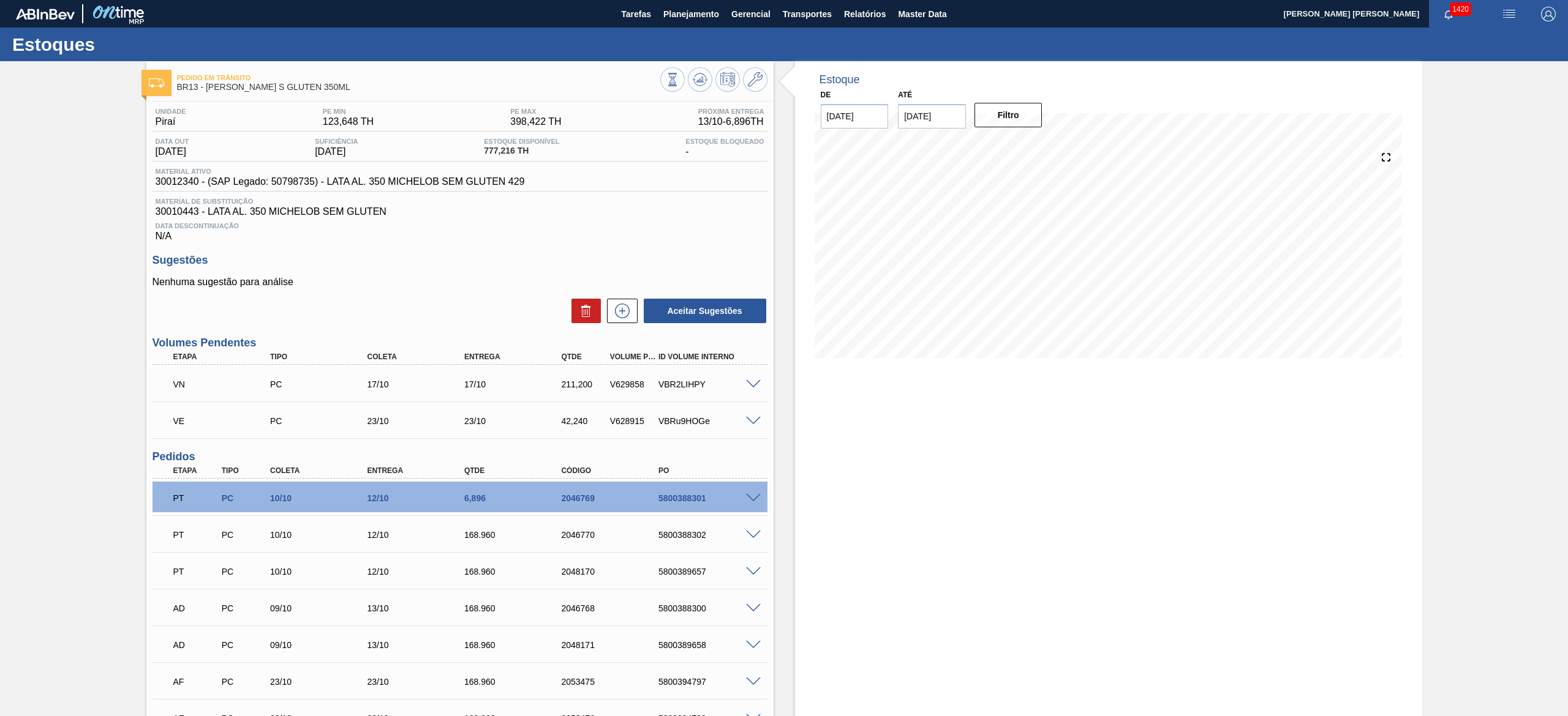
click at [757, 428] on div "VE PC 23/10 23/10 42,240 V628915 VBRu9HOGe" at bounding box center [460, 420] width 615 height 31
click at [755, 423] on span at bounding box center [753, 421] width 15 height 9
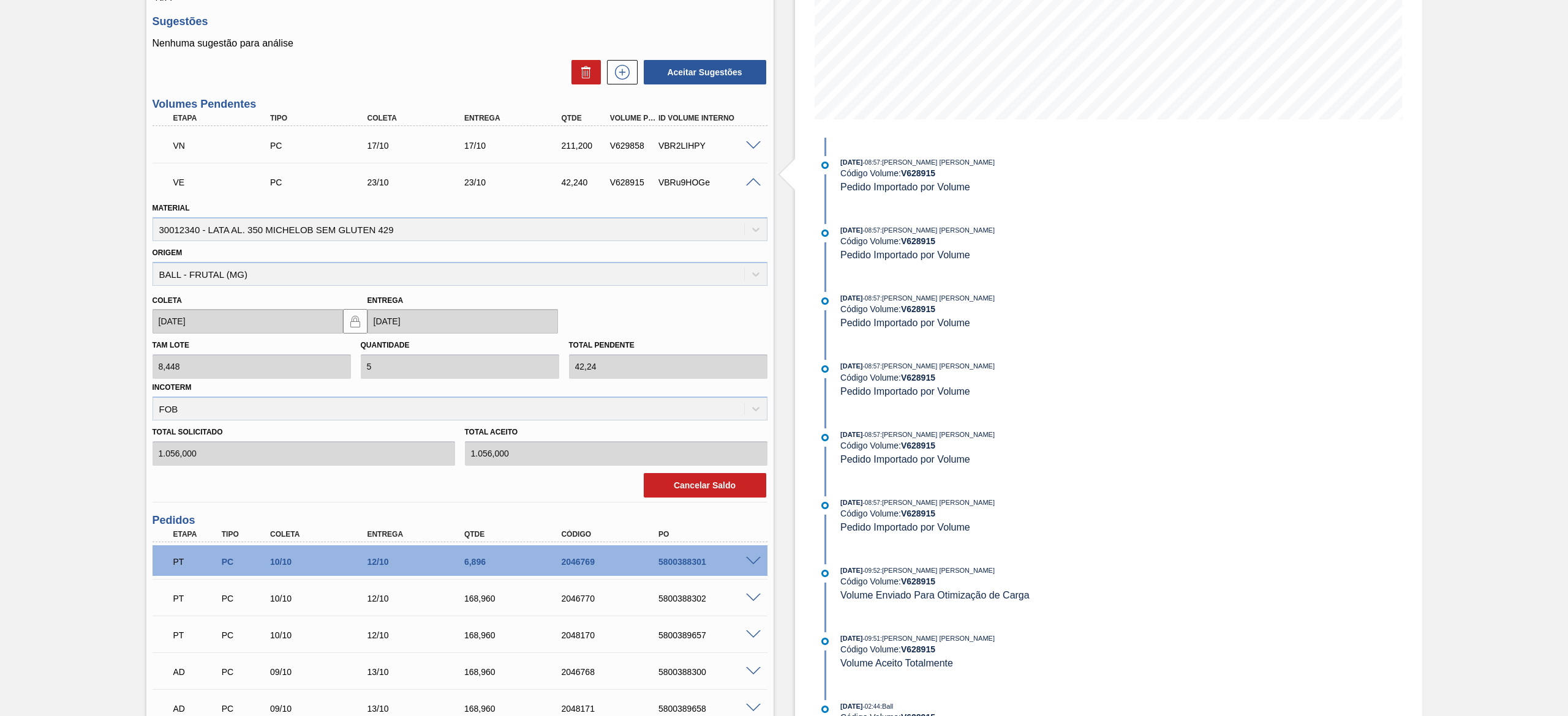
scroll to position [245, 0]
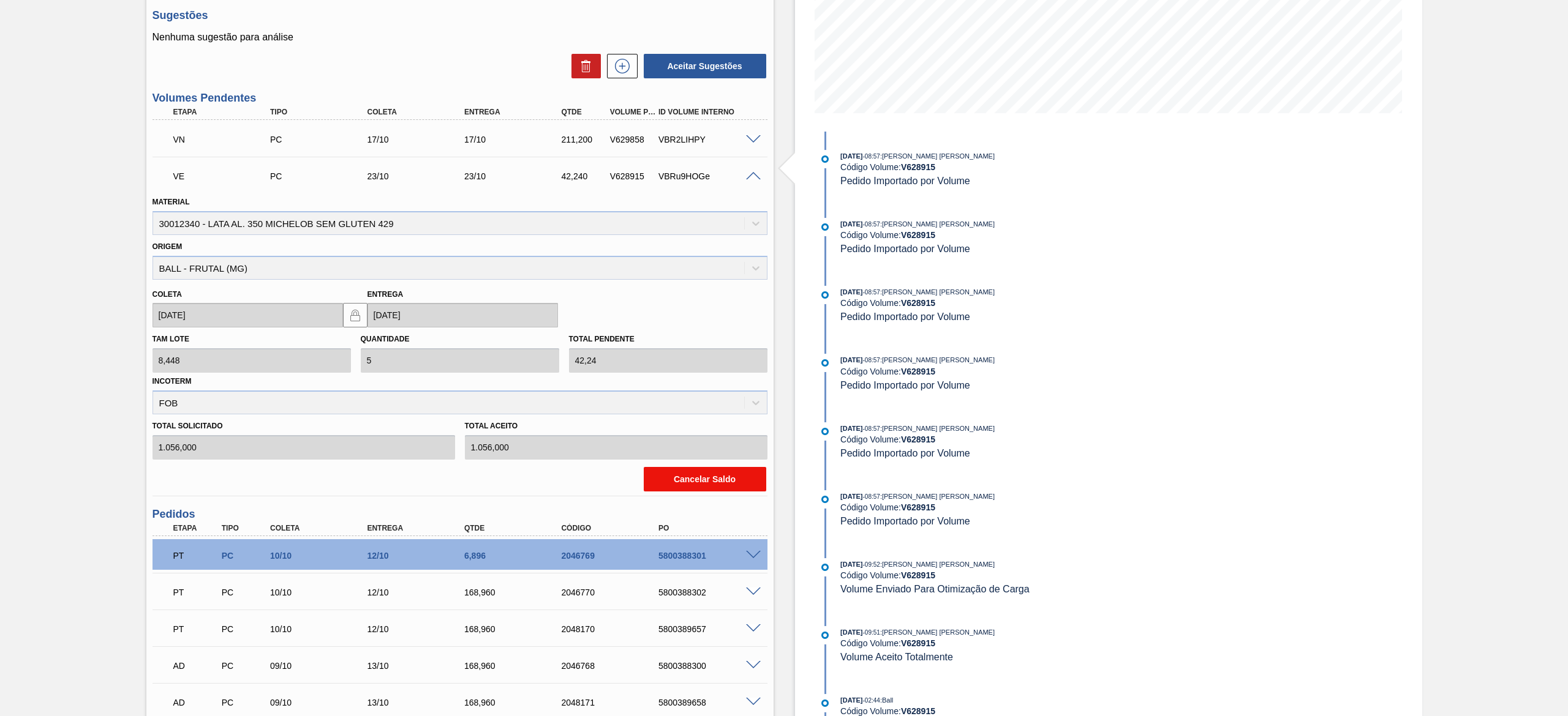
click at [714, 475] on button "Cancelar Saldo" at bounding box center [705, 479] width 123 height 25
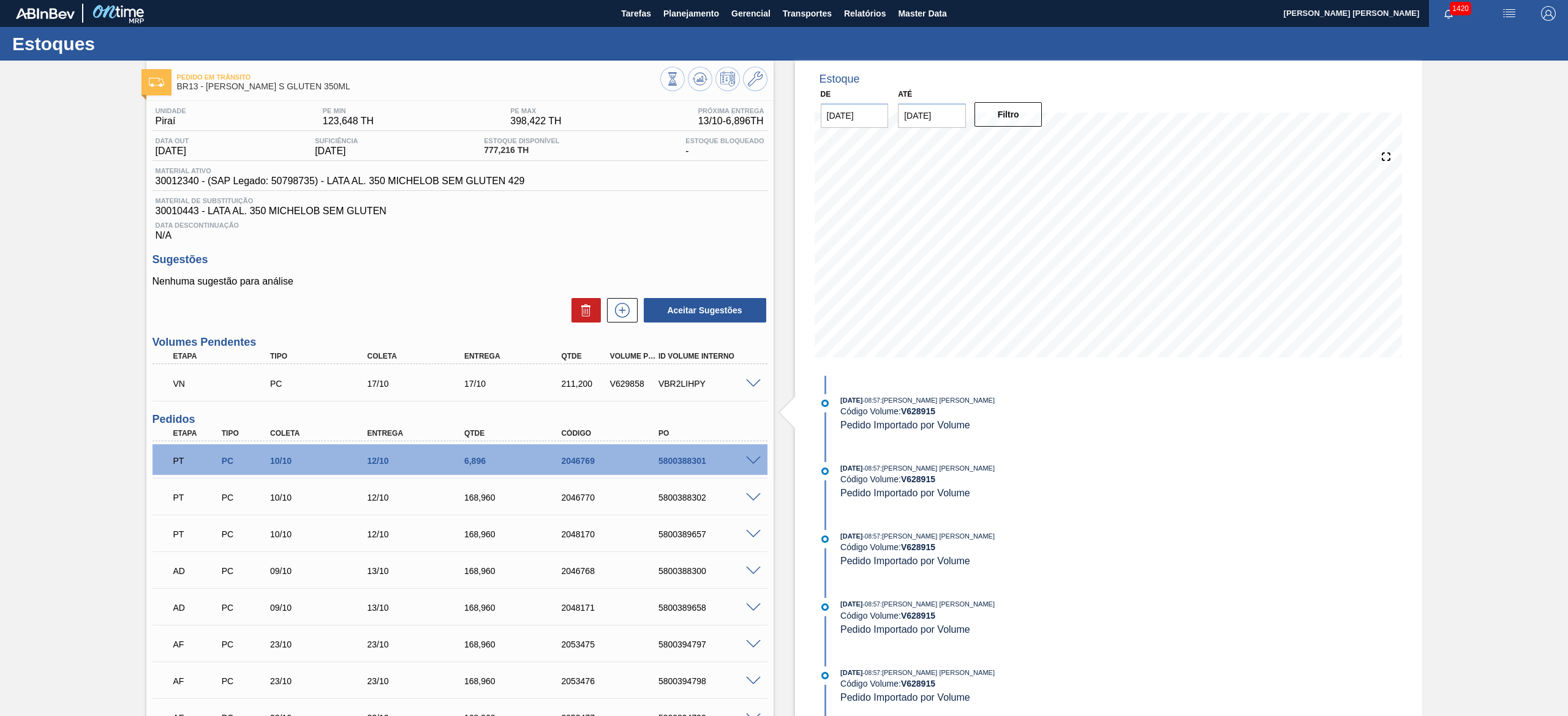
scroll to position [0, 0]
click at [701, 86] on icon at bounding box center [700, 80] width 15 height 15
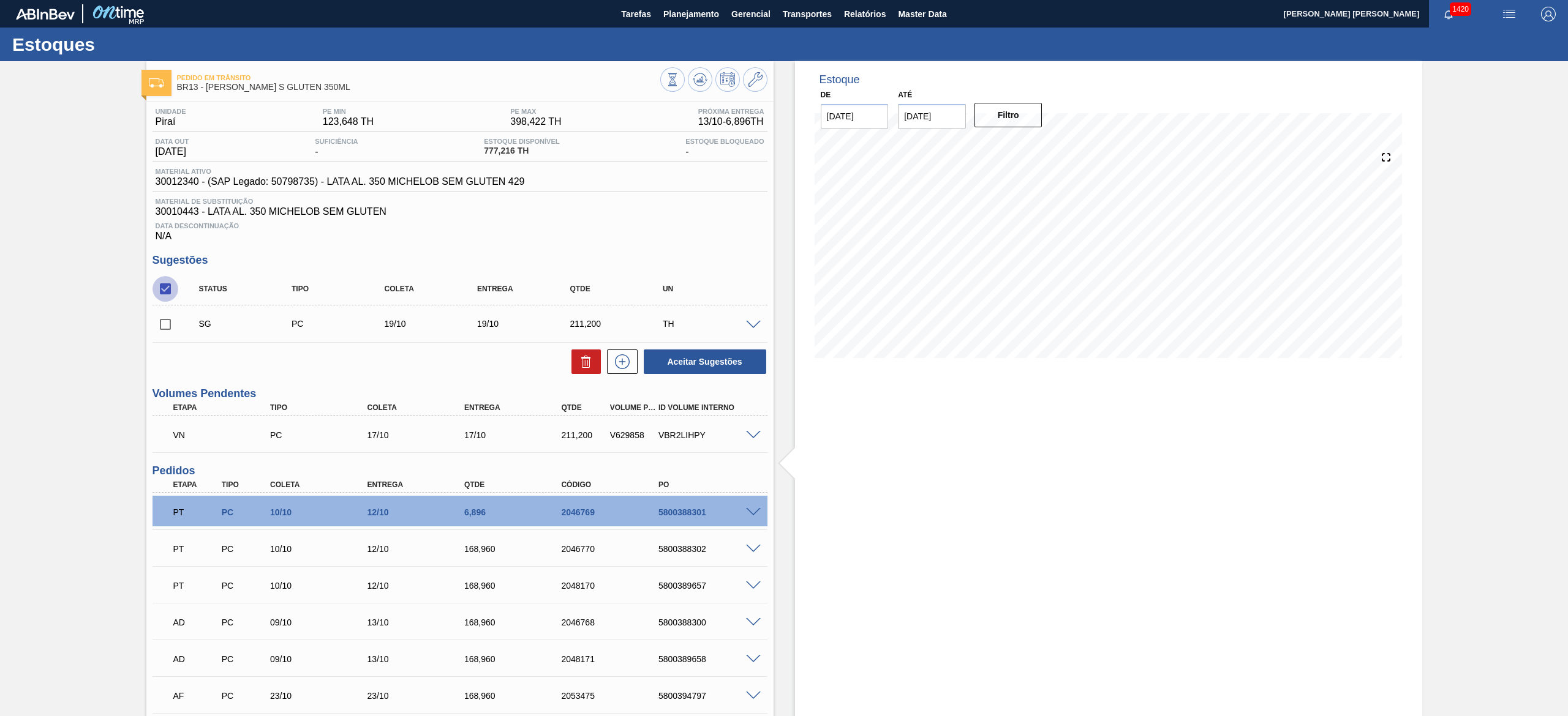
click at [167, 296] on input "checkbox" at bounding box center [165, 289] width 26 height 26
checkbox input "true"
click at [580, 360] on icon at bounding box center [586, 362] width 15 height 15
checkbox input "false"
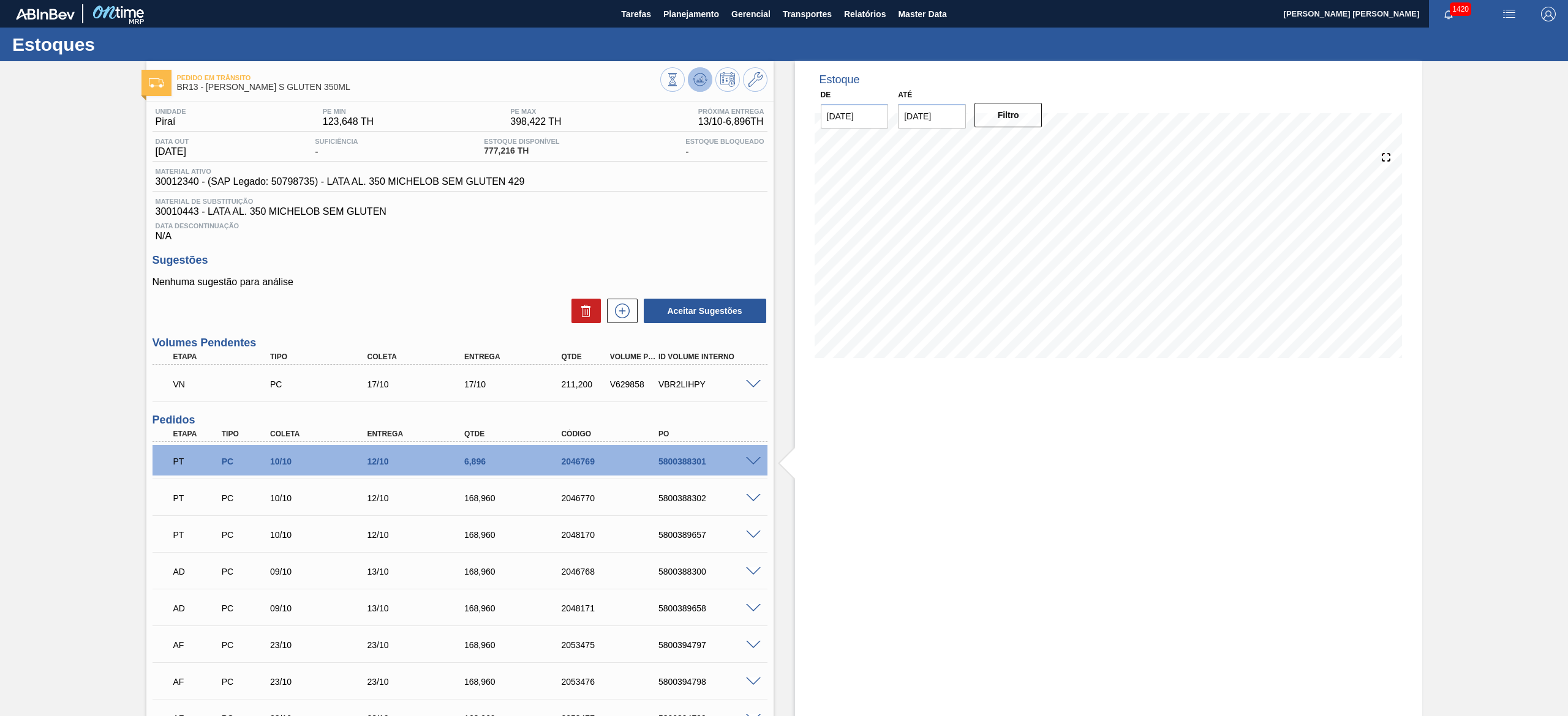
click at [694, 86] on icon at bounding box center [700, 80] width 15 height 15
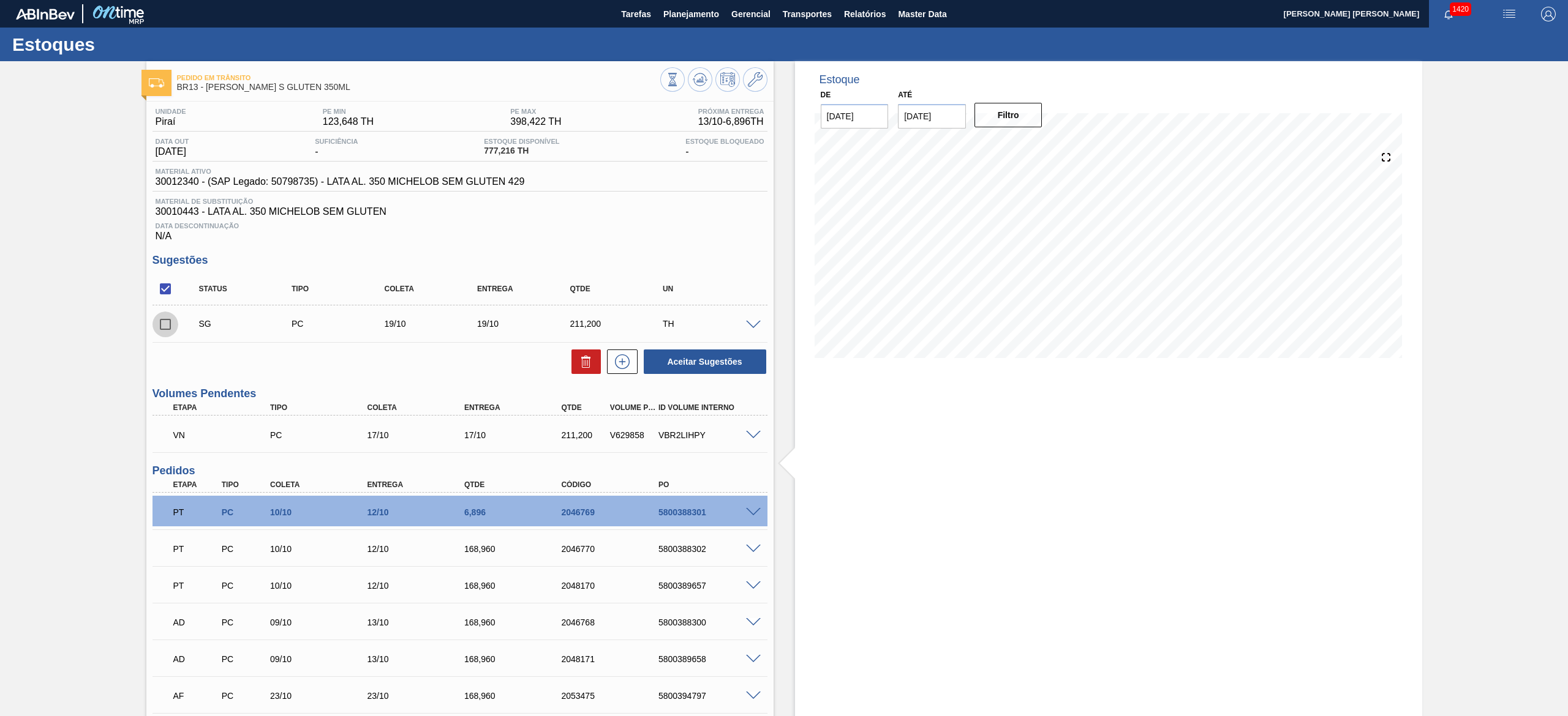
click at [168, 332] on input "checkbox" at bounding box center [165, 324] width 26 height 26
checkbox input "true"
click at [582, 372] on button at bounding box center [586, 362] width 29 height 25
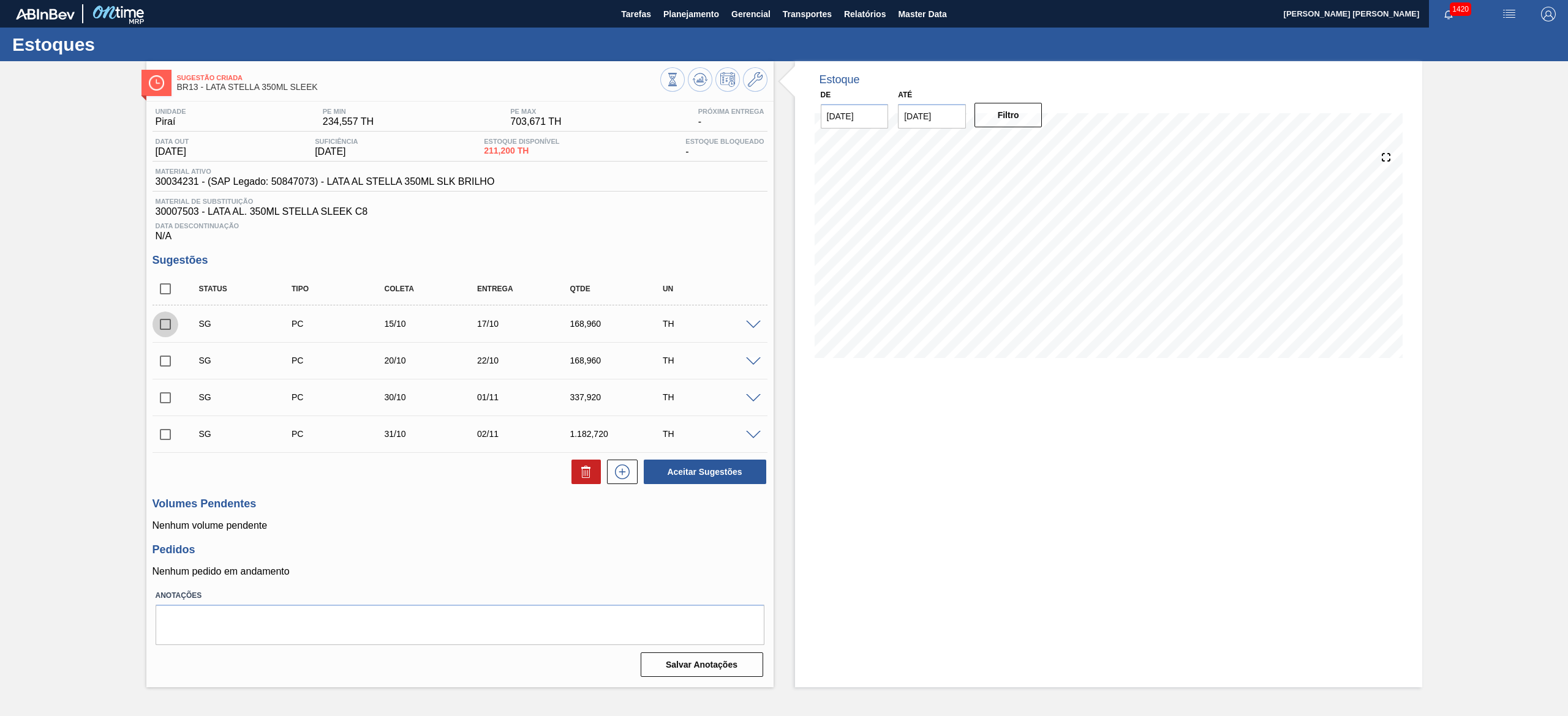
click at [167, 321] on input "checkbox" at bounding box center [165, 324] width 26 height 26
checkbox input "true"
click at [165, 359] on input "checkbox" at bounding box center [165, 361] width 26 height 26
checkbox input "true"
click at [686, 480] on button "Aceitar Sugestões" at bounding box center [705, 472] width 123 height 25
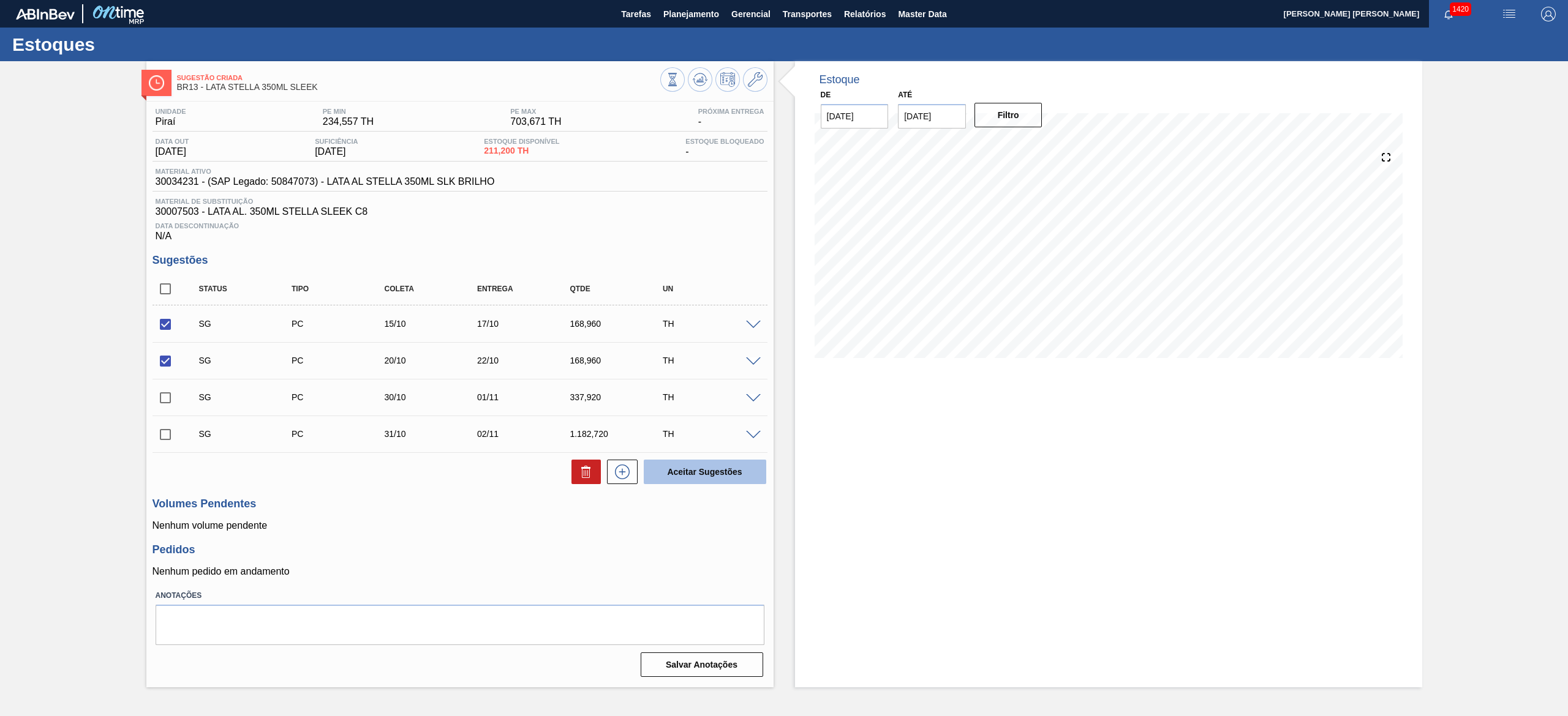
checkbox input "false"
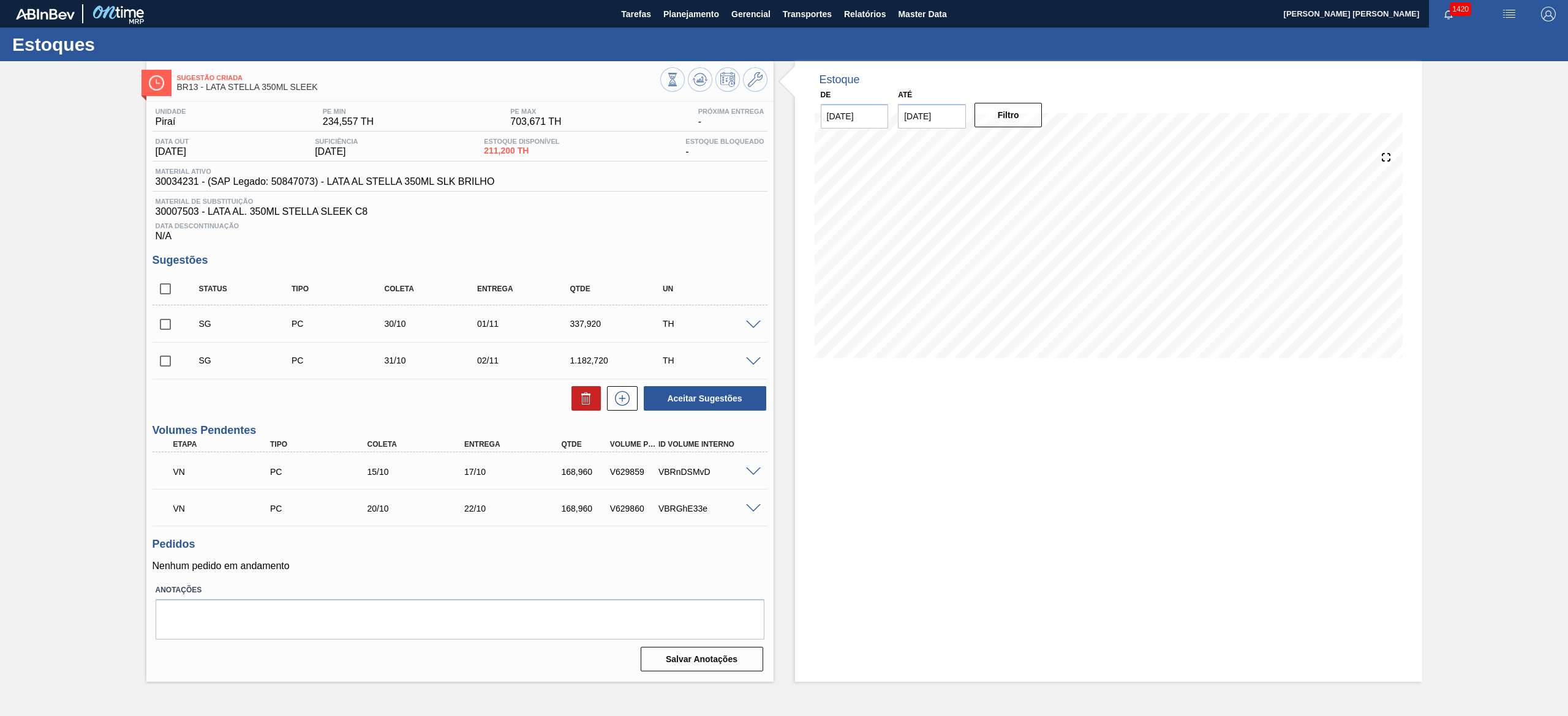
click at [163, 298] on input "checkbox" at bounding box center [165, 289] width 26 height 26
checkbox input "true"
click at [700, 409] on button "Aceitar Sugestões" at bounding box center [705, 398] width 123 height 25
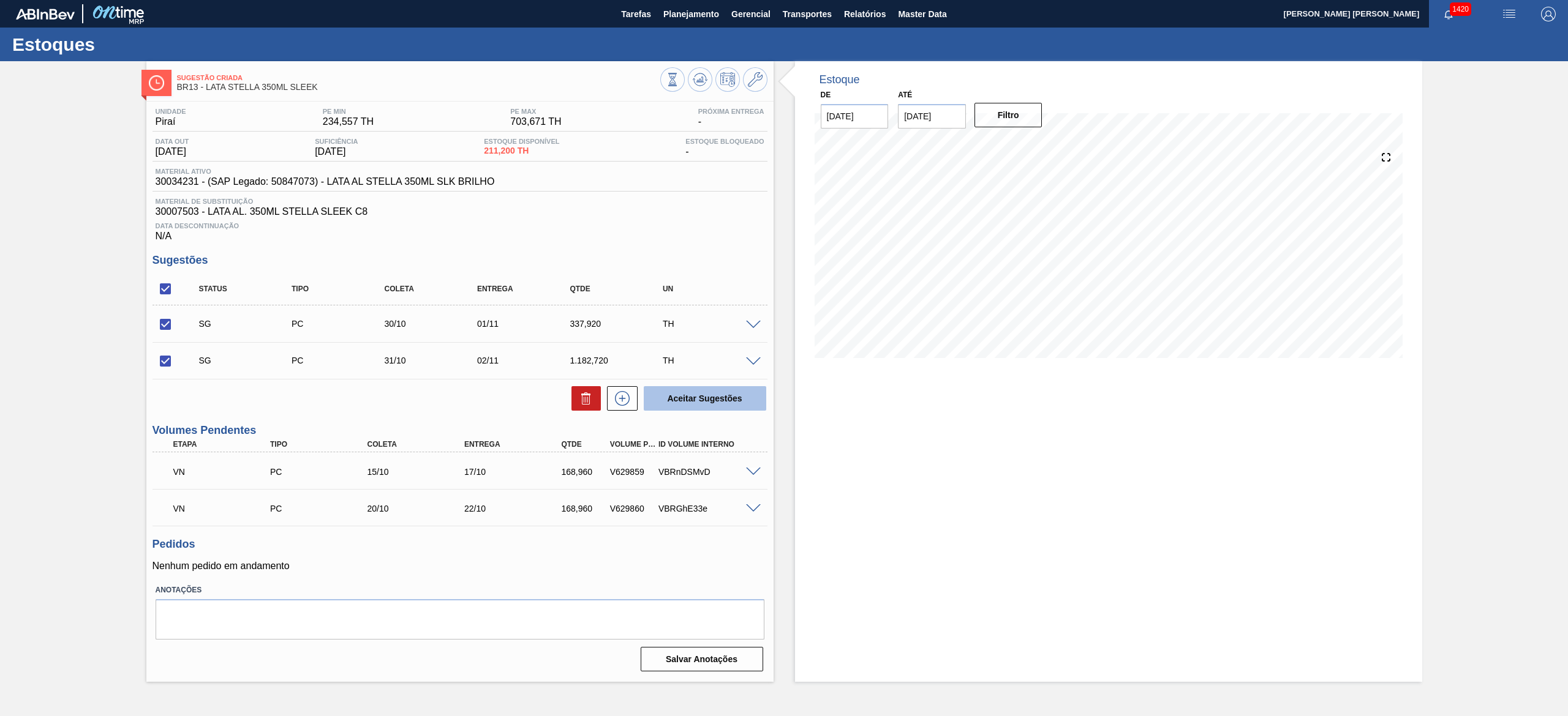
checkbox input "false"
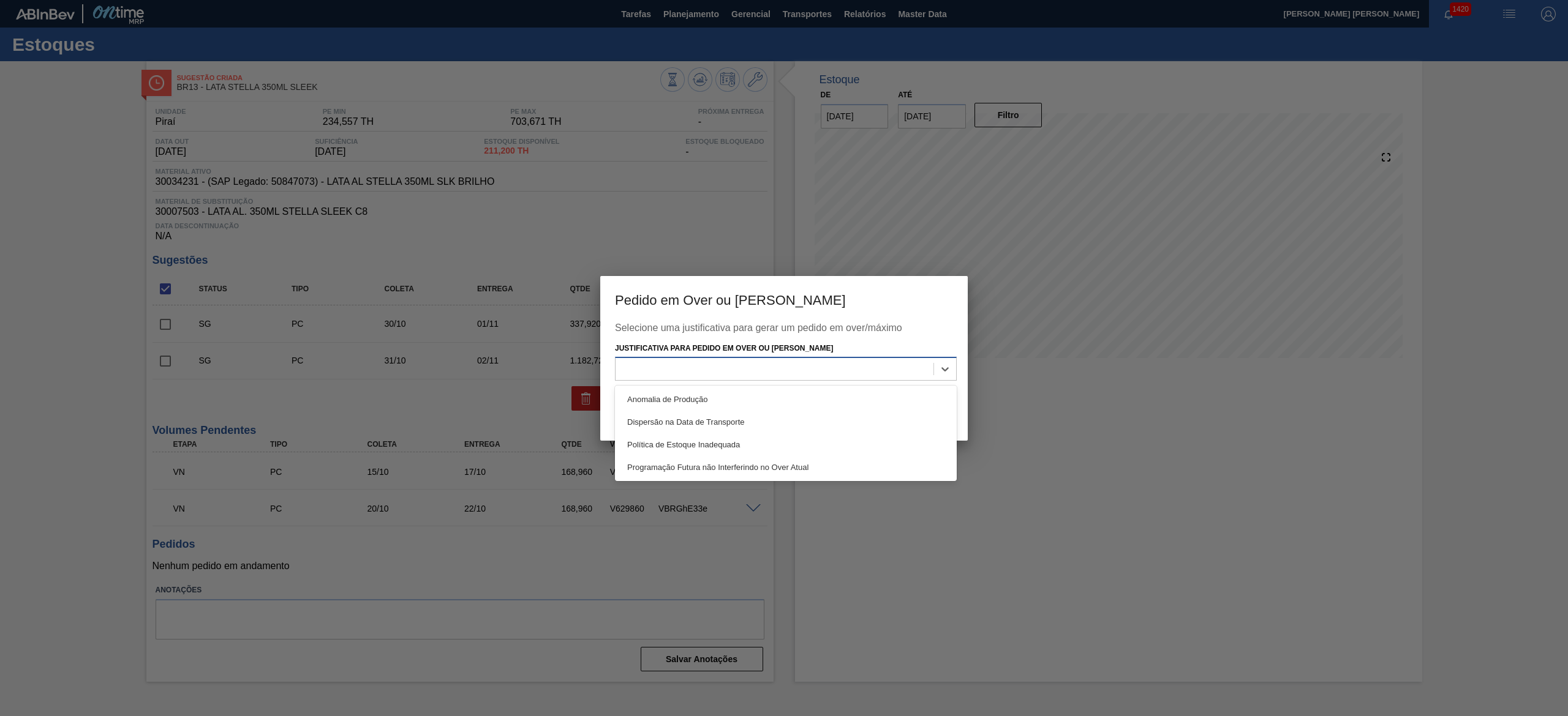
click at [735, 372] on div at bounding box center [774, 369] width 318 height 18
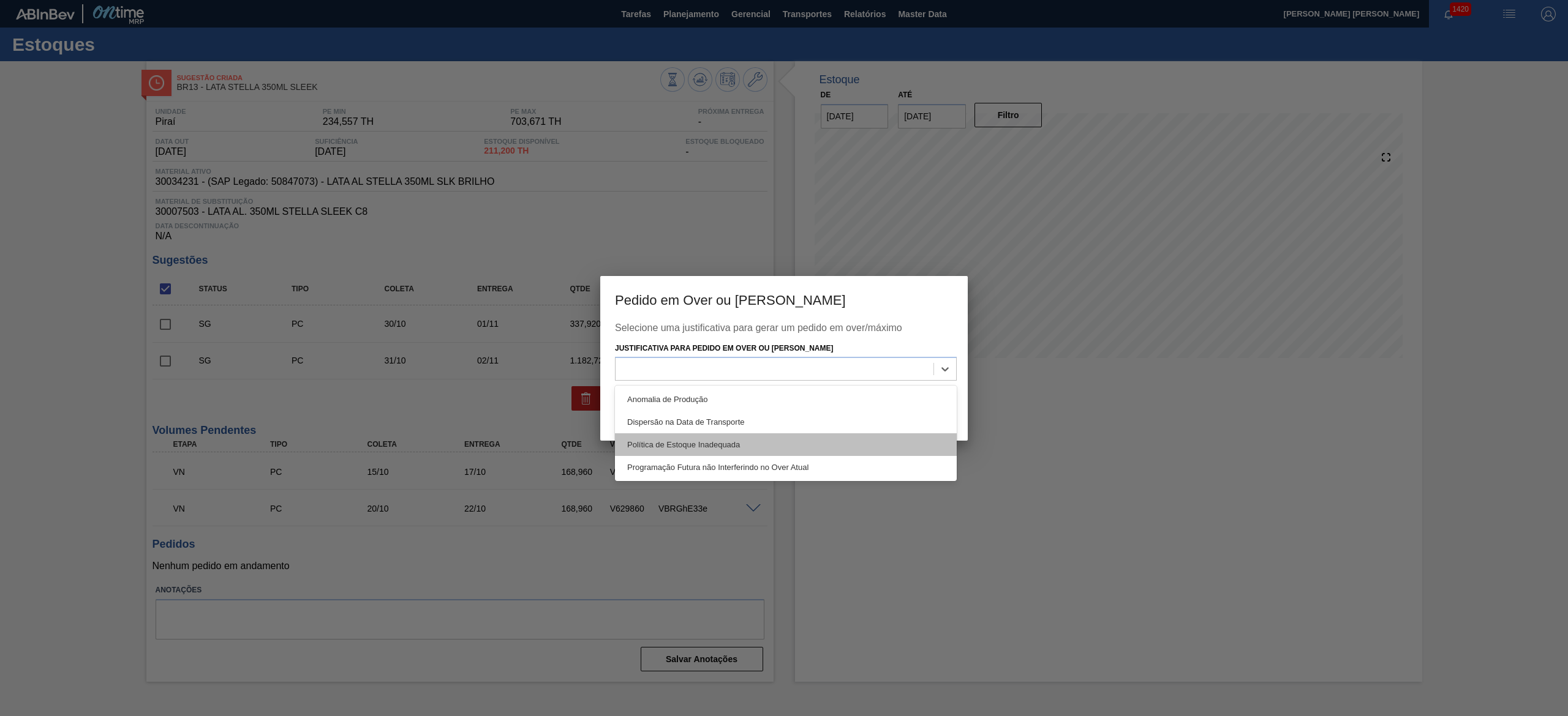
click at [734, 433] on div "Política de Estoque Inadequada" at bounding box center [785, 445] width 342 height 23
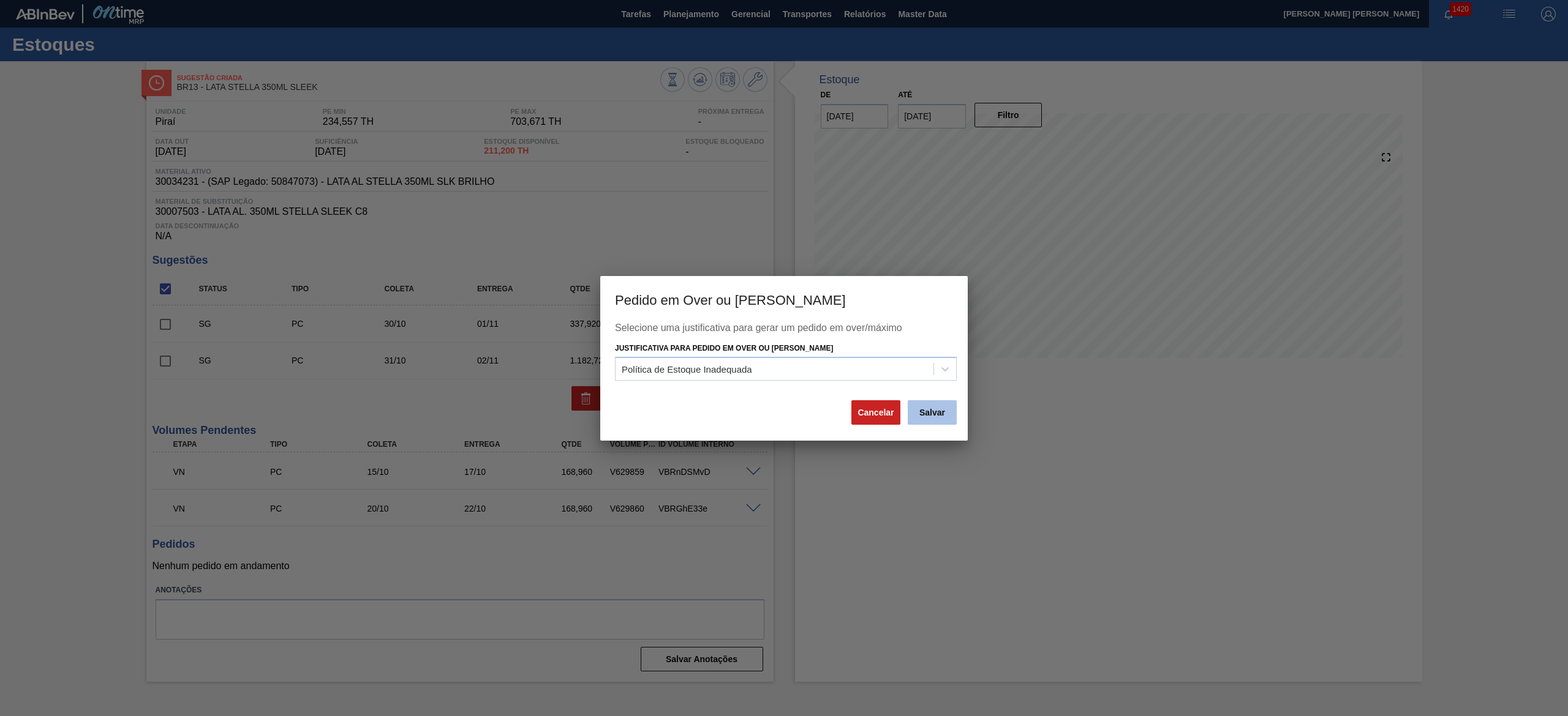
click at [948, 413] on button "Salvar" at bounding box center [932, 412] width 49 height 25
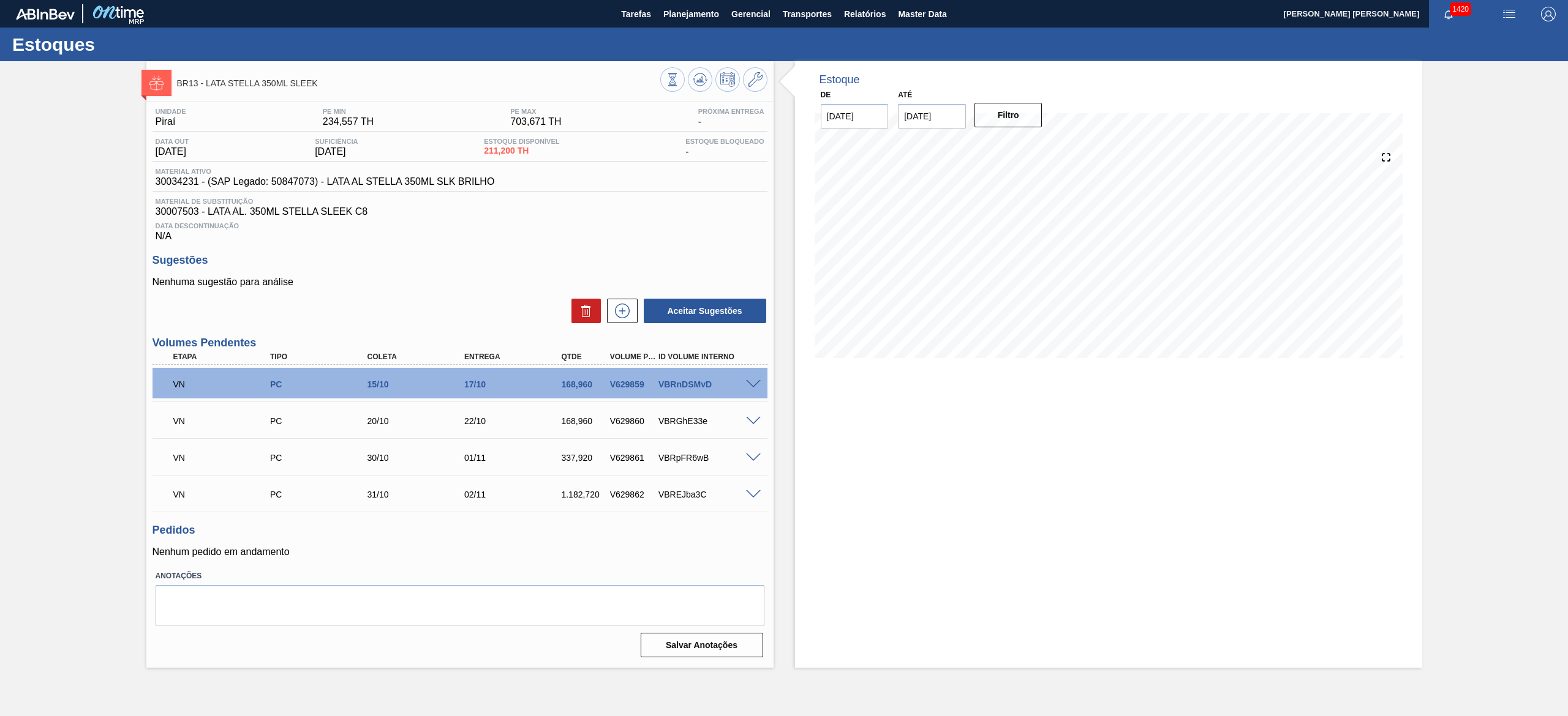
click at [755, 455] on span at bounding box center [753, 459] width 15 height 9
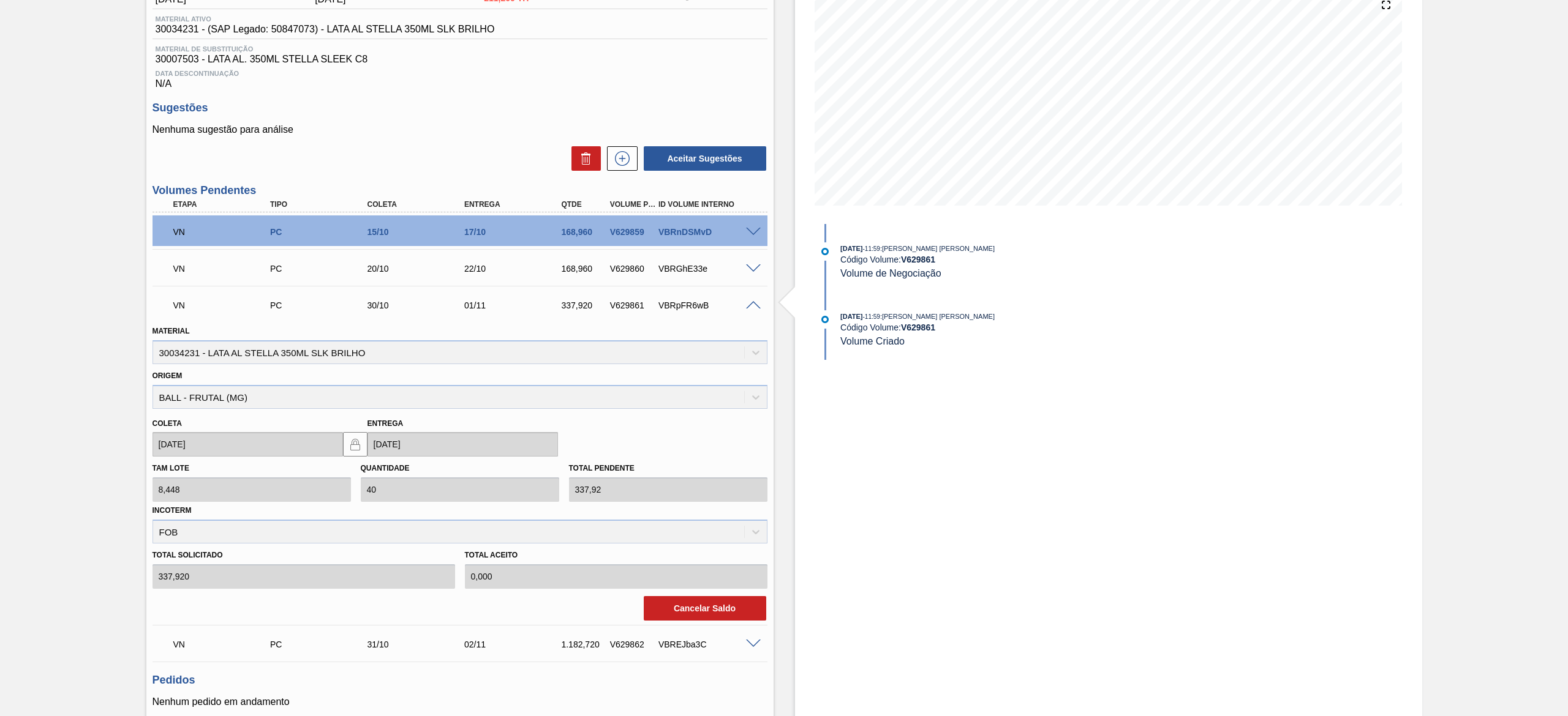
scroll to position [253, 0]
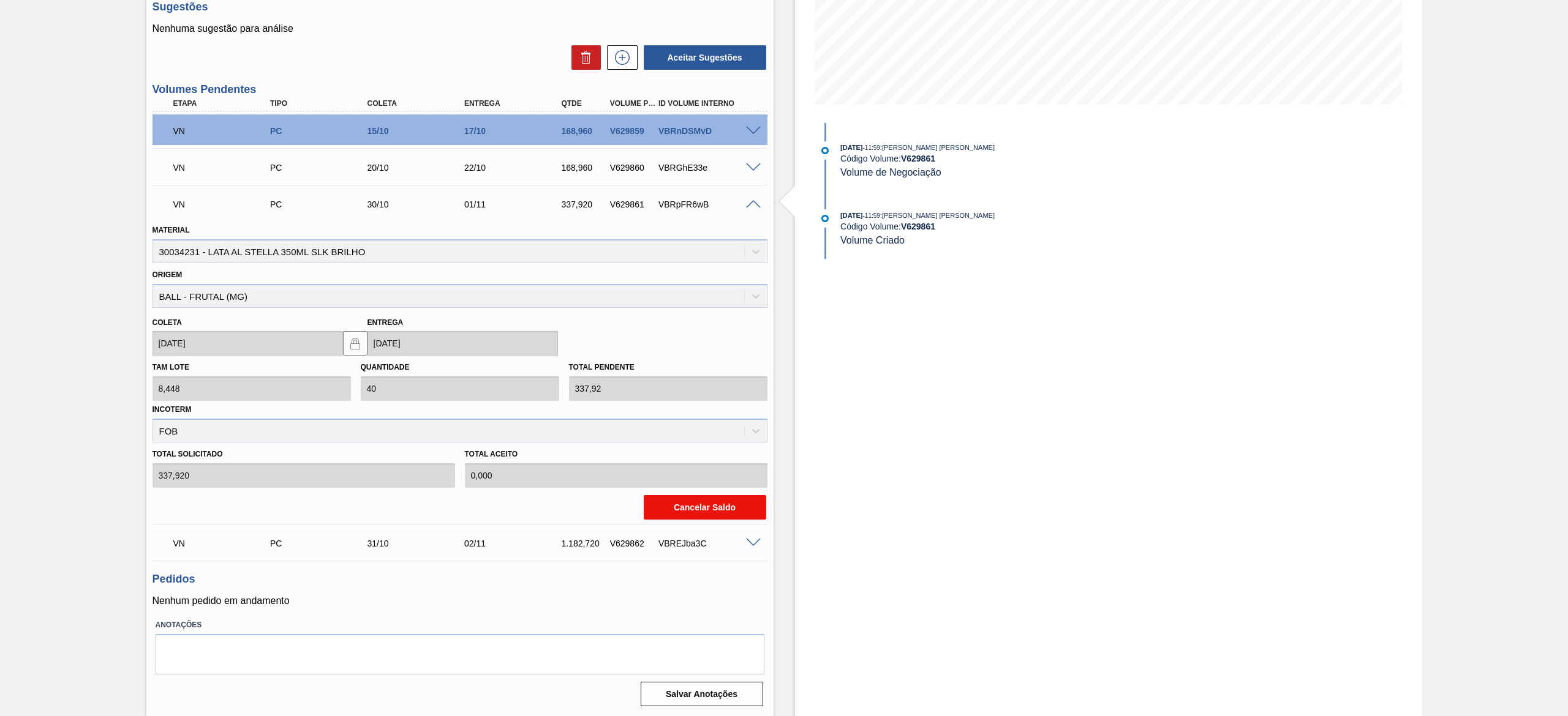
click at [726, 508] on button "Cancelar Saldo" at bounding box center [705, 507] width 123 height 25
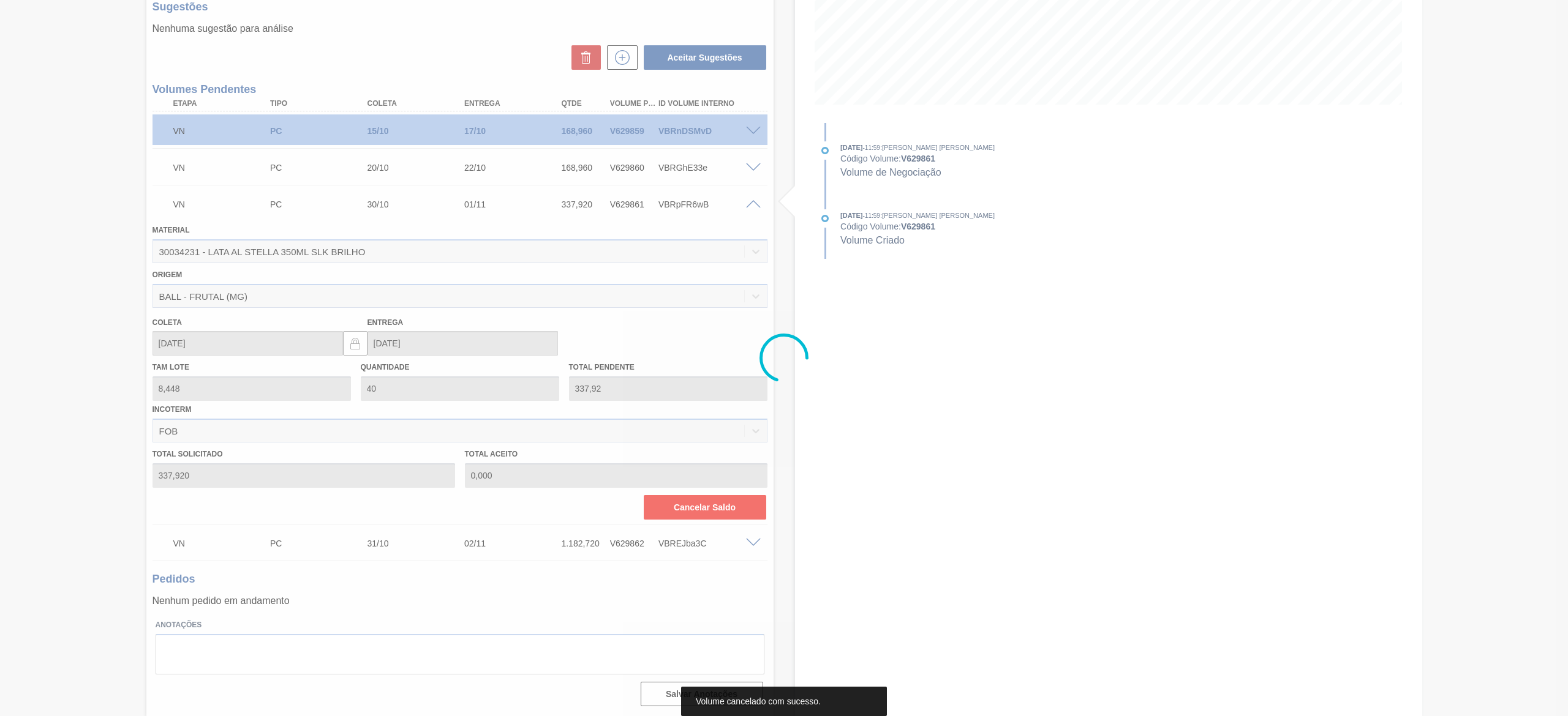
scroll to position [0, 0]
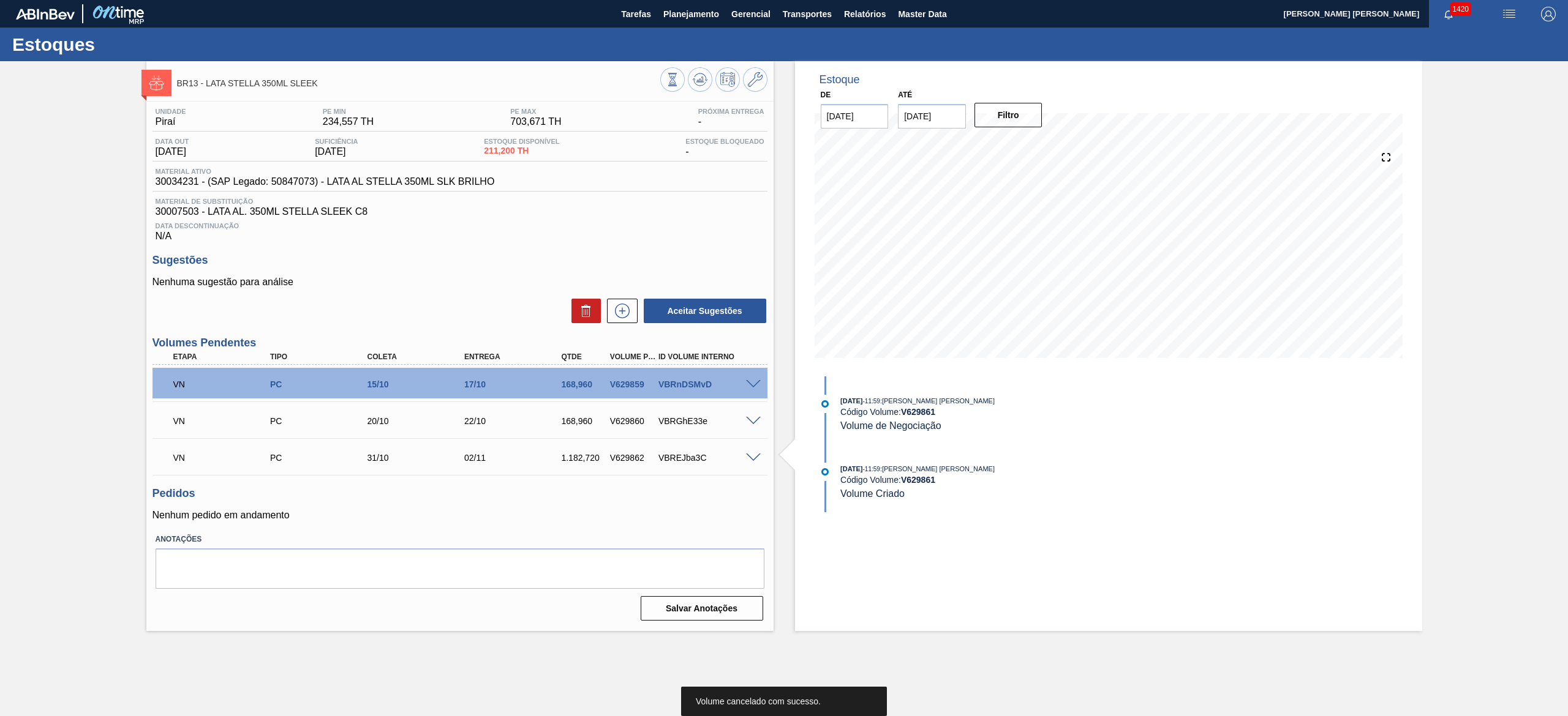
click at [753, 463] on div "VBREJba3C" at bounding box center [710, 458] width 111 height 10
click at [748, 455] on span at bounding box center [753, 459] width 15 height 9
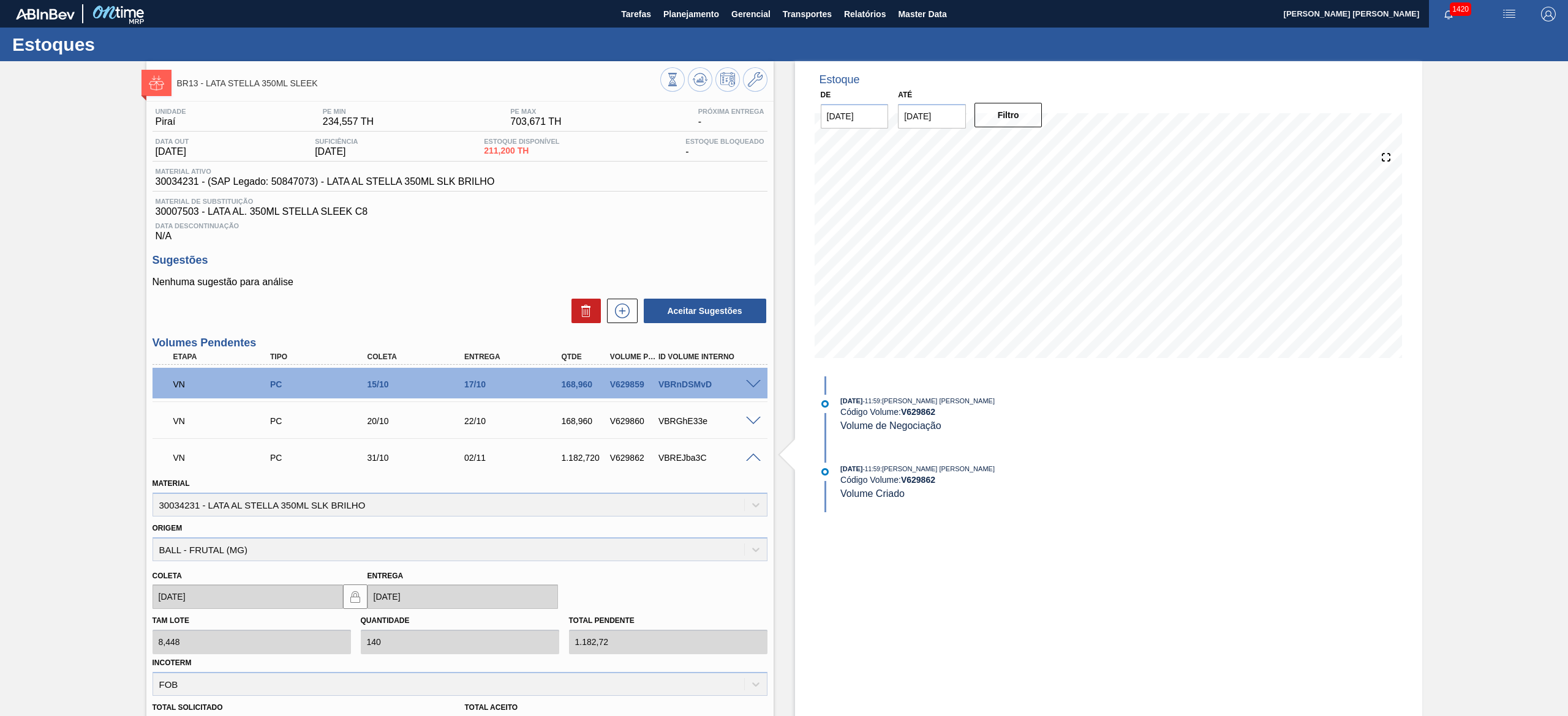
scroll to position [217, 0]
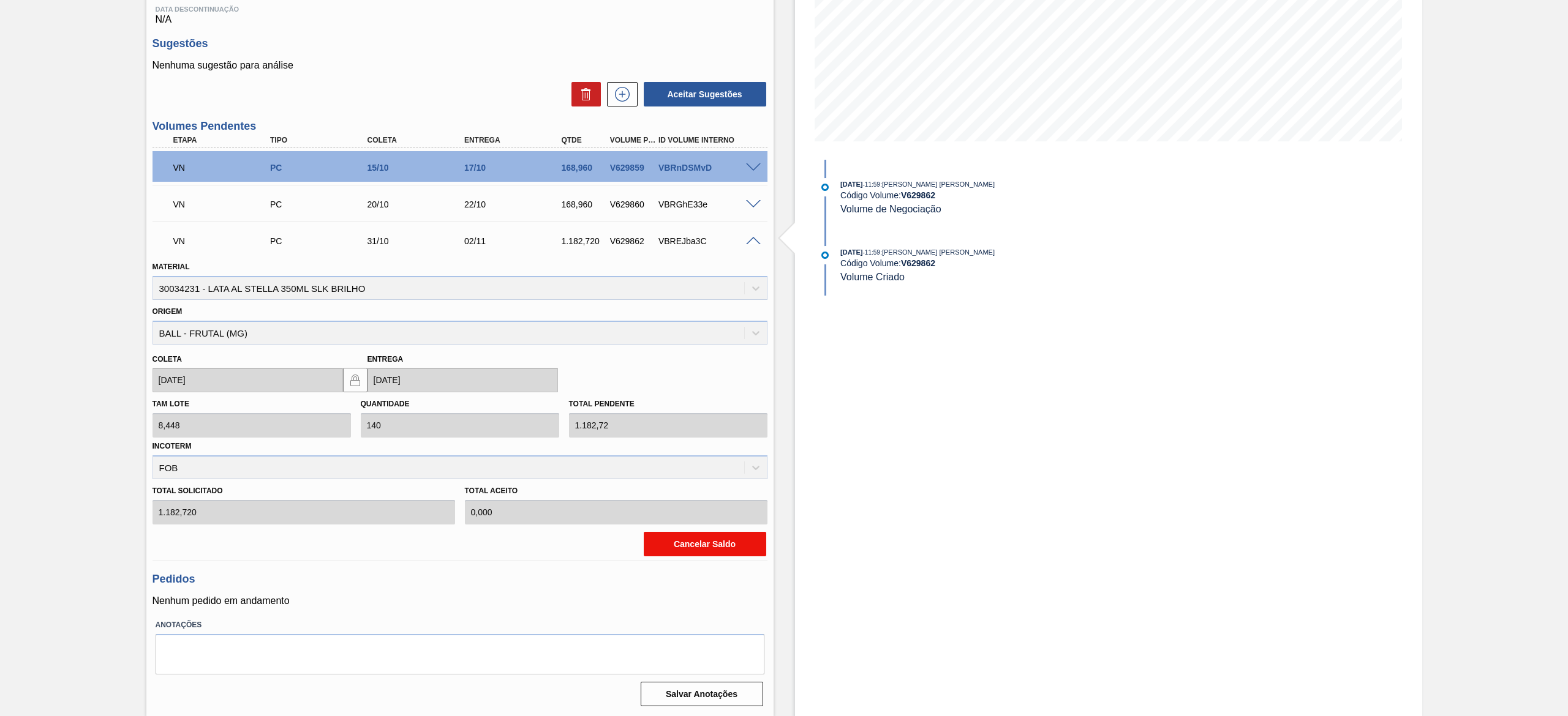
click at [689, 553] on button "Cancelar Saldo" at bounding box center [705, 544] width 123 height 25
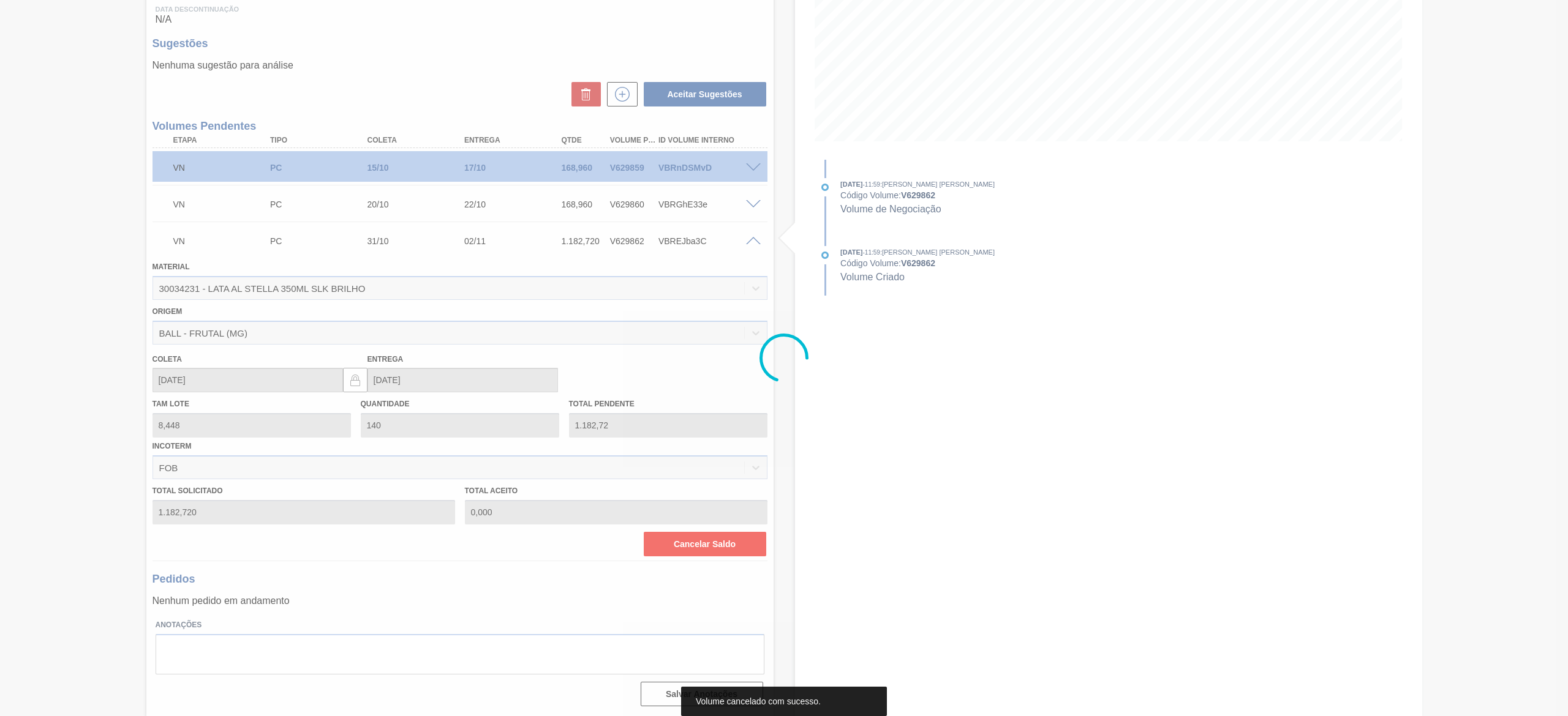
scroll to position [0, 0]
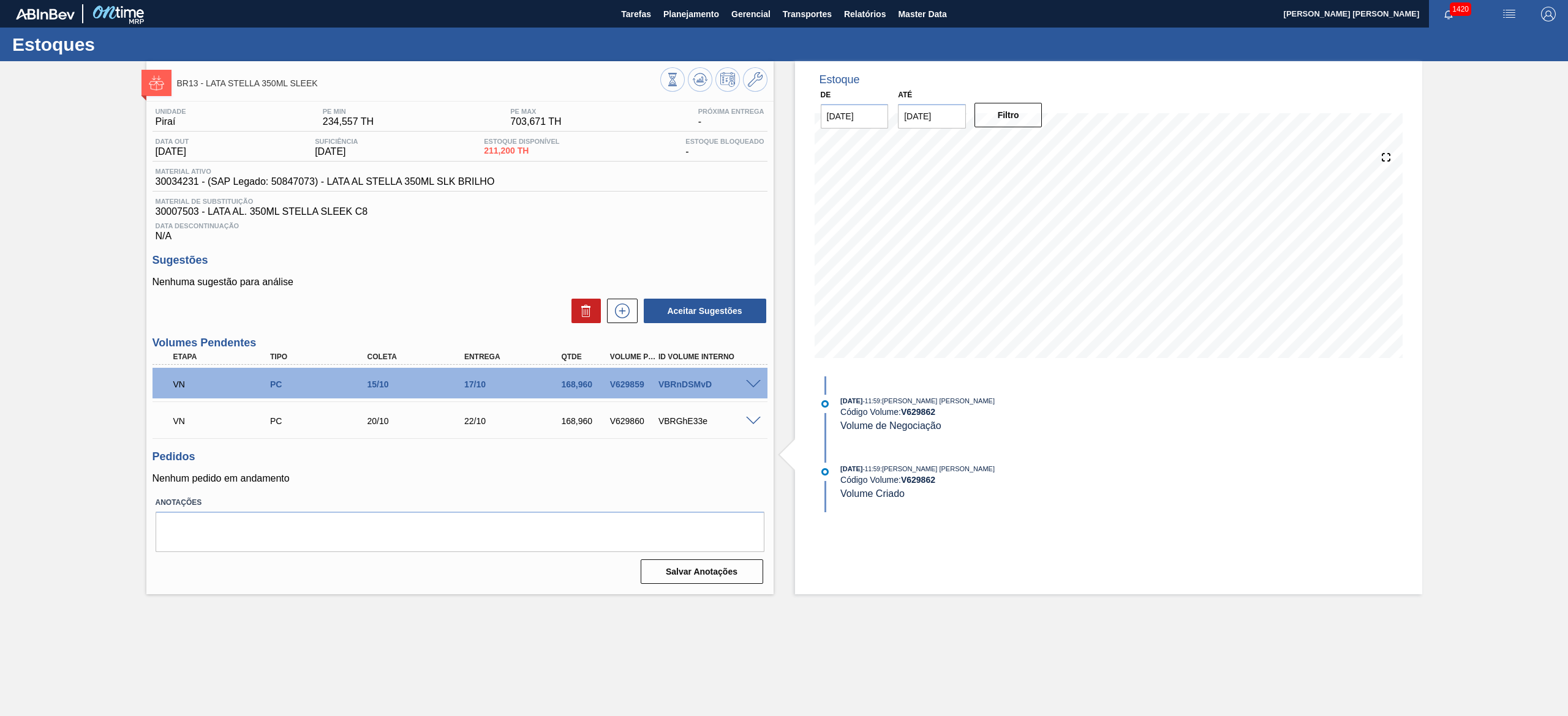
click at [752, 382] on span at bounding box center [753, 385] width 15 height 9
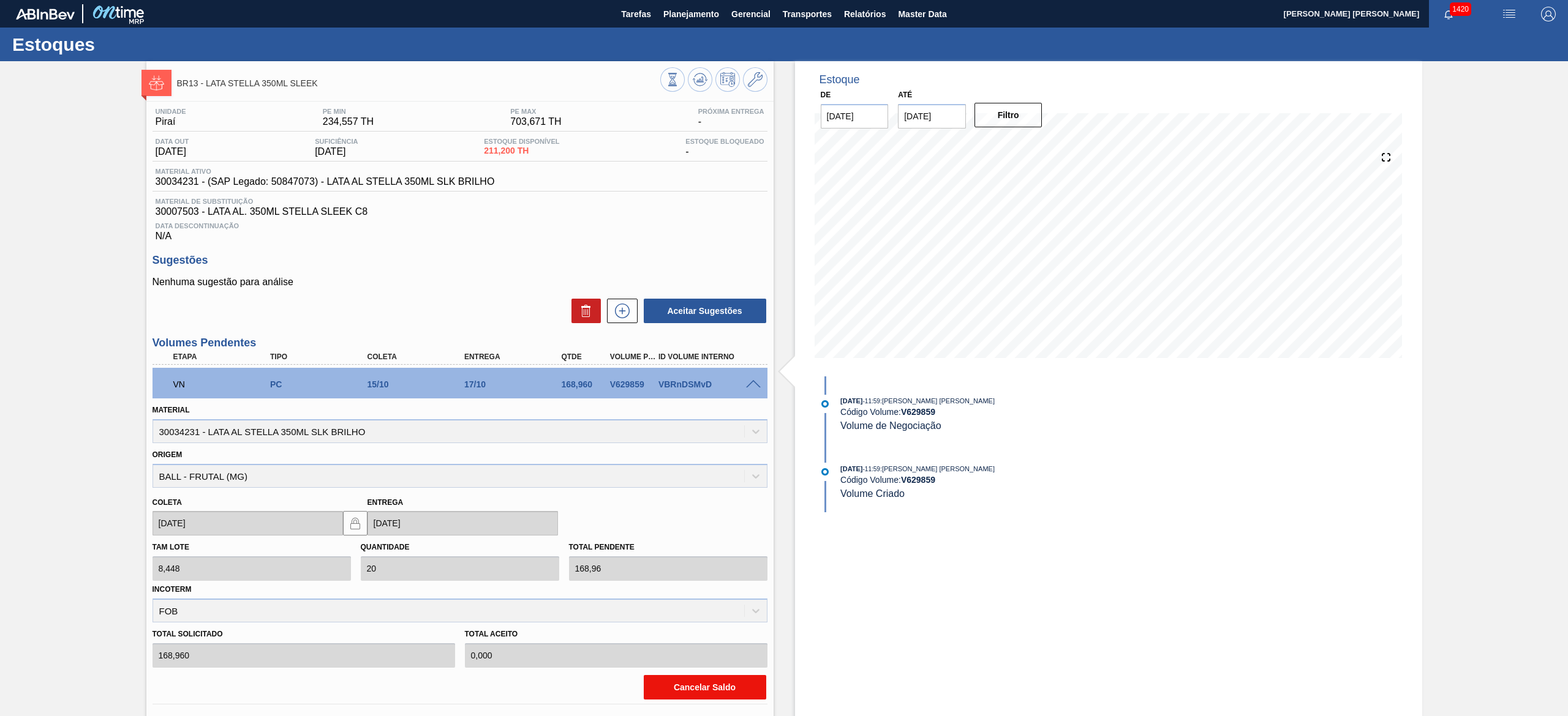
click at [706, 678] on button "Cancelar Saldo" at bounding box center [705, 687] width 123 height 25
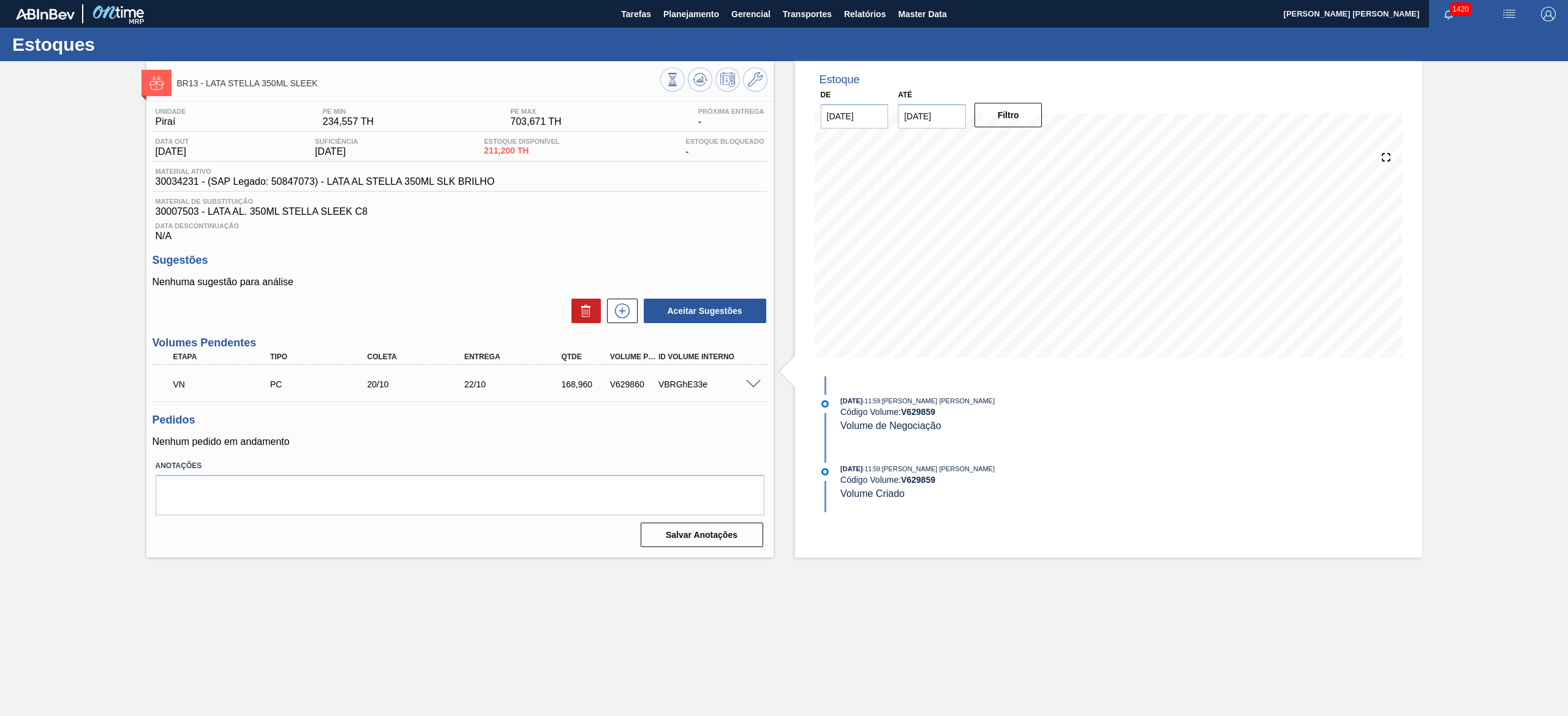
click at [753, 384] on span at bounding box center [753, 385] width 15 height 9
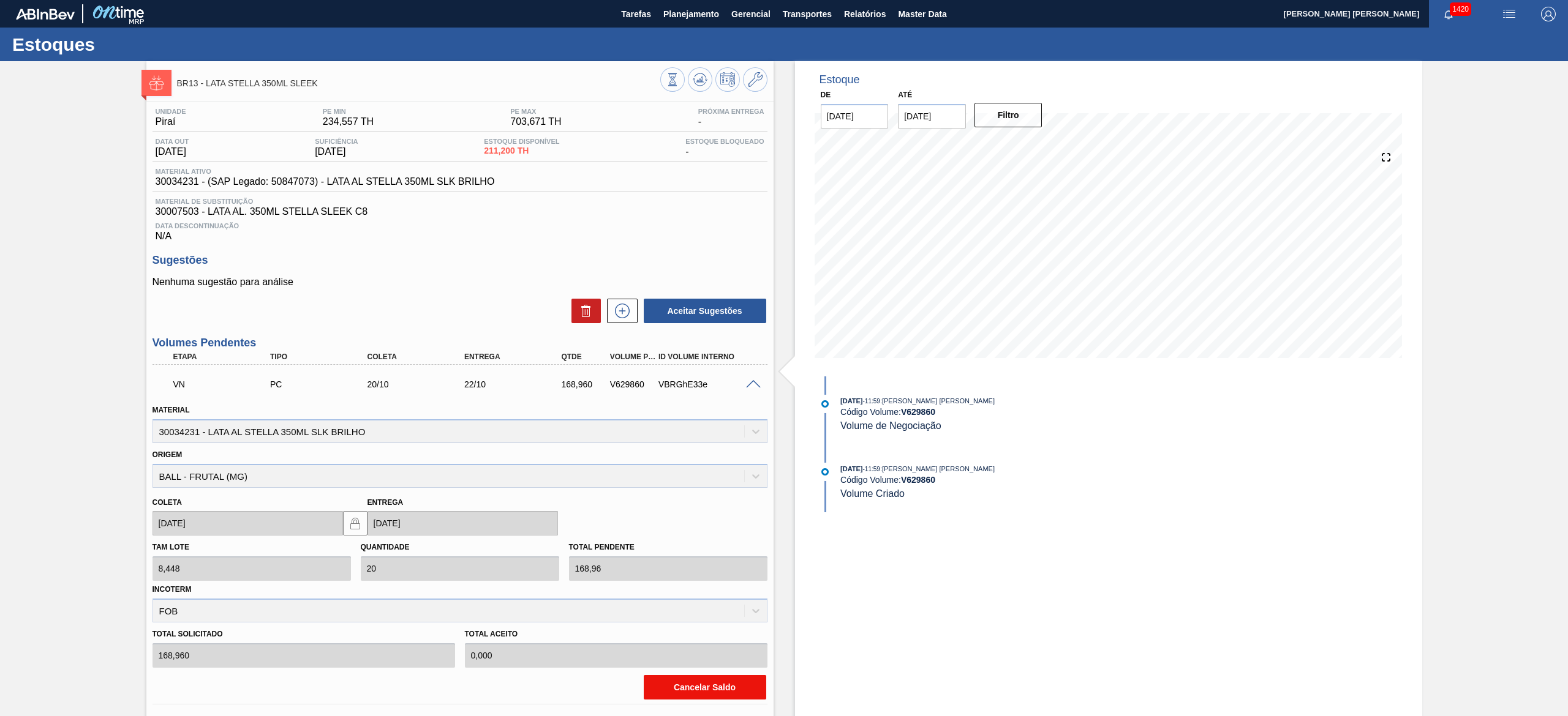
click at [657, 694] on button "Cancelar Saldo" at bounding box center [705, 687] width 123 height 25
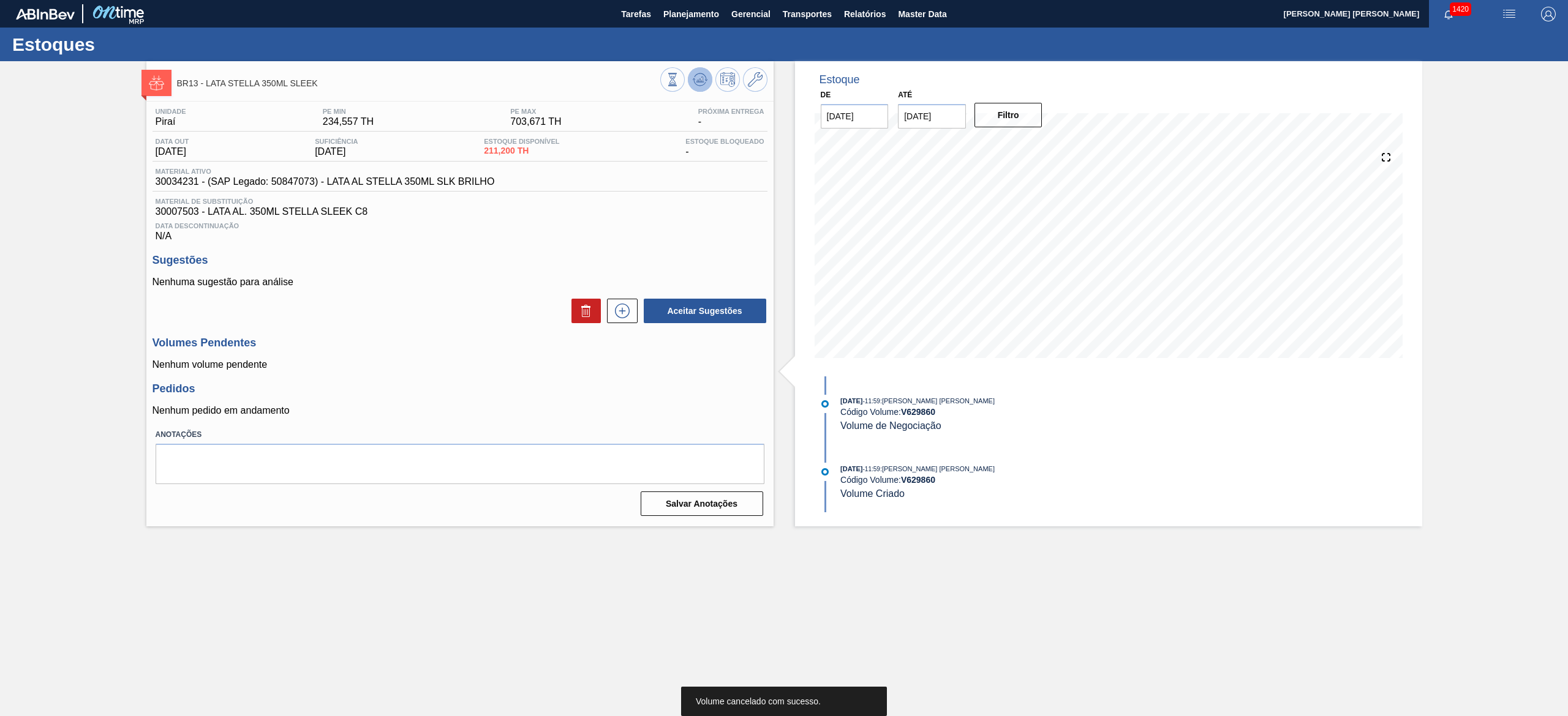
click at [706, 90] on button at bounding box center [700, 79] width 25 height 25
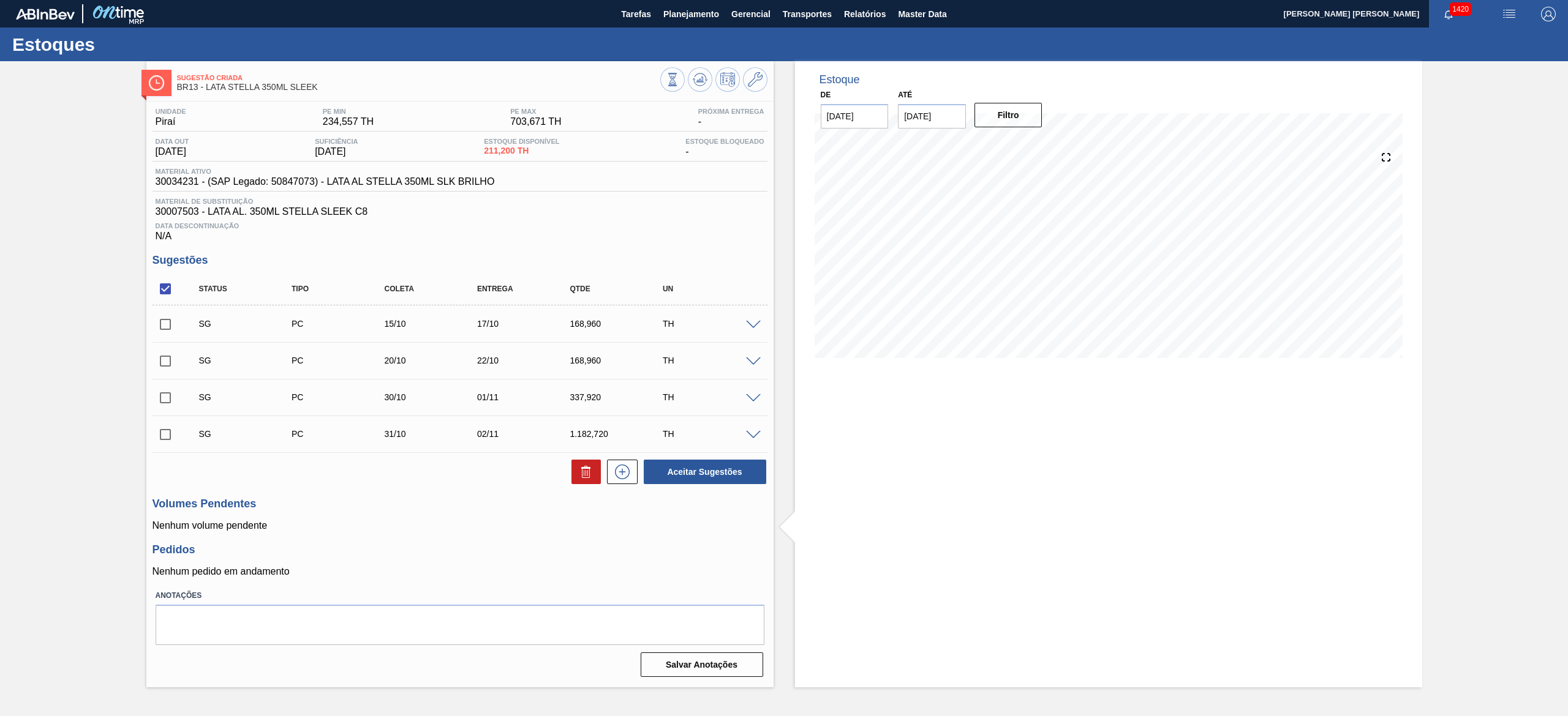
click at [753, 362] on span at bounding box center [753, 362] width 15 height 9
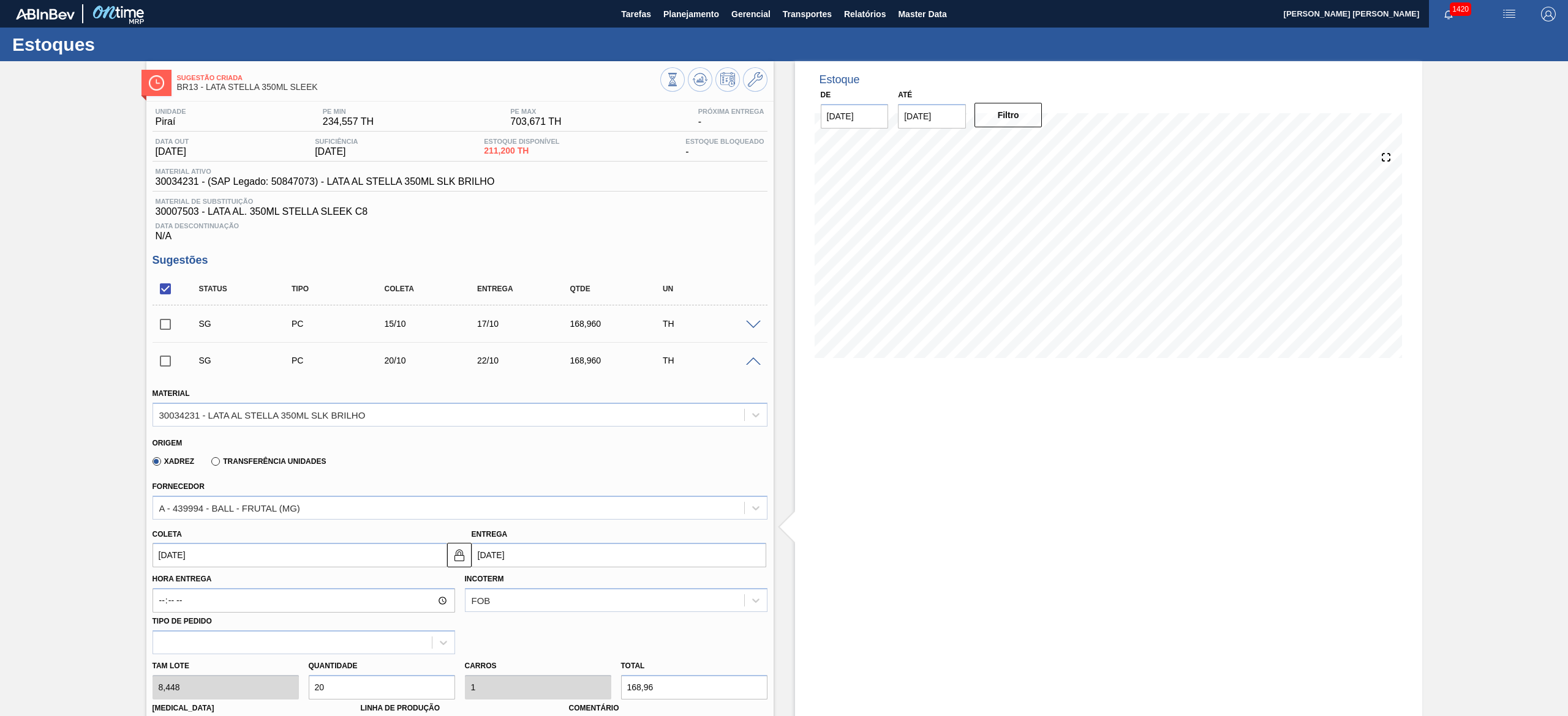
scroll to position [123, 0]
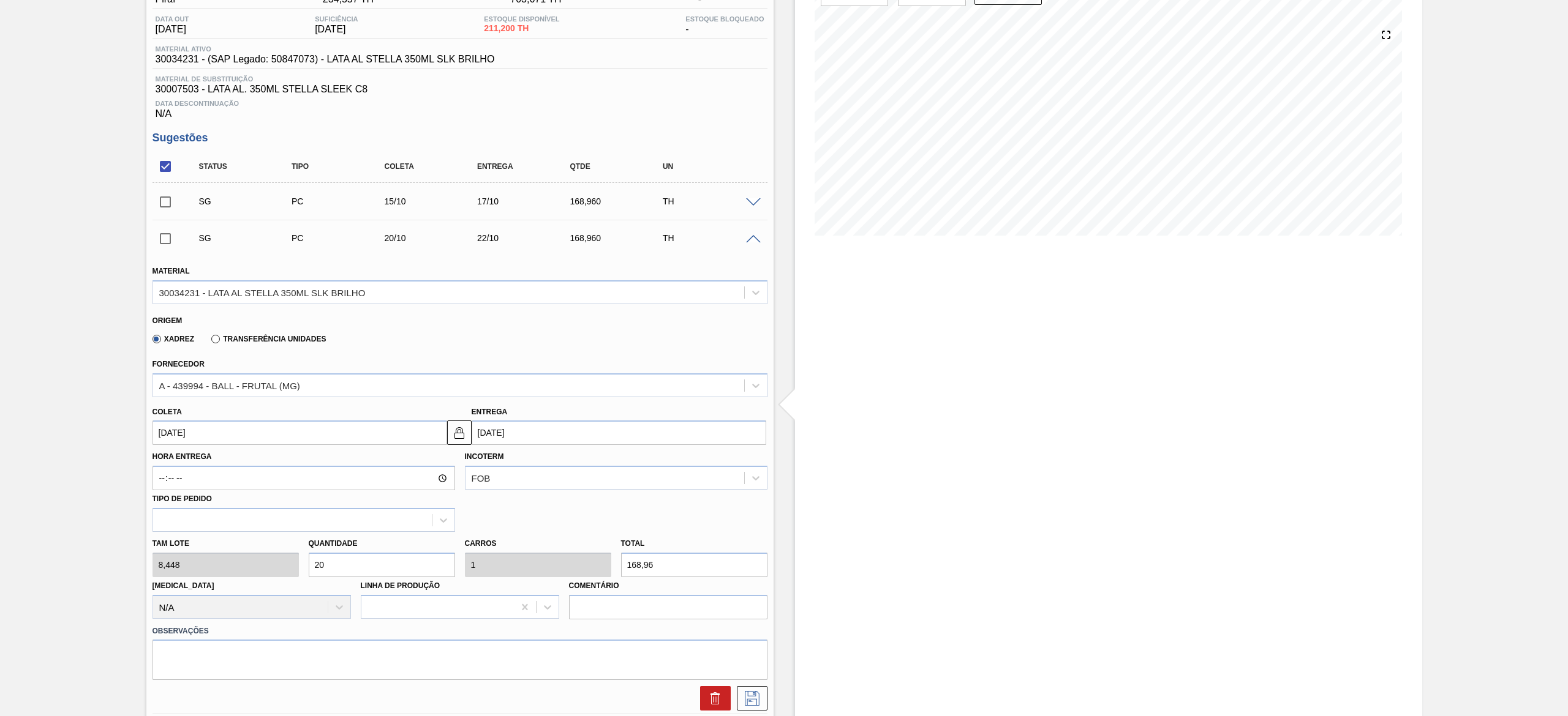
drag, startPoint x: 313, startPoint y: 567, endPoint x: 322, endPoint y: 565, distance: 9.2
click at [322, 565] on input "20" at bounding box center [382, 565] width 146 height 25
type input "4"
type input "0,2"
type input "33,792"
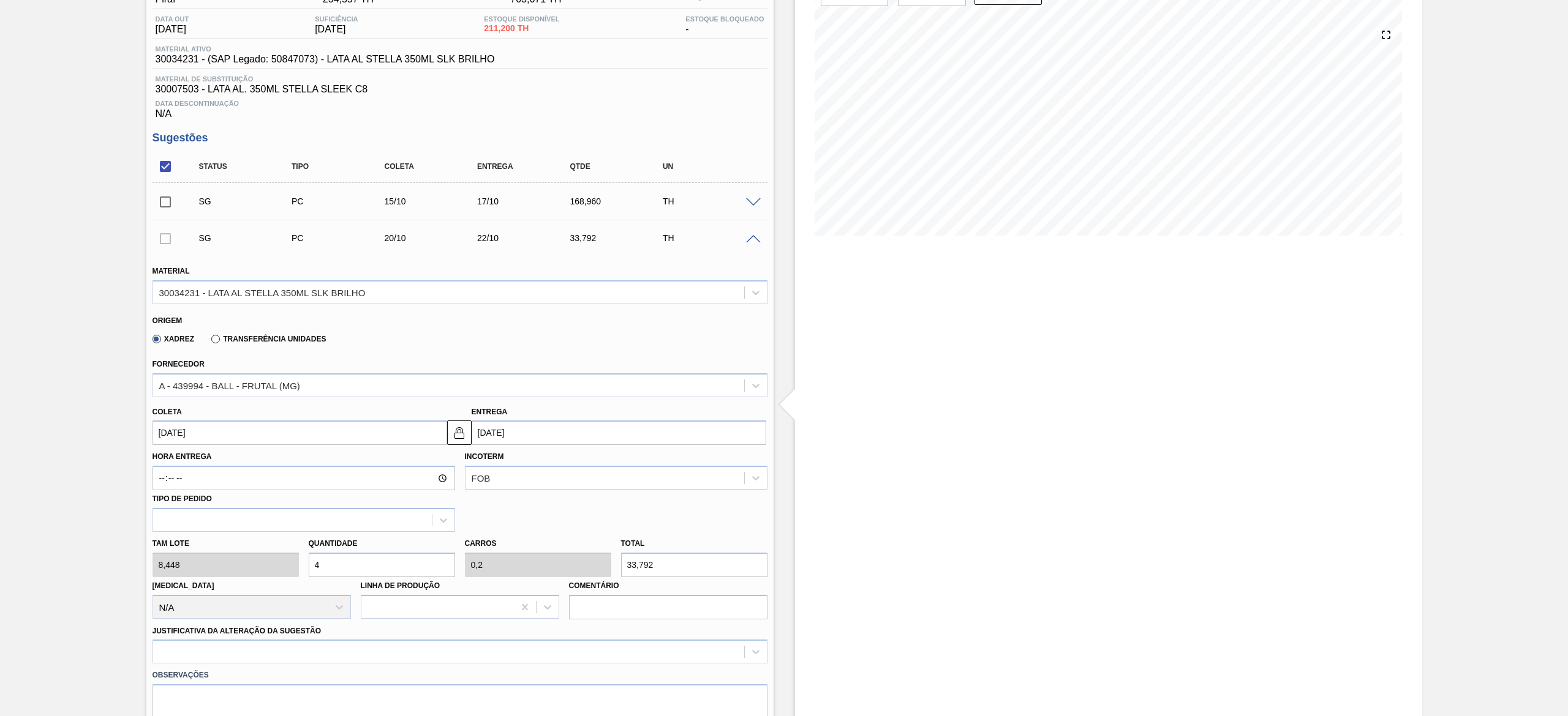
type input "40"
type input "2"
type input "337,92"
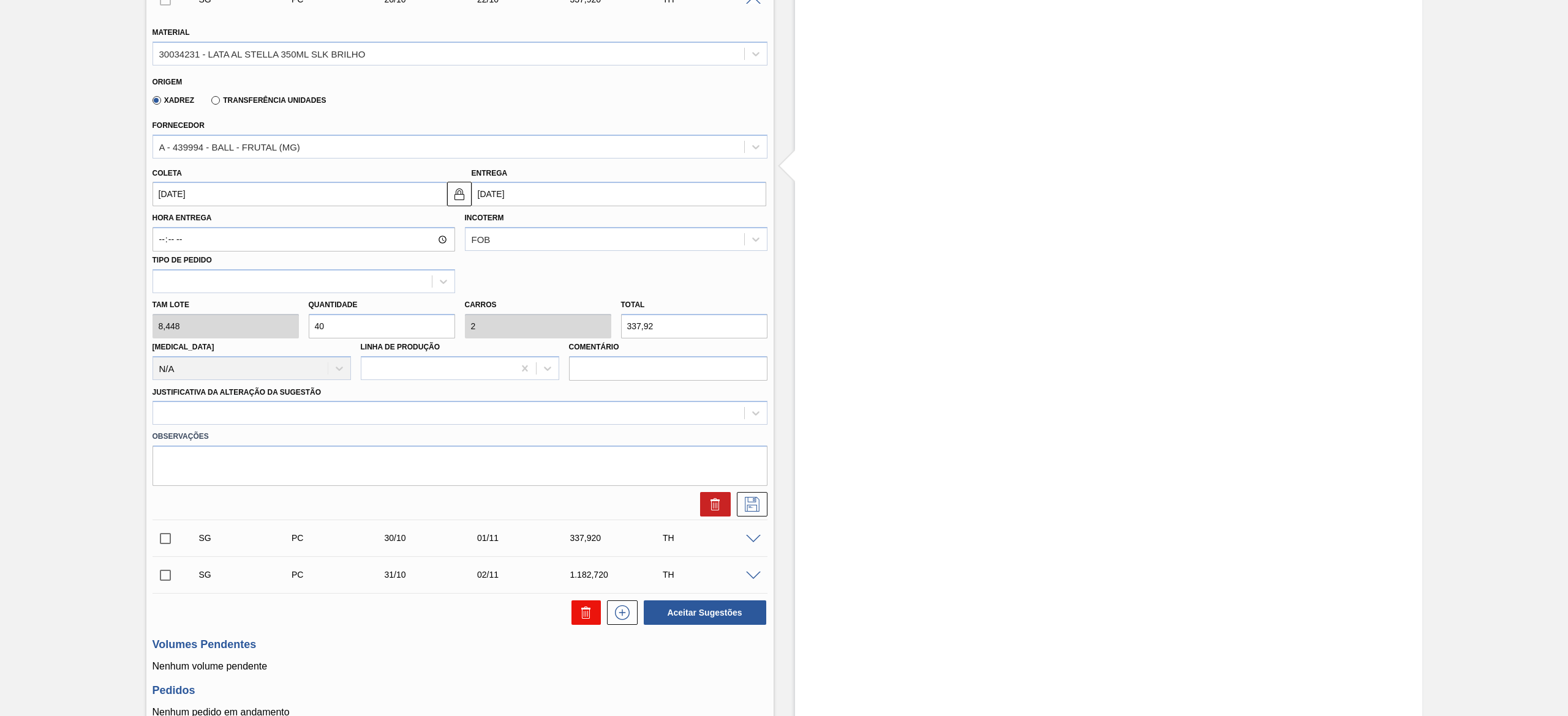
scroll to position [473, 0]
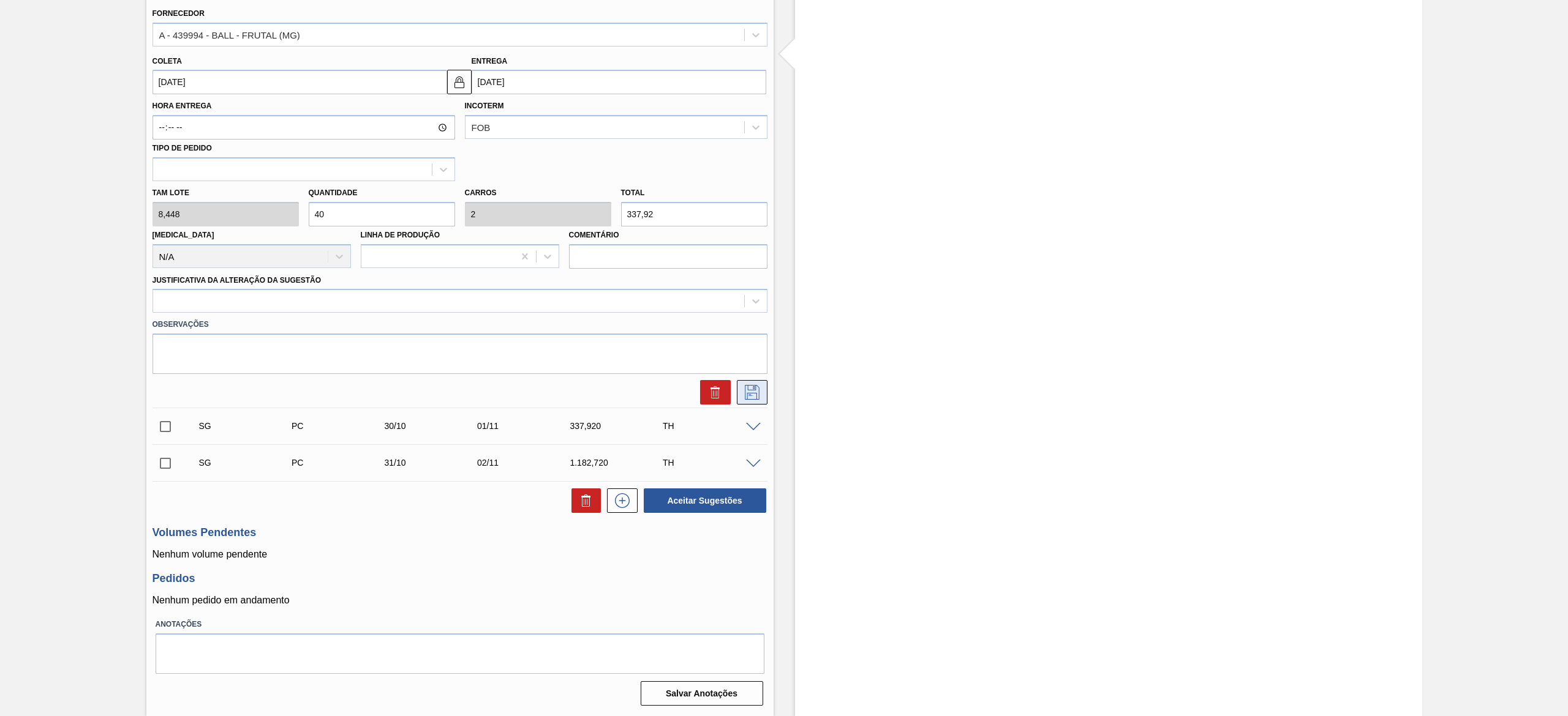
type input "40"
click at [759, 401] on button at bounding box center [752, 392] width 31 height 25
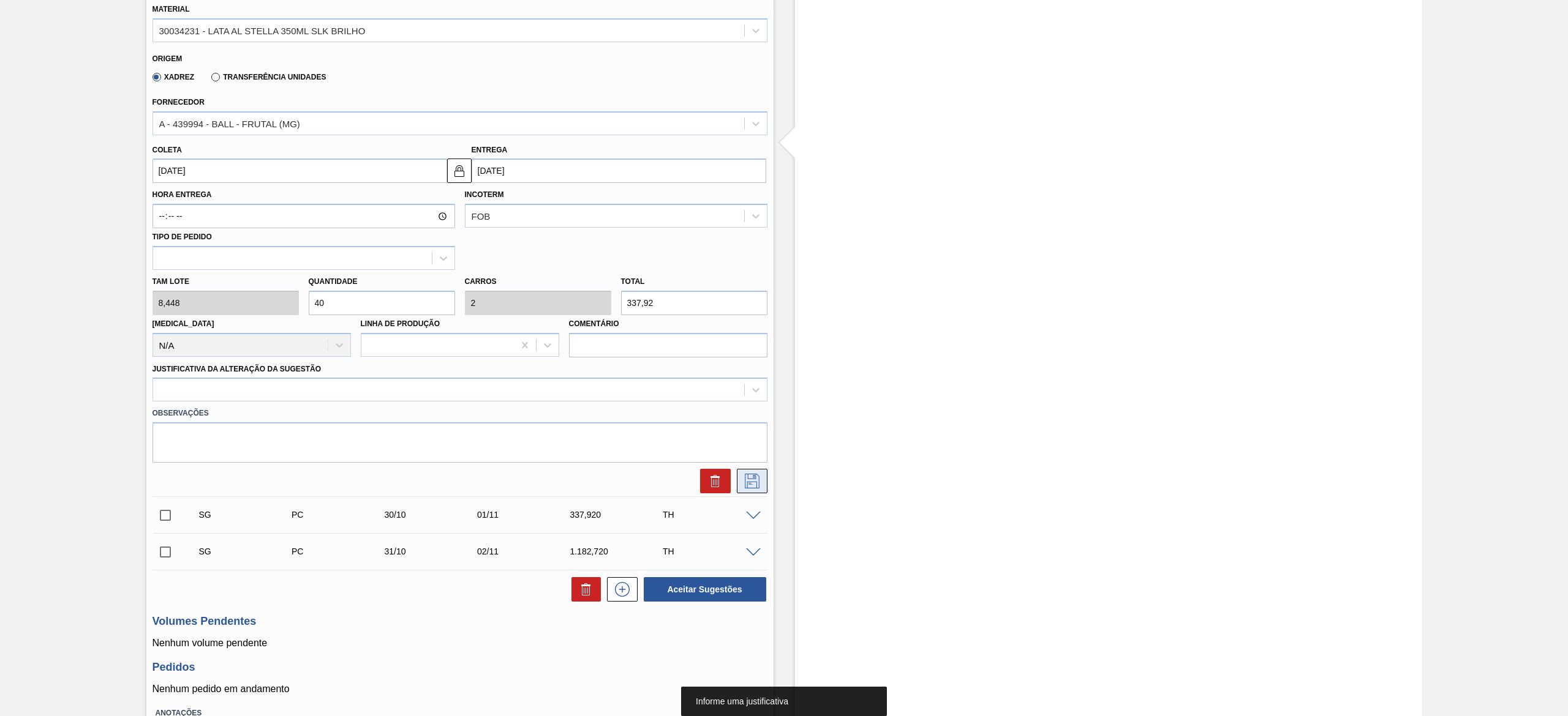
scroll to position [351, 0]
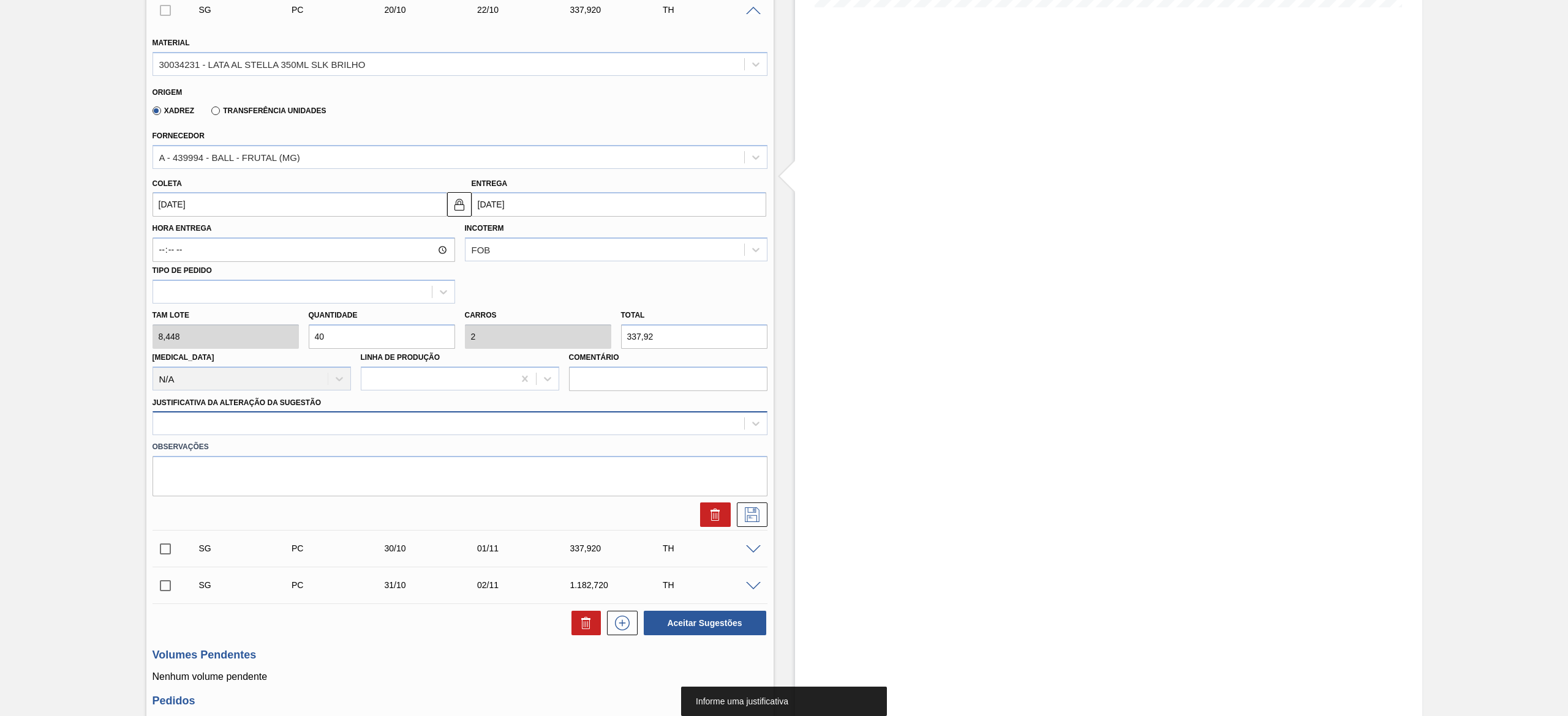
click at [293, 426] on div at bounding box center [449, 424] width 591 height 18
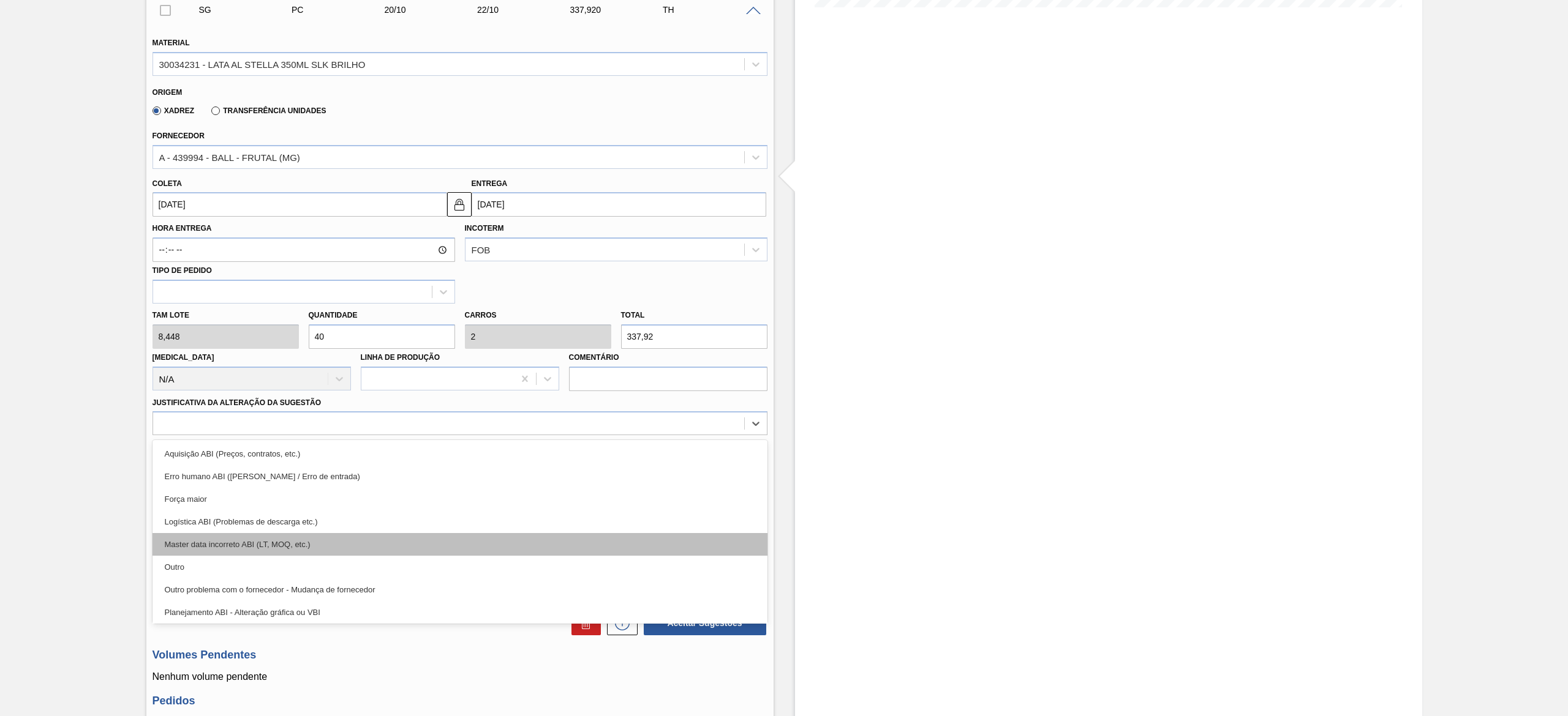
click at [303, 543] on div "Master data incorreto ABI (LT, MOQ, etc.)" at bounding box center [460, 545] width 615 height 23
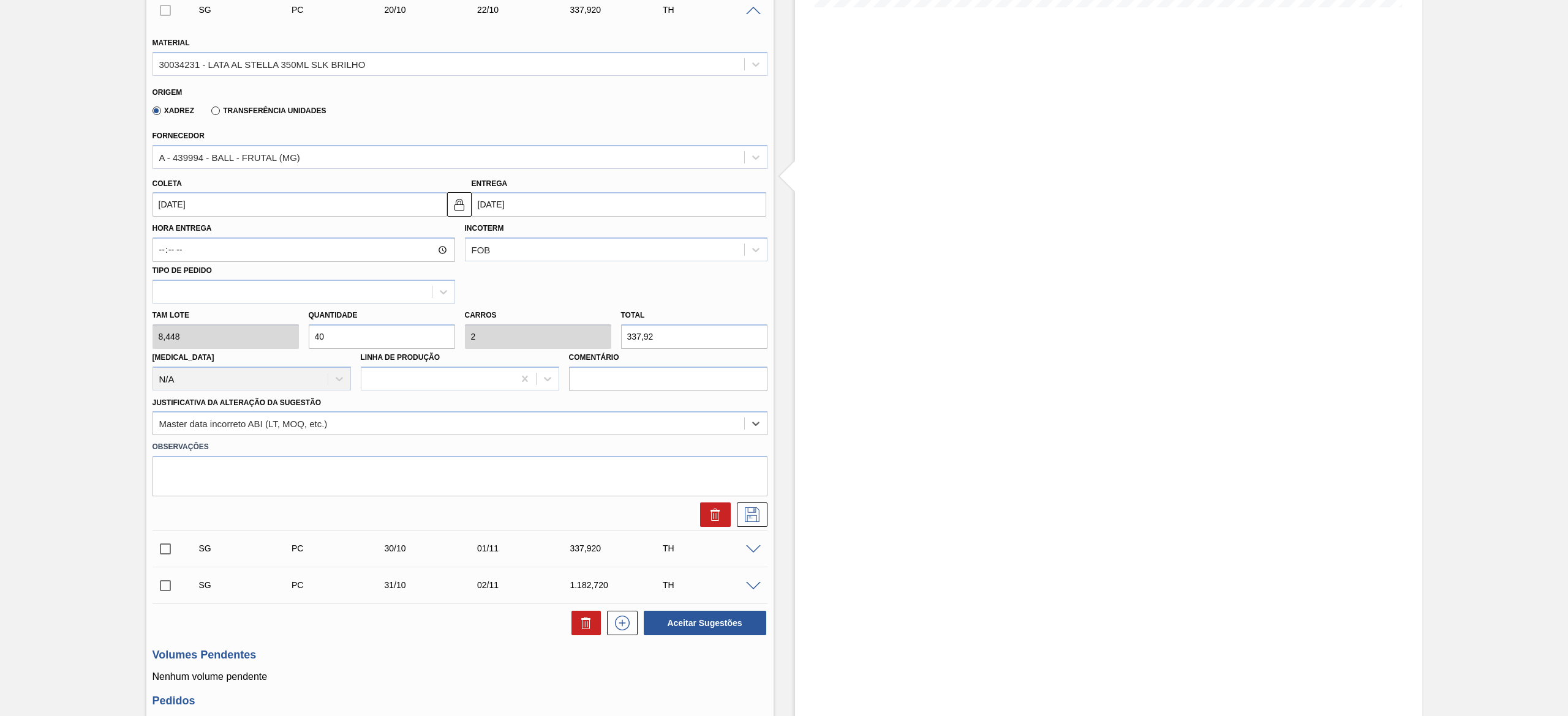
click at [769, 511] on div at bounding box center [459, 514] width 625 height 25
click at [753, 516] on icon at bounding box center [752, 515] width 20 height 15
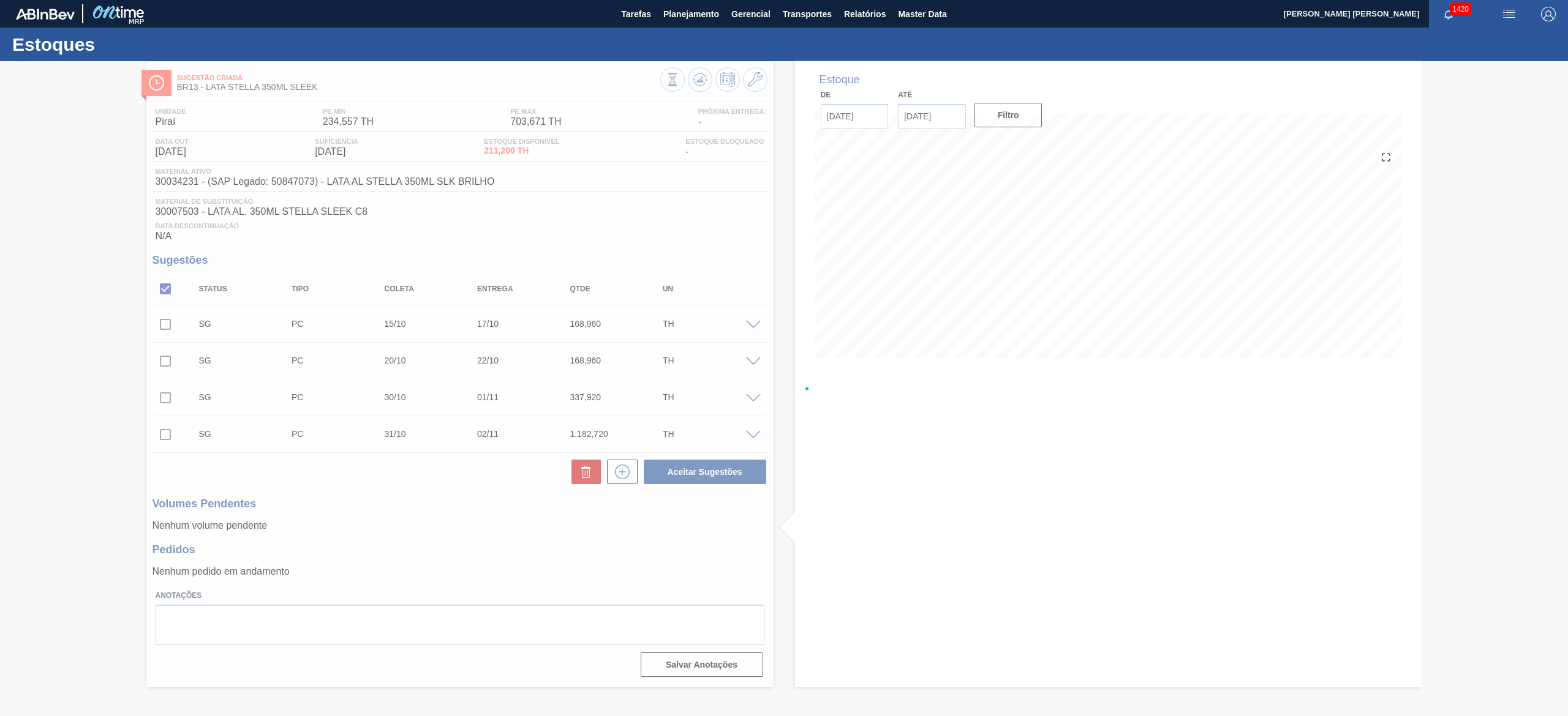
scroll to position [0, 0]
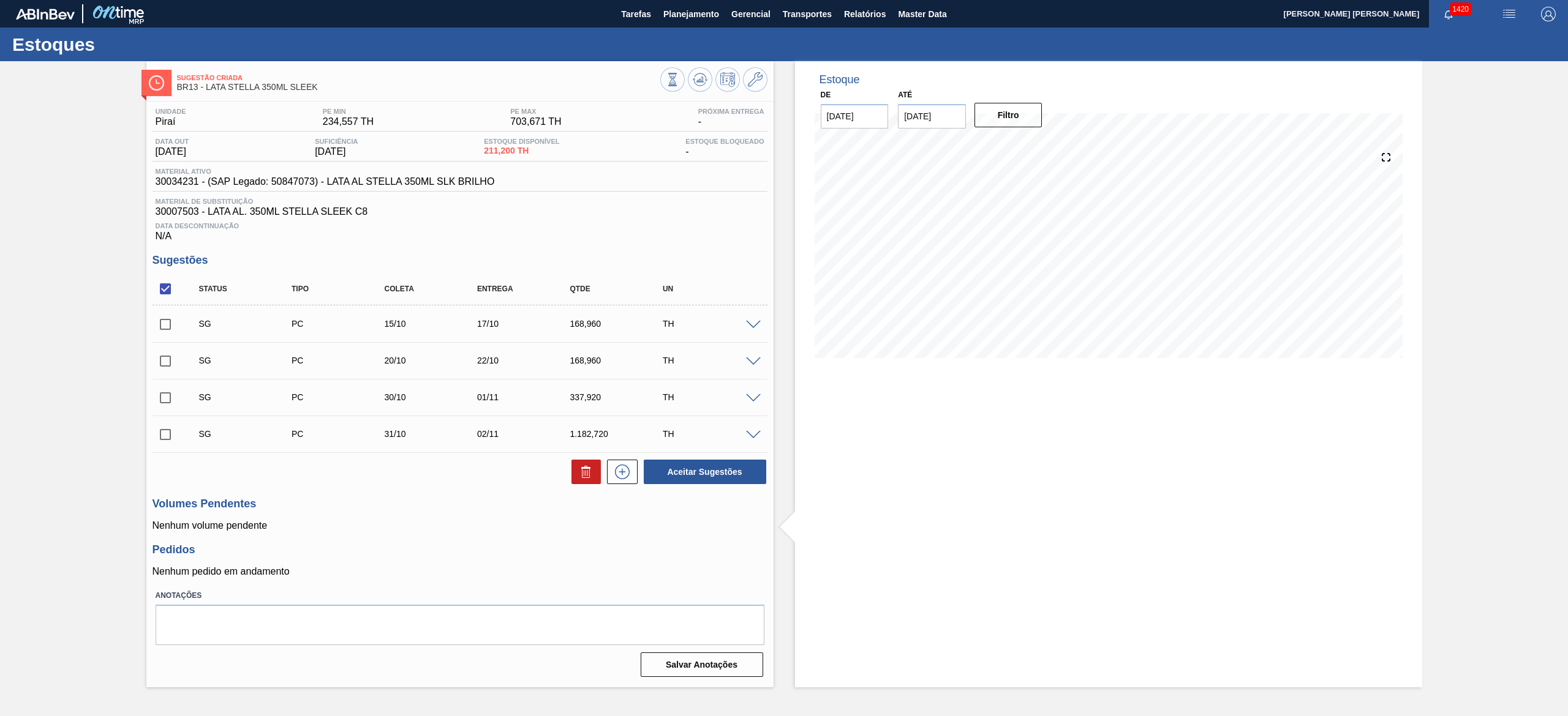
click at [755, 357] on div "SG PC 20/10 22/10 168,960 TH" at bounding box center [460, 360] width 615 height 31
click at [755, 362] on span at bounding box center [753, 362] width 15 height 9
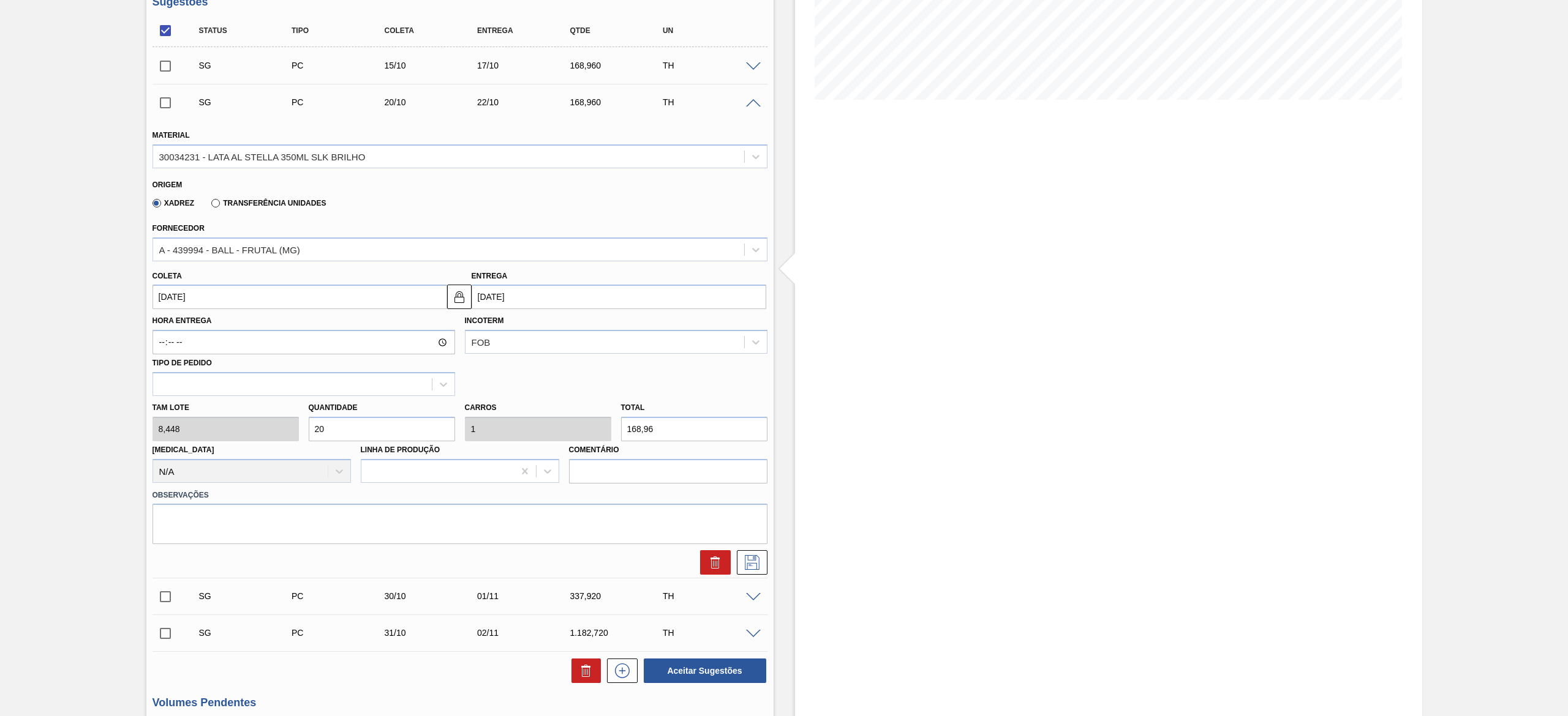
scroll to position [368, 0]
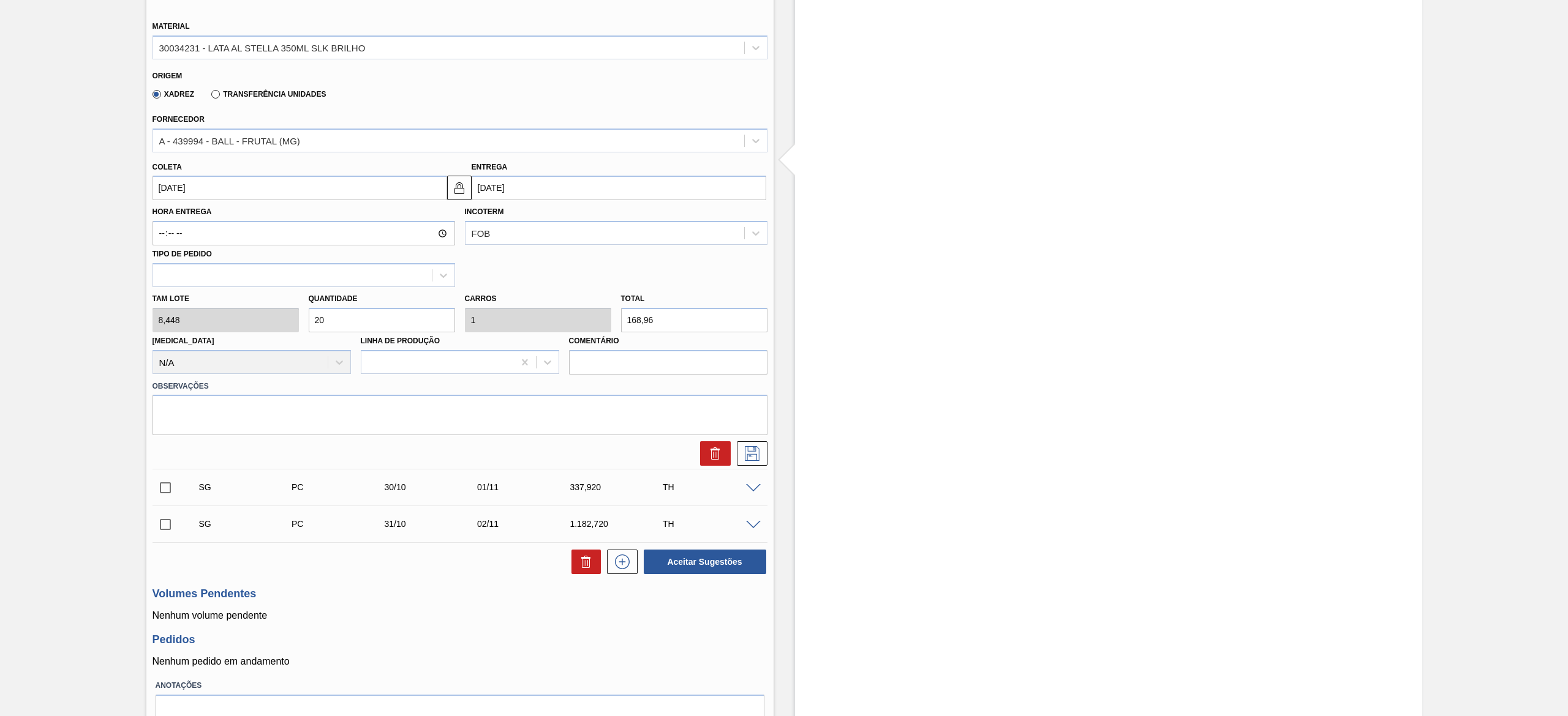
click at [240, 316] on div "[PERSON_NAME] 8,448 Quantidade 20 Carros 1 Total 168,96 [MEDICAL_DATA] N/A Linh…" at bounding box center [459, 331] width 625 height 88
click at [167, 490] on div "SG PC 15/10 17/10 168,960 TH Material 30034231 - LATA AL STELLA 350ML SLK BRILH…" at bounding box center [460, 240] width 615 height 605
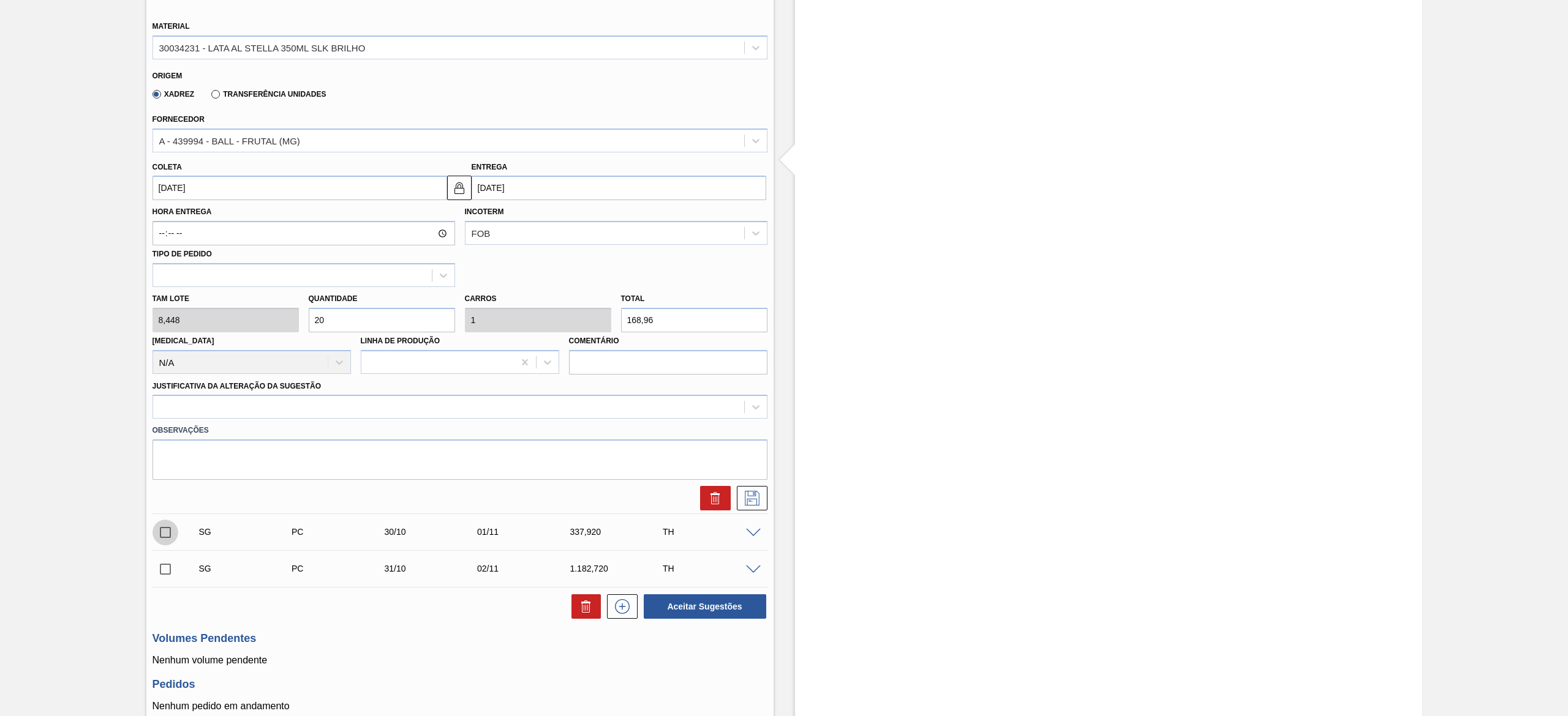
click at [168, 529] on input "checkbox" at bounding box center [165, 532] width 26 height 26
checkbox input "true"
click at [168, 574] on input "checkbox" at bounding box center [165, 569] width 26 height 26
checkbox input "true"
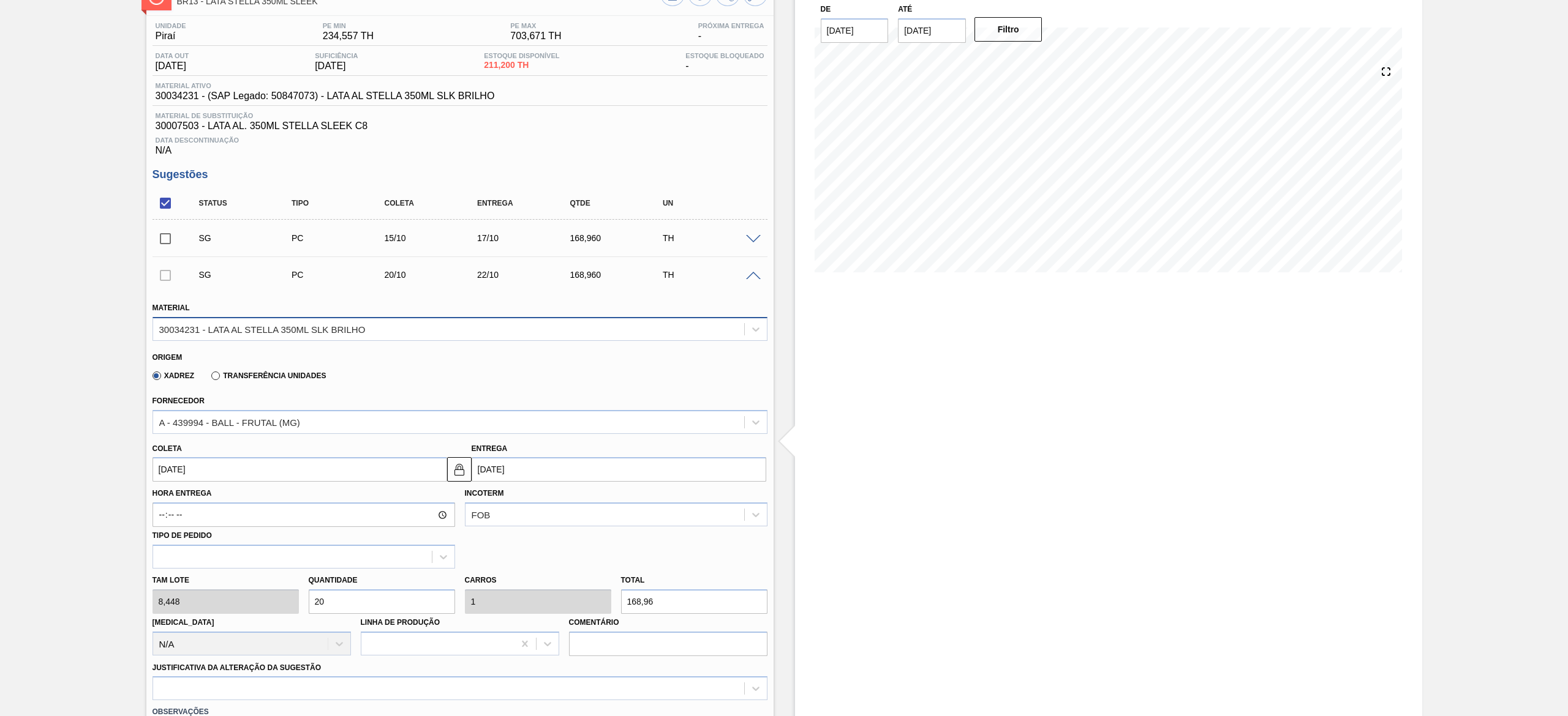
scroll to position [0, 0]
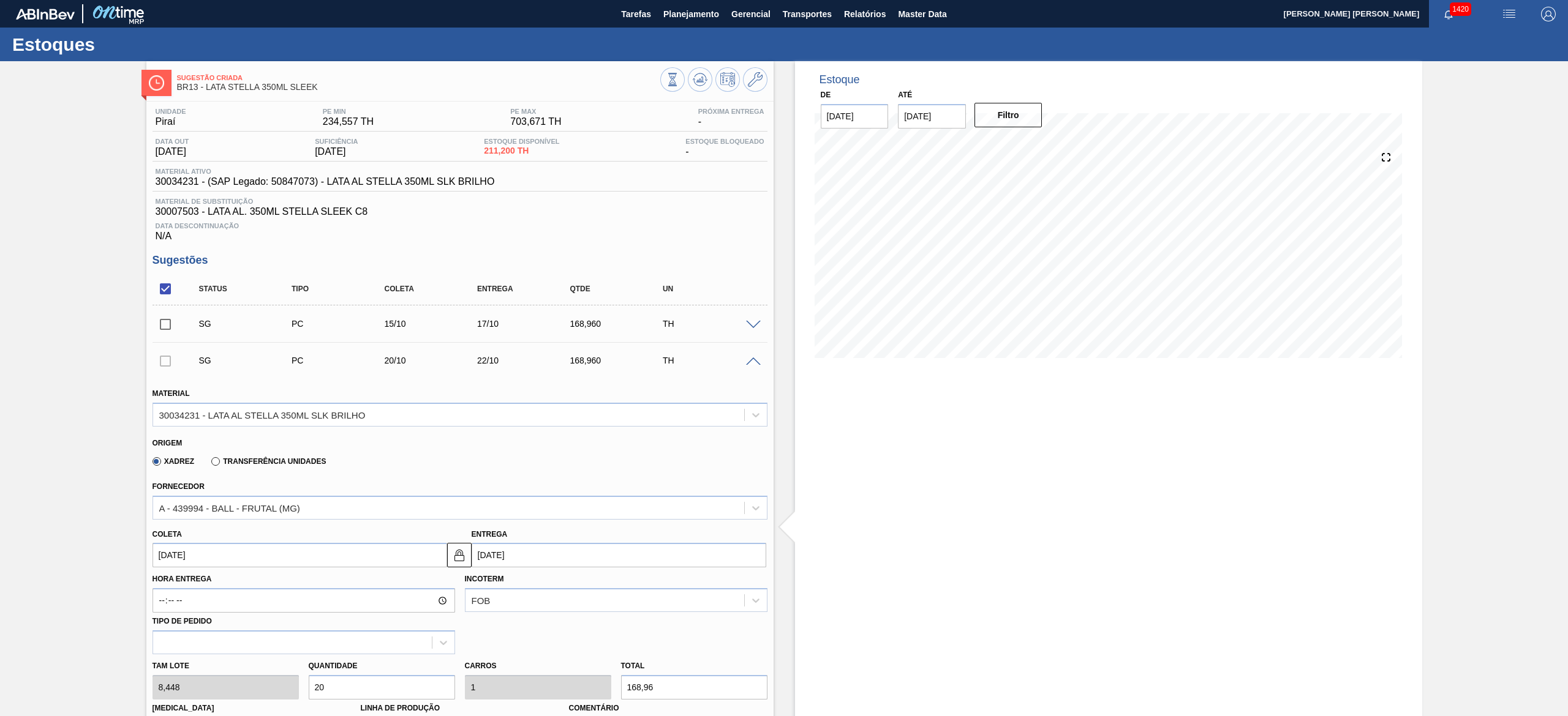
drag, startPoint x: 161, startPoint y: 332, endPoint x: 167, endPoint y: 328, distance: 7.2
click at [161, 333] on input "checkbox" at bounding box center [165, 324] width 26 height 26
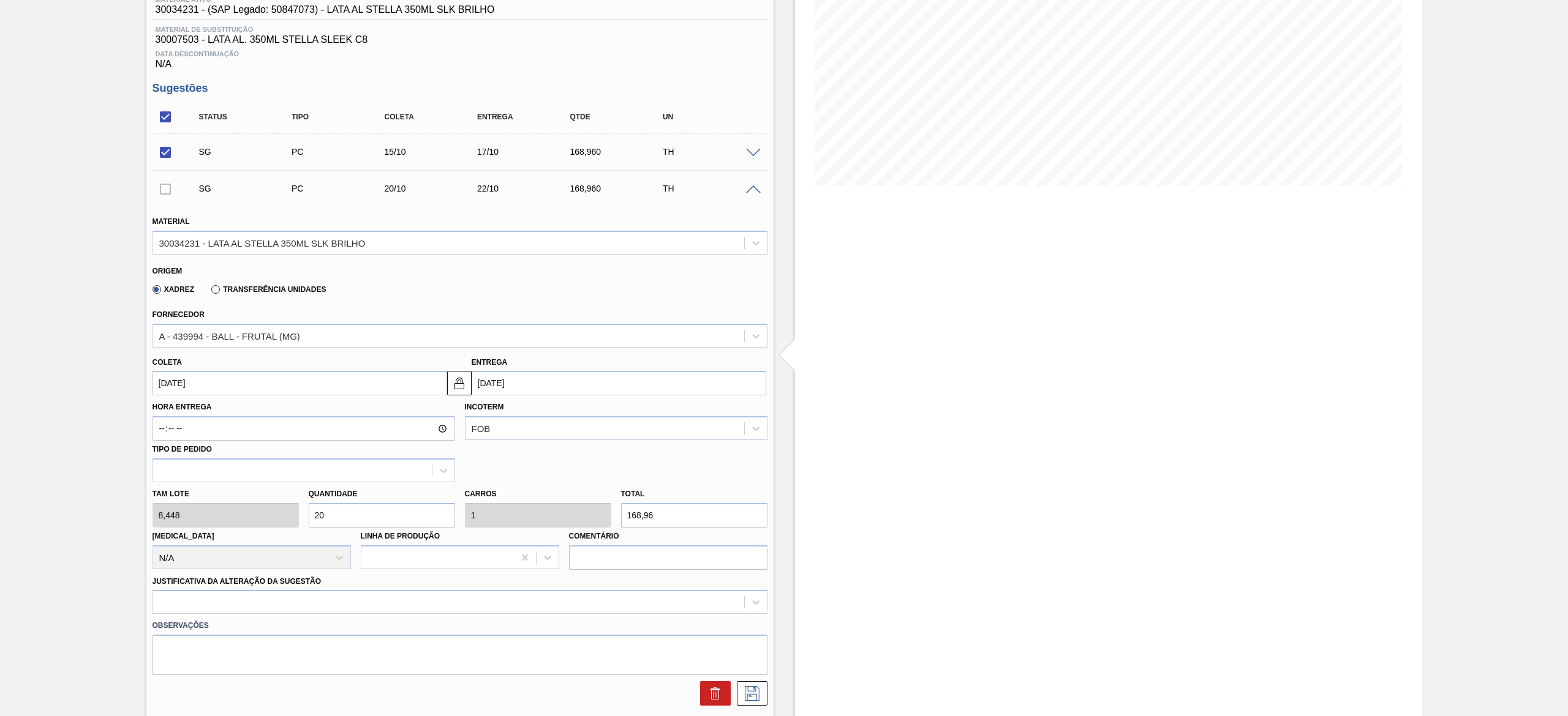
scroll to position [473, 0]
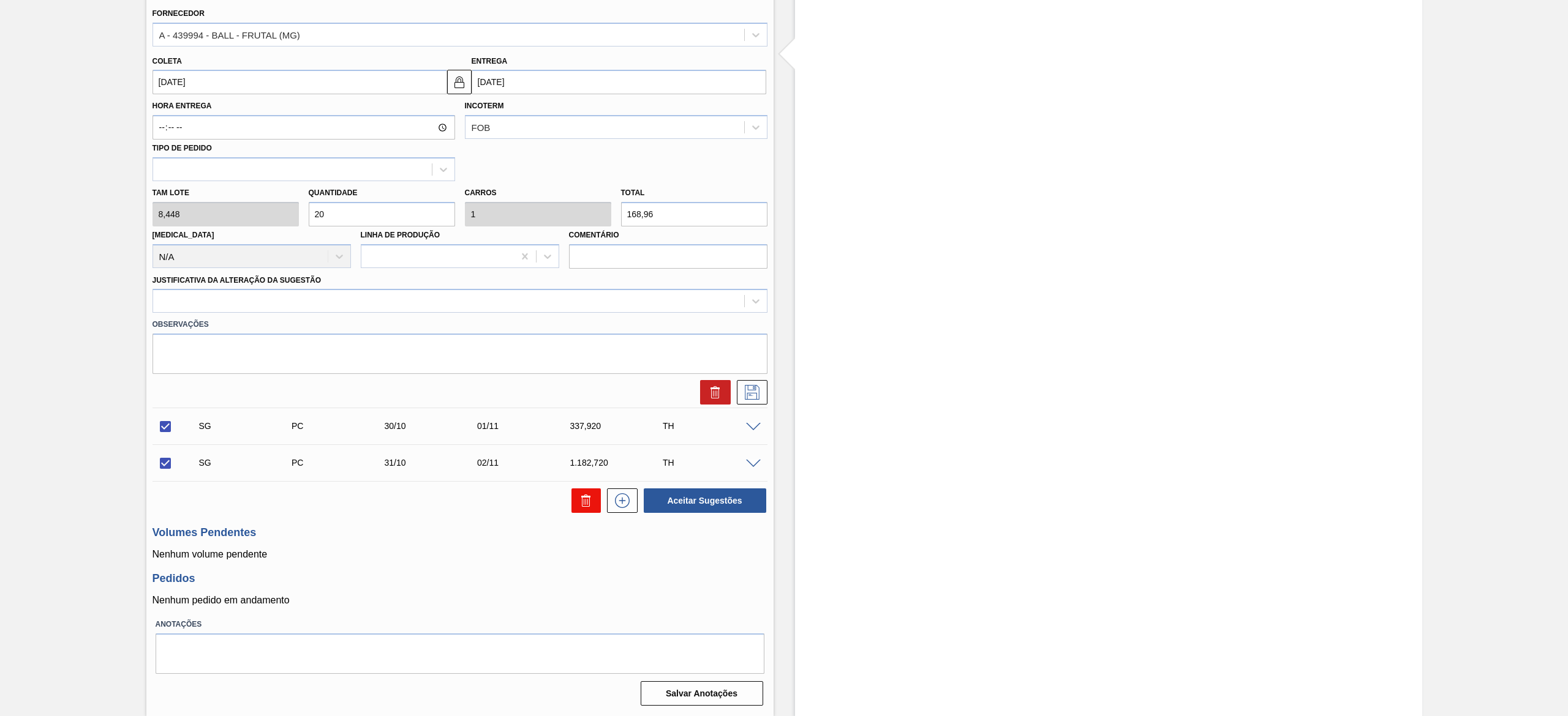
click at [595, 506] on button at bounding box center [586, 500] width 29 height 25
checkbox input "false"
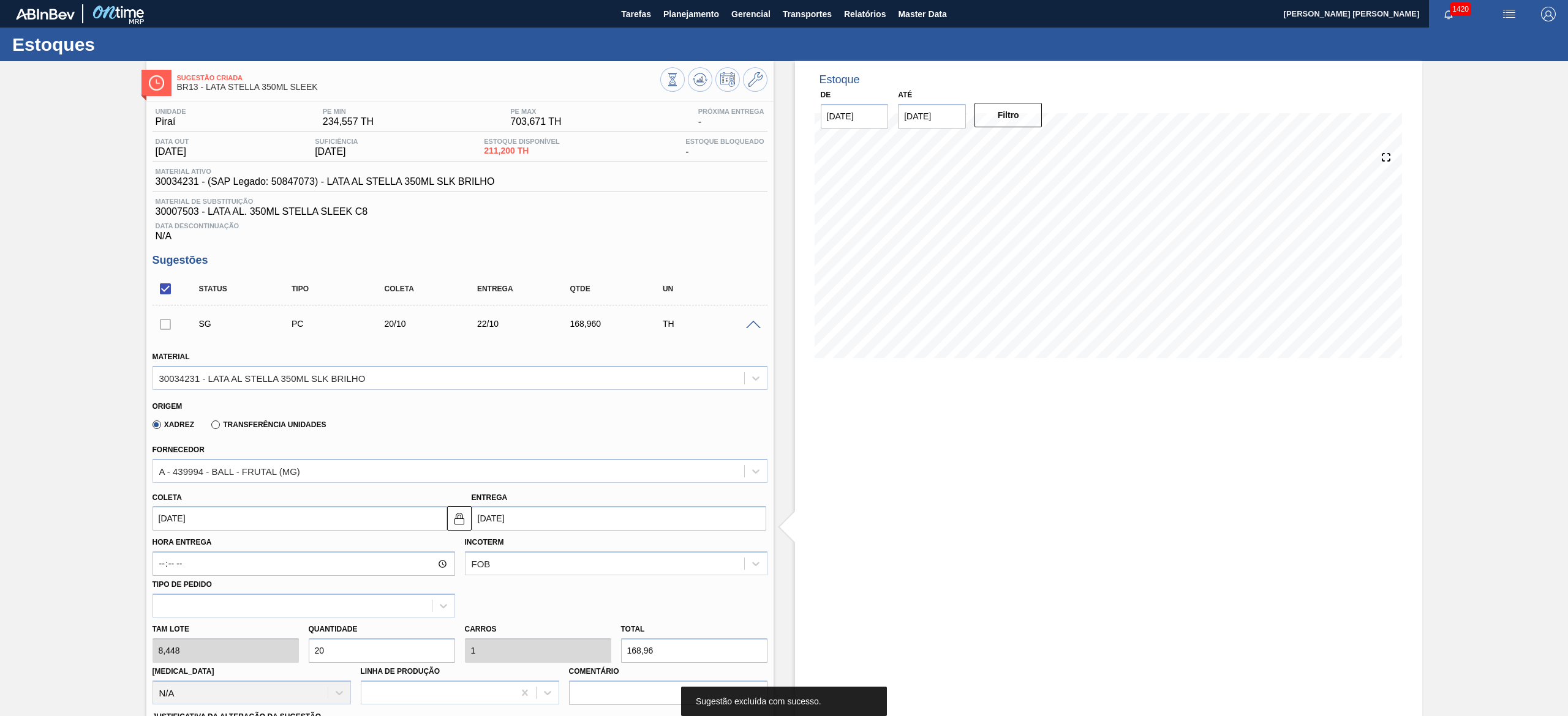
scroll to position [123, 0]
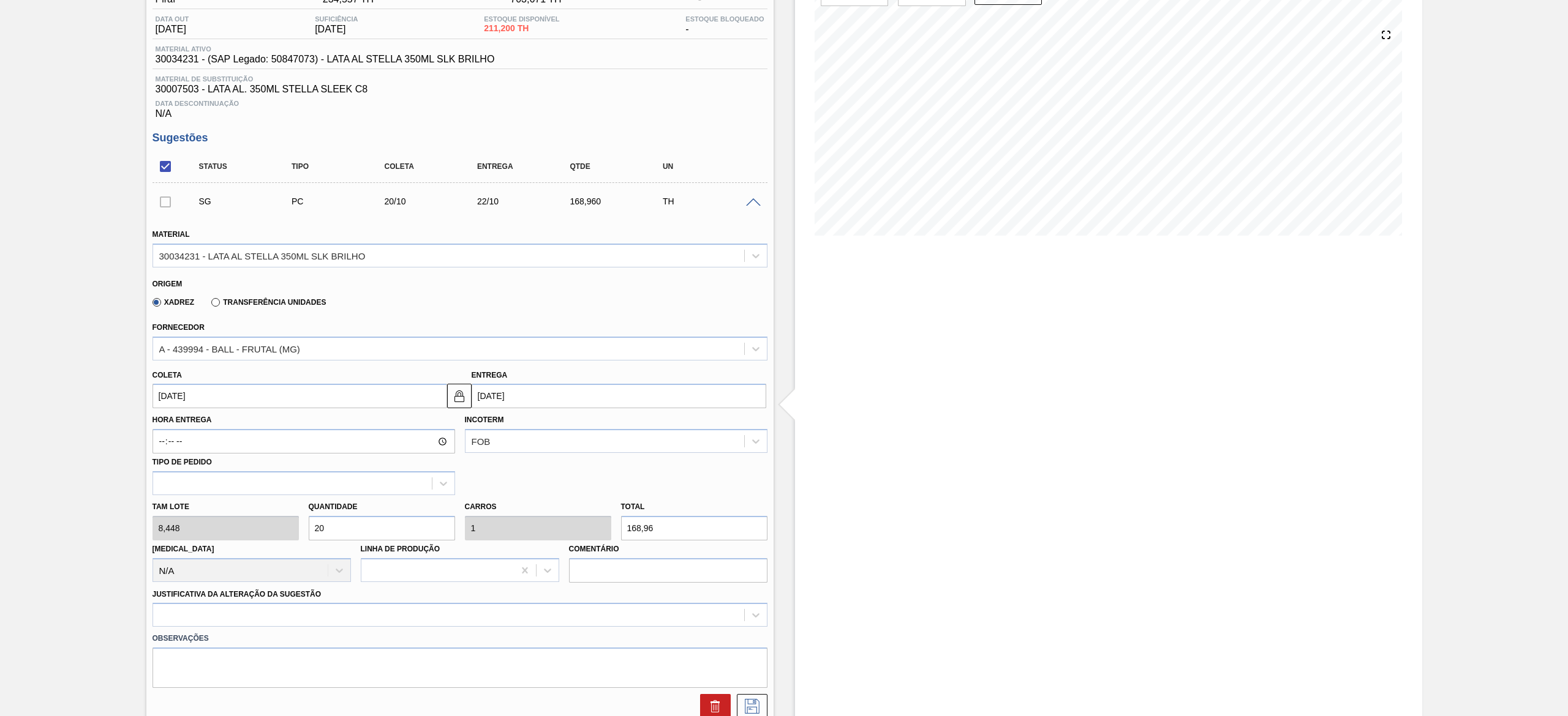
type input "4"
type input "0,2"
type input "33,792"
type input "40"
type input "2"
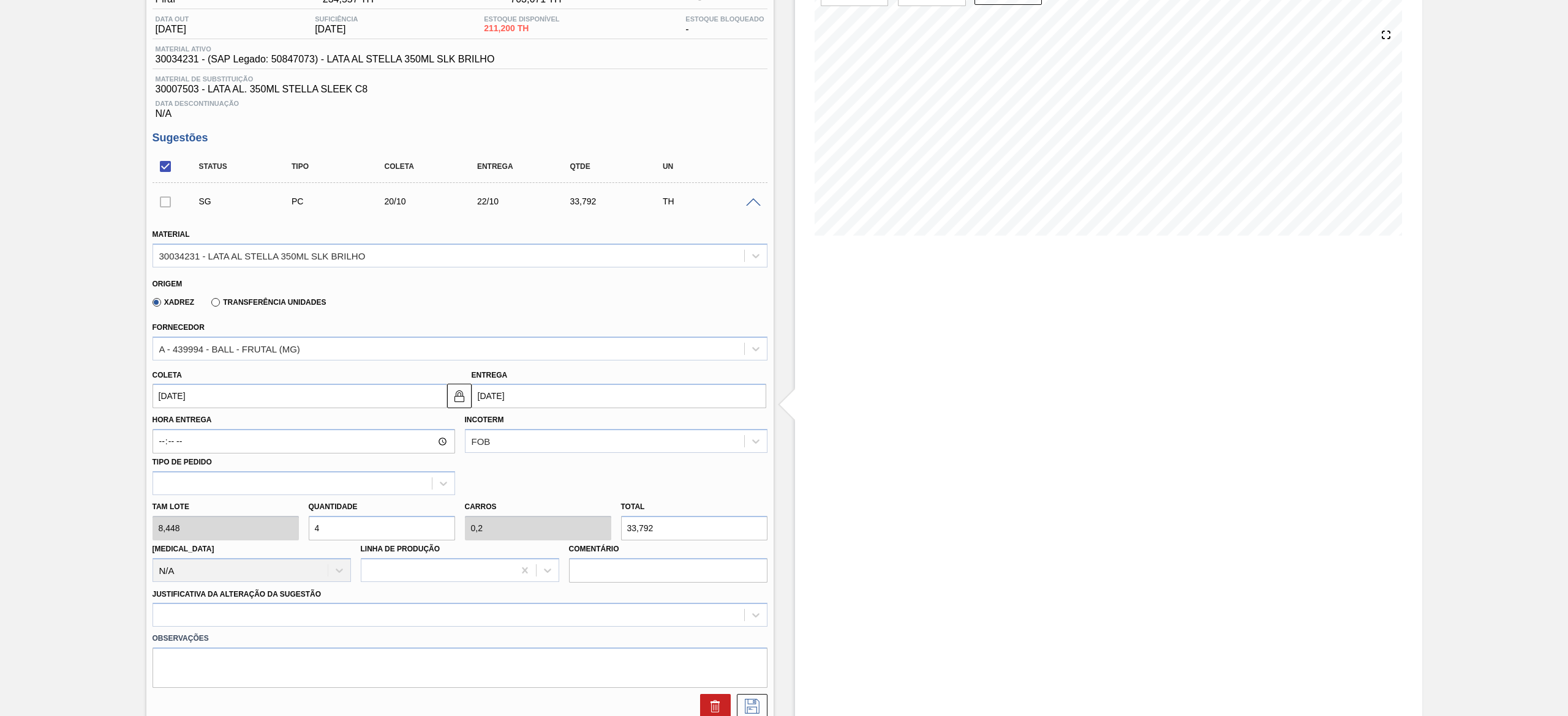
type input "337,92"
type input "40"
click at [229, 609] on div at bounding box center [460, 615] width 615 height 24
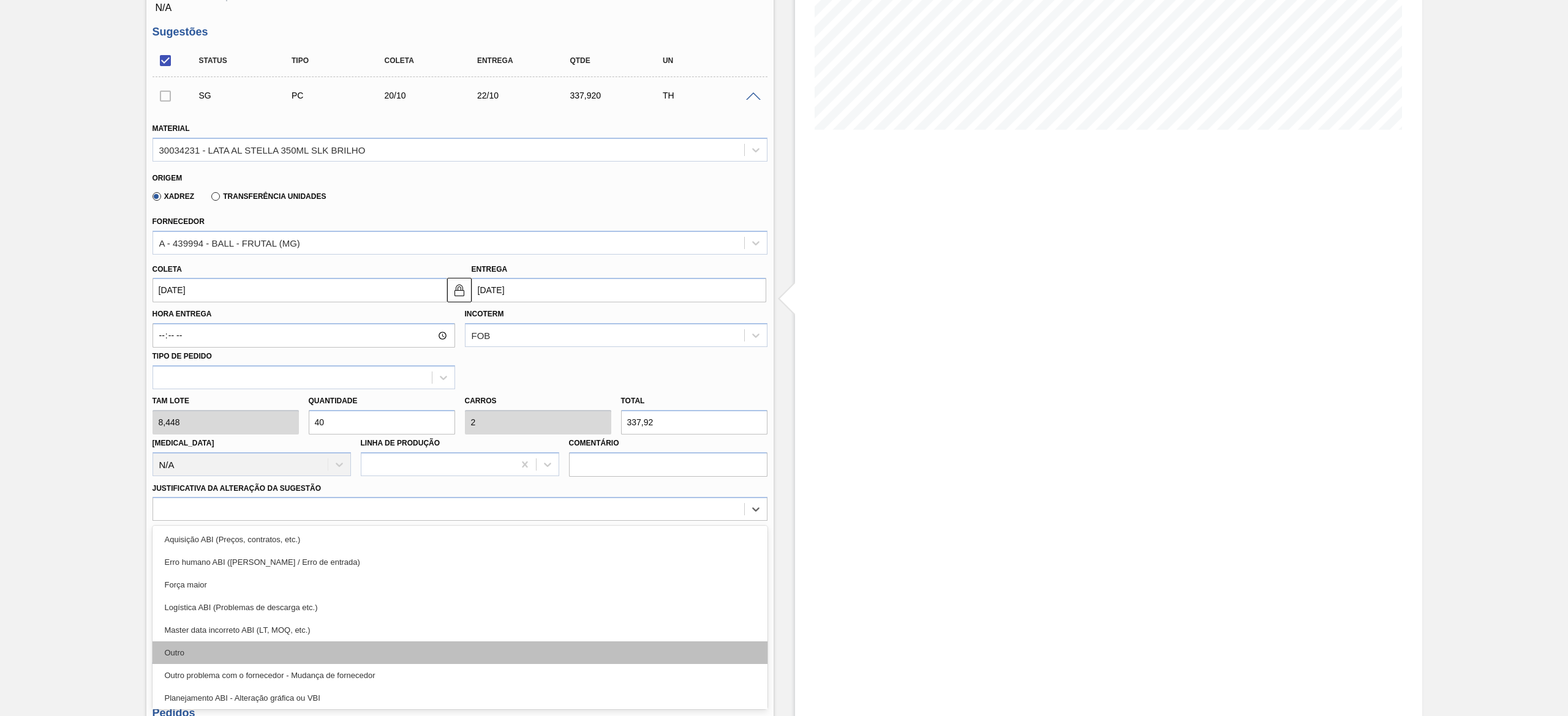
click at [235, 646] on div "Outro" at bounding box center [460, 653] width 615 height 23
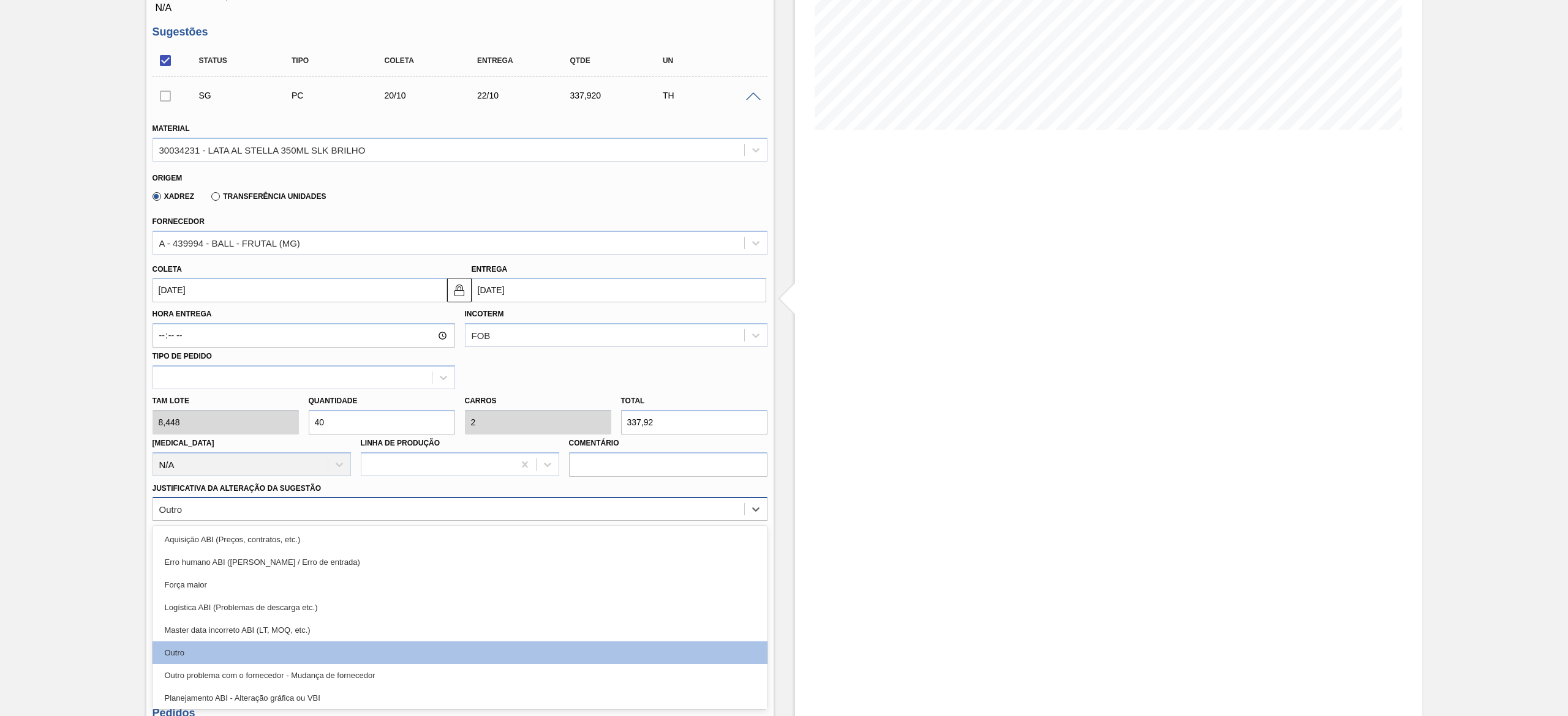
click at [506, 506] on div "Outro" at bounding box center [449, 510] width 591 height 18
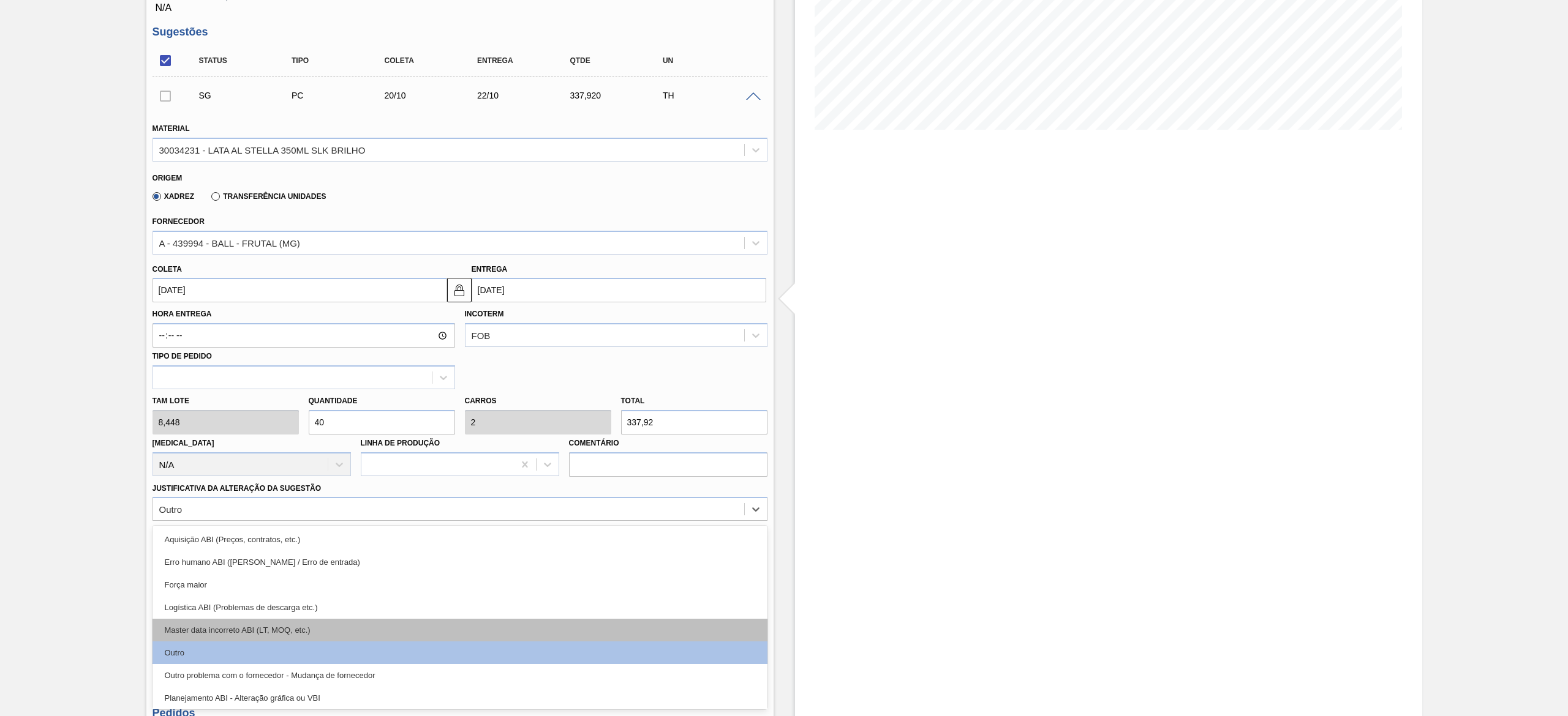
click at [303, 630] on div "Master data incorreto ABI (LT, MOQ, etc.)" at bounding box center [460, 630] width 615 height 23
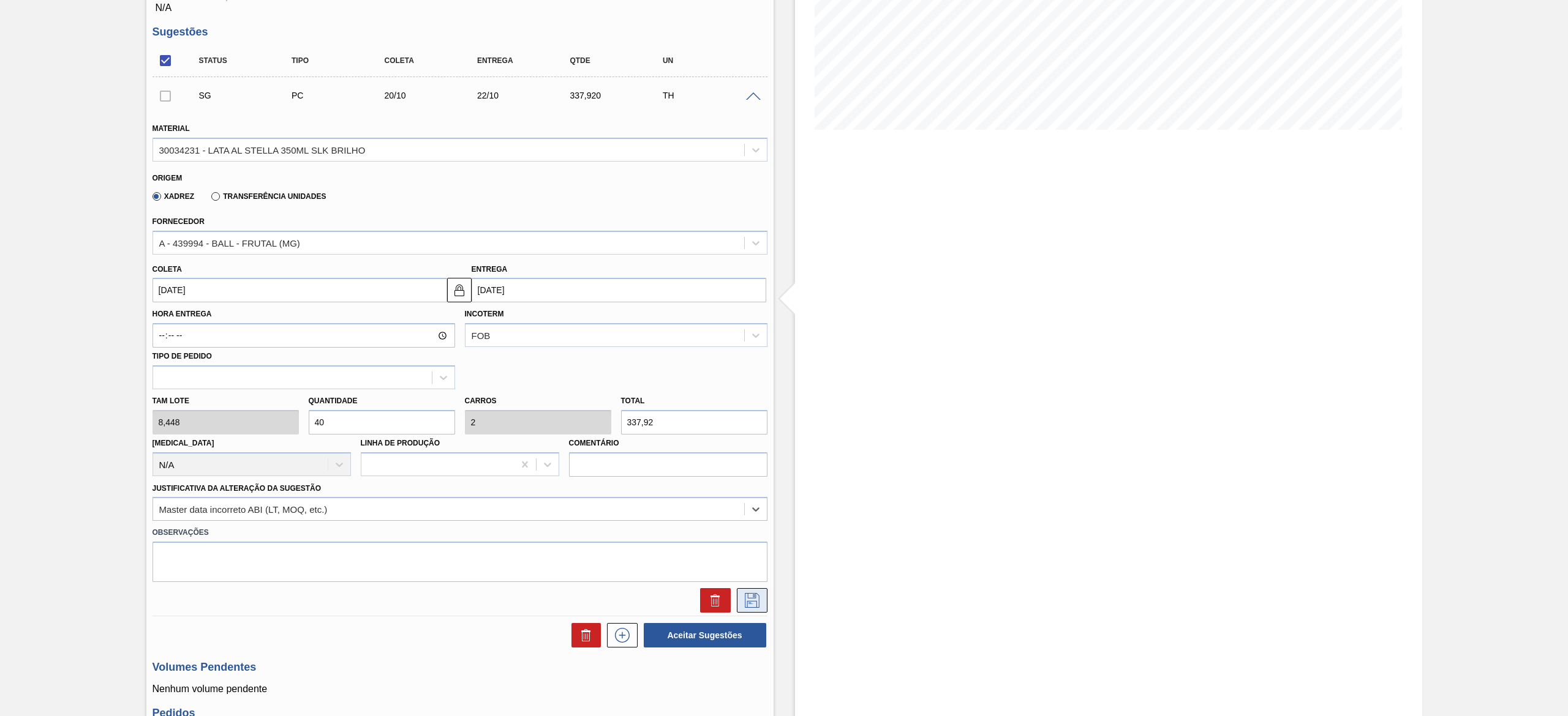
click at [739, 605] on button at bounding box center [752, 601] width 31 height 25
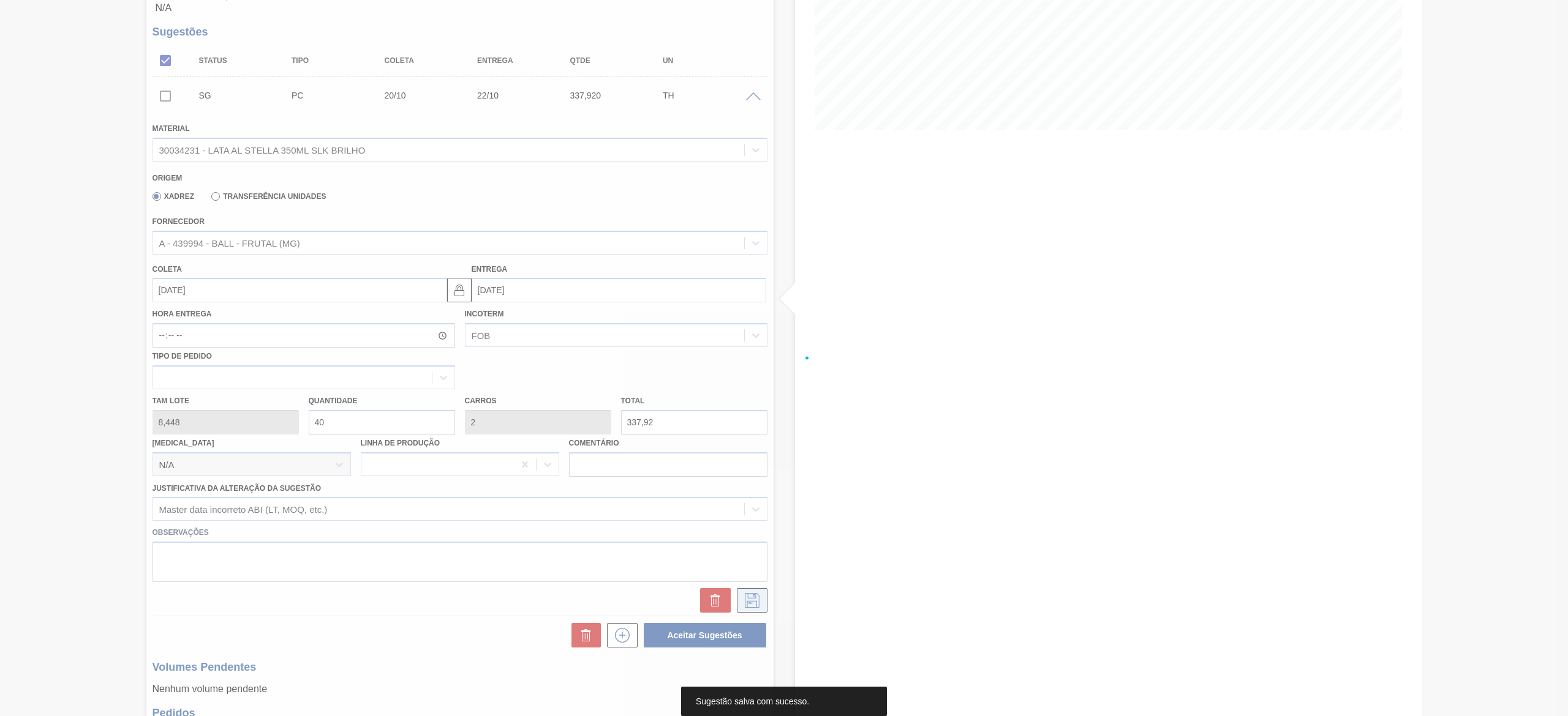
scroll to position [0, 0]
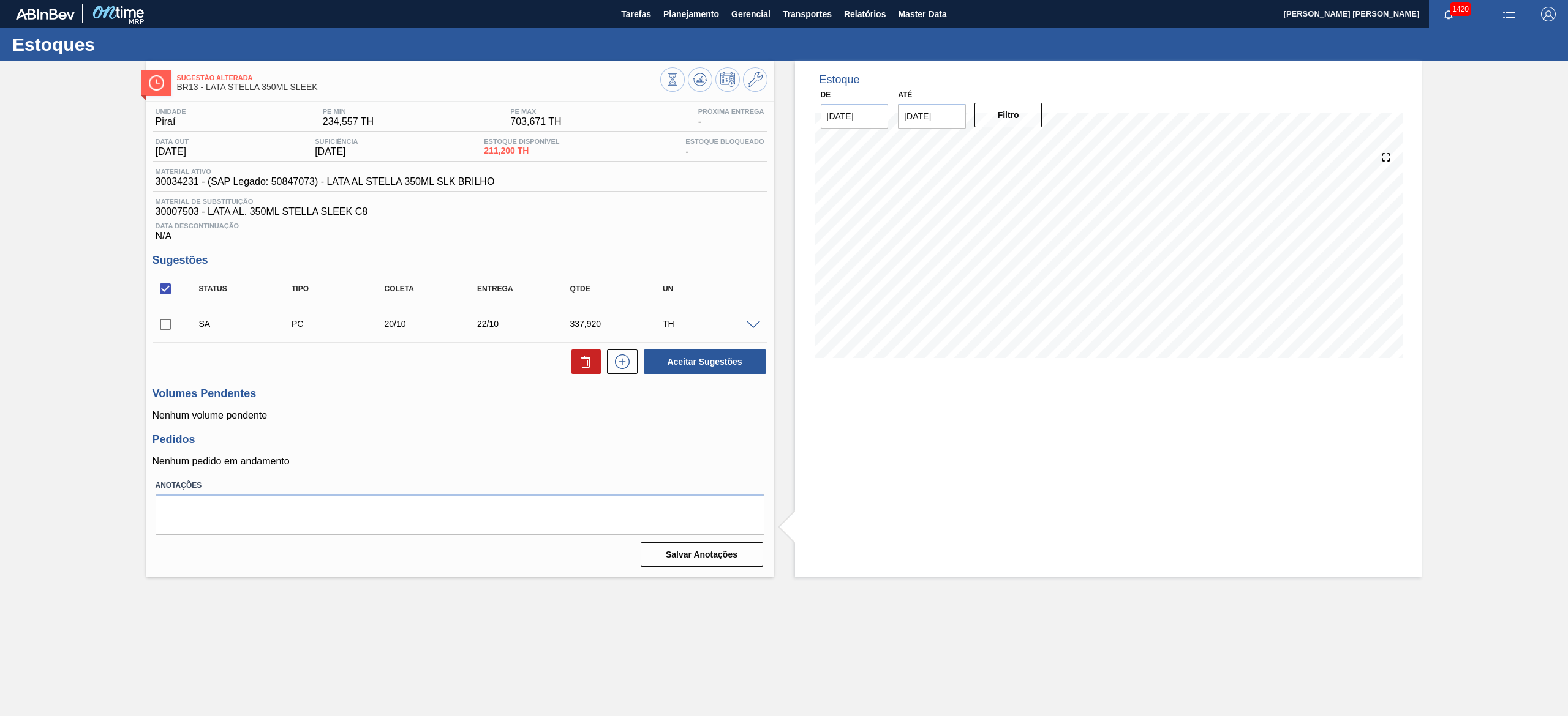
click at [159, 289] on input "checkbox" at bounding box center [165, 289] width 26 height 26
checkbox input "true"
click at [709, 366] on button "Aceitar Sugestões" at bounding box center [705, 362] width 123 height 25
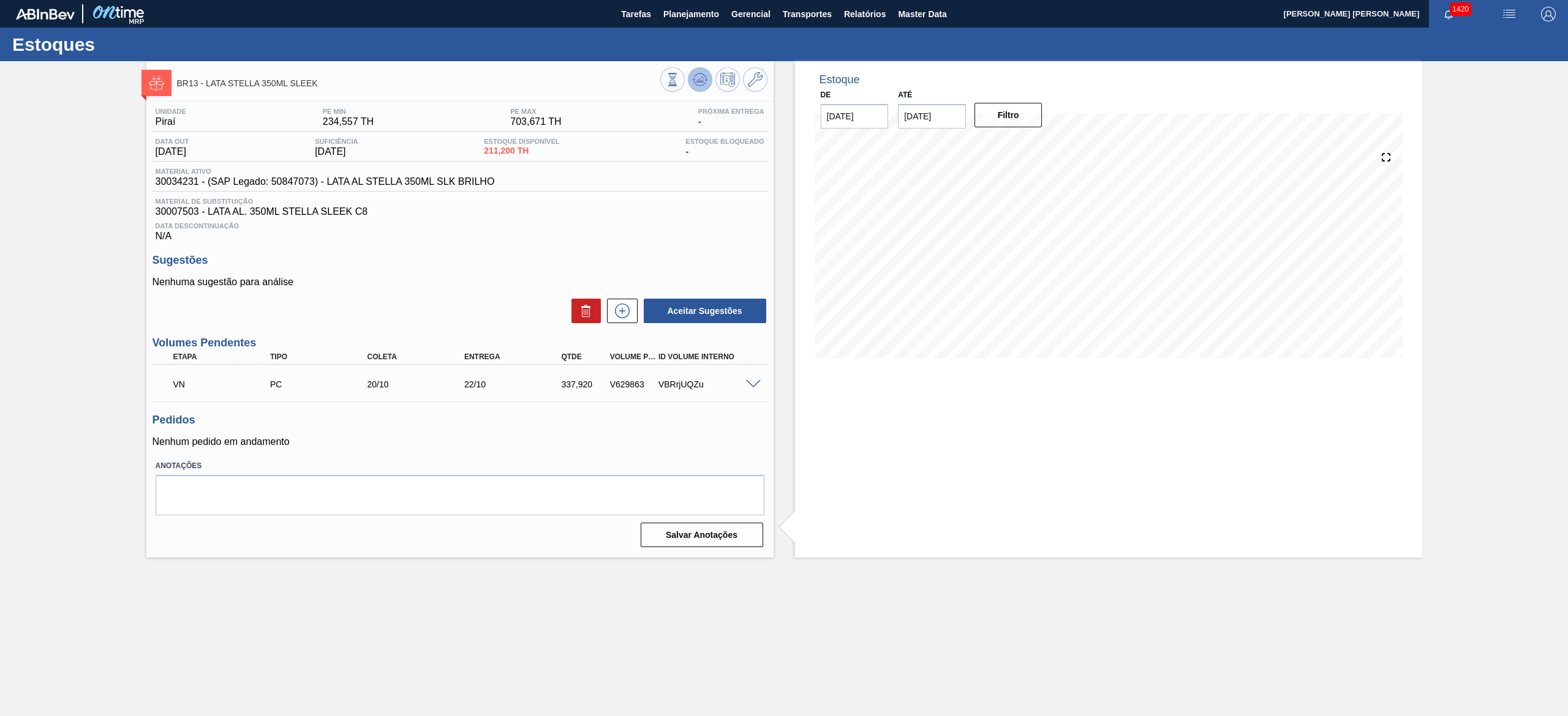
click at [696, 77] on icon at bounding box center [700, 80] width 15 height 15
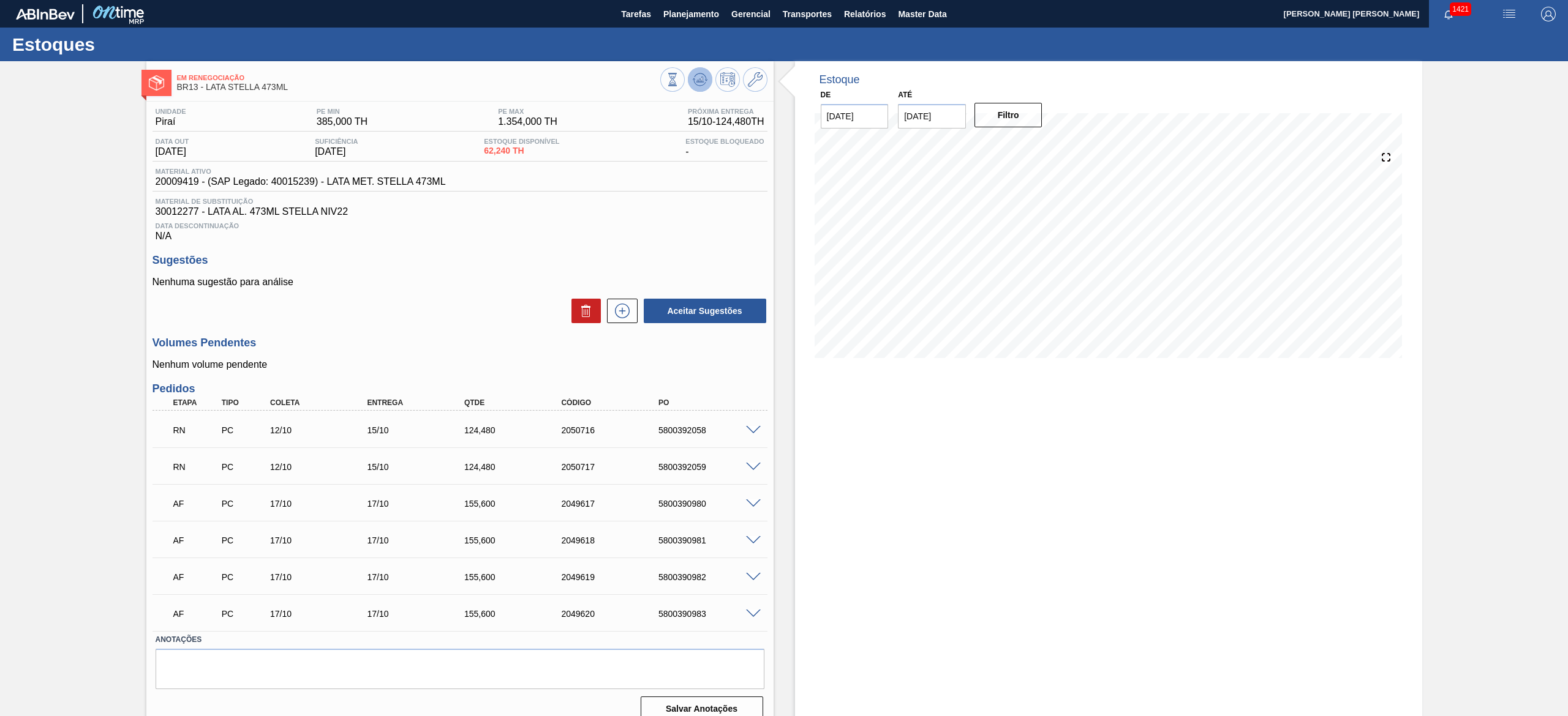
click at [700, 85] on icon at bounding box center [699, 82] width 12 height 6
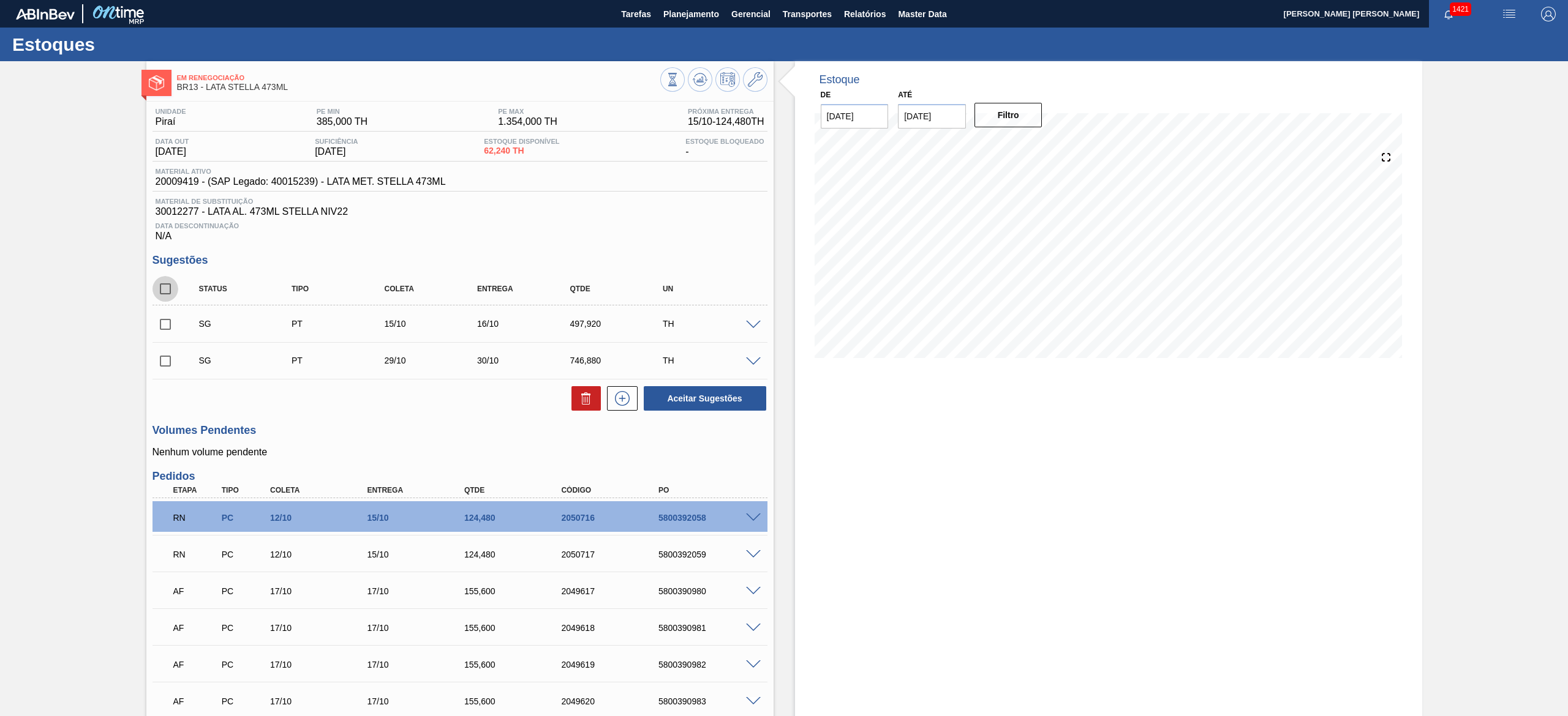
click at [162, 287] on input "checkbox" at bounding box center [165, 289] width 26 height 26
checkbox input "true"
click at [574, 398] on button at bounding box center [586, 398] width 29 height 25
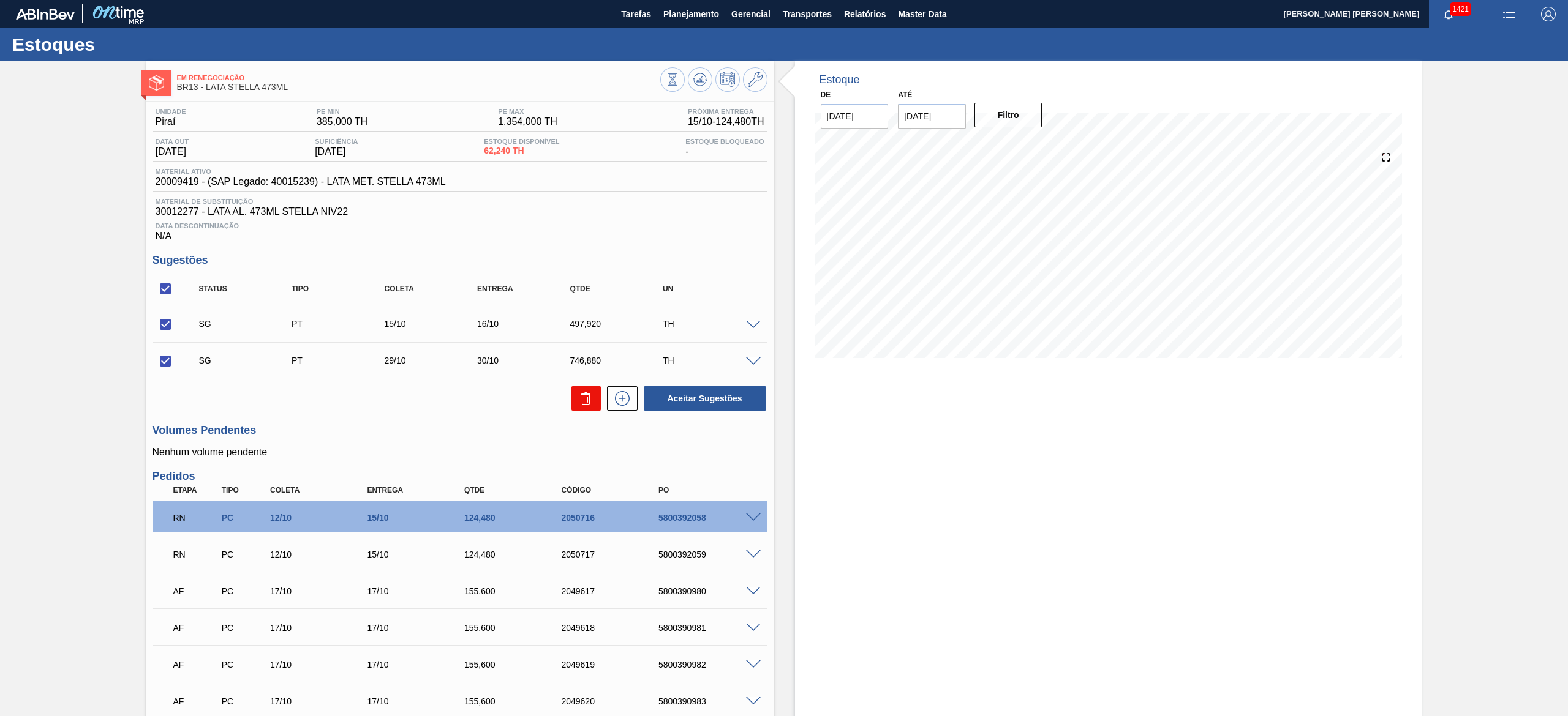
checkbox input "false"
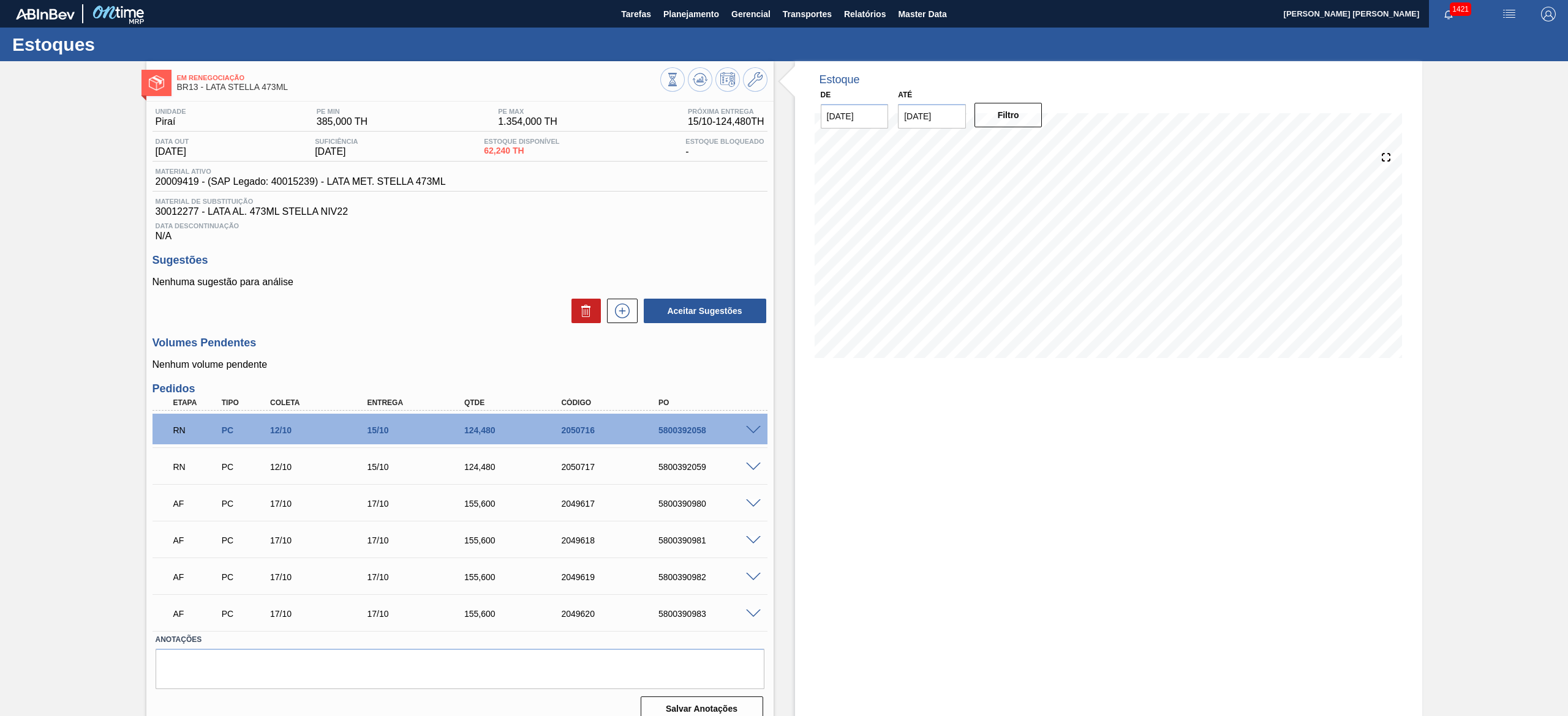
click at [753, 433] on span at bounding box center [753, 431] width 15 height 9
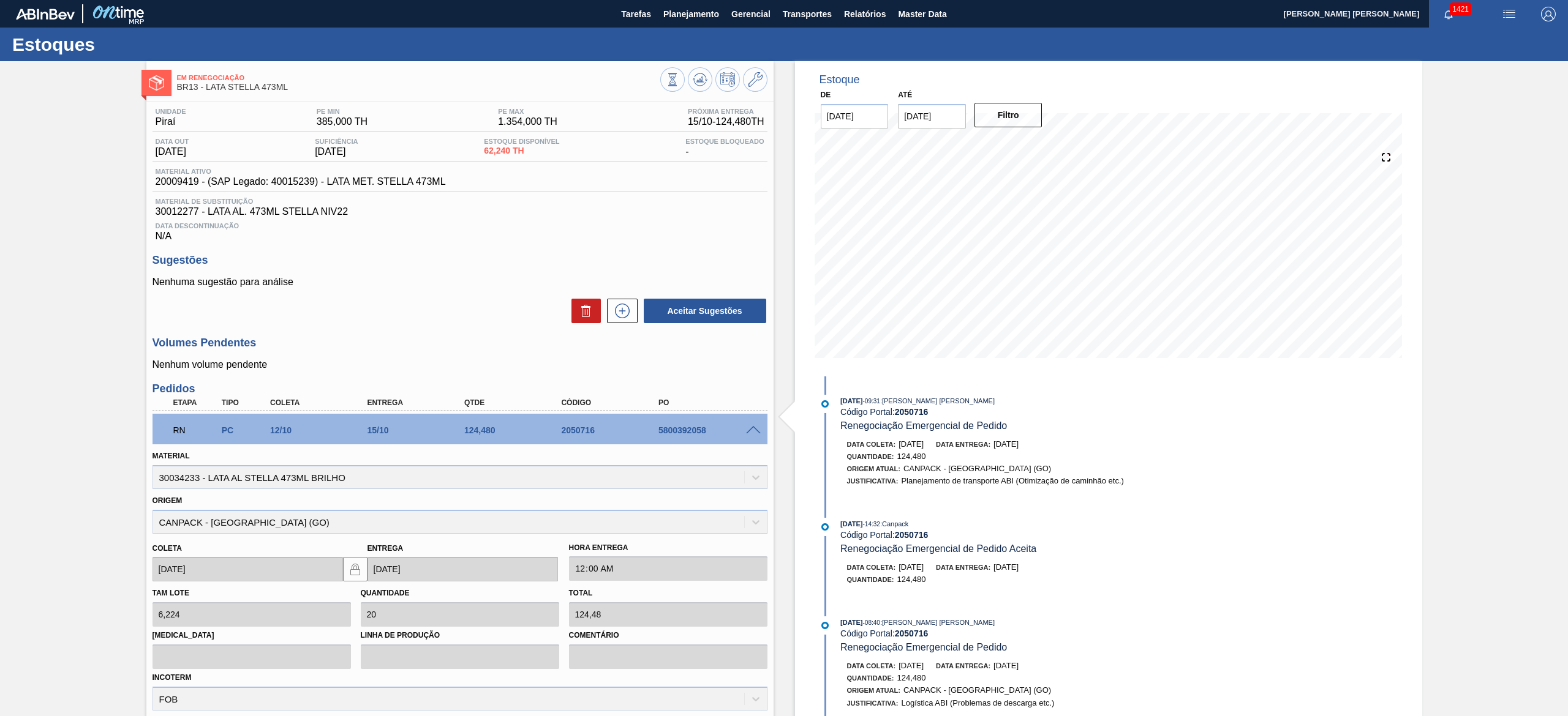
click at [753, 433] on span at bounding box center [753, 431] width 15 height 9
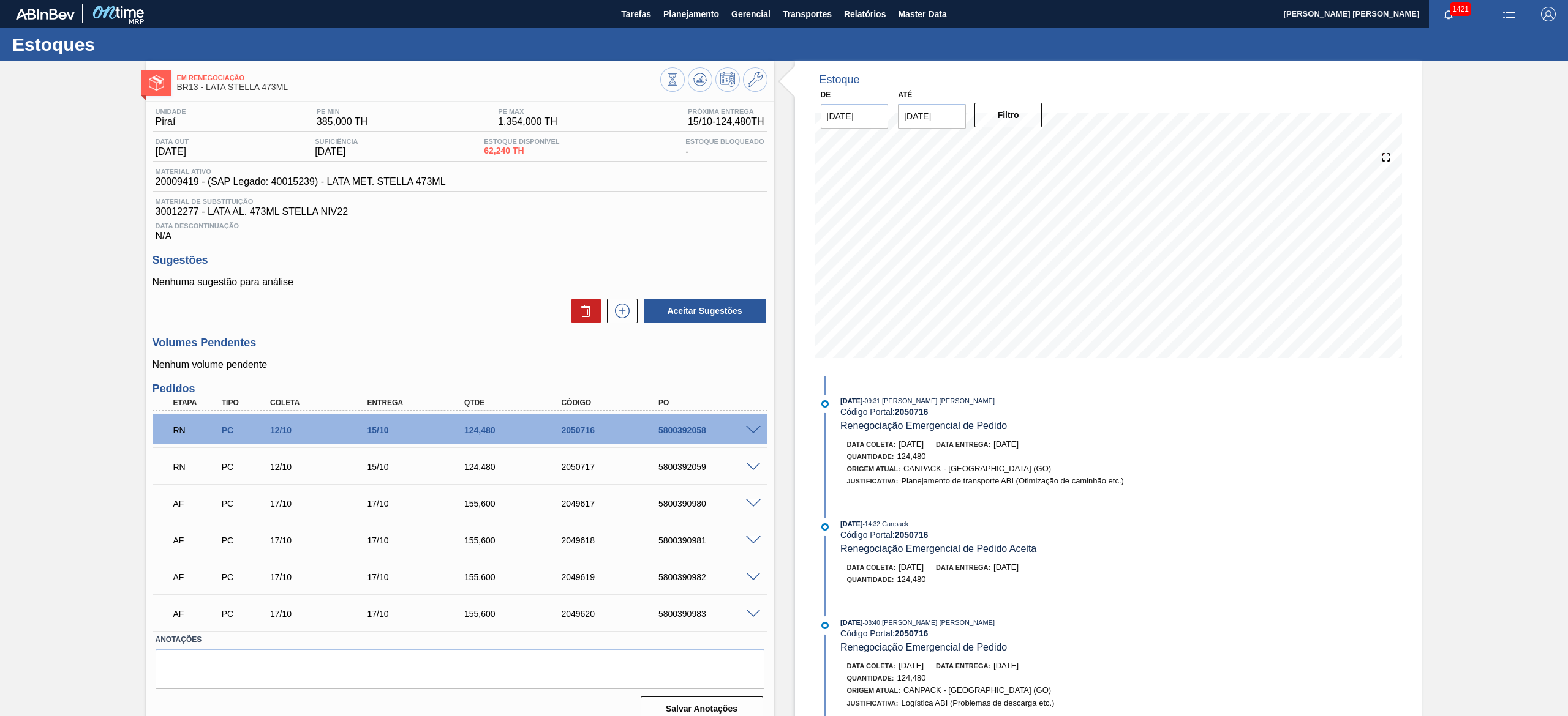
click at [652, 226] on span "Data Descontinuação" at bounding box center [459, 226] width 609 height 7
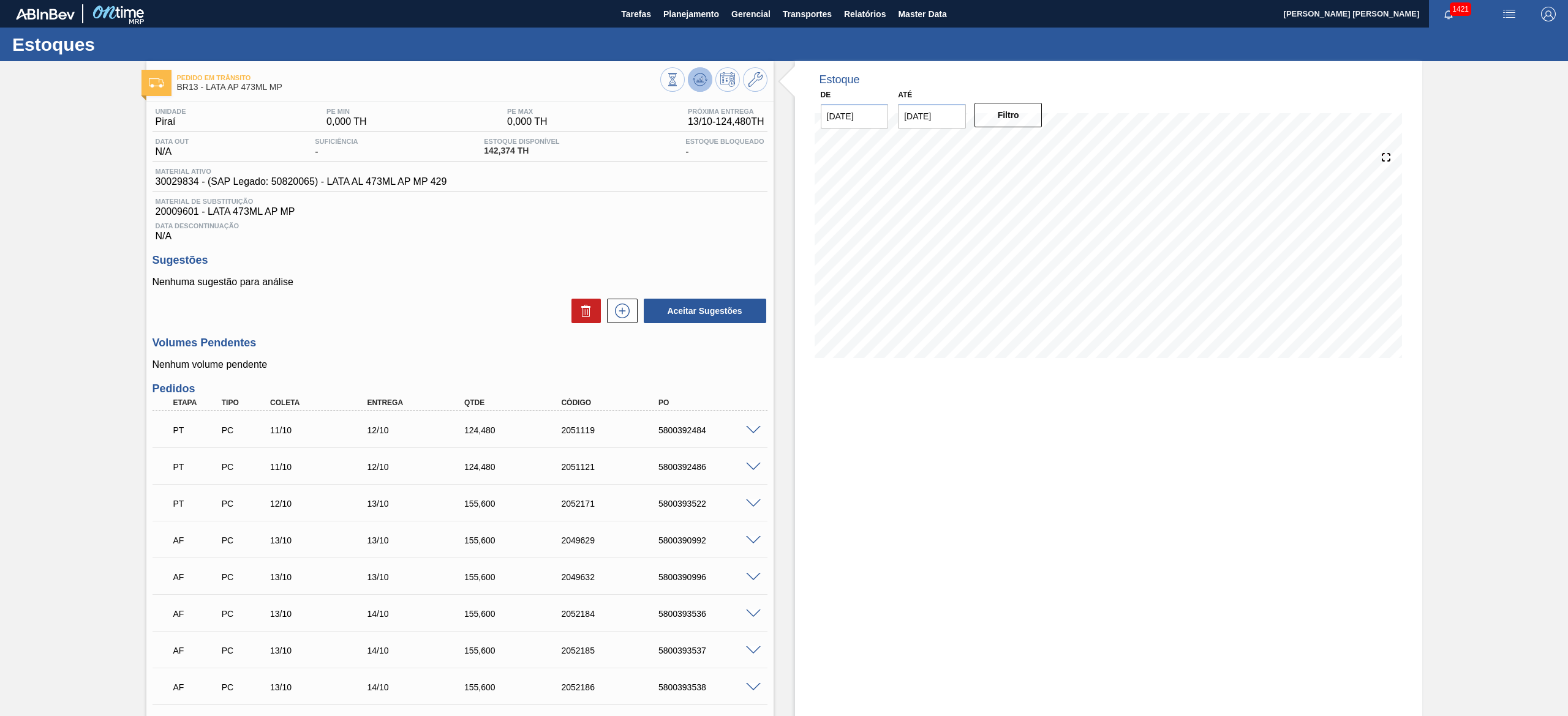
click at [700, 86] on icon at bounding box center [700, 80] width 15 height 15
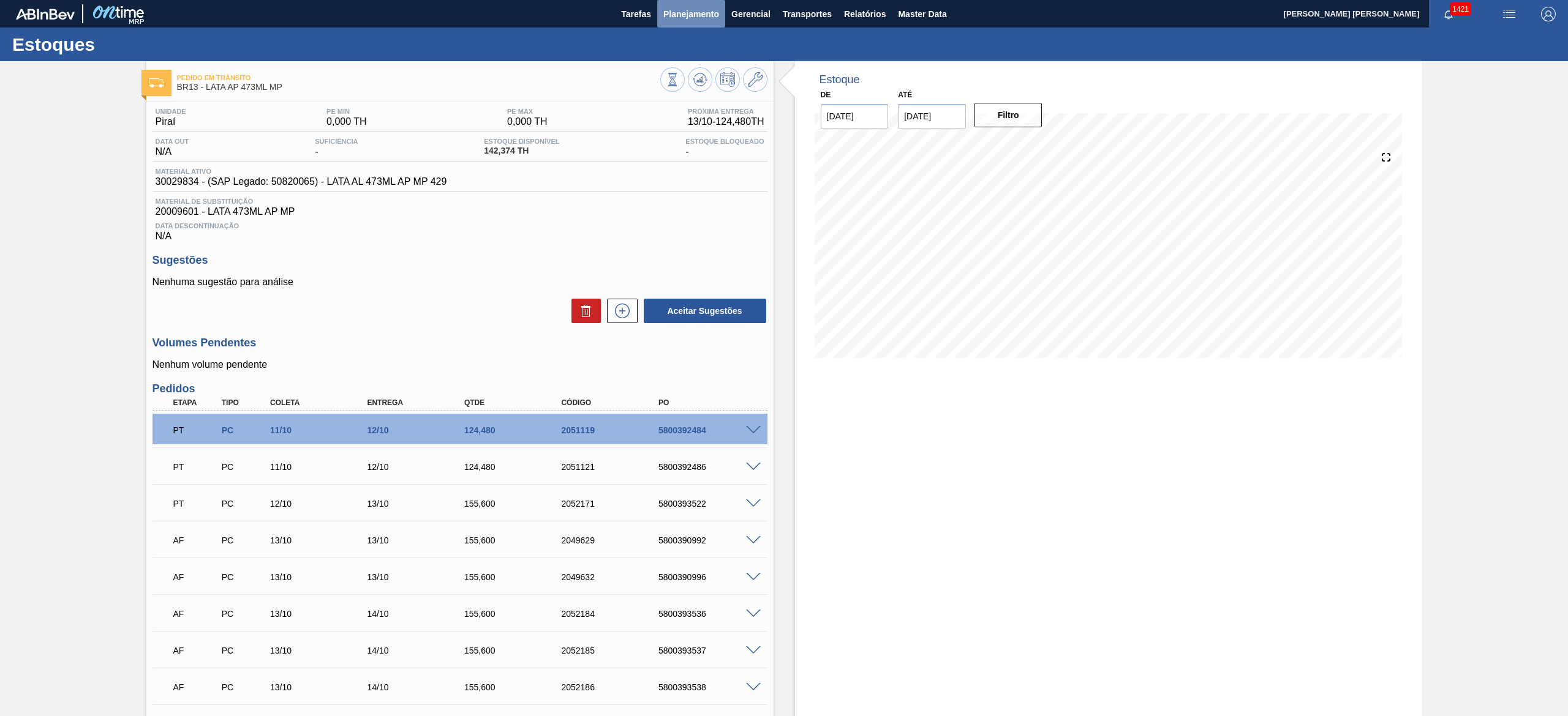
click at [704, 23] on button "Planejamento" at bounding box center [691, 14] width 68 height 28
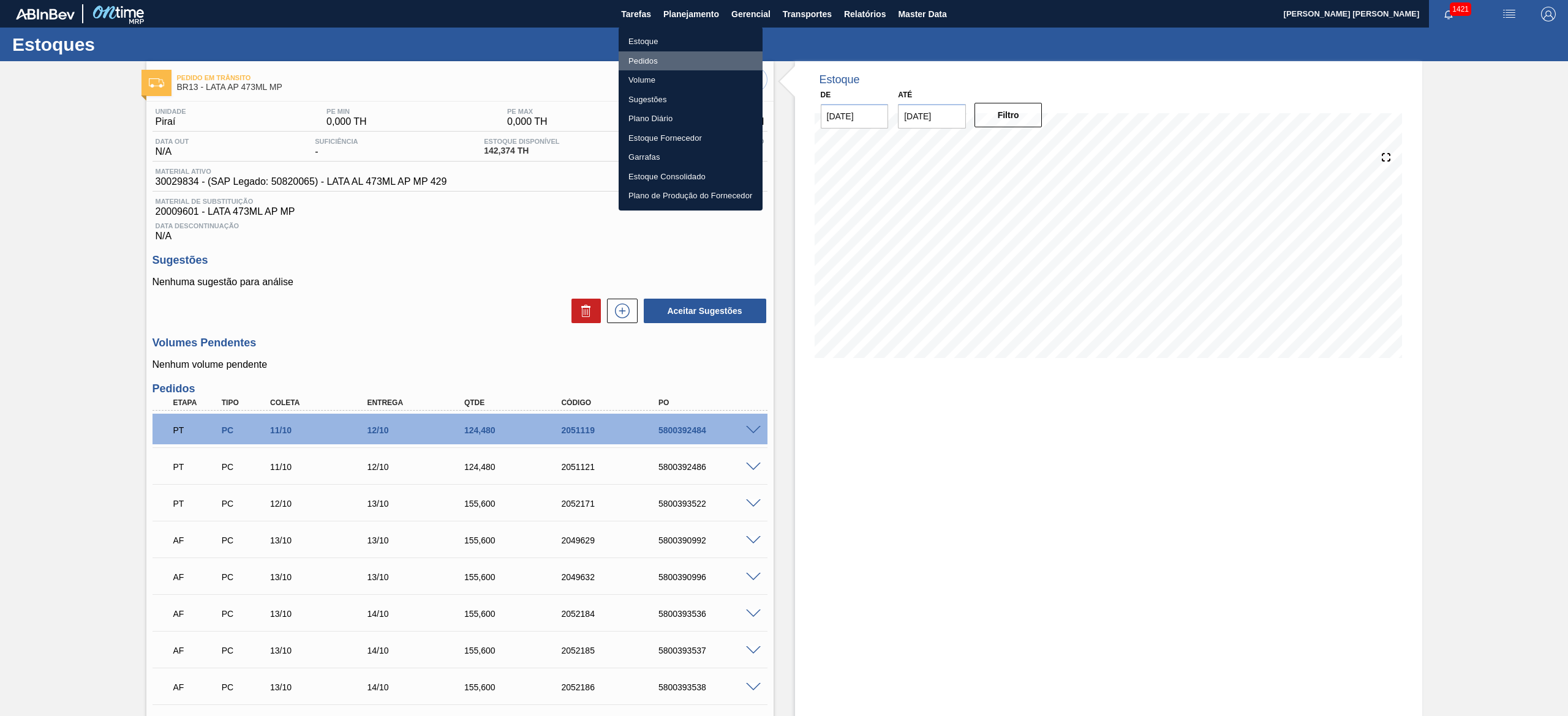
click at [654, 56] on li "Pedidos" at bounding box center [690, 61] width 144 height 20
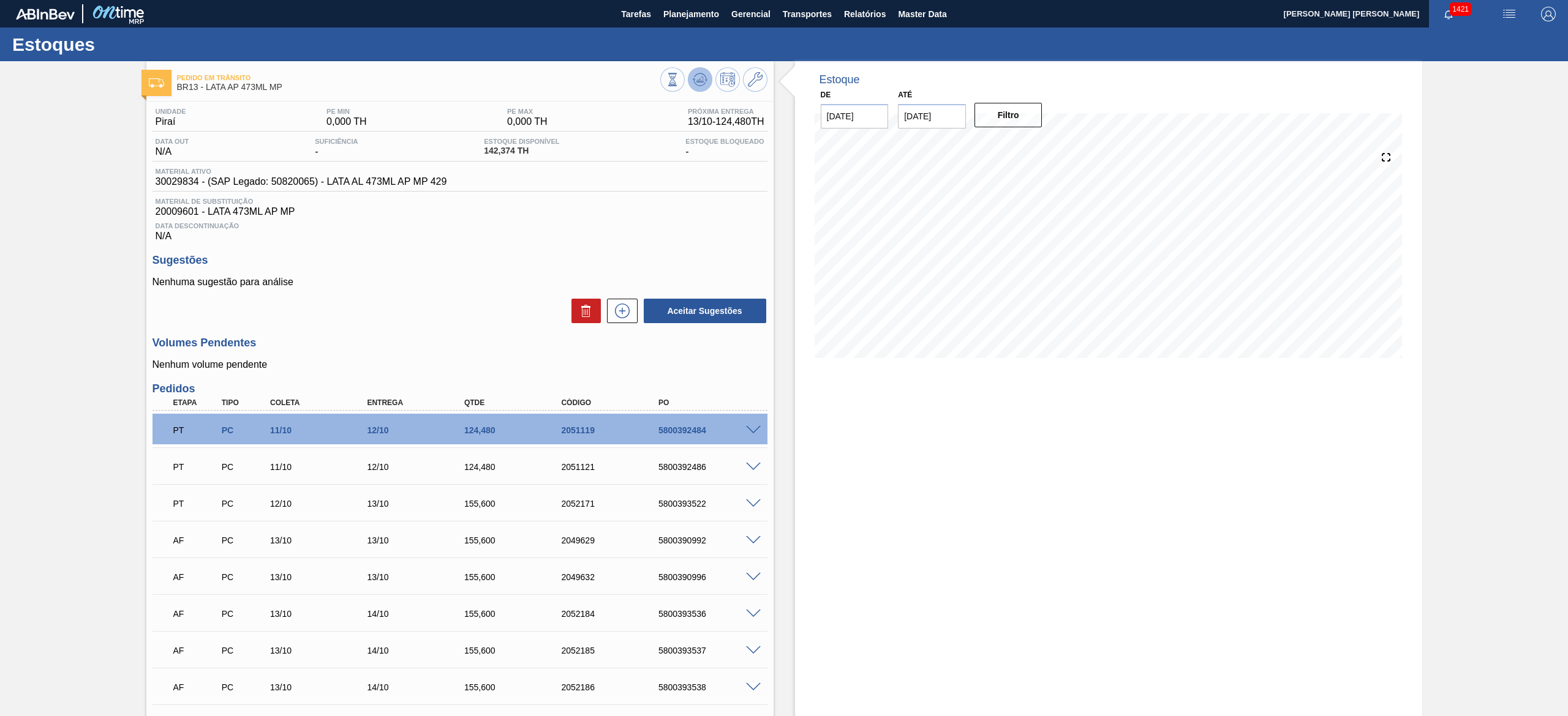
click at [692, 80] on icon at bounding box center [700, 80] width 15 height 15
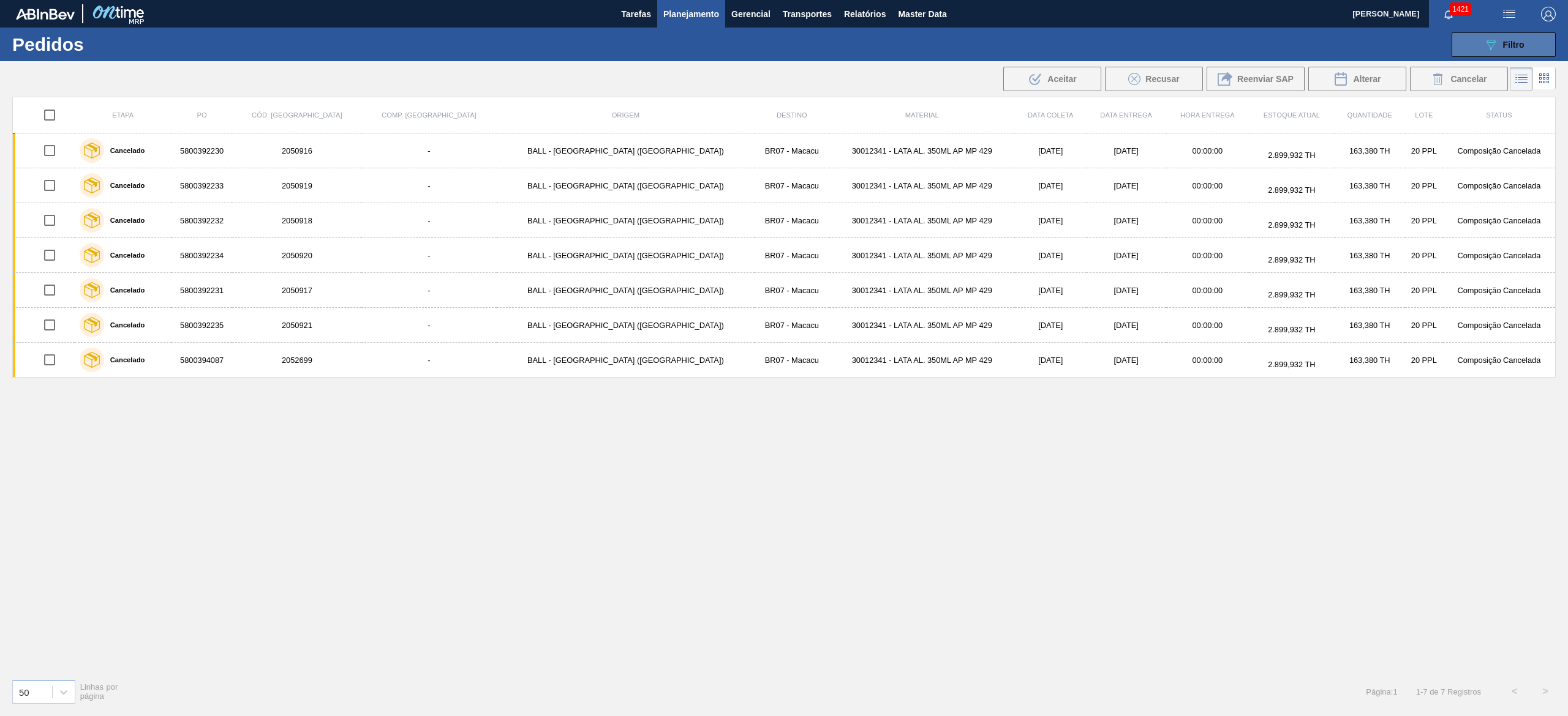
click at [1512, 37] on div "089F7B8B-B2A5-4AFE-B5C0-19BA573D28AC Filtro" at bounding box center [1504, 44] width 41 height 15
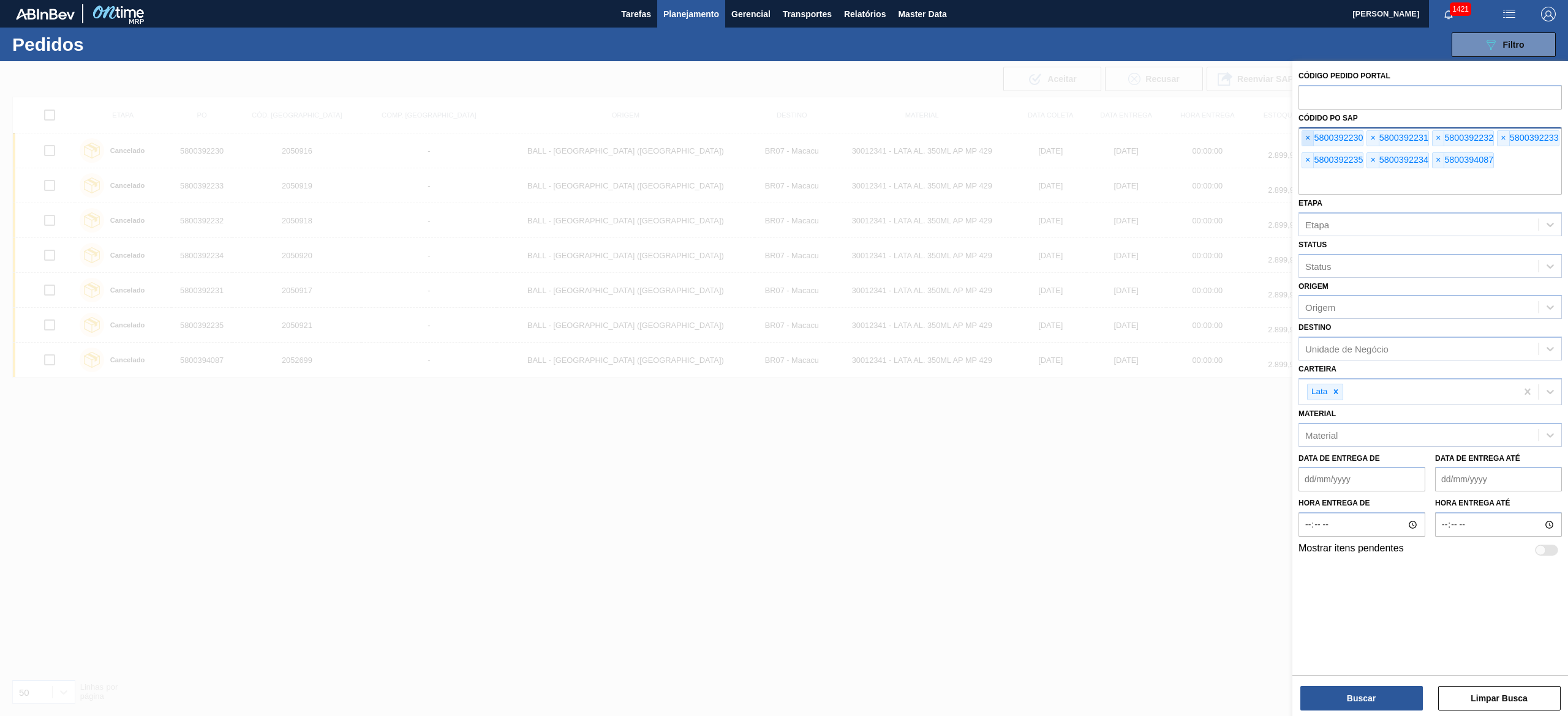
click at [1306, 135] on span "×" at bounding box center [1308, 138] width 12 height 15
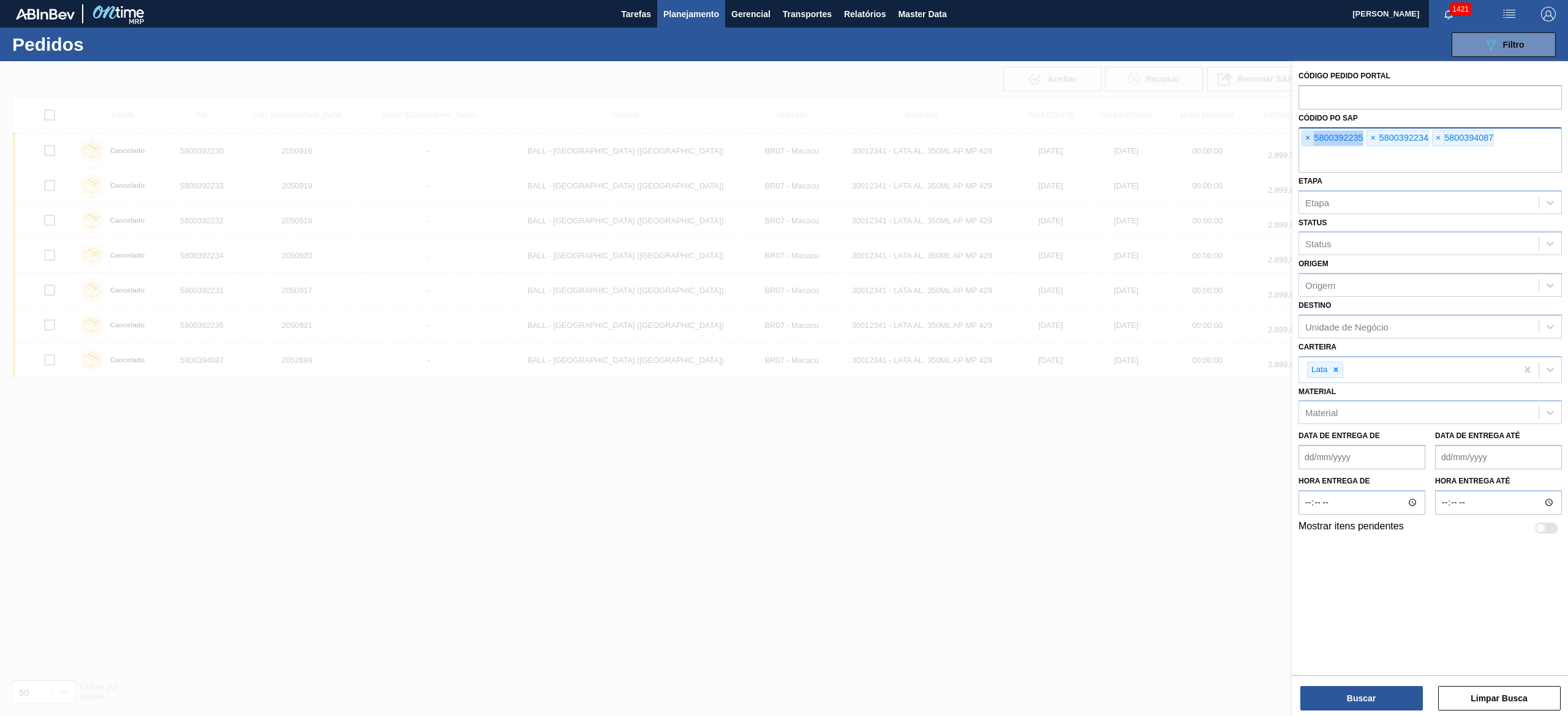
click at [1306, 135] on span "×" at bounding box center [1308, 138] width 12 height 15
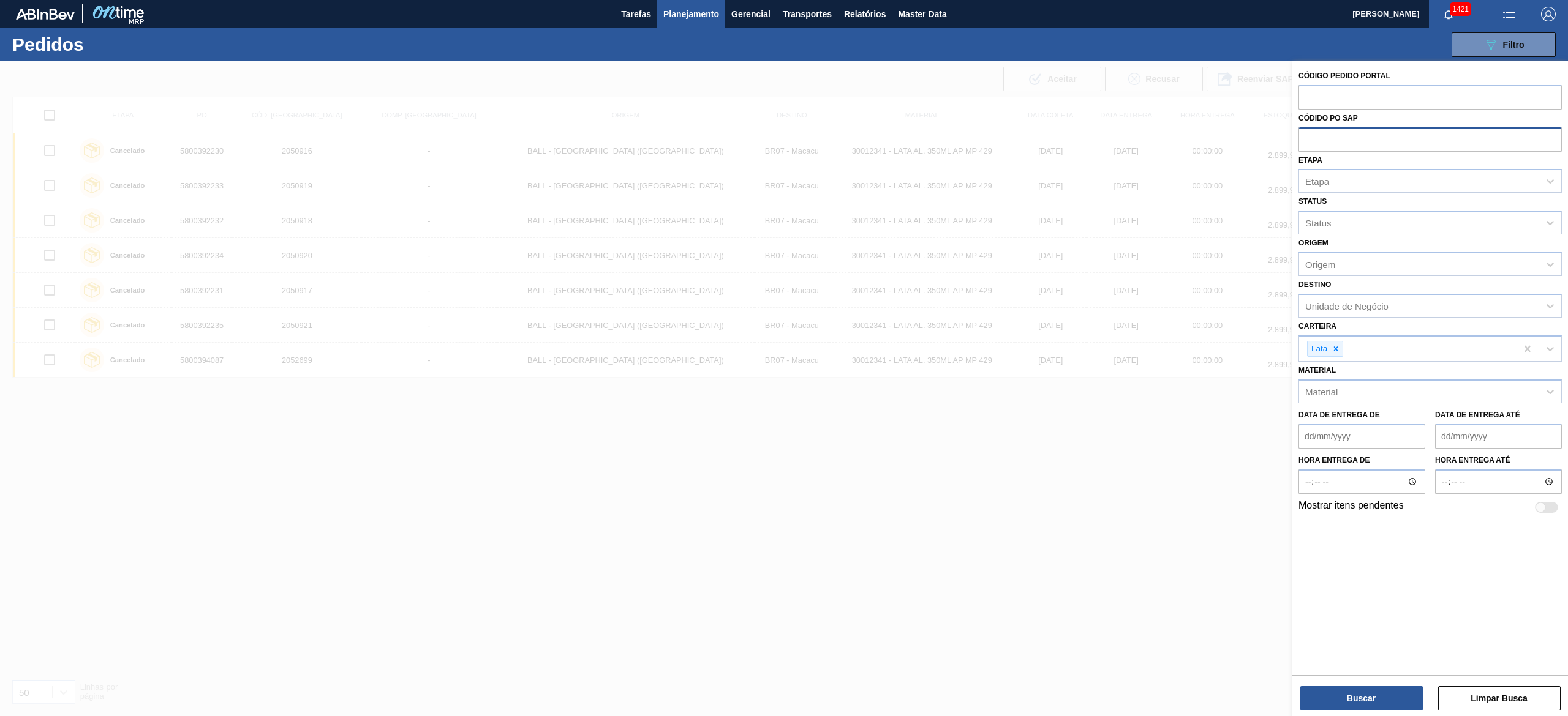
paste input "text"
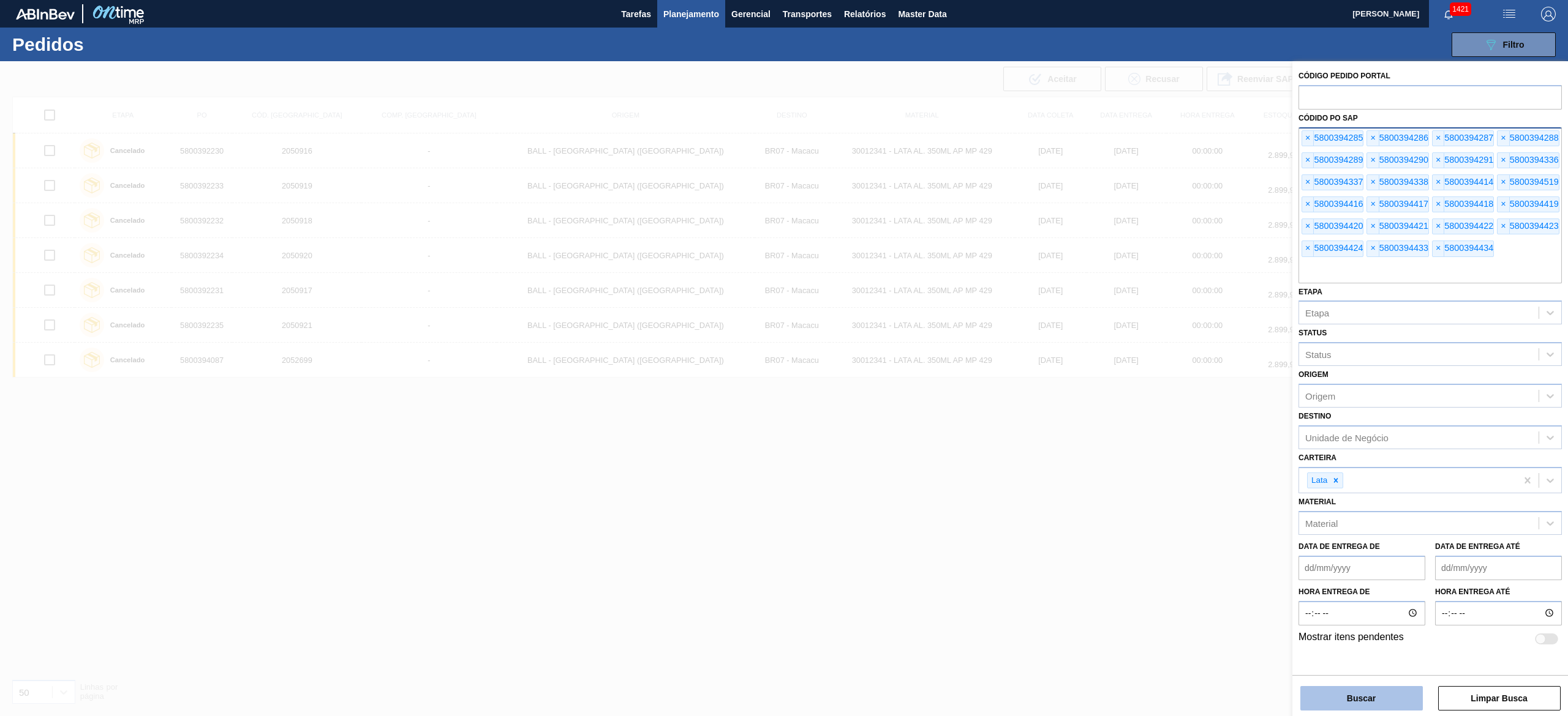
click at [1368, 695] on button "Buscar" at bounding box center [1362, 698] width 123 height 25
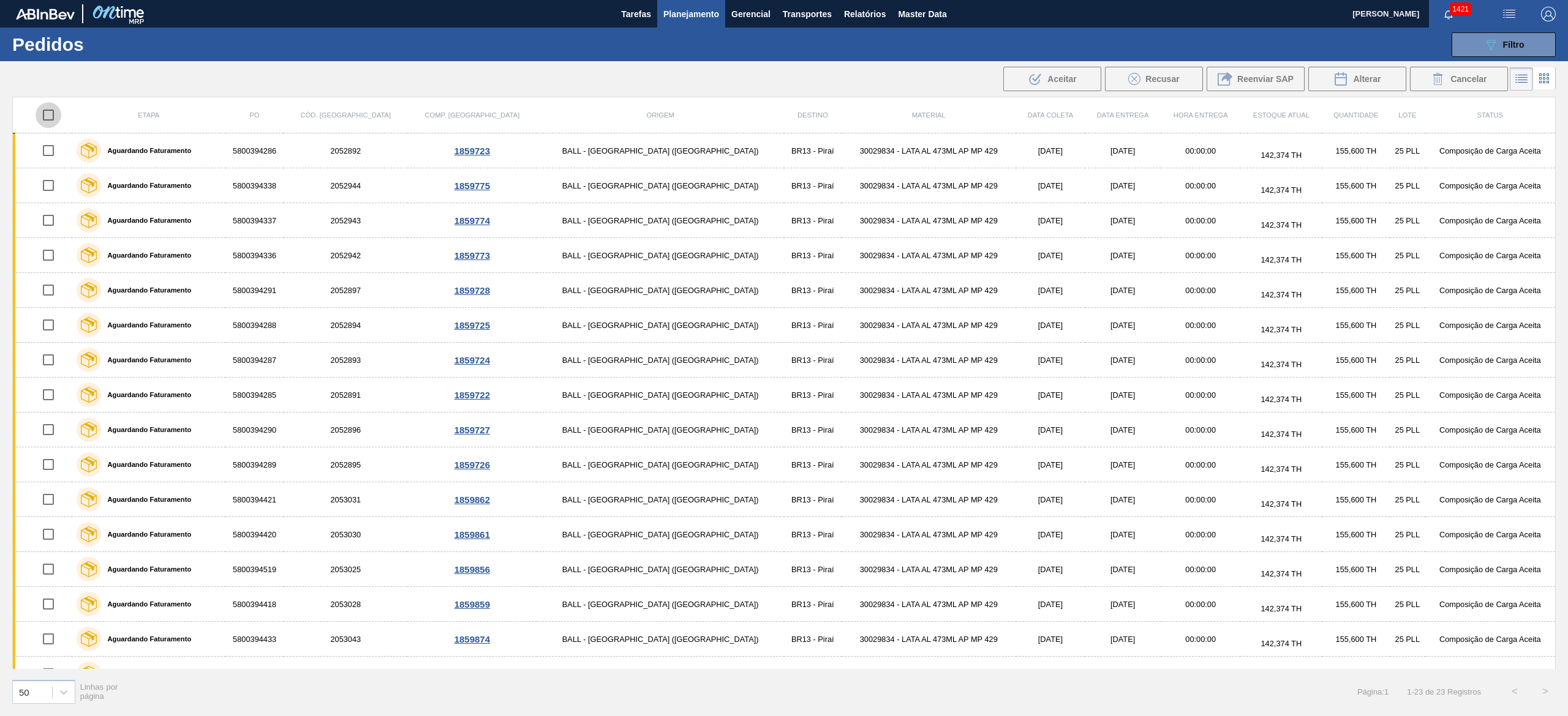
click at [54, 115] on input "checkbox" at bounding box center [48, 115] width 26 height 26
checkbox input "true"
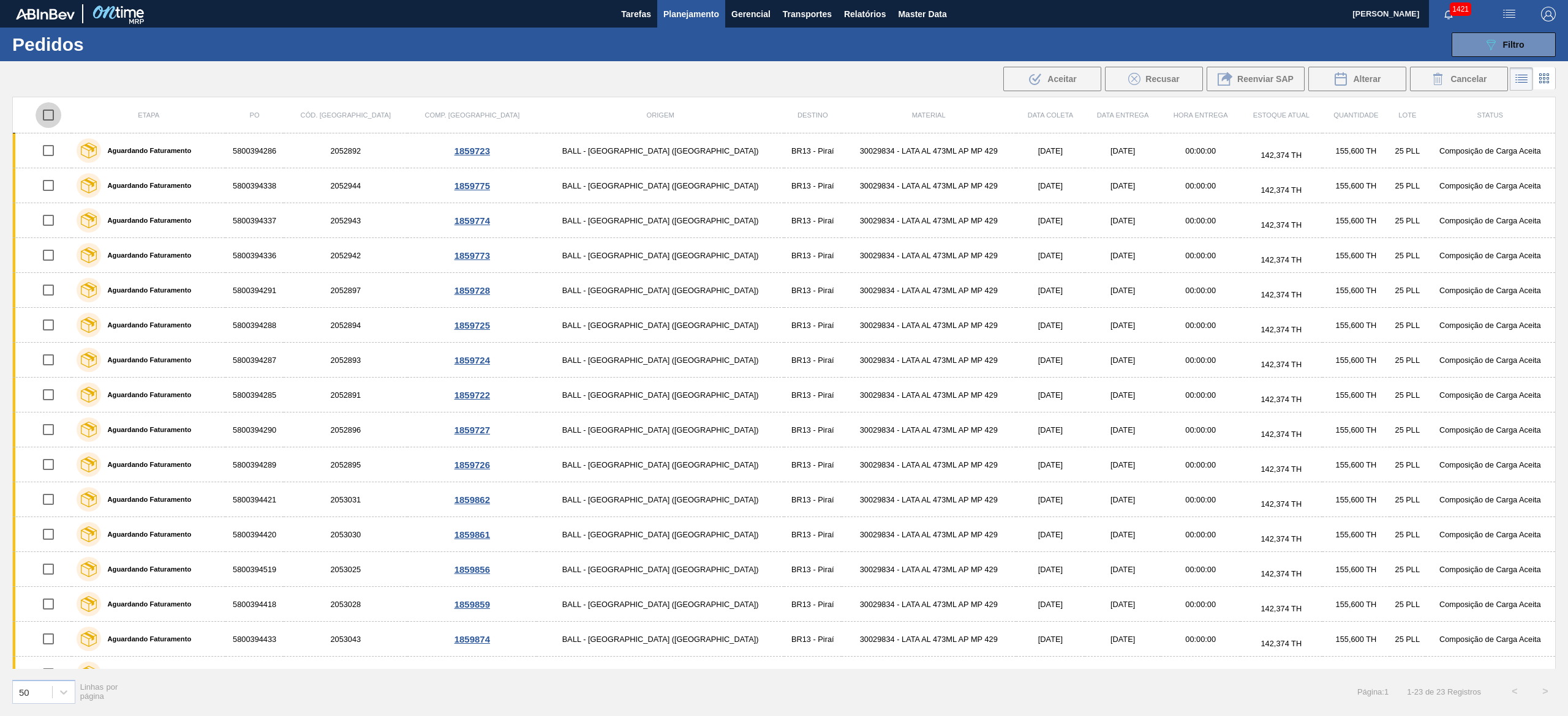
checkbox input "true"
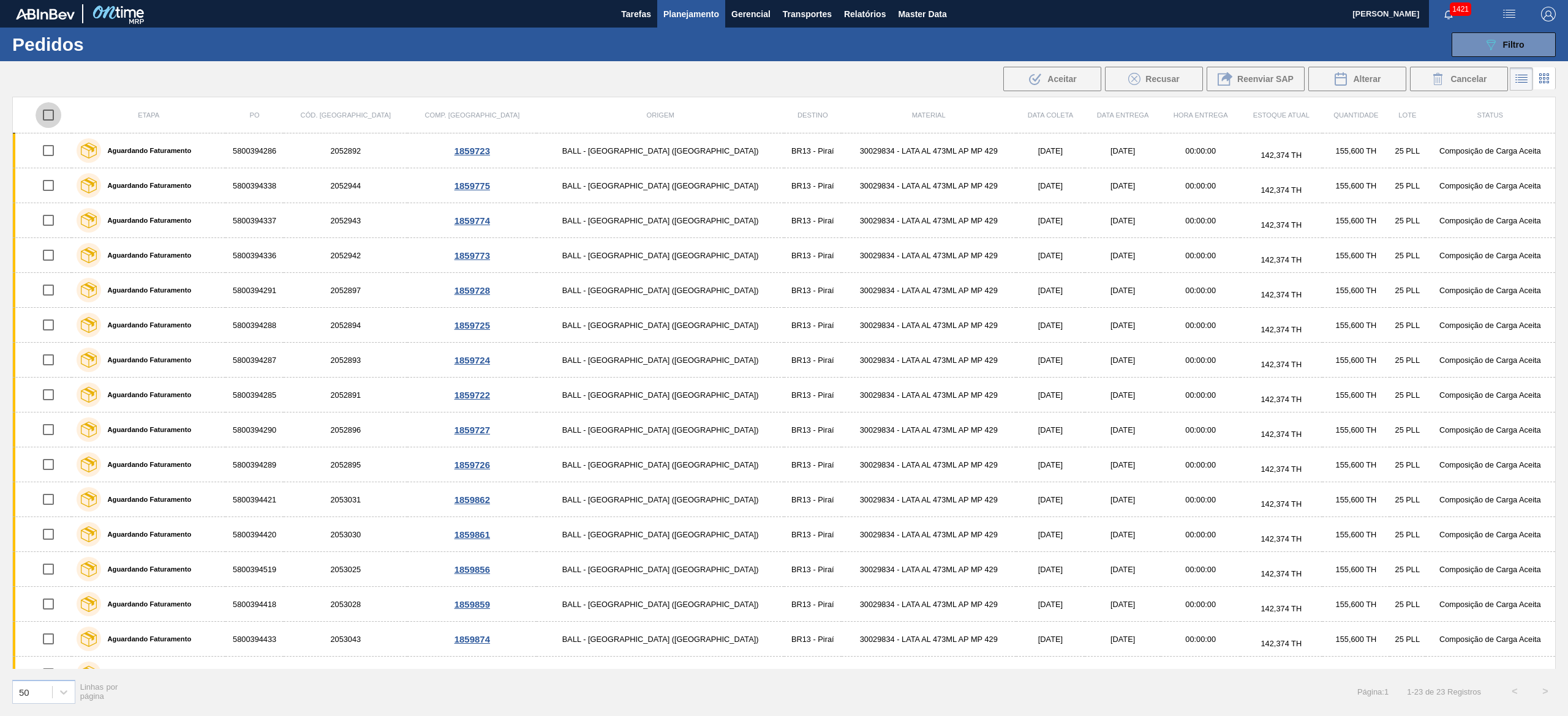
checkbox input "true"
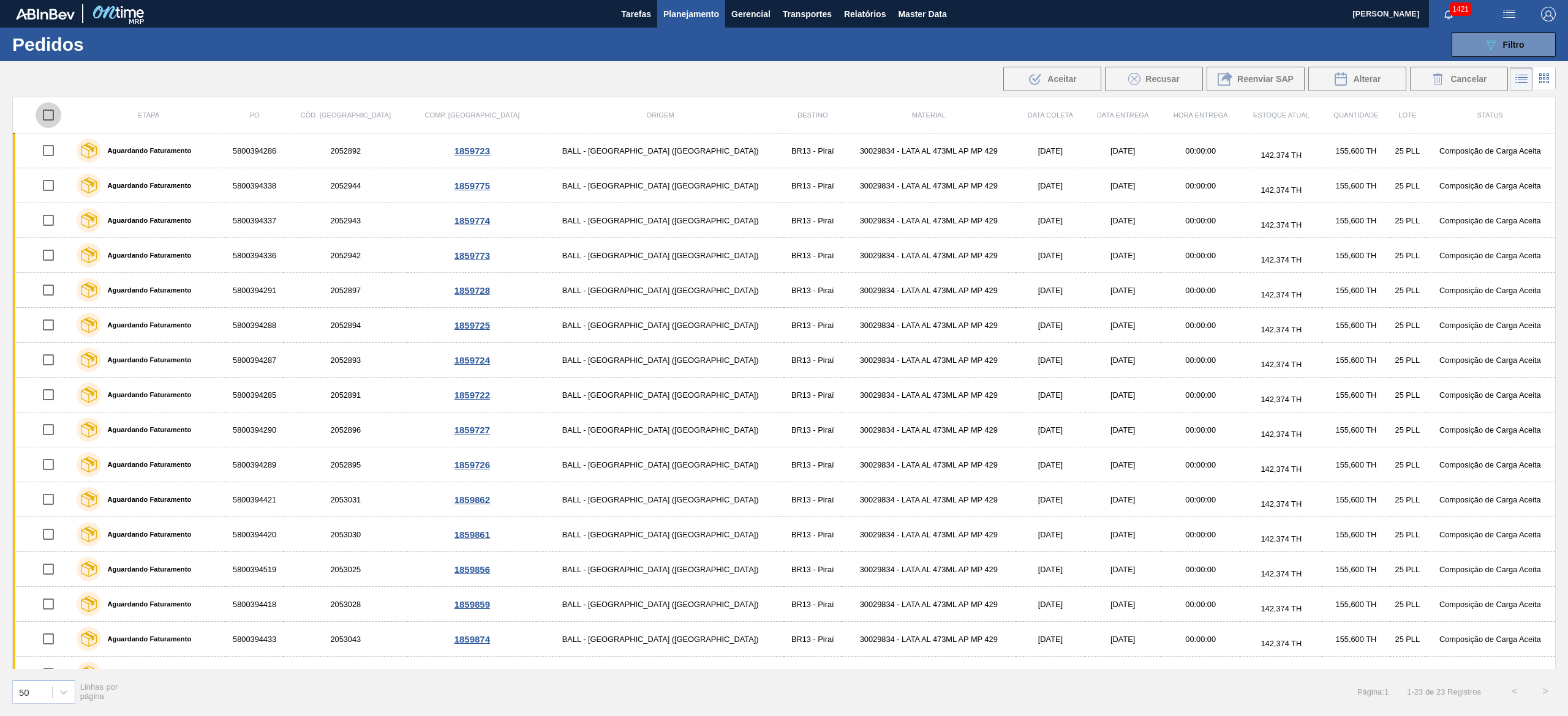
checkbox input "true"
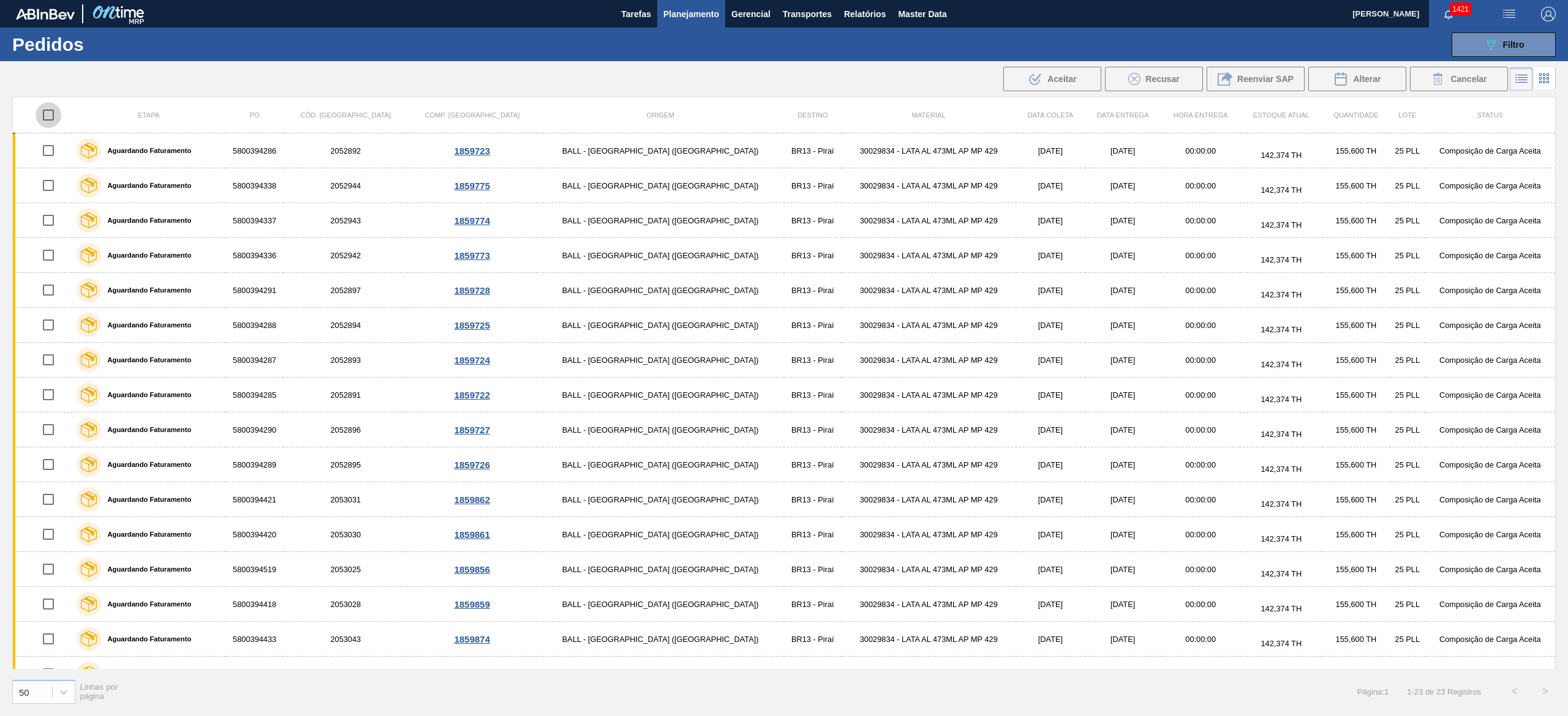
checkbox input "true"
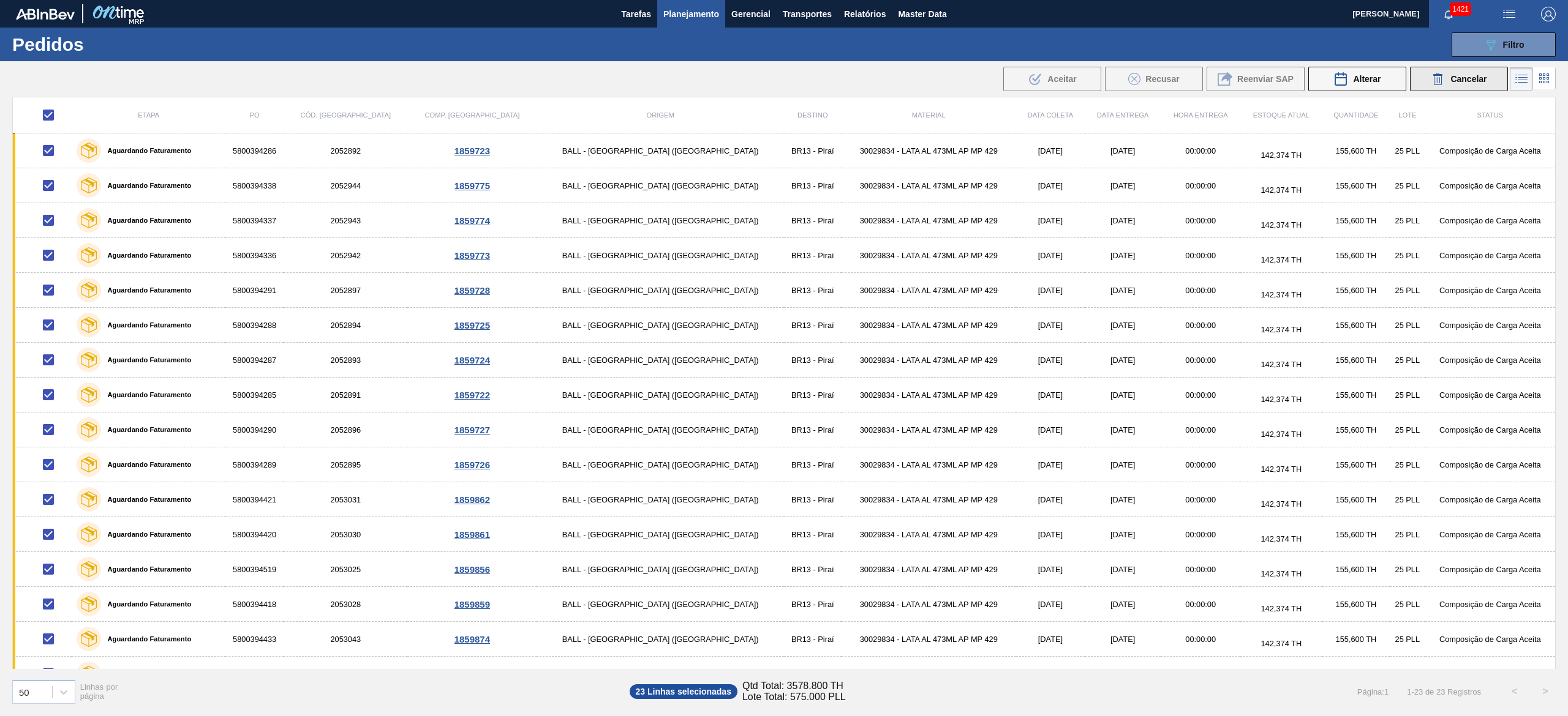
click at [1429, 70] on button "Cancelar" at bounding box center [1459, 79] width 98 height 25
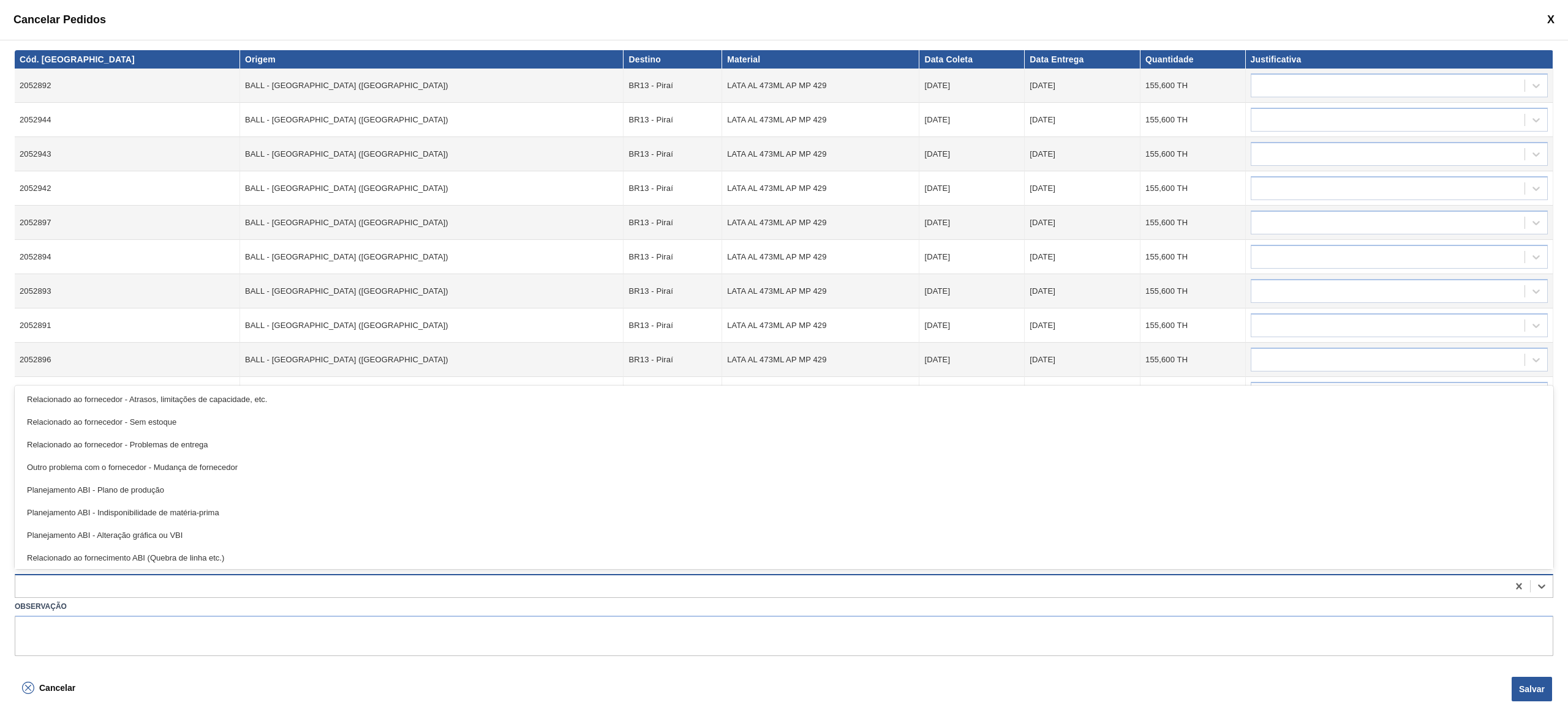
click at [256, 587] on div at bounding box center [761, 587] width 1492 height 18
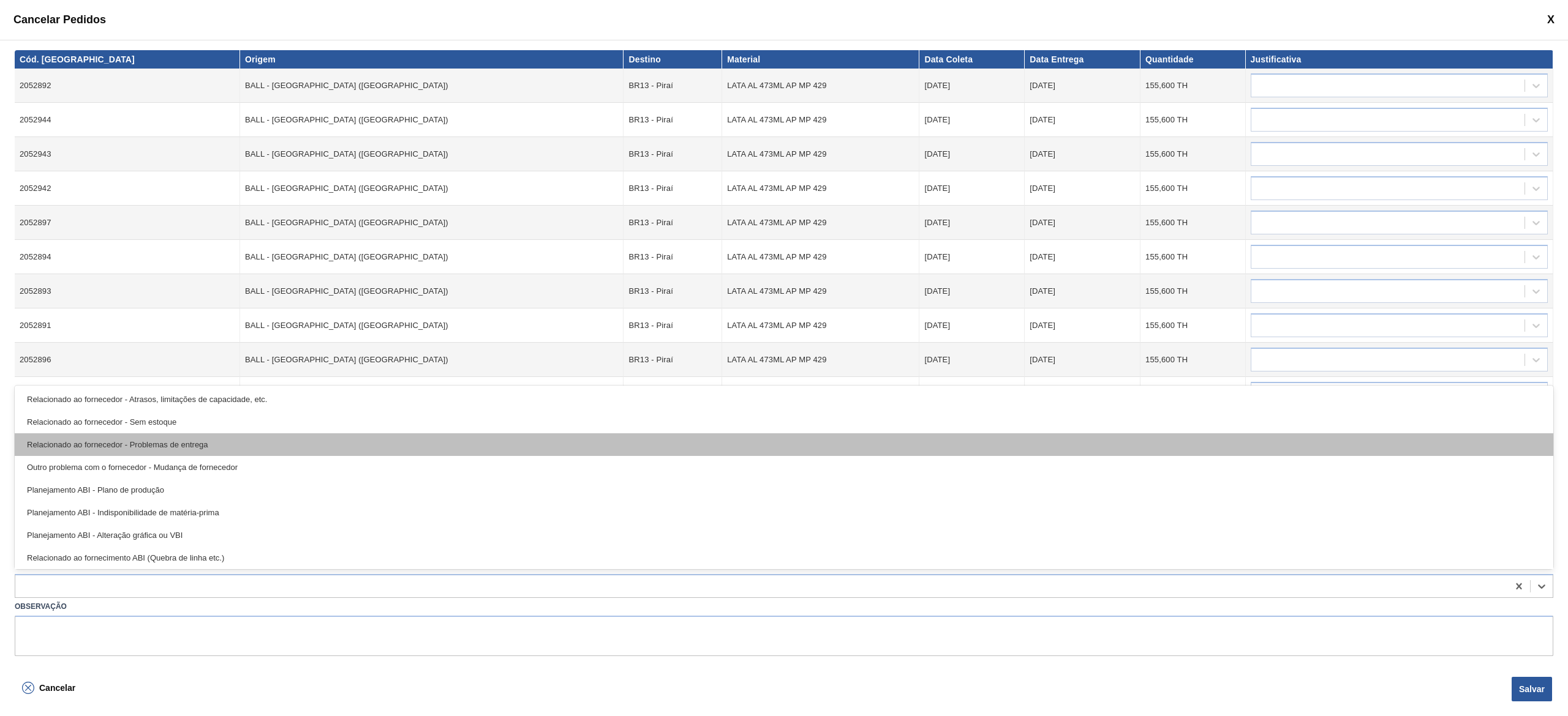
click at [196, 447] on div "Relacionado ao fornecedor - Problemas de entrega" at bounding box center [784, 445] width 1539 height 23
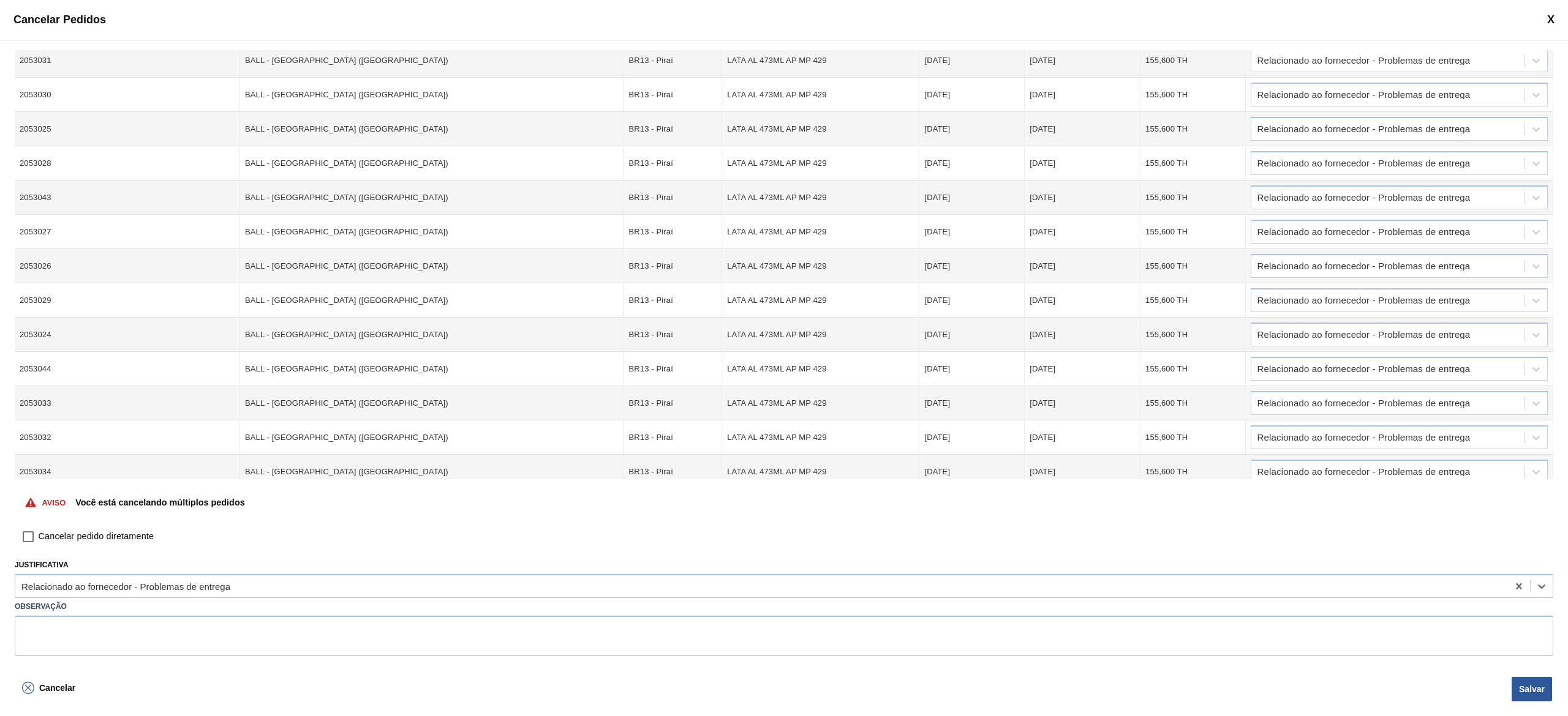
scroll to position [377, 0]
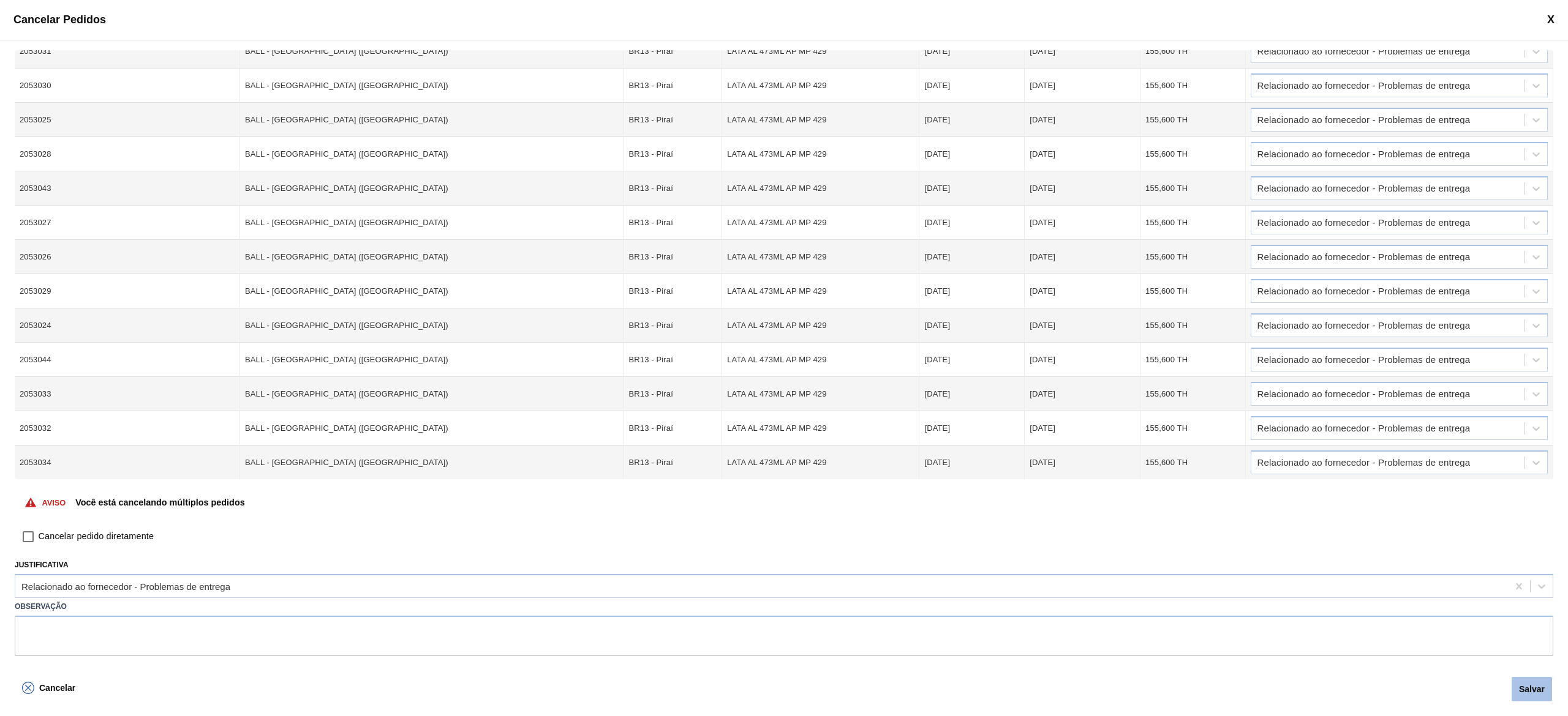
click at [1539, 694] on button "Salvar" at bounding box center [1531, 689] width 40 height 25
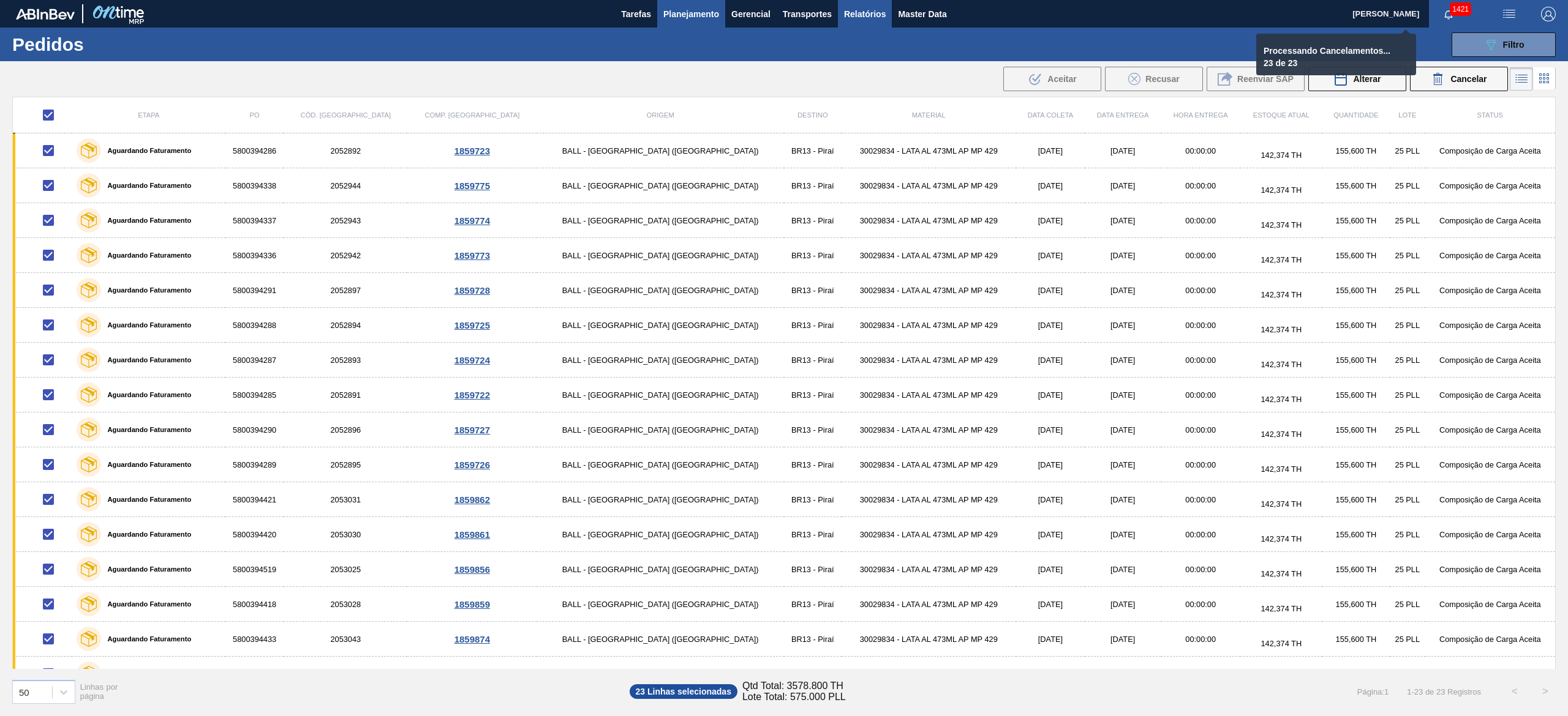
checkbox input "false"
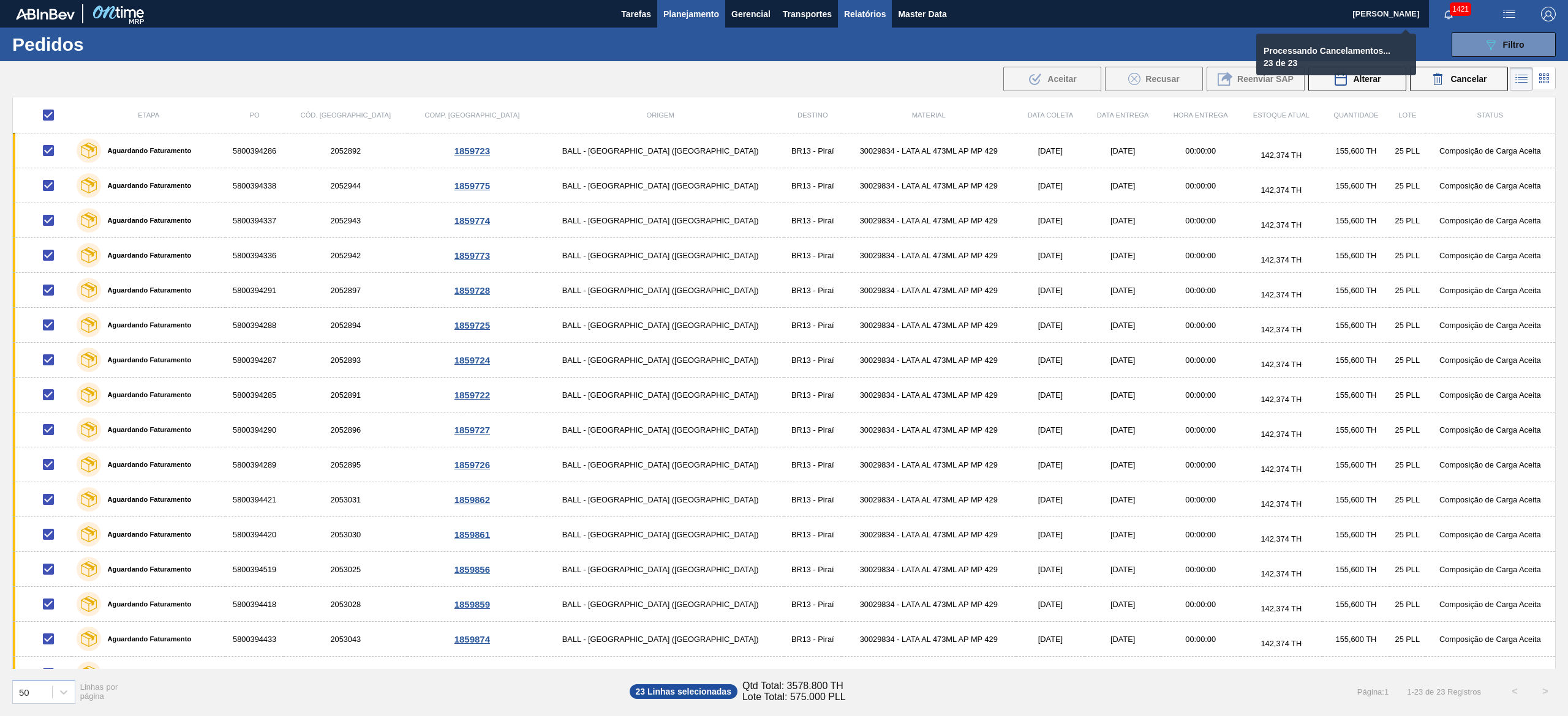
checkbox input "false"
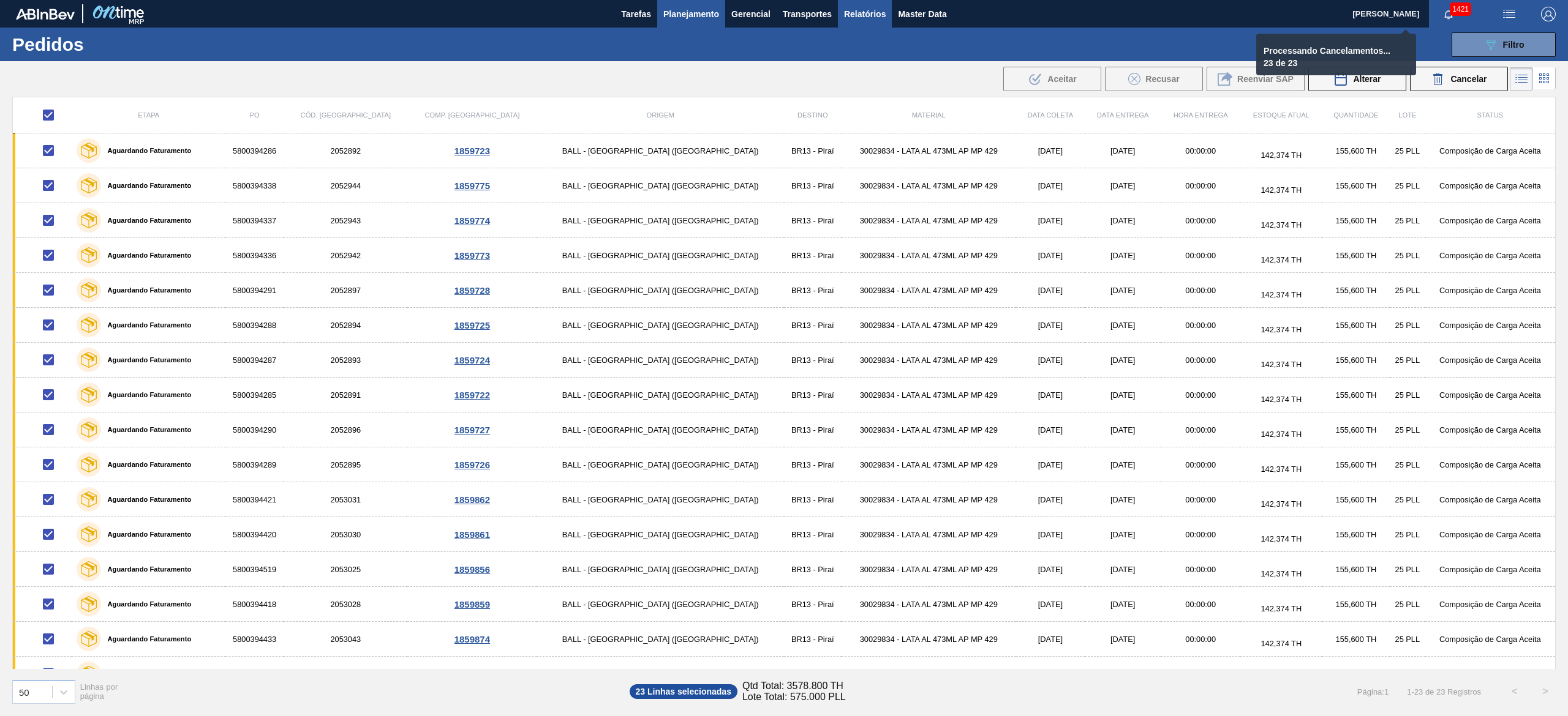
checkbox input "false"
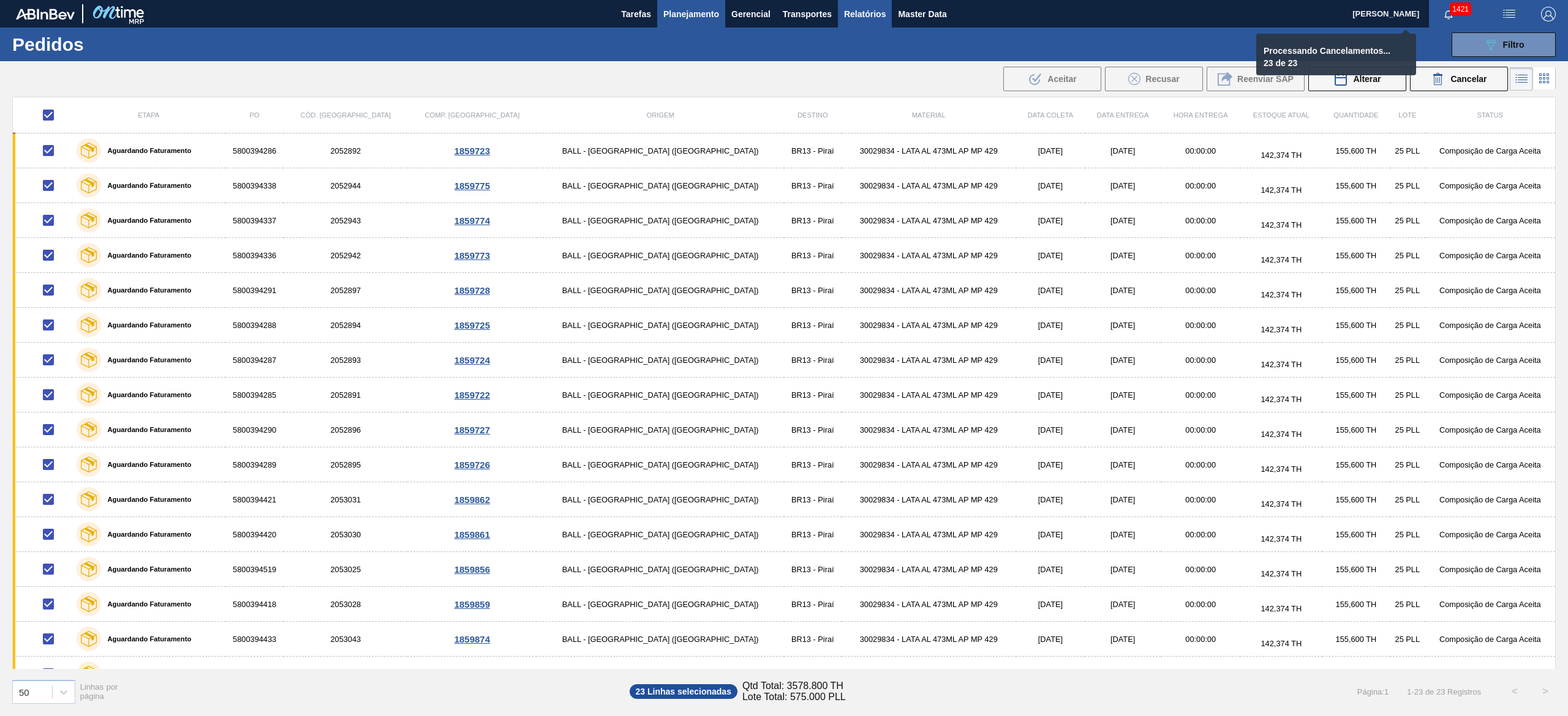
checkbox input "false"
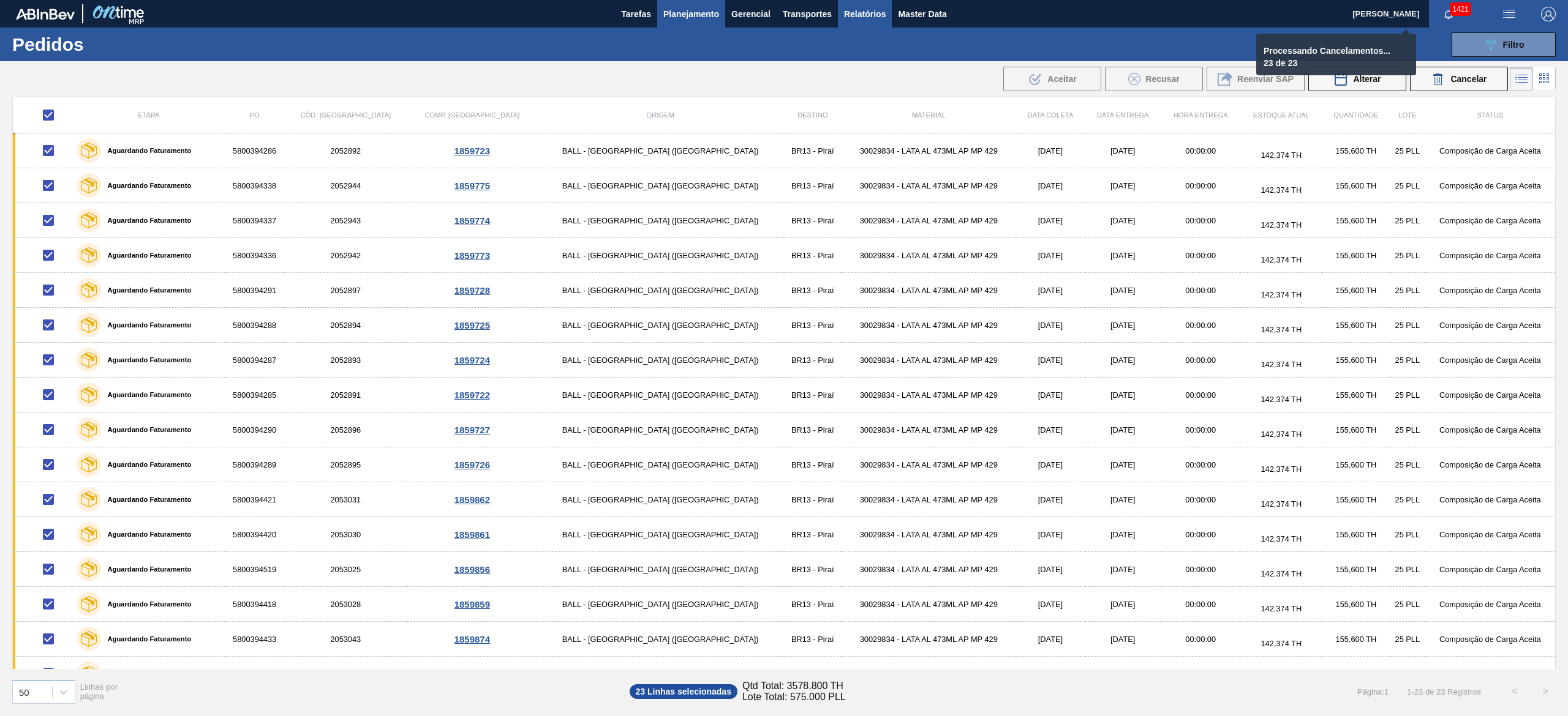
checkbox input "false"
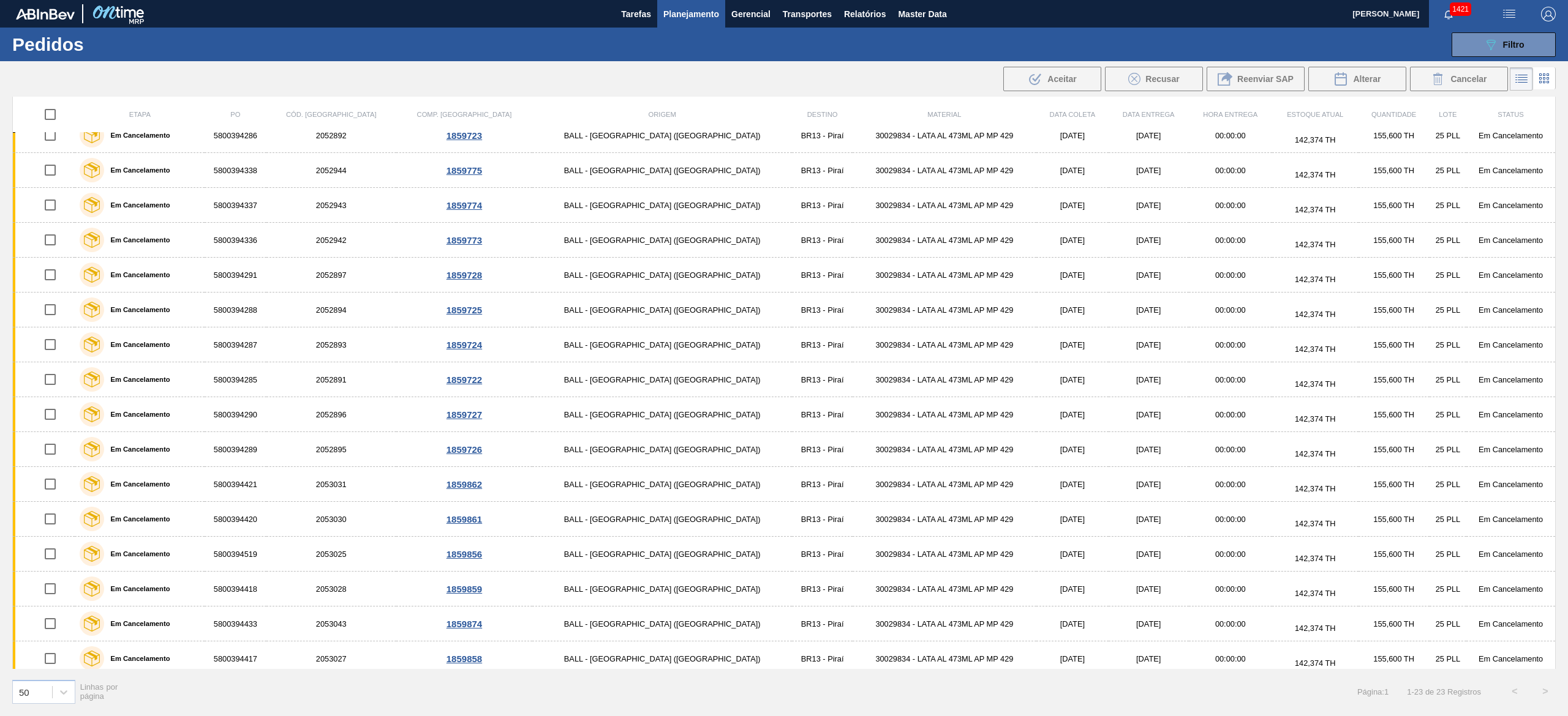
scroll to position [0, 0]
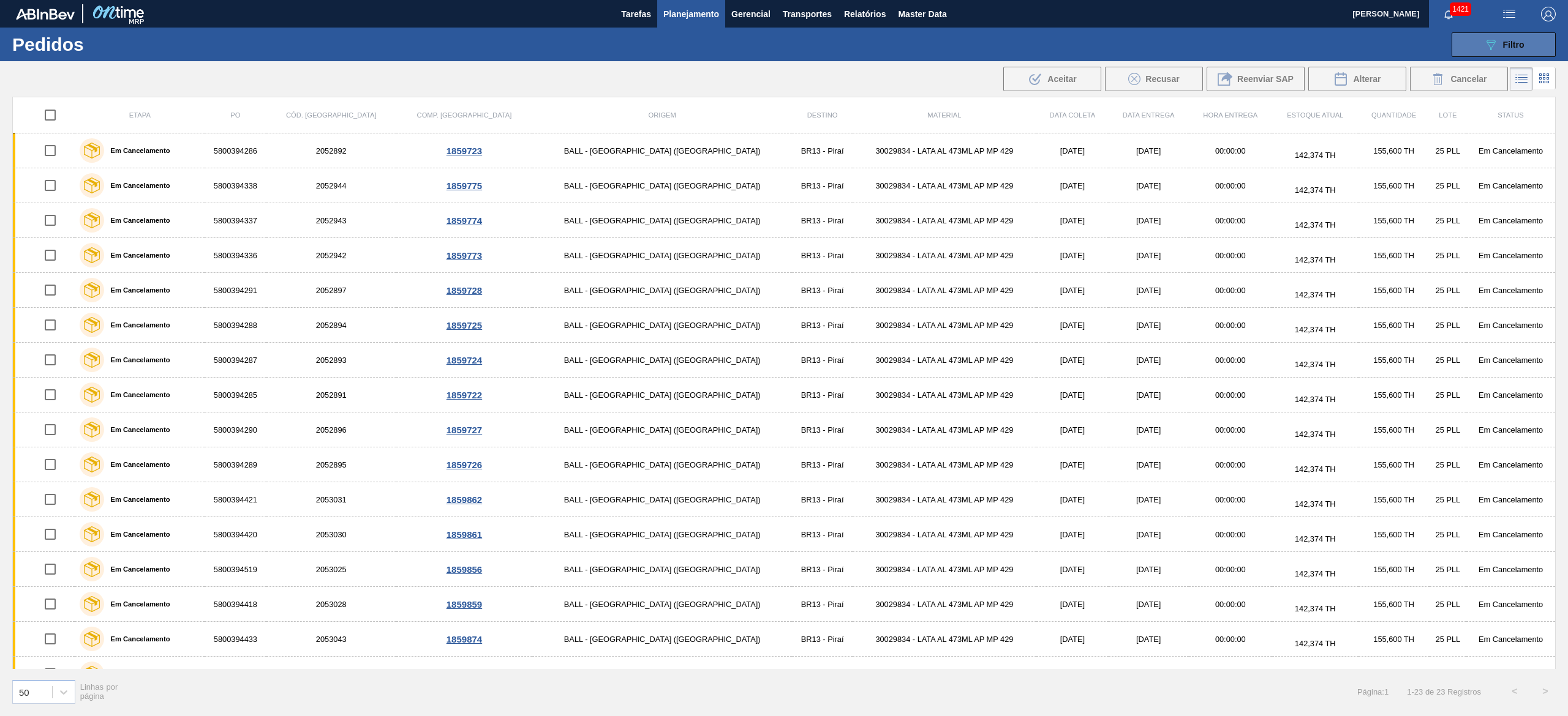
click at [1481, 44] on button "089F7B8B-B2A5-4AFE-B5C0-19BA573D28AC Filtro" at bounding box center [1503, 44] width 104 height 25
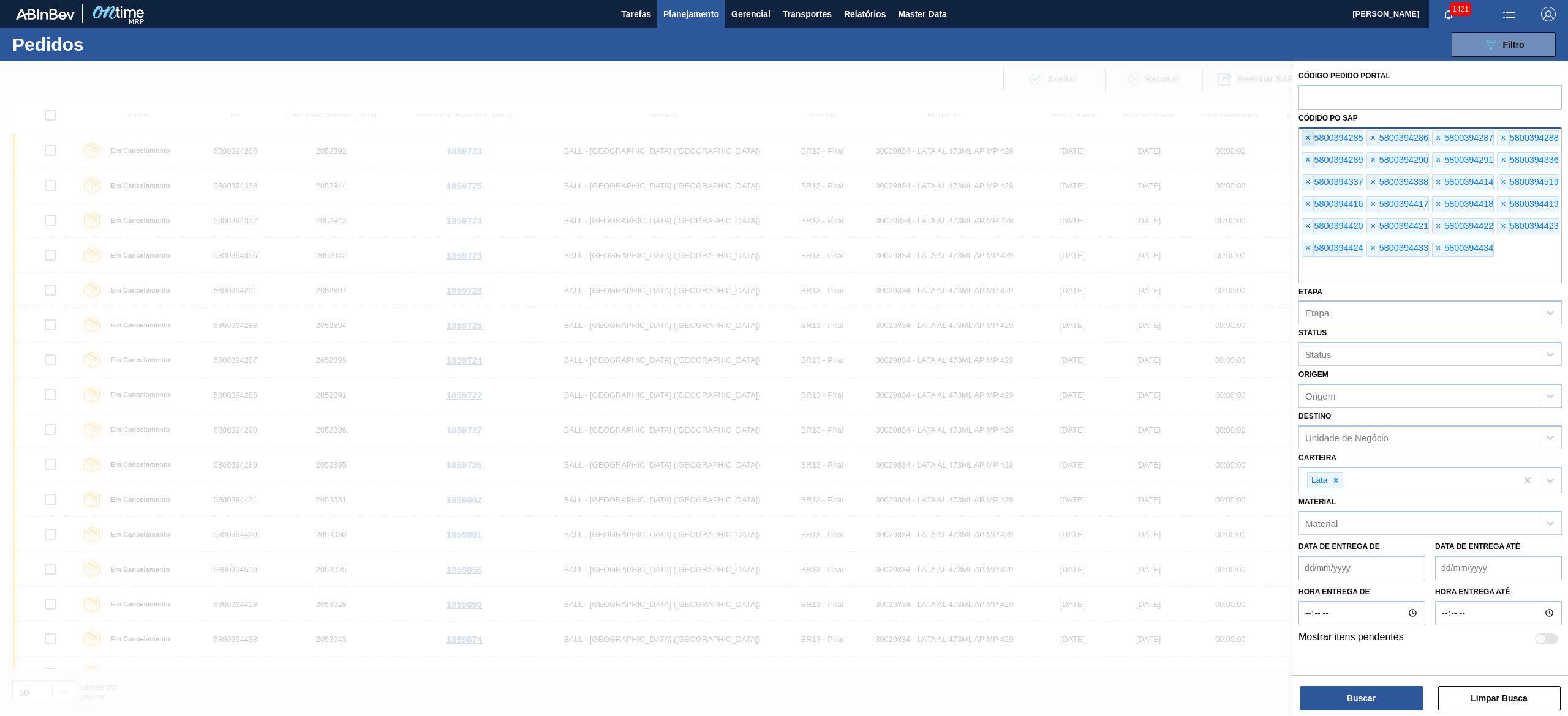
click at [1306, 141] on span "×" at bounding box center [1308, 138] width 12 height 15
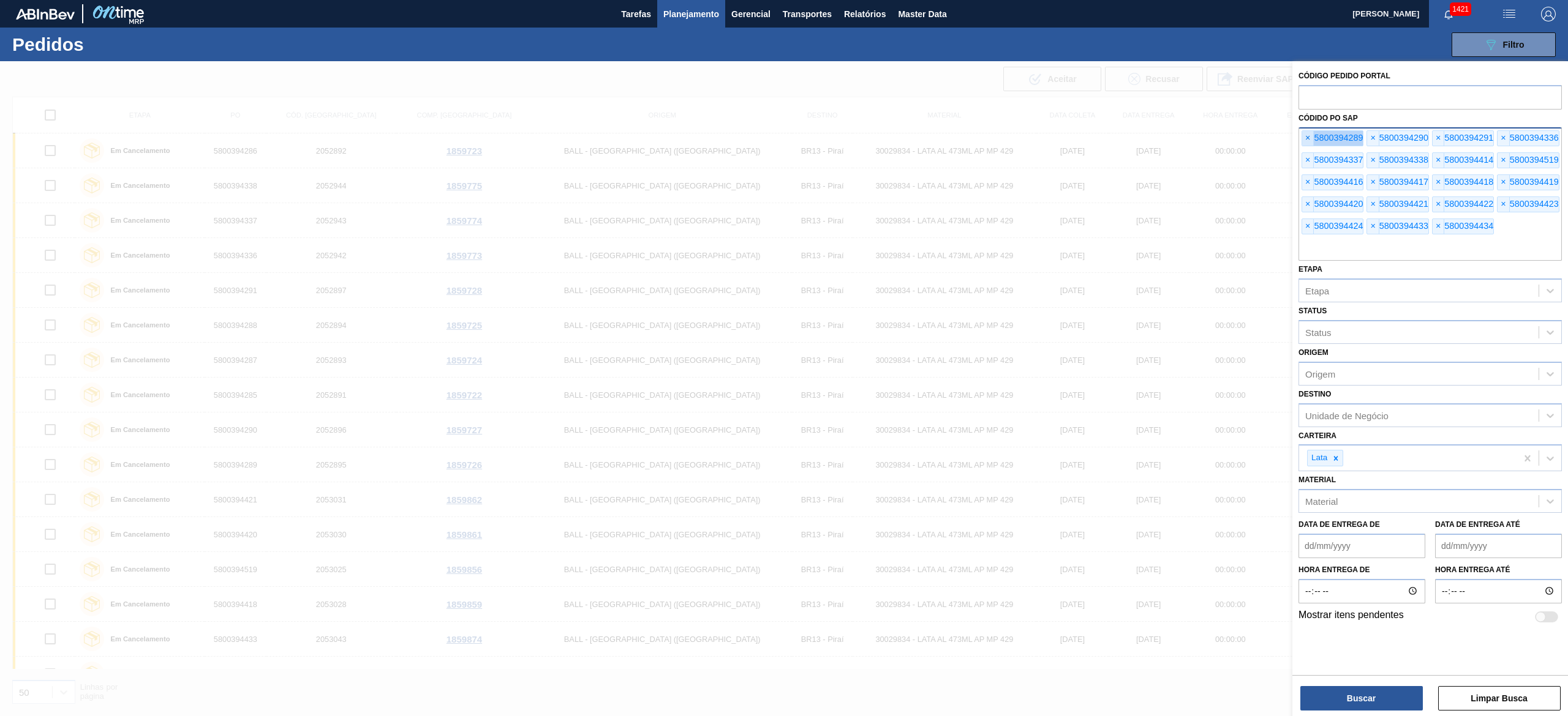
click at [1306, 141] on span "×" at bounding box center [1308, 138] width 12 height 15
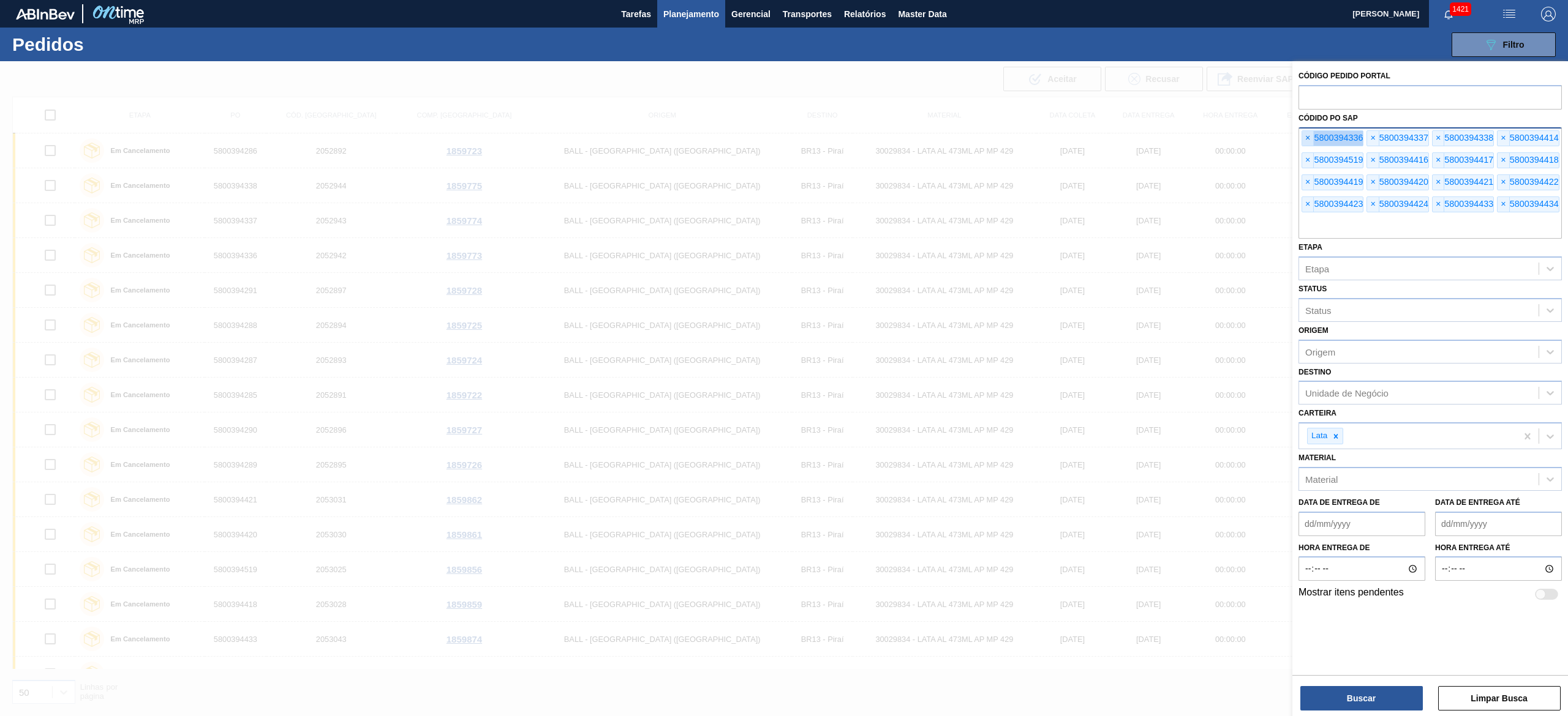
click at [1306, 141] on span "×" at bounding box center [1308, 138] width 12 height 15
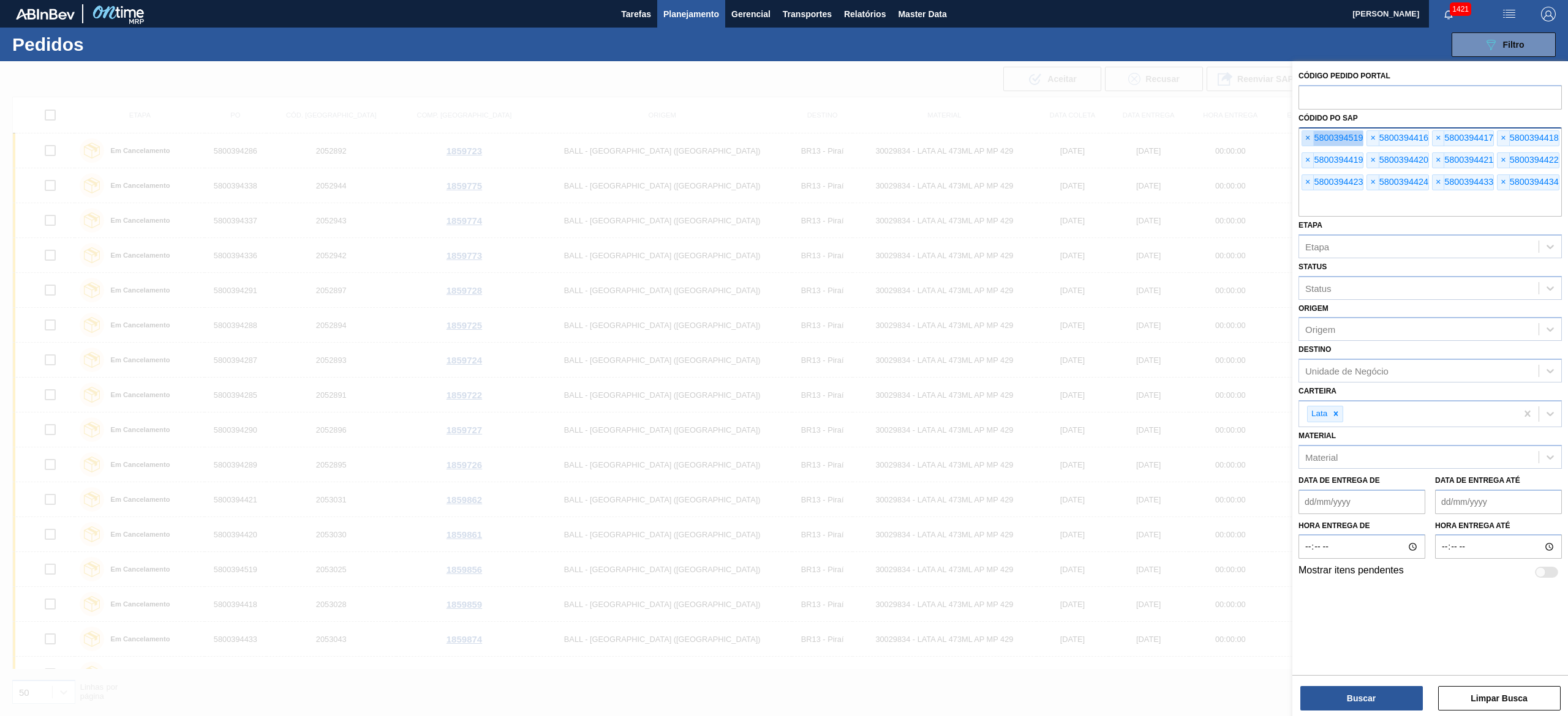
click at [1306, 141] on span "×" at bounding box center [1308, 138] width 12 height 15
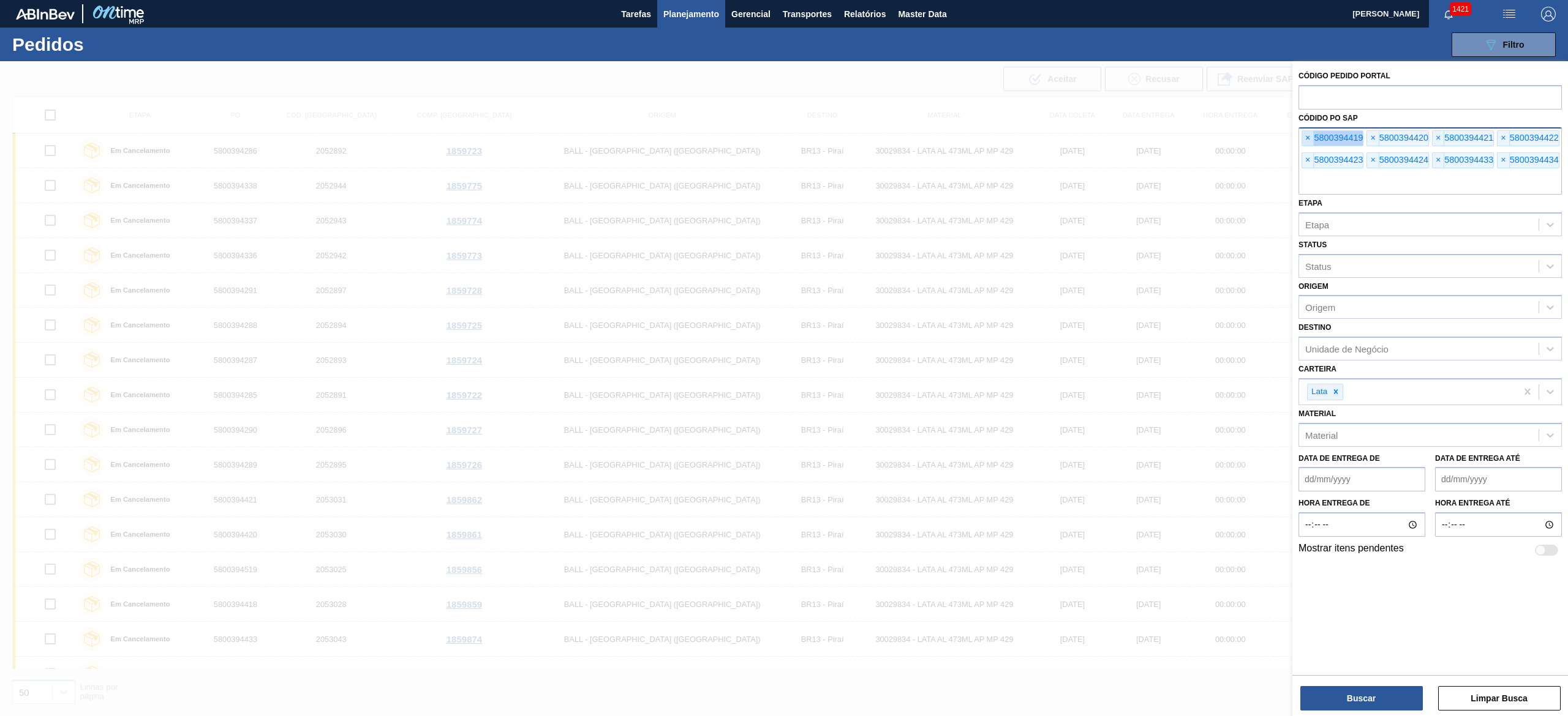
click at [1306, 141] on span "×" at bounding box center [1308, 138] width 12 height 15
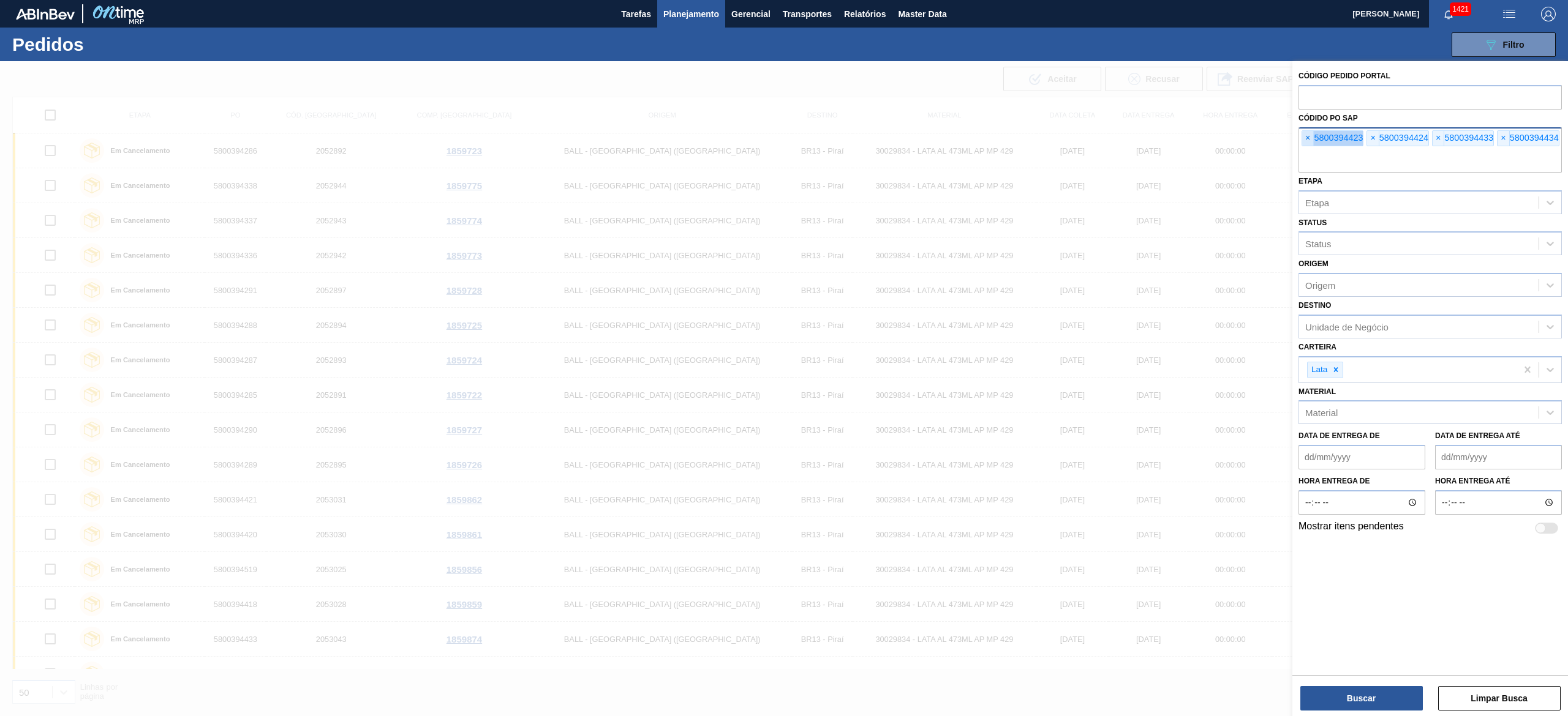
click at [1306, 141] on span "×" at bounding box center [1308, 138] width 12 height 15
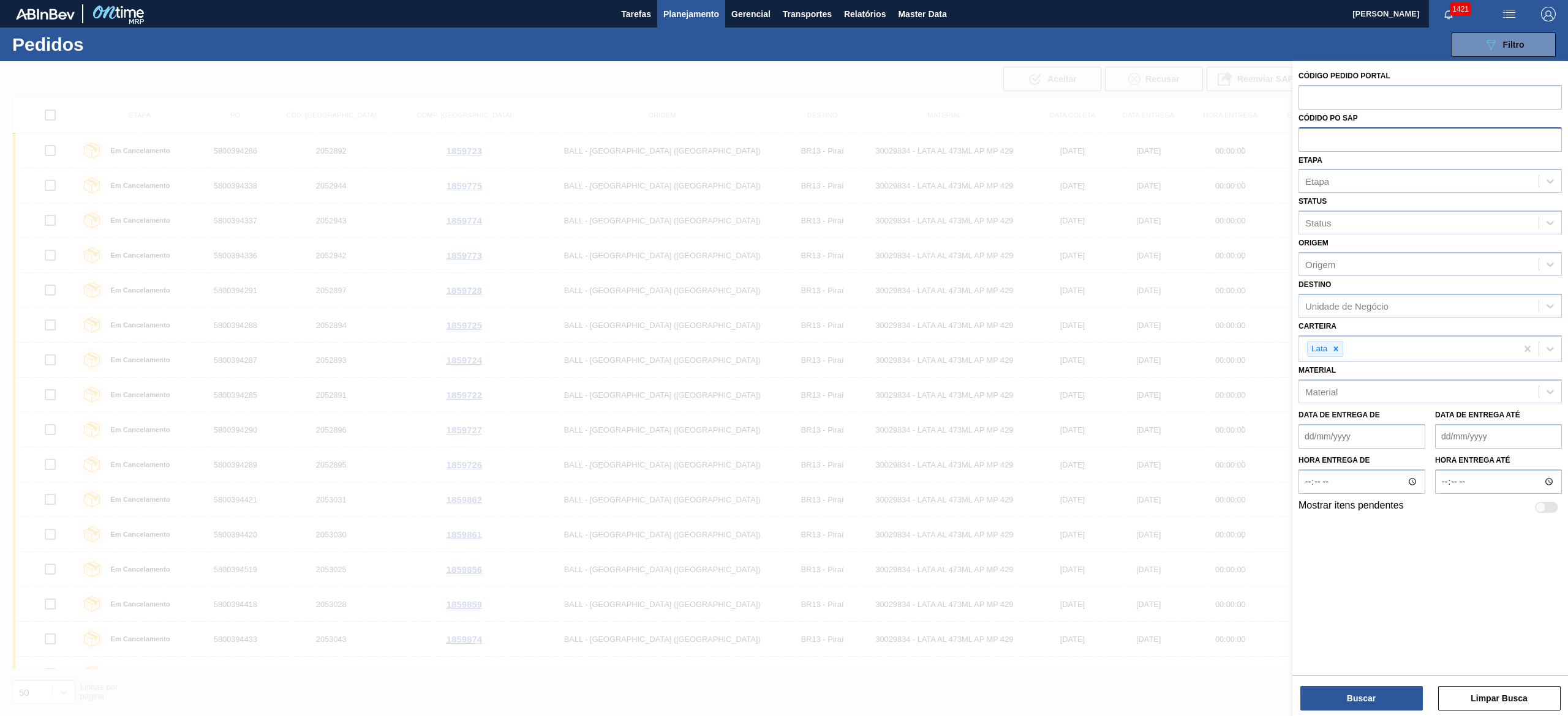
paste input "text"
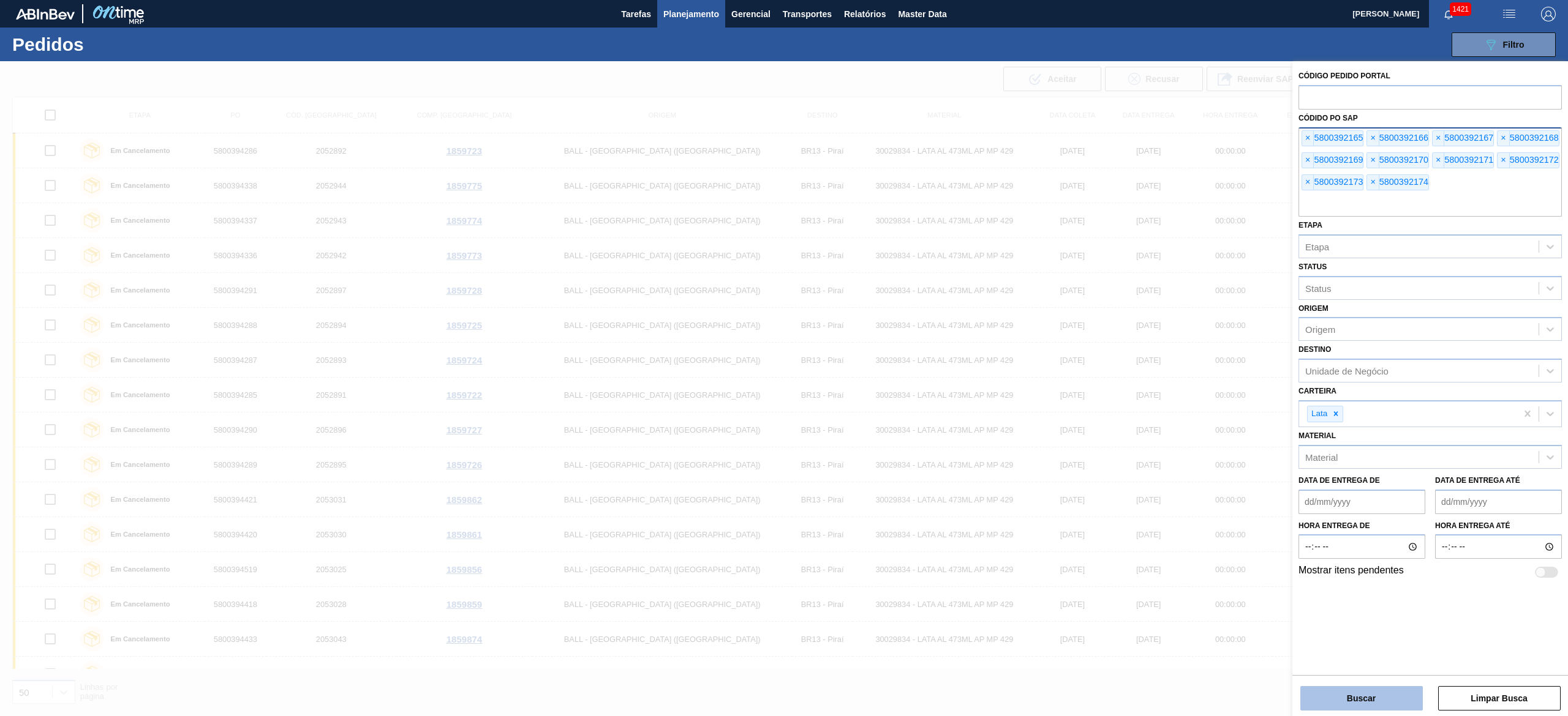
click at [1395, 686] on button "Buscar" at bounding box center [1362, 698] width 123 height 25
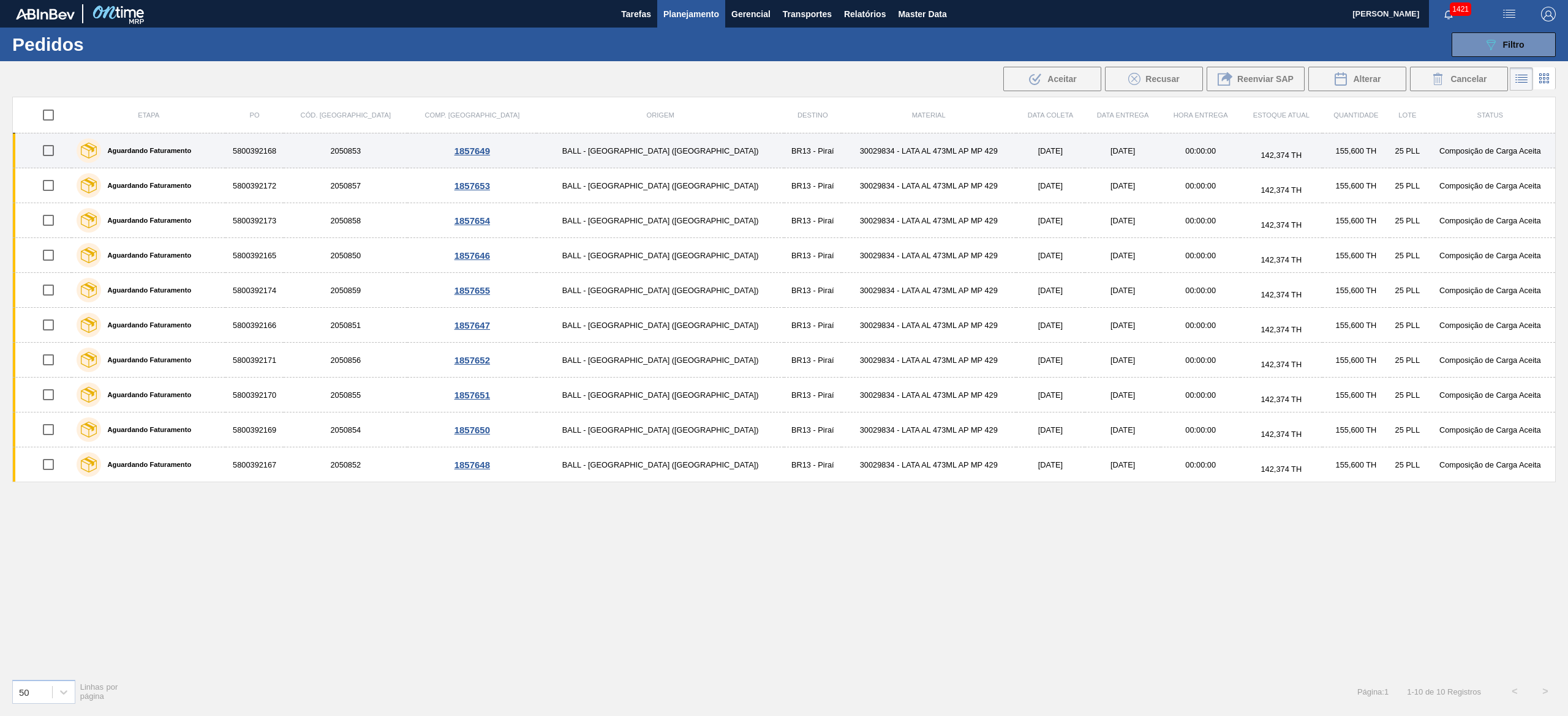
click at [55, 149] on input "checkbox" at bounding box center [48, 151] width 26 height 26
checkbox input "true"
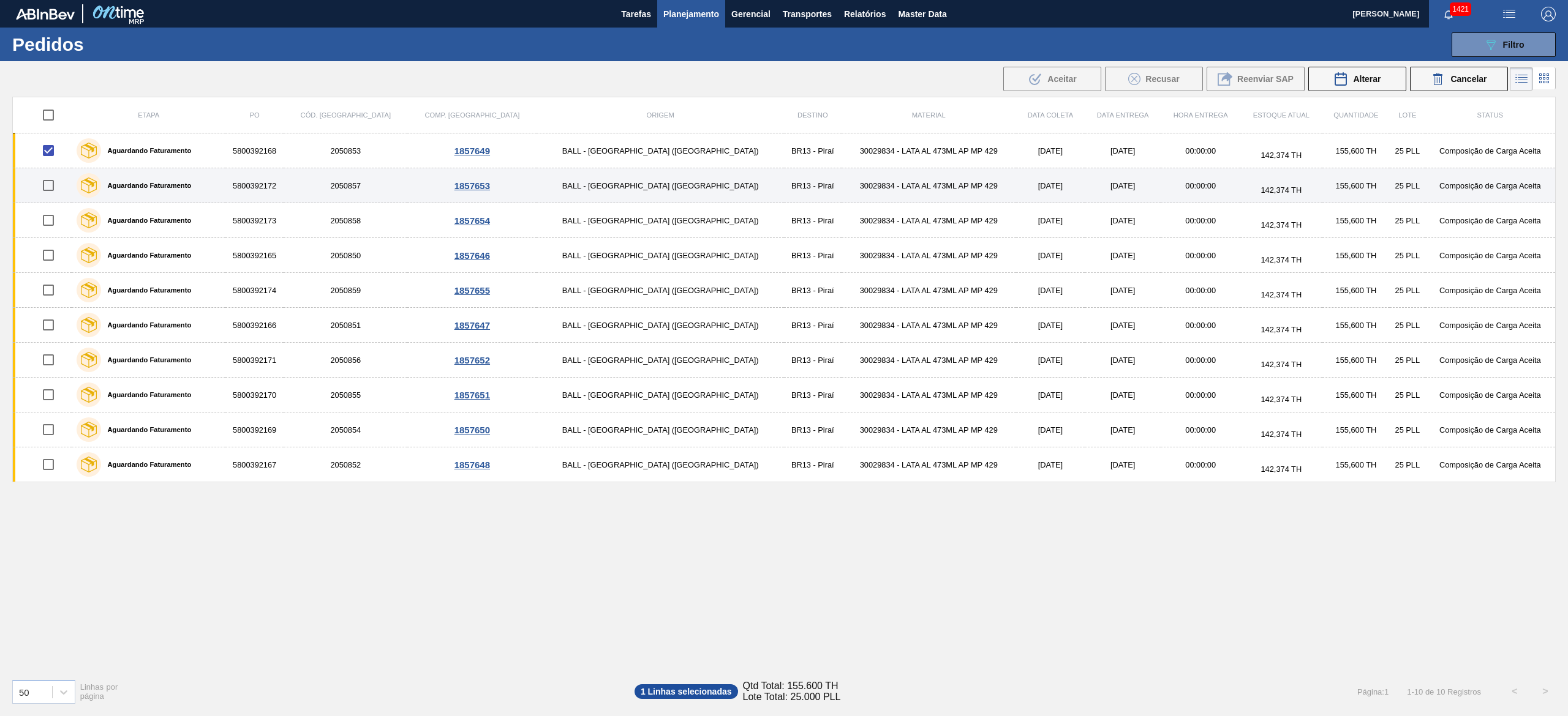
click at [60, 184] on input "checkbox" at bounding box center [48, 185] width 26 height 26
checkbox input "true"
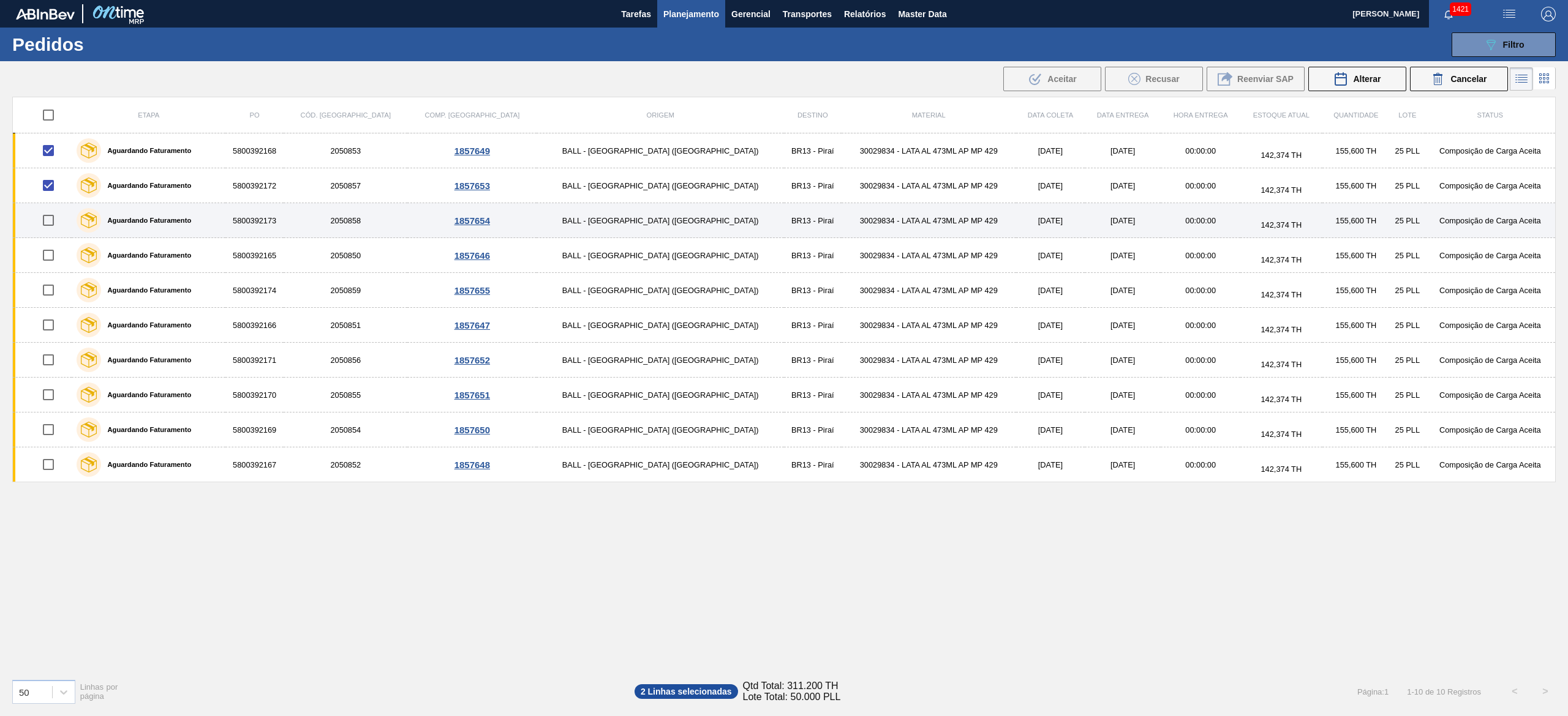
click at [47, 228] on input "checkbox" at bounding box center [48, 220] width 26 height 26
checkbox input "true"
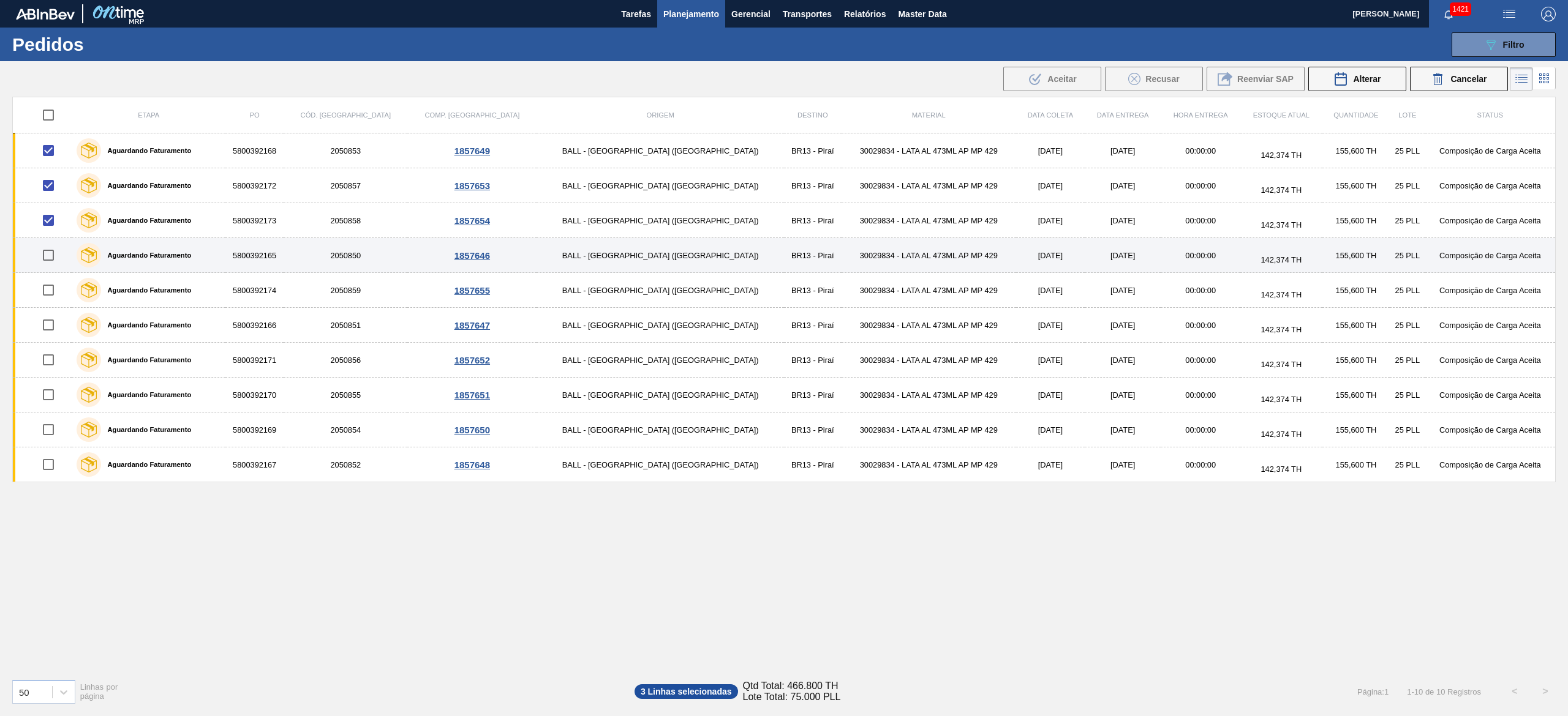
click at [42, 255] on input "checkbox" at bounding box center [48, 255] width 26 height 26
checkbox input "true"
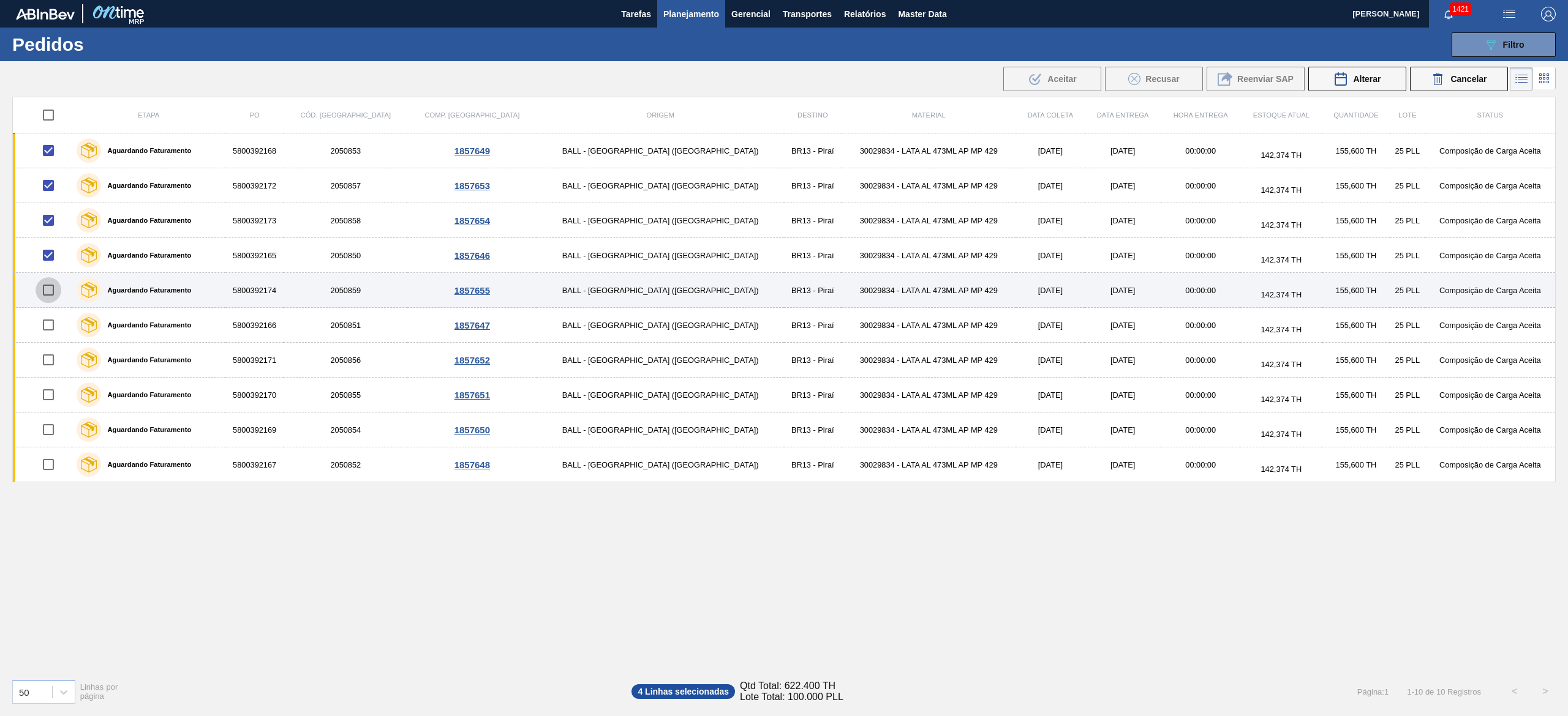
click at [50, 303] on input "checkbox" at bounding box center [48, 290] width 26 height 26
checkbox input "true"
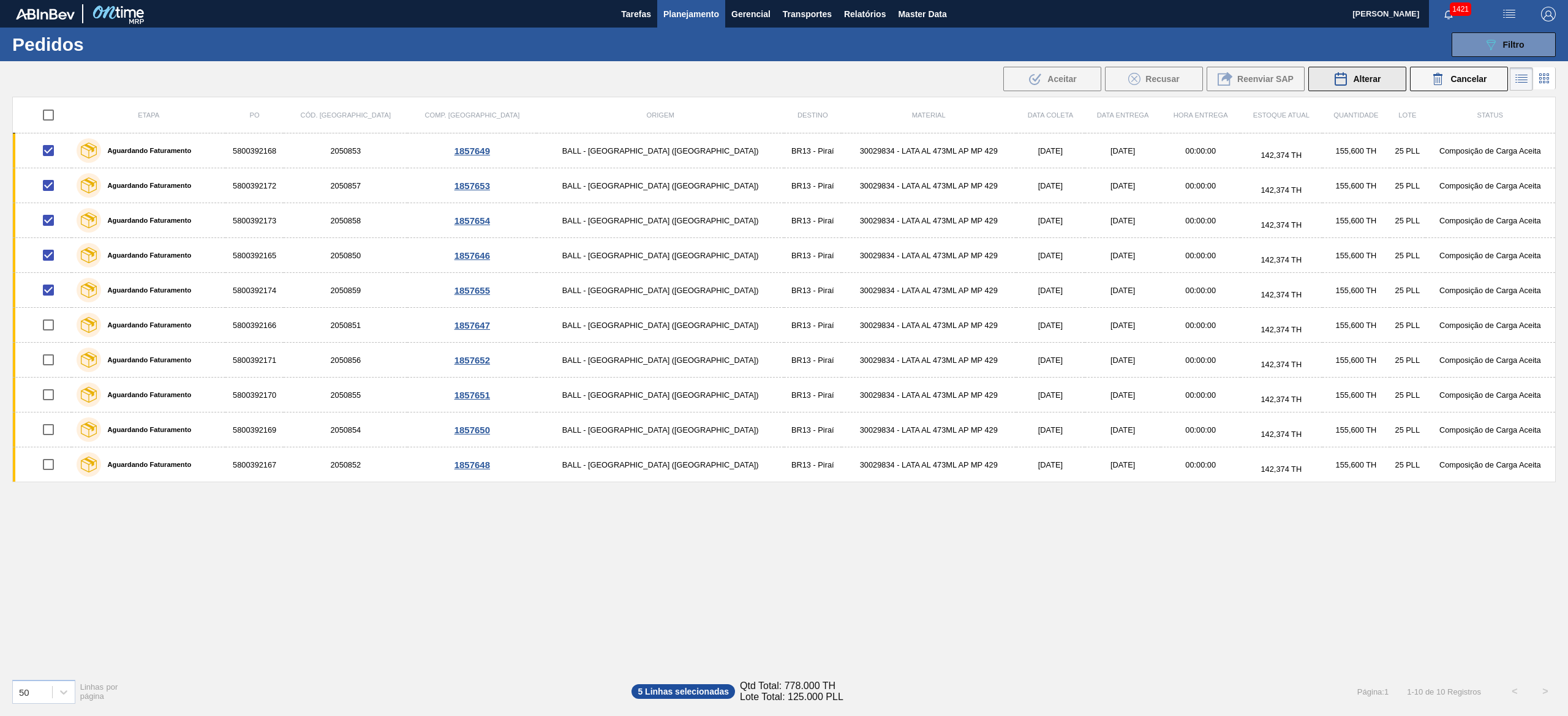
click at [1336, 83] on icon at bounding box center [1340, 79] width 15 height 15
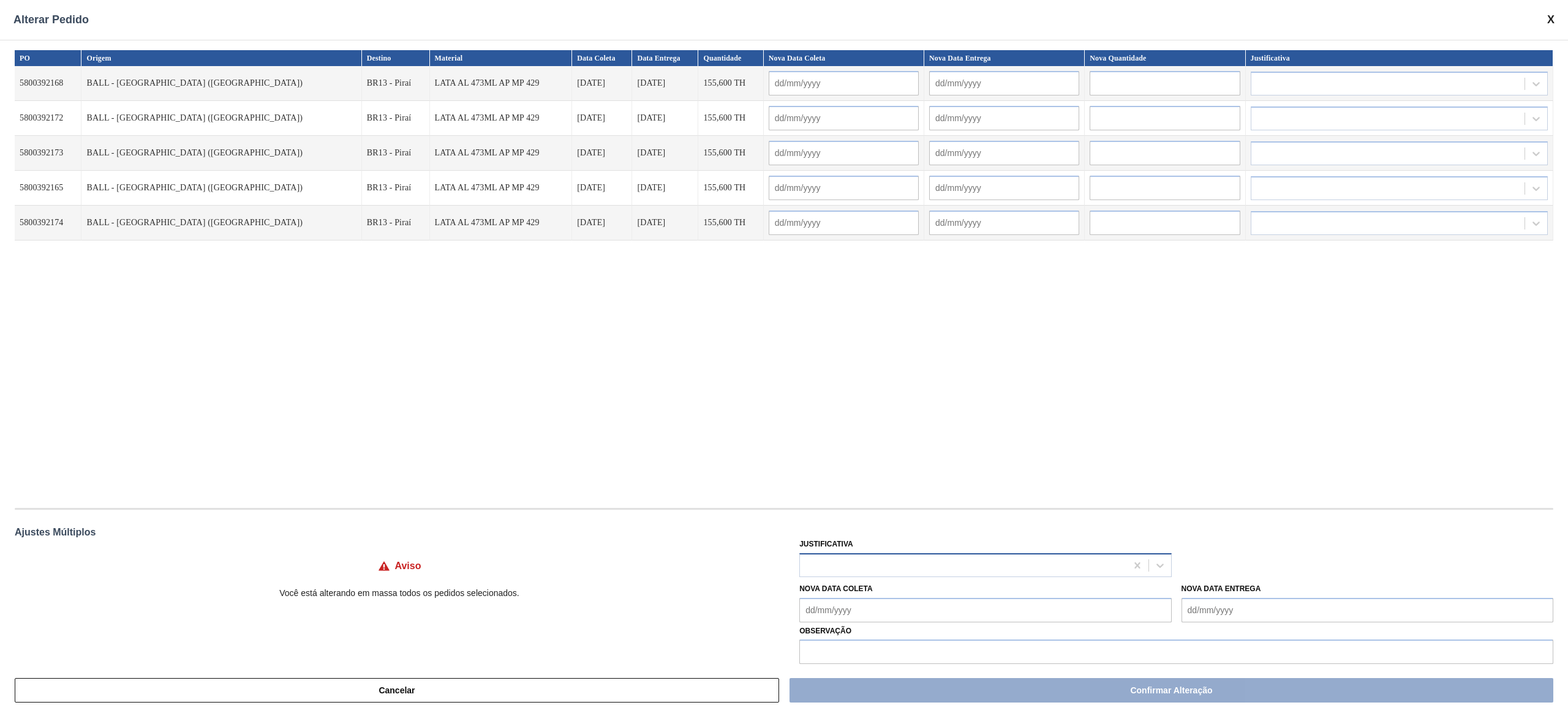
click at [1050, 568] on div at bounding box center [963, 565] width 326 height 18
click at [919, 655] on div "Logística ABI (Problemas de descarga etc.)" at bounding box center [985, 664] width 372 height 23
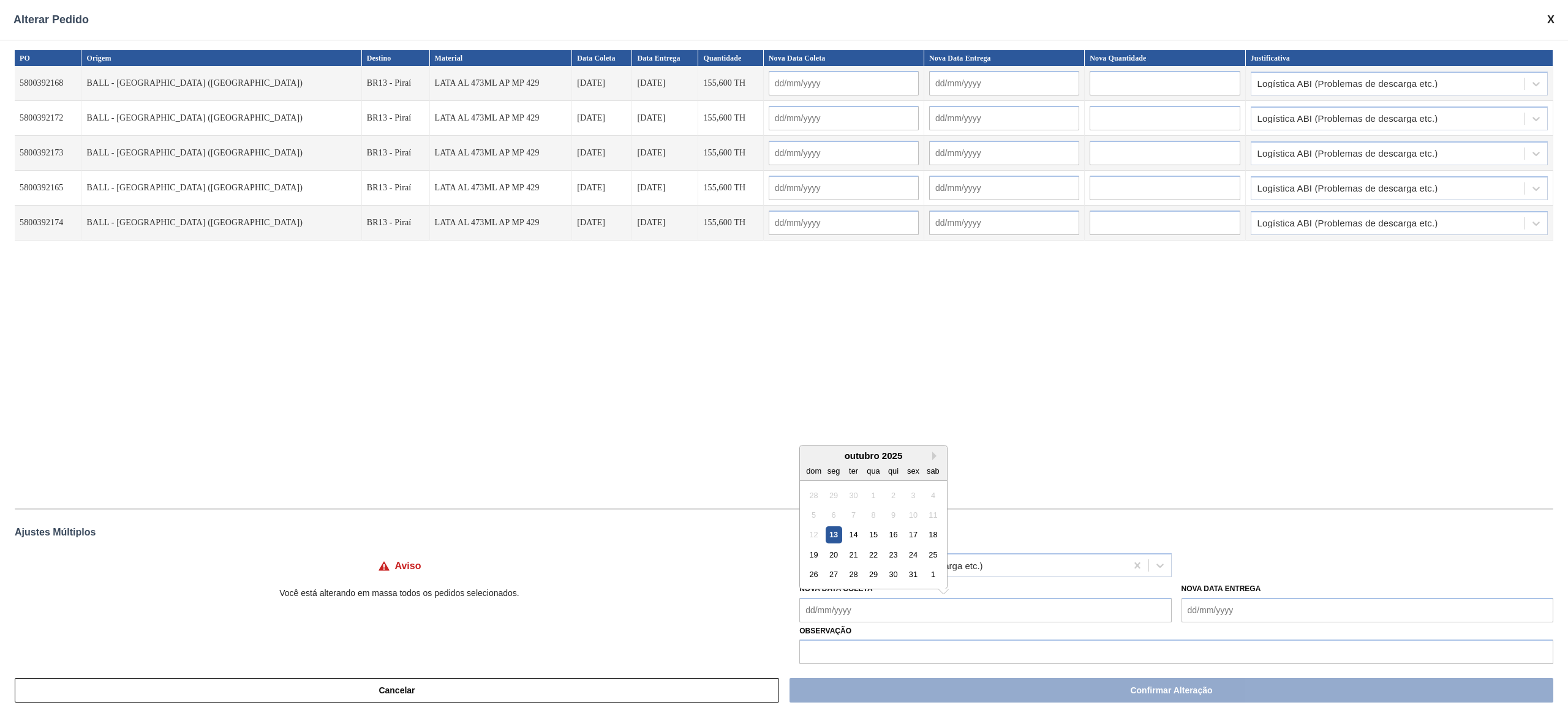
click at [898, 617] on Coleta "Nova Data Coleta" at bounding box center [985, 610] width 372 height 25
click at [821, 557] on div "19" at bounding box center [813, 555] width 17 height 17
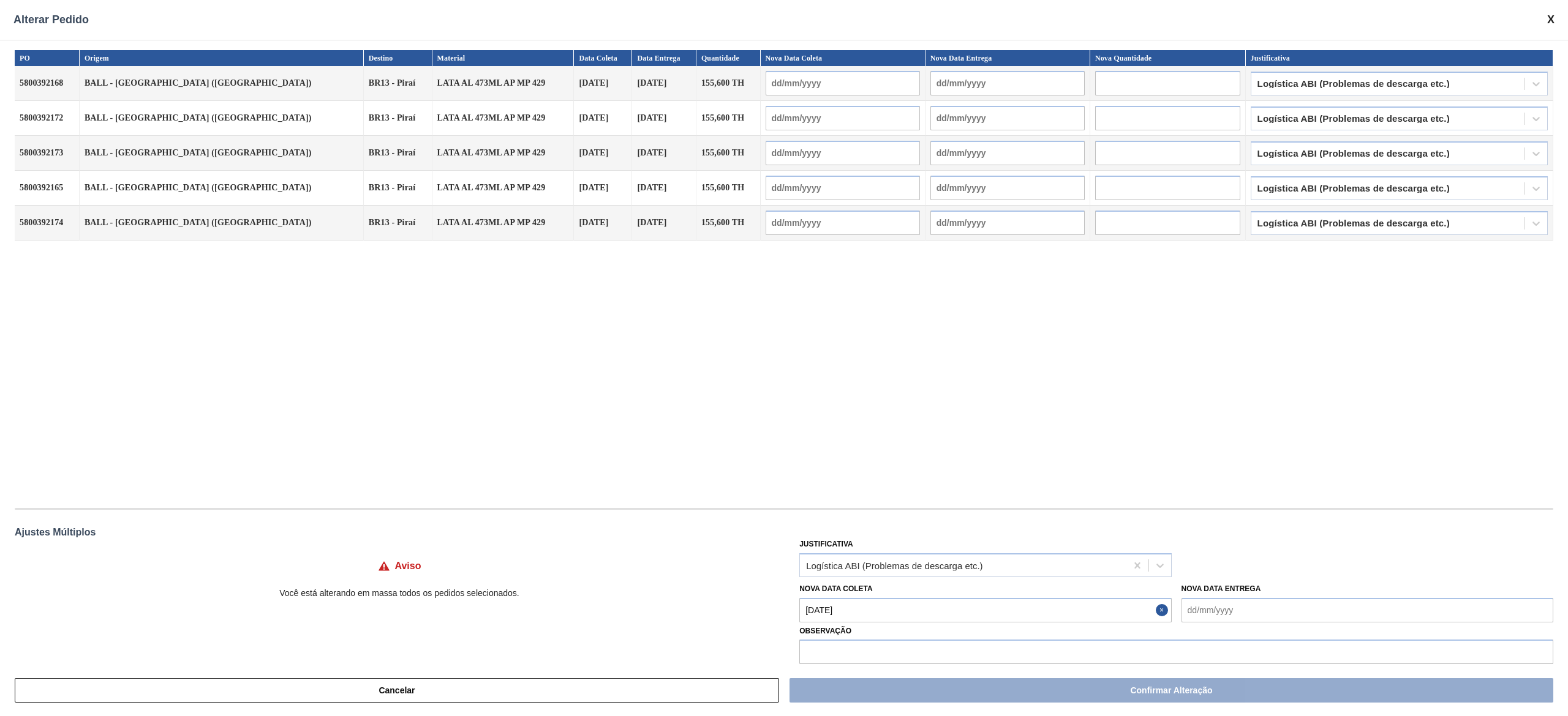
type Coleta "19/10/2025"
type input "19/10/2025"
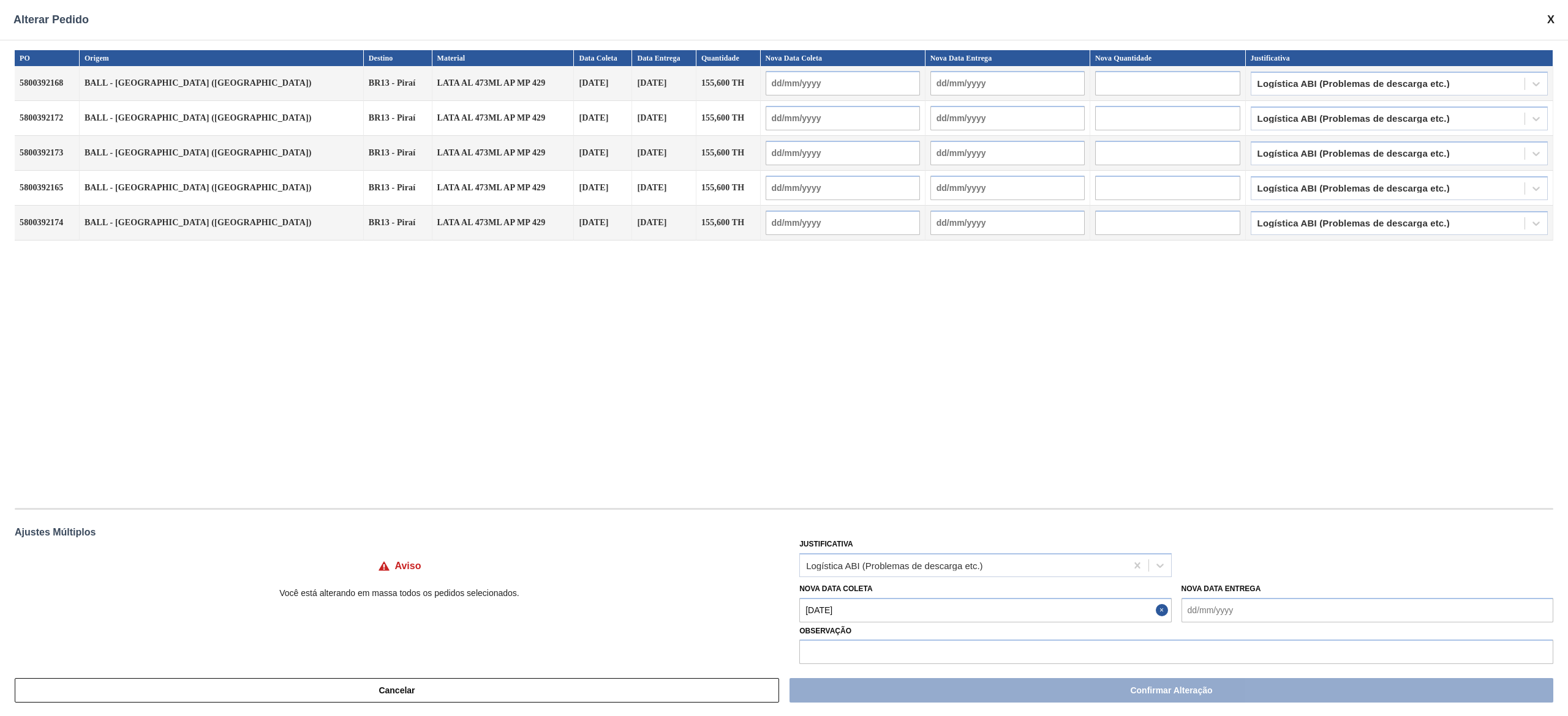
type input "19/10/2025"
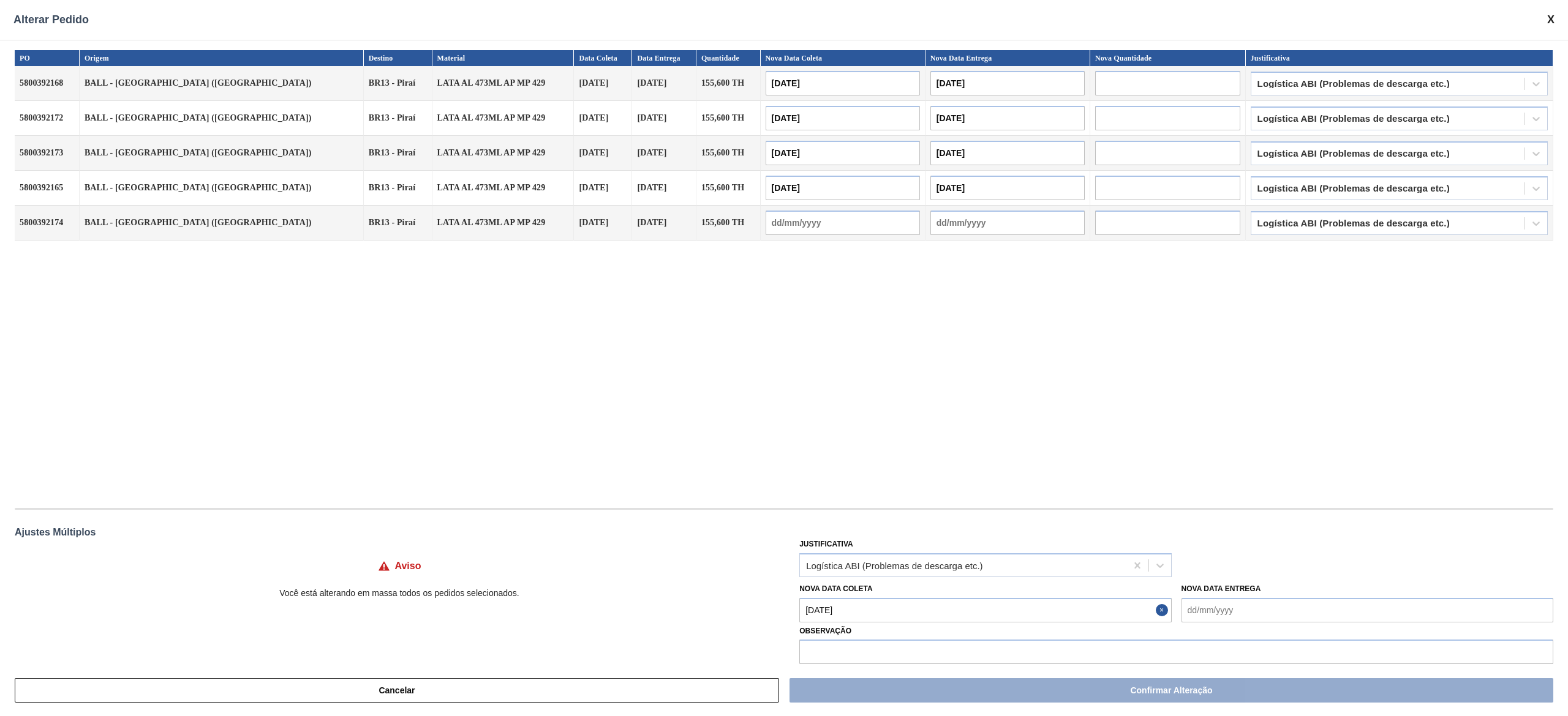
type input "19/10/2025"
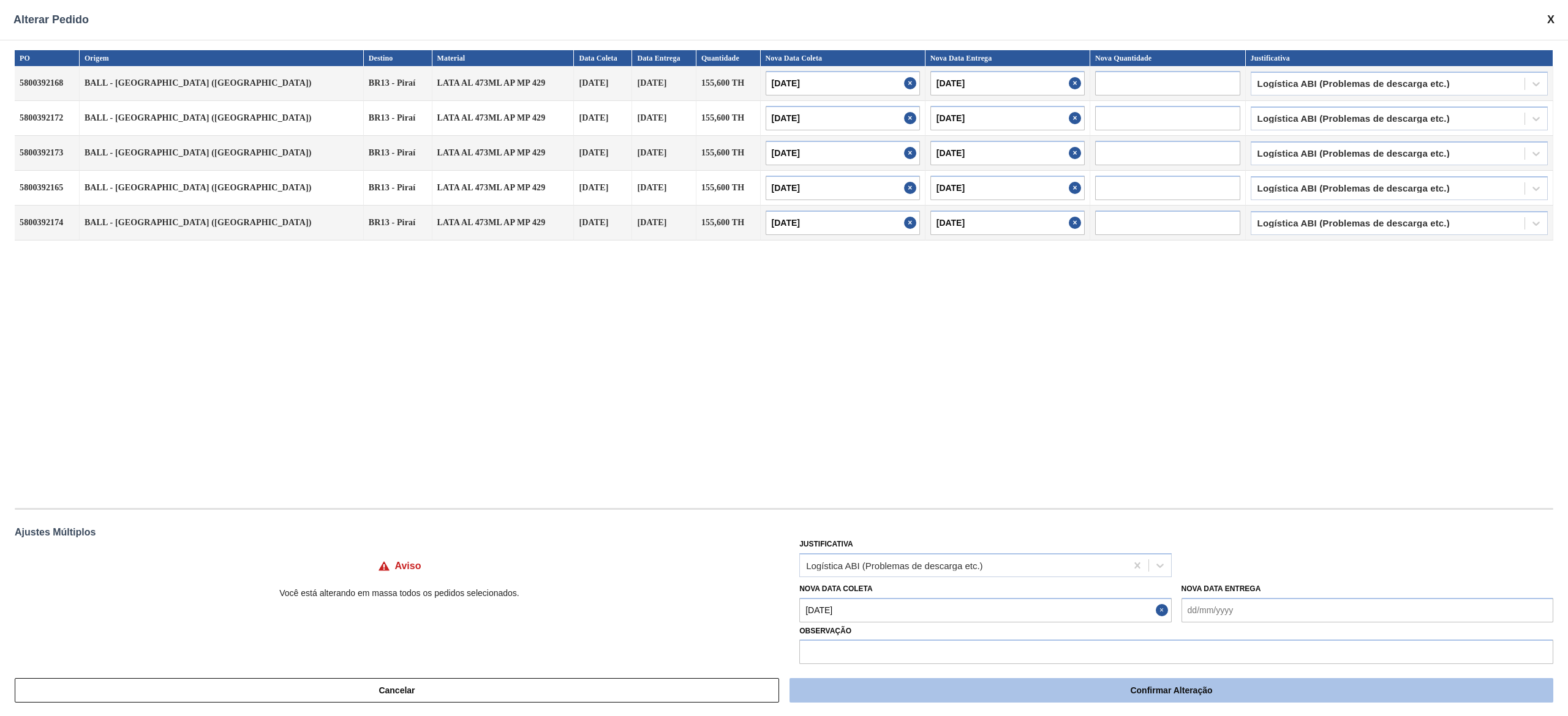
click at [807, 691] on button "Confirmar Alteração" at bounding box center [1171, 690] width 763 height 25
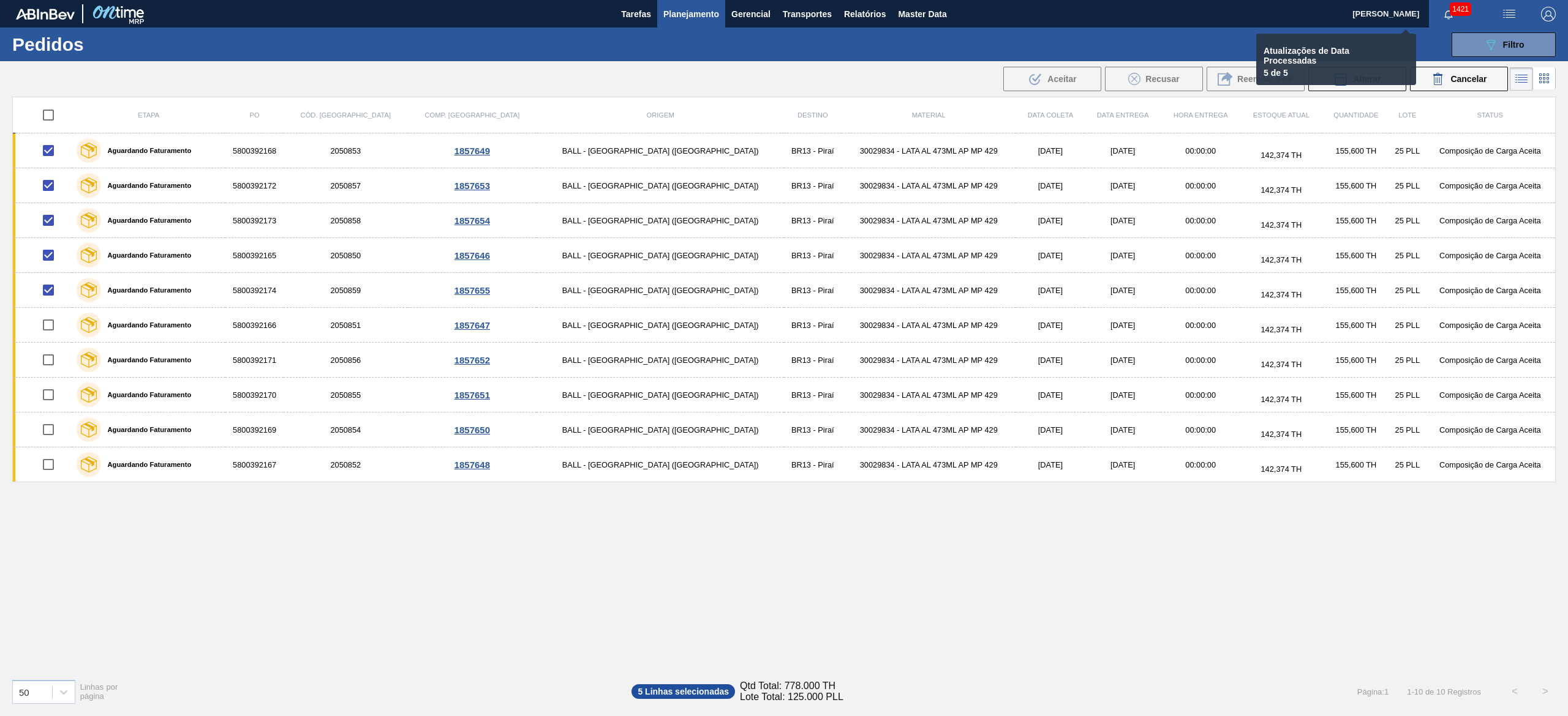
checkbox input "false"
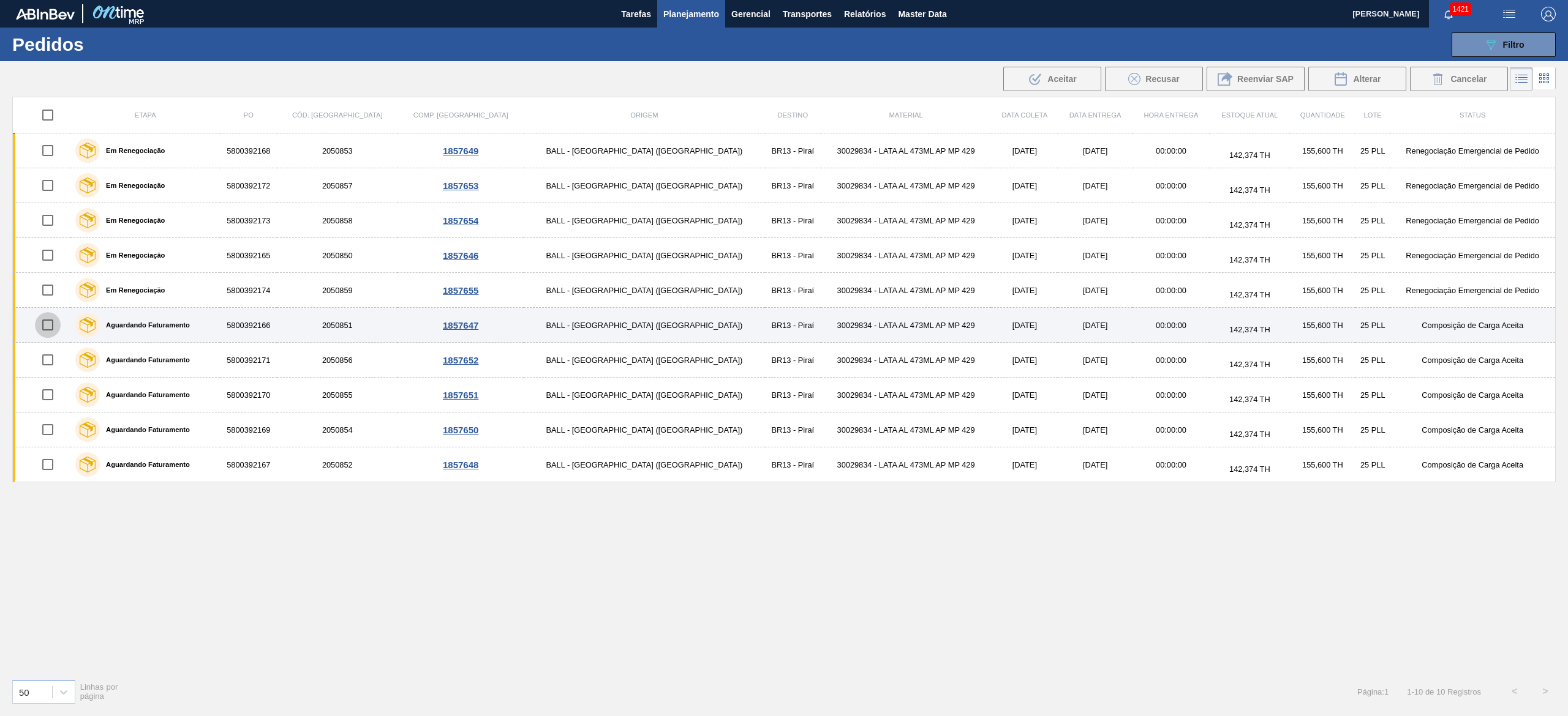
click at [55, 328] on input "checkbox" at bounding box center [48, 325] width 26 height 26
checkbox input "true"
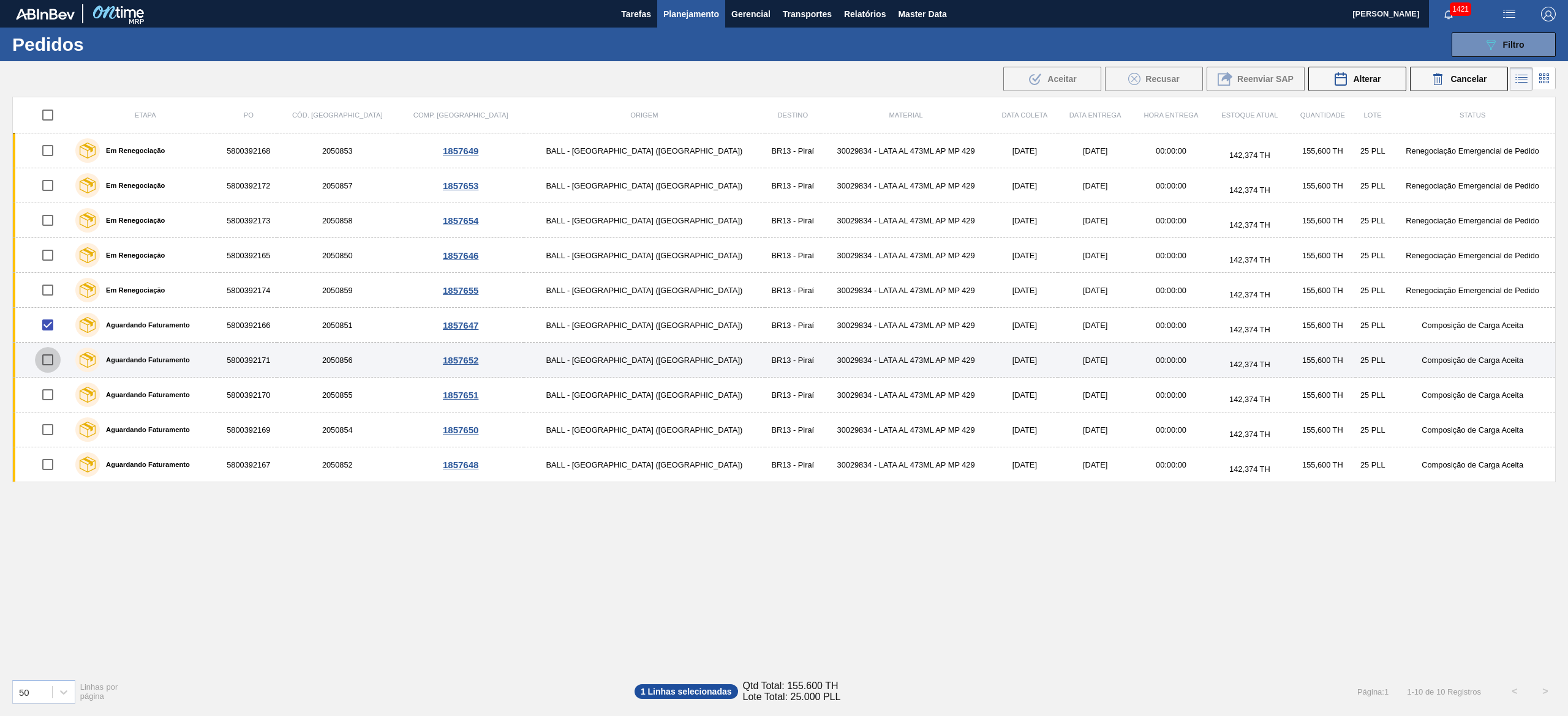
click at [56, 362] on input "checkbox" at bounding box center [48, 360] width 26 height 26
checkbox input "true"
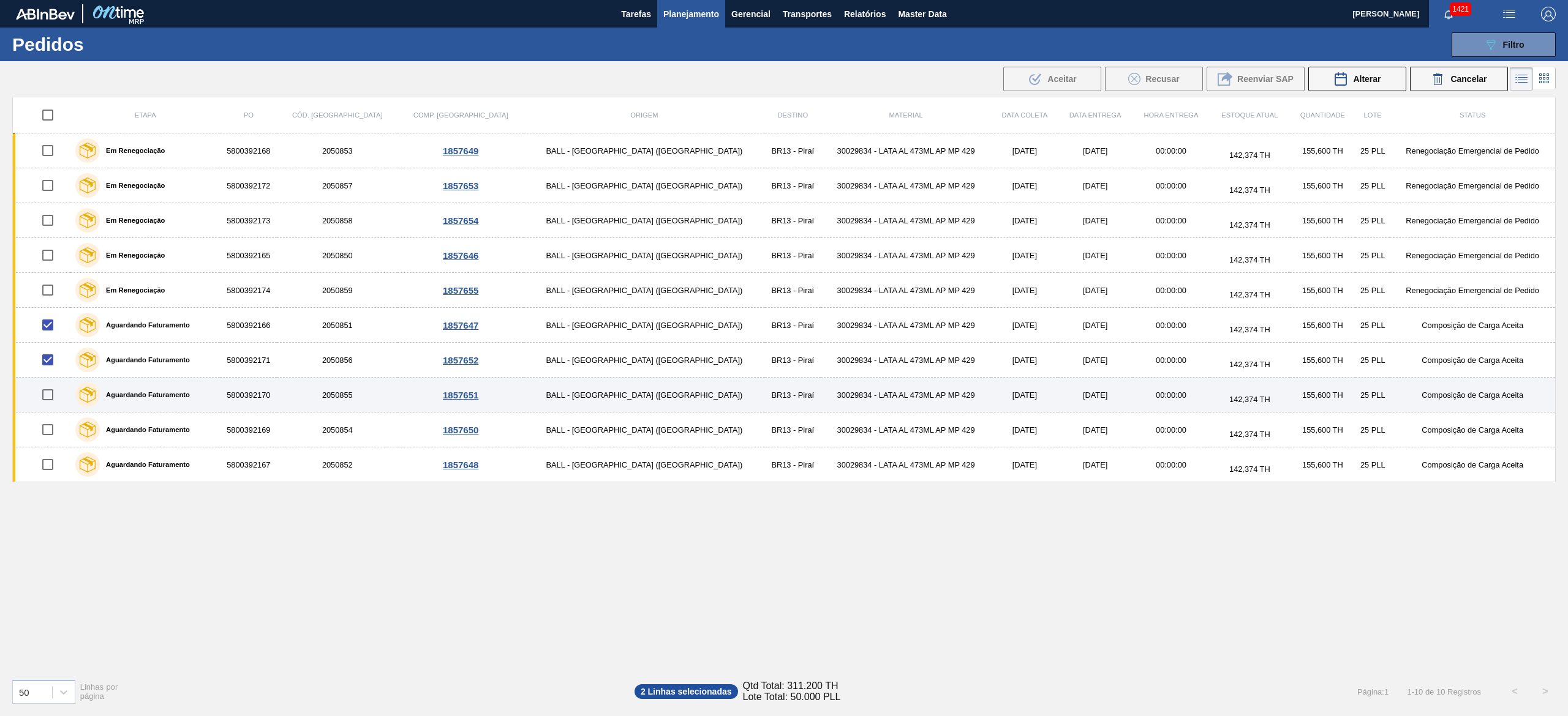
click at [58, 399] on input "checkbox" at bounding box center [48, 395] width 26 height 26
checkbox input "true"
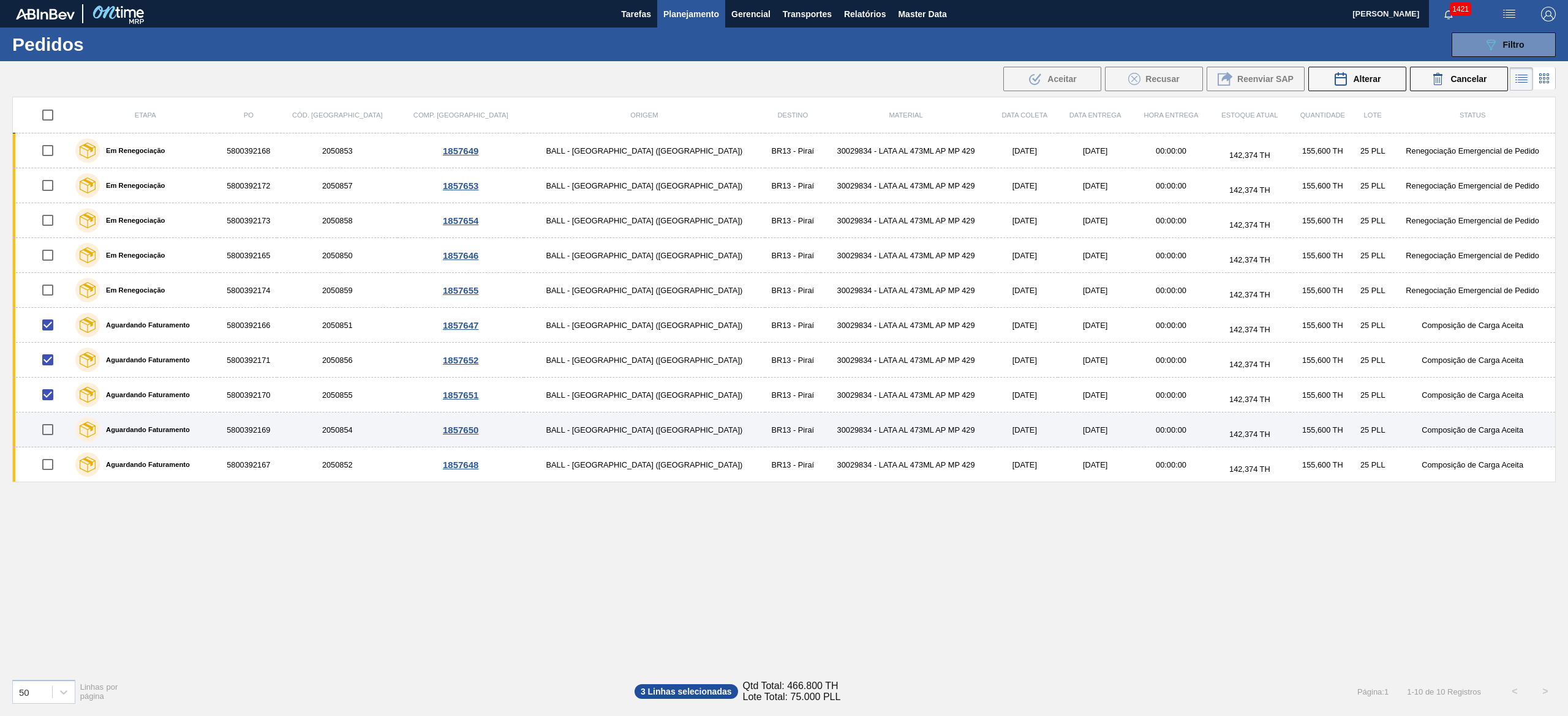
click at [44, 435] on input "checkbox" at bounding box center [48, 429] width 26 height 26
checkbox input "true"
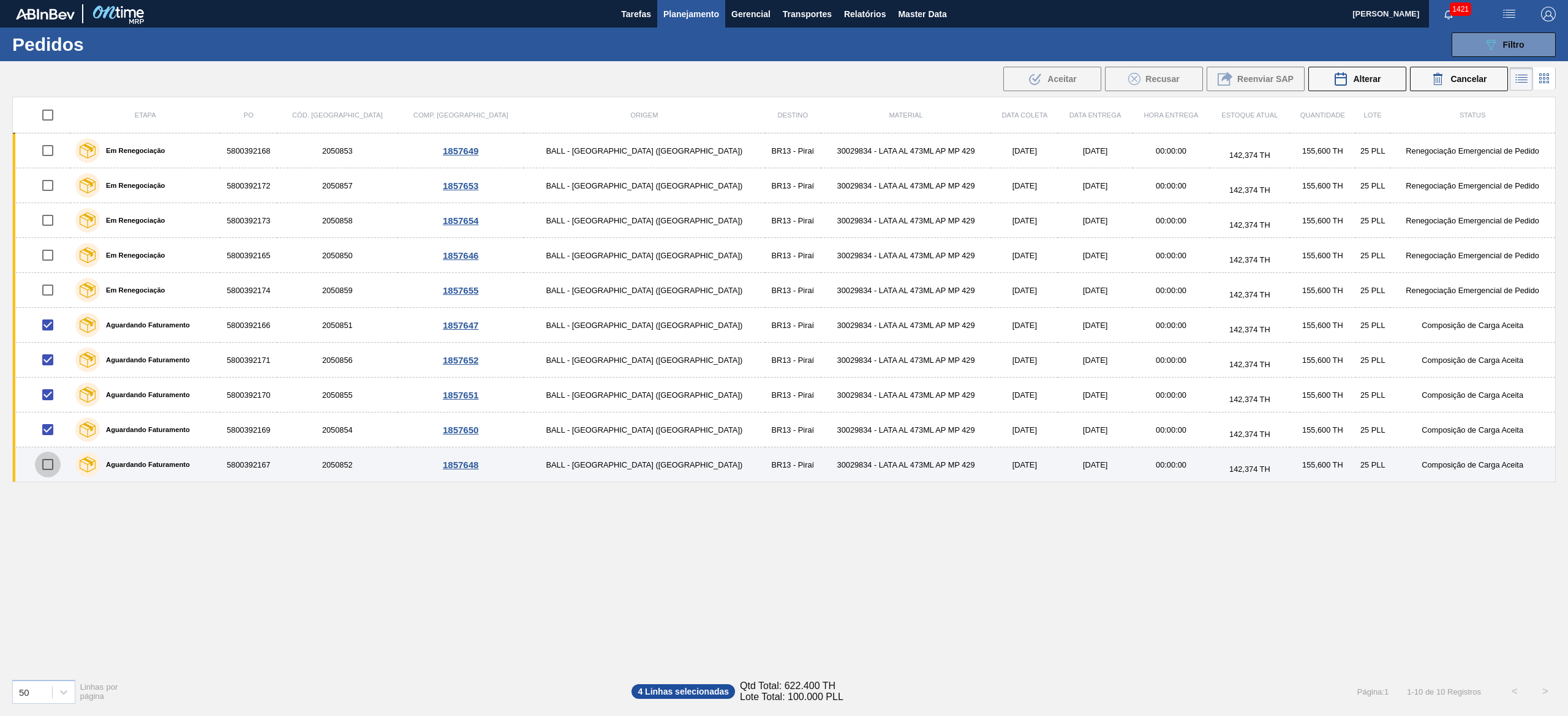
click at [49, 465] on input "checkbox" at bounding box center [48, 465] width 26 height 26
checkbox input "true"
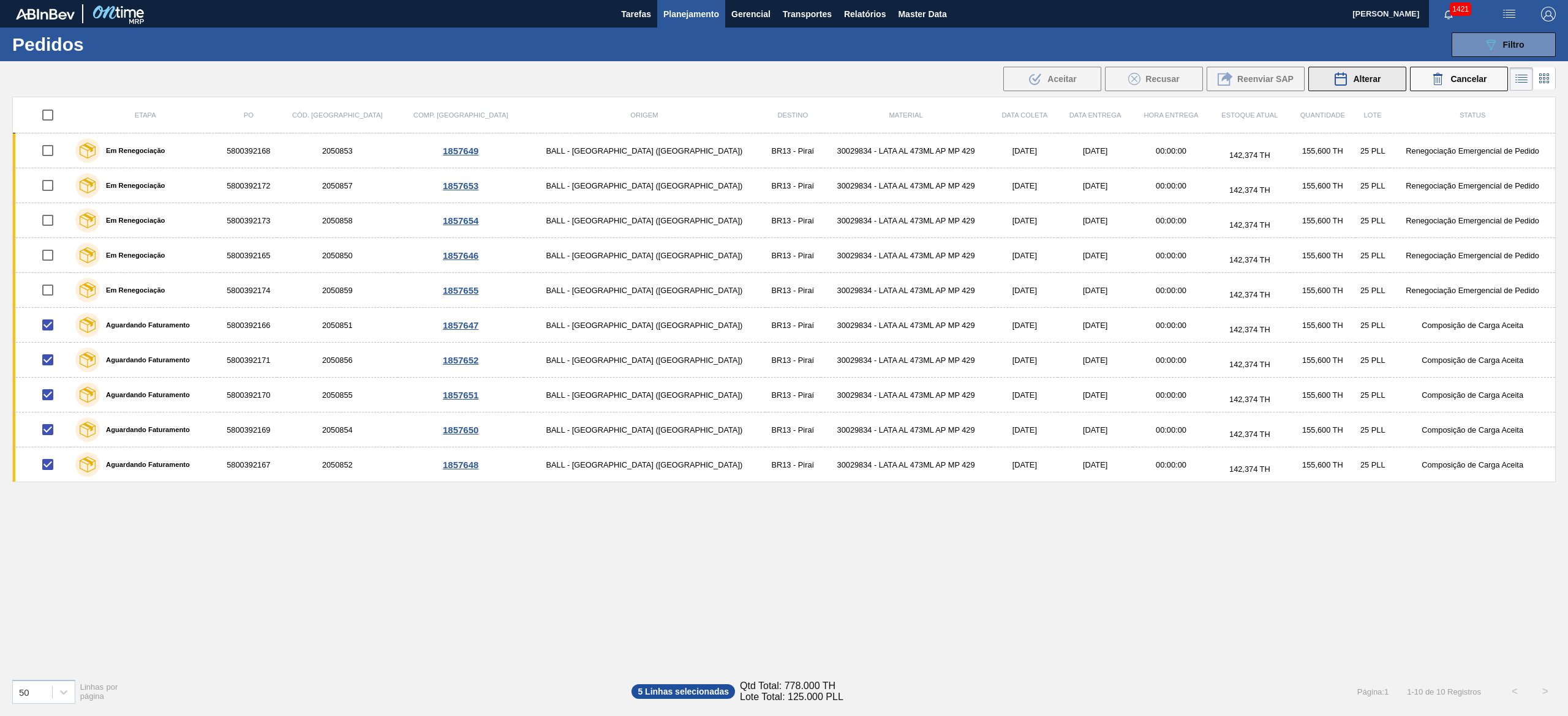
click at [1375, 80] on span "Alterar" at bounding box center [1367, 79] width 28 height 10
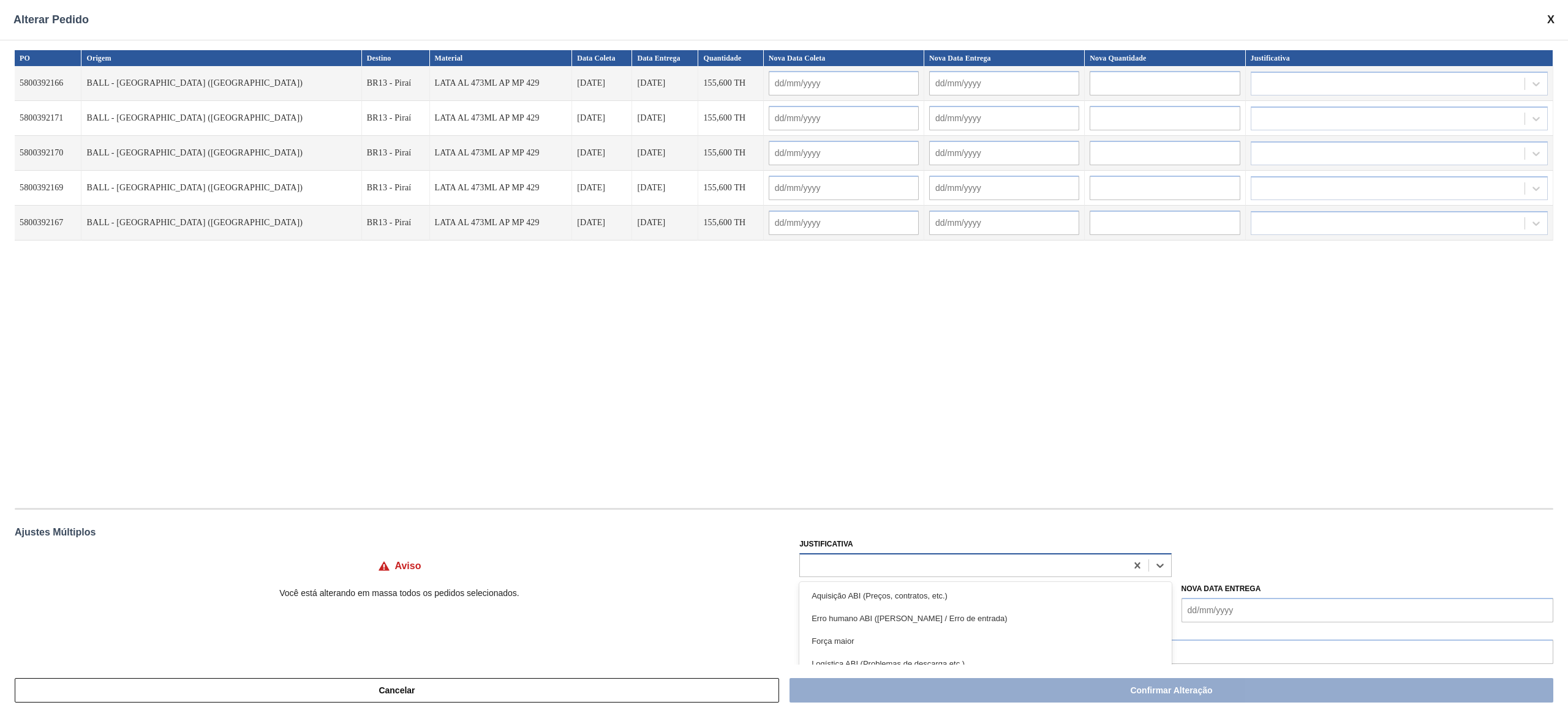
click at [984, 575] on div at bounding box center [985, 565] width 372 height 24
click at [946, 658] on div "Logística ABI (Problemas de descarga etc.)" at bounding box center [985, 664] width 372 height 23
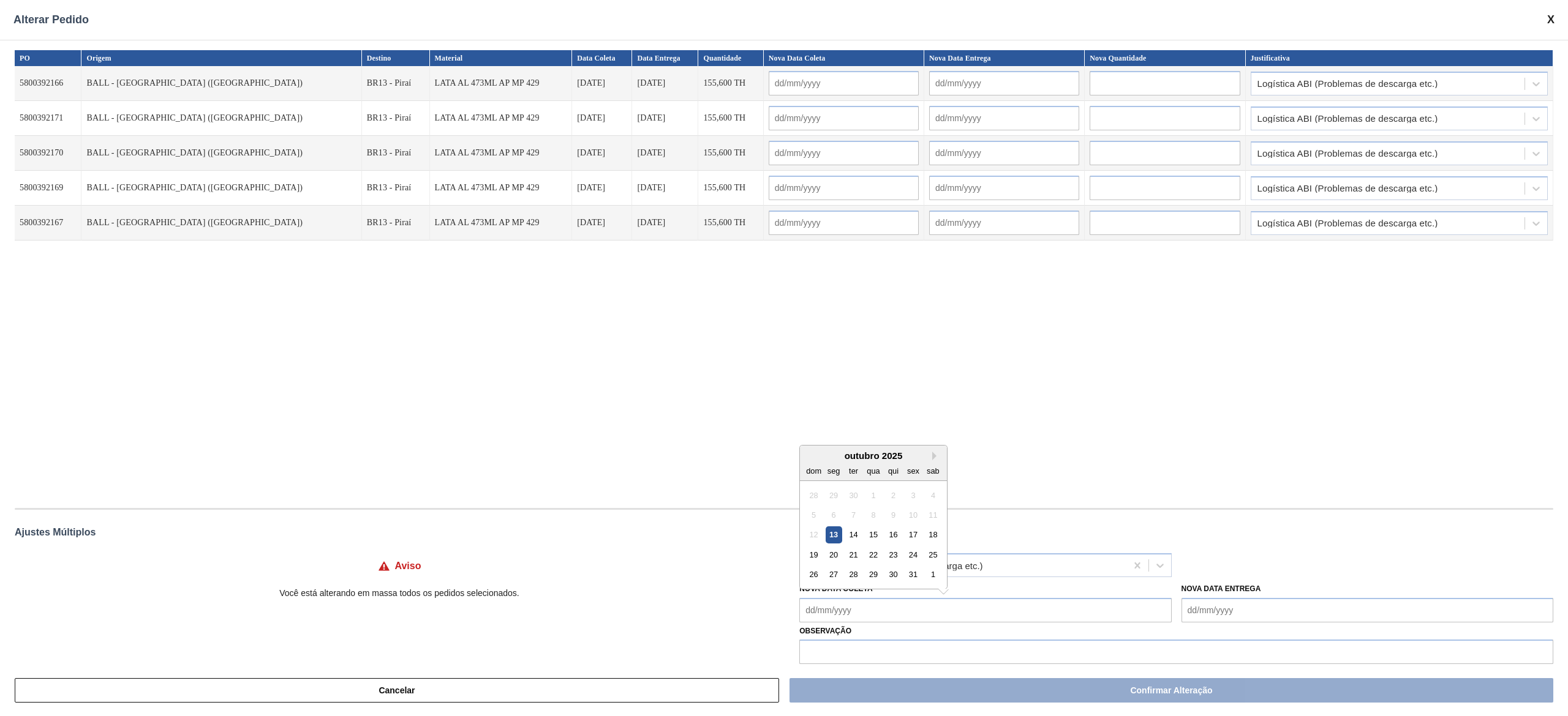
click at [931, 609] on Coleta "Nova Data Coleta" at bounding box center [985, 610] width 372 height 25
click at [832, 560] on div "20" at bounding box center [834, 555] width 17 height 17
type Coleta "20/10/2025"
type input "20/10/2025"
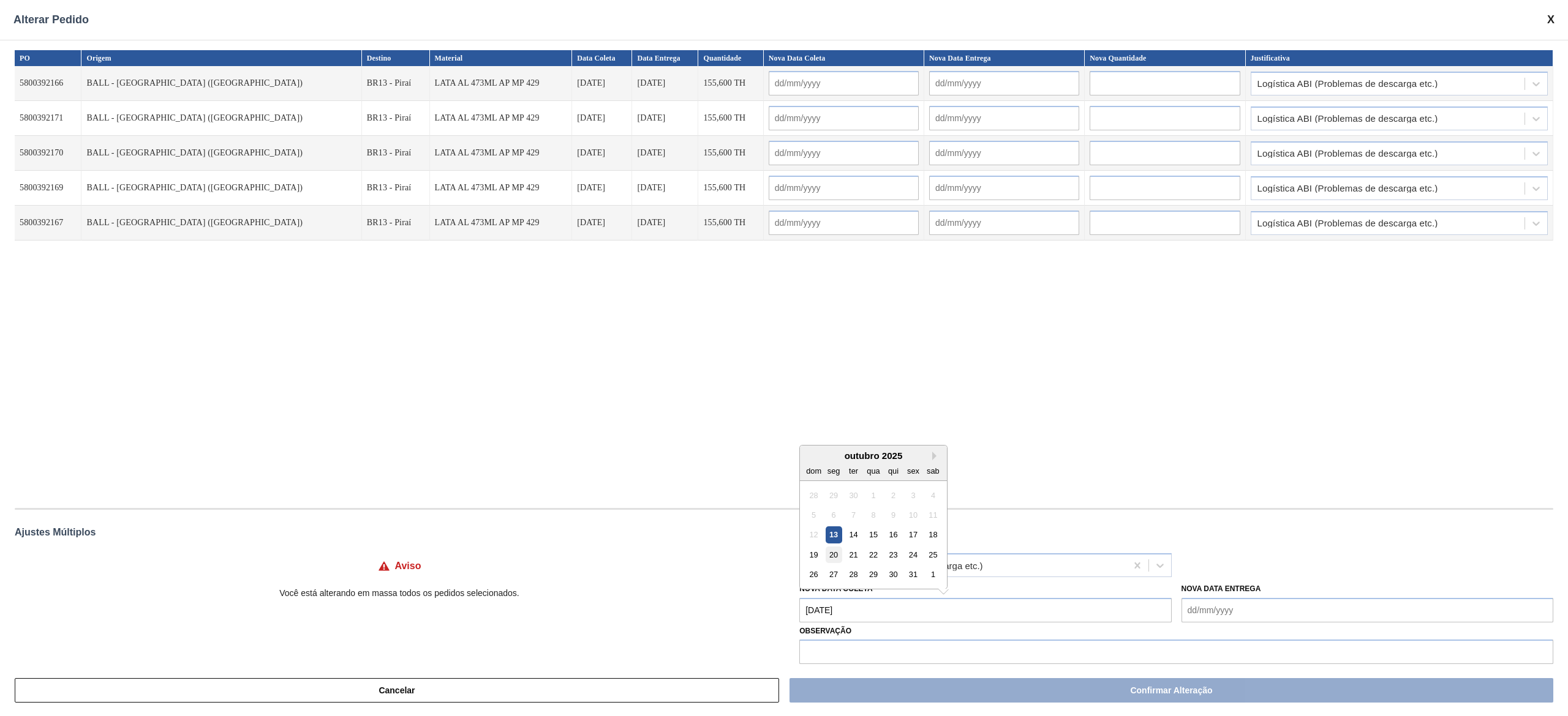
type input "20/10/2025"
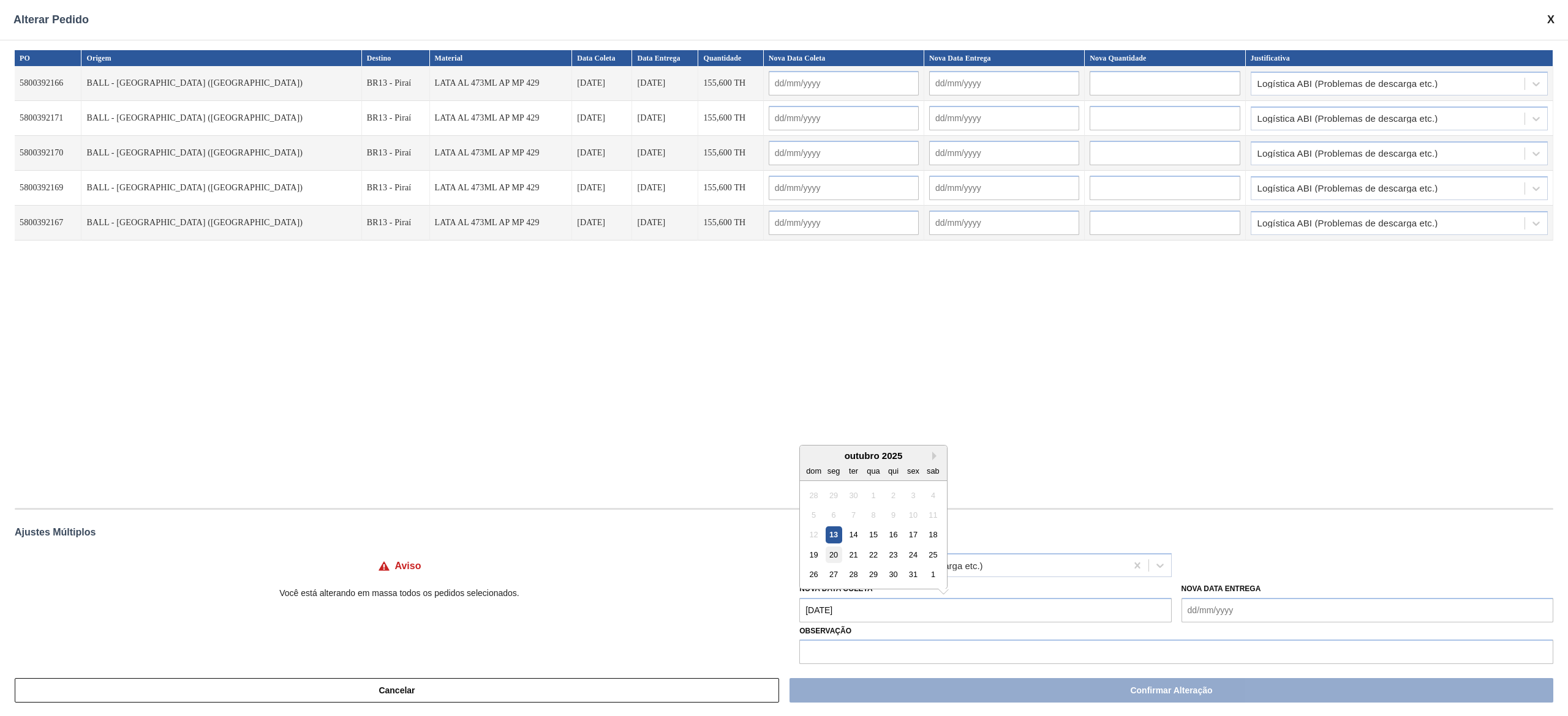
type input "20/10/2025"
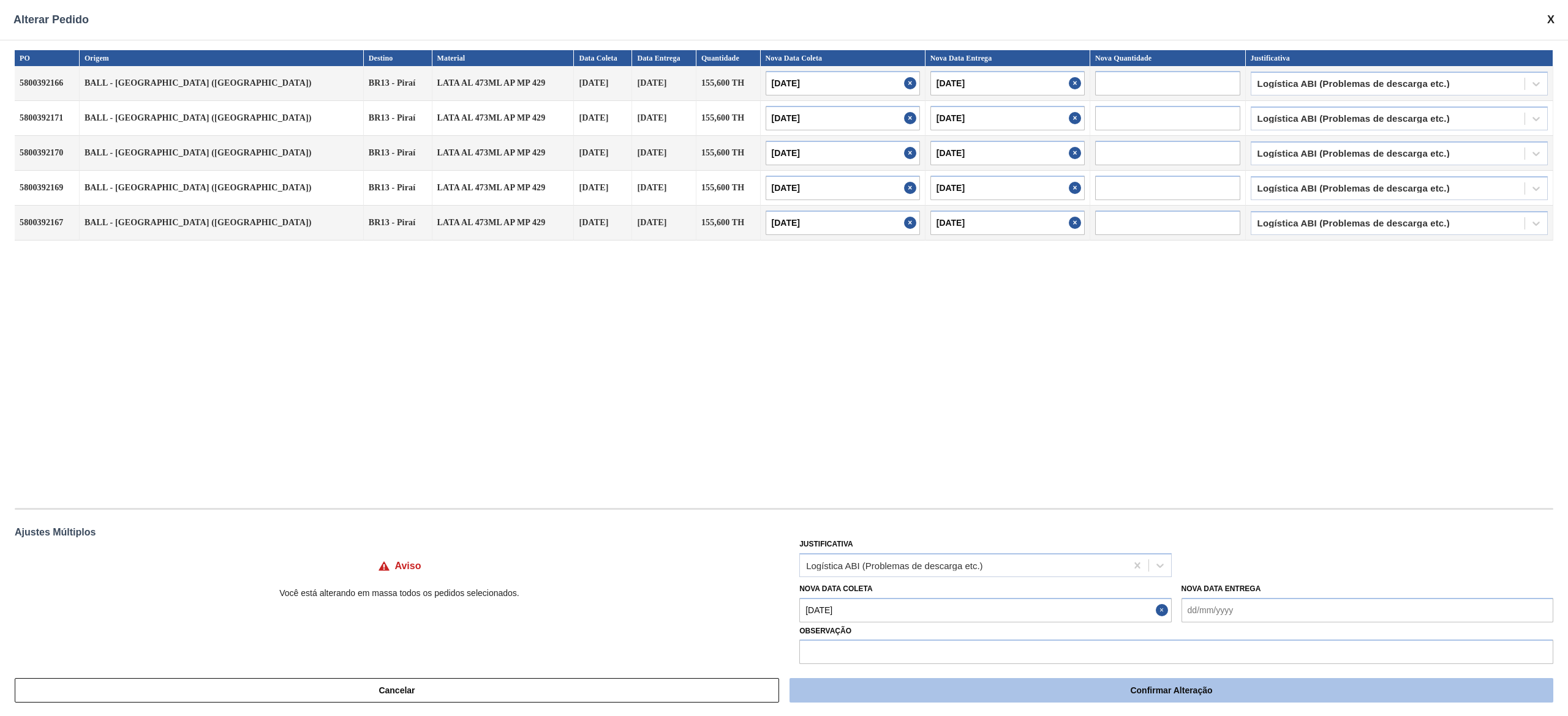
click at [1029, 695] on button "Confirmar Alteração" at bounding box center [1171, 690] width 763 height 25
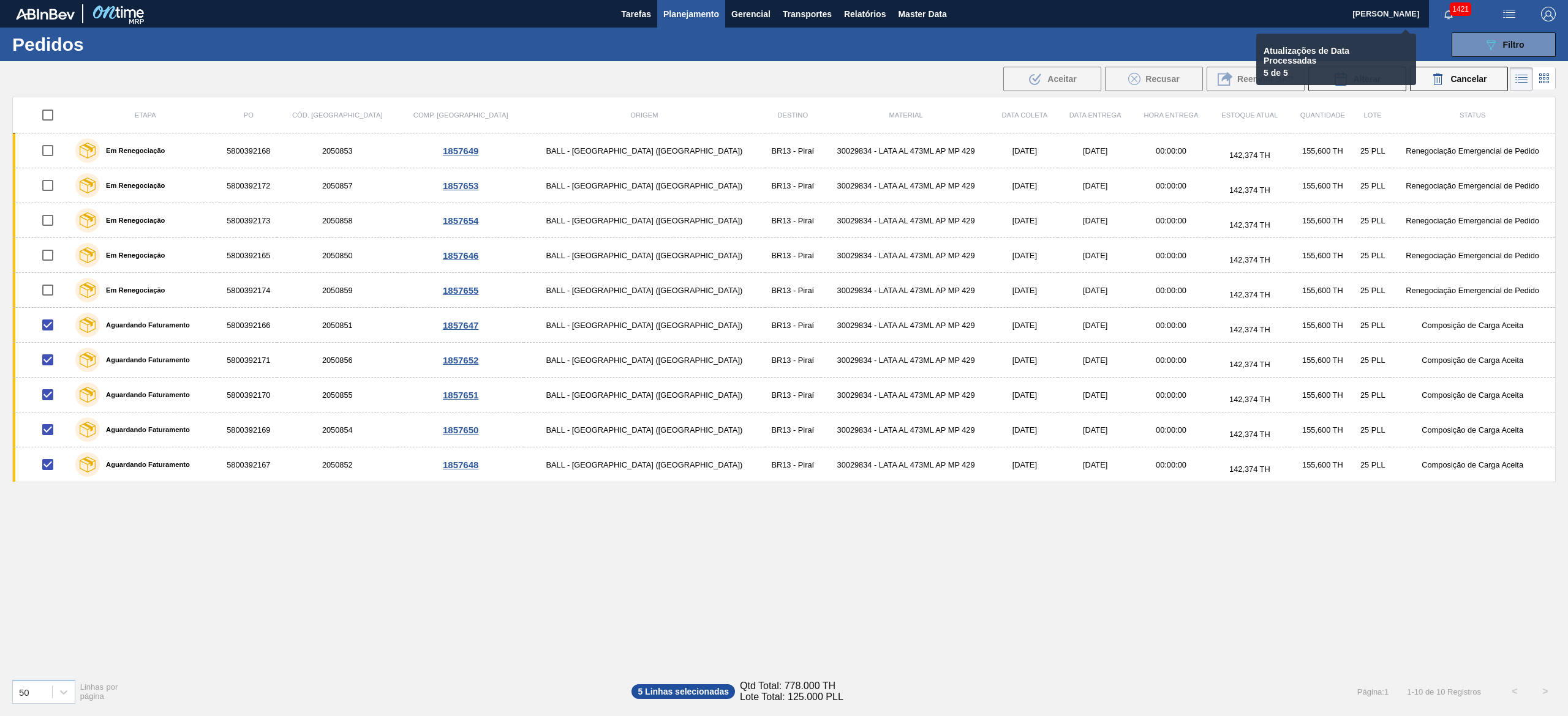
checkbox input "false"
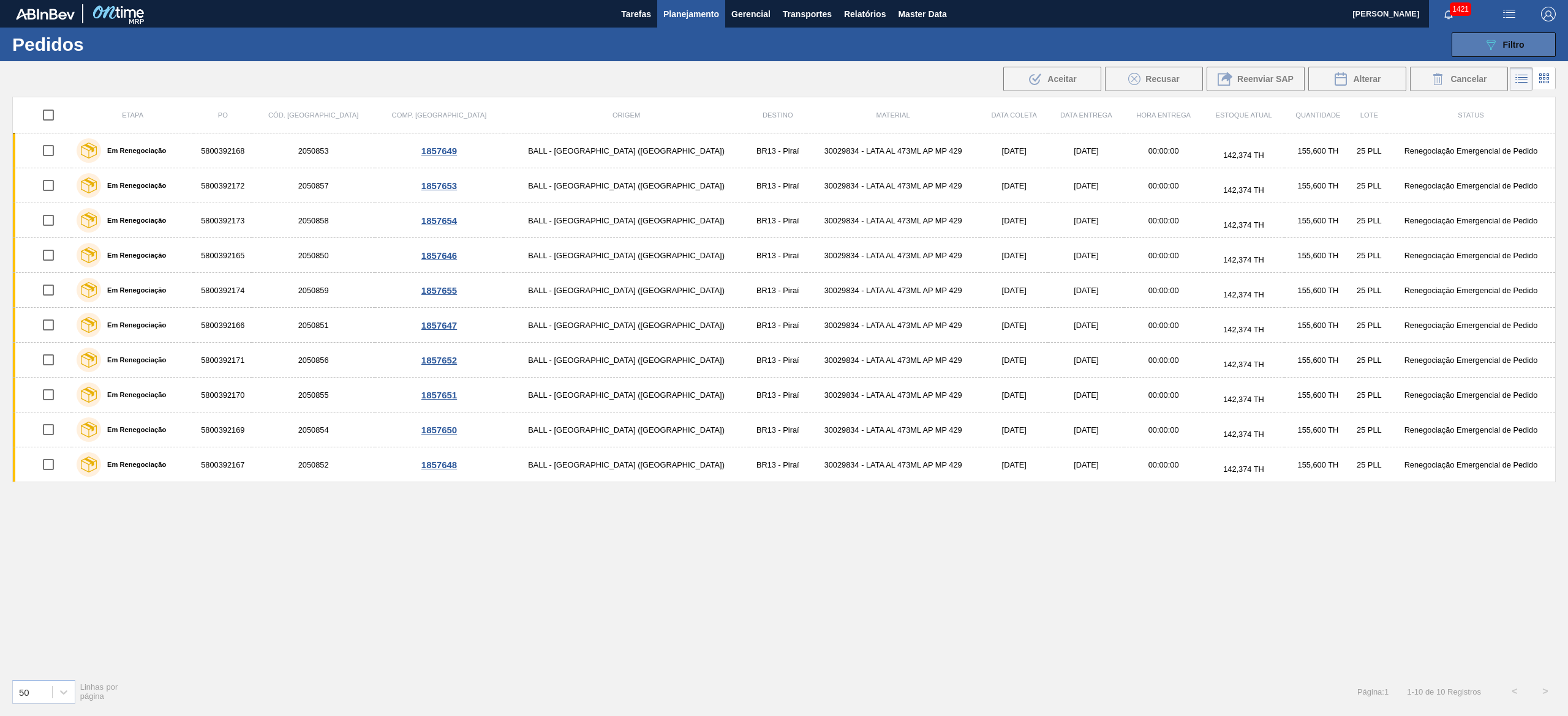
click at [1496, 41] on icon "089F7B8B-B2A5-4AFE-B5C0-19BA573D28AC" at bounding box center [1490, 44] width 15 height 15
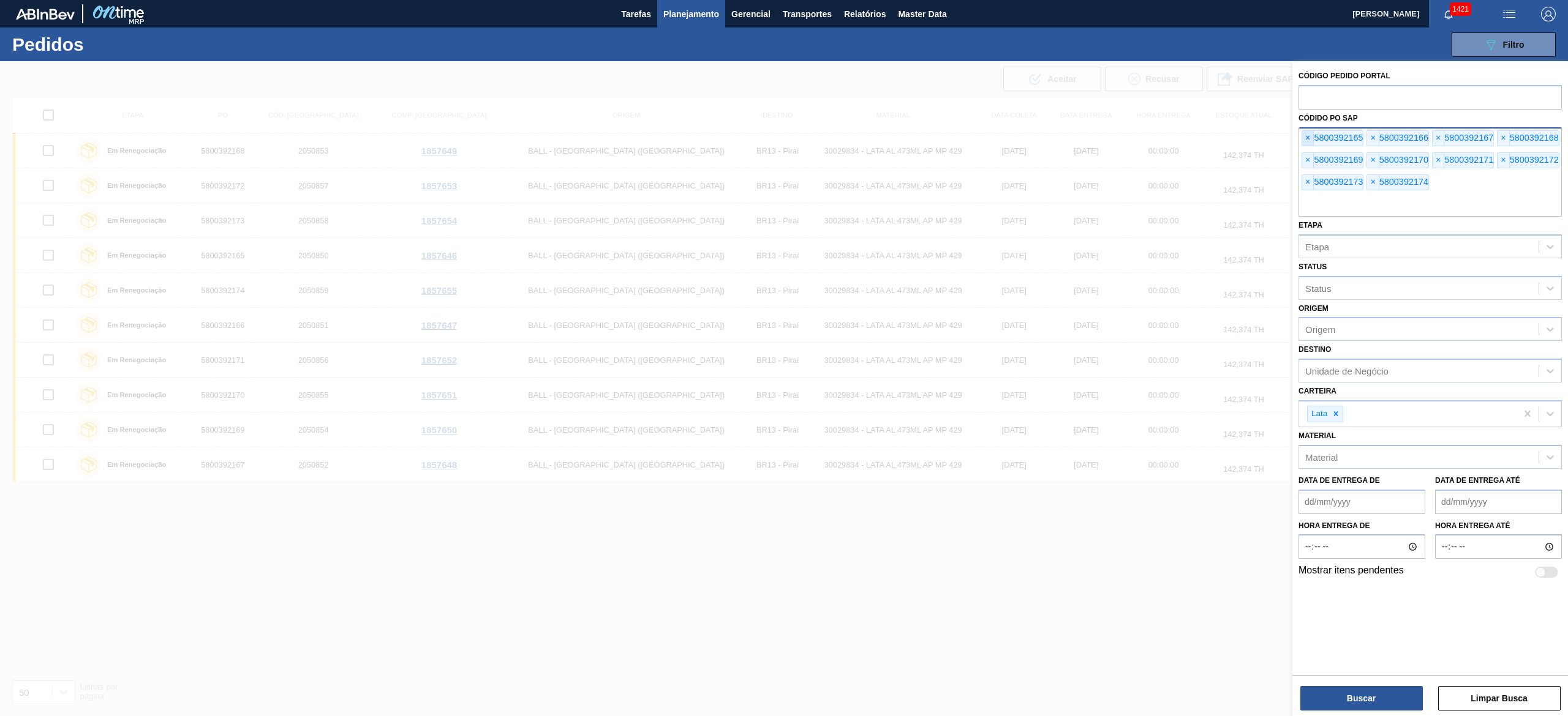
click at [1304, 142] on span "×" at bounding box center [1308, 138] width 12 height 15
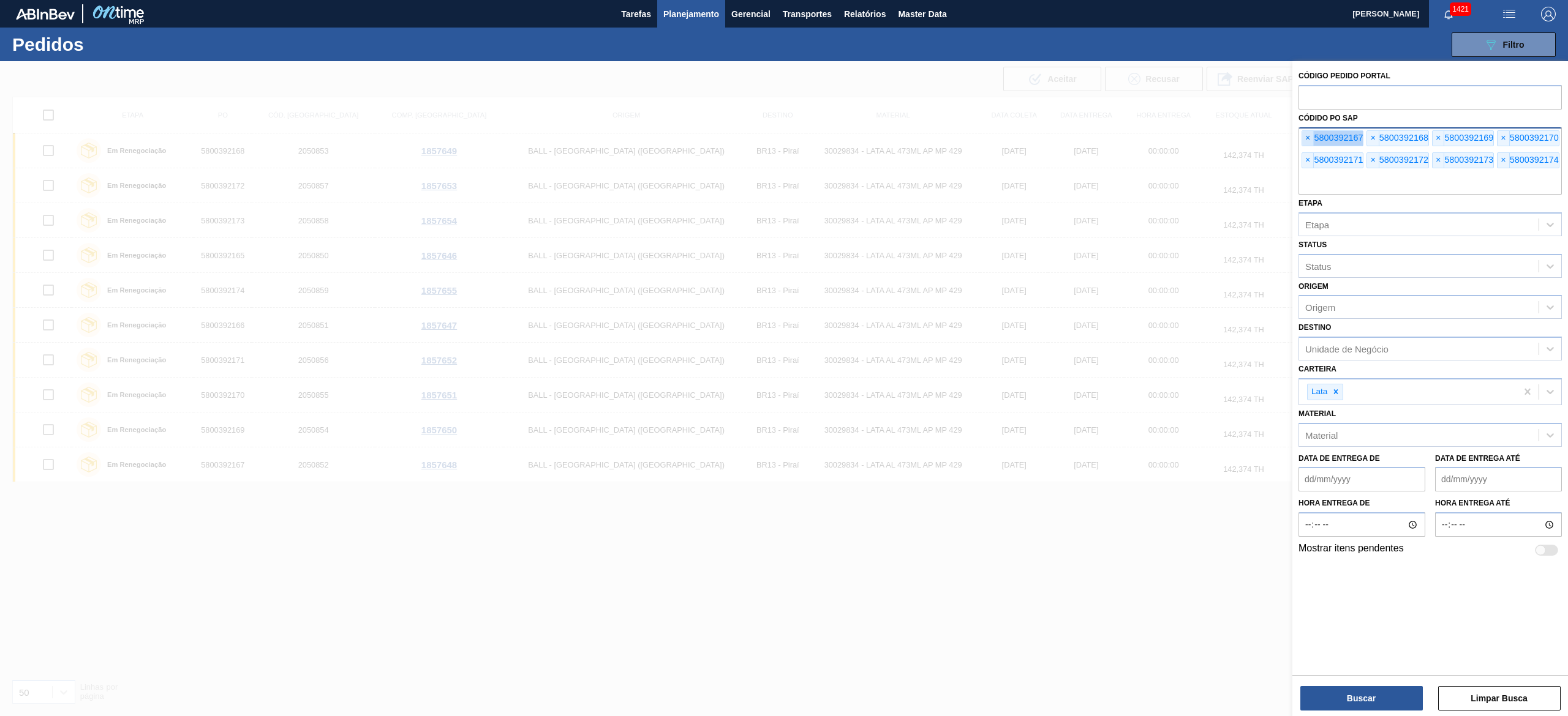
click at [1304, 142] on span "×" at bounding box center [1308, 138] width 12 height 15
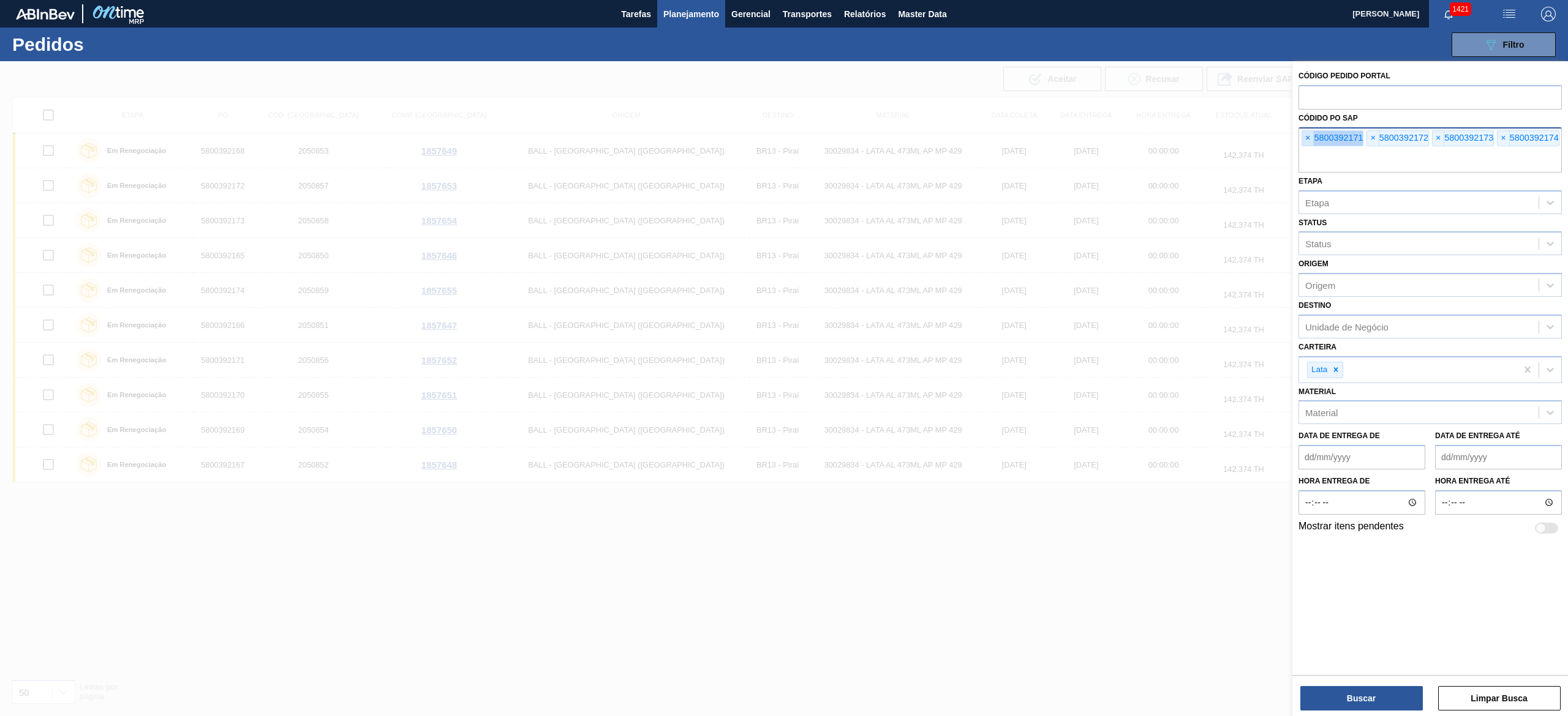
click at [1304, 142] on span "×" at bounding box center [1308, 138] width 12 height 15
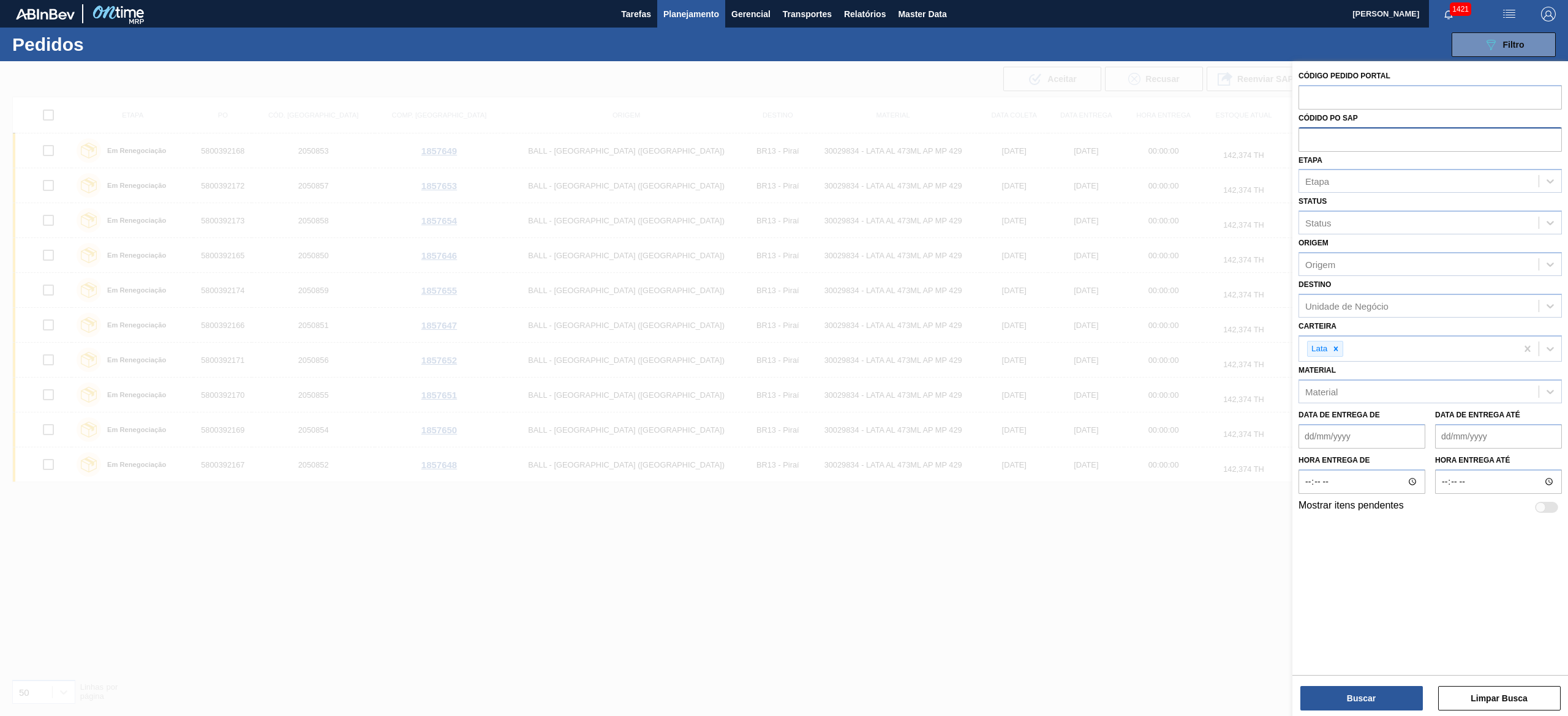
paste input "text"
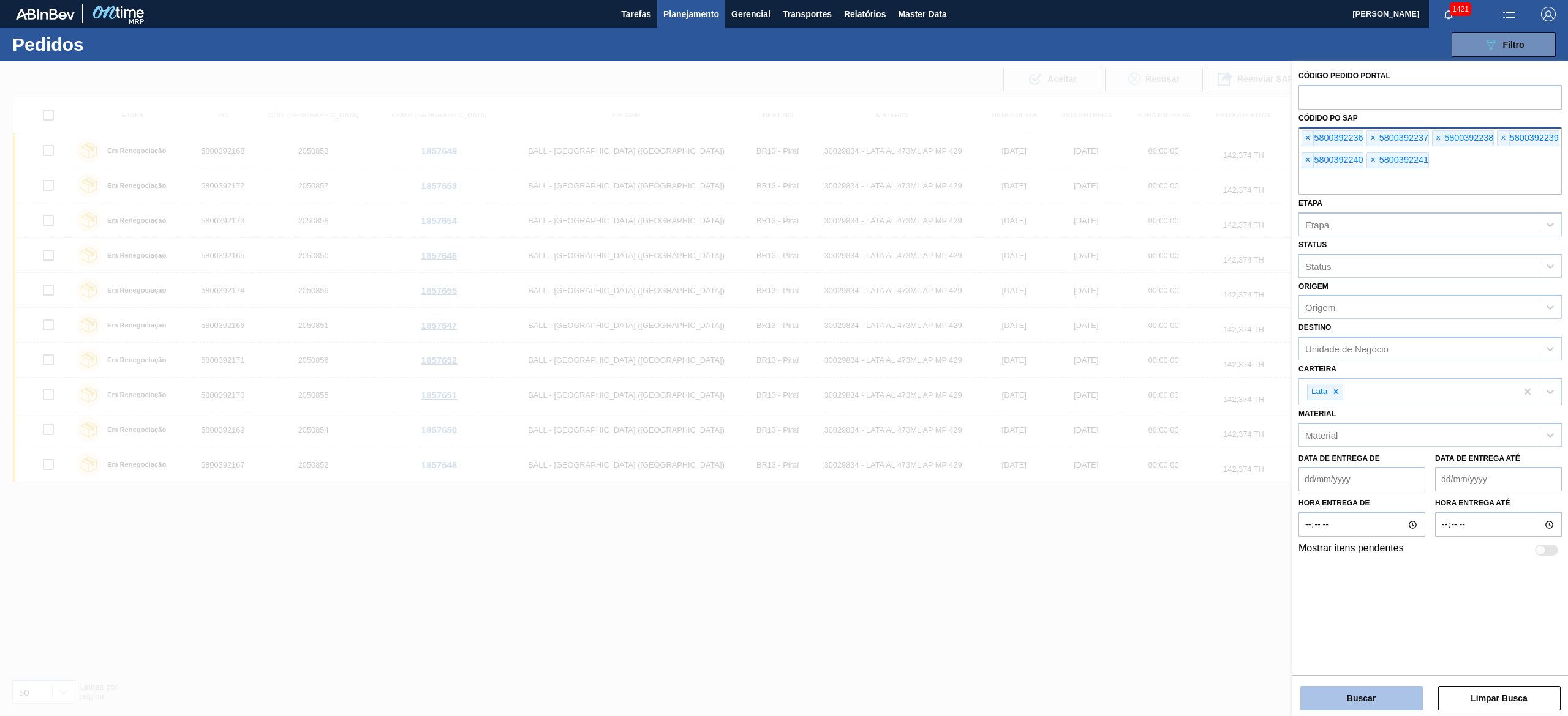
click at [1377, 687] on button "Buscar" at bounding box center [1362, 698] width 123 height 25
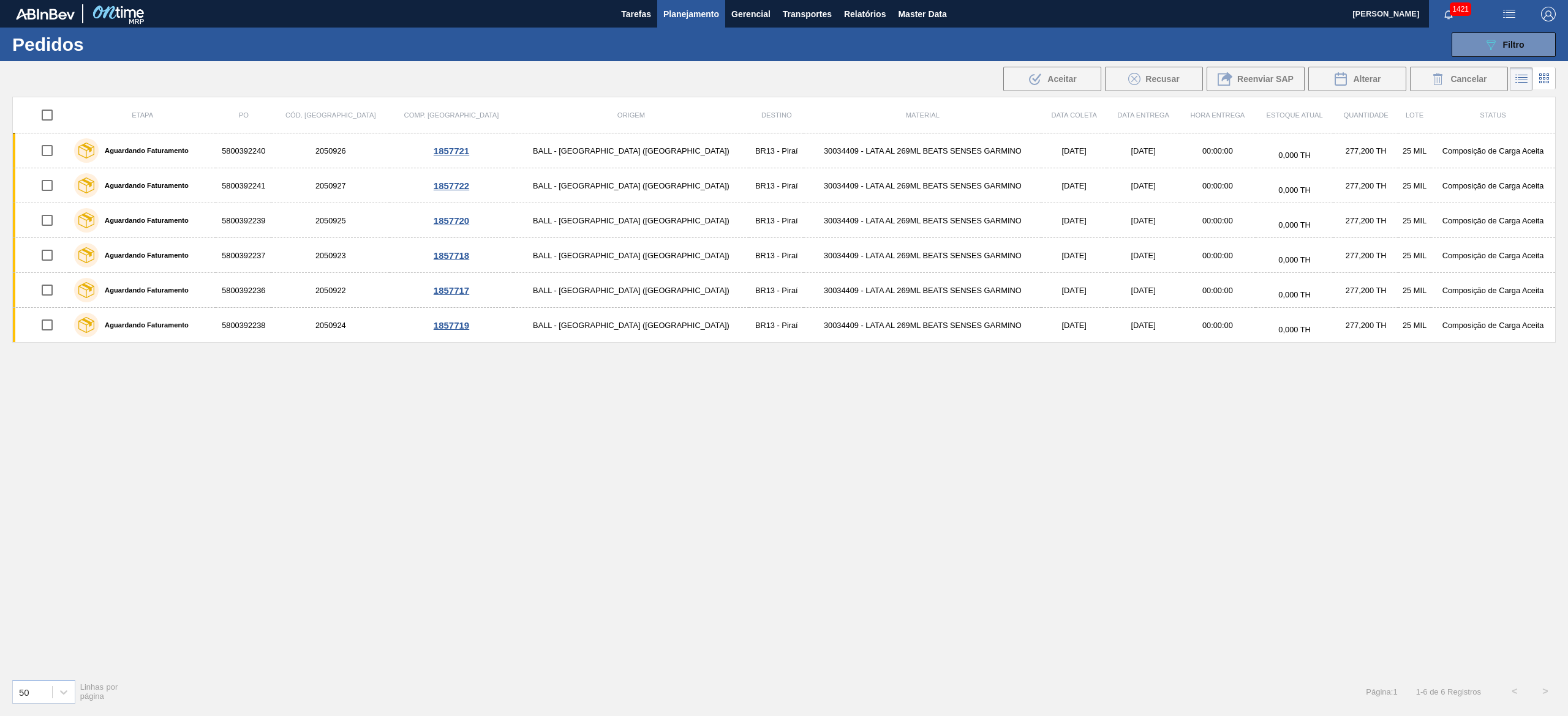
click at [57, 115] on input "checkbox" at bounding box center [47, 115] width 26 height 26
checkbox input "true"
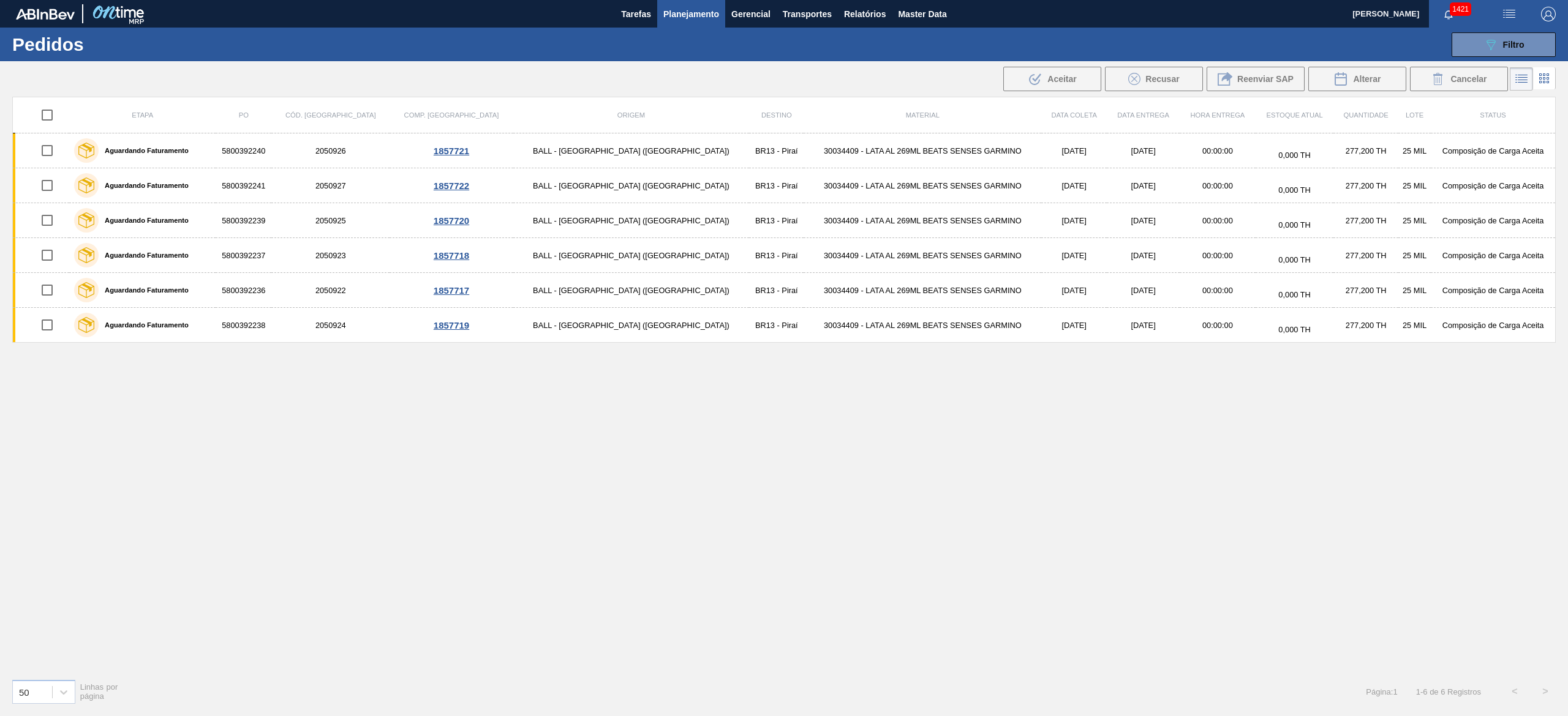
checkbox input "true"
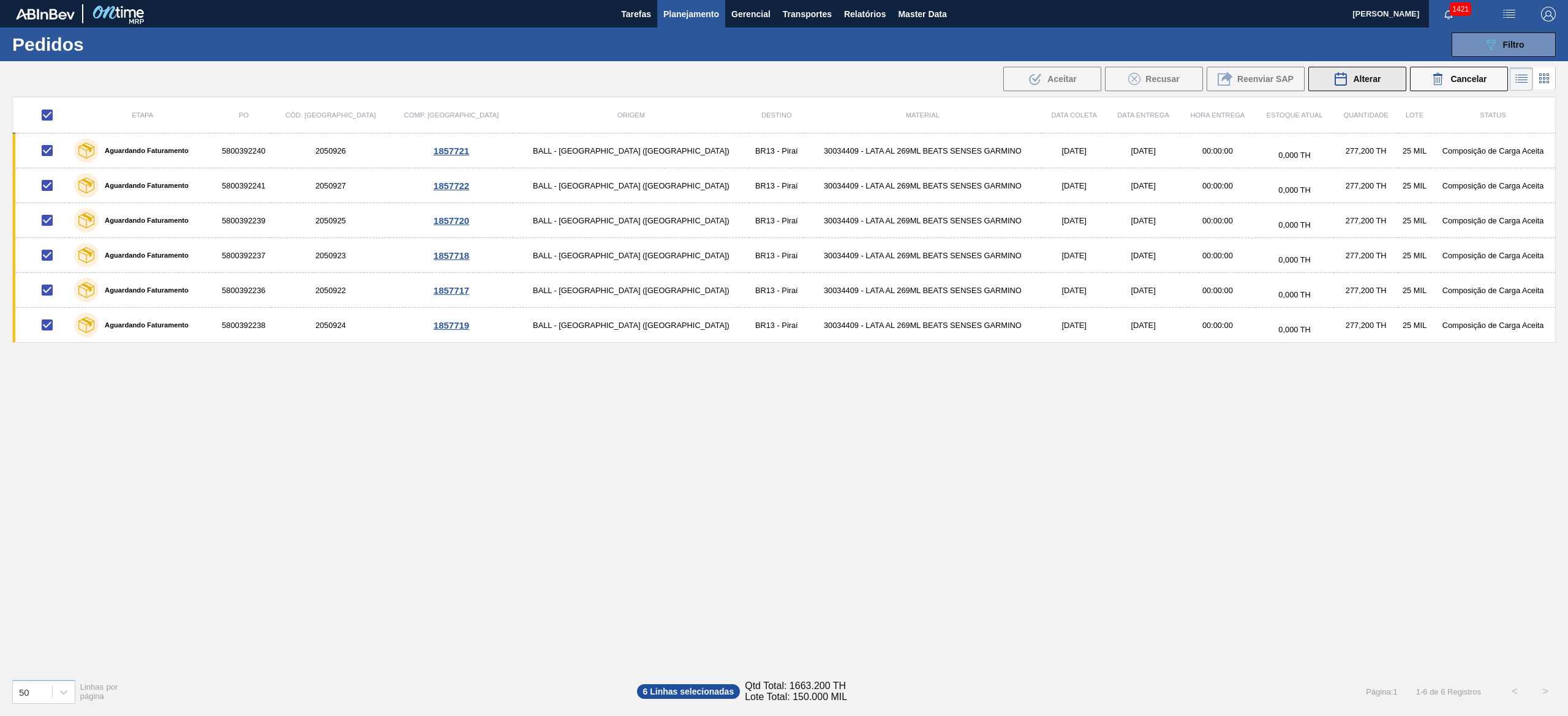
click at [1326, 68] on button "Alterar" at bounding box center [1358, 79] width 98 height 25
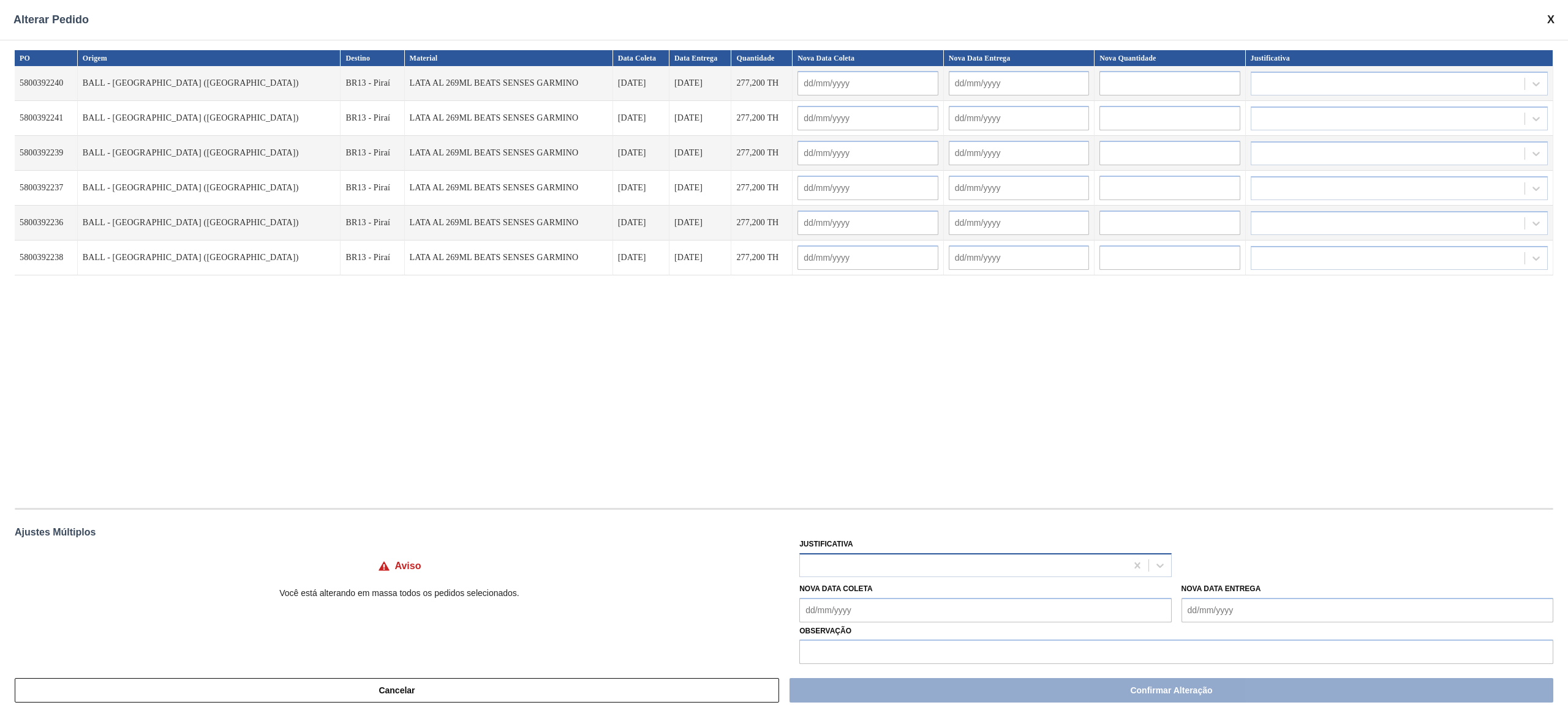
click at [903, 562] on div at bounding box center [963, 565] width 326 height 18
click at [884, 662] on div "Logística ABI (Problemas de descarga etc.)" at bounding box center [985, 664] width 372 height 23
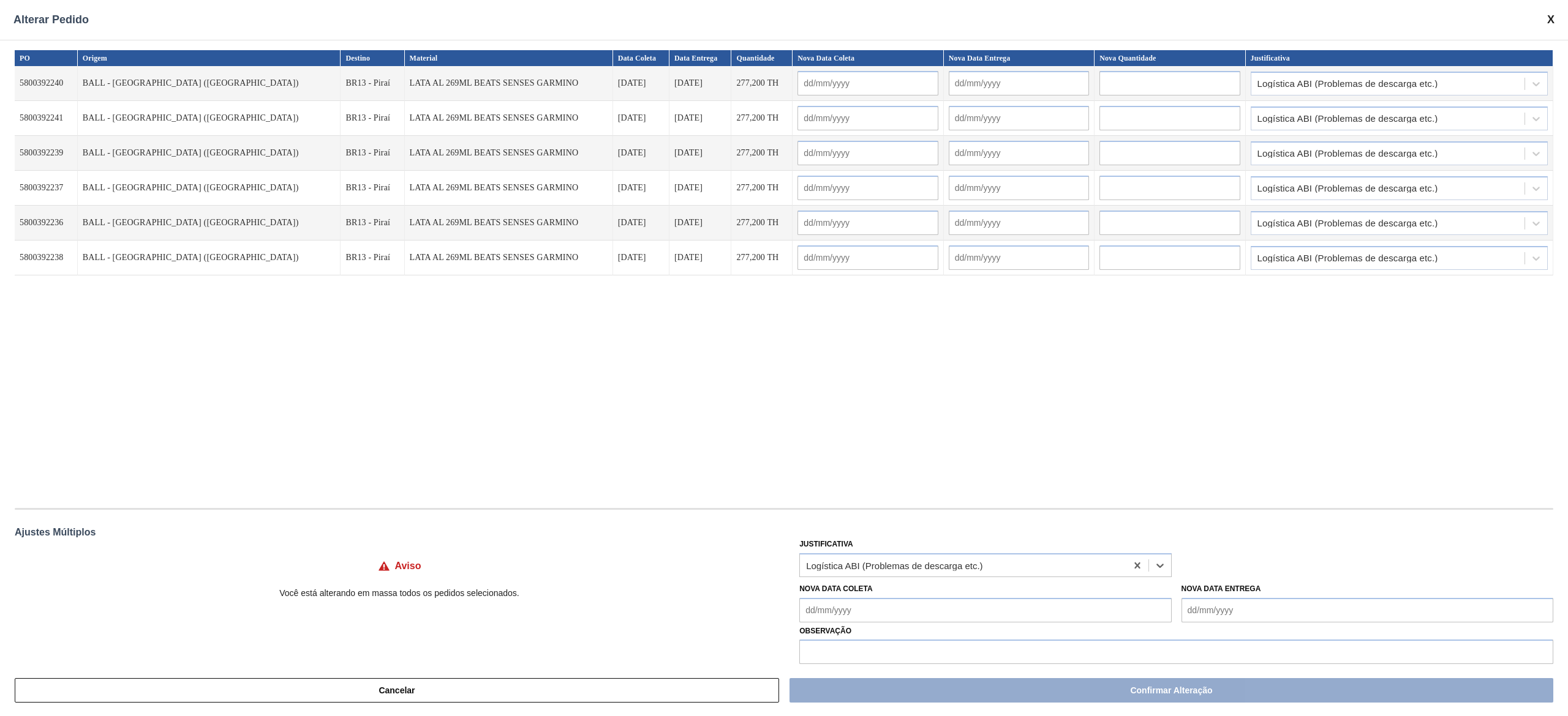
click at [856, 616] on Coleta "Nova Data Coleta" at bounding box center [985, 610] width 372 height 25
click at [909, 536] on div "17" at bounding box center [913, 534] width 17 height 17
type Coleta "17/10/2025"
type input "17/10/2025"
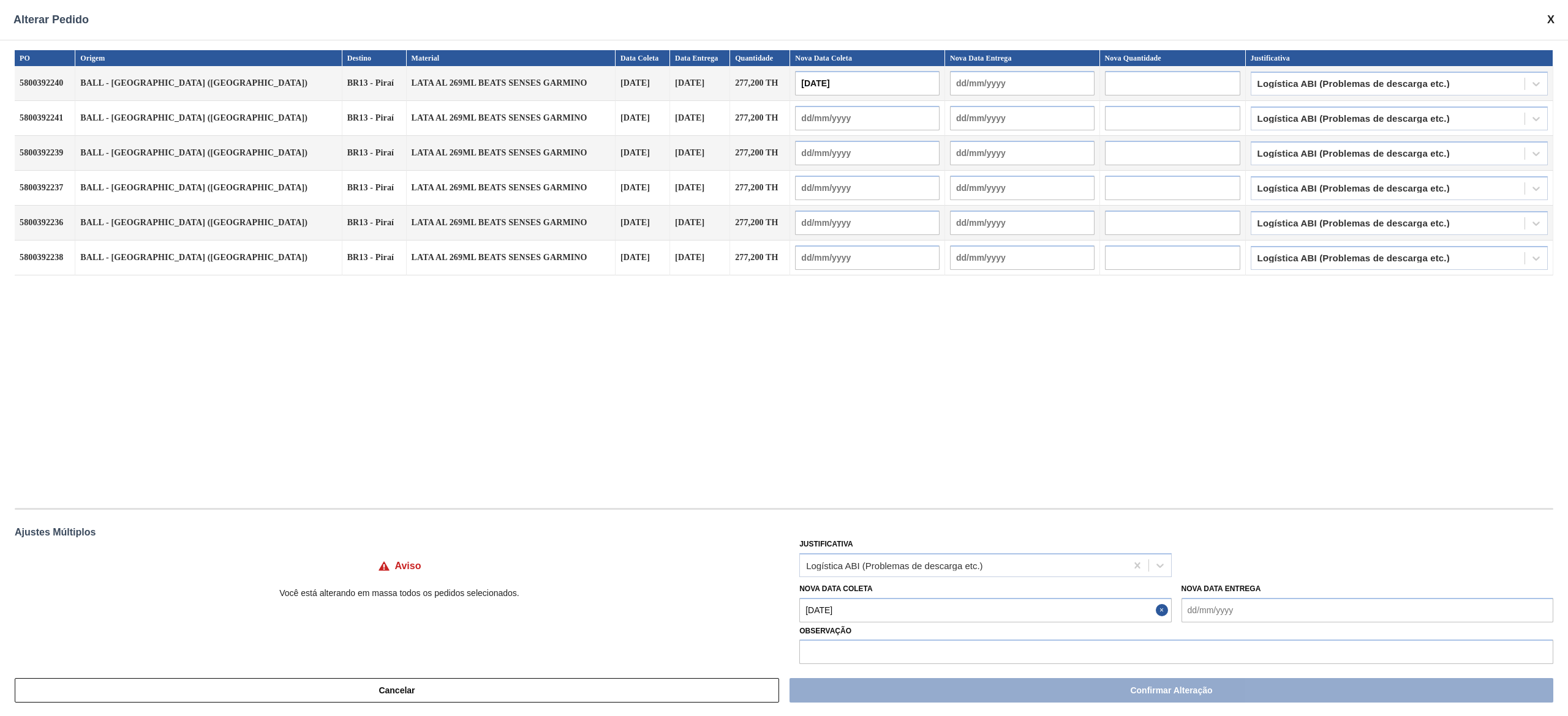
type input "17/10/2025"
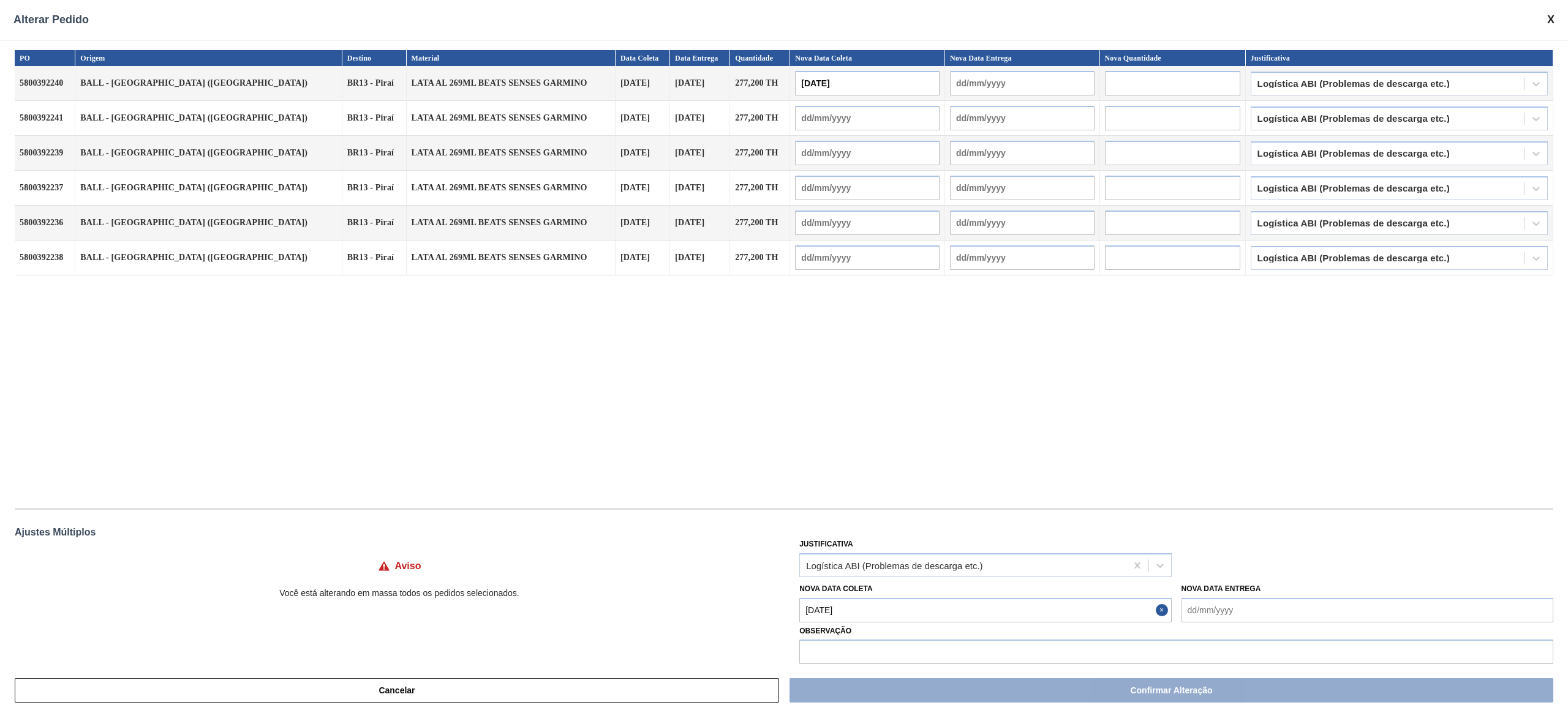
type input "17/10/2025"
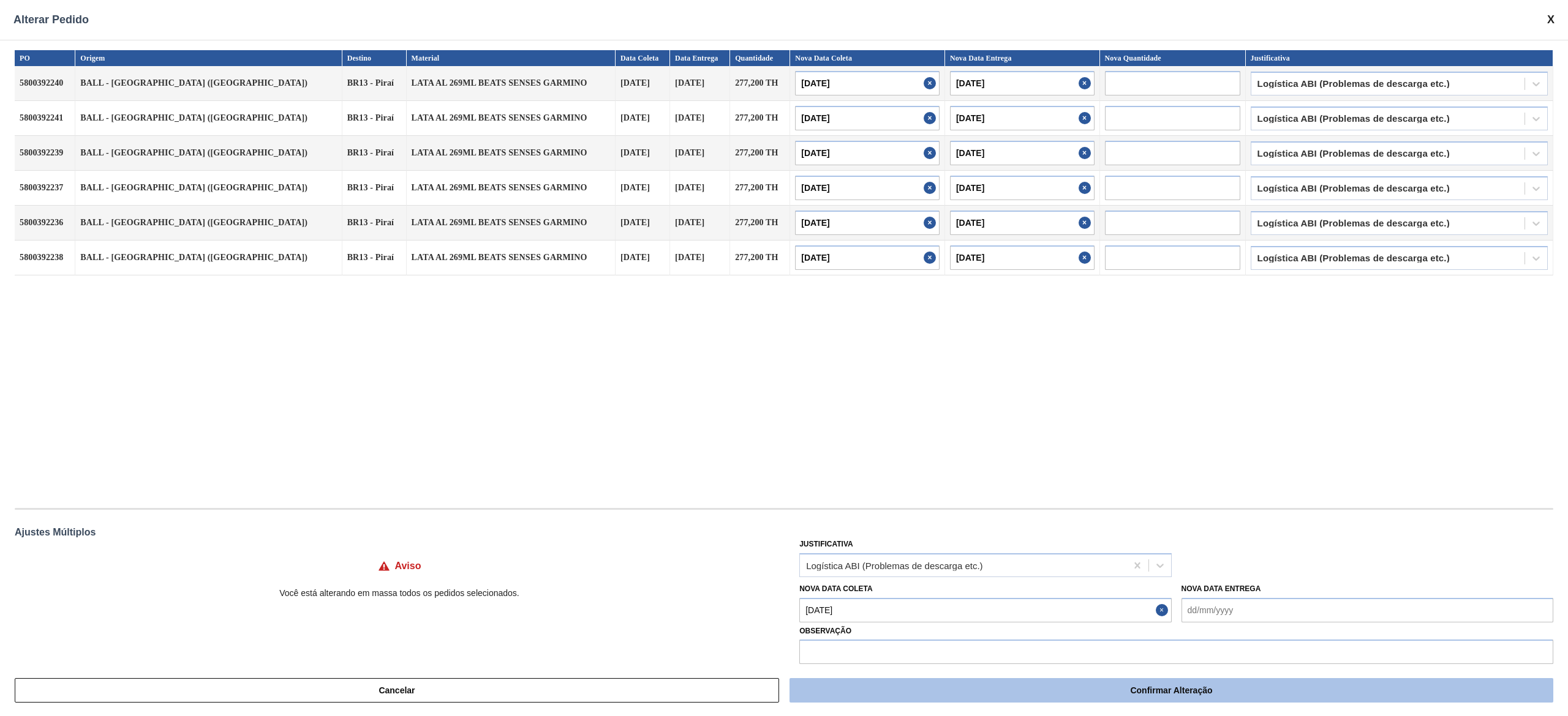
click at [1020, 694] on button "Confirmar Alteração" at bounding box center [1171, 690] width 763 height 25
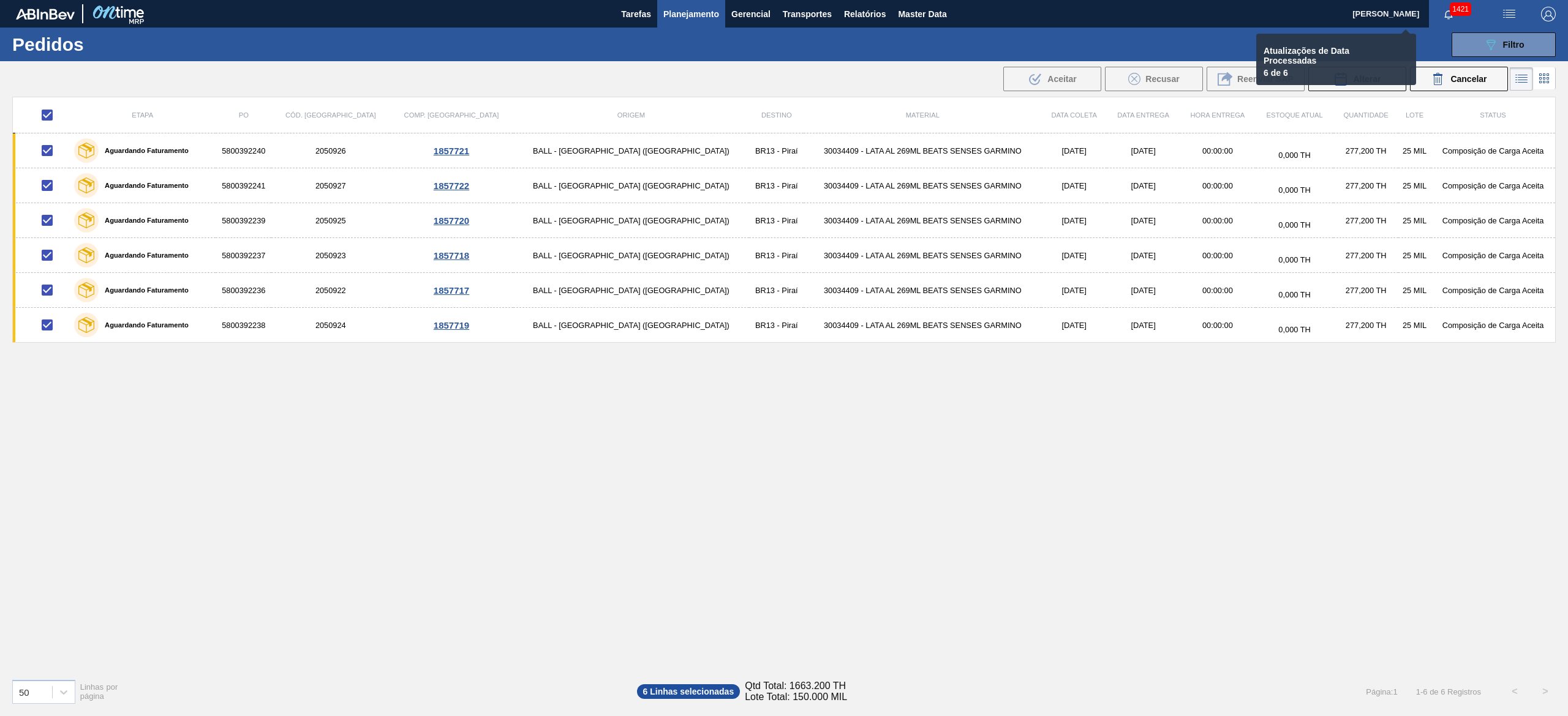
checkbox input "false"
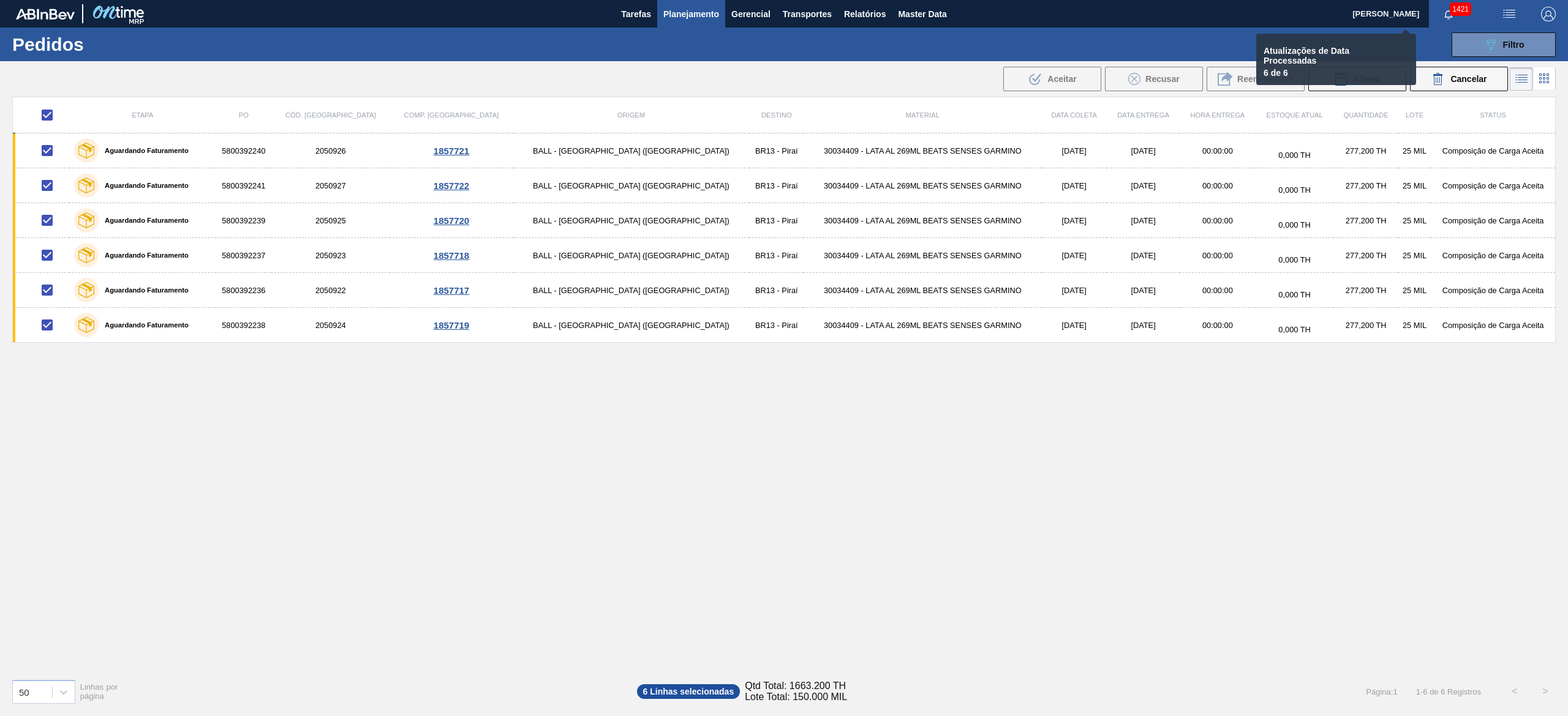
checkbox input "false"
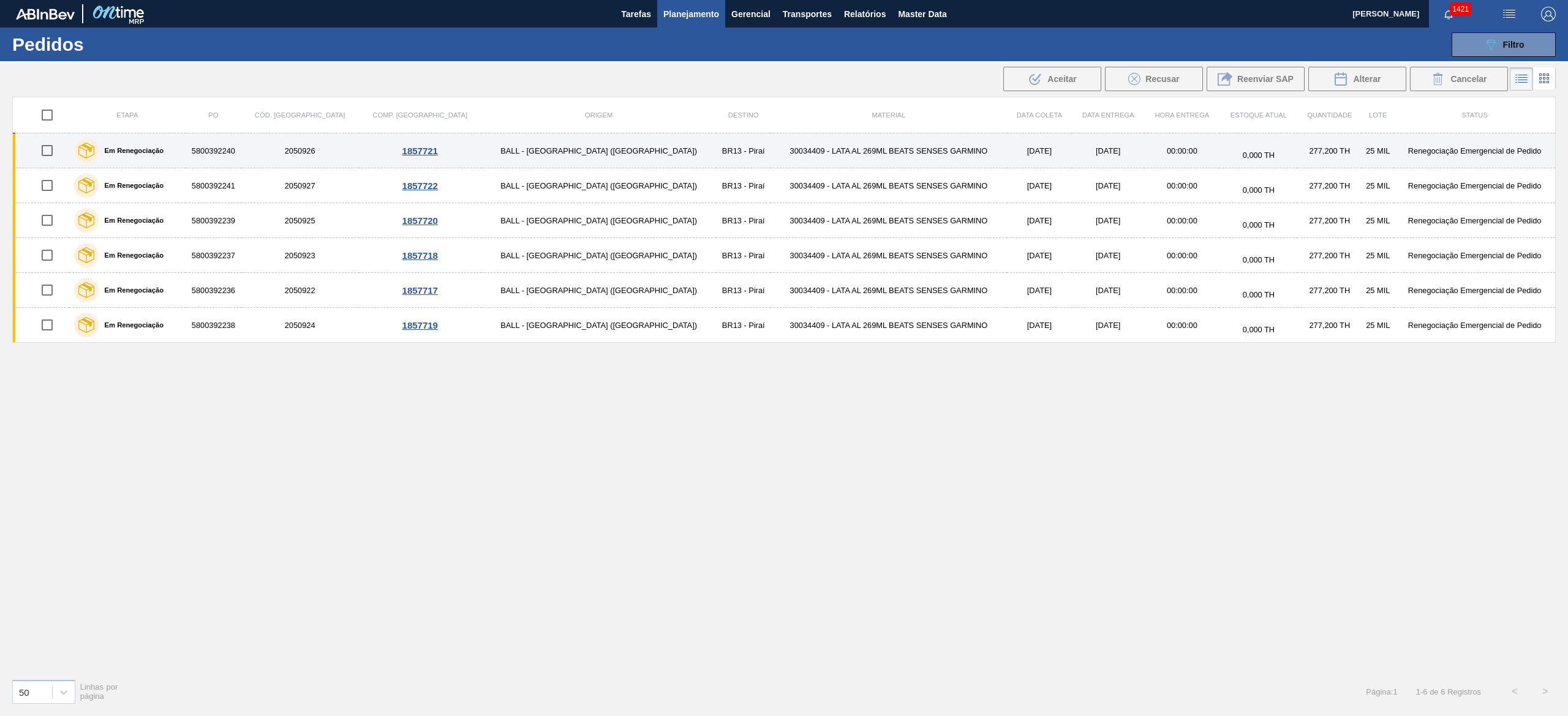
click at [821, 161] on td "30034409 - LATA AL 269ML BEATS SENSES GARMINO" at bounding box center [889, 151] width 236 height 35
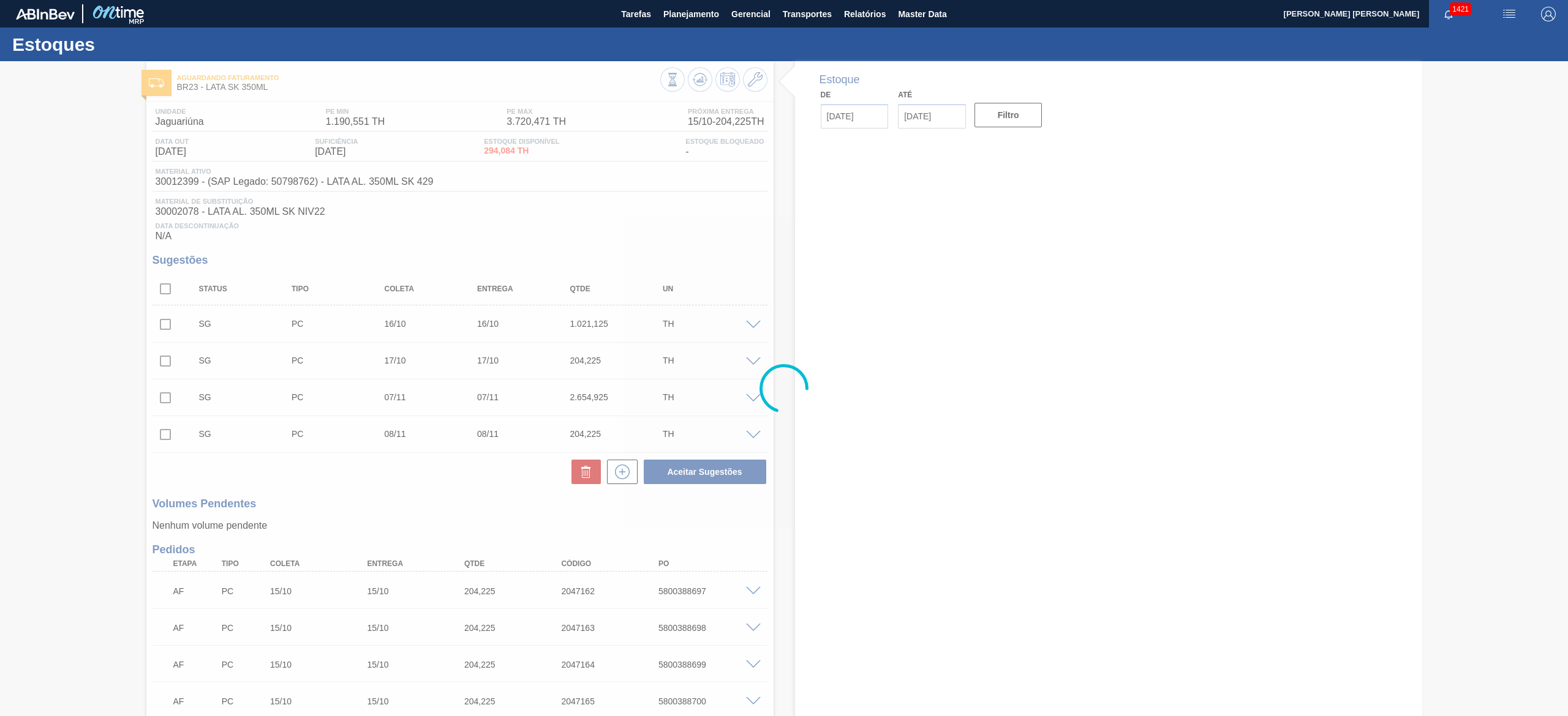
type input "[DATE]"
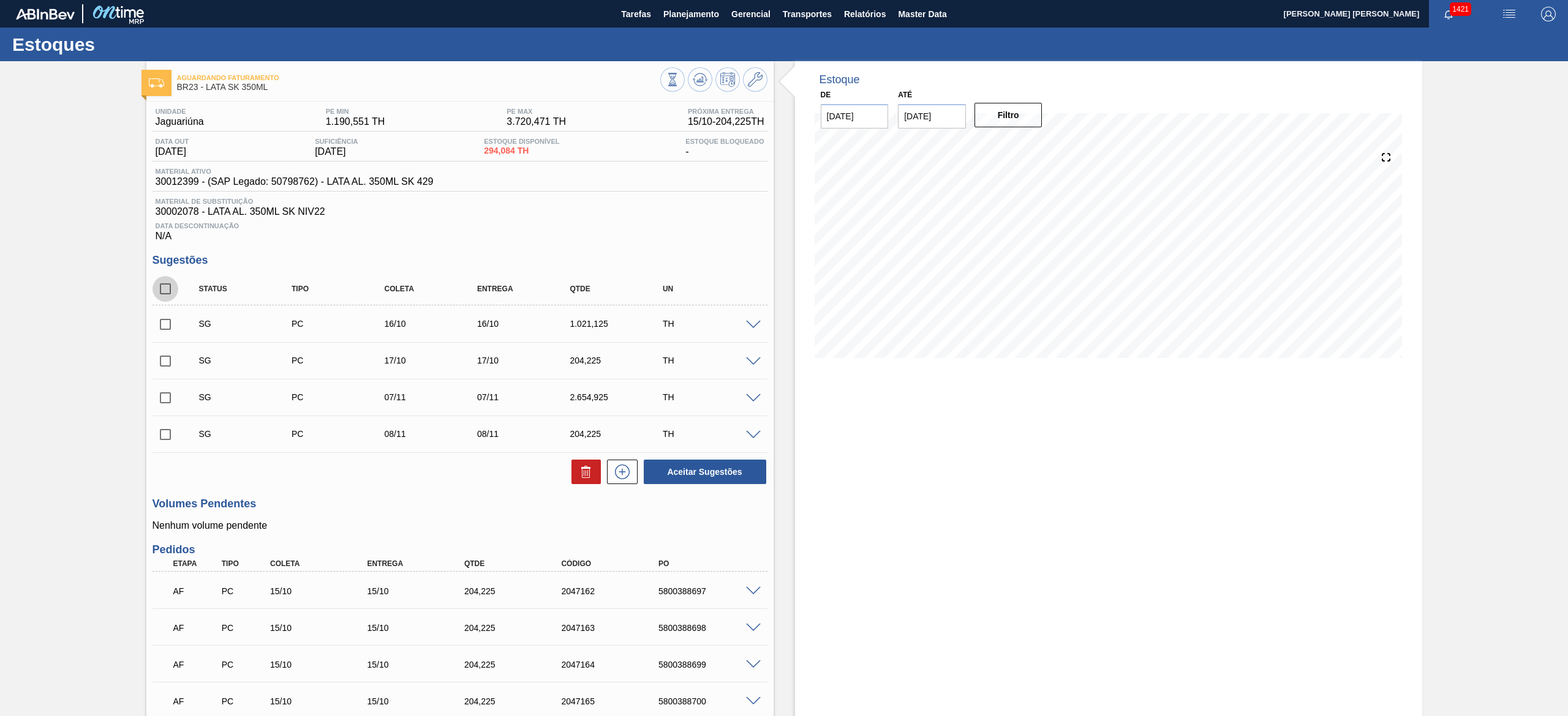
click at [167, 298] on input "checkbox" at bounding box center [165, 289] width 26 height 26
checkbox input "true"
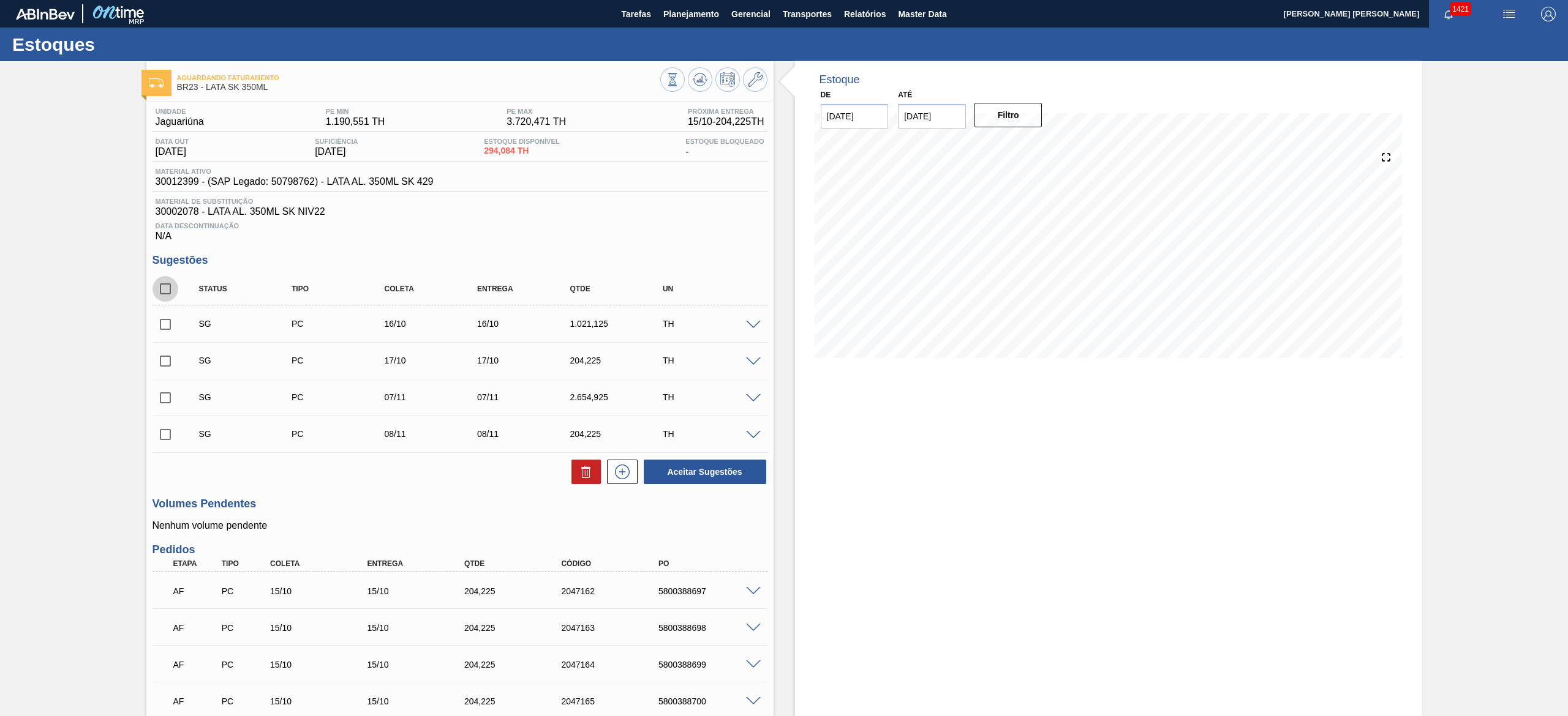
checkbox input "true"
click at [579, 478] on icon at bounding box center [586, 472] width 15 height 15
checkbox input "false"
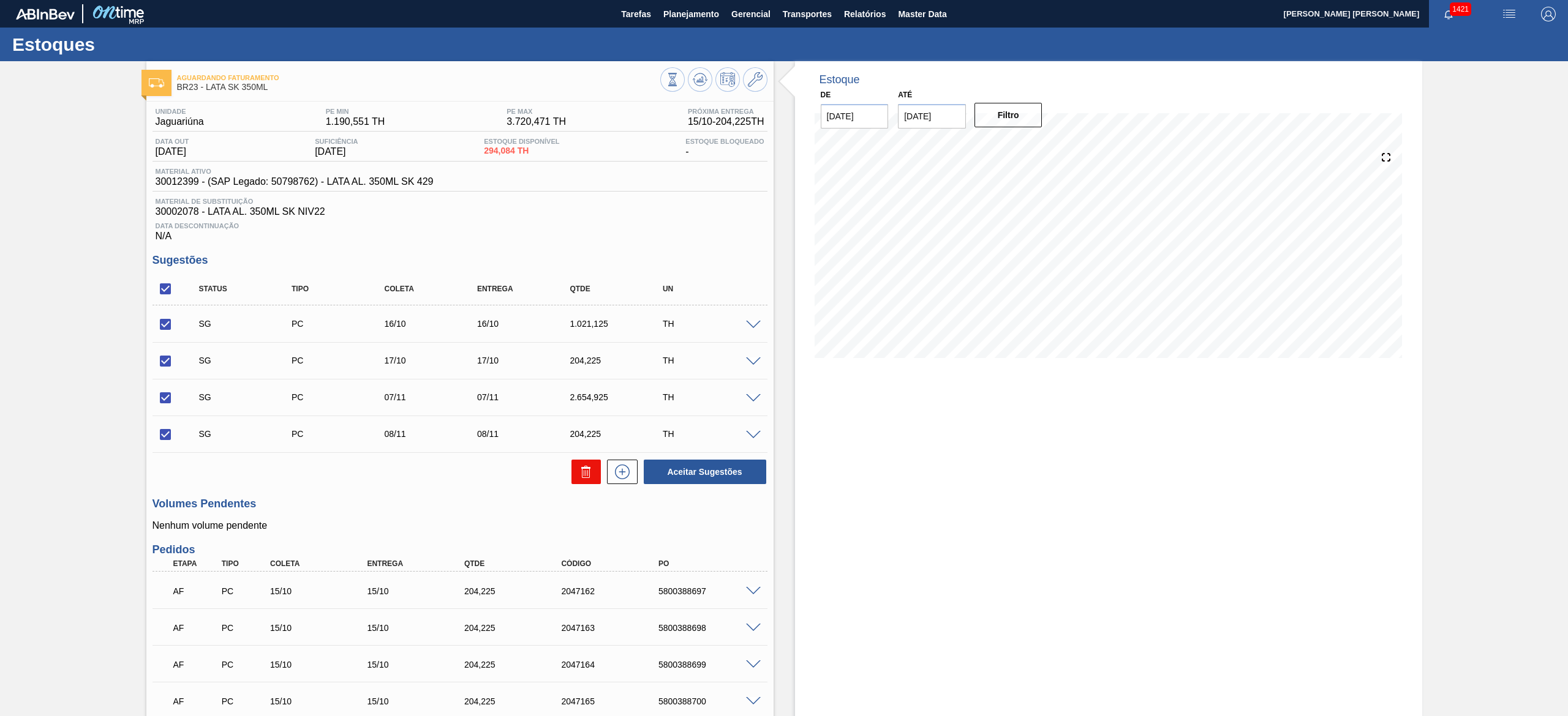
checkbox input "false"
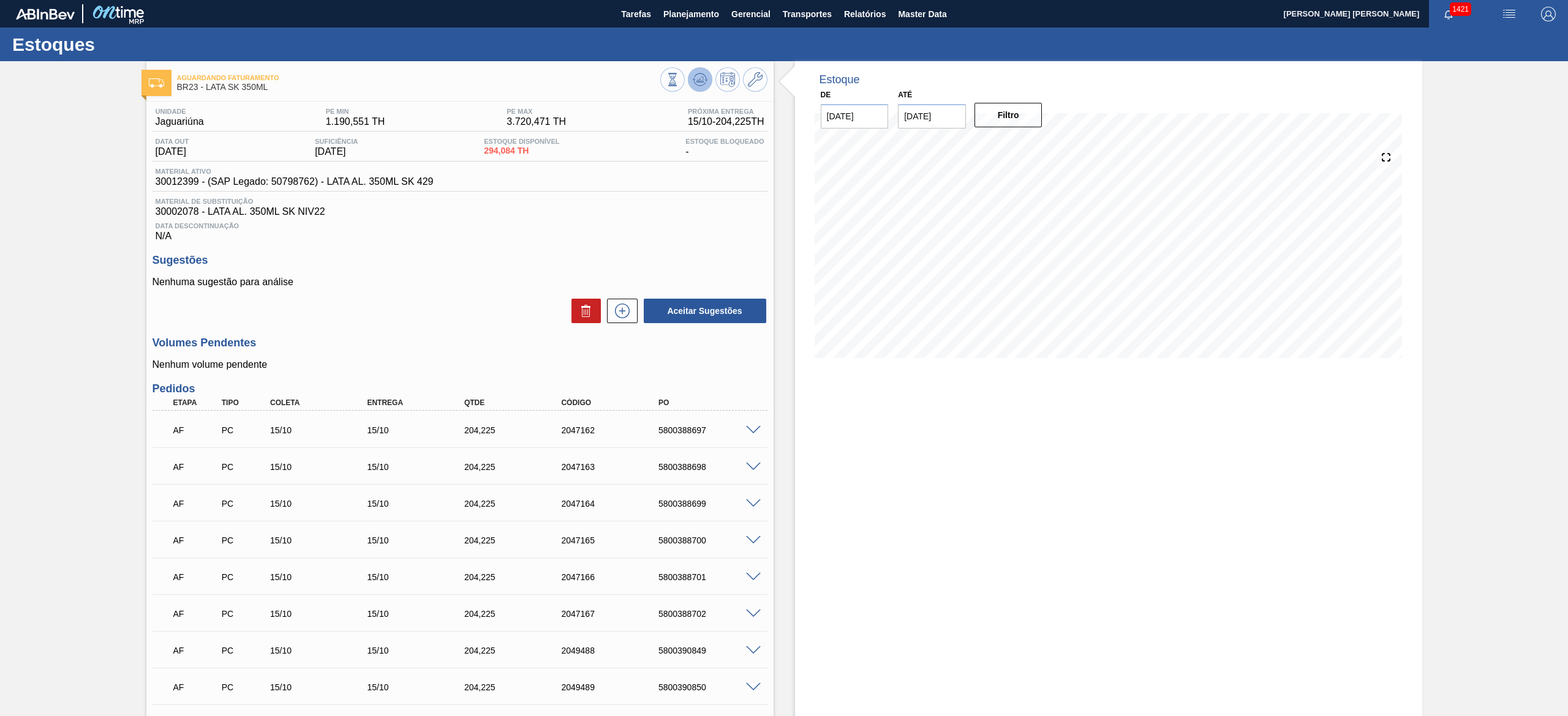
click at [704, 78] on icon at bounding box center [700, 77] width 12 height 7
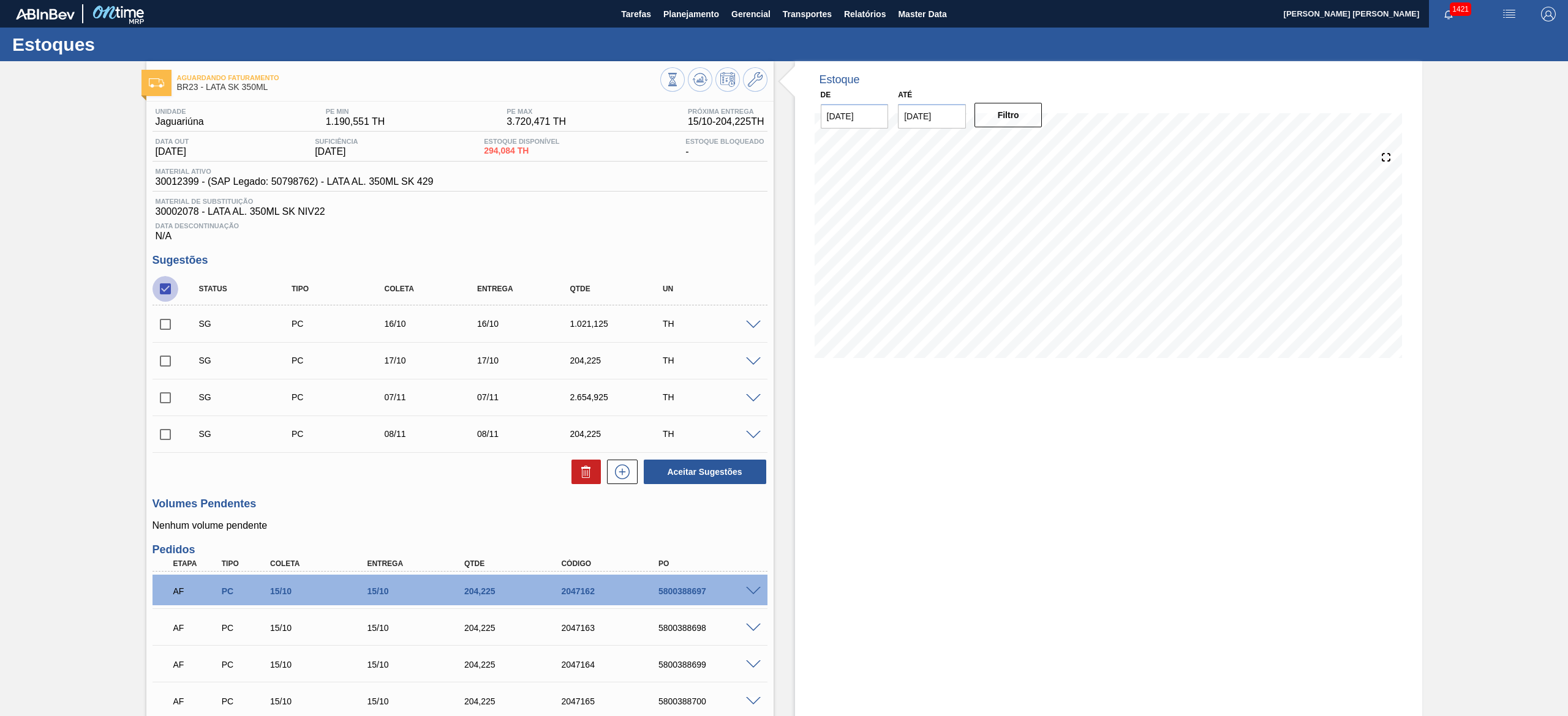
click at [168, 290] on input "checkbox" at bounding box center [165, 289] width 26 height 26
checkbox input "true"
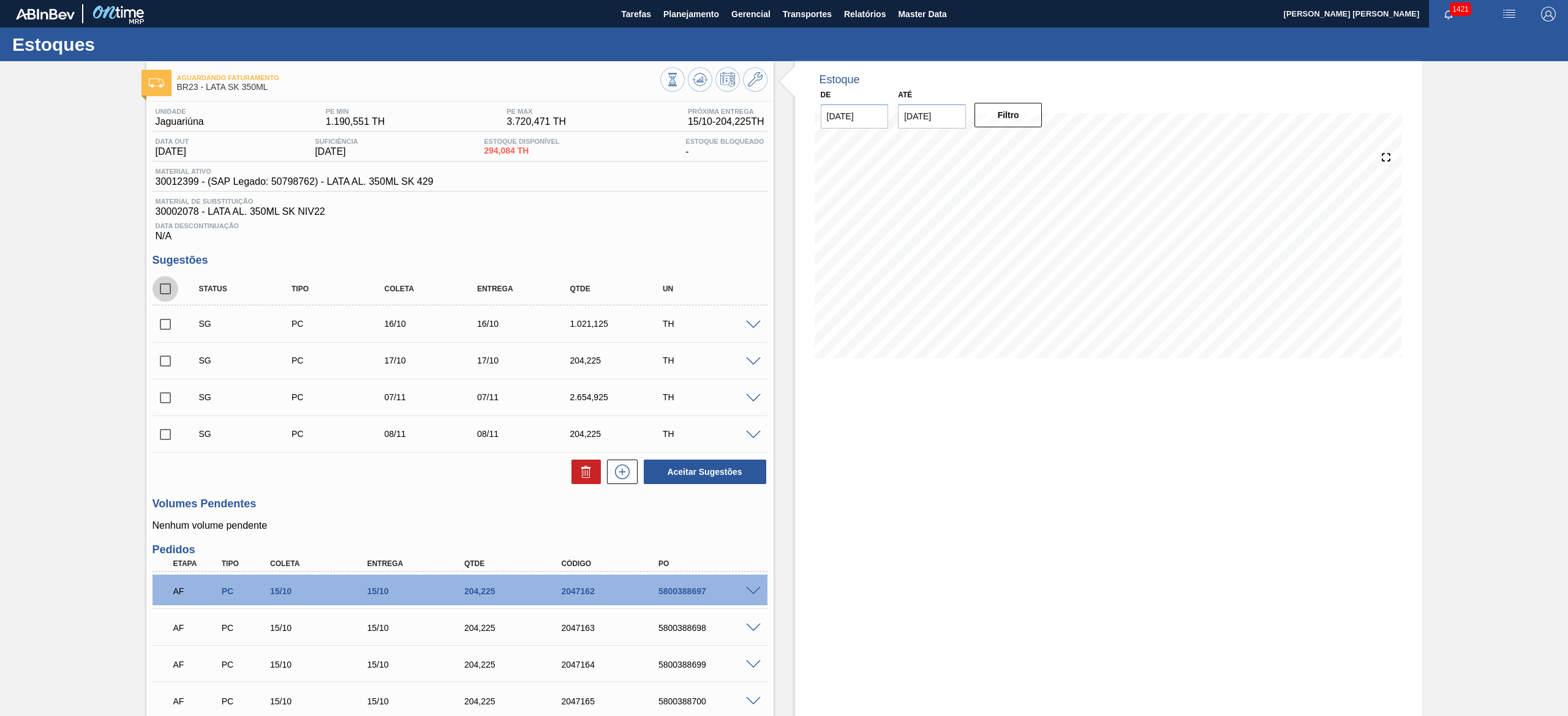
checkbox input "true"
click at [574, 484] on button at bounding box center [586, 472] width 29 height 25
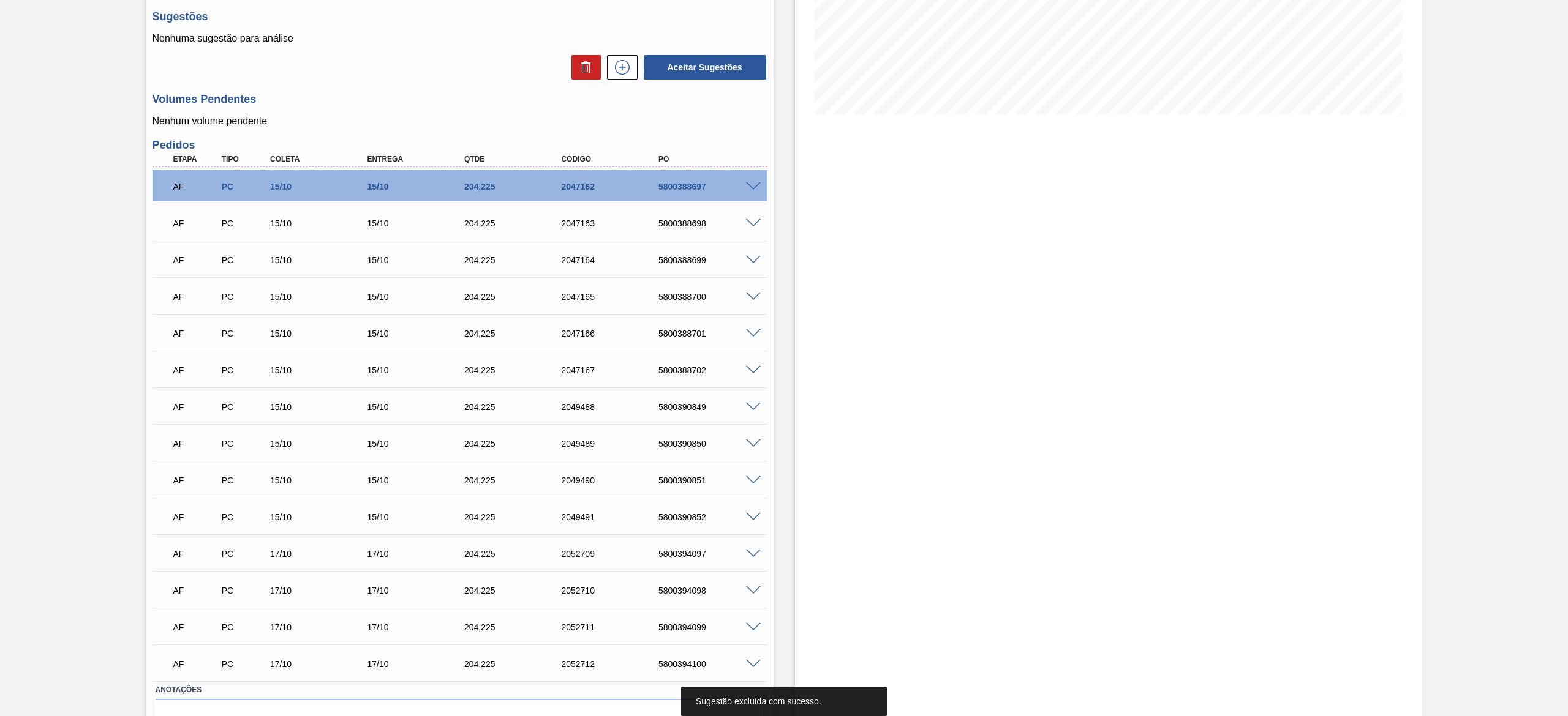
scroll to position [245, 0]
click at [973, 317] on div "Estoque De 13/10/2025 Até 31/10/2025 Filtro" at bounding box center [1108, 298] width 627 height 964
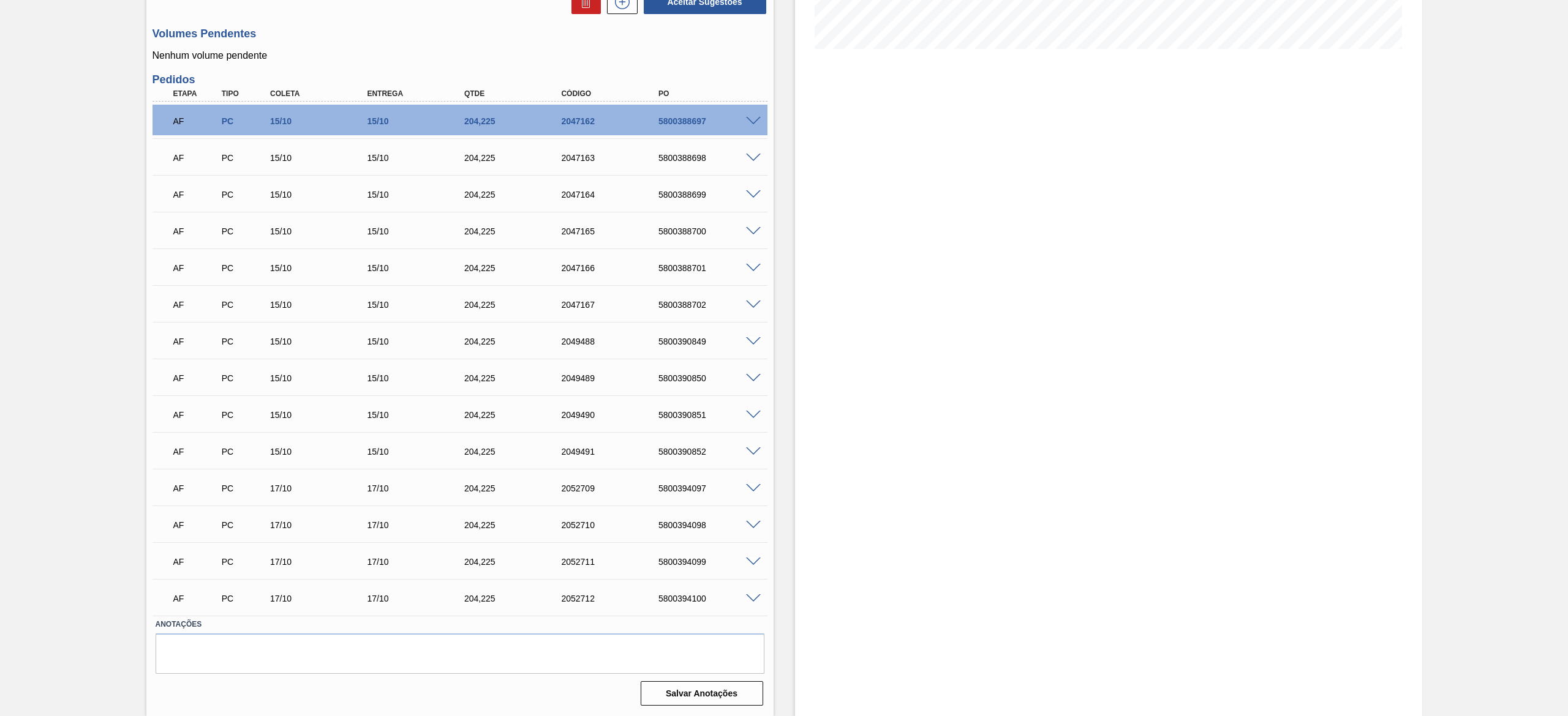
scroll to position [0, 0]
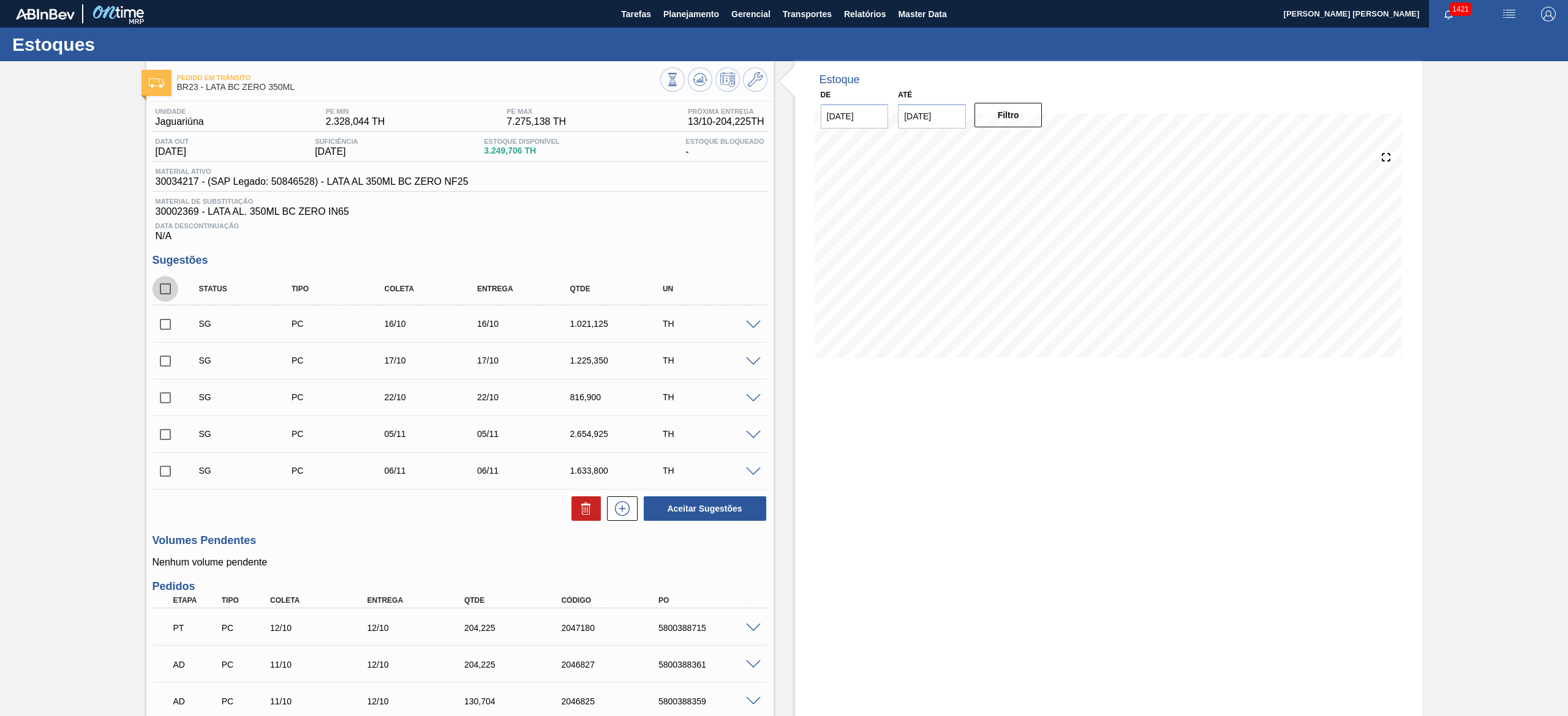
click at [170, 293] on input "checkbox" at bounding box center [165, 289] width 26 height 26
checkbox input "true"
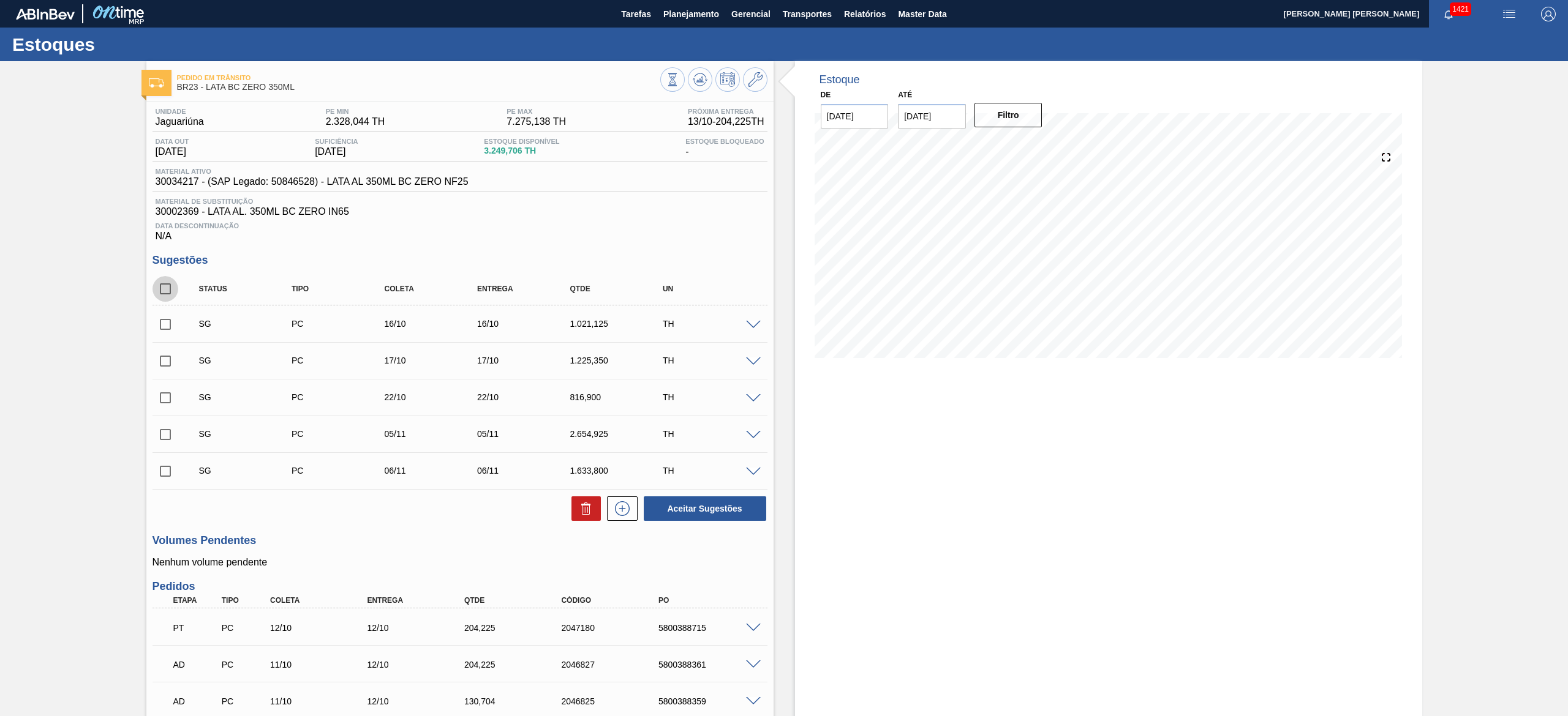
checkbox input "true"
click at [586, 516] on icon at bounding box center [586, 509] width 15 height 15
checkbox input "false"
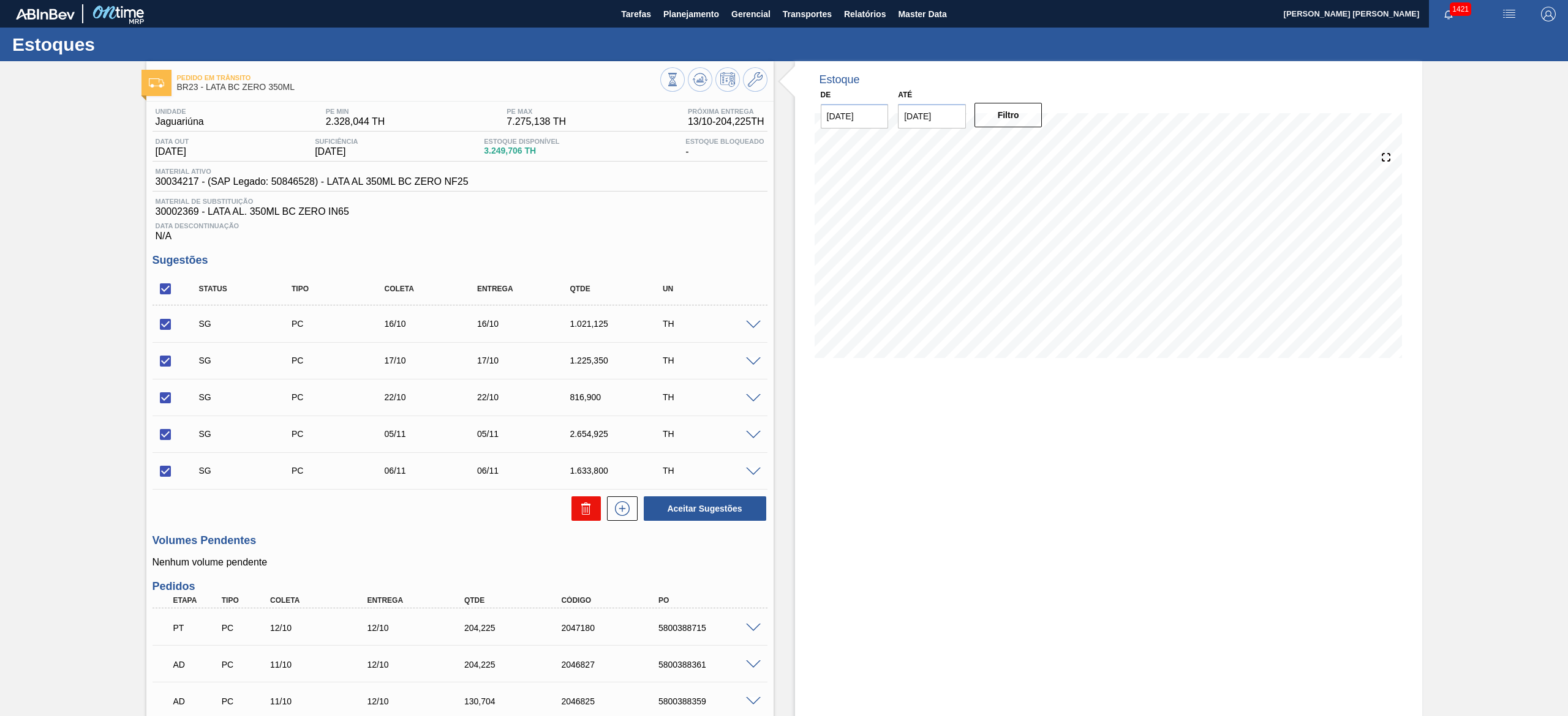
checkbox input "false"
